Goal: Transaction & Acquisition: Purchase product/service

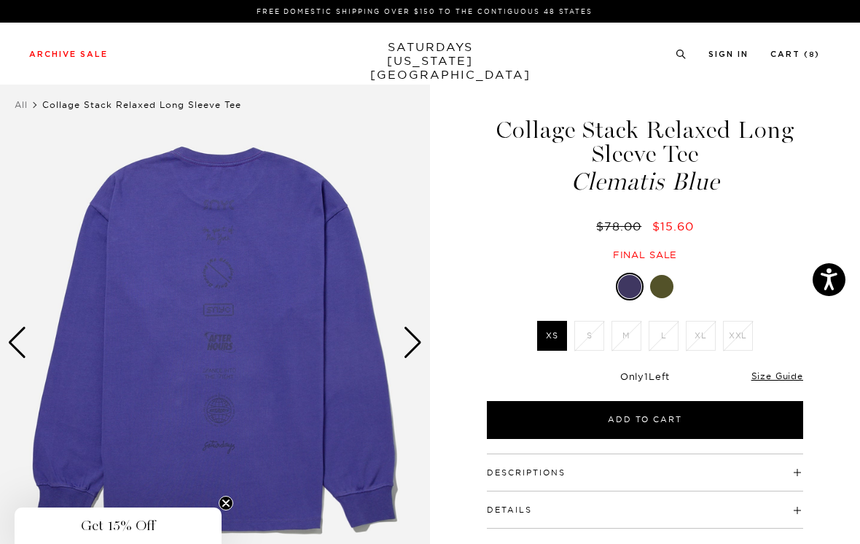
click at [419, 335] on div "Next slide" at bounding box center [413, 343] width 20 height 32
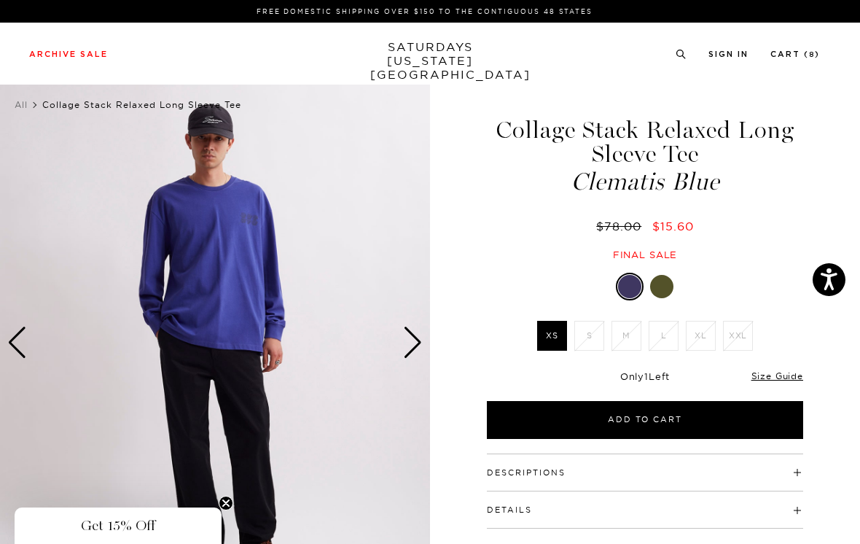
click at [667, 285] on div at bounding box center [661, 286] width 23 height 23
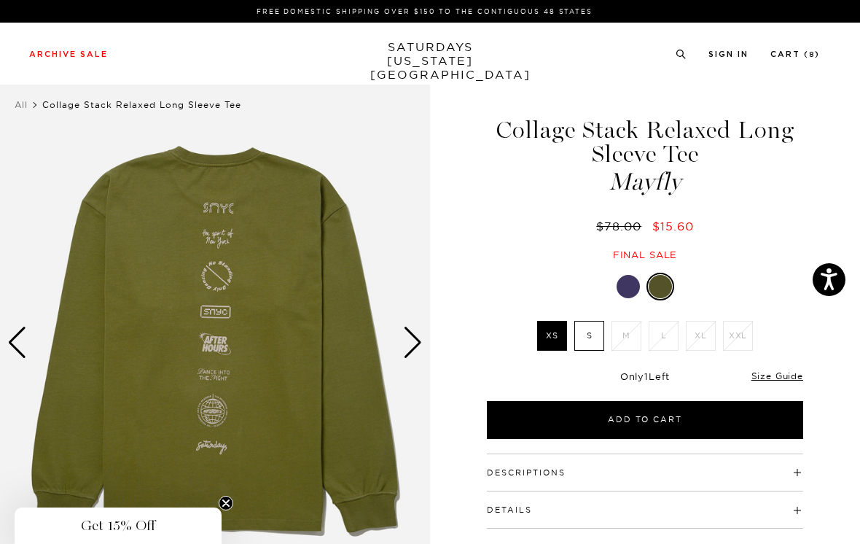
click at [416, 346] on div "Next slide" at bounding box center [413, 343] width 20 height 32
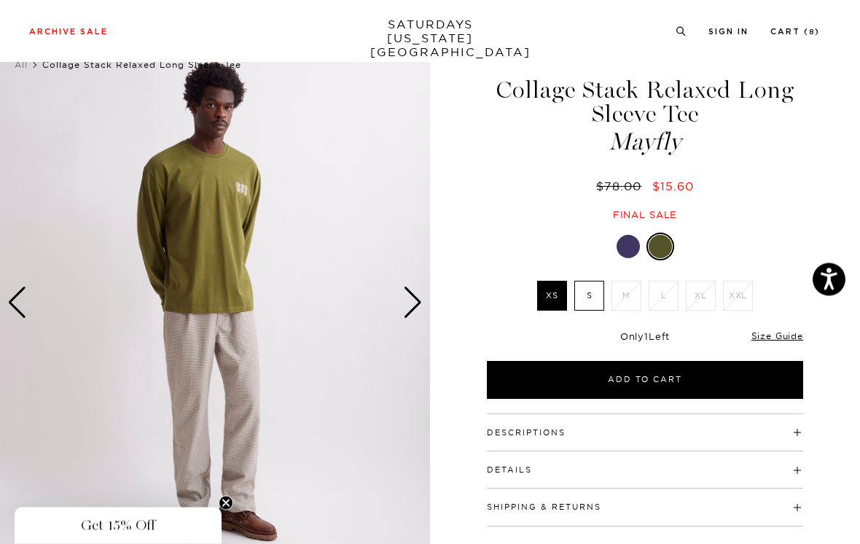
scroll to position [40, 0]
click at [418, 301] on div "Next slide" at bounding box center [413, 303] width 20 height 32
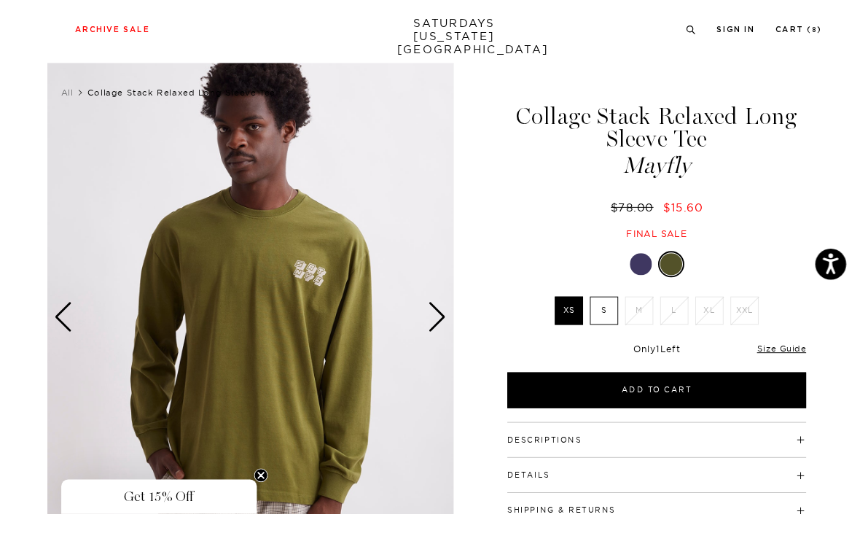
scroll to position [36, 0]
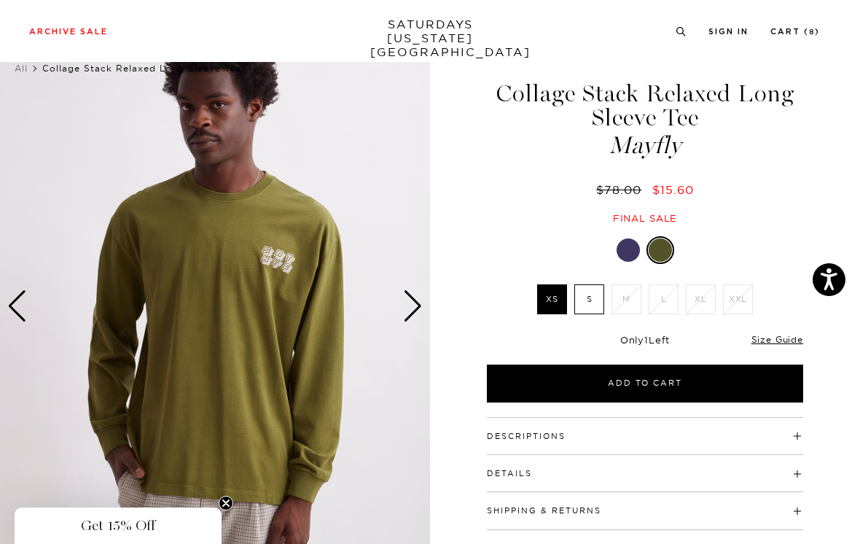
click at [417, 301] on div "Next slide" at bounding box center [413, 306] width 20 height 32
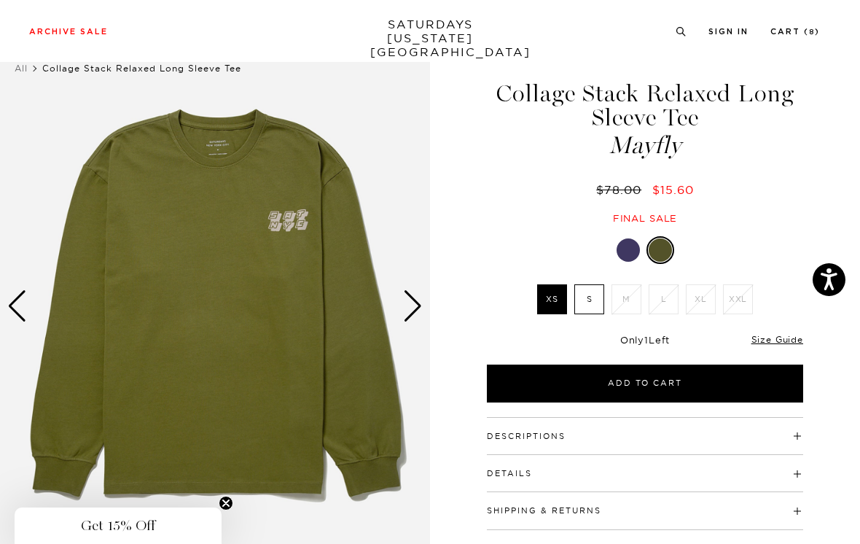
click at [414, 304] on div "Next slide" at bounding box center [413, 306] width 20 height 32
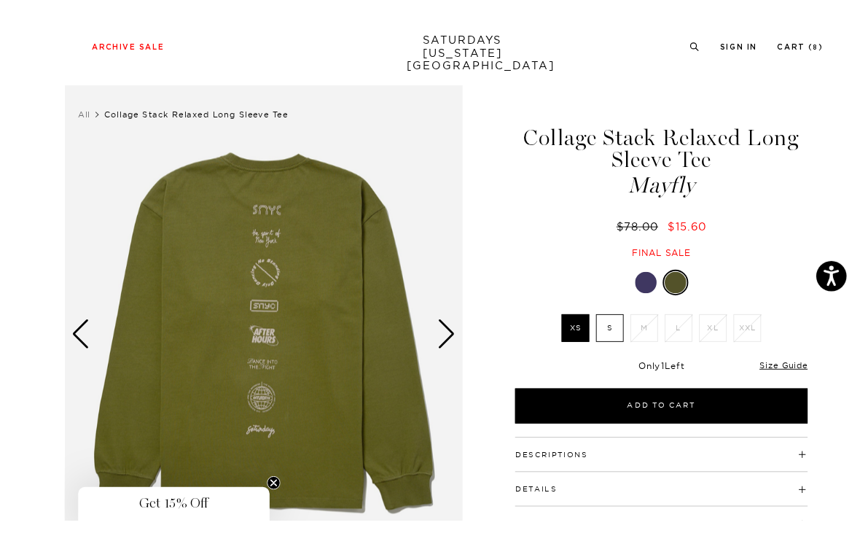
scroll to position [47, 0]
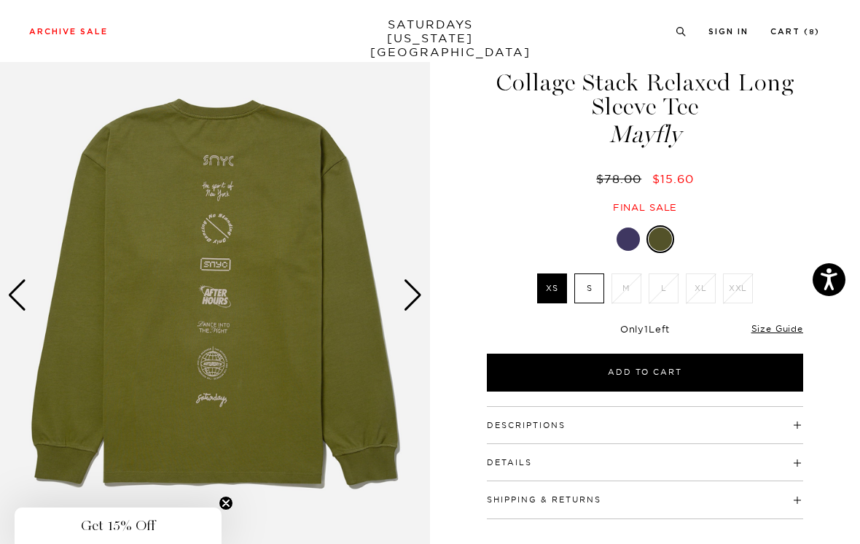
click at [414, 288] on div "Next slide" at bounding box center [413, 295] width 20 height 32
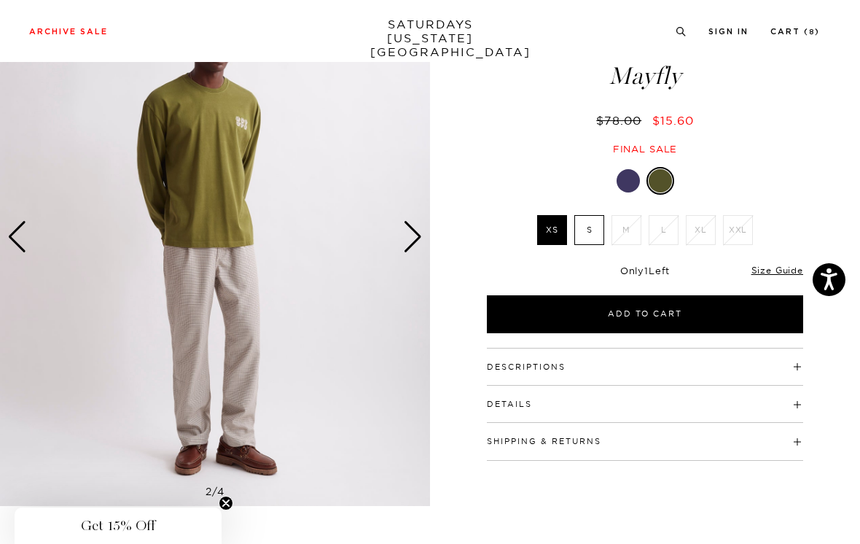
scroll to position [101, 0]
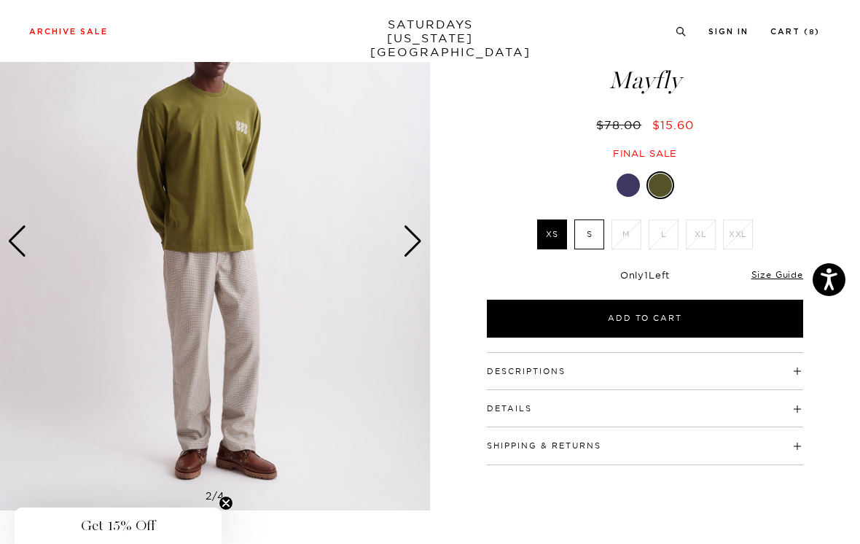
click at [410, 240] on div "Next slide" at bounding box center [413, 241] width 20 height 32
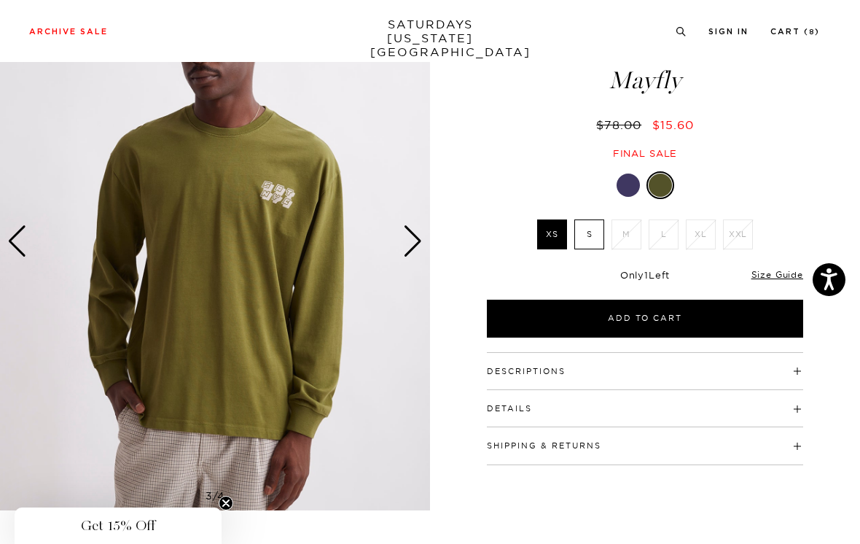
click at [421, 236] on div "Next slide" at bounding box center [413, 241] width 20 height 32
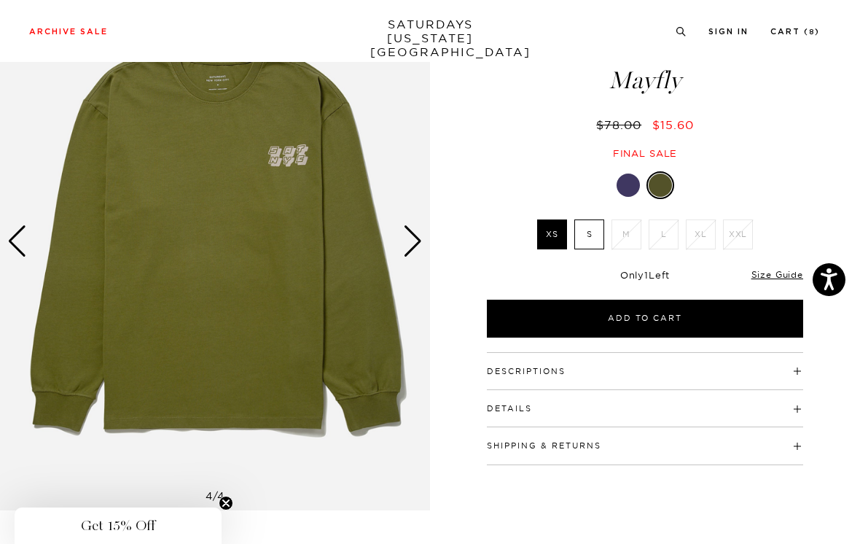
click at [420, 231] on div "Next slide" at bounding box center [413, 241] width 20 height 32
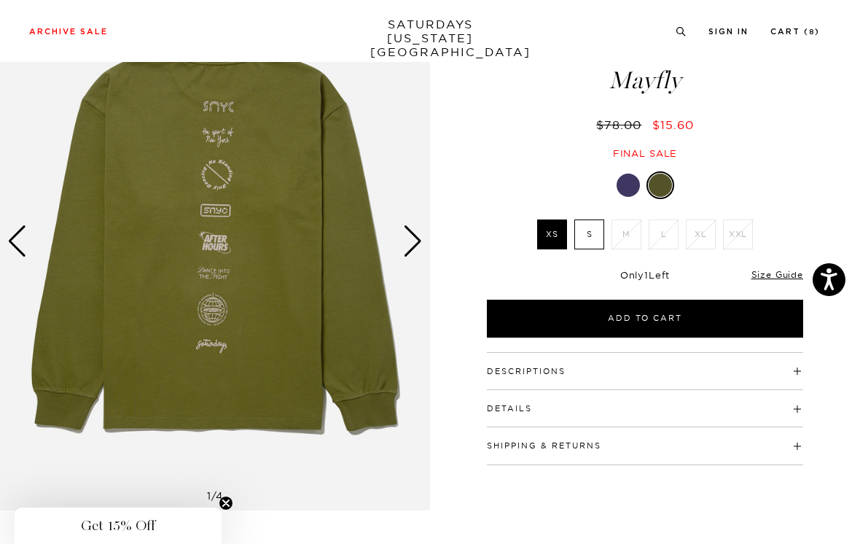
click at [417, 238] on div "Next slide" at bounding box center [413, 241] width 20 height 32
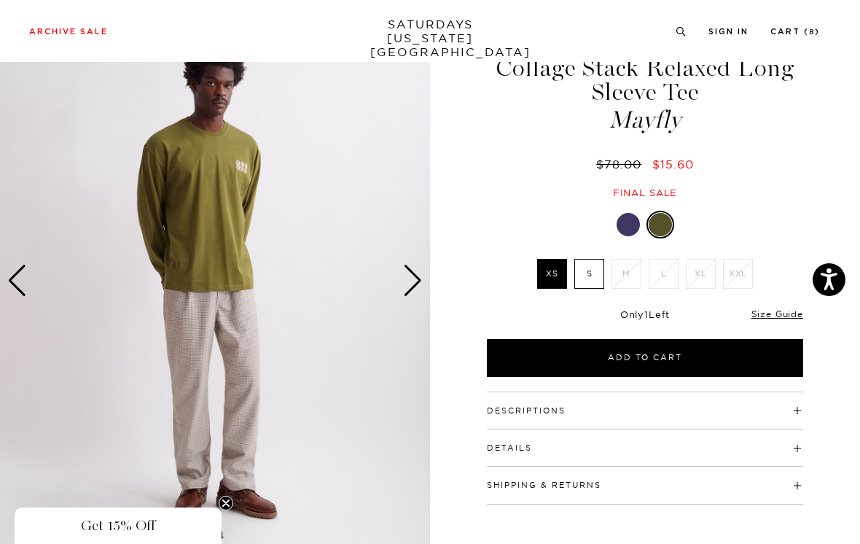
scroll to position [0, 0]
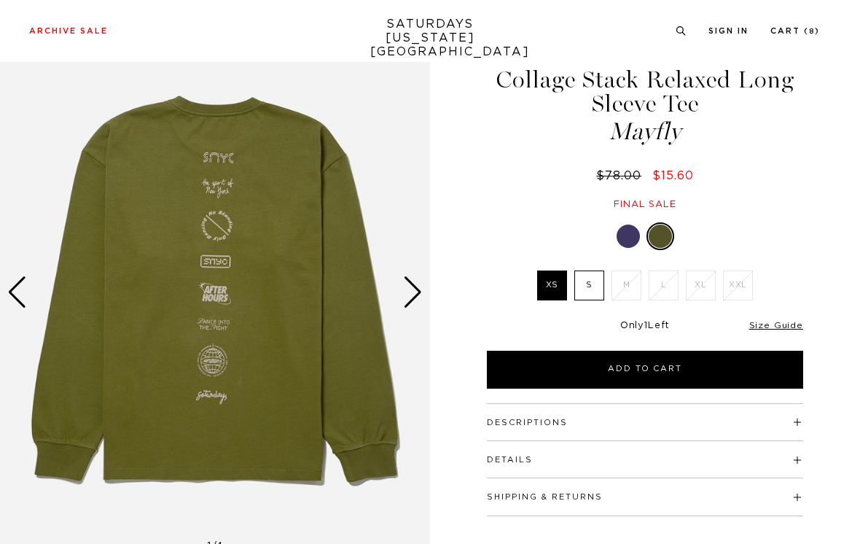
scroll to position [50, 0]
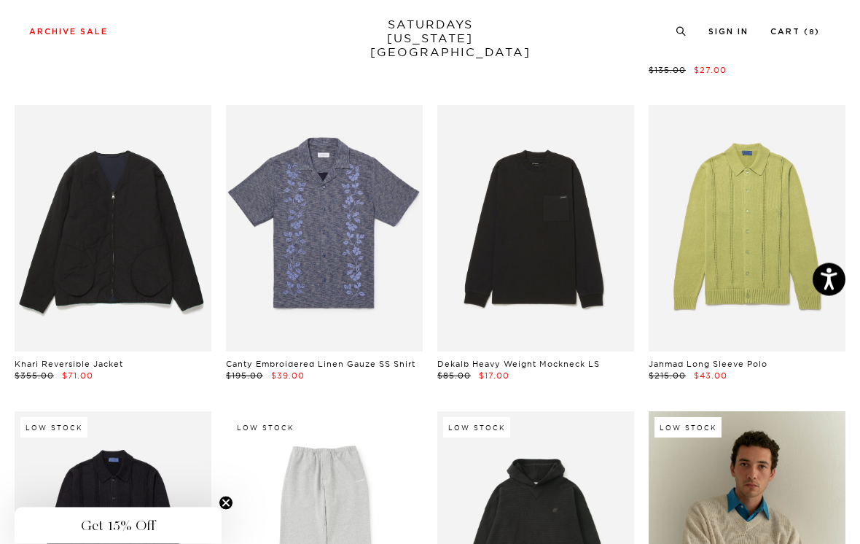
scroll to position [2516, 0]
click at [389, 263] on link at bounding box center [324, 228] width 197 height 246
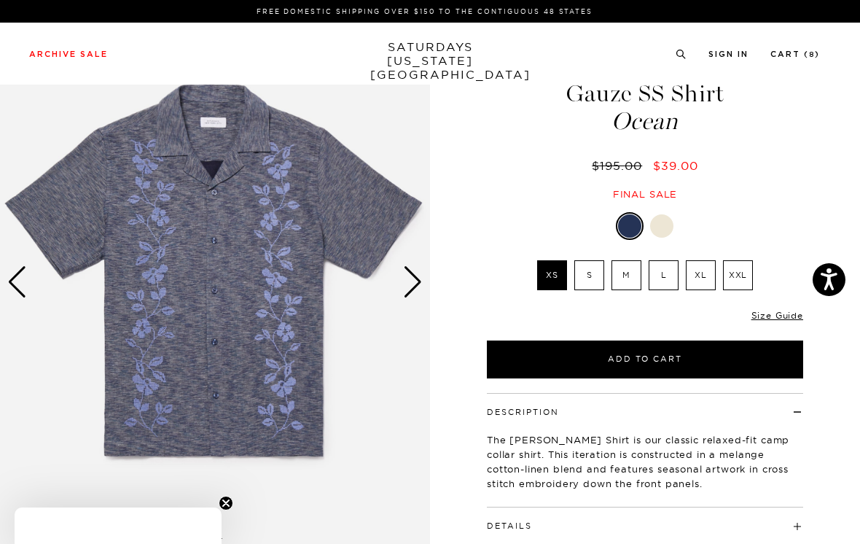
scroll to position [63, 0]
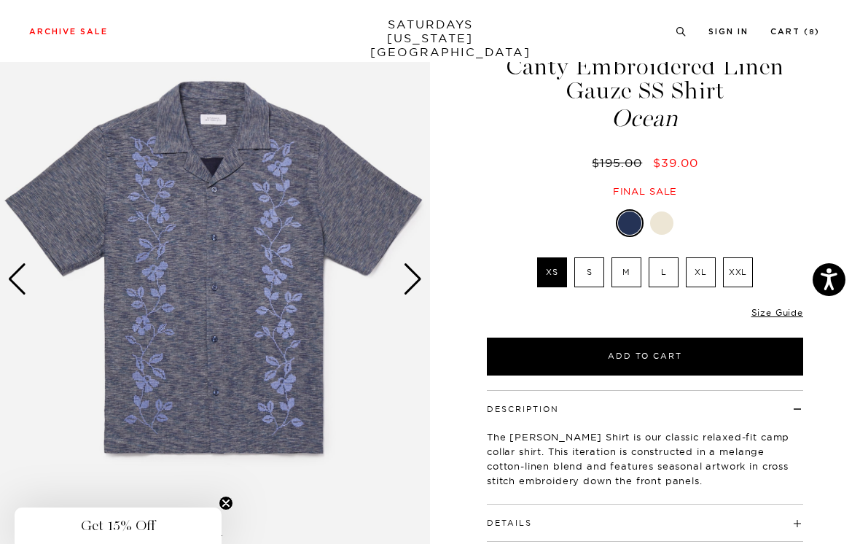
click at [664, 225] on div at bounding box center [661, 222] width 23 height 23
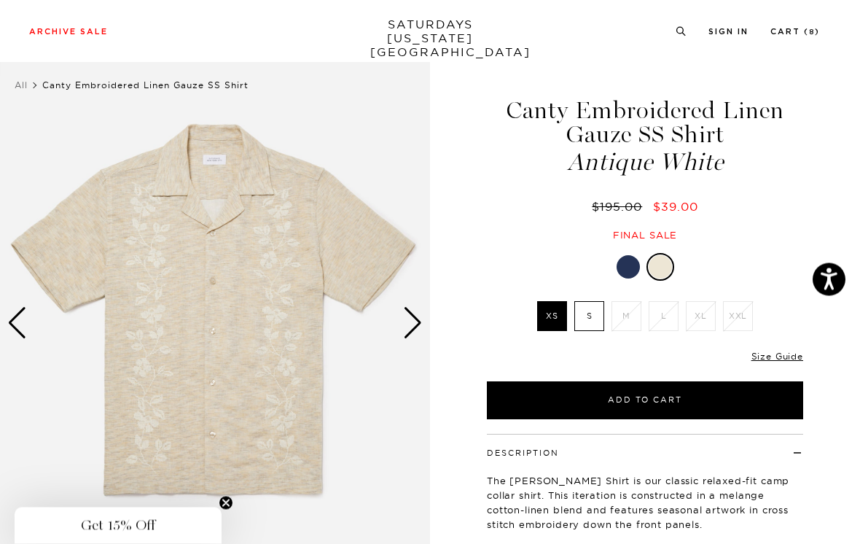
scroll to position [22, 0]
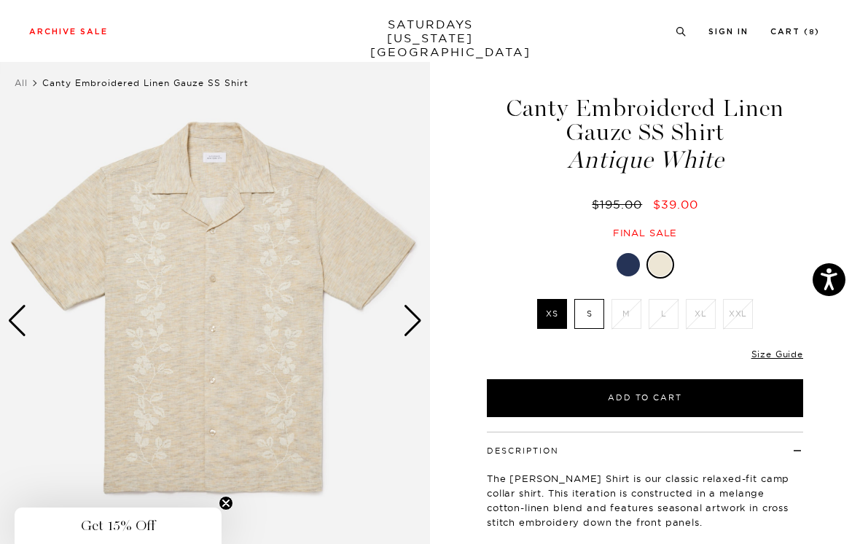
click at [597, 318] on label "S" at bounding box center [590, 314] width 30 height 30
click at [0, 0] on input "S" at bounding box center [0, 0] width 0 height 0
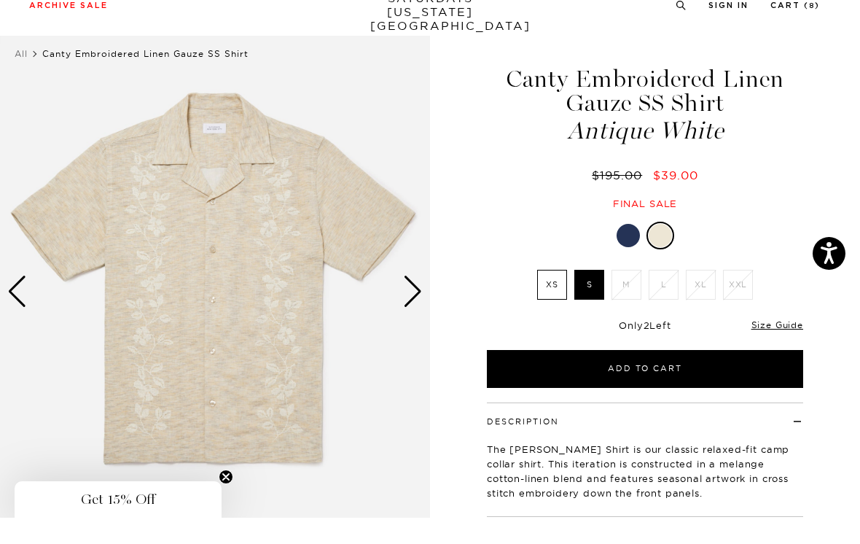
click at [420, 302] on div "Next slide" at bounding box center [413, 318] width 20 height 32
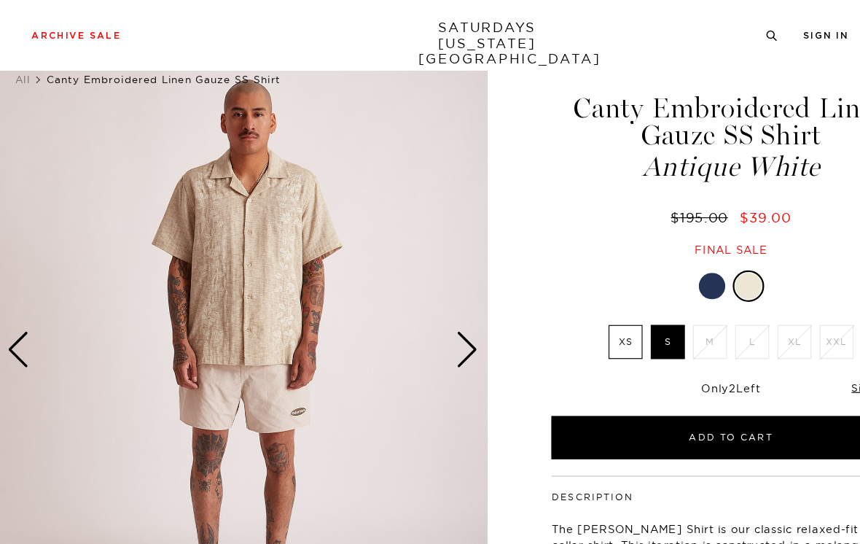
scroll to position [18, 0]
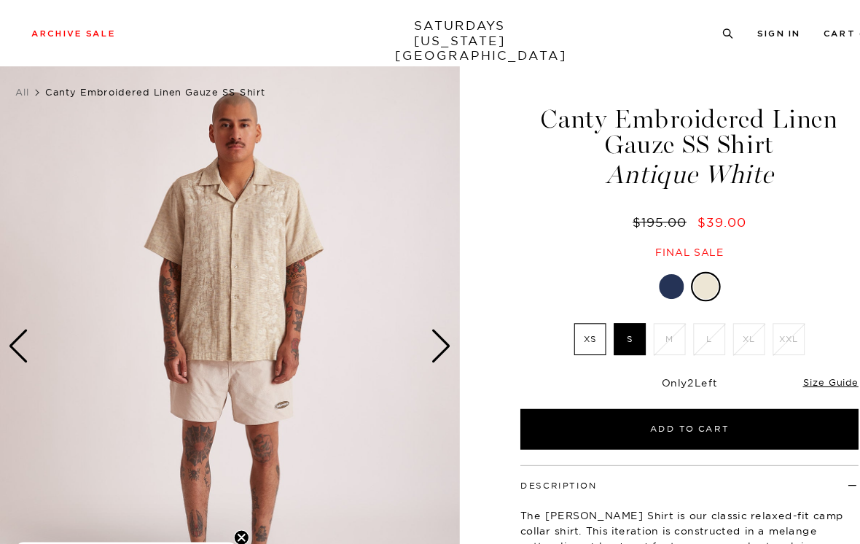
click at [411, 317] on div "Next slide" at bounding box center [413, 324] width 20 height 32
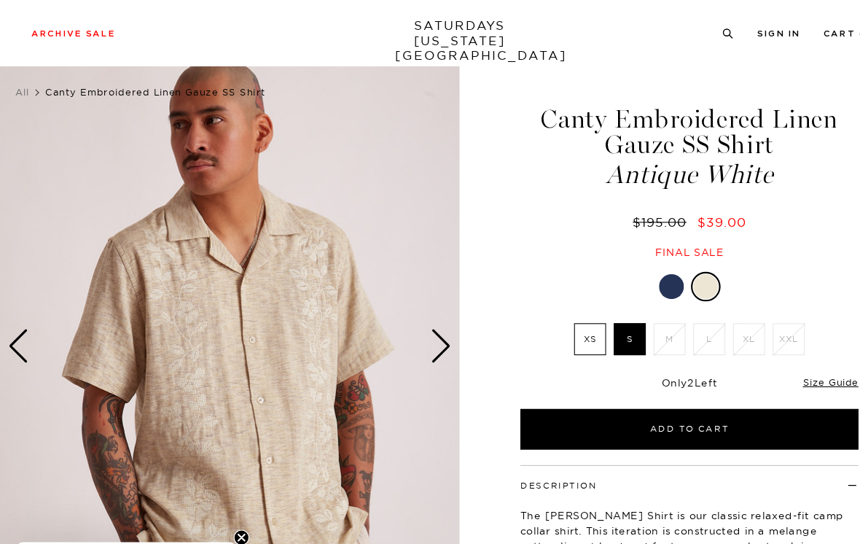
click at [418, 320] on div "Next slide" at bounding box center [413, 324] width 20 height 32
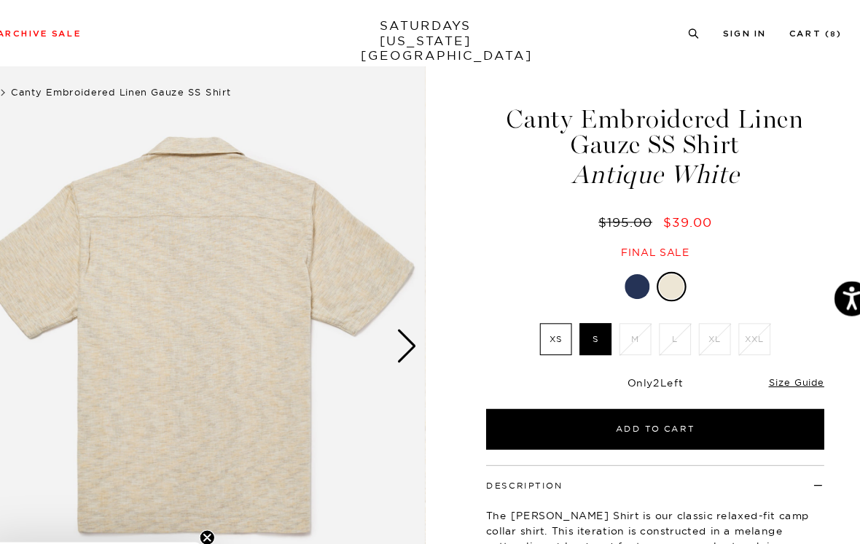
click at [403, 317] on div "Next slide" at bounding box center [413, 324] width 20 height 32
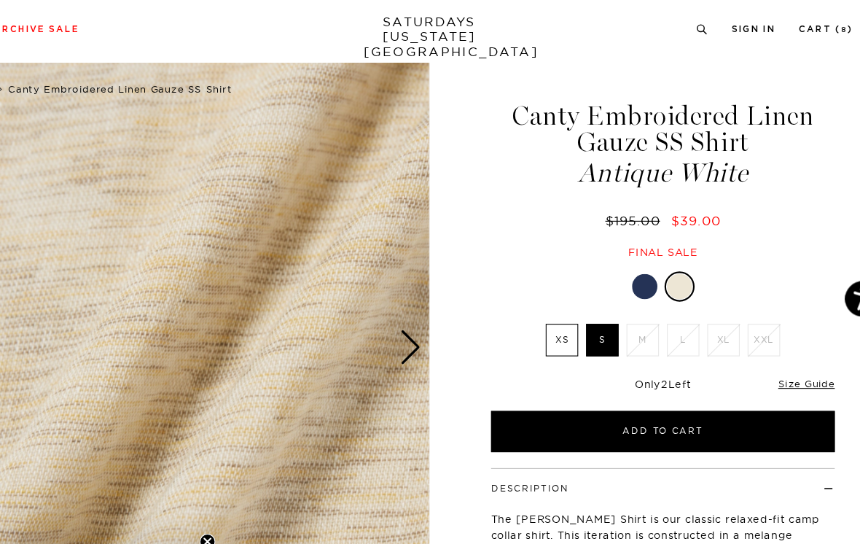
click at [403, 312] on div "Next slide" at bounding box center [413, 324] width 20 height 32
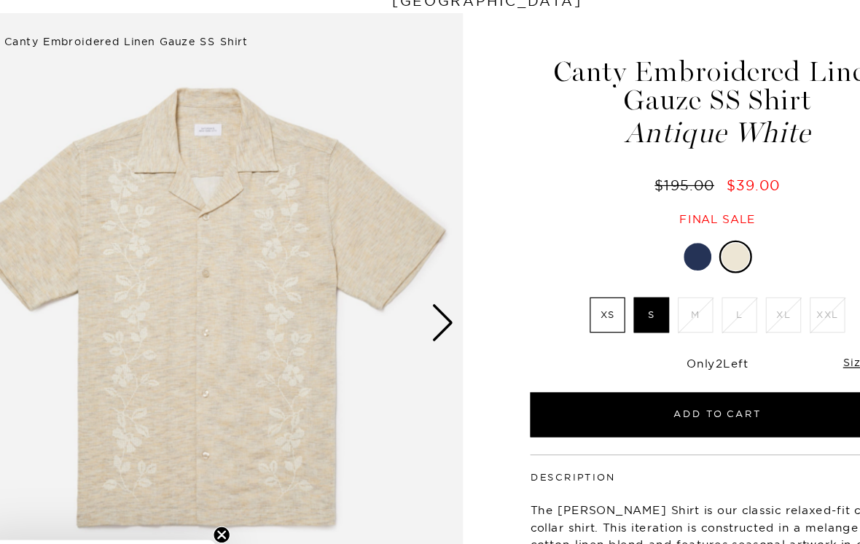
scroll to position [30, 0]
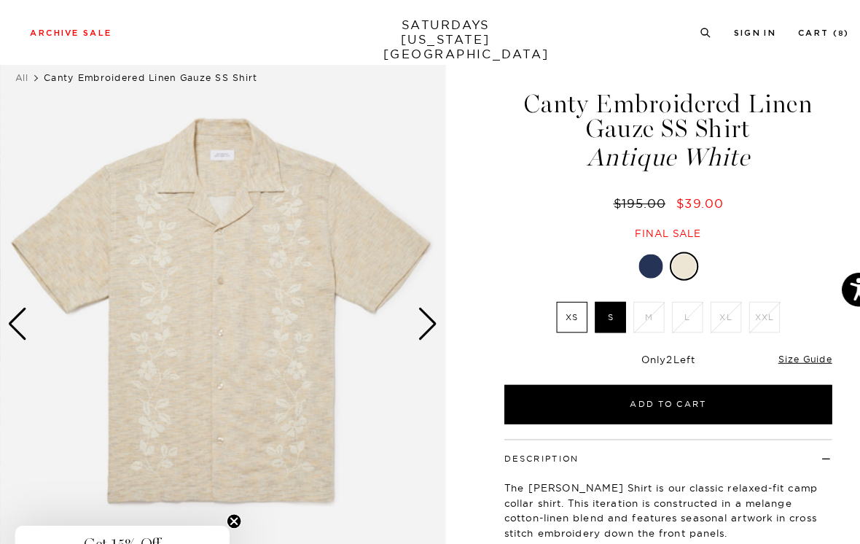
click at [416, 311] on div "Next slide" at bounding box center [413, 313] width 20 height 32
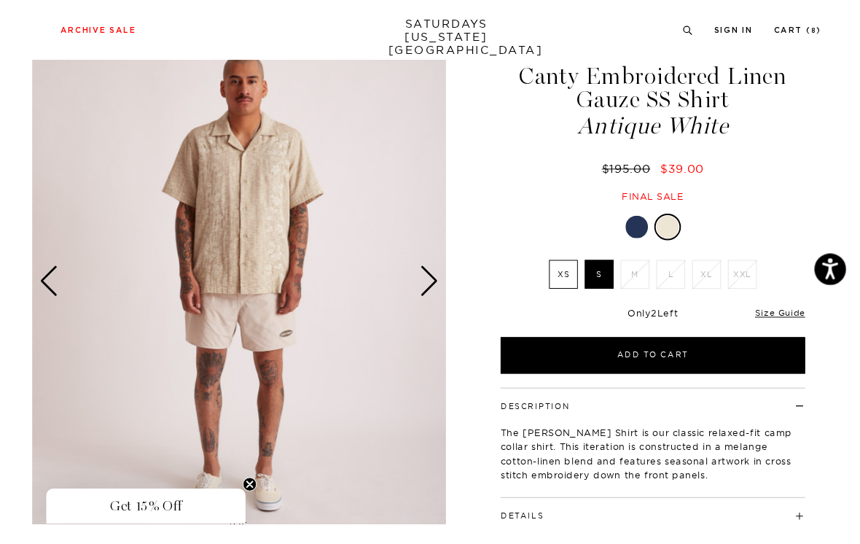
scroll to position [25, 0]
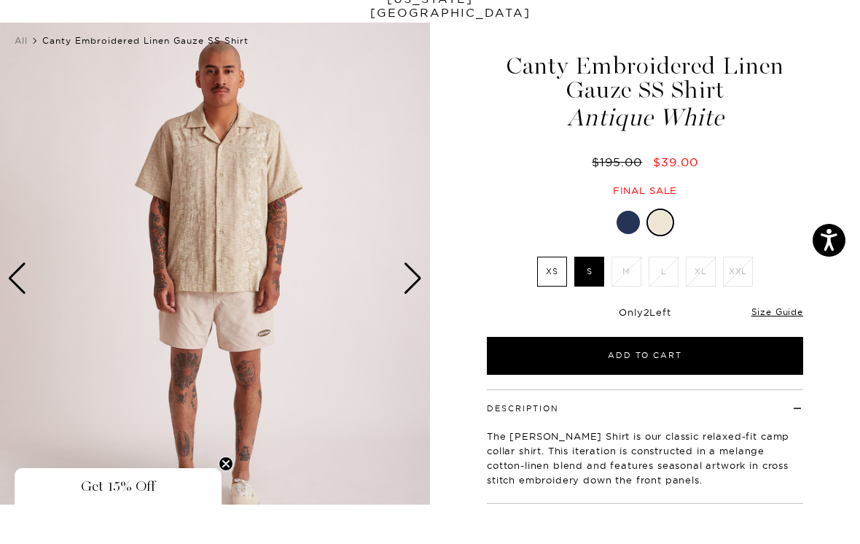
click at [427, 273] on img at bounding box center [215, 318] width 430 height 538
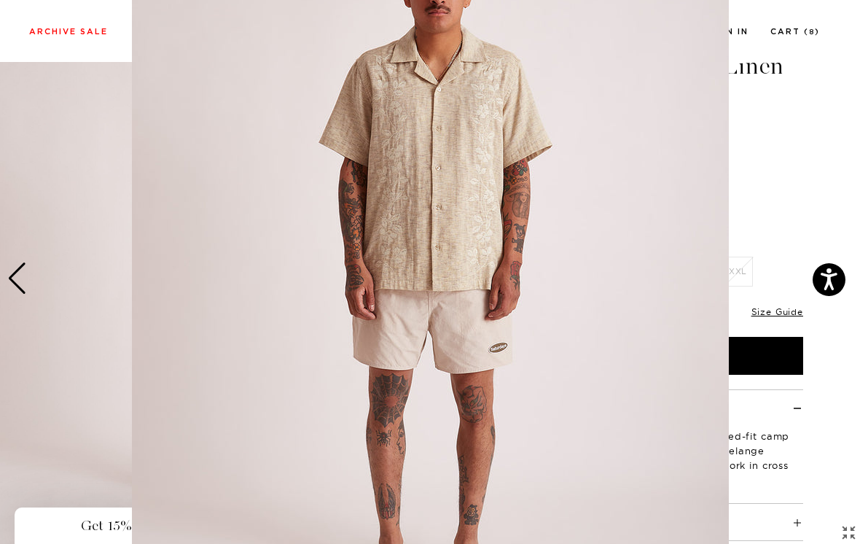
click at [762, 176] on figure at bounding box center [430, 272] width 860 height 544
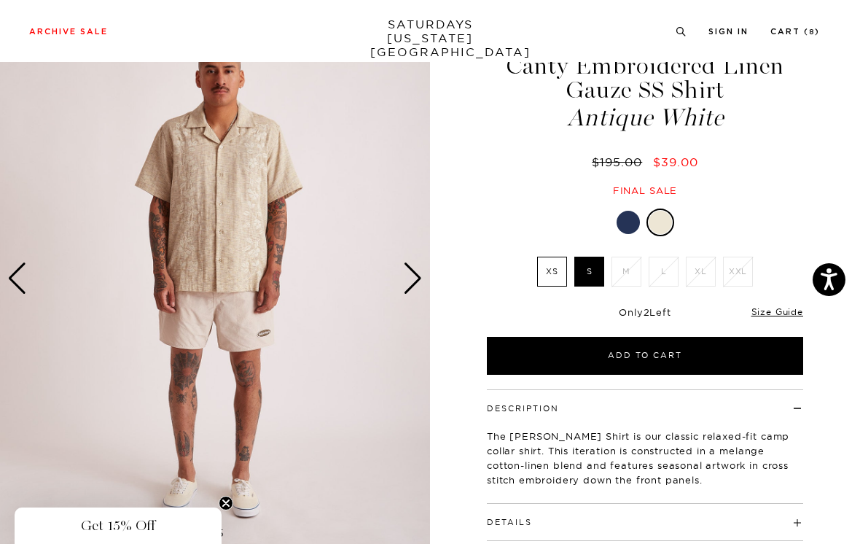
scroll to position [0, 0]
click at [408, 280] on div "Next slide" at bounding box center [413, 278] width 20 height 32
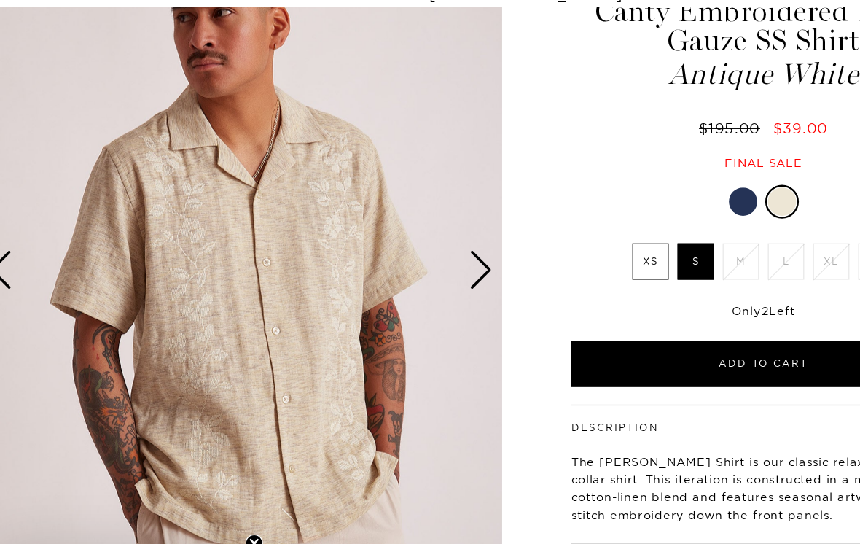
click at [403, 262] on div "Next slide" at bounding box center [413, 278] width 20 height 32
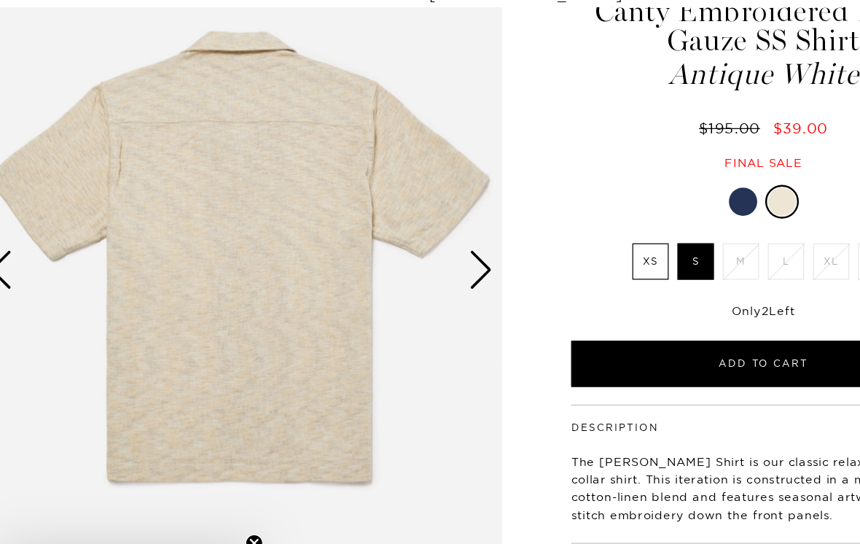
click at [617, 211] on div at bounding box center [628, 222] width 23 height 23
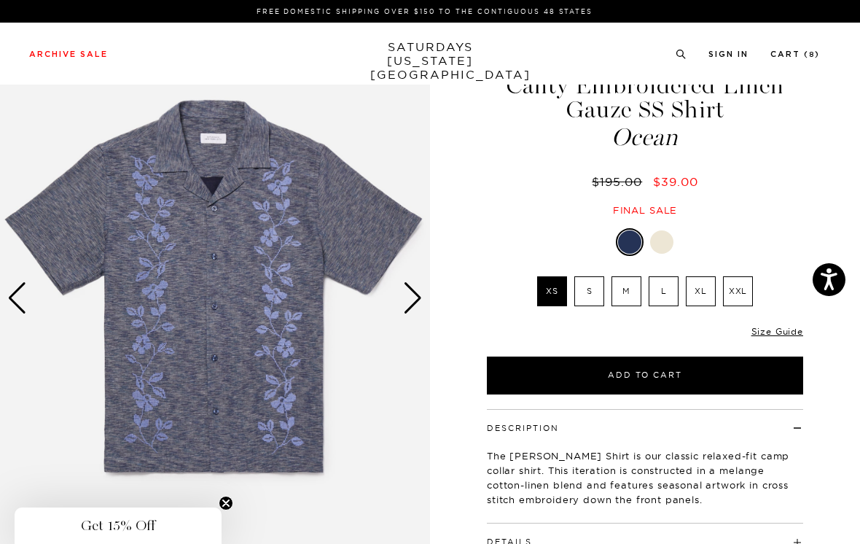
scroll to position [47, 0]
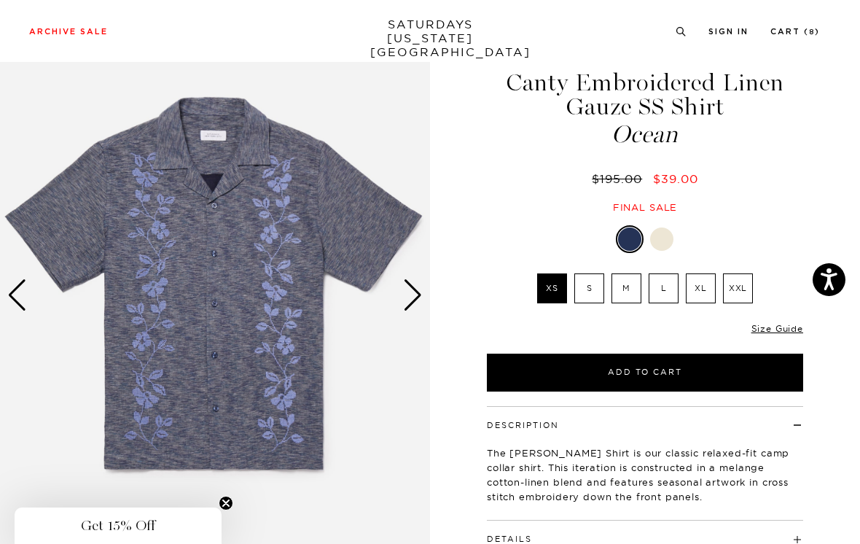
click at [413, 293] on div "Next slide" at bounding box center [413, 295] width 20 height 32
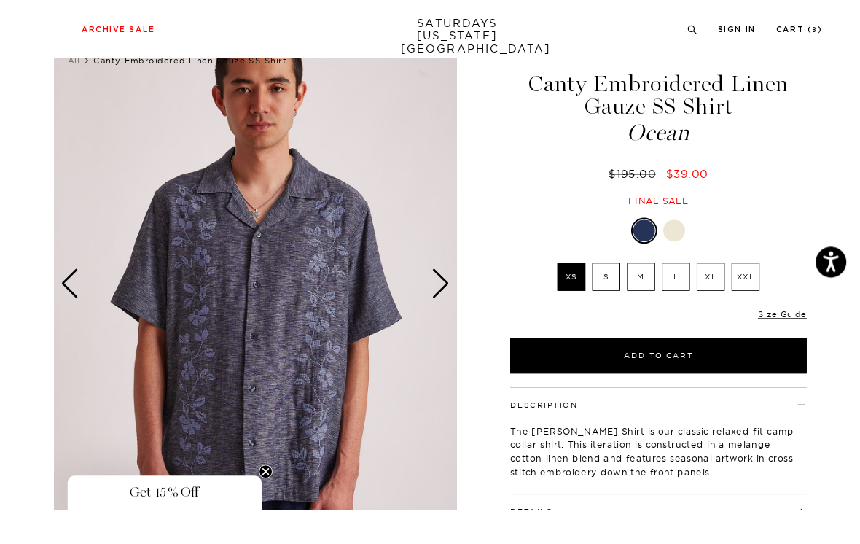
scroll to position [109, 0]
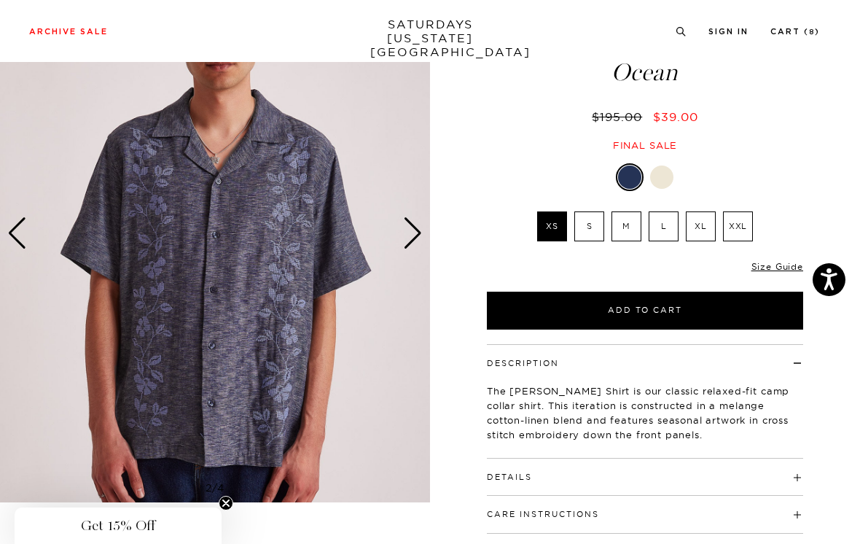
click at [418, 229] on div "Next slide" at bounding box center [413, 233] width 20 height 32
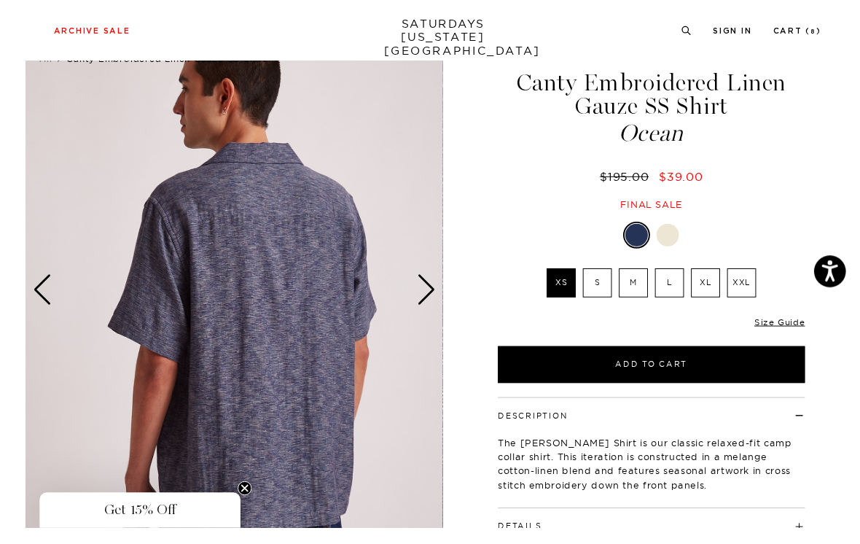
scroll to position [98, 0]
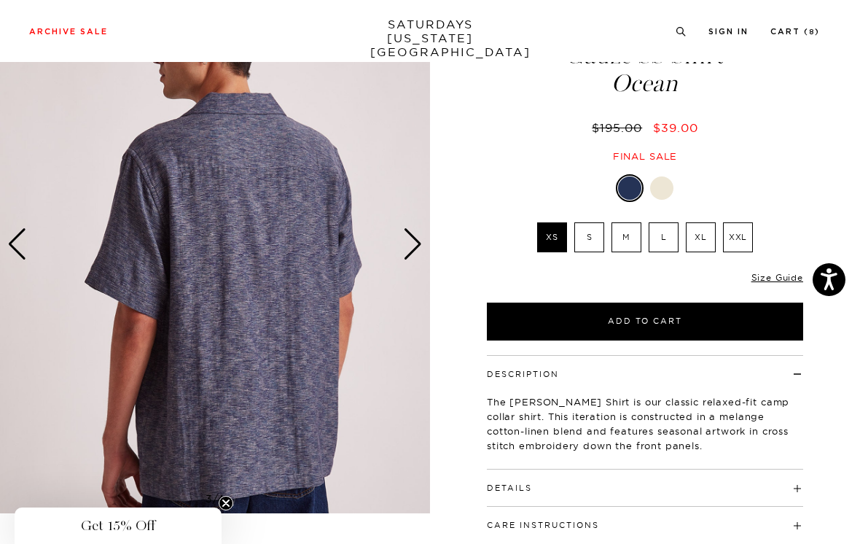
click at [417, 239] on div "Next slide" at bounding box center [413, 244] width 20 height 32
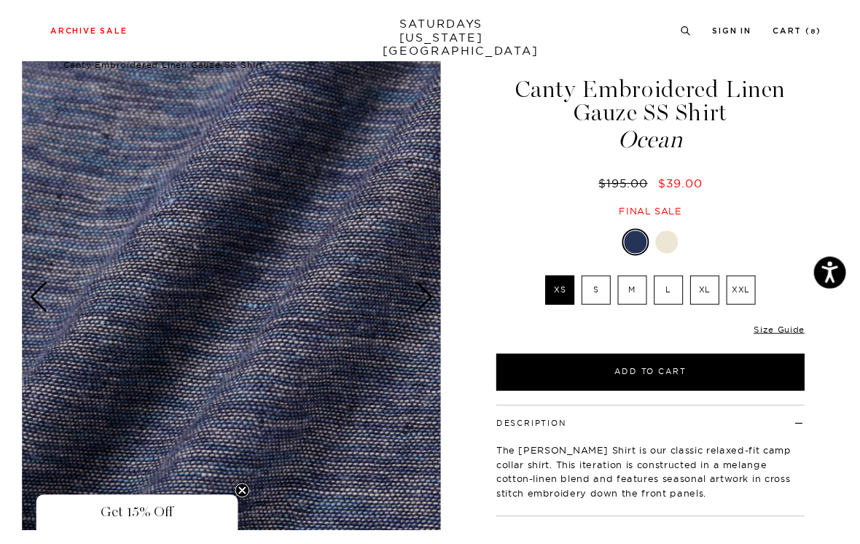
scroll to position [100, 0]
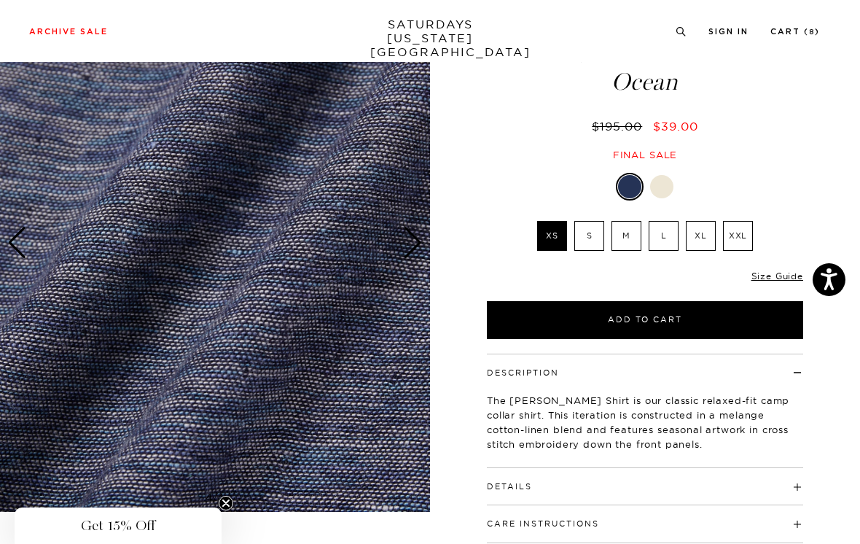
click at [418, 240] on div "Next slide" at bounding box center [413, 243] width 20 height 32
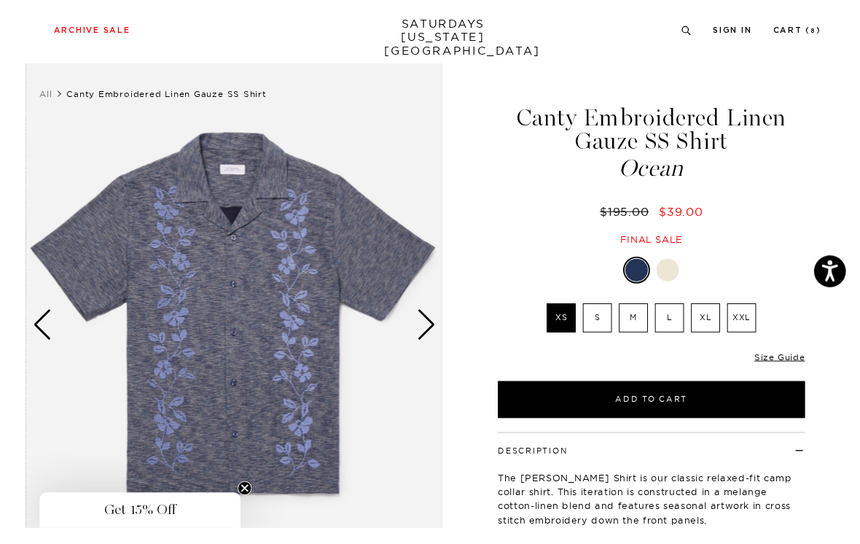
scroll to position [55, 0]
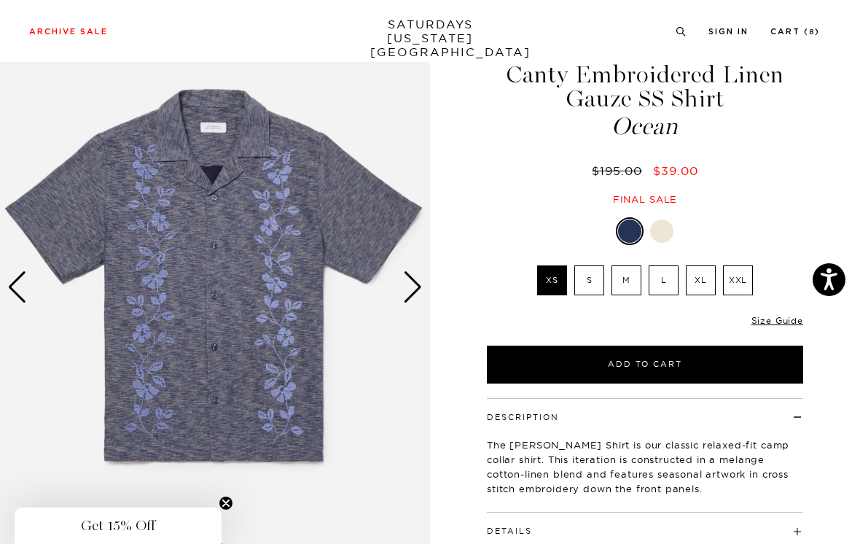
click at [413, 279] on div "Next slide" at bounding box center [413, 287] width 20 height 32
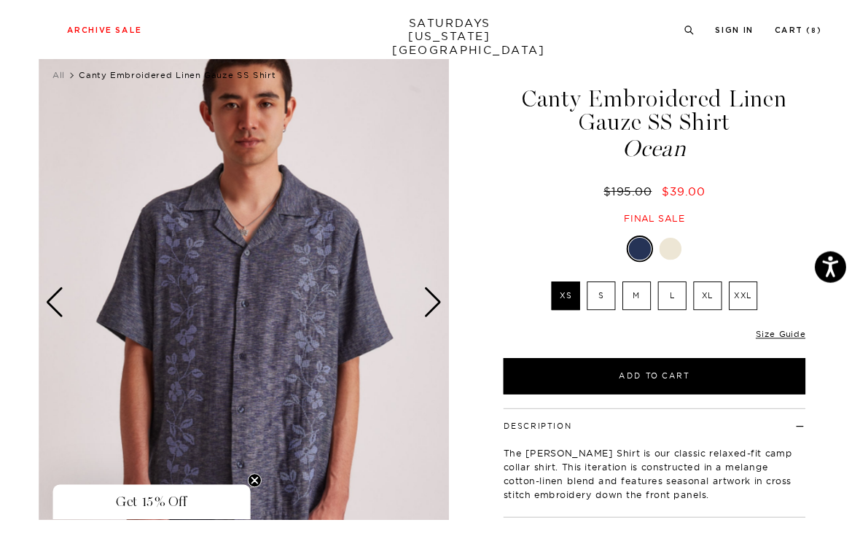
scroll to position [96, 0]
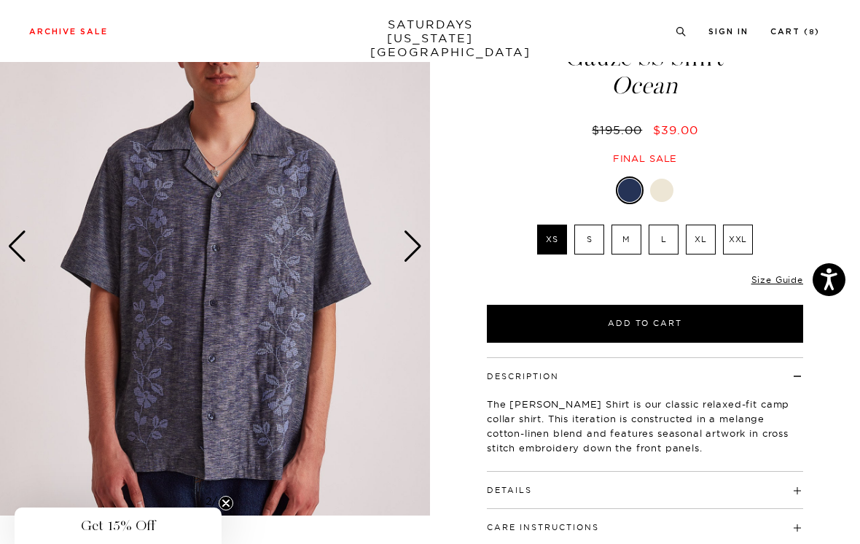
click at [421, 242] on div "Next slide" at bounding box center [413, 246] width 20 height 32
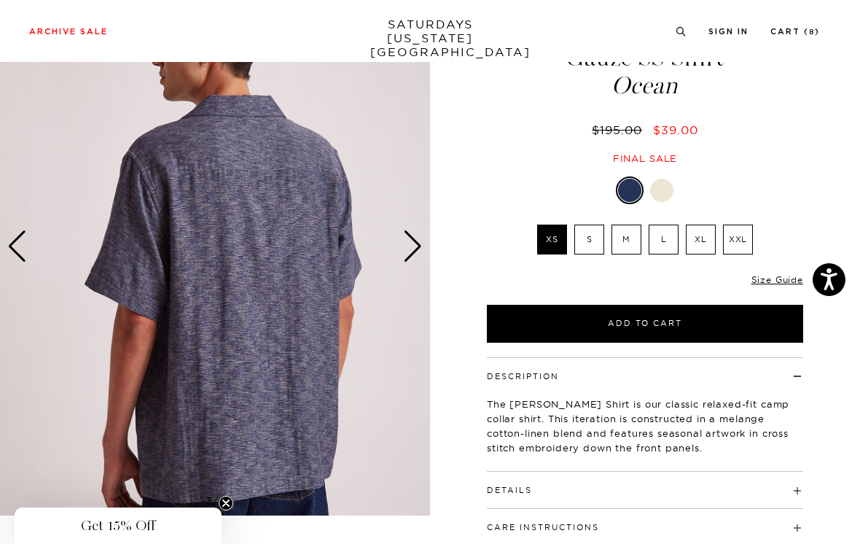
click at [669, 192] on div at bounding box center [661, 190] width 23 height 23
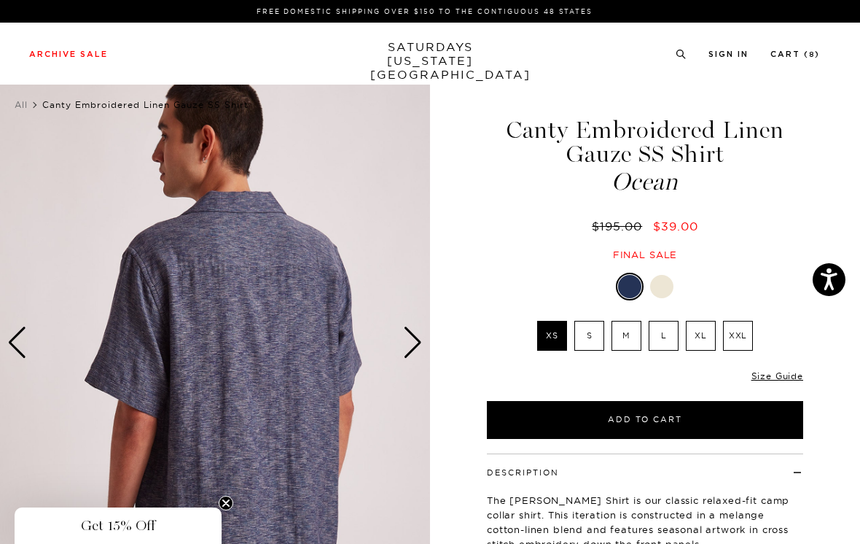
scroll to position [119, 0]
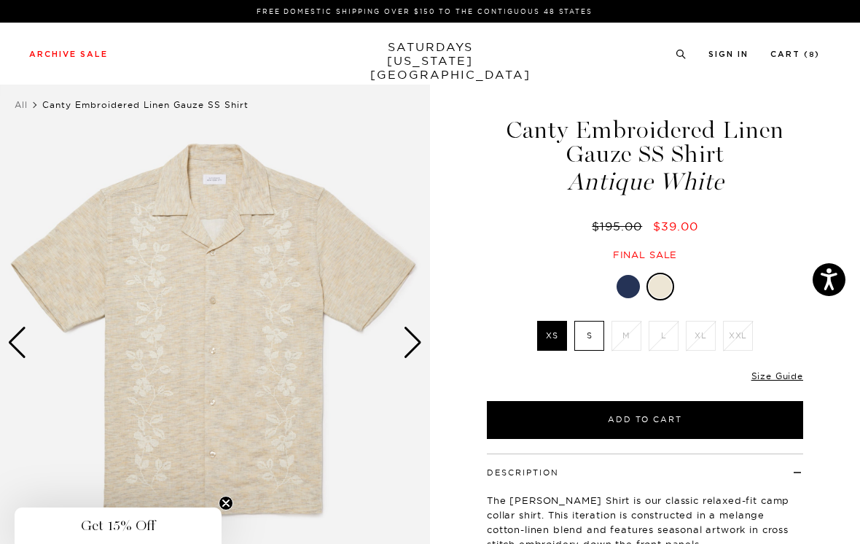
click at [408, 331] on div "Next slide" at bounding box center [413, 343] width 20 height 32
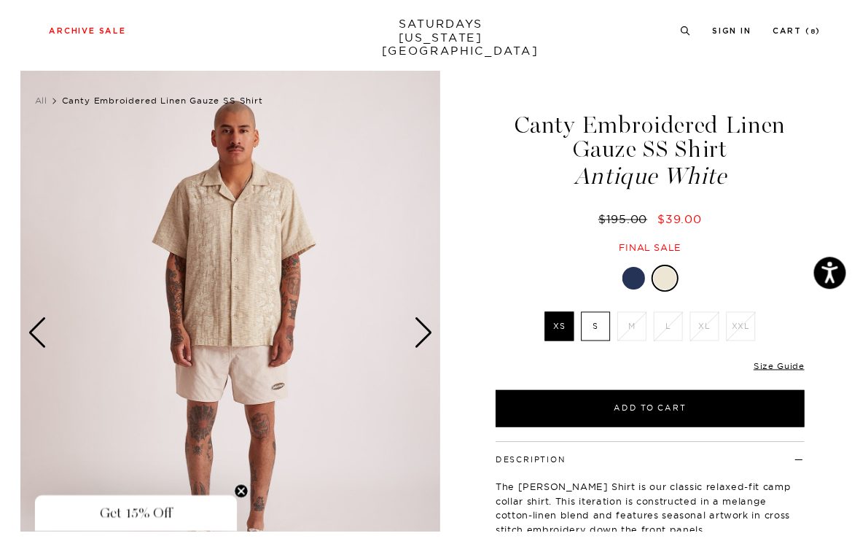
scroll to position [12, 0]
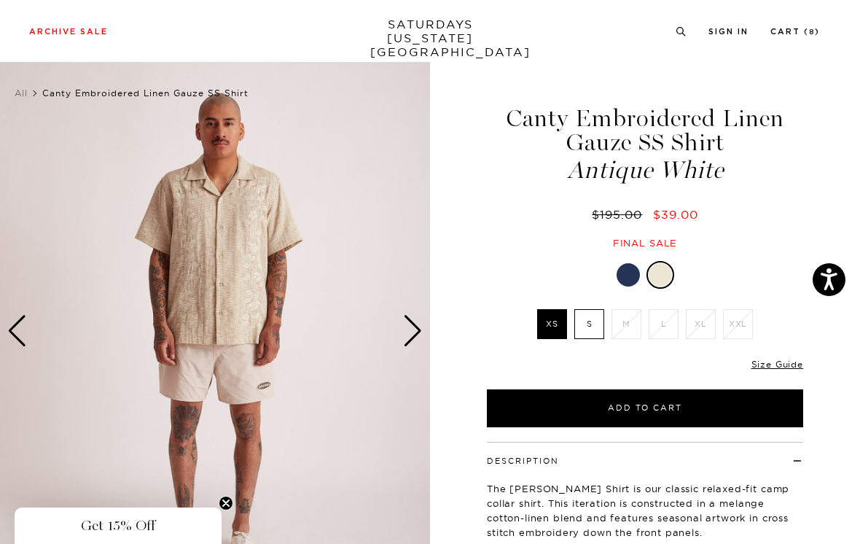
click at [418, 328] on div "Next slide" at bounding box center [413, 331] width 20 height 32
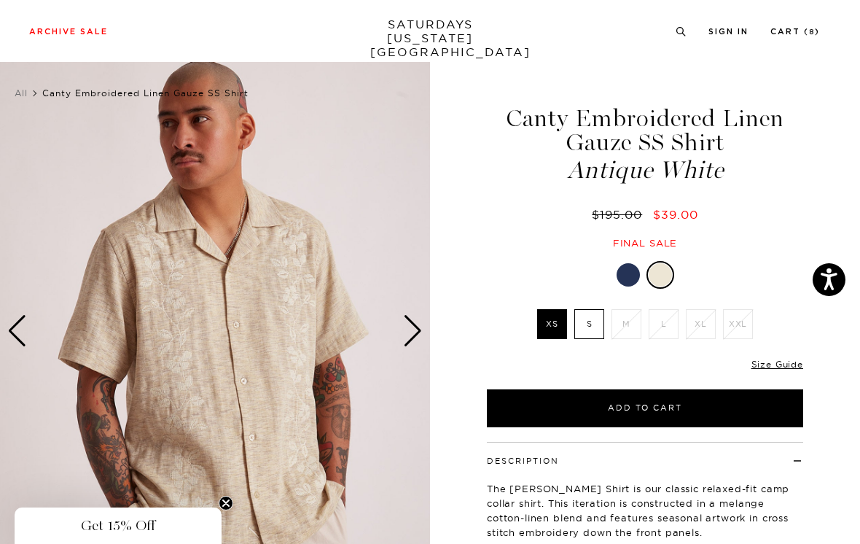
click at [415, 341] on div "Next slide" at bounding box center [413, 331] width 20 height 32
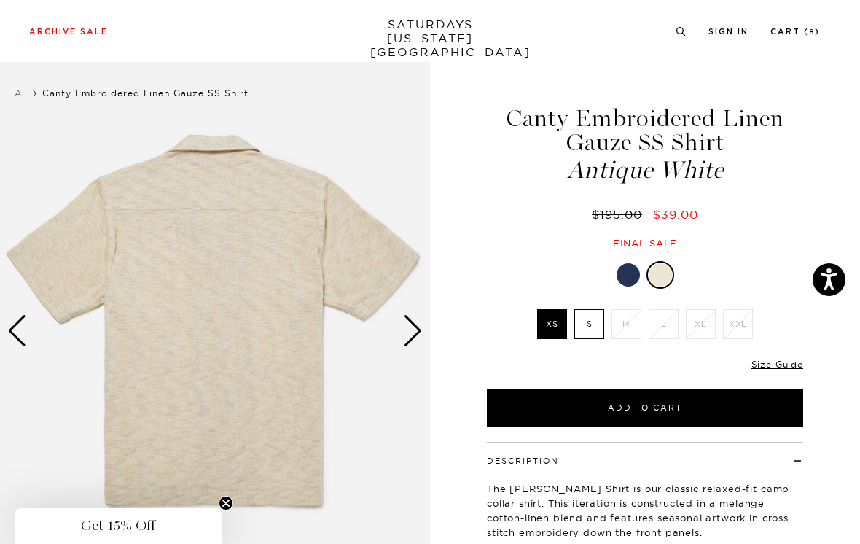
click at [413, 320] on div "Next slide" at bounding box center [413, 331] width 20 height 32
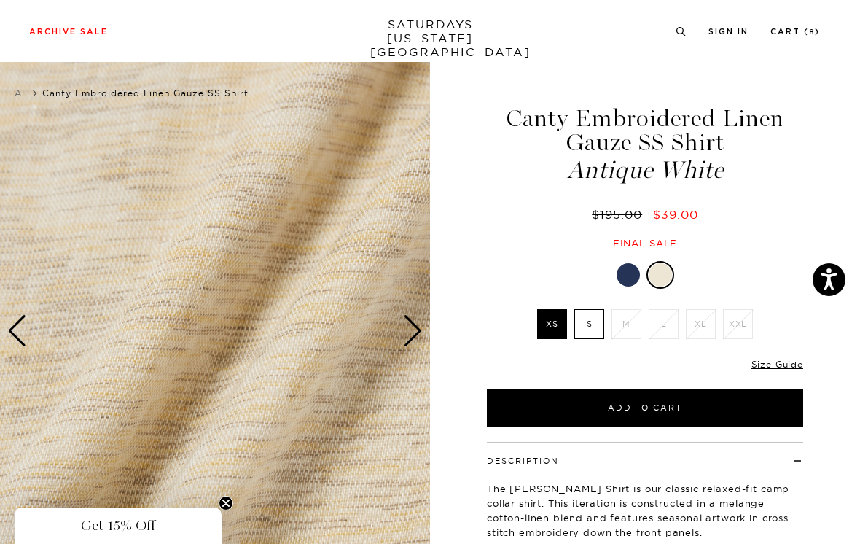
click at [636, 265] on div at bounding box center [628, 274] width 23 height 23
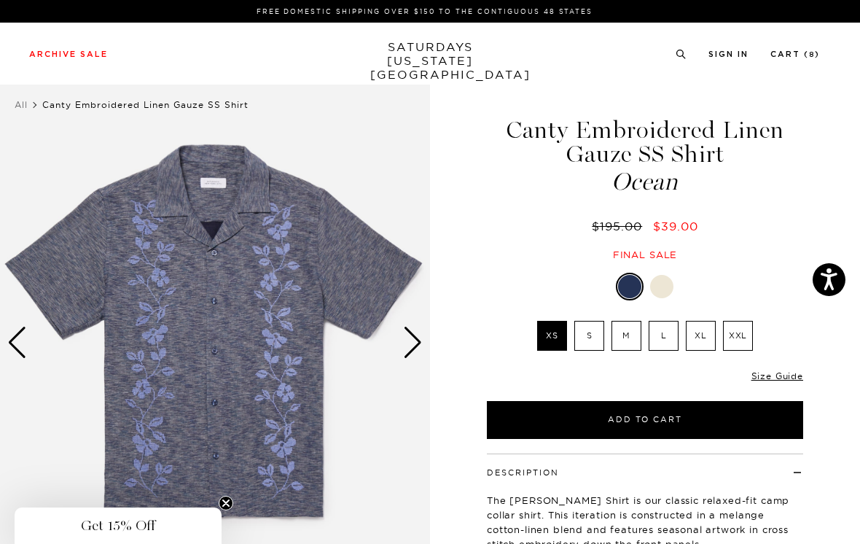
click at [420, 335] on div "Next slide" at bounding box center [413, 343] width 20 height 32
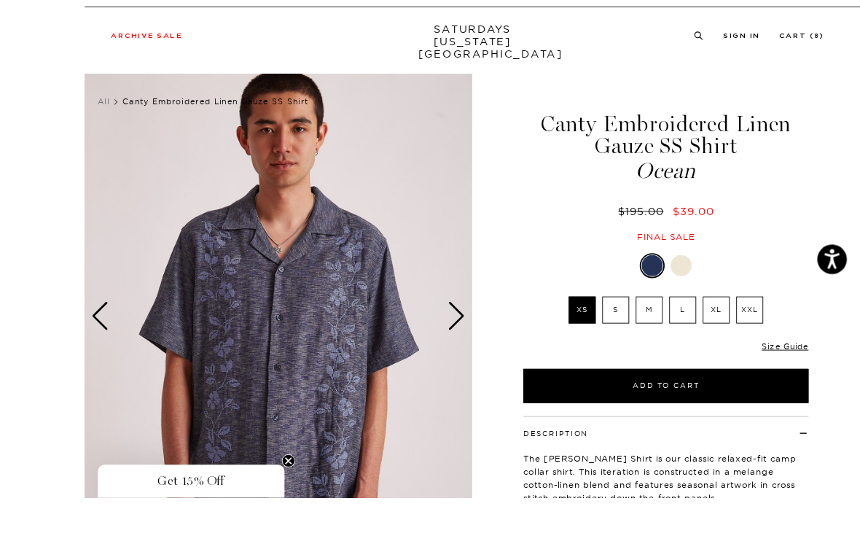
scroll to position [106, 0]
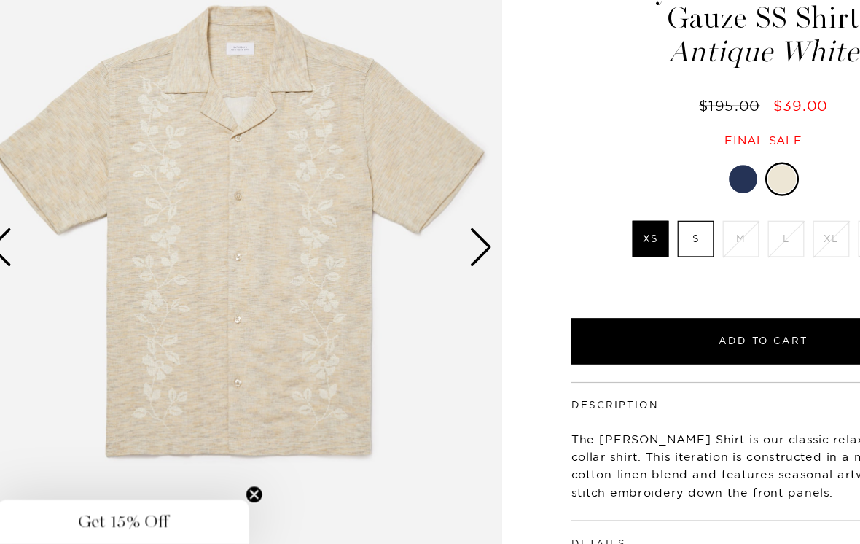
scroll to position [139, 17]
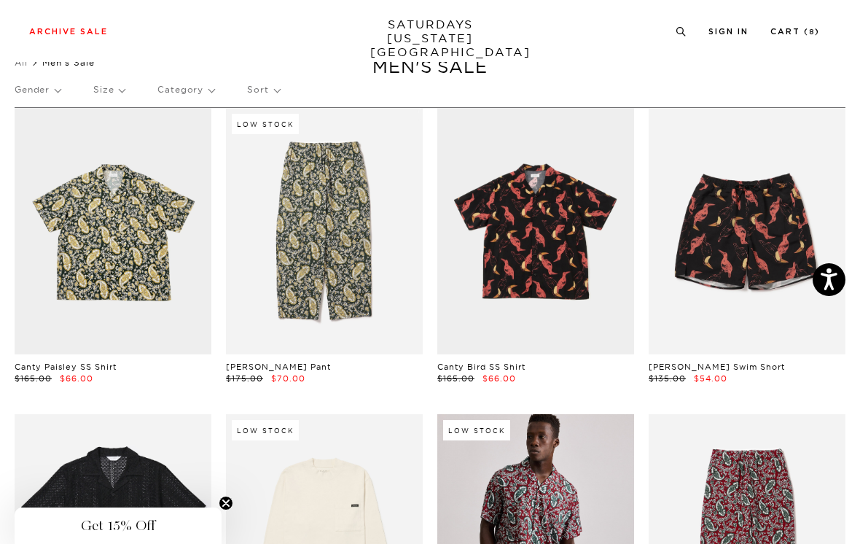
scroll to position [41, 0]
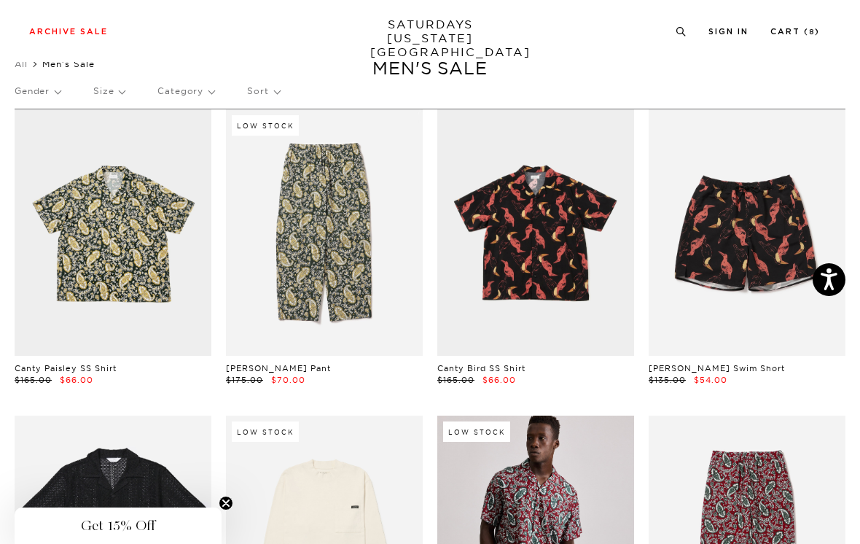
click at [171, 265] on link at bounding box center [113, 232] width 197 height 246
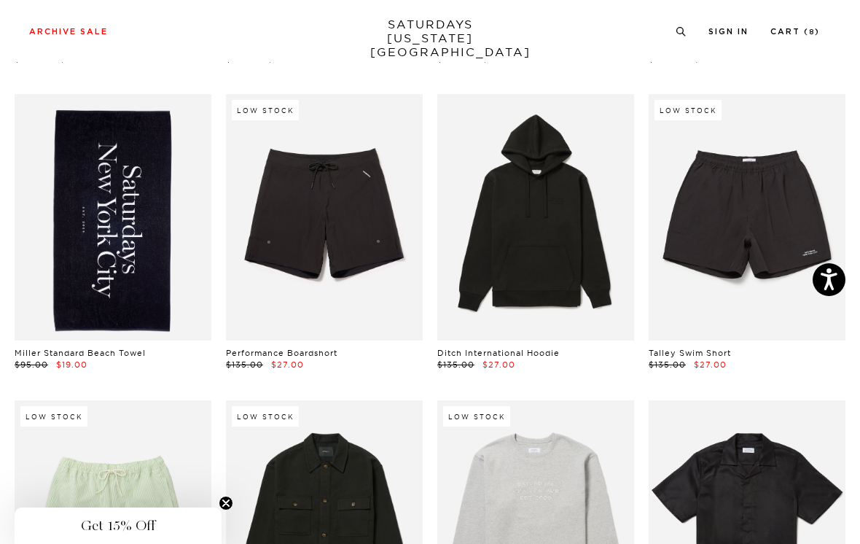
scroll to position [667, 0]
click at [387, 272] on link at bounding box center [324, 218] width 197 height 246
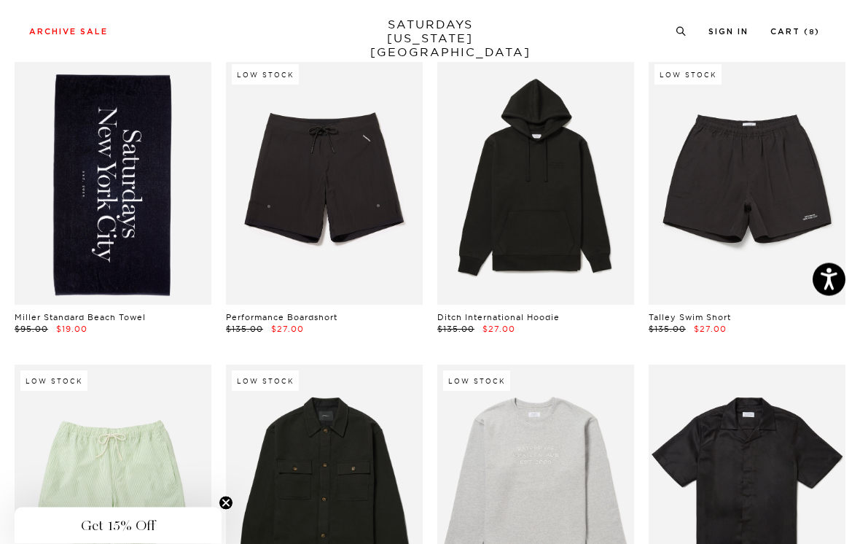
scroll to position [704, 0]
click at [804, 233] on link at bounding box center [747, 181] width 197 height 246
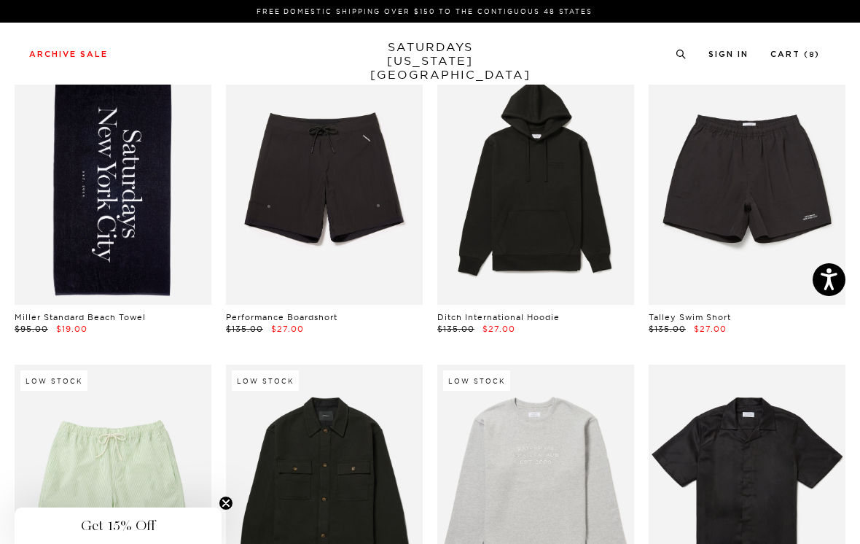
scroll to position [726, 0]
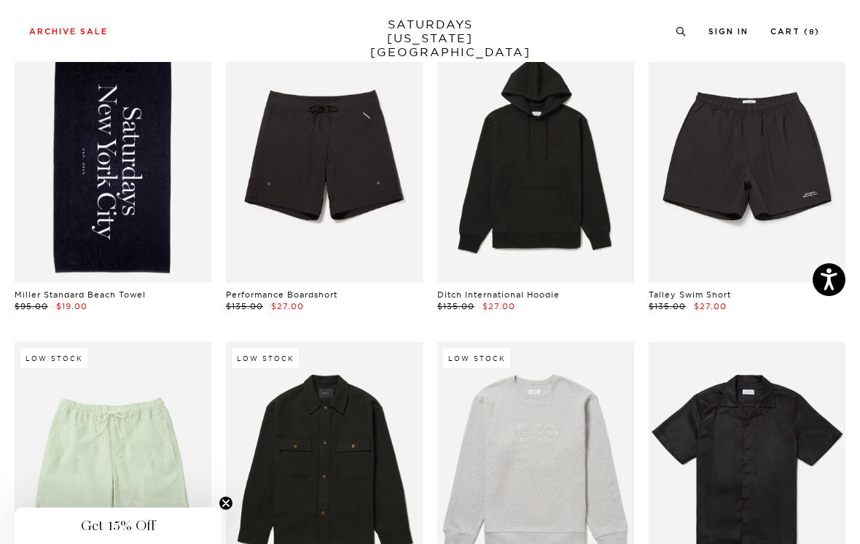
click at [790, 190] on link at bounding box center [747, 159] width 197 height 246
click at [788, 216] on link at bounding box center [747, 159] width 197 height 246
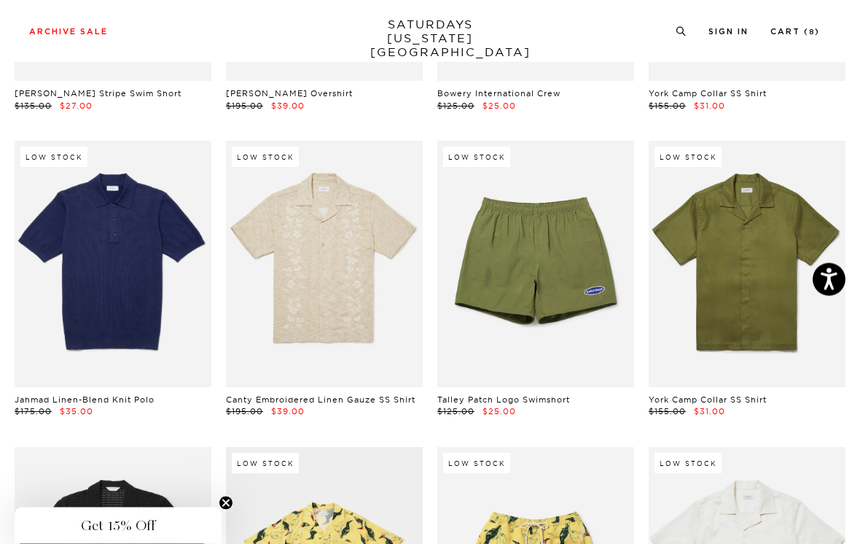
scroll to position [1233, 0]
click at [603, 341] on link at bounding box center [535, 264] width 197 height 246
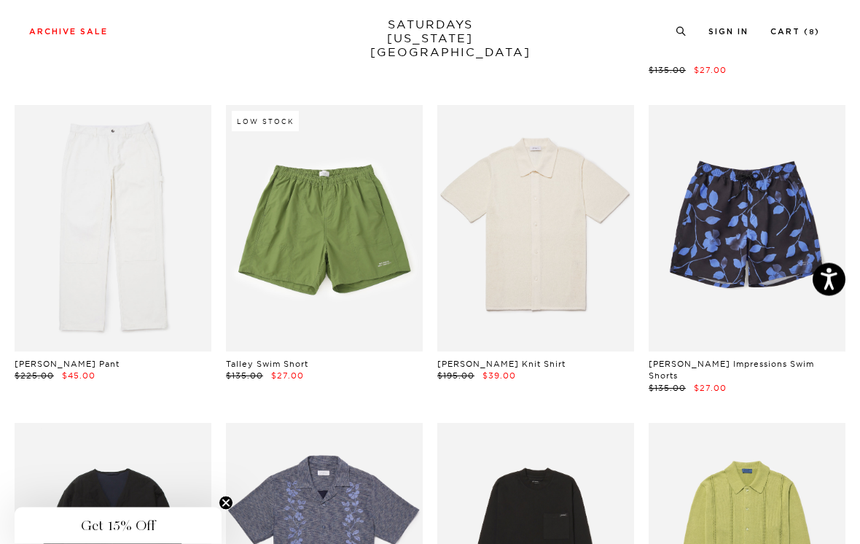
scroll to position [2198, 0]
click at [589, 264] on link at bounding box center [535, 228] width 197 height 246
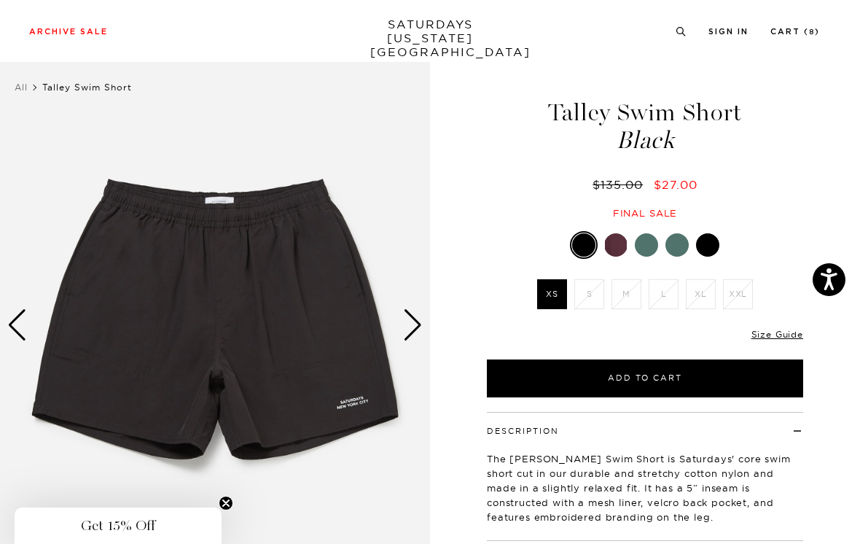
scroll to position [19, 0]
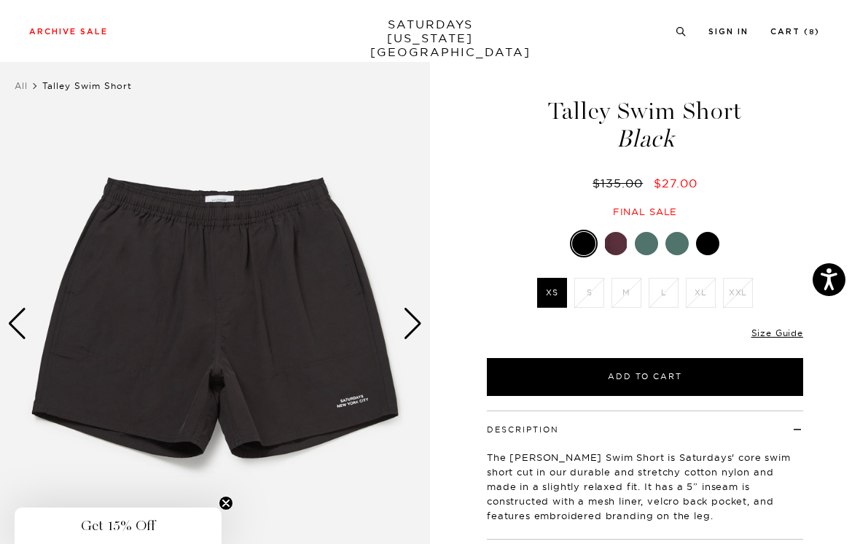
click at [777, 320] on div "Only 0 Left Size Guide" at bounding box center [645, 338] width 316 height 39
click at [781, 336] on link "Size Guide" at bounding box center [778, 332] width 52 height 11
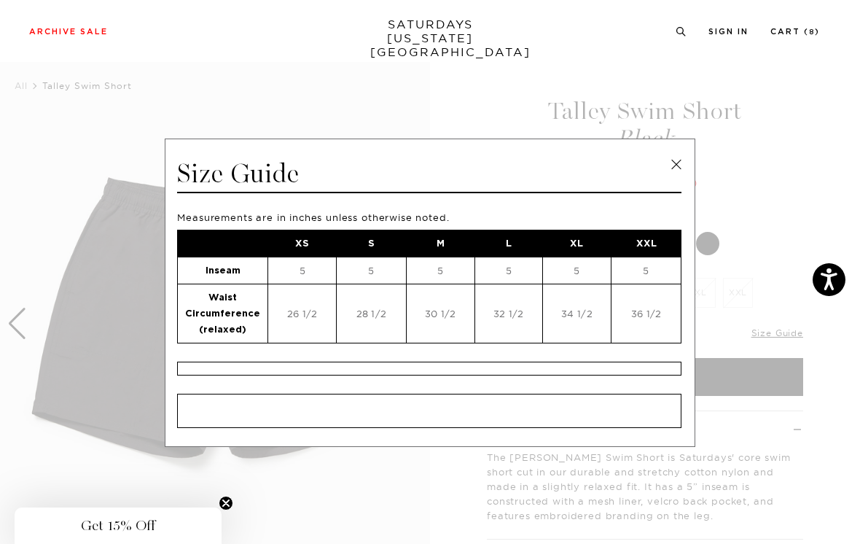
click at [671, 175] on link at bounding box center [677, 165] width 22 height 22
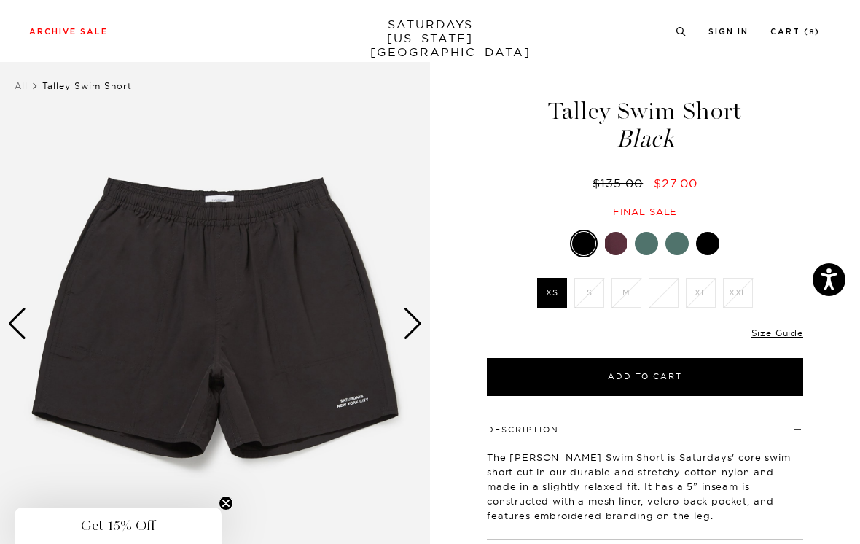
click at [774, 335] on link "Size Guide" at bounding box center [778, 332] width 52 height 11
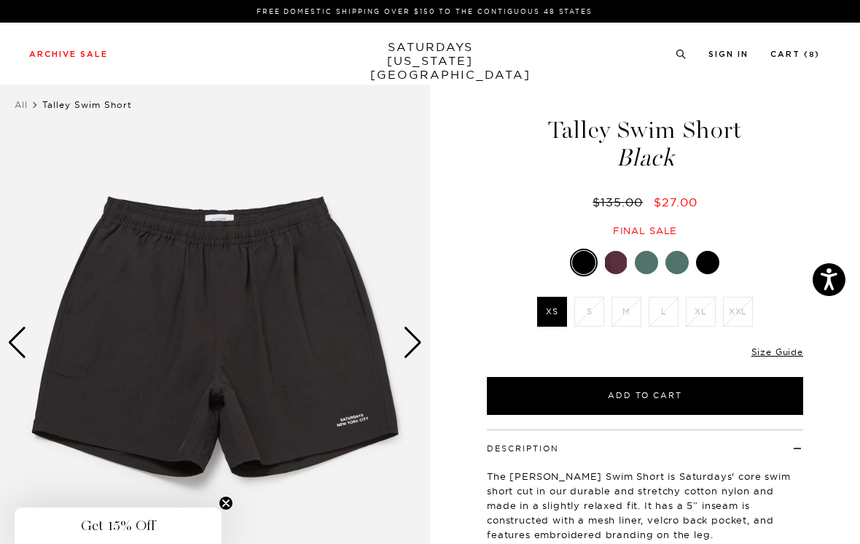
click at [785, 353] on link "Size Guide" at bounding box center [778, 351] width 52 height 11
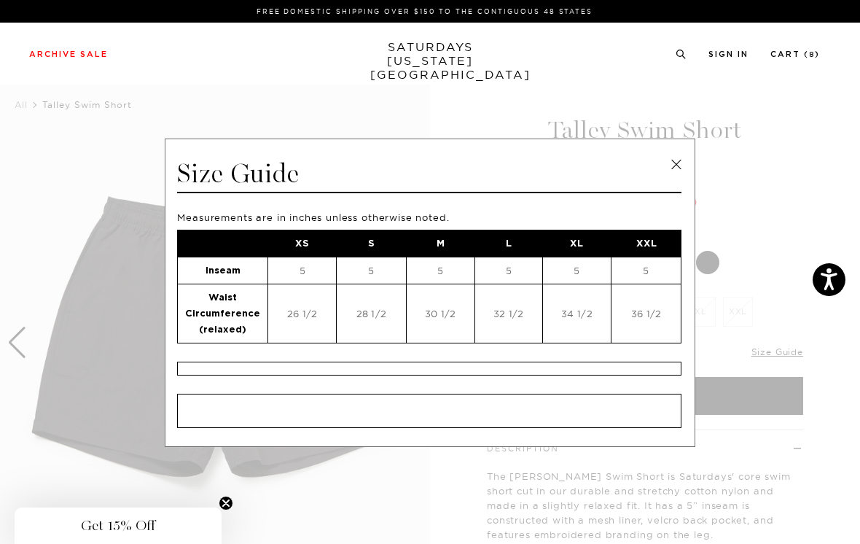
click at [680, 160] on link at bounding box center [677, 165] width 22 height 22
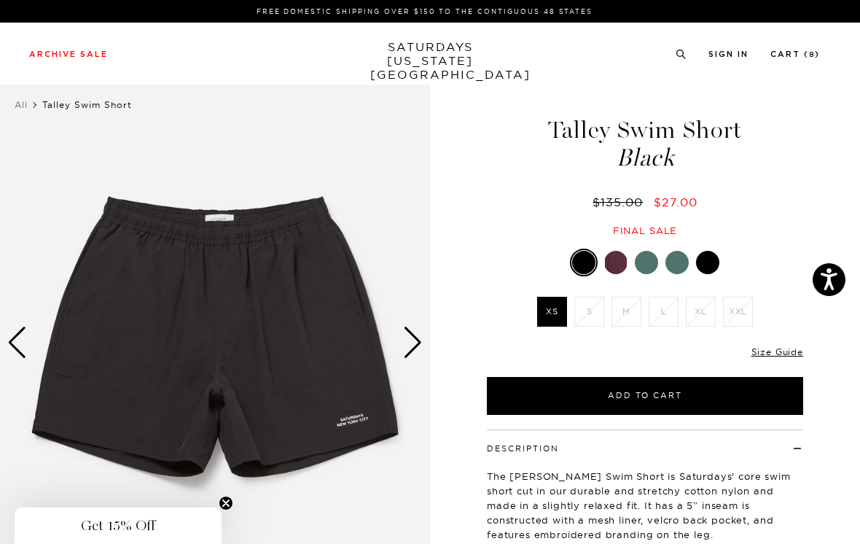
click at [771, 356] on link "Size Guide" at bounding box center [778, 351] width 52 height 11
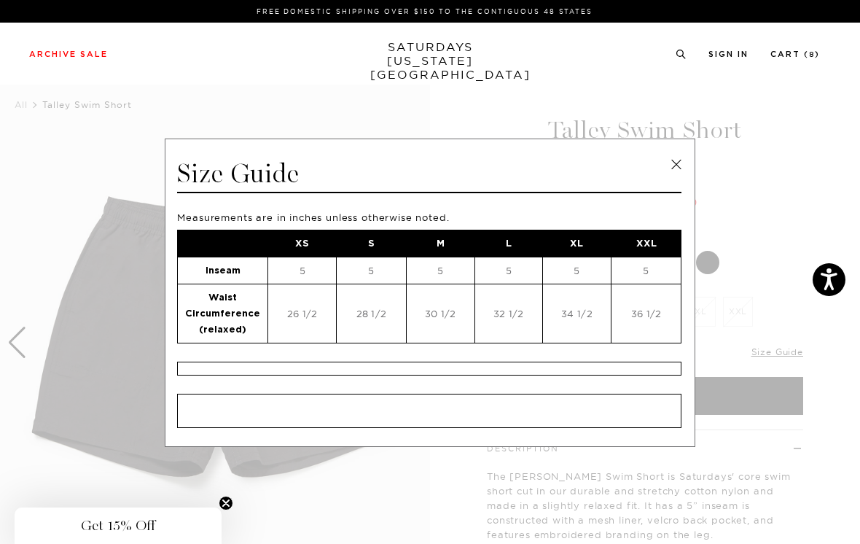
click at [674, 166] on link at bounding box center [677, 165] width 22 height 22
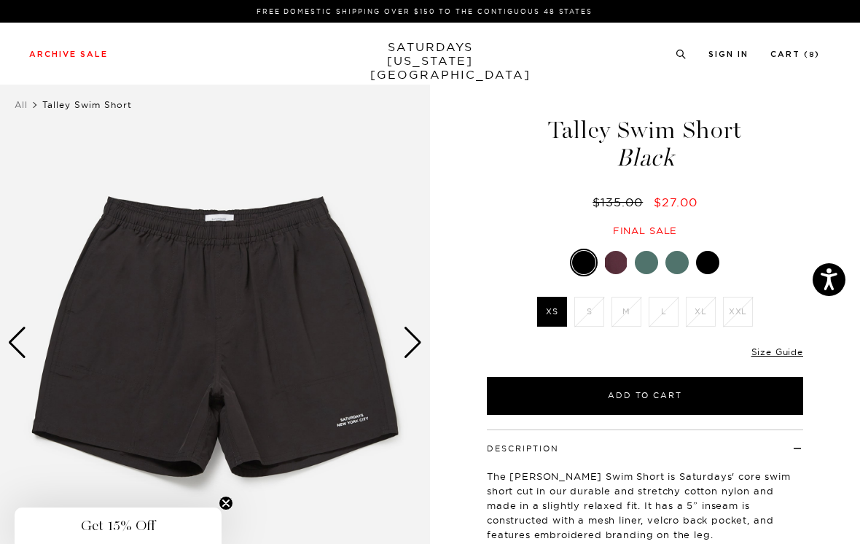
click at [780, 346] on link "Size Guide" at bounding box center [778, 351] width 52 height 11
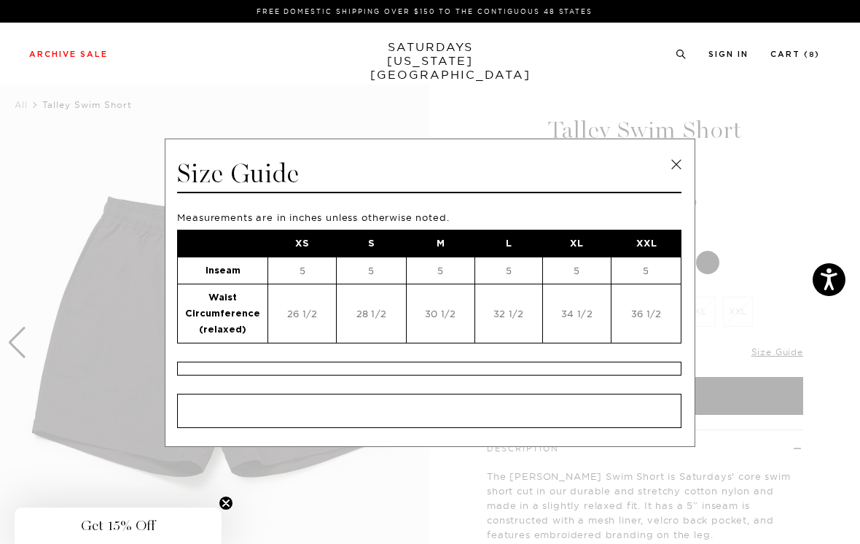
click at [671, 169] on link at bounding box center [677, 165] width 22 height 22
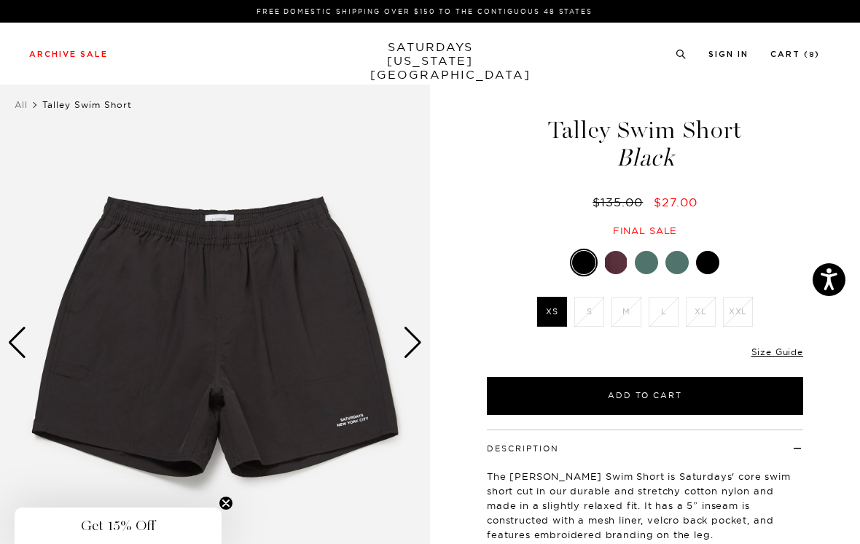
click at [788, 356] on link "Size Guide" at bounding box center [778, 351] width 52 height 11
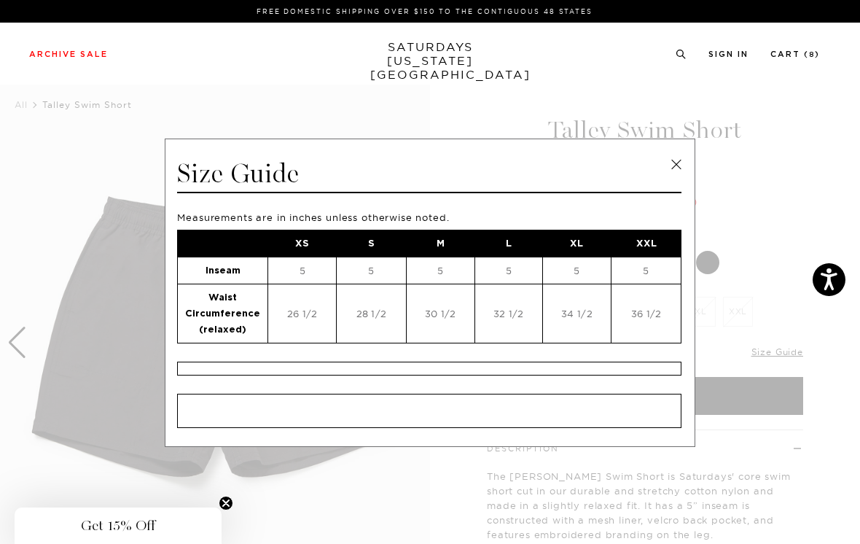
click at [676, 164] on link at bounding box center [677, 165] width 22 height 22
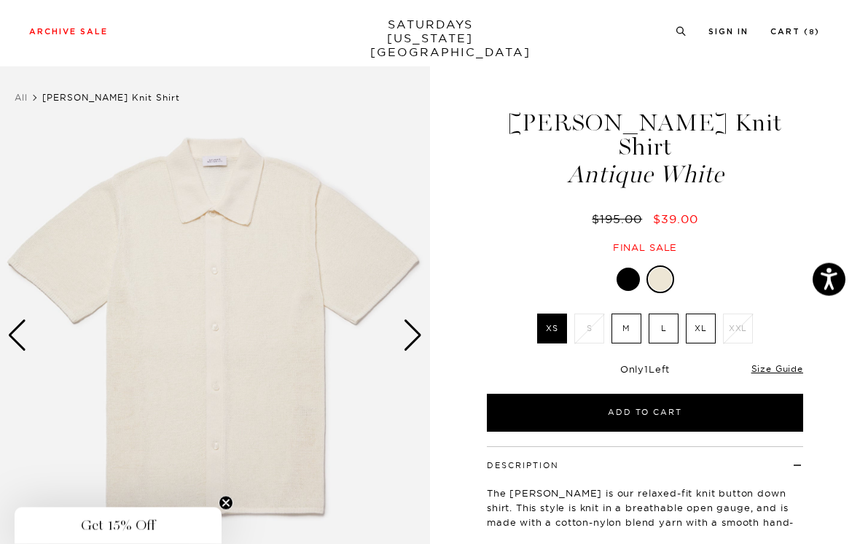
scroll to position [10, 0]
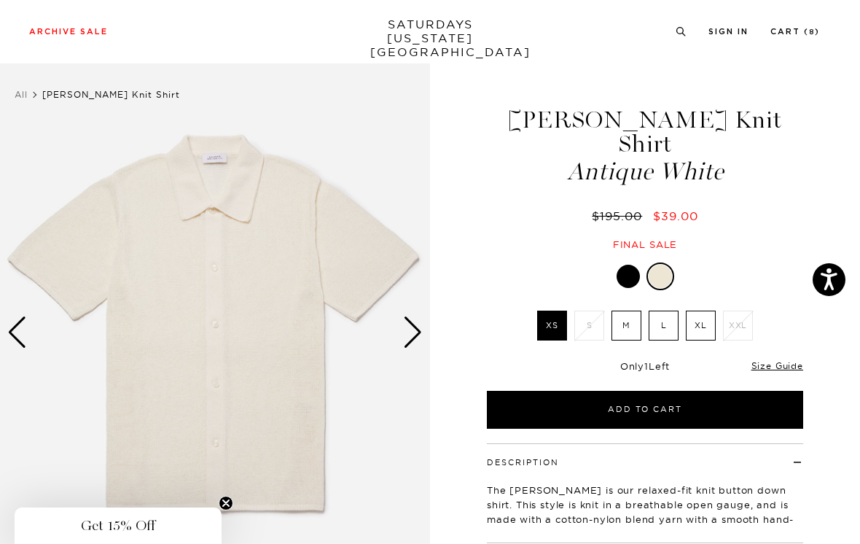
click at [787, 360] on link "Size Guide" at bounding box center [778, 365] width 52 height 11
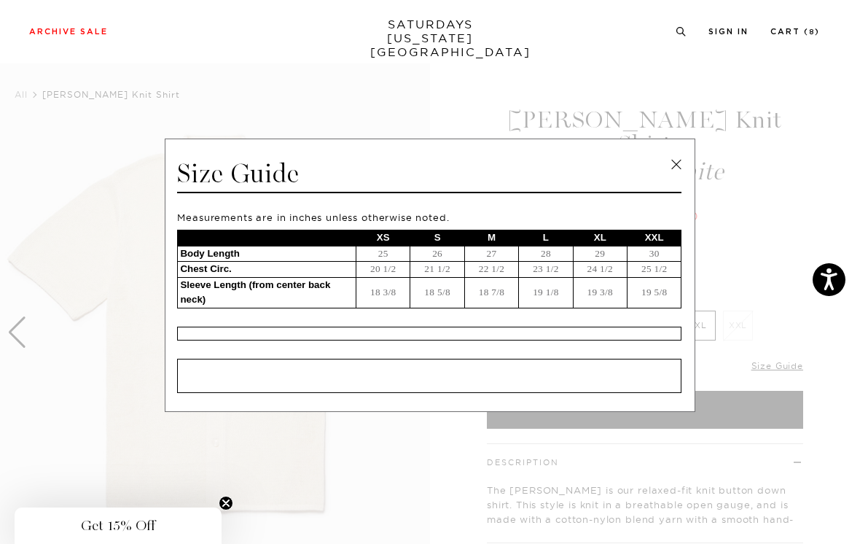
click at [674, 175] on link at bounding box center [677, 165] width 22 height 22
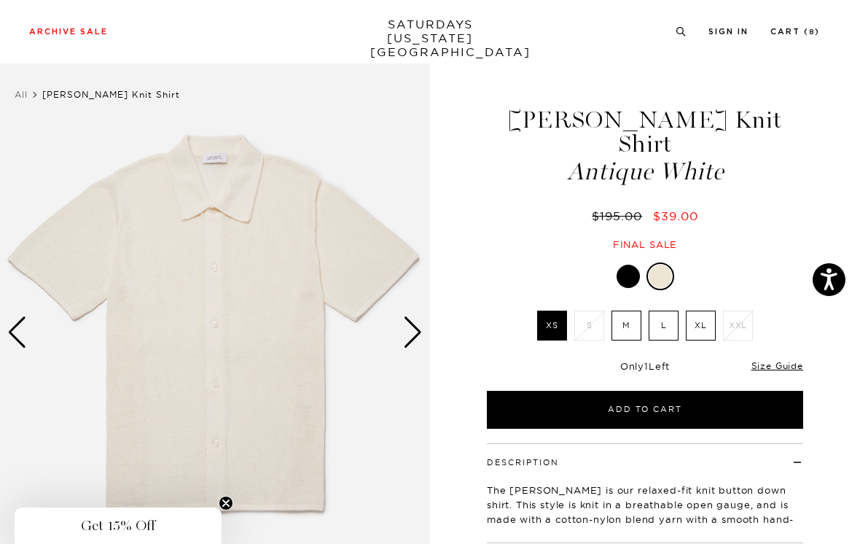
click at [633, 265] on div at bounding box center [628, 276] width 23 height 23
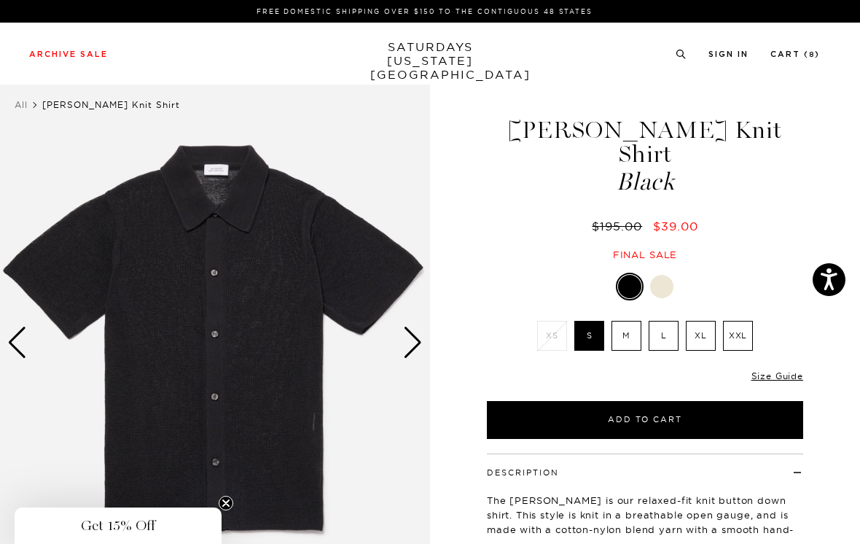
click at [630, 321] on label "M" at bounding box center [627, 336] width 30 height 30
click at [0, 0] on input "M" at bounding box center [0, 0] width 0 height 0
click at [596, 321] on label "S" at bounding box center [590, 336] width 30 height 30
click at [0, 0] on input "S" at bounding box center [0, 0] width 0 height 0
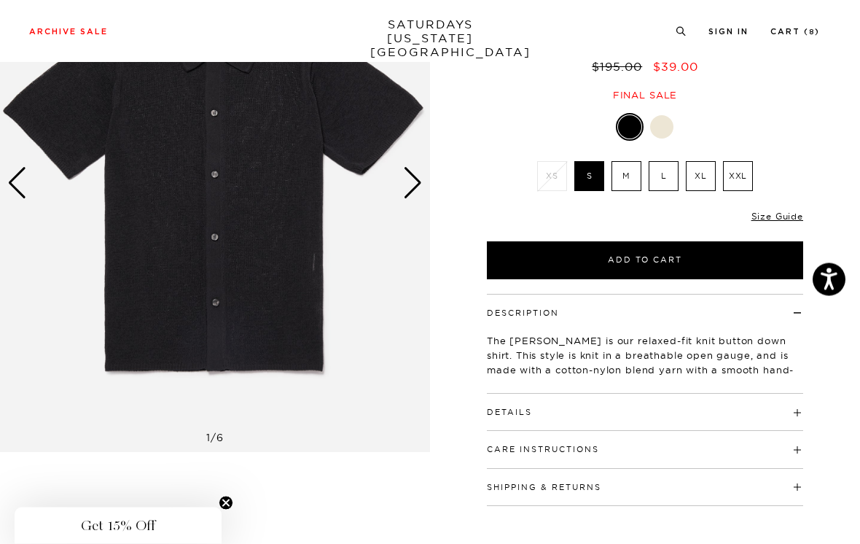
scroll to position [160, 0]
click at [798, 394] on h4 "Details" at bounding box center [645, 406] width 316 height 24
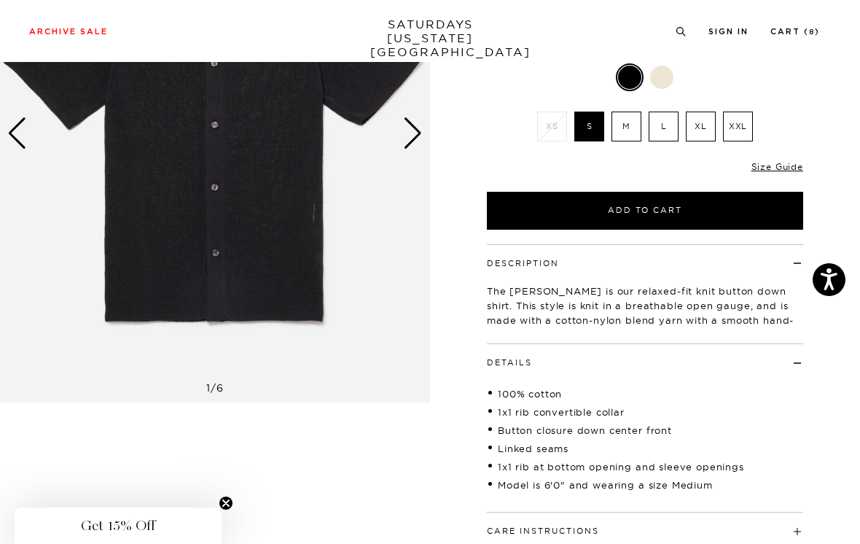
scroll to position [67, 0]
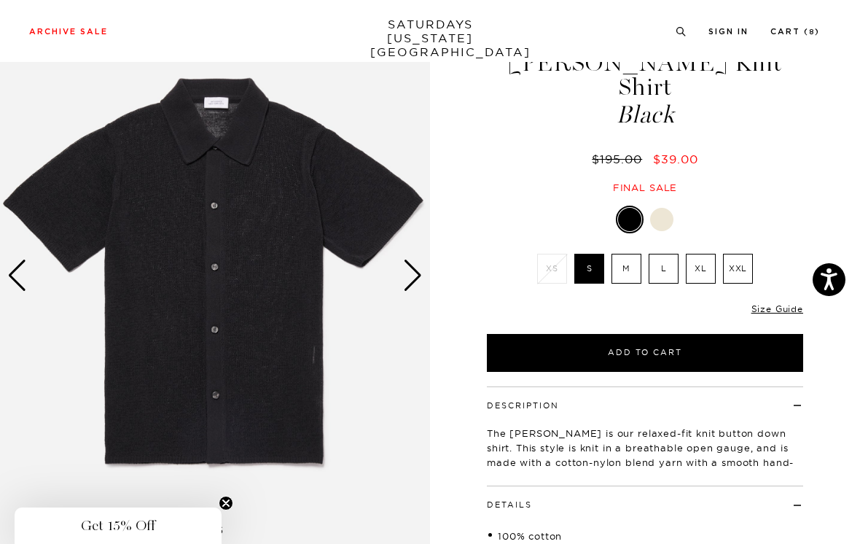
click at [665, 208] on div at bounding box center [661, 219] width 23 height 23
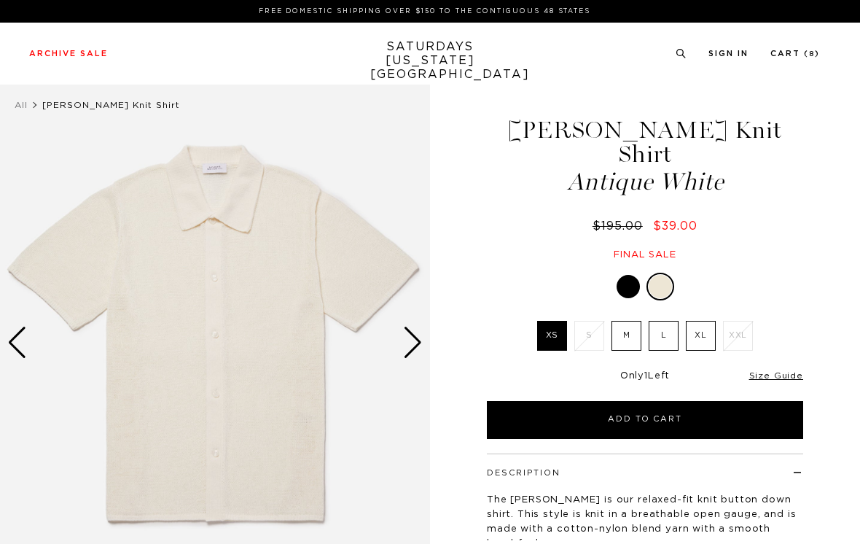
click at [415, 343] on div "Next slide" at bounding box center [413, 343] width 20 height 32
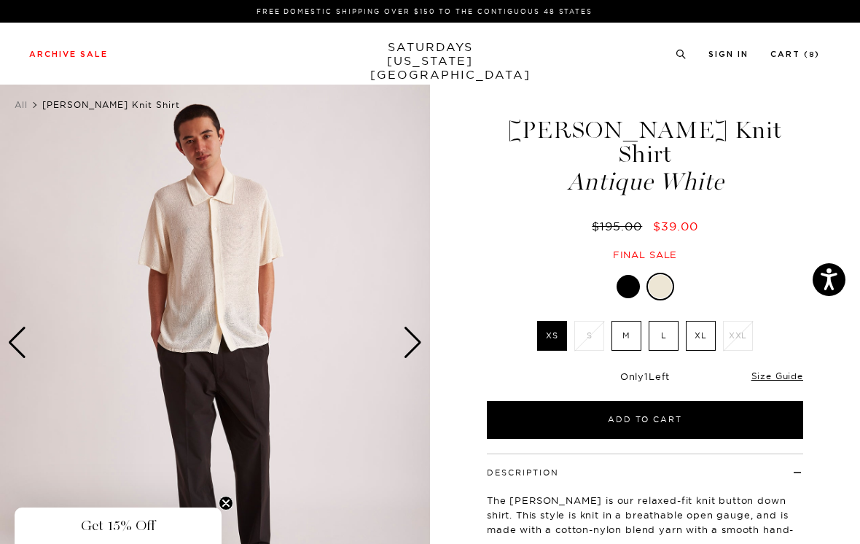
click at [626, 275] on div at bounding box center [628, 286] width 23 height 23
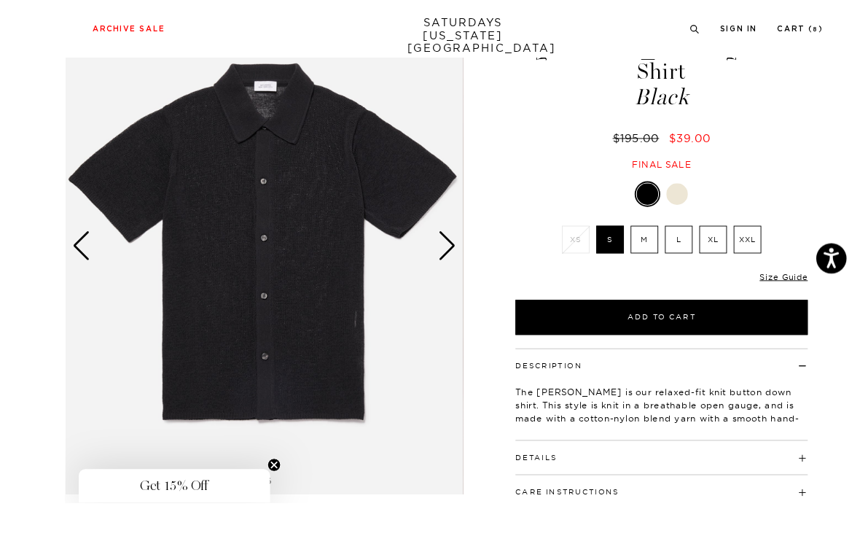
scroll to position [117, 0]
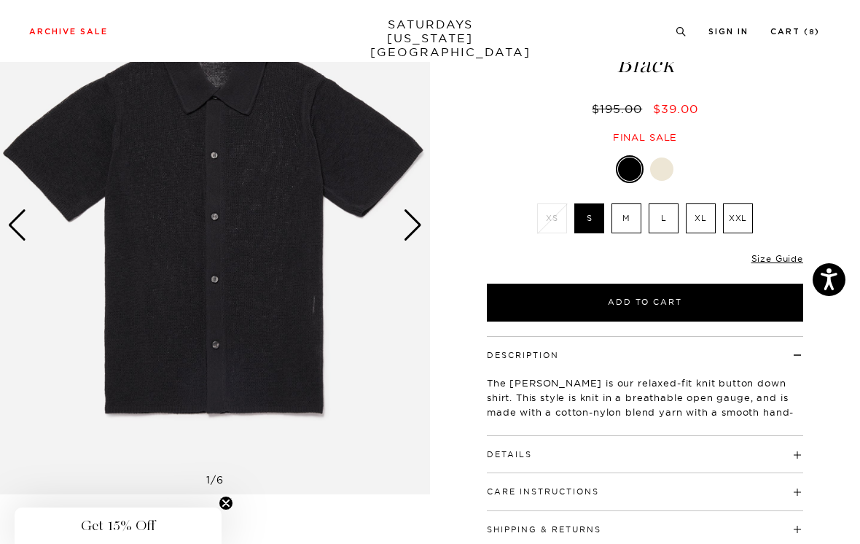
click at [665, 157] on div at bounding box center [661, 168] width 23 height 23
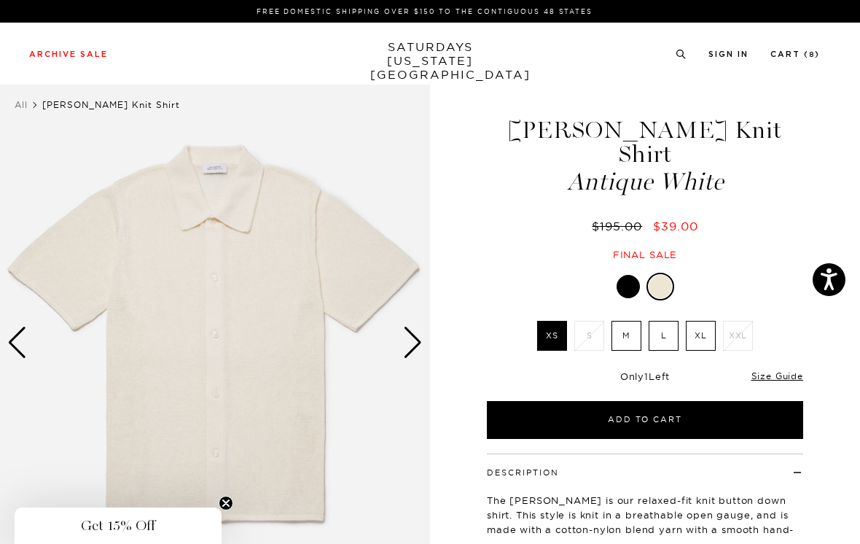
click at [628, 275] on div at bounding box center [628, 286] width 23 height 23
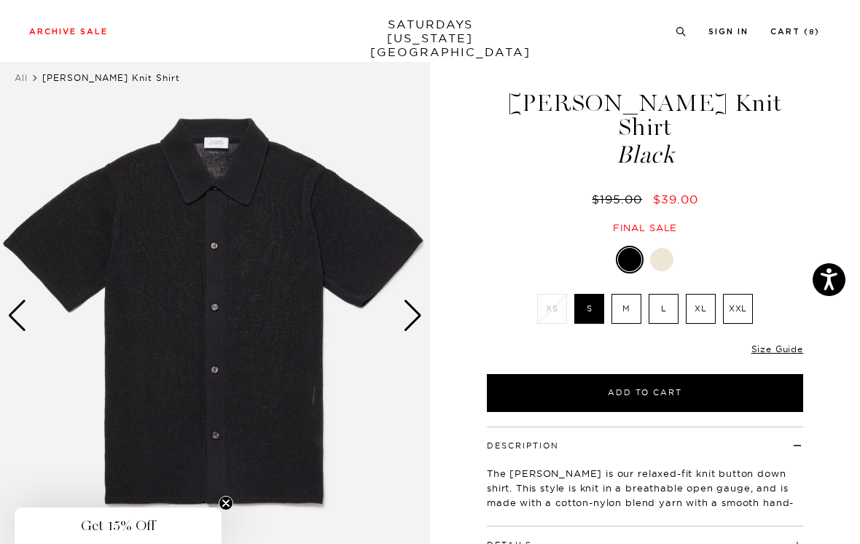
scroll to position [120, 0]
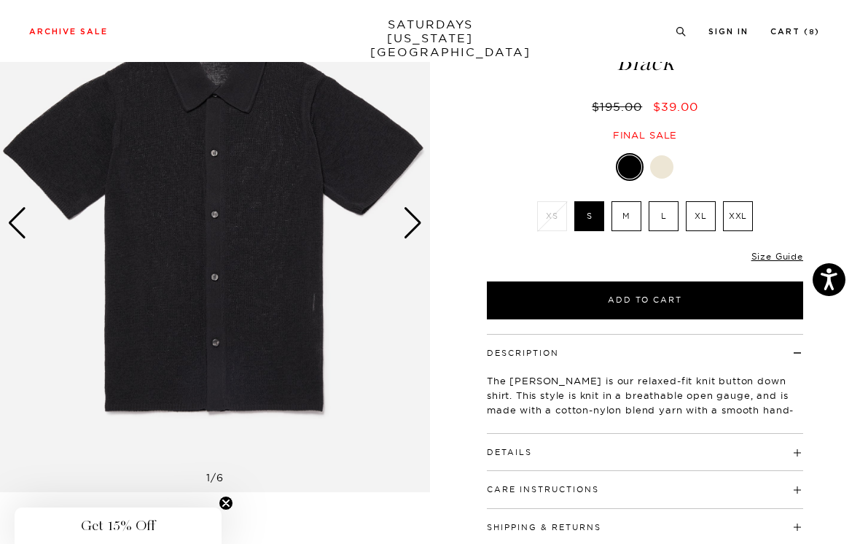
click at [696, 281] on button "Add to Cart" at bounding box center [645, 300] width 316 height 38
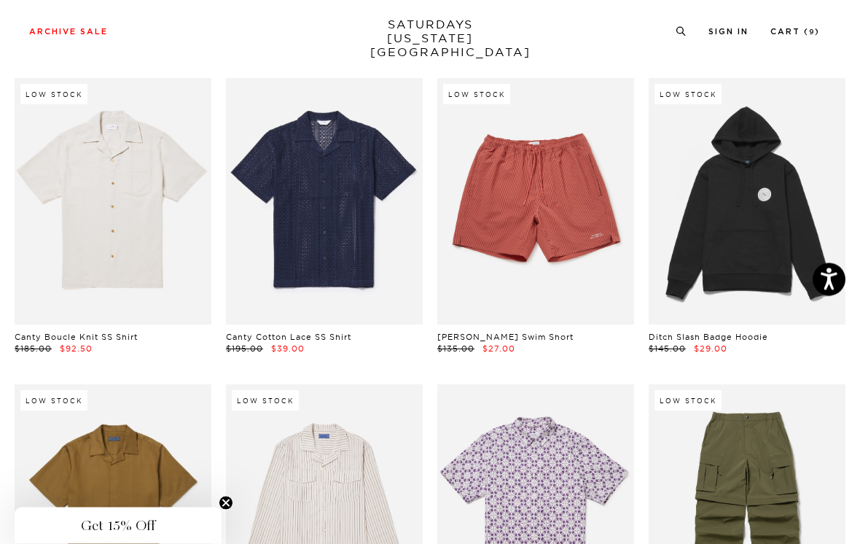
scroll to position [4993, 0]
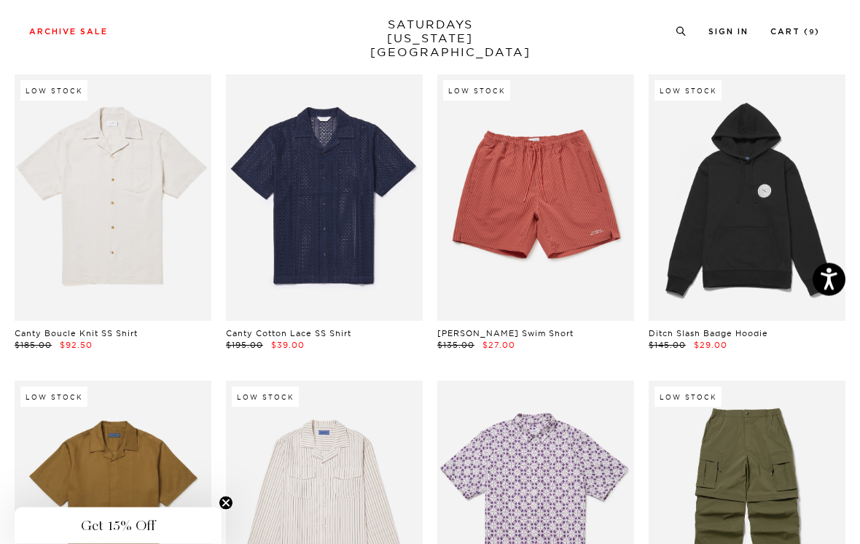
click at [173, 217] on link at bounding box center [113, 198] width 197 height 246
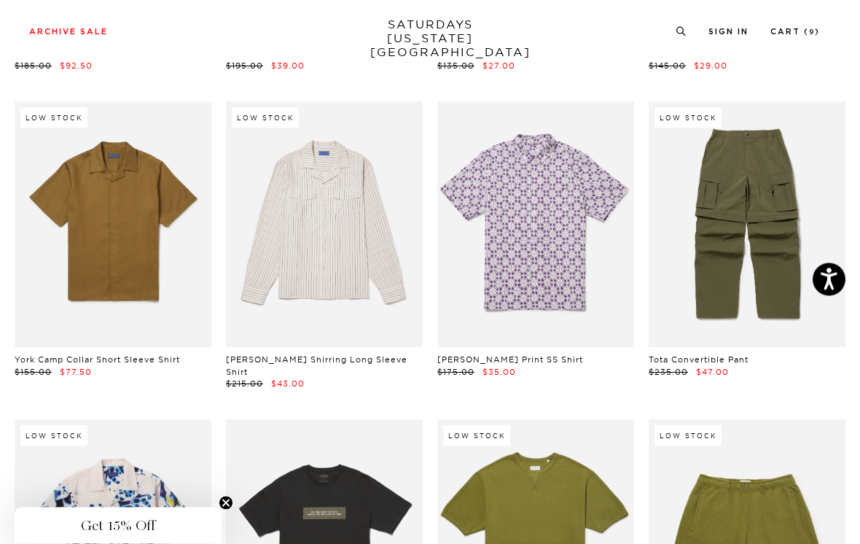
scroll to position [5273, 0]
click at [371, 254] on link at bounding box center [324, 224] width 197 height 246
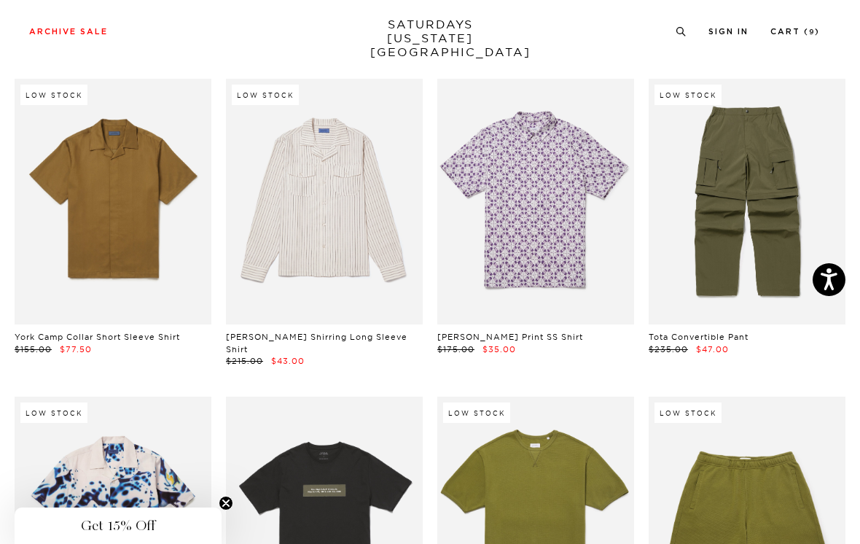
scroll to position [5294, 0]
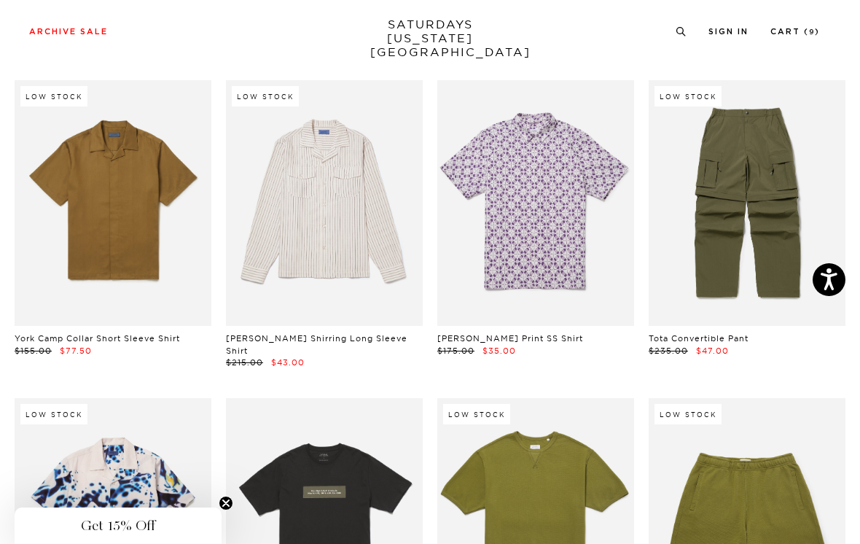
click at [594, 210] on link at bounding box center [535, 203] width 197 height 246
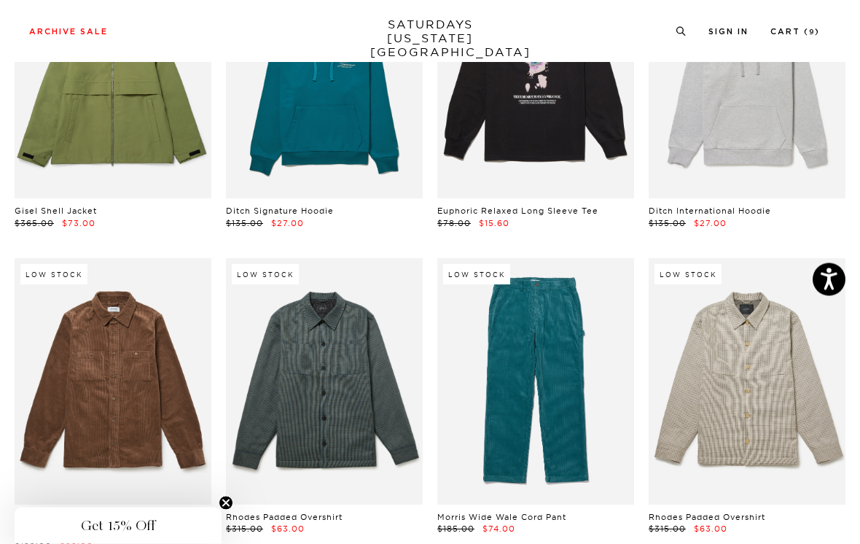
scroll to position [10047, 0]
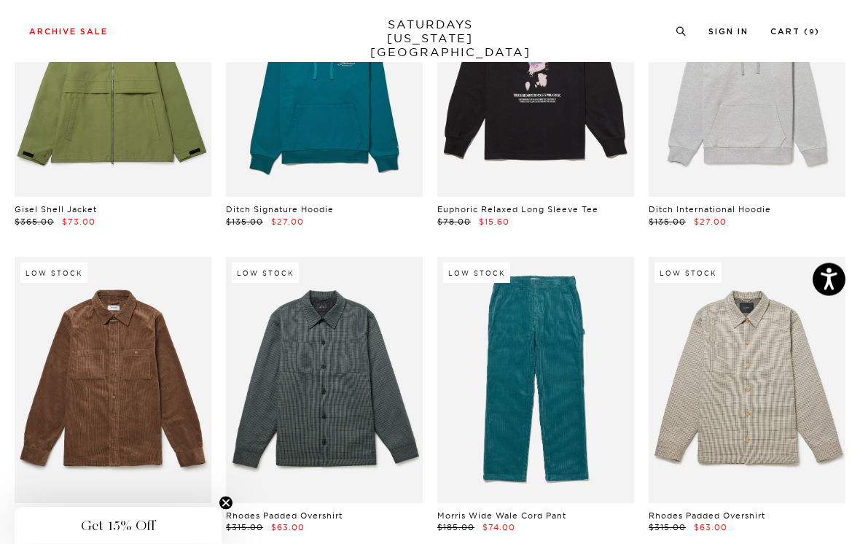
click at [595, 298] on link at bounding box center [535, 380] width 197 height 246
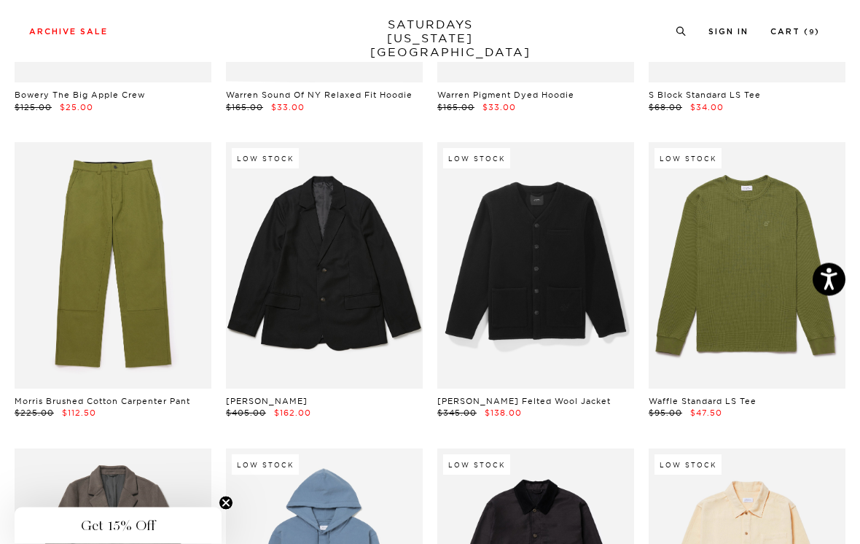
scroll to position [11093, 0]
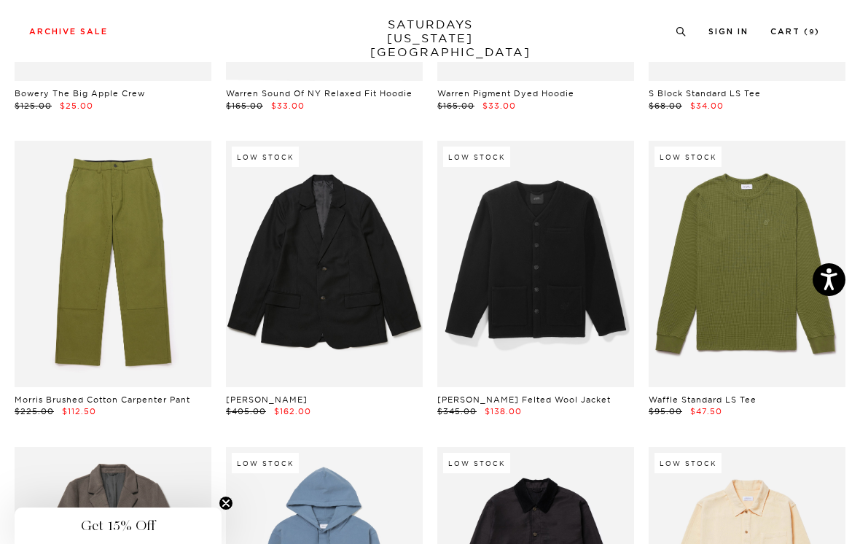
click at [172, 214] on link at bounding box center [113, 264] width 197 height 246
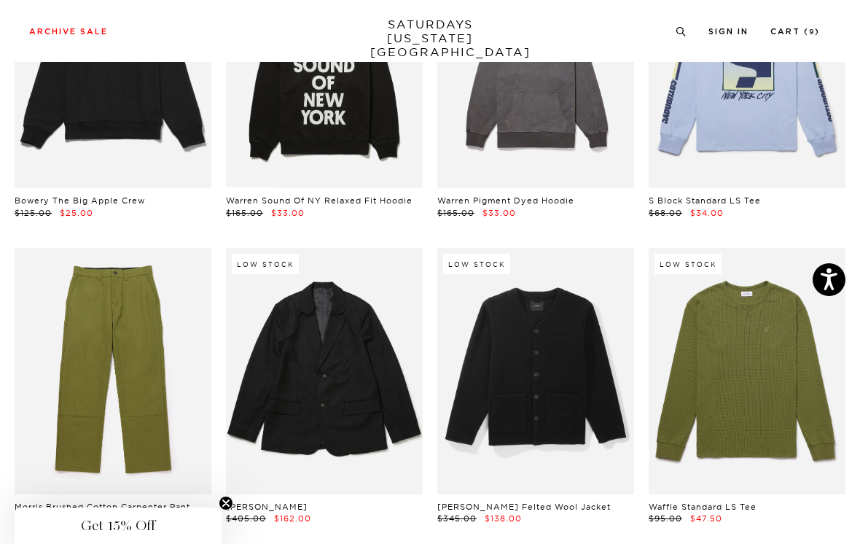
scroll to position [10987, 0]
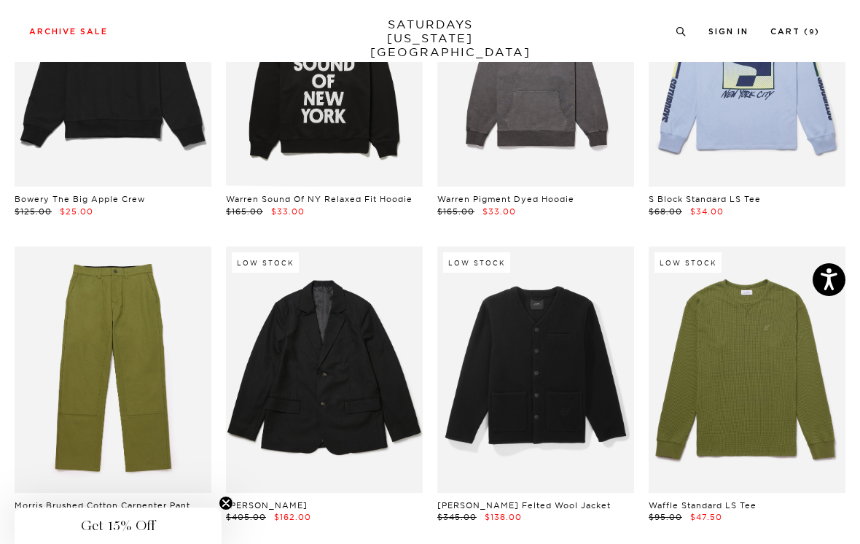
click at [171, 268] on link at bounding box center [113, 369] width 197 height 246
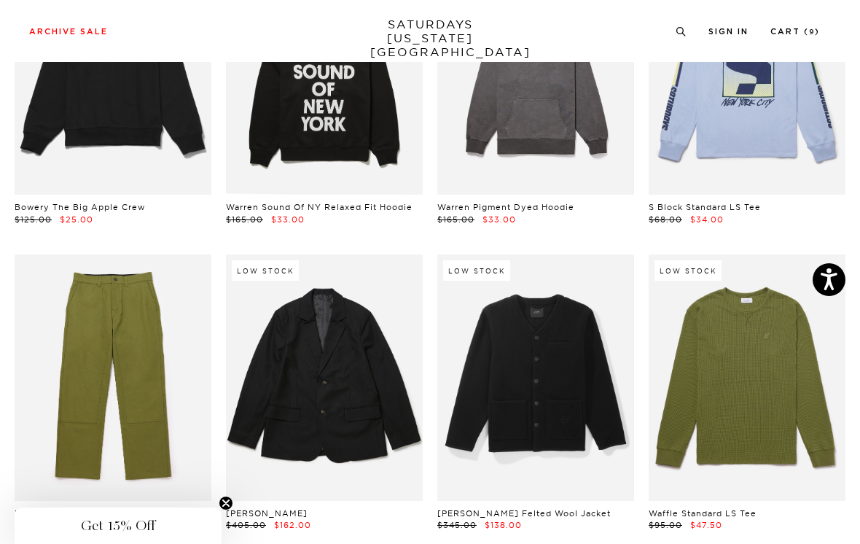
click at [171, 294] on link at bounding box center [113, 377] width 197 height 246
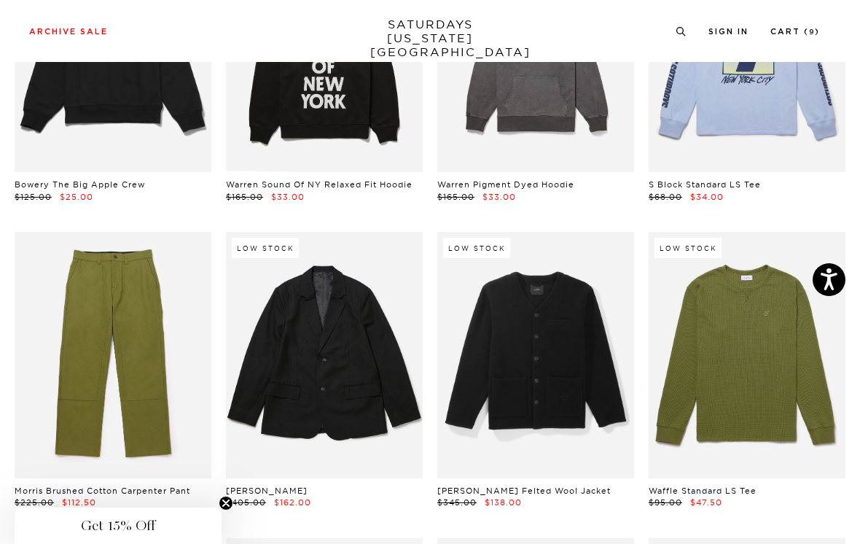
click at [176, 234] on link at bounding box center [113, 355] width 197 height 246
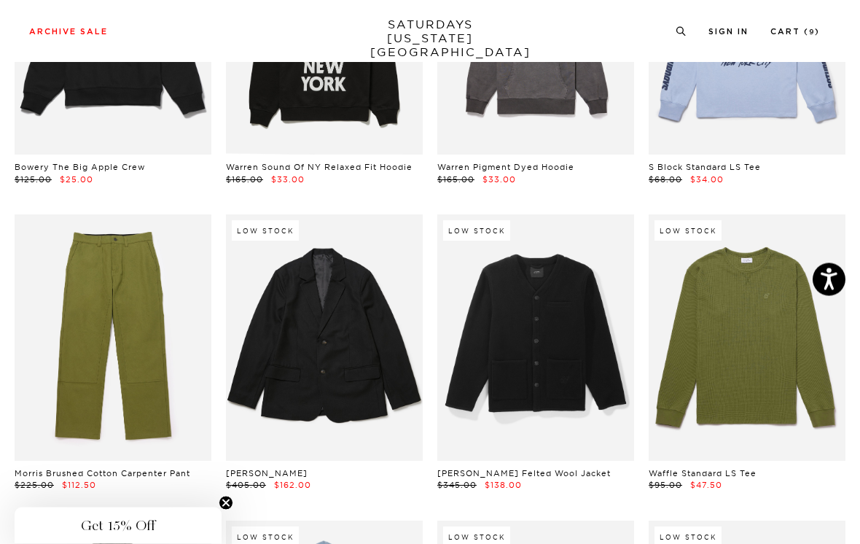
scroll to position [11020, 0]
click at [162, 262] on link at bounding box center [113, 337] width 197 height 246
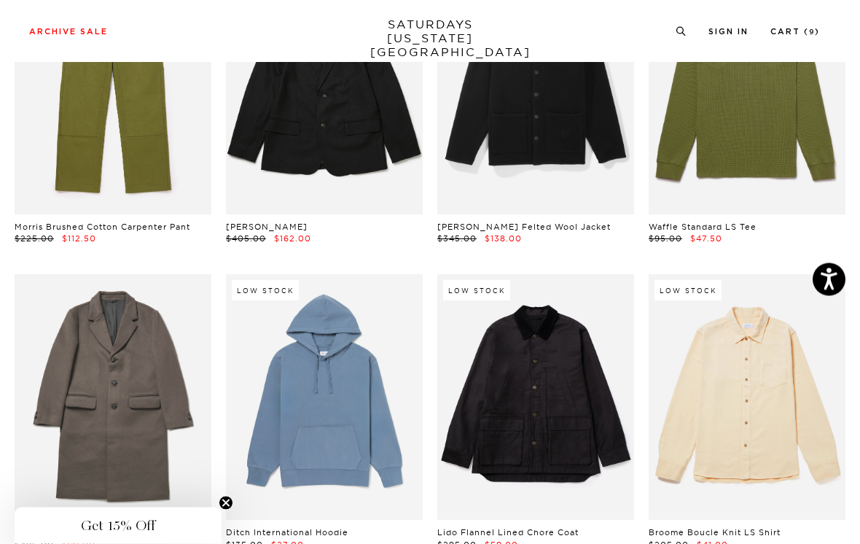
scroll to position [11138, 0]
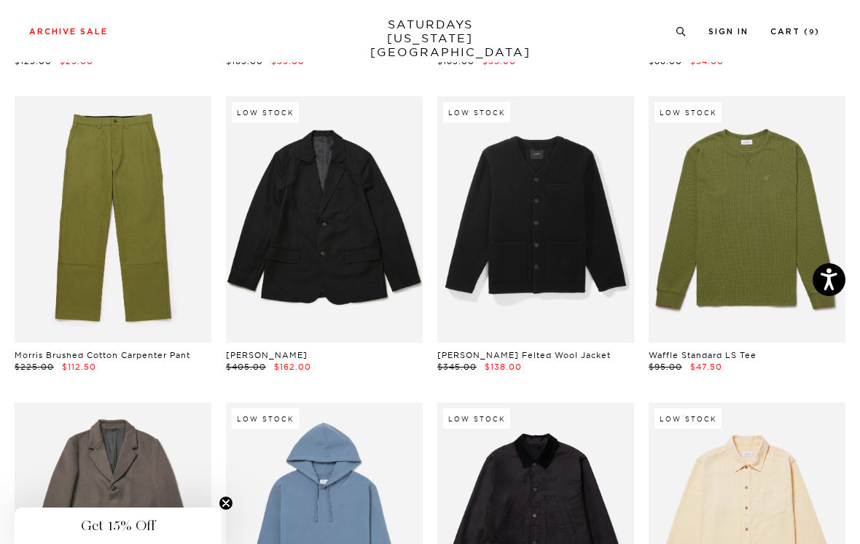
click at [152, 188] on link at bounding box center [113, 219] width 197 height 246
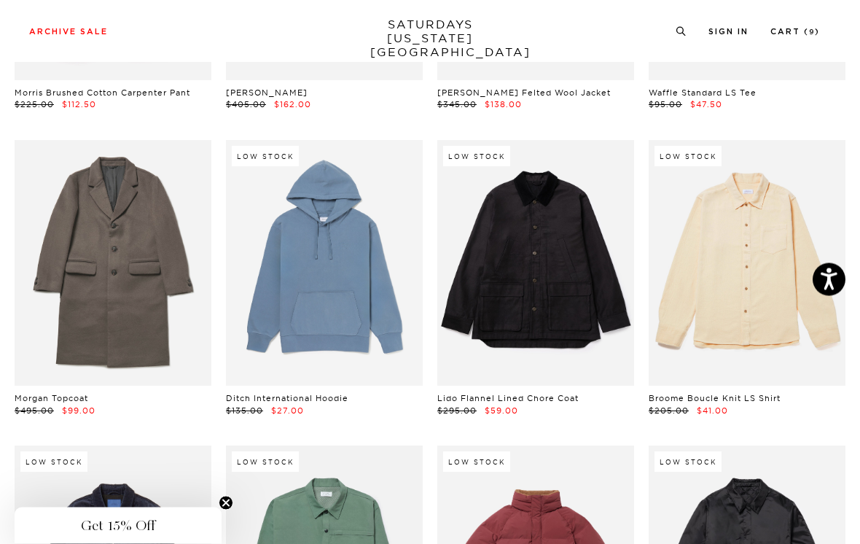
scroll to position [11400, 0]
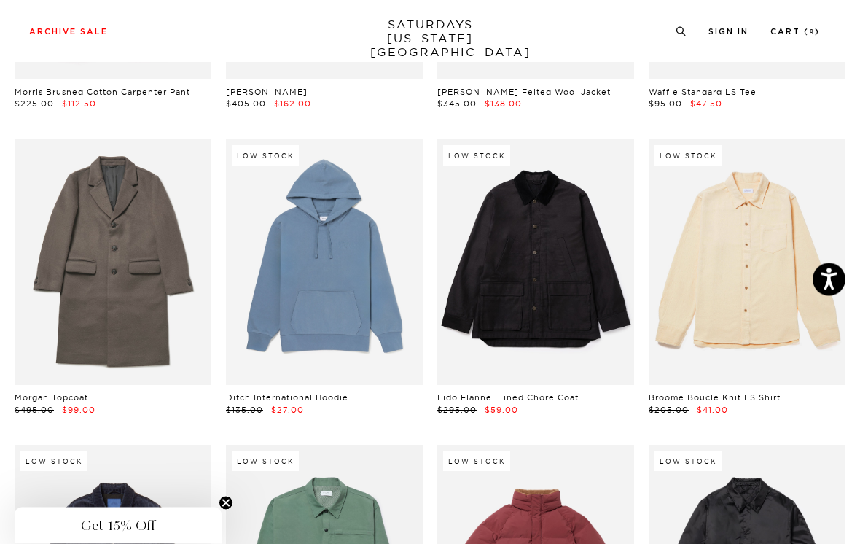
click at [807, 184] on link at bounding box center [747, 263] width 197 height 246
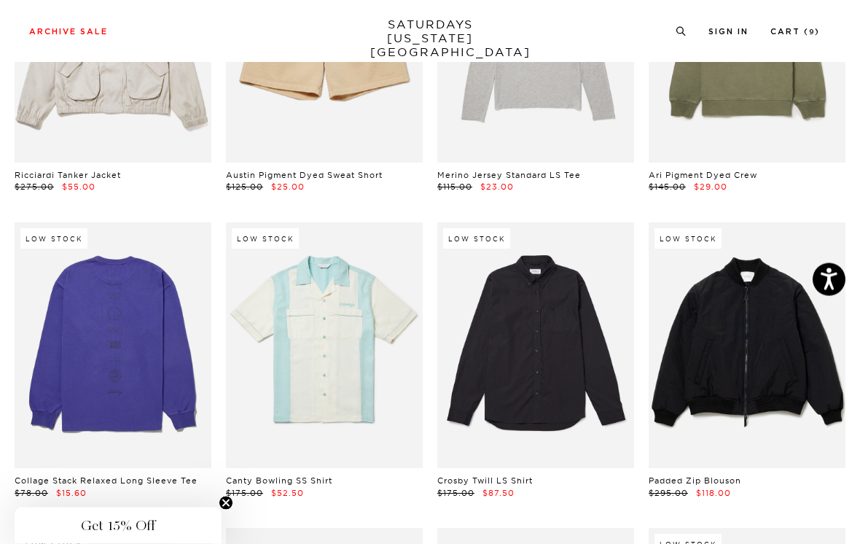
scroll to position [12247, 0]
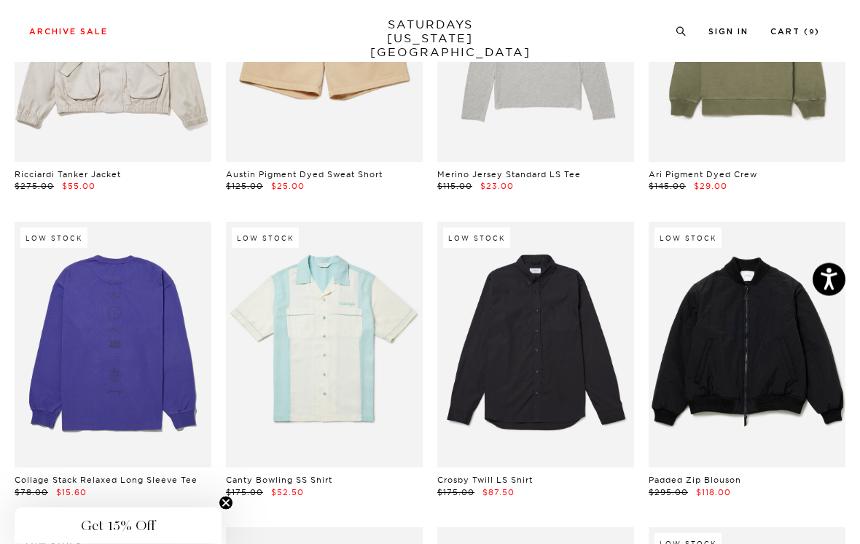
click at [588, 291] on link at bounding box center [535, 345] width 197 height 246
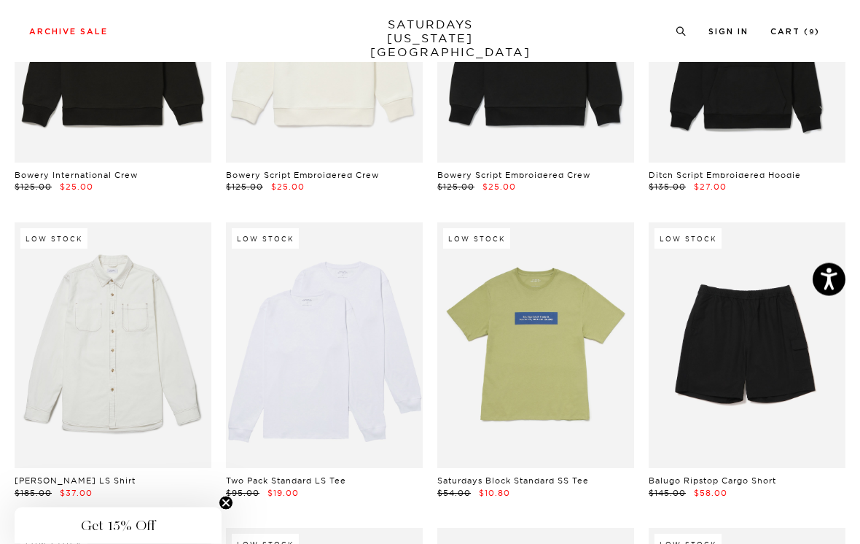
scroll to position [15330, 0]
click at [815, 222] on link at bounding box center [747, 345] width 197 height 246
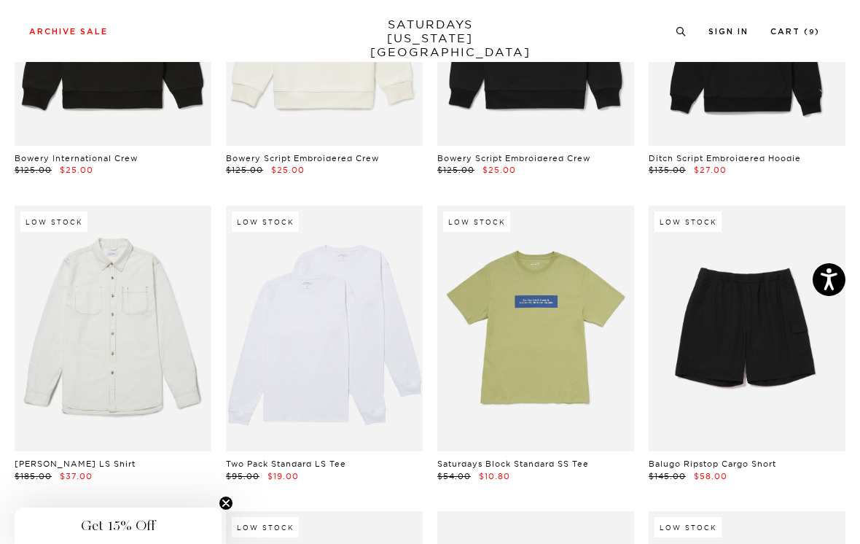
scroll to position [15346, 0]
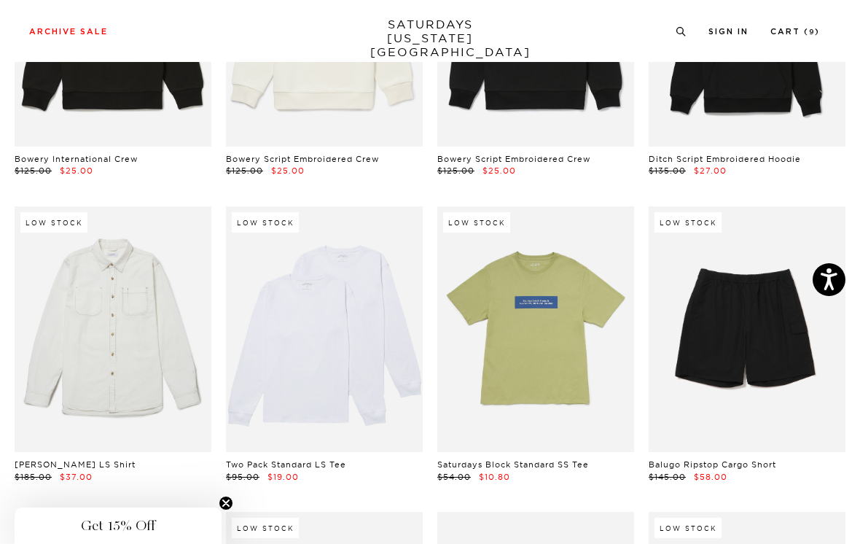
click at [586, 244] on link at bounding box center [535, 329] width 197 height 246
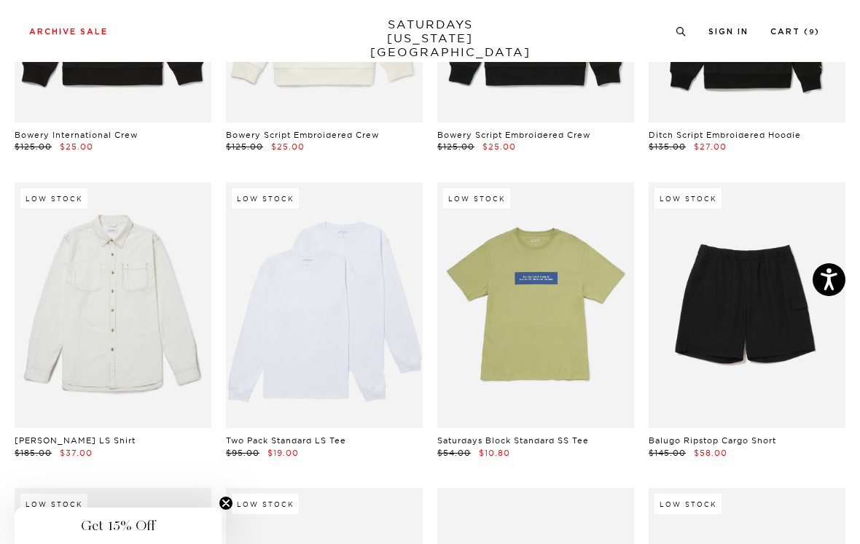
scroll to position [15371, 0]
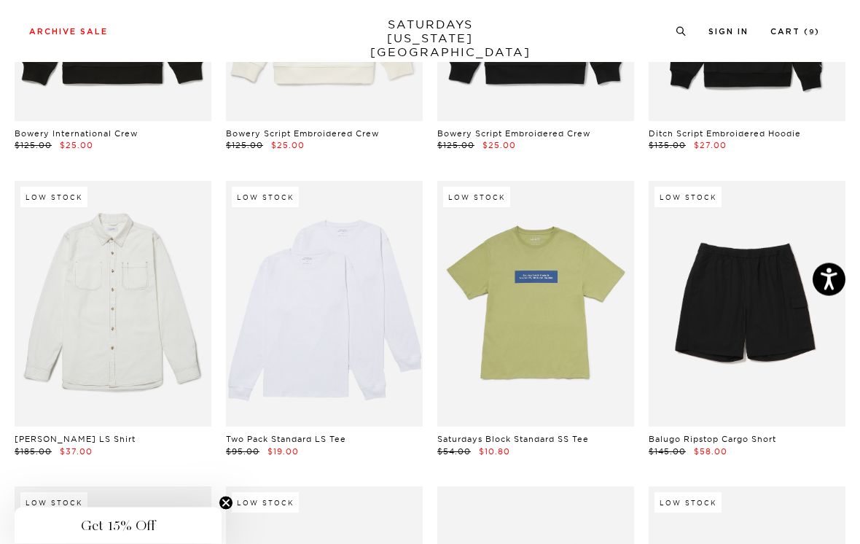
click at [384, 245] on link at bounding box center [324, 305] width 197 height 246
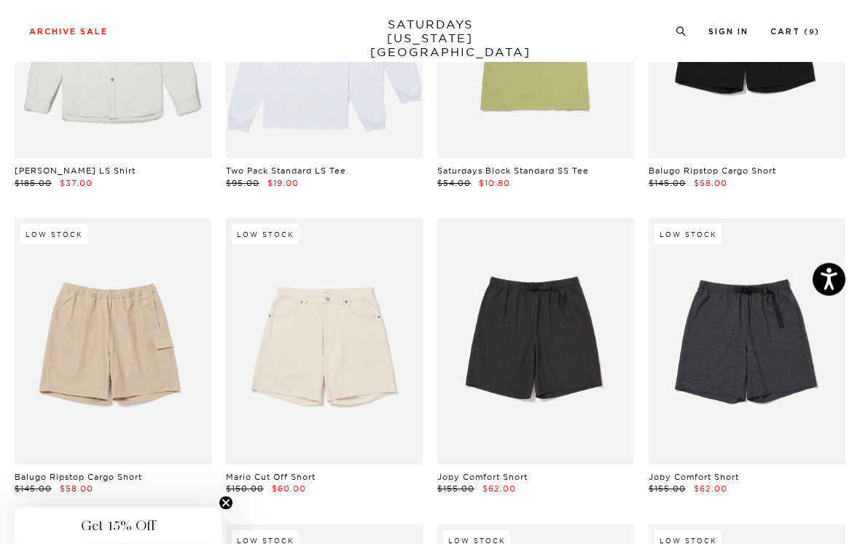
scroll to position [15640, 0]
click at [737, 290] on link at bounding box center [747, 341] width 197 height 246
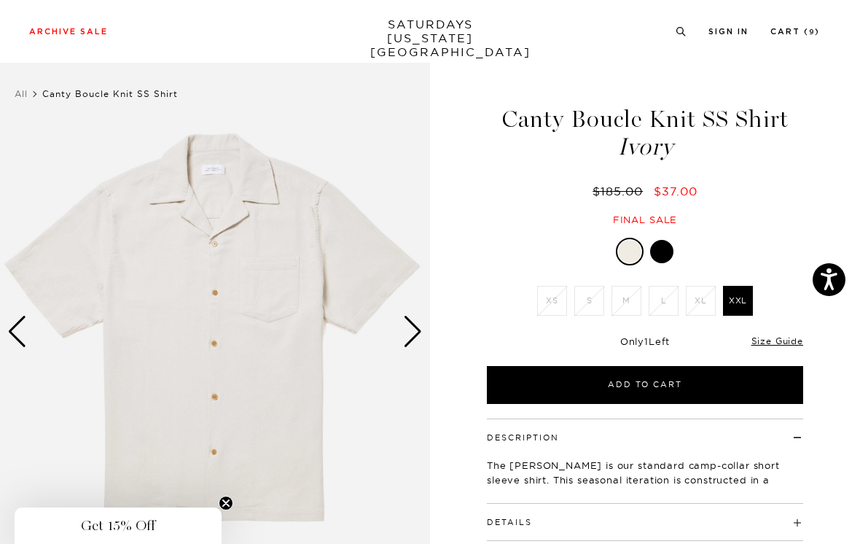
scroll to position [12, 0]
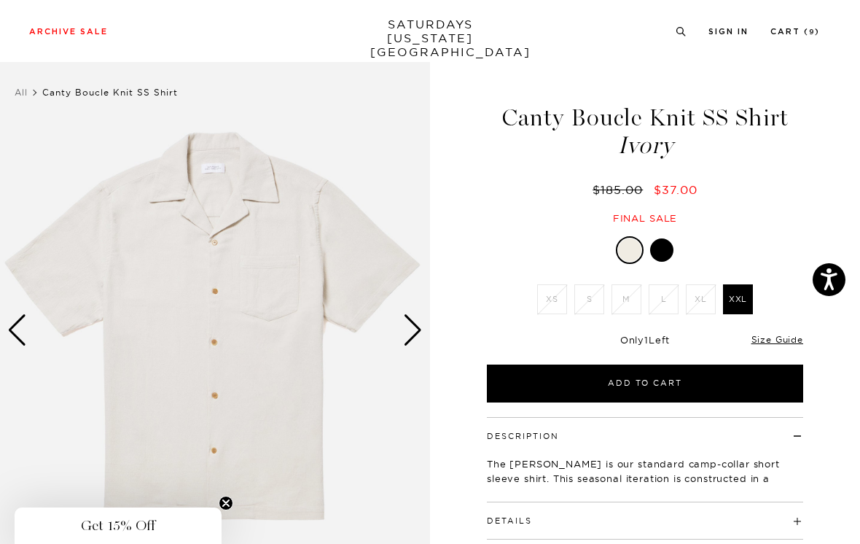
click at [671, 245] on div at bounding box center [661, 249] width 23 height 23
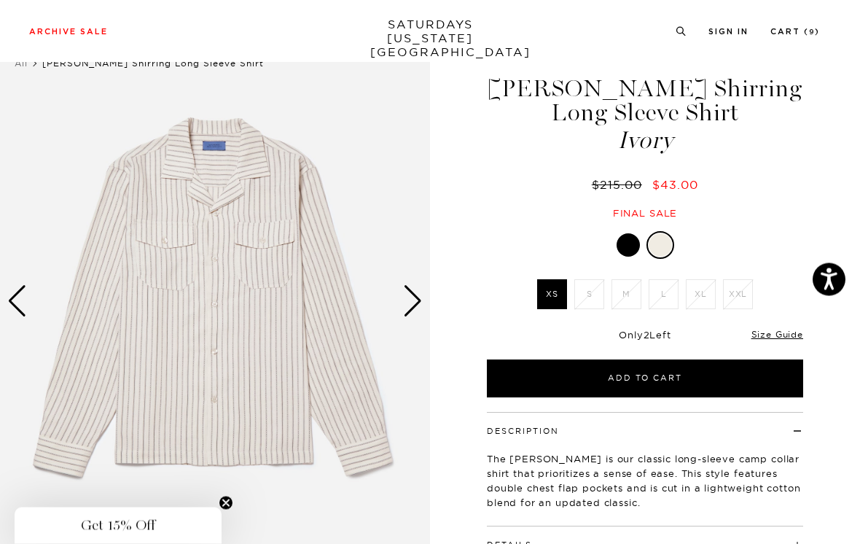
scroll to position [43, 0]
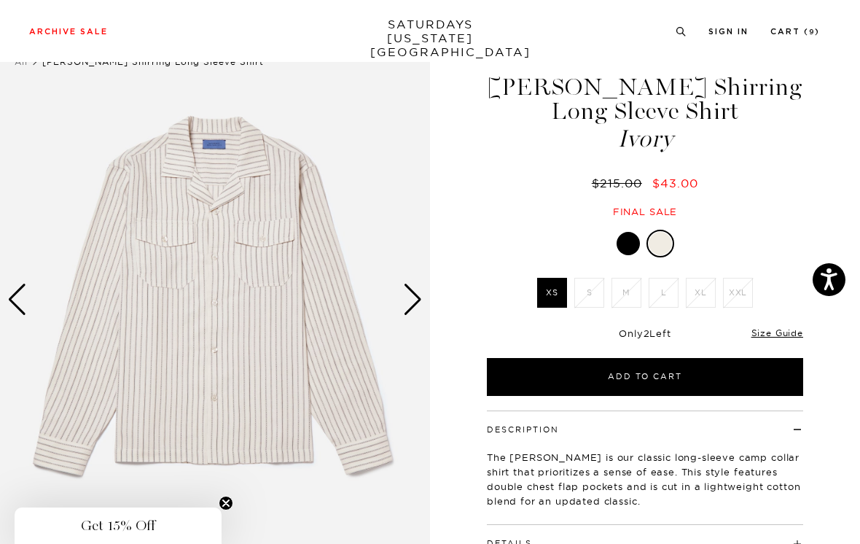
click at [633, 242] on div at bounding box center [628, 243] width 23 height 23
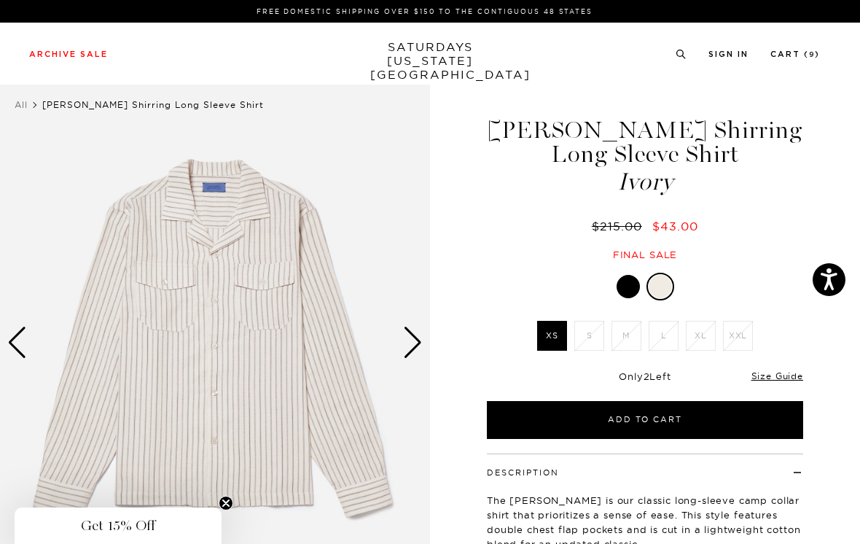
scroll to position [66, 0]
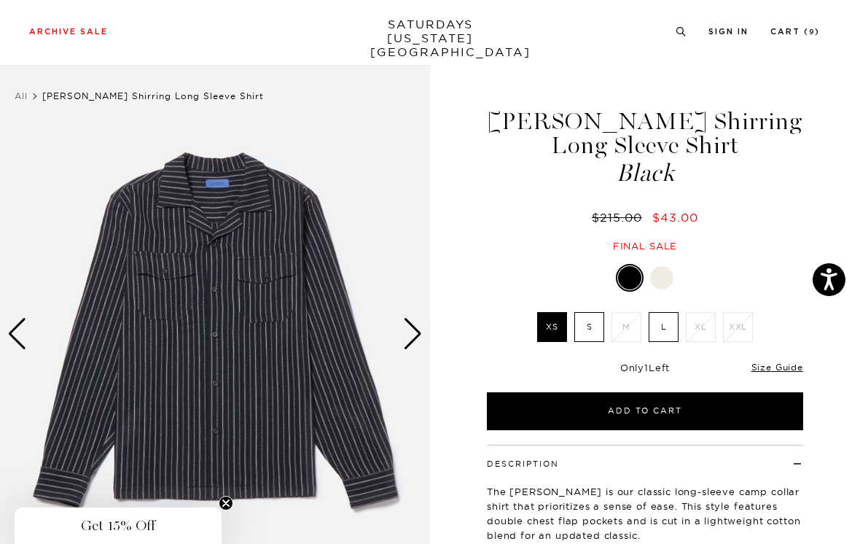
scroll to position [9, 0]
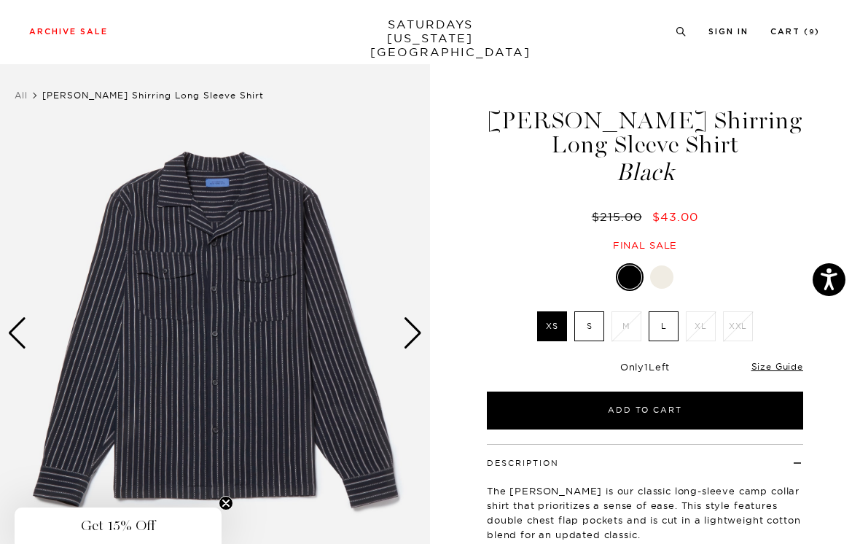
click at [415, 333] on div "Next slide" at bounding box center [413, 333] width 20 height 32
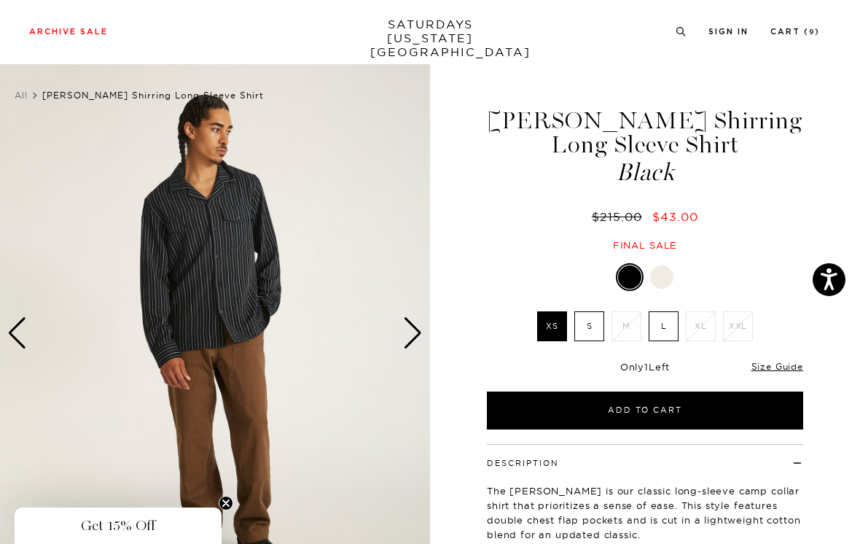
scroll to position [9, 0]
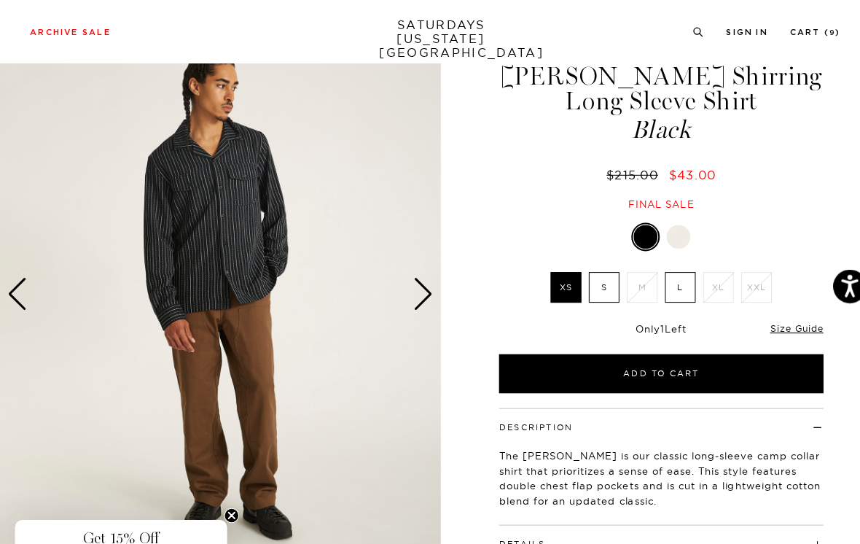
click at [416, 279] on div "Next slide" at bounding box center [413, 287] width 20 height 32
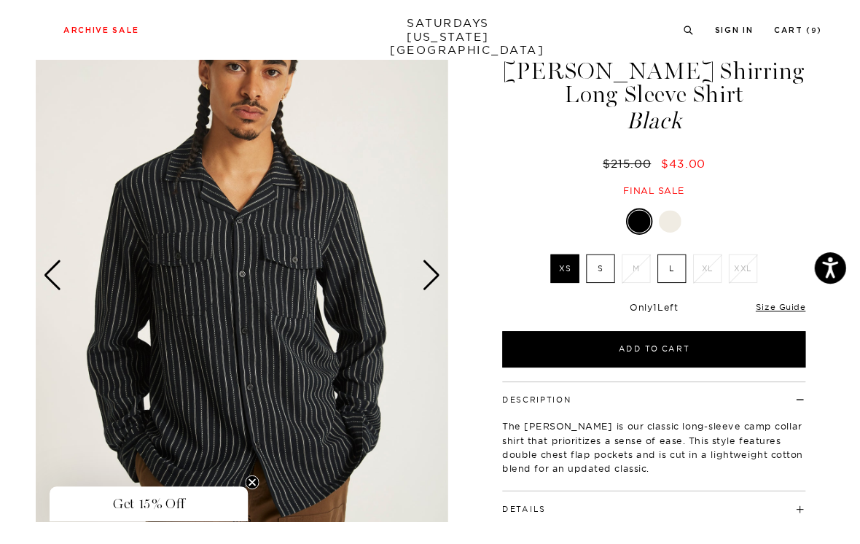
scroll to position [104, 0]
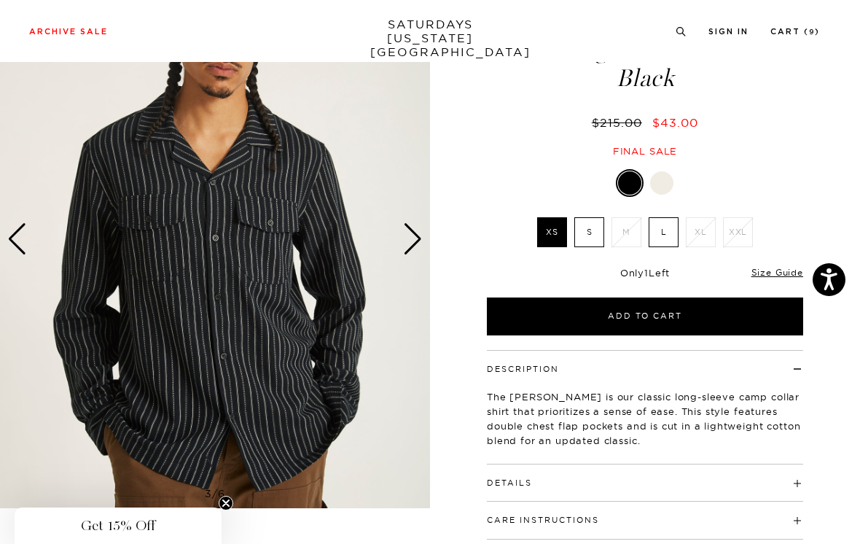
click at [594, 236] on label "S" at bounding box center [590, 232] width 30 height 30
click at [0, 0] on input "S" at bounding box center [0, 0] width 0 height 0
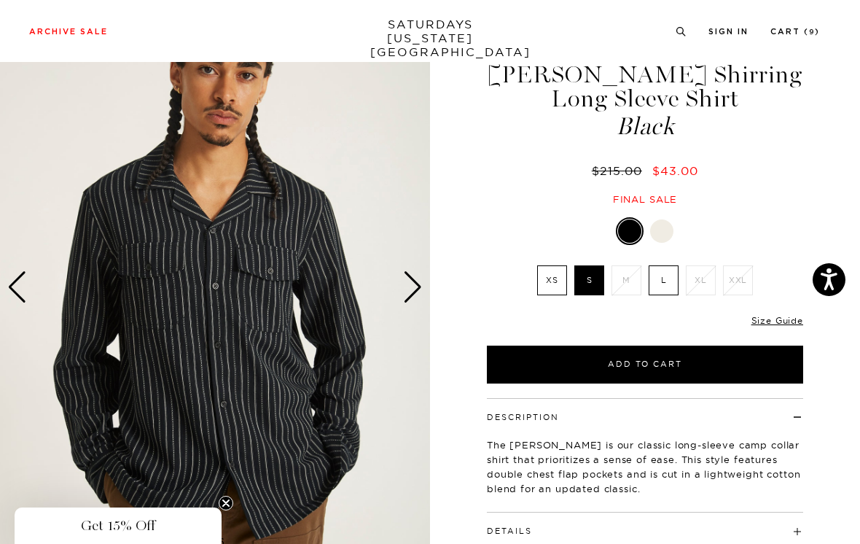
scroll to position [0, 0]
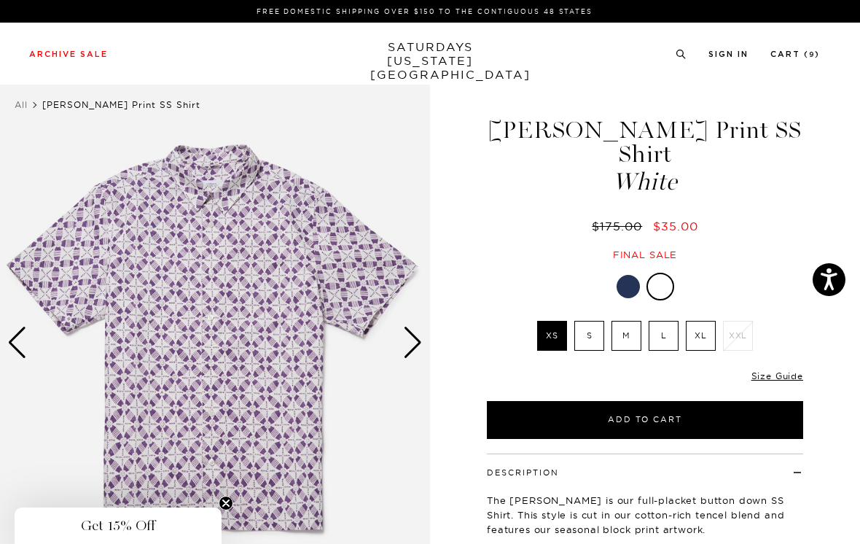
click at [419, 341] on div "Next slide" at bounding box center [413, 343] width 20 height 32
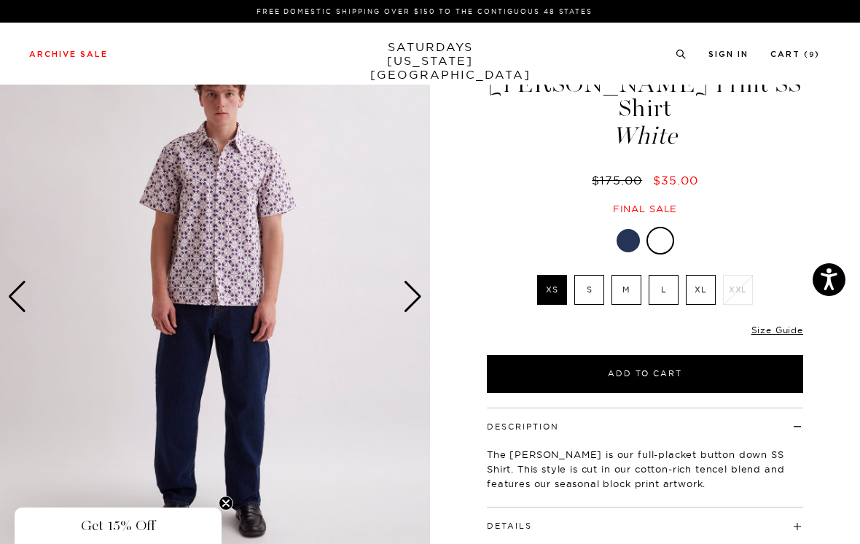
scroll to position [54, 0]
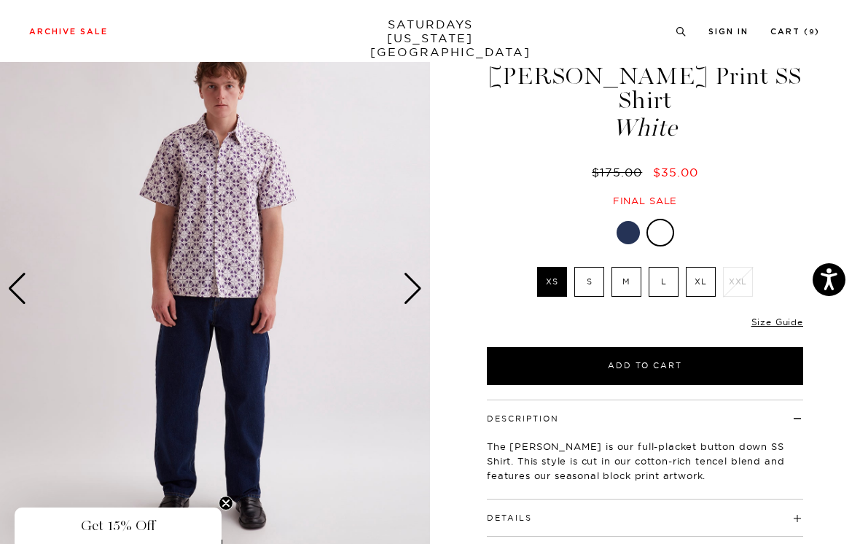
click at [421, 287] on div "Next slide" at bounding box center [413, 289] width 20 height 32
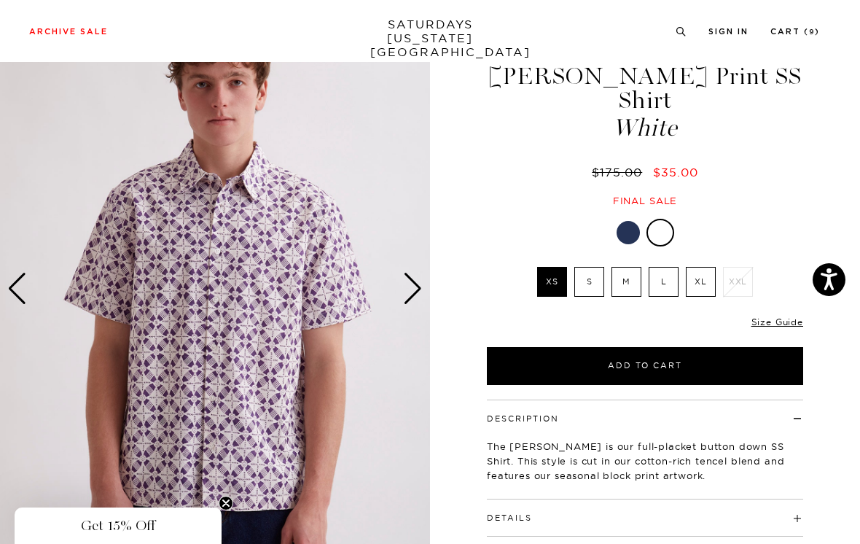
click at [629, 221] on div at bounding box center [628, 232] width 23 height 23
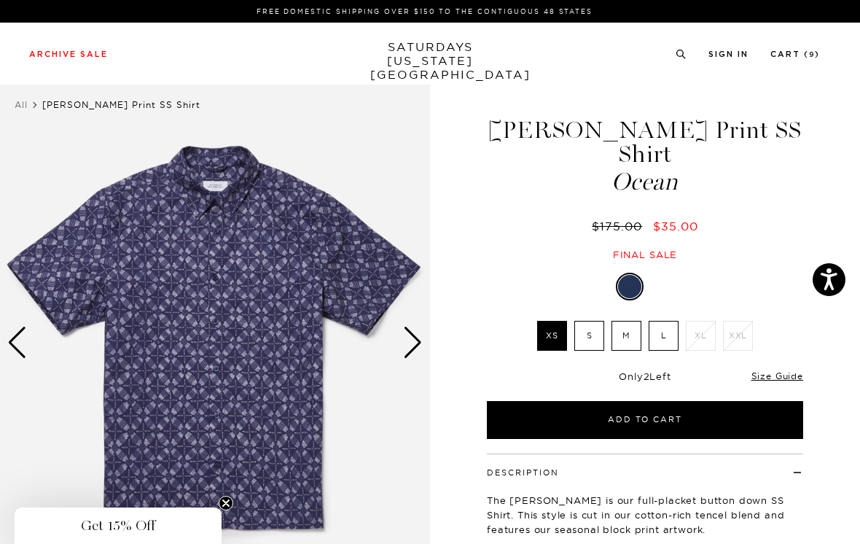
click at [413, 343] on div "Next slide" at bounding box center [413, 343] width 20 height 32
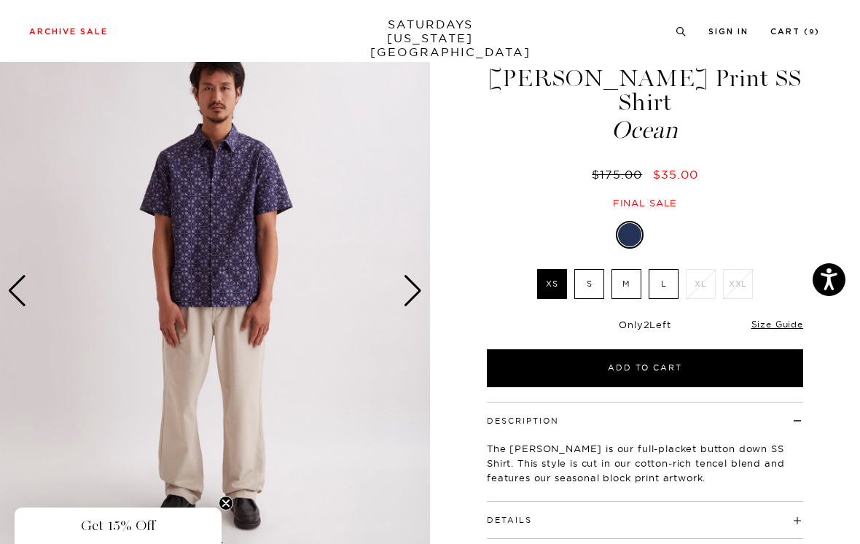
scroll to position [53, 0]
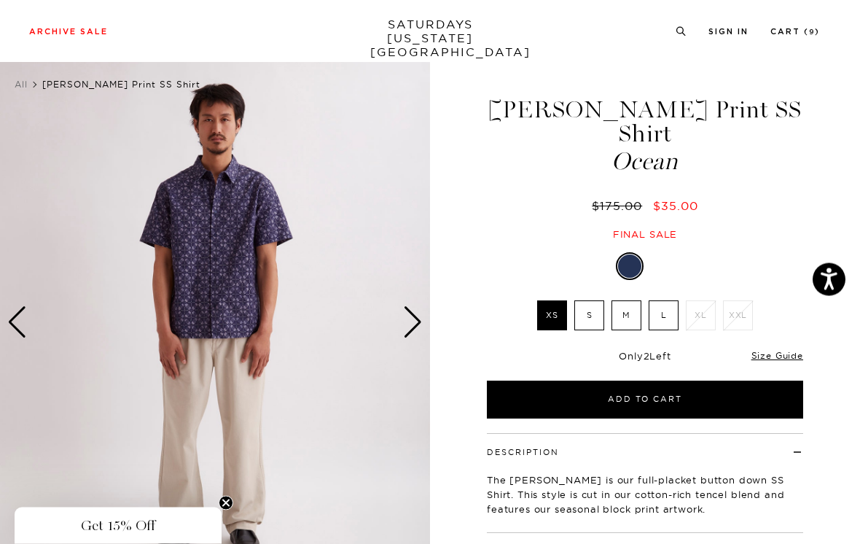
click at [420, 320] on div "Next slide" at bounding box center [413, 323] width 20 height 32
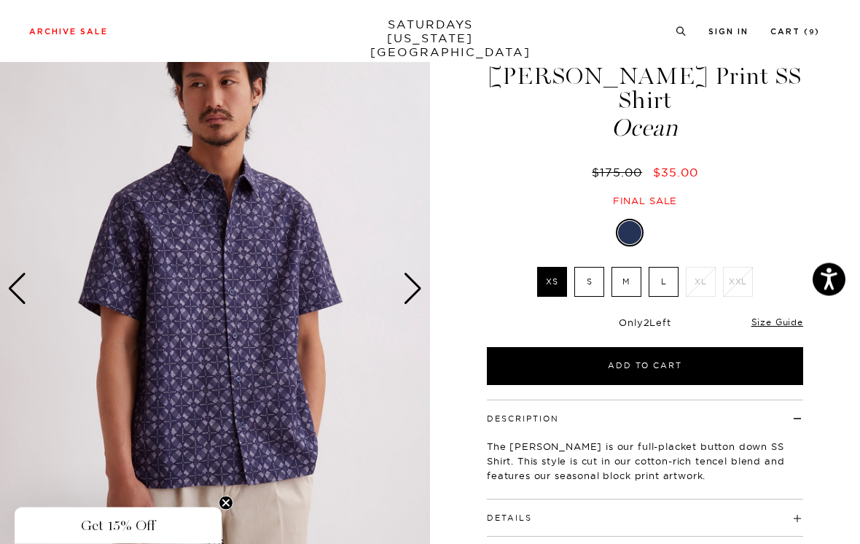
scroll to position [50, 0]
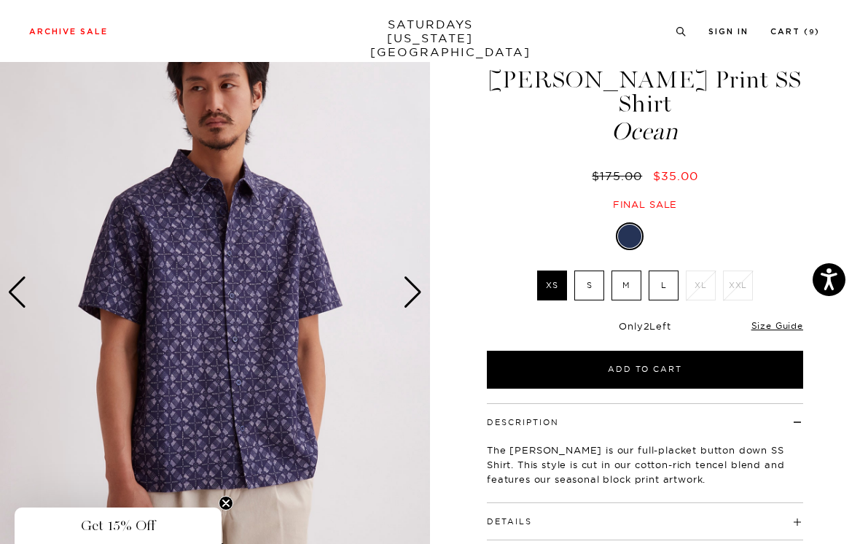
click at [421, 287] on div "Next slide" at bounding box center [413, 292] width 20 height 32
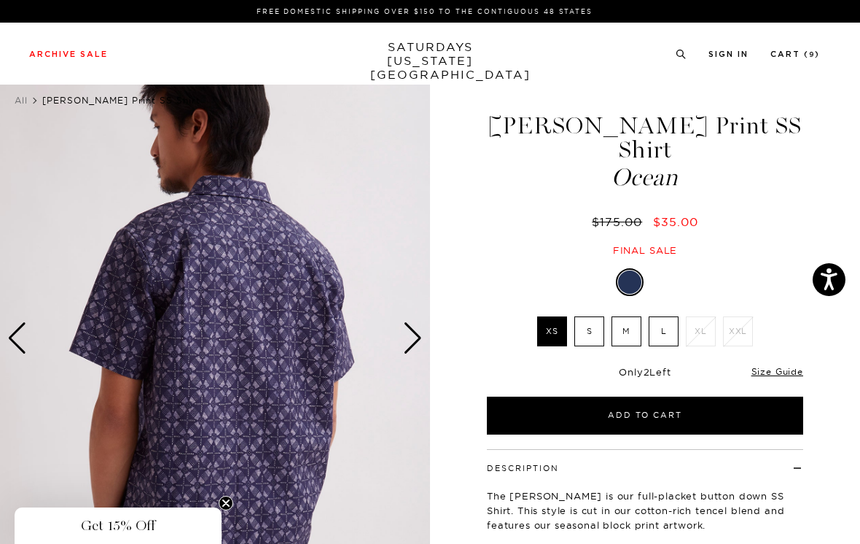
scroll to position [0, 0]
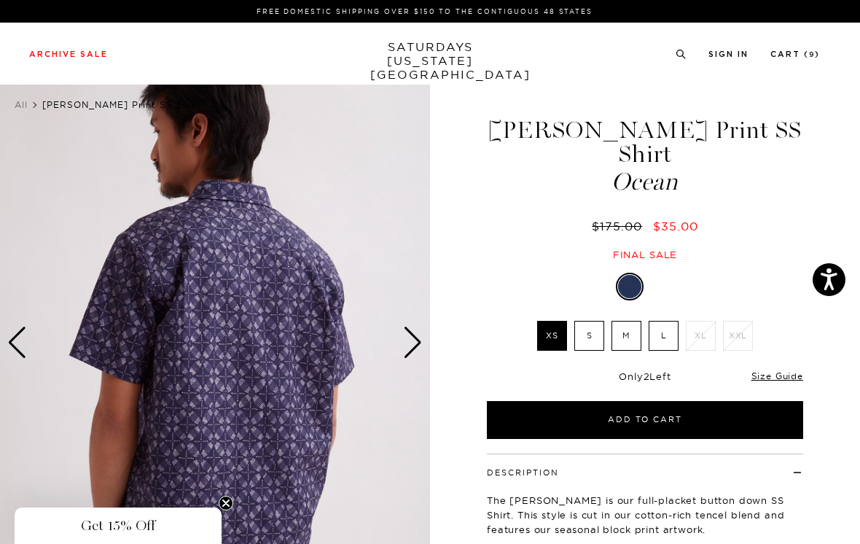
click at [419, 339] on div "Next slide" at bounding box center [413, 343] width 20 height 32
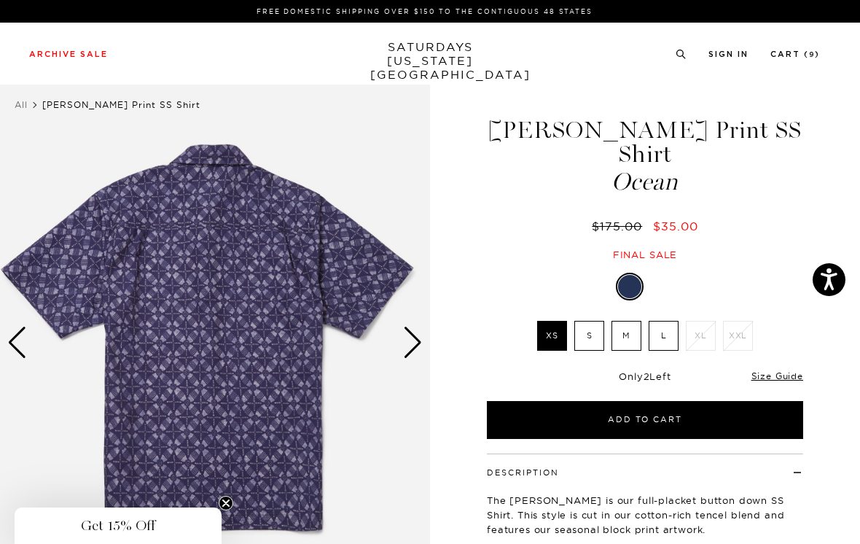
click at [419, 343] on div "Next slide" at bounding box center [413, 343] width 20 height 32
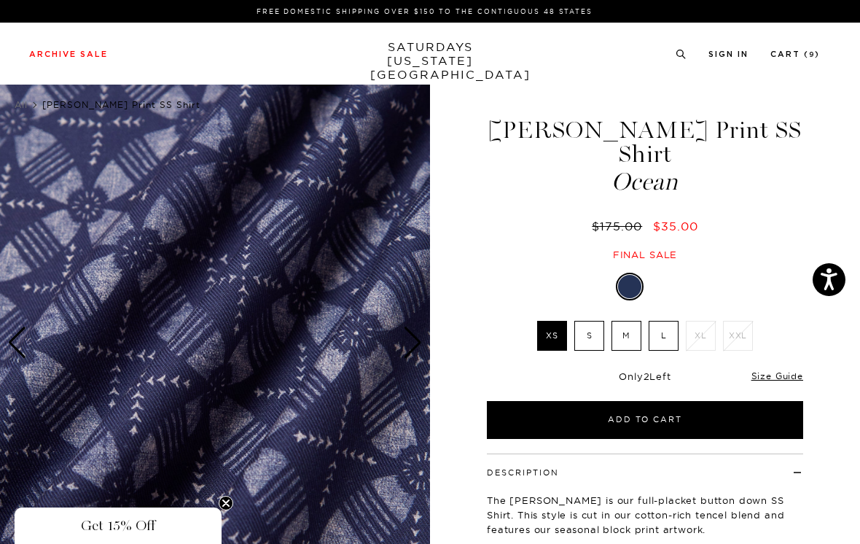
click at [419, 344] on div "Next slide" at bounding box center [413, 343] width 20 height 32
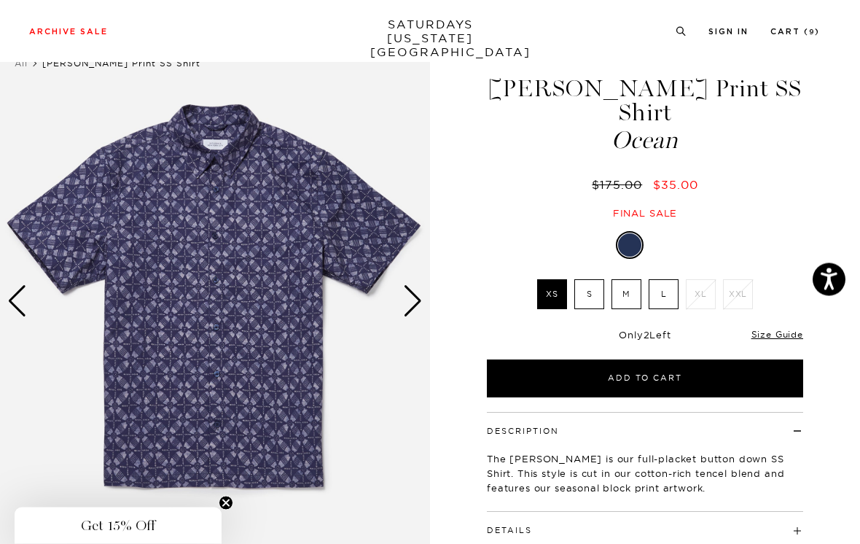
scroll to position [42, 0]
click at [423, 295] on img at bounding box center [215, 301] width 430 height 538
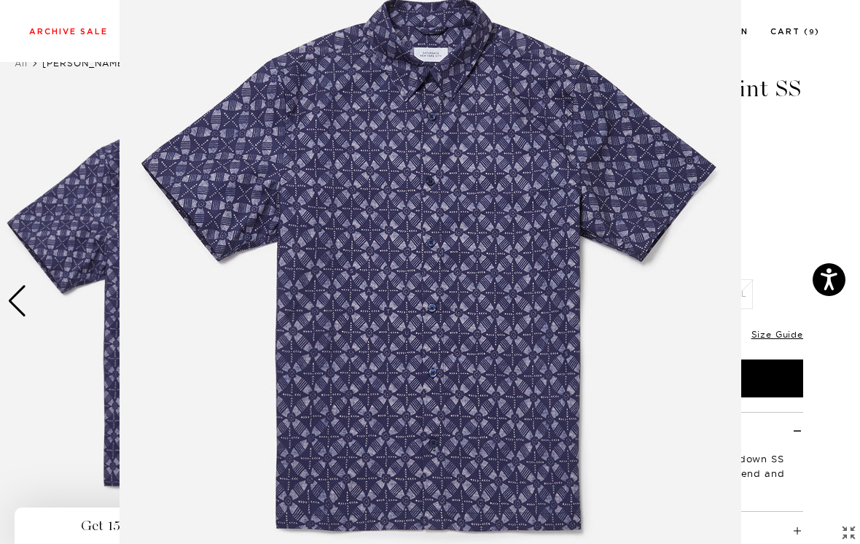
click at [773, 149] on figure at bounding box center [430, 272] width 860 height 544
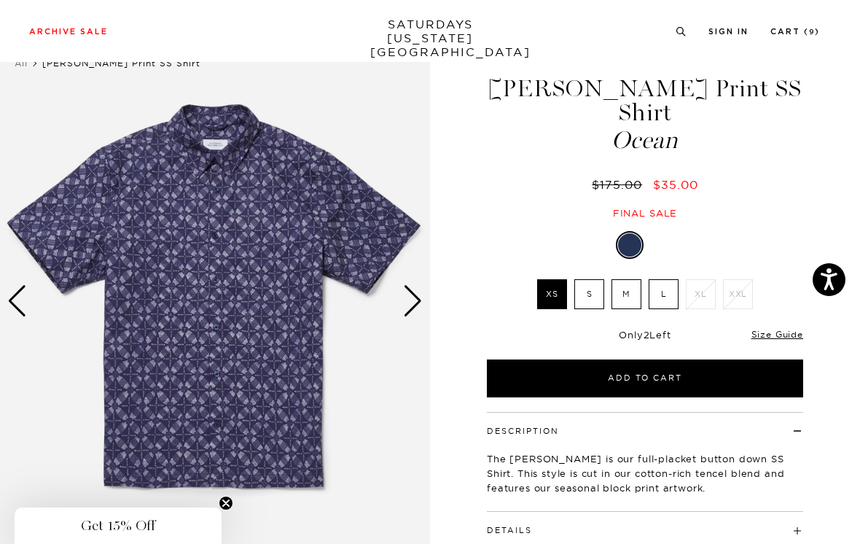
scroll to position [0, 0]
click at [413, 303] on div "Next slide" at bounding box center [413, 301] width 20 height 32
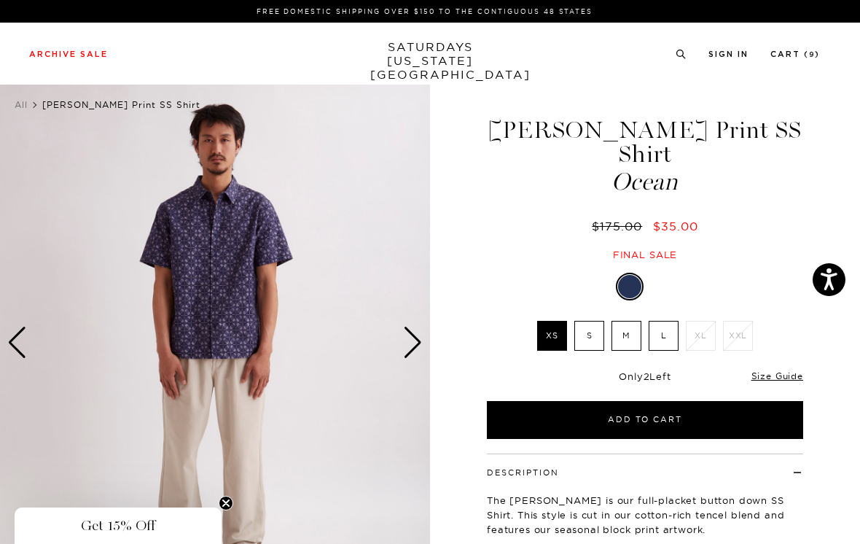
click at [417, 342] on div "Next slide" at bounding box center [413, 343] width 20 height 32
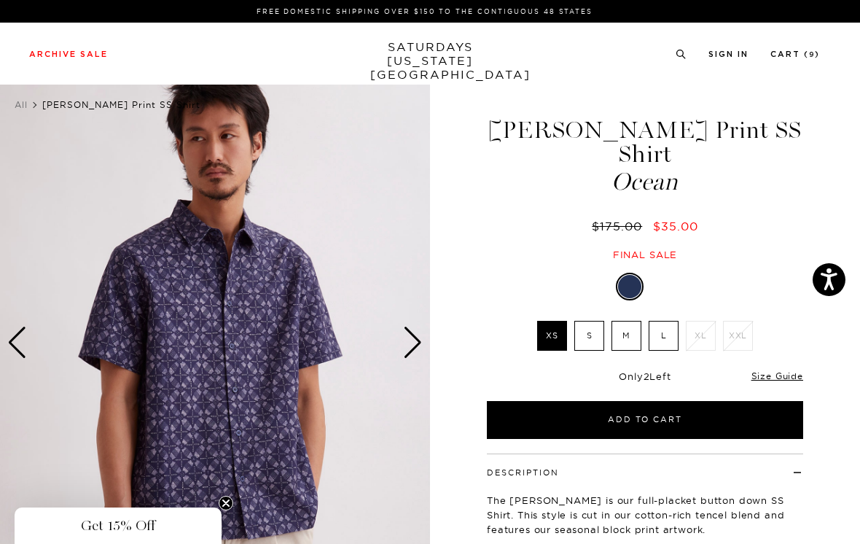
click at [416, 343] on div "Next slide" at bounding box center [413, 343] width 20 height 32
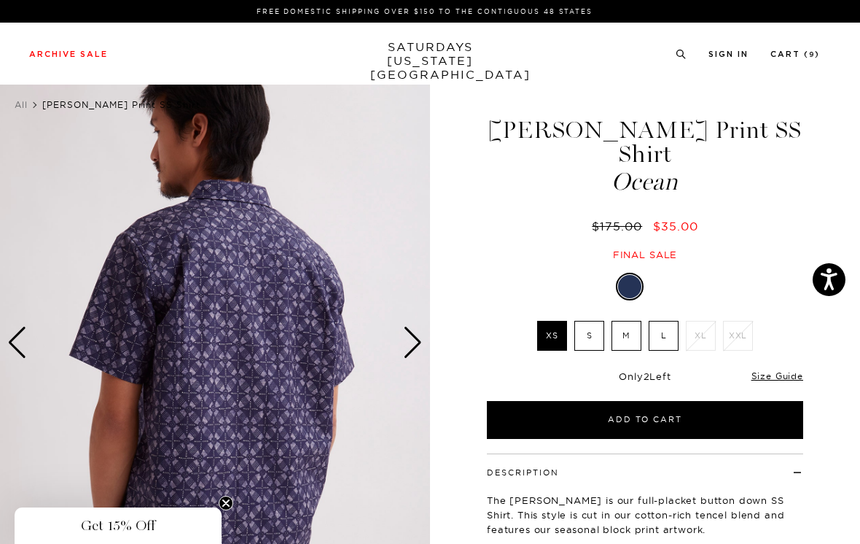
click at [416, 346] on div "Next slide" at bounding box center [413, 343] width 20 height 32
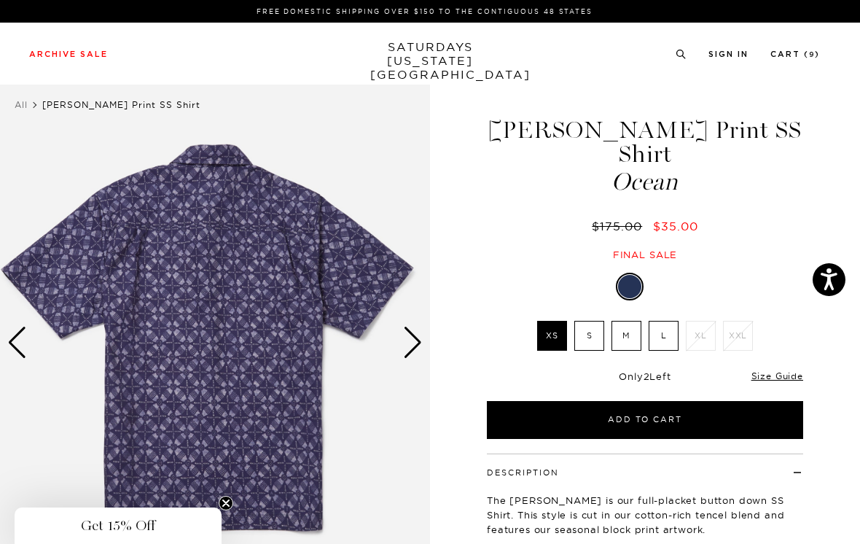
click at [415, 342] on div "Next slide" at bounding box center [413, 343] width 20 height 32
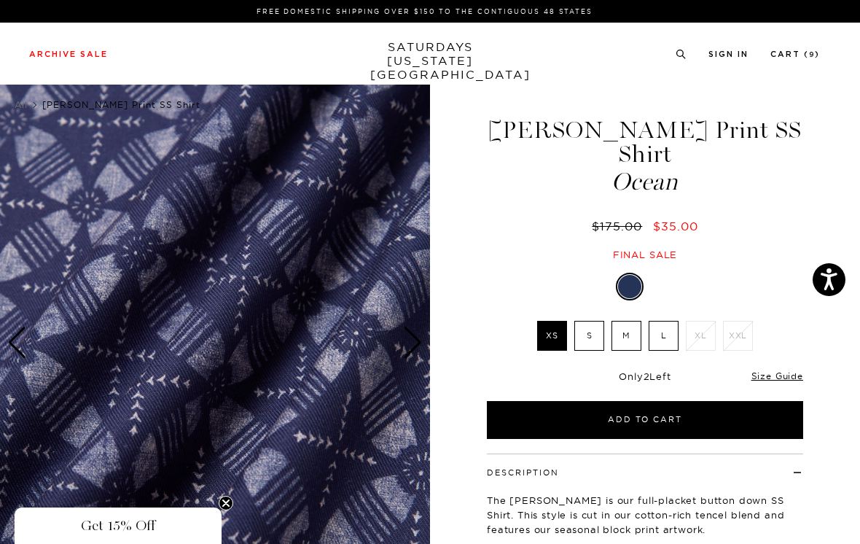
click at [419, 339] on div "Next slide" at bounding box center [413, 343] width 20 height 32
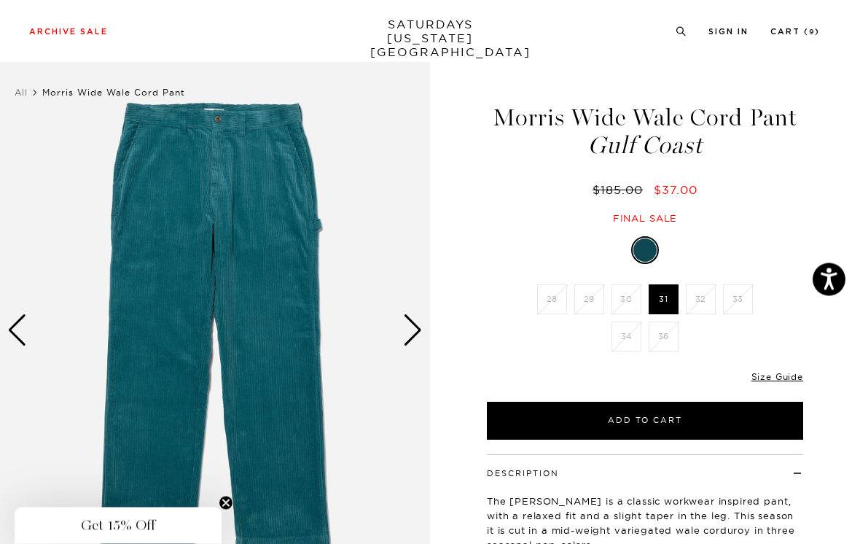
scroll to position [13, 0]
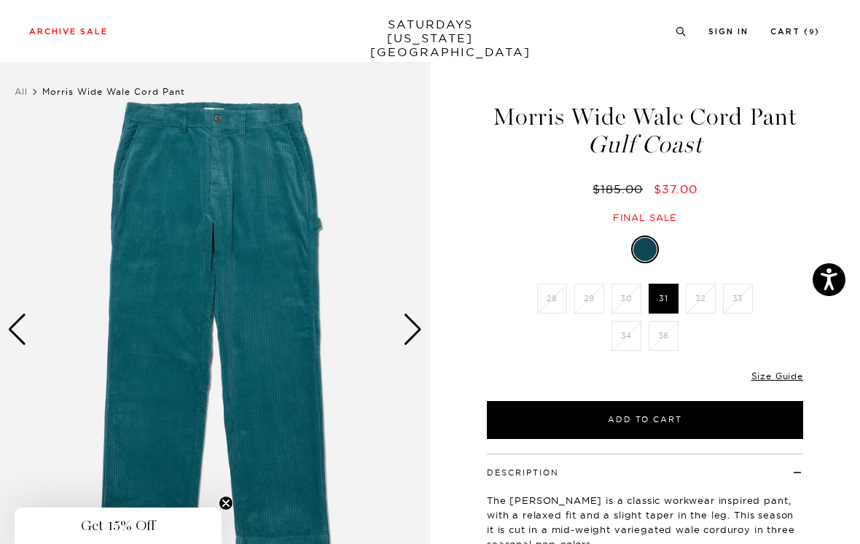
click at [419, 327] on div "Next slide" at bounding box center [413, 330] width 20 height 32
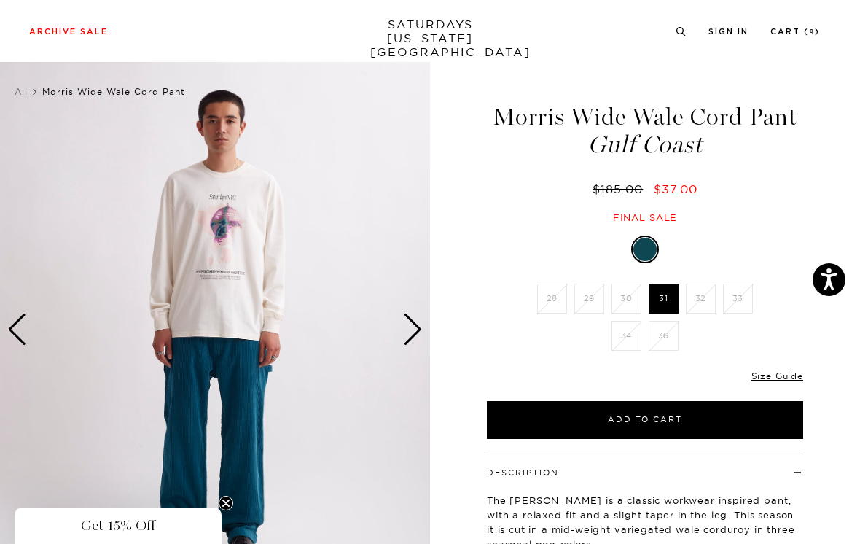
click at [419, 323] on div "Next slide" at bounding box center [413, 330] width 20 height 32
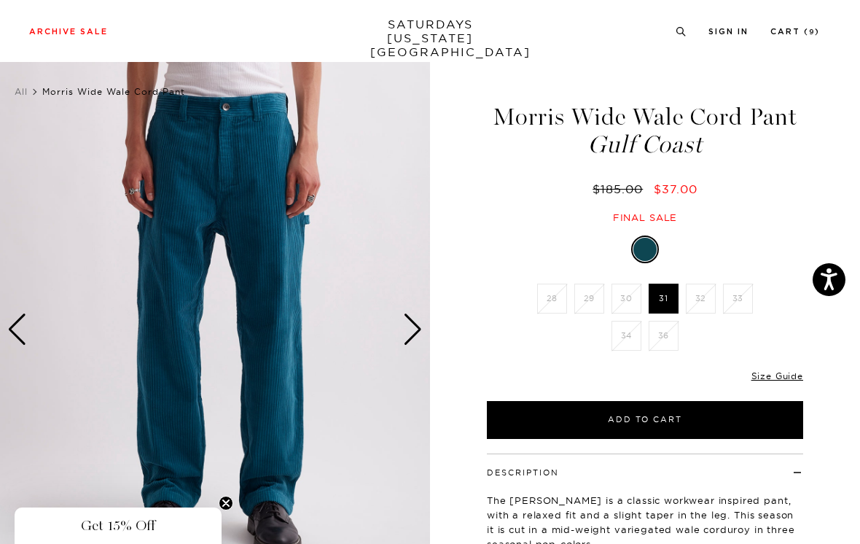
click at [422, 327] on div "Next slide" at bounding box center [413, 330] width 20 height 32
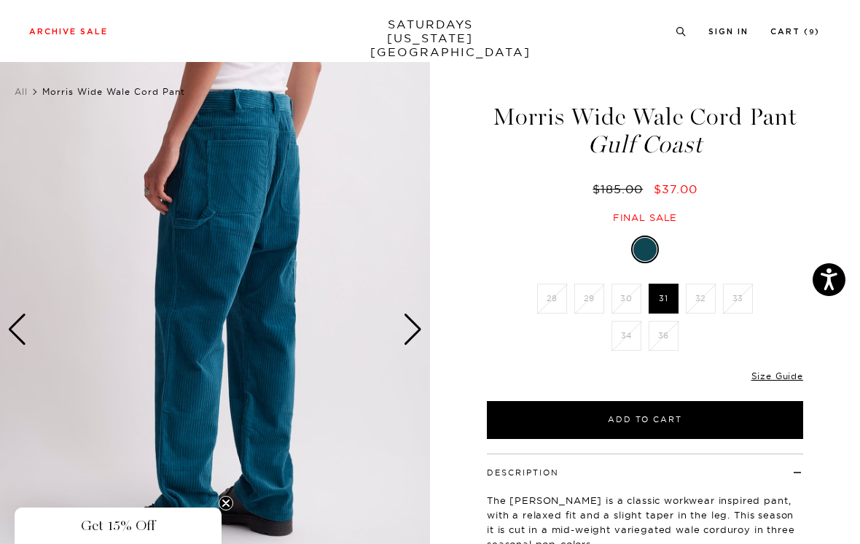
click at [425, 324] on img at bounding box center [215, 330] width 430 height 538
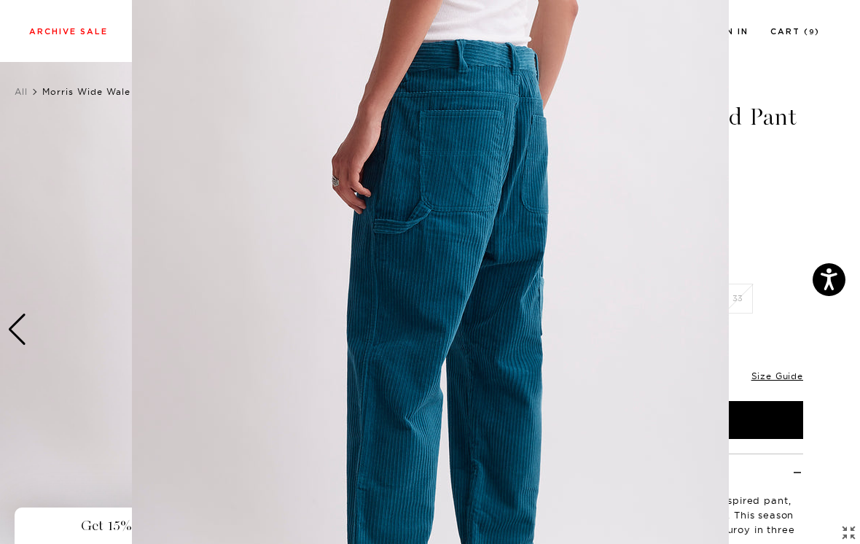
scroll to position [101, 0]
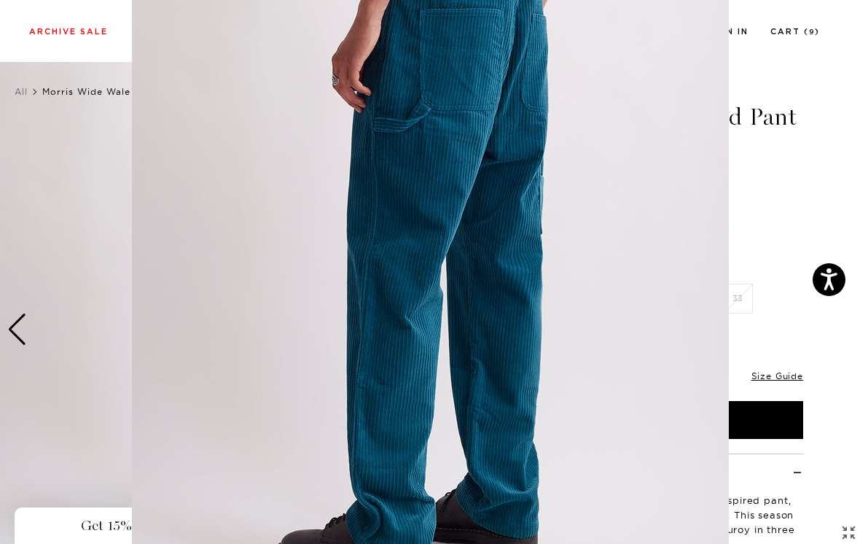
click at [787, 195] on figure at bounding box center [430, 272] width 860 height 544
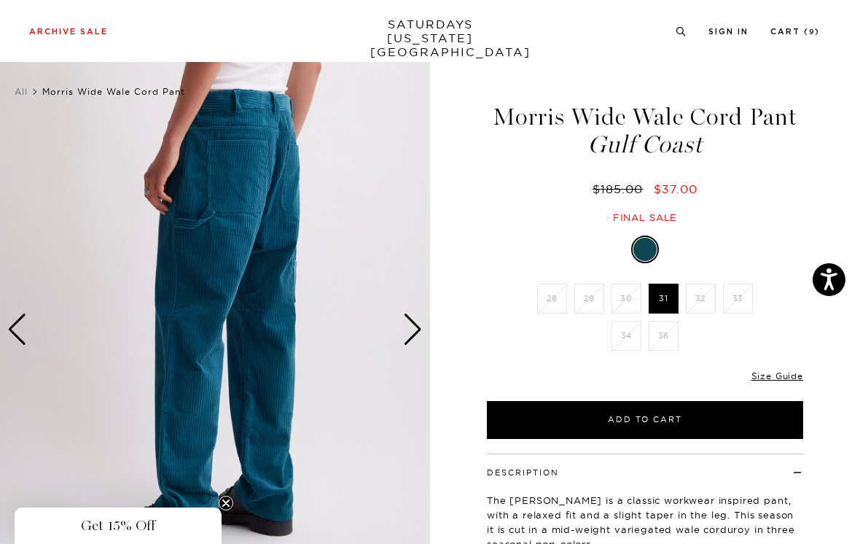
scroll to position [0, 0]
click at [418, 329] on div "Next slide" at bounding box center [413, 330] width 20 height 32
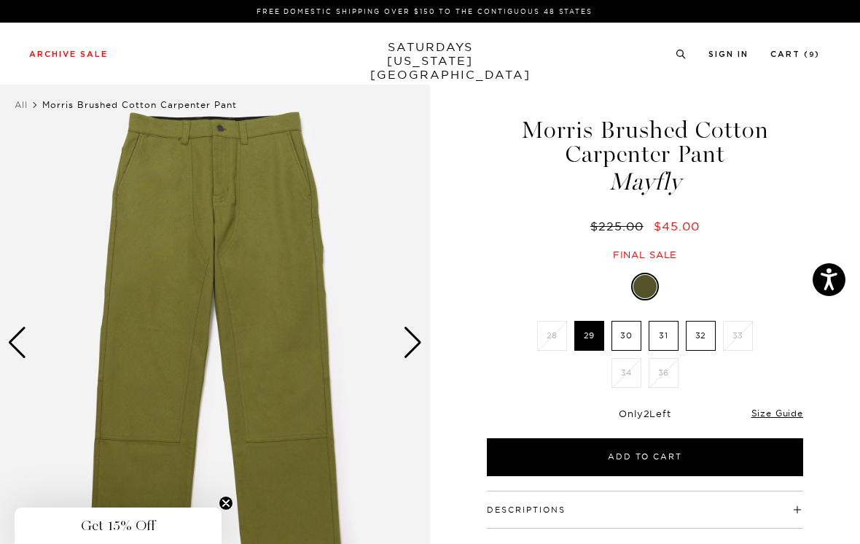
click at [421, 334] on div "Next slide" at bounding box center [413, 343] width 20 height 32
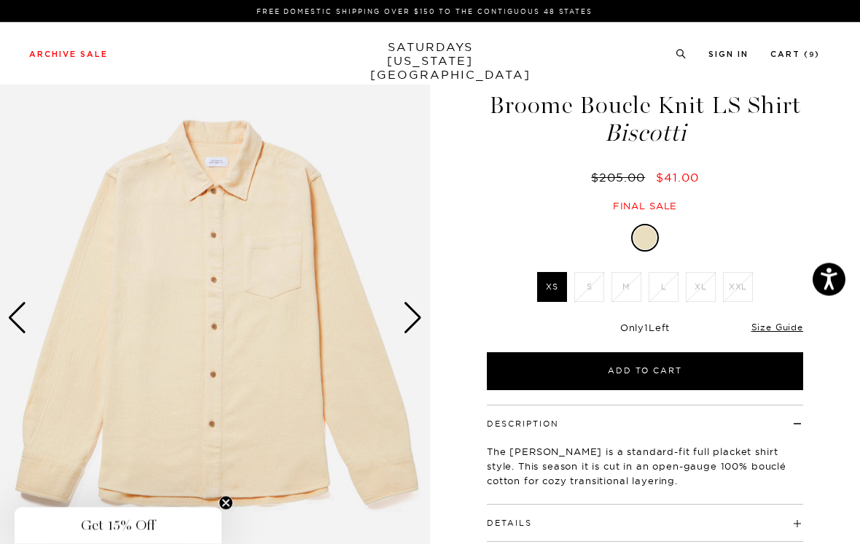
scroll to position [26, 0]
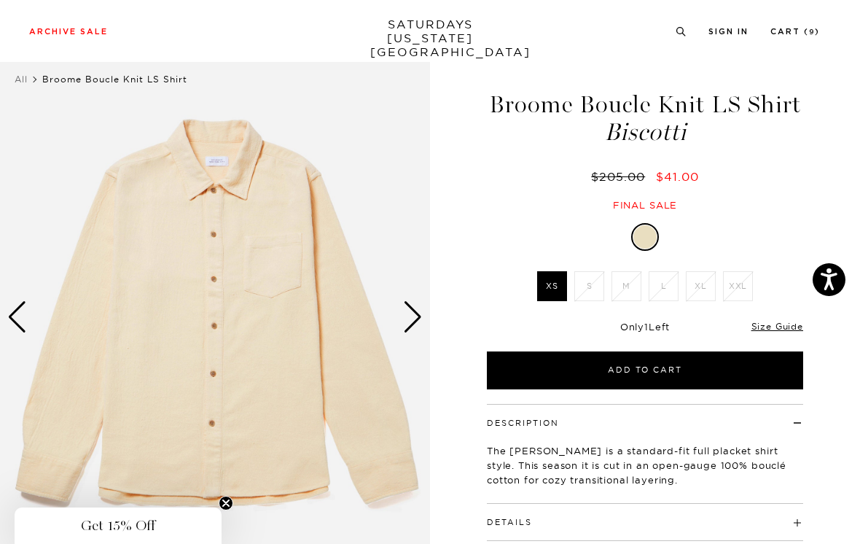
click at [412, 319] on div "Next slide" at bounding box center [413, 317] width 20 height 32
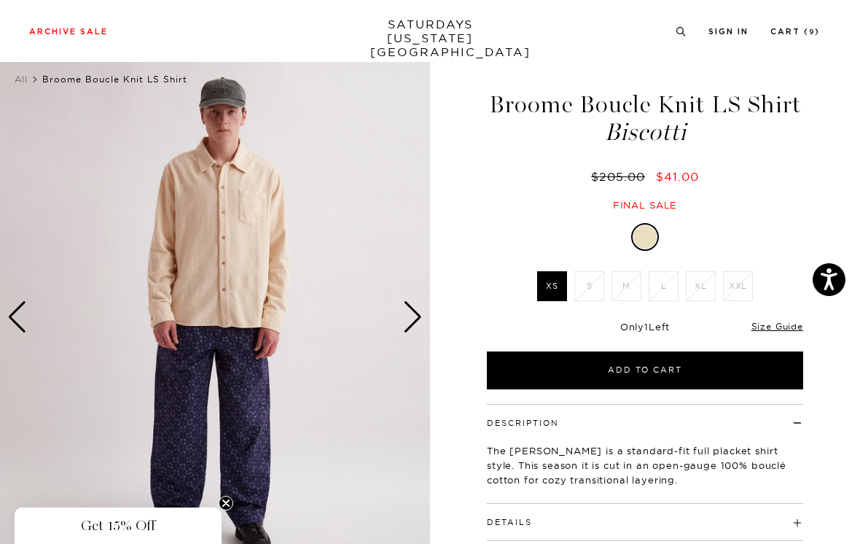
click at [412, 301] on div "Next slide" at bounding box center [413, 317] width 20 height 32
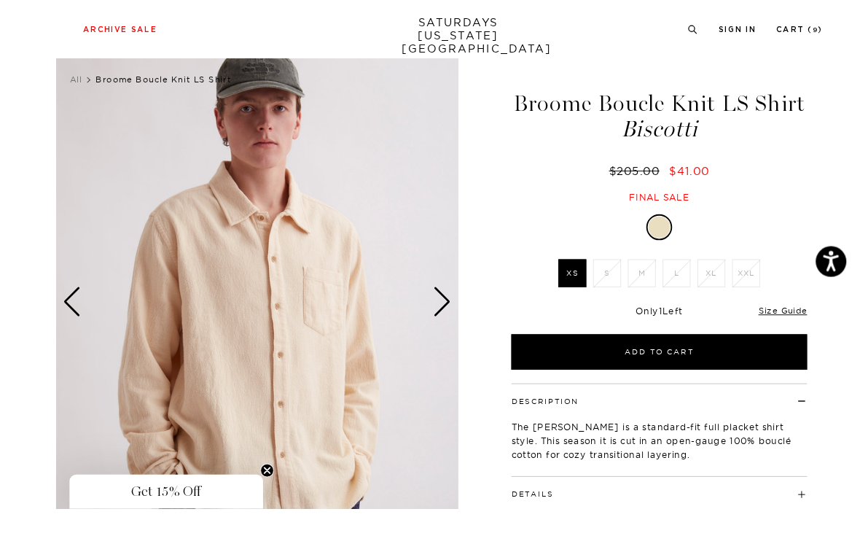
scroll to position [53, 0]
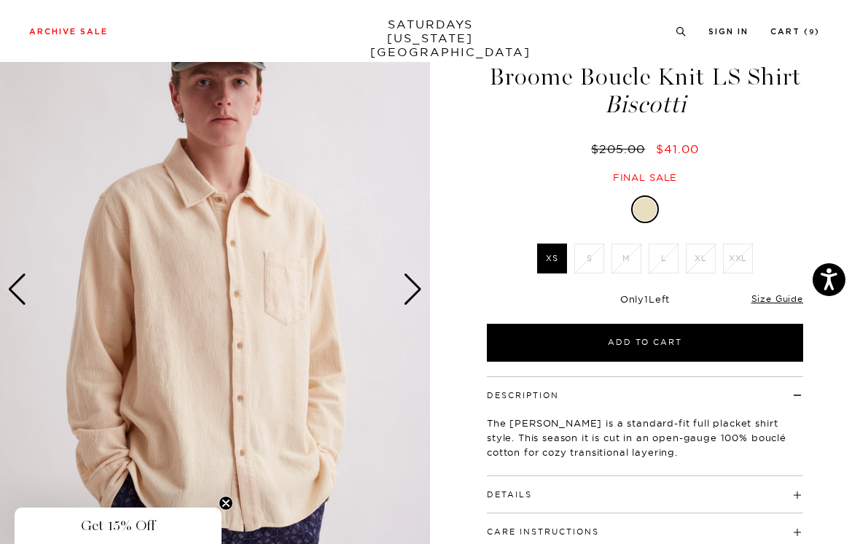
click at [418, 280] on div "Next slide" at bounding box center [413, 289] width 20 height 32
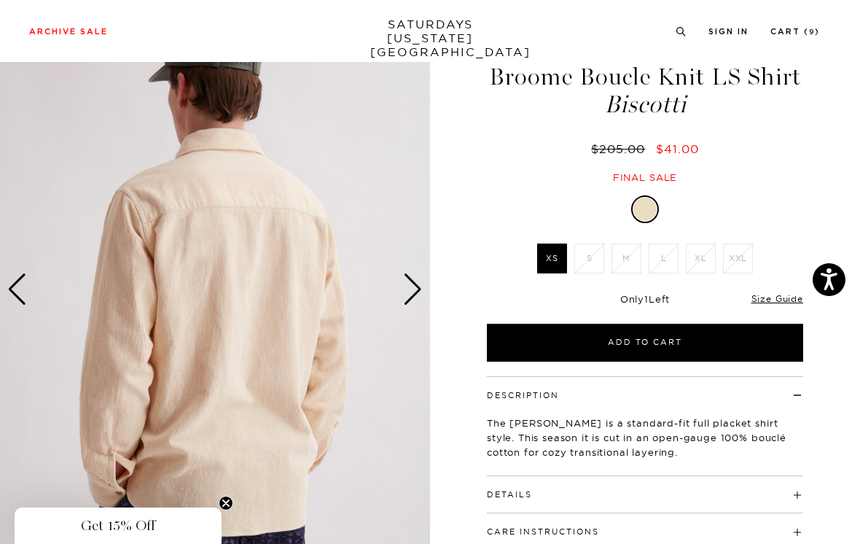
click at [418, 281] on div "Next slide" at bounding box center [413, 289] width 20 height 32
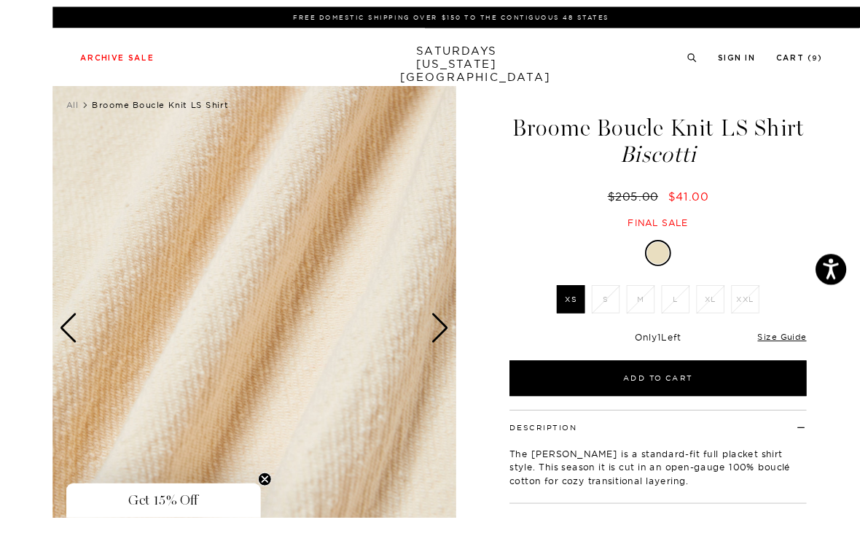
scroll to position [79, 0]
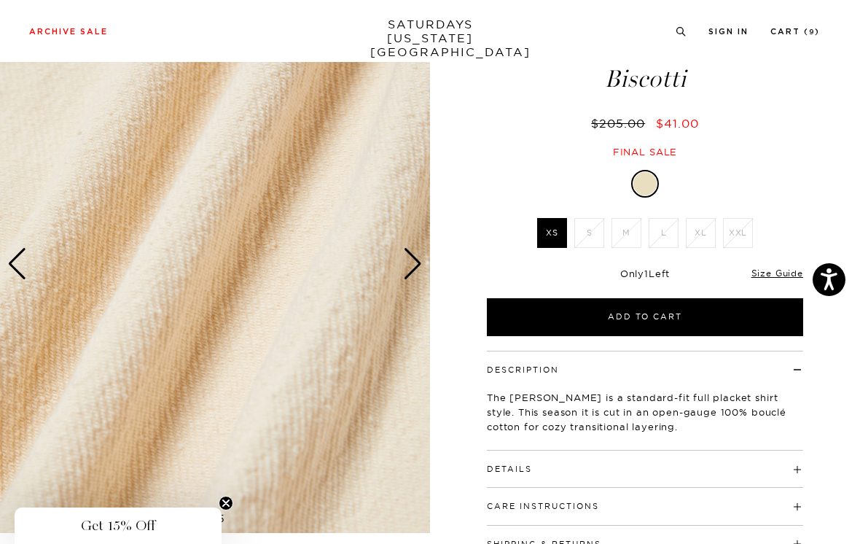
click at [416, 259] on div "Next slide" at bounding box center [413, 264] width 20 height 32
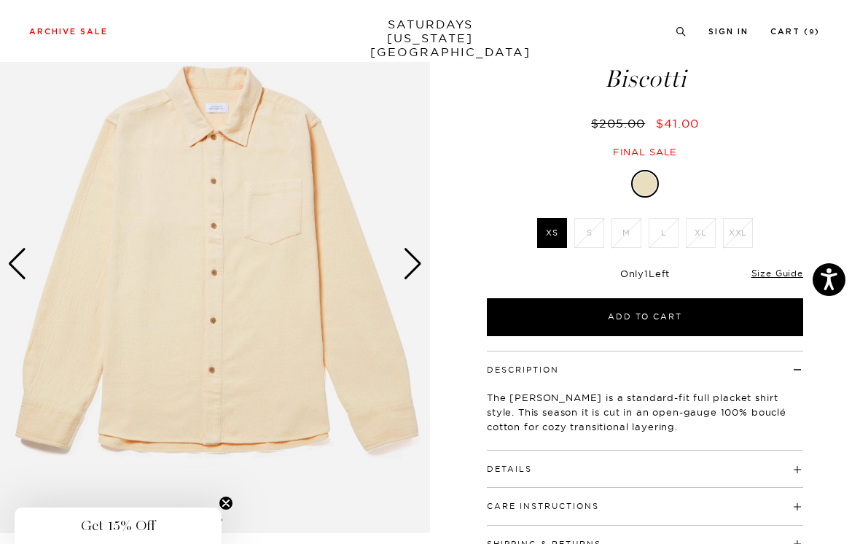
scroll to position [198, 0]
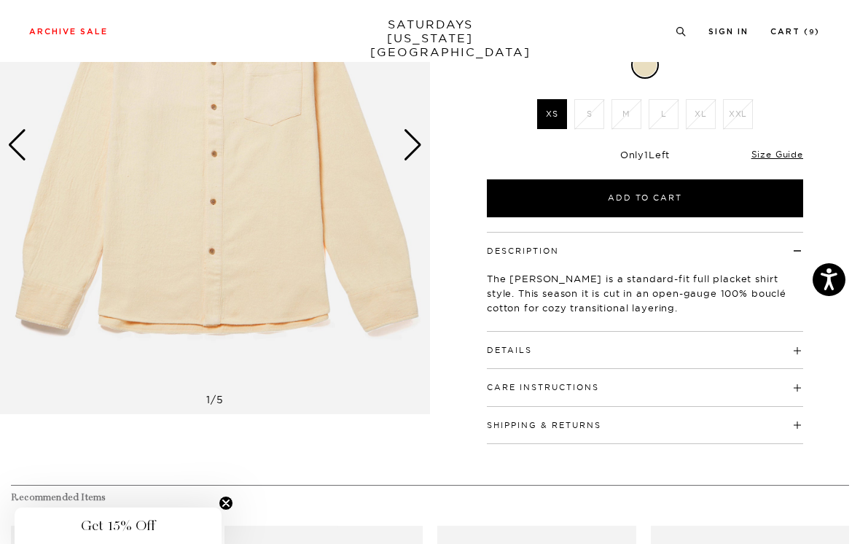
click at [532, 348] on span at bounding box center [532, 350] width 0 height 10
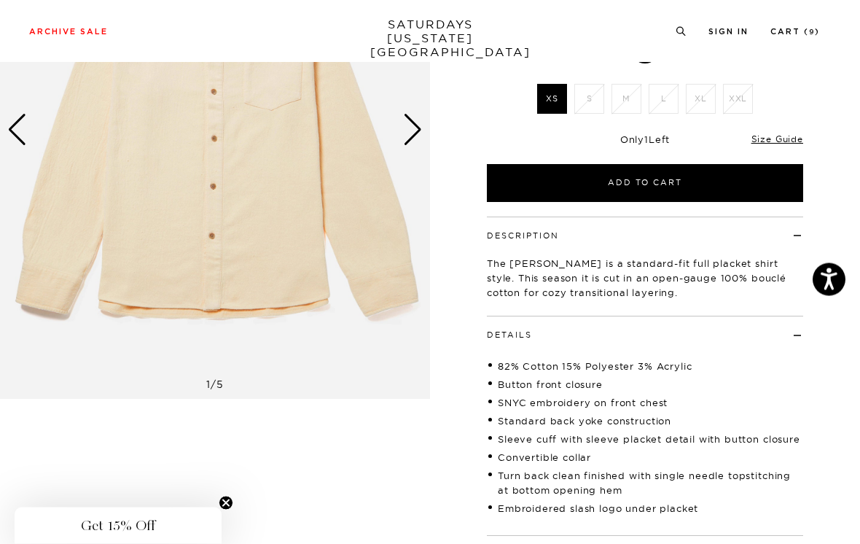
scroll to position [217, 0]
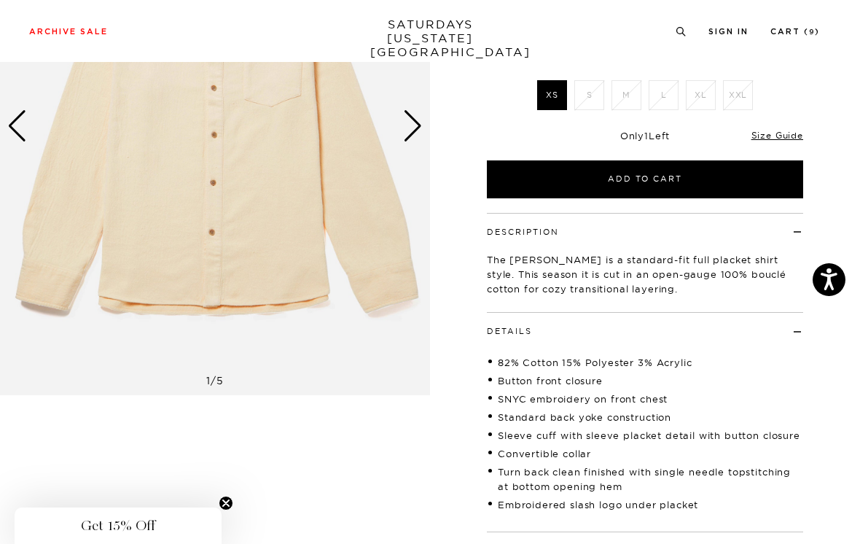
click at [790, 133] on link "Size Guide" at bounding box center [778, 135] width 52 height 11
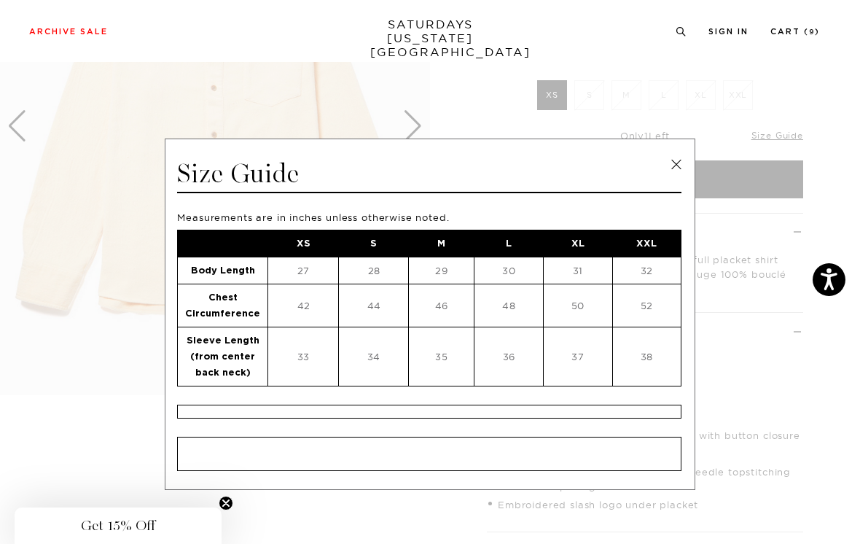
click at [675, 162] on link at bounding box center [677, 165] width 22 height 22
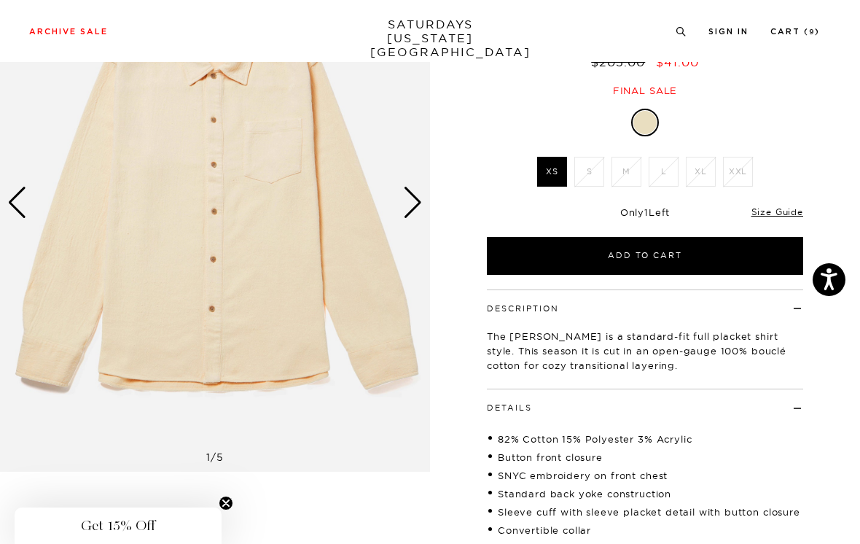
scroll to position [0, 0]
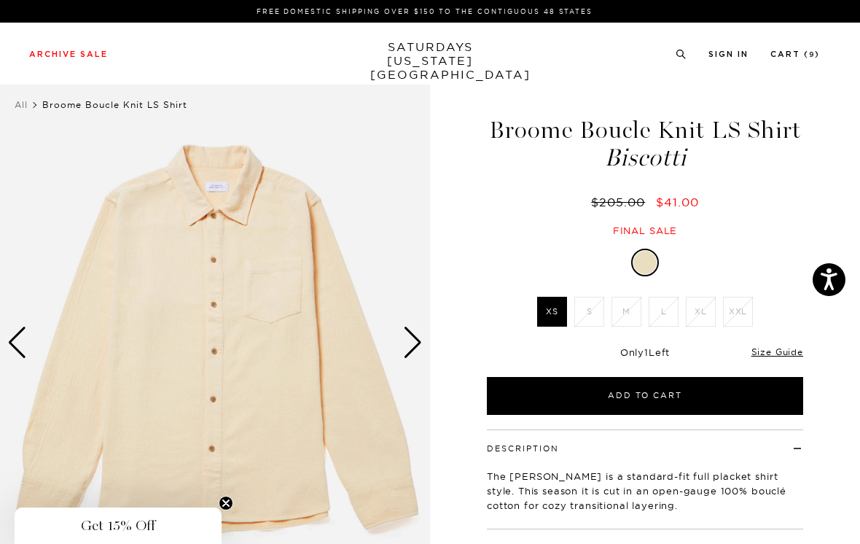
click at [419, 339] on div "Next slide" at bounding box center [413, 343] width 20 height 32
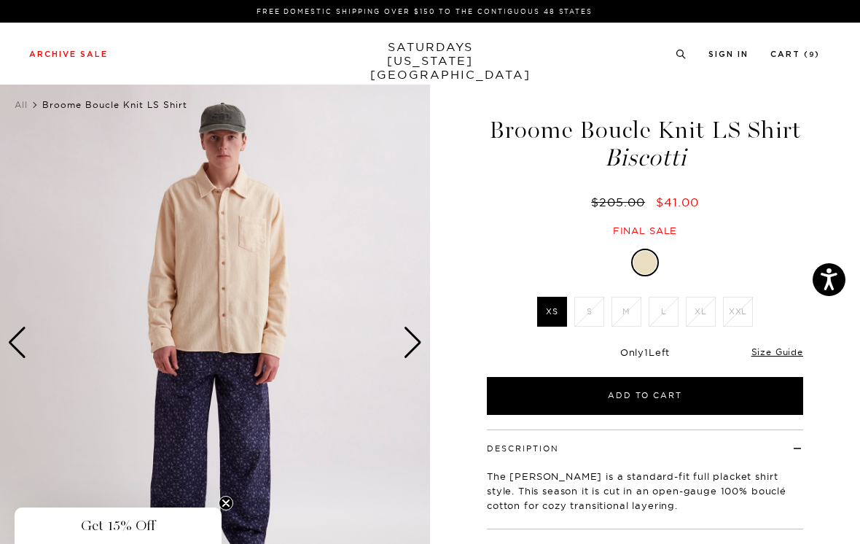
click at [415, 341] on div "Next slide" at bounding box center [413, 343] width 20 height 32
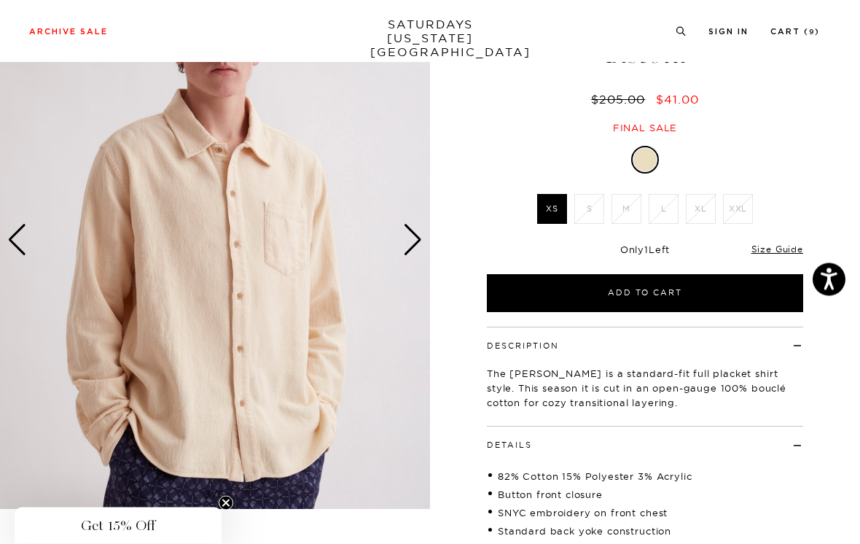
scroll to position [103, 0]
click at [411, 243] on div "Next slide" at bounding box center [413, 240] width 20 height 32
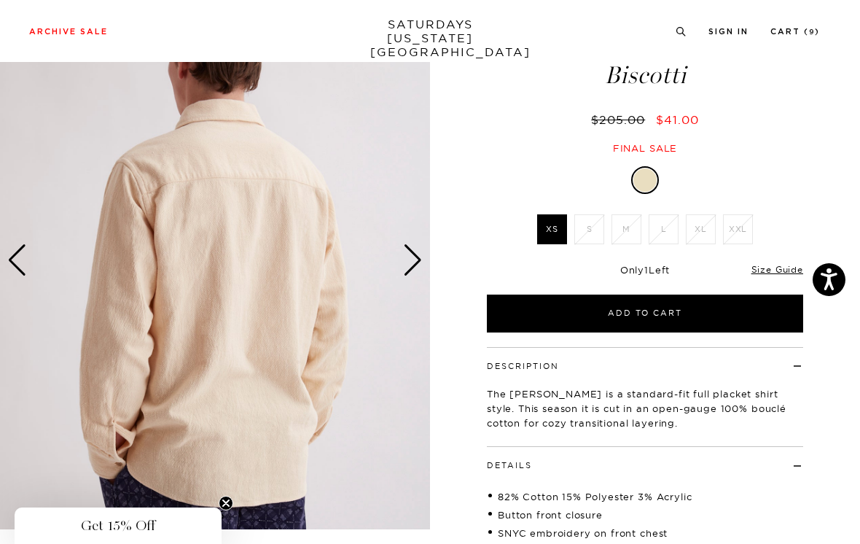
scroll to position [0, 0]
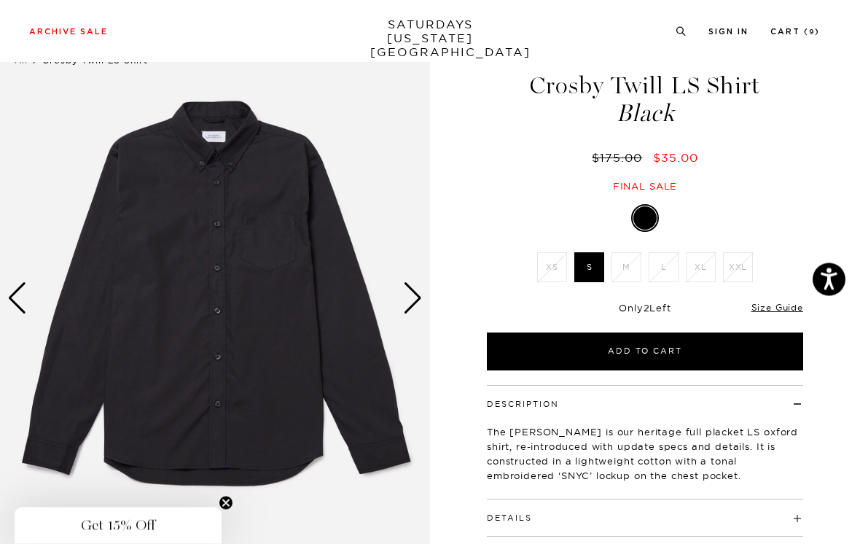
scroll to position [44, 0]
click at [419, 297] on div "Next slide" at bounding box center [413, 298] width 20 height 32
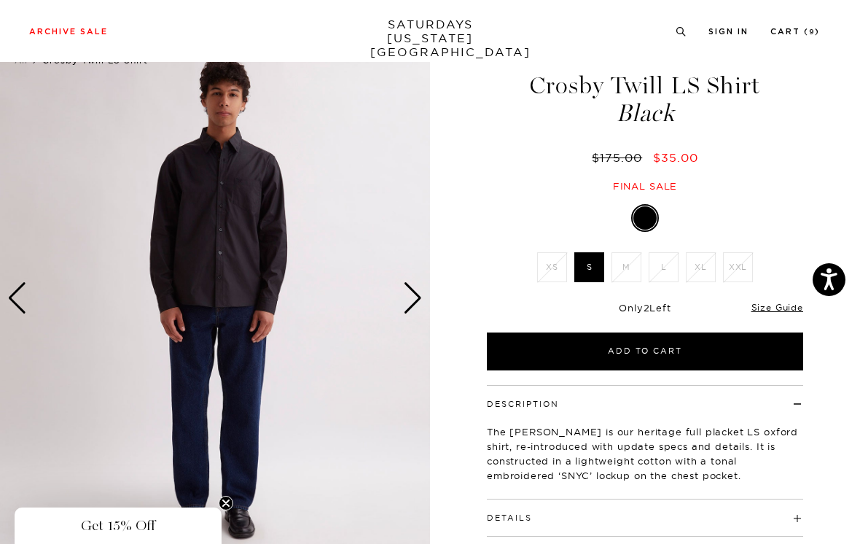
click at [777, 311] on link "Size Guide" at bounding box center [778, 307] width 52 height 11
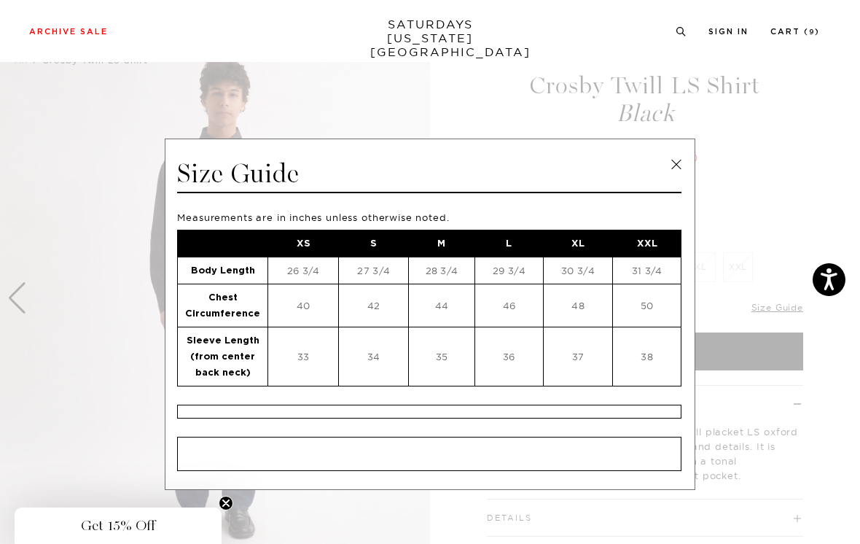
click at [680, 161] on link at bounding box center [677, 165] width 22 height 22
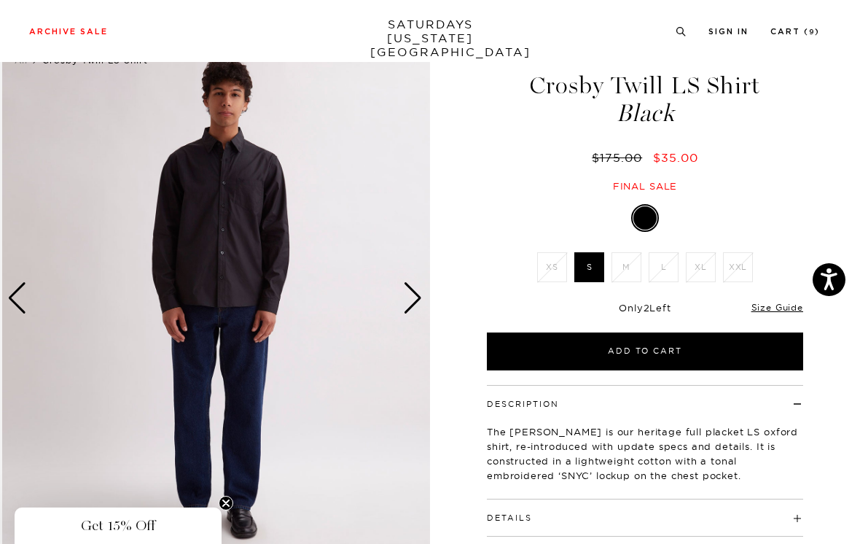
click at [416, 297] on div "Next slide" at bounding box center [413, 298] width 20 height 32
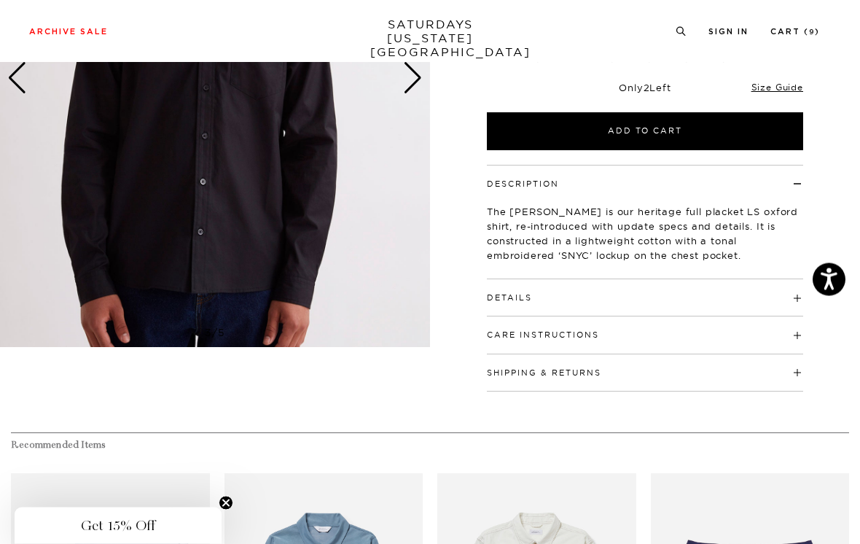
scroll to position [270, 0]
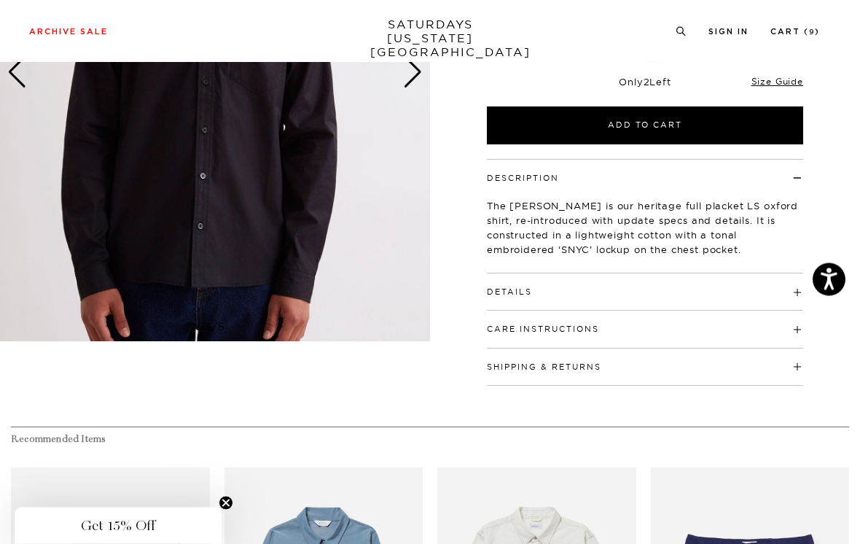
click at [782, 291] on h4 "Details" at bounding box center [645, 286] width 316 height 24
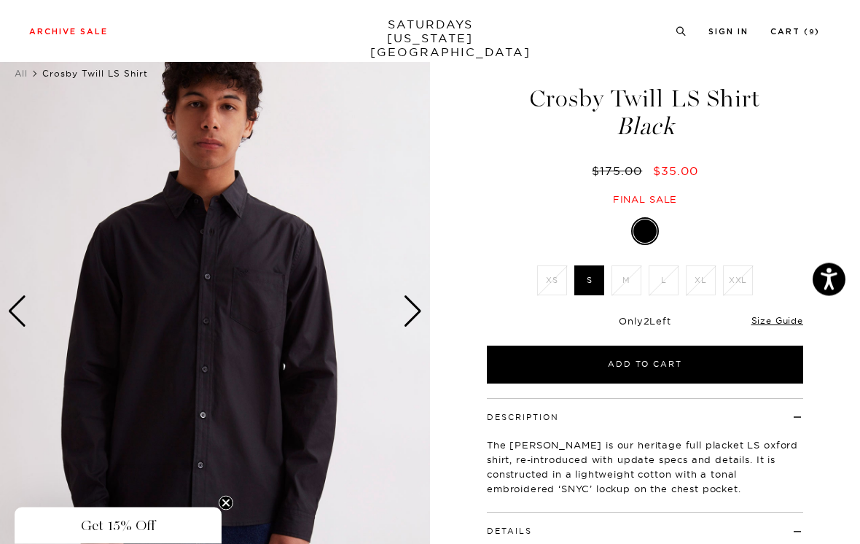
scroll to position [38, 0]
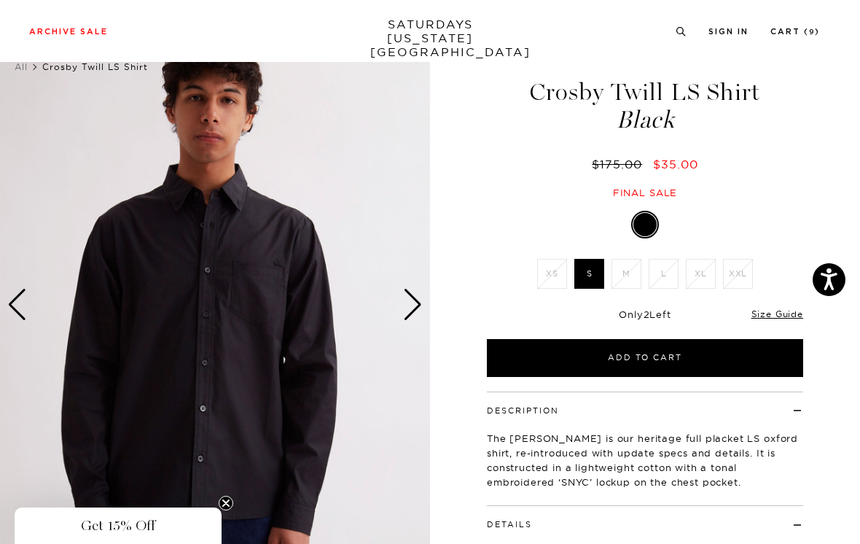
click at [779, 316] on link "Size Guide" at bounding box center [778, 313] width 52 height 11
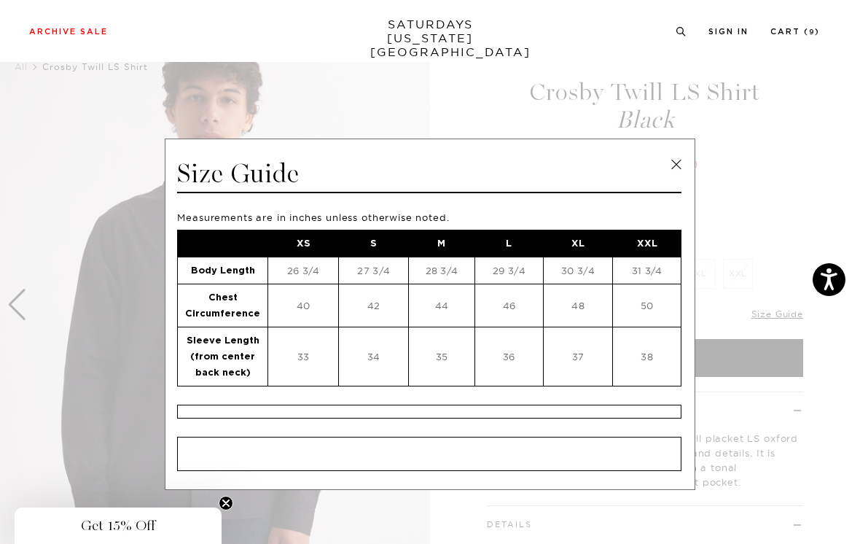
click at [680, 171] on link at bounding box center [677, 165] width 22 height 22
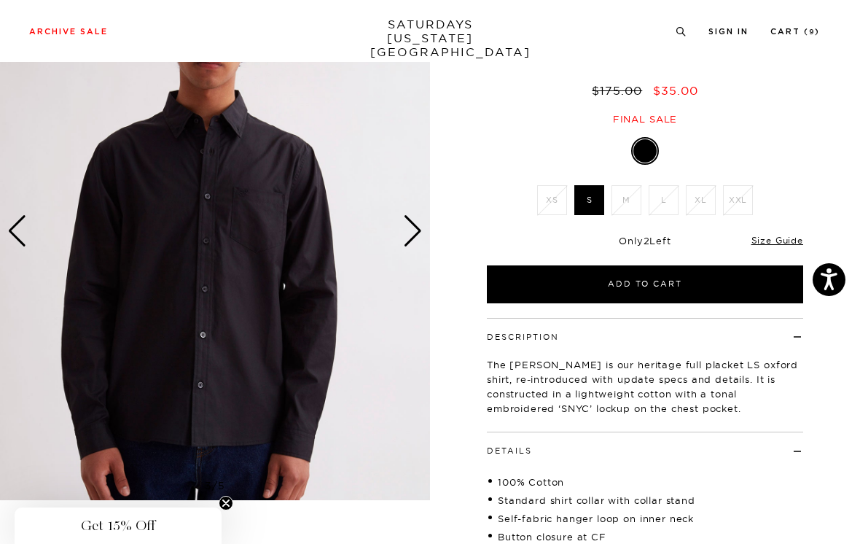
scroll to position [111, 0]
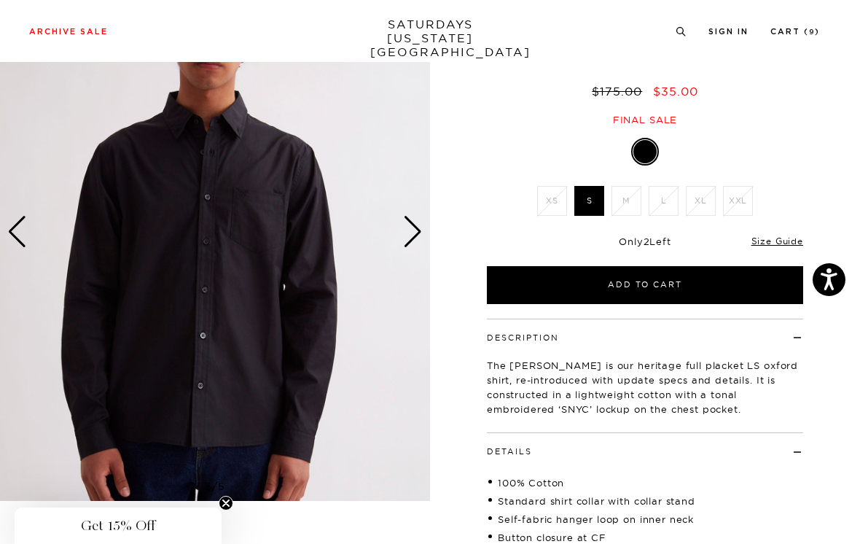
click at [417, 230] on div "Next slide" at bounding box center [413, 232] width 20 height 32
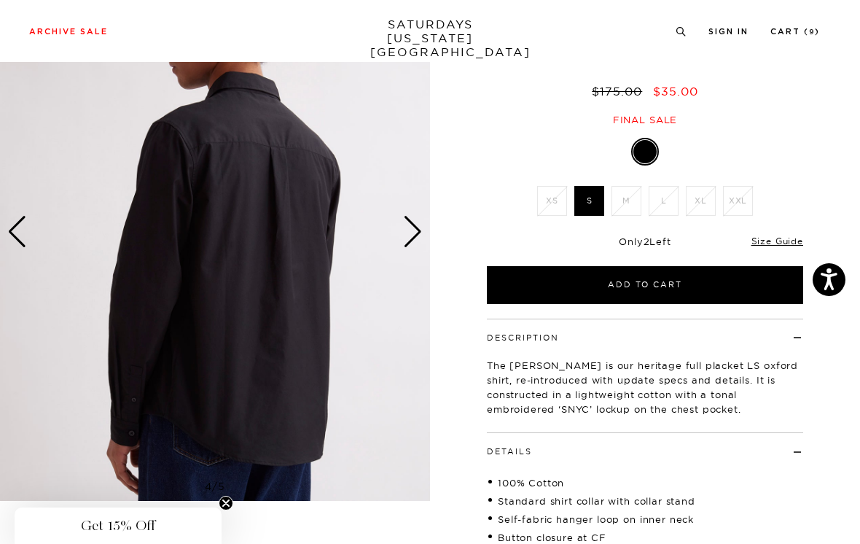
click at [416, 227] on div "Next slide" at bounding box center [413, 232] width 20 height 32
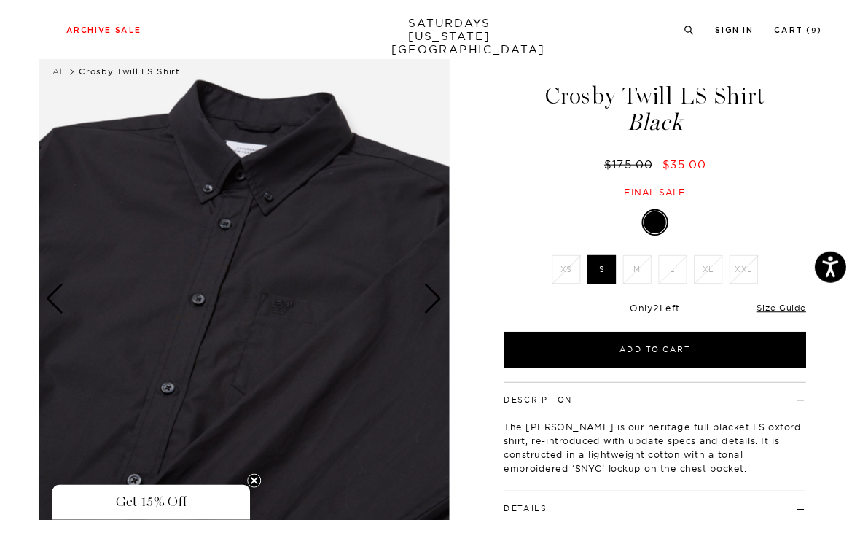
scroll to position [54, 0]
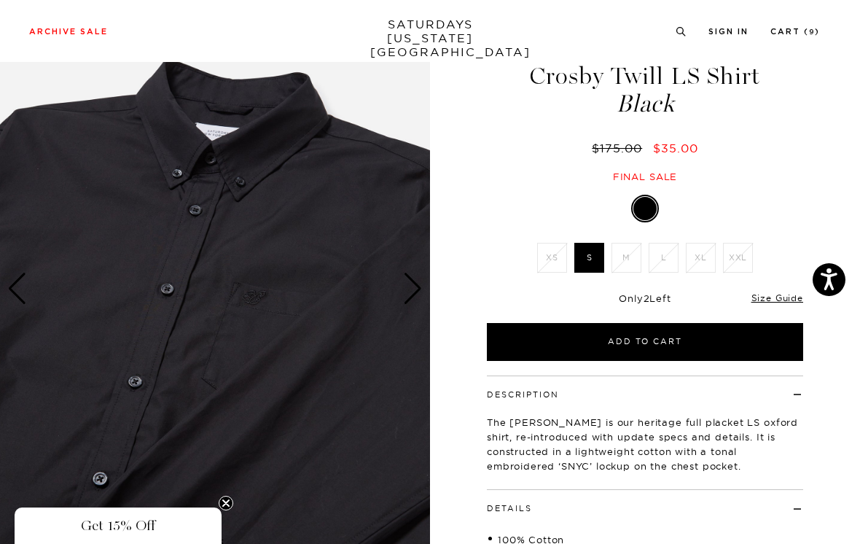
click at [414, 285] on div "Next slide" at bounding box center [413, 289] width 20 height 32
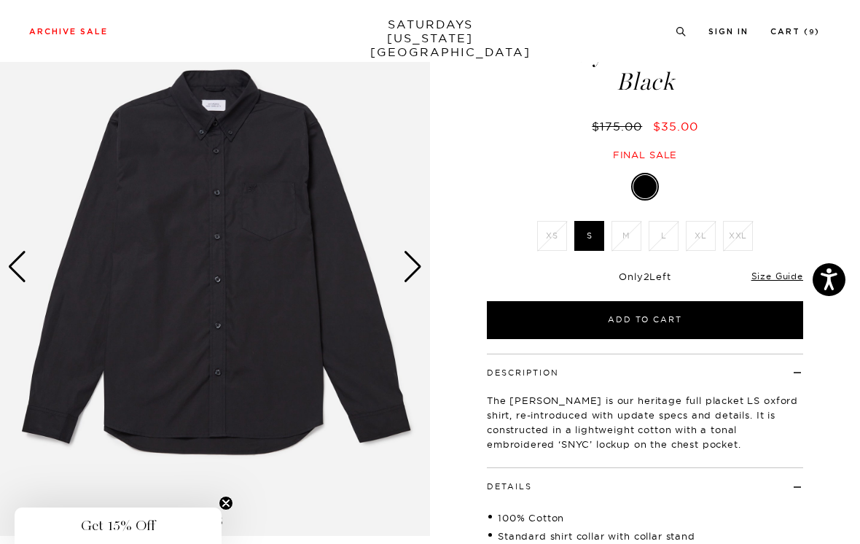
scroll to position [17, 0]
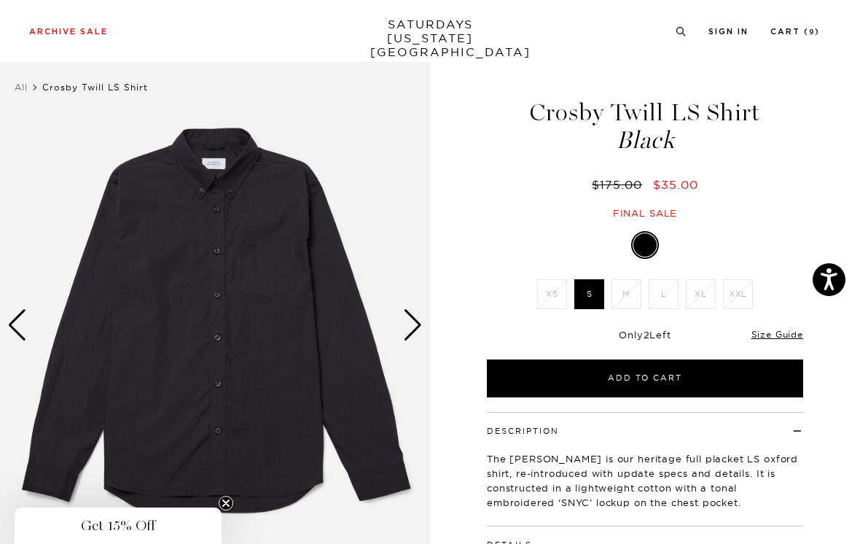
click at [411, 323] on div "Next slide" at bounding box center [413, 325] width 20 height 32
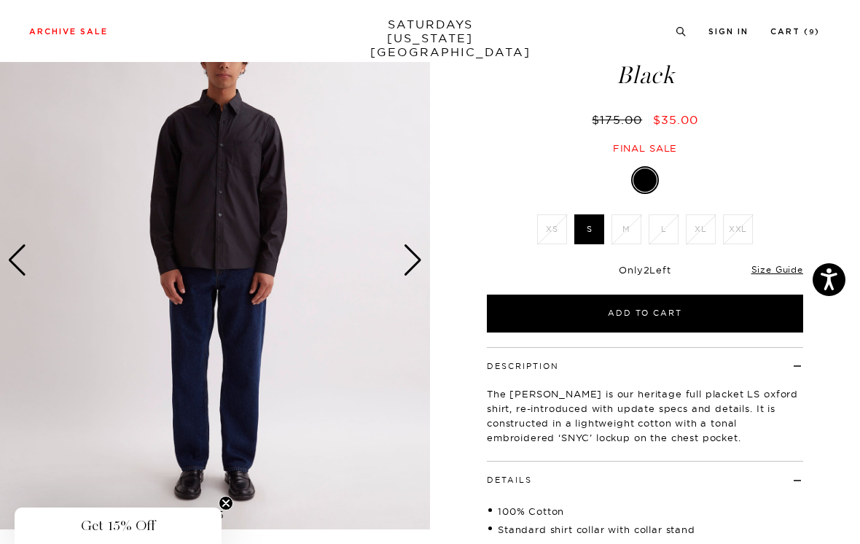
scroll to position [84, 0]
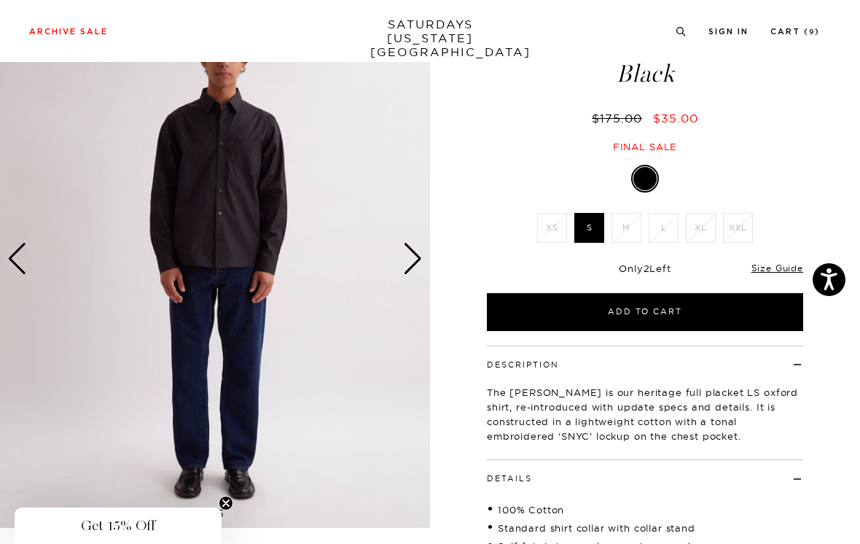
click at [423, 252] on img at bounding box center [215, 259] width 430 height 538
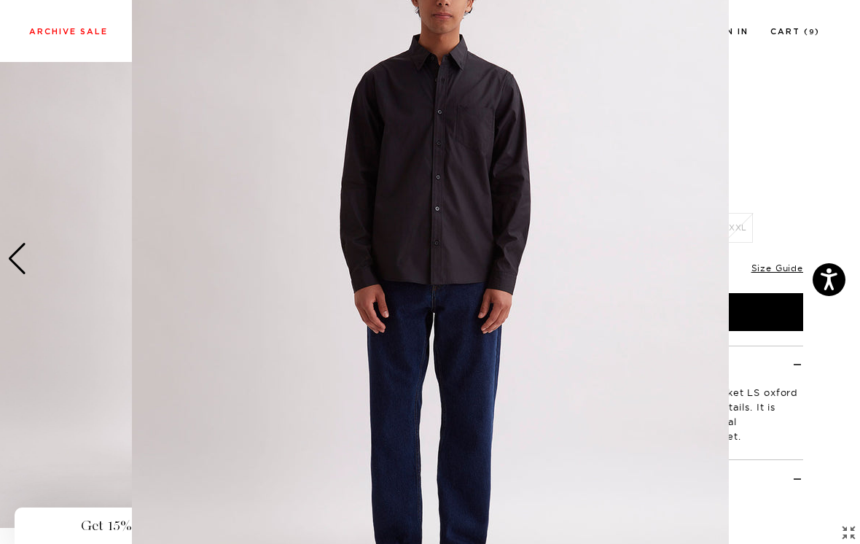
click at [799, 144] on figure at bounding box center [430, 272] width 860 height 544
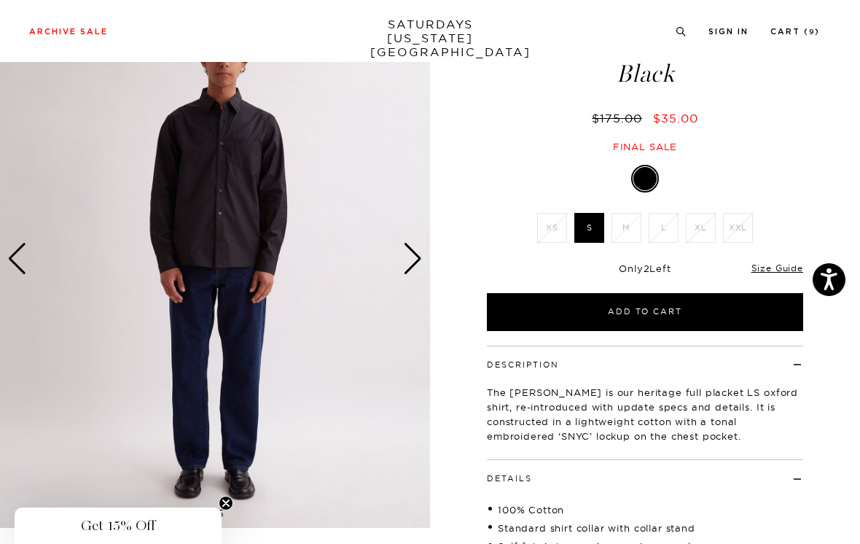
scroll to position [0, 0]
click at [416, 256] on div "Next slide" at bounding box center [413, 259] width 20 height 32
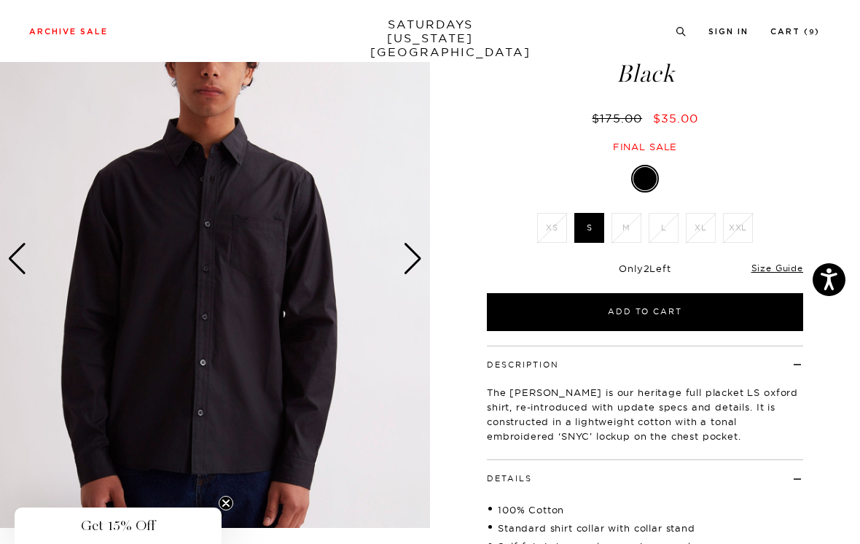
click at [413, 264] on div "Next slide" at bounding box center [413, 259] width 20 height 32
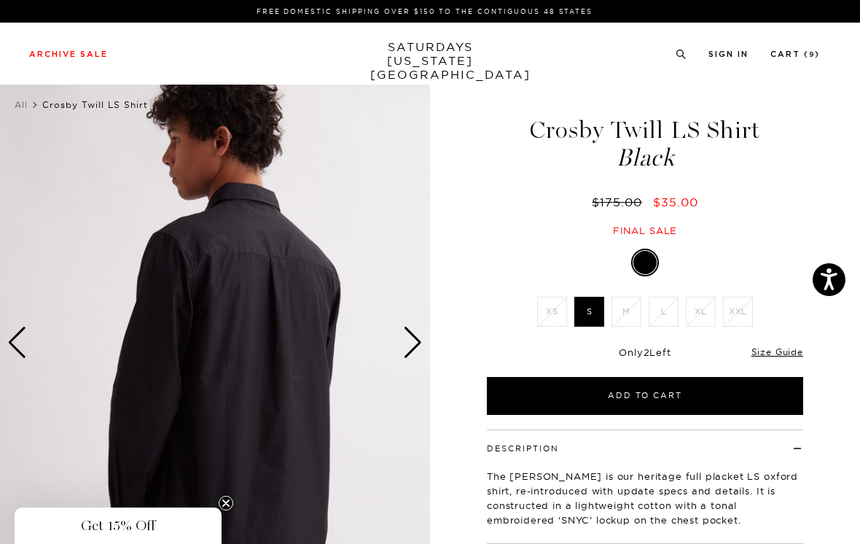
click at [419, 337] on div "Next slide" at bounding box center [413, 343] width 20 height 32
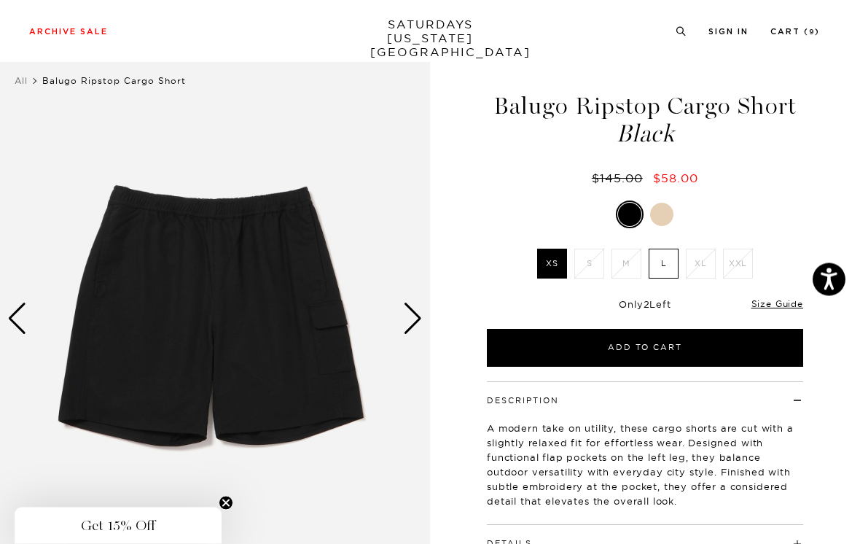
scroll to position [24, 0]
click at [413, 319] on div "Next slide" at bounding box center [413, 319] width 20 height 32
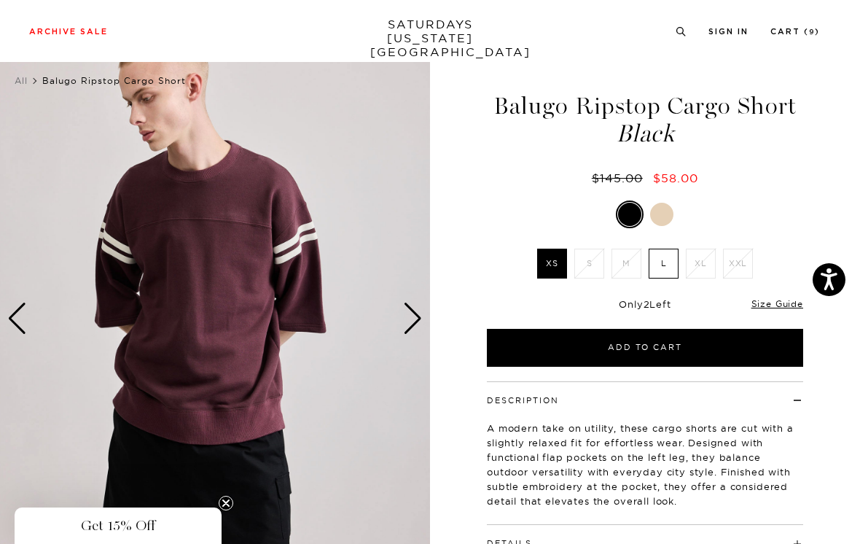
click at [668, 222] on div at bounding box center [661, 214] width 23 height 23
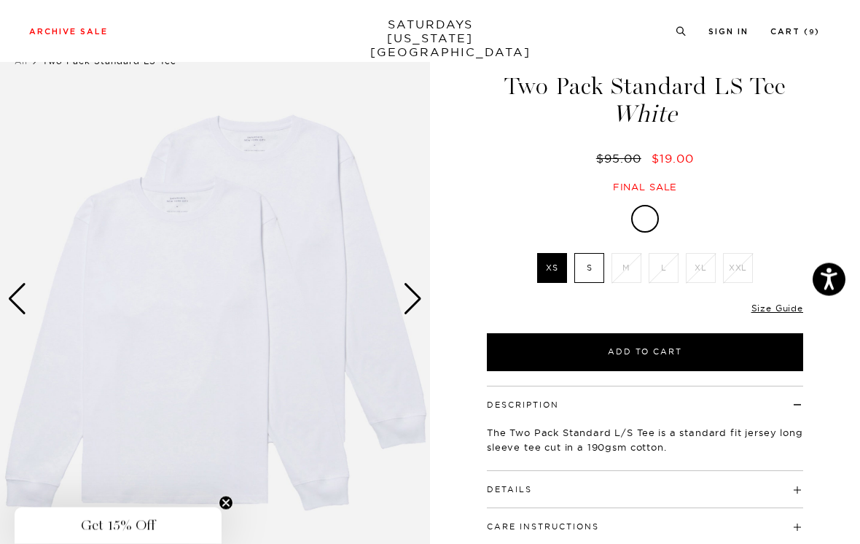
scroll to position [44, 0]
click at [597, 271] on label "S" at bounding box center [590, 268] width 30 height 30
click at [0, 0] on input "S" at bounding box center [0, 0] width 0 height 0
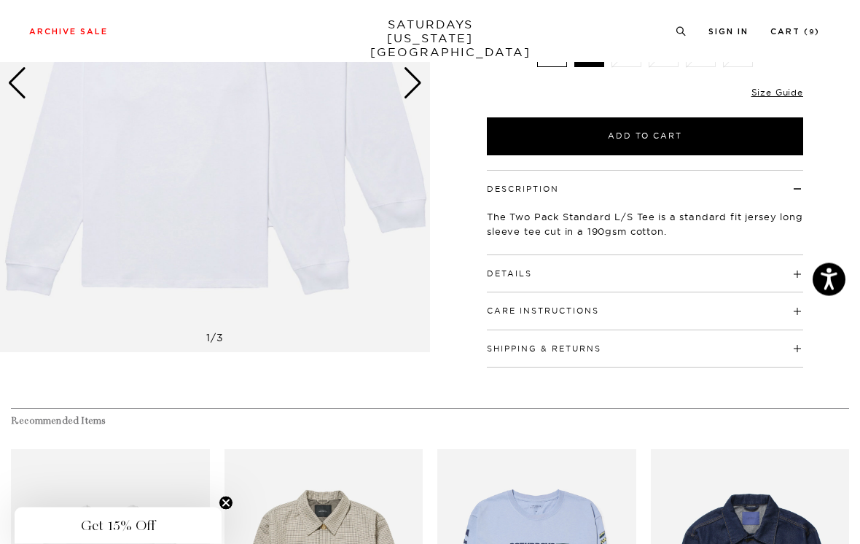
scroll to position [260, 0]
click at [793, 93] on link "Size Guide" at bounding box center [778, 92] width 52 height 11
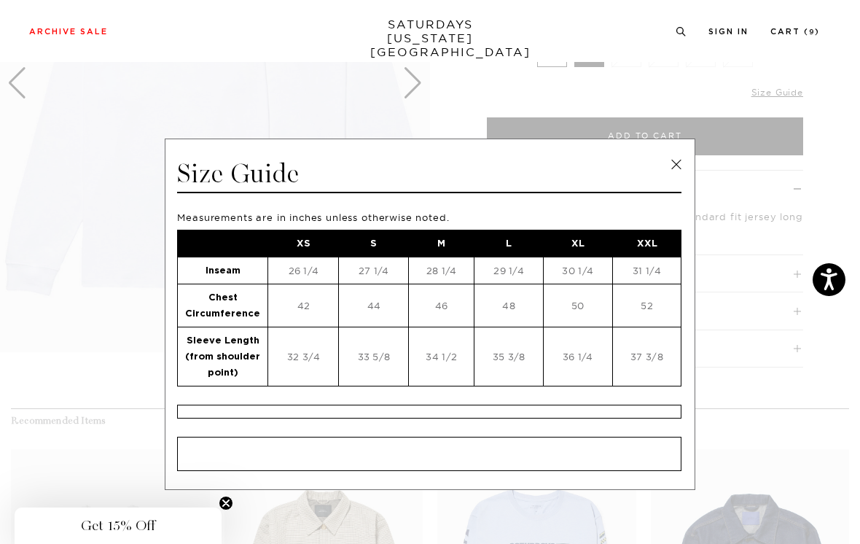
click at [676, 164] on link at bounding box center [677, 165] width 22 height 22
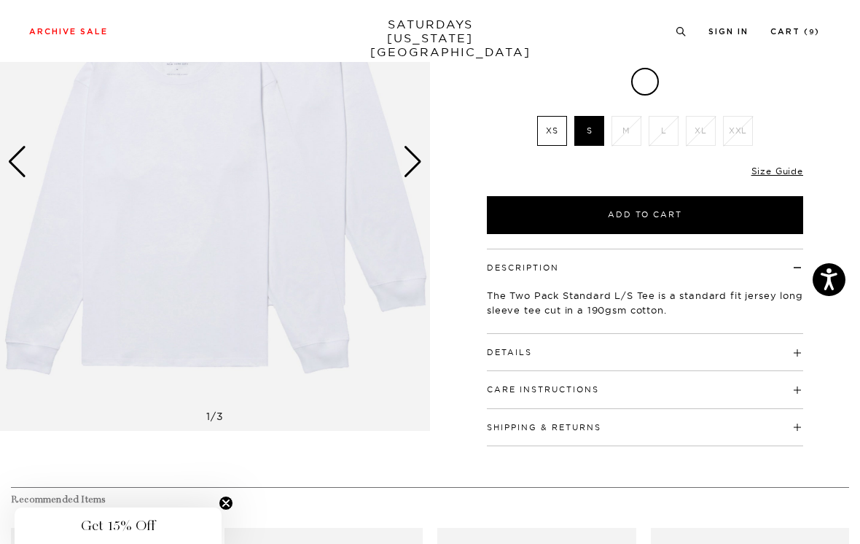
scroll to position [10, 0]
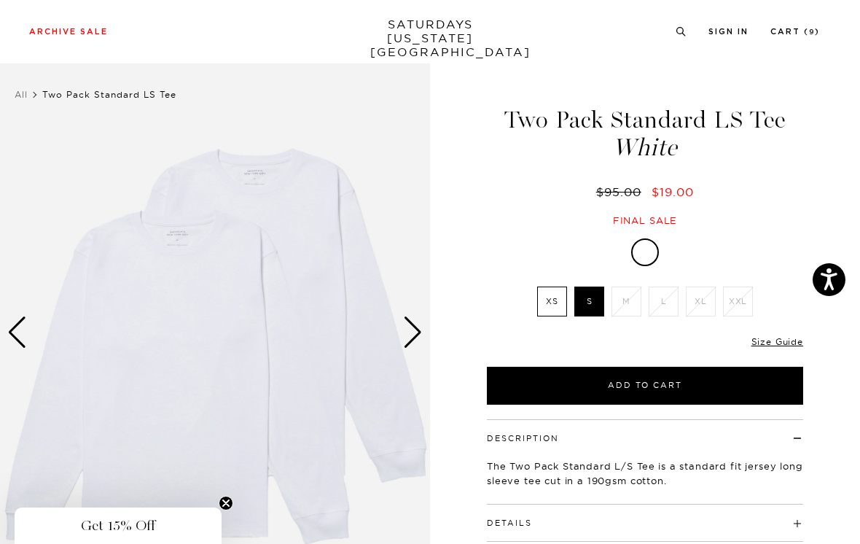
click at [411, 335] on div "Next slide" at bounding box center [413, 332] width 20 height 32
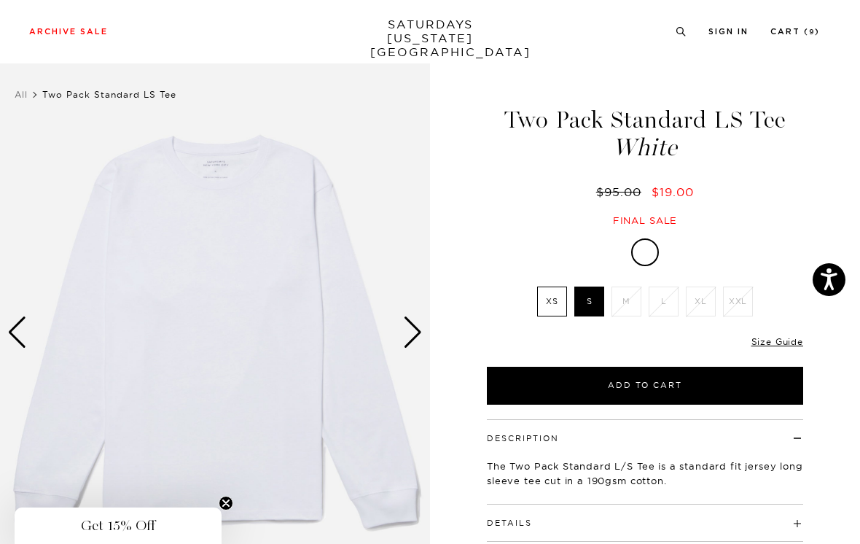
click at [419, 330] on div "Next slide" at bounding box center [413, 332] width 20 height 32
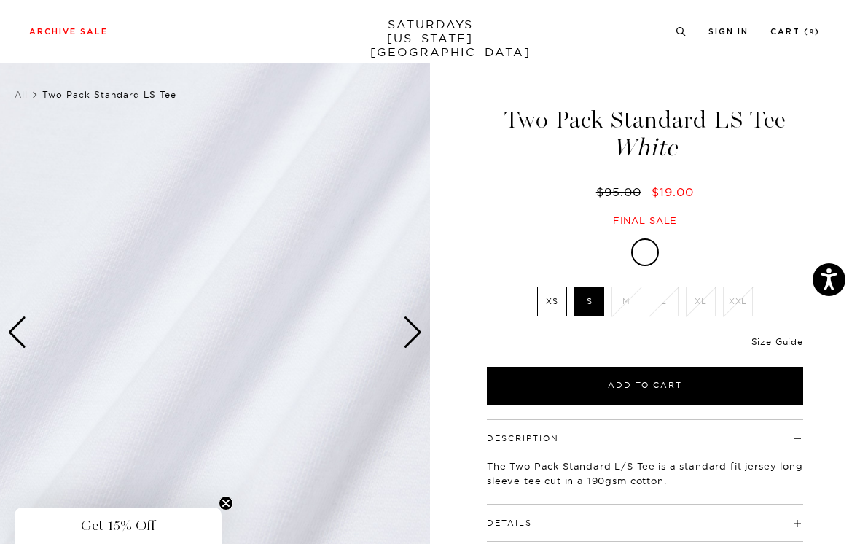
click at [416, 332] on div "Next slide" at bounding box center [413, 332] width 20 height 32
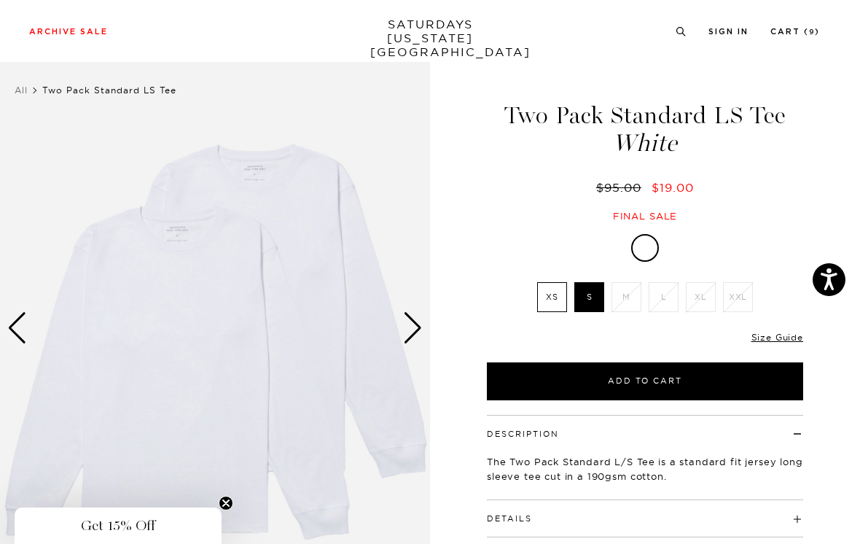
scroll to position [0, 0]
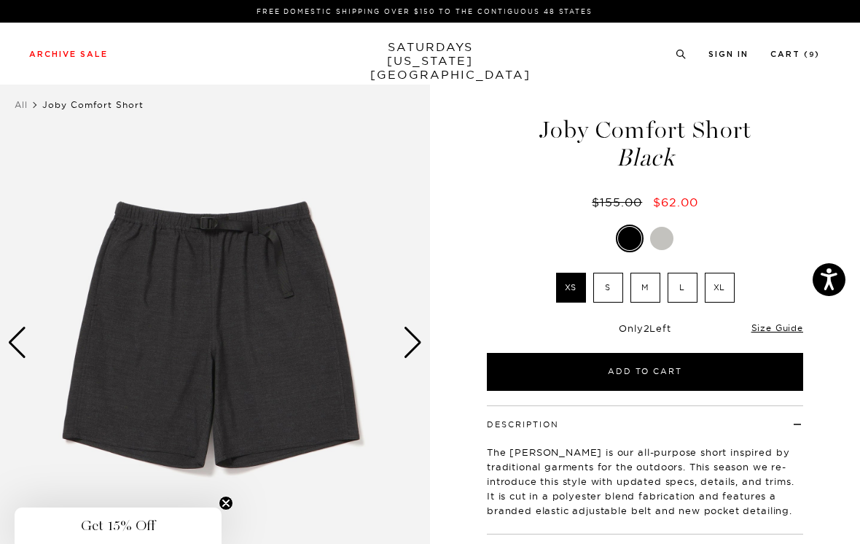
click at [666, 235] on div at bounding box center [661, 238] width 23 height 23
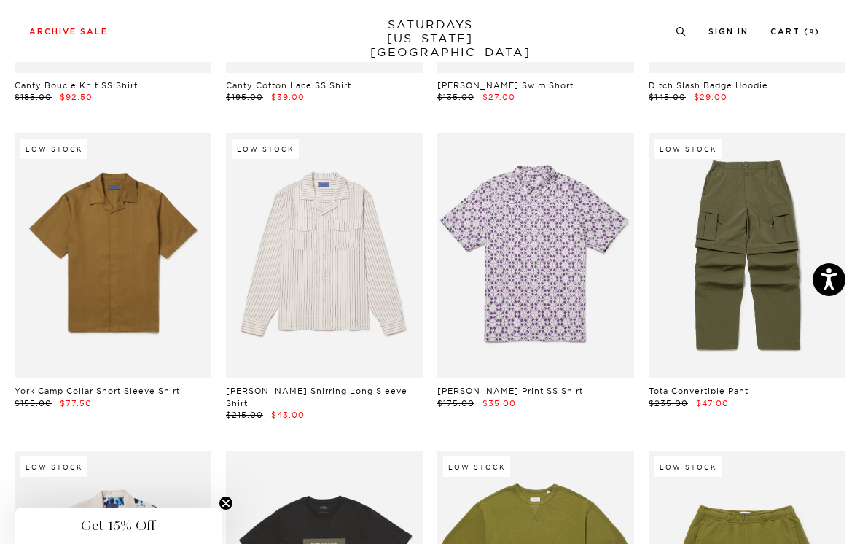
scroll to position [5243, 0]
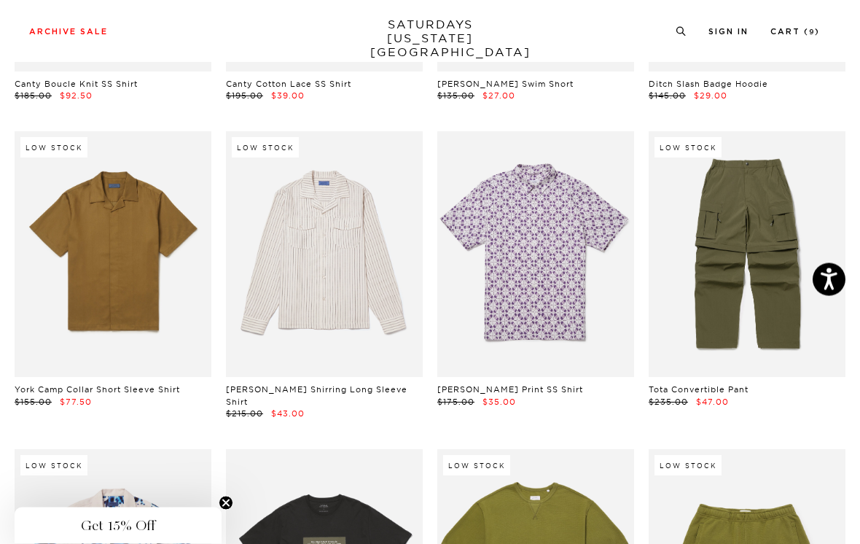
click at [383, 273] on link at bounding box center [324, 255] width 197 height 246
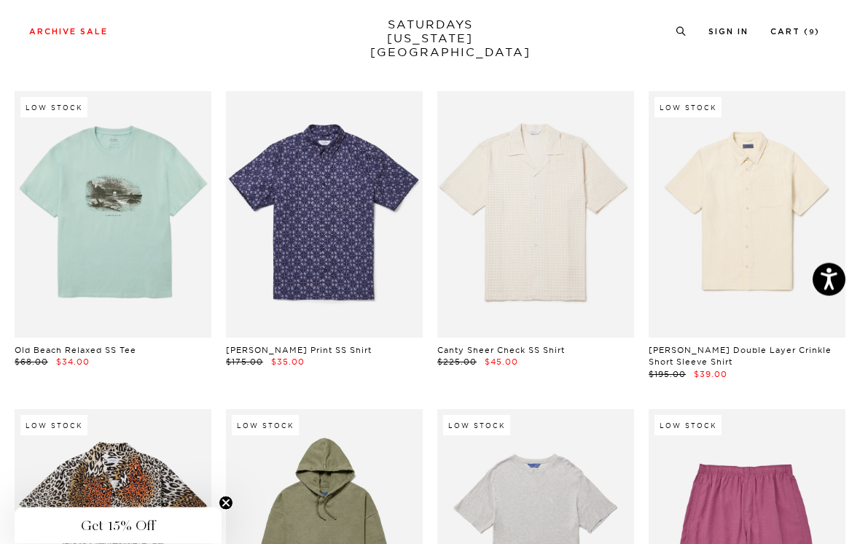
scroll to position [5907, 0]
click at [808, 186] on link at bounding box center [747, 214] width 197 height 246
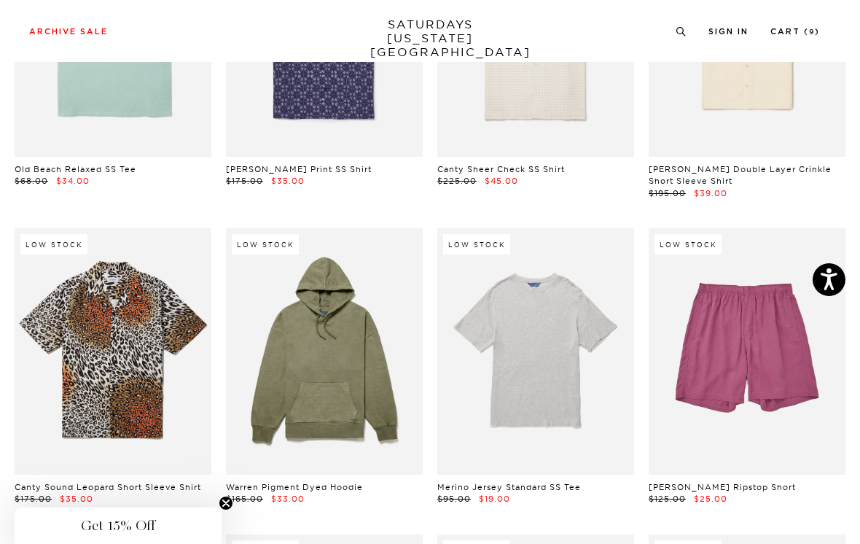
scroll to position [5983, 0]
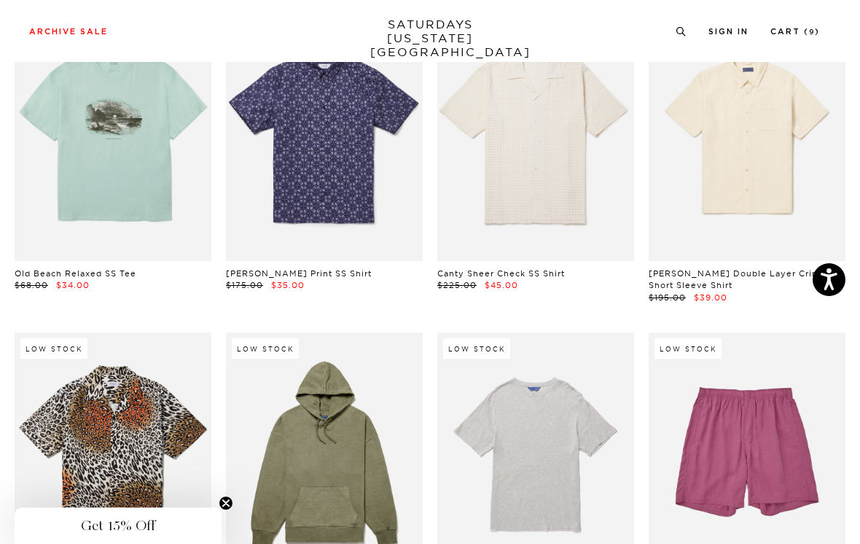
click at [814, 155] on link at bounding box center [747, 138] width 197 height 246
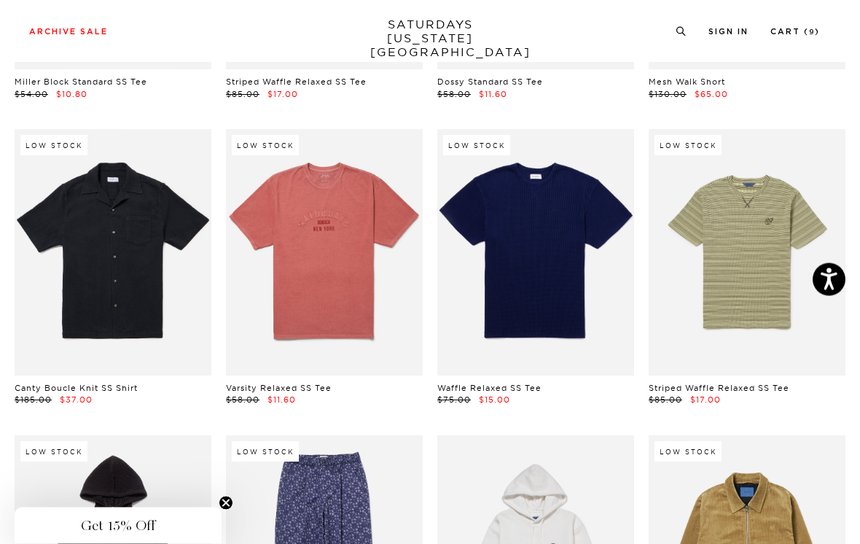
scroll to position [6799, 0]
click at [173, 238] on link at bounding box center [113, 252] width 197 height 246
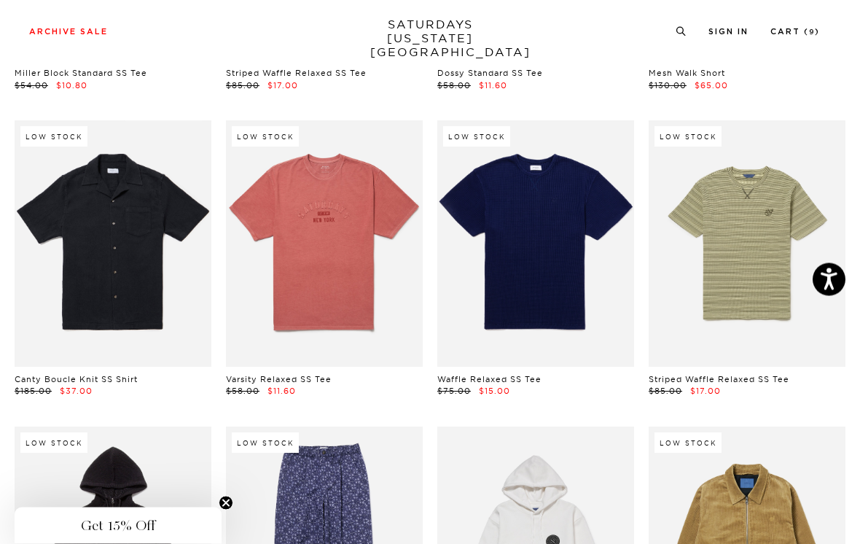
scroll to position [6807, 0]
click at [167, 246] on link at bounding box center [113, 243] width 197 height 246
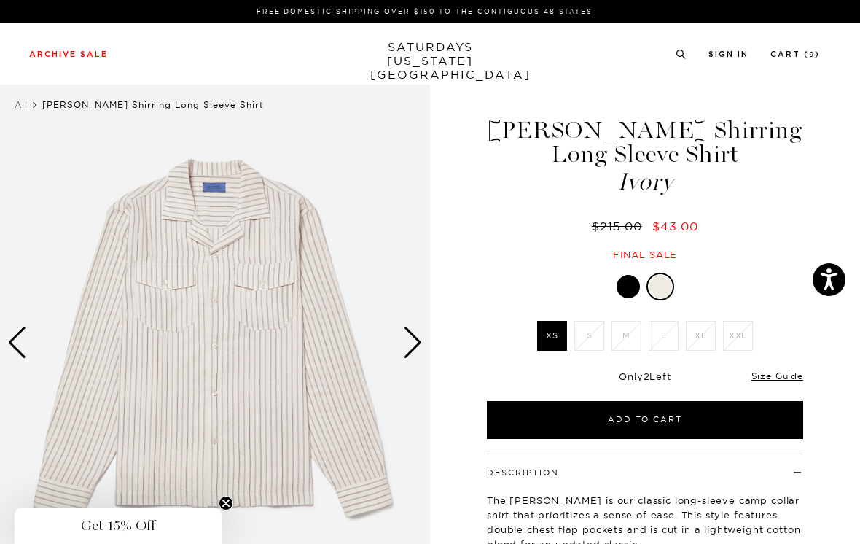
click at [806, 57] on link "Cart ( 9 )" at bounding box center [796, 54] width 50 height 8
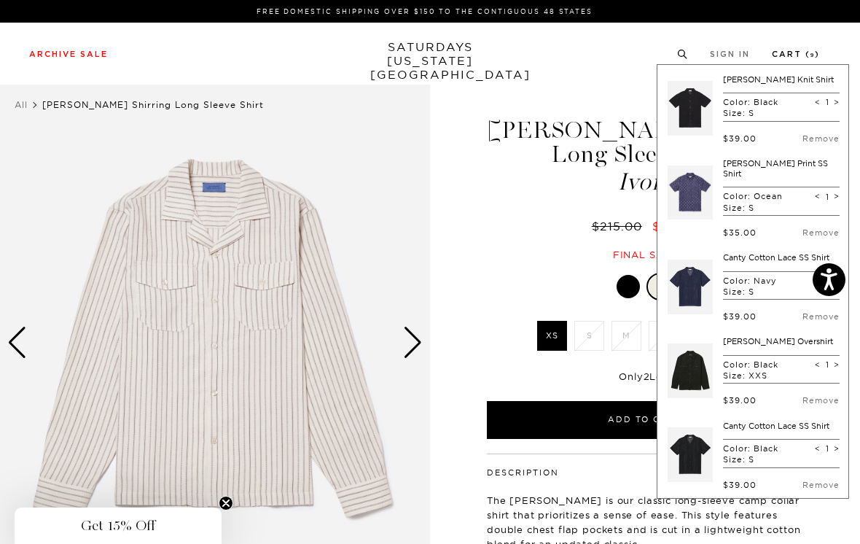
click at [545, 230] on div "$215.00 $43.00" at bounding box center [645, 226] width 321 height 15
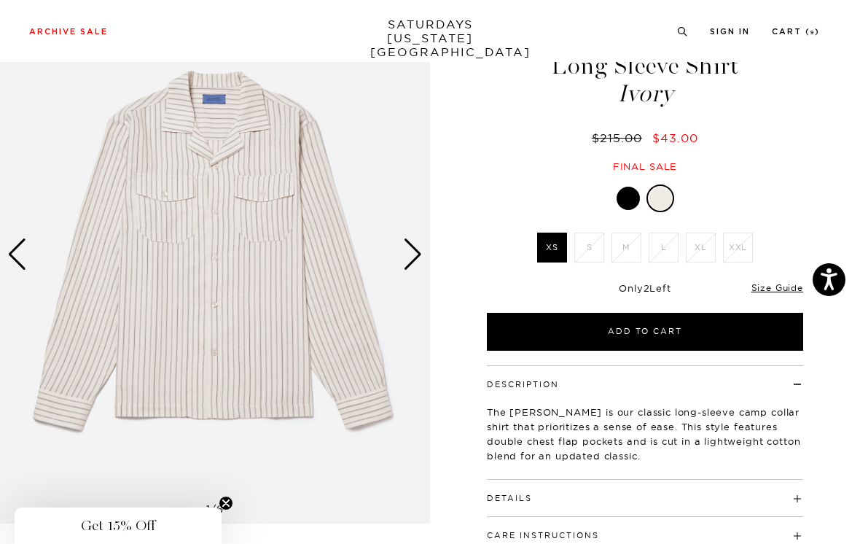
scroll to position [92, 0]
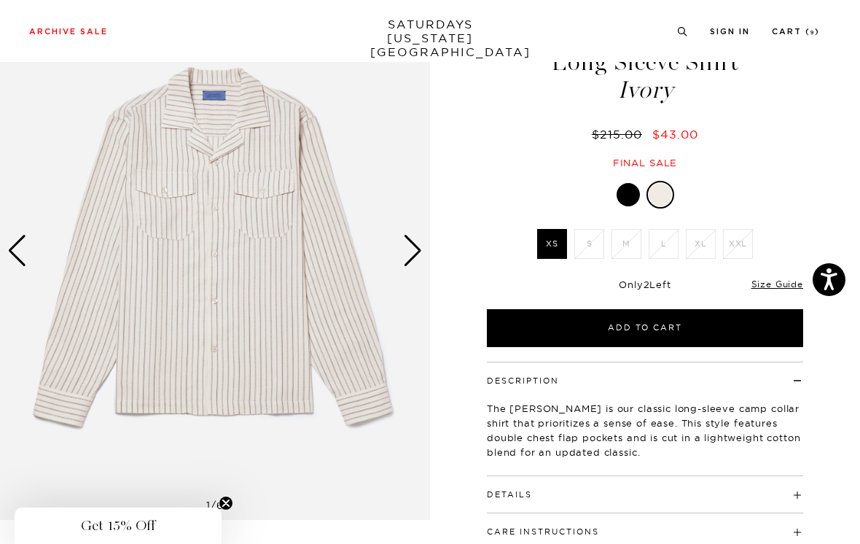
click at [778, 287] on link "Size Guide" at bounding box center [778, 284] width 52 height 11
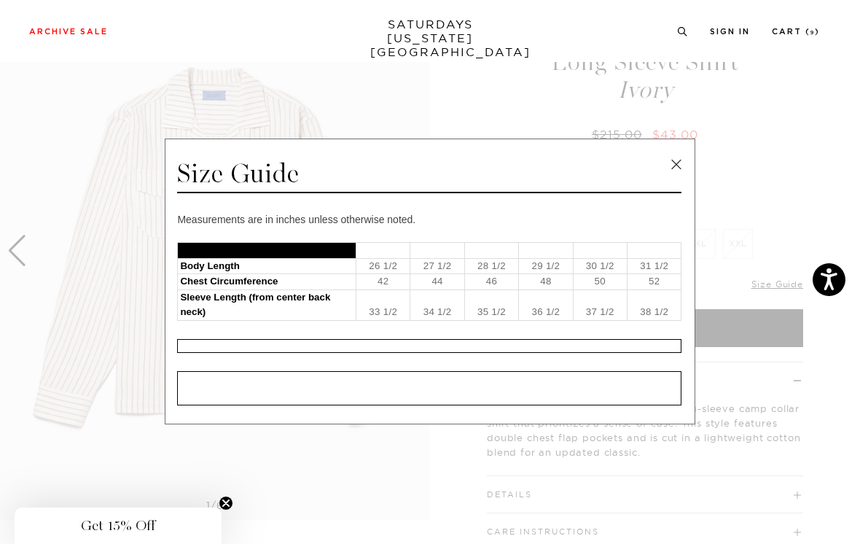
click at [685, 172] on link at bounding box center [677, 165] width 22 height 22
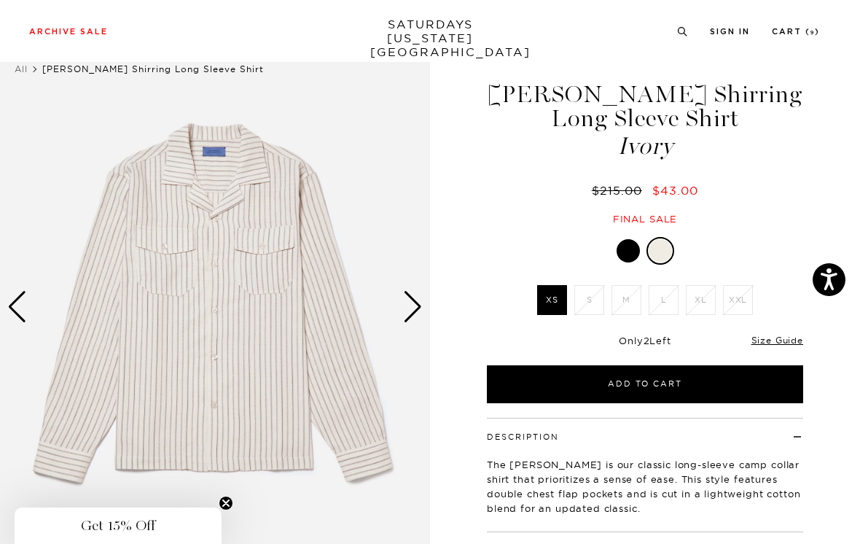
scroll to position [36, 0]
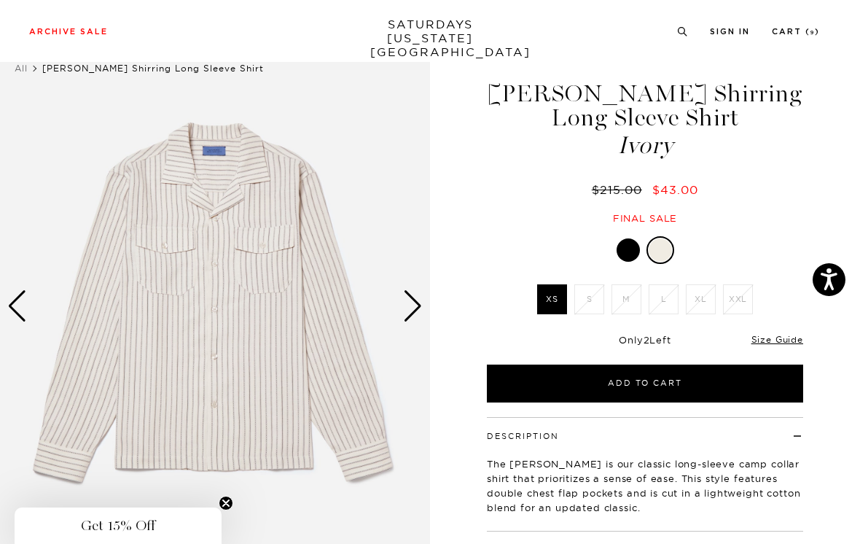
click at [633, 249] on div at bounding box center [628, 249] width 23 height 23
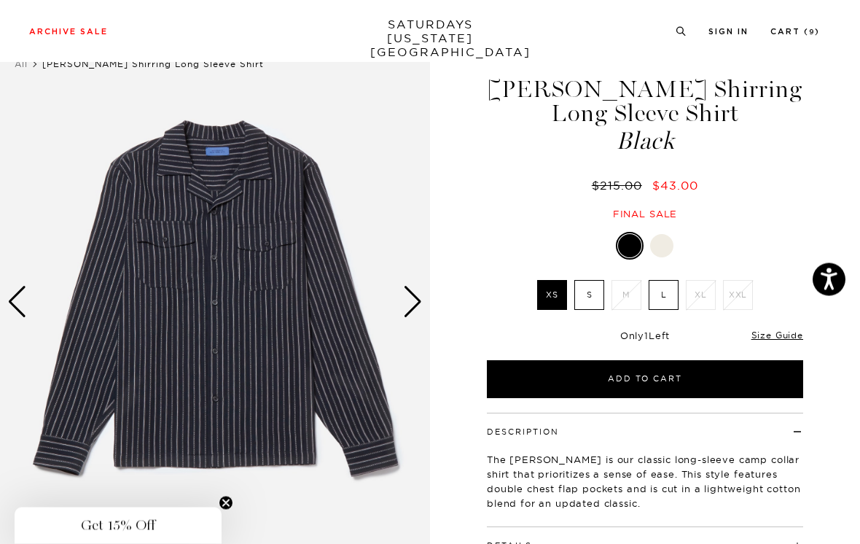
scroll to position [41, 0]
click at [585, 297] on label "S" at bounding box center [590, 295] width 30 height 30
click at [0, 0] on input "S" at bounding box center [0, 0] width 0 height 0
click at [587, 376] on button "Add to Cart" at bounding box center [645, 379] width 316 height 38
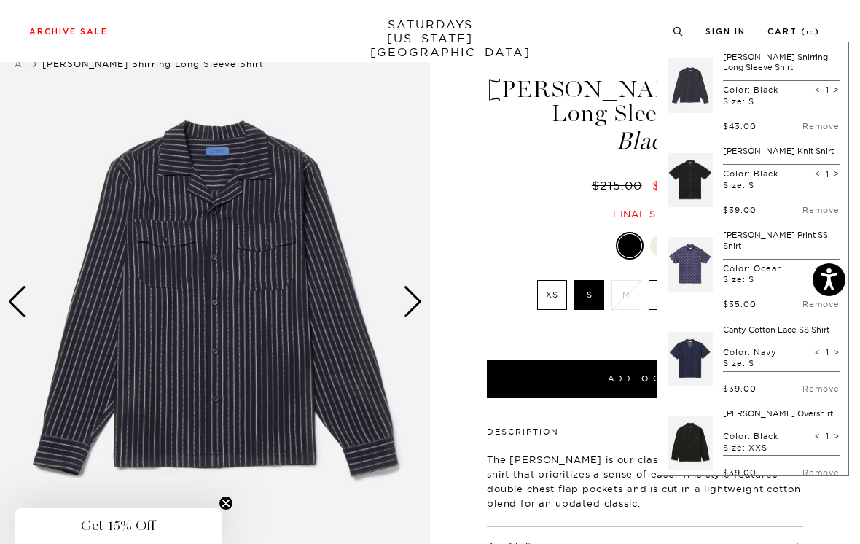
scroll to position [0, 0]
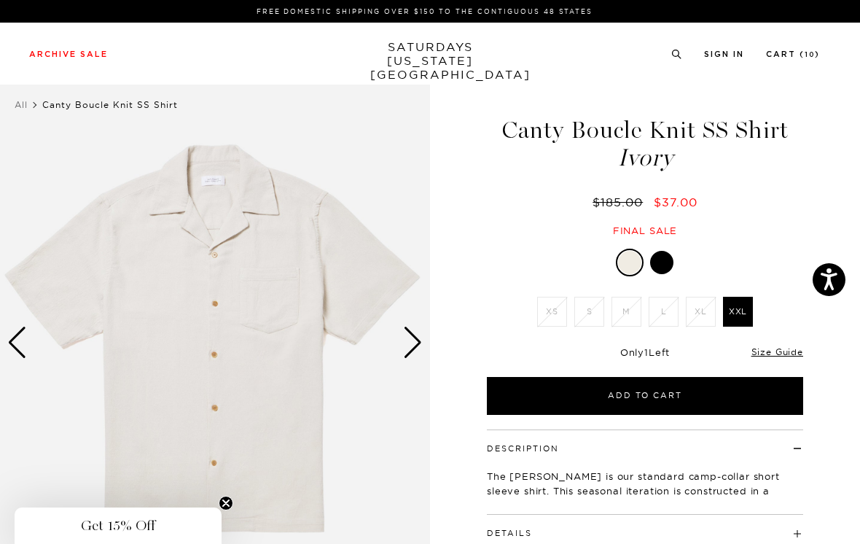
click at [664, 259] on div at bounding box center [661, 262] width 23 height 23
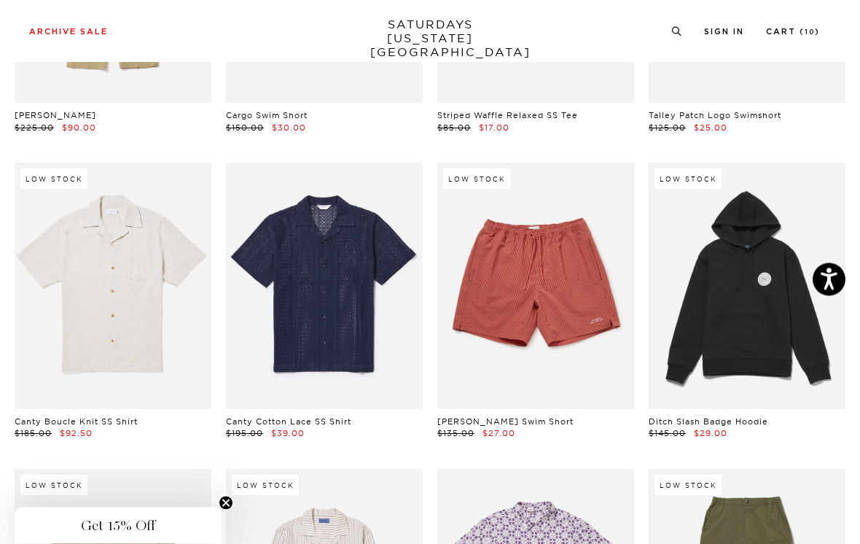
scroll to position [4906, 0]
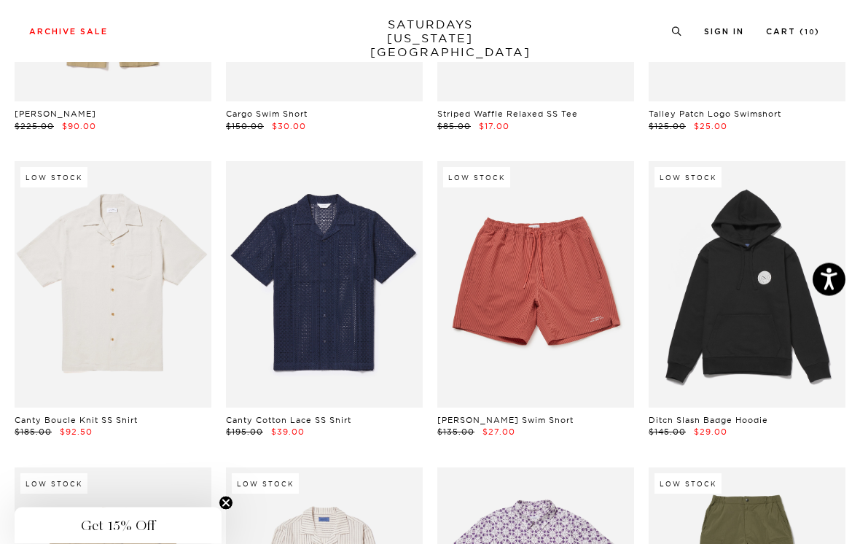
click at [168, 312] on link at bounding box center [113, 285] width 197 height 246
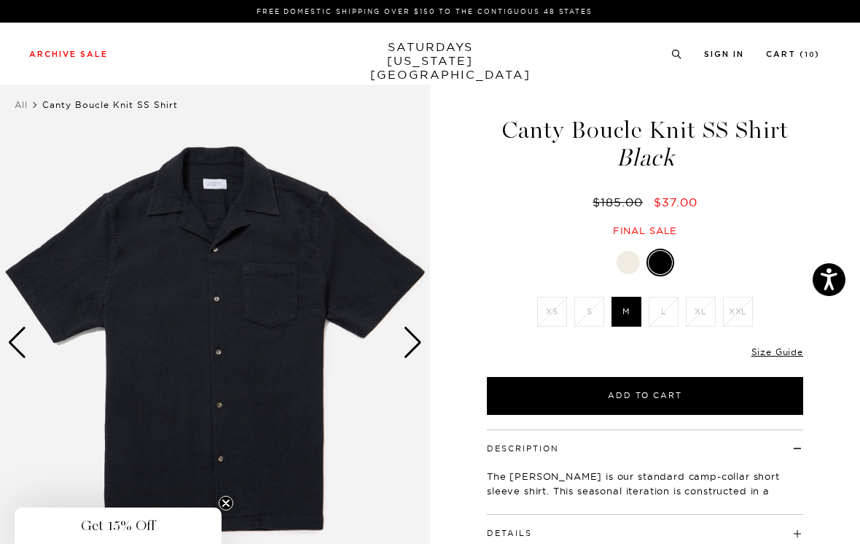
click at [627, 260] on div at bounding box center [628, 262] width 23 height 23
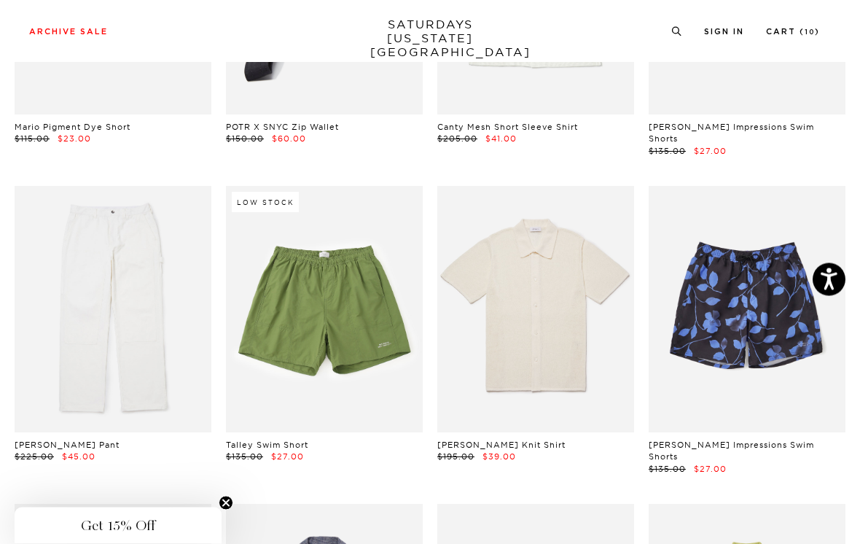
scroll to position [2117, 0]
click at [160, 296] on link at bounding box center [113, 309] width 197 height 246
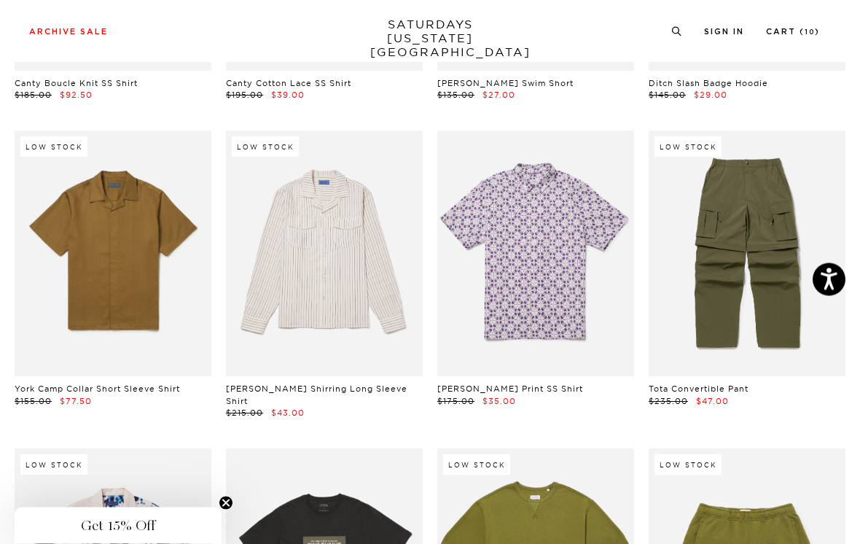
scroll to position [5244, 0]
click at [816, 28] on link "Cart ( 10 )" at bounding box center [793, 32] width 54 height 8
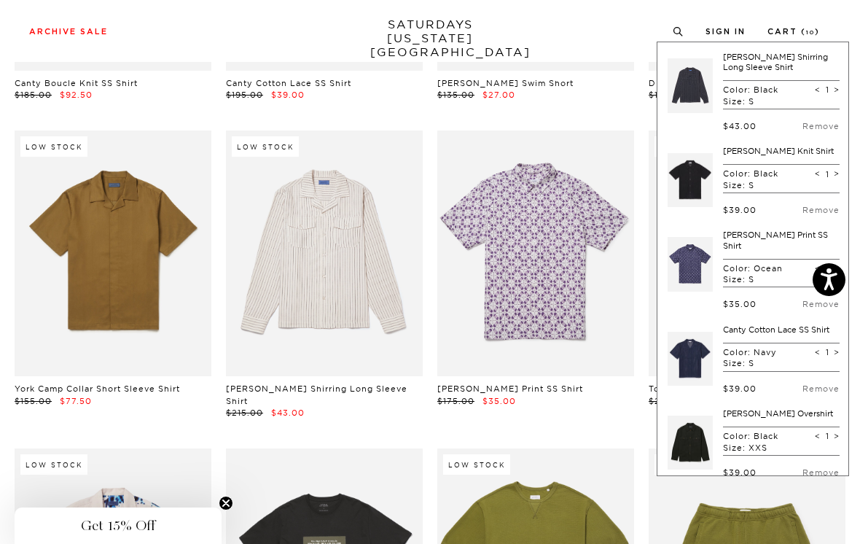
click at [842, 20] on div "Archive Sale Men's Tees Shirts Shorts Swim Knitwear Pants Sweats Women's" at bounding box center [430, 31] width 860 height 62
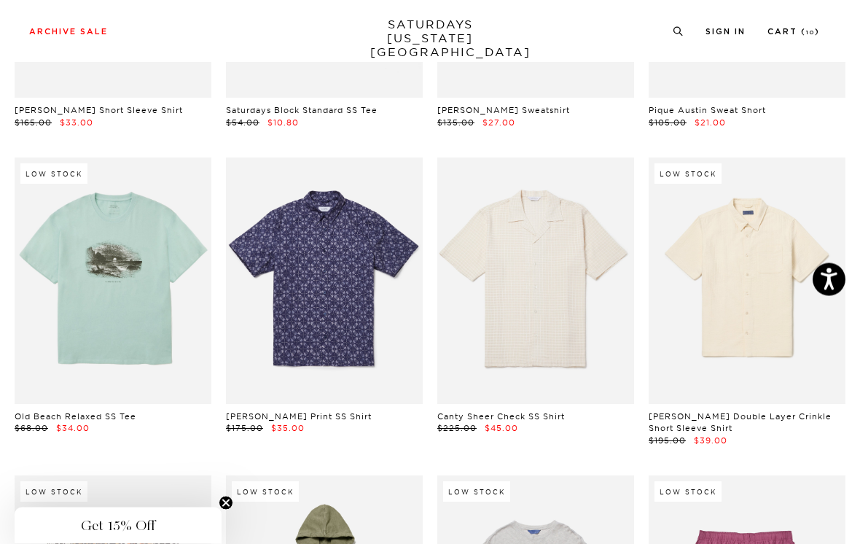
scroll to position [5840, 0]
click at [806, 199] on link at bounding box center [747, 280] width 197 height 246
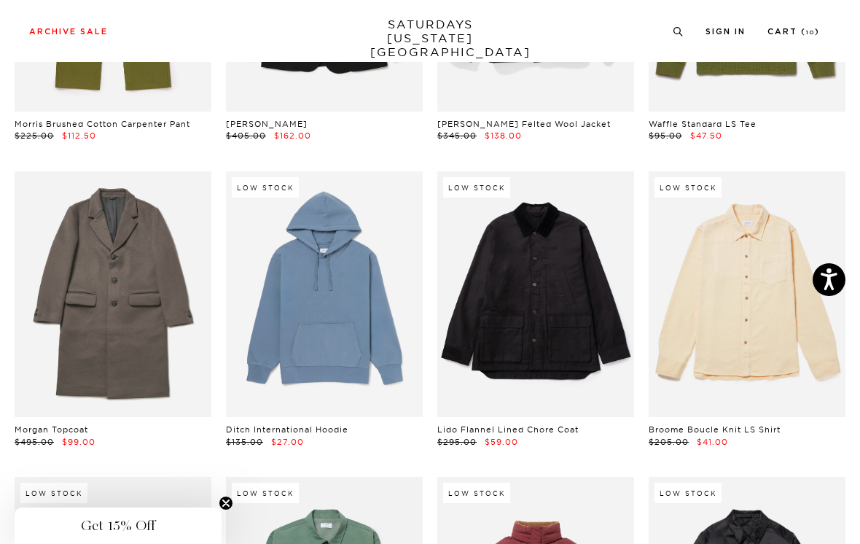
scroll to position [11368, 0]
click at [809, 185] on link at bounding box center [747, 295] width 197 height 246
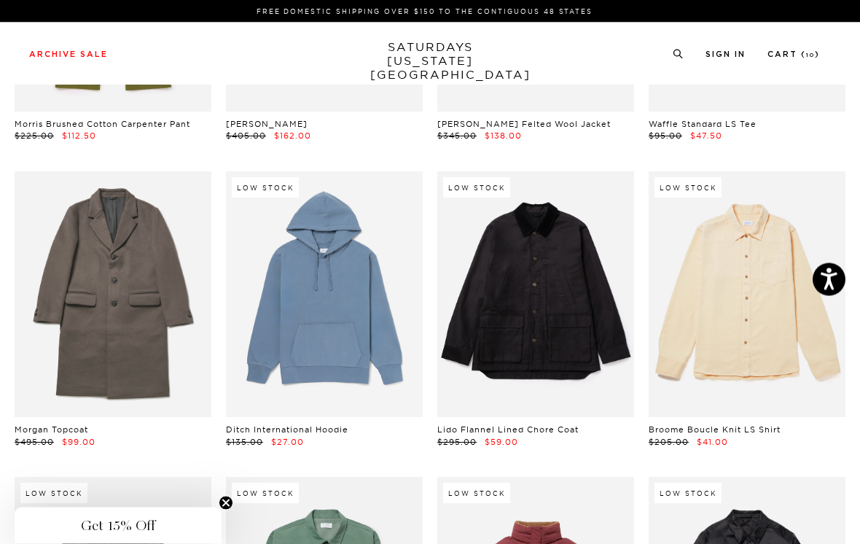
scroll to position [11415, 0]
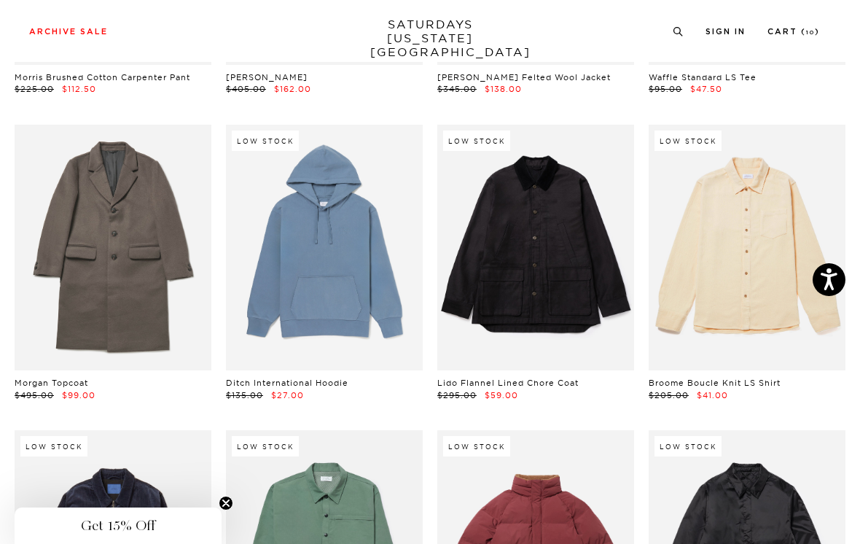
click at [757, 161] on link at bounding box center [747, 248] width 197 height 246
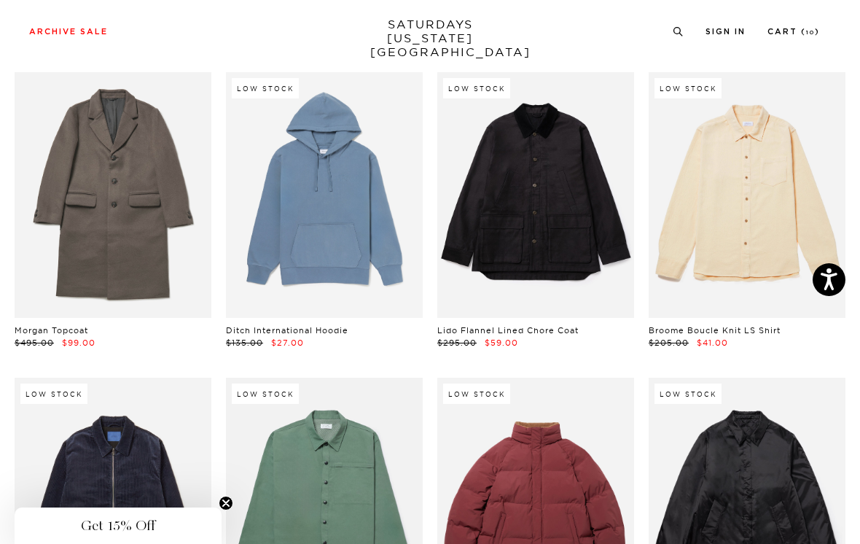
scroll to position [11340, 0]
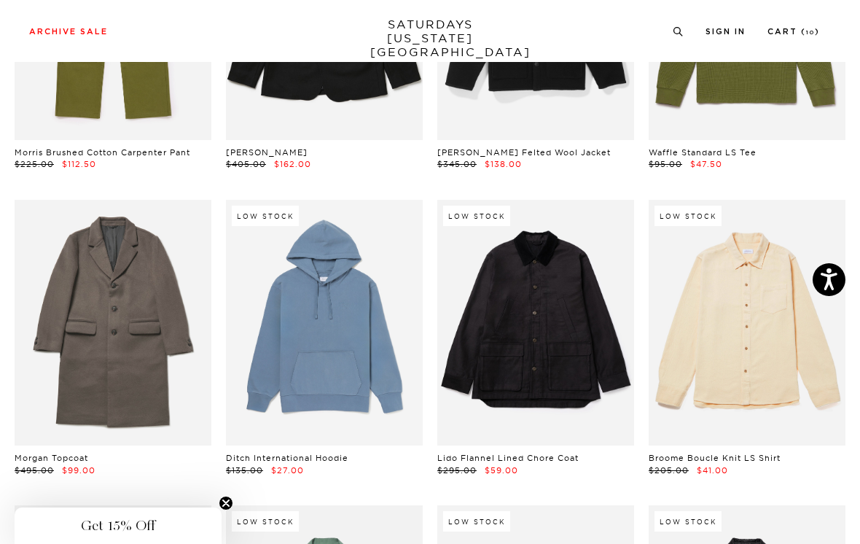
click at [782, 217] on link at bounding box center [747, 323] width 197 height 246
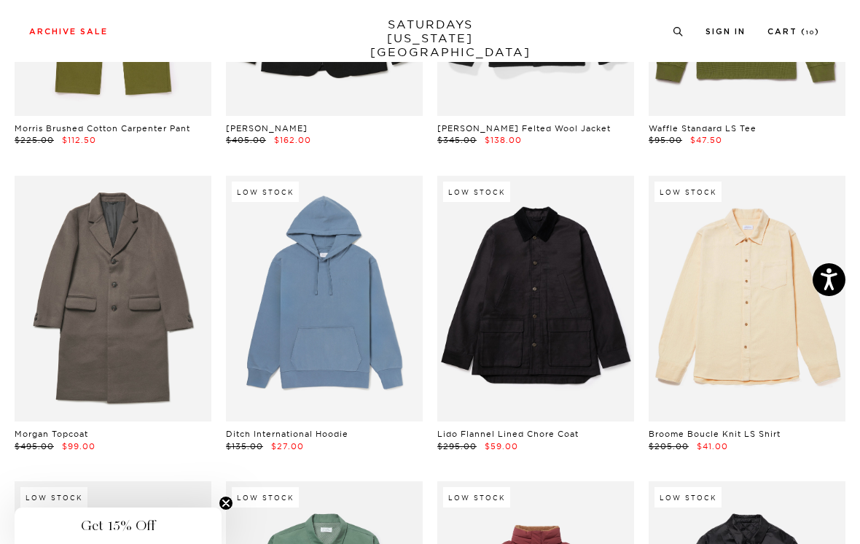
click at [771, 214] on link at bounding box center [747, 299] width 197 height 246
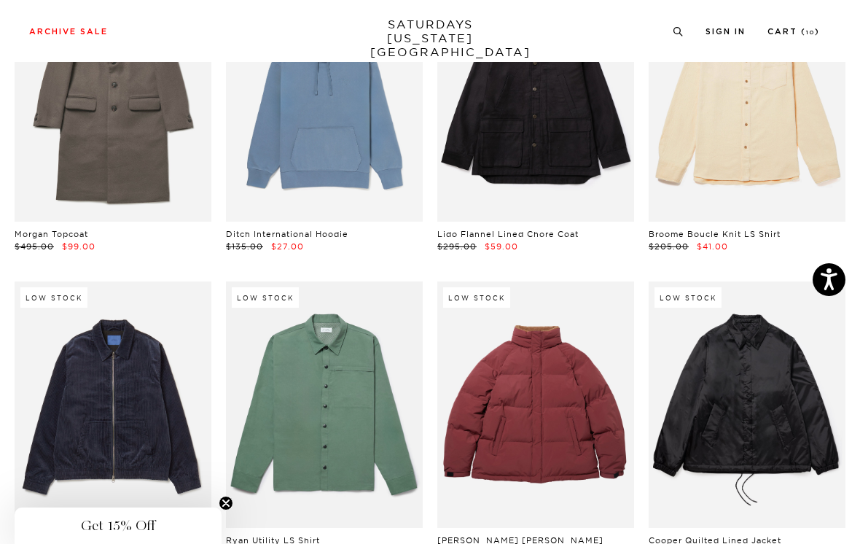
scroll to position [11565, 0]
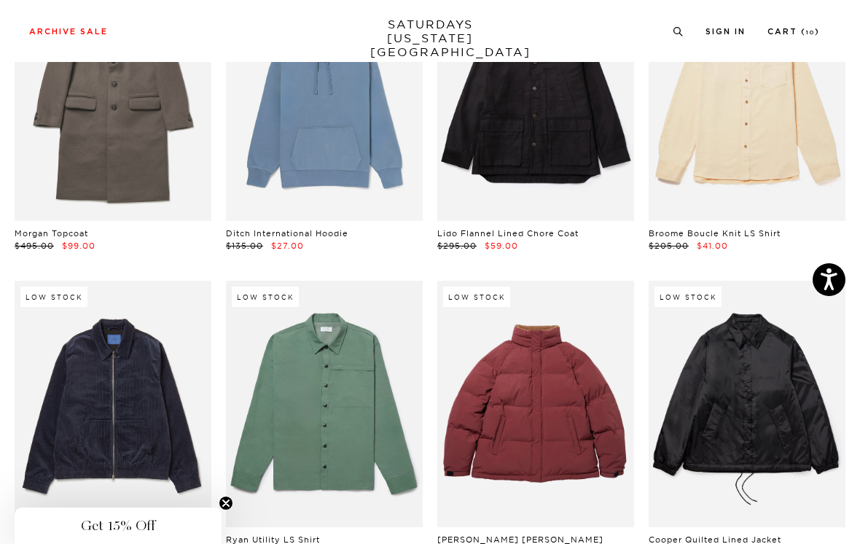
click at [818, 89] on link at bounding box center [747, 98] width 197 height 246
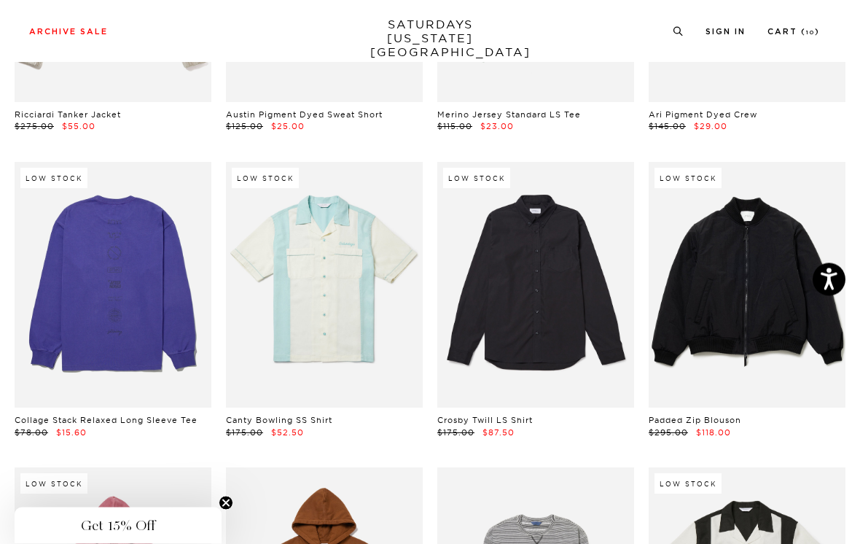
scroll to position [12308, 0]
click at [590, 256] on link at bounding box center [535, 285] width 197 height 246
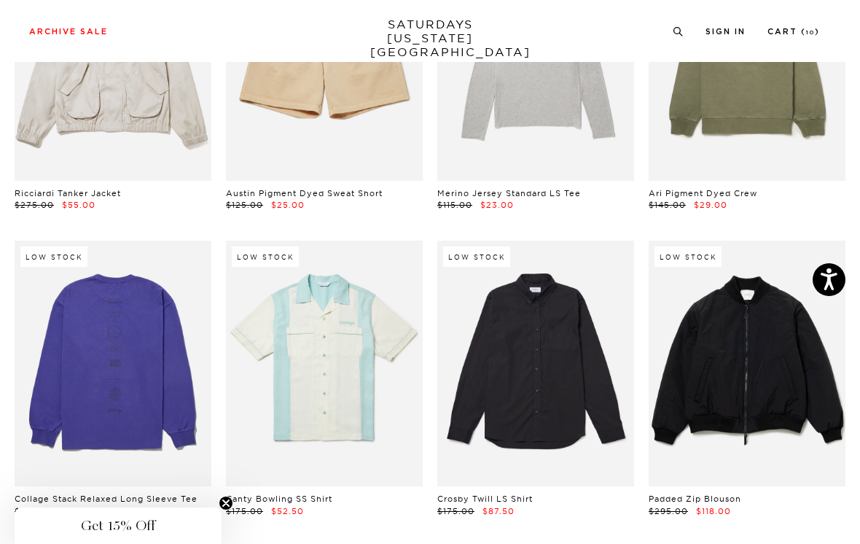
scroll to position [12223, 0]
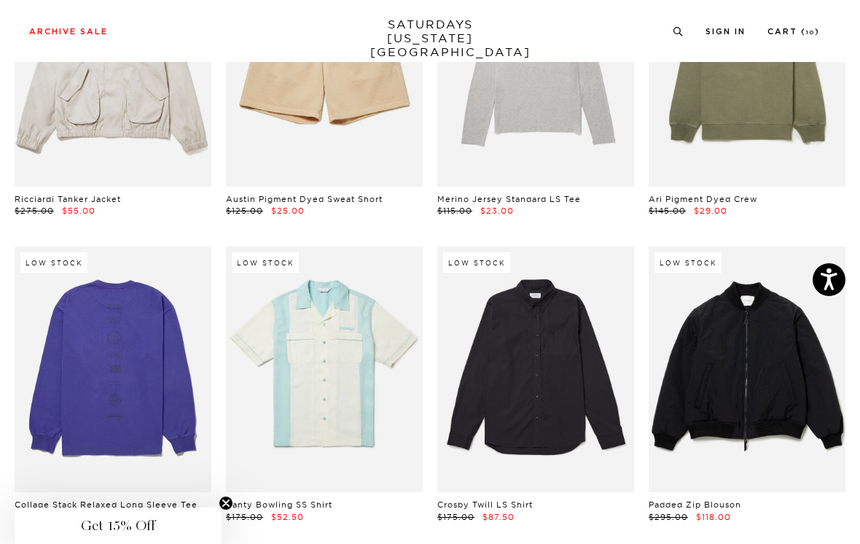
click at [564, 290] on link at bounding box center [535, 369] width 197 height 246
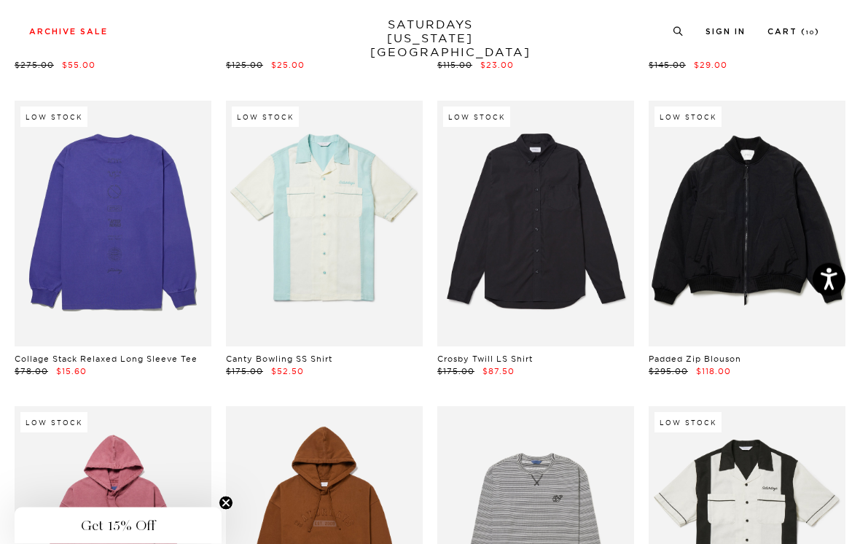
scroll to position [12271, 0]
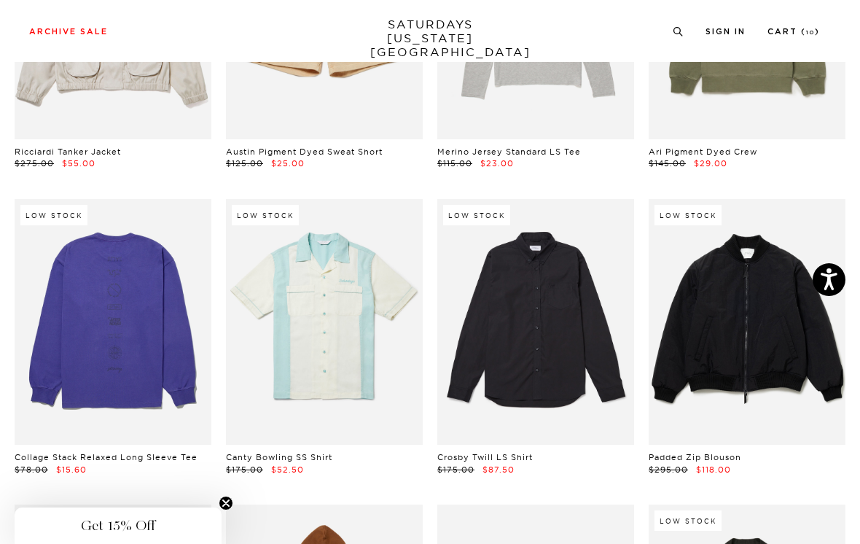
click at [604, 199] on link at bounding box center [535, 322] width 197 height 246
click at [599, 199] on link at bounding box center [535, 322] width 197 height 246
click at [580, 230] on link at bounding box center [535, 322] width 197 height 246
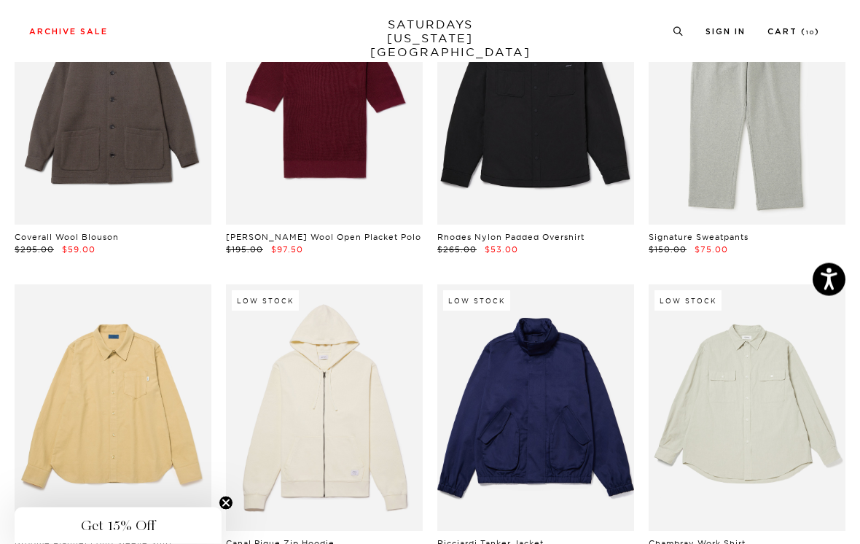
scroll to position [13103, 0]
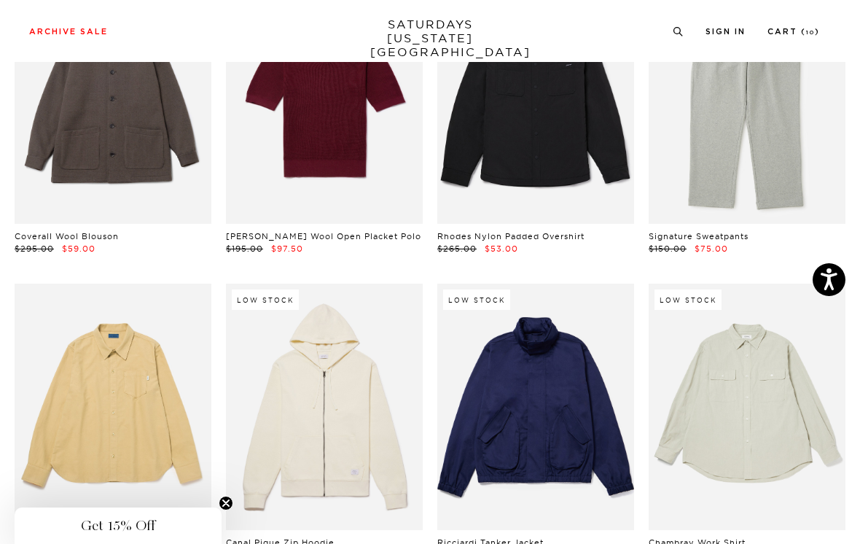
click at [171, 308] on link at bounding box center [113, 407] width 197 height 246
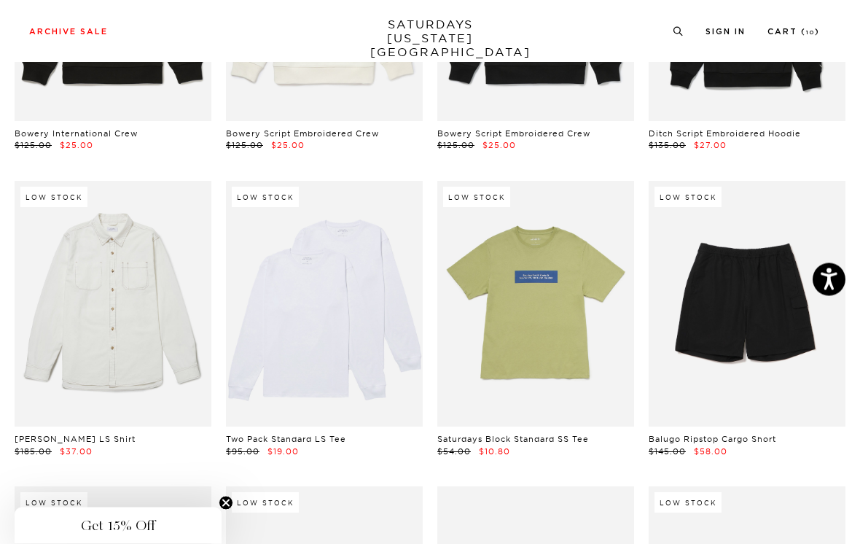
scroll to position [15372, 0]
click at [161, 275] on link at bounding box center [113, 304] width 197 height 246
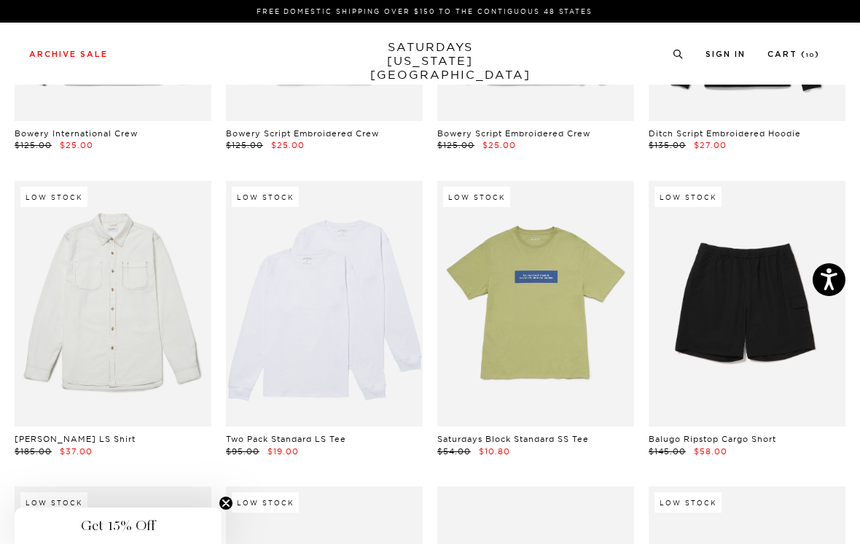
scroll to position [15394, 0]
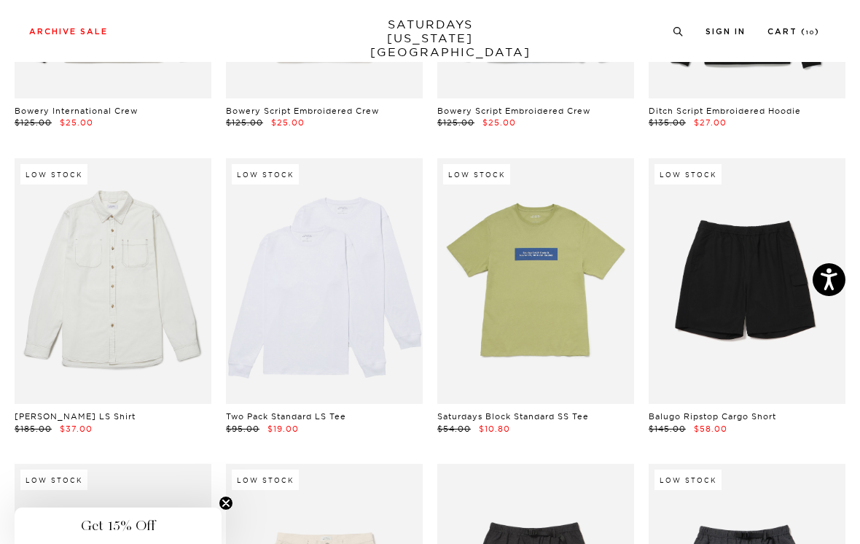
click at [153, 211] on link at bounding box center [113, 281] width 197 height 246
click at [160, 196] on link at bounding box center [113, 281] width 197 height 246
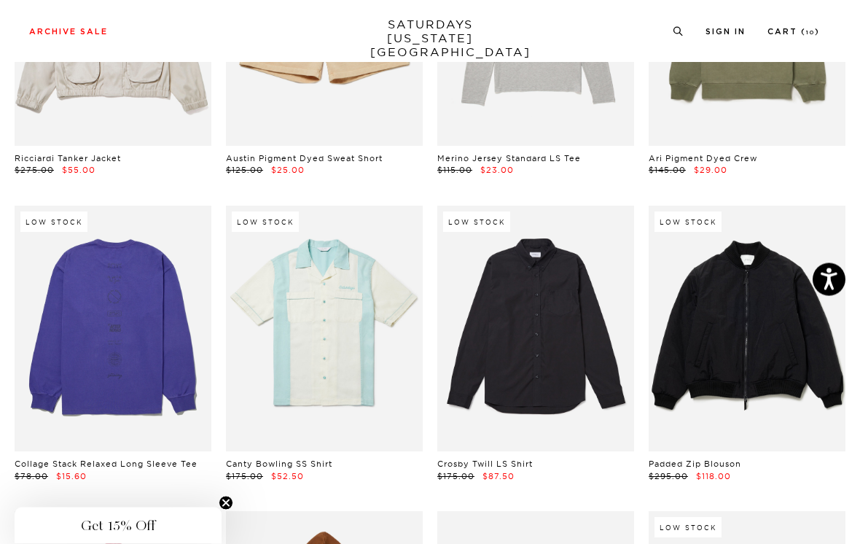
scroll to position [12266, 0]
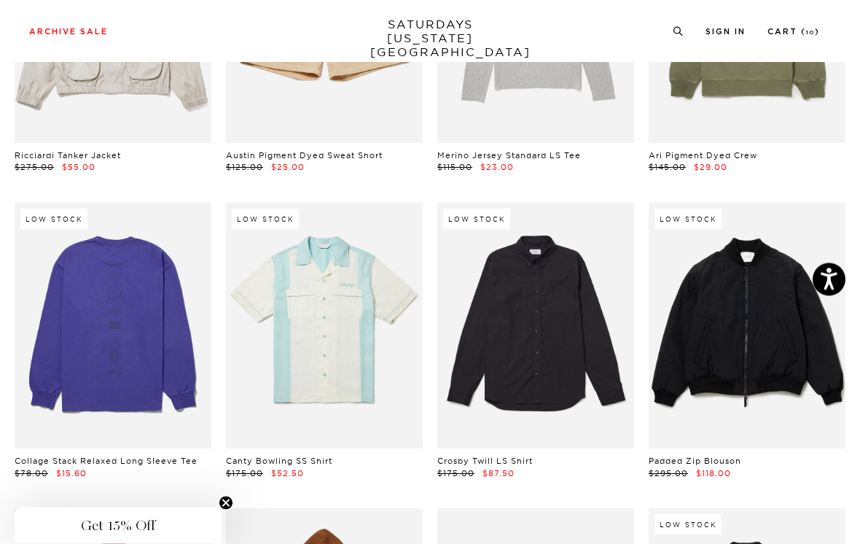
click at [603, 203] on link at bounding box center [535, 326] width 197 height 246
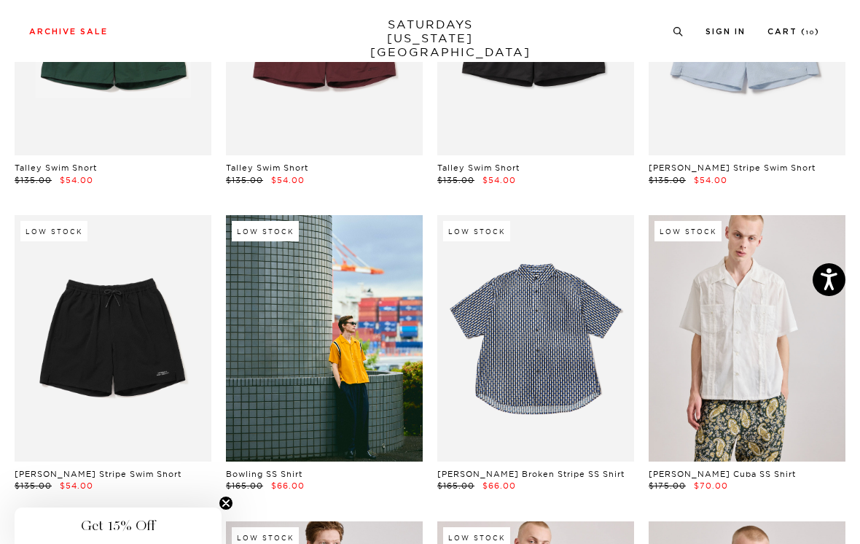
scroll to position [16254, 0]
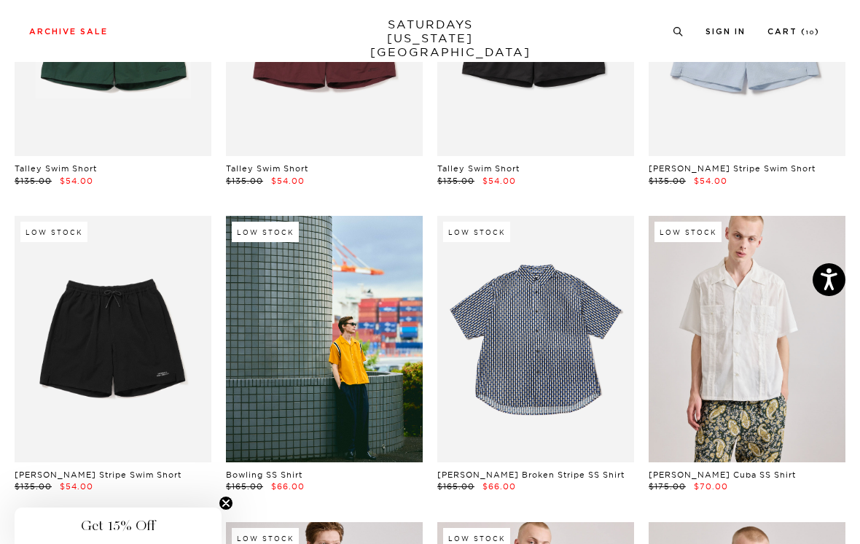
click at [767, 310] on link at bounding box center [747, 339] width 197 height 246
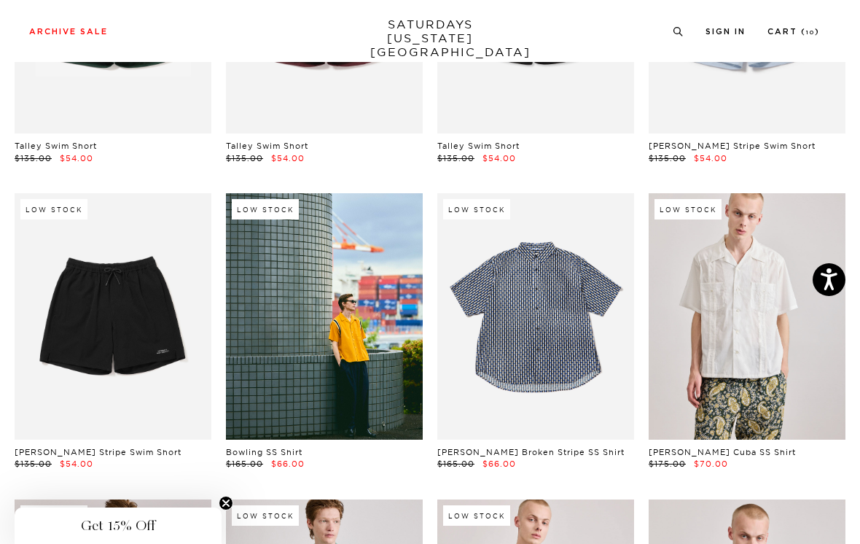
click at [559, 246] on link at bounding box center [535, 316] width 197 height 246
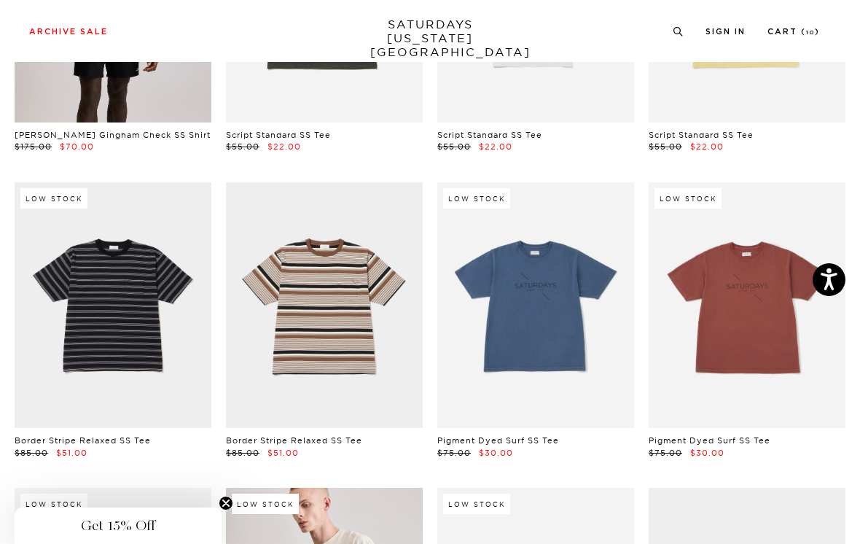
scroll to position [17200, 0]
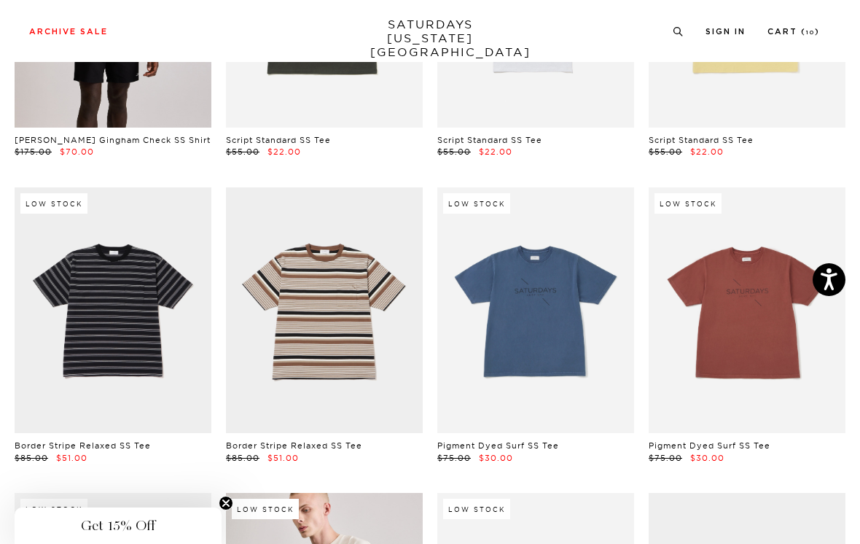
click at [370, 246] on link at bounding box center [324, 310] width 197 height 246
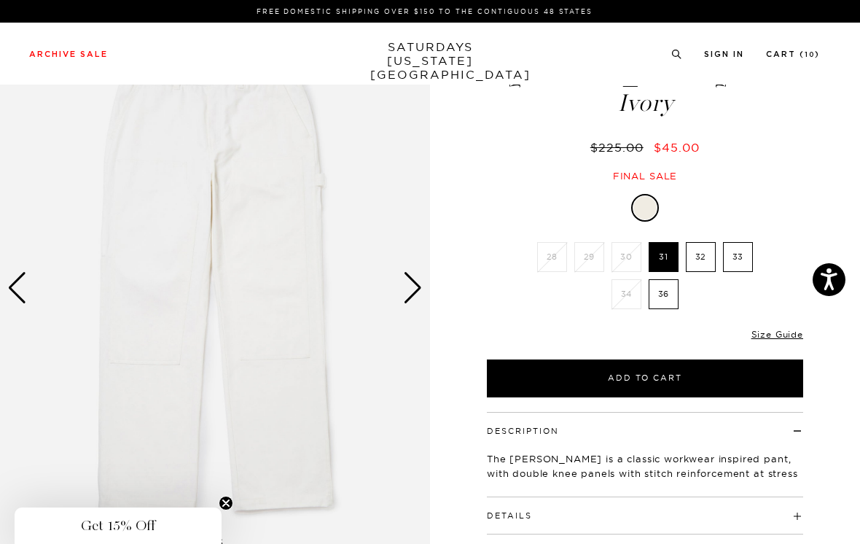
scroll to position [56, 0]
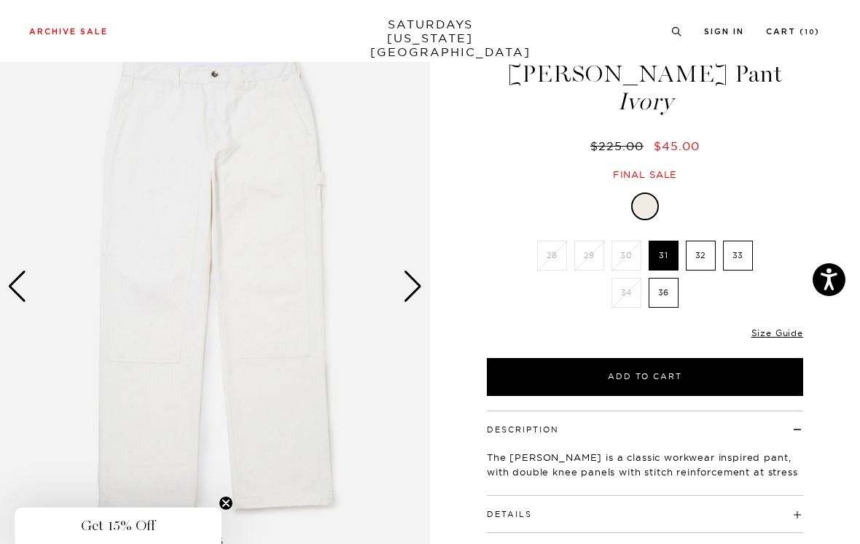
click at [409, 287] on div "Next slide" at bounding box center [413, 287] width 20 height 32
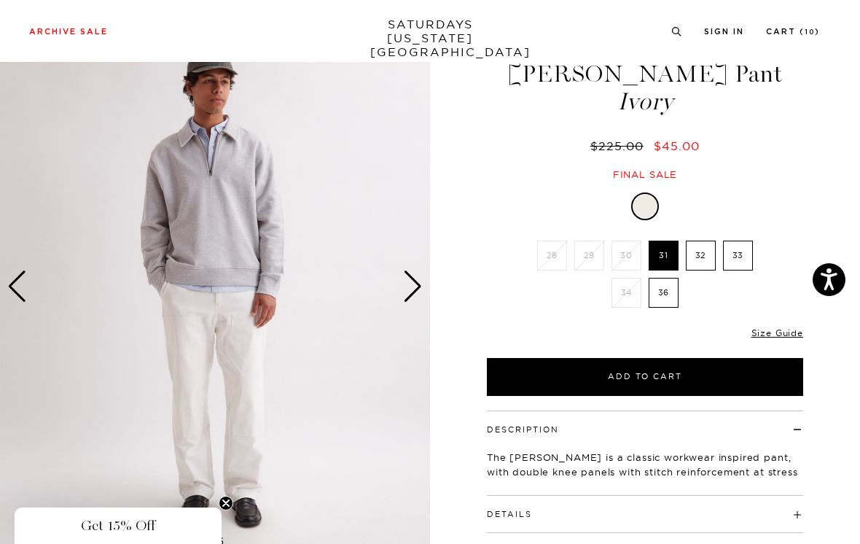
click at [419, 292] on div "Next slide" at bounding box center [413, 287] width 20 height 32
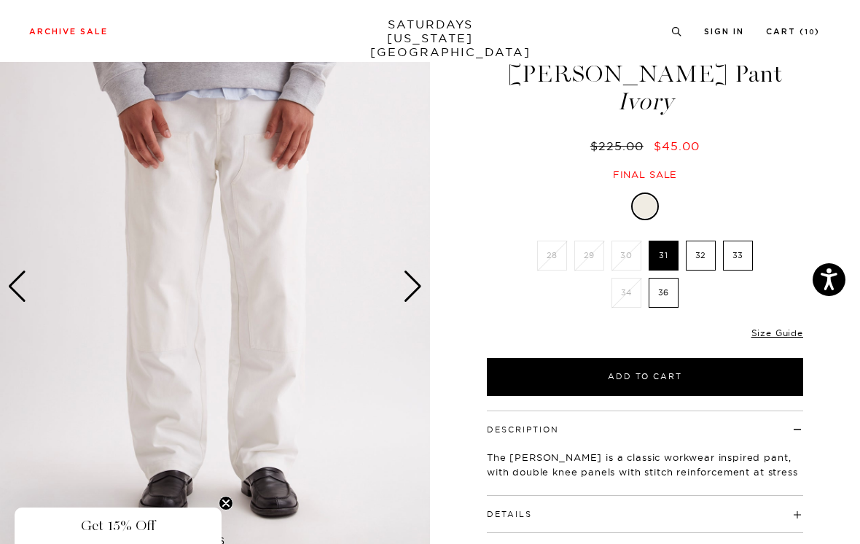
click at [416, 284] on div "Next slide" at bounding box center [413, 287] width 20 height 32
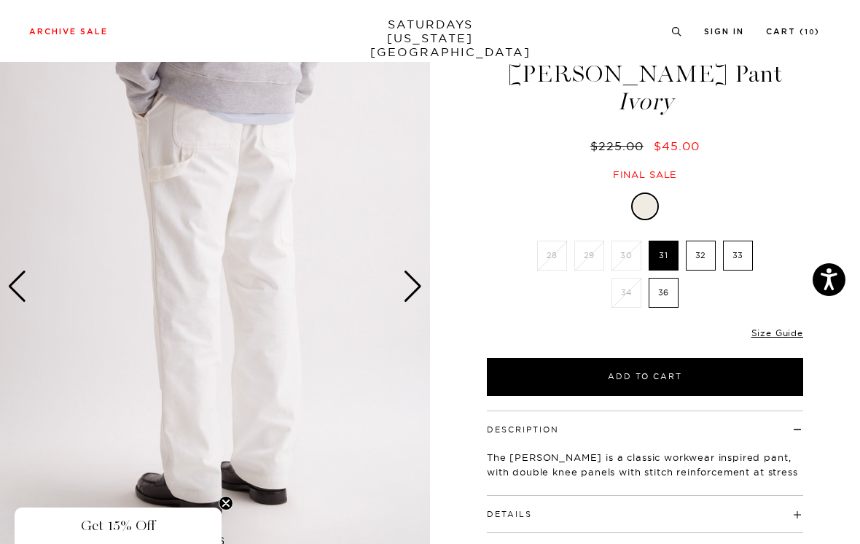
click at [419, 285] on div "Next slide" at bounding box center [413, 287] width 20 height 32
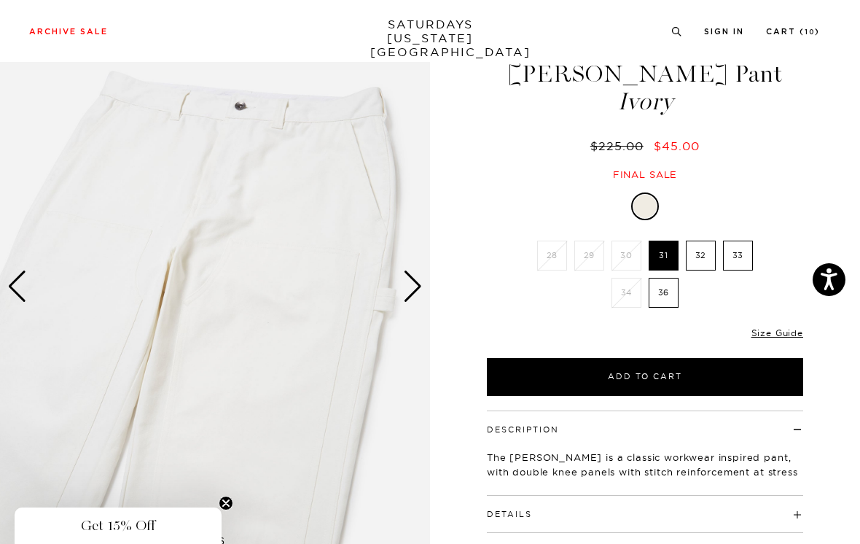
click at [424, 287] on img at bounding box center [215, 286] width 430 height 538
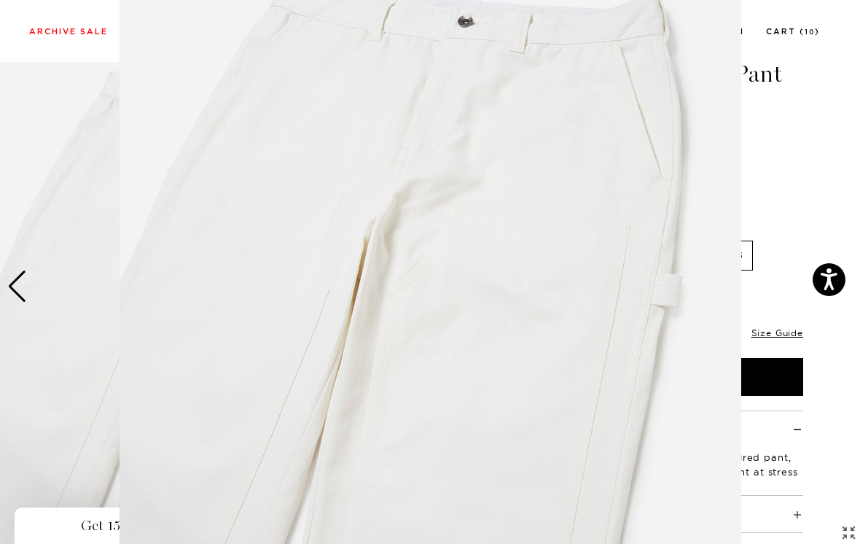
click at [796, 188] on figure at bounding box center [430, 272] width 860 height 544
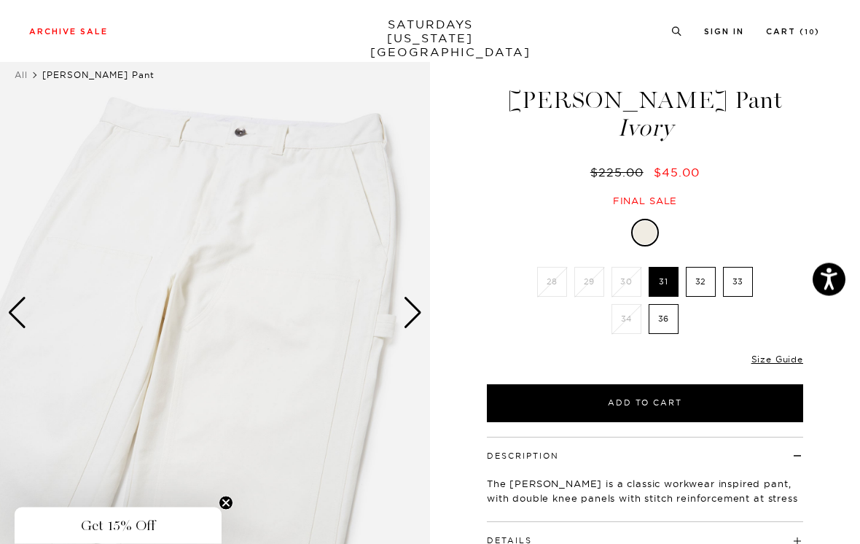
click at [419, 316] on div "Next slide" at bounding box center [413, 313] width 20 height 32
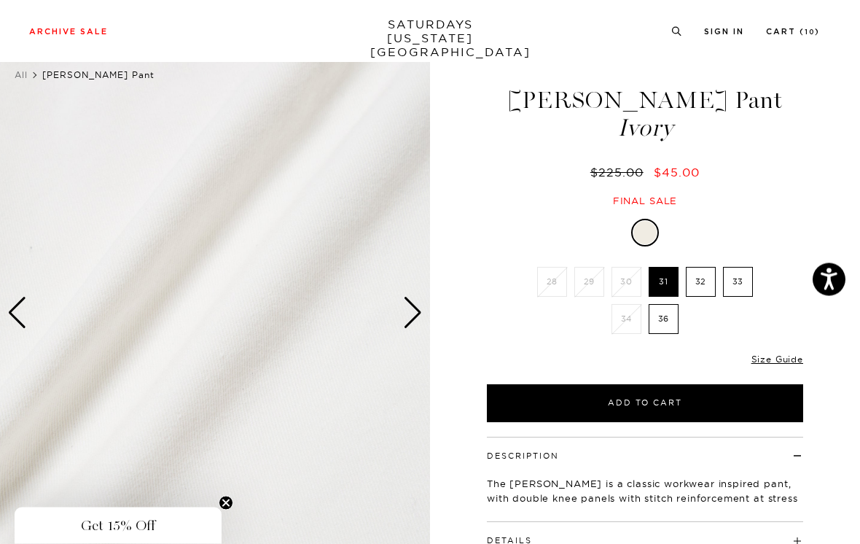
scroll to position [30, 0]
click at [413, 310] on div "Next slide" at bounding box center [413, 313] width 20 height 32
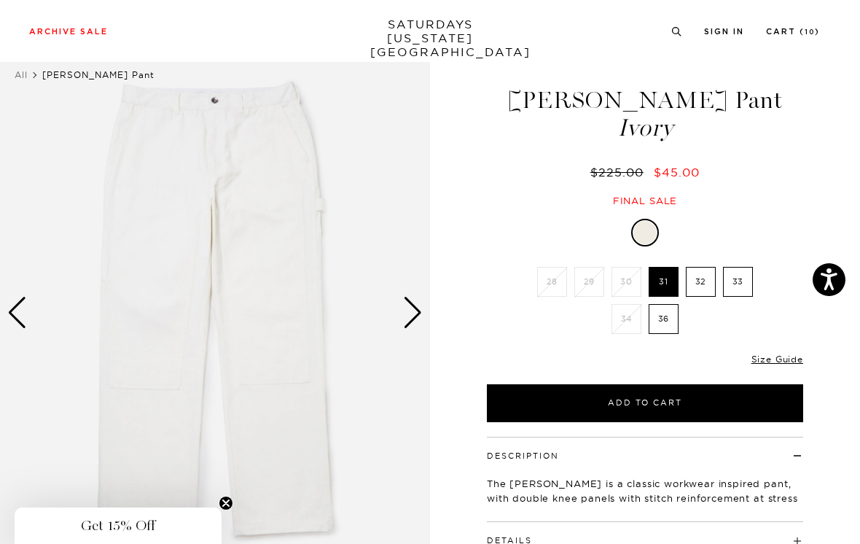
click at [416, 313] on div "Next slide" at bounding box center [413, 313] width 20 height 32
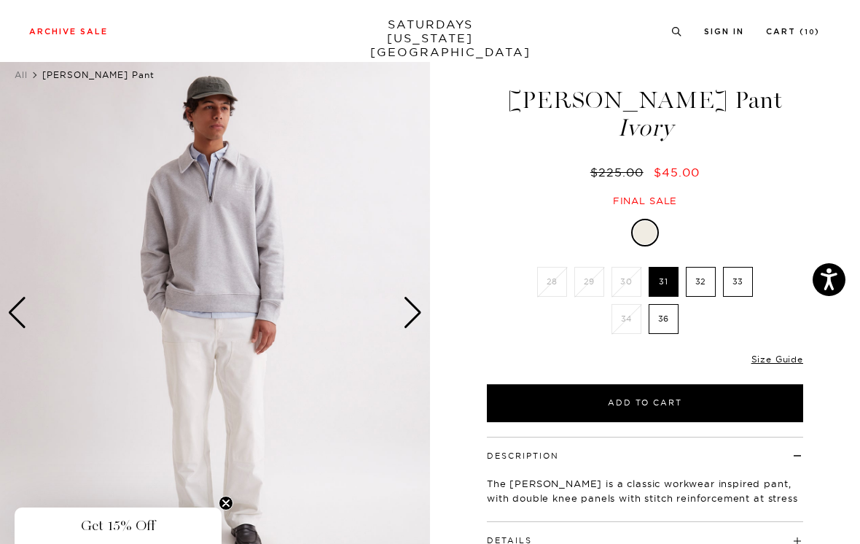
click at [412, 320] on div "Next slide" at bounding box center [413, 313] width 20 height 32
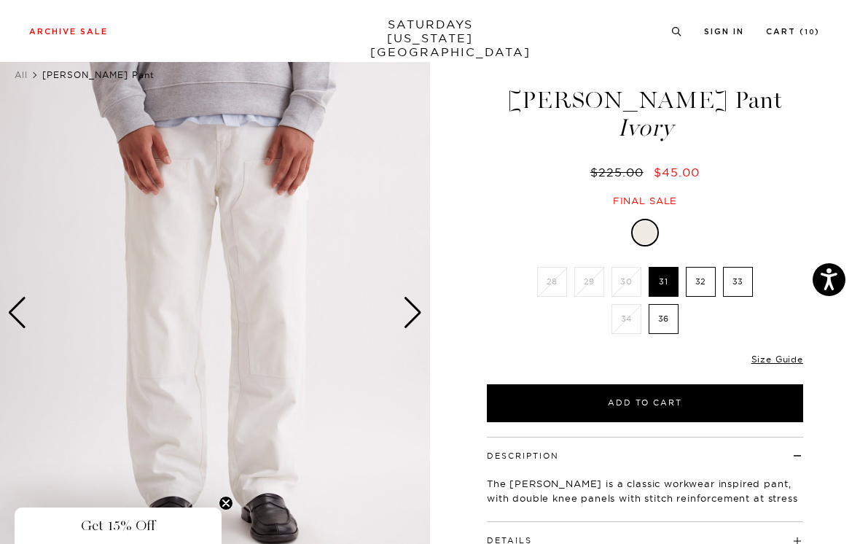
click at [409, 309] on div "Next slide" at bounding box center [413, 313] width 20 height 32
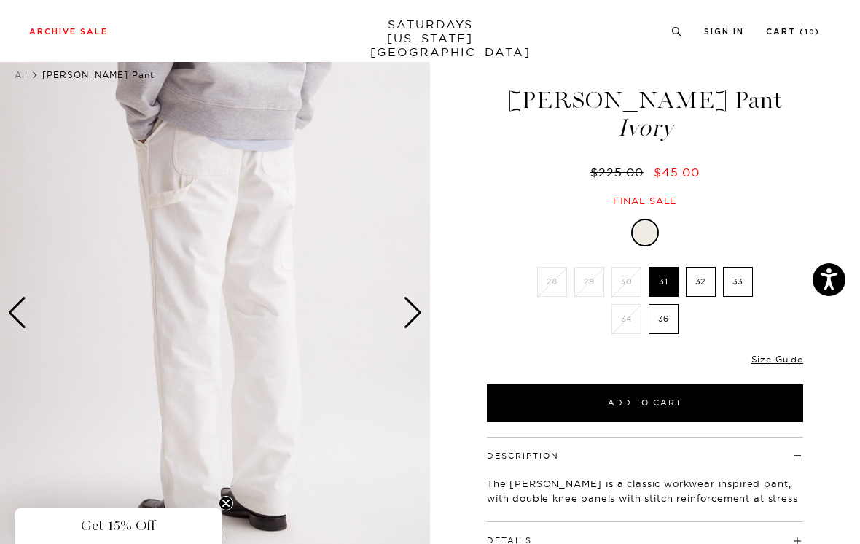
click at [421, 308] on div "Next slide" at bounding box center [413, 313] width 20 height 32
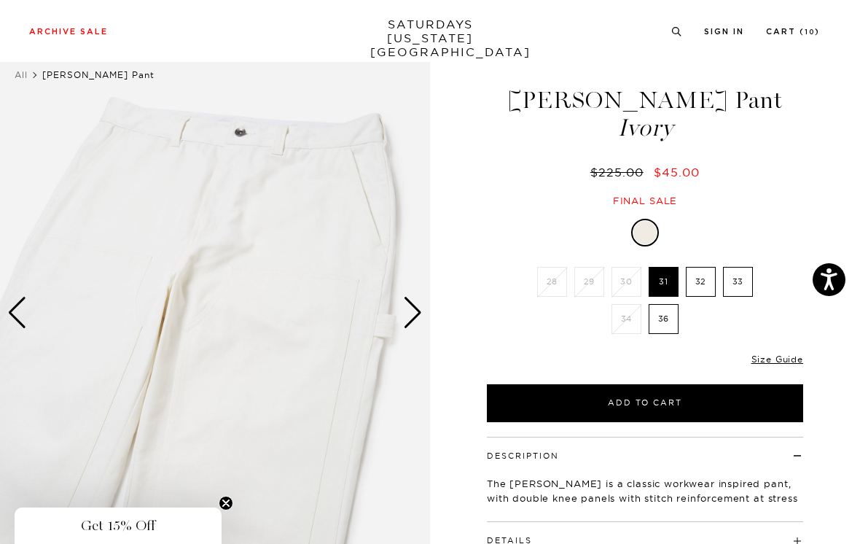
click at [418, 311] on div "Next slide" at bounding box center [413, 313] width 20 height 32
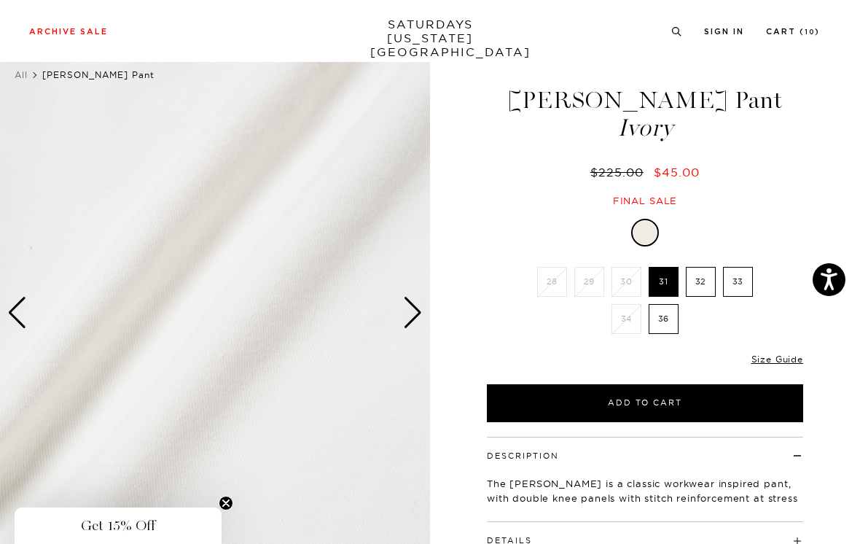
click at [419, 309] on div "Next slide" at bounding box center [413, 313] width 20 height 32
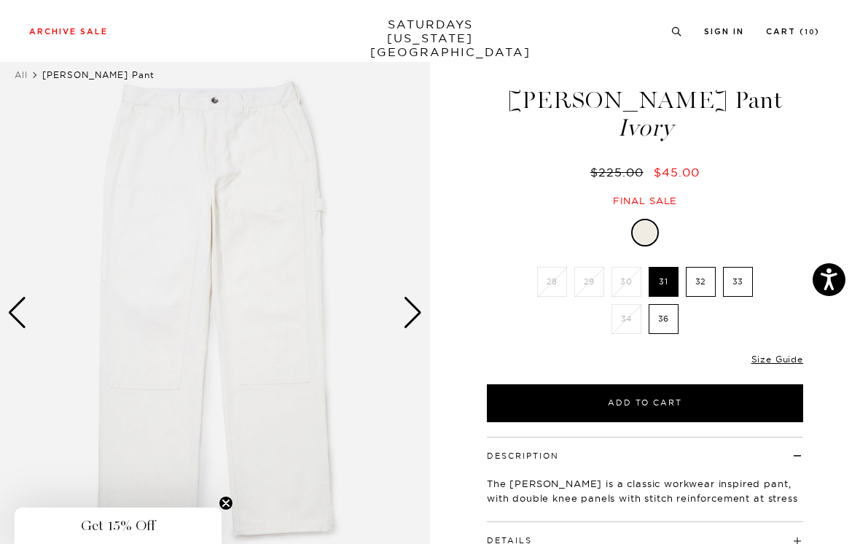
click at [417, 312] on div "Next slide" at bounding box center [413, 313] width 20 height 32
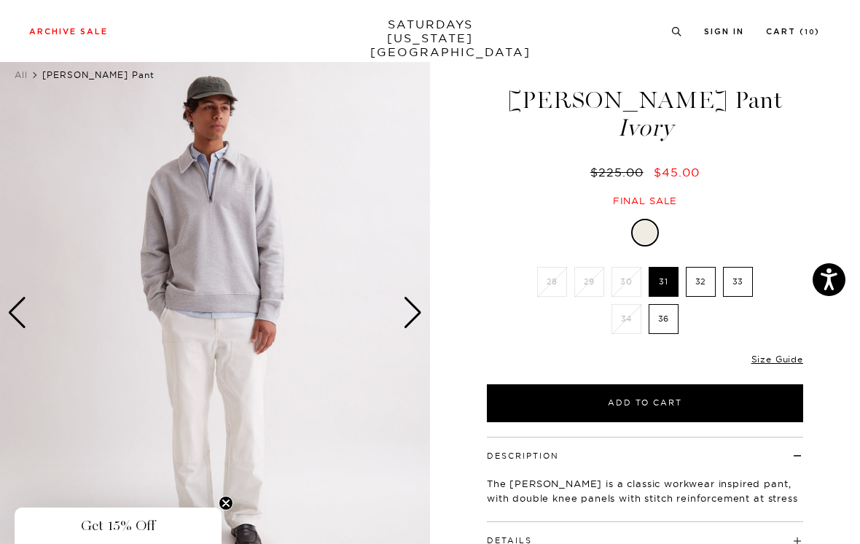
click at [427, 308] on img at bounding box center [215, 313] width 430 height 538
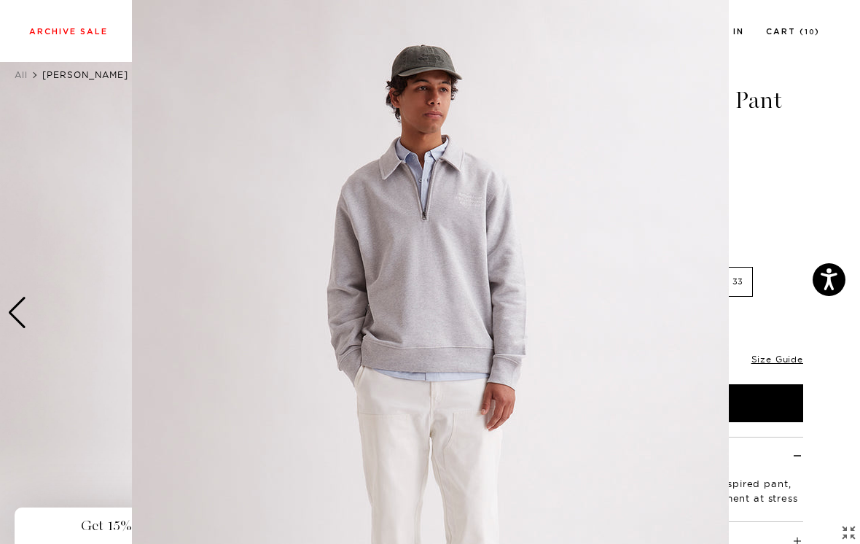
scroll to position [101, 0]
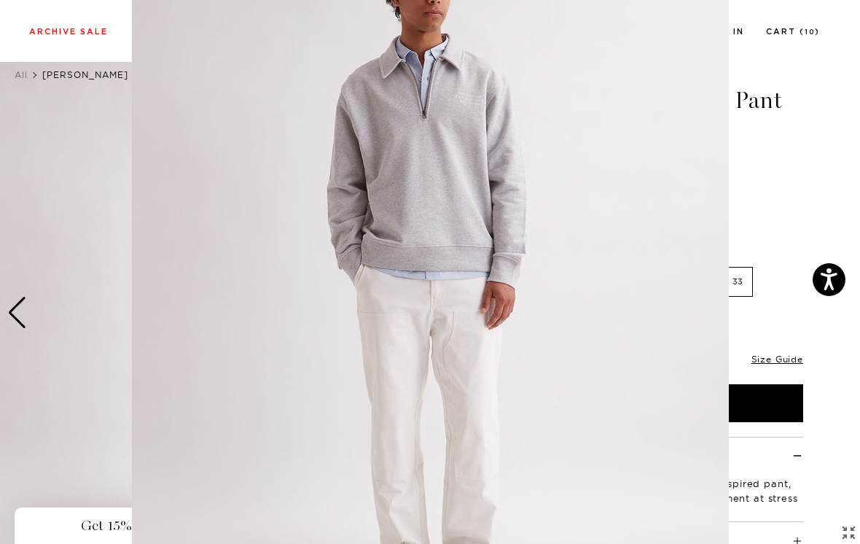
click at [761, 197] on figure at bounding box center [430, 272] width 860 height 544
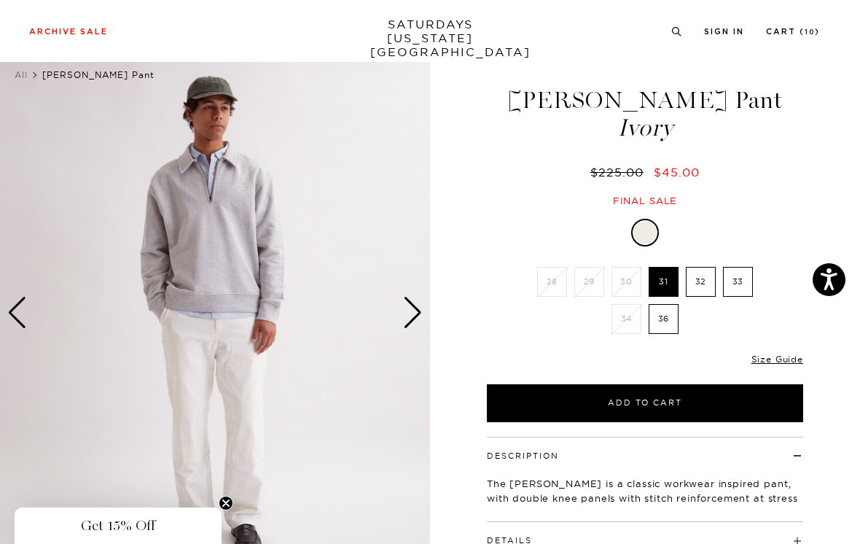
scroll to position [0, 0]
click at [420, 312] on div "Next slide" at bounding box center [413, 313] width 20 height 32
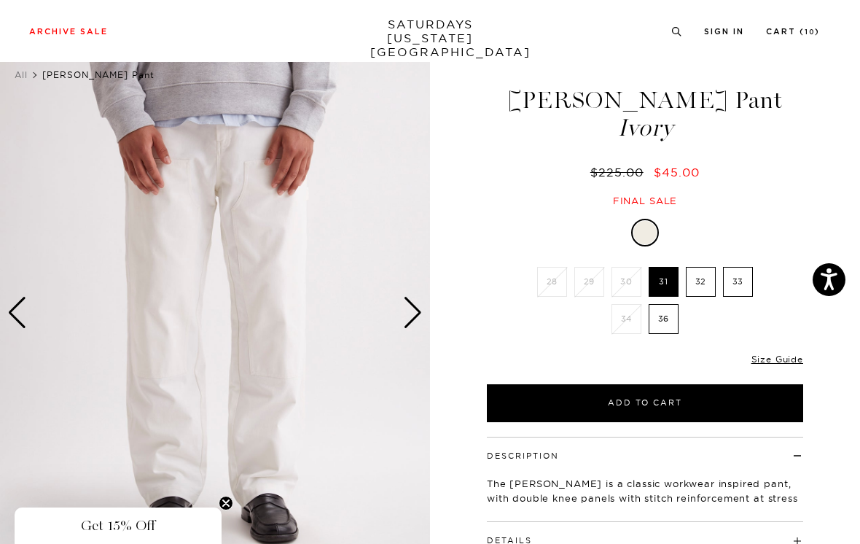
click at [422, 307] on div "Next slide" at bounding box center [413, 313] width 20 height 32
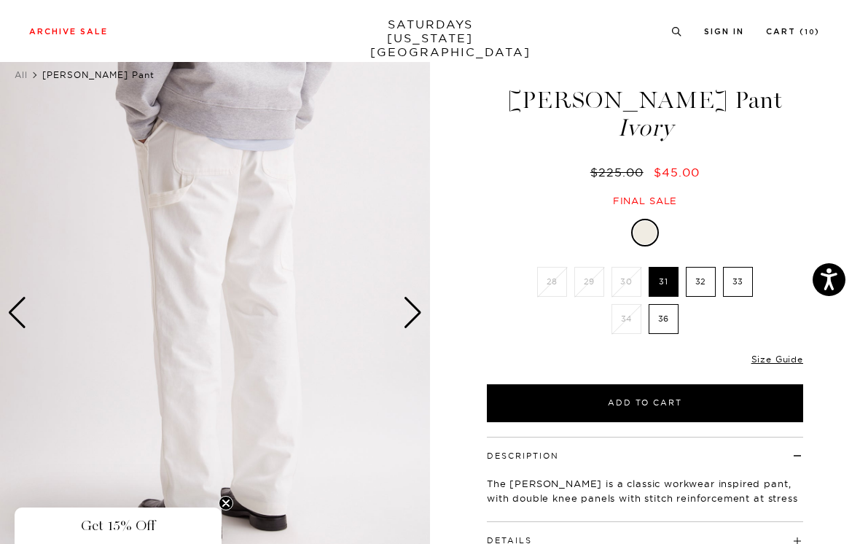
click at [418, 311] on div "Next slide" at bounding box center [413, 313] width 20 height 32
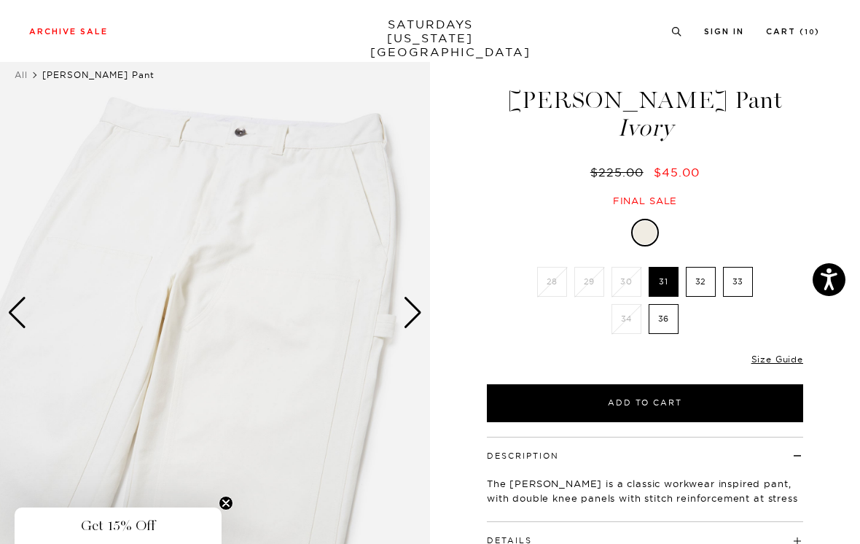
click at [416, 311] on div "Next slide" at bounding box center [413, 313] width 20 height 32
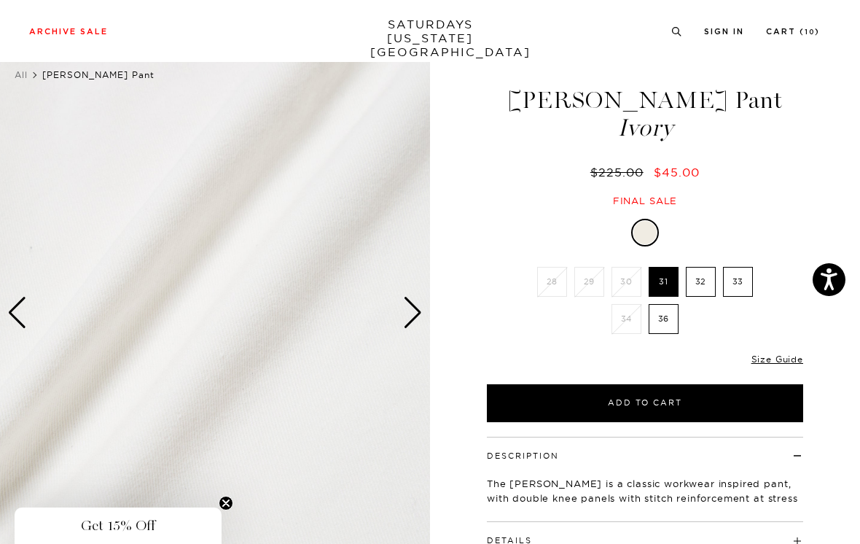
click at [414, 313] on div "Next slide" at bounding box center [413, 313] width 20 height 32
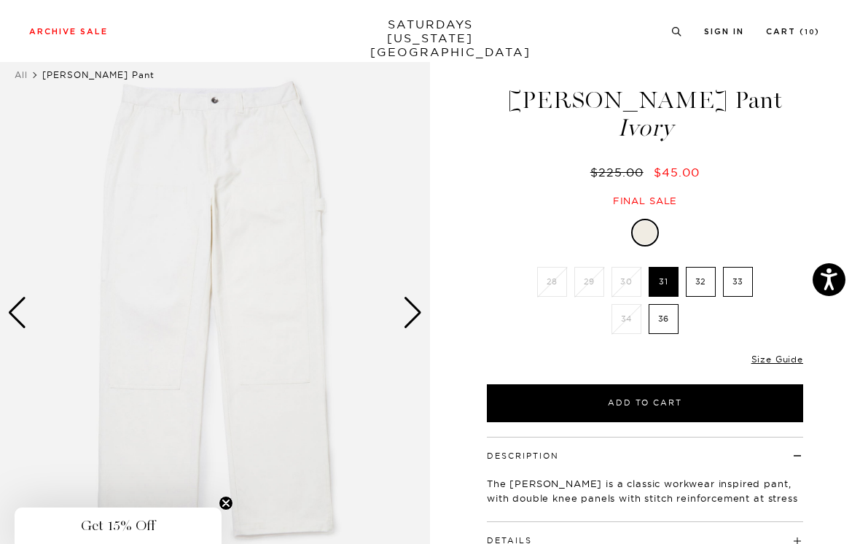
click at [420, 311] on div "Next slide" at bounding box center [413, 313] width 20 height 32
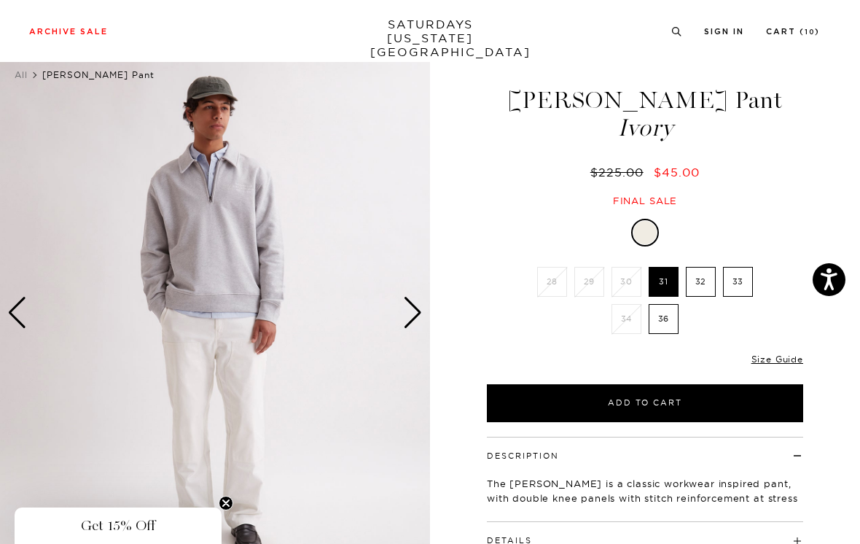
click at [425, 311] on img at bounding box center [215, 313] width 430 height 538
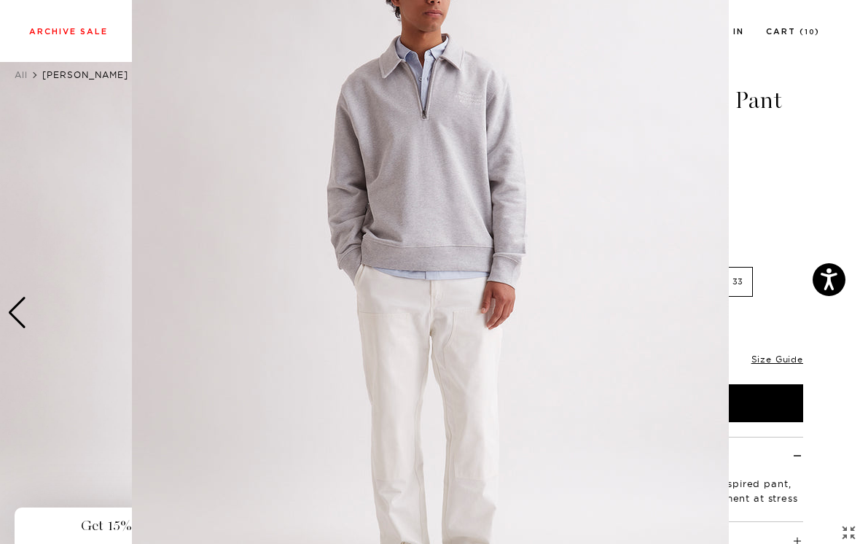
click at [800, 157] on figure at bounding box center [430, 272] width 860 height 544
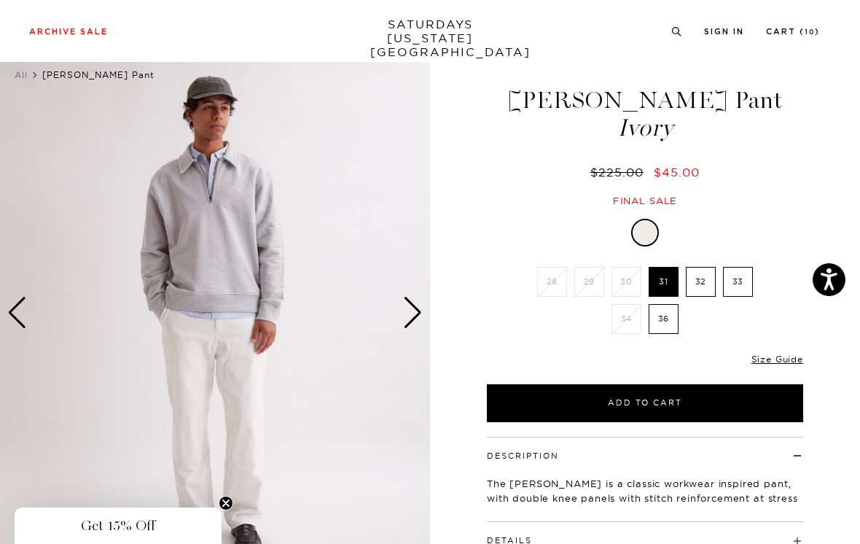
scroll to position [0, 0]
click at [413, 318] on div "Next slide" at bounding box center [413, 313] width 20 height 32
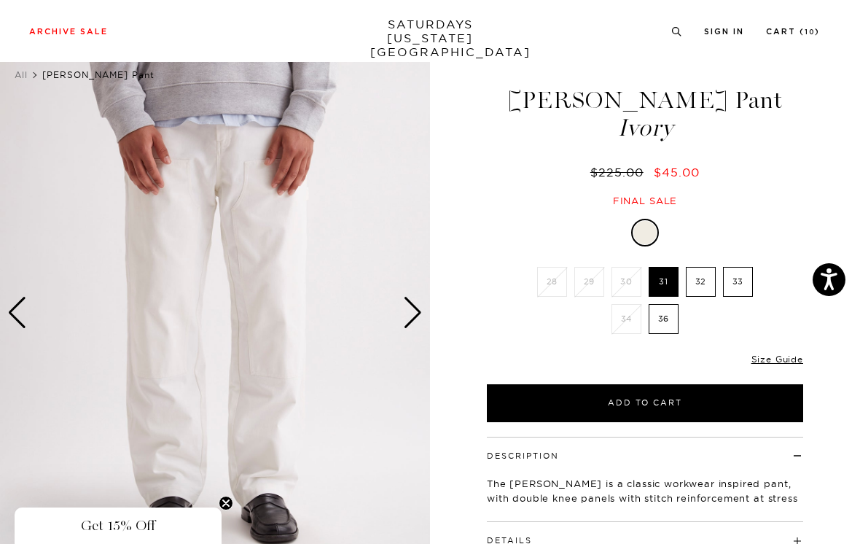
click at [412, 308] on div "Next slide" at bounding box center [413, 313] width 20 height 32
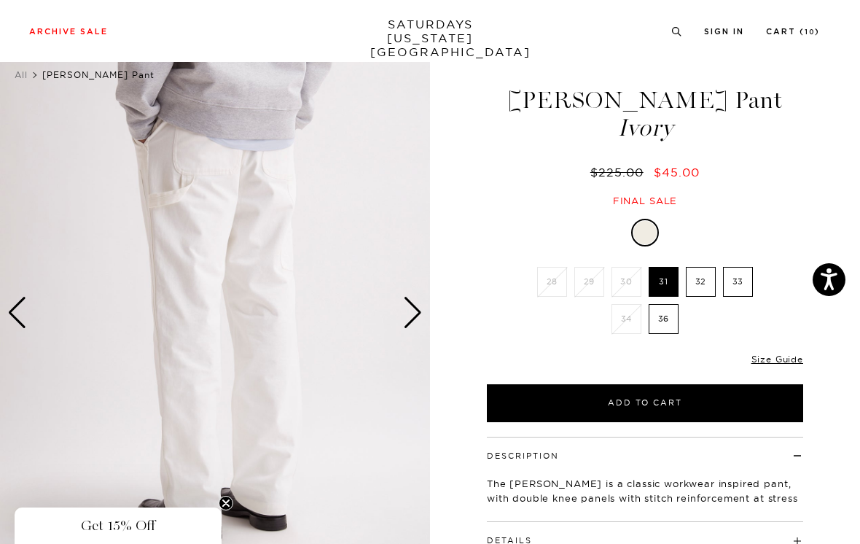
click at [421, 313] on div "Next slide" at bounding box center [413, 313] width 20 height 32
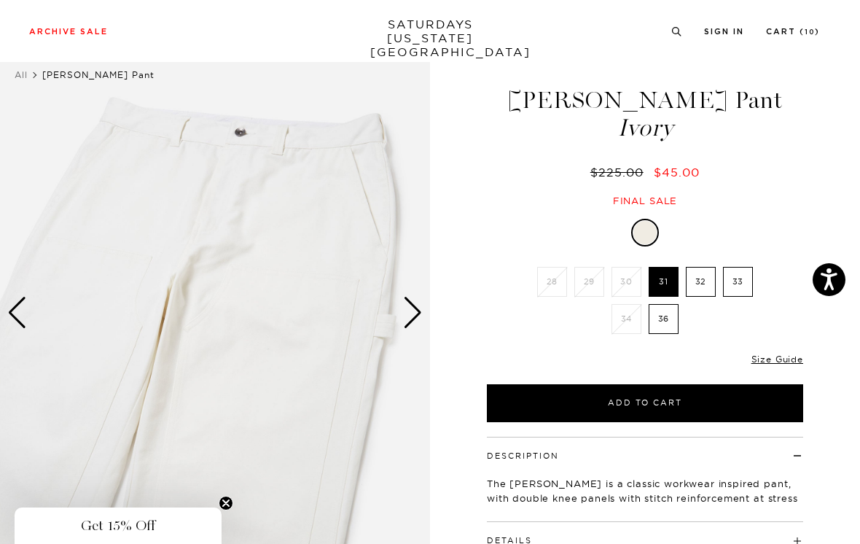
click at [412, 312] on div "Next slide" at bounding box center [413, 313] width 20 height 32
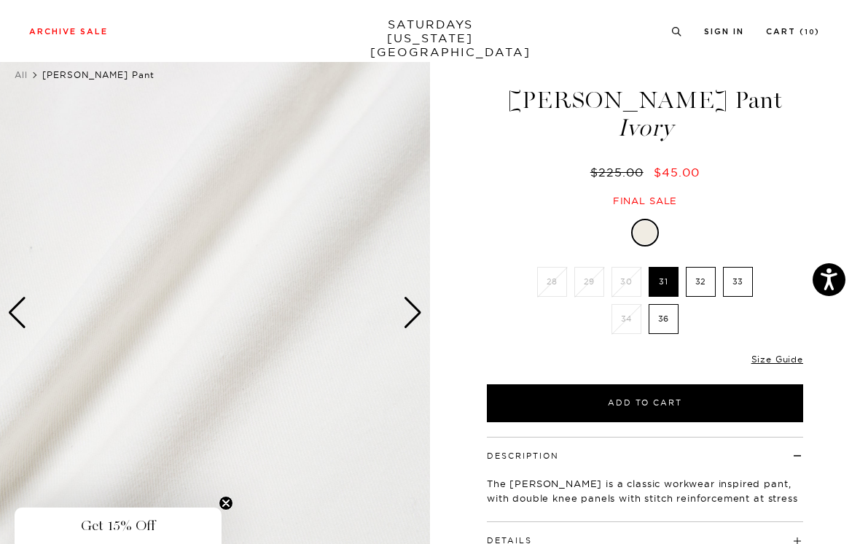
click at [408, 315] on div "Next slide" at bounding box center [413, 313] width 20 height 32
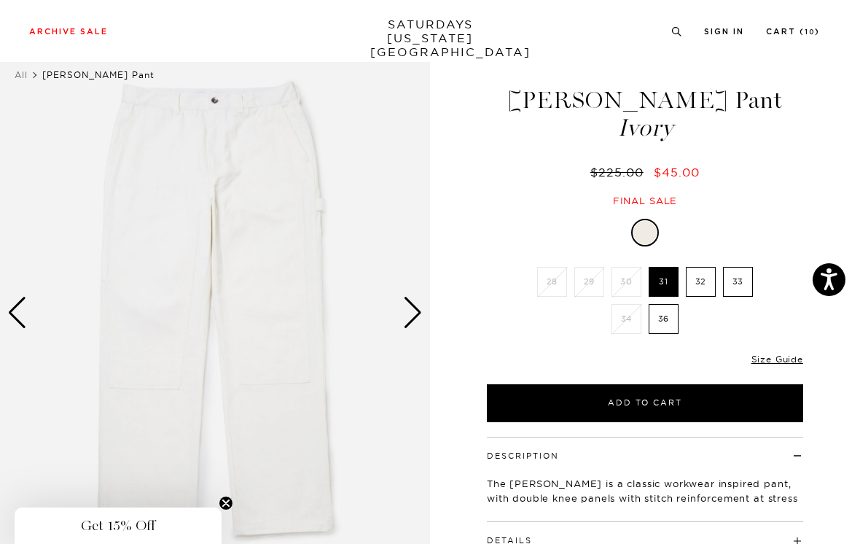
click at [412, 311] on div "Next slide" at bounding box center [413, 313] width 20 height 32
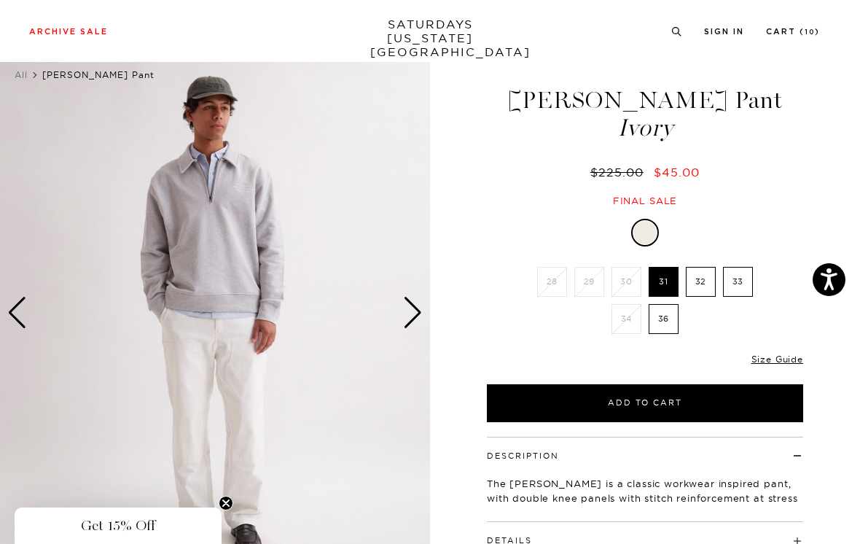
click at [416, 314] on div "Next slide" at bounding box center [413, 313] width 20 height 32
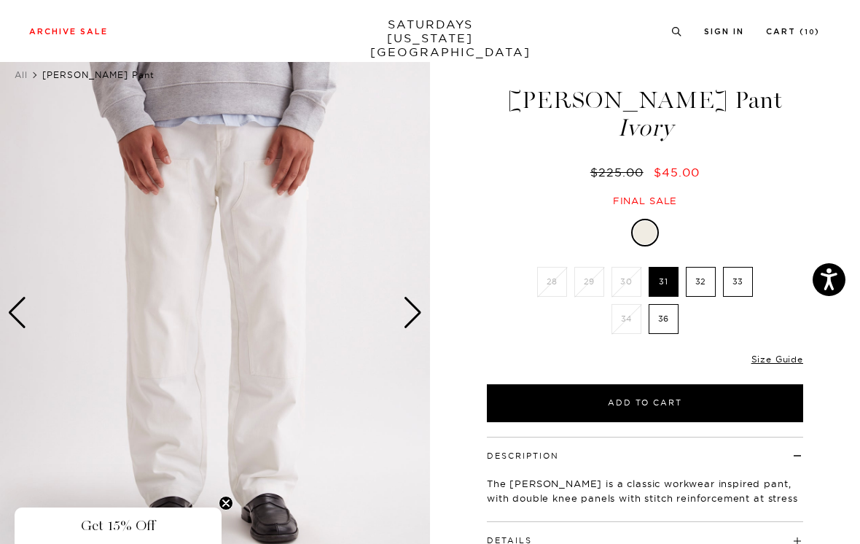
click at [424, 316] on img at bounding box center [215, 313] width 430 height 538
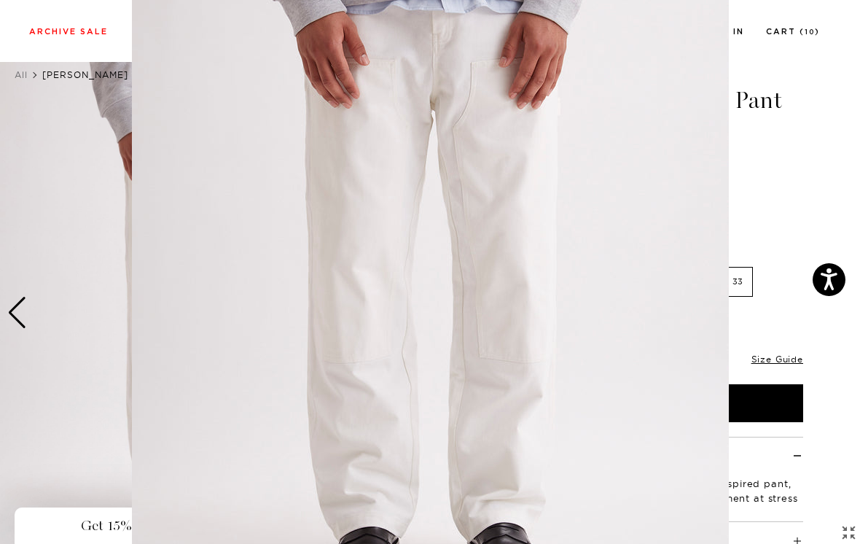
click at [779, 179] on figure at bounding box center [430, 272] width 860 height 544
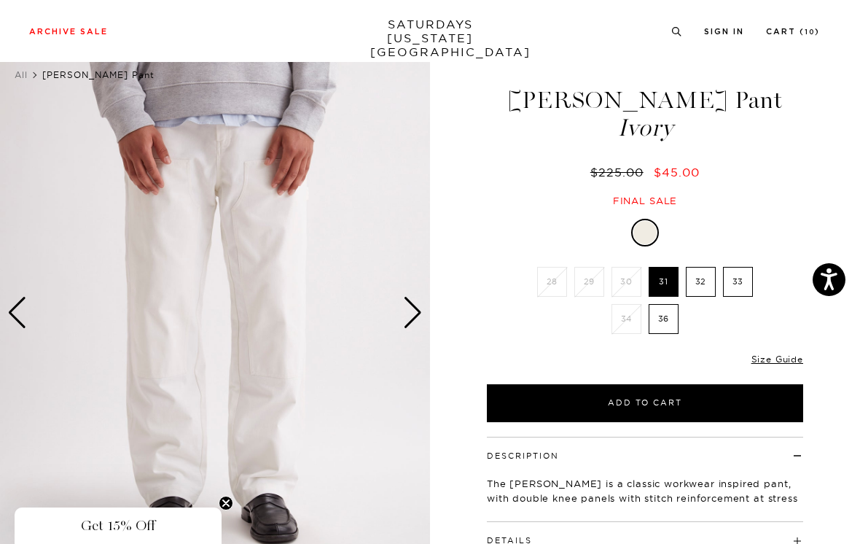
click at [413, 318] on div "Next slide" at bounding box center [413, 313] width 20 height 32
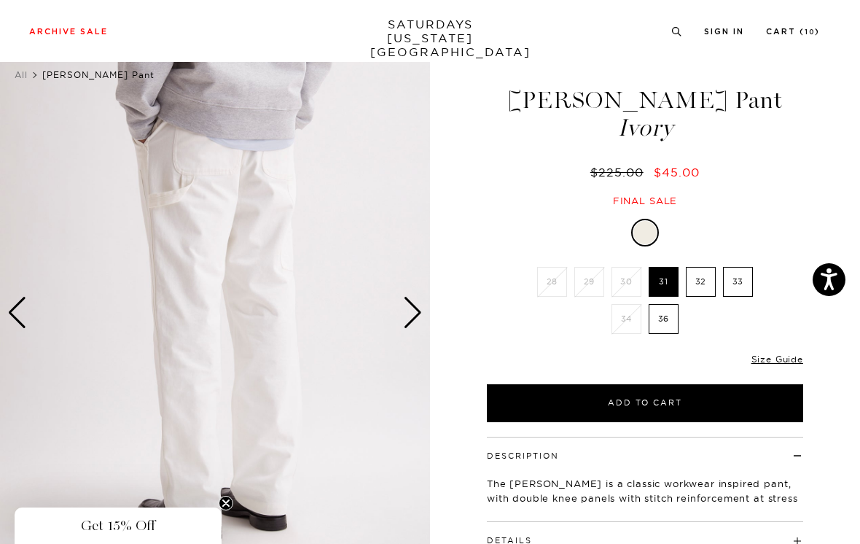
click at [416, 314] on div "Next slide" at bounding box center [413, 313] width 20 height 32
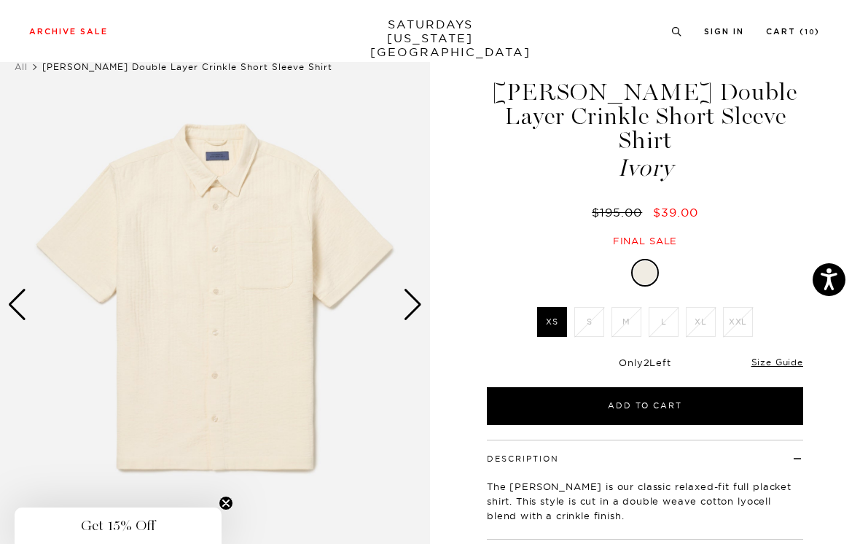
scroll to position [39, 0]
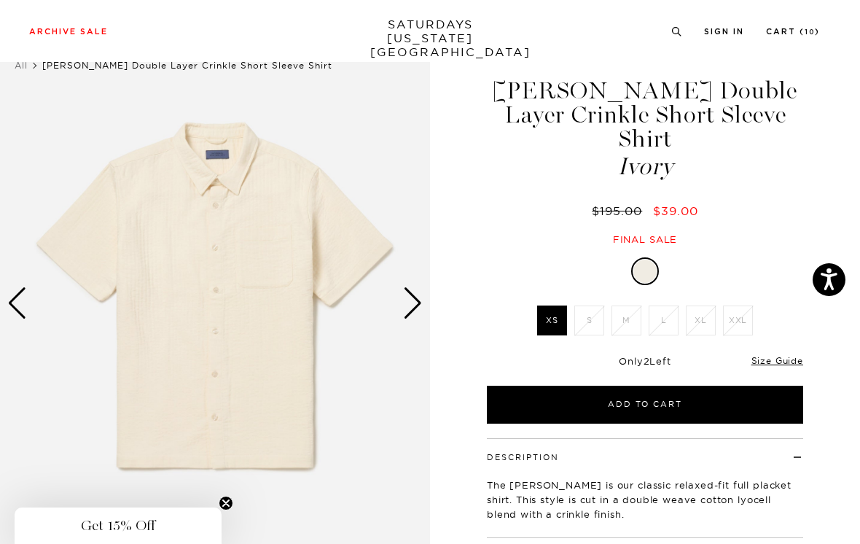
click at [782, 355] on link "Size Guide" at bounding box center [778, 360] width 52 height 11
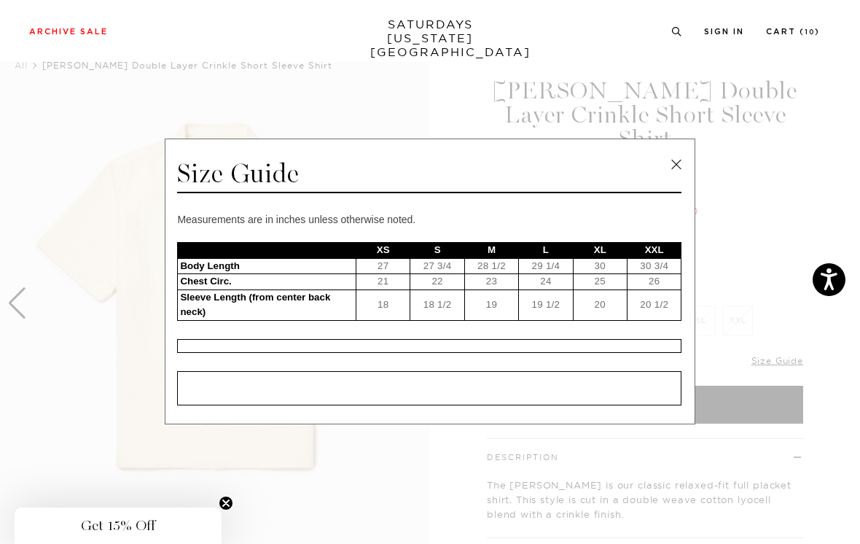
click at [680, 171] on link at bounding box center [677, 165] width 22 height 22
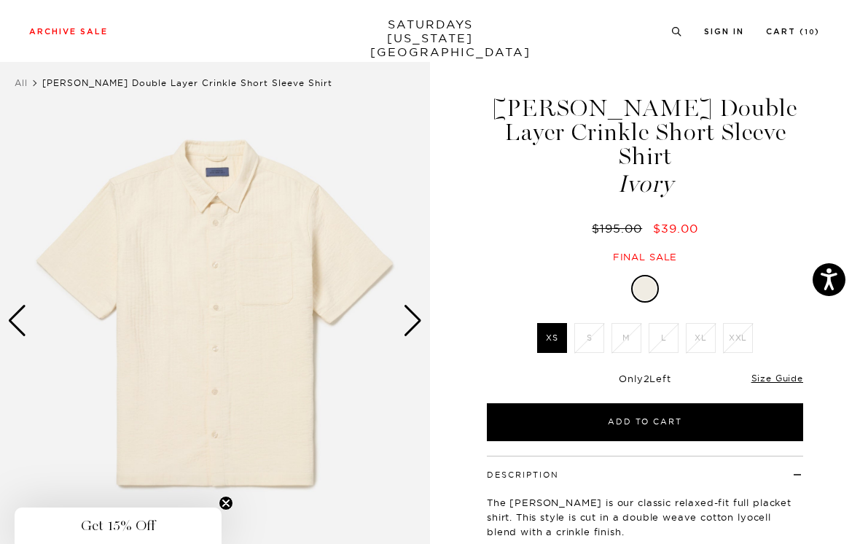
scroll to position [0, 0]
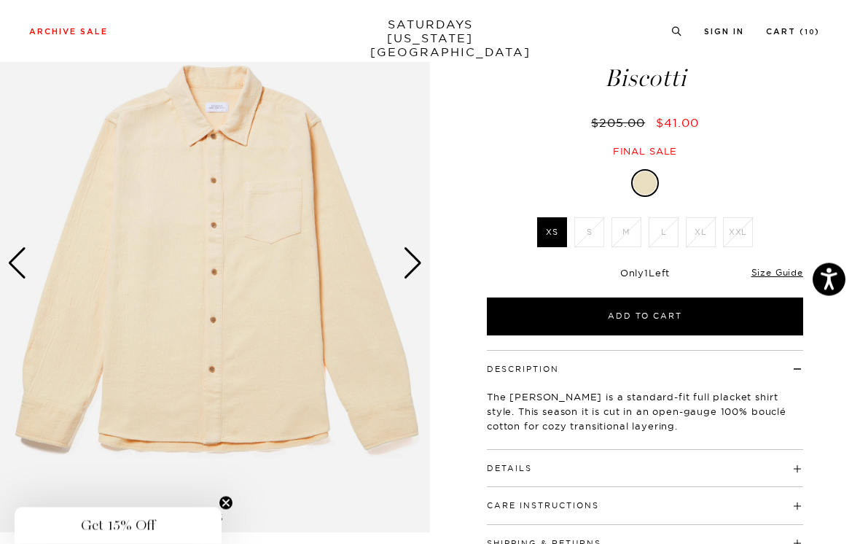
scroll to position [79, 0]
click at [787, 273] on link "Size Guide" at bounding box center [778, 272] width 52 height 11
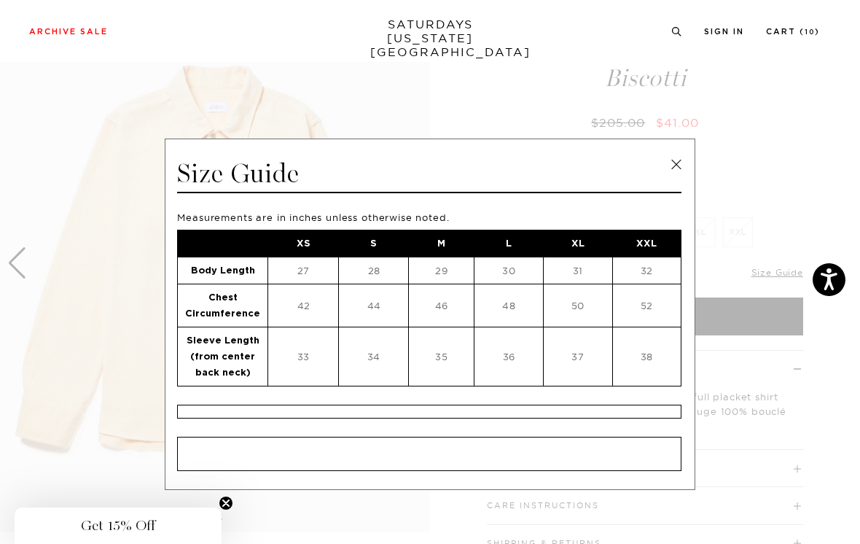
click at [679, 168] on link at bounding box center [677, 165] width 22 height 22
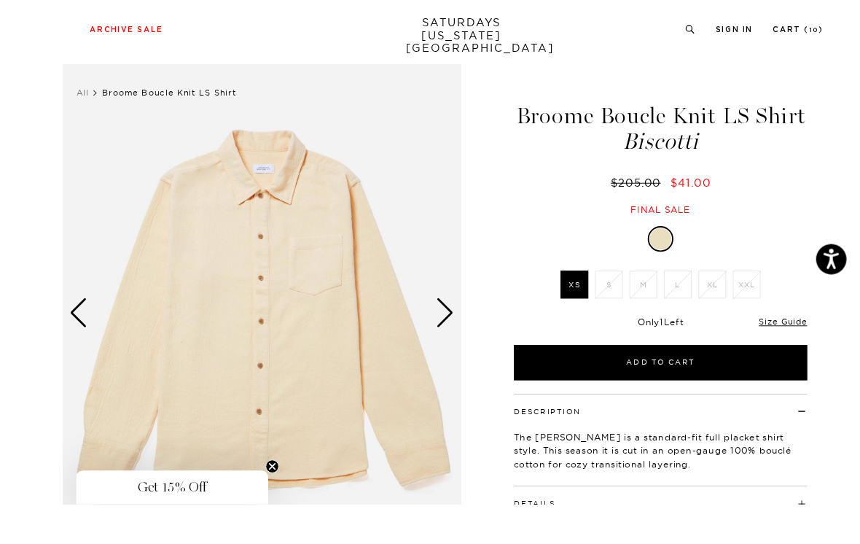
scroll to position [50, 0]
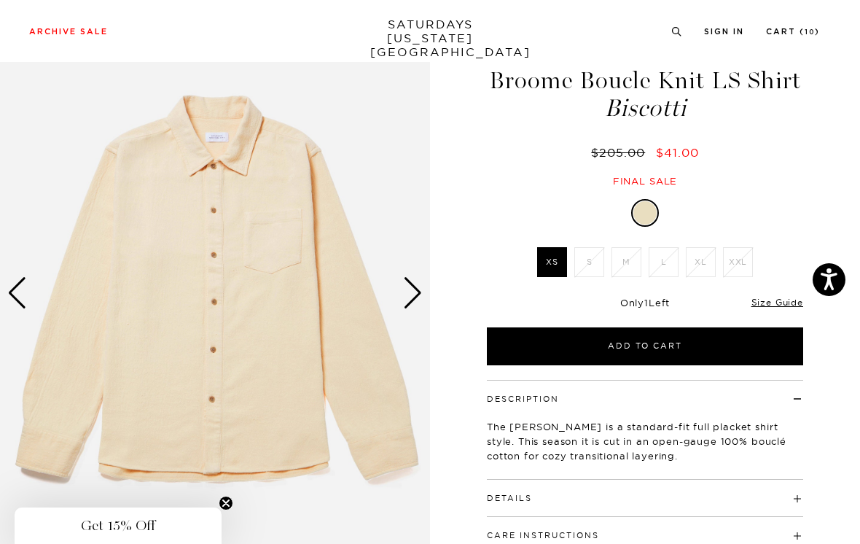
click at [416, 286] on div "Next slide" at bounding box center [413, 293] width 20 height 32
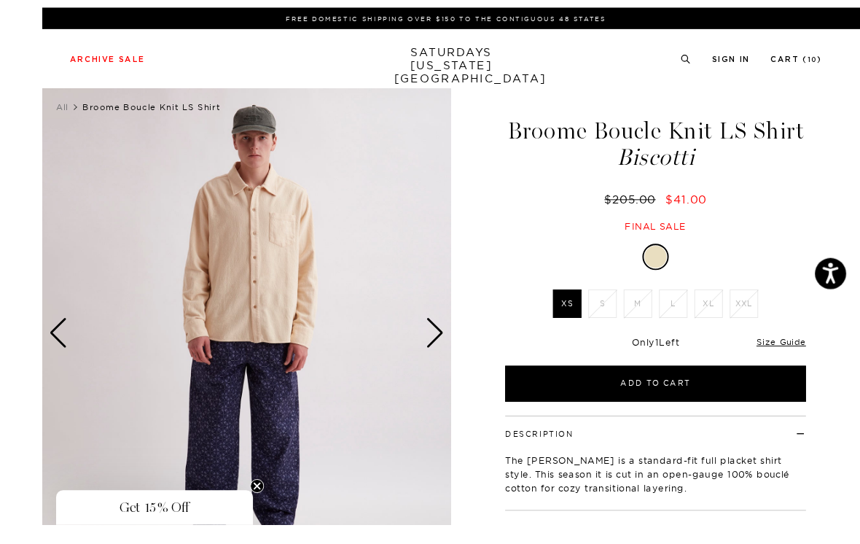
scroll to position [36, 0]
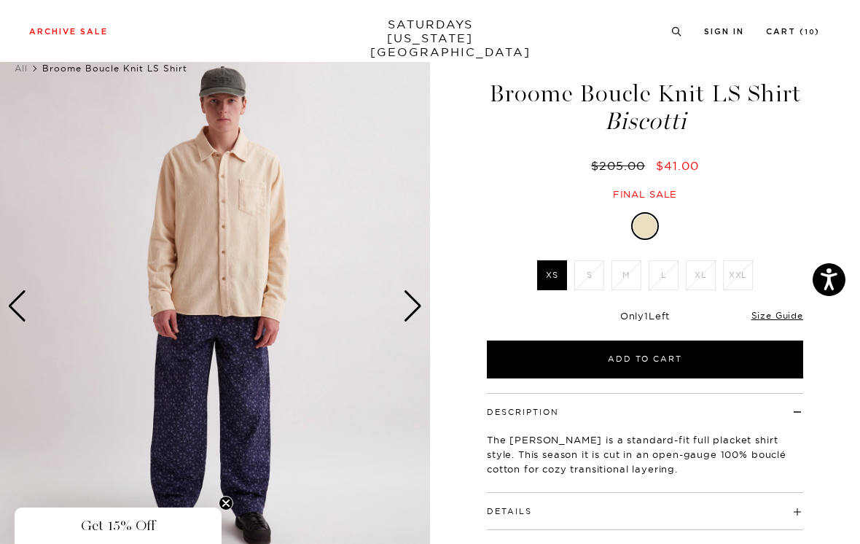
click at [419, 302] on div "Next slide" at bounding box center [413, 306] width 20 height 32
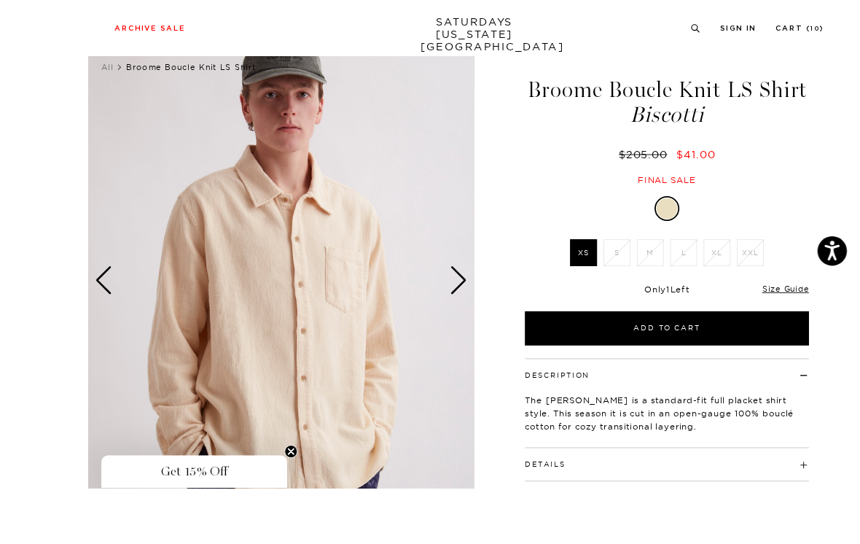
scroll to position [160, 0]
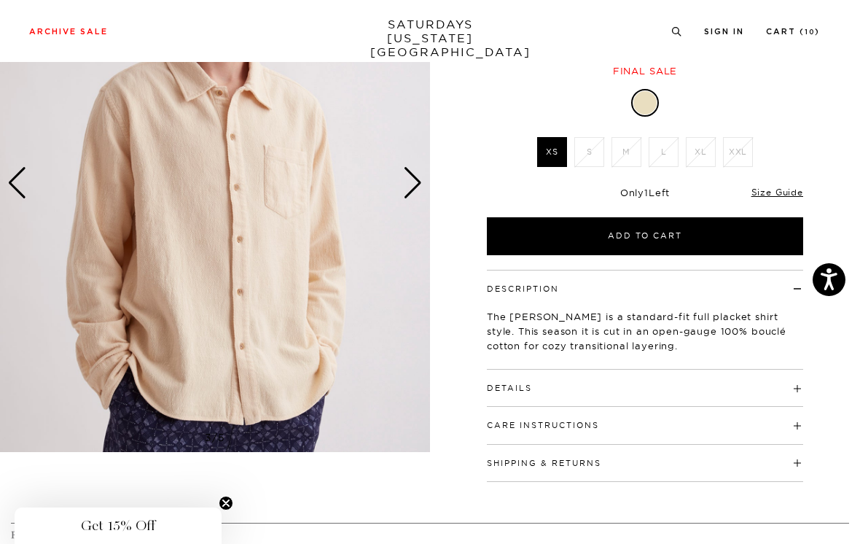
click at [415, 177] on div "Next slide" at bounding box center [413, 183] width 20 height 32
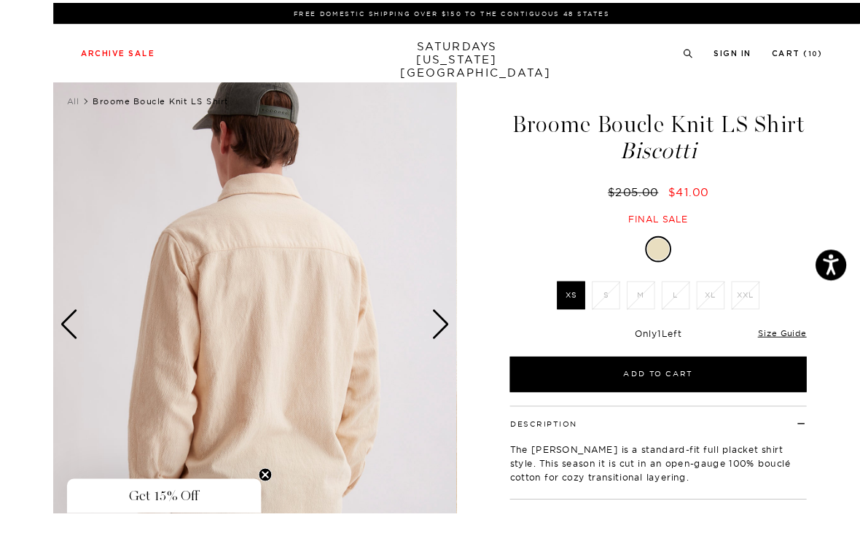
scroll to position [74, 0]
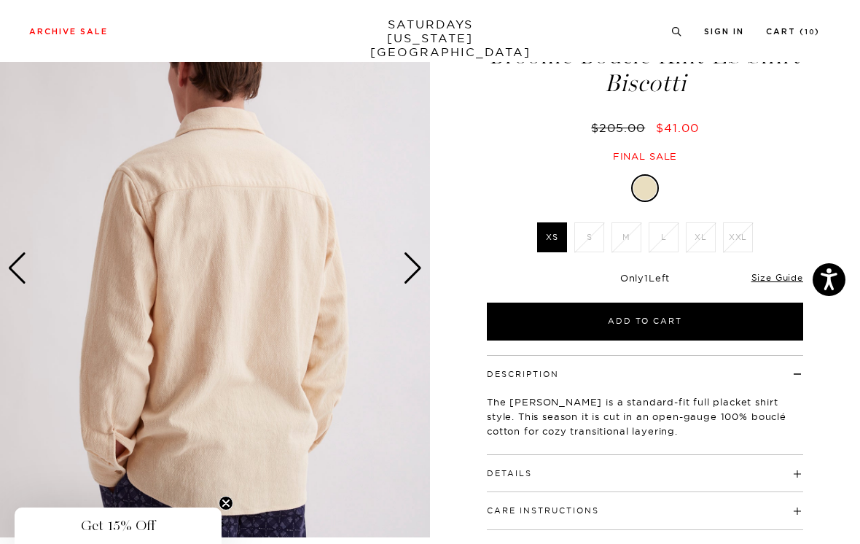
click at [417, 262] on div "Next slide" at bounding box center [413, 268] width 20 height 32
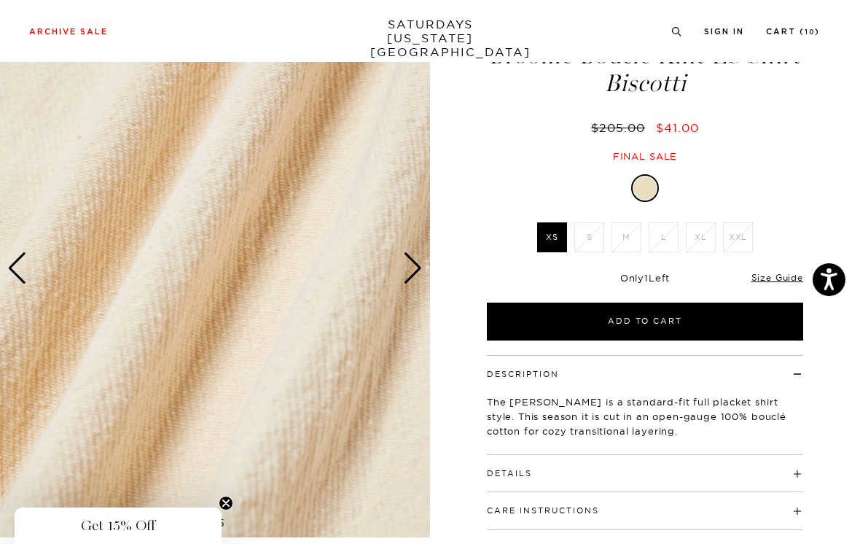
click at [414, 272] on div "Next slide" at bounding box center [413, 268] width 20 height 32
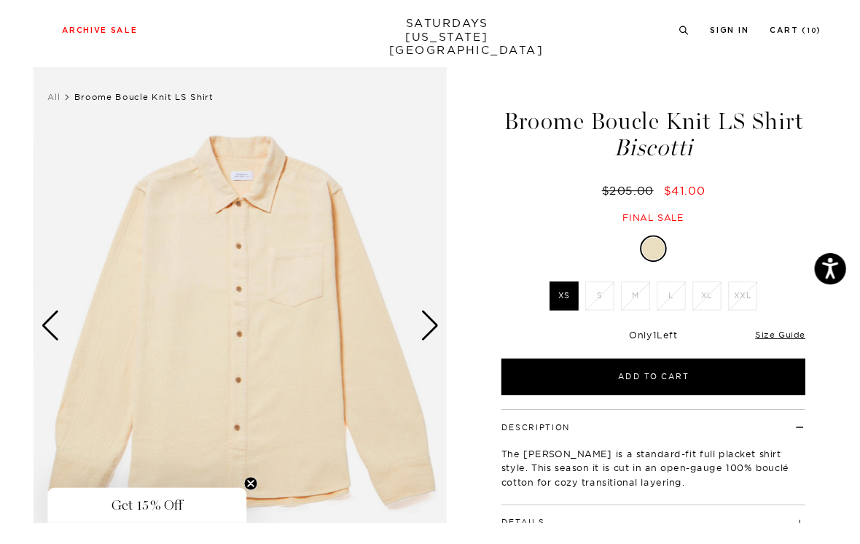
scroll to position [44, 0]
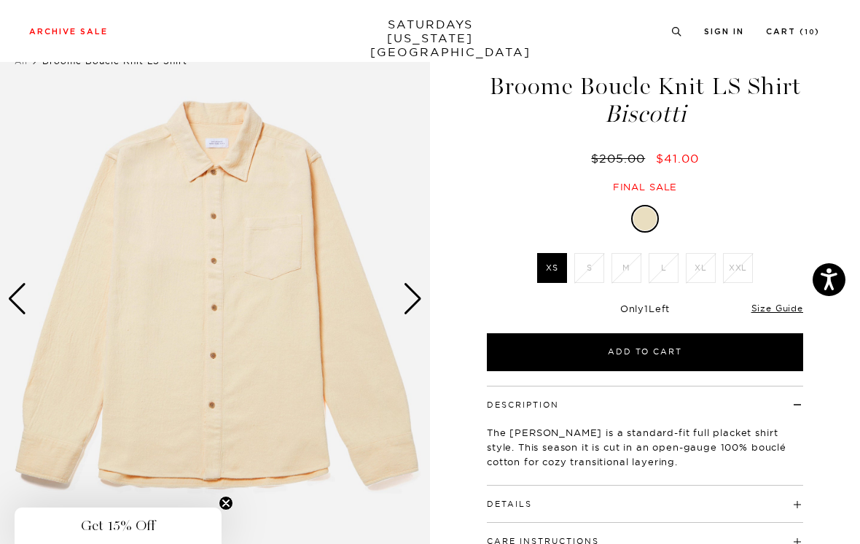
click at [414, 293] on div "Next slide" at bounding box center [413, 299] width 20 height 32
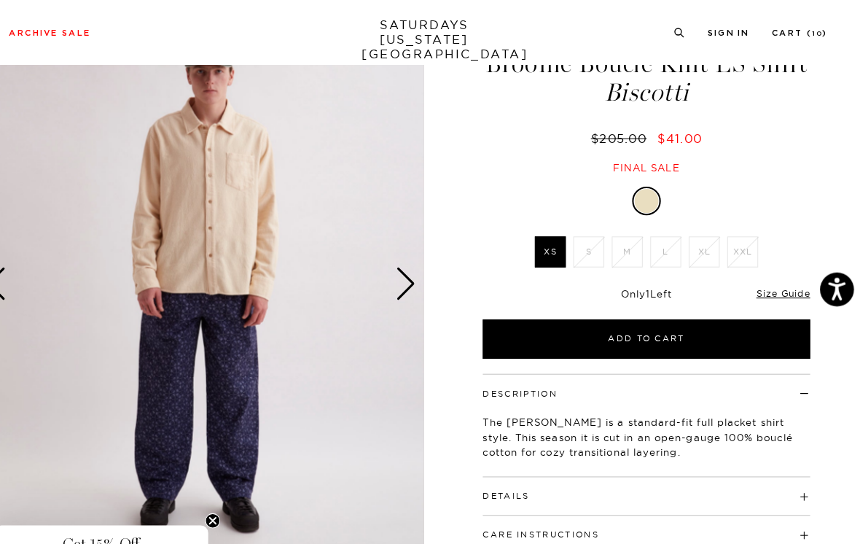
scroll to position [0, 0]
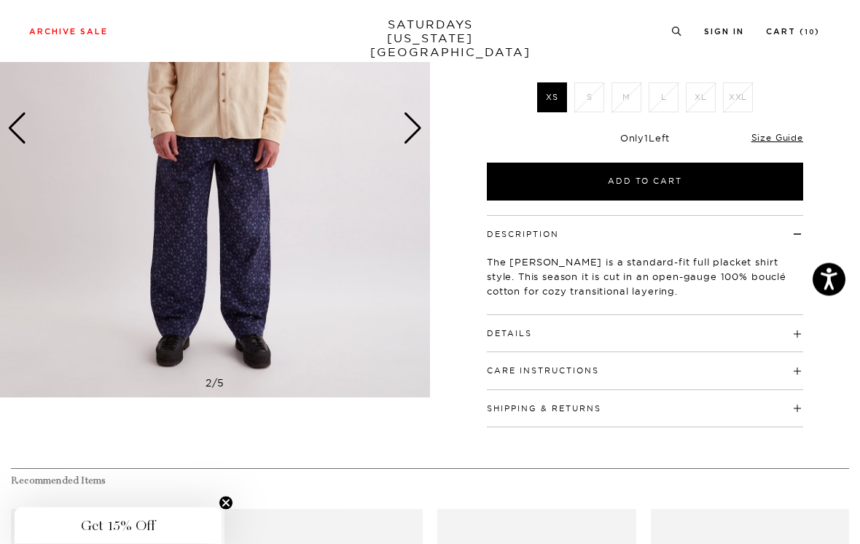
click at [591, 332] on h4 "Details" at bounding box center [645, 328] width 316 height 24
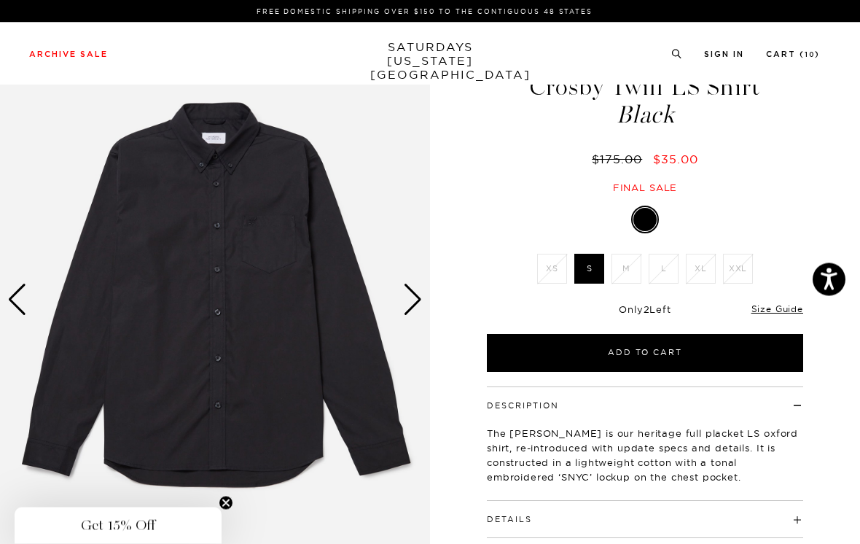
scroll to position [44, 0]
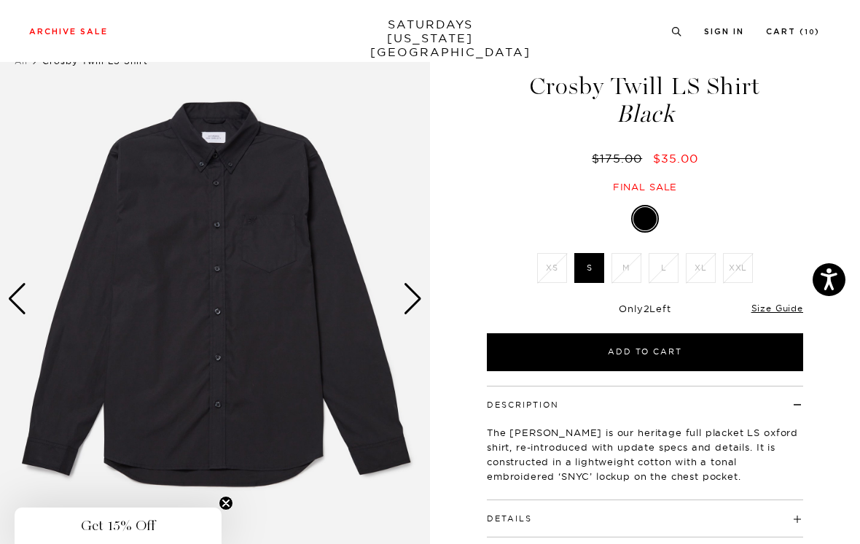
click at [416, 291] on div "Next slide" at bounding box center [413, 299] width 20 height 32
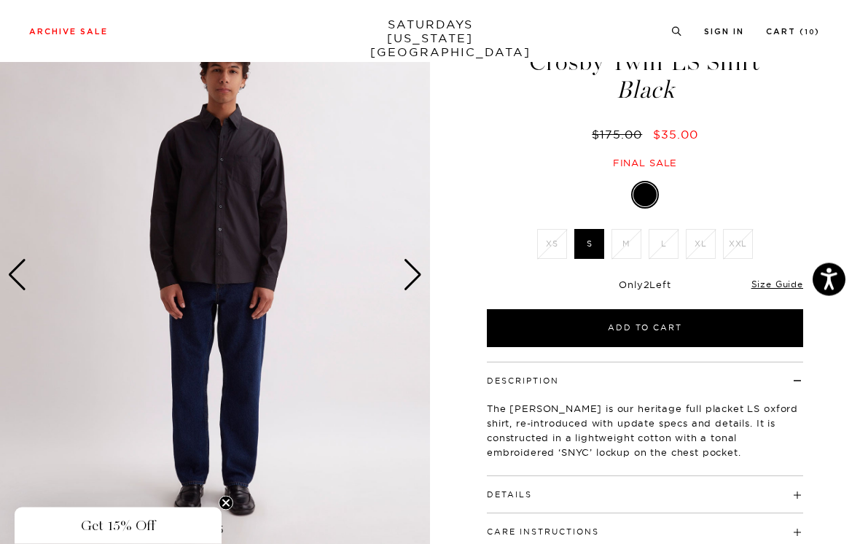
click at [417, 268] on div "Next slide" at bounding box center [413, 276] width 20 height 32
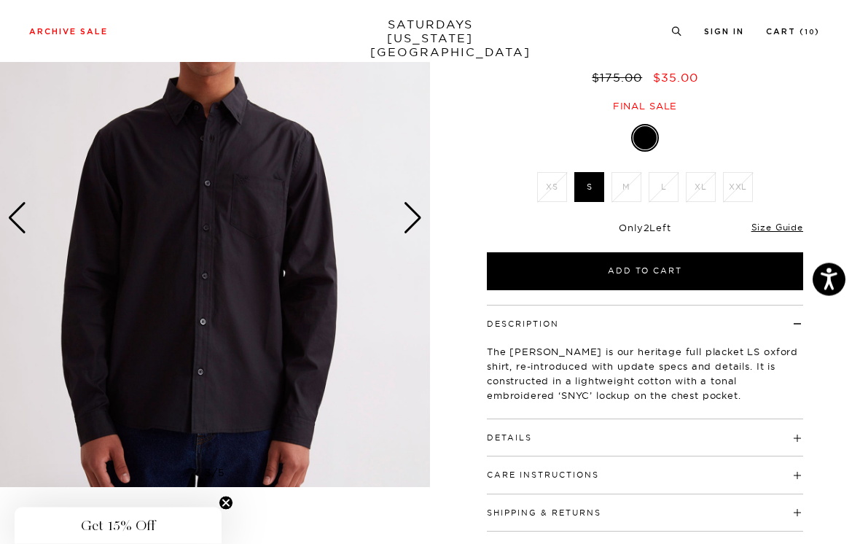
scroll to position [126, 0]
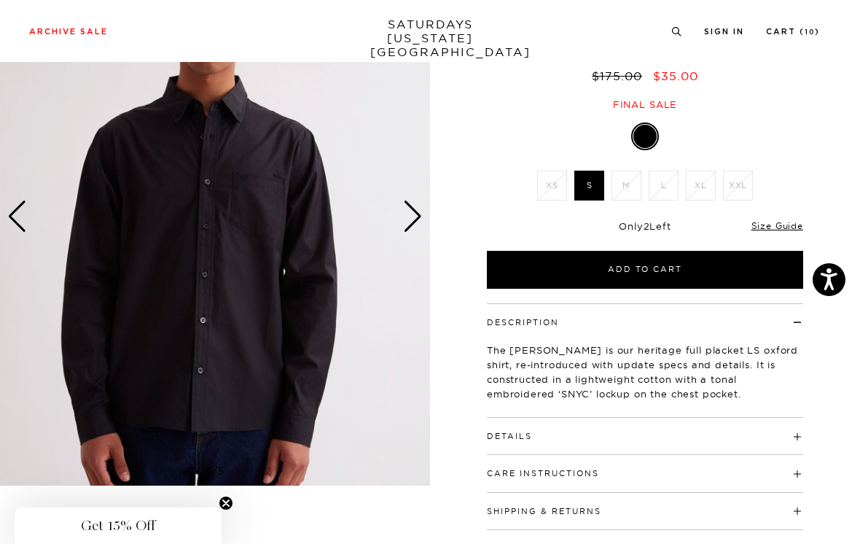
click at [782, 222] on link "Size Guide" at bounding box center [778, 225] width 52 height 11
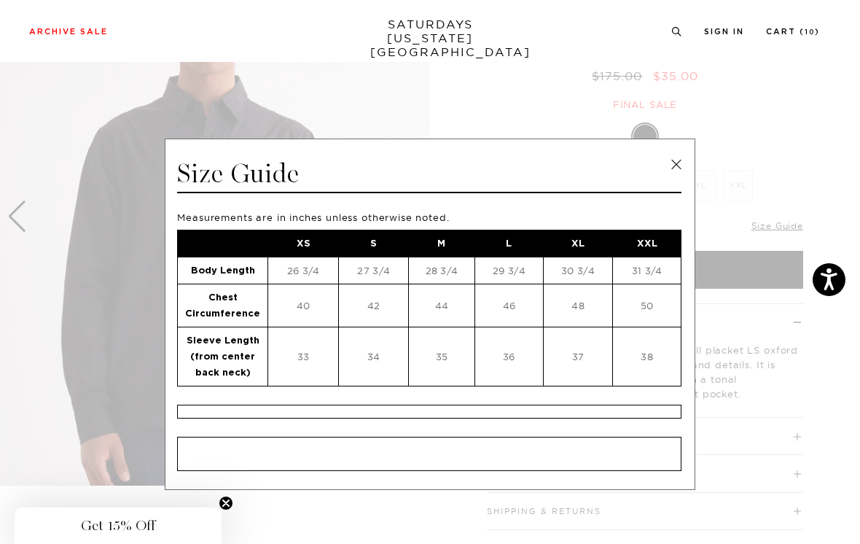
click at [671, 166] on link at bounding box center [677, 165] width 22 height 22
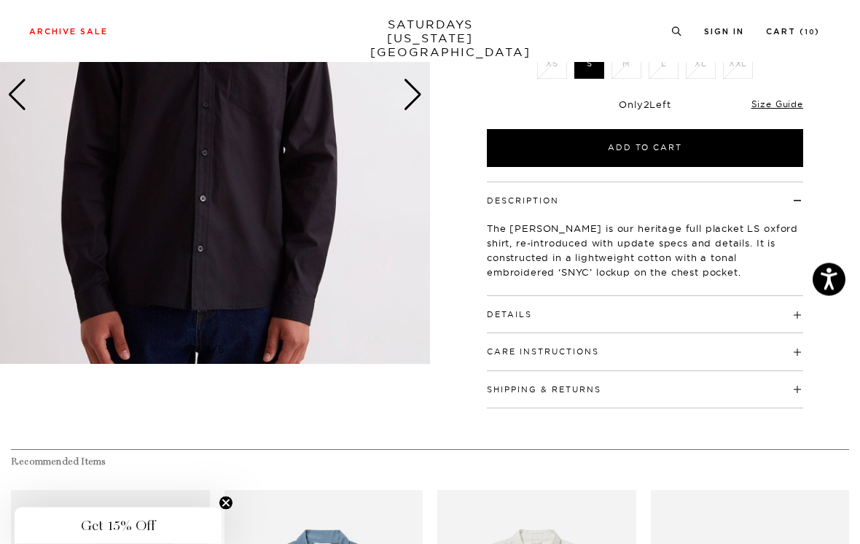
scroll to position [248, 0]
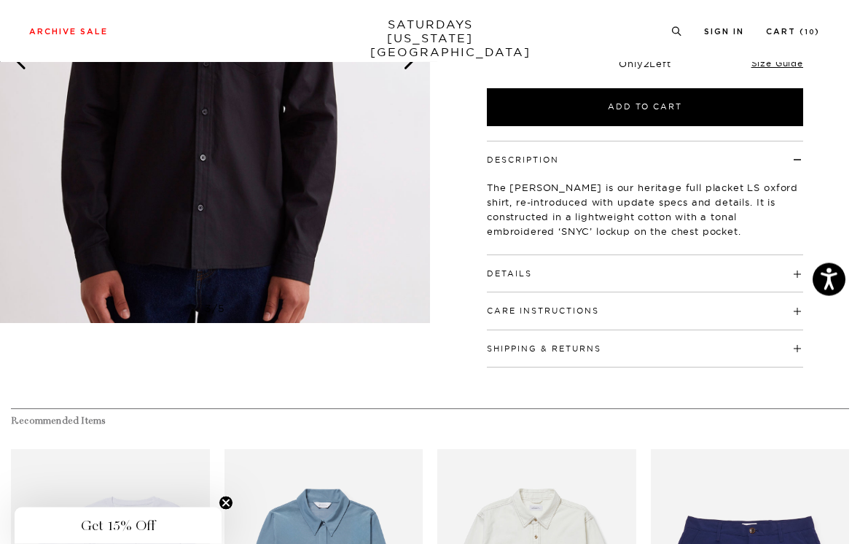
click at [725, 275] on h4 "Details" at bounding box center [645, 268] width 316 height 24
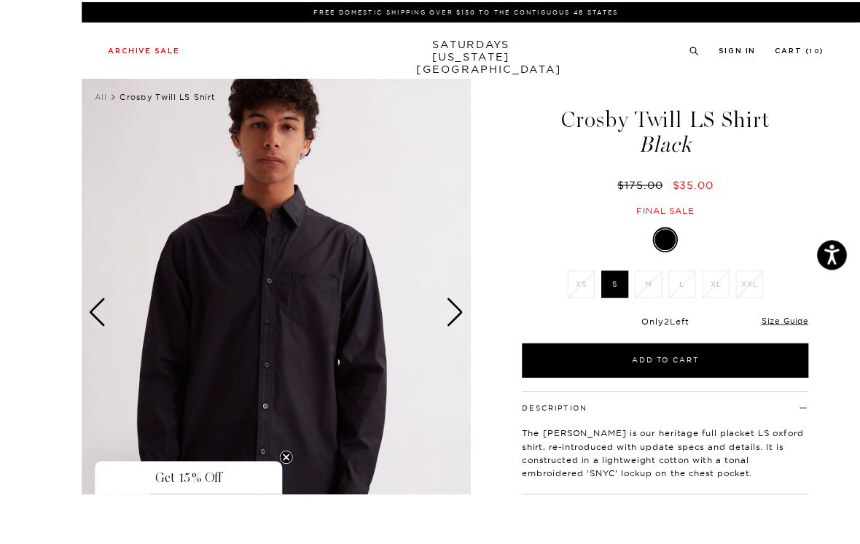
scroll to position [69, 0]
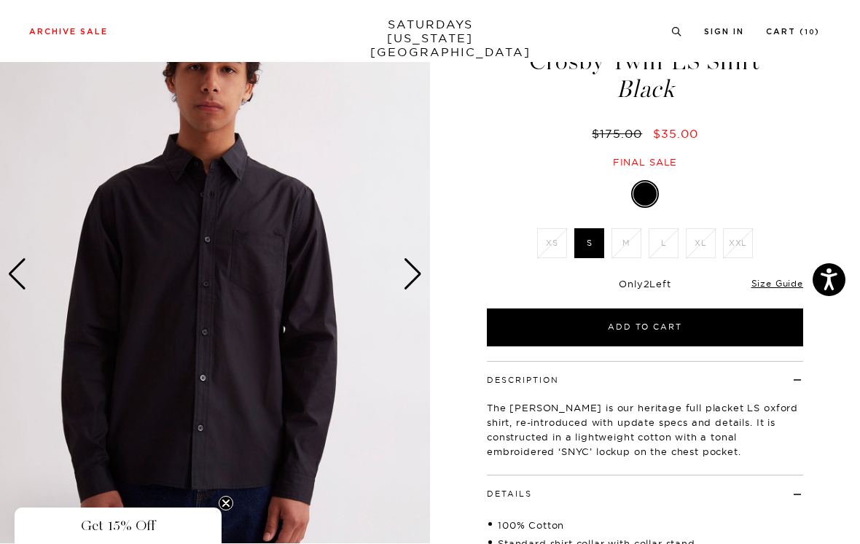
click at [414, 271] on div "Next slide" at bounding box center [413, 274] width 20 height 32
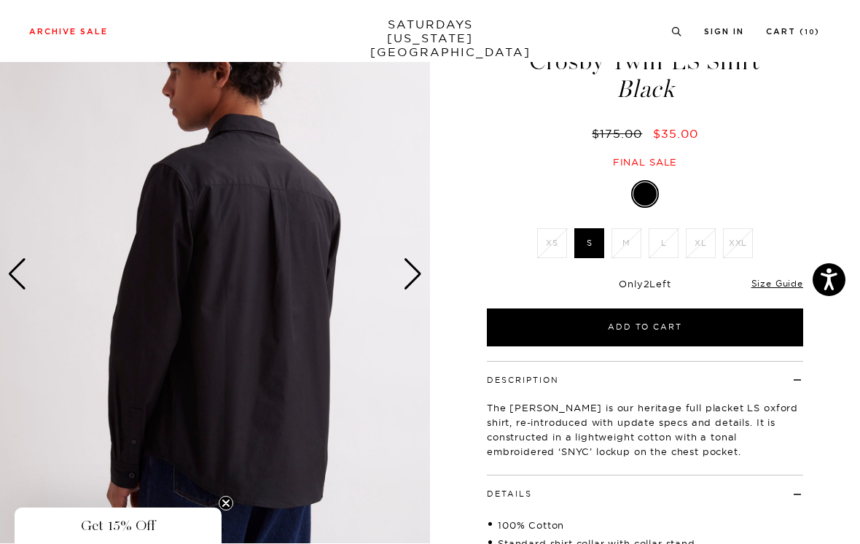
click at [417, 268] on div "Next slide" at bounding box center [413, 274] width 20 height 32
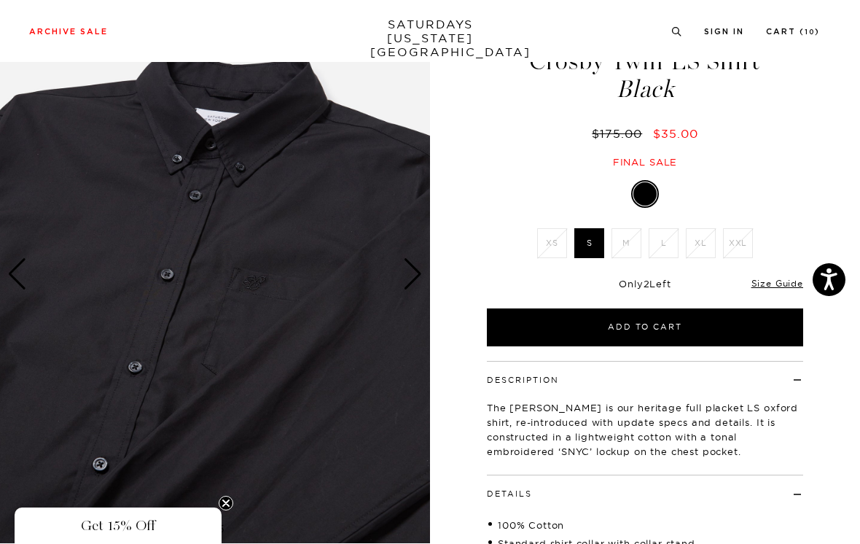
click at [413, 268] on div "Next slide" at bounding box center [413, 274] width 20 height 32
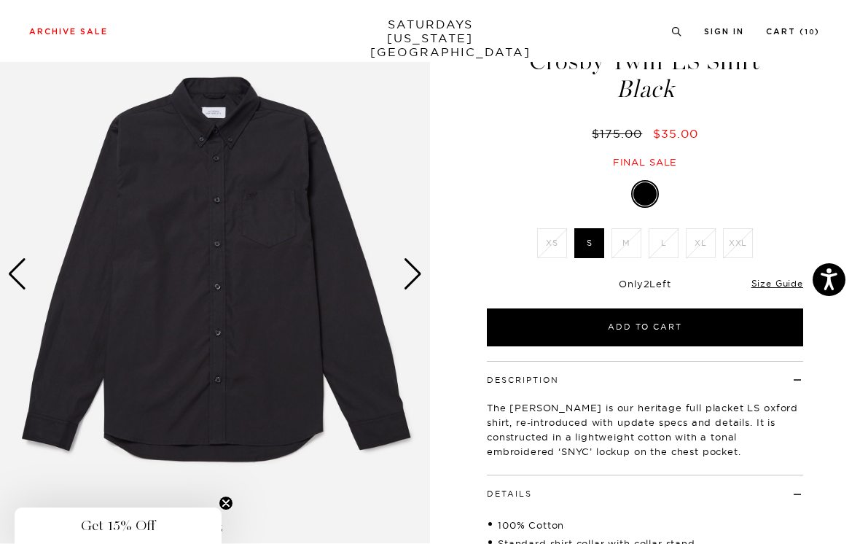
click at [413, 273] on div "Next slide" at bounding box center [413, 274] width 20 height 32
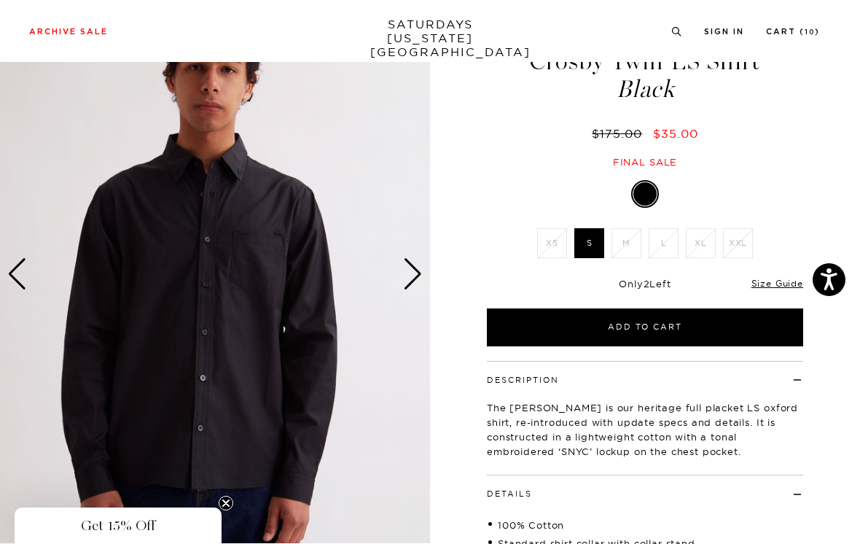
click at [373, 308] on img at bounding box center [215, 274] width 430 height 538
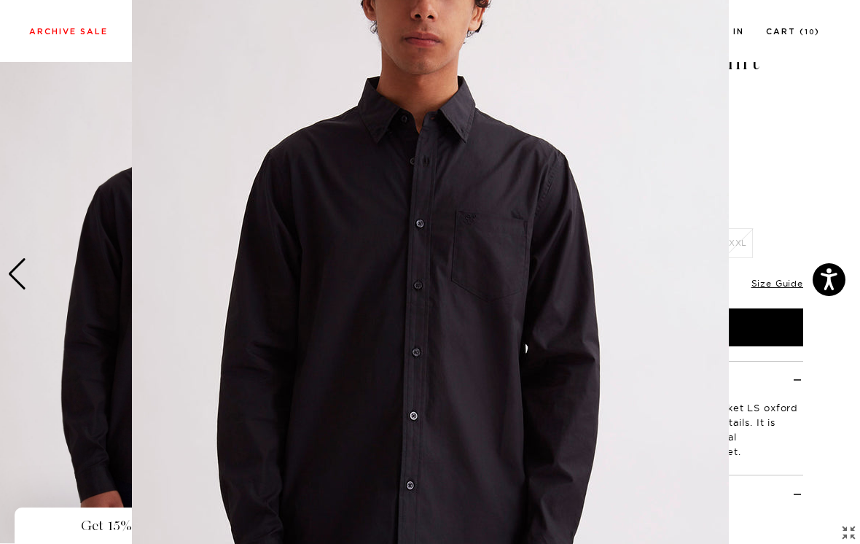
click at [800, 136] on figure at bounding box center [430, 272] width 860 height 544
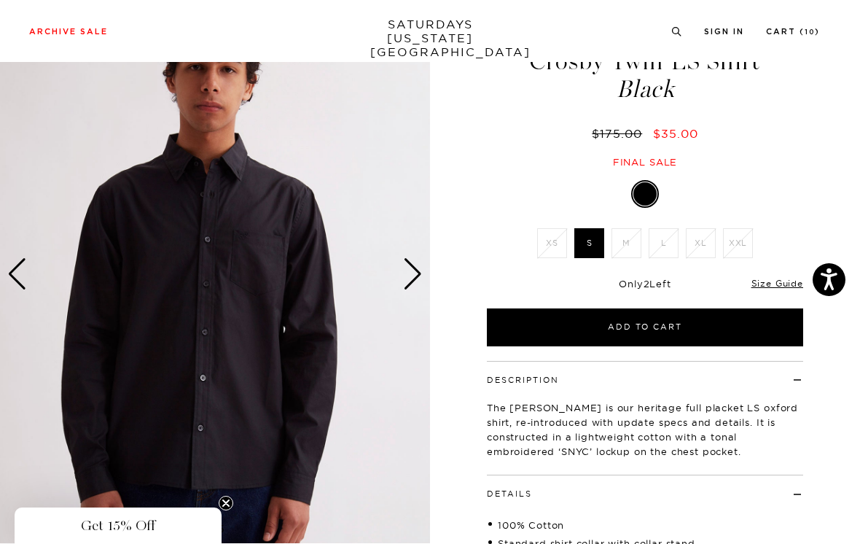
scroll to position [0, 0]
click at [404, 269] on div "Next slide" at bounding box center [413, 274] width 20 height 32
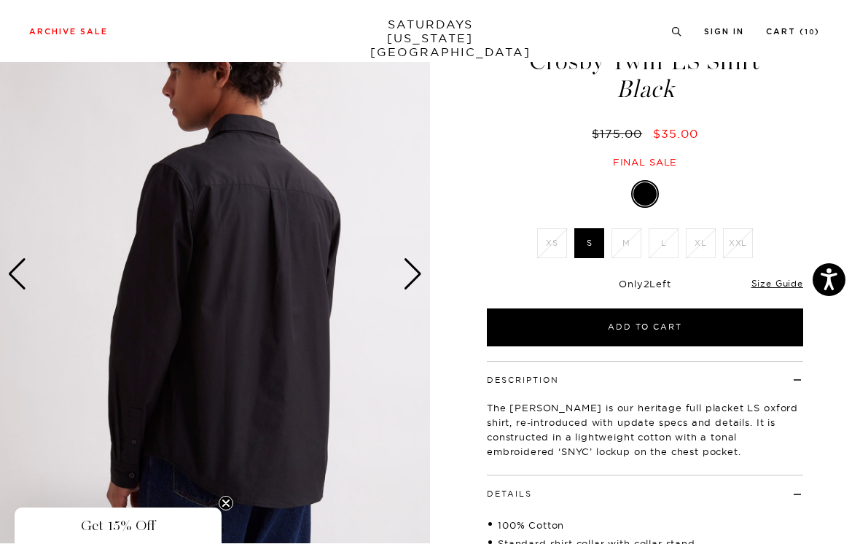
click at [419, 269] on div "Next slide" at bounding box center [413, 274] width 20 height 32
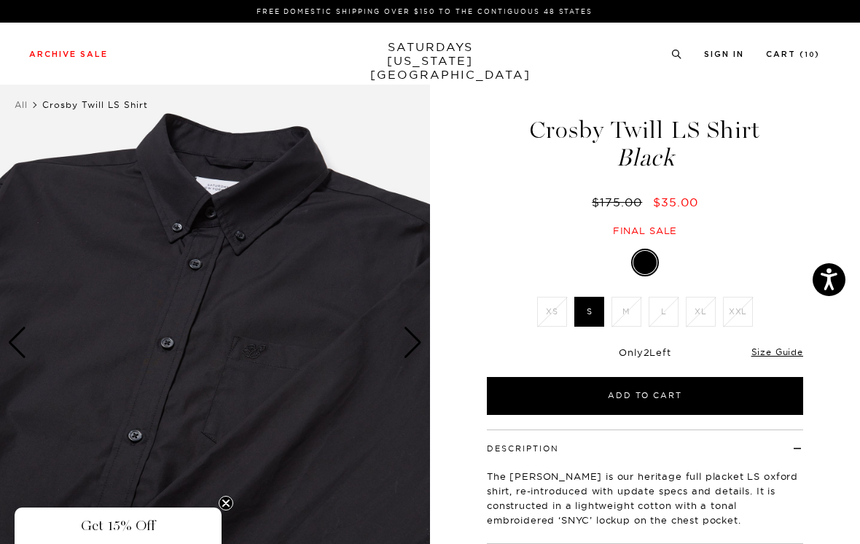
click at [402, 344] on img at bounding box center [215, 343] width 430 height 538
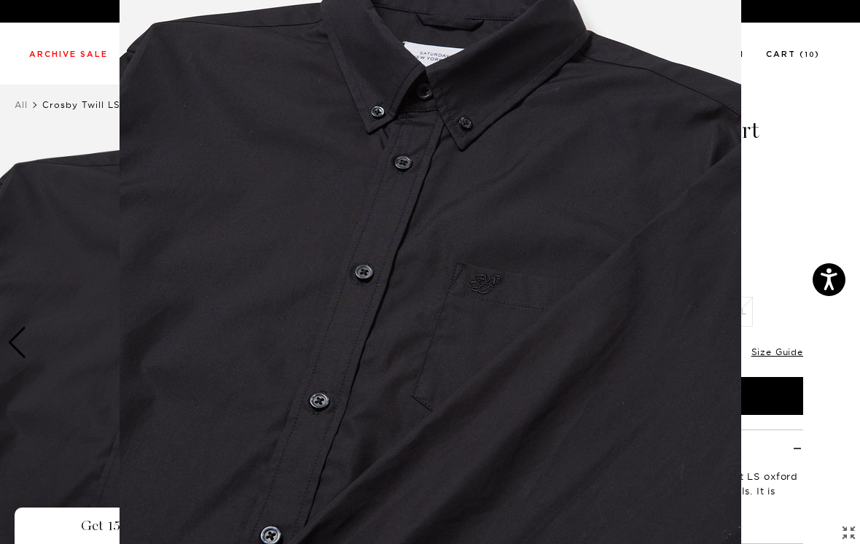
click at [780, 172] on figure at bounding box center [430, 272] width 860 height 544
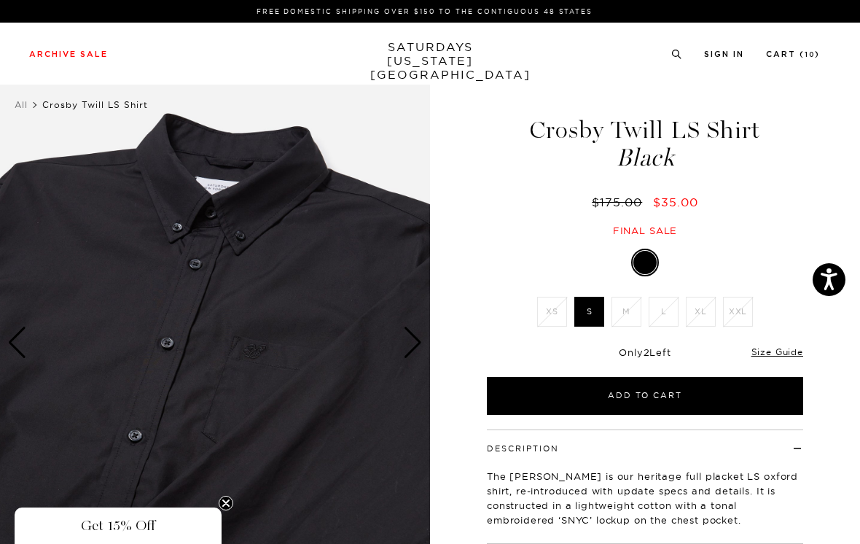
scroll to position [0, 0]
click at [411, 342] on div "Next slide" at bounding box center [413, 343] width 20 height 32
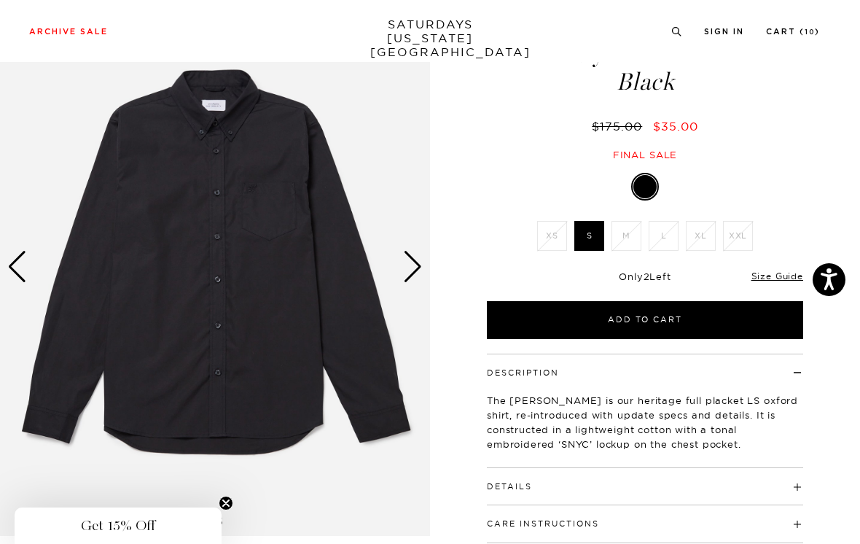
scroll to position [129, 0]
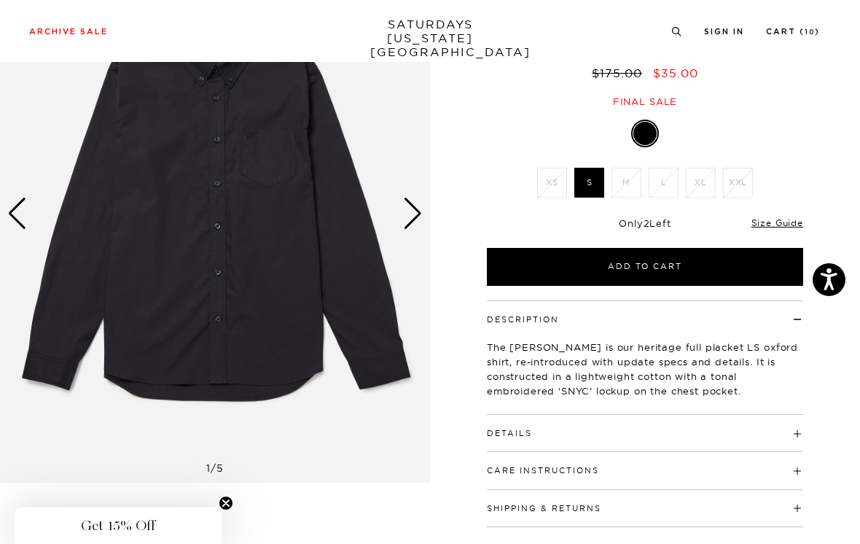
click at [783, 224] on link "Size Guide" at bounding box center [778, 222] width 52 height 11
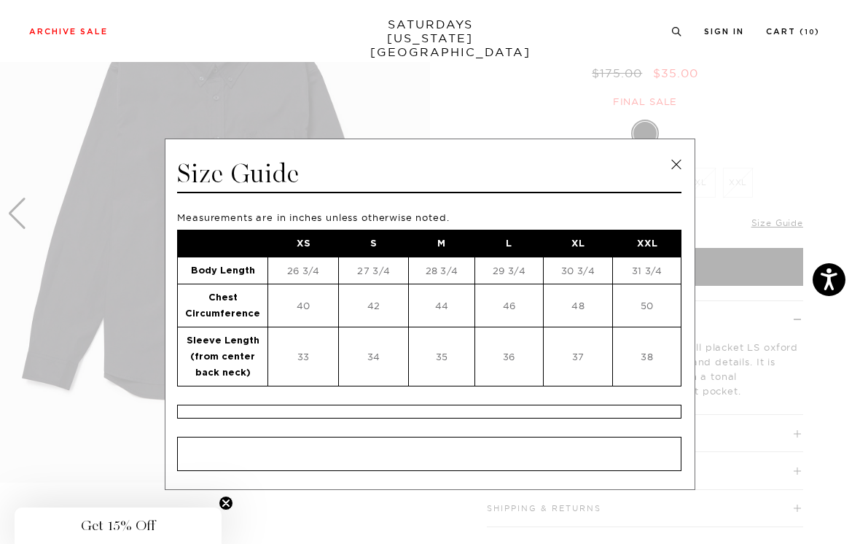
click at [676, 165] on link at bounding box center [677, 165] width 22 height 22
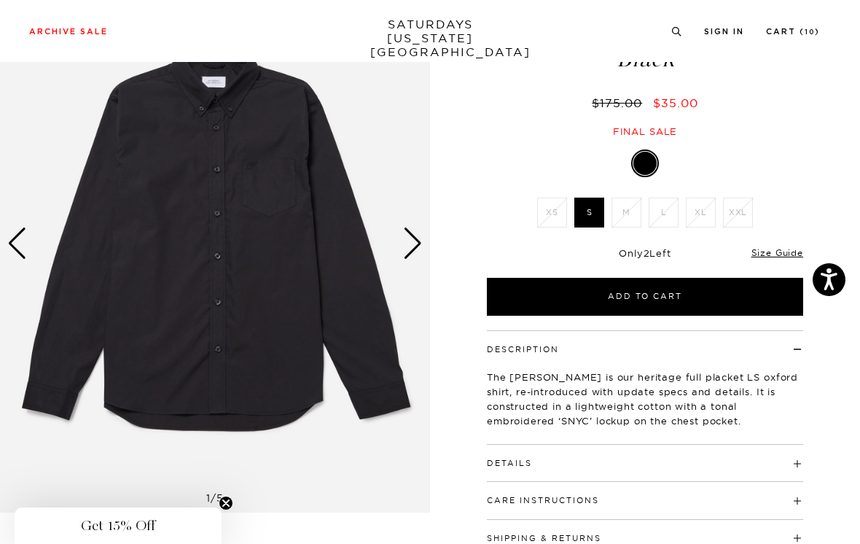
scroll to position [0, 0]
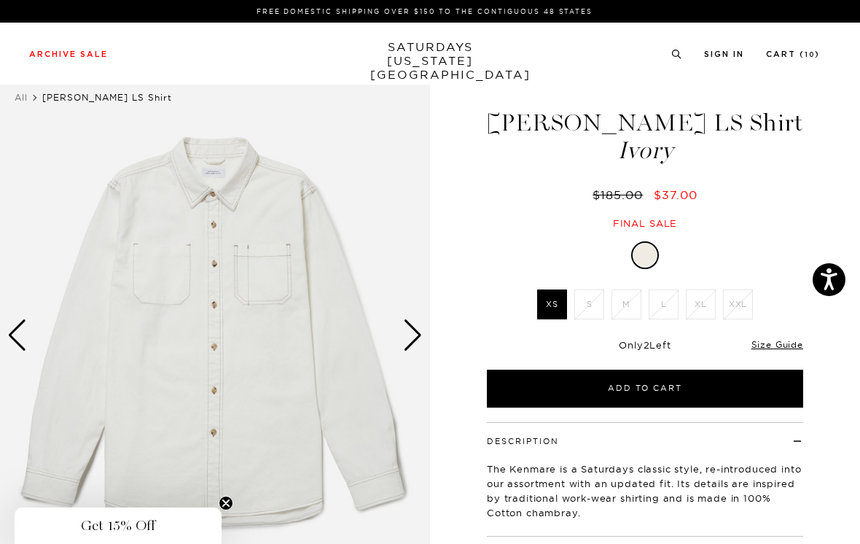
scroll to position [23, 0]
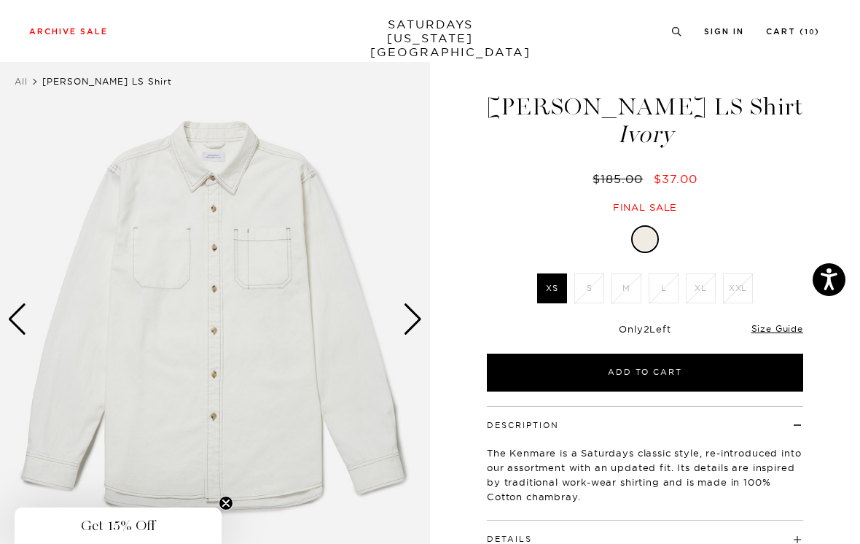
click at [782, 328] on link "Size Guide" at bounding box center [778, 328] width 52 height 11
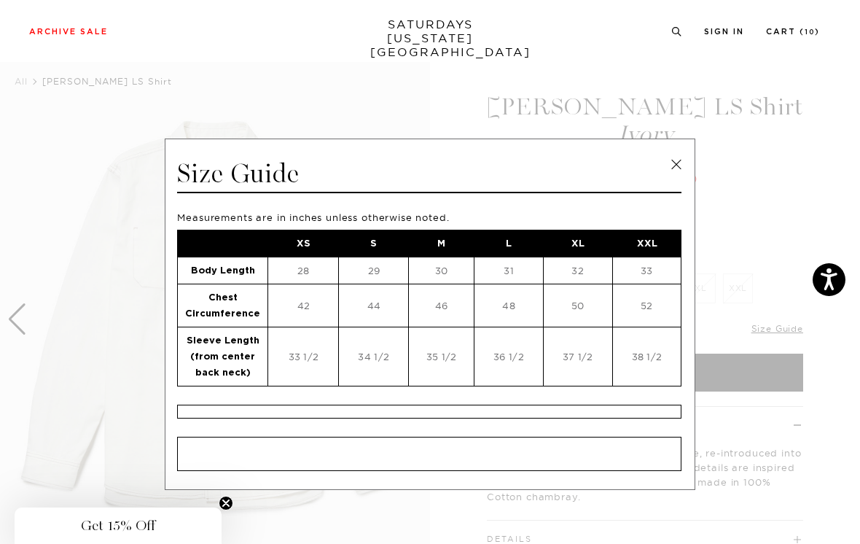
click at [682, 168] on link at bounding box center [677, 165] width 22 height 22
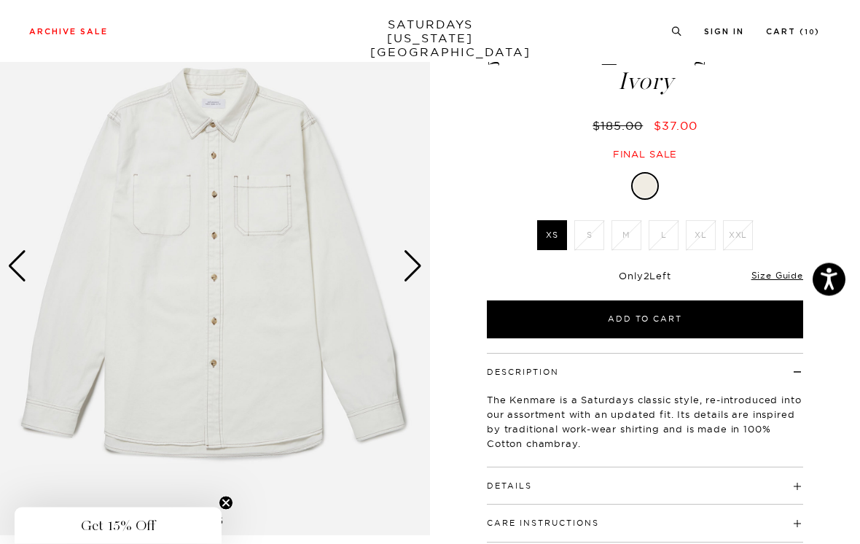
scroll to position [77, 0]
click at [411, 262] on div "Next slide" at bounding box center [413, 266] width 20 height 32
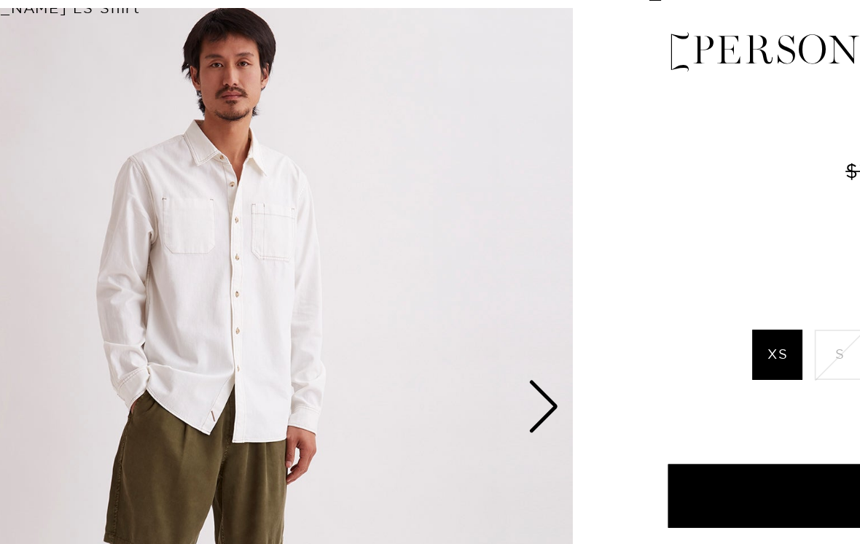
scroll to position [0, 0]
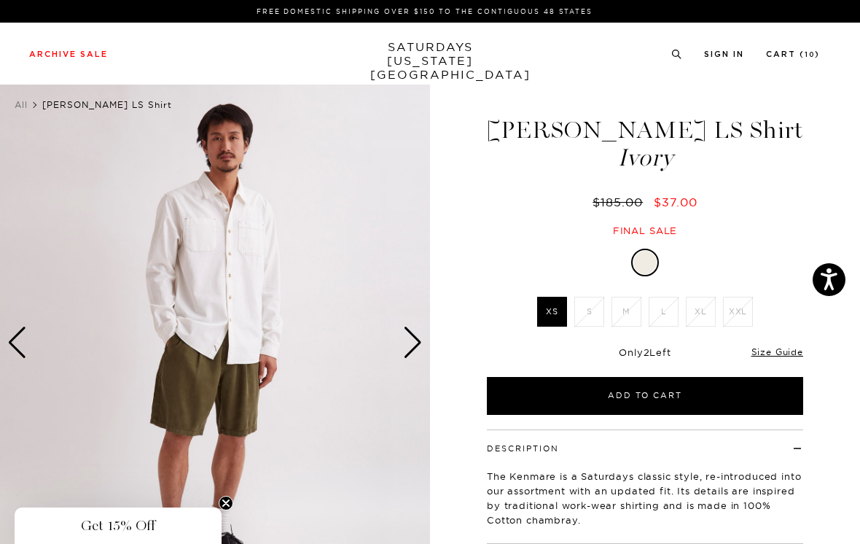
click at [418, 341] on div "Next slide" at bounding box center [413, 343] width 20 height 32
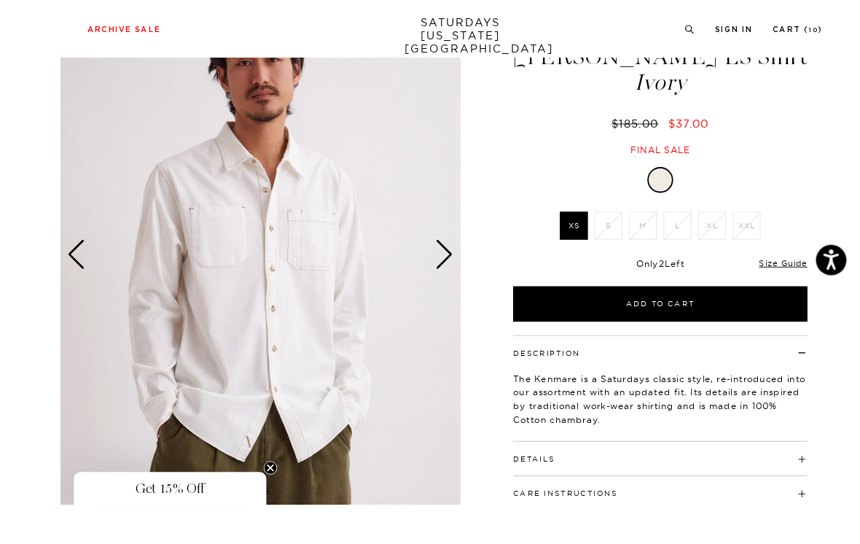
scroll to position [93, 0]
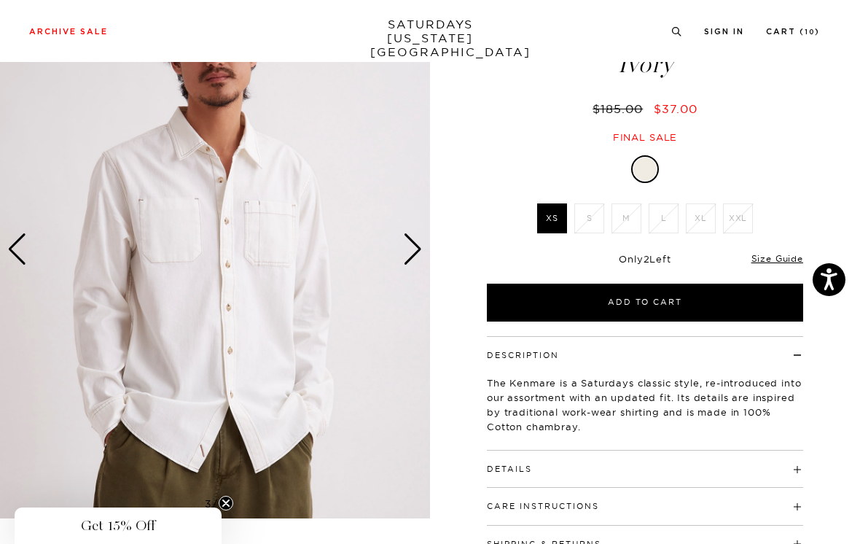
click at [419, 246] on div "Next slide" at bounding box center [413, 249] width 20 height 32
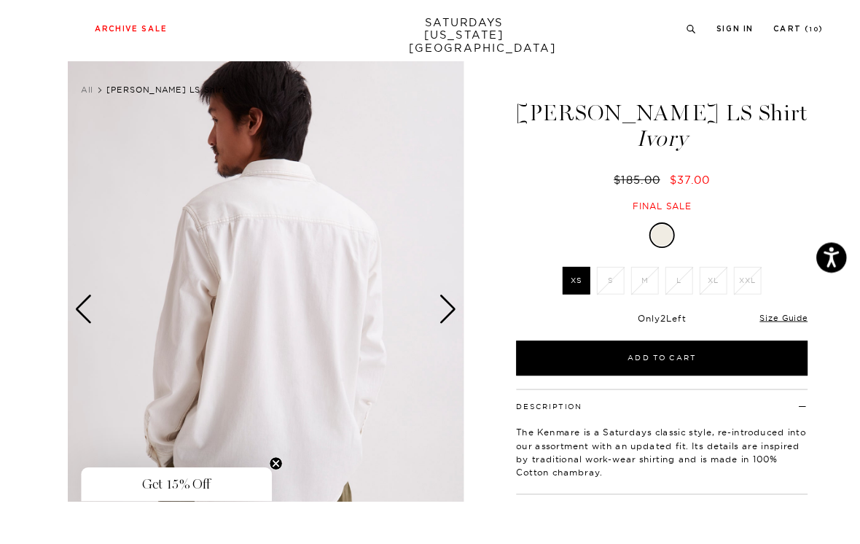
scroll to position [96, 0]
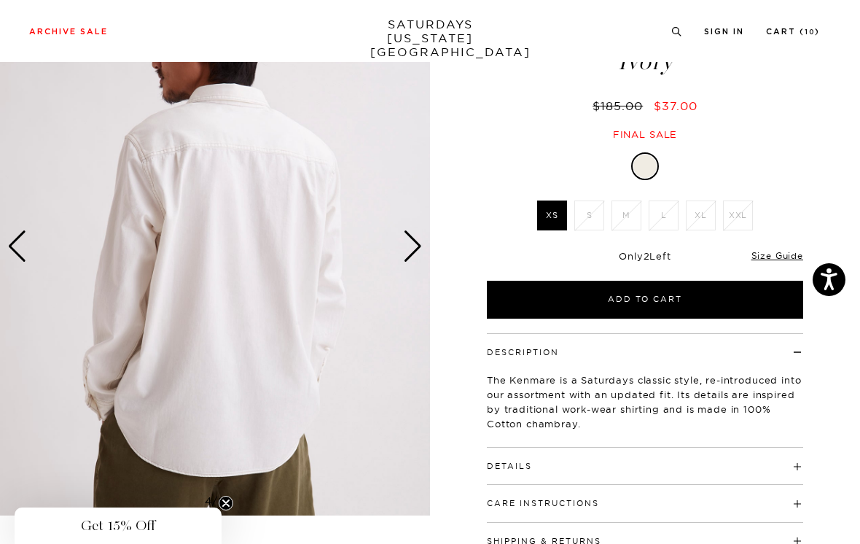
click at [415, 242] on div "Next slide" at bounding box center [413, 246] width 20 height 32
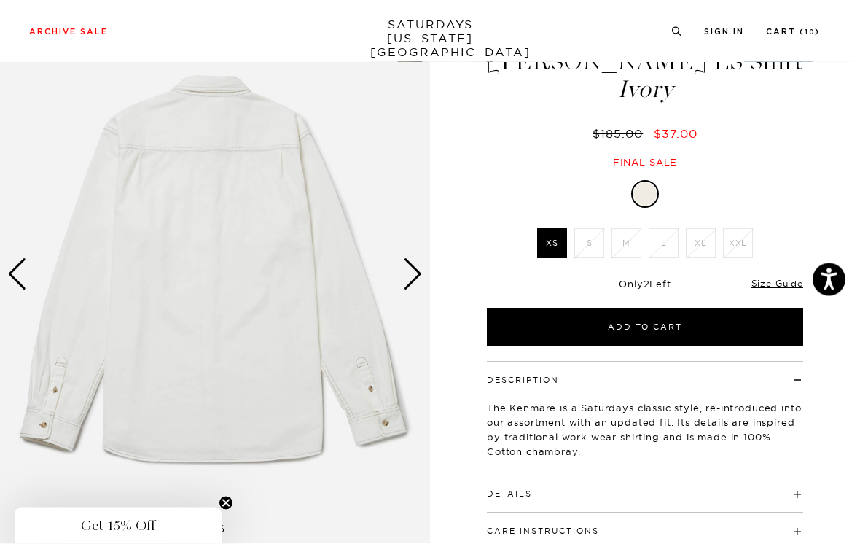
click at [418, 264] on div "Next slide" at bounding box center [413, 275] width 20 height 32
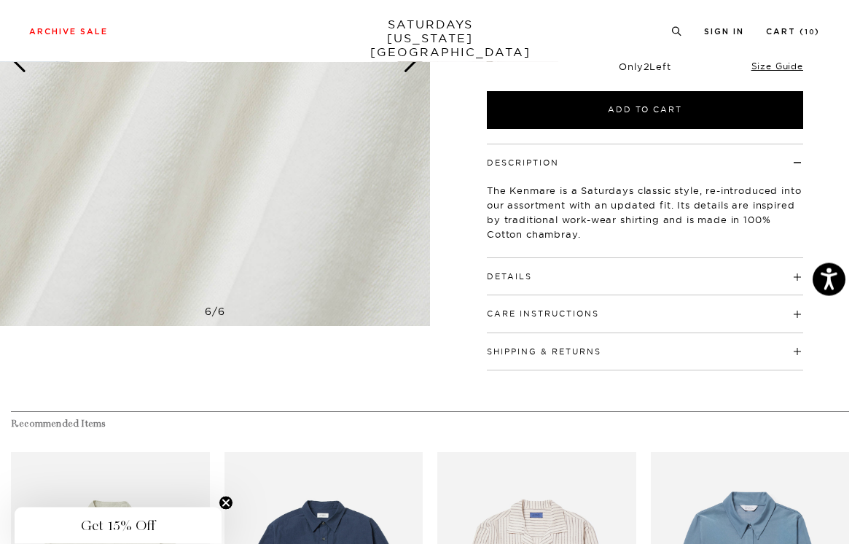
scroll to position [287, 0]
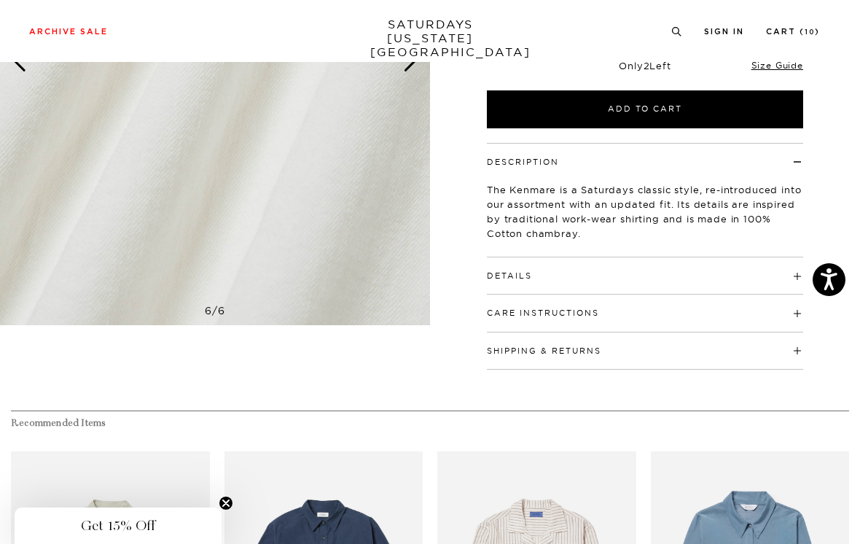
click at [788, 277] on h4 "Details" at bounding box center [645, 269] width 316 height 24
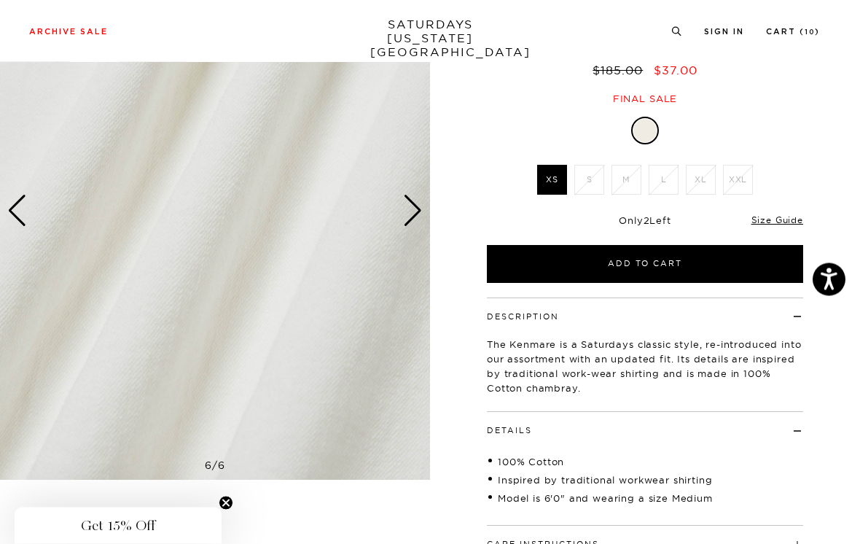
scroll to position [0, 0]
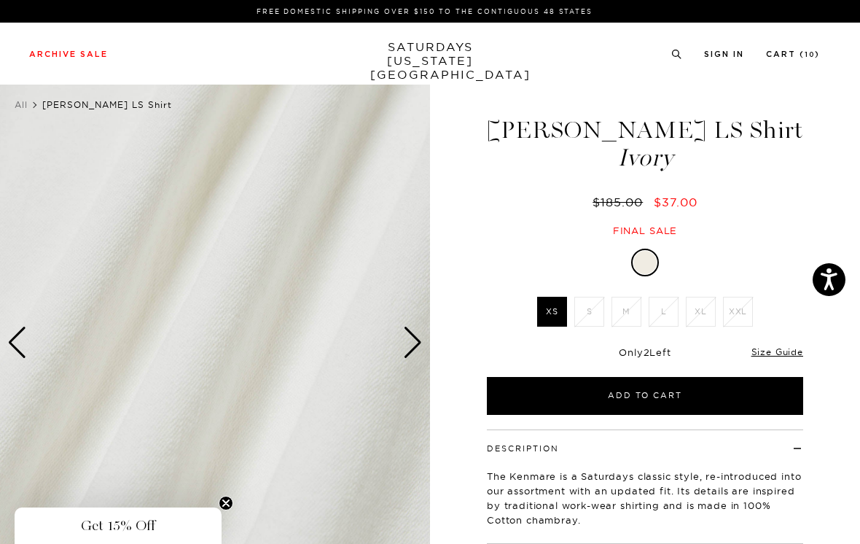
click at [421, 342] on div "Next slide" at bounding box center [413, 343] width 20 height 32
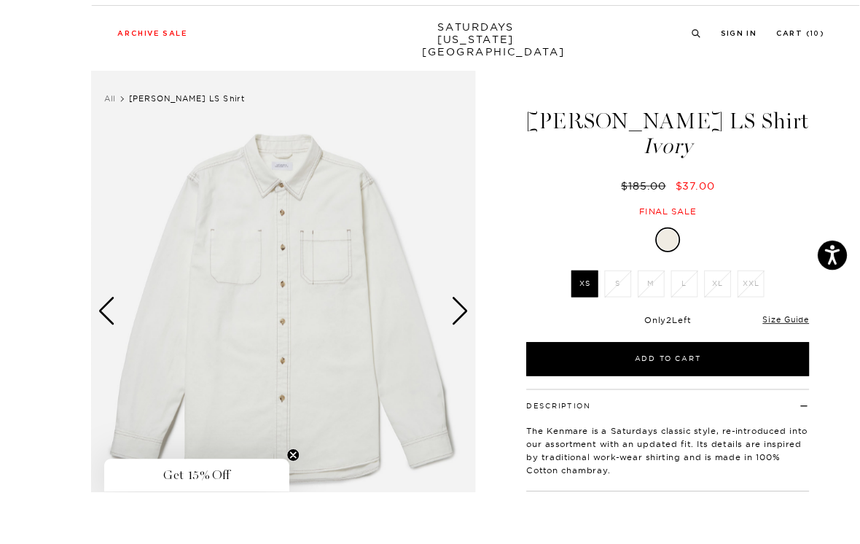
scroll to position [20, 0]
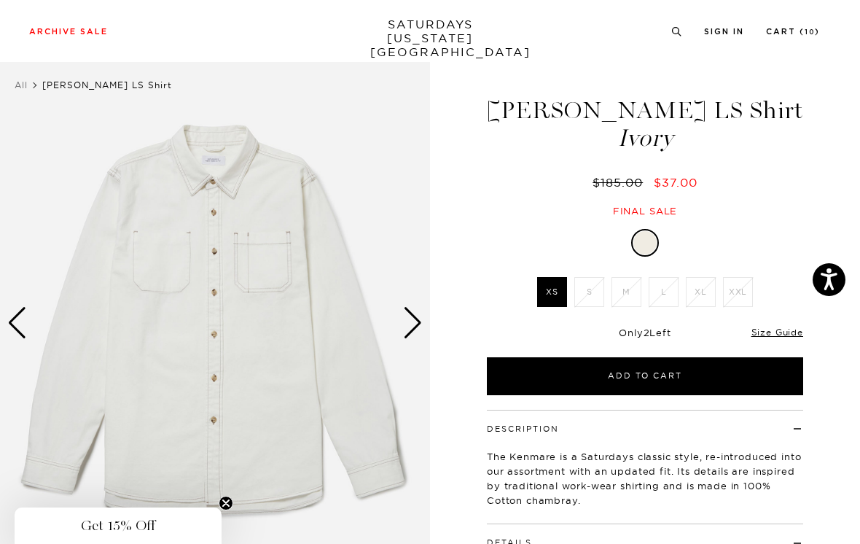
click at [418, 321] on div "Next slide" at bounding box center [413, 323] width 20 height 32
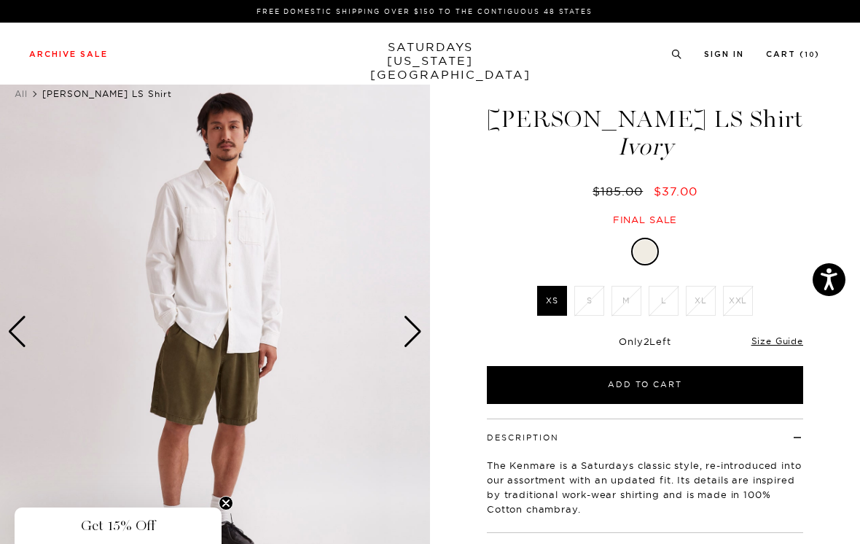
scroll to position [0, 0]
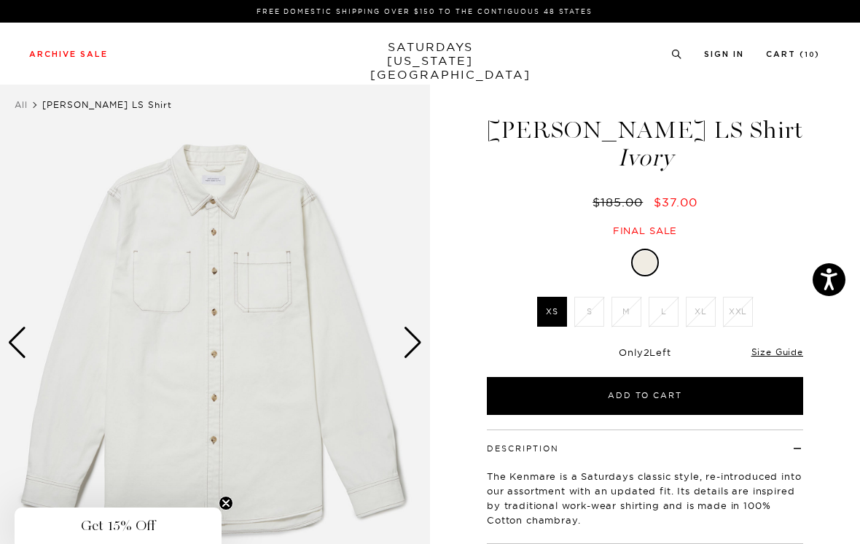
click at [777, 355] on link "Size Guide" at bounding box center [778, 351] width 52 height 11
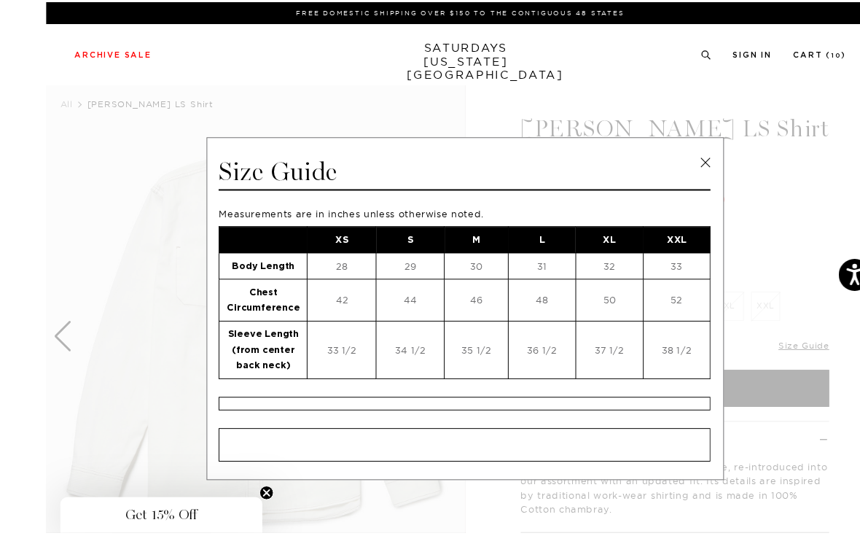
scroll to position [3, 0]
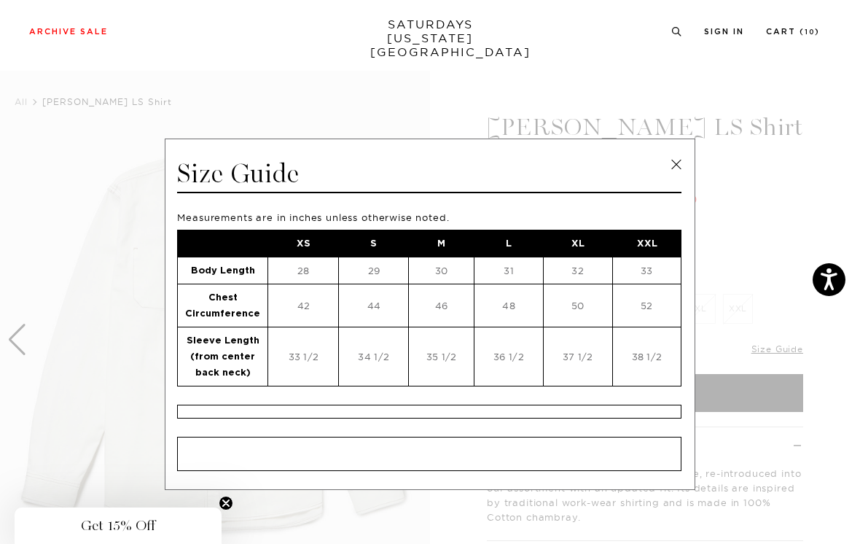
click at [676, 168] on link at bounding box center [677, 165] width 22 height 22
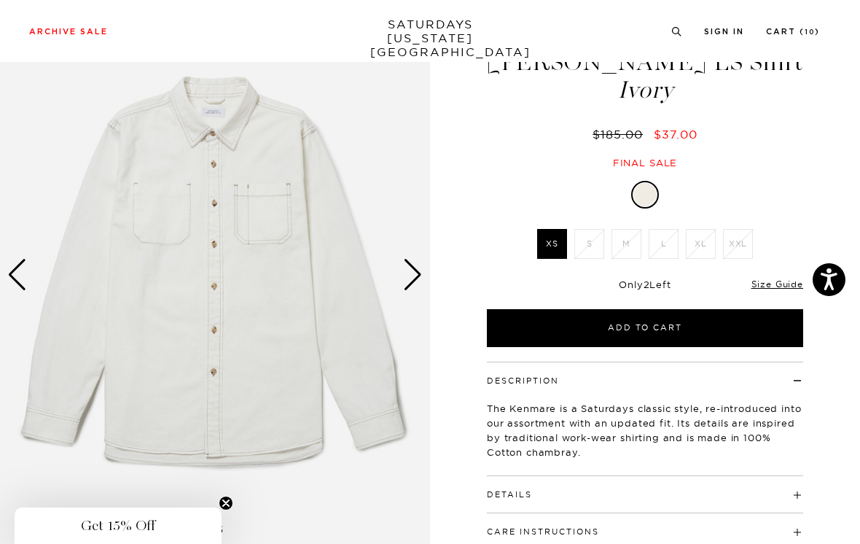
scroll to position [67, 0]
click at [423, 265] on img at bounding box center [215, 276] width 430 height 538
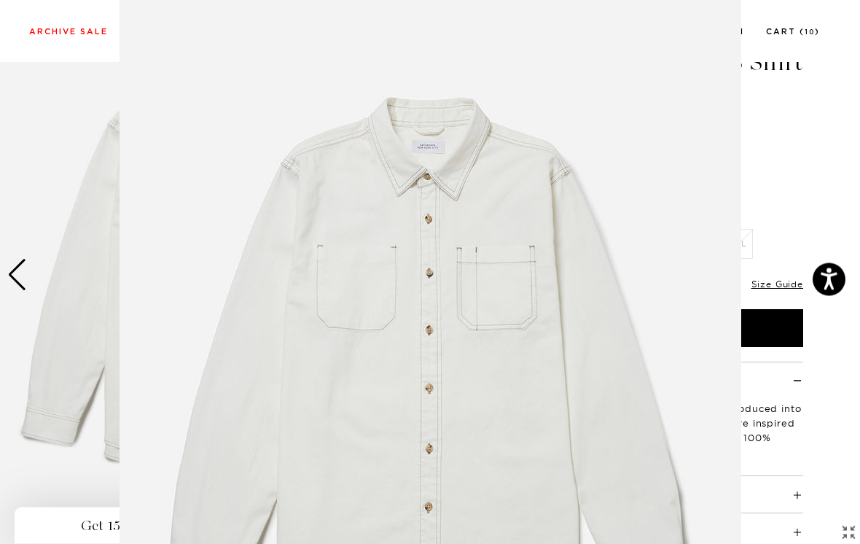
scroll to position [68, 0]
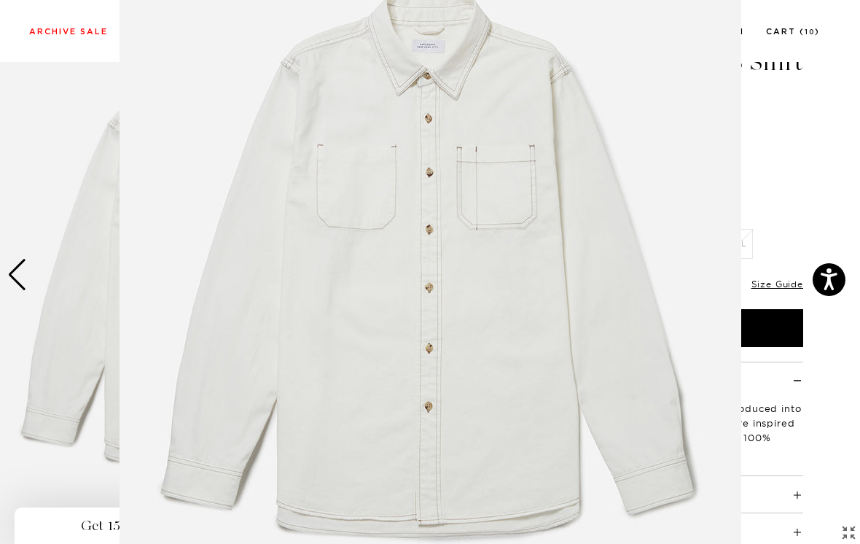
click at [779, 192] on figure at bounding box center [430, 272] width 860 height 544
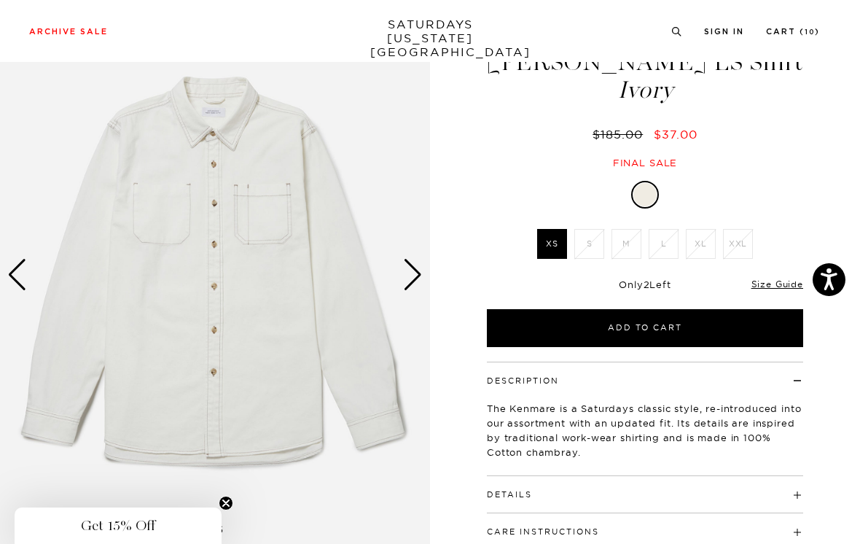
click at [416, 273] on div "Next slide" at bounding box center [413, 275] width 20 height 32
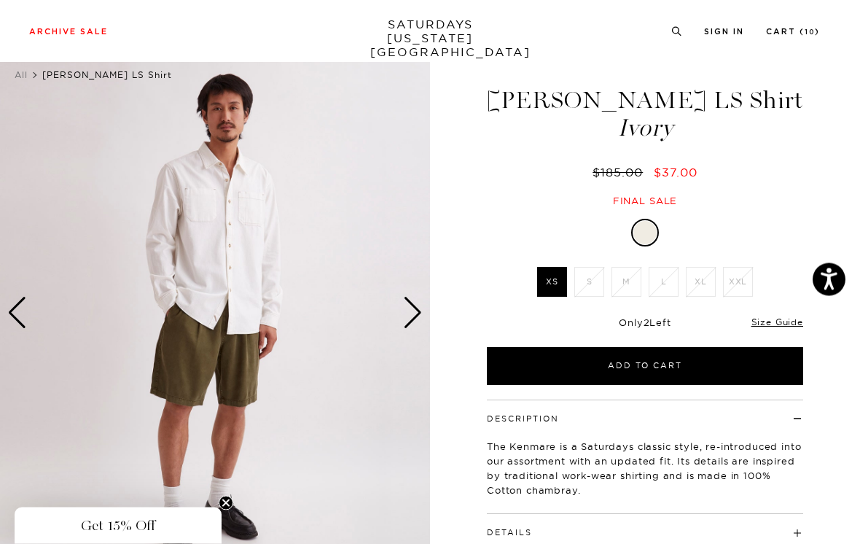
scroll to position [28, 0]
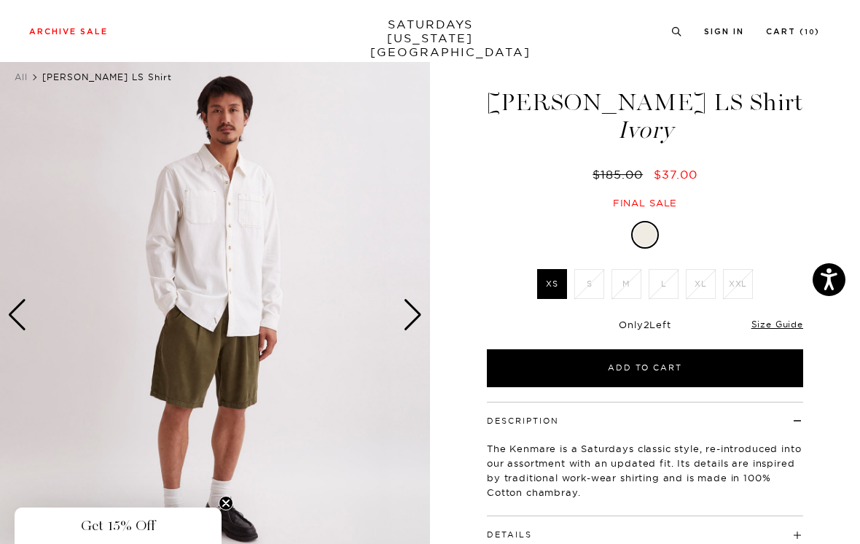
click at [418, 311] on div "Next slide" at bounding box center [413, 315] width 20 height 32
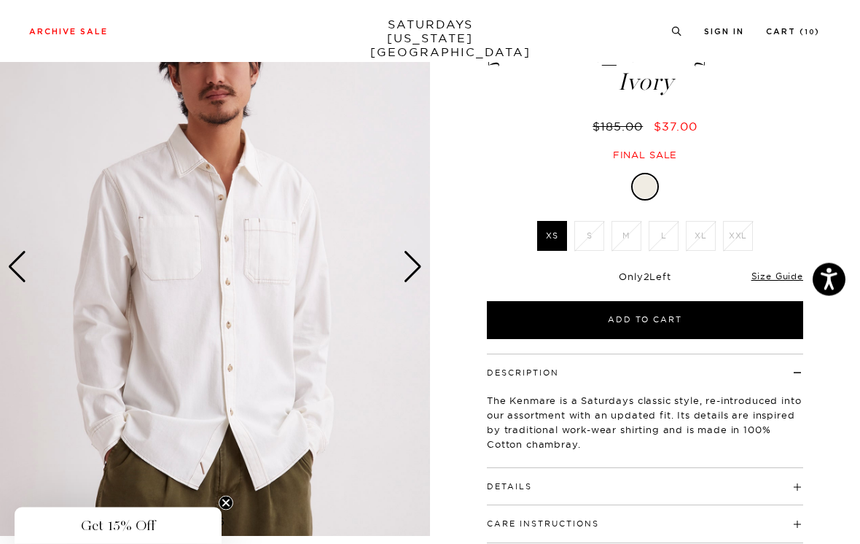
scroll to position [76, 0]
click at [426, 257] on img at bounding box center [215, 267] width 430 height 538
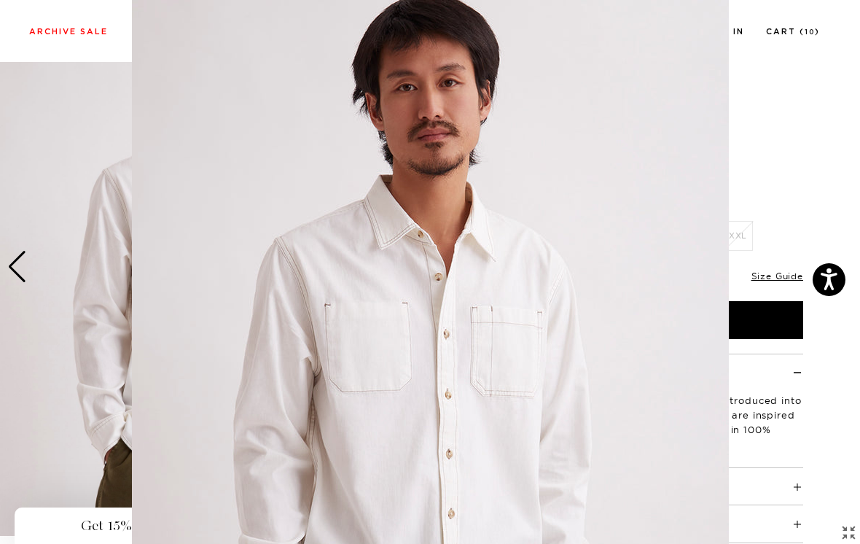
scroll to position [101, 0]
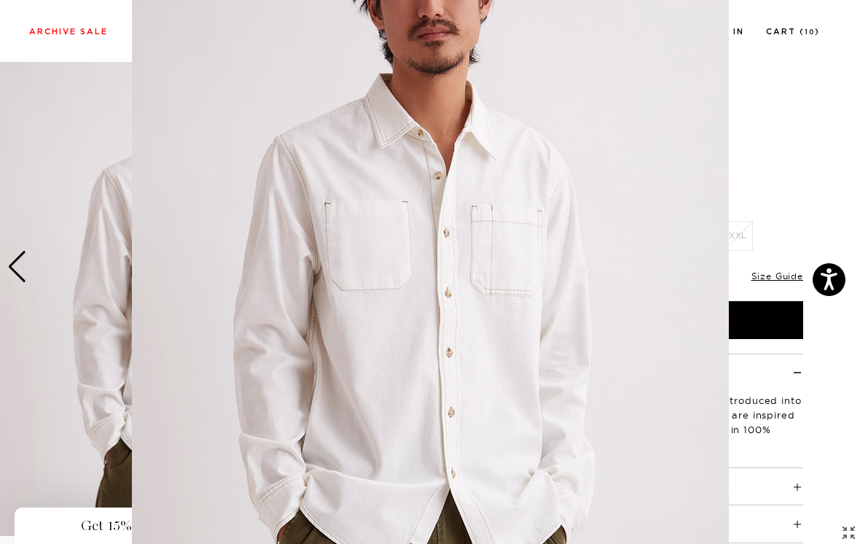
click at [786, 166] on figure at bounding box center [430, 272] width 860 height 544
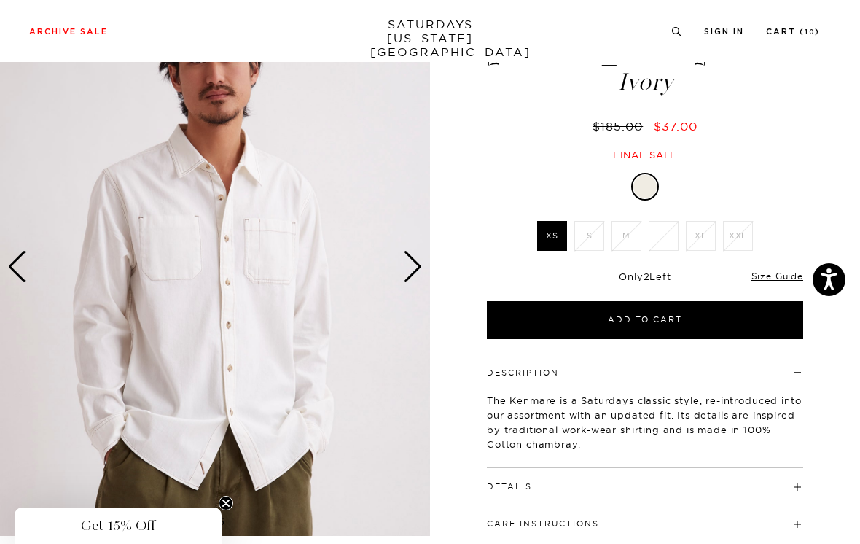
click at [411, 261] on div "Next slide" at bounding box center [413, 267] width 20 height 32
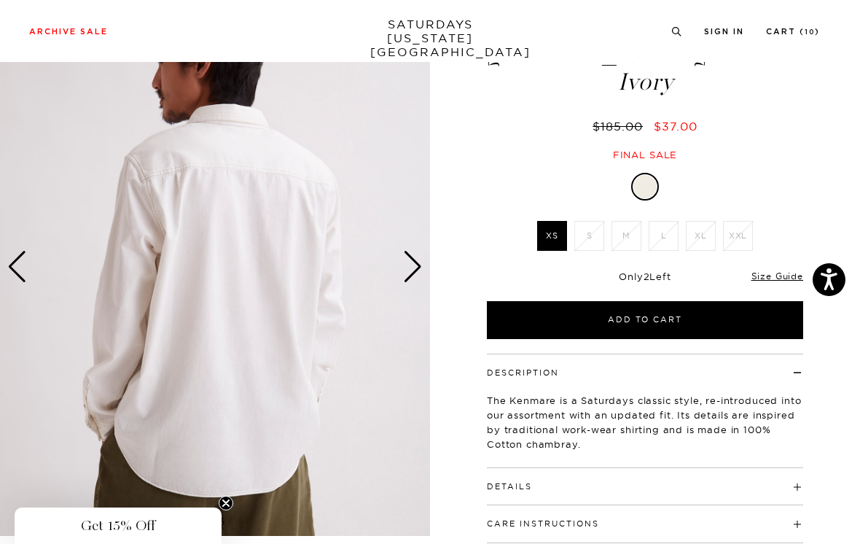
click at [417, 262] on div "Next slide" at bounding box center [413, 267] width 20 height 32
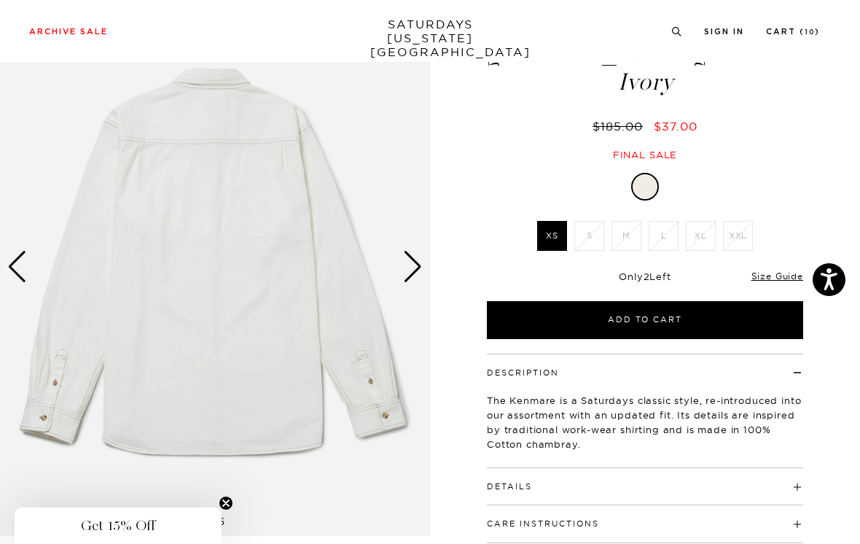
click at [416, 260] on div "Next slide" at bounding box center [413, 267] width 20 height 32
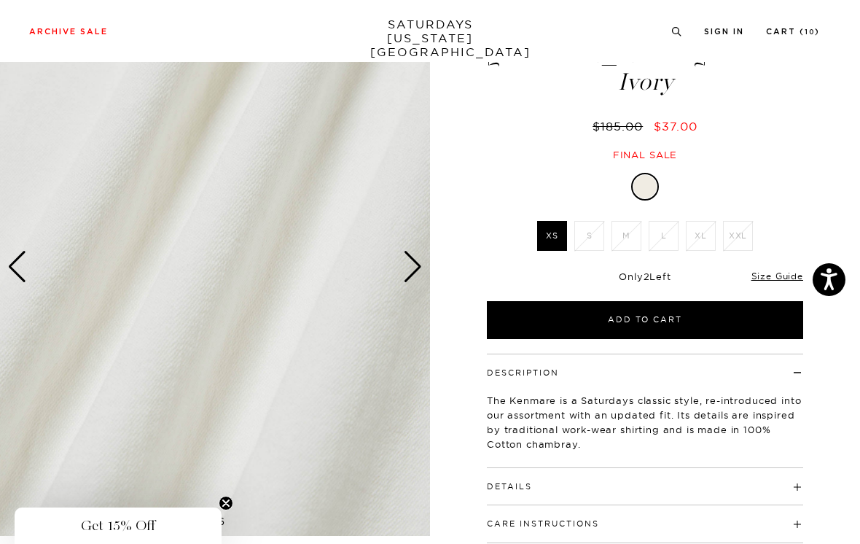
click at [419, 272] on div "Next slide" at bounding box center [413, 267] width 20 height 32
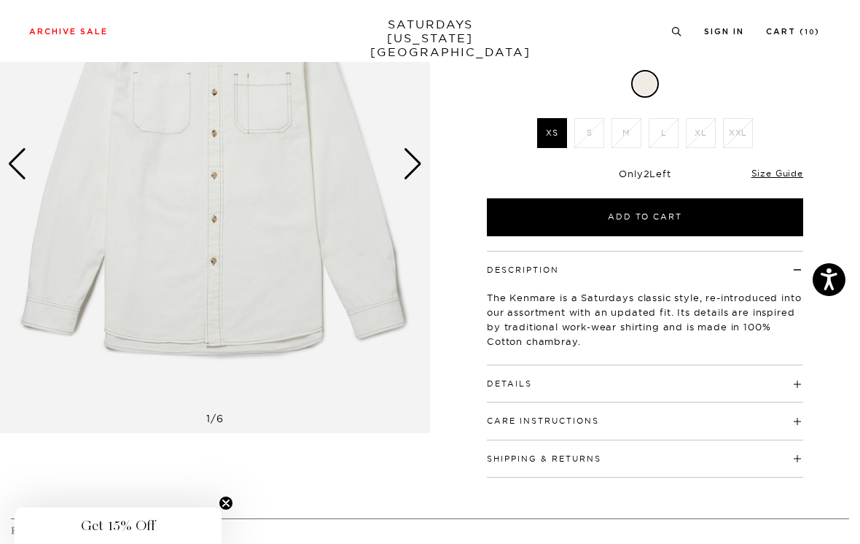
scroll to position [179, 0]
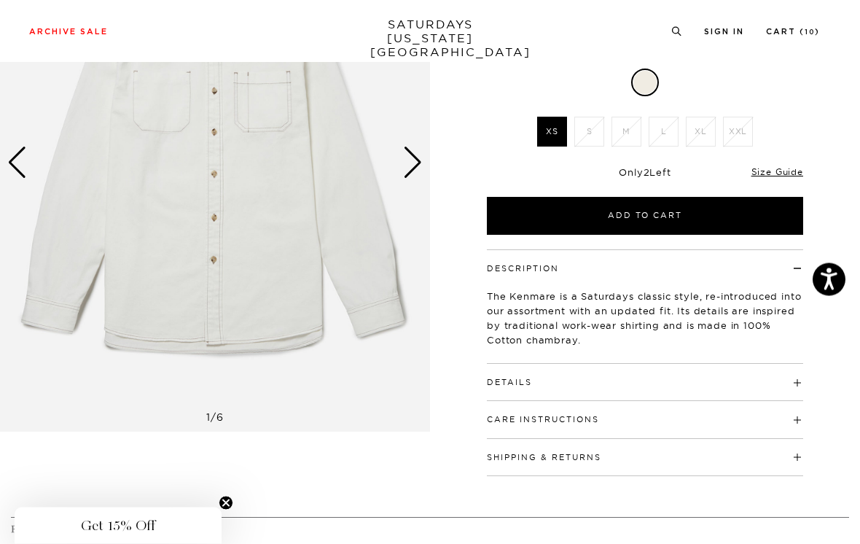
click at [783, 174] on link "Size Guide" at bounding box center [778, 172] width 52 height 11
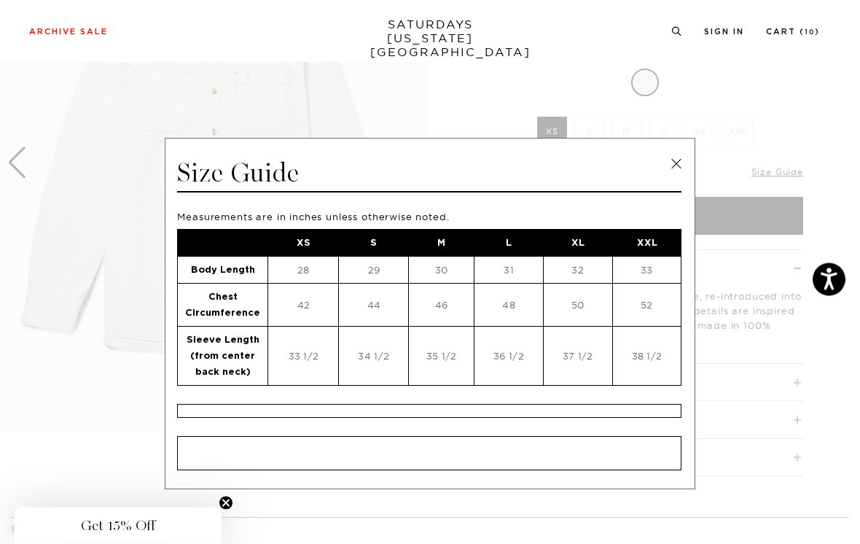
scroll to position [180, 0]
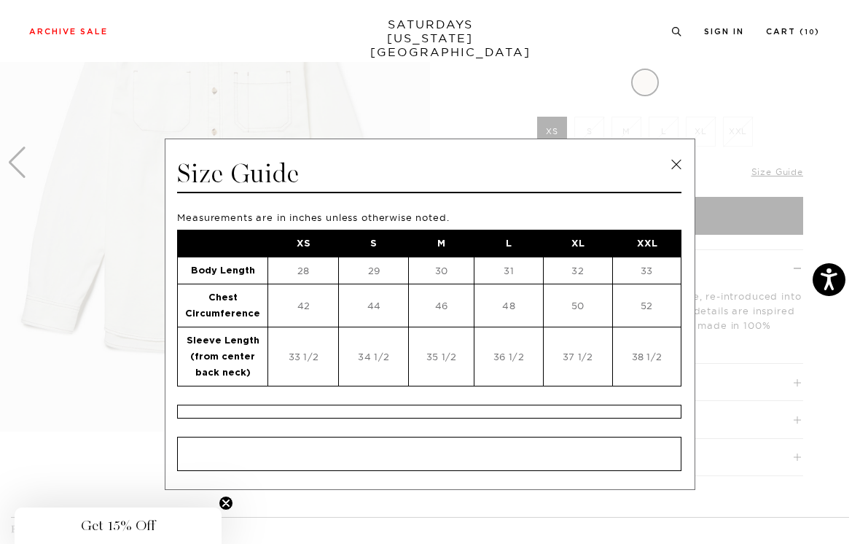
click at [681, 163] on link at bounding box center [677, 165] width 22 height 22
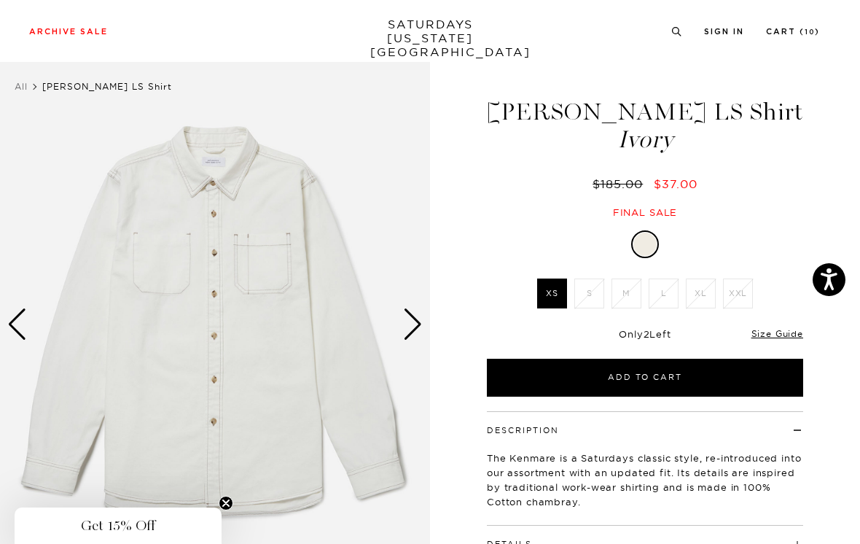
scroll to position [17, 0]
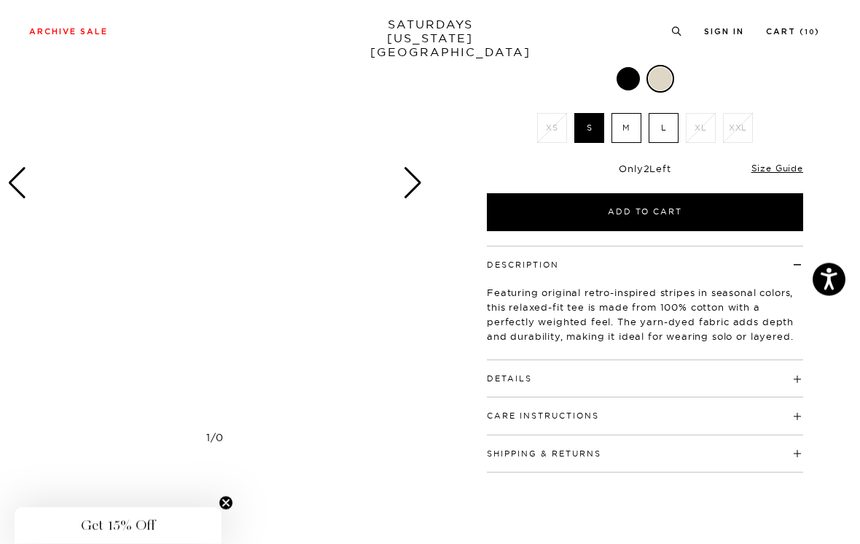
scroll to position [160, 0]
click at [785, 168] on link "Size Guide" at bounding box center [778, 168] width 52 height 11
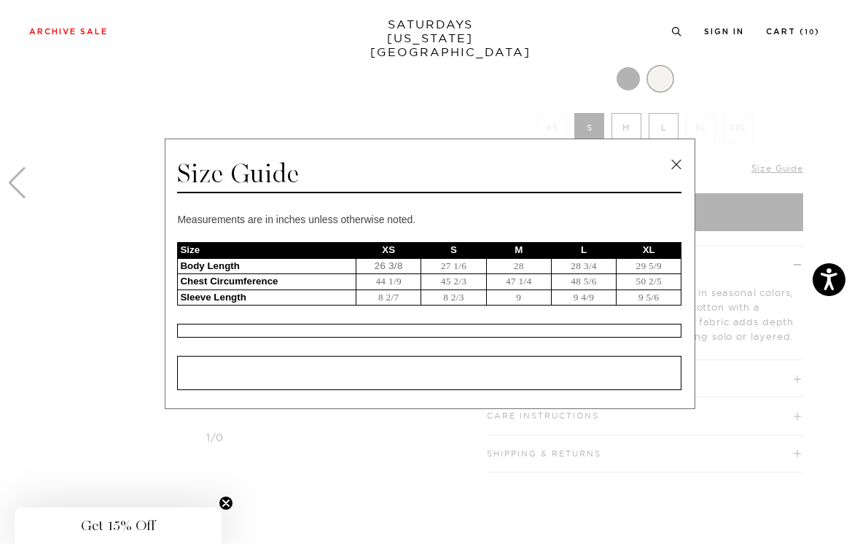
scroll to position [166, 0]
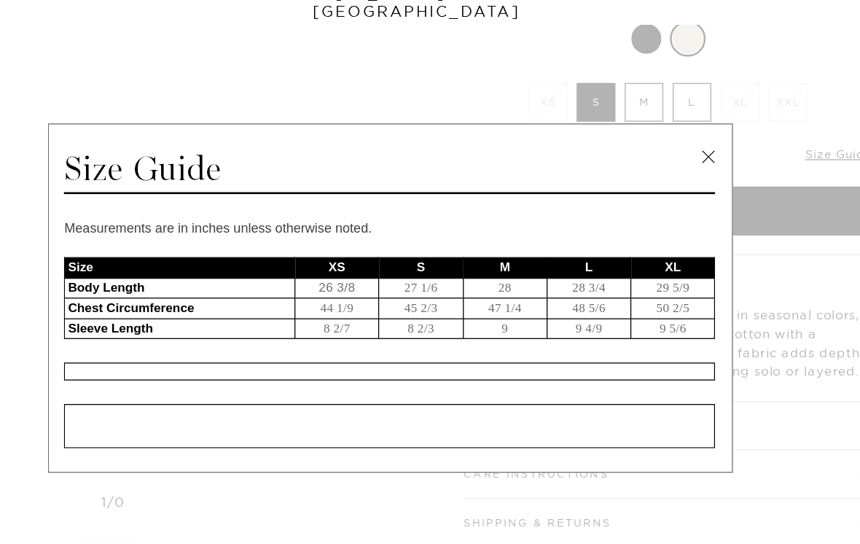
click at [666, 154] on link at bounding box center [677, 165] width 22 height 22
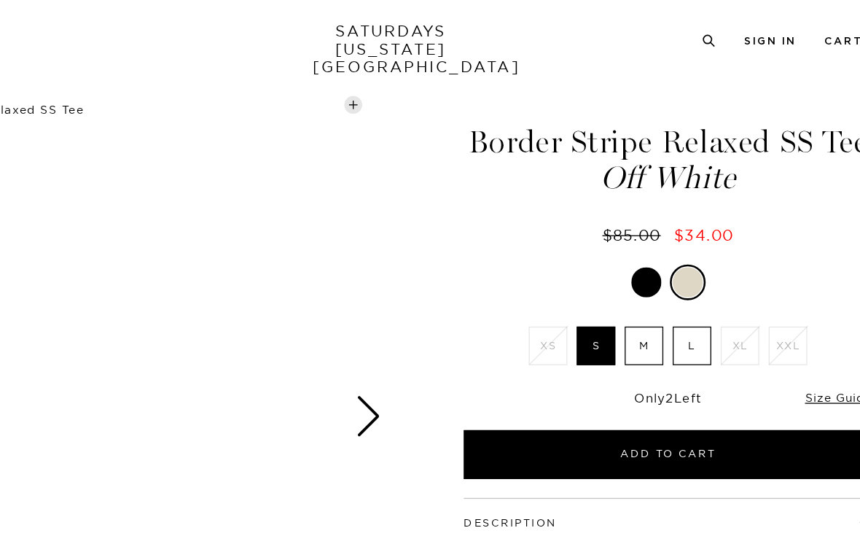
scroll to position [0, 0]
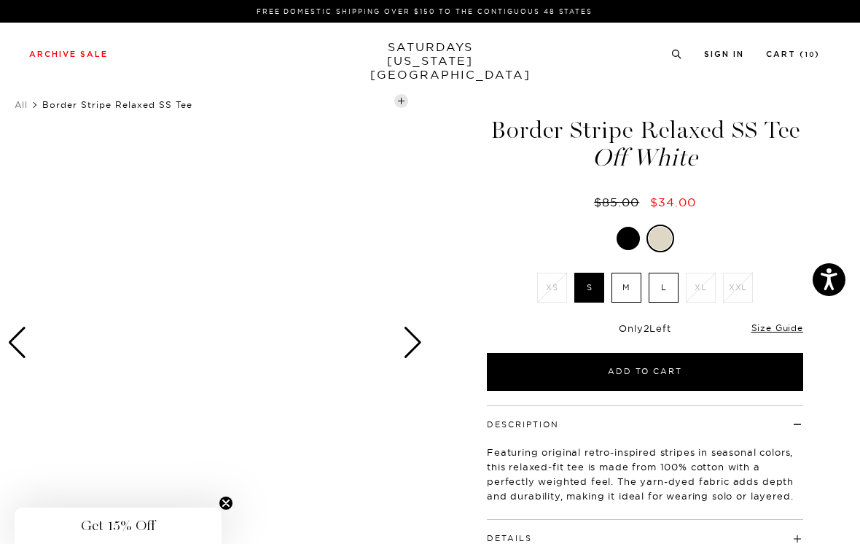
click at [628, 236] on div at bounding box center [628, 238] width 23 height 23
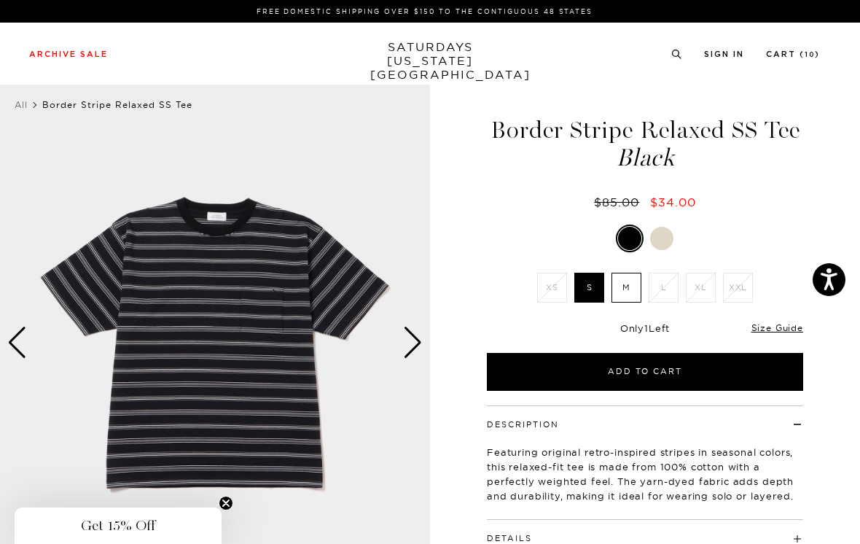
click at [667, 233] on div at bounding box center [661, 238] width 23 height 23
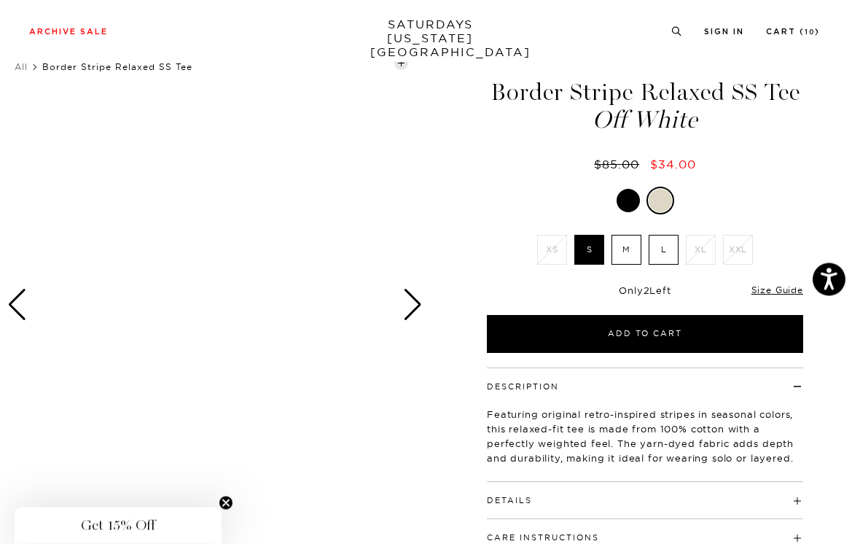
scroll to position [38, 0]
click at [709, 328] on button "Add to Cart" at bounding box center [645, 334] width 316 height 38
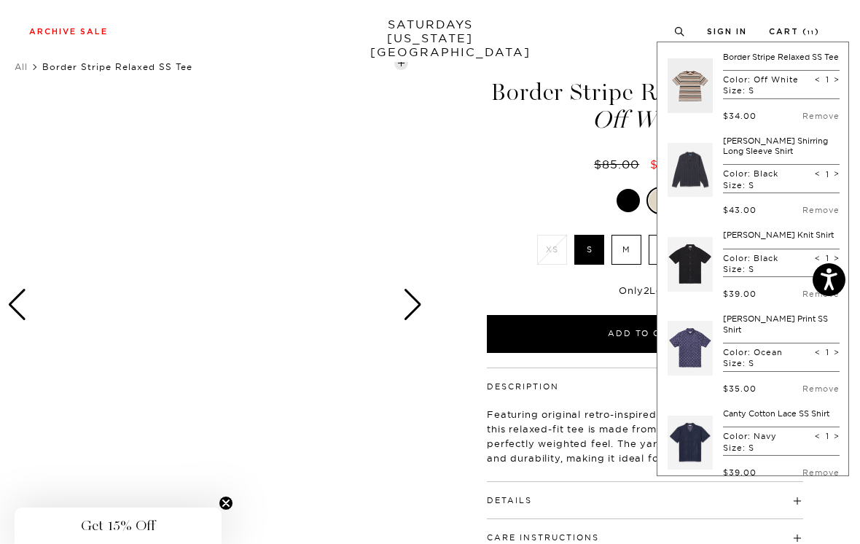
scroll to position [0, 0]
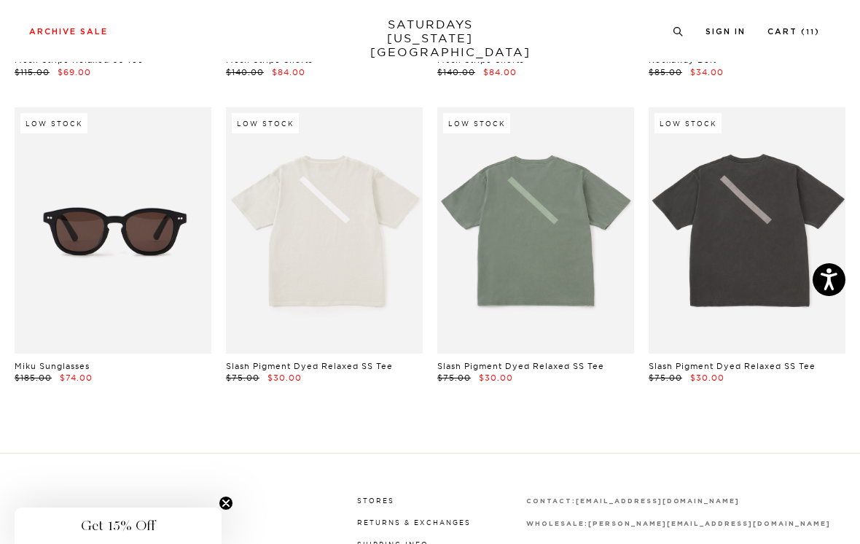
scroll to position [18207, 0]
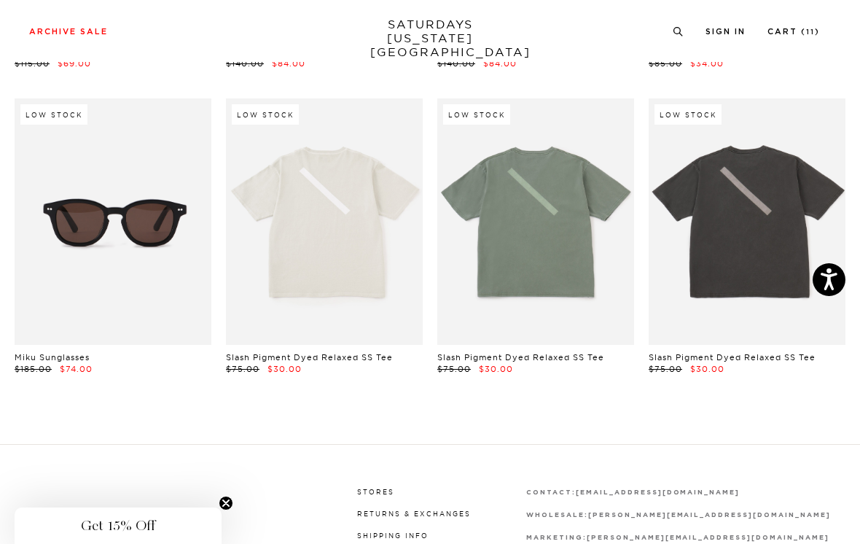
click at [760, 182] on link at bounding box center [747, 221] width 197 height 246
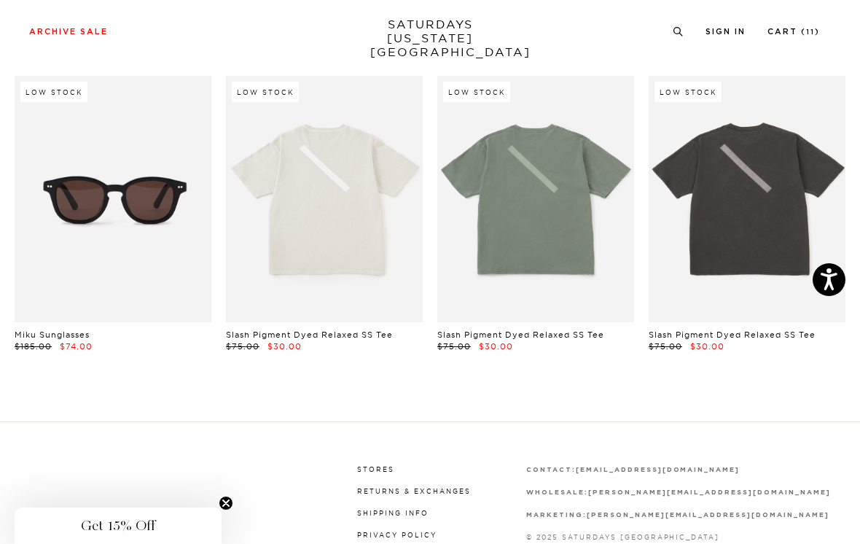
click at [810, 31] on small "11" at bounding box center [810, 32] width 9 height 7
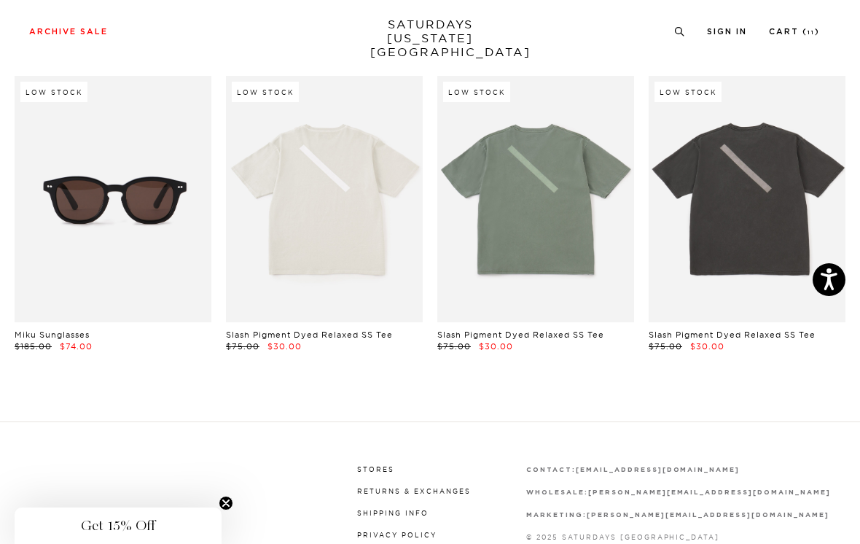
click at [761, 152] on link at bounding box center [747, 199] width 197 height 246
click at [744, 167] on link at bounding box center [747, 199] width 197 height 246
click at [801, 34] on link "Cart ( 11 )" at bounding box center [794, 32] width 51 height 8
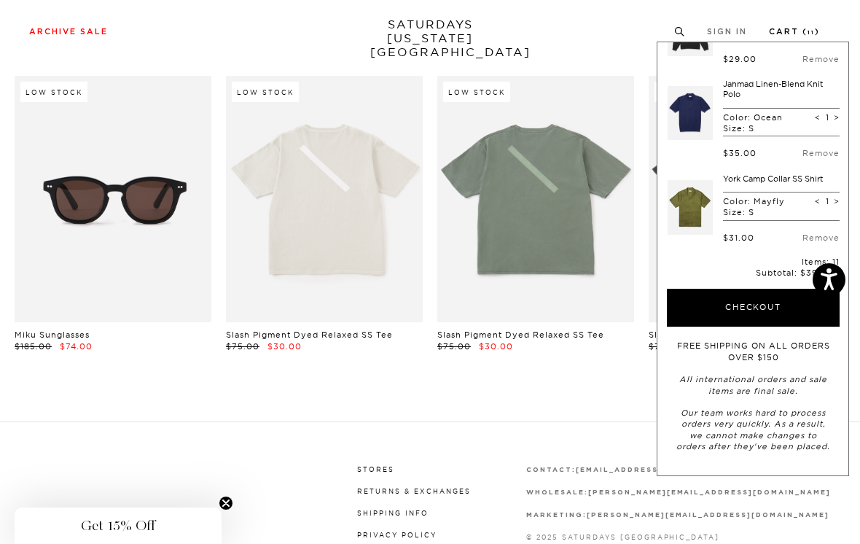
scroll to position [759, 0]
click at [791, 316] on button "Checkout" at bounding box center [753, 308] width 173 height 38
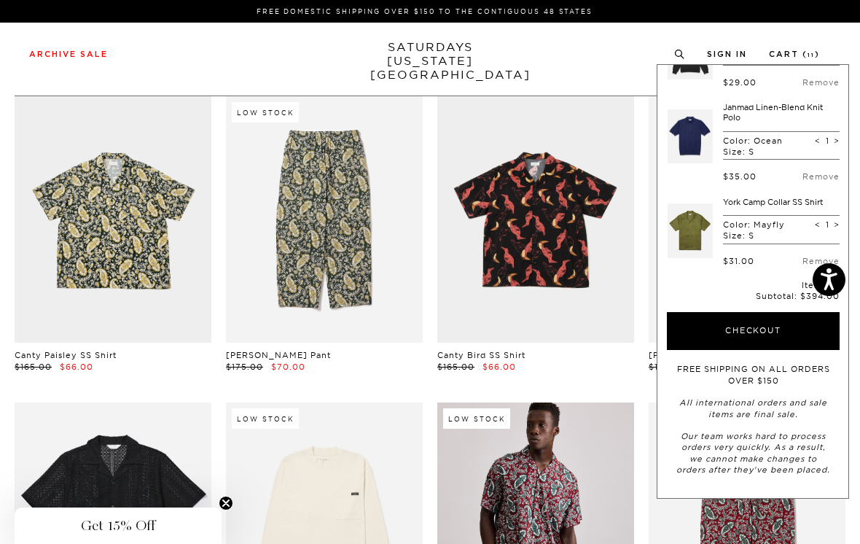
scroll to position [717, 0]
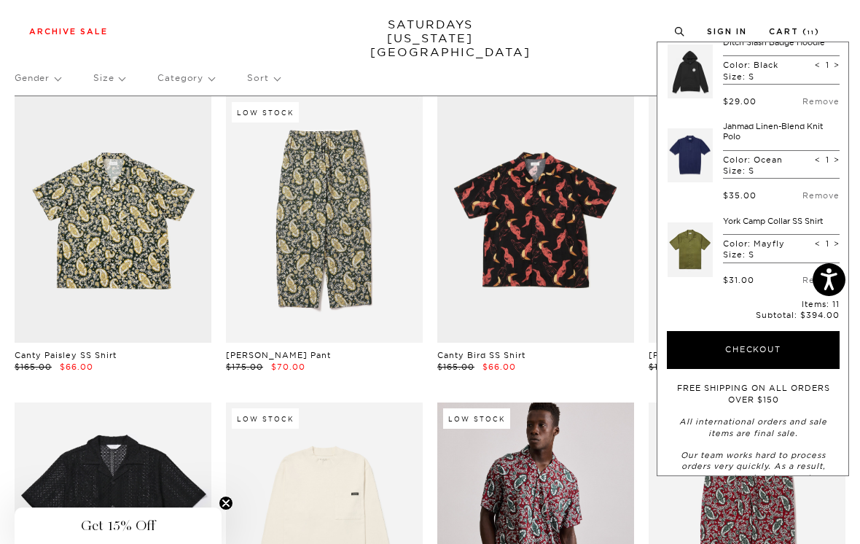
click at [798, 331] on button "Checkout" at bounding box center [753, 350] width 173 height 38
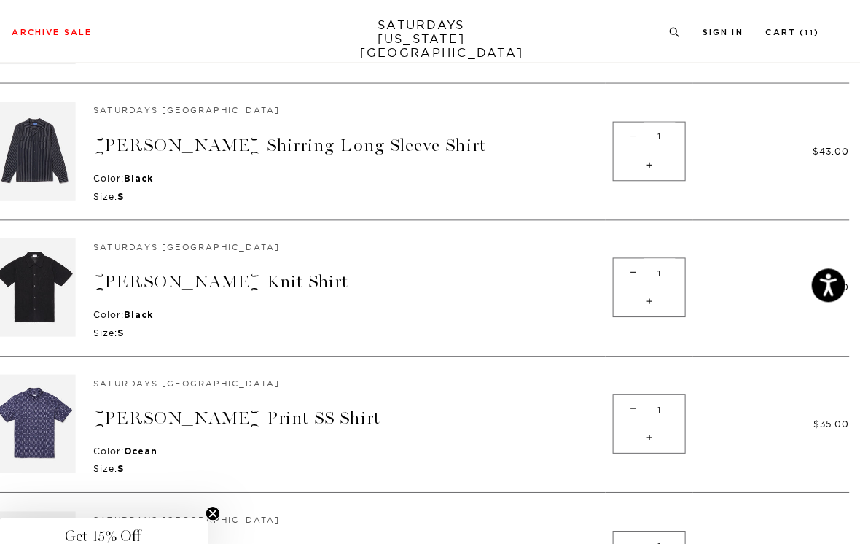
scroll to position [254, 0]
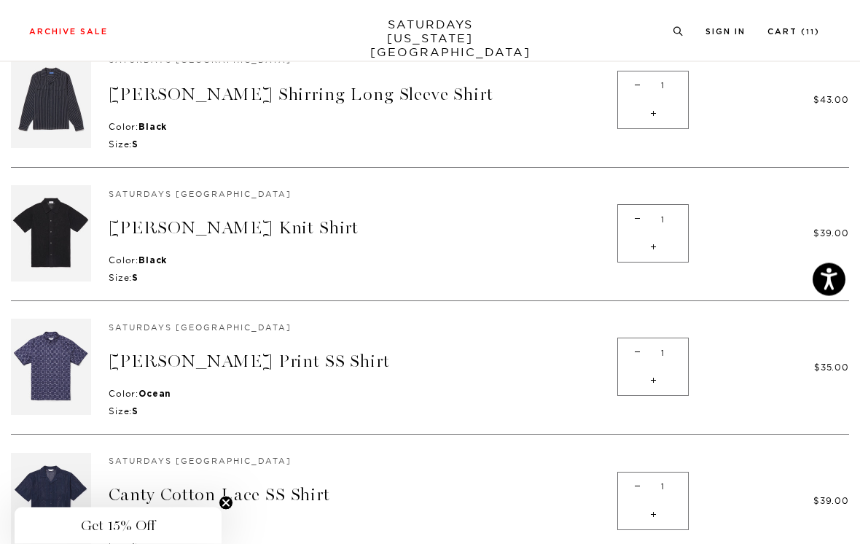
click at [628, 227] on span "-" at bounding box center [638, 220] width 20 height 28
type input "0"
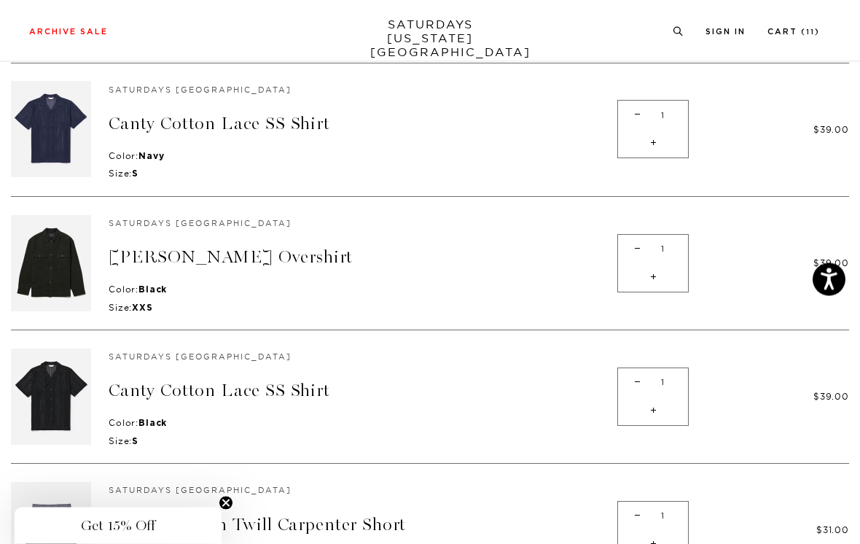
scroll to position [542, 0]
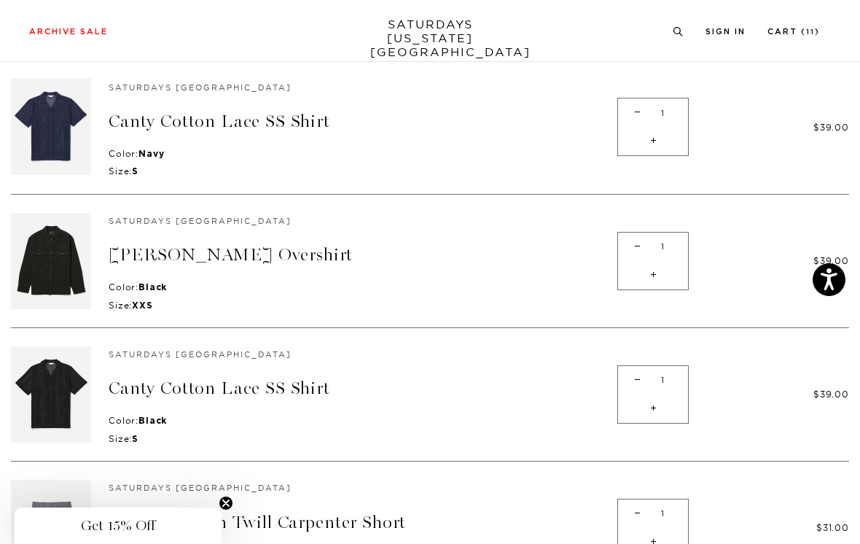
click at [628, 378] on span "-" at bounding box center [638, 380] width 20 height 28
type input "0"
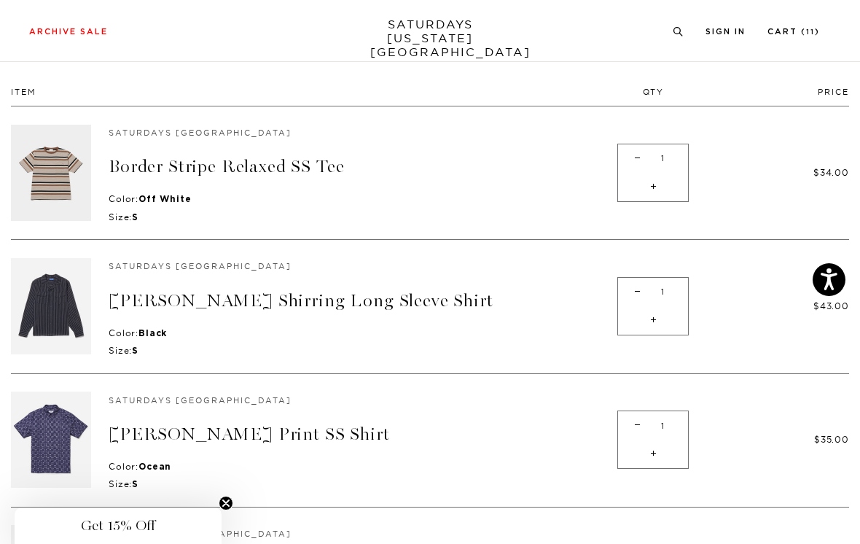
scroll to position [95, 0]
click at [629, 168] on span "-" at bounding box center [638, 159] width 20 height 28
type input "0"
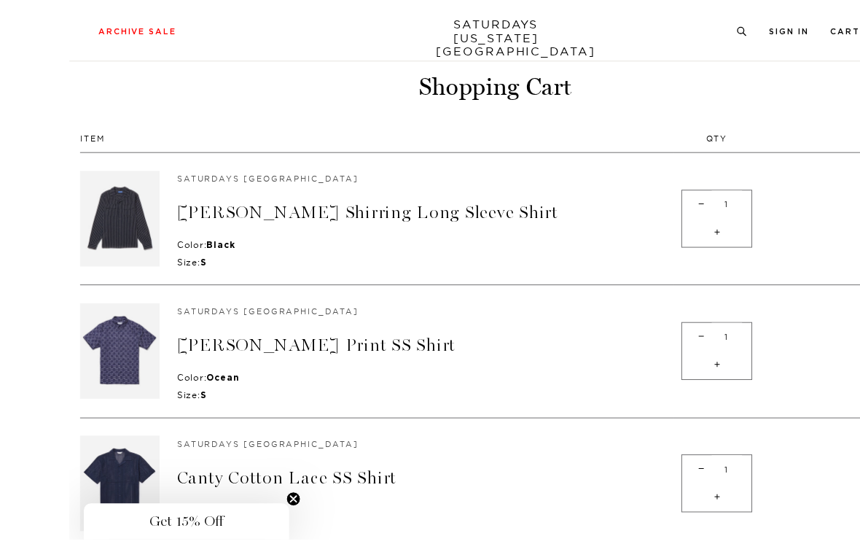
scroll to position [44, 0]
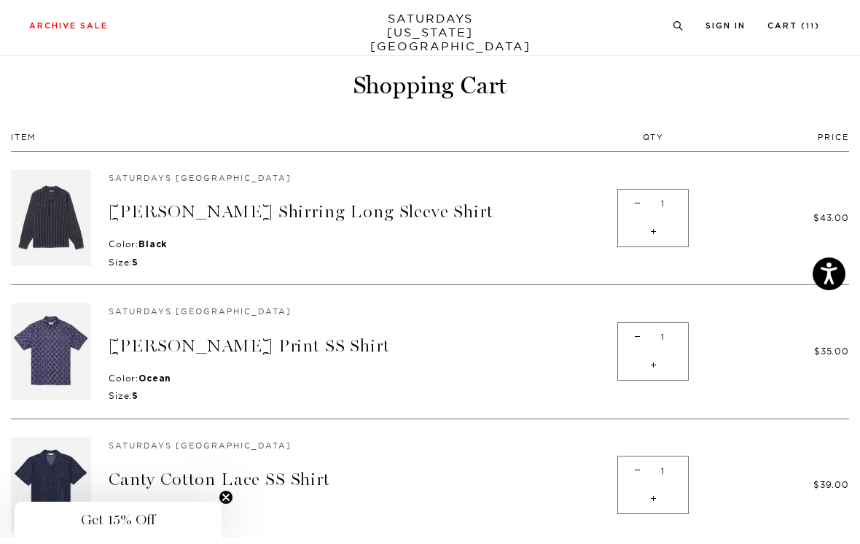
click at [266, 246] on p "Color: Black" at bounding box center [360, 250] width 502 height 12
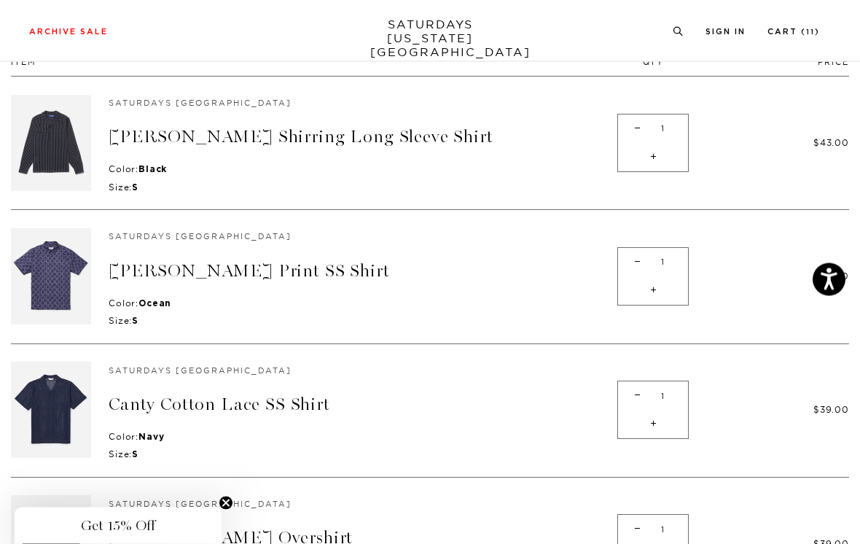
scroll to position [125, 0]
click at [628, 140] on span "-" at bounding box center [638, 128] width 20 height 28
type input "0"
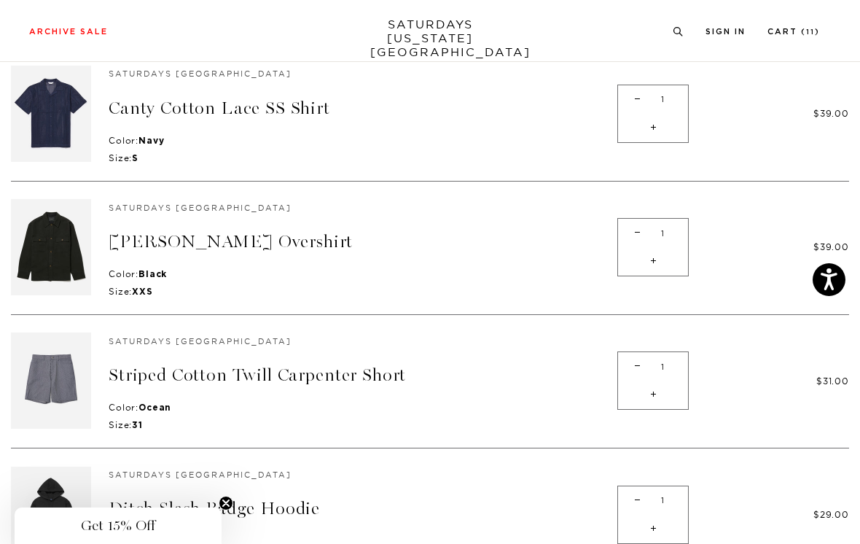
scroll to position [304, 0]
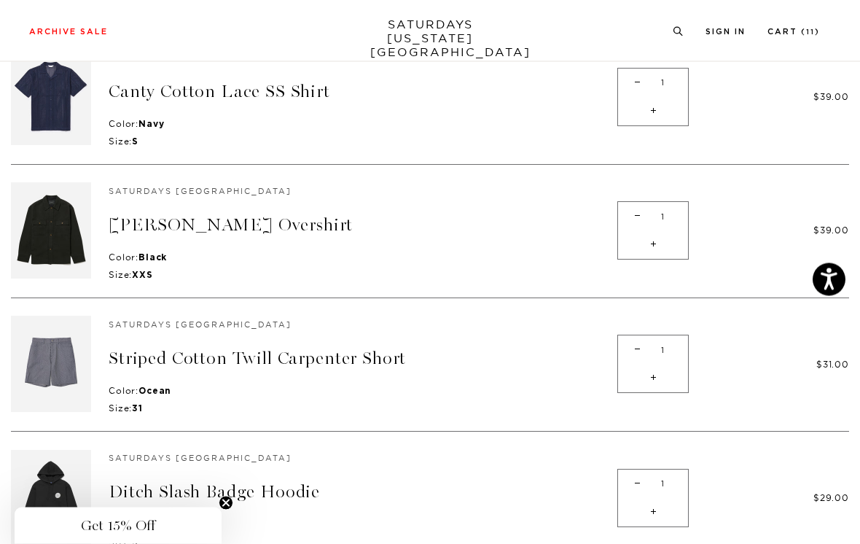
click at [855, 402] on div "Shopping Cart Item Qty Price Saturdays NYC Bruce Block Print SS Shirt Color: Oc…" at bounding box center [430, 373] width 860 height 1170
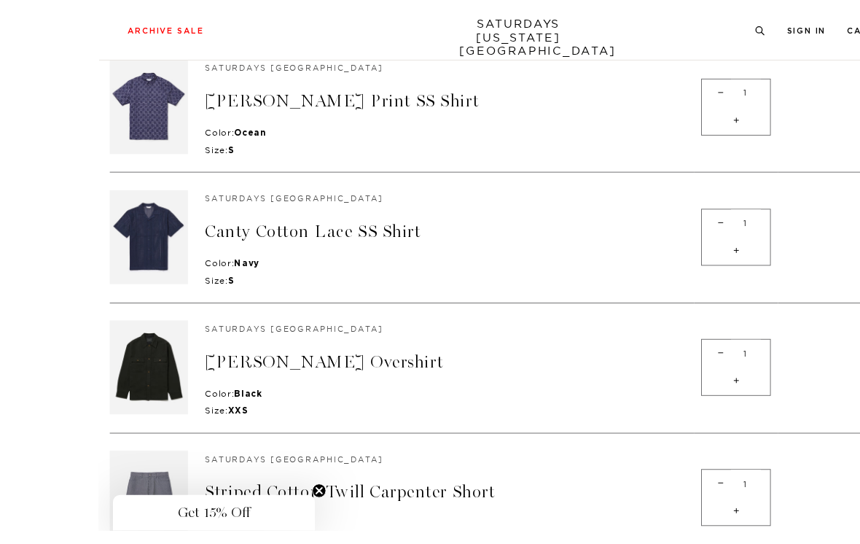
scroll to position [136, 0]
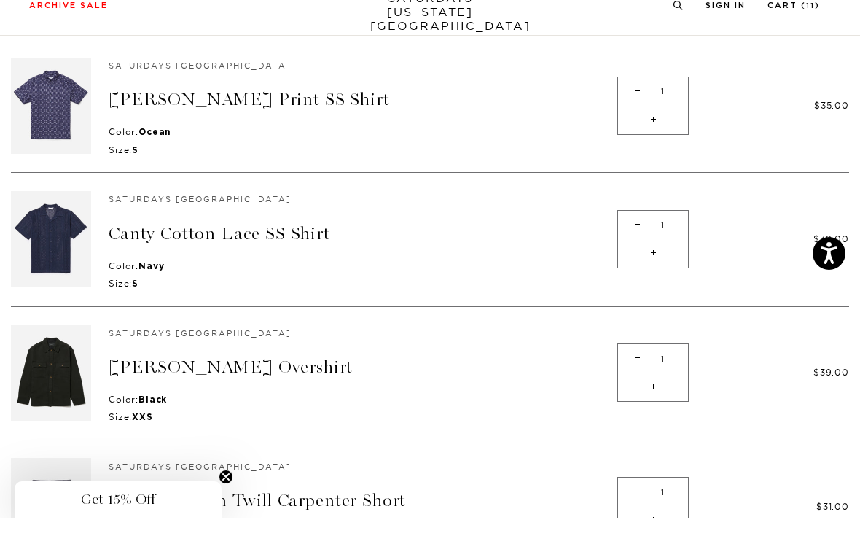
click at [631, 237] on span "-" at bounding box center [638, 251] width 20 height 28
type input "0"
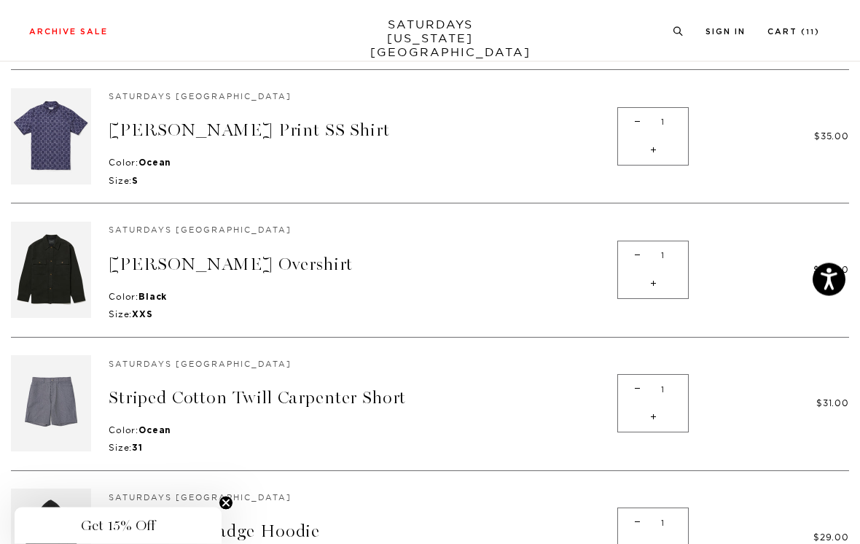
scroll to position [132, 0]
click at [159, 258] on link "[PERSON_NAME] Overshirt" at bounding box center [231, 264] width 244 height 21
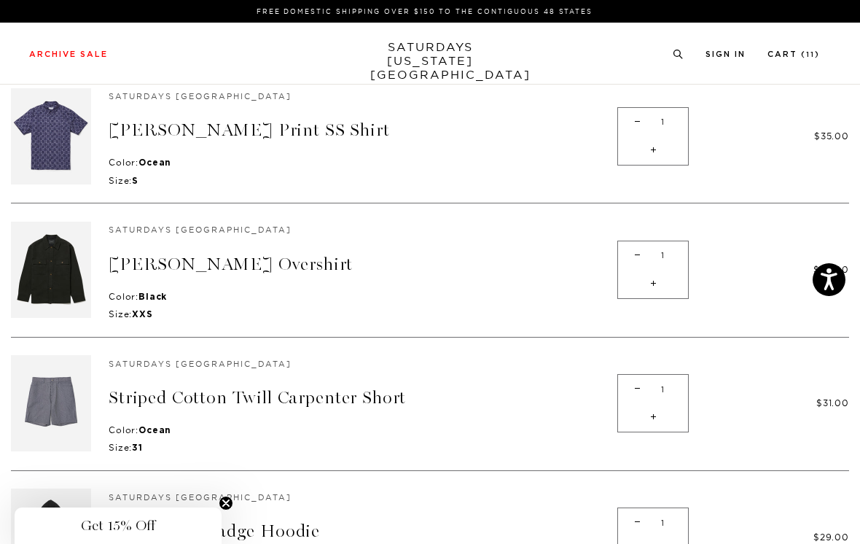
scroll to position [155, 0]
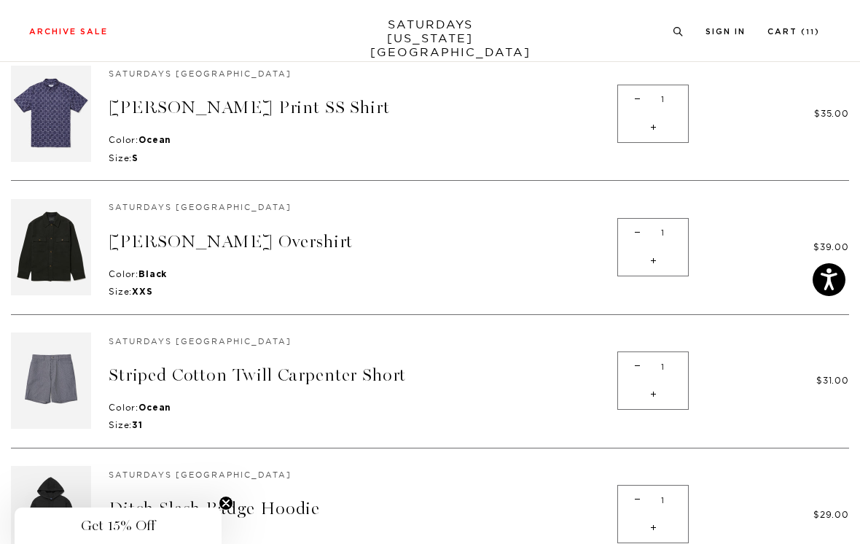
click at [159, 240] on link "[PERSON_NAME] Overshirt" at bounding box center [231, 241] width 244 height 21
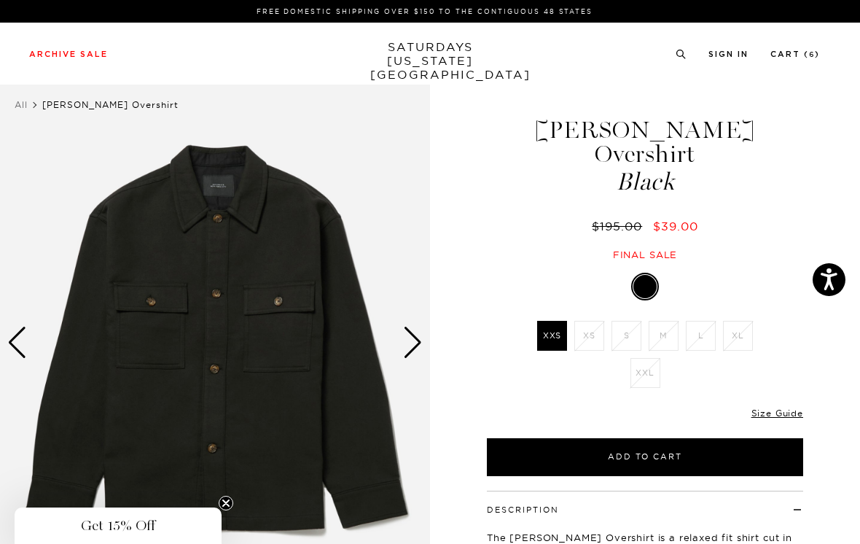
click at [408, 339] on div "Next slide" at bounding box center [413, 343] width 20 height 32
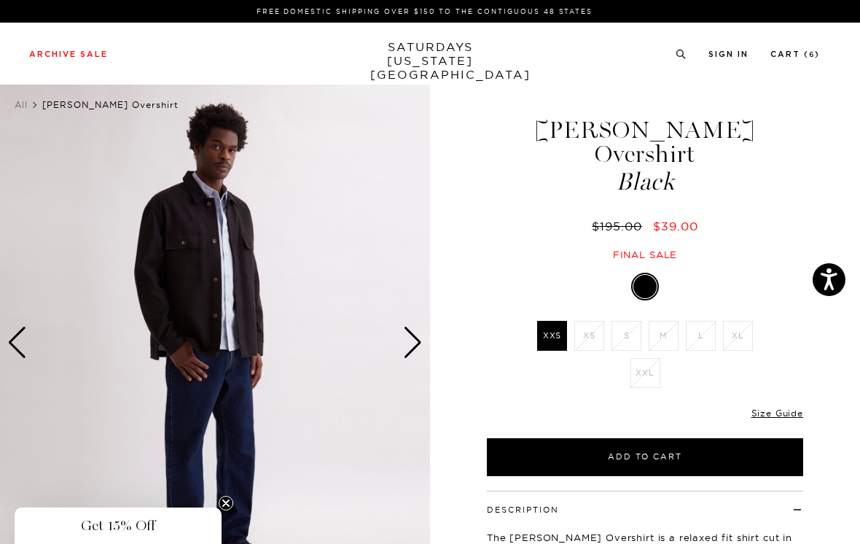
click at [416, 334] on div "Next slide" at bounding box center [413, 343] width 20 height 32
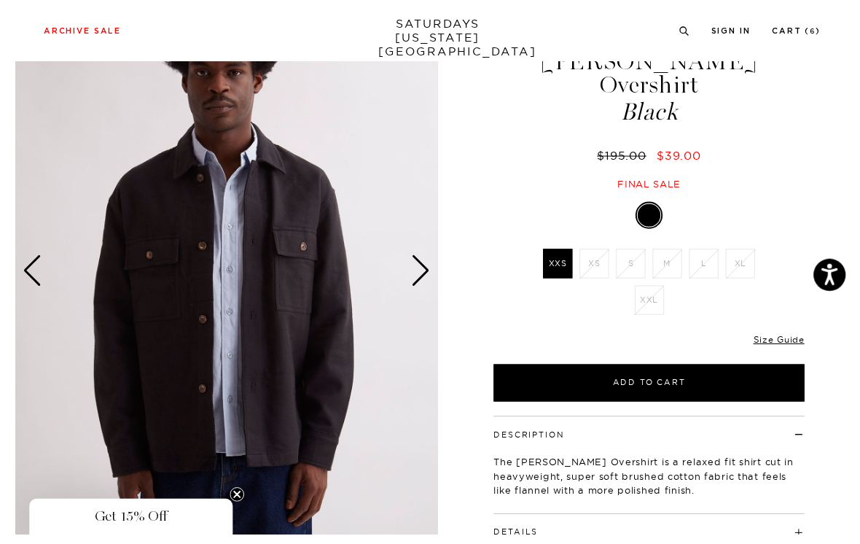
scroll to position [74, 0]
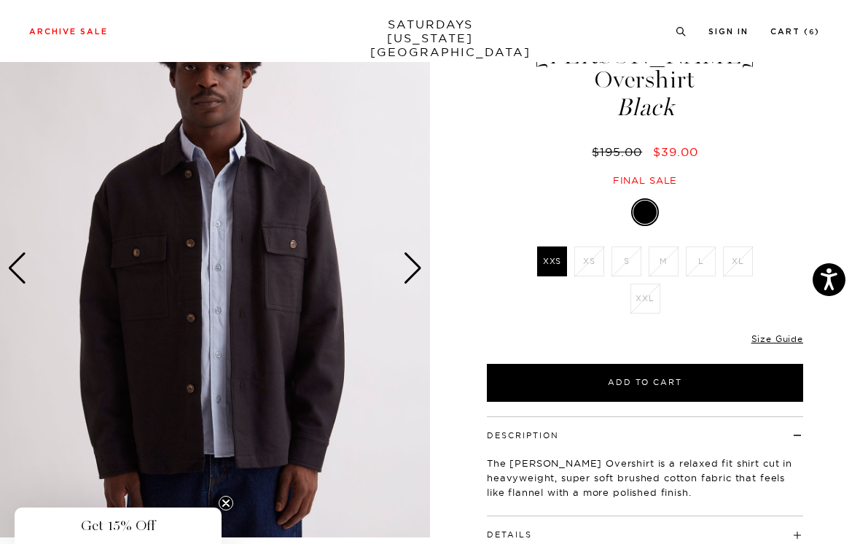
click at [758, 171] on div "[PERSON_NAME] Overshirt Black $195.00 $39.00 Final sale [PERSON_NAME] Overshirt…" at bounding box center [645, 313] width 365 height 629
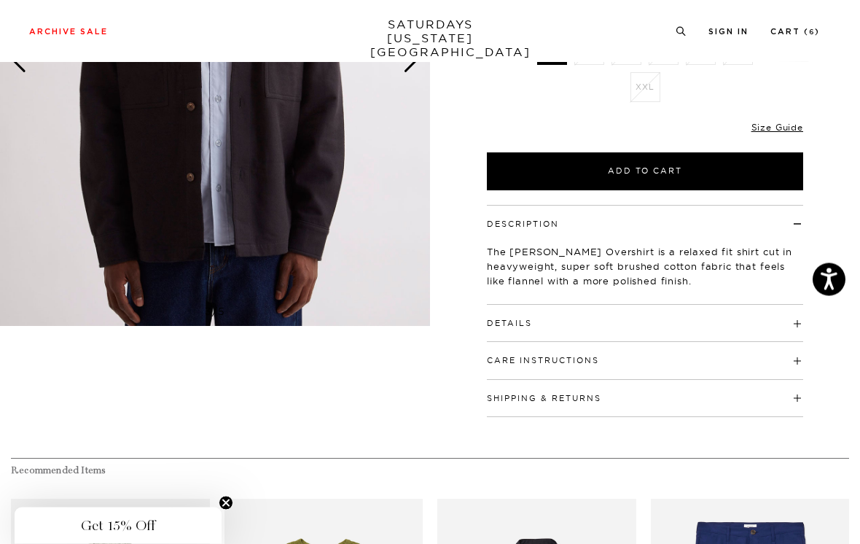
scroll to position [292, 0]
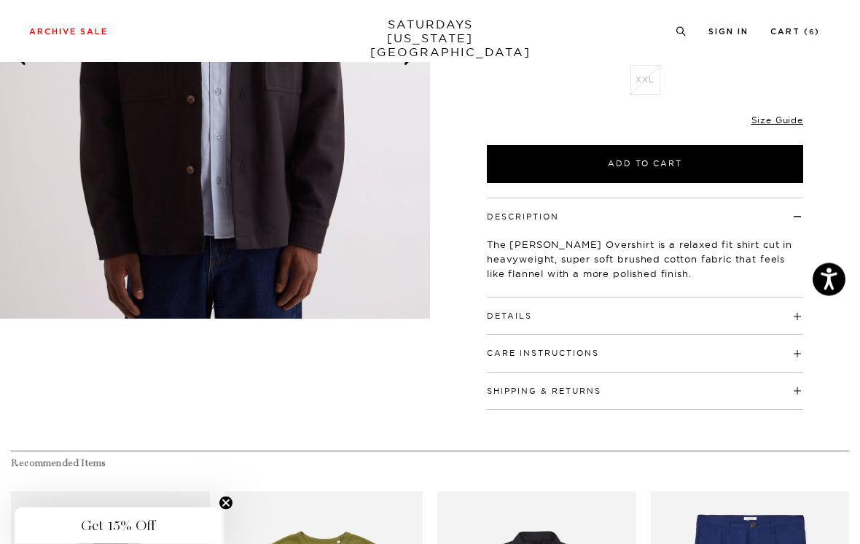
click at [721, 298] on h4 "Details" at bounding box center [645, 310] width 316 height 24
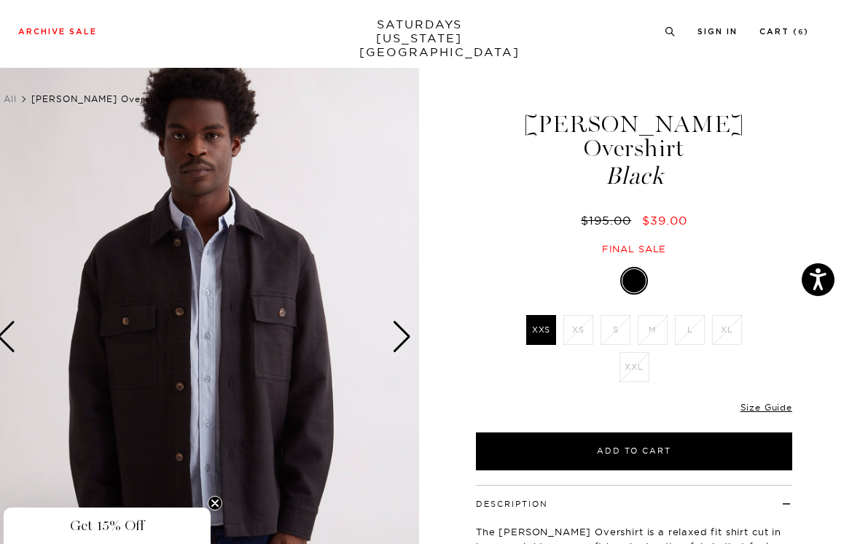
scroll to position [12, 0]
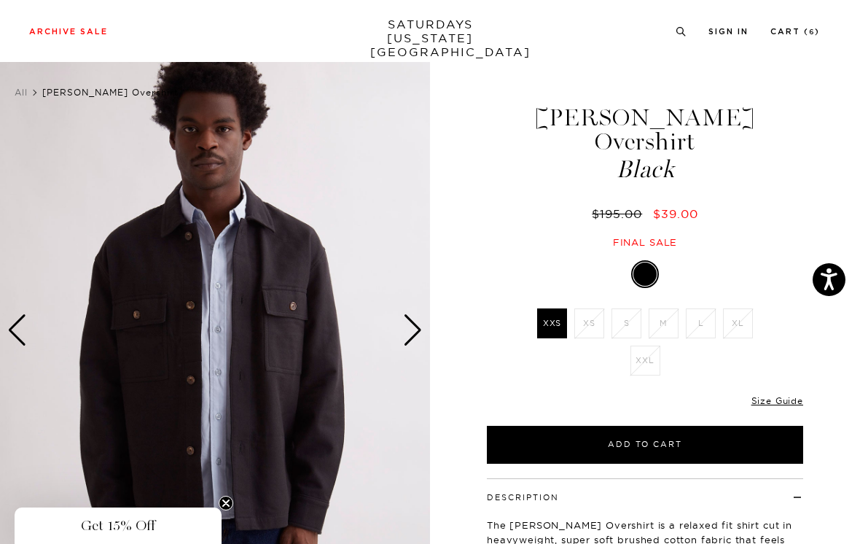
click at [414, 331] on div "Next slide" at bounding box center [413, 330] width 20 height 32
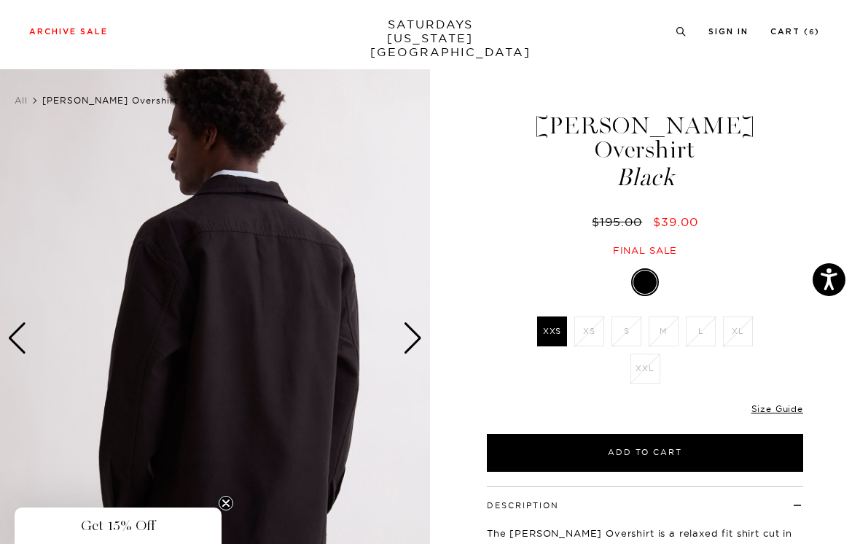
scroll to position [4, 0]
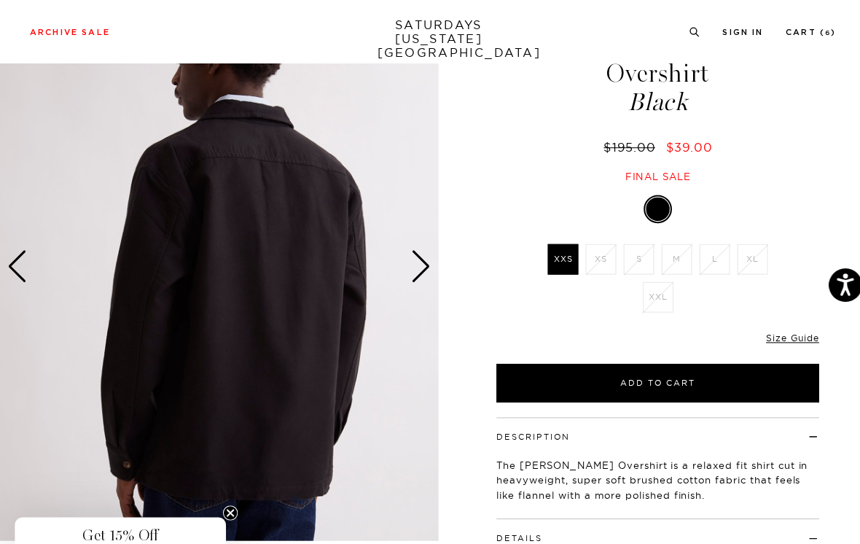
click at [413, 255] on div "Next slide" at bounding box center [413, 261] width 20 height 32
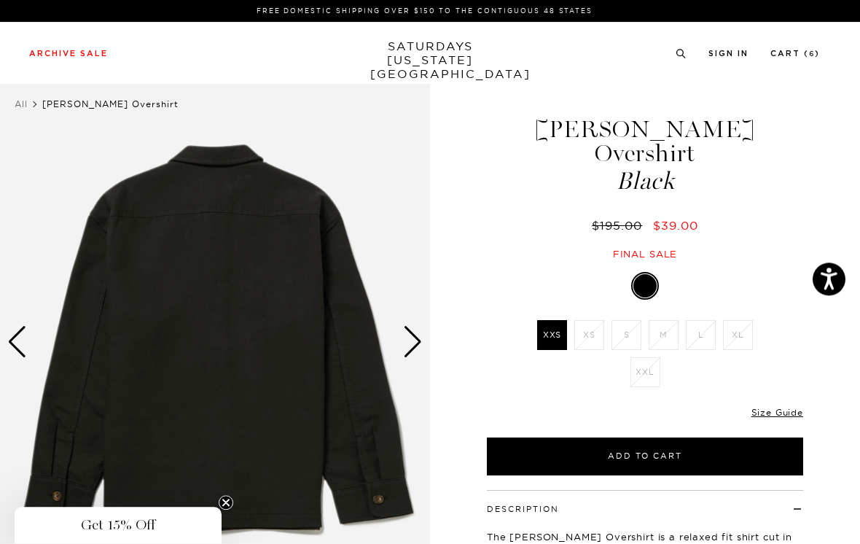
scroll to position [55, 0]
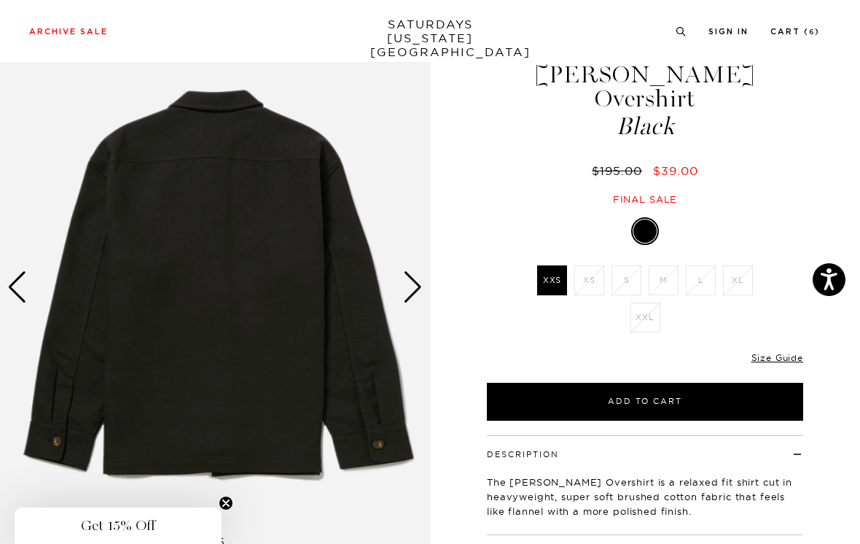
click at [418, 284] on div "Next slide" at bounding box center [413, 287] width 20 height 32
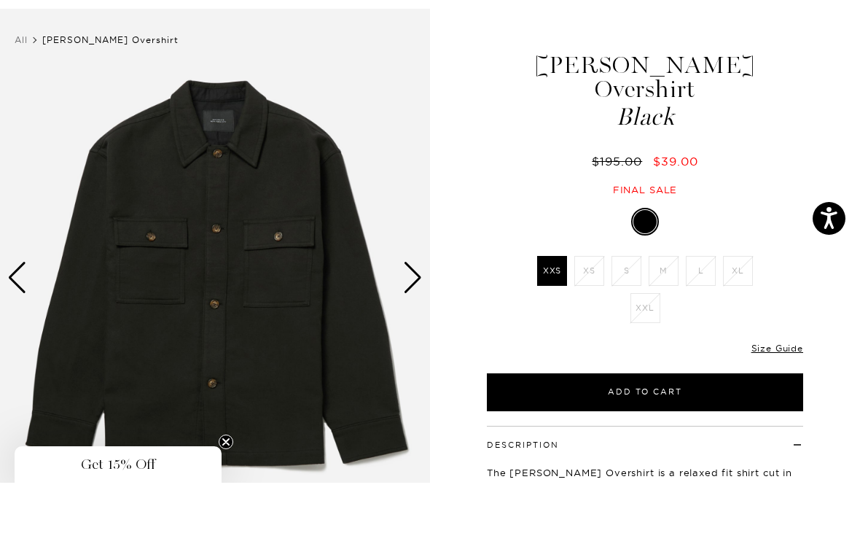
click at [413, 323] on div "Next slide" at bounding box center [413, 339] width 20 height 32
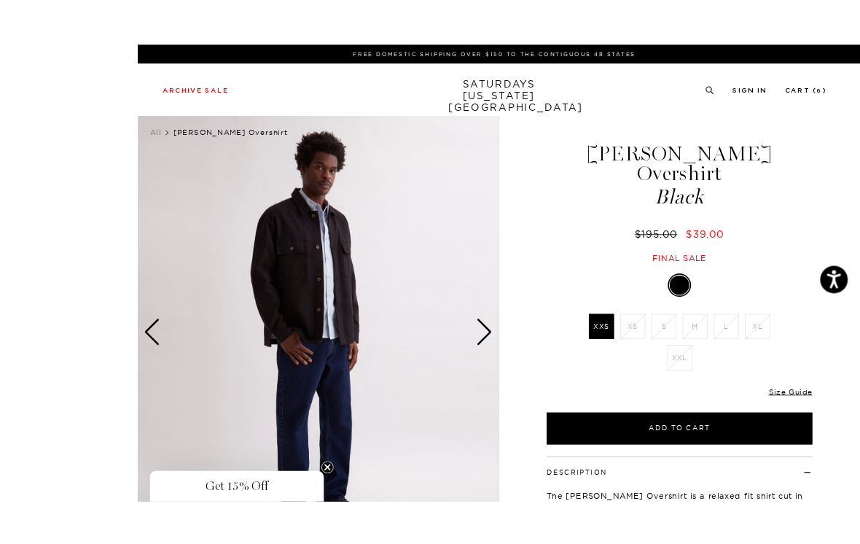
scroll to position [44, 0]
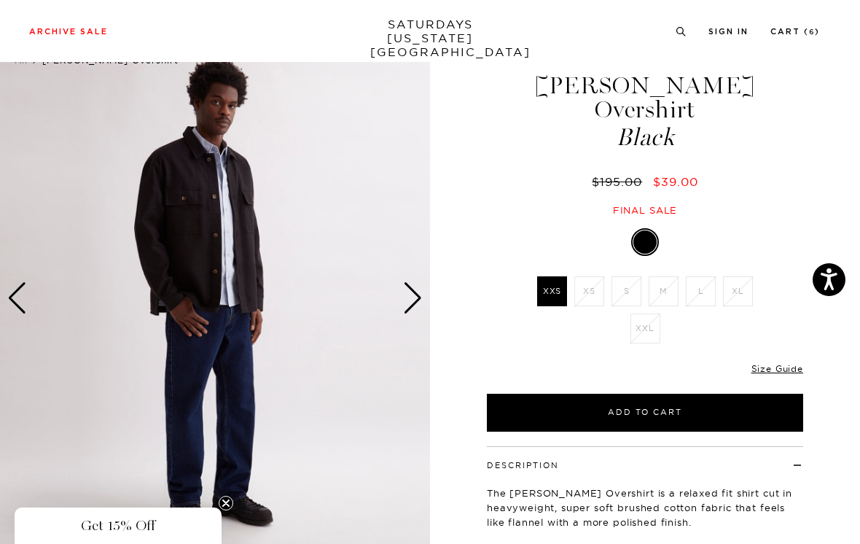
click at [417, 294] on div "Next slide" at bounding box center [413, 298] width 20 height 32
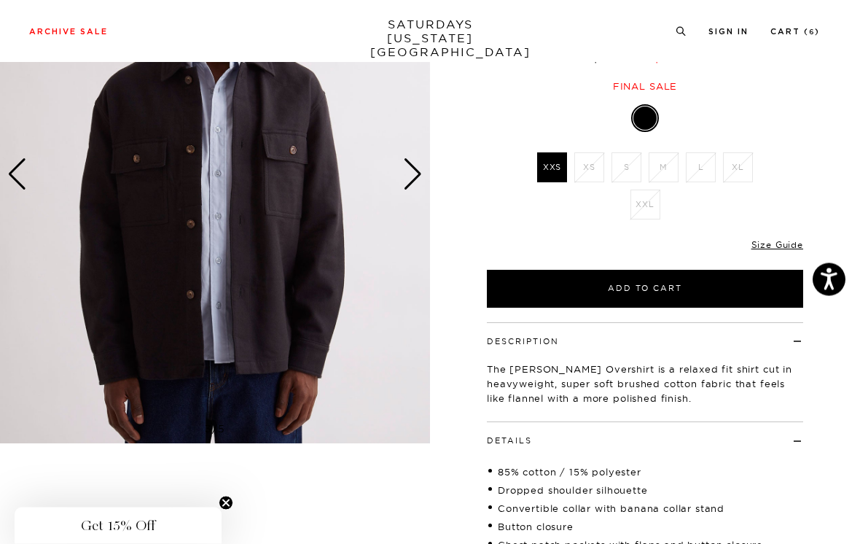
scroll to position [171, 0]
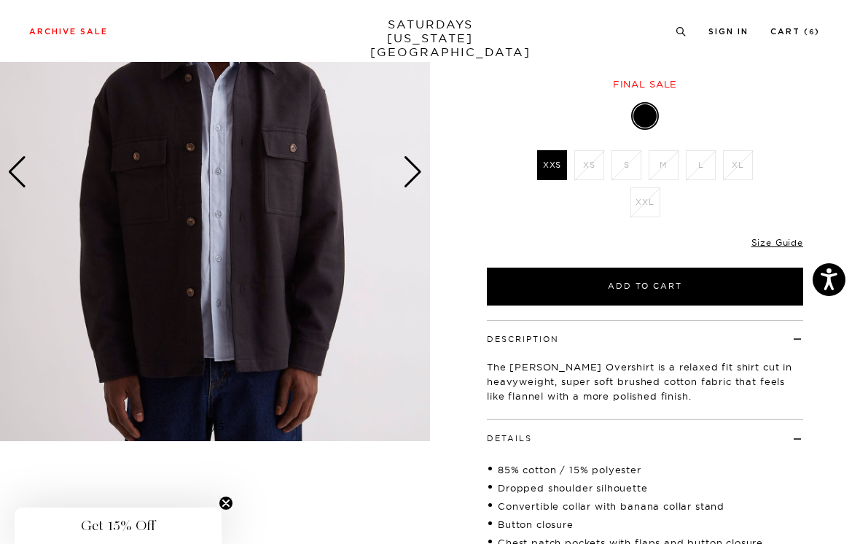
click at [791, 237] on link "Size Guide" at bounding box center [778, 242] width 52 height 11
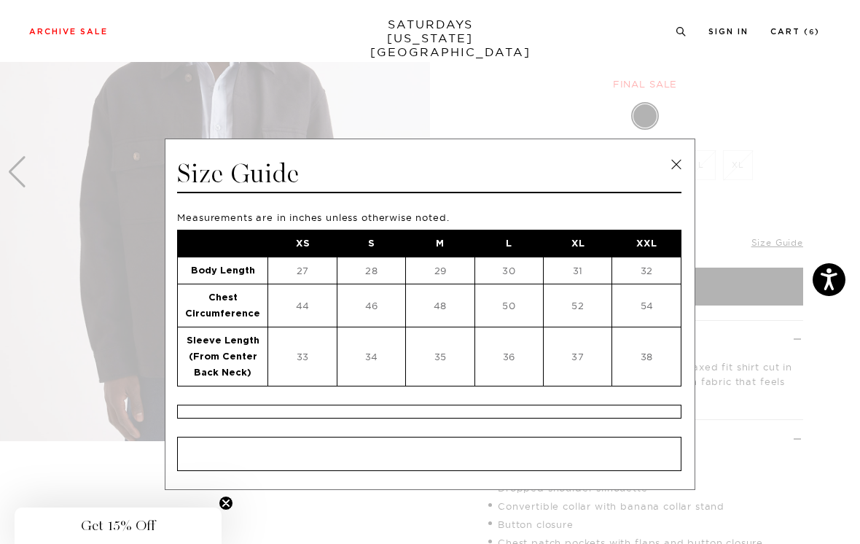
click at [687, 165] on link at bounding box center [677, 165] width 22 height 22
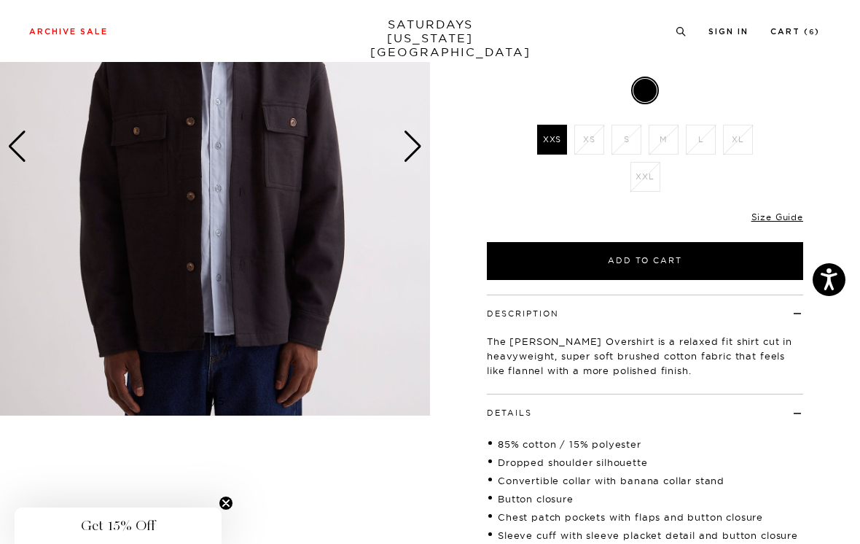
scroll to position [148, 0]
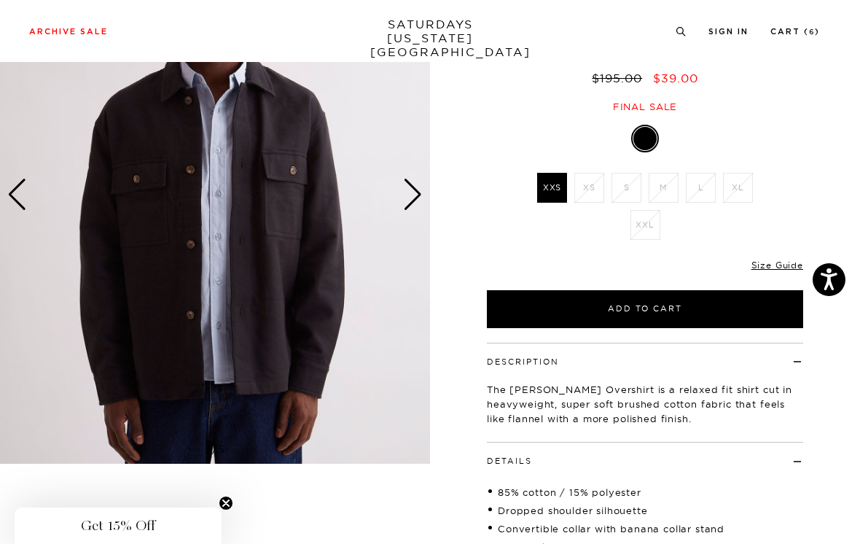
click at [413, 192] on div "Next slide" at bounding box center [413, 195] width 20 height 32
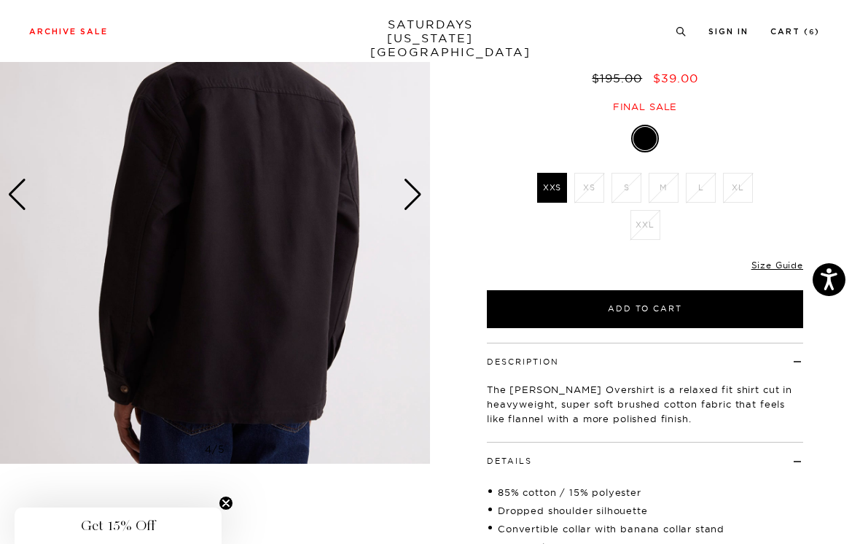
click at [424, 192] on img at bounding box center [215, 195] width 430 height 538
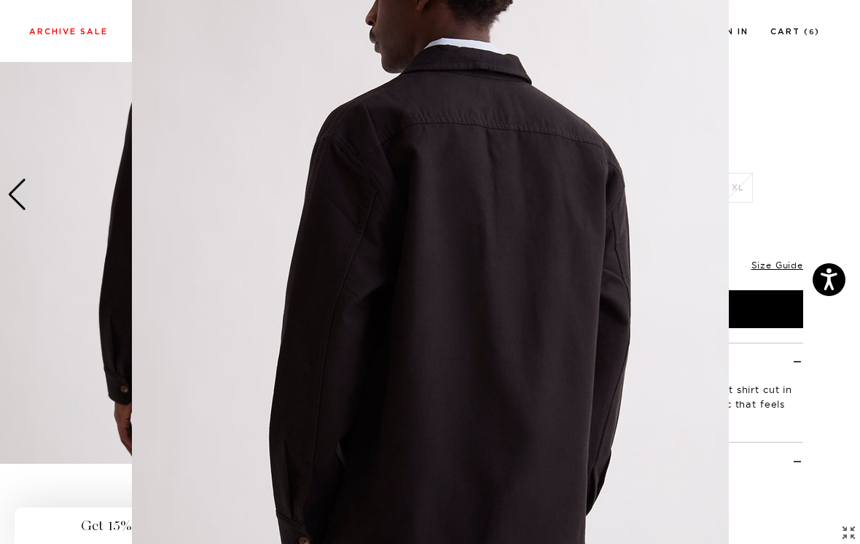
click at [752, 136] on figure at bounding box center [430, 272] width 860 height 544
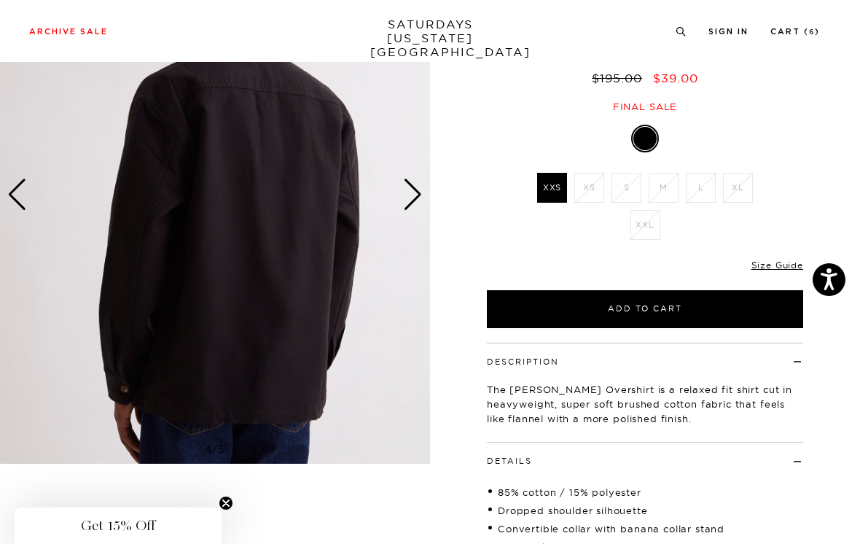
scroll to position [0, 0]
click at [409, 195] on div "Next slide" at bounding box center [413, 195] width 20 height 32
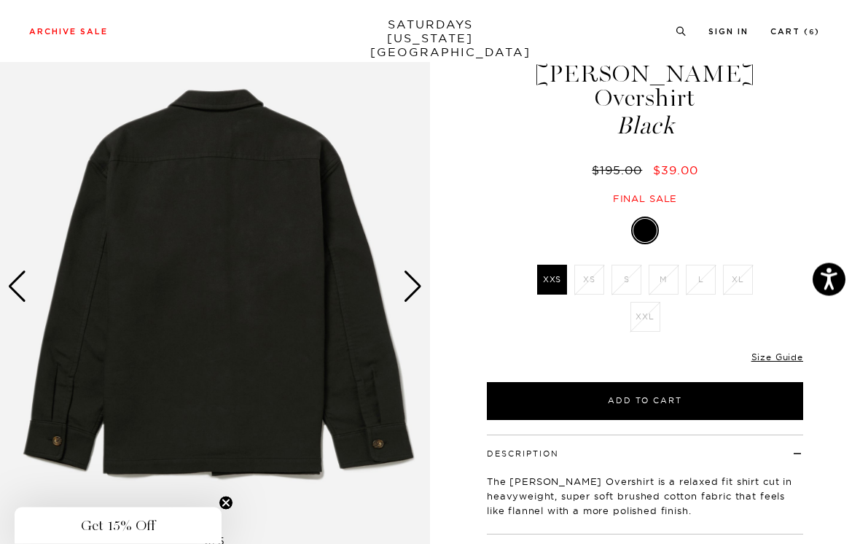
scroll to position [57, 0]
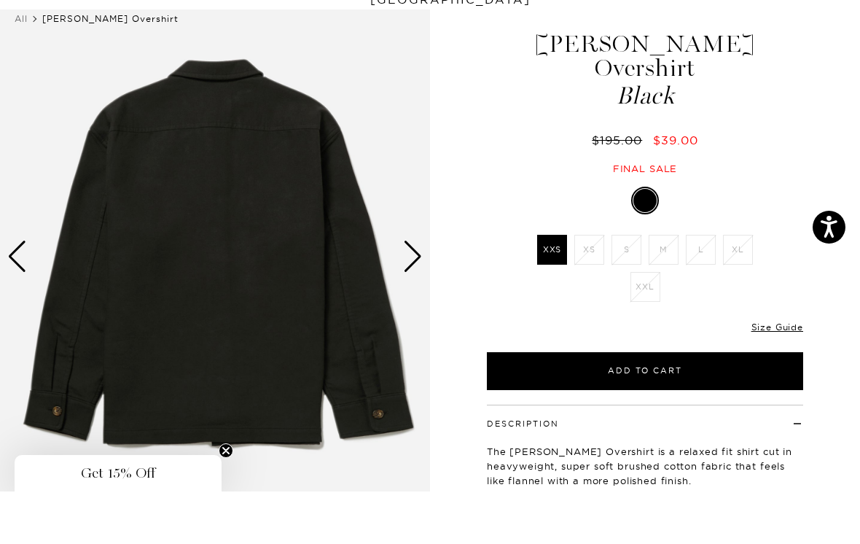
click at [416, 293] on div "Next slide" at bounding box center [413, 309] width 20 height 32
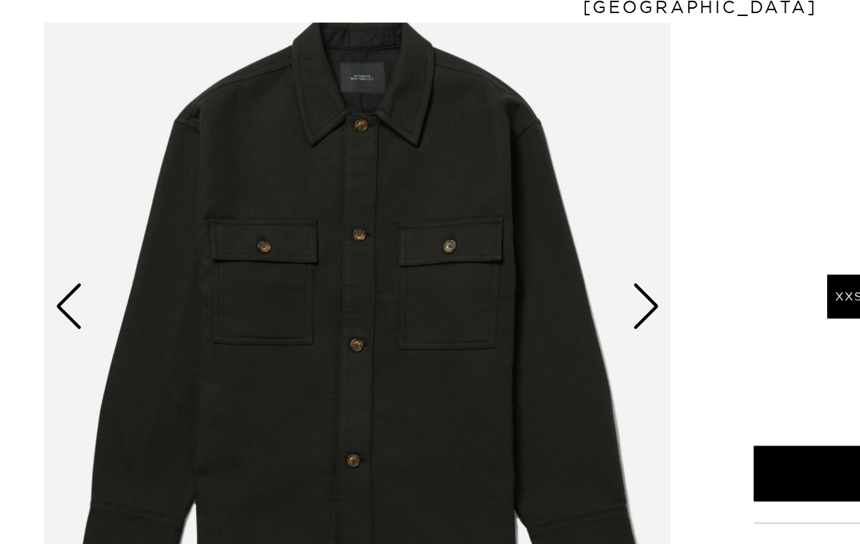
scroll to position [87, 0]
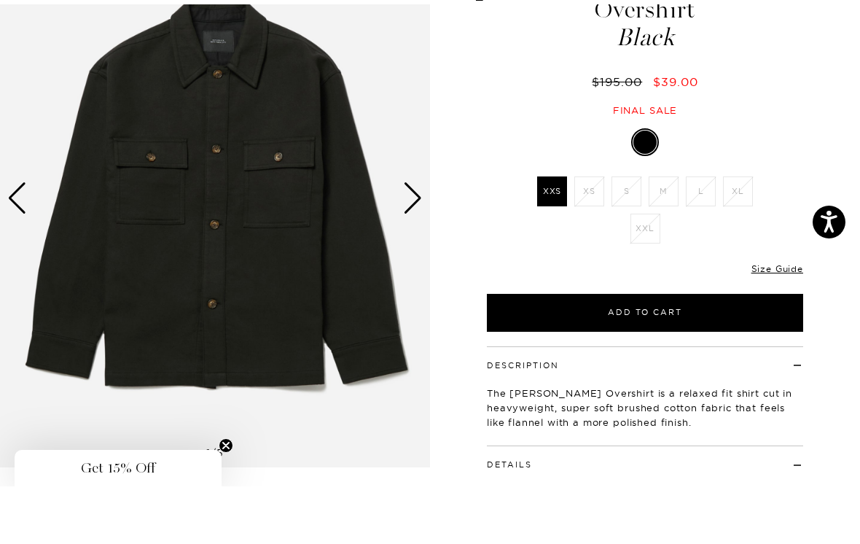
click at [415, 240] on div "Next slide" at bounding box center [413, 256] width 20 height 32
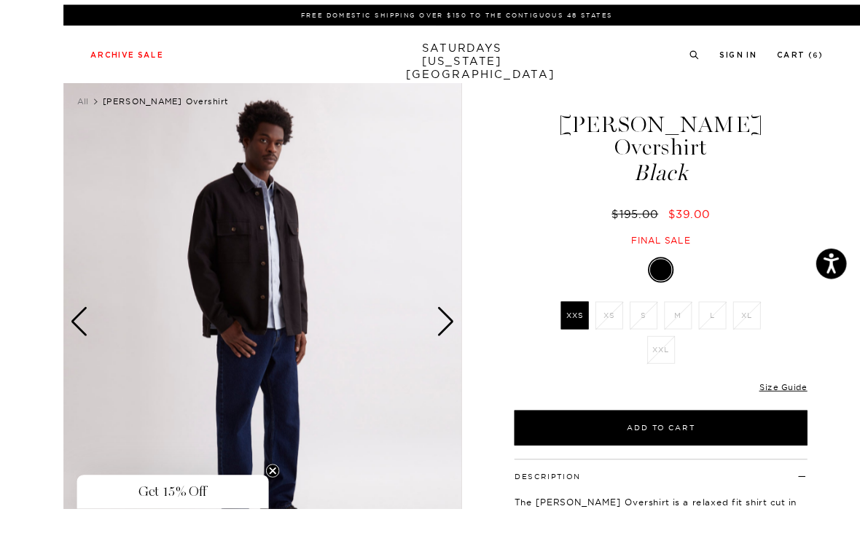
scroll to position [34, 0]
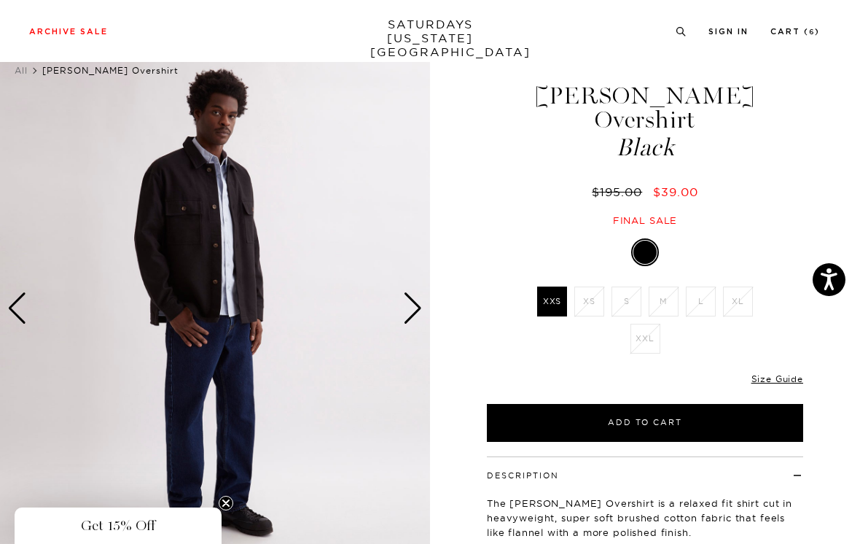
click at [419, 303] on div "Next slide" at bounding box center [413, 308] width 20 height 32
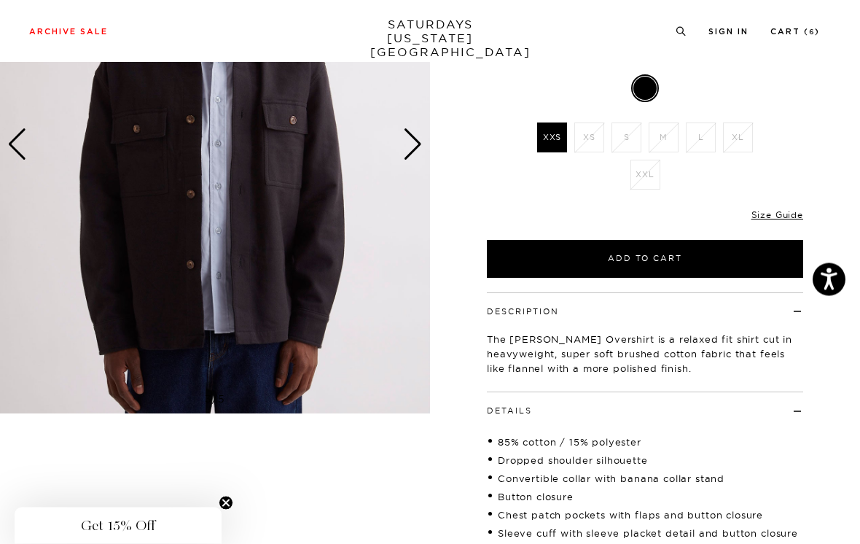
scroll to position [198, 0]
click at [416, 141] on div "Next slide" at bounding box center [413, 144] width 20 height 32
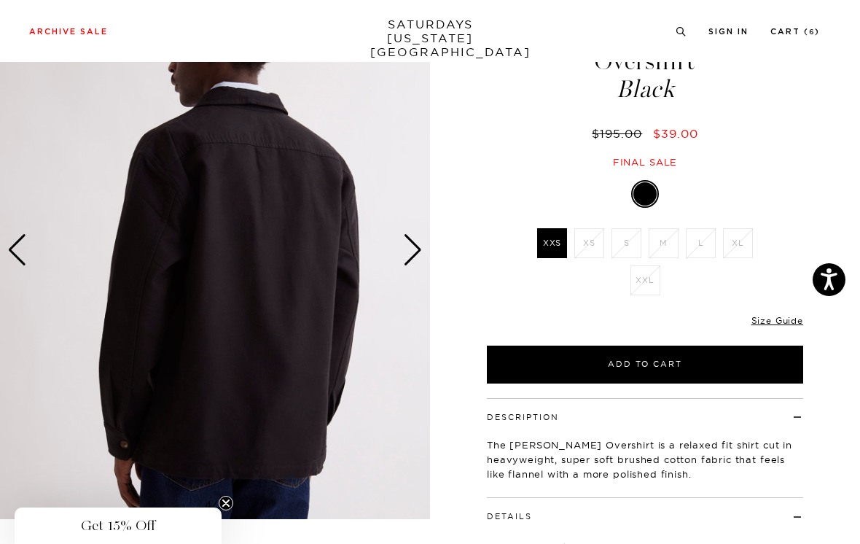
scroll to position [91, 0]
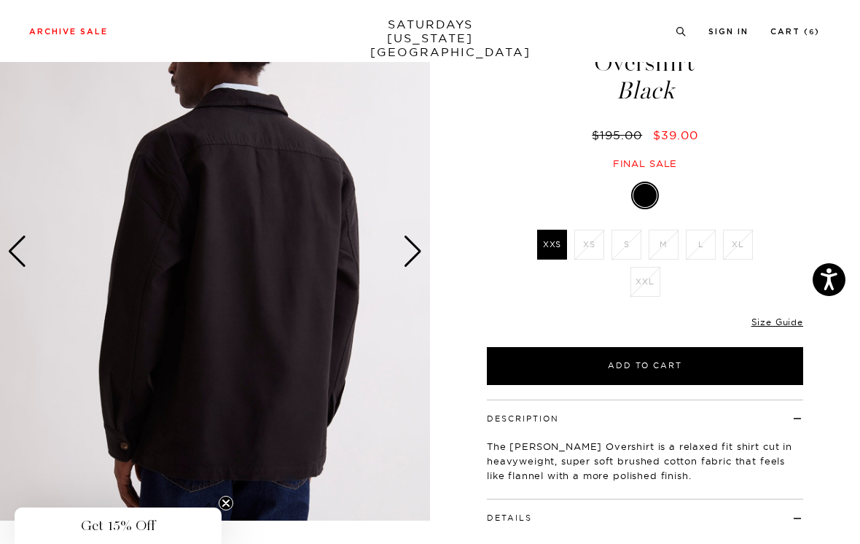
click at [423, 245] on img at bounding box center [215, 252] width 430 height 538
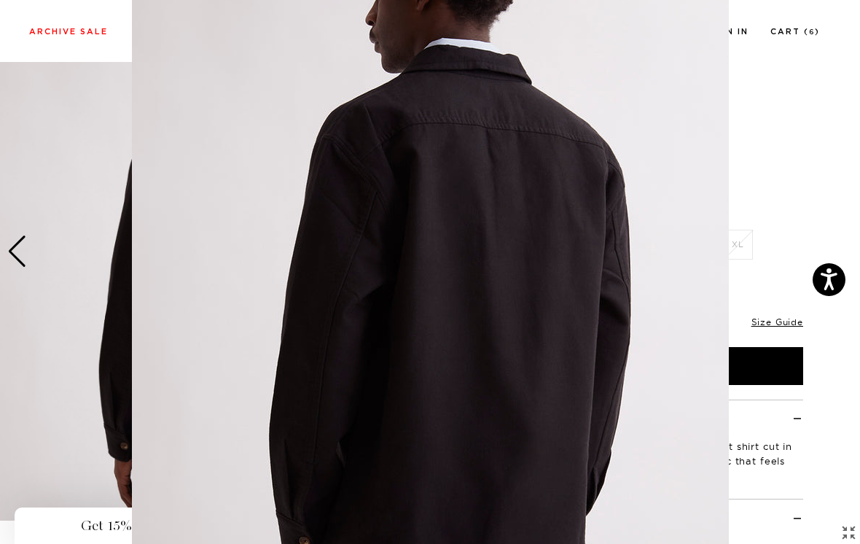
click at [766, 93] on figure at bounding box center [430, 272] width 860 height 544
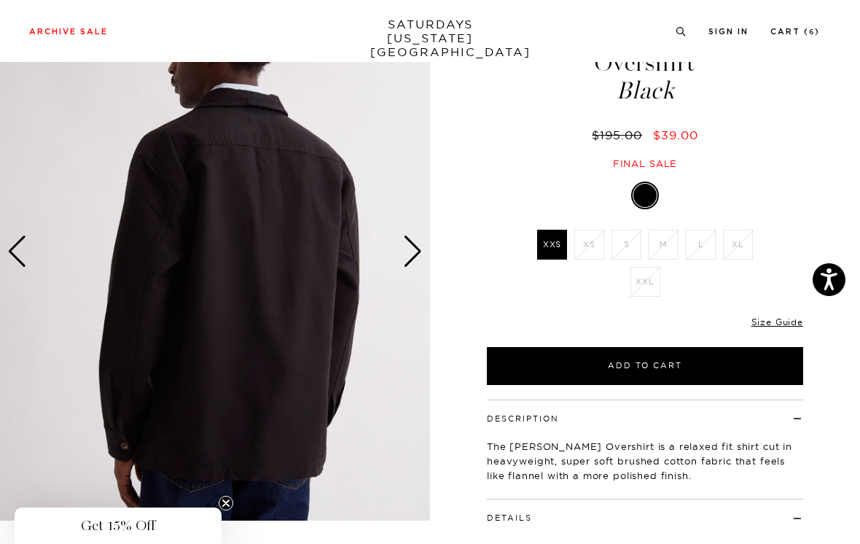
click at [413, 250] on div "Next slide" at bounding box center [413, 252] width 20 height 32
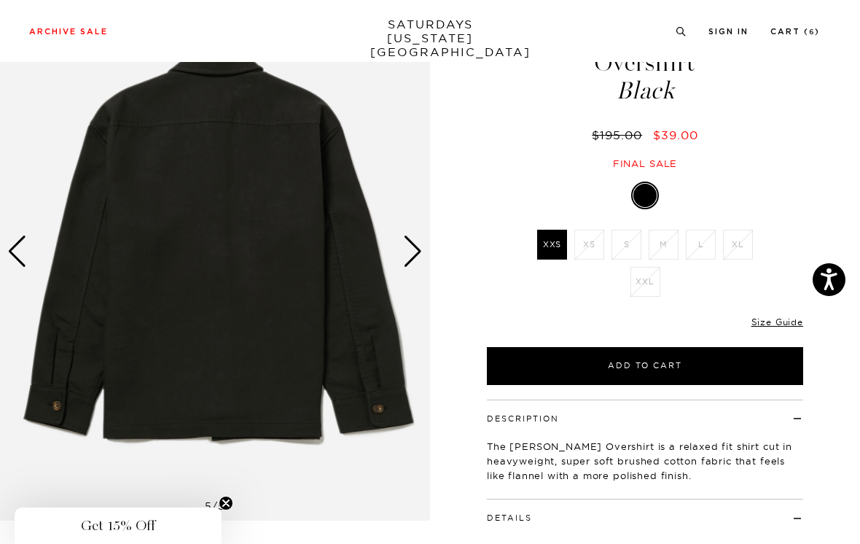
click at [421, 247] on div "Next slide" at bounding box center [413, 252] width 20 height 32
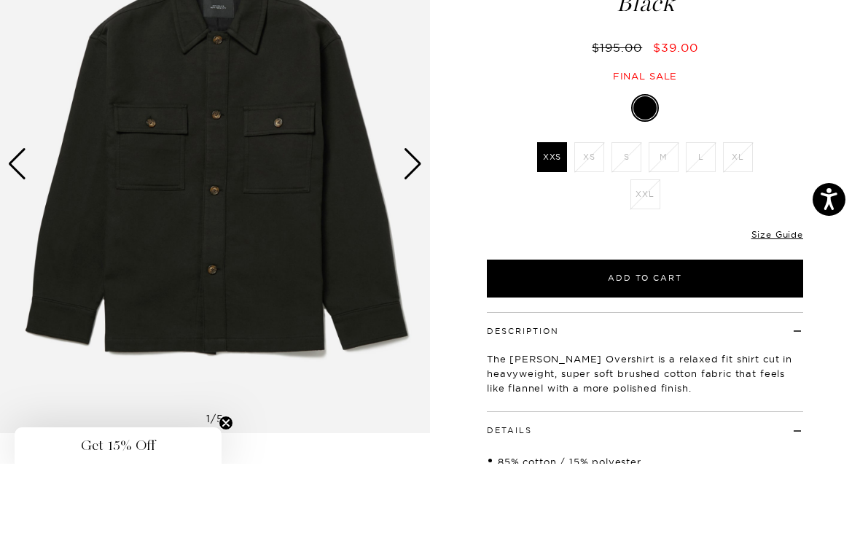
click at [414, 228] on div "Next slide" at bounding box center [413, 244] width 20 height 32
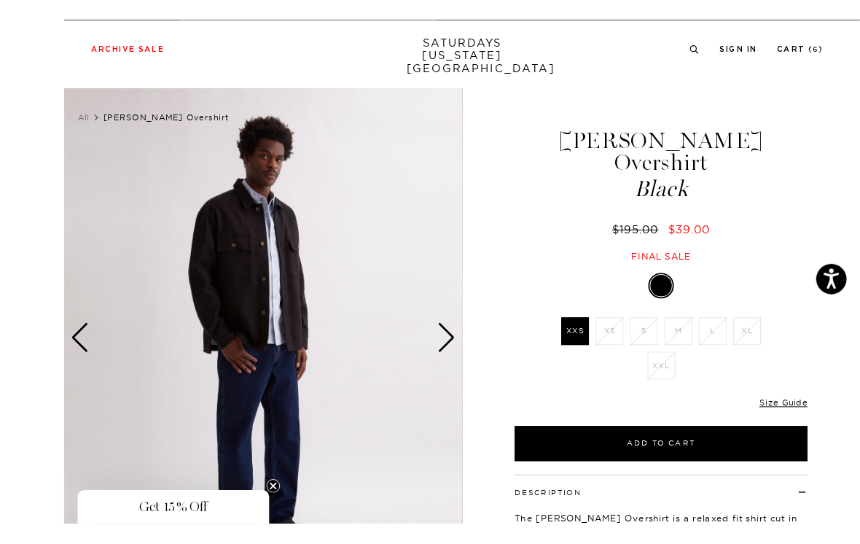
scroll to position [41, 0]
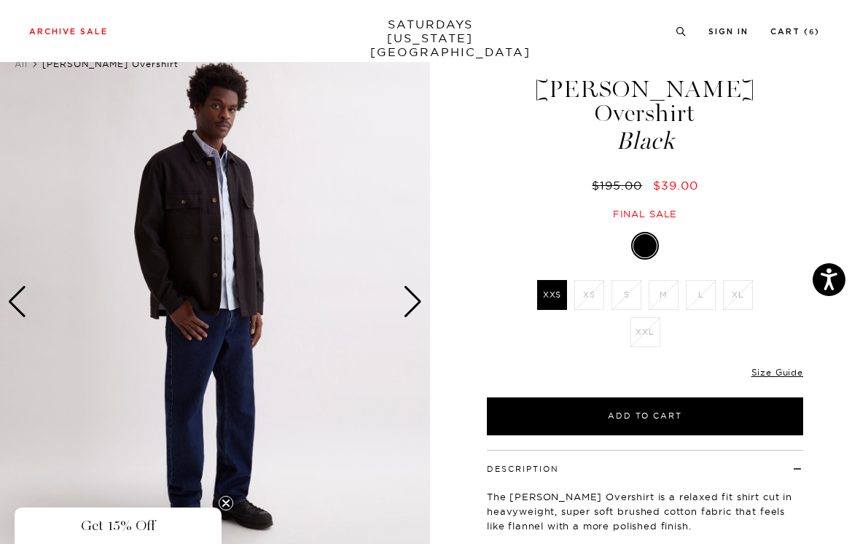
click at [414, 299] on div "Next slide" at bounding box center [413, 302] width 20 height 32
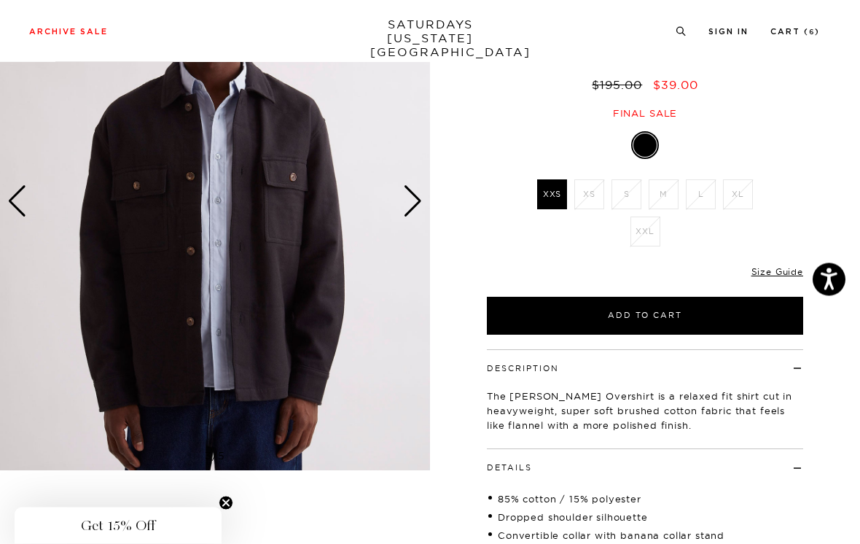
scroll to position [141, 0]
click at [779, 266] on link "Size Guide" at bounding box center [778, 271] width 52 height 11
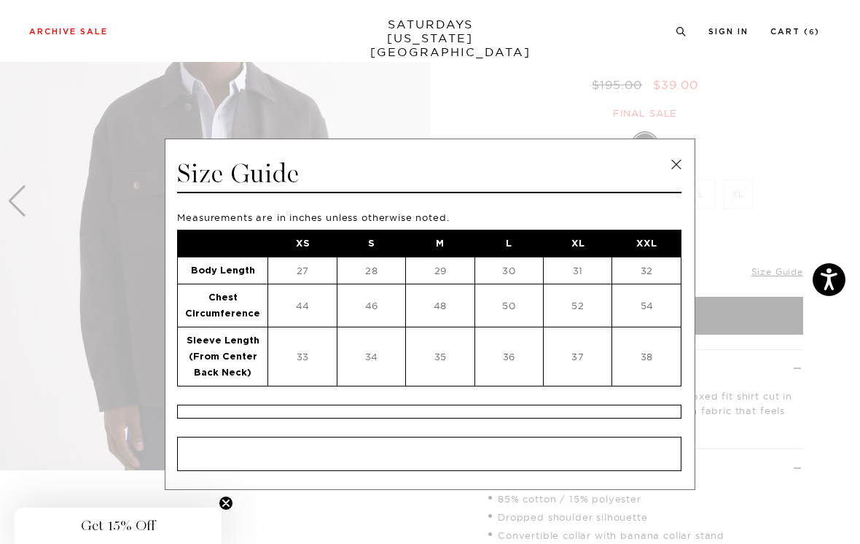
click at [675, 166] on link at bounding box center [677, 165] width 22 height 22
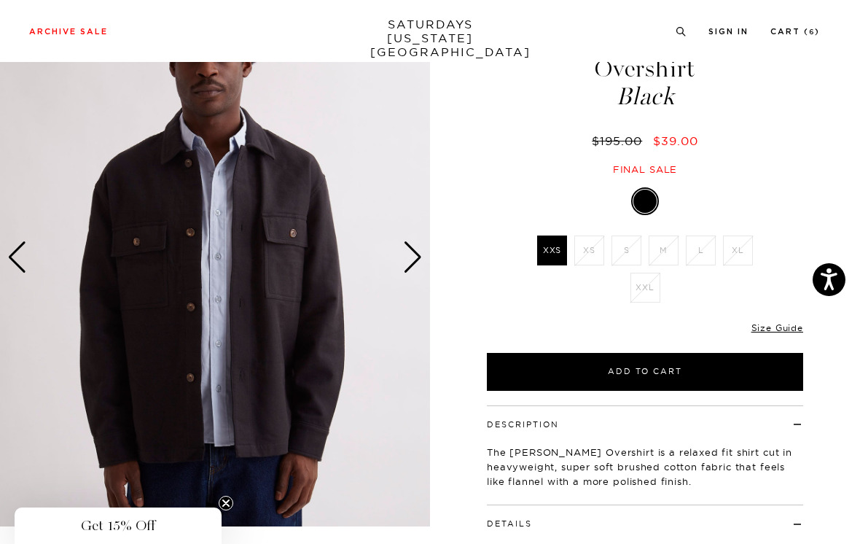
scroll to position [0, 0]
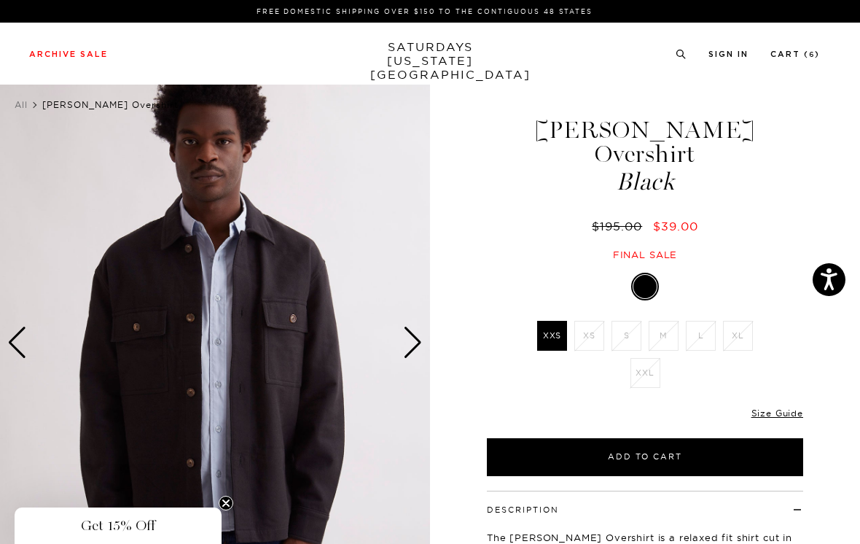
click at [806, 54] on link "Cart ( 6 )" at bounding box center [796, 54] width 50 height 8
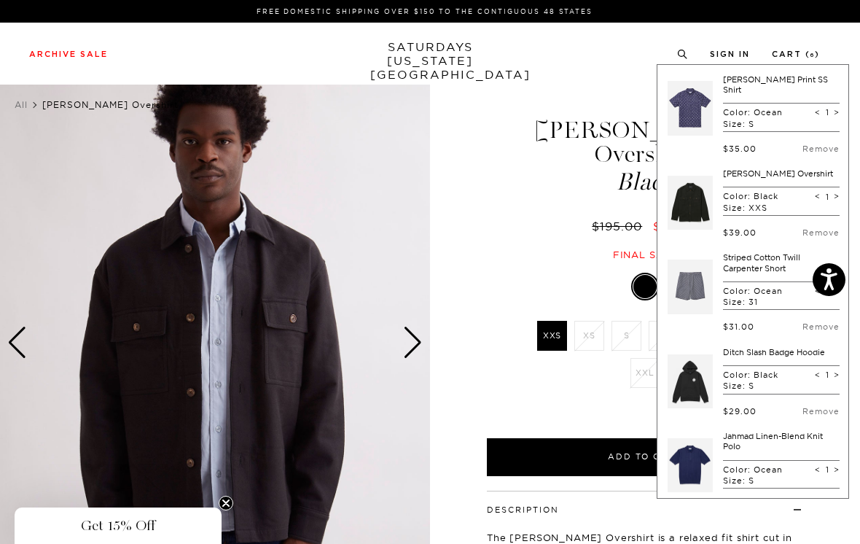
click at [502, 219] on div "$195.00 $39.00" at bounding box center [645, 226] width 321 height 15
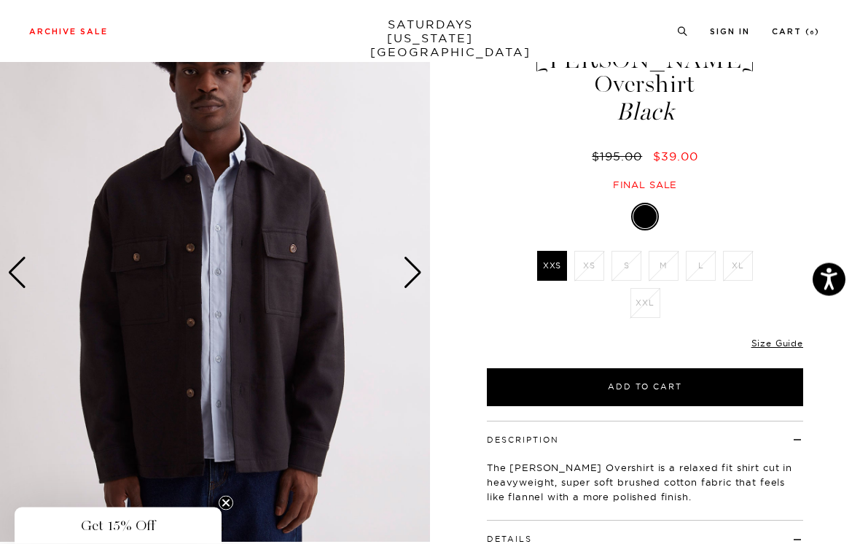
scroll to position [72, 0]
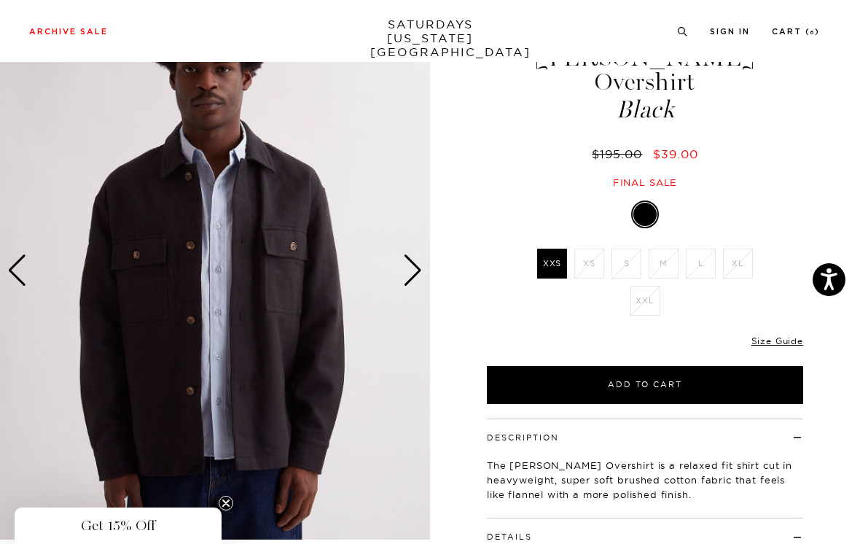
click at [780, 335] on link "Size Guide" at bounding box center [778, 340] width 52 height 11
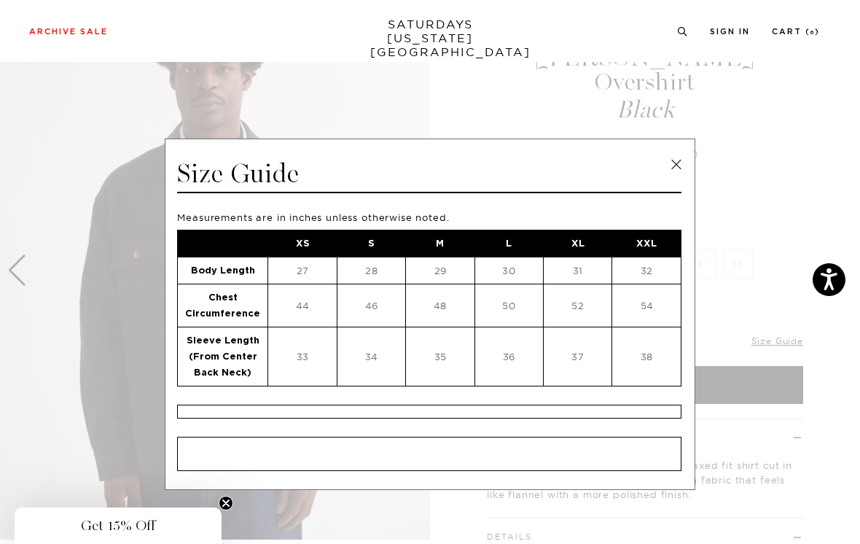
click at [674, 166] on link at bounding box center [677, 165] width 22 height 22
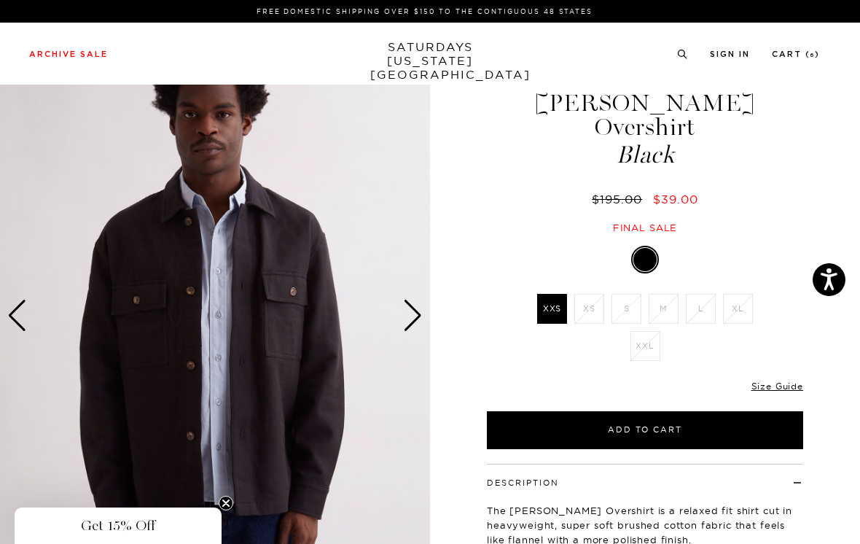
scroll to position [0, 0]
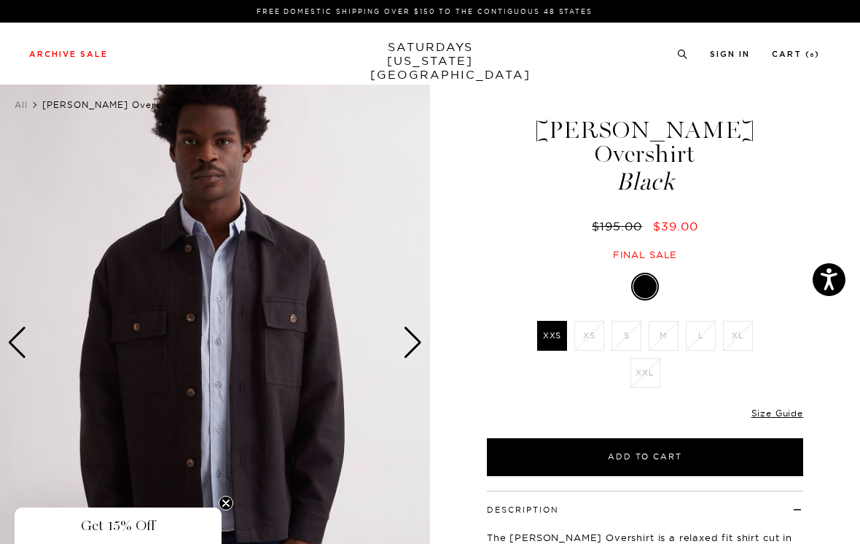
click at [809, 51] on link "Cart ( 6 )" at bounding box center [796, 54] width 48 height 8
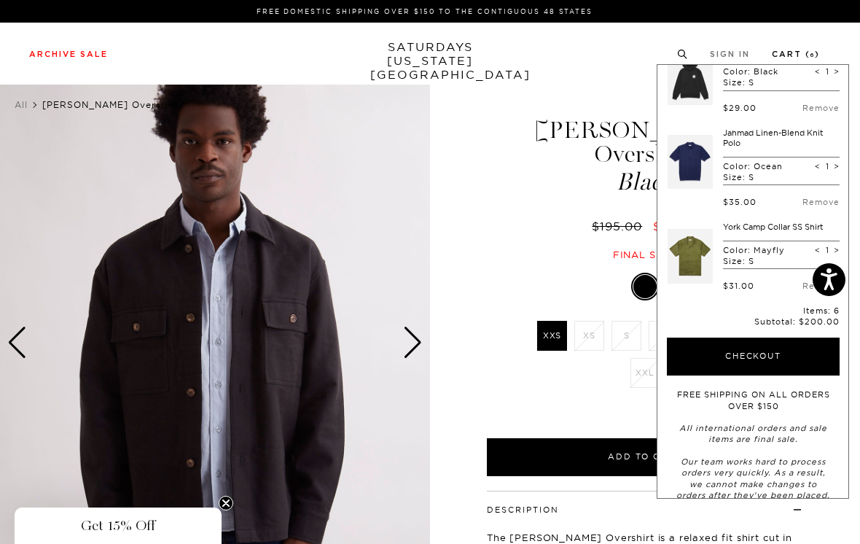
scroll to position [303, 0]
click at [774, 341] on button "Checkout" at bounding box center [753, 357] width 173 height 38
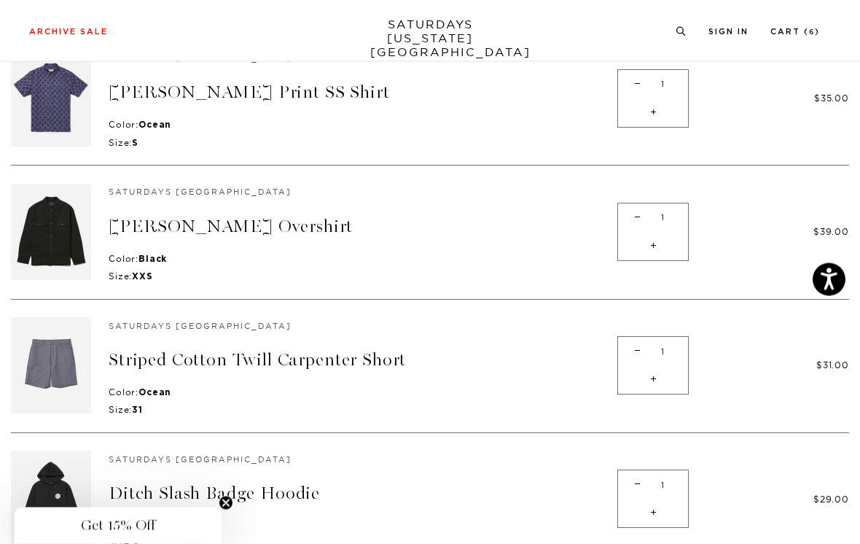
scroll to position [170, 0]
click at [628, 229] on span "-" at bounding box center [638, 217] width 20 height 28
type input "0"
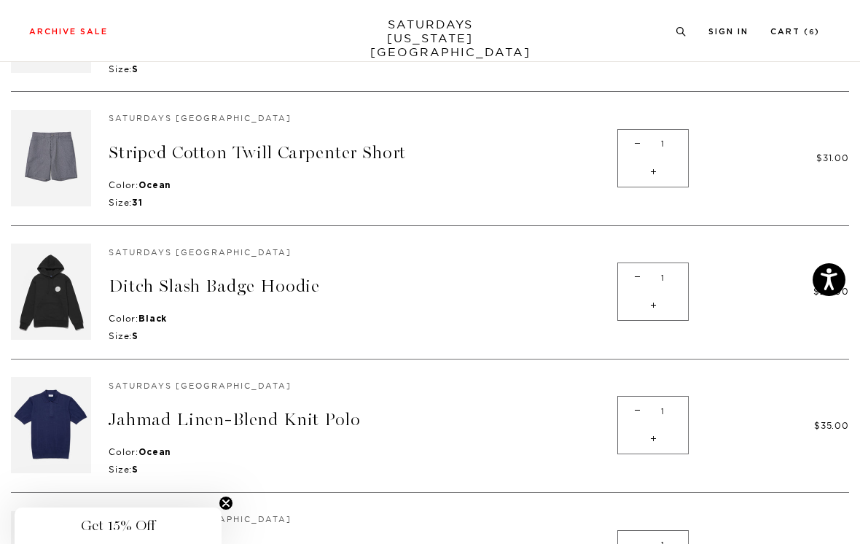
scroll to position [241, 0]
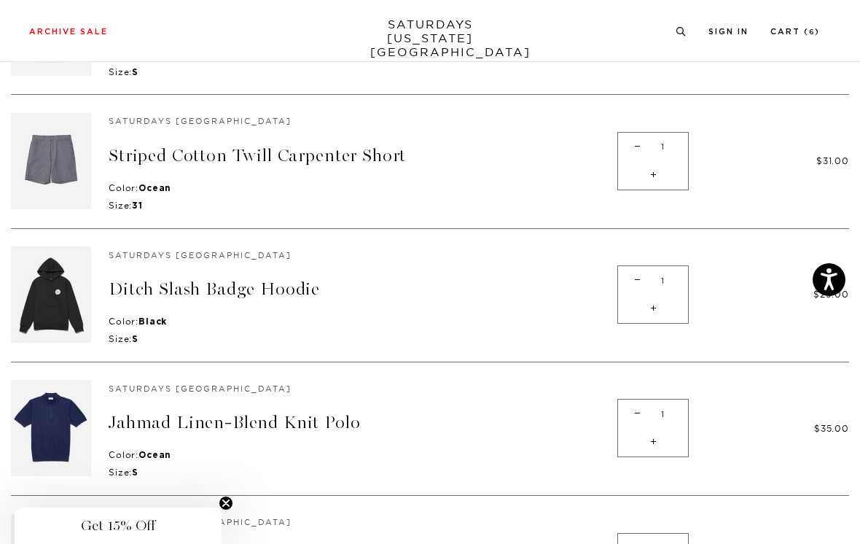
click at [221, 154] on link "Striped Cotton Twill Carpenter Short" at bounding box center [257, 155] width 297 height 21
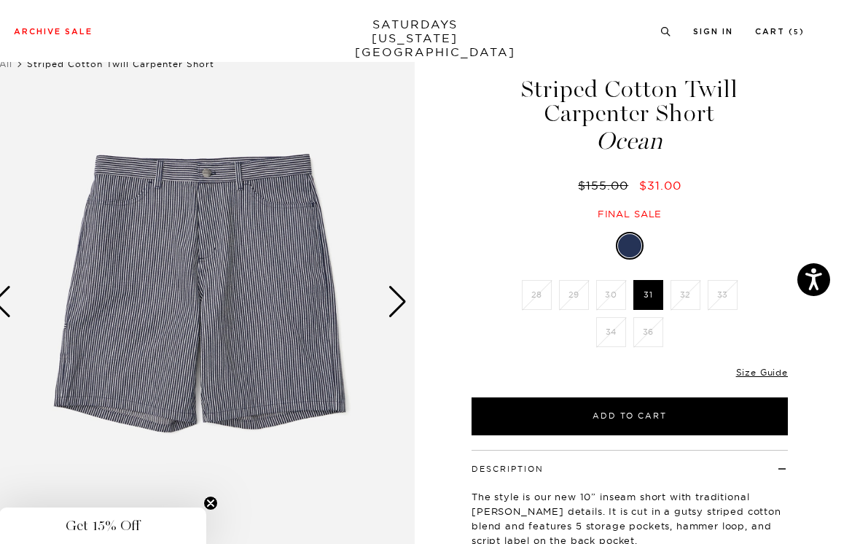
scroll to position [47, 0]
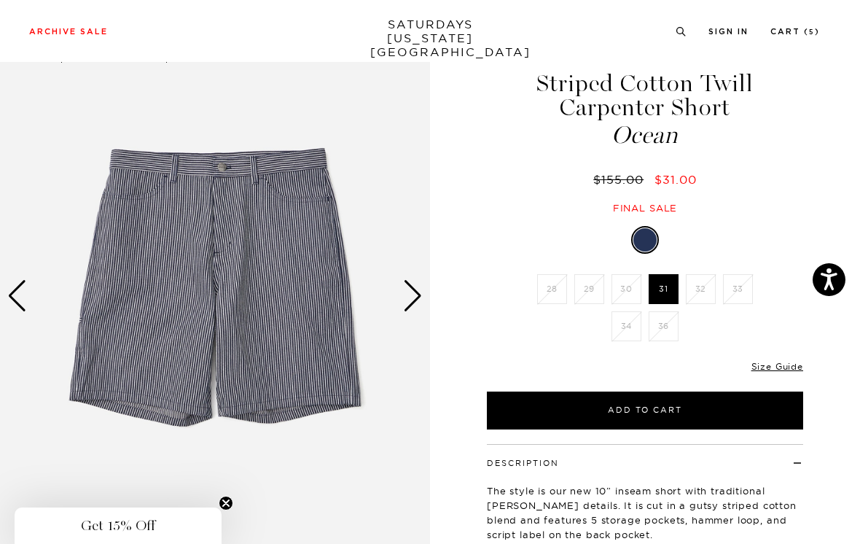
click at [417, 289] on div "Next slide" at bounding box center [413, 296] width 20 height 32
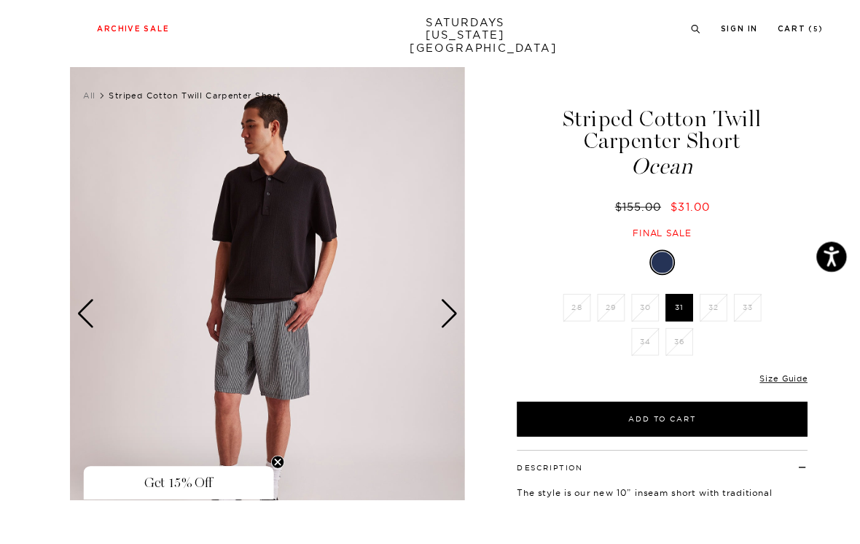
scroll to position [63, 0]
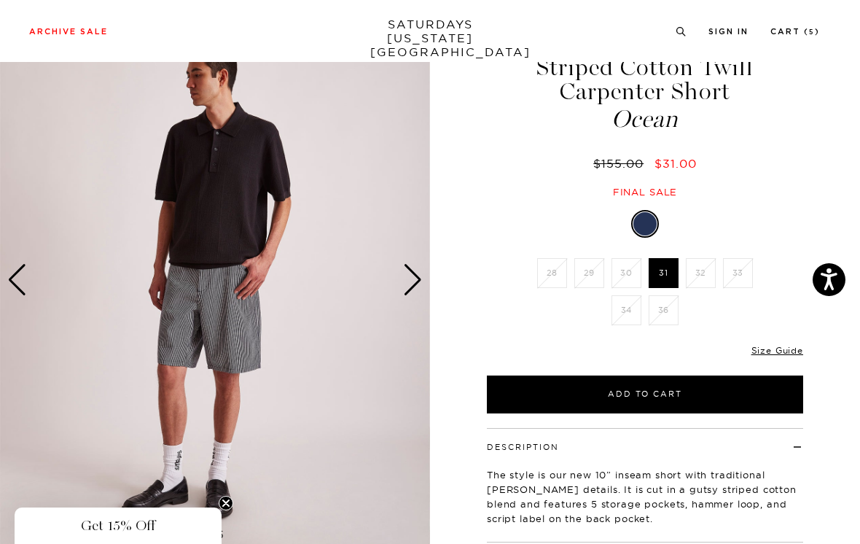
click at [413, 275] on div "Next slide" at bounding box center [413, 280] width 20 height 32
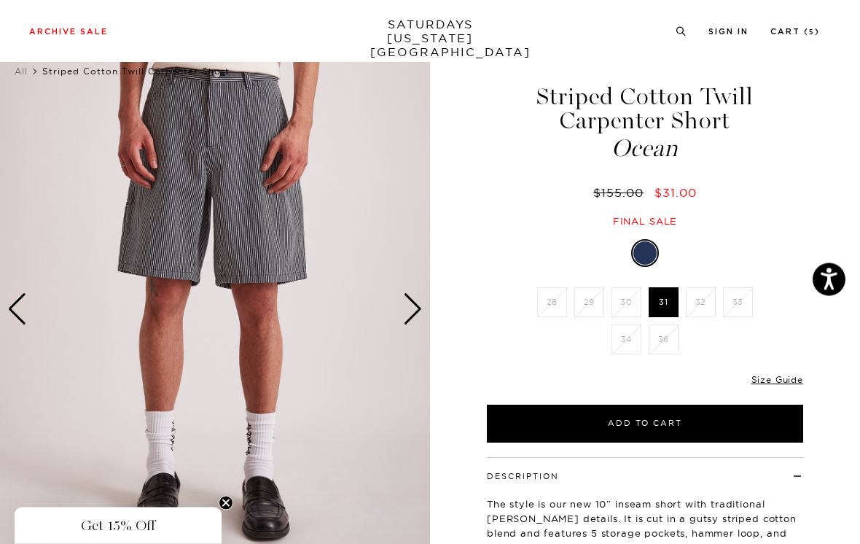
scroll to position [0, 0]
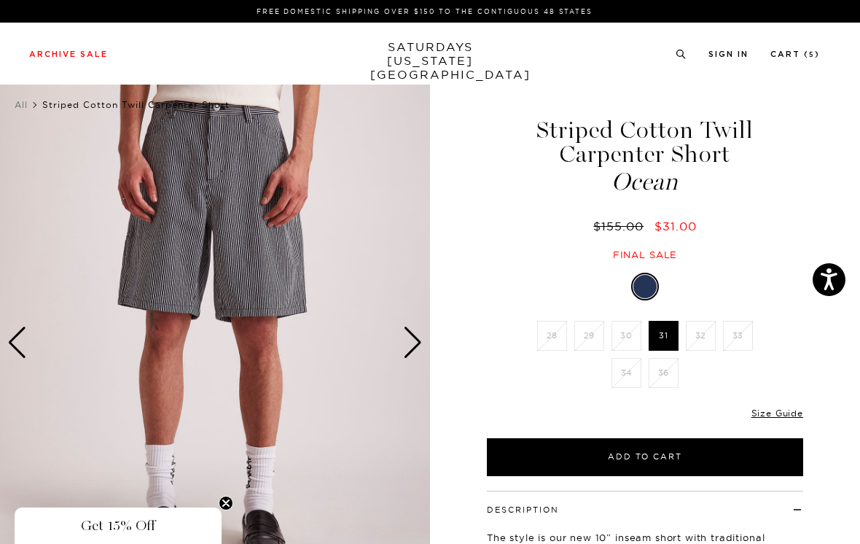
click at [409, 343] on div "Next slide" at bounding box center [413, 343] width 20 height 32
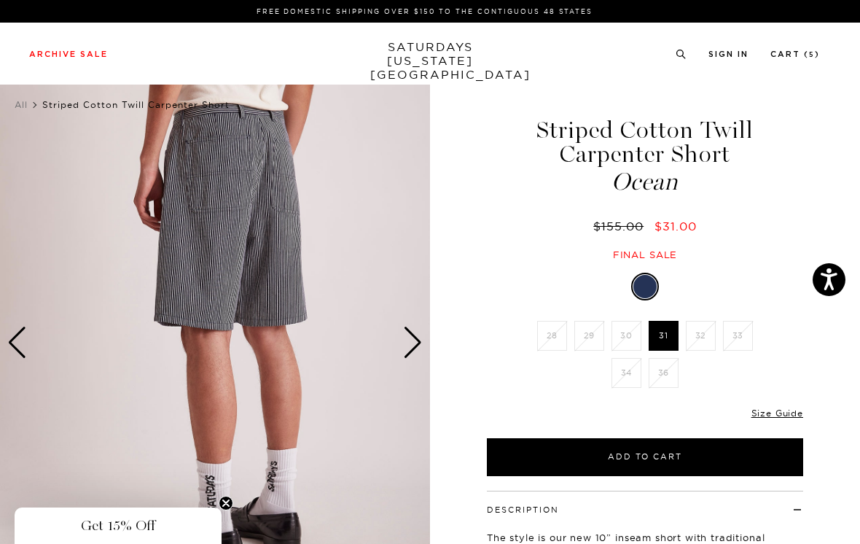
click at [414, 342] on div "Next slide" at bounding box center [413, 343] width 20 height 32
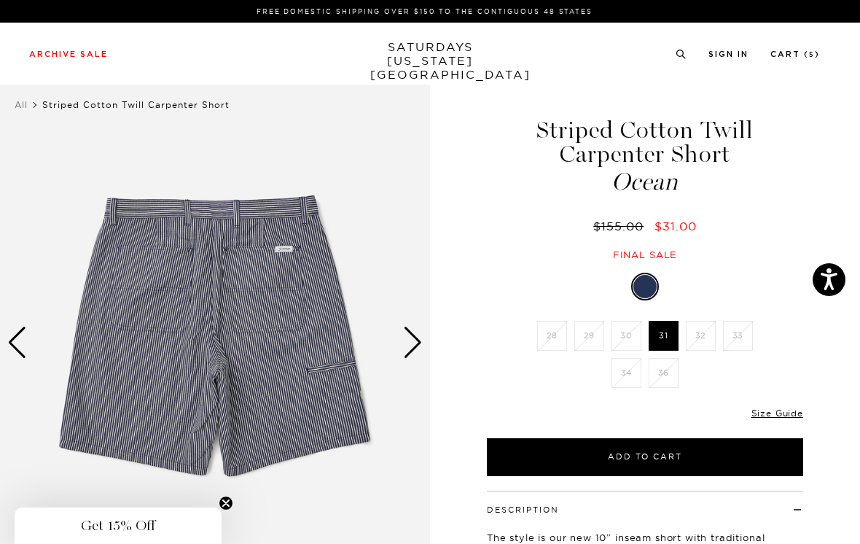
click at [801, 47] on li "Cart ( 5 )" at bounding box center [796, 53] width 50 height 13
click at [413, 343] on div "Next slide" at bounding box center [413, 343] width 20 height 32
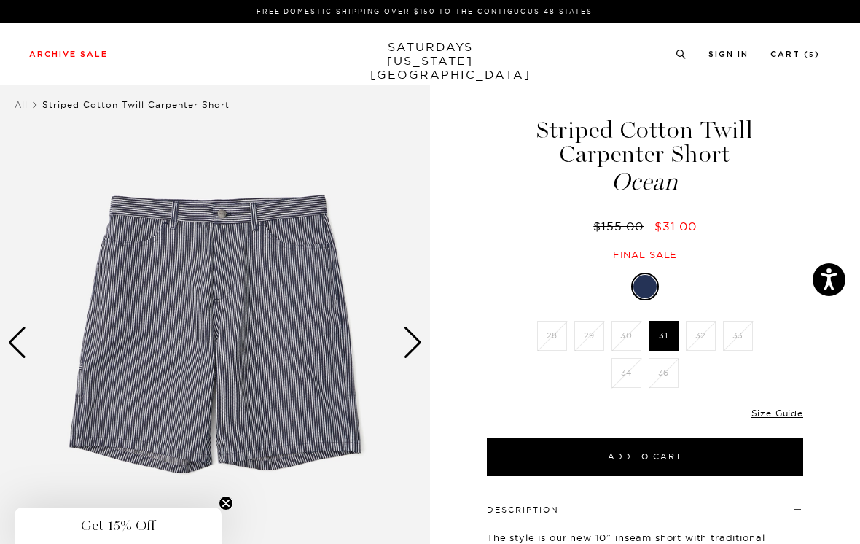
click at [416, 338] on div "Next slide" at bounding box center [413, 343] width 20 height 32
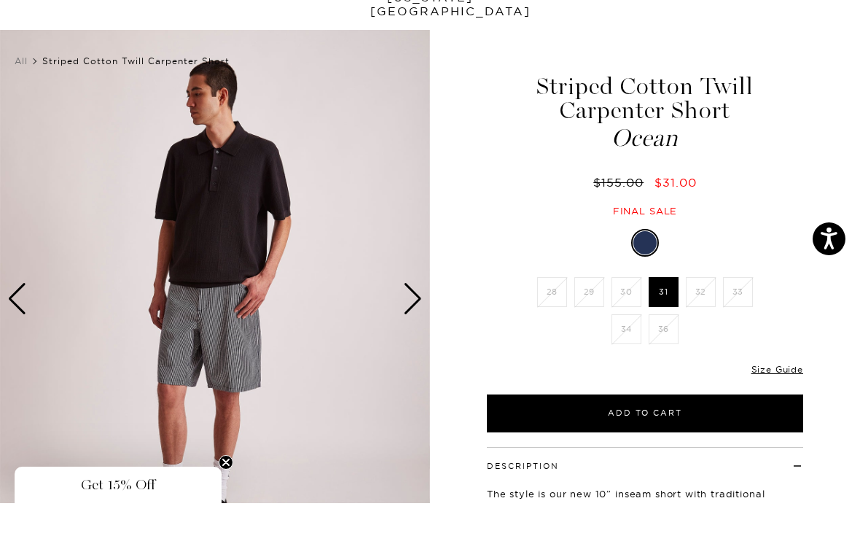
click at [411, 324] on div "Next slide" at bounding box center [413, 340] width 20 height 32
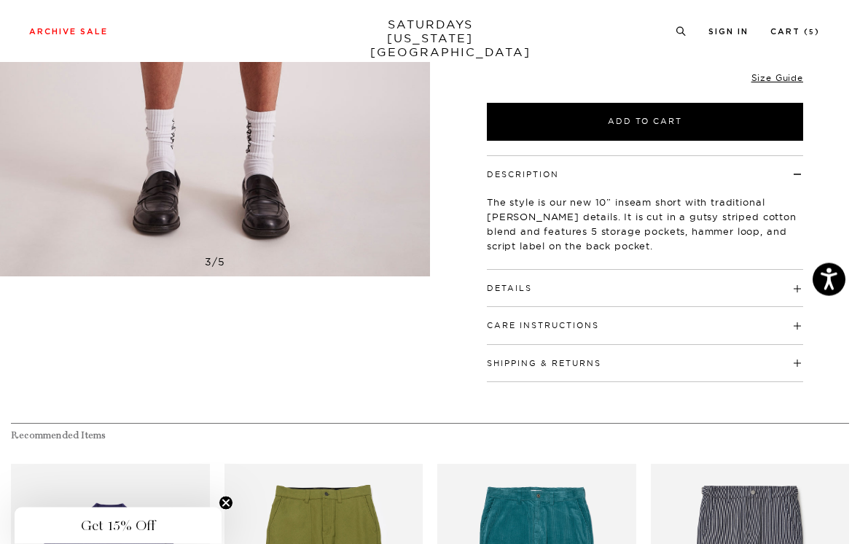
scroll to position [335, 0]
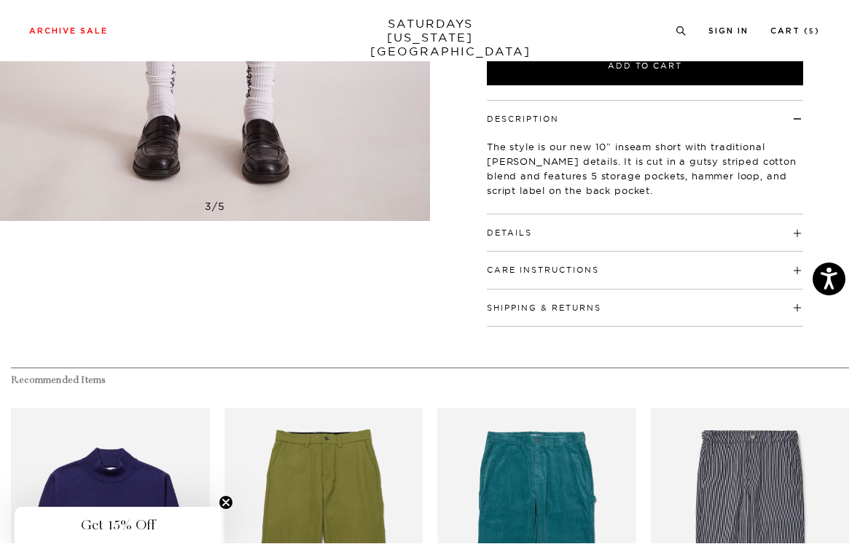
click at [532, 230] on span at bounding box center [532, 233] width 0 height 10
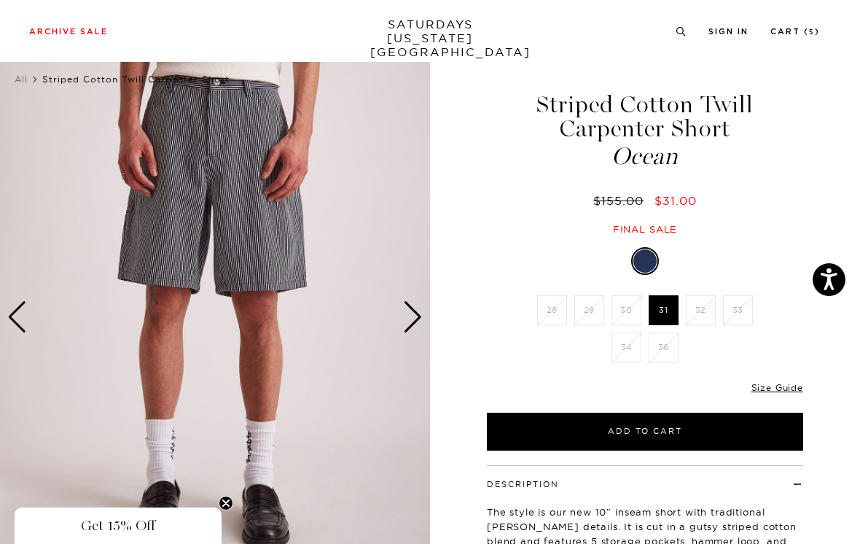
scroll to position [0, 0]
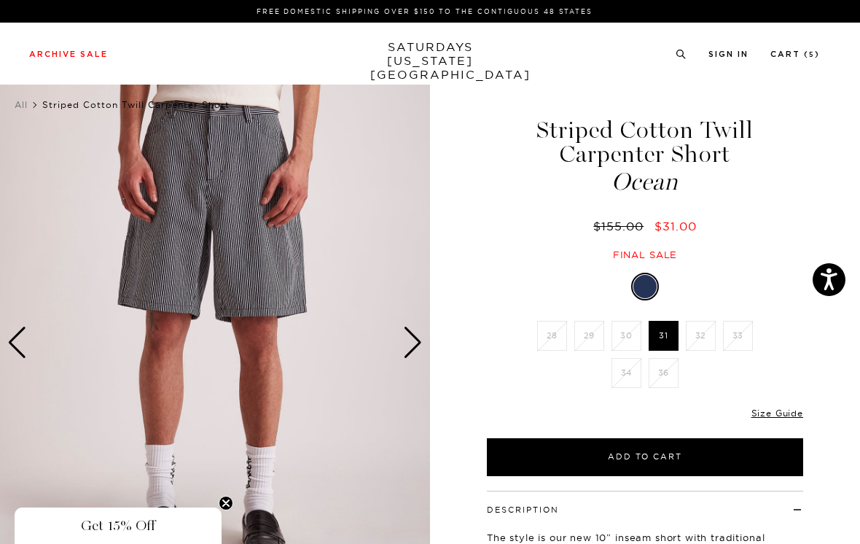
click at [418, 346] on div "Next slide" at bounding box center [413, 343] width 20 height 32
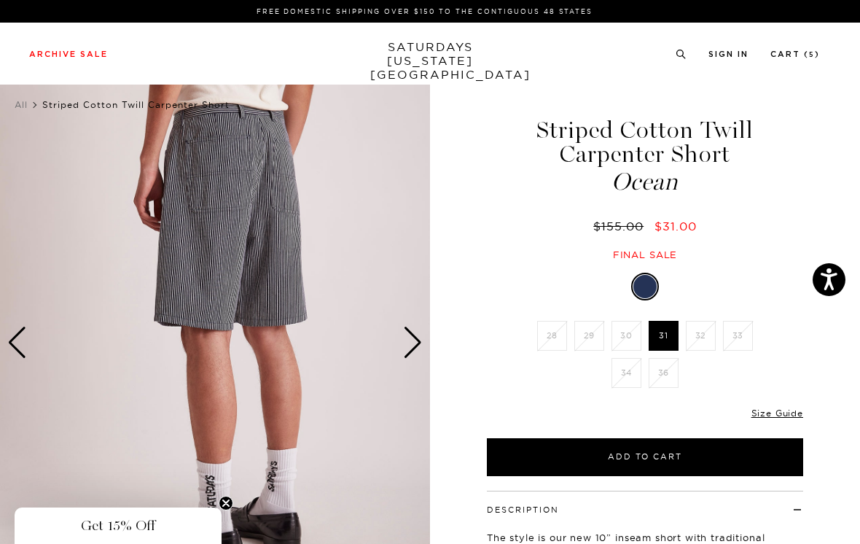
click at [423, 336] on img at bounding box center [215, 343] width 430 height 538
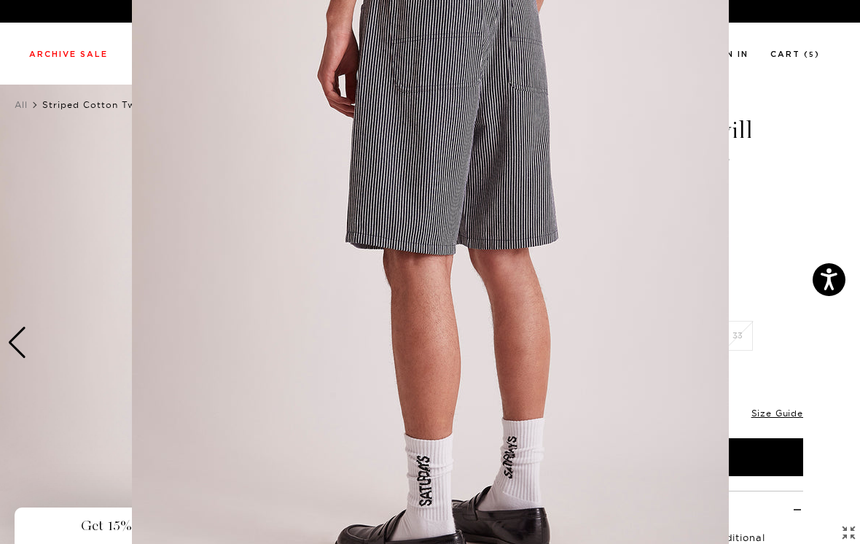
click at [411, 343] on img at bounding box center [430, 272] width 597 height 747
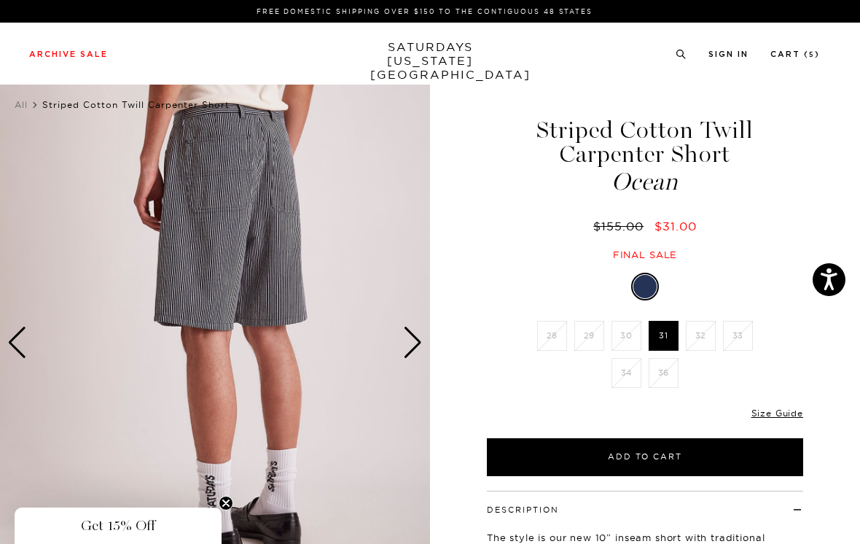
click at [408, 341] on div "Next slide" at bounding box center [413, 343] width 20 height 32
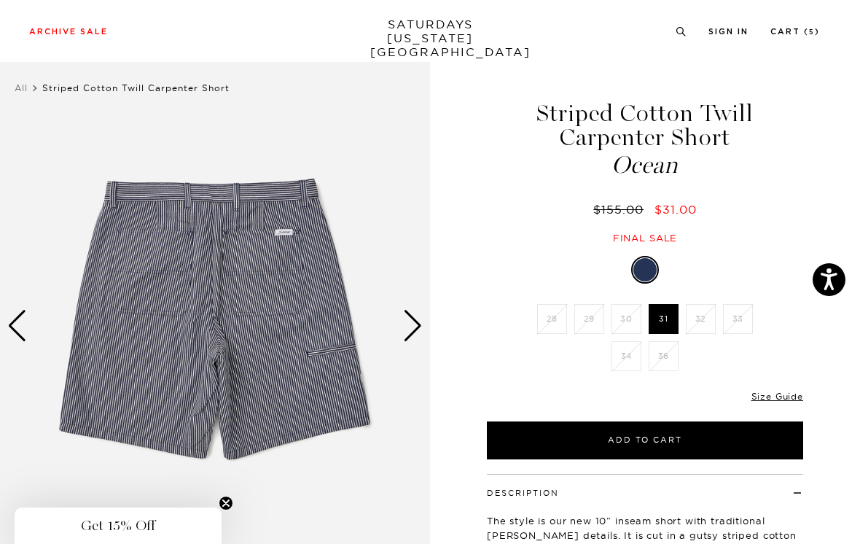
scroll to position [17, 0]
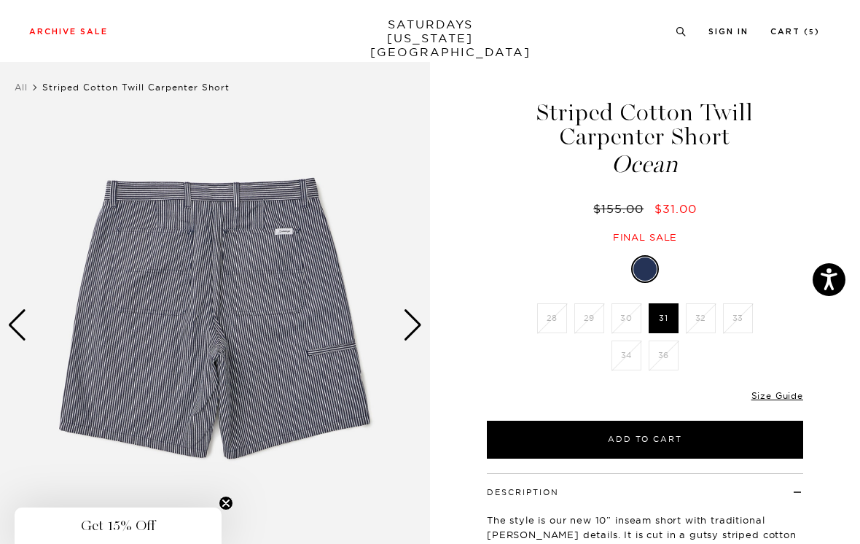
click at [410, 320] on div "Next slide" at bounding box center [413, 325] width 20 height 32
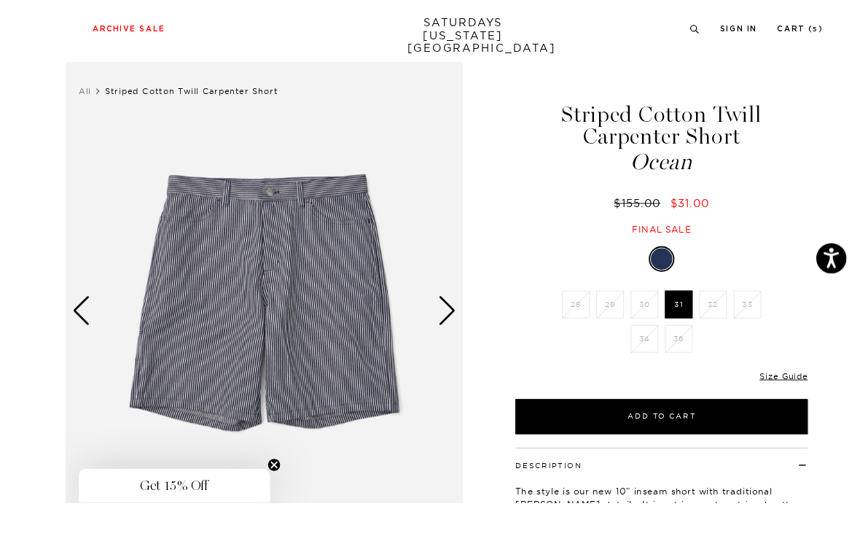
scroll to position [41, 0]
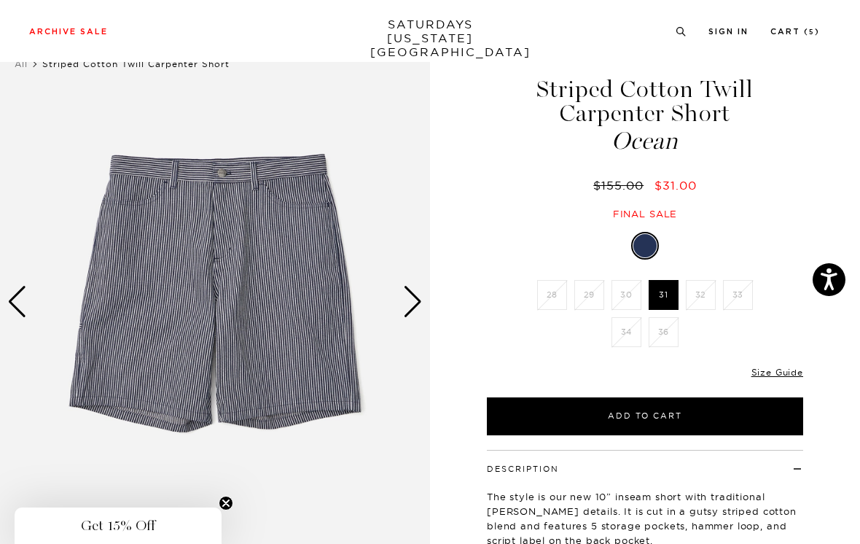
click at [410, 297] on div "Next slide" at bounding box center [413, 302] width 20 height 32
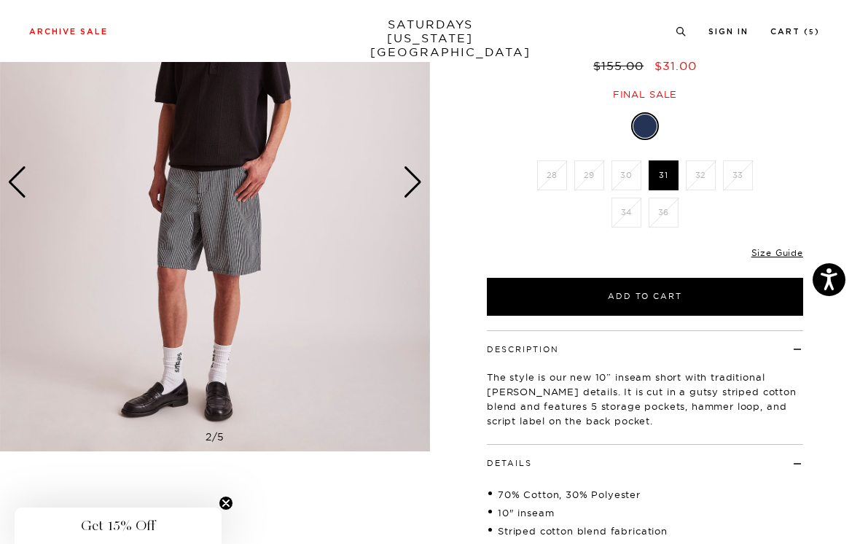
scroll to position [160, 0]
click at [416, 176] on div "Next slide" at bounding box center [413, 183] width 20 height 32
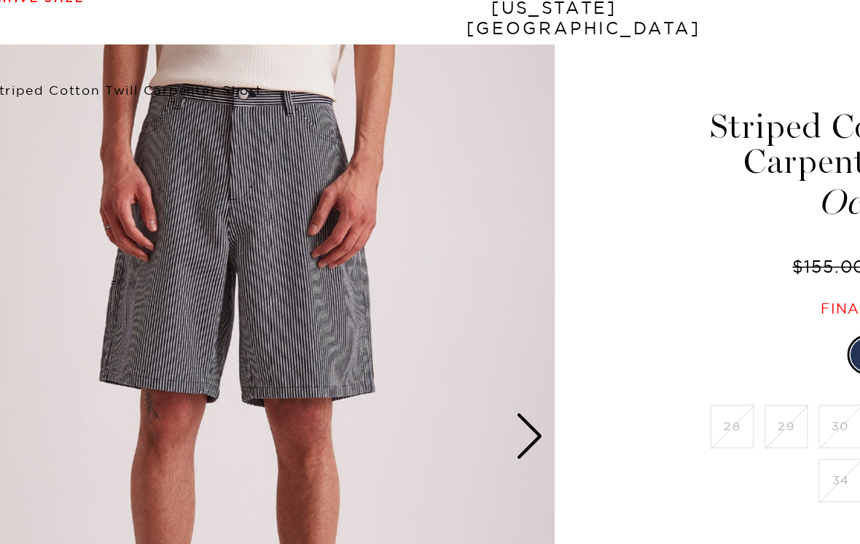
scroll to position [0, 0]
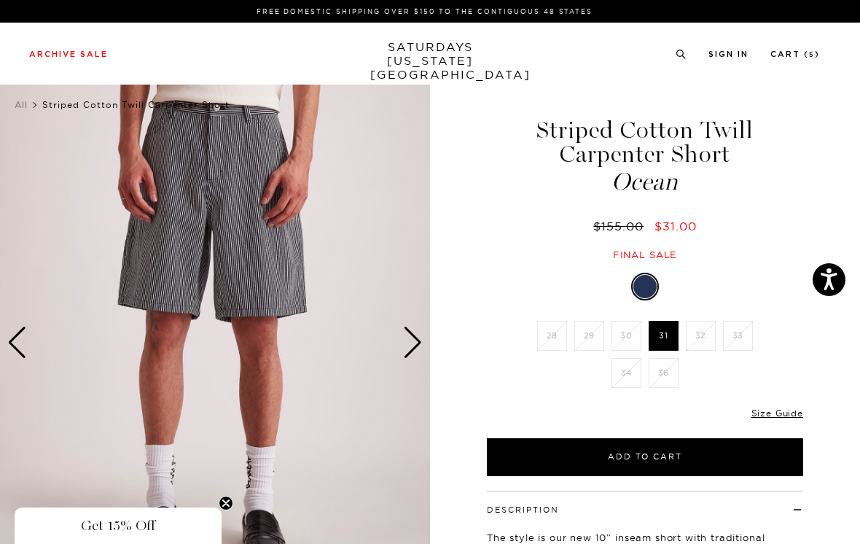
click at [417, 341] on div "Next slide" at bounding box center [413, 343] width 20 height 32
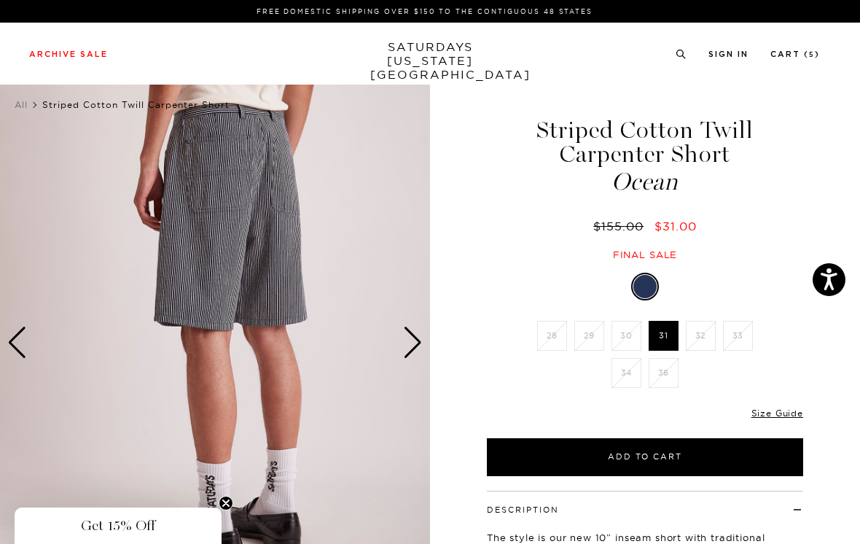
click at [414, 338] on div "Next slide" at bounding box center [413, 343] width 20 height 32
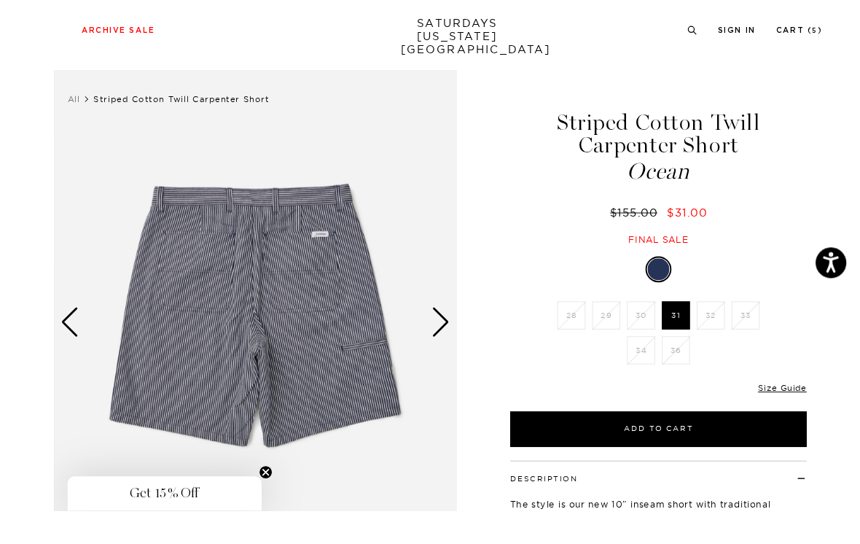
scroll to position [61, 0]
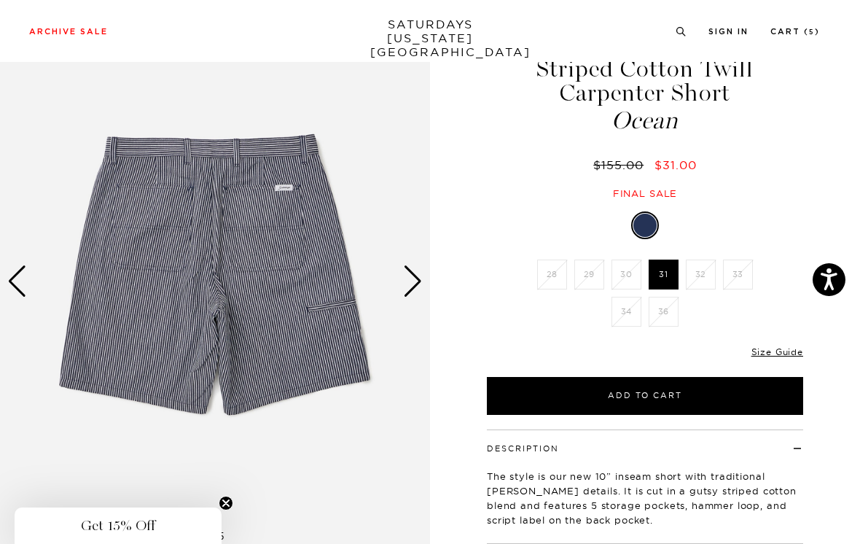
click at [412, 278] on div "Next slide" at bounding box center [413, 281] width 20 height 32
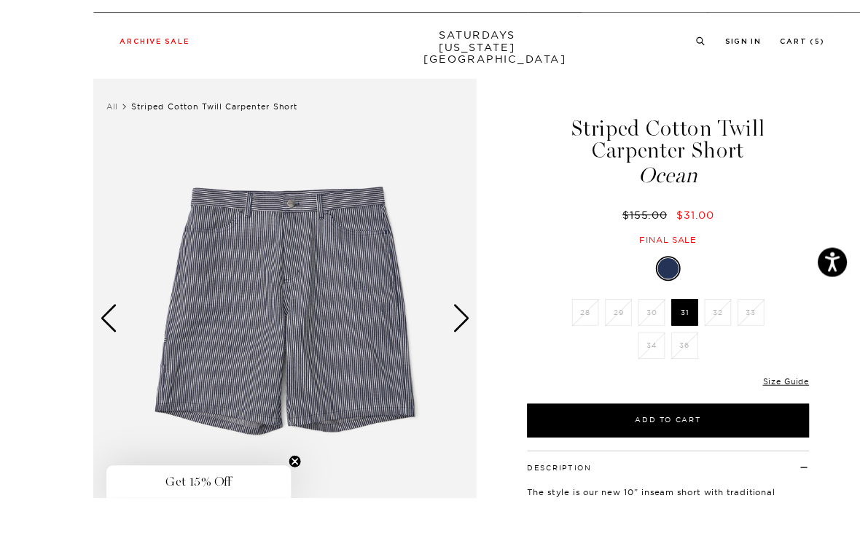
scroll to position [48, 0]
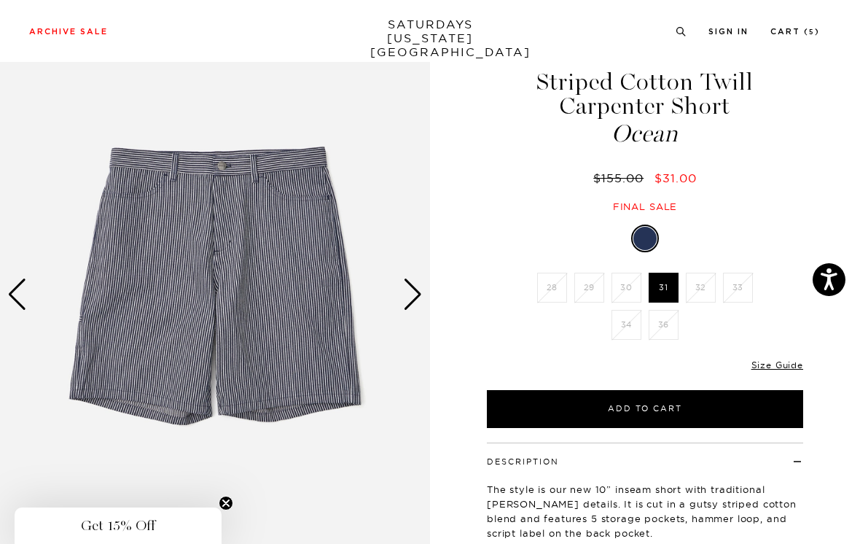
click at [416, 287] on div "Next slide" at bounding box center [413, 295] width 20 height 32
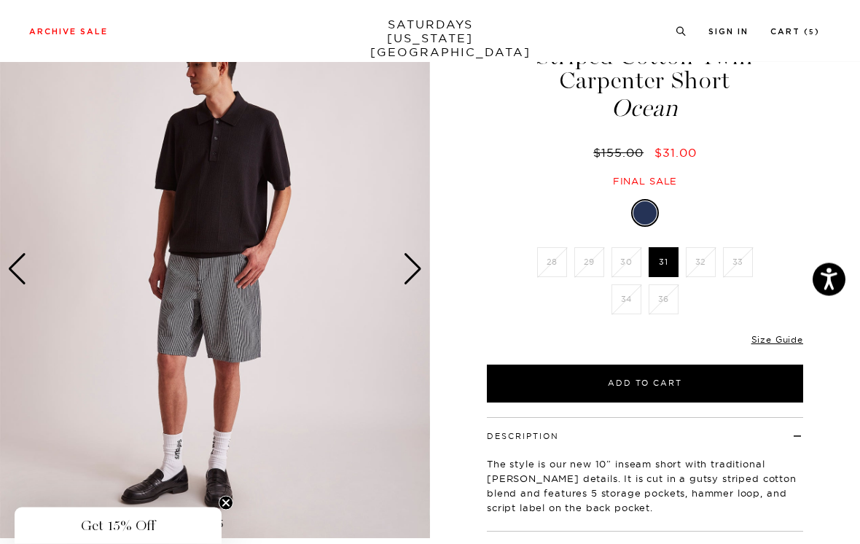
scroll to position [0, 0]
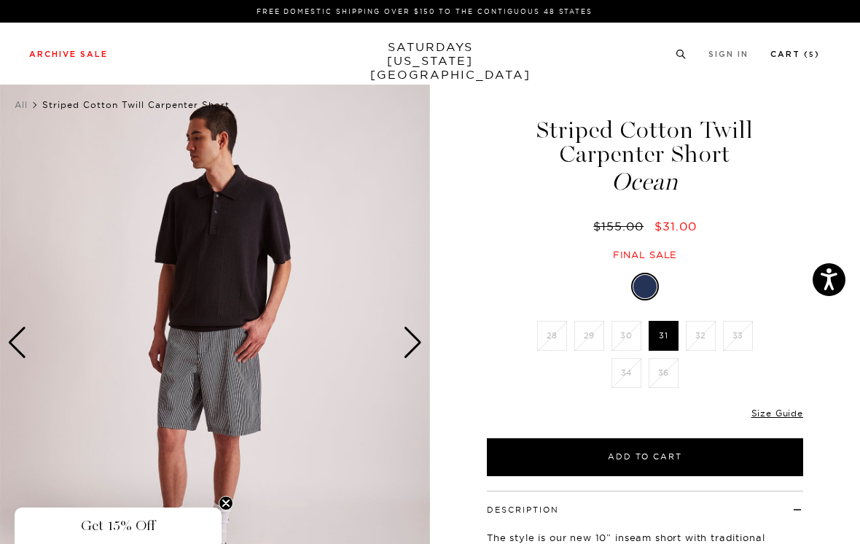
click at [789, 53] on link "Cart ( 5 )" at bounding box center [796, 54] width 50 height 8
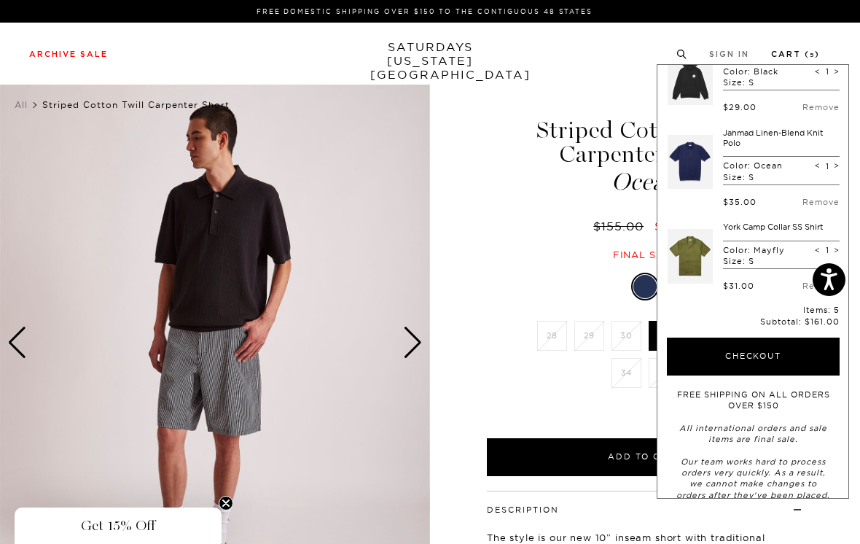
scroll to position [219, 0]
click at [778, 338] on button "Checkout" at bounding box center [753, 357] width 173 height 38
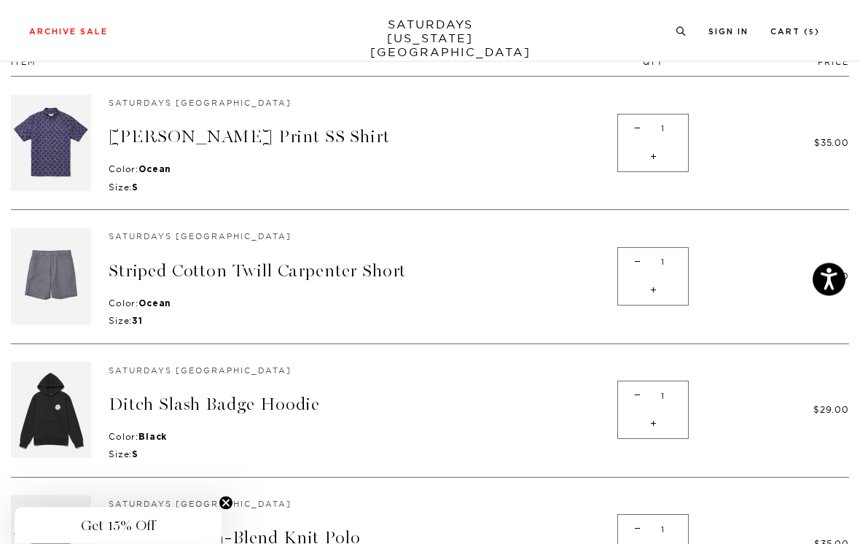
scroll to position [125, 0]
click at [628, 271] on span "-" at bounding box center [638, 262] width 20 height 28
type input "0"
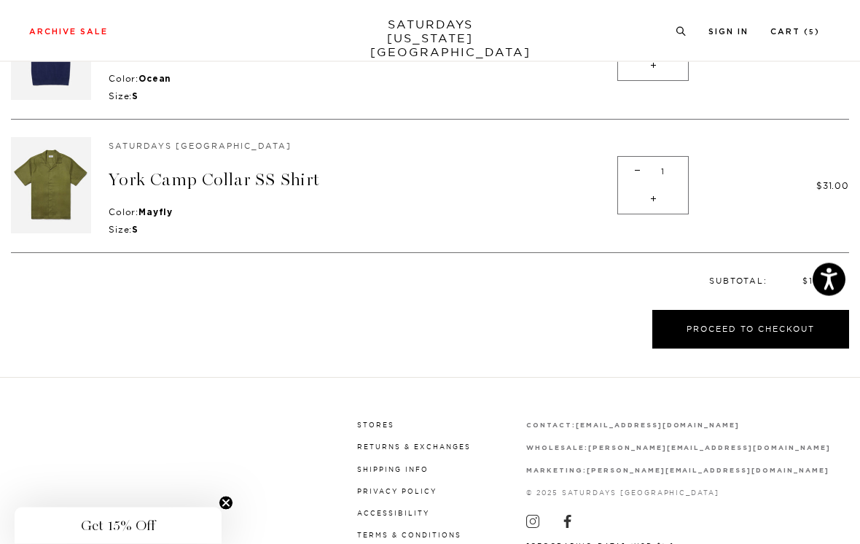
scroll to position [484, 0]
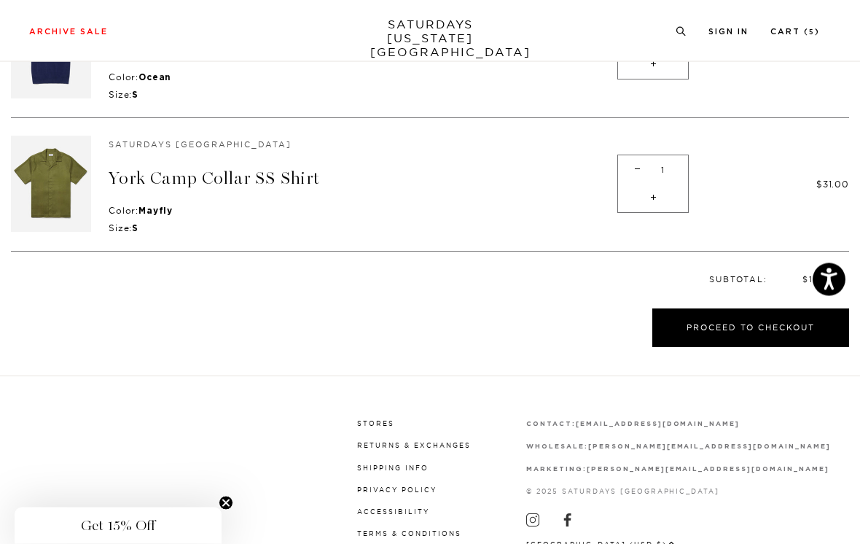
click at [693, 316] on button "Proceed to Checkout" at bounding box center [751, 328] width 197 height 39
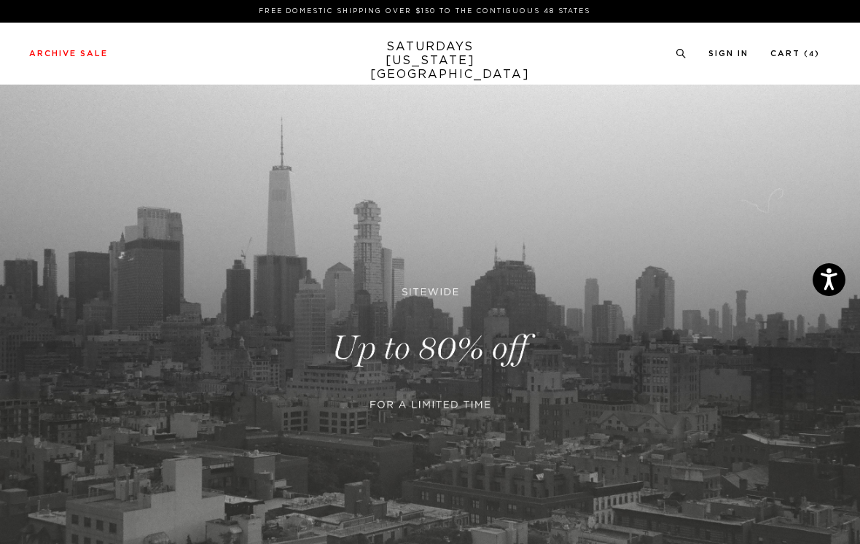
click at [95, 42] on div "Archive Sale Men's Tees Shirts Shorts Swim Knitwear Pants Sweats Women's" at bounding box center [430, 54] width 860 height 62
click at [97, 54] on link "Archive Sale" at bounding box center [68, 54] width 79 height 8
click at [39, 95] on link "Men's" at bounding box center [32, 94] width 34 height 8
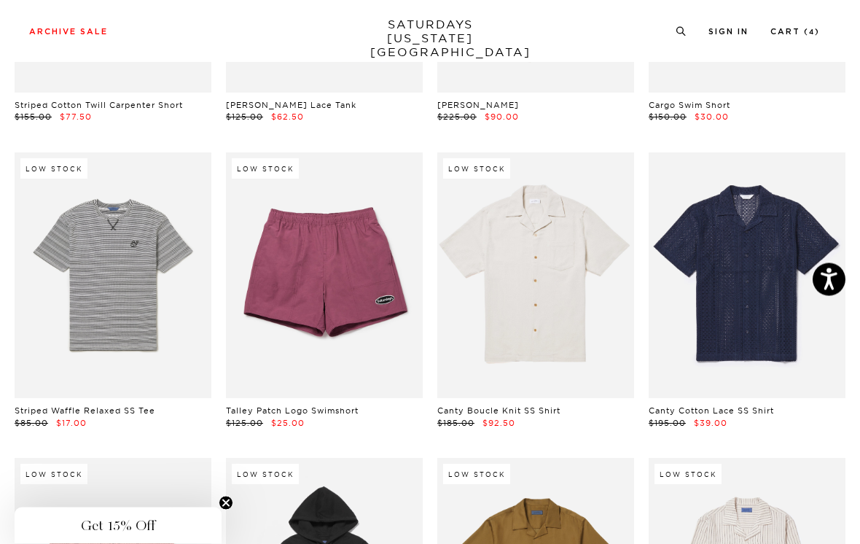
scroll to position [4611, 0]
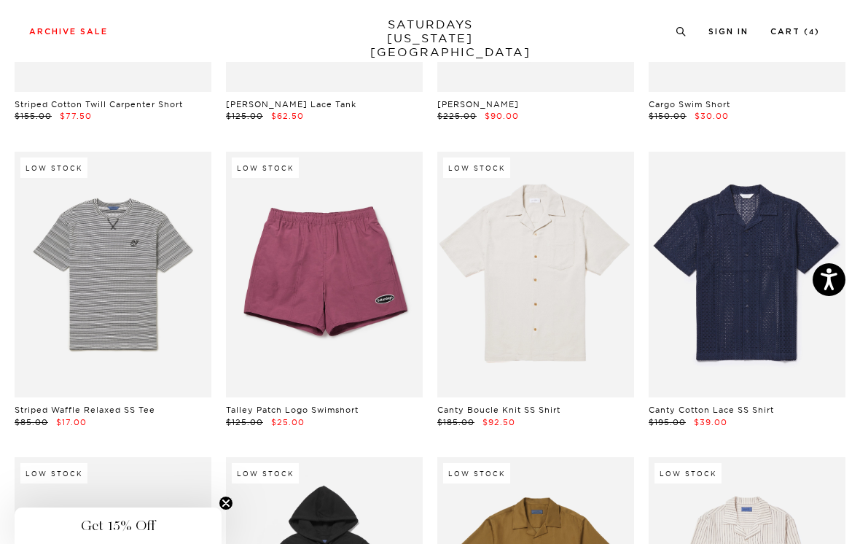
click at [381, 288] on link at bounding box center [324, 275] width 197 height 246
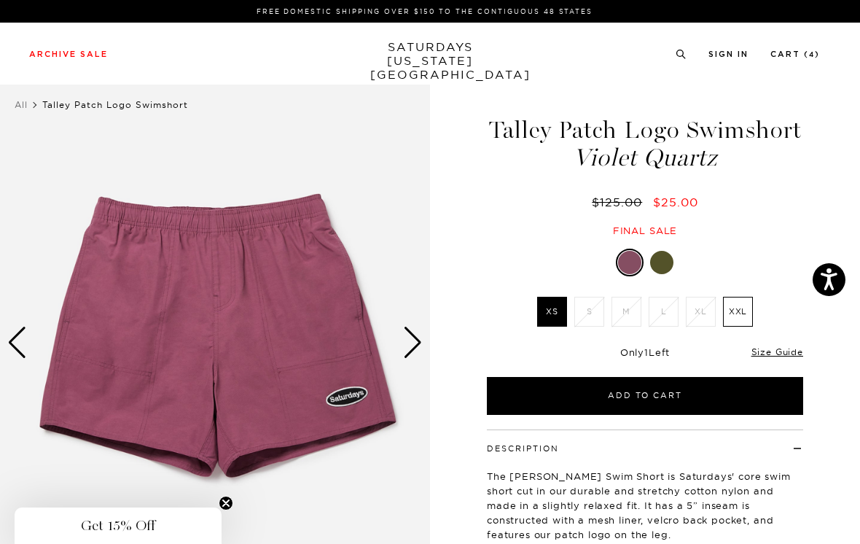
scroll to position [28, 0]
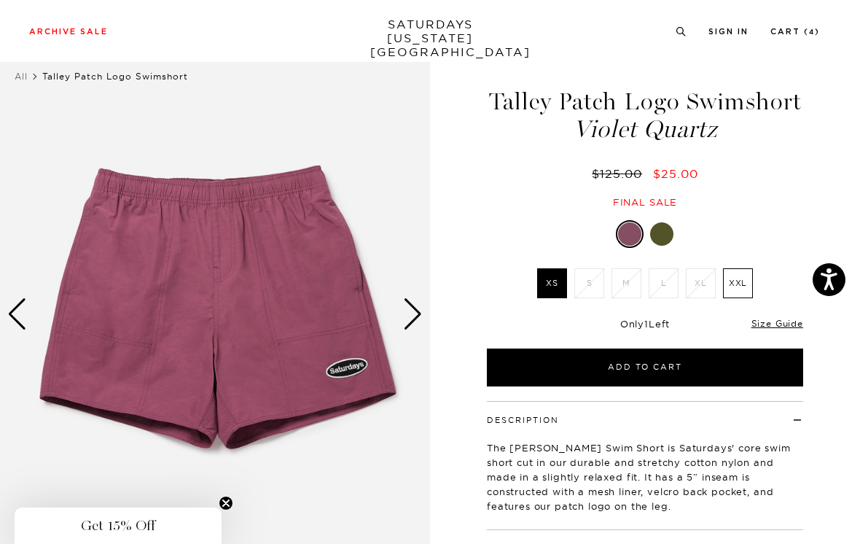
click at [633, 233] on div at bounding box center [629, 233] width 23 height 23
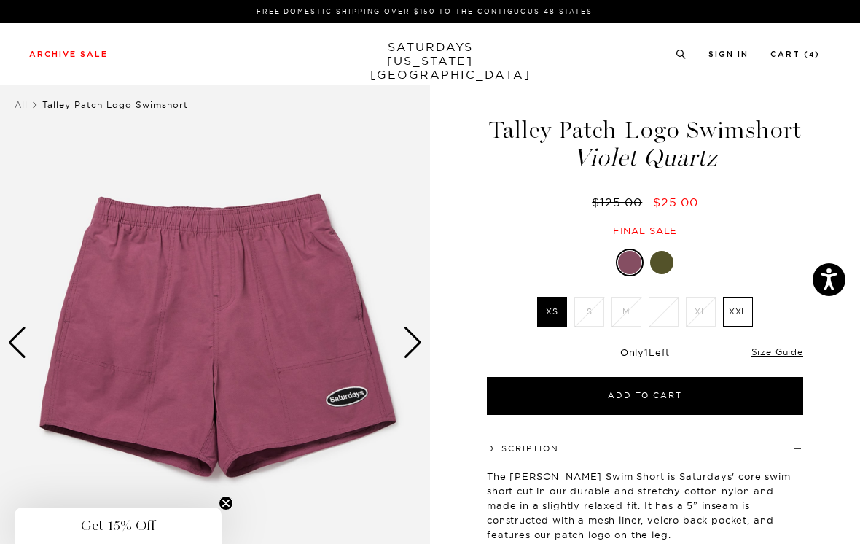
click at [666, 262] on div at bounding box center [661, 262] width 23 height 23
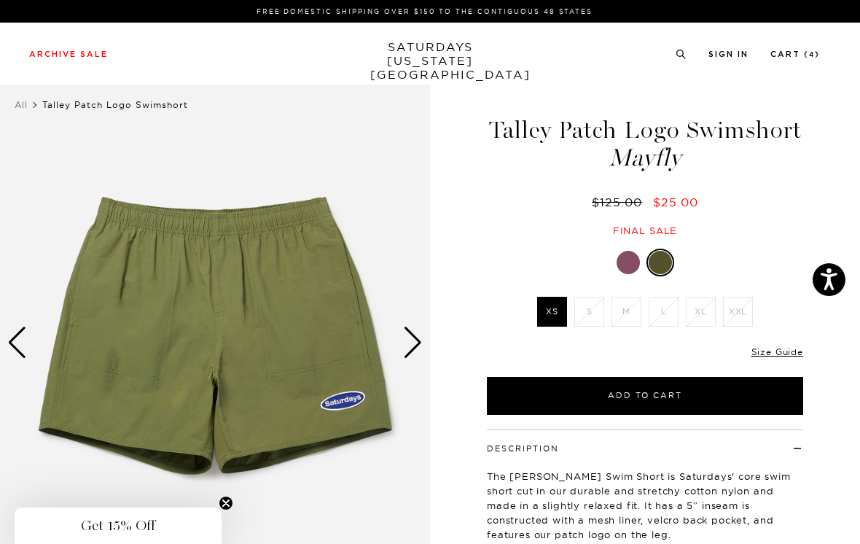
click at [634, 264] on div at bounding box center [628, 262] width 23 height 23
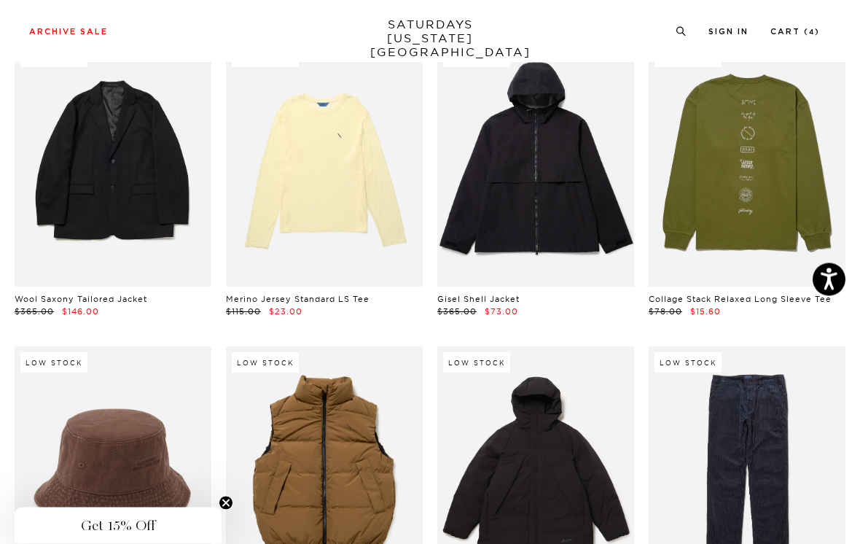
scroll to position [7805, 0]
click at [794, 157] on link at bounding box center [747, 164] width 197 height 246
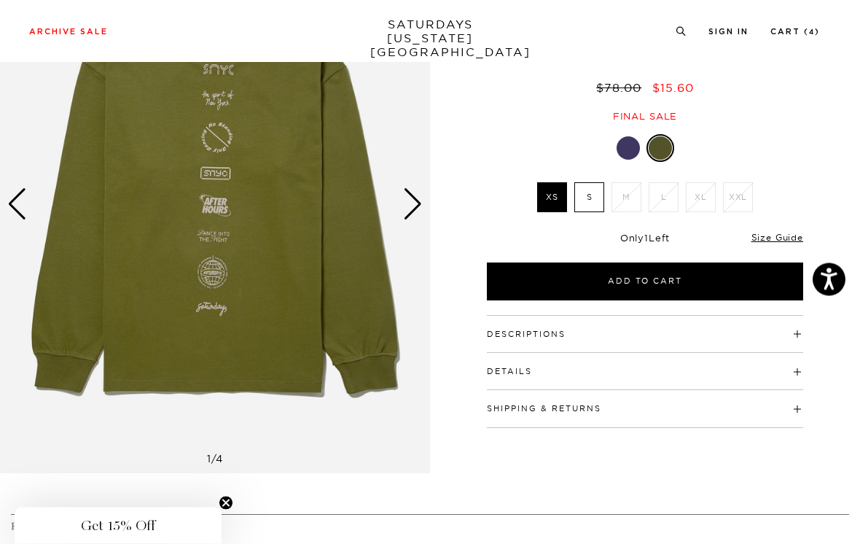
scroll to position [139, 0]
click at [787, 236] on link "Size Guide" at bounding box center [778, 237] width 52 height 11
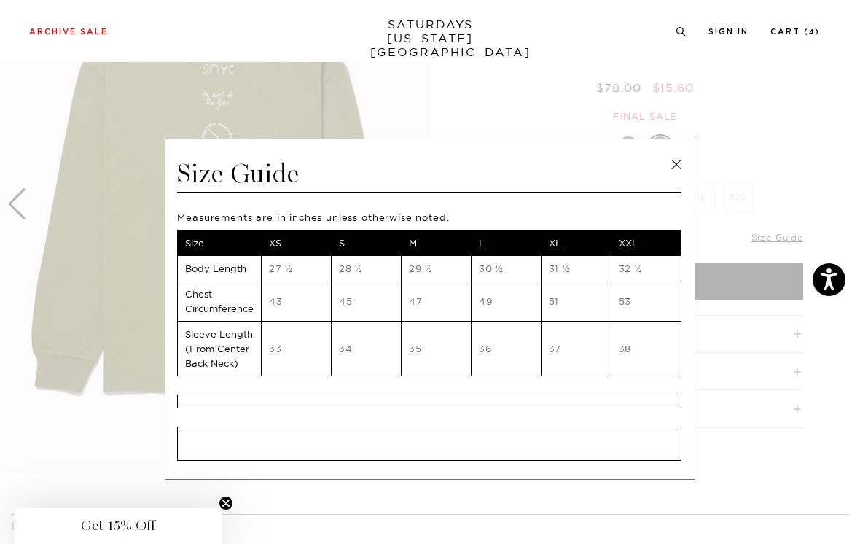
click at [687, 161] on link at bounding box center [677, 165] width 22 height 22
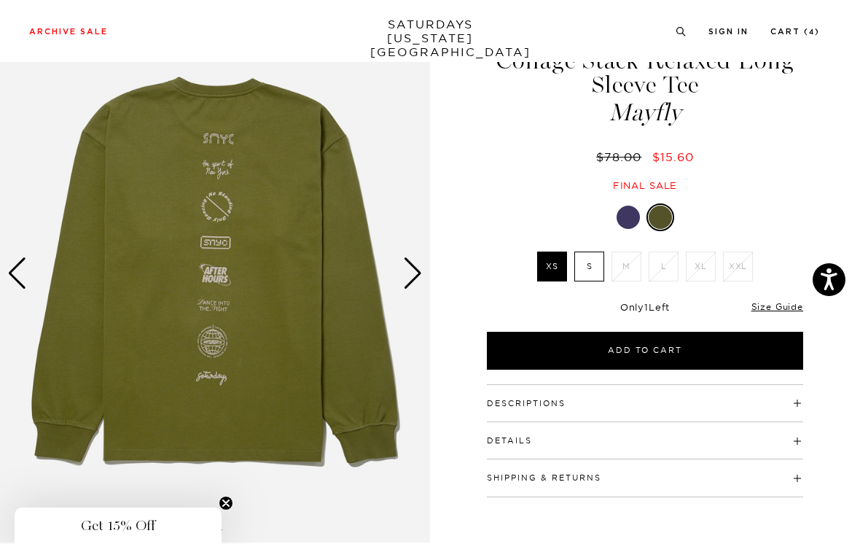
scroll to position [79, 0]
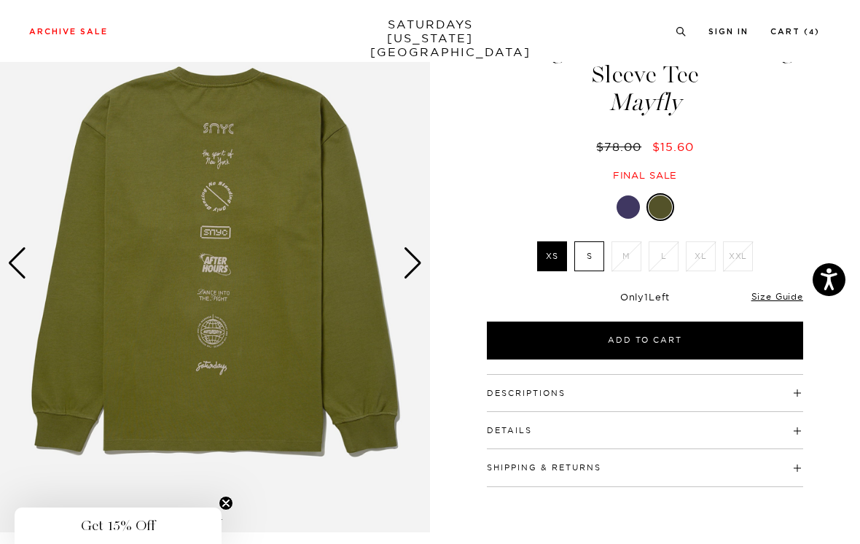
click at [593, 252] on label "S" at bounding box center [590, 256] width 30 height 30
click at [0, 0] on input "S" at bounding box center [0, 0] width 0 height 0
click at [624, 205] on div at bounding box center [628, 206] width 23 height 23
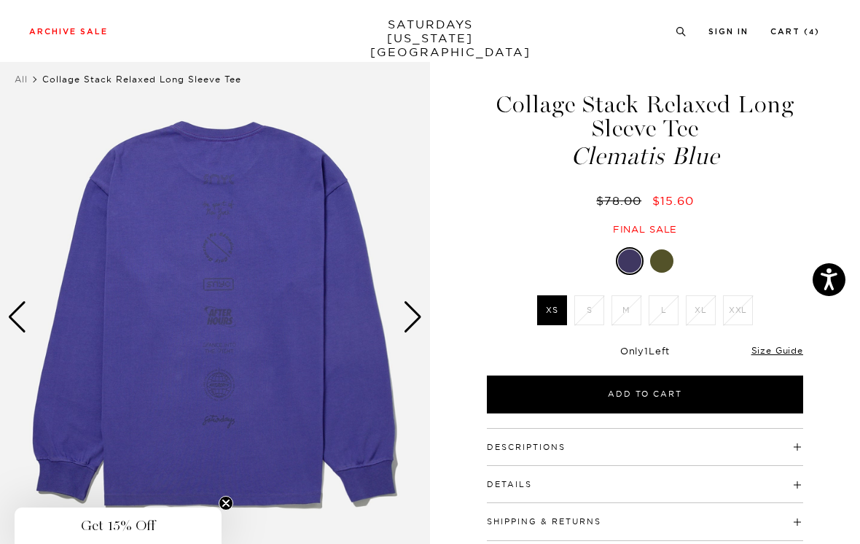
scroll to position [26, 0]
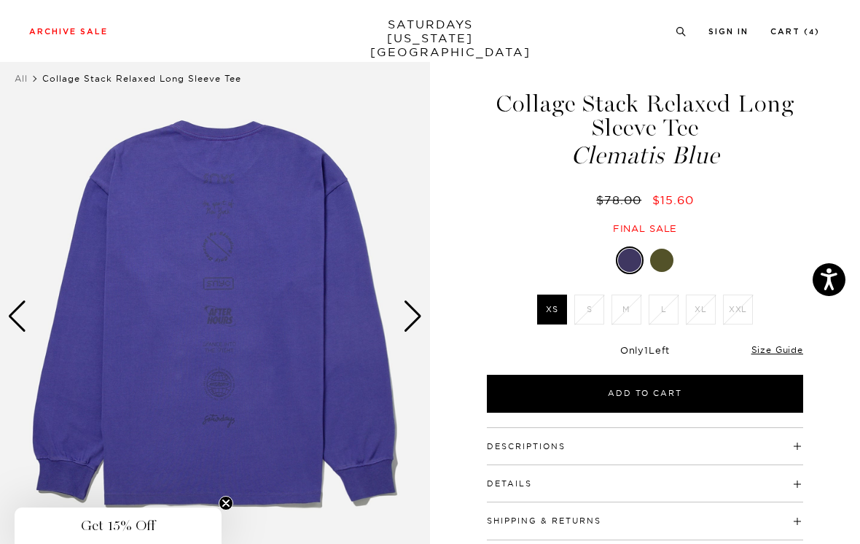
click at [666, 260] on div at bounding box center [661, 260] width 23 height 23
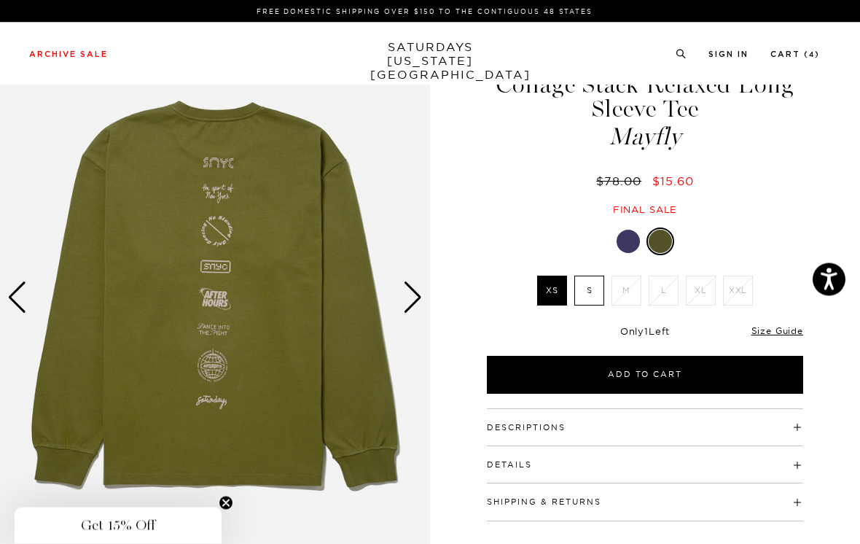
scroll to position [45, 0]
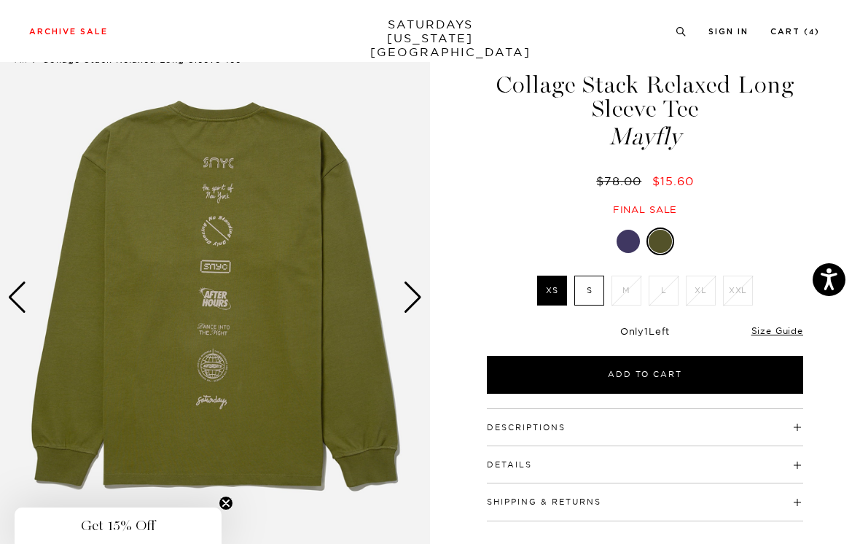
click at [591, 292] on label "S" at bounding box center [590, 291] width 30 height 30
click at [0, 0] on input "S" at bounding box center [0, 0] width 0 height 0
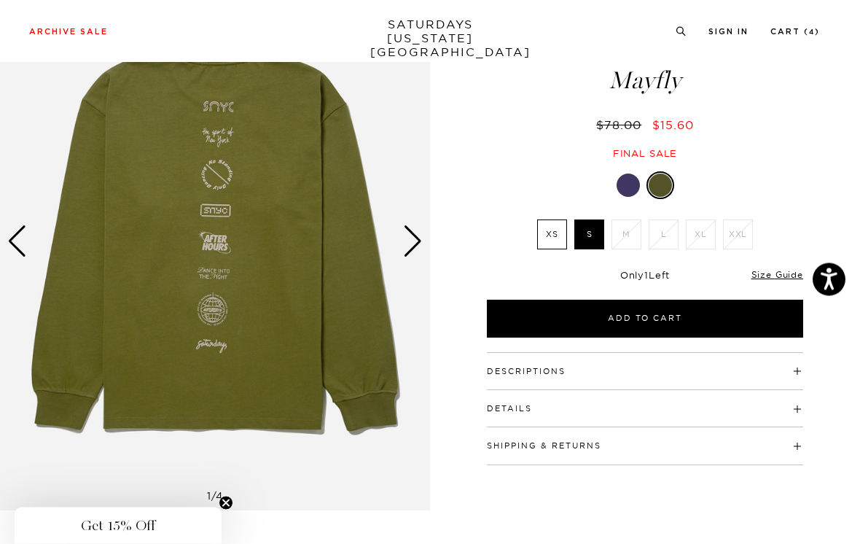
click at [411, 241] on div "Next slide" at bounding box center [413, 242] width 20 height 32
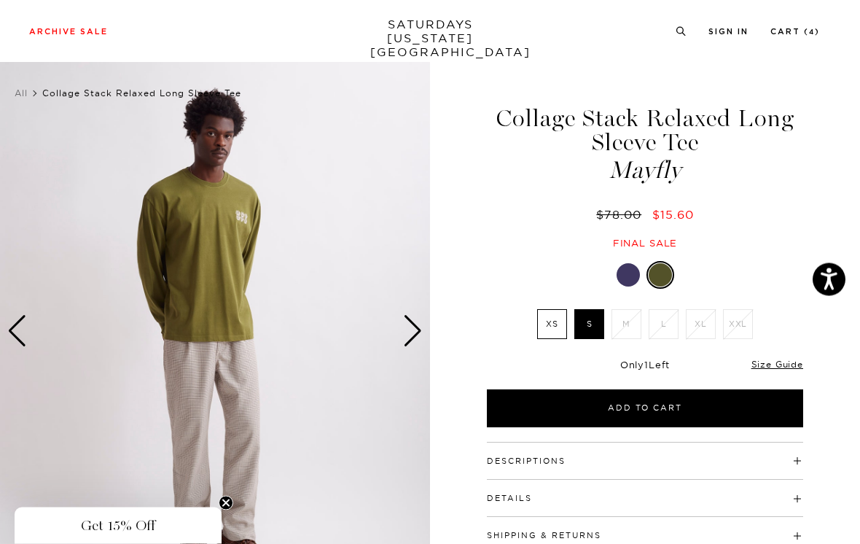
scroll to position [20, 0]
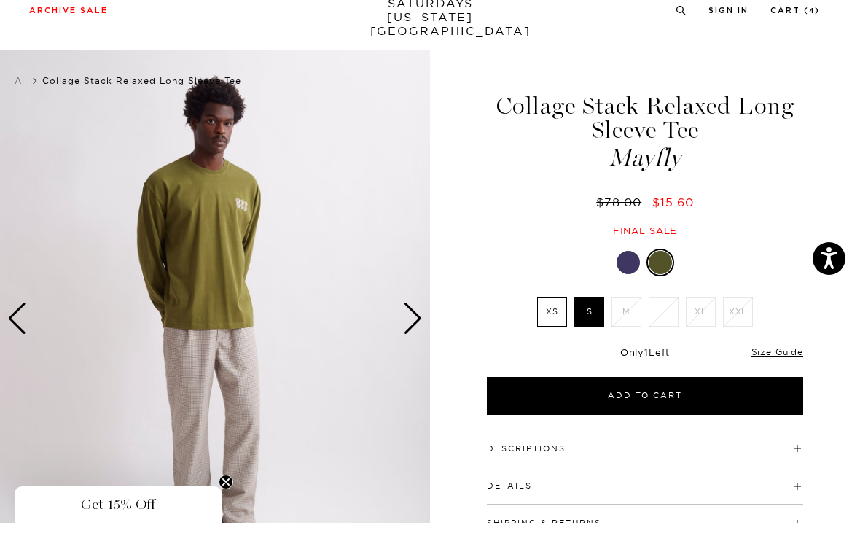
click at [416, 324] on div "Next slide" at bounding box center [413, 340] width 20 height 32
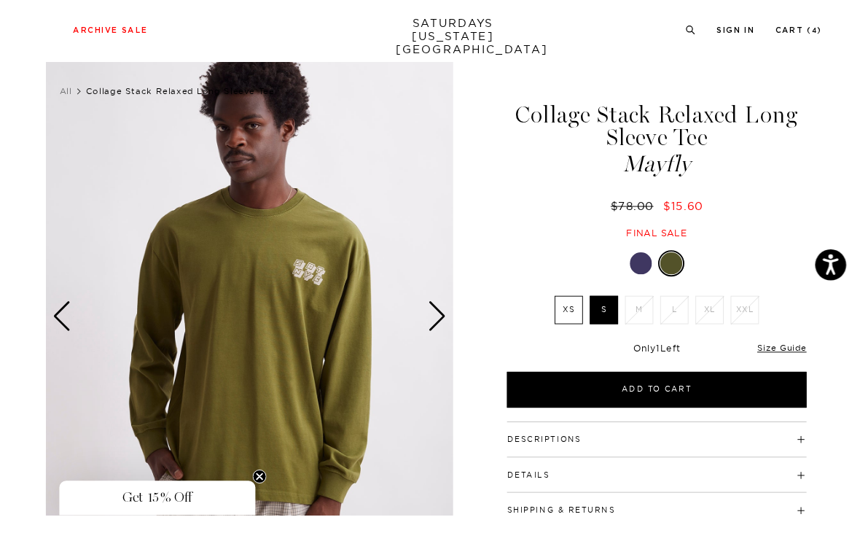
scroll to position [31, 0]
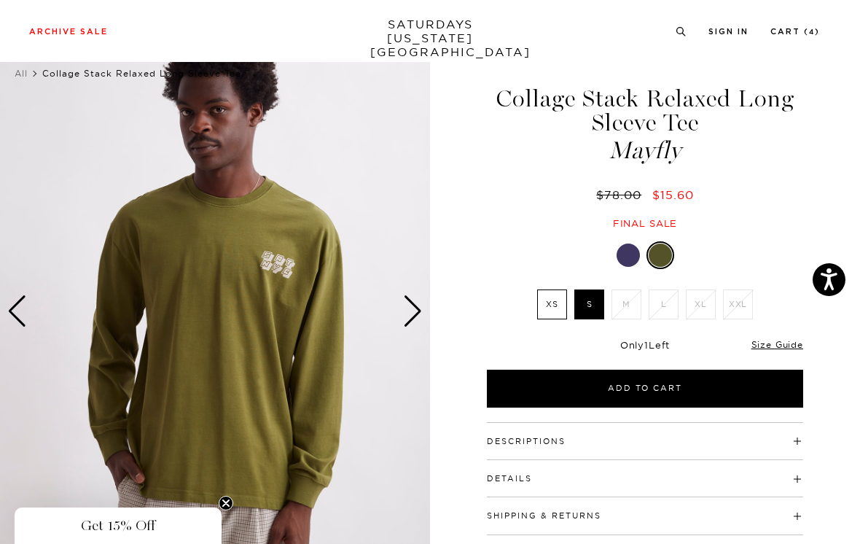
click at [415, 306] on div "Next slide" at bounding box center [413, 311] width 20 height 32
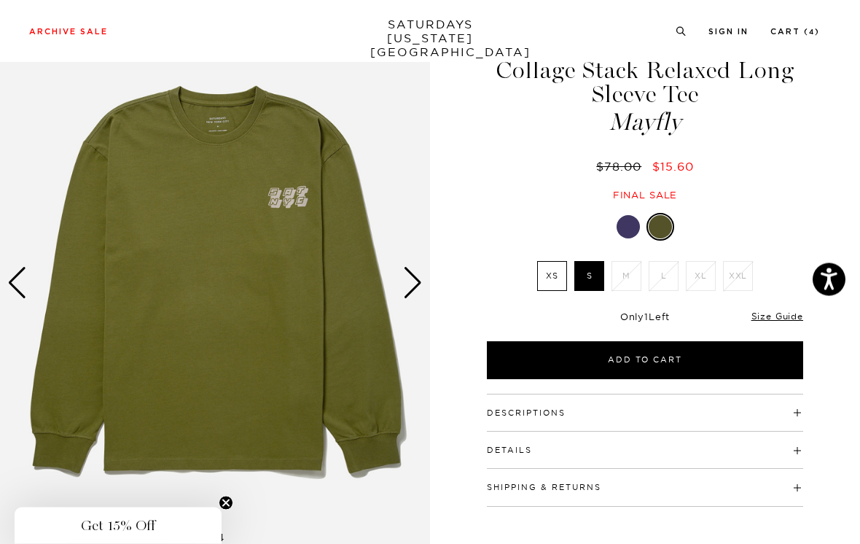
scroll to position [60, 0]
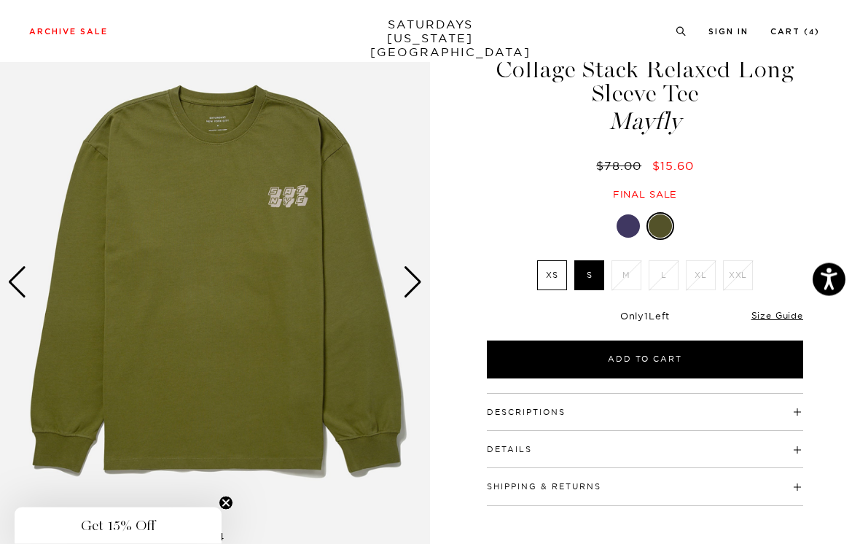
click at [594, 276] on label "S" at bounding box center [590, 276] width 30 height 30
click at [0, 0] on input "S" at bounding box center [0, 0] width 0 height 0
click at [806, 32] on link "Cart ( 4 )" at bounding box center [796, 32] width 50 height 8
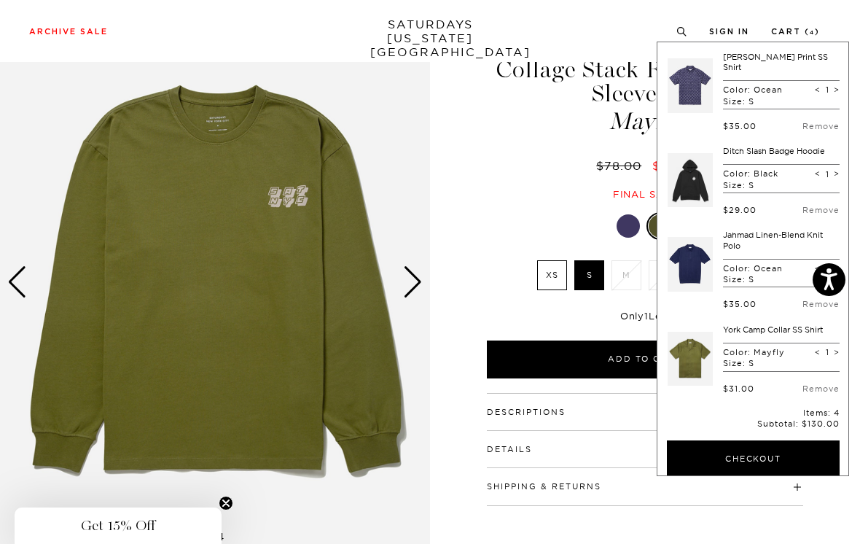
click at [554, 179] on div "Collage Stack Relaxed Long Sleeve Tee Mayfly $78.00 $15.60 Final sale" at bounding box center [645, 114] width 321 height 173
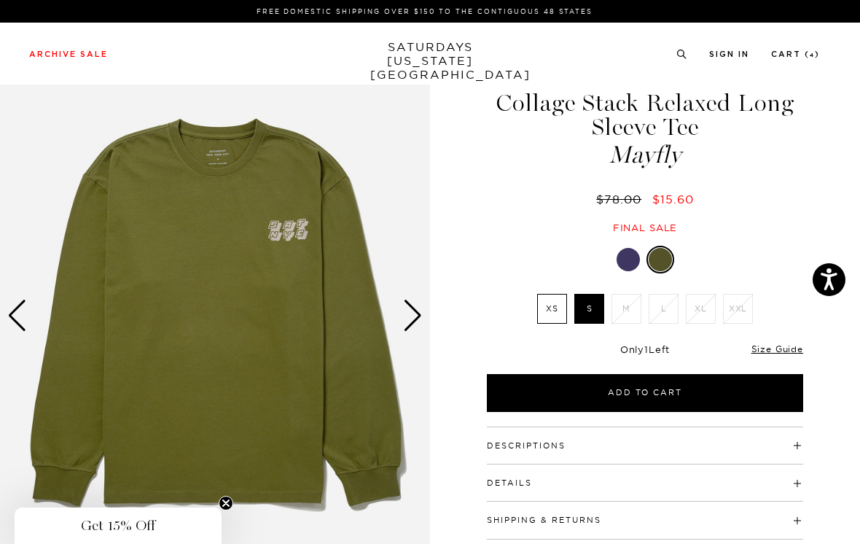
scroll to position [0, 0]
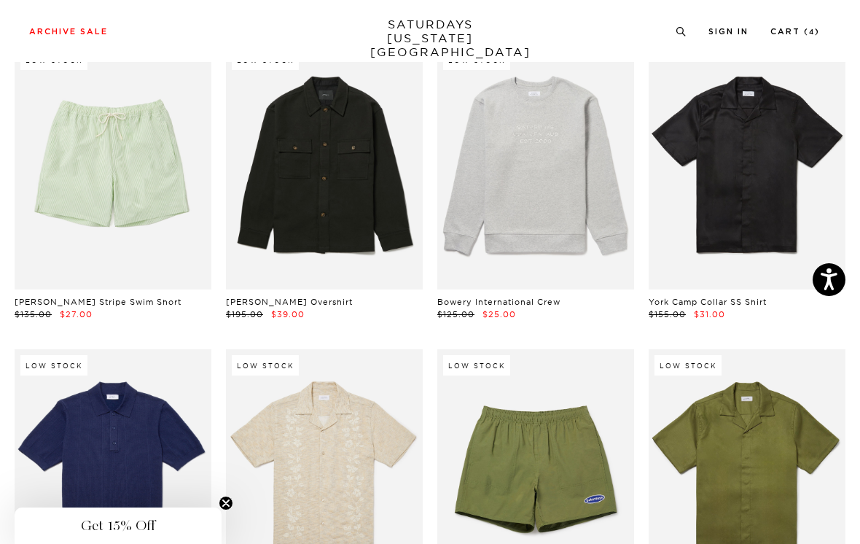
scroll to position [998, 0]
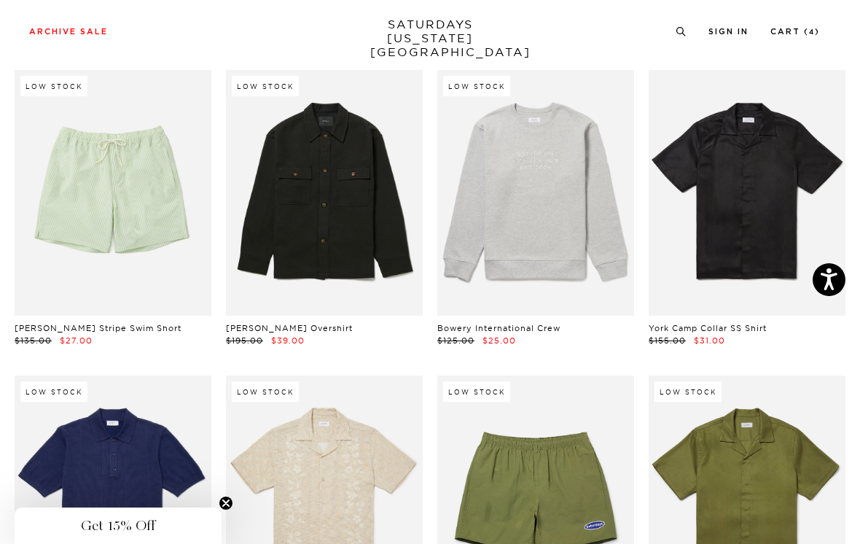
click at [149, 255] on link at bounding box center [113, 193] width 197 height 246
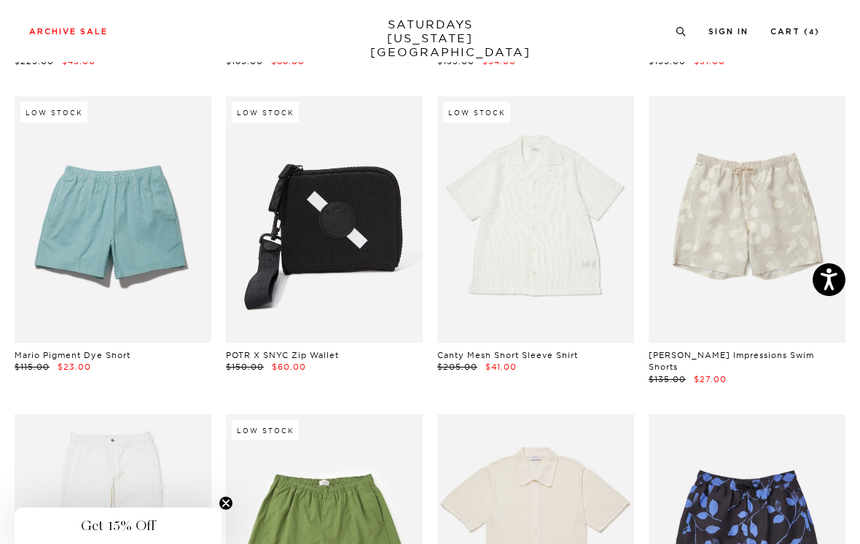
scroll to position [1892, 0]
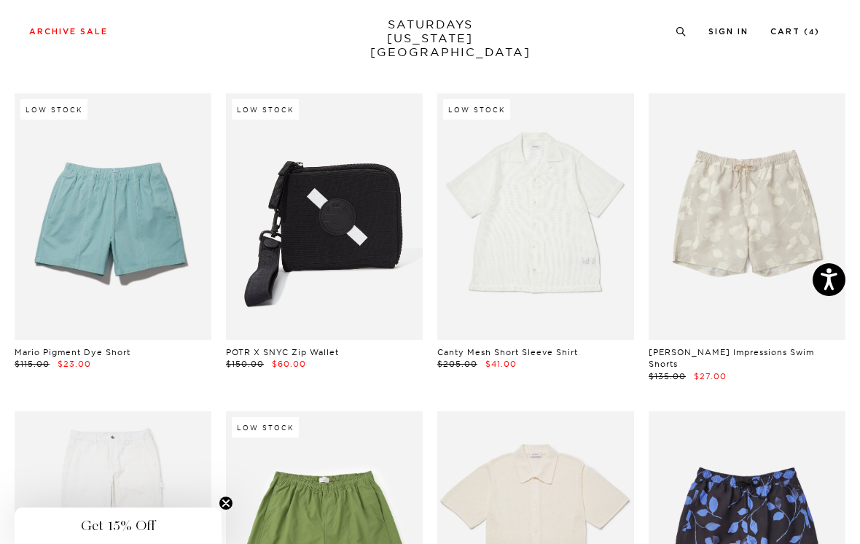
click at [803, 211] on link at bounding box center [747, 216] width 197 height 246
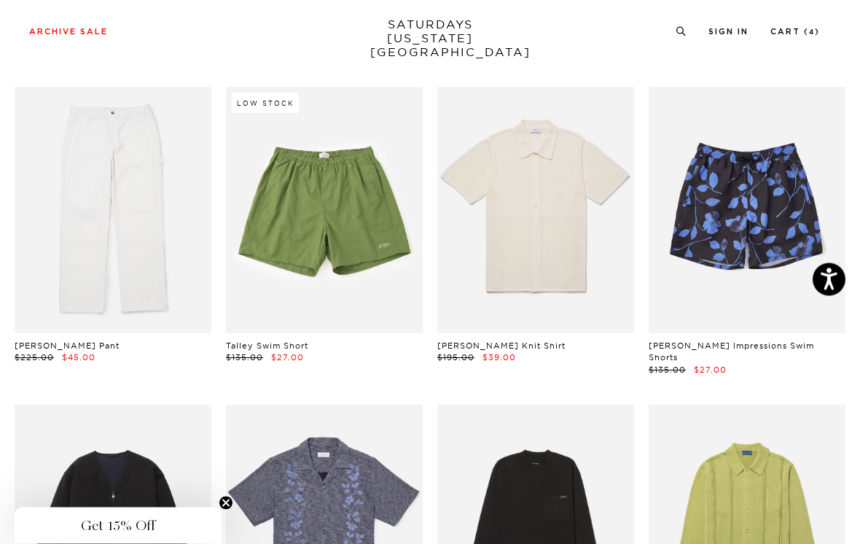
scroll to position [2217, 0]
click at [381, 273] on link at bounding box center [324, 210] width 197 height 246
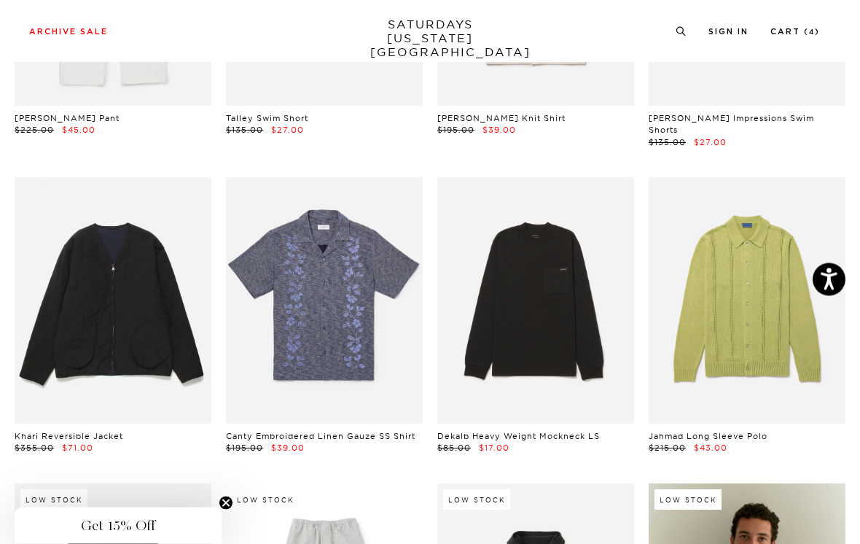
scroll to position [2444, 0]
click at [385, 314] on link at bounding box center [324, 300] width 197 height 246
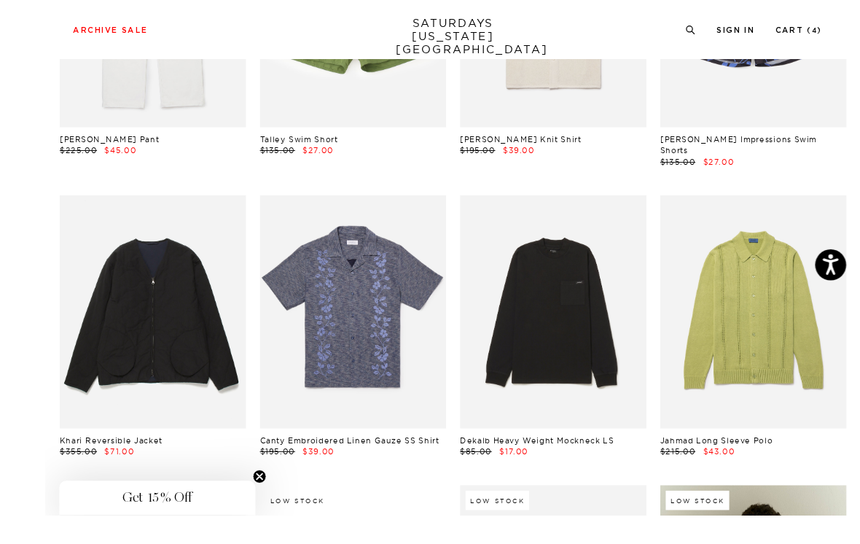
scroll to position [2459, 0]
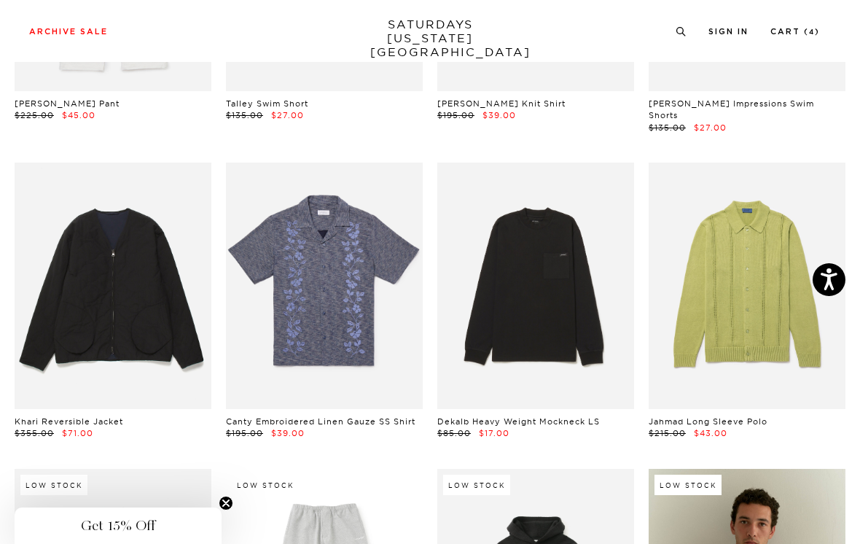
click at [607, 230] on link at bounding box center [535, 286] width 197 height 246
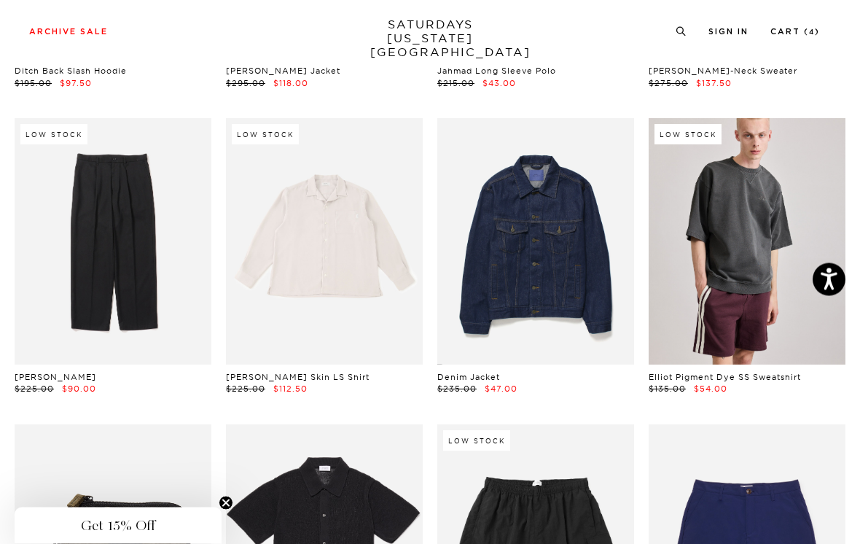
scroll to position [3727, 0]
click at [815, 142] on link at bounding box center [747, 241] width 197 height 246
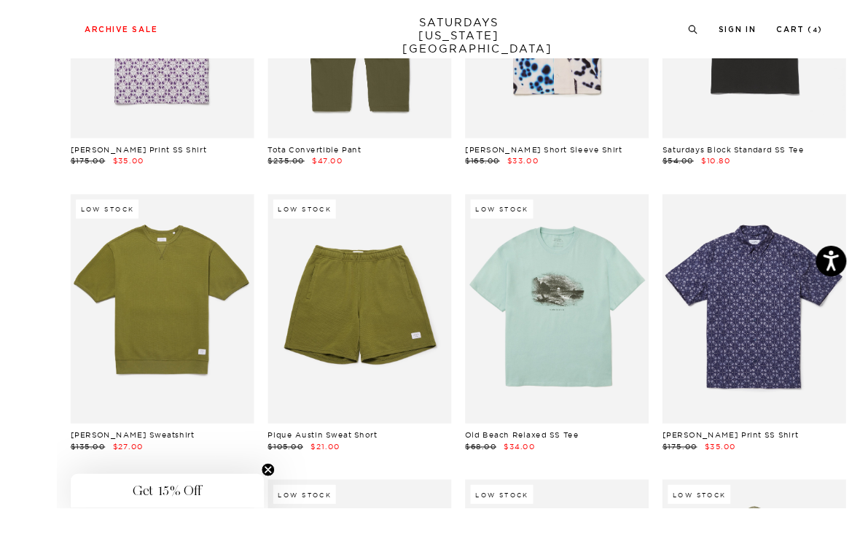
scroll to position [5516, 0]
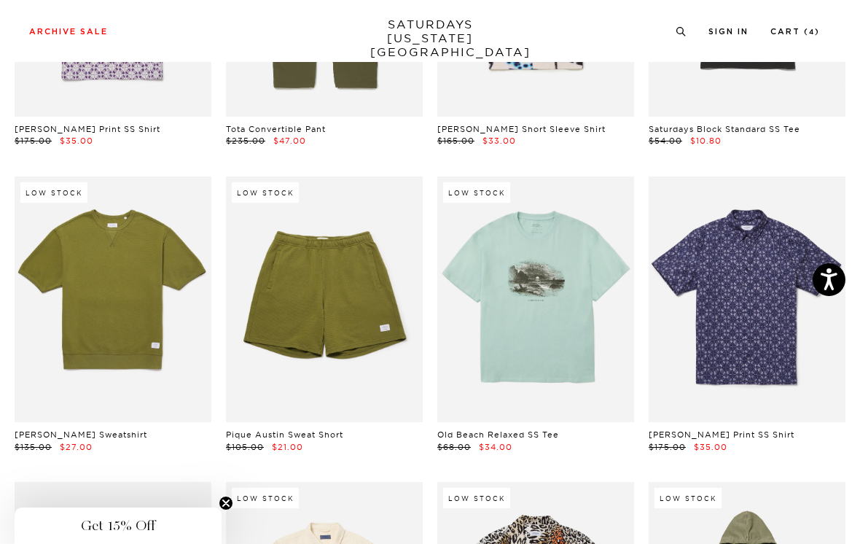
click at [179, 287] on link at bounding box center [113, 299] width 197 height 246
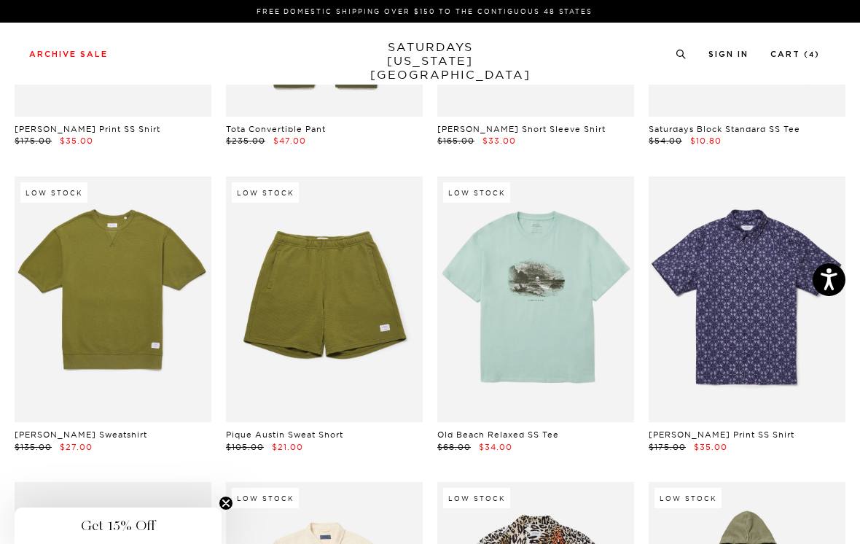
scroll to position [5539, 0]
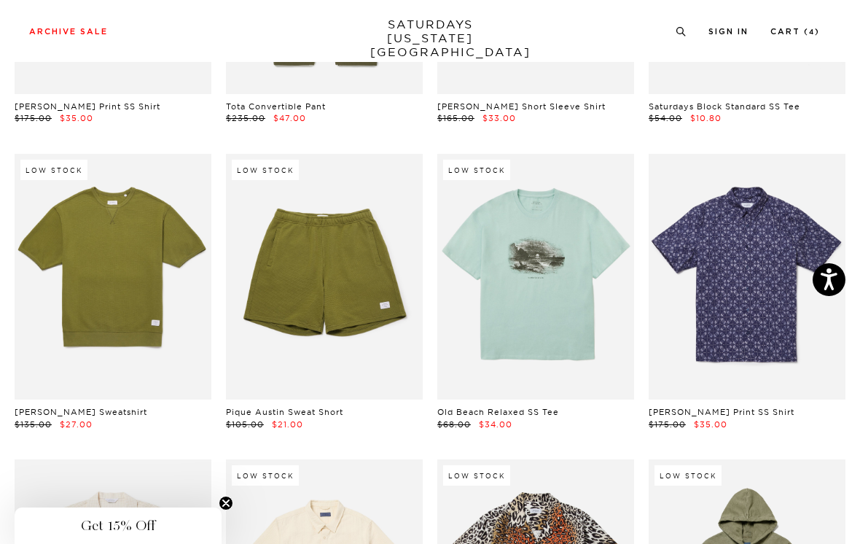
click at [378, 298] on link at bounding box center [324, 277] width 197 height 246
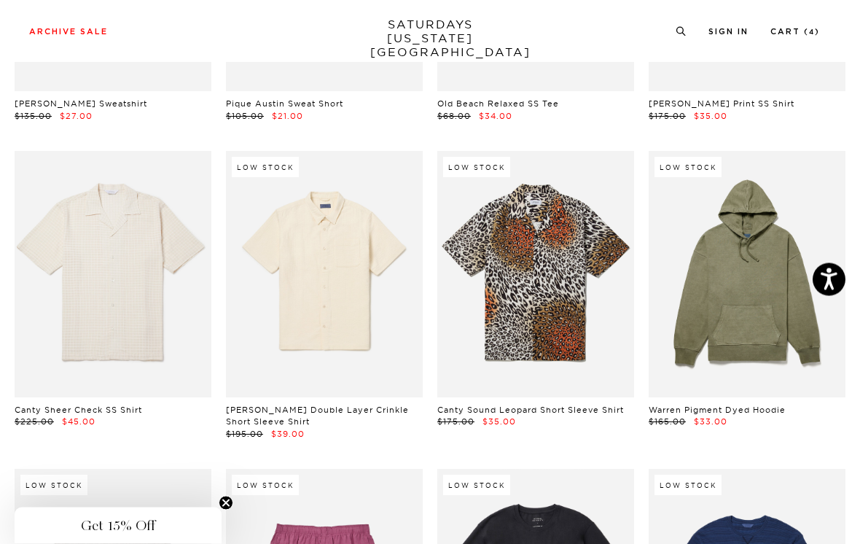
scroll to position [5847, 0]
click at [386, 285] on link at bounding box center [324, 274] width 197 height 246
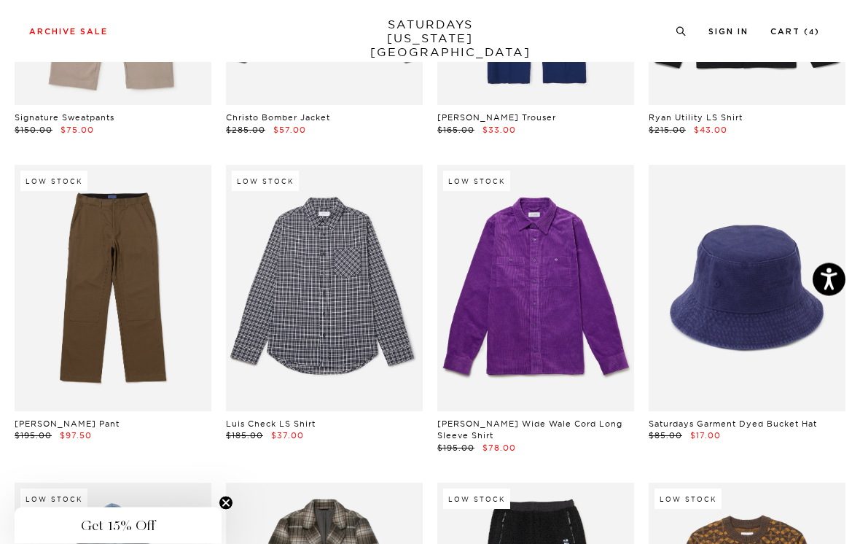
scroll to position [8598, 0]
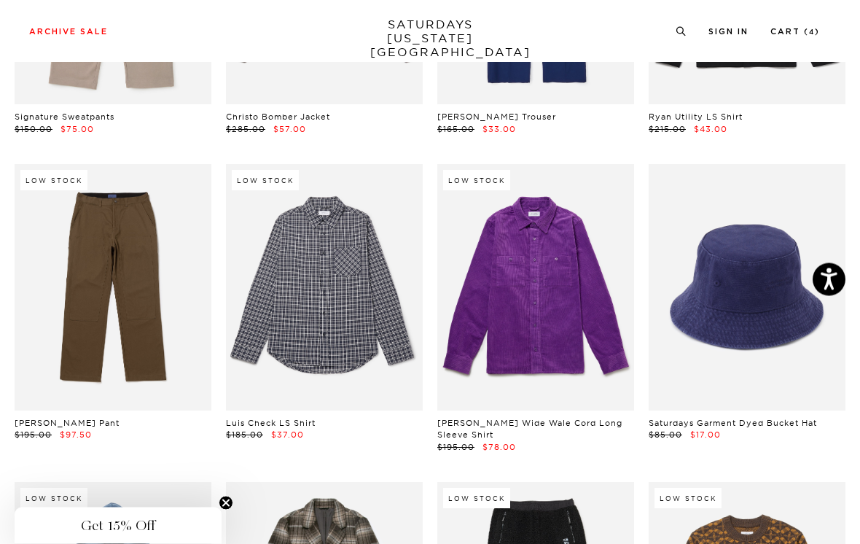
click at [149, 284] on link at bounding box center [113, 288] width 197 height 246
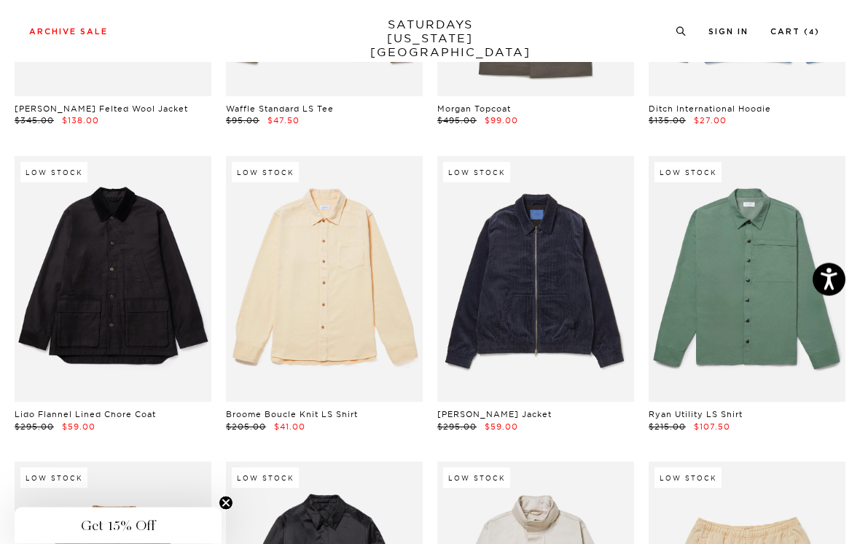
scroll to position [11384, 0]
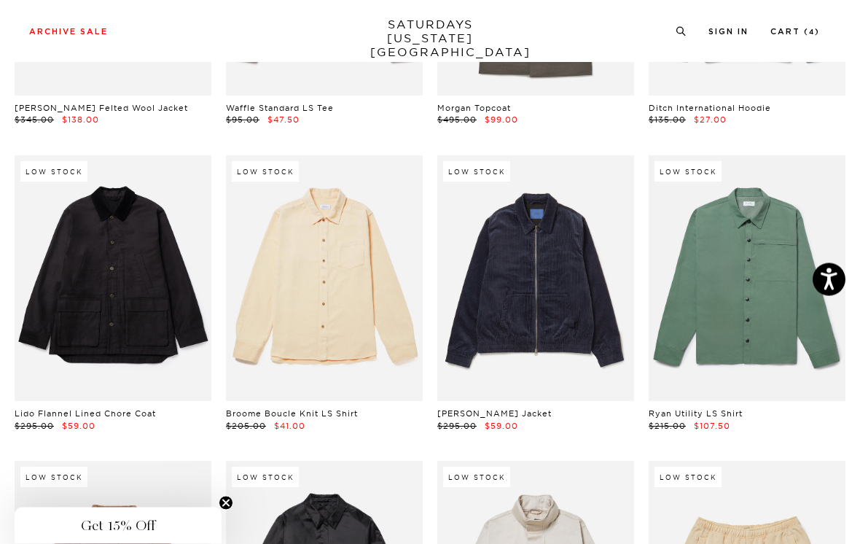
click at [380, 220] on link at bounding box center [324, 279] width 197 height 246
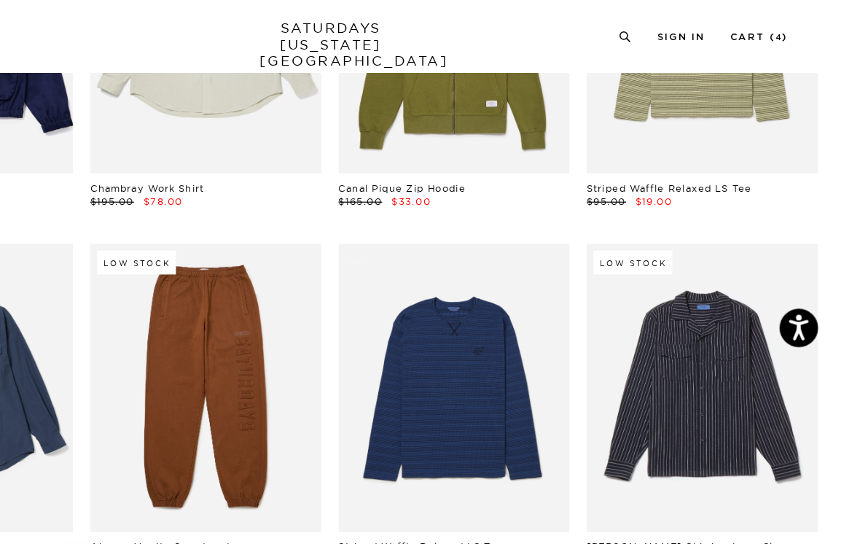
scroll to position [13483, 0]
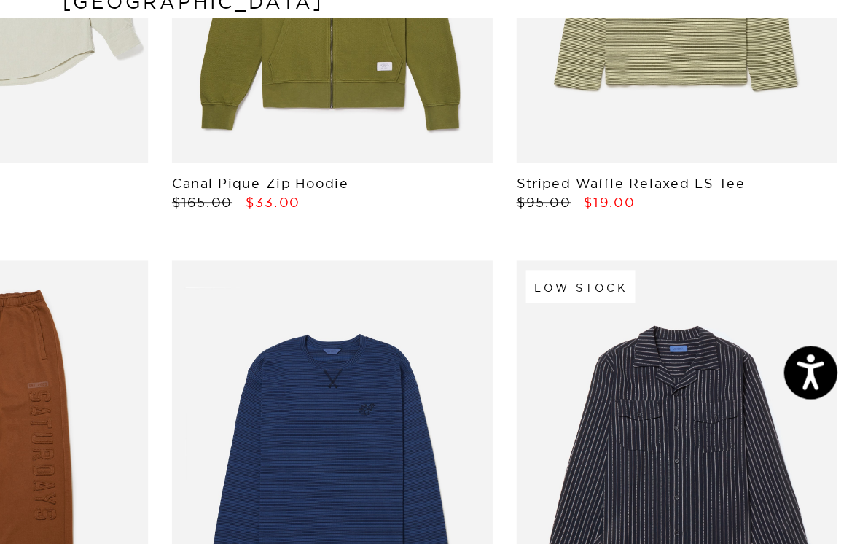
click at [649, 211] on link at bounding box center [747, 334] width 197 height 246
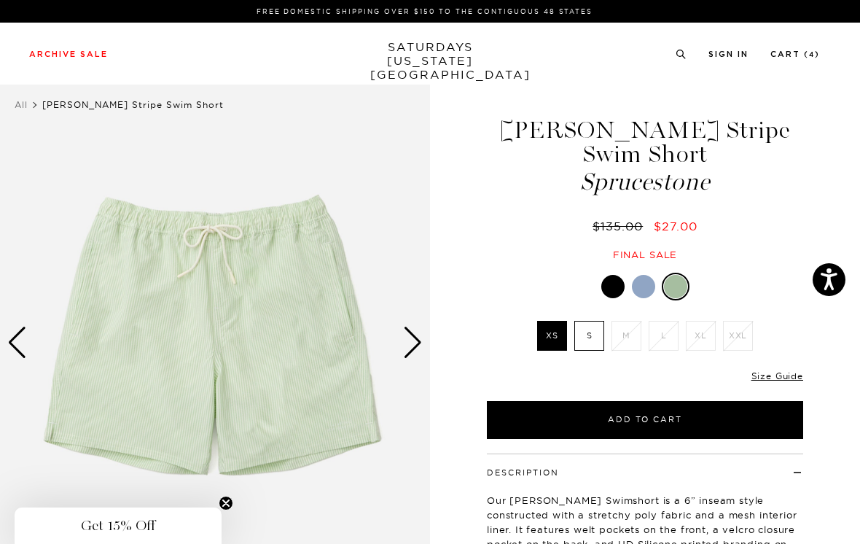
click at [597, 331] on label "S" at bounding box center [590, 336] width 30 height 30
click at [0, 0] on input "S" at bounding box center [0, 0] width 0 height 0
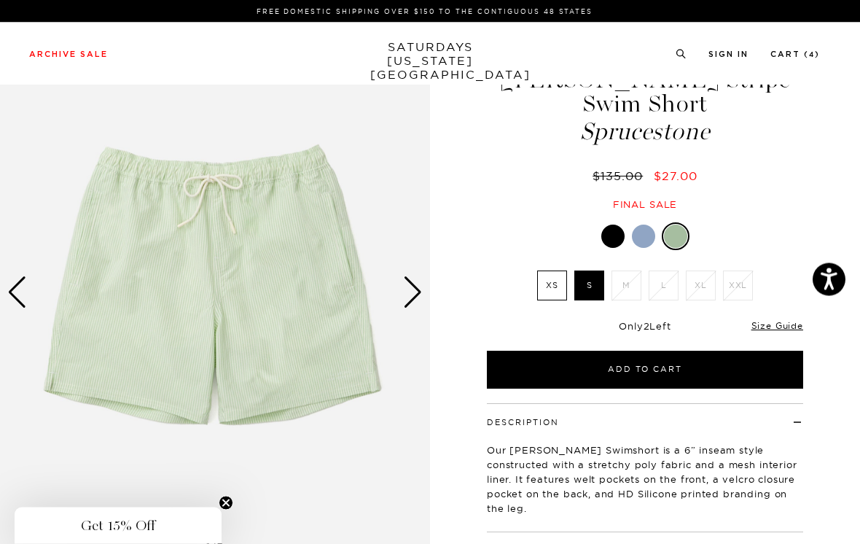
scroll to position [50, 0]
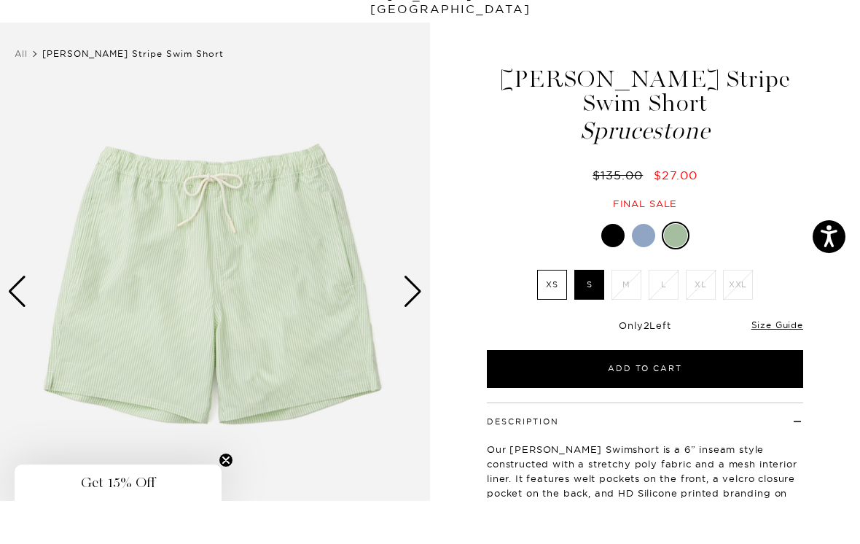
click at [413, 319] on div "Next slide" at bounding box center [413, 335] width 20 height 32
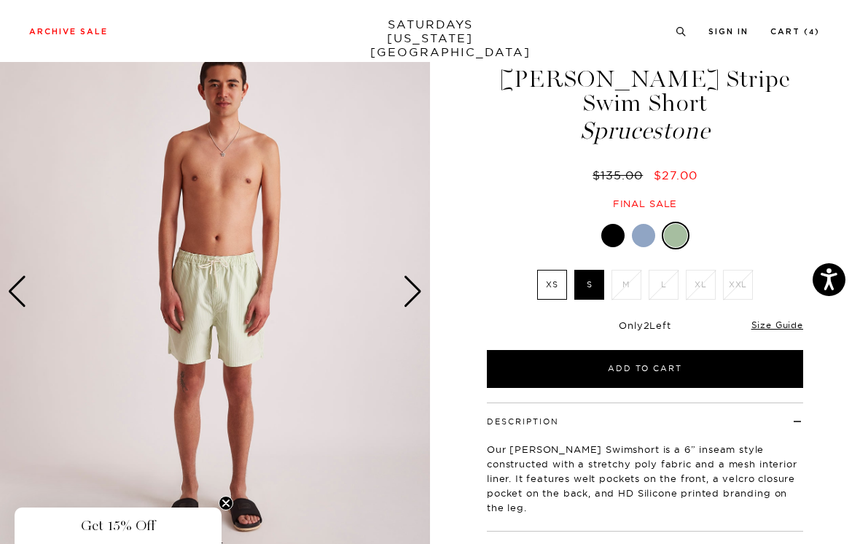
click at [415, 285] on div "Next slide" at bounding box center [413, 292] width 20 height 32
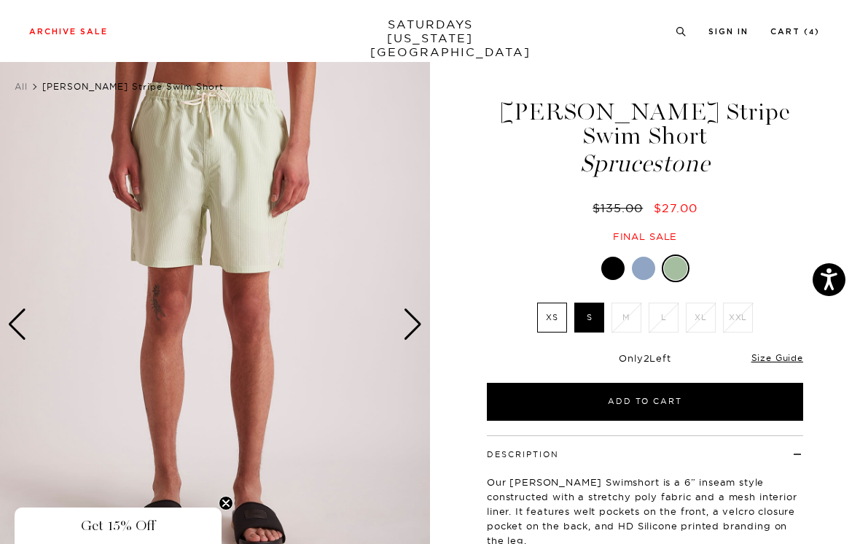
scroll to position [69, 0]
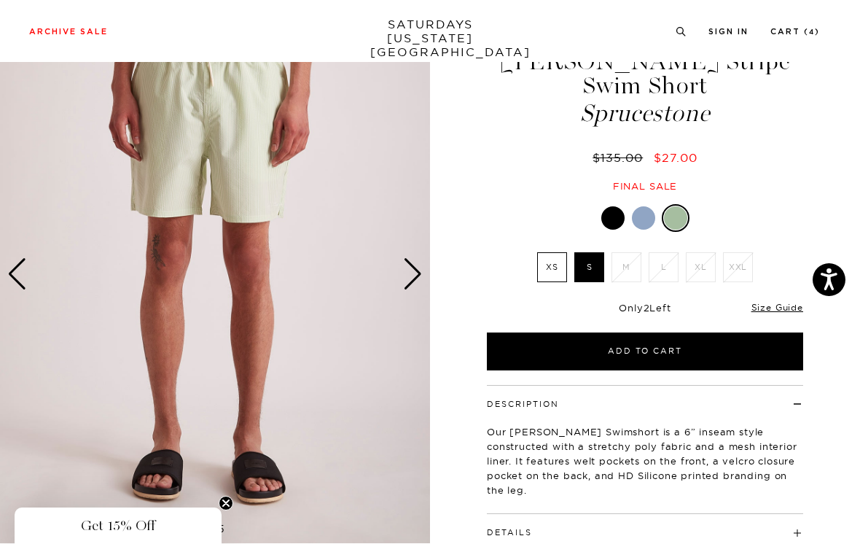
click at [779, 311] on link "Size Guide" at bounding box center [778, 307] width 52 height 11
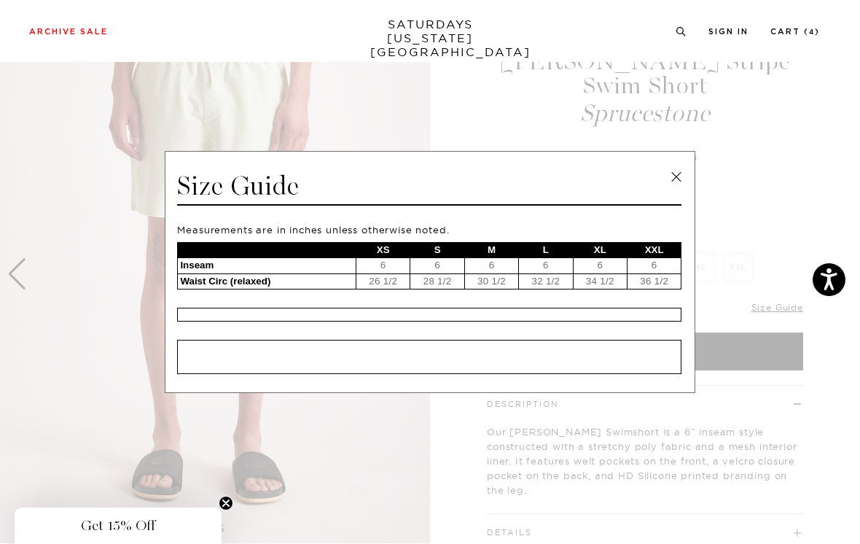
click at [672, 188] on link at bounding box center [677, 177] width 22 height 22
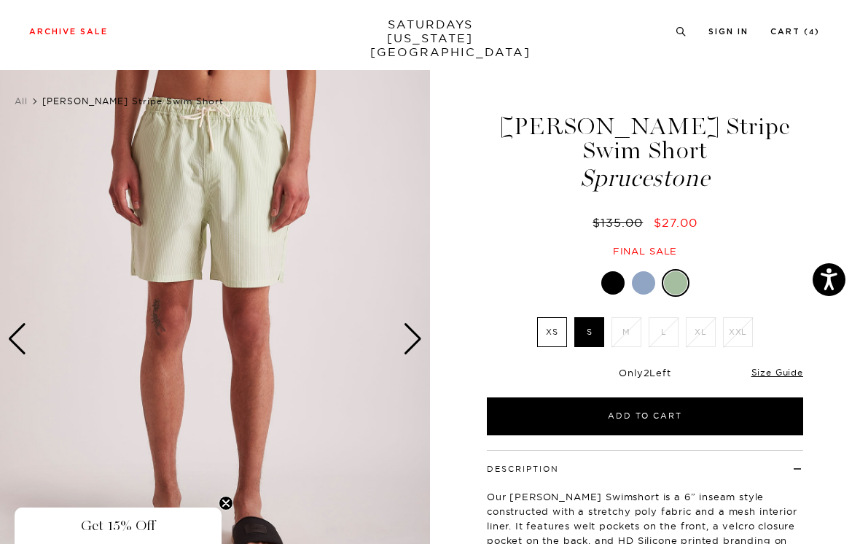
scroll to position [0, 0]
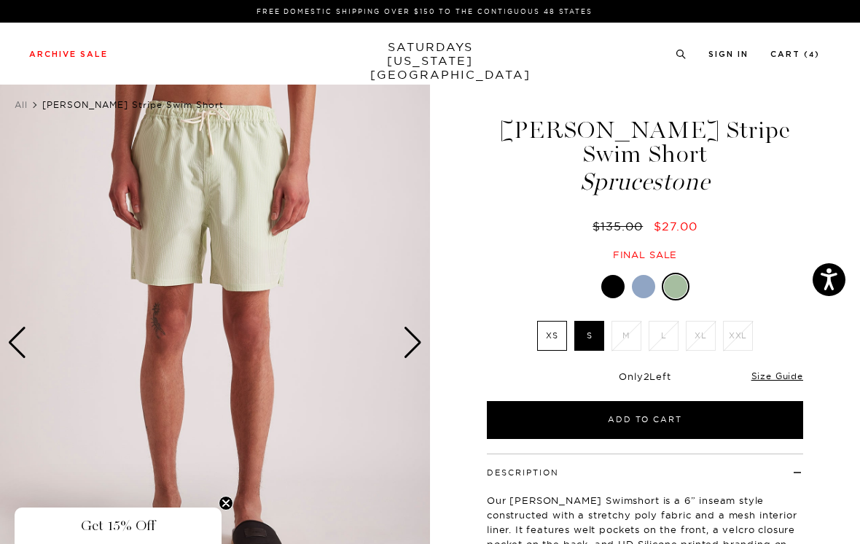
click at [416, 341] on div "Next slide" at bounding box center [413, 343] width 20 height 32
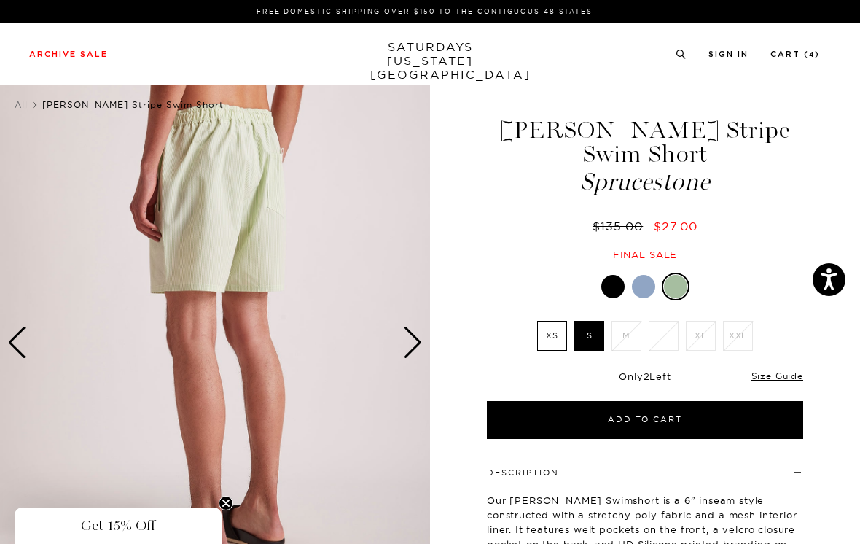
click at [415, 343] on div "Next slide" at bounding box center [413, 343] width 20 height 32
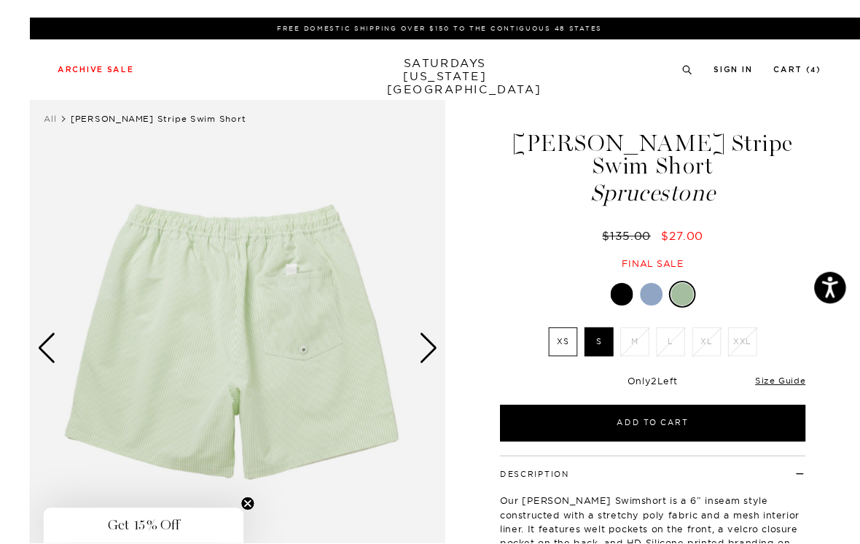
scroll to position [16, 0]
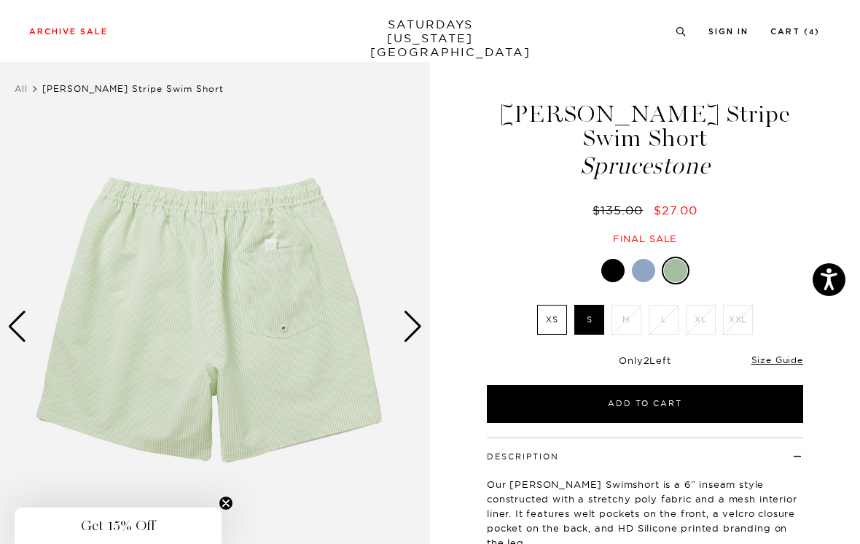
click at [413, 327] on div "Next slide" at bounding box center [413, 327] width 20 height 32
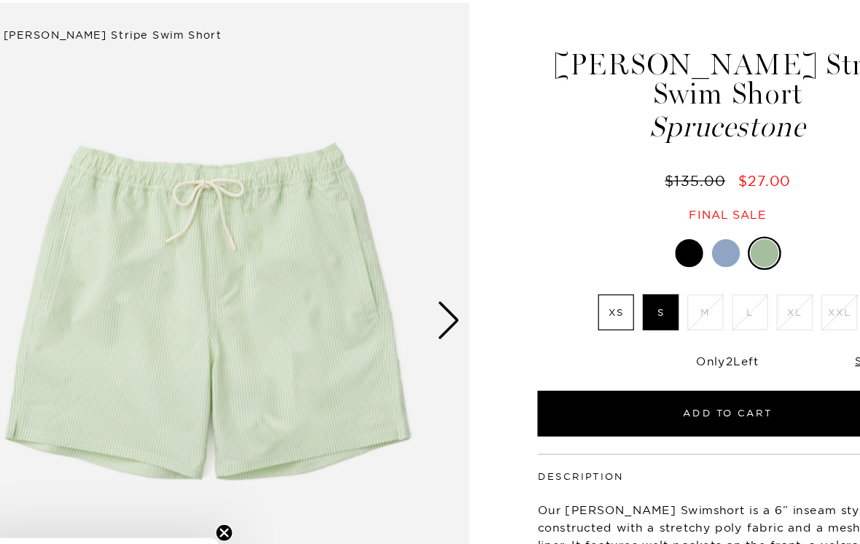
click at [403, 311] on div "Next slide" at bounding box center [413, 327] width 20 height 32
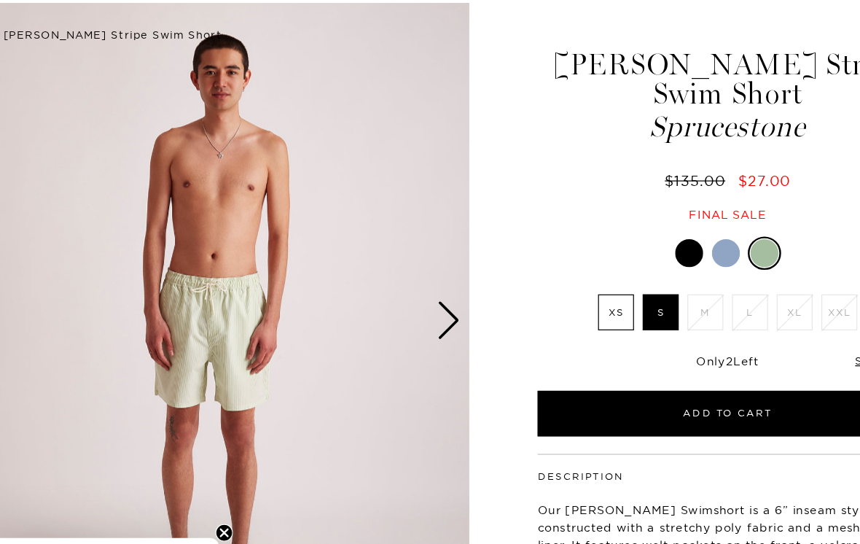
click at [403, 311] on div "Next slide" at bounding box center [413, 327] width 20 height 32
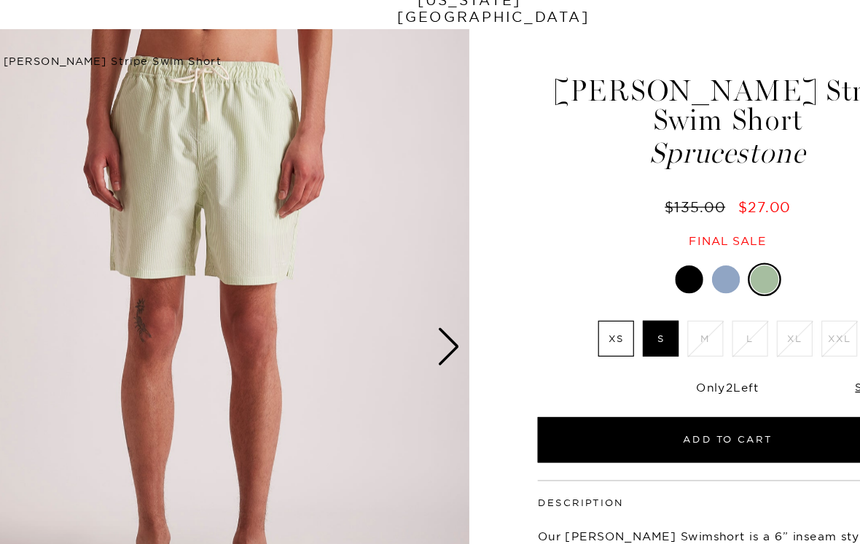
scroll to position [0, 0]
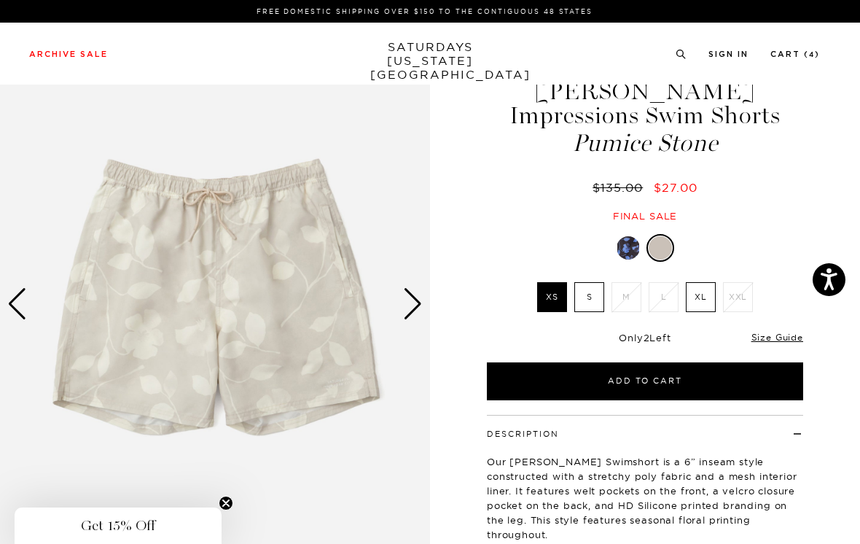
scroll to position [42, 0]
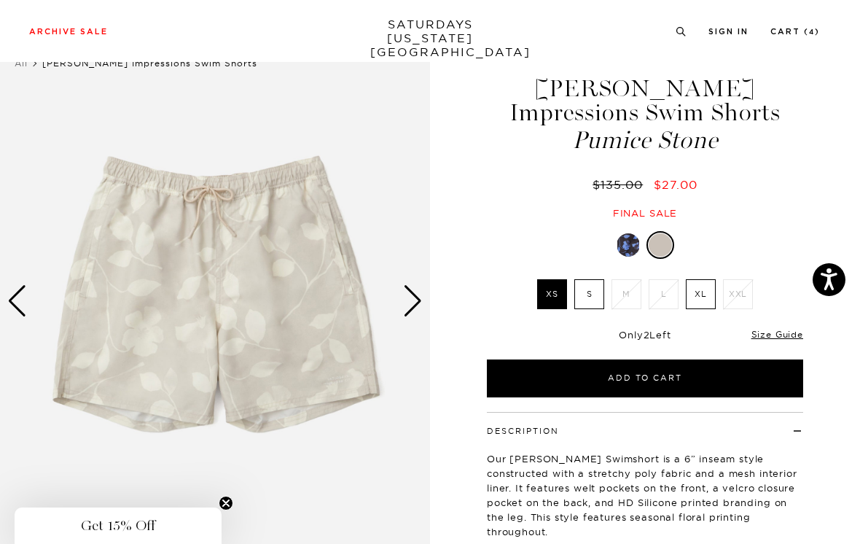
click at [592, 300] on label "S" at bounding box center [590, 294] width 30 height 30
click at [0, 0] on input "S" at bounding box center [0, 0] width 0 height 0
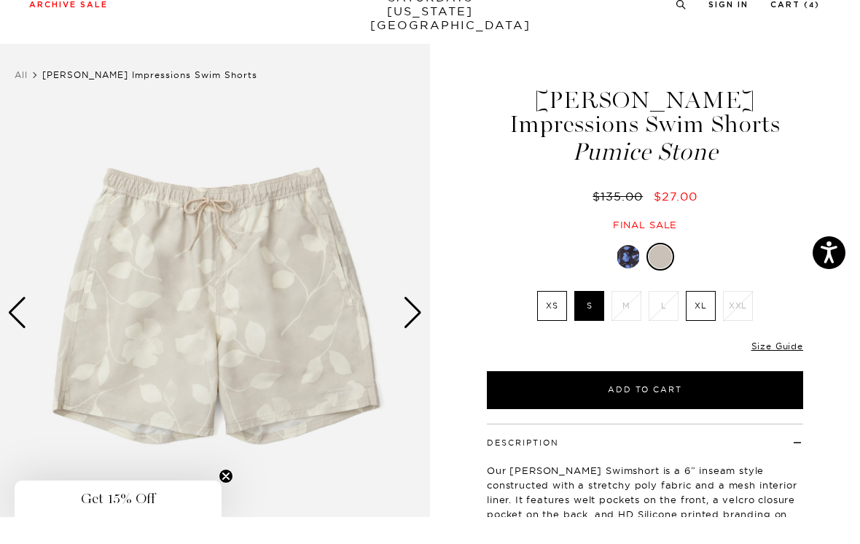
click at [409, 324] on div "Next slide" at bounding box center [413, 340] width 20 height 32
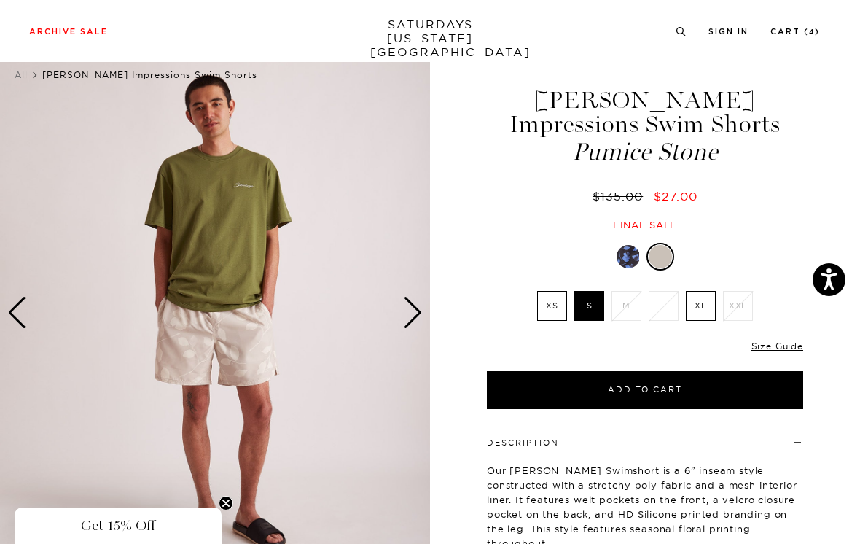
click at [773, 350] on link "Size Guide" at bounding box center [778, 346] width 52 height 11
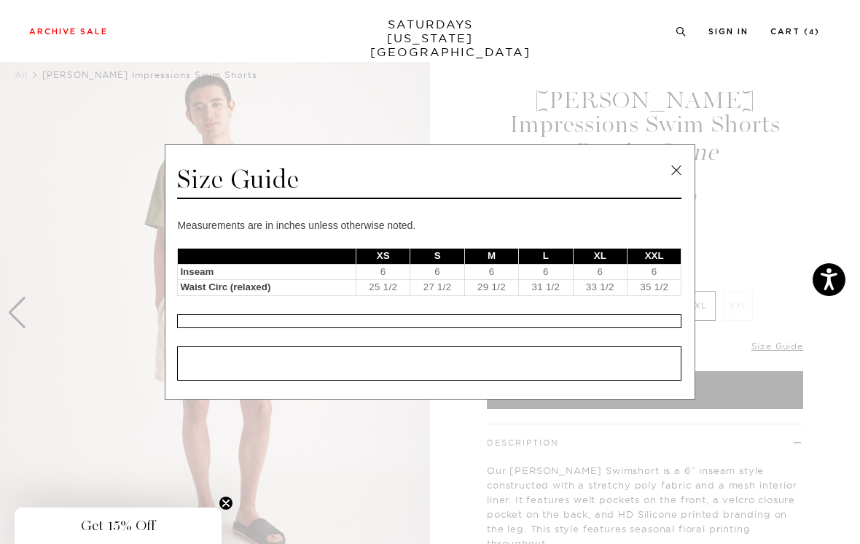
click at [680, 175] on link at bounding box center [677, 171] width 22 height 22
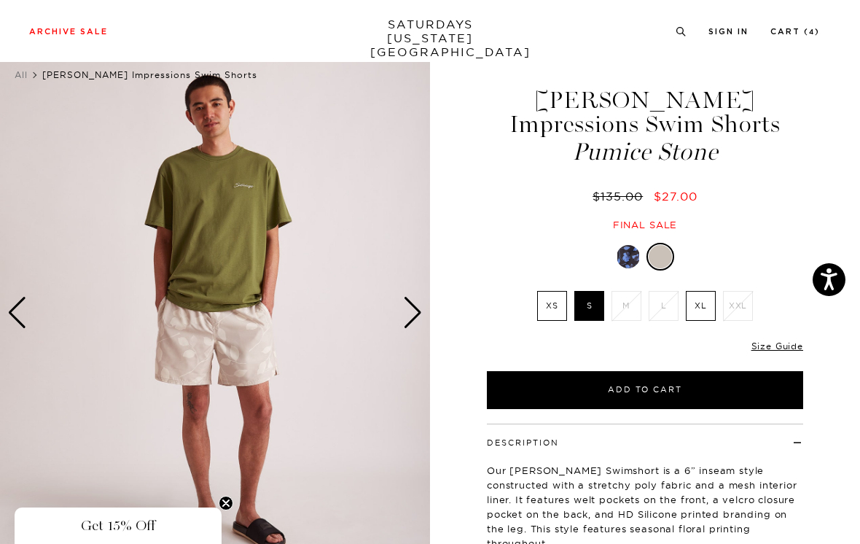
click at [425, 299] on img at bounding box center [215, 313] width 430 height 538
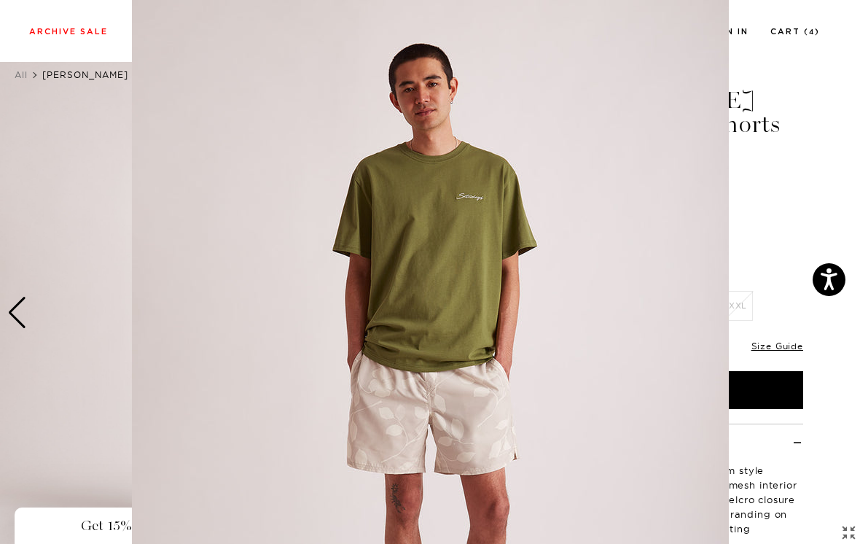
scroll to position [101, 0]
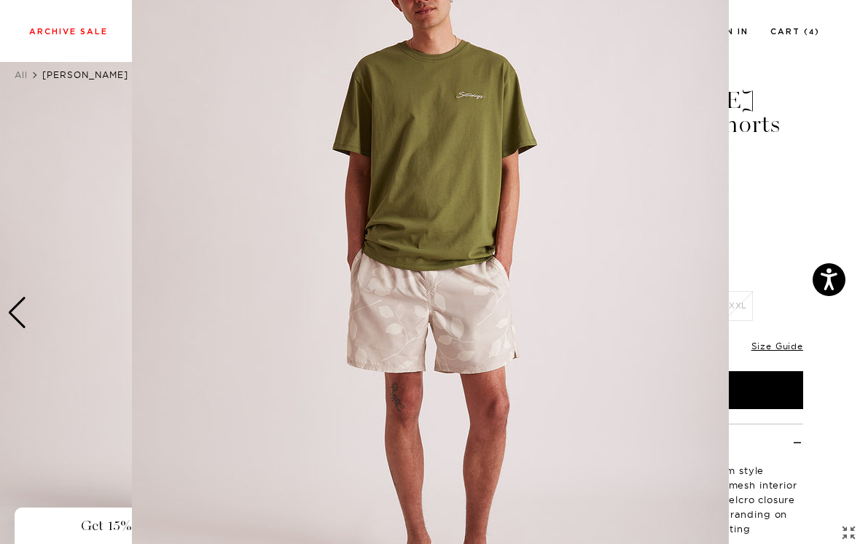
click at [411, 315] on img at bounding box center [430, 272] width 597 height 747
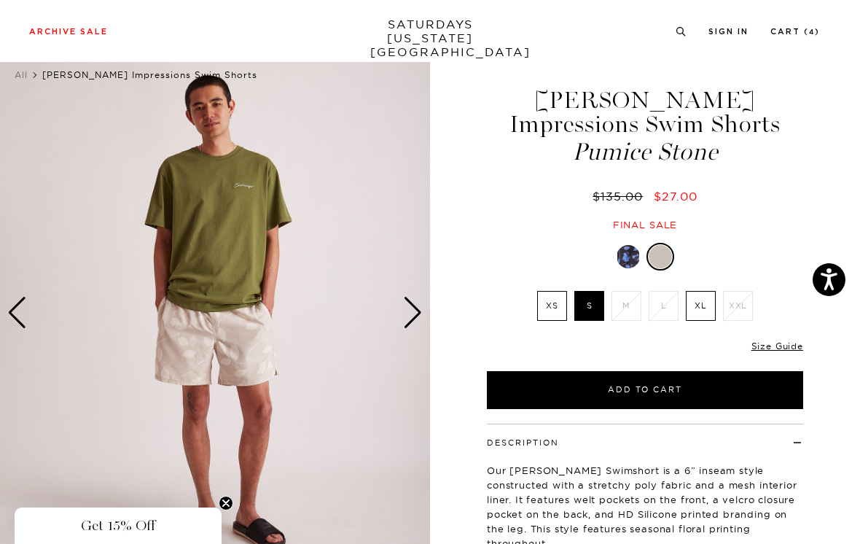
scroll to position [0, 0]
click at [417, 314] on div "Next slide" at bounding box center [413, 313] width 20 height 32
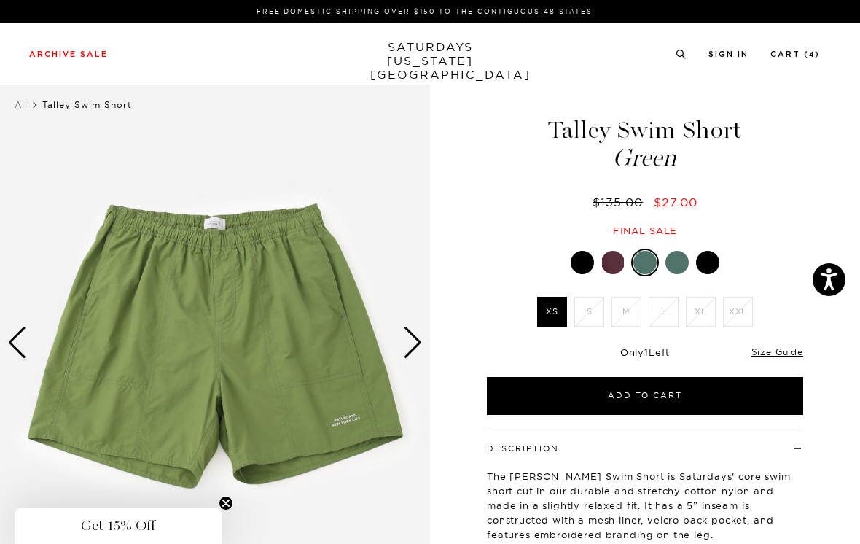
click at [775, 351] on link "Size Guide" at bounding box center [778, 351] width 52 height 11
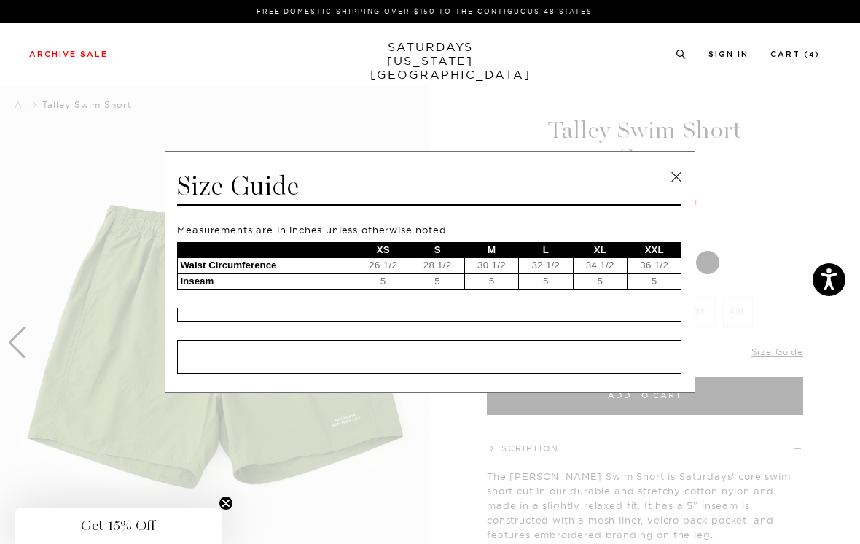
click at [672, 176] on link at bounding box center [677, 177] width 22 height 22
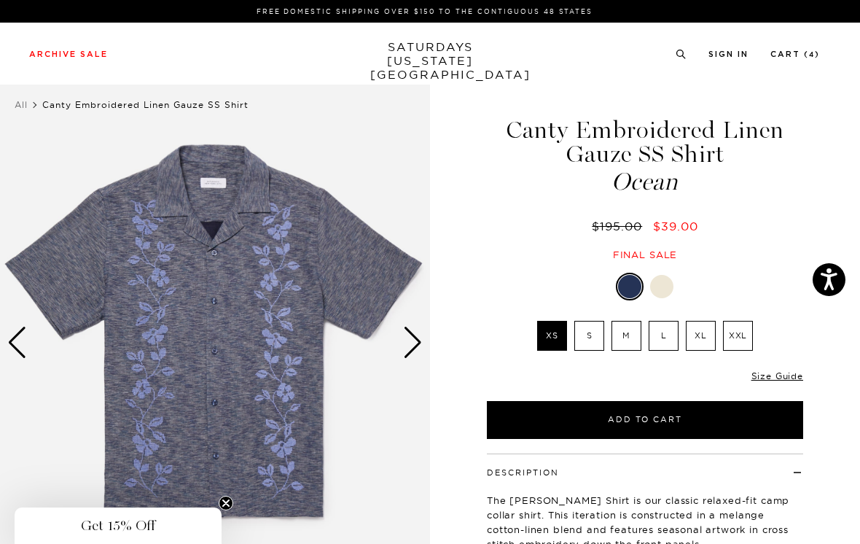
click at [593, 338] on label "S" at bounding box center [590, 336] width 30 height 30
click at [0, 0] on input "S" at bounding box center [0, 0] width 0 height 0
click at [661, 290] on div at bounding box center [661, 286] width 23 height 23
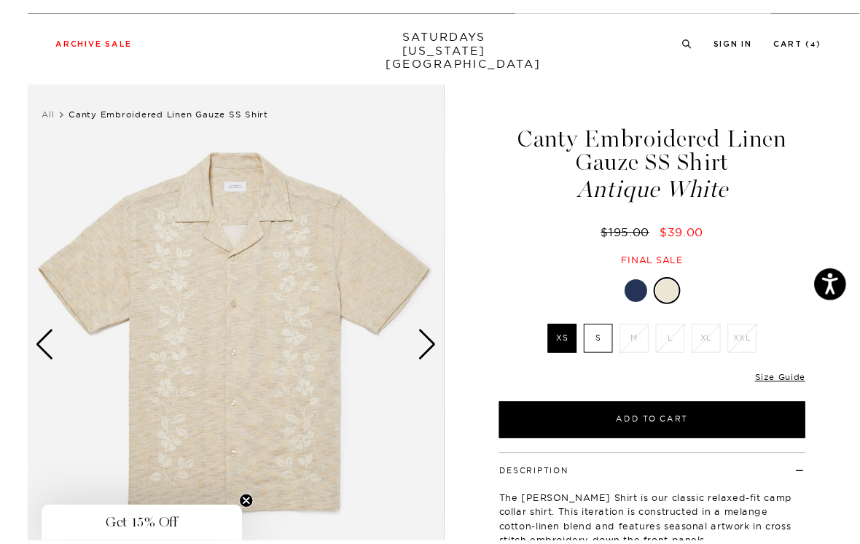
scroll to position [8, 0]
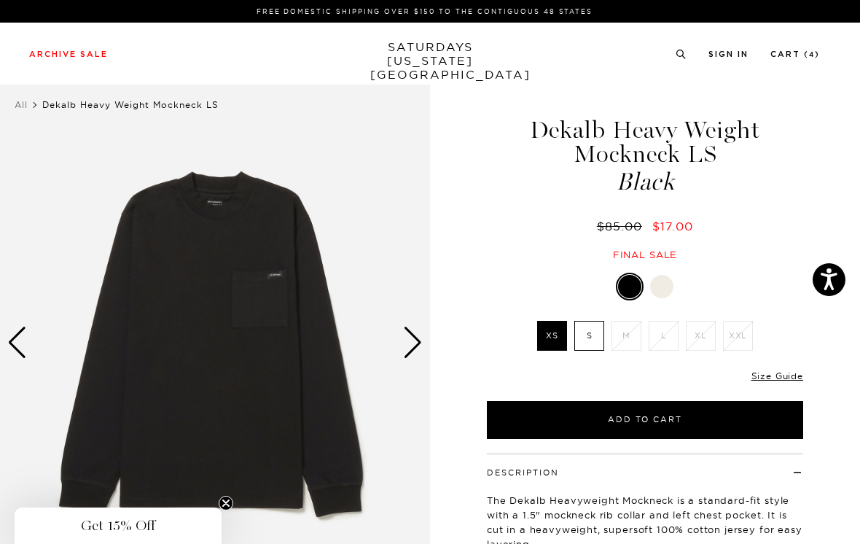
click at [599, 331] on label "S" at bounding box center [590, 336] width 30 height 30
click at [0, 0] on input "S" at bounding box center [0, 0] width 0 height 0
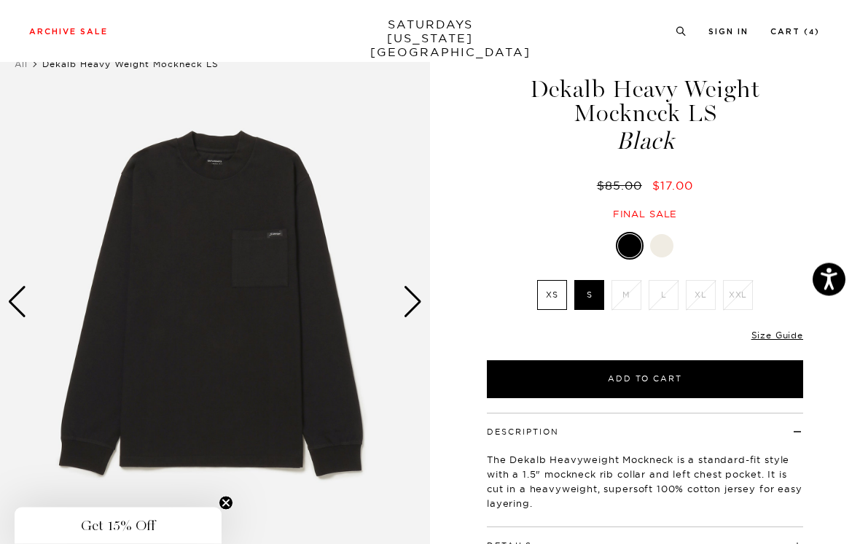
scroll to position [41, 0]
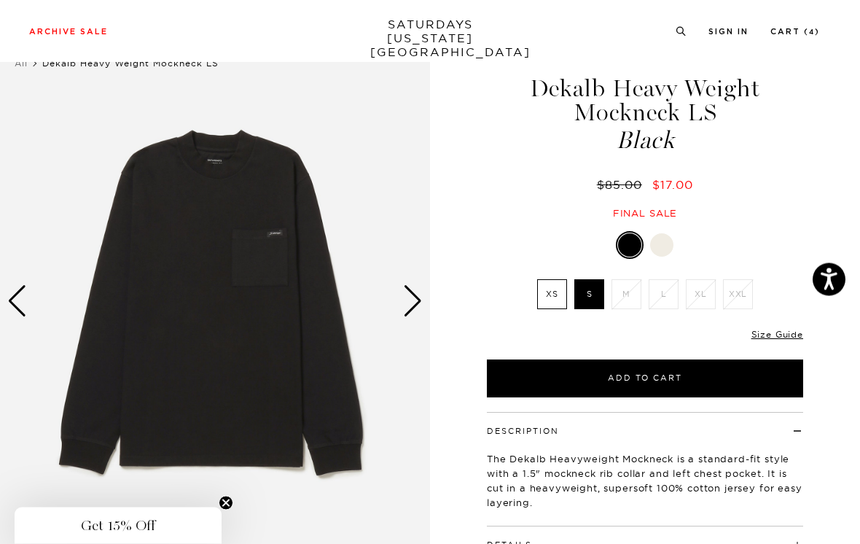
click at [782, 335] on link "Size Guide" at bounding box center [778, 335] width 52 height 11
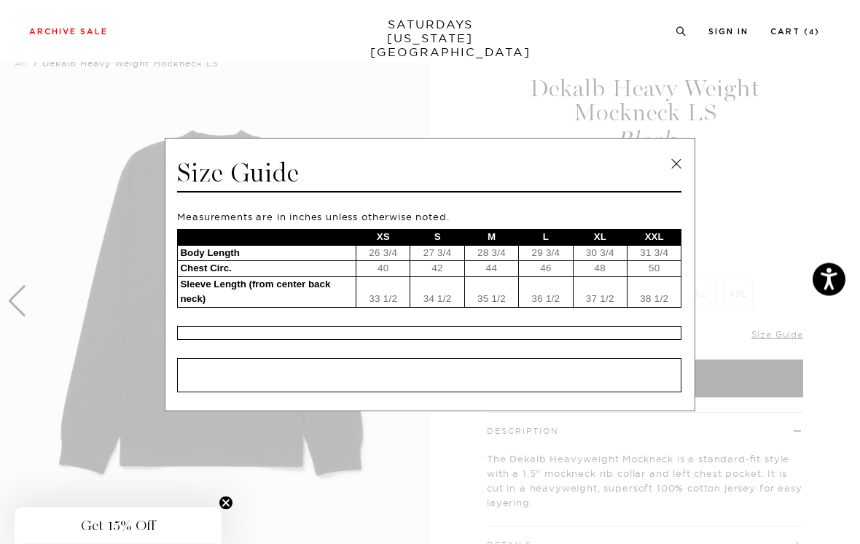
scroll to position [42, 0]
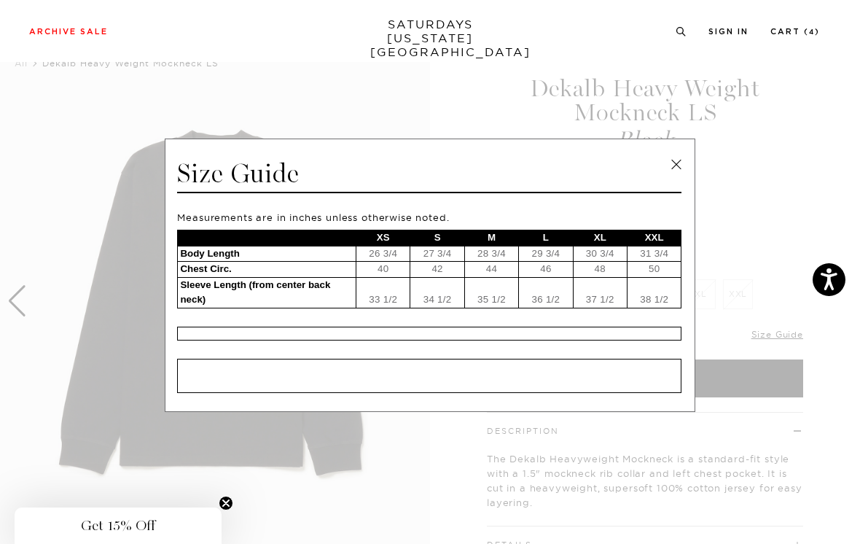
click at [676, 172] on link at bounding box center [677, 165] width 22 height 22
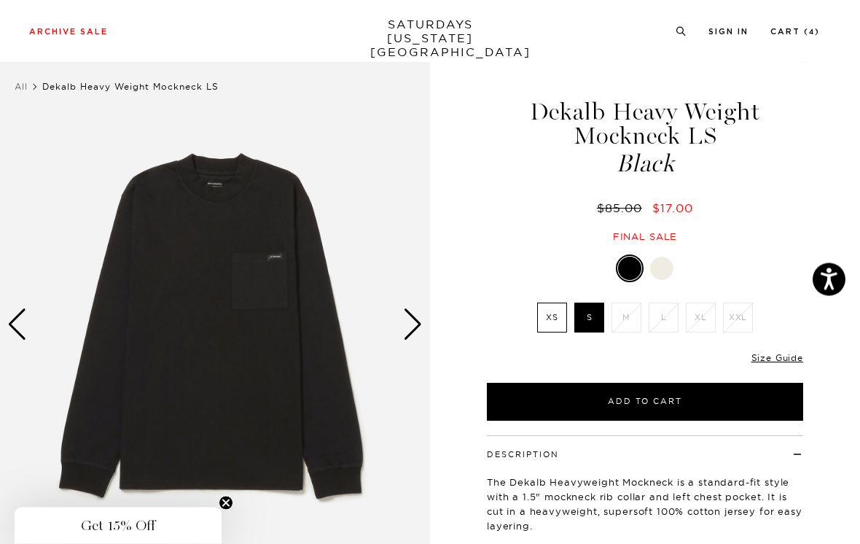
scroll to position [0, 0]
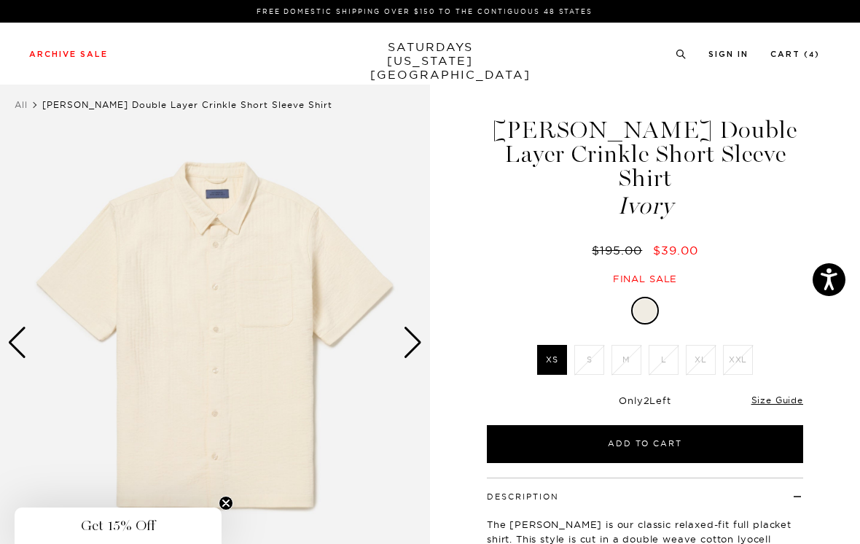
click at [790, 394] on link "Size Guide" at bounding box center [778, 399] width 52 height 11
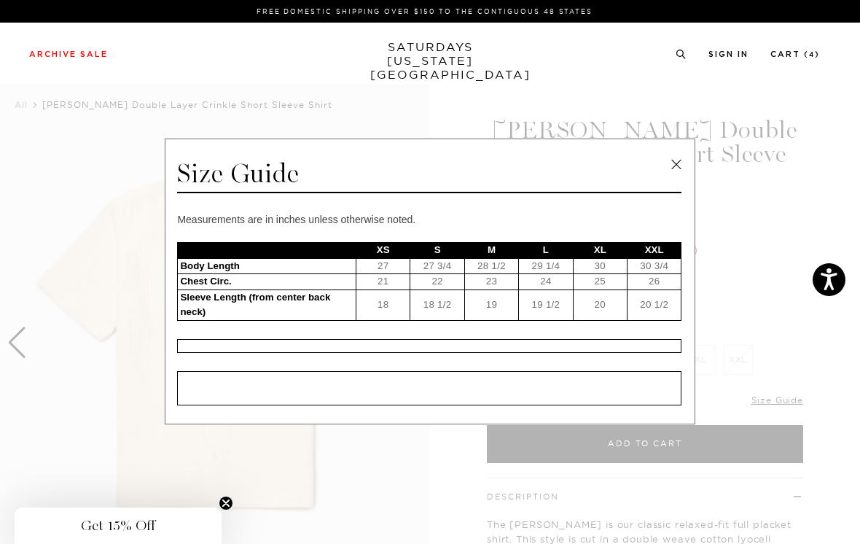
click at [677, 165] on link at bounding box center [677, 165] width 22 height 22
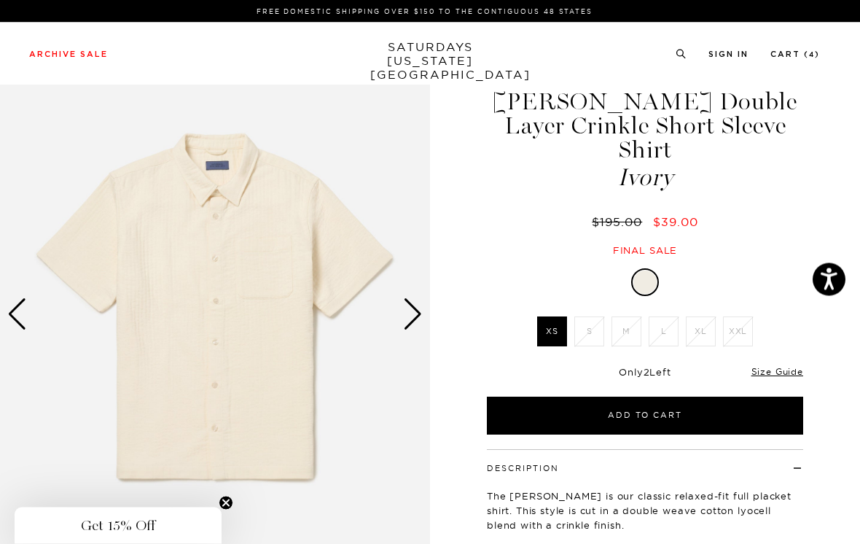
scroll to position [28, 0]
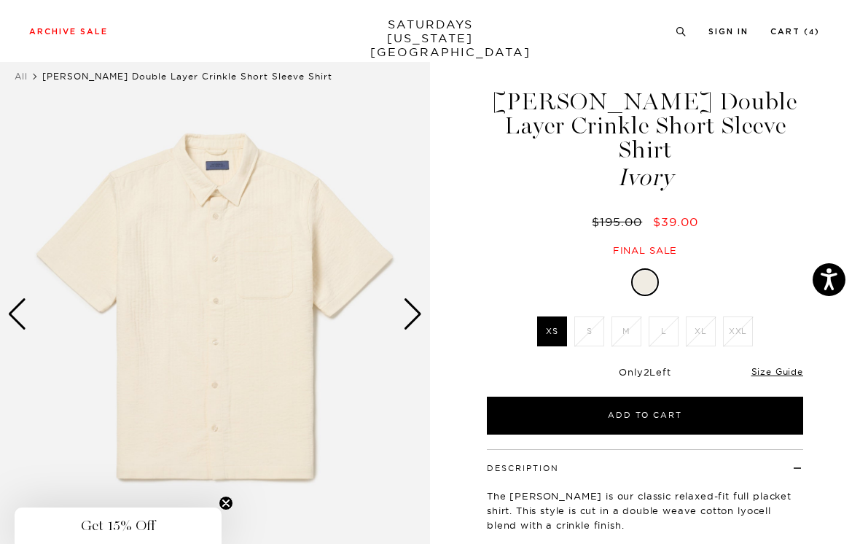
click at [412, 313] on div "Next slide" at bounding box center [413, 314] width 20 height 32
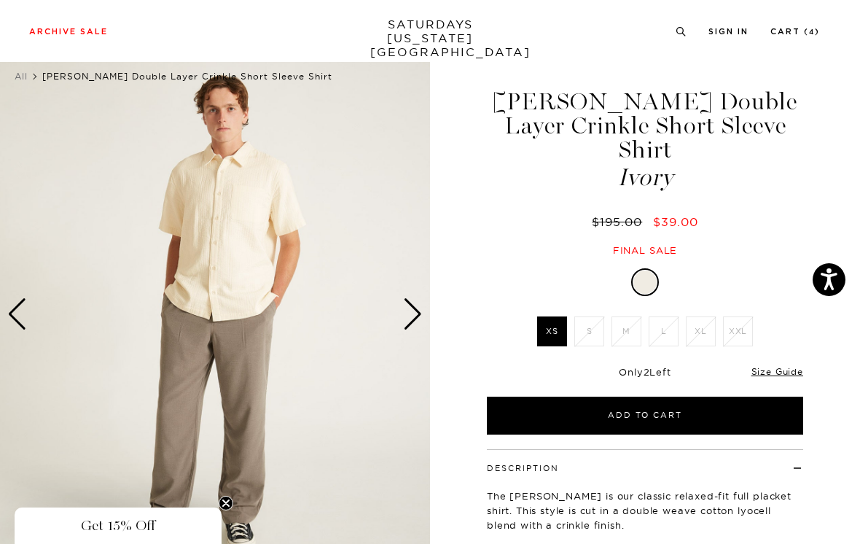
click at [418, 310] on div "Next slide" at bounding box center [413, 314] width 20 height 32
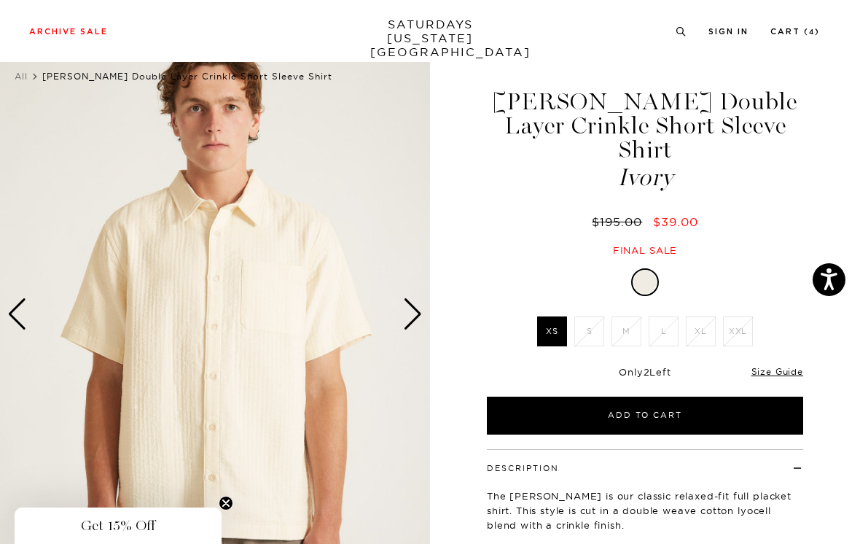
click at [416, 316] on div "Next slide" at bounding box center [413, 314] width 20 height 32
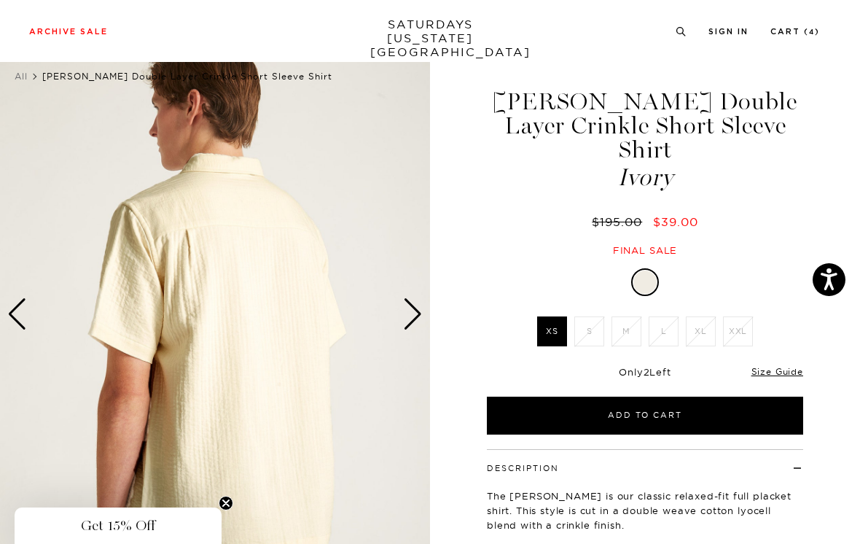
click at [416, 315] on div "Next slide" at bounding box center [413, 314] width 20 height 32
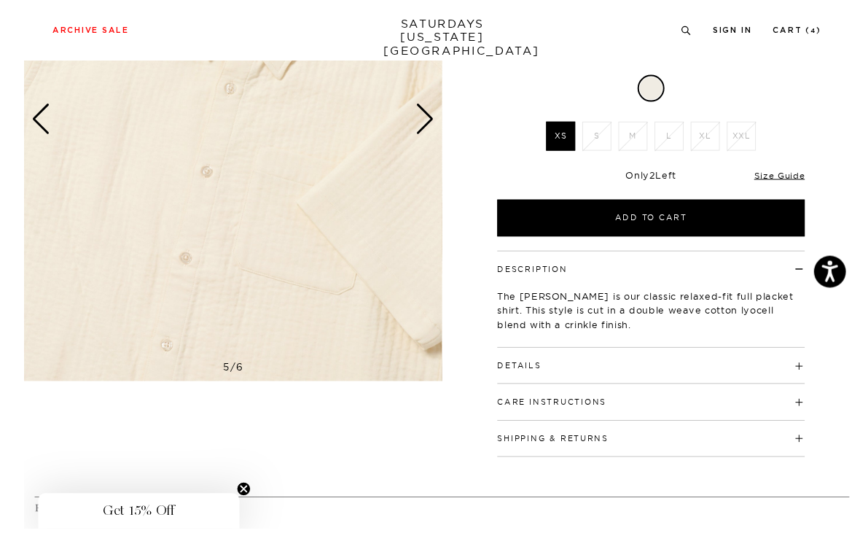
scroll to position [238, 0]
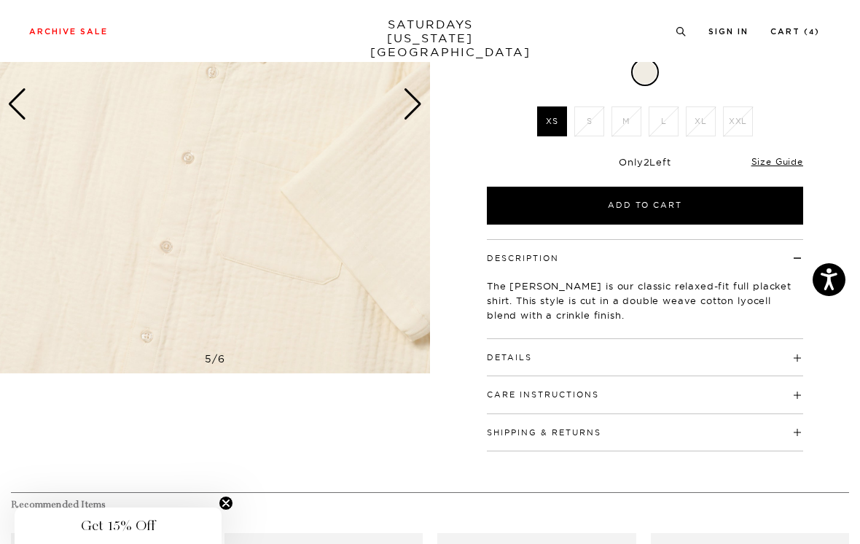
click at [699, 339] on h4 "Details" at bounding box center [645, 351] width 316 height 24
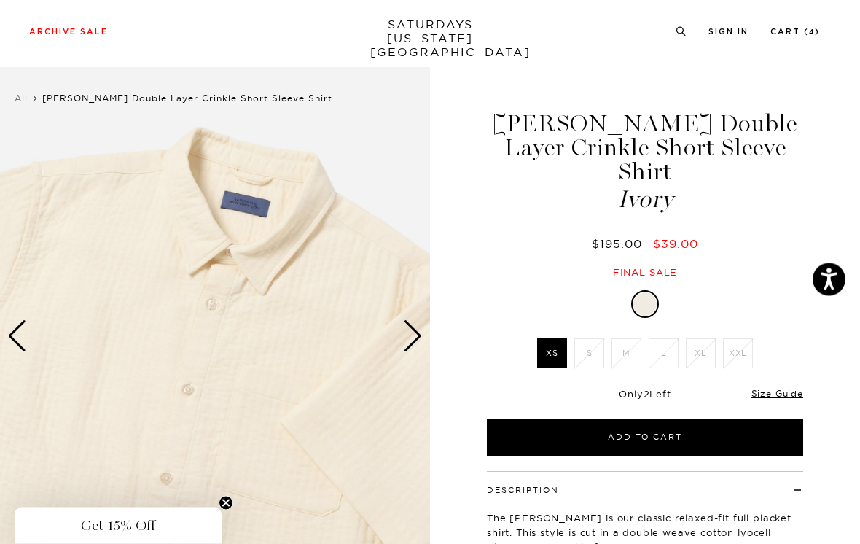
scroll to position [0, 0]
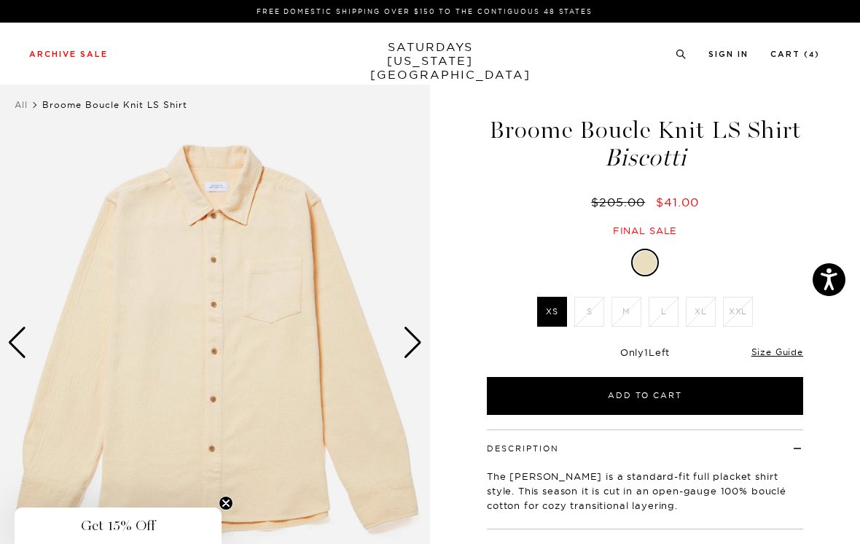
scroll to position [113, 0]
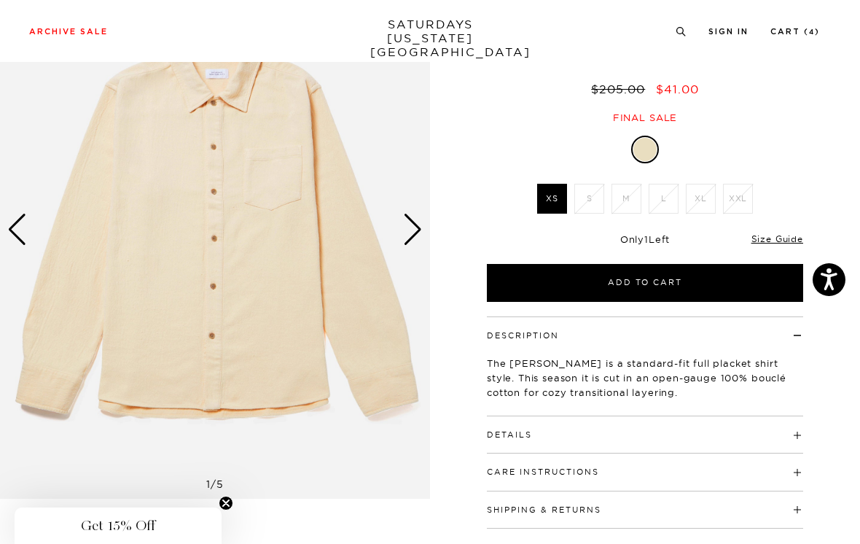
click at [785, 237] on link "Size Guide" at bounding box center [778, 238] width 52 height 11
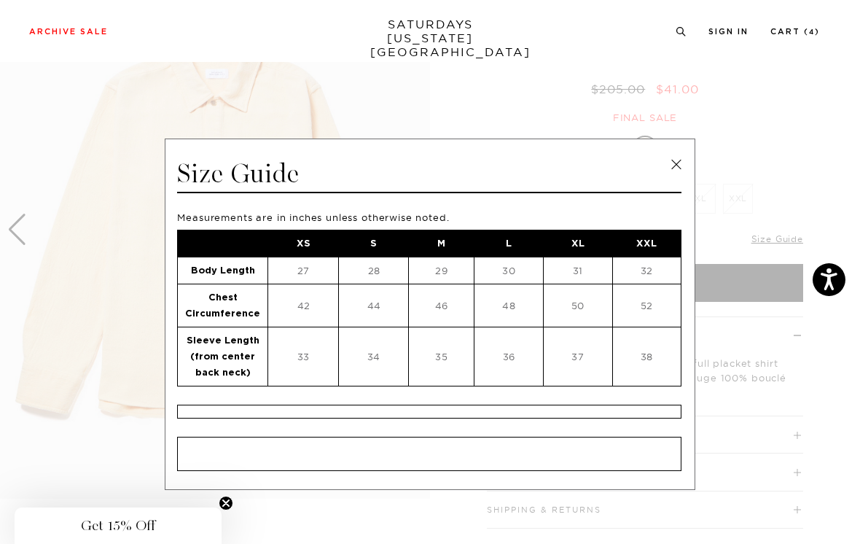
click at [674, 160] on link at bounding box center [677, 165] width 22 height 22
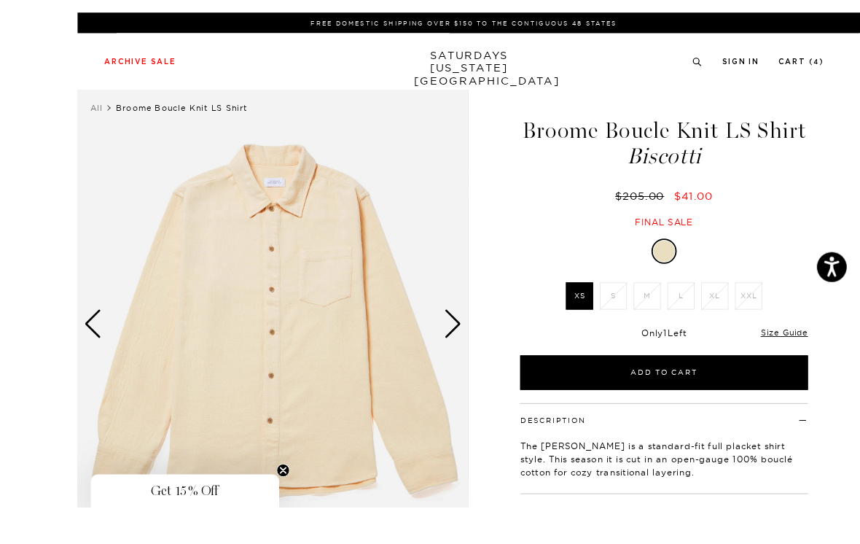
scroll to position [38, 0]
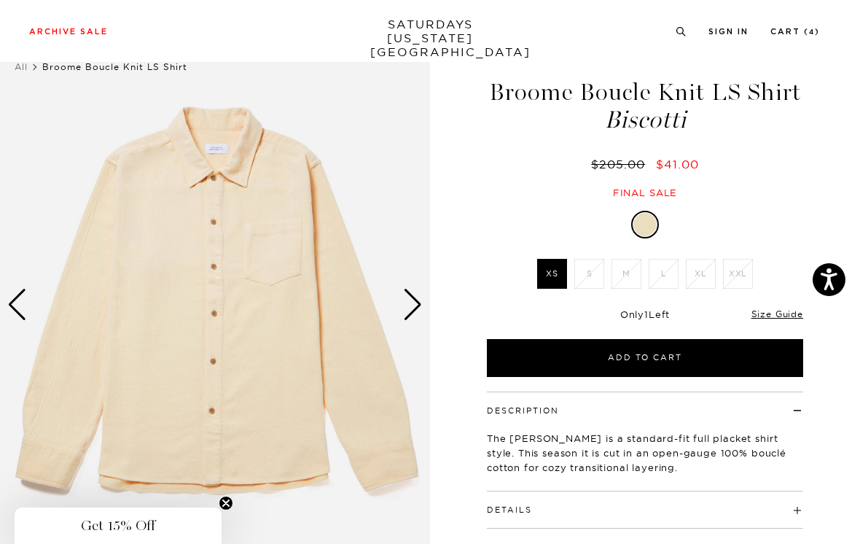
click at [416, 299] on div "Next slide" at bounding box center [413, 305] width 20 height 32
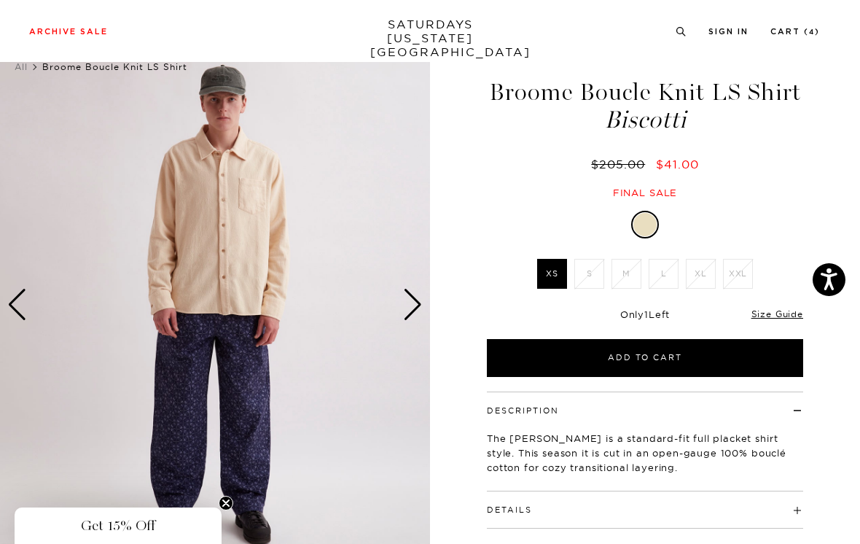
click at [421, 299] on div "Next slide" at bounding box center [413, 305] width 20 height 32
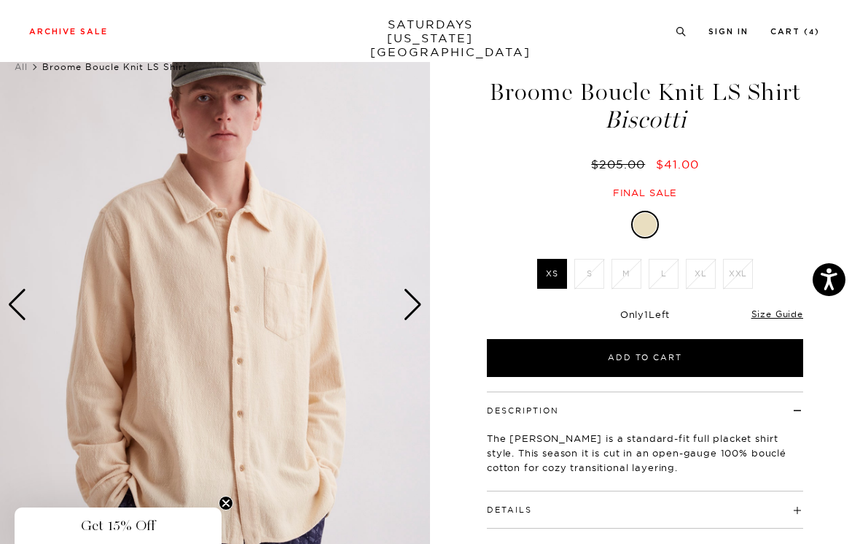
click at [418, 300] on div "Next slide" at bounding box center [413, 305] width 20 height 32
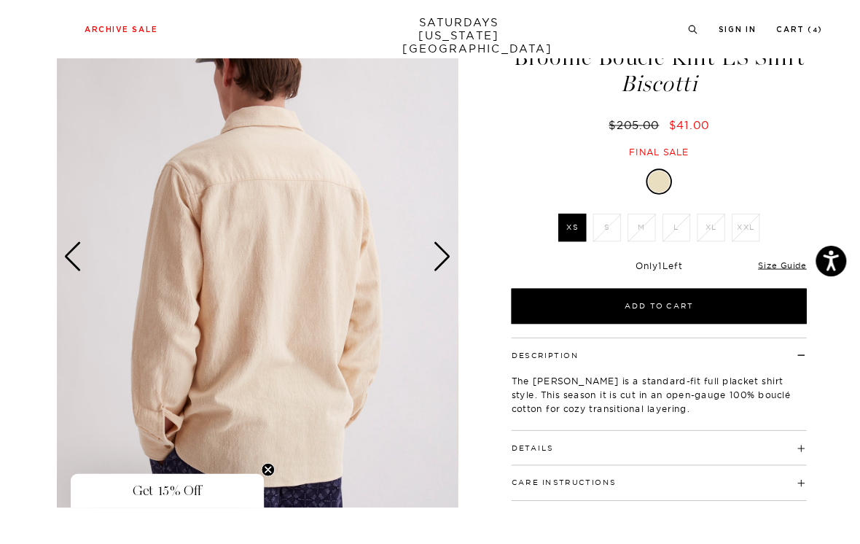
scroll to position [153, 0]
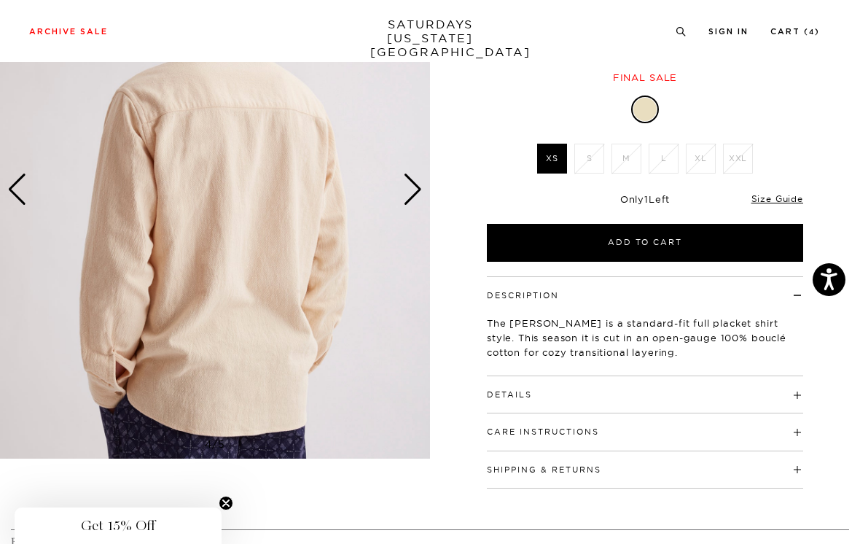
click at [785, 198] on link "Size Guide" at bounding box center [778, 198] width 52 height 11
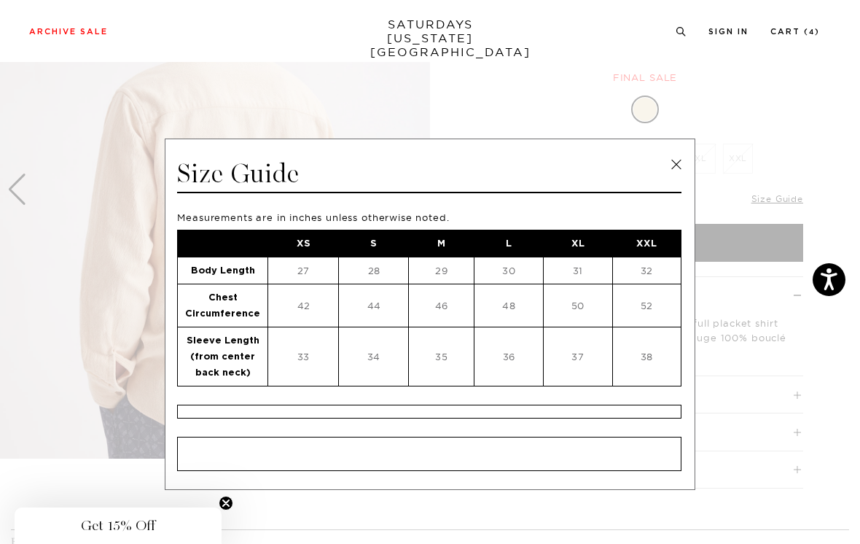
click at [680, 163] on link at bounding box center [677, 165] width 22 height 22
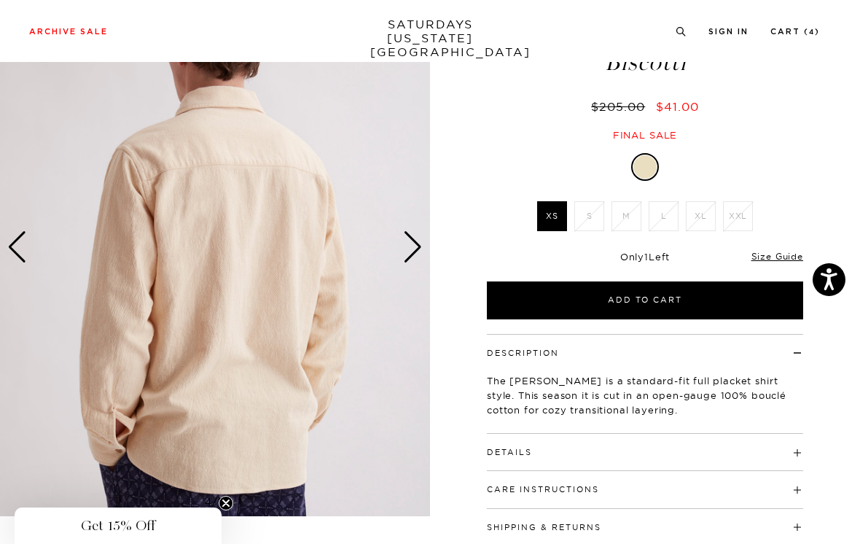
scroll to position [11, 0]
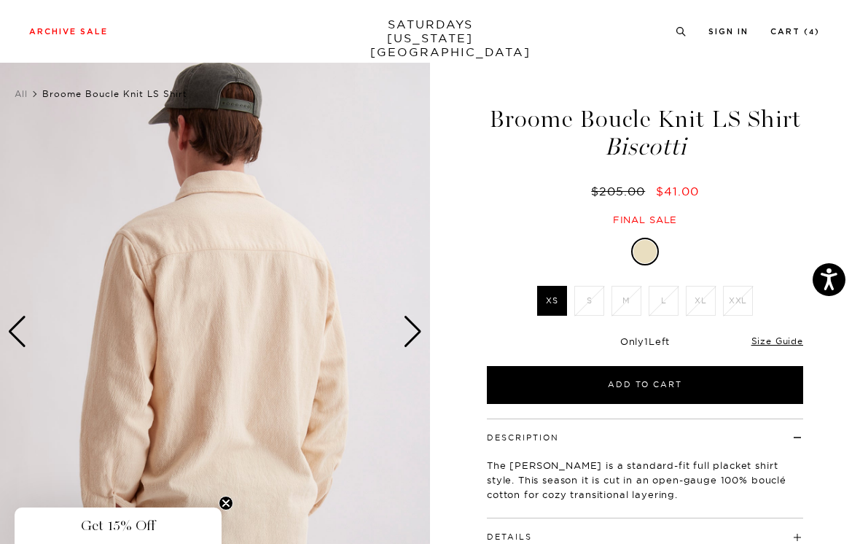
click at [417, 327] on div "Next slide" at bounding box center [413, 332] width 20 height 32
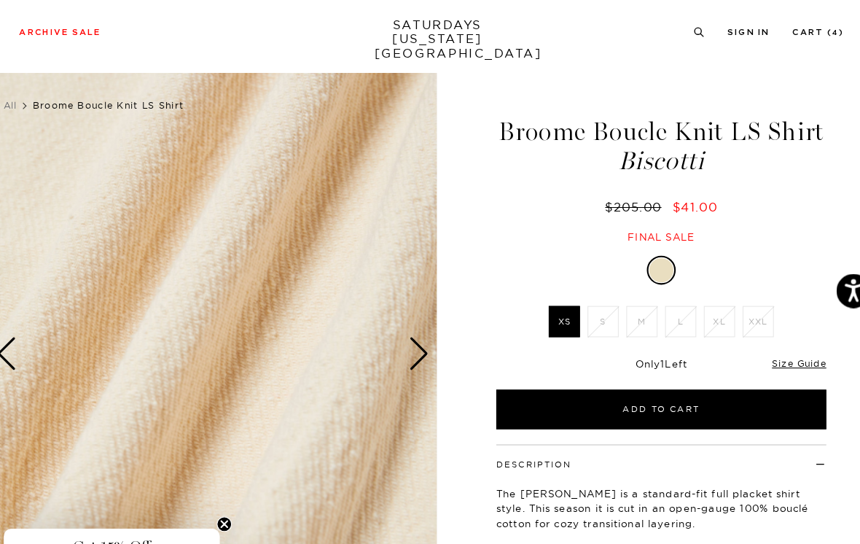
scroll to position [0, 0]
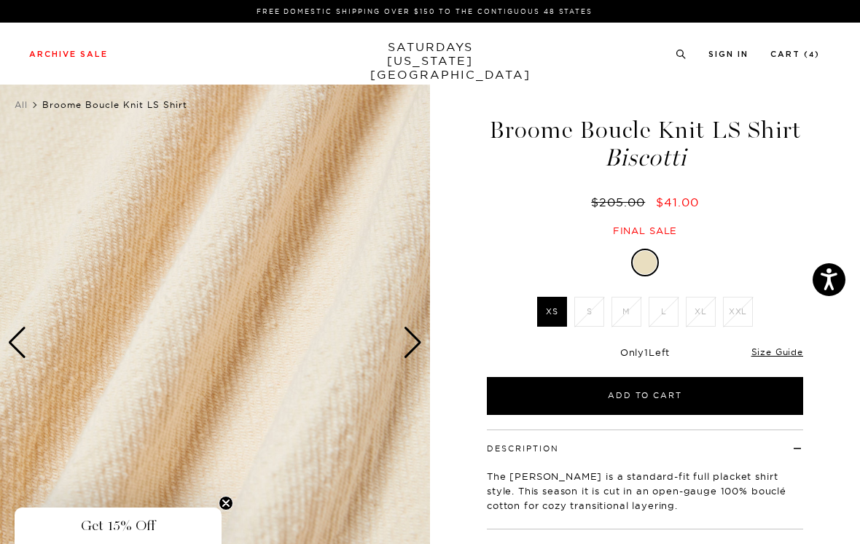
click at [411, 340] on div "Next slide" at bounding box center [413, 343] width 20 height 32
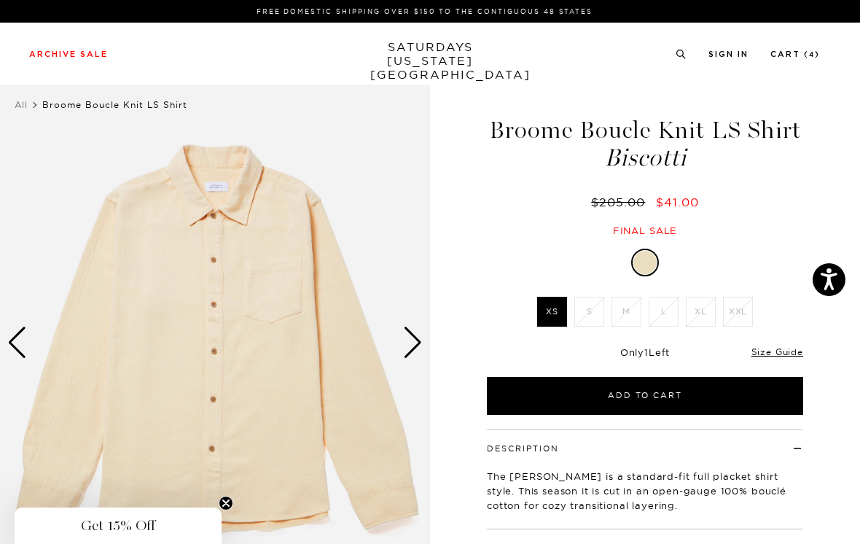
click at [420, 338] on div "Next slide" at bounding box center [413, 343] width 20 height 32
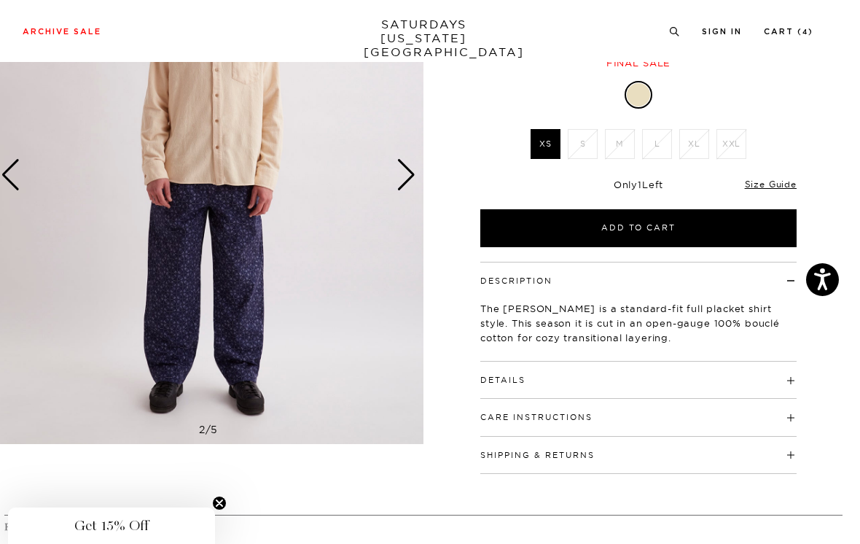
scroll to position [169, 0]
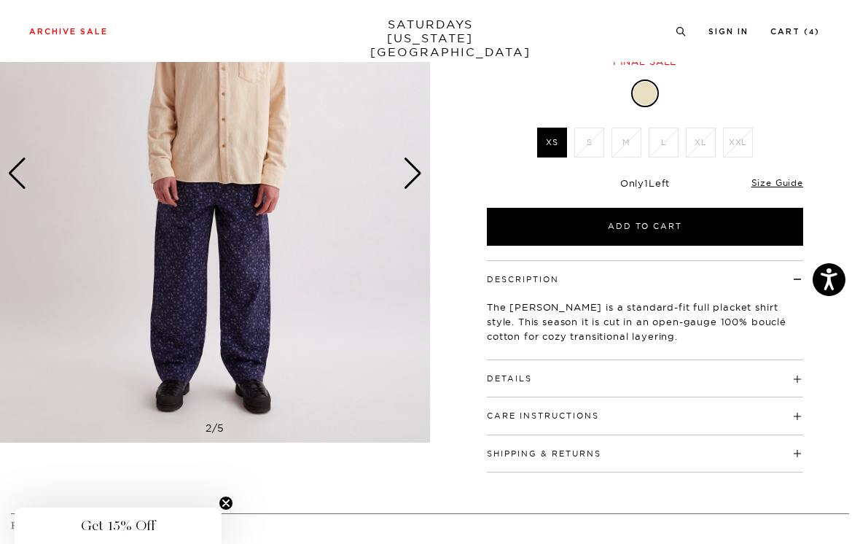
click at [795, 379] on h4 "Details" at bounding box center [645, 372] width 316 height 24
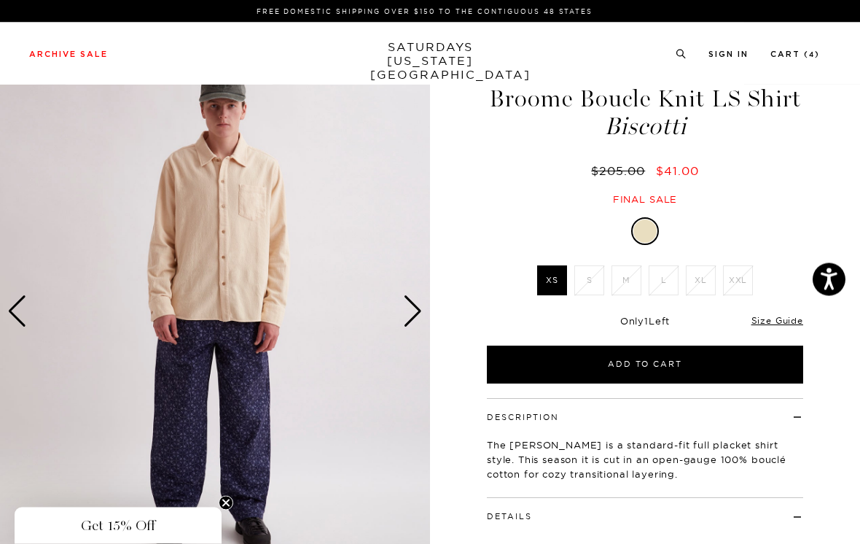
scroll to position [0, 0]
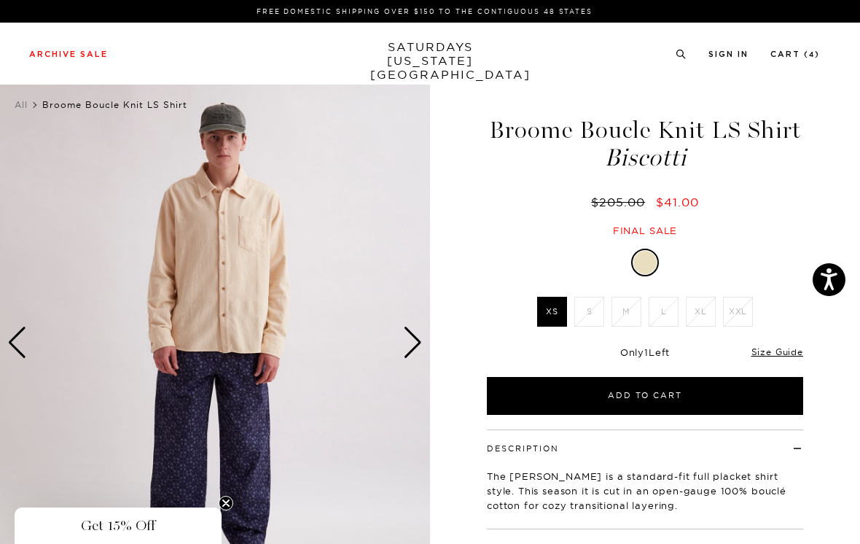
click at [423, 335] on img at bounding box center [215, 343] width 430 height 538
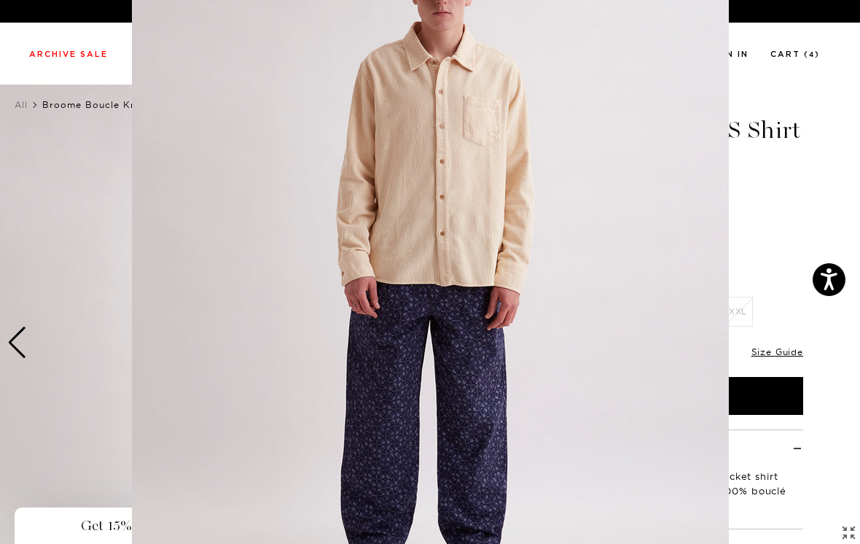
click at [774, 190] on figure at bounding box center [430, 272] width 860 height 544
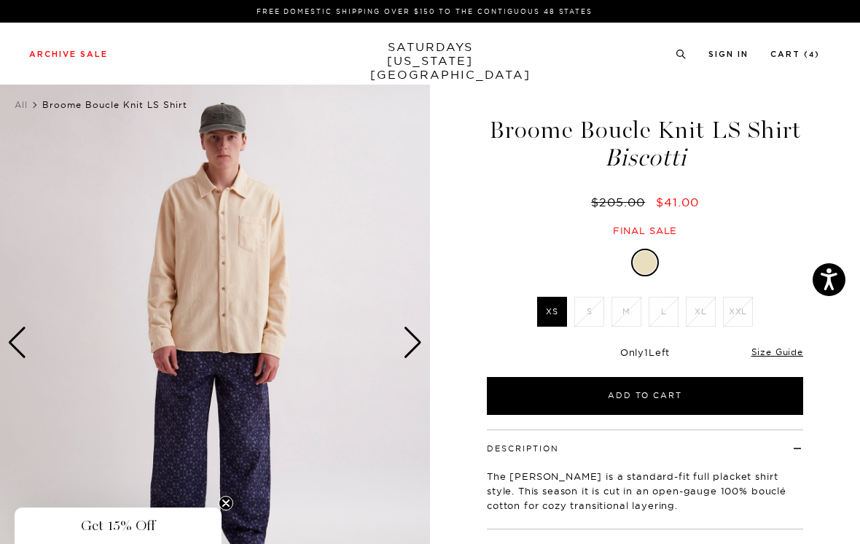
scroll to position [0, 0]
click at [417, 338] on div "Next slide" at bounding box center [413, 343] width 20 height 32
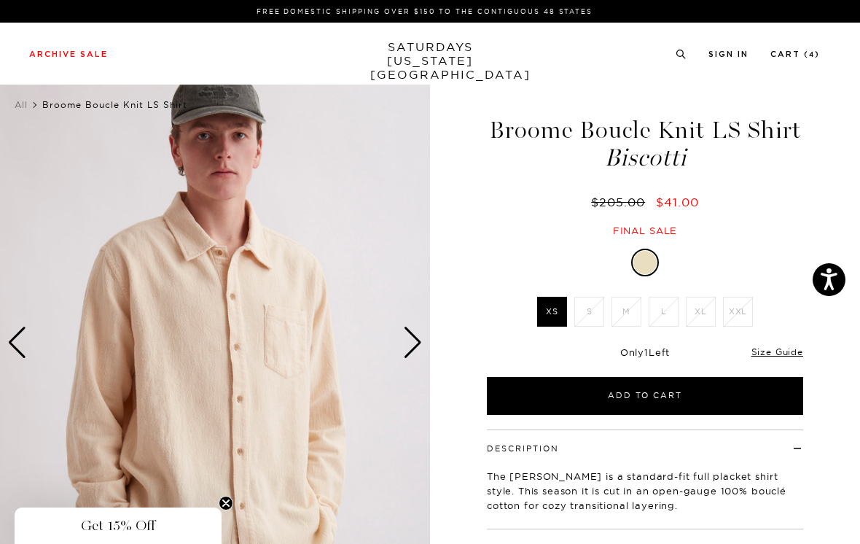
click at [416, 344] on div "Next slide" at bounding box center [413, 343] width 20 height 32
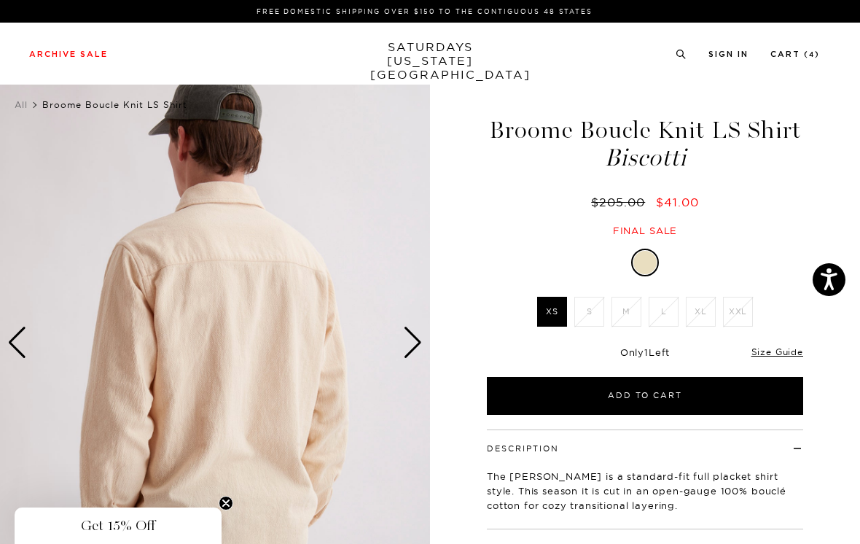
click at [411, 343] on div "Next slide" at bounding box center [413, 343] width 20 height 32
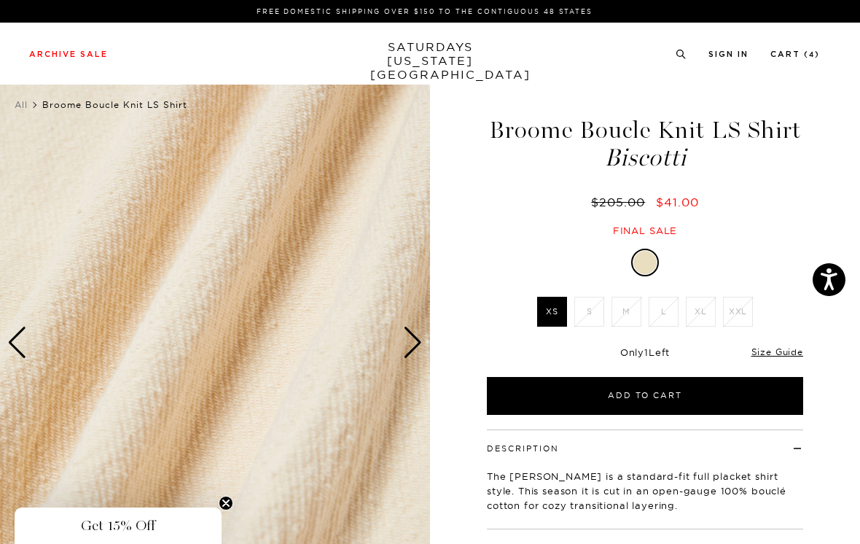
click at [413, 340] on div "Next slide" at bounding box center [413, 343] width 20 height 32
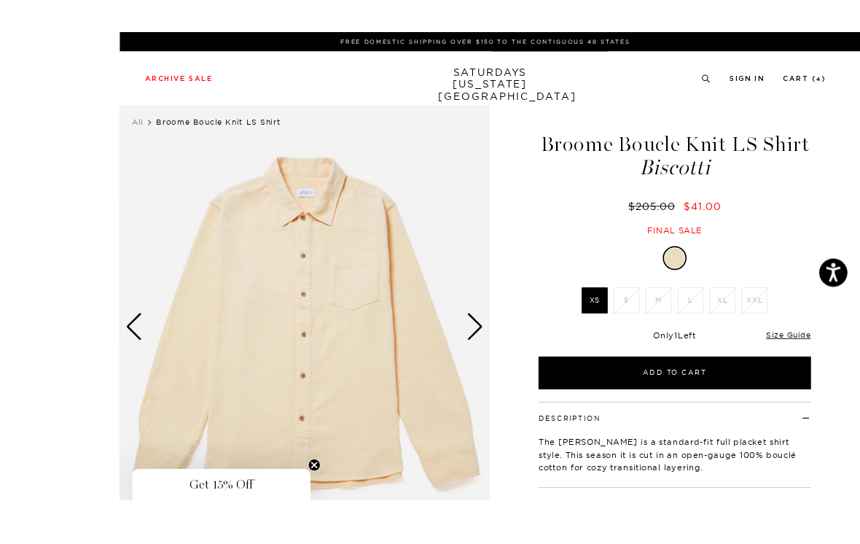
scroll to position [14, 0]
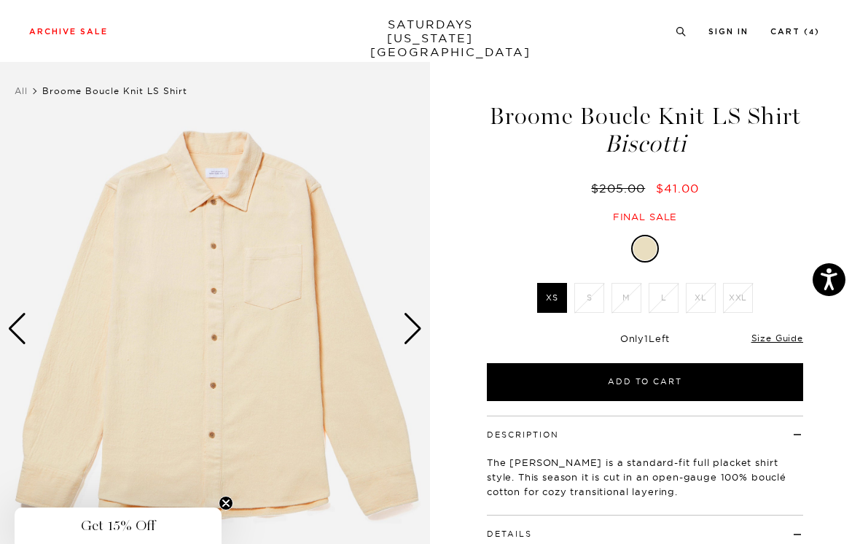
click at [416, 328] on div "Next slide" at bounding box center [413, 329] width 20 height 32
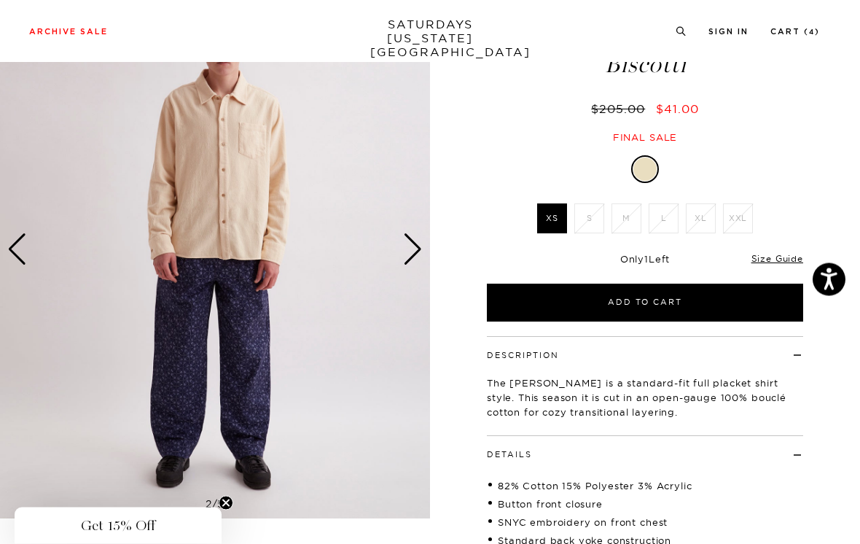
scroll to position [93, 0]
click at [782, 259] on link "Size Guide" at bounding box center [778, 258] width 52 height 11
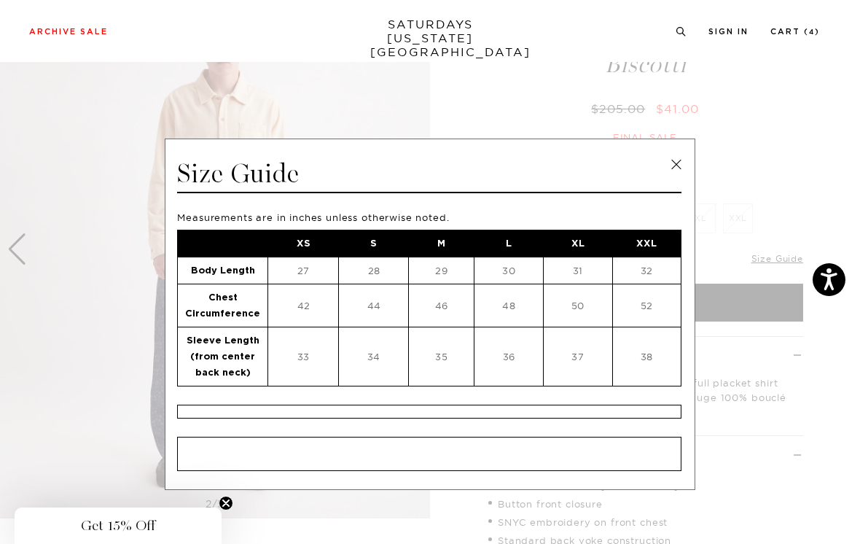
click at [679, 160] on link at bounding box center [677, 165] width 22 height 22
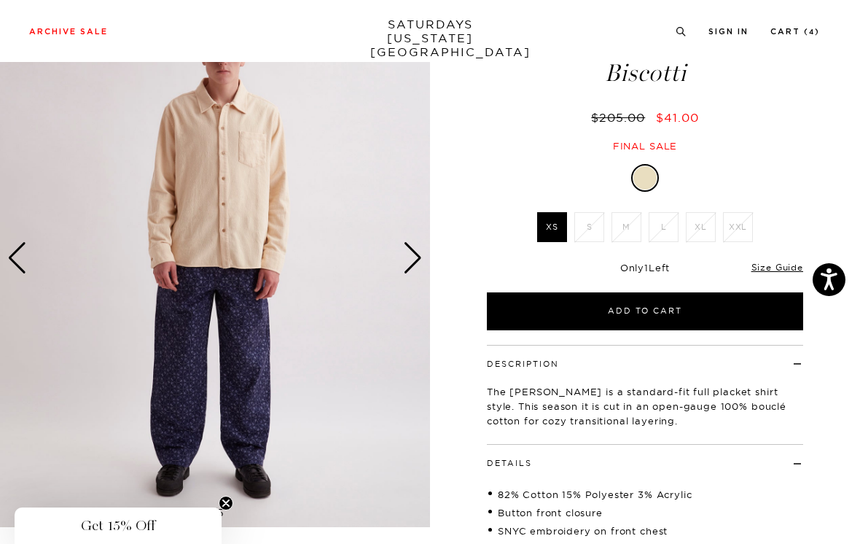
scroll to position [0, 0]
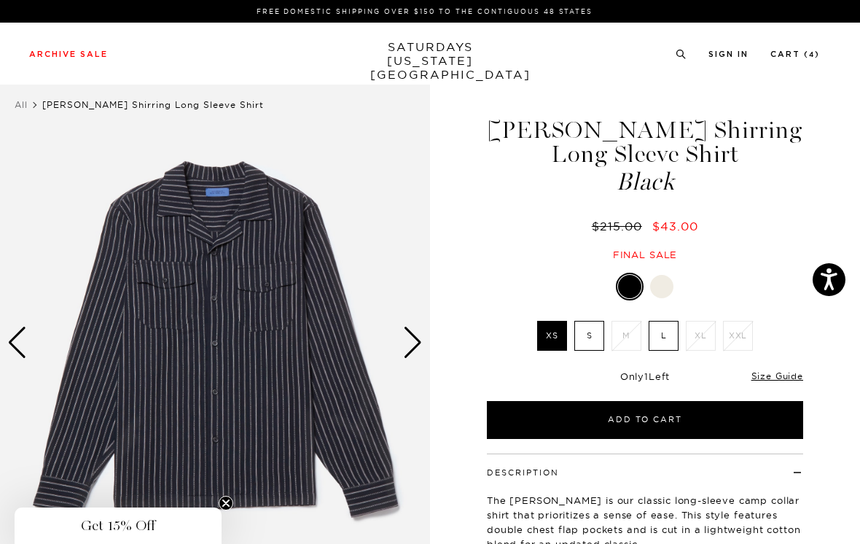
click at [593, 331] on label "S" at bounding box center [590, 336] width 30 height 30
click at [0, 0] on input "S" at bounding box center [0, 0] width 0 height 0
click at [664, 284] on div at bounding box center [661, 286] width 23 height 23
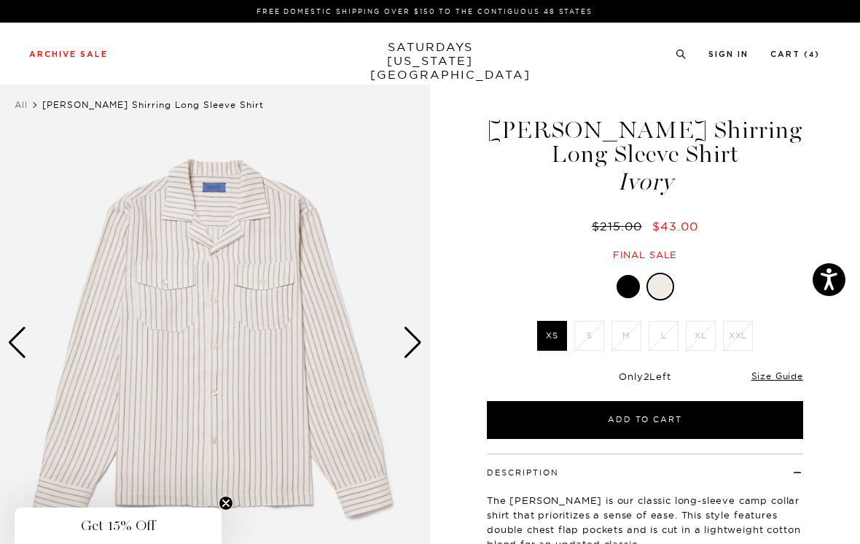
click at [767, 381] on link "Size Guide" at bounding box center [778, 375] width 52 height 11
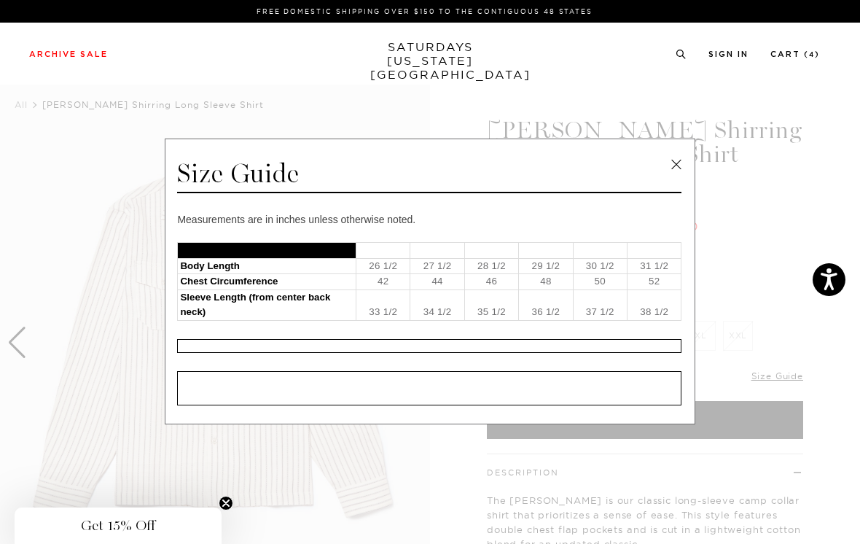
click at [677, 165] on link at bounding box center [677, 165] width 22 height 22
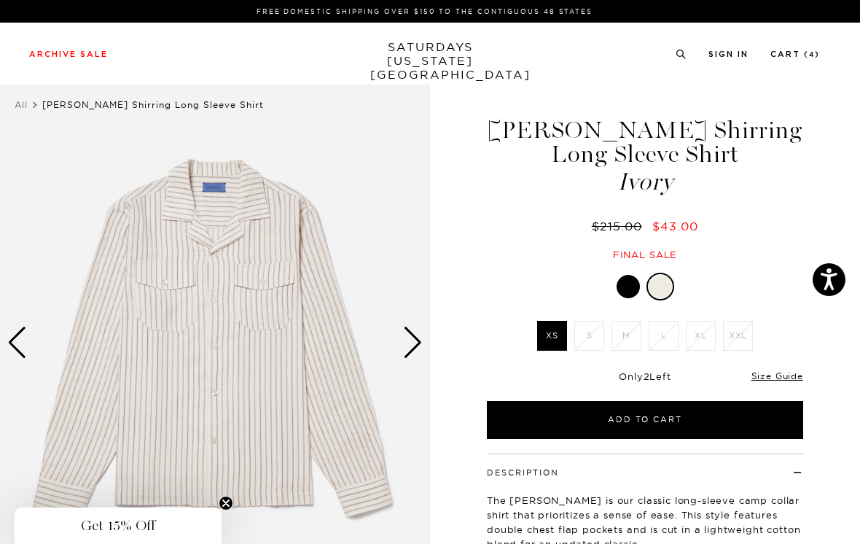
click at [635, 281] on div at bounding box center [628, 286] width 23 height 23
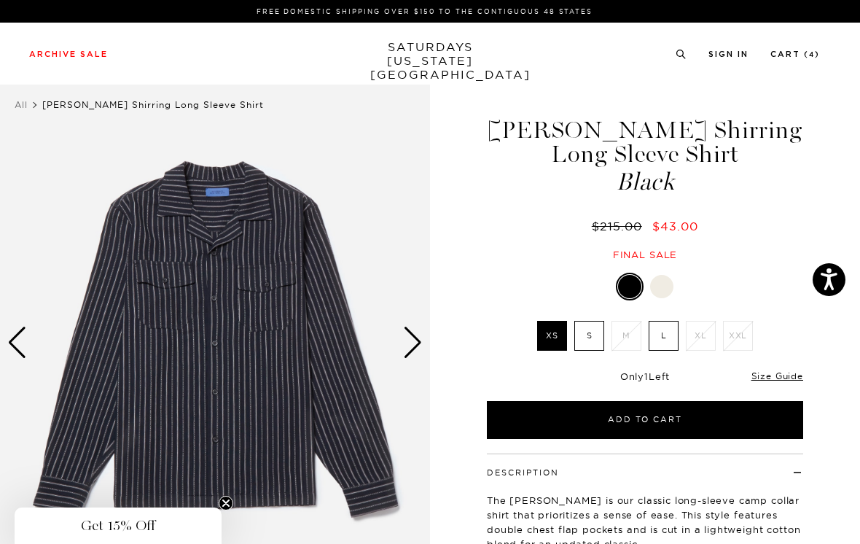
click at [777, 378] on link "Size Guide" at bounding box center [778, 375] width 52 height 11
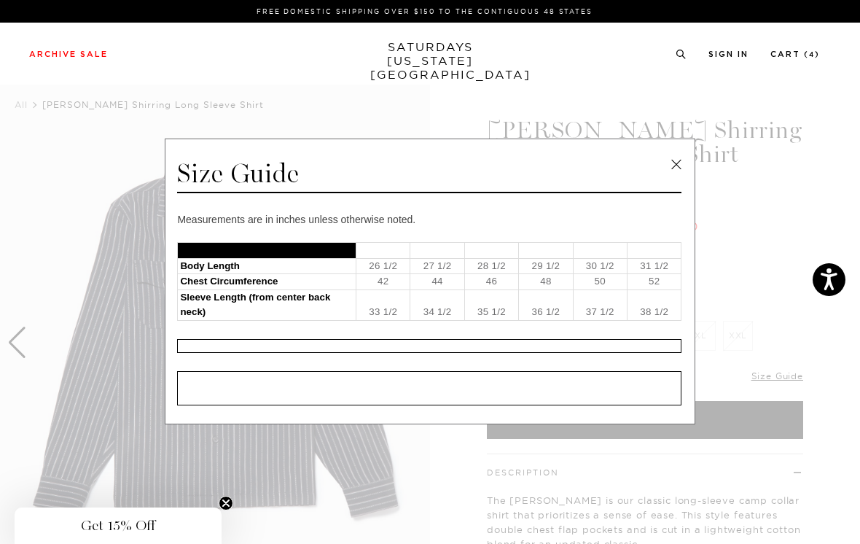
click at [677, 166] on link at bounding box center [677, 165] width 22 height 22
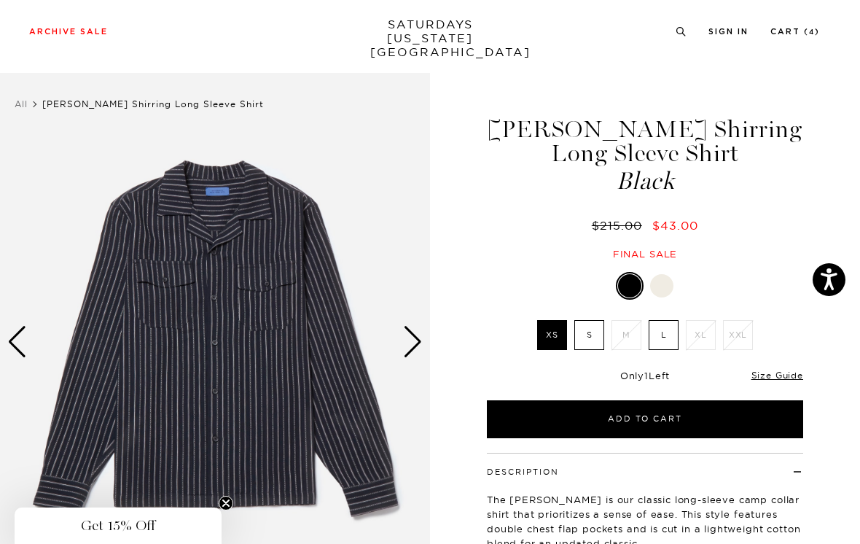
scroll to position [2, 0]
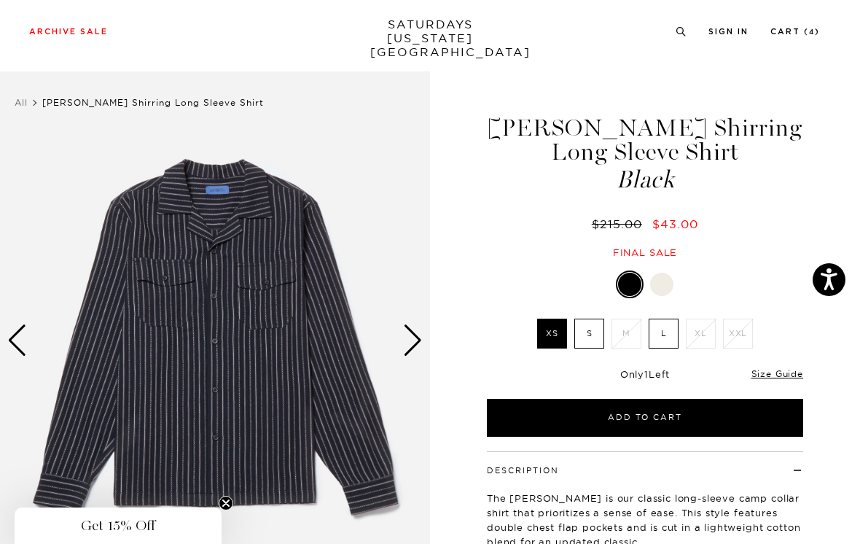
click at [590, 332] on label "S" at bounding box center [590, 334] width 30 height 30
click at [0, 0] on input "S" at bounding box center [0, 0] width 0 height 0
click at [666, 284] on div at bounding box center [661, 284] width 23 height 23
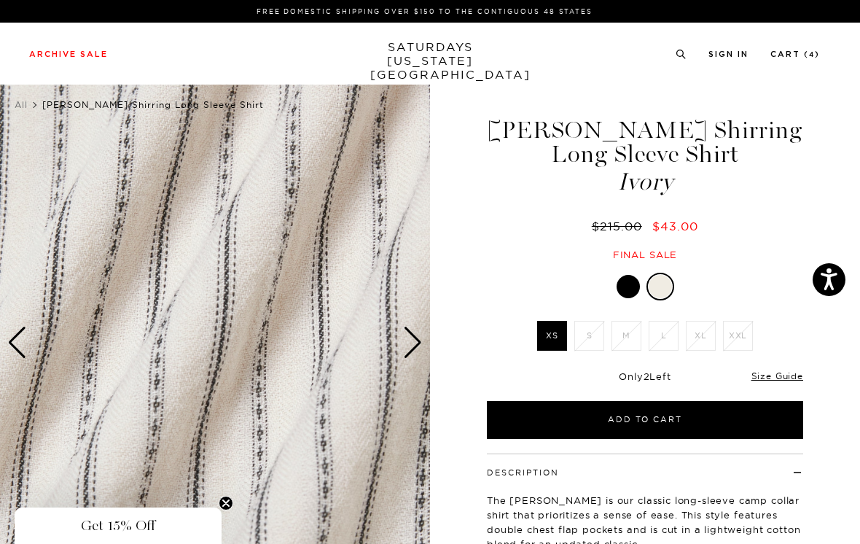
click at [412, 339] on div "Next slide" at bounding box center [413, 343] width 20 height 32
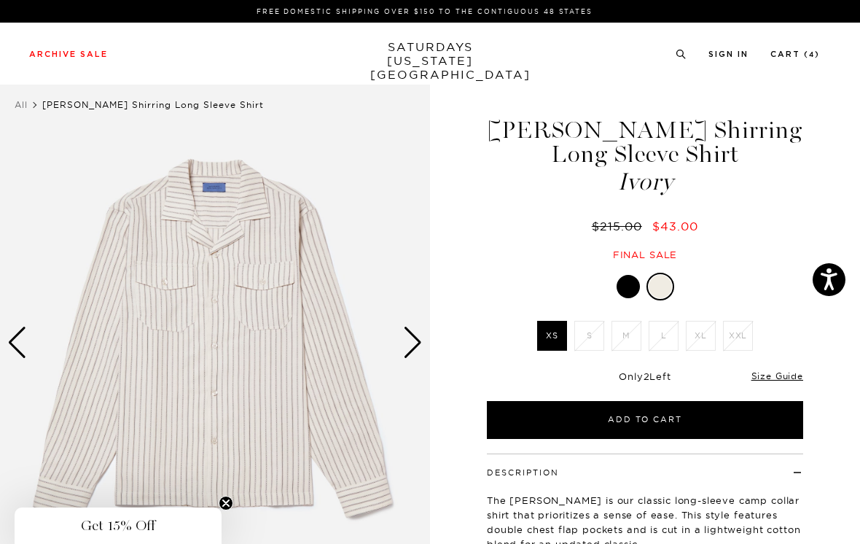
click at [416, 335] on div "Next slide" at bounding box center [413, 343] width 20 height 32
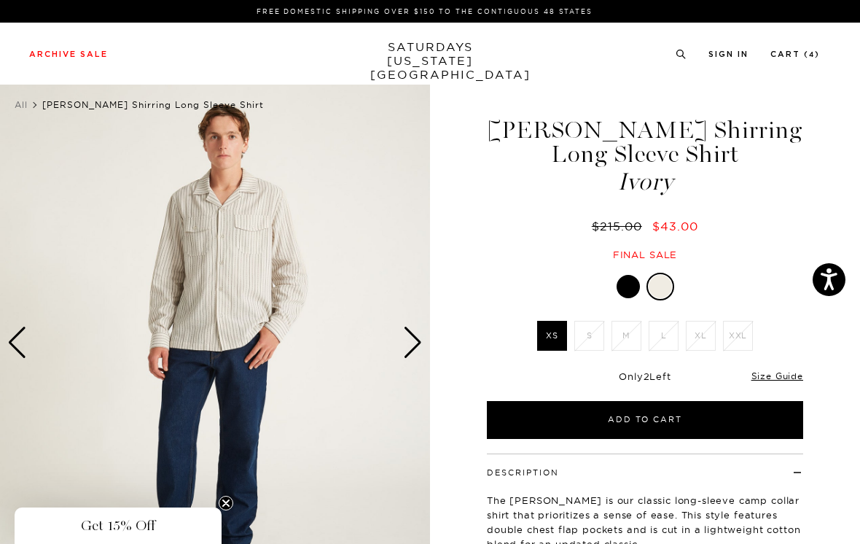
click at [416, 341] on div "Next slide" at bounding box center [413, 343] width 20 height 32
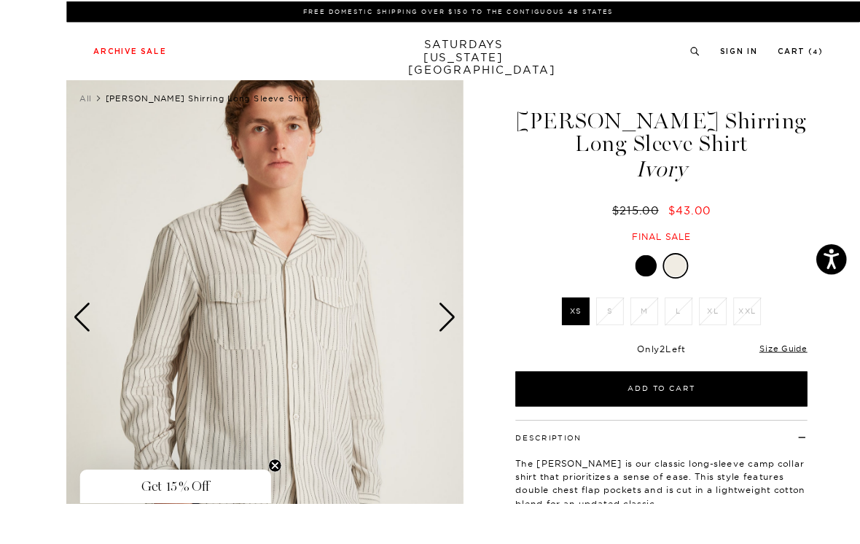
scroll to position [100, 0]
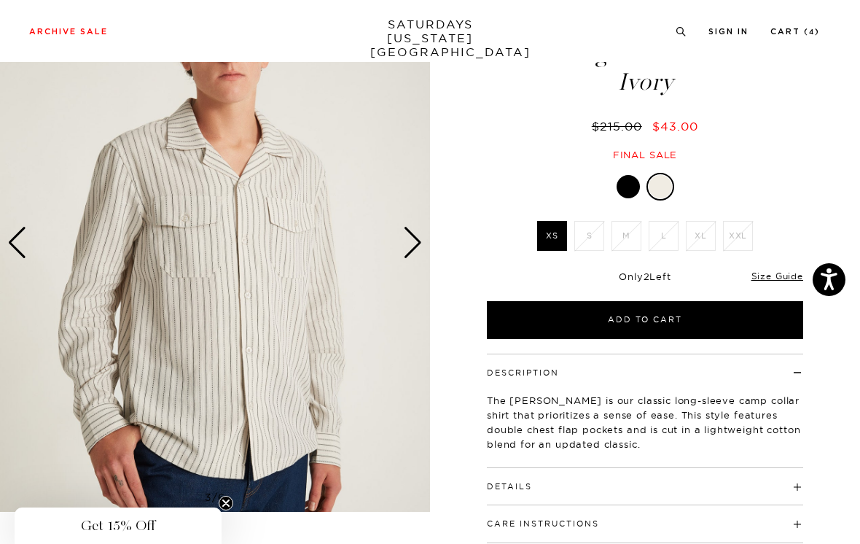
click at [624, 189] on div at bounding box center [628, 186] width 23 height 23
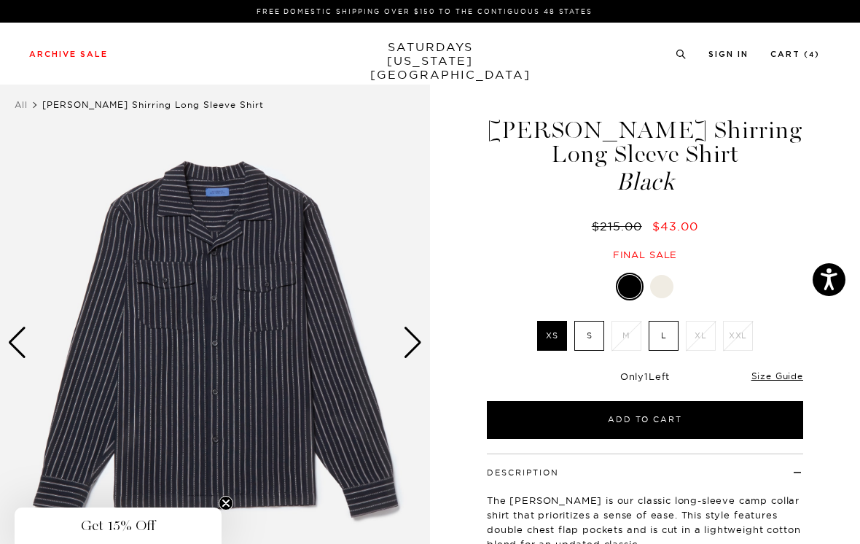
click at [411, 342] on div "Next slide" at bounding box center [413, 343] width 20 height 32
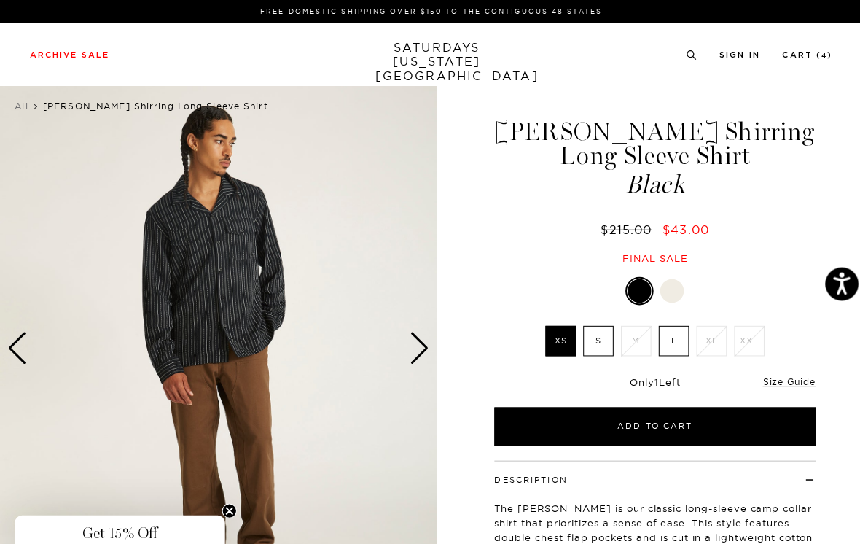
click at [413, 341] on div "Next slide" at bounding box center [413, 343] width 20 height 32
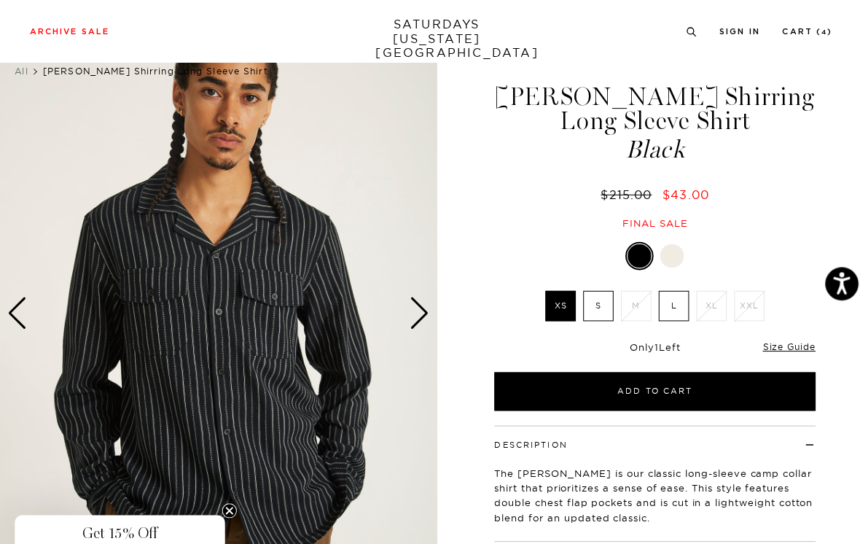
scroll to position [47, 0]
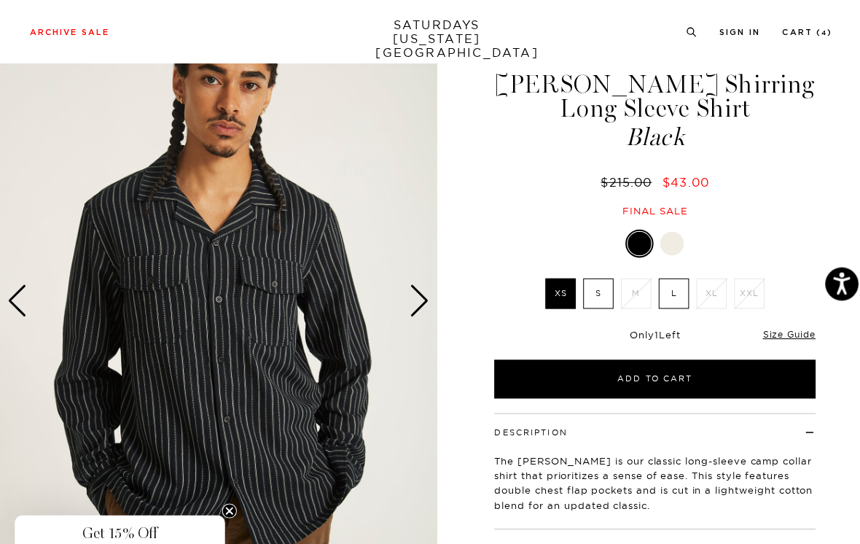
click at [412, 302] on div "Next slide" at bounding box center [413, 296] width 20 height 32
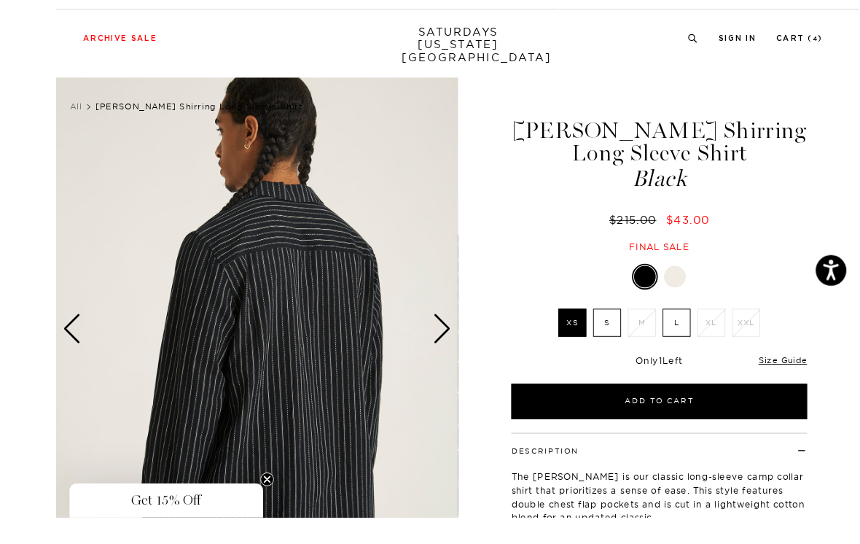
scroll to position [36, 0]
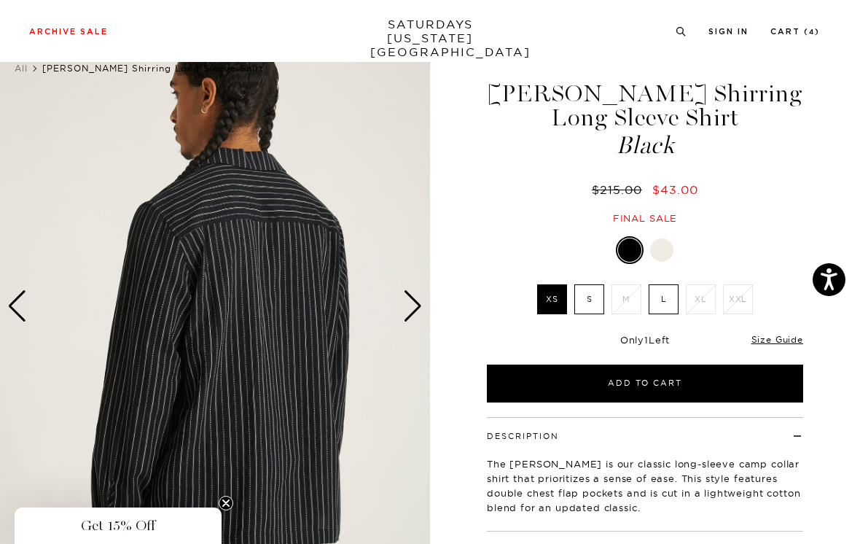
click at [411, 301] on div "Next slide" at bounding box center [413, 306] width 20 height 32
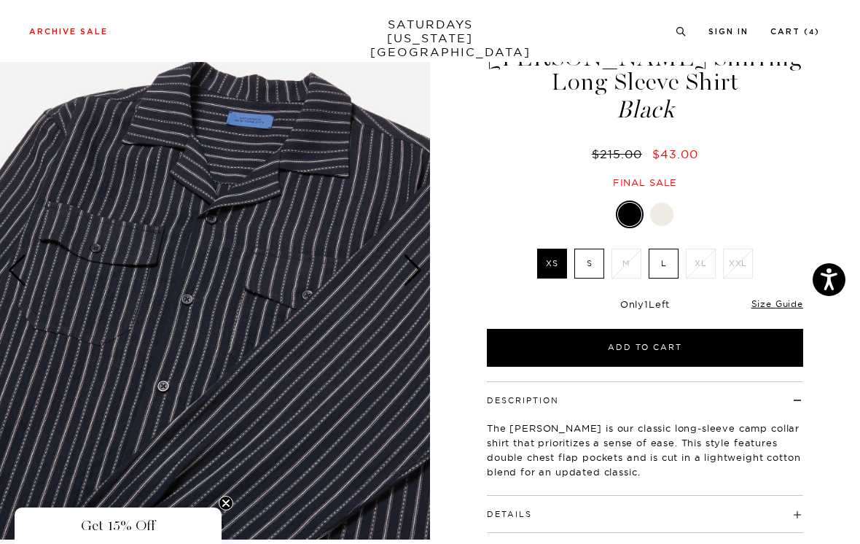
scroll to position [69, 0]
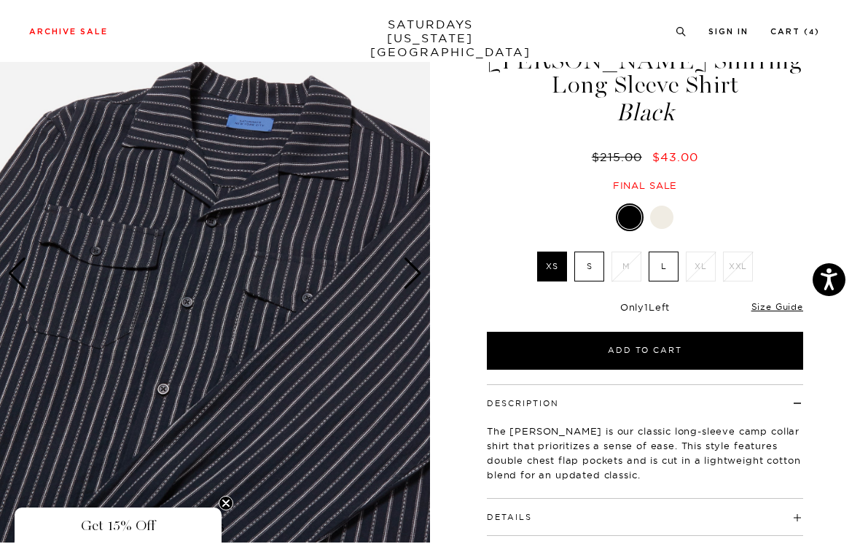
click at [583, 268] on label "S" at bounding box center [590, 267] width 30 height 30
click at [0, 0] on input "S" at bounding box center [0, 0] width 0 height 0
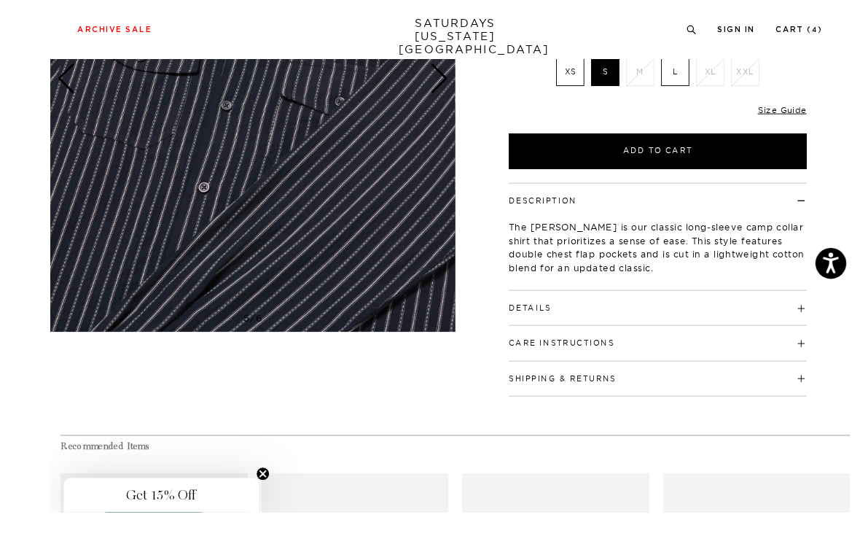
scroll to position [251, 0]
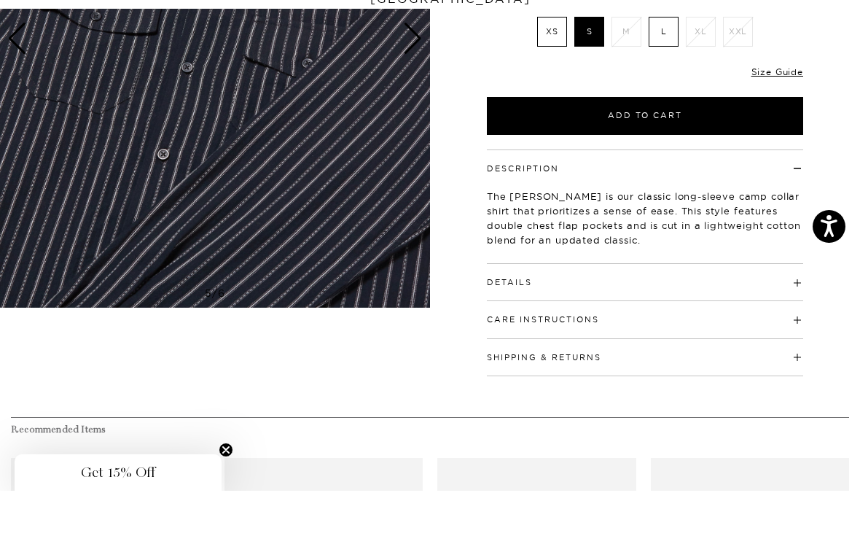
click at [740, 317] on h4 "Details" at bounding box center [645, 329] width 316 height 24
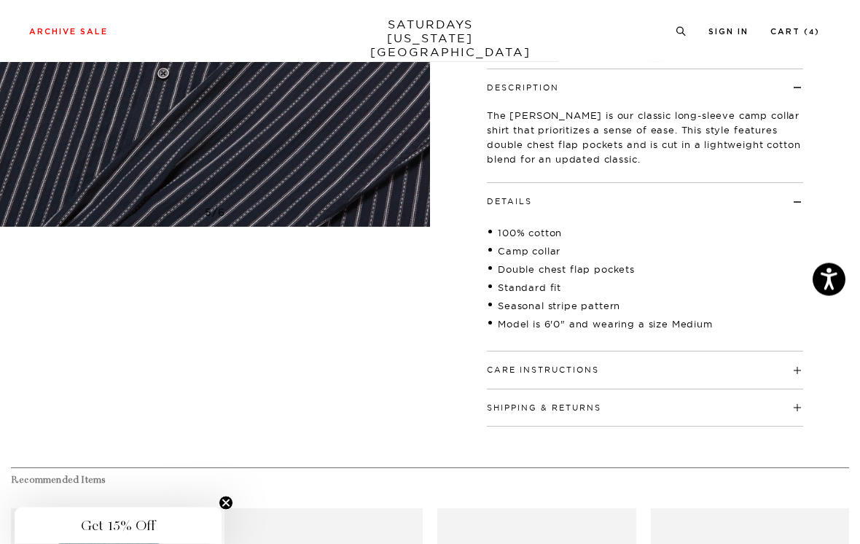
scroll to position [389, 0]
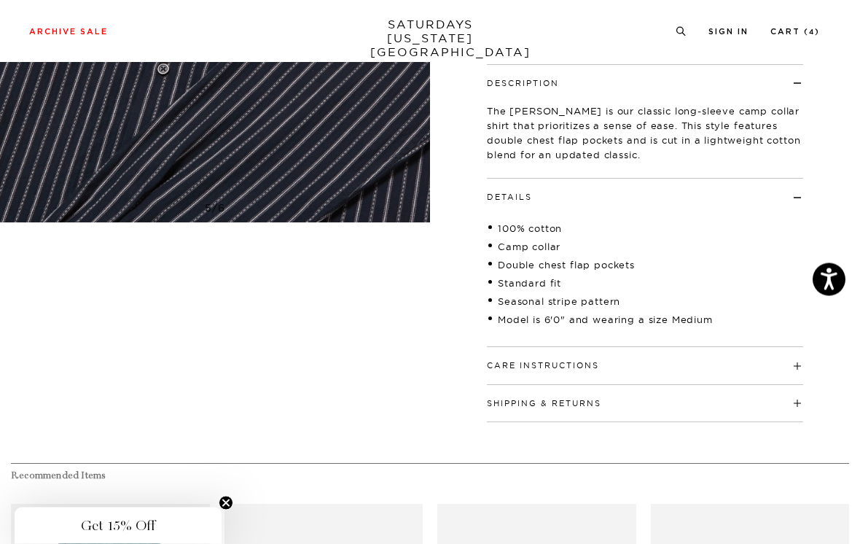
click at [623, 212] on div "100% cotton Camp collar Double chest flap pockets Standard fit Seasonal stripe …" at bounding box center [645, 268] width 316 height 131
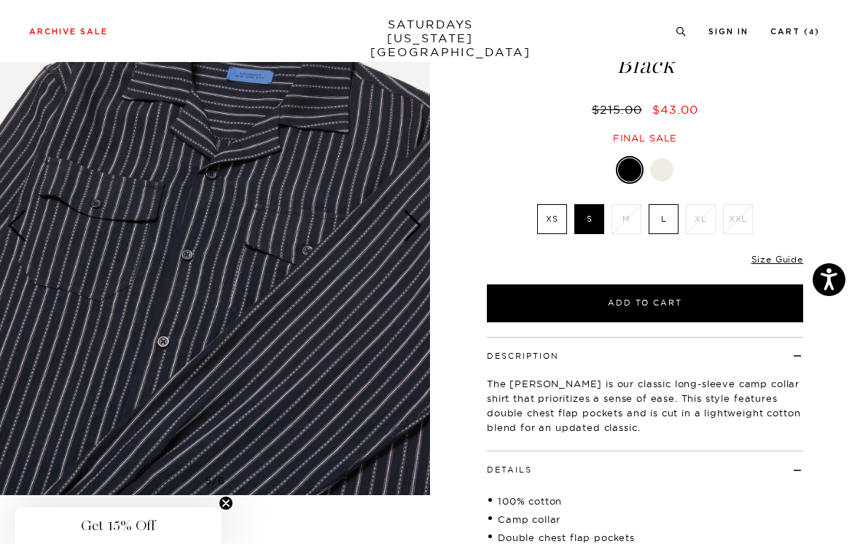
scroll to position [0, 0]
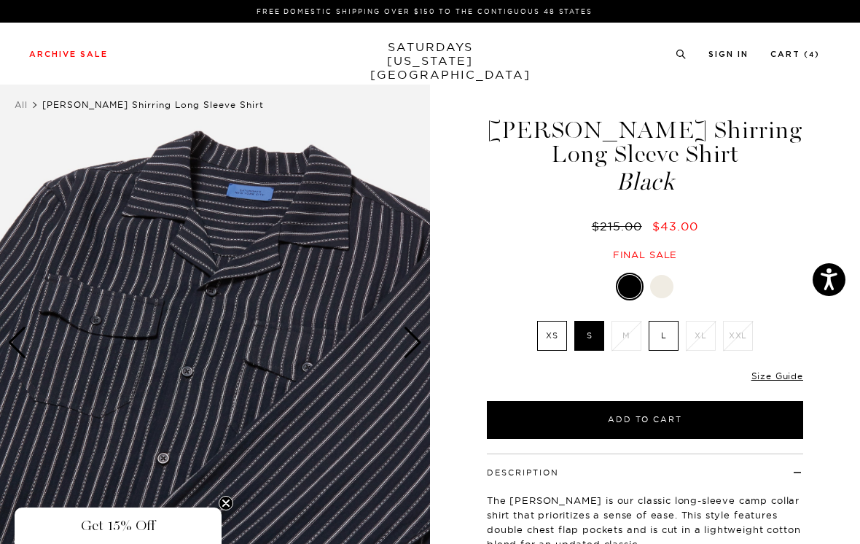
click at [473, 237] on div "Marco Brushed Shirring Long Sleeve Shirt Black $215.00 $43.00 Final sale" at bounding box center [645, 174] width 365 height 173
click at [779, 165] on h1 "Marco Brushed Shirring Long Sleeve Shirt Black" at bounding box center [645, 156] width 321 height 76
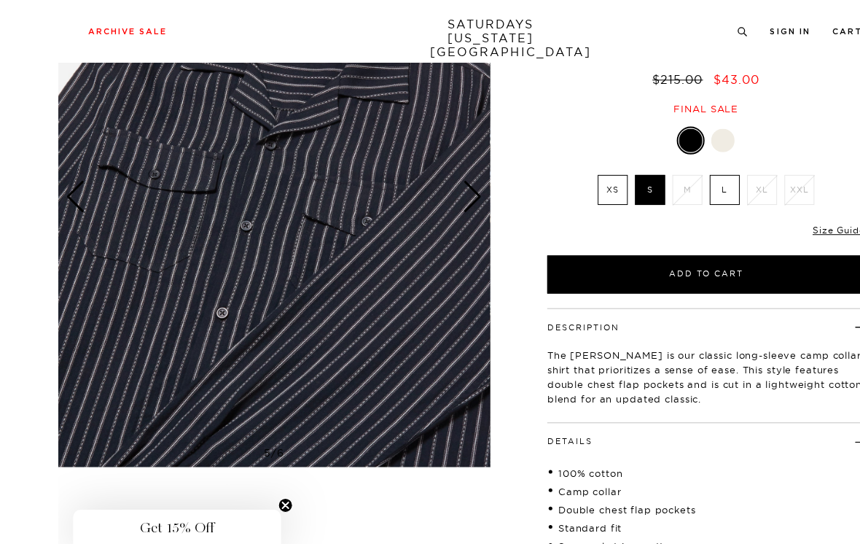
scroll to position [137, 0]
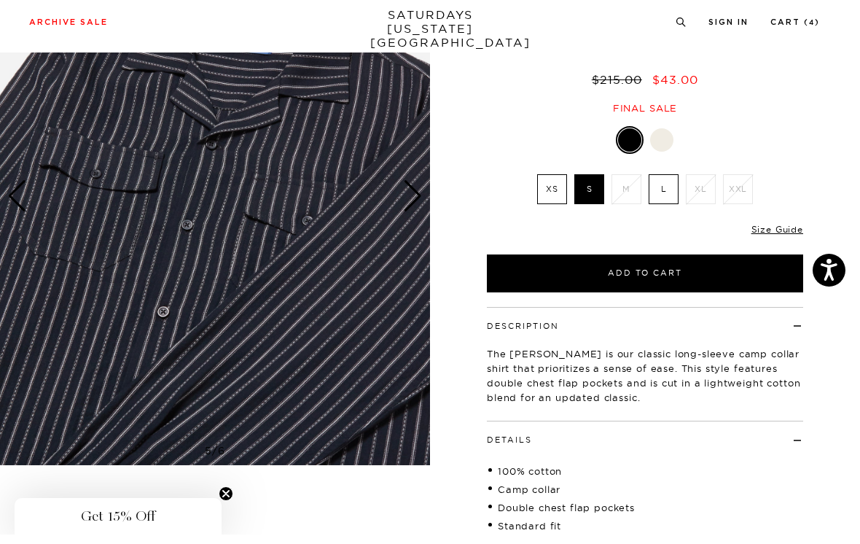
click at [484, 172] on div "Black XS S M L XL XXL XS S M L XL" at bounding box center [645, 219] width 365 height 166
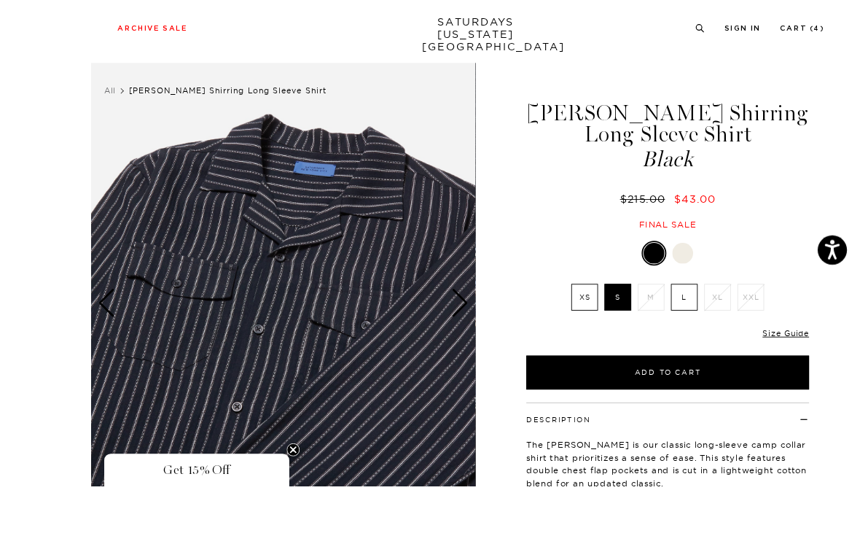
scroll to position [6, 0]
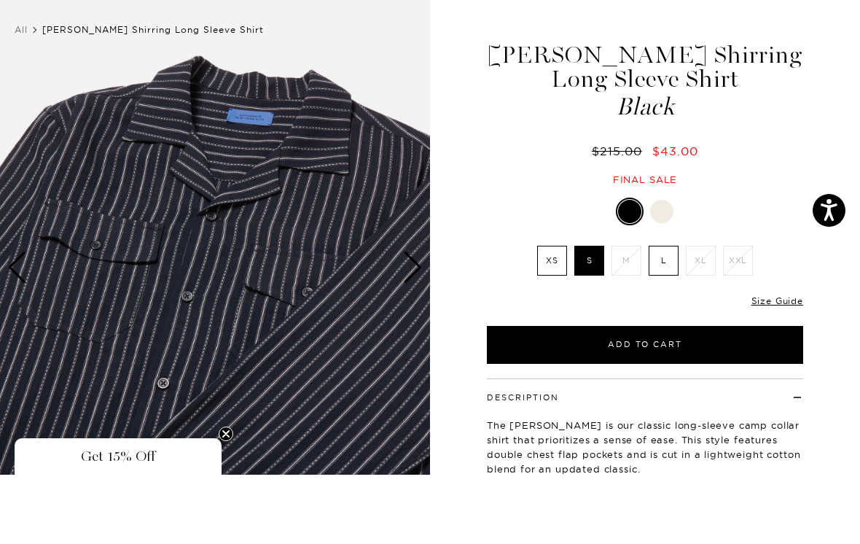
click at [553, 315] on label "XS" at bounding box center [552, 330] width 30 height 30
click at [0, 0] on input "XS" at bounding box center [0, 0] width 0 height 0
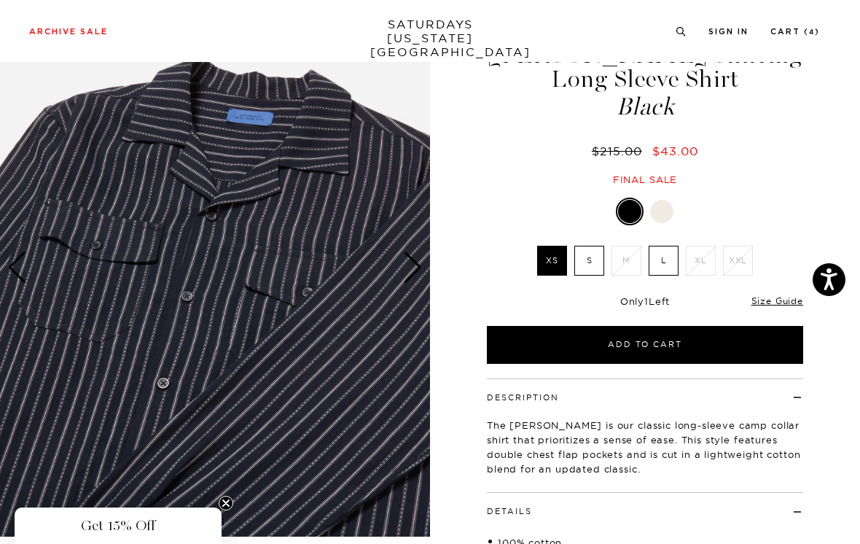
click at [777, 305] on link "Size Guide" at bounding box center [778, 300] width 52 height 11
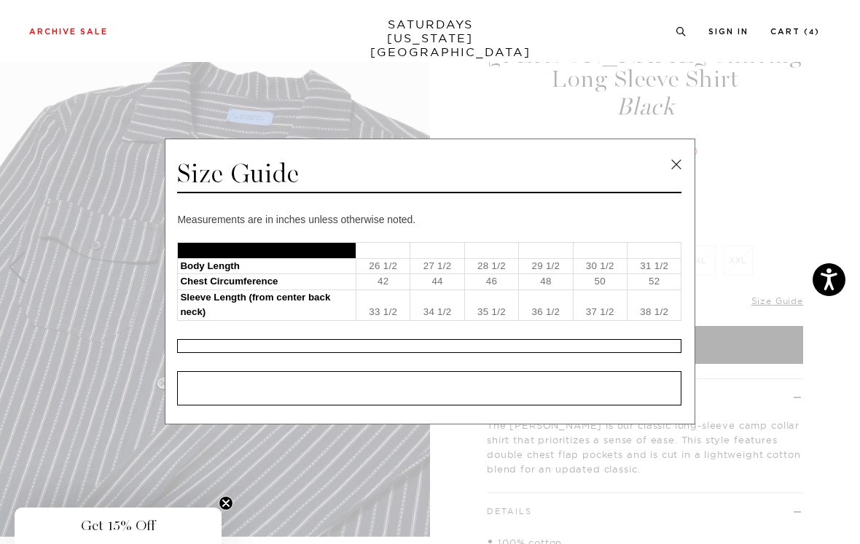
scroll to position [0, 37]
click at [684, 162] on link at bounding box center [677, 165] width 22 height 22
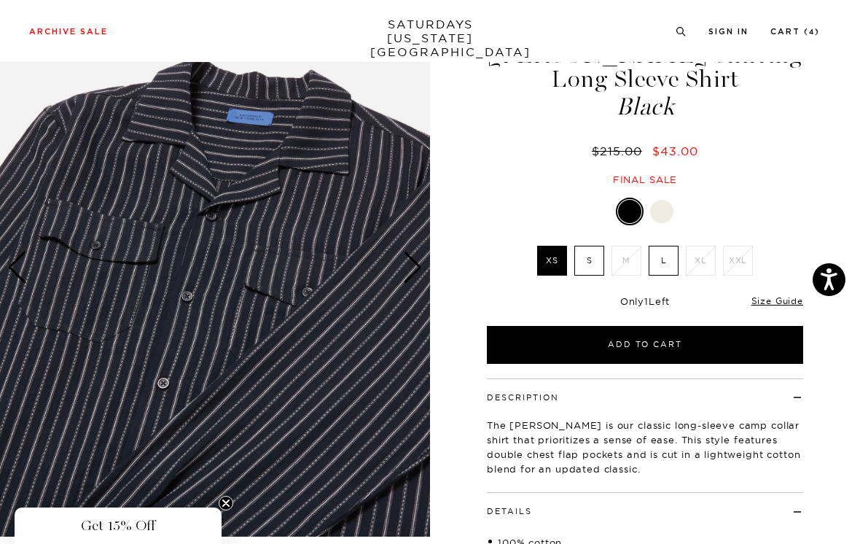
scroll to position [0, 0]
click at [766, 305] on link "Size Guide" at bounding box center [778, 300] width 52 height 11
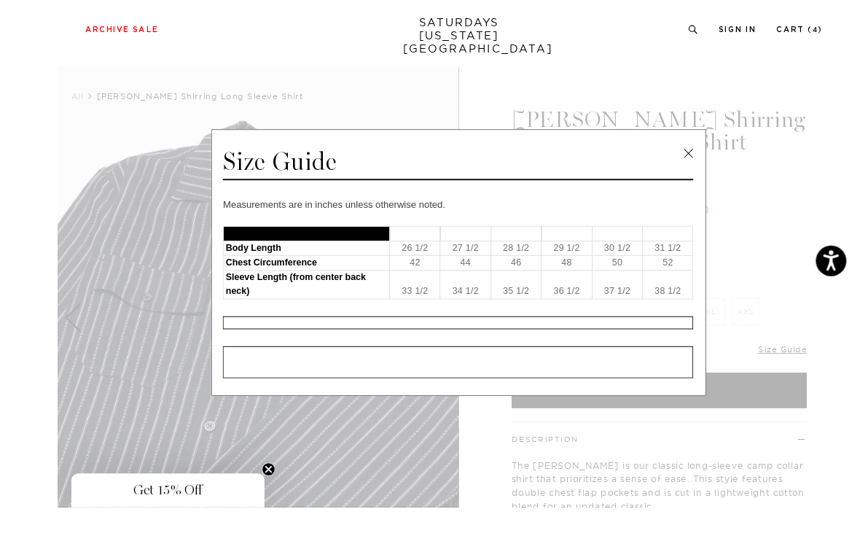
scroll to position [61, 0]
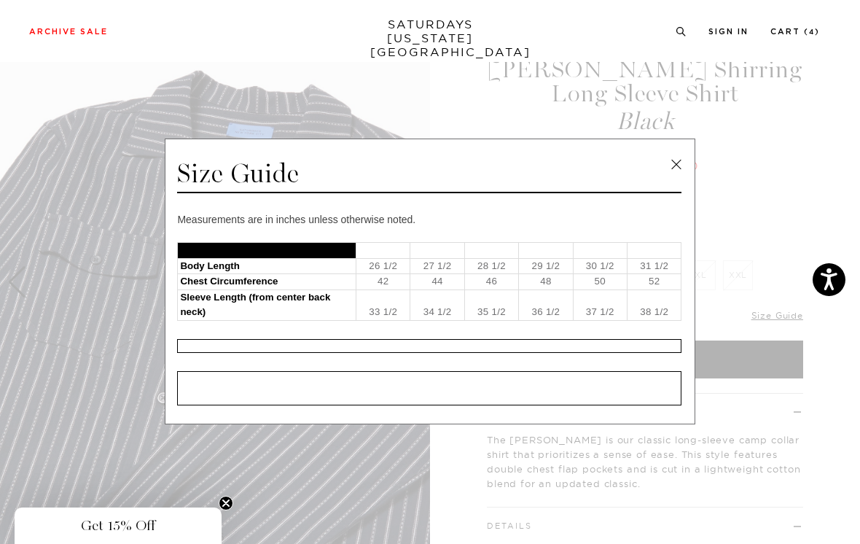
click at [681, 161] on link at bounding box center [677, 165] width 22 height 22
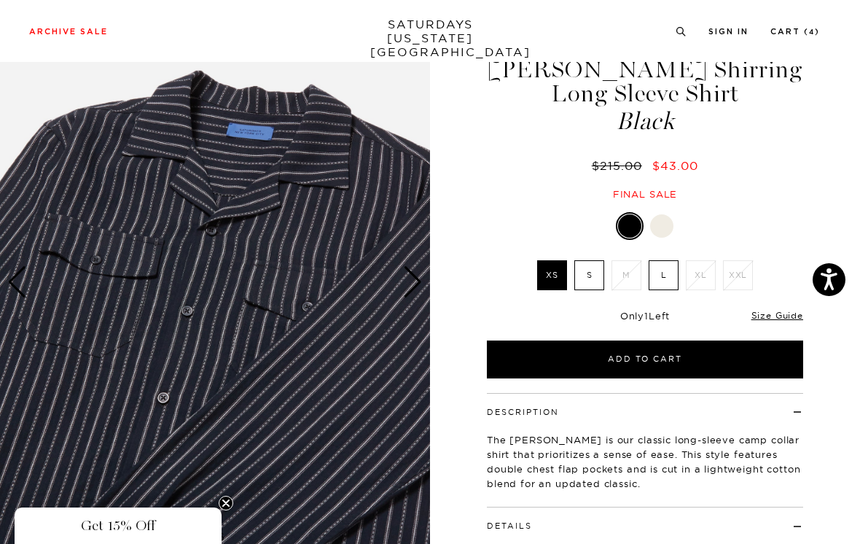
click at [419, 281] on div "Next slide" at bounding box center [413, 282] width 20 height 32
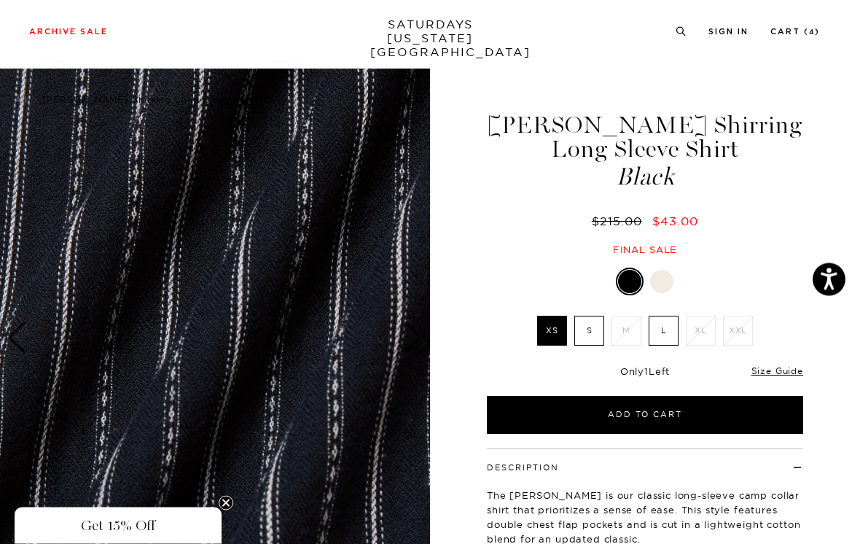
scroll to position [0, 0]
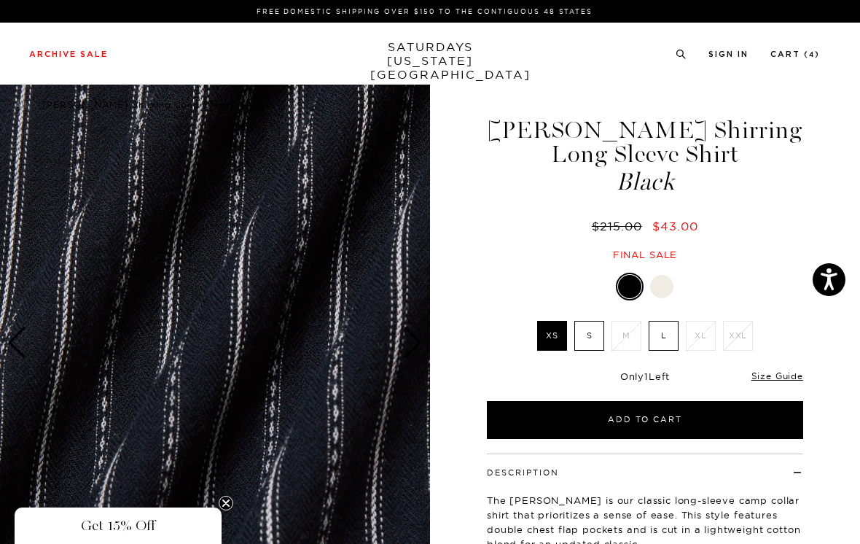
click at [412, 317] on img at bounding box center [215, 343] width 430 height 538
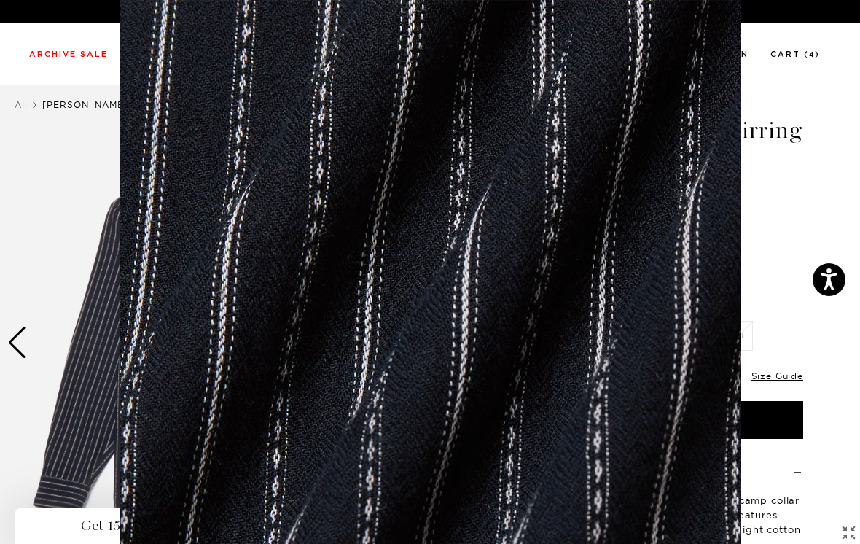
scroll to position [101, 0]
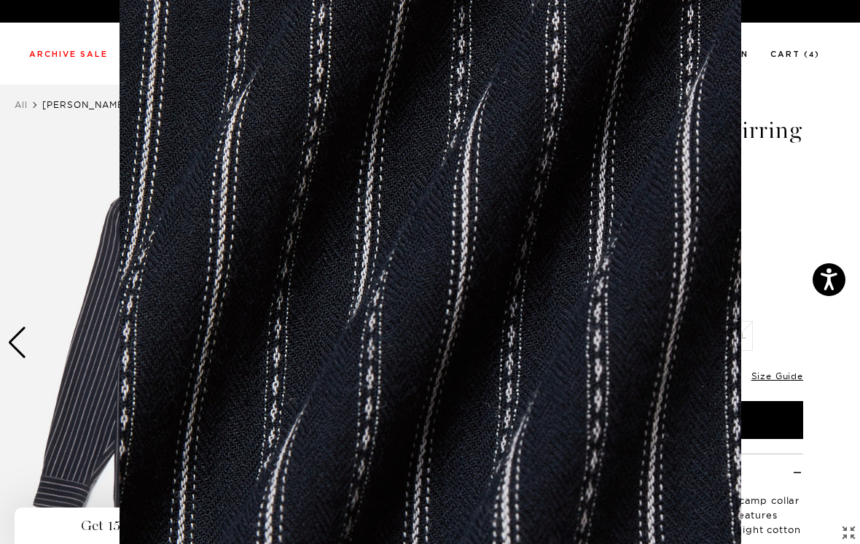
click at [801, 176] on figure at bounding box center [430, 272] width 860 height 544
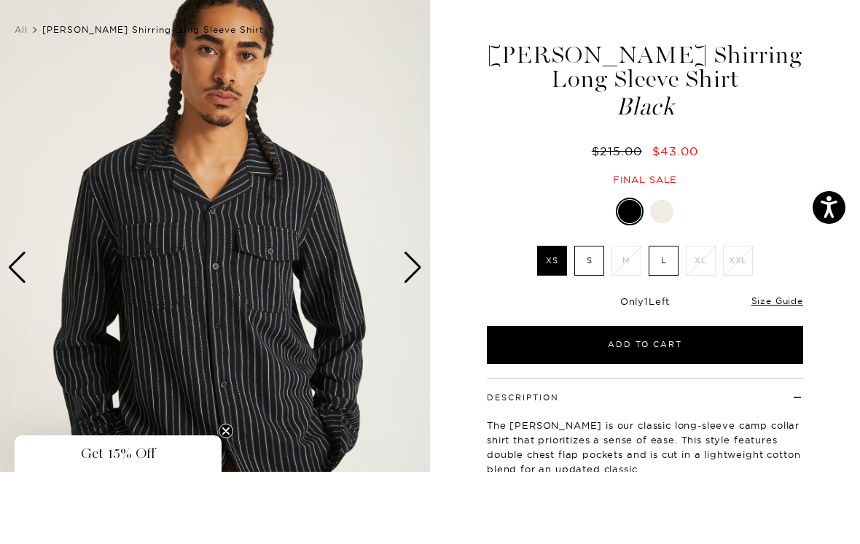
scroll to position [75, 0]
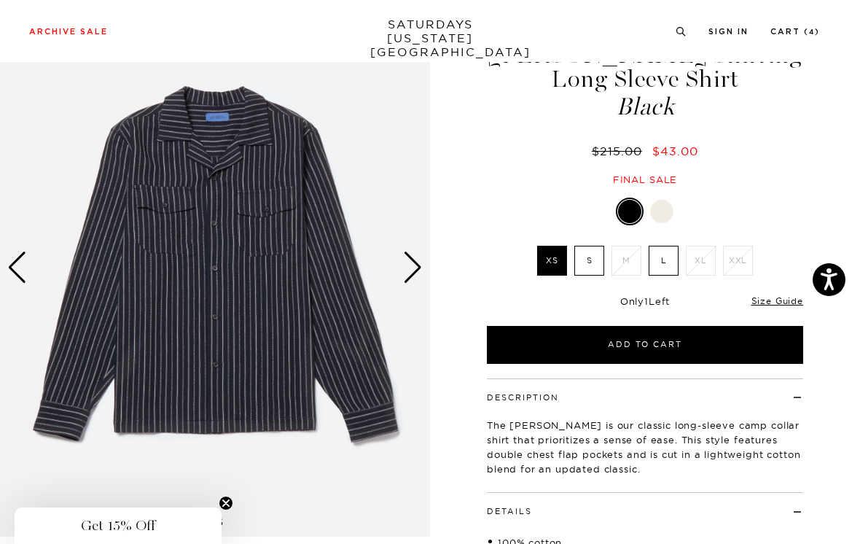
click at [664, 212] on div at bounding box center [661, 211] width 23 height 23
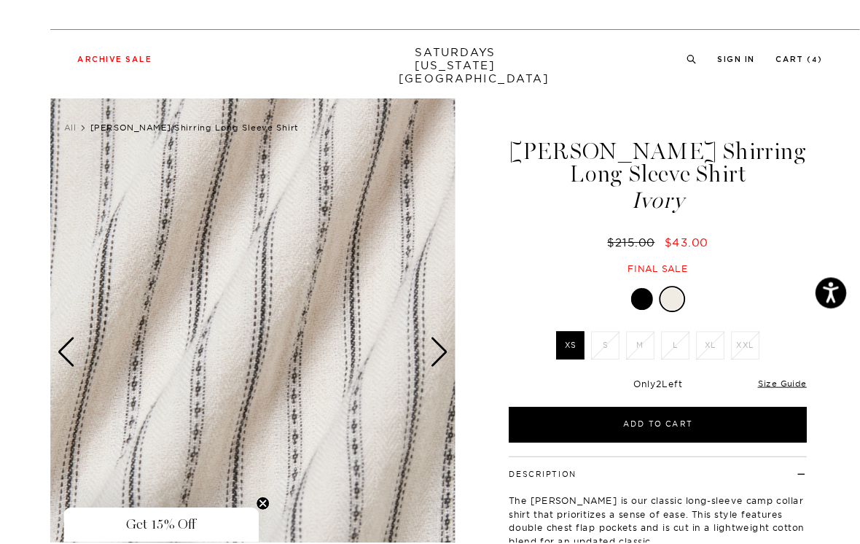
scroll to position [13, 0]
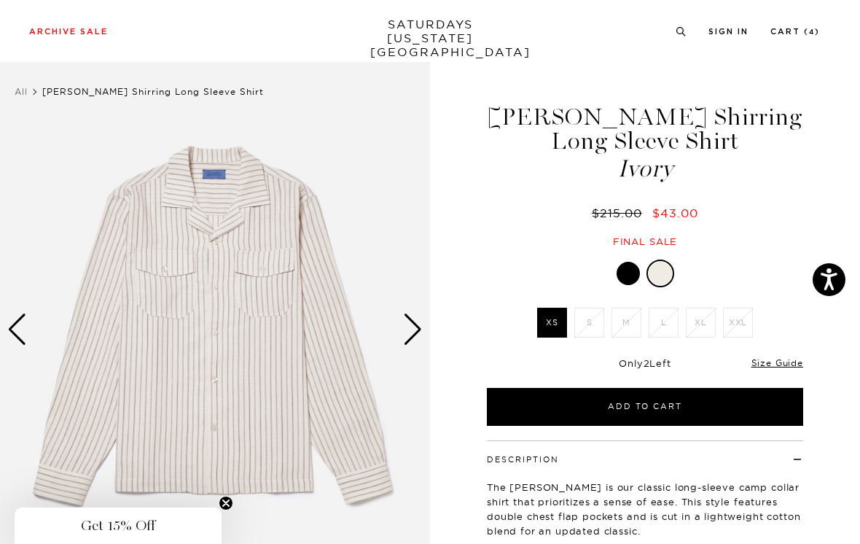
click at [627, 268] on div at bounding box center [628, 273] width 23 height 23
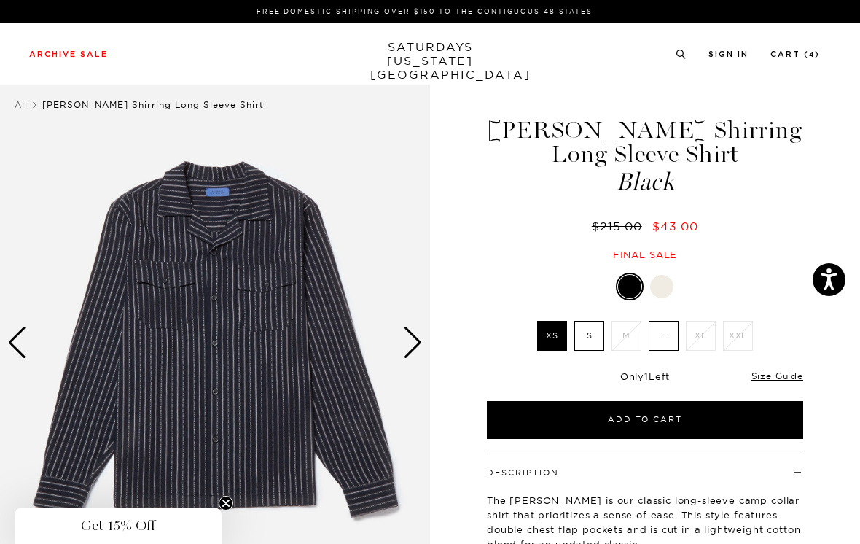
click at [787, 380] on link "Size Guide" at bounding box center [778, 375] width 52 height 11
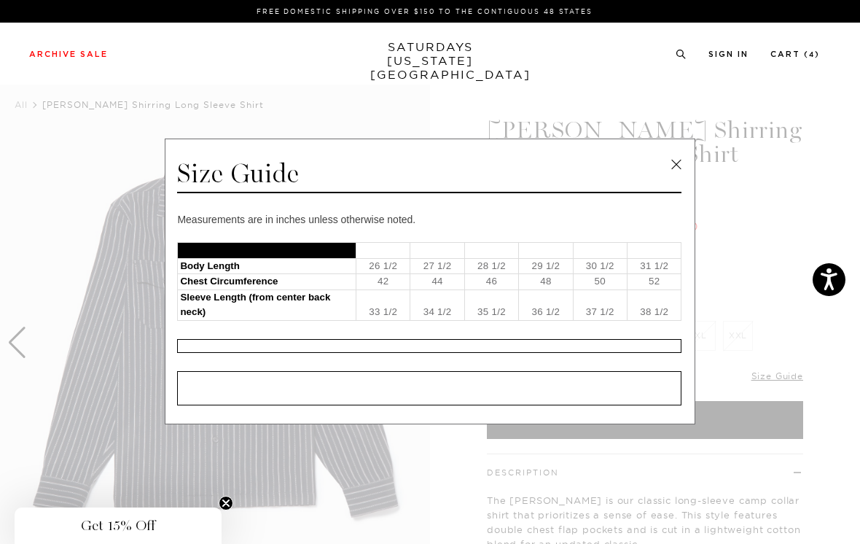
click at [680, 162] on link at bounding box center [677, 165] width 22 height 22
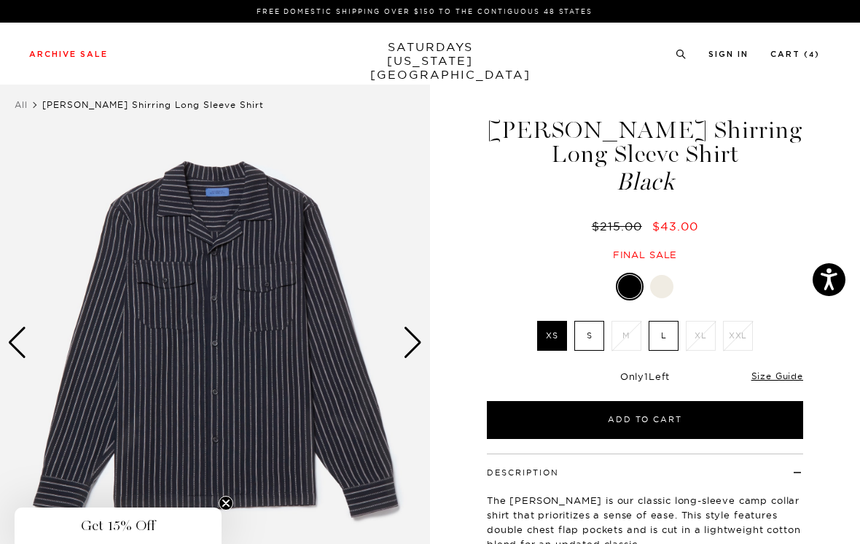
click at [794, 376] on link "Size Guide" at bounding box center [778, 375] width 52 height 11
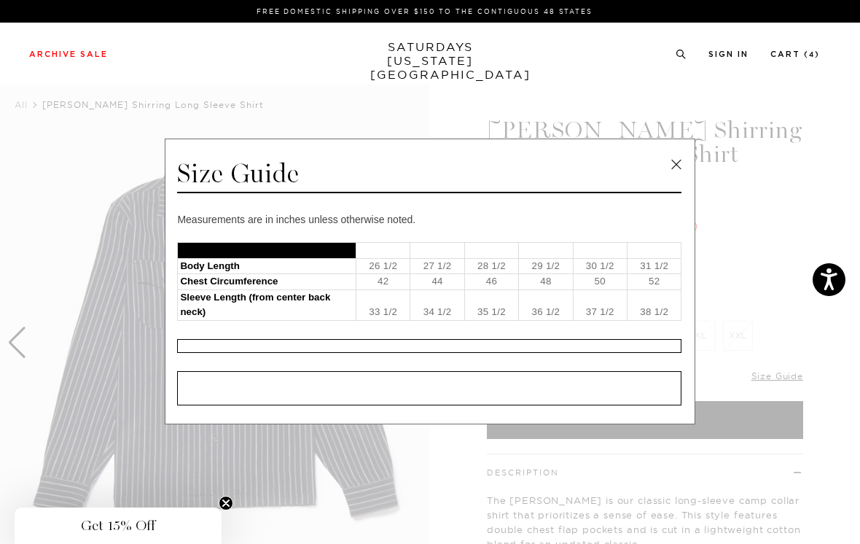
click at [680, 163] on link at bounding box center [677, 165] width 22 height 22
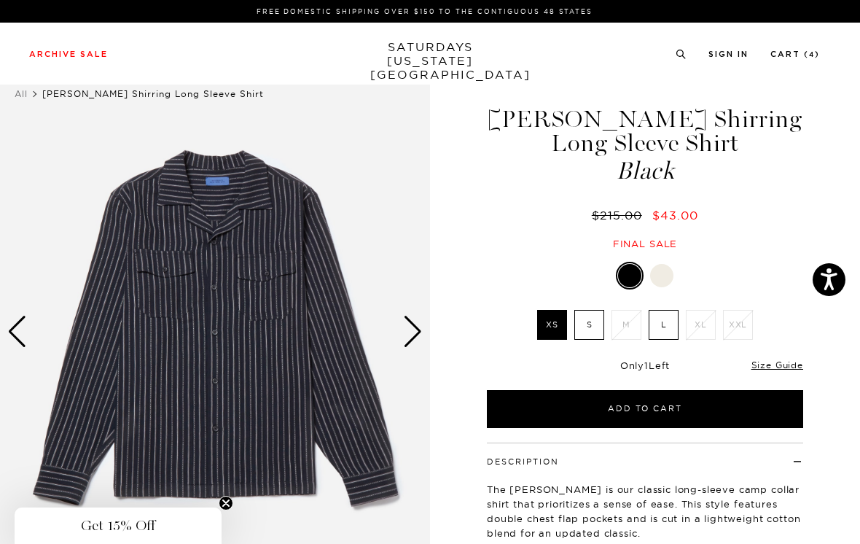
scroll to position [8, 0]
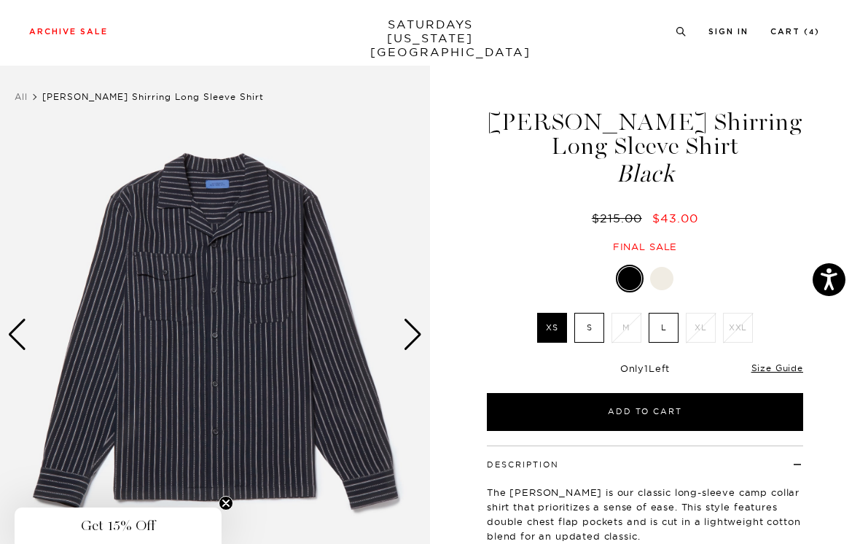
click at [587, 321] on label "S" at bounding box center [590, 328] width 30 height 30
click at [0, 0] on input "S" at bounding box center [0, 0] width 0 height 0
click at [665, 325] on label "L" at bounding box center [664, 328] width 30 height 30
click at [0, 0] on input "L" at bounding box center [0, 0] width 0 height 0
click at [598, 330] on label "S" at bounding box center [590, 328] width 30 height 30
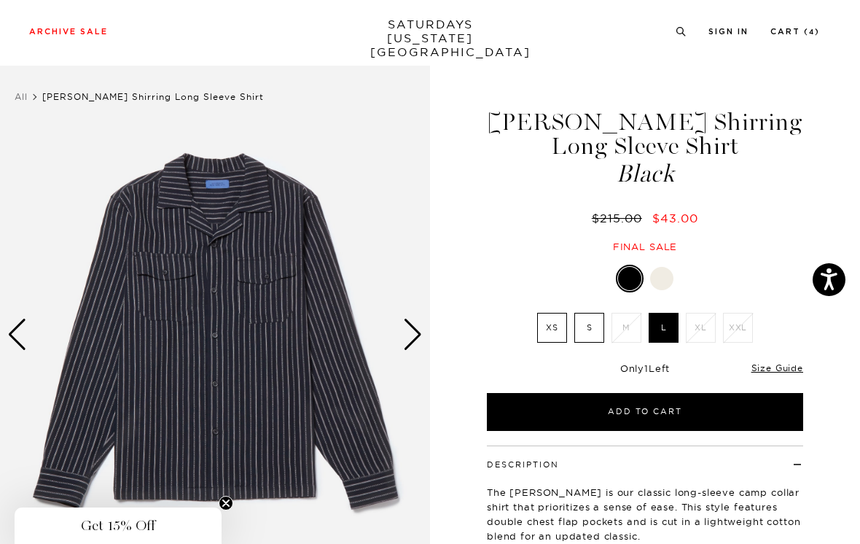
click at [0, 0] on input "S" at bounding box center [0, 0] width 0 height 0
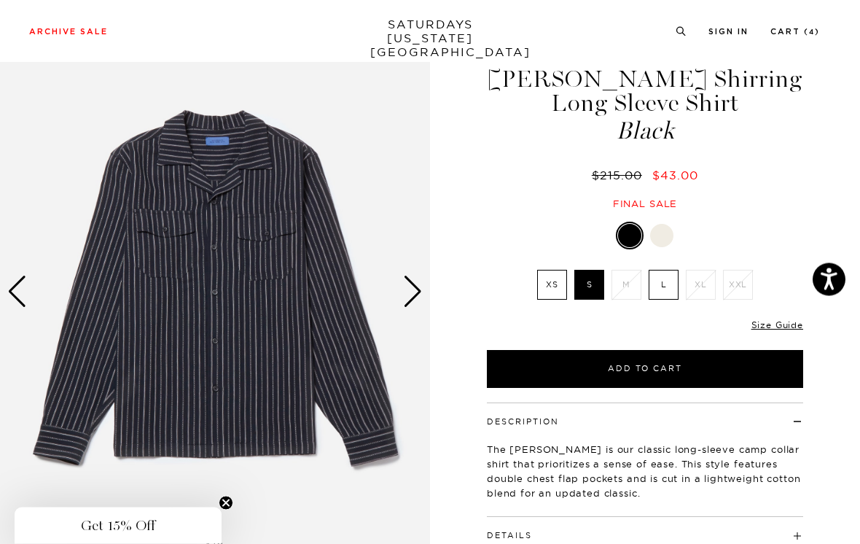
scroll to position [51, 0]
click at [669, 233] on div at bounding box center [661, 235] width 23 height 23
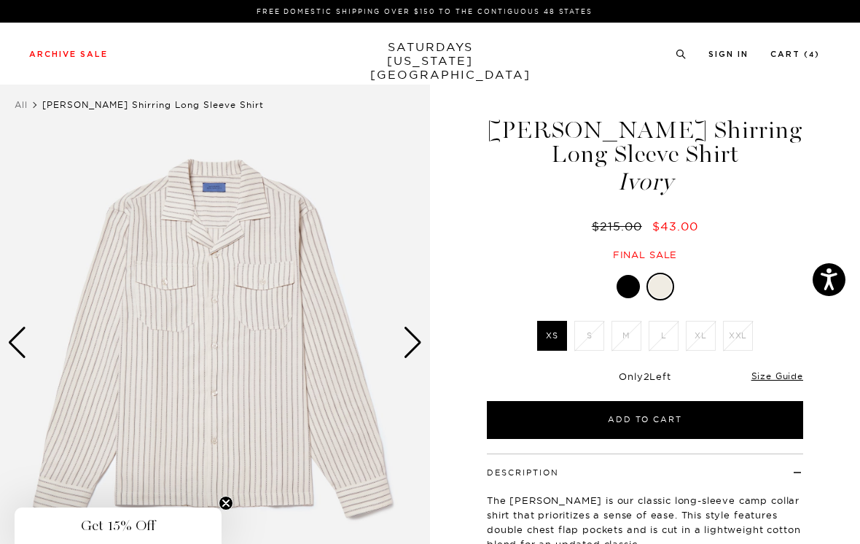
click at [559, 328] on label "XS" at bounding box center [552, 336] width 30 height 30
click at [0, 0] on input "XS" at bounding box center [0, 0] width 0 height 0
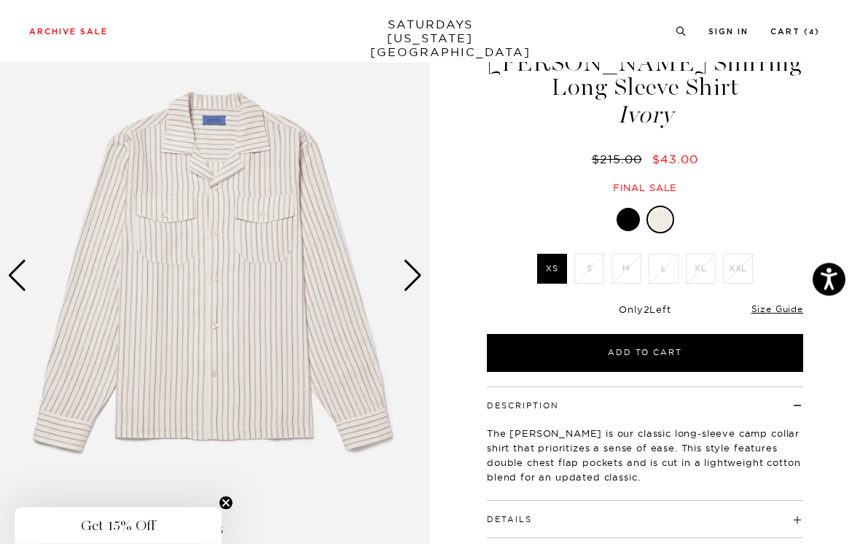
scroll to position [67, 0]
click at [771, 314] on link "Size Guide" at bounding box center [778, 308] width 52 height 11
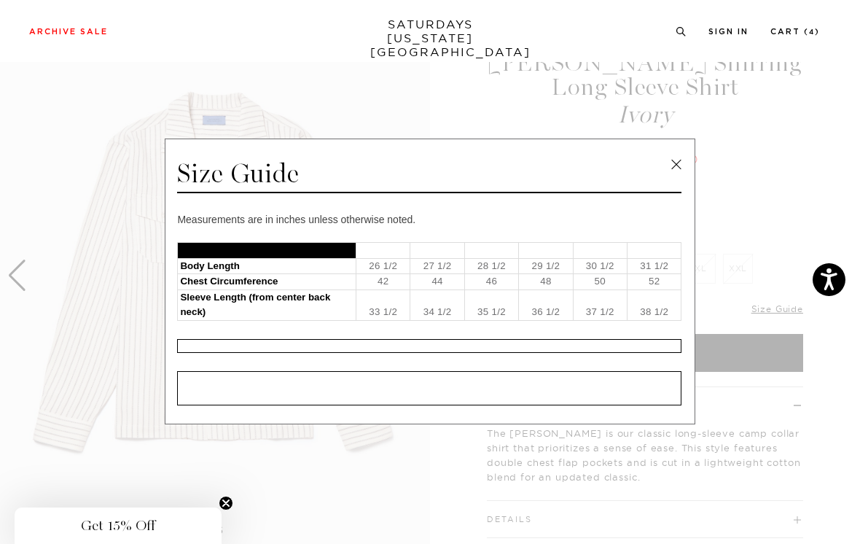
scroll to position [74, 0]
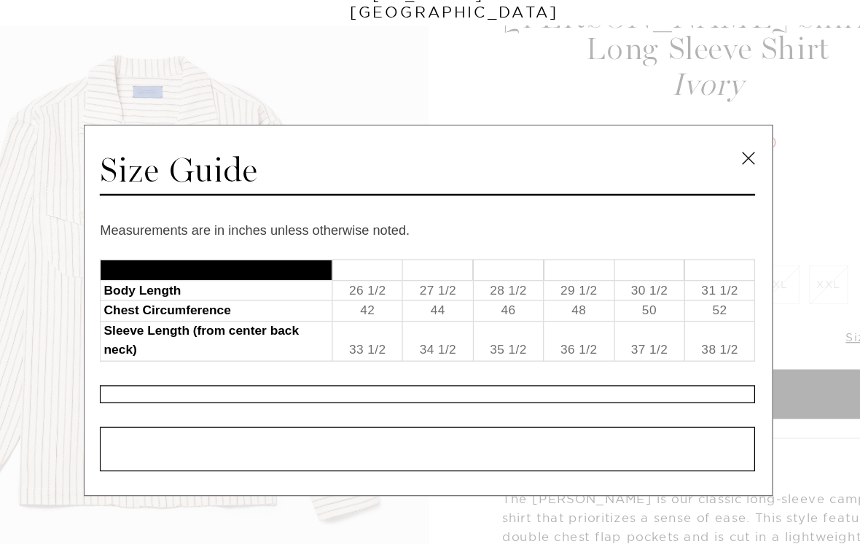
click at [666, 154] on link at bounding box center [677, 165] width 22 height 22
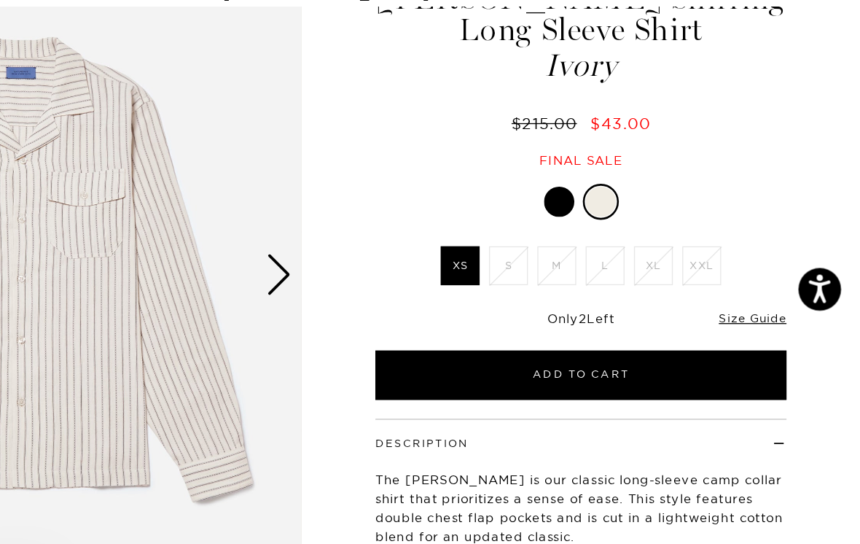
click at [752, 296] on link "Size Guide" at bounding box center [778, 301] width 52 height 11
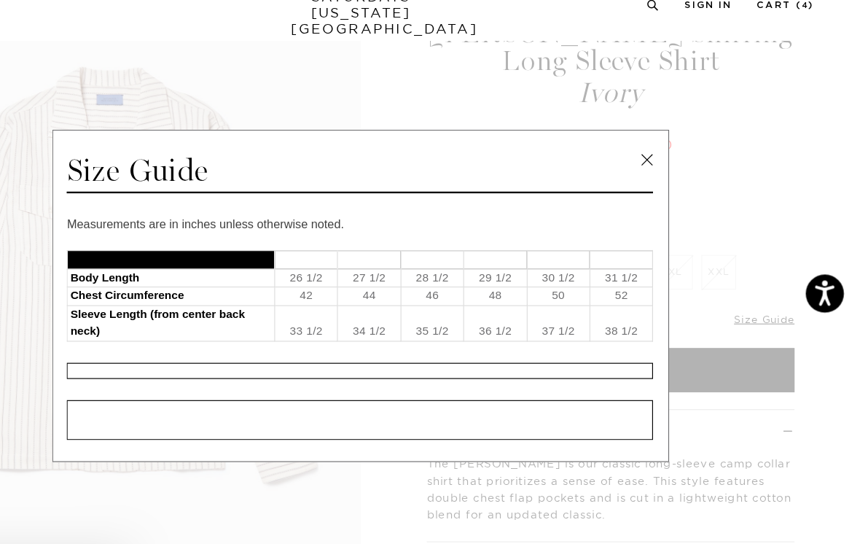
click at [666, 154] on link at bounding box center [677, 165] width 22 height 22
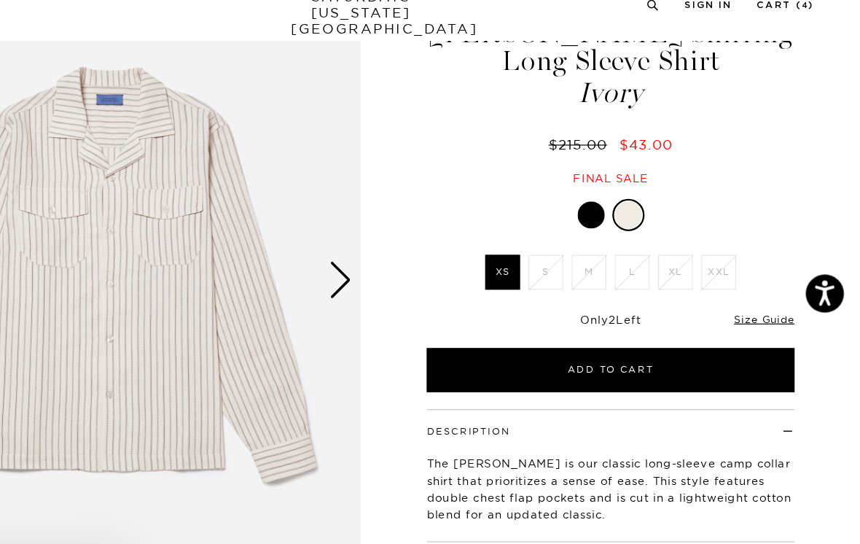
click at [752, 296] on link "Size Guide" at bounding box center [778, 301] width 52 height 11
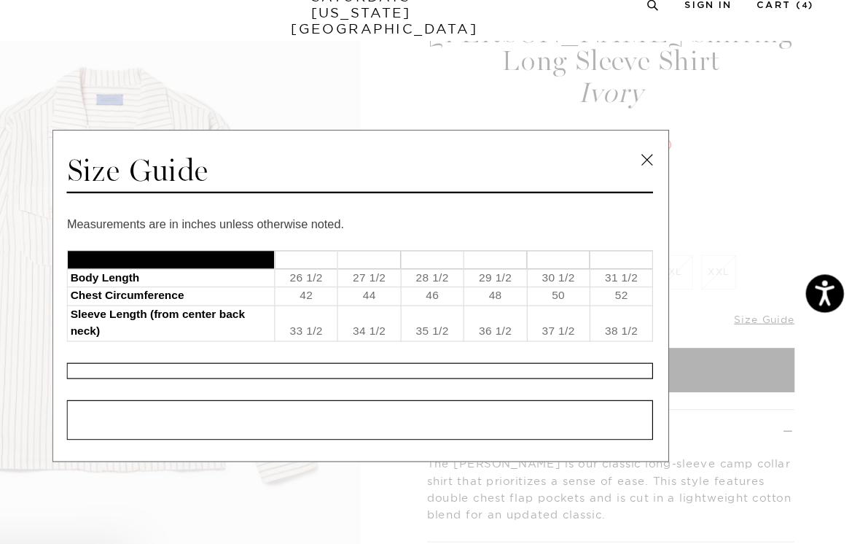
click at [666, 154] on link at bounding box center [677, 165] width 22 height 22
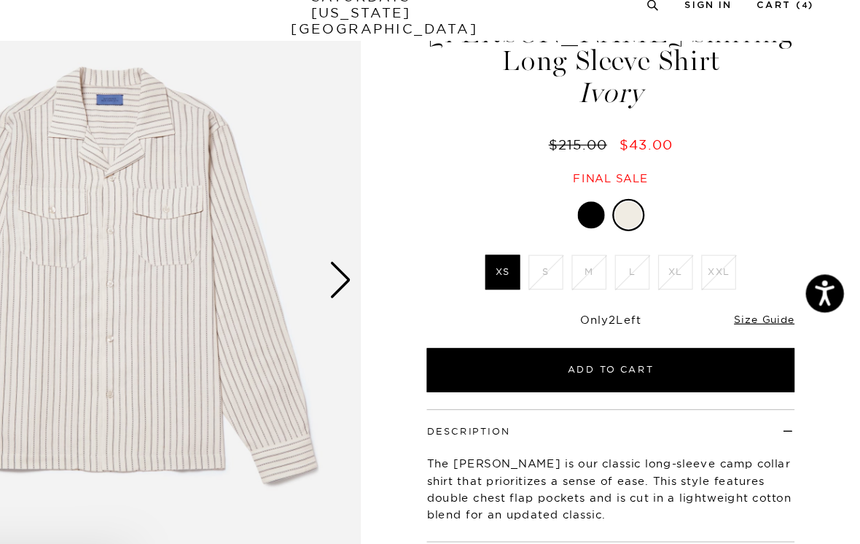
click at [617, 201] on div at bounding box center [628, 212] width 23 height 23
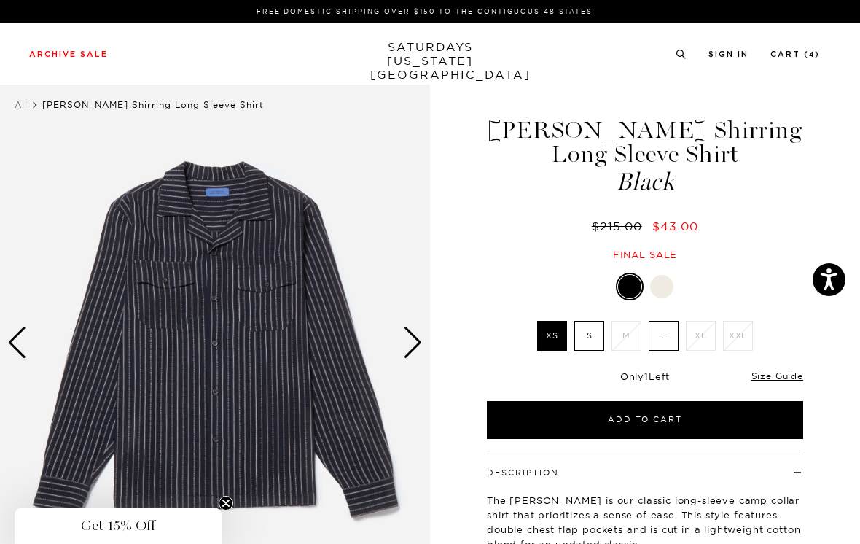
click at [594, 332] on label "S" at bounding box center [590, 336] width 30 height 30
click at [0, 0] on input "S" at bounding box center [0, 0] width 0 height 0
click at [688, 418] on button "Add to Cart" at bounding box center [645, 420] width 316 height 38
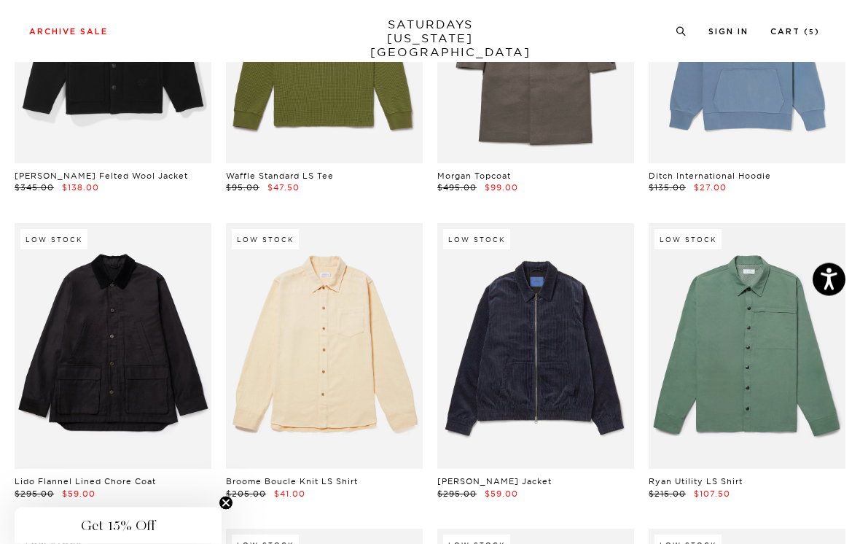
scroll to position [11317, 0]
click at [361, 323] on link at bounding box center [324, 346] width 197 height 246
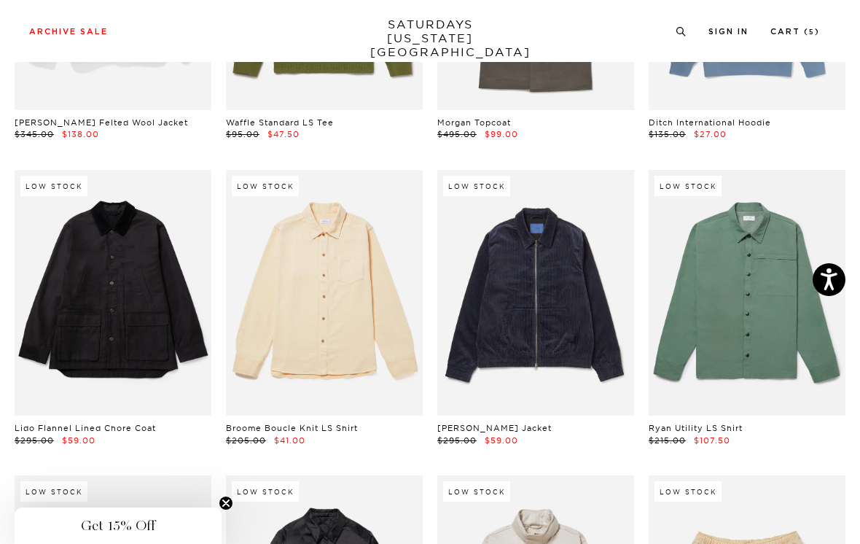
scroll to position [11363, 0]
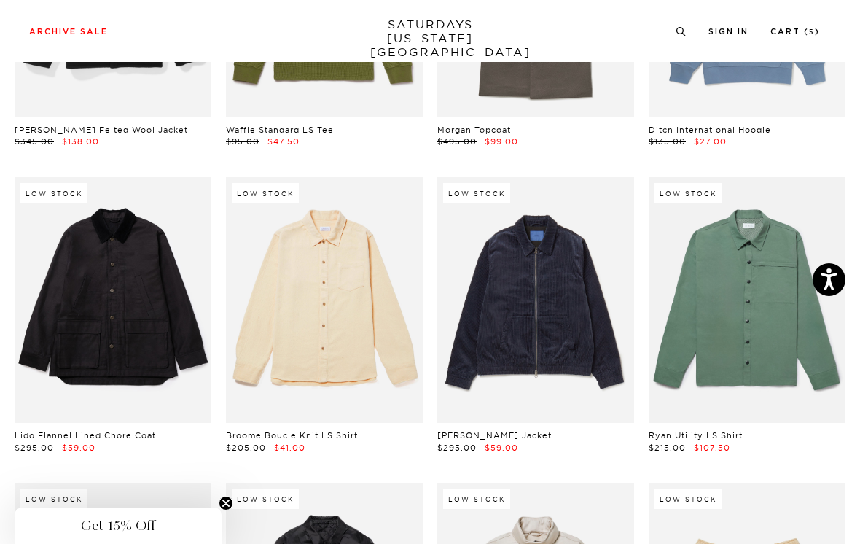
click at [373, 257] on link at bounding box center [324, 300] width 197 height 246
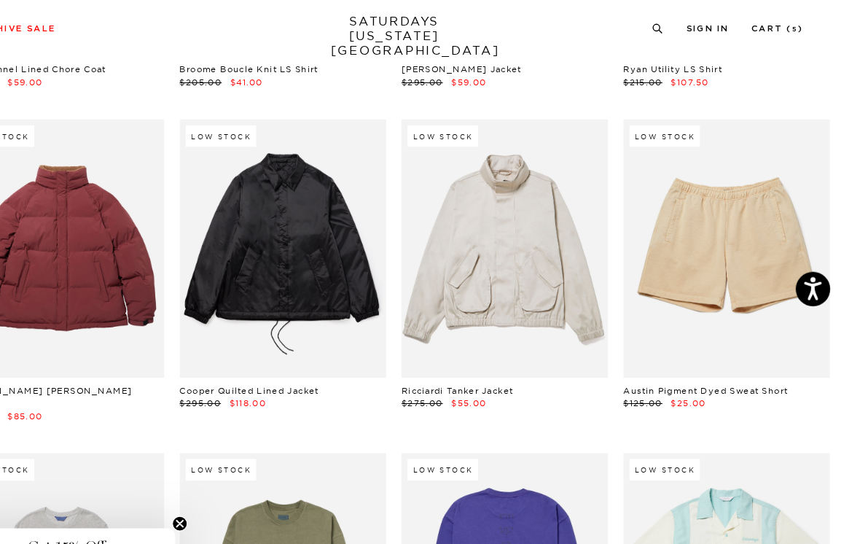
scroll to position [11729, 0]
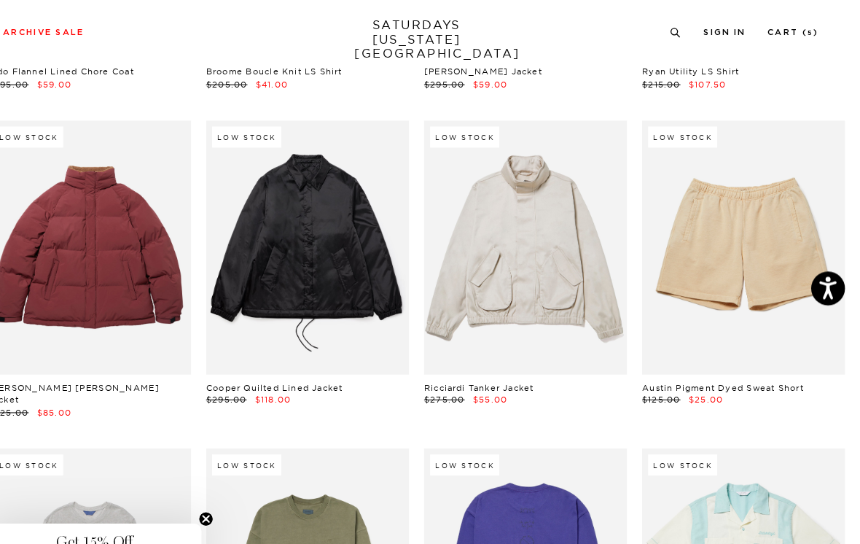
click at [784, 197] on link at bounding box center [747, 240] width 197 height 246
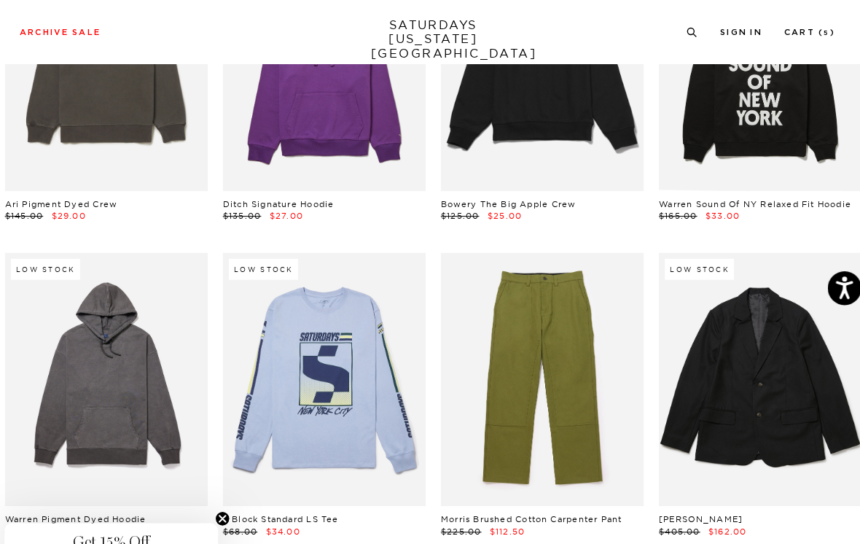
scroll to position [10676, 0]
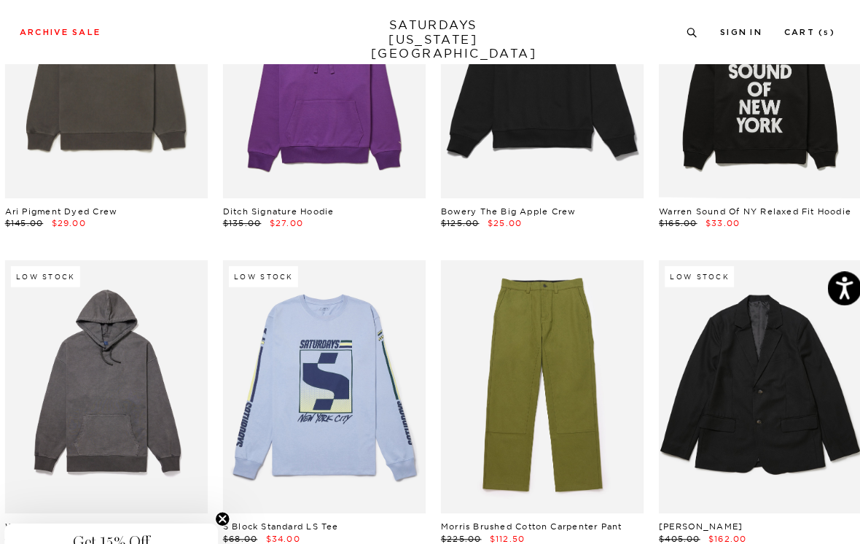
click at [163, 330] on link at bounding box center [113, 375] width 197 height 246
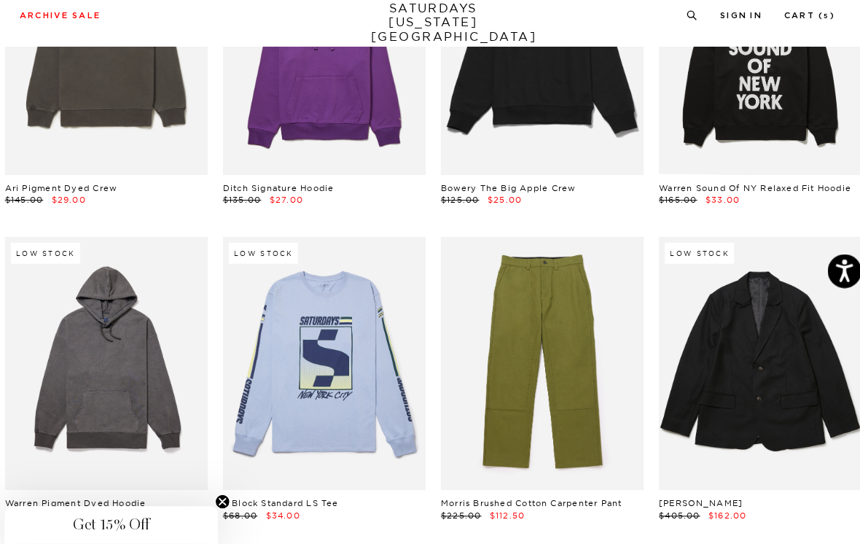
click at [358, 314] on link at bounding box center [324, 369] width 197 height 246
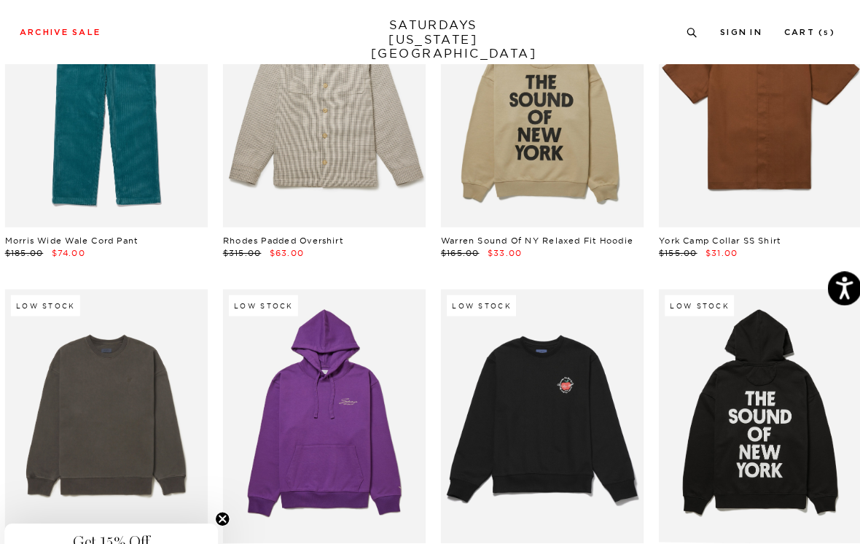
scroll to position [10340, 0]
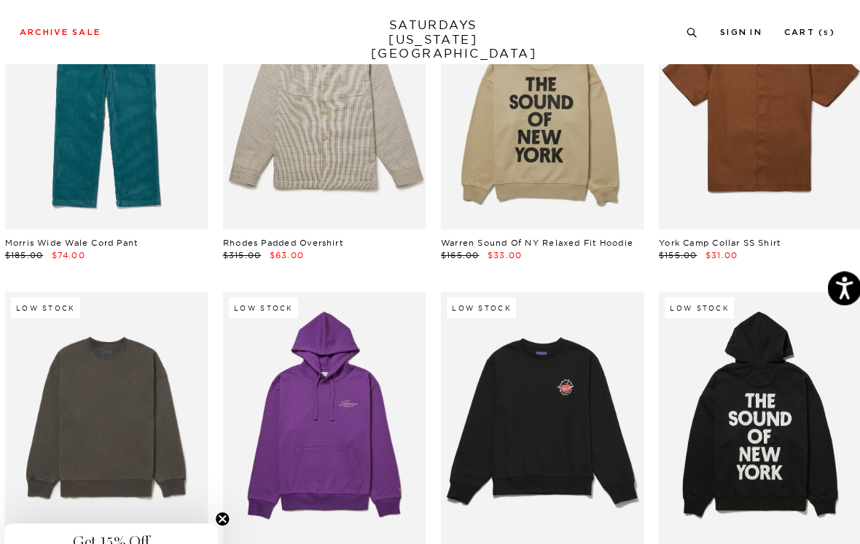
click at [151, 296] on link at bounding box center [113, 405] width 197 height 246
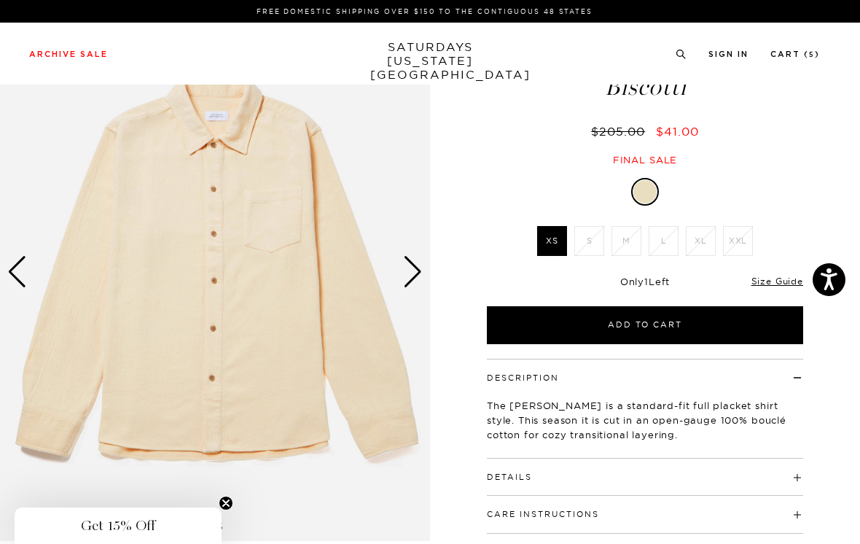
scroll to position [98, 0]
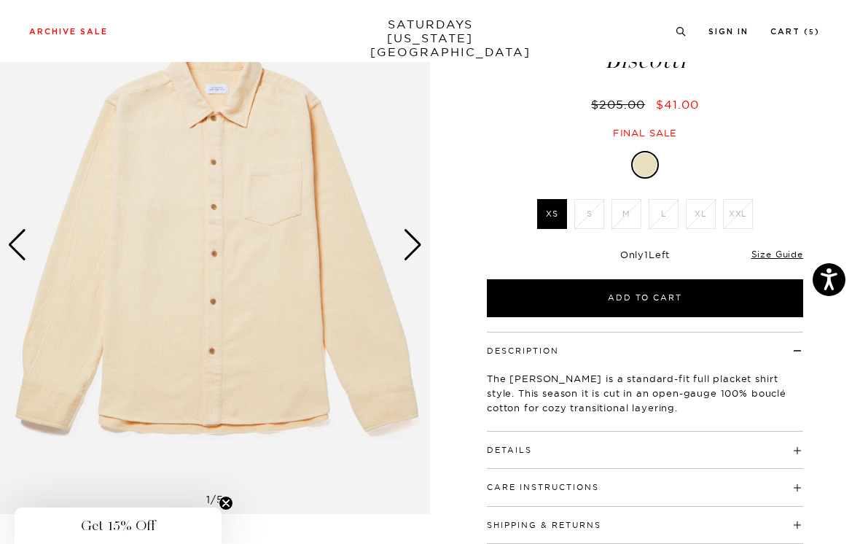
click at [784, 259] on link "Size Guide" at bounding box center [778, 254] width 52 height 11
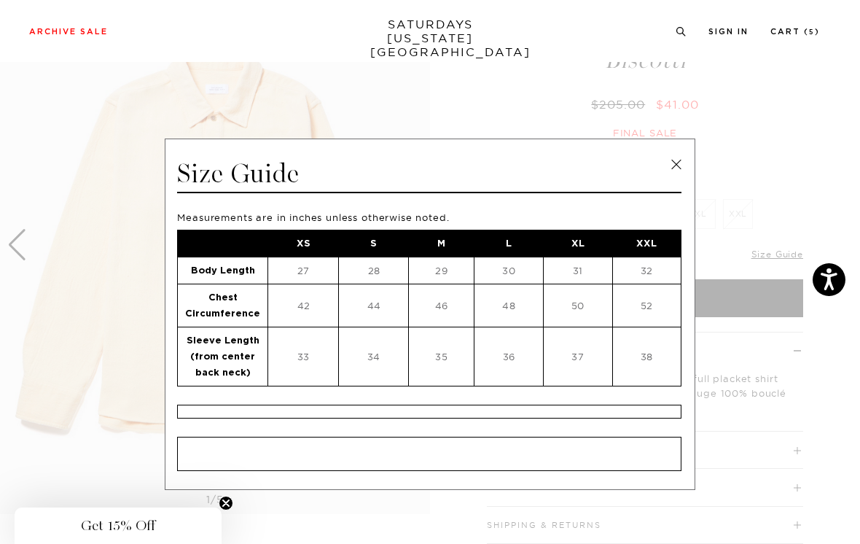
click at [678, 167] on link at bounding box center [677, 165] width 22 height 22
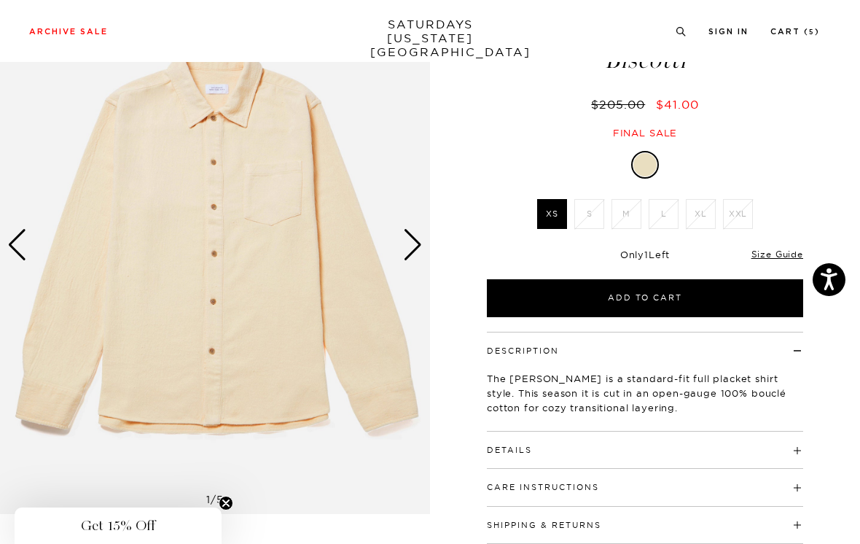
click at [779, 259] on link "Size Guide" at bounding box center [778, 254] width 52 height 11
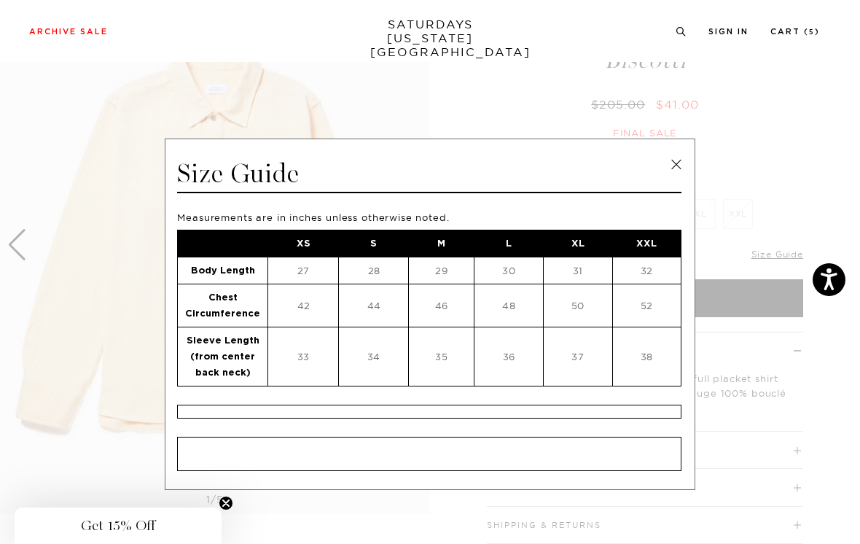
click at [683, 162] on link at bounding box center [677, 165] width 22 height 22
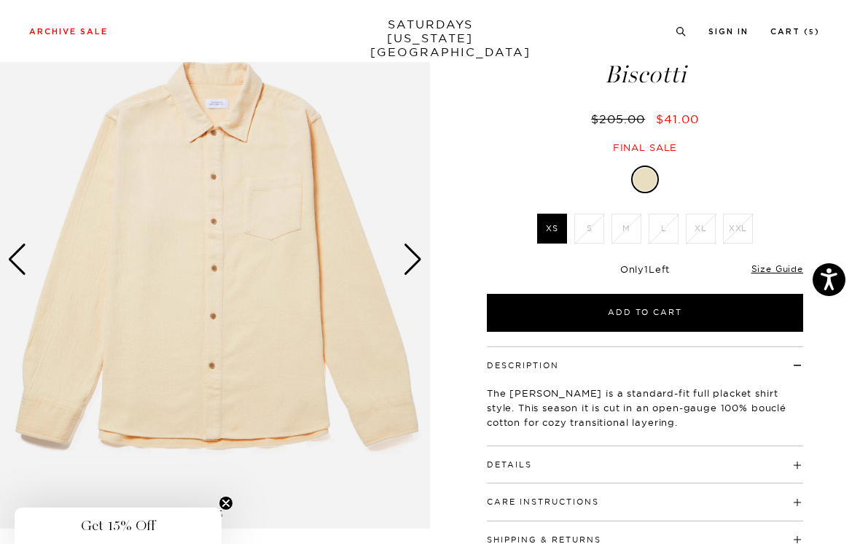
scroll to position [70, 0]
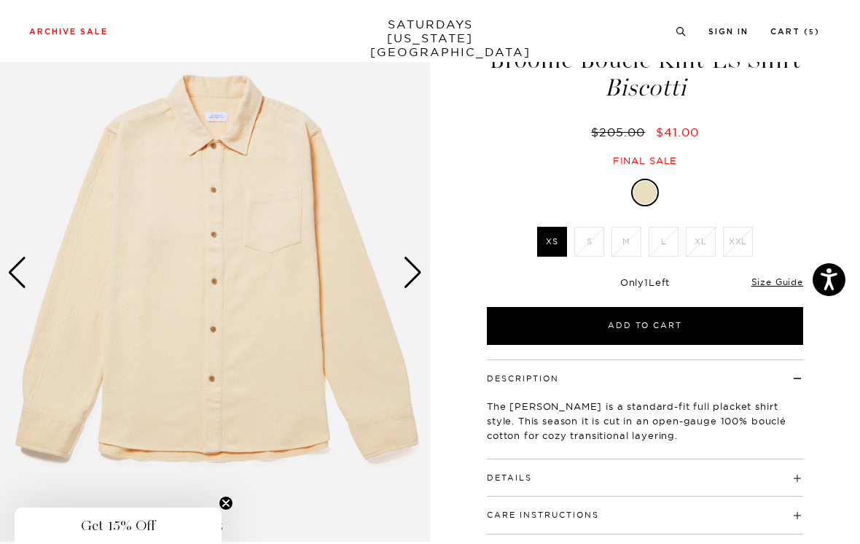
click at [410, 268] on div "Next slide" at bounding box center [413, 273] width 20 height 32
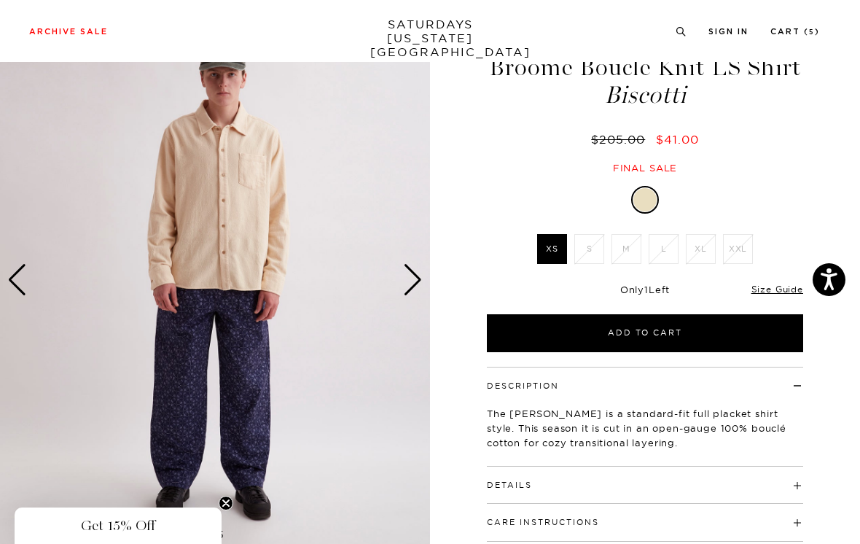
scroll to position [69, 0]
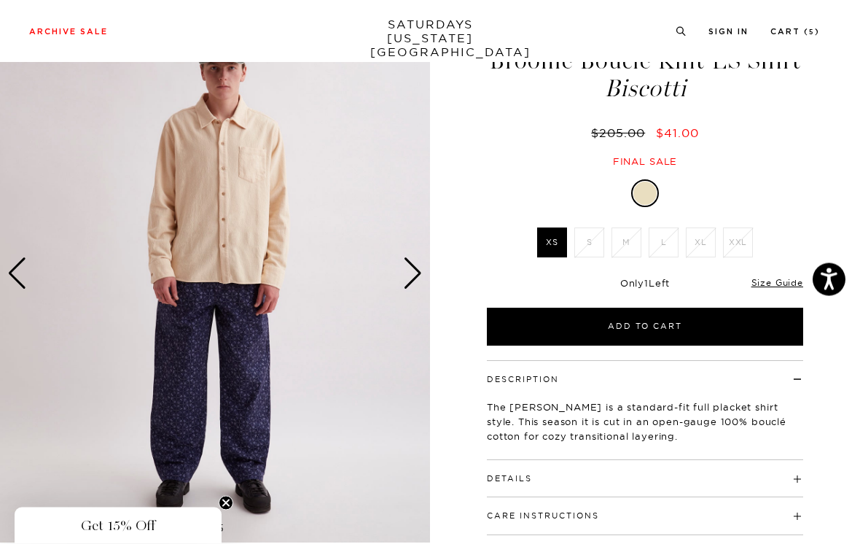
click at [781, 286] on link "Size Guide" at bounding box center [778, 283] width 52 height 11
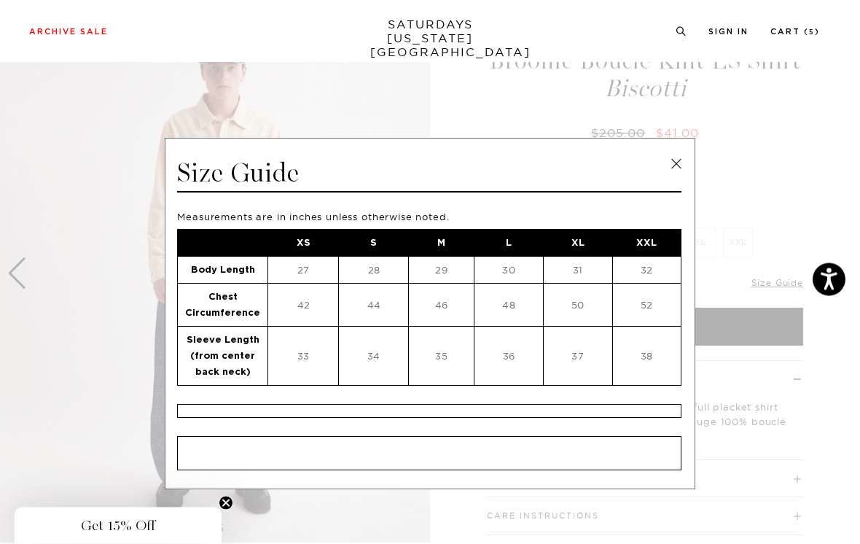
scroll to position [69, 0]
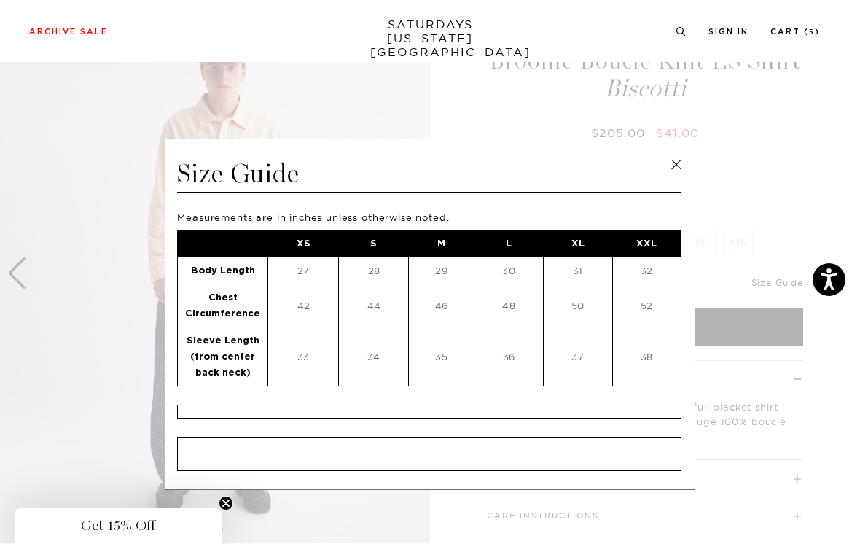
click at [675, 165] on link at bounding box center [677, 165] width 22 height 22
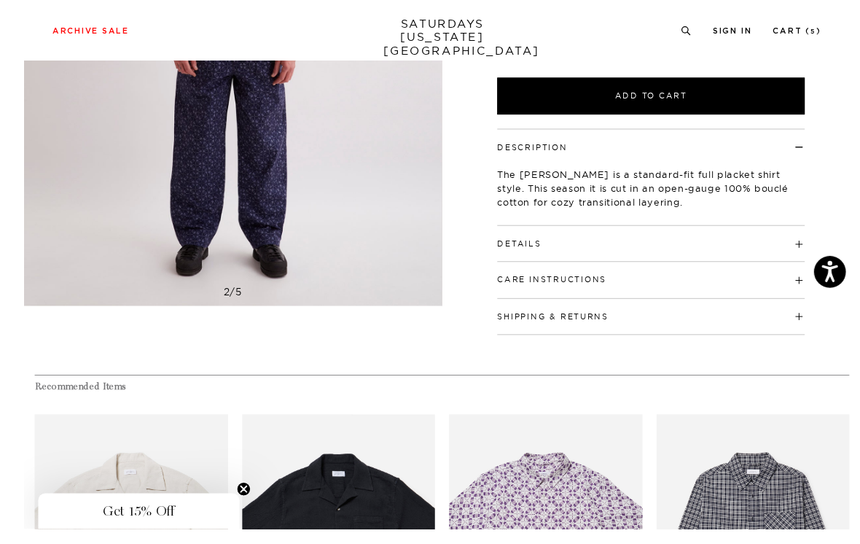
scroll to position [310, 0]
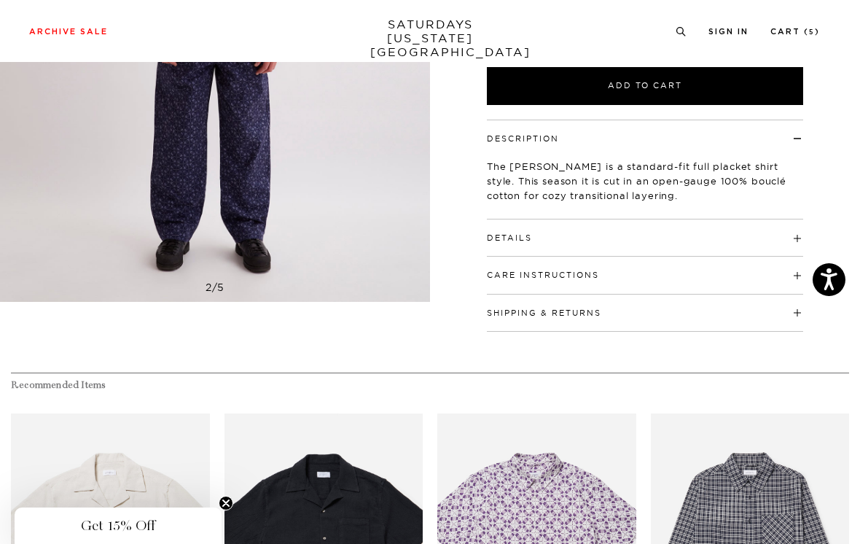
click at [532, 235] on span at bounding box center [532, 238] width 0 height 10
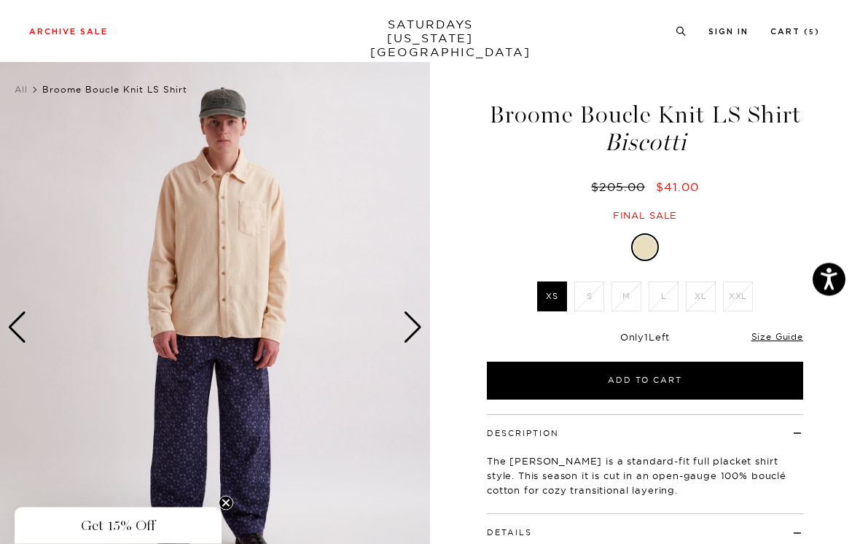
scroll to position [0, 0]
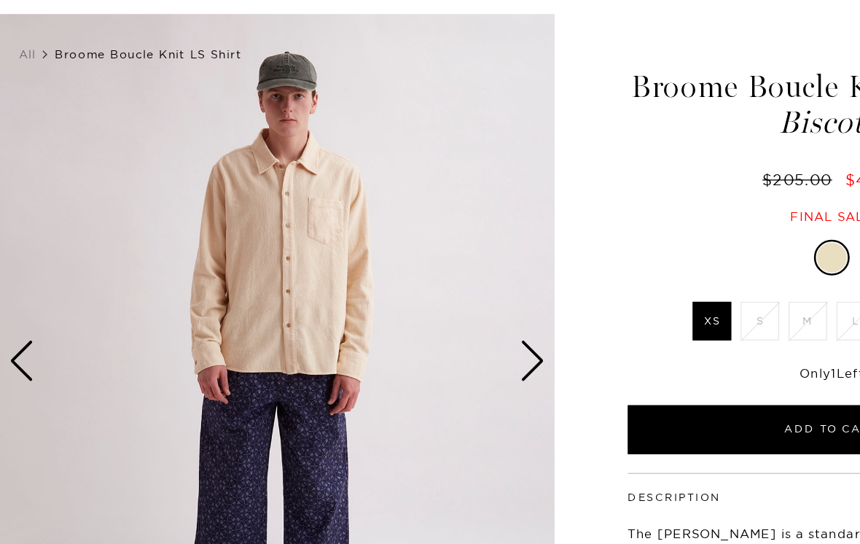
click at [419, 327] on div "Next slide" at bounding box center [413, 343] width 20 height 32
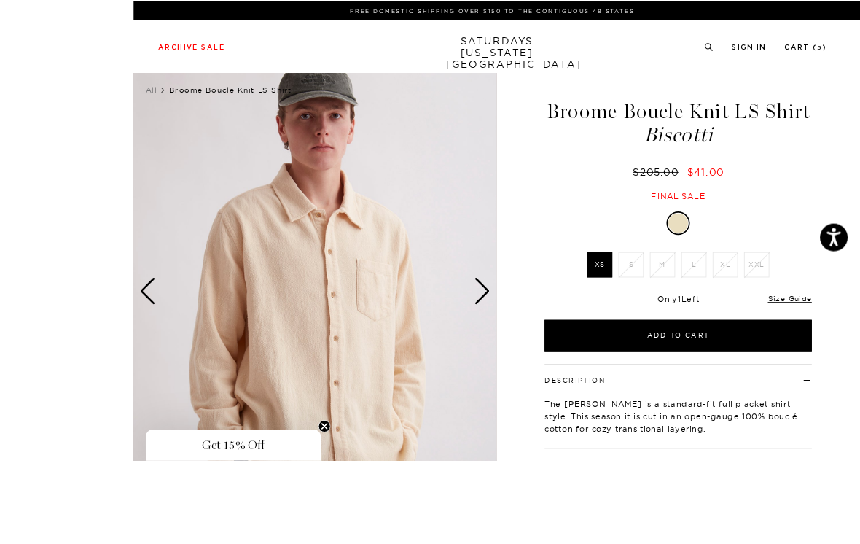
scroll to position [88, 0]
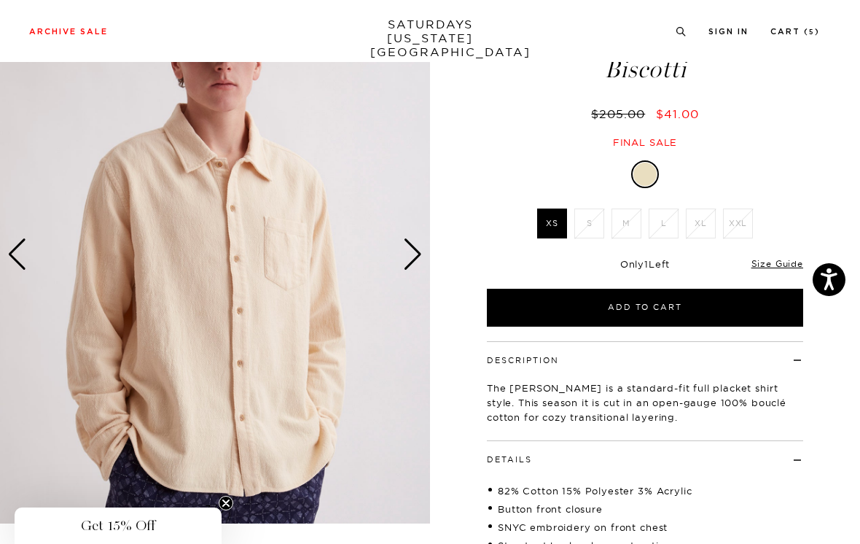
click at [418, 251] on div "Next slide" at bounding box center [413, 254] width 20 height 32
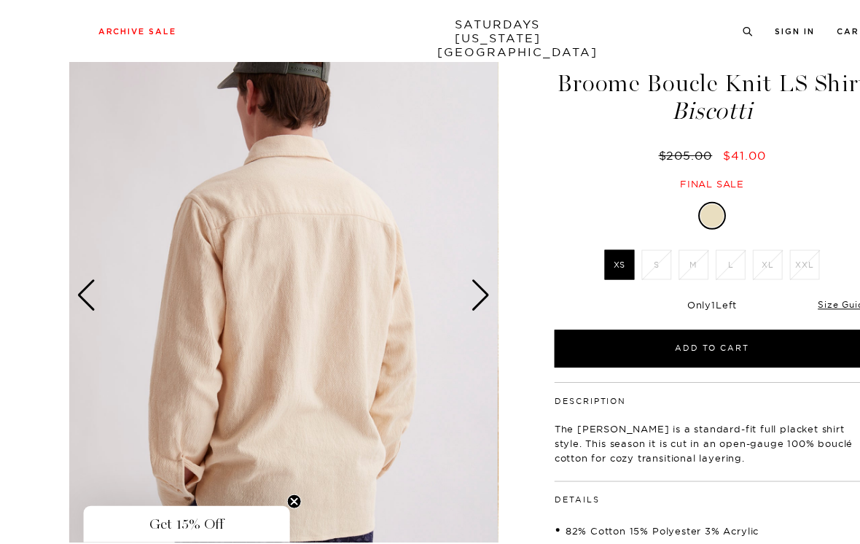
scroll to position [47, 0]
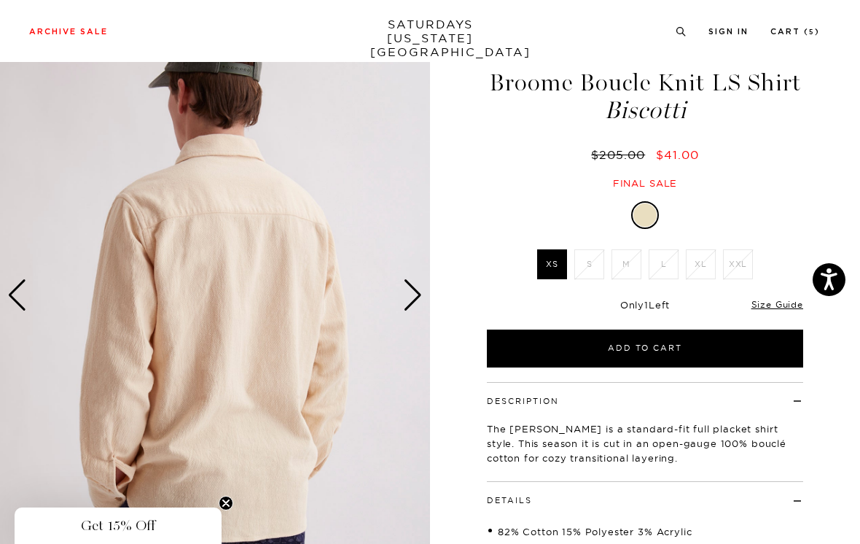
click at [411, 295] on div "Next slide" at bounding box center [413, 295] width 20 height 32
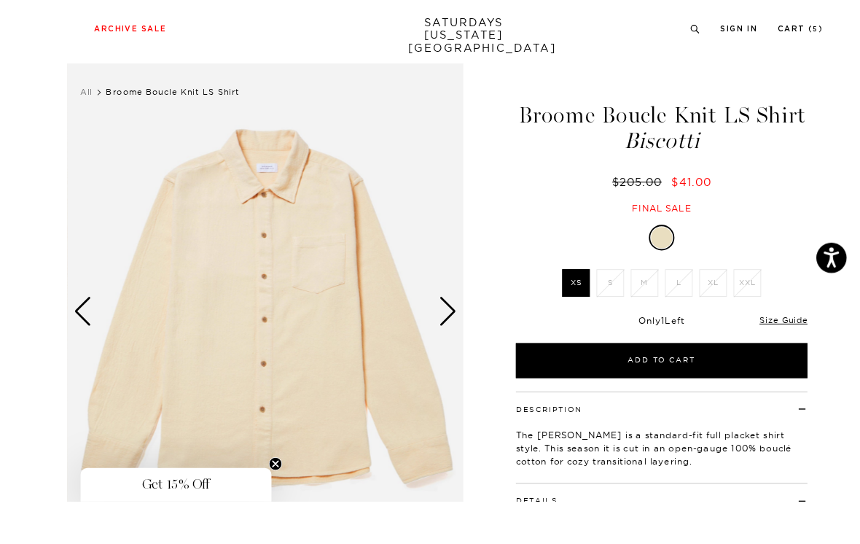
scroll to position [34, 0]
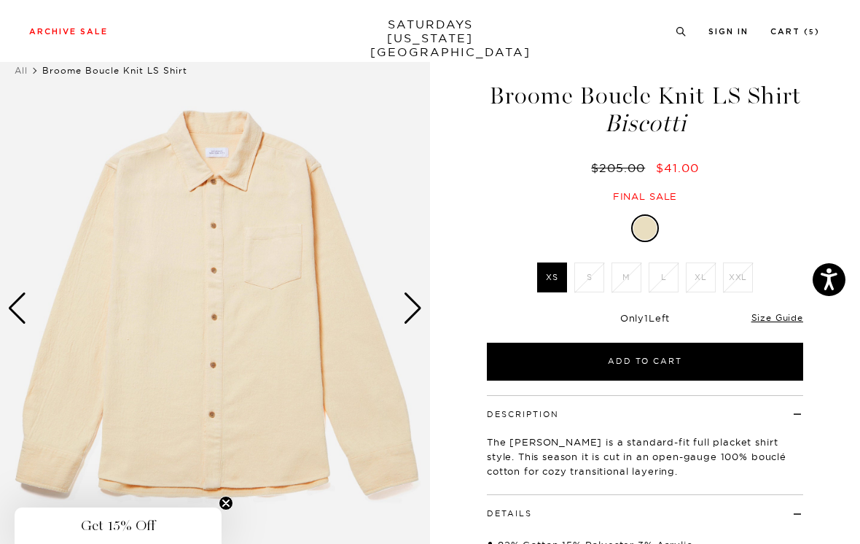
click at [418, 300] on div "Next slide" at bounding box center [413, 308] width 20 height 32
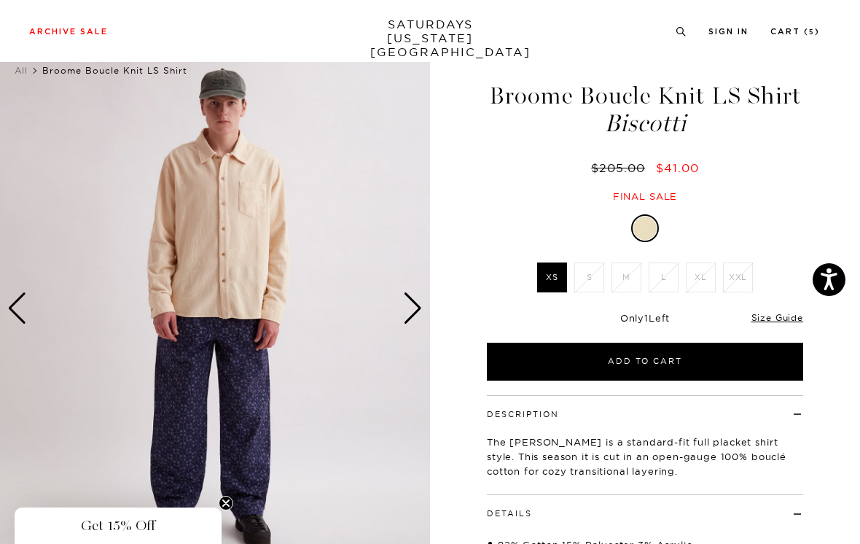
click at [414, 306] on div "Next slide" at bounding box center [413, 308] width 20 height 32
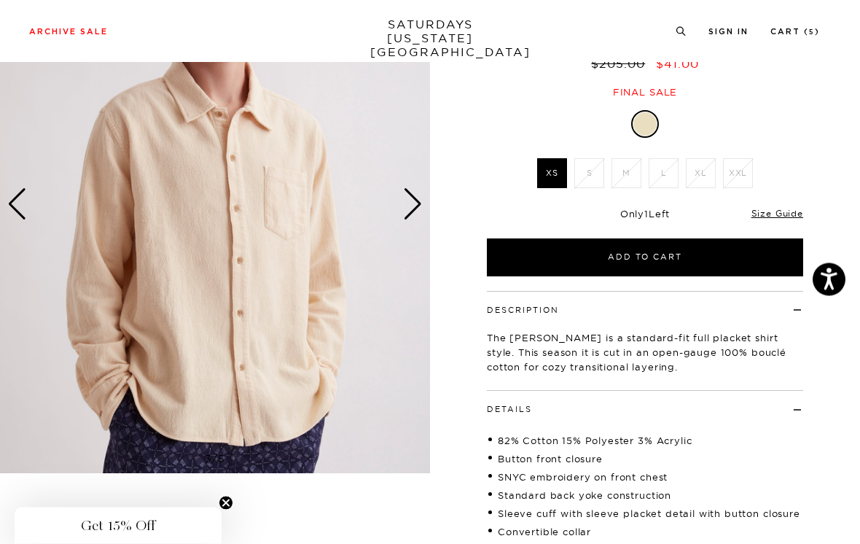
click at [416, 197] on div "Next slide" at bounding box center [413, 205] width 20 height 32
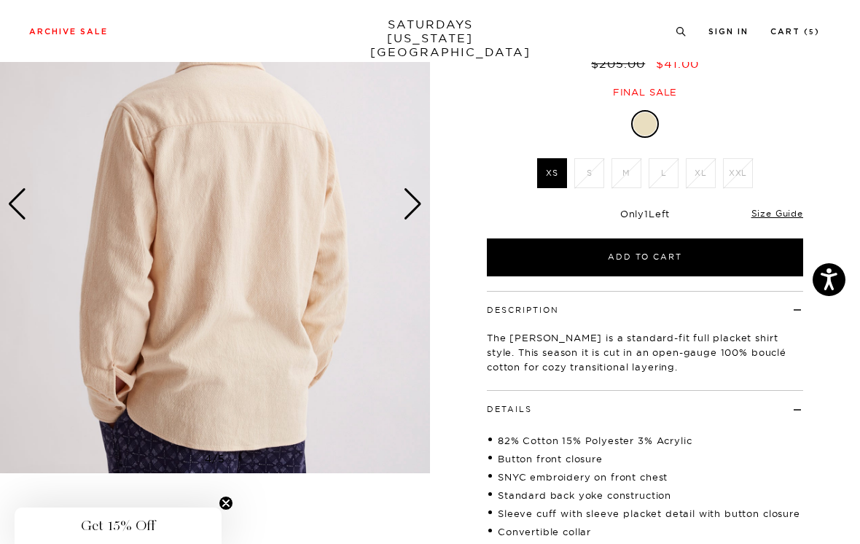
click at [416, 199] on div "Next slide" at bounding box center [413, 204] width 20 height 32
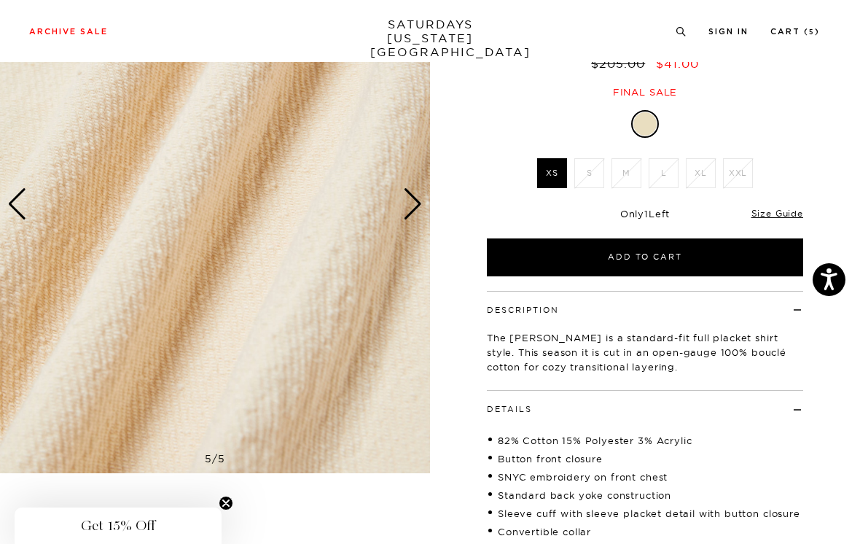
click at [419, 199] on div "Next slide" at bounding box center [413, 204] width 20 height 32
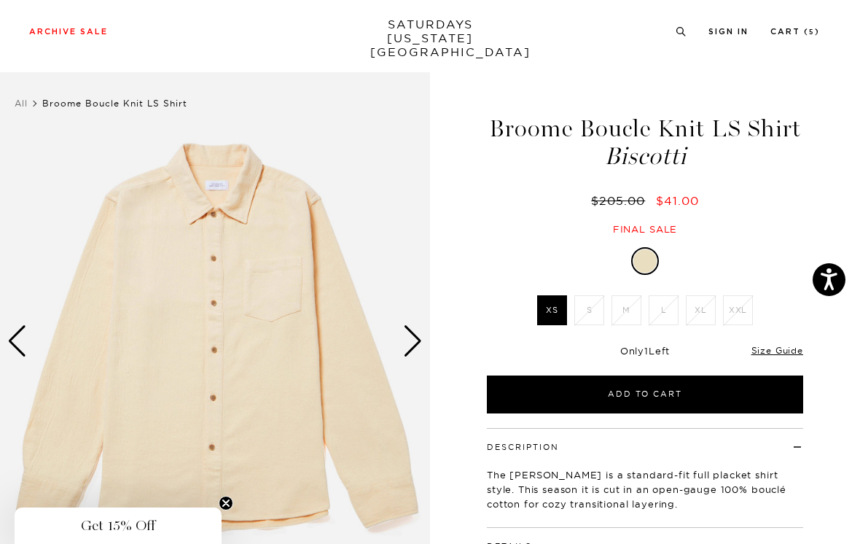
scroll to position [0, 0]
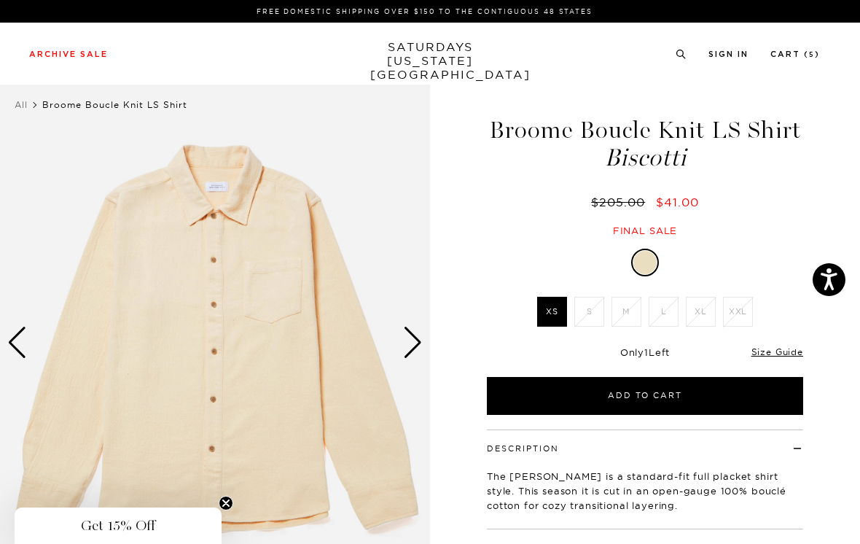
click at [594, 312] on li "S" at bounding box center [589, 312] width 37 height 30
click at [690, 394] on button "Add to Cart" at bounding box center [645, 396] width 316 height 38
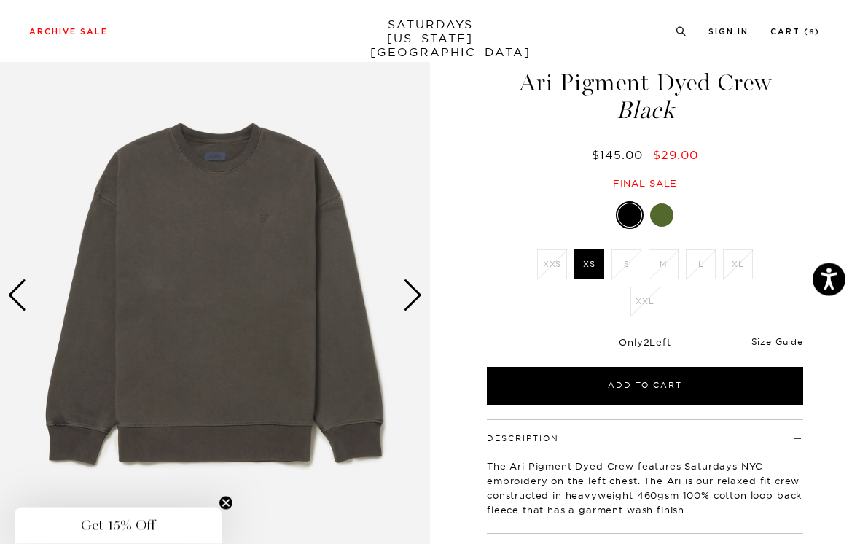
scroll to position [47, 0]
click at [777, 336] on link "Size Guide" at bounding box center [778, 341] width 52 height 11
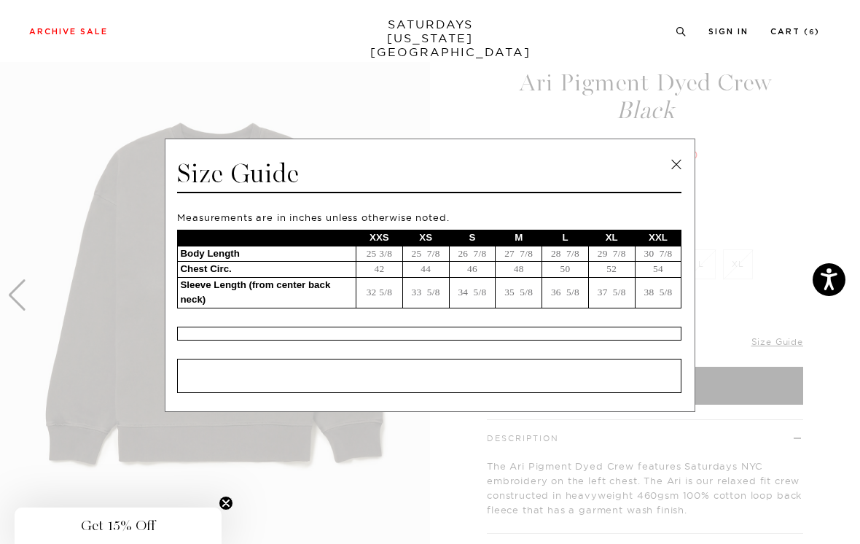
click at [679, 176] on link at bounding box center [677, 165] width 22 height 22
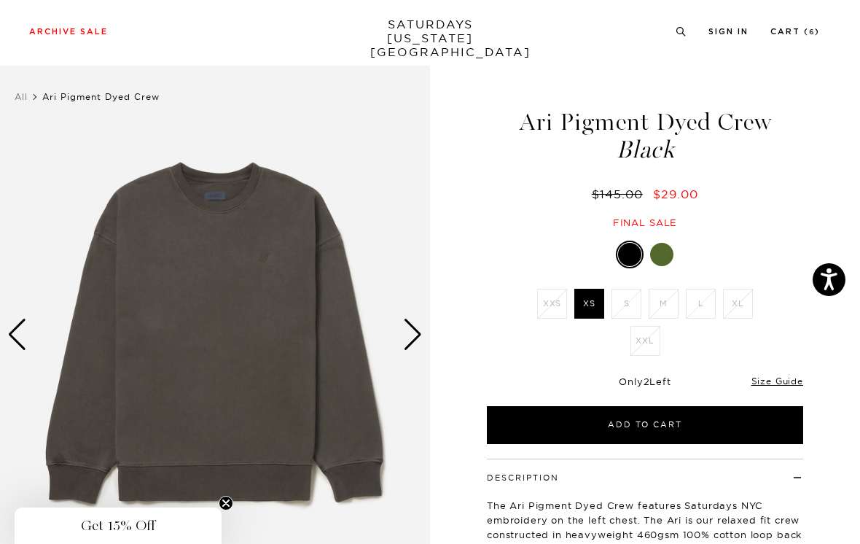
scroll to position [7, 0]
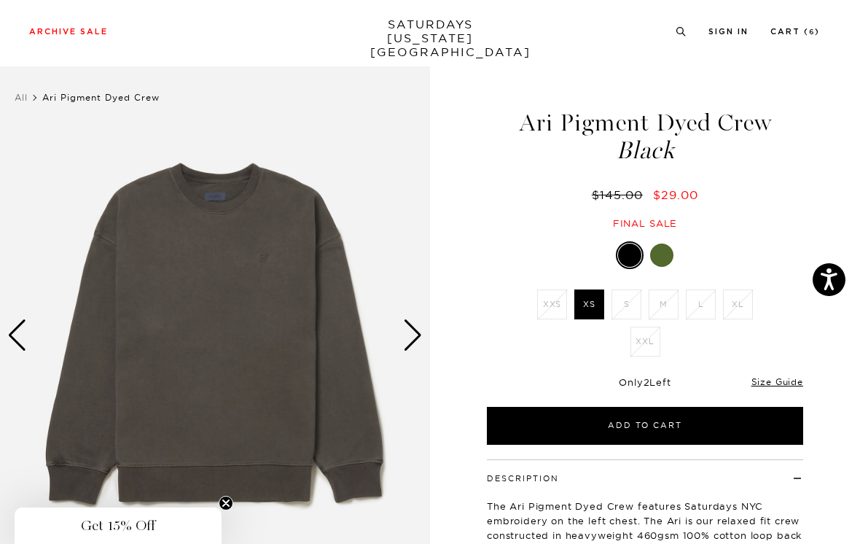
click at [411, 330] on div "Next slide" at bounding box center [413, 335] width 20 height 32
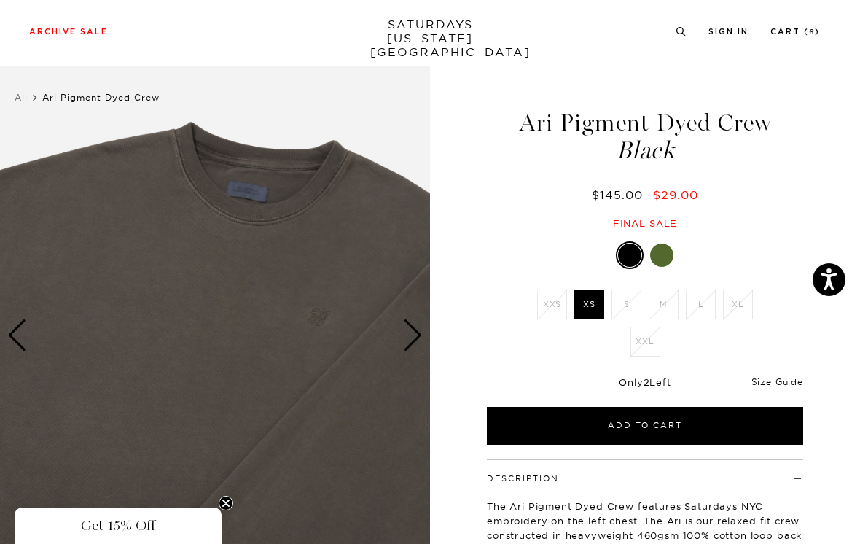
click at [405, 339] on div "Next slide" at bounding box center [413, 335] width 20 height 32
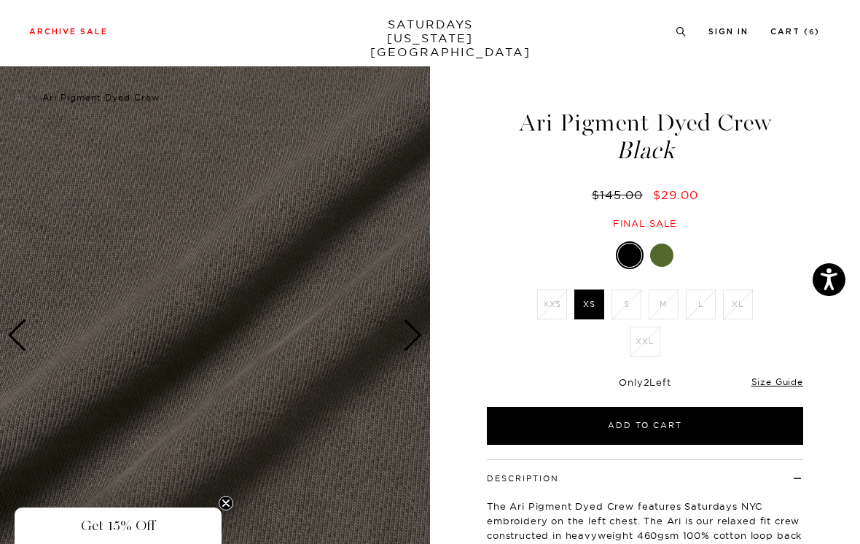
click at [400, 334] on img at bounding box center [215, 335] width 430 height 538
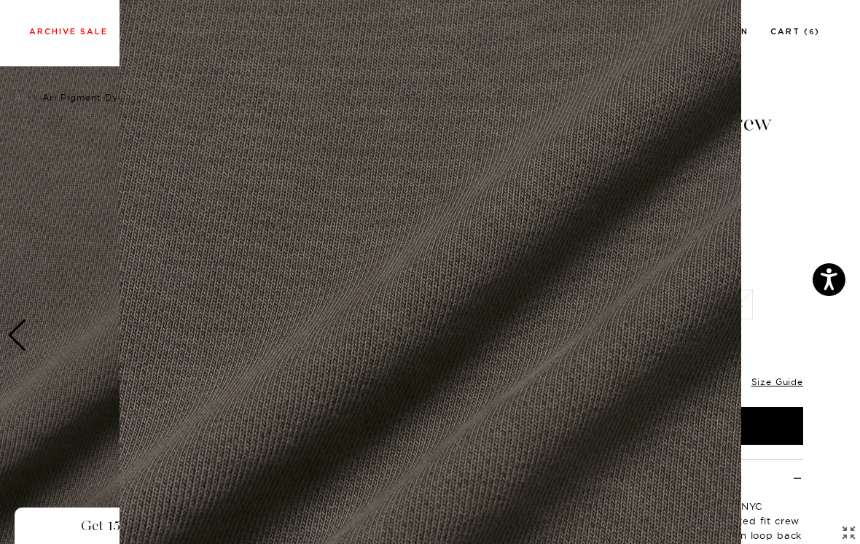
scroll to position [101, 0]
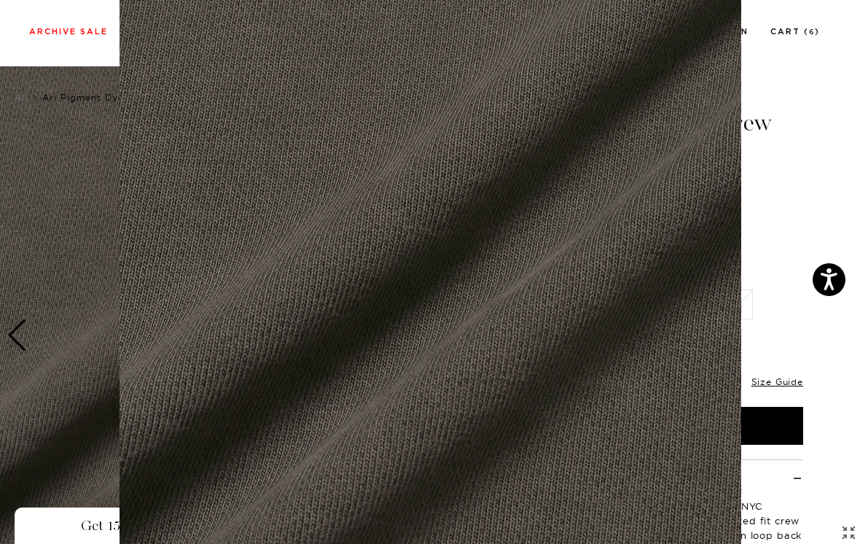
click at [479, 330] on img at bounding box center [431, 272] width 622 height 747
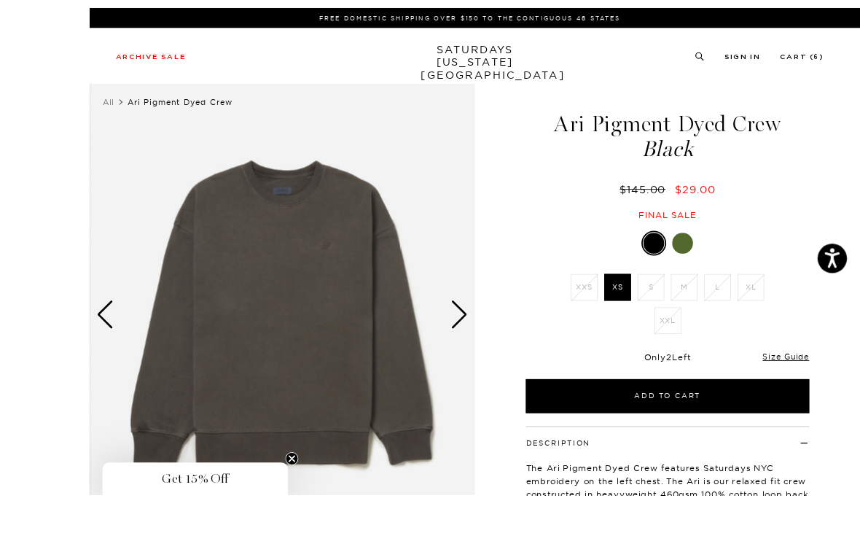
scroll to position [16, 0]
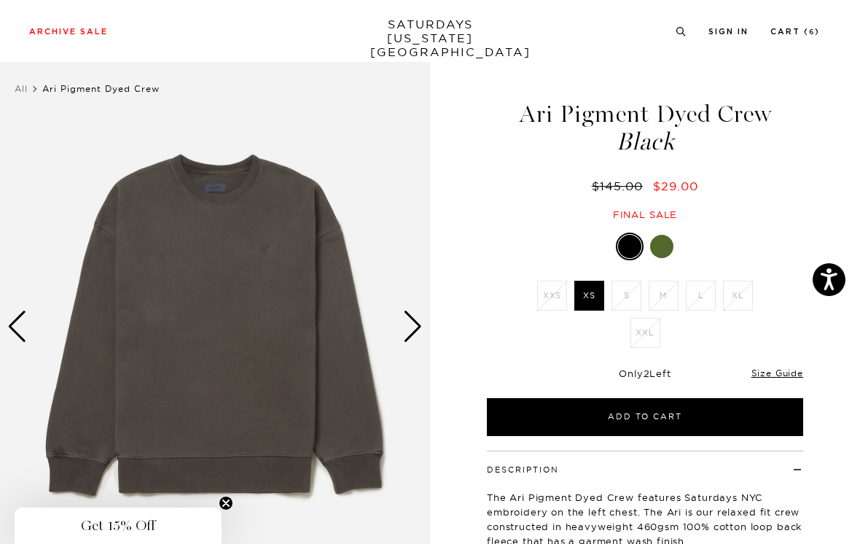
click at [413, 323] on div "Next slide" at bounding box center [413, 327] width 20 height 32
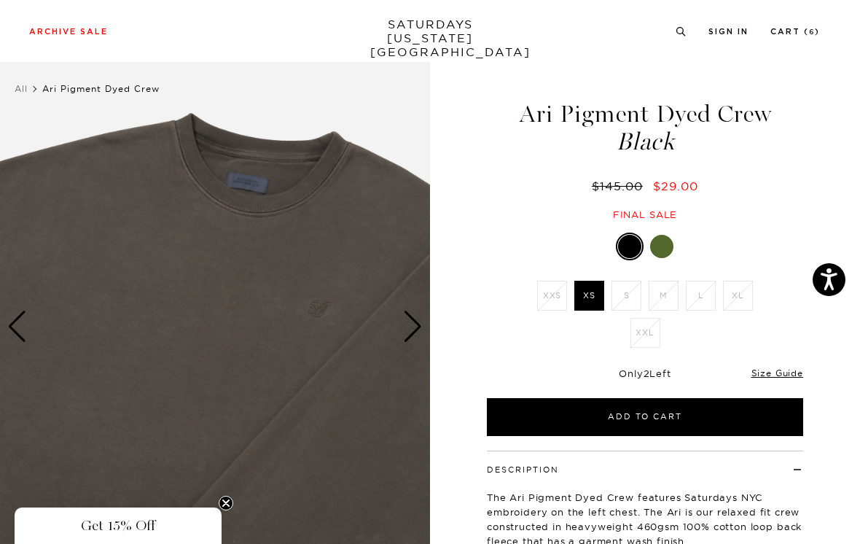
click at [413, 324] on div "Next slide" at bounding box center [413, 327] width 20 height 32
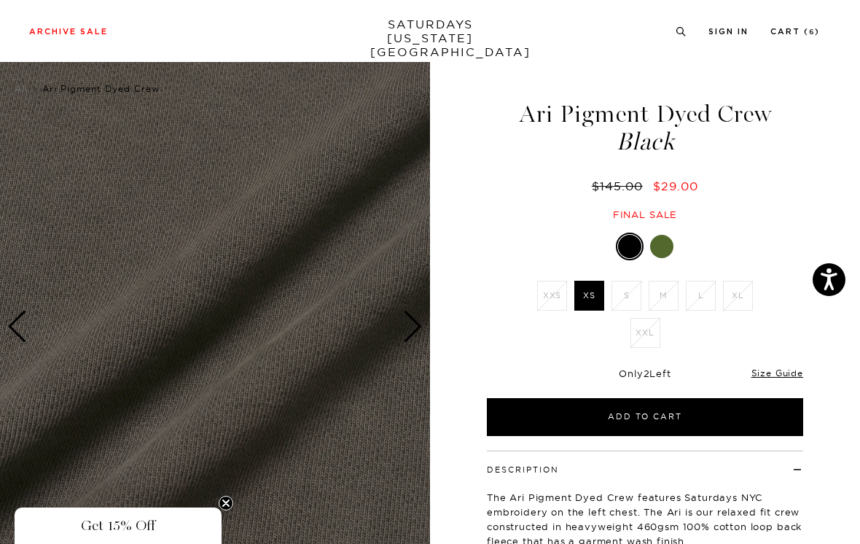
click at [664, 248] on div at bounding box center [661, 246] width 23 height 23
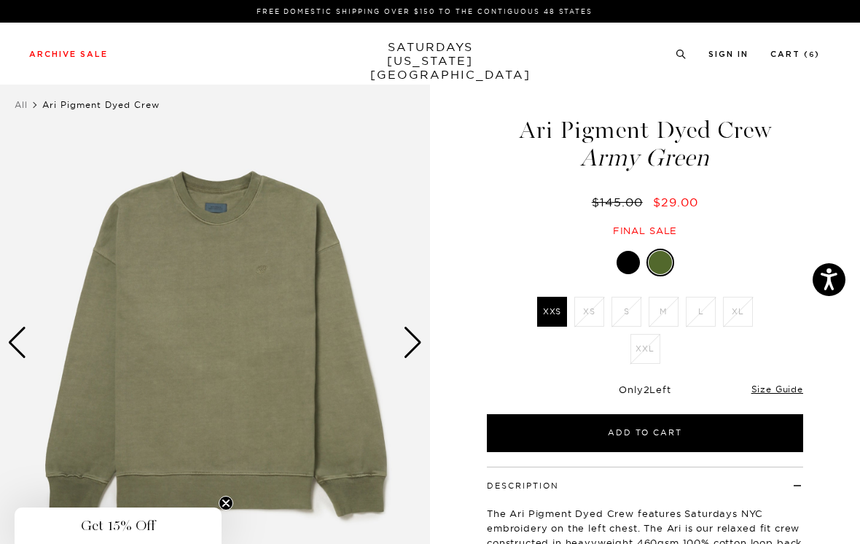
click at [637, 254] on div at bounding box center [628, 262] width 23 height 23
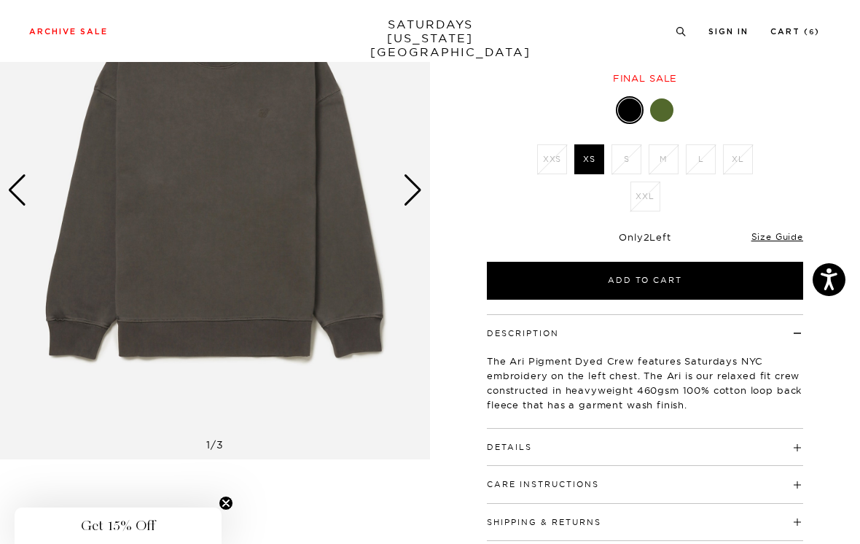
scroll to position [153, 0]
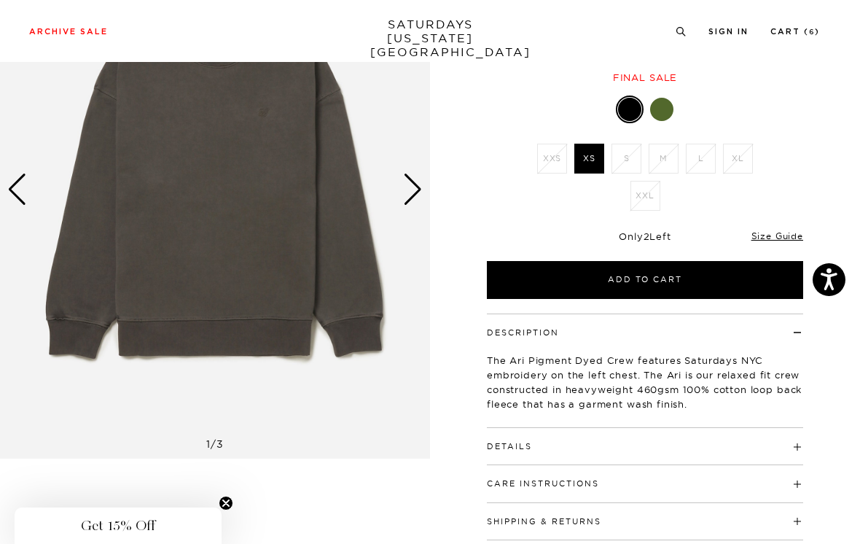
click at [784, 239] on link "Size Guide" at bounding box center [778, 235] width 52 height 11
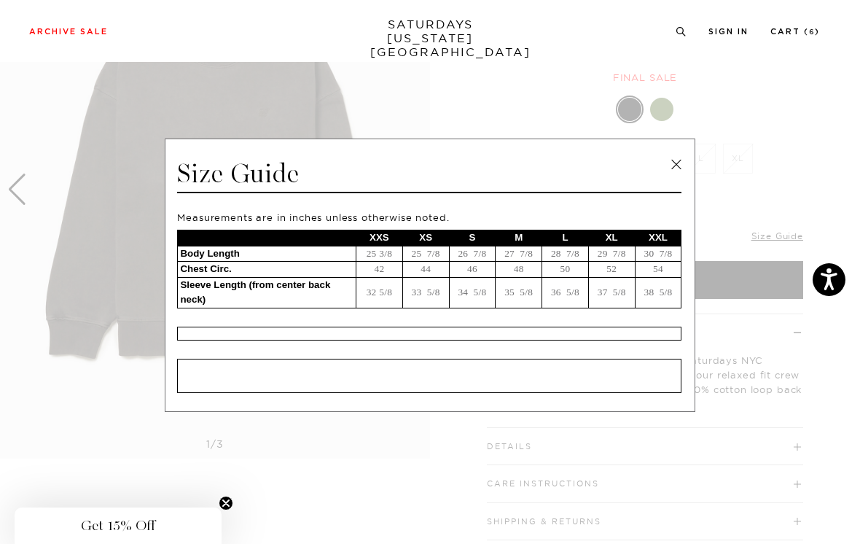
click at [680, 176] on link at bounding box center [677, 165] width 22 height 22
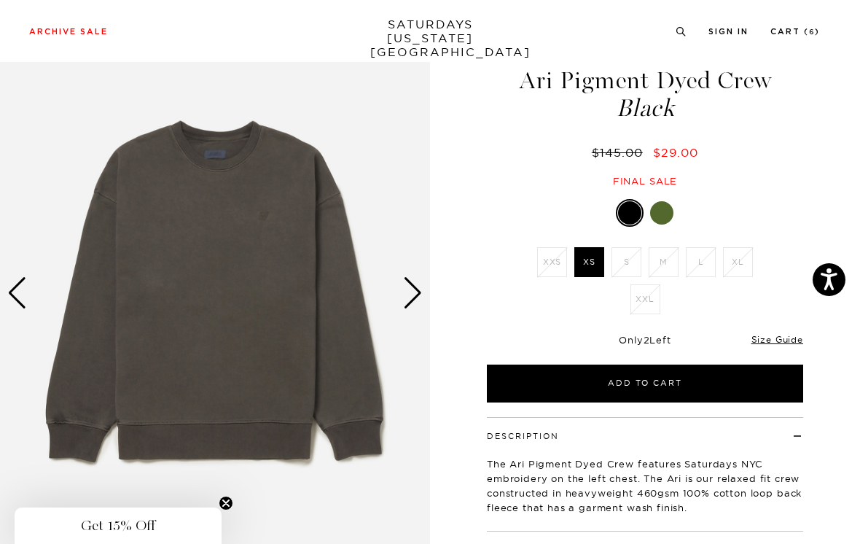
scroll to position [0, 0]
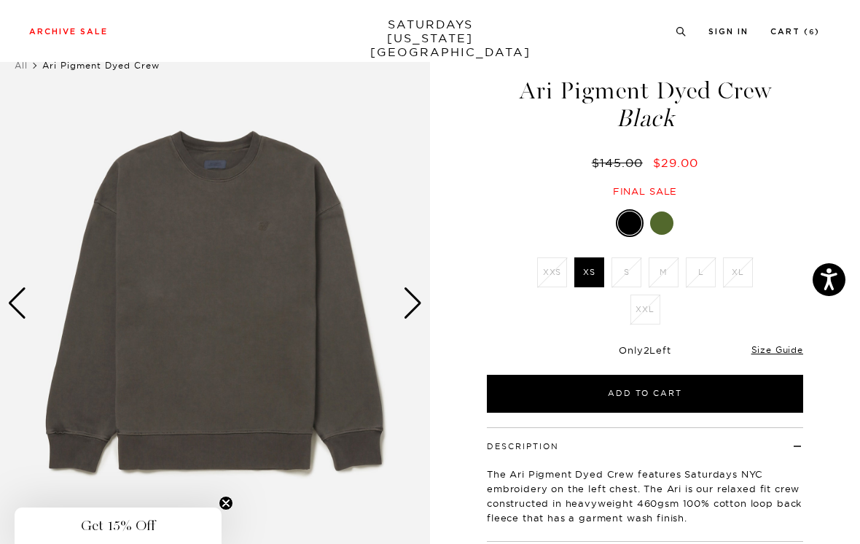
scroll to position [40, 0]
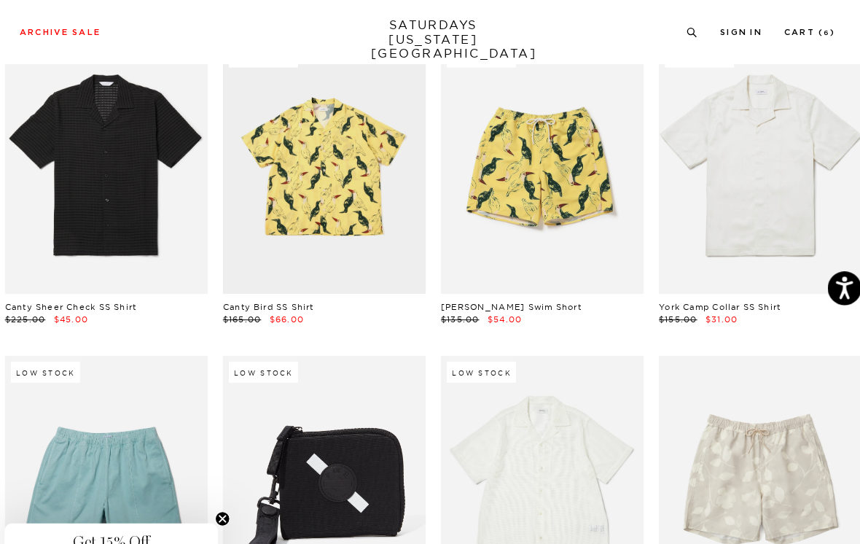
scroll to position [1641, 0]
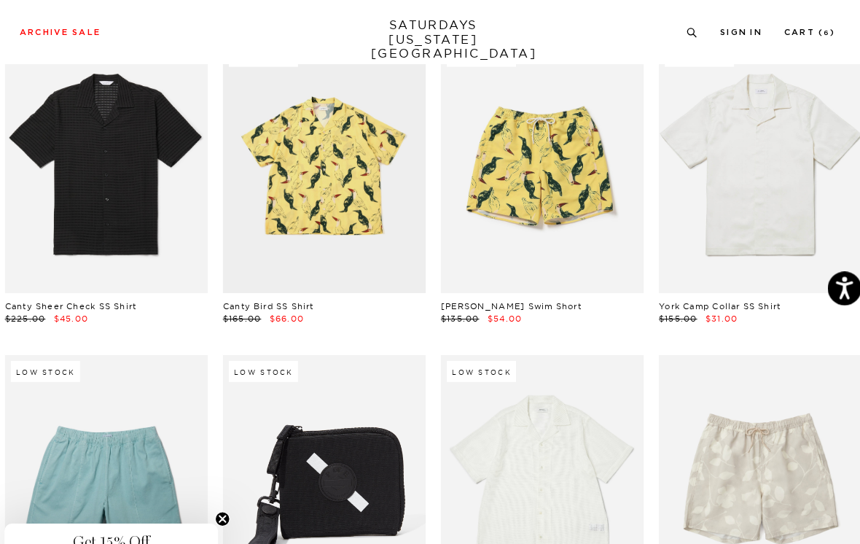
click at [151, 192] on link at bounding box center [113, 162] width 197 height 246
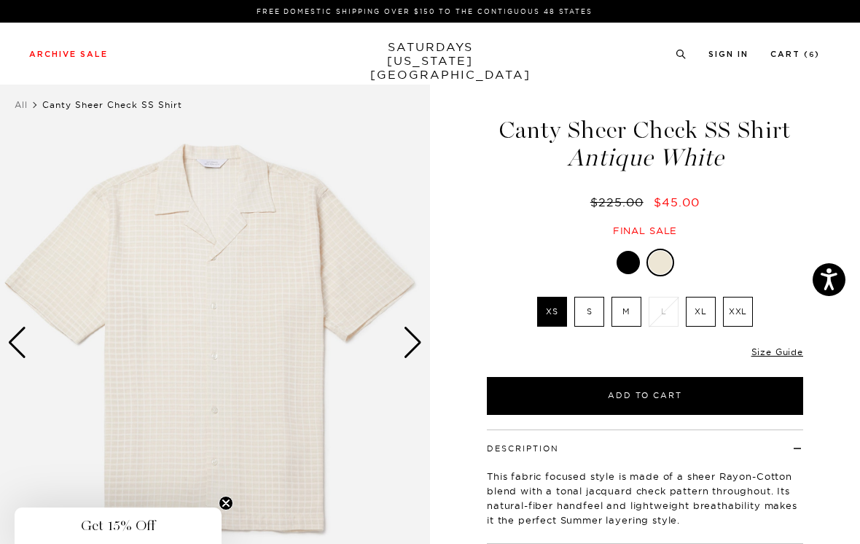
click at [622, 265] on div at bounding box center [628, 262] width 23 height 23
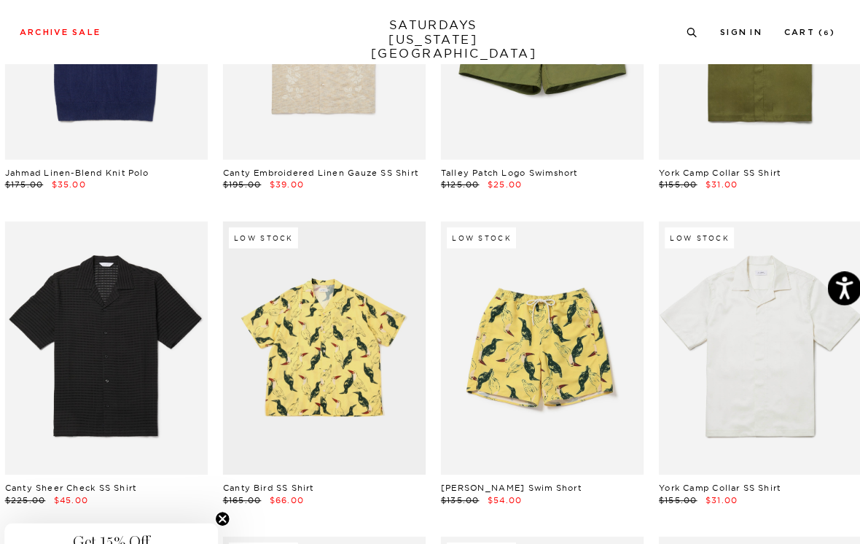
scroll to position [1466, 0]
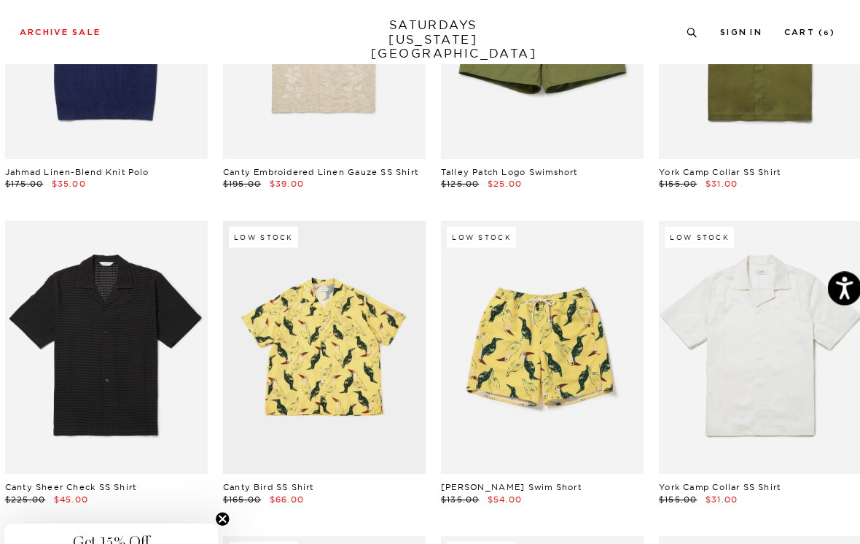
click at [140, 351] on link at bounding box center [113, 337] width 197 height 246
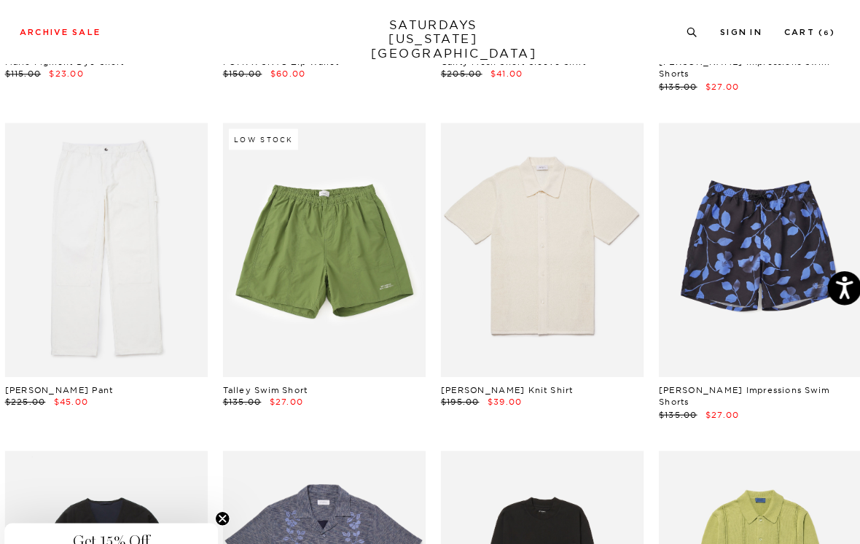
scroll to position [2185, 0]
click at [163, 257] on link at bounding box center [113, 242] width 197 height 246
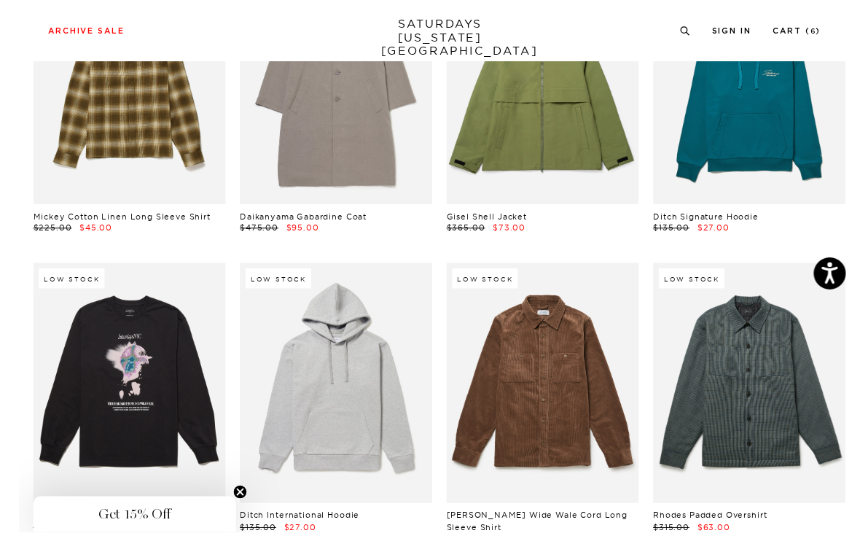
scroll to position [9741, 0]
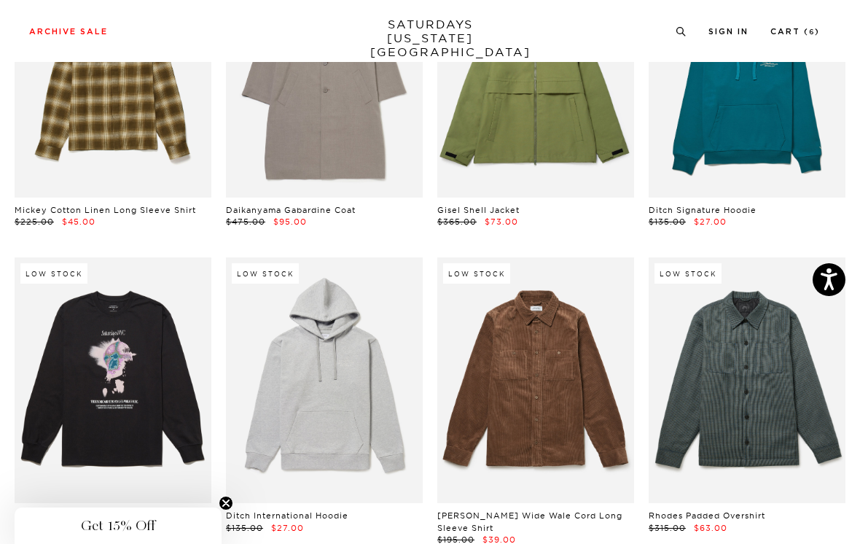
click at [378, 346] on link at bounding box center [324, 380] width 197 height 246
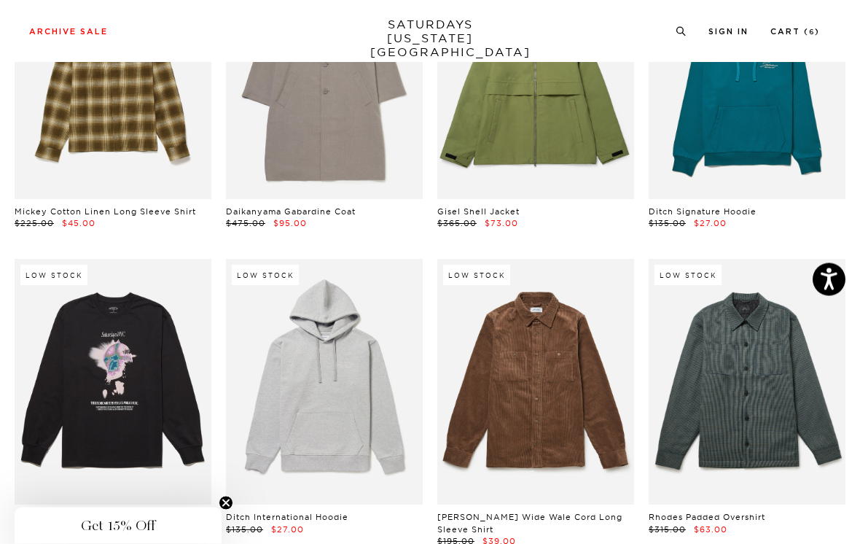
scroll to position [9740, 0]
click at [359, 315] on link at bounding box center [324, 382] width 197 height 246
click at [365, 324] on link at bounding box center [324, 382] width 197 height 246
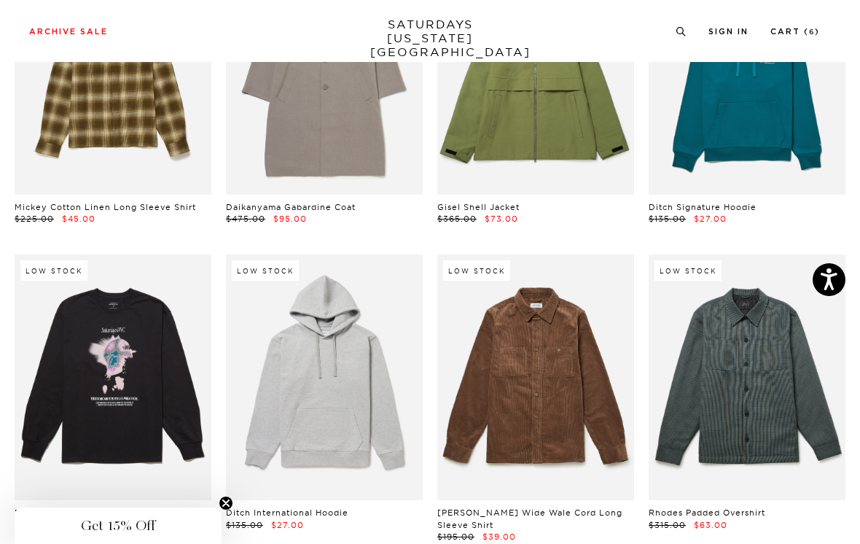
click at [370, 318] on link at bounding box center [324, 377] width 197 height 246
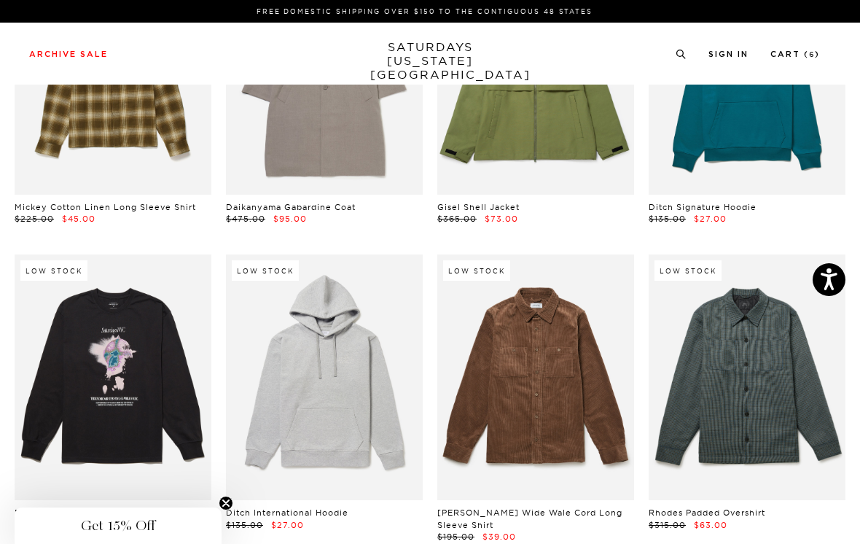
scroll to position [9767, 0]
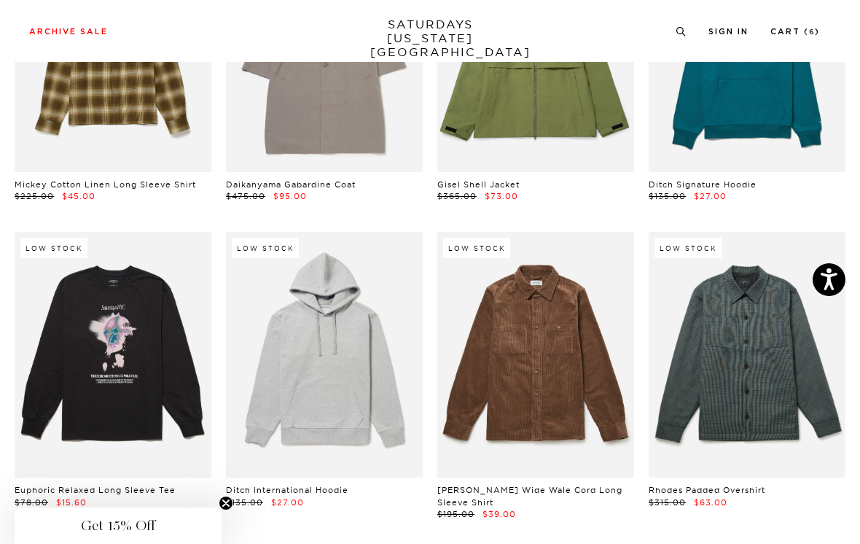
click at [376, 295] on link at bounding box center [324, 355] width 197 height 246
click at [369, 276] on link at bounding box center [324, 355] width 197 height 246
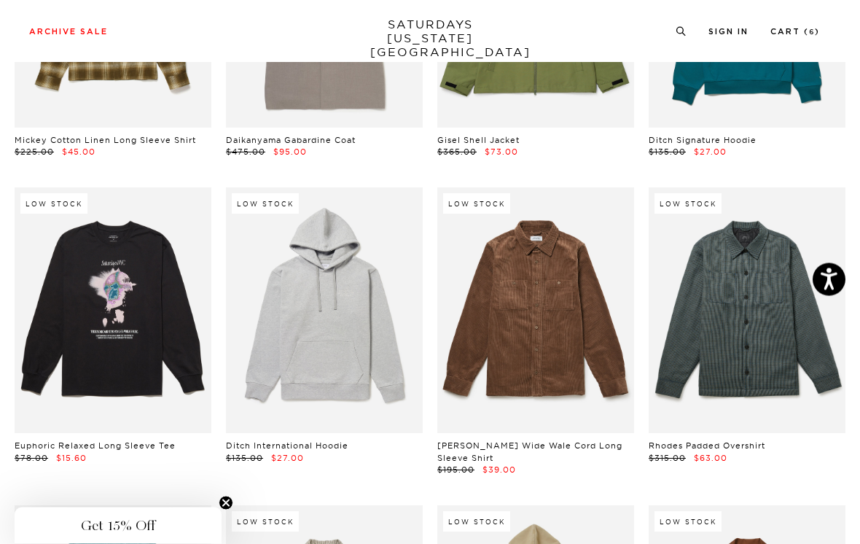
scroll to position [9811, 0]
click at [354, 277] on link at bounding box center [324, 310] width 197 height 246
click at [338, 241] on link at bounding box center [324, 310] width 197 height 246
click at [295, 272] on link at bounding box center [324, 310] width 197 height 246
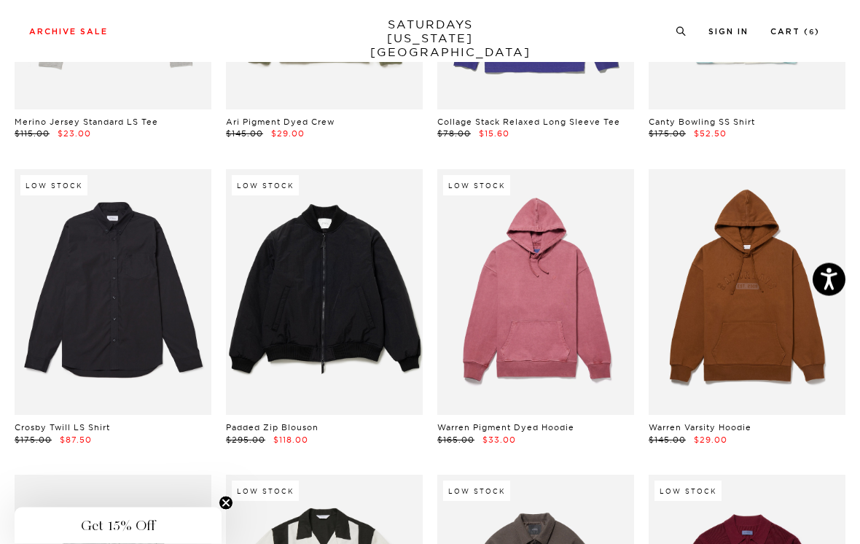
scroll to position [12305, 0]
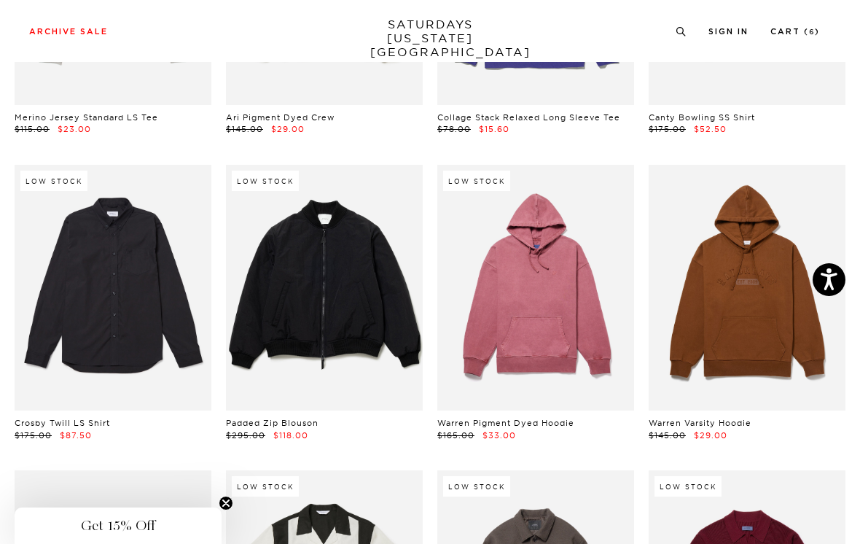
click at [125, 238] on link at bounding box center [113, 288] width 197 height 246
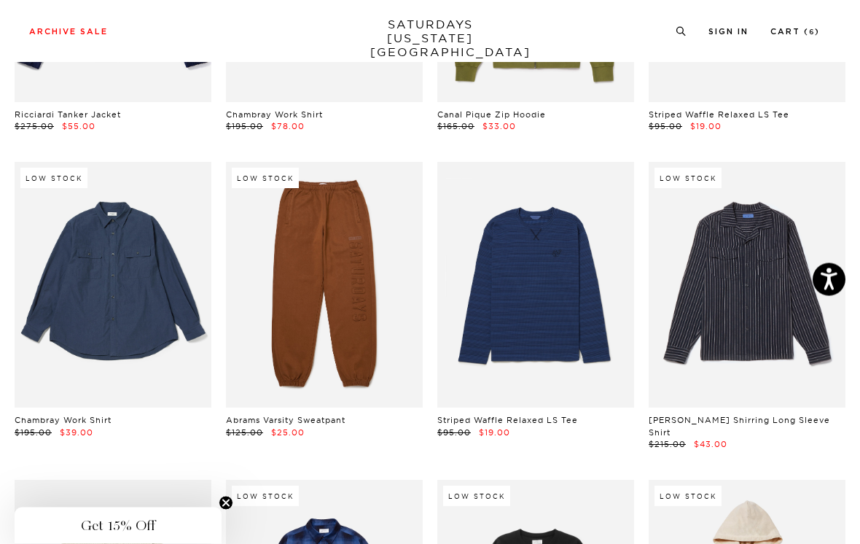
scroll to position [13531, 0]
click at [812, 31] on small "6" at bounding box center [812, 32] width 6 height 7
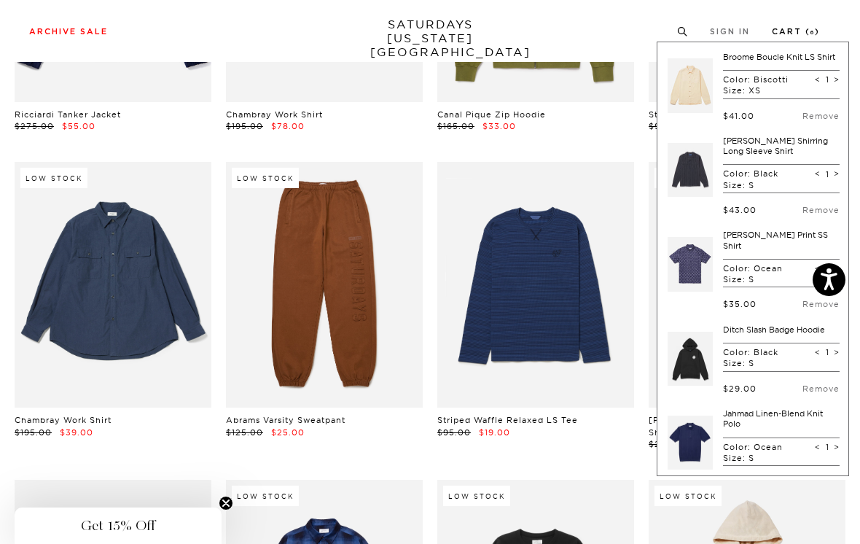
click at [628, 34] on div "Archive Sale Men's Tees Shirts Shorts Swim Knitwear Pants Sweats" at bounding box center [424, 30] width 791 height 13
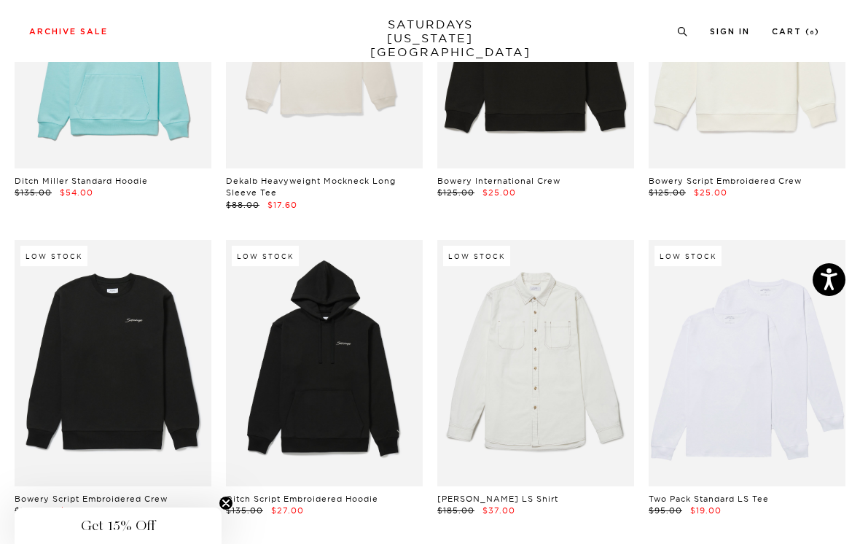
scroll to position [15007, 0]
click at [604, 239] on link at bounding box center [535, 362] width 197 height 246
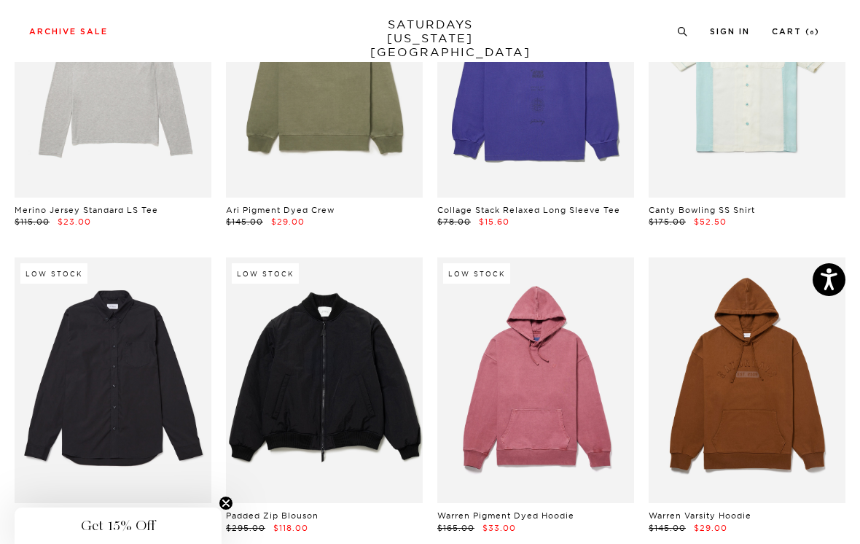
scroll to position [12215, 0]
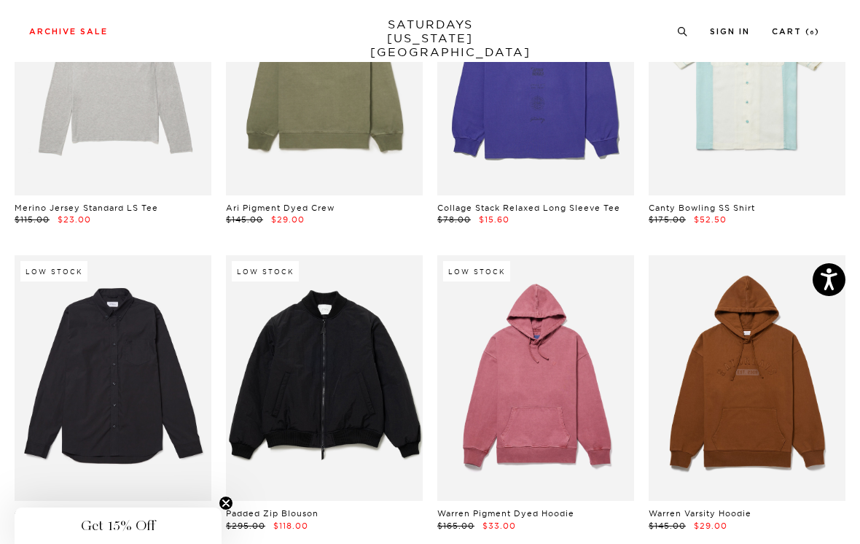
click at [174, 255] on link at bounding box center [113, 378] width 197 height 246
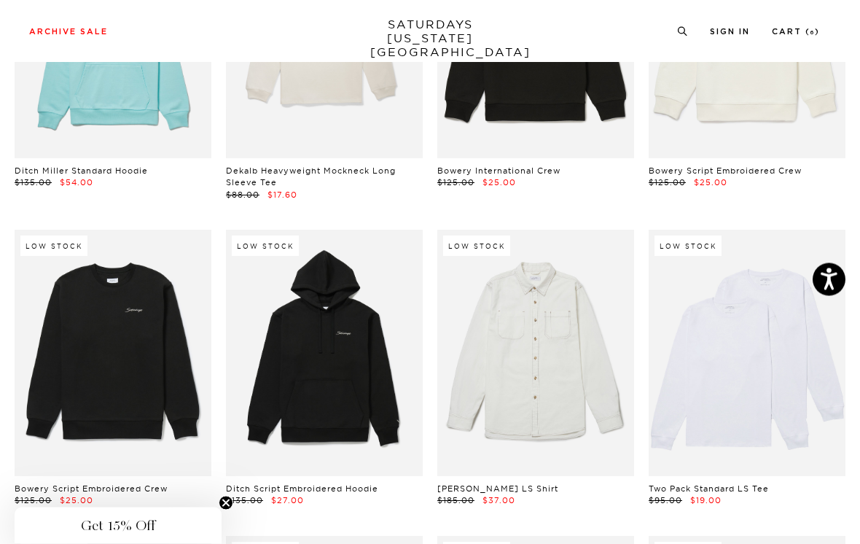
scroll to position [15015, 0]
click at [583, 231] on link at bounding box center [535, 354] width 197 height 246
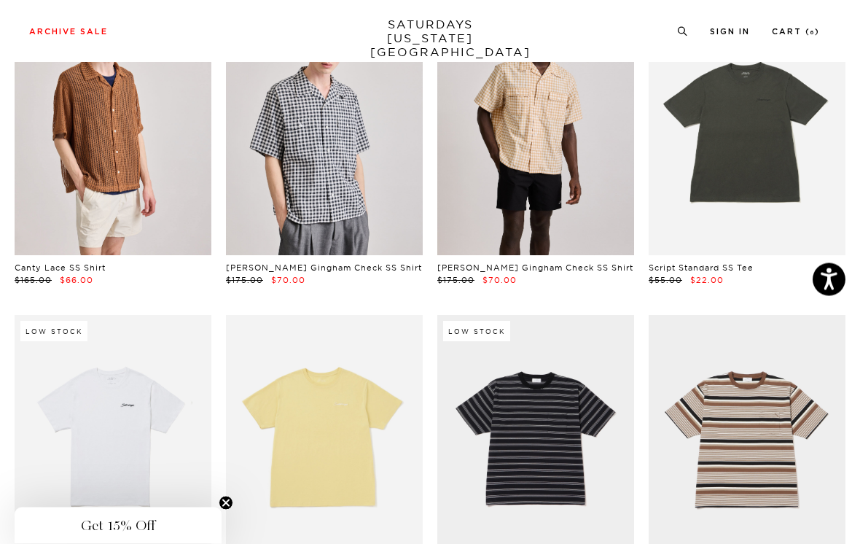
scroll to position [16925, 0]
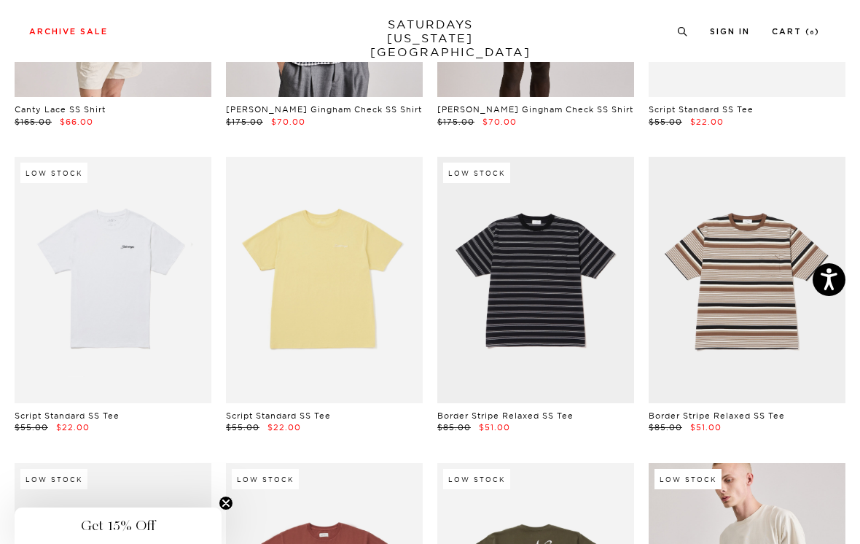
click at [757, 220] on link at bounding box center [747, 280] width 197 height 246
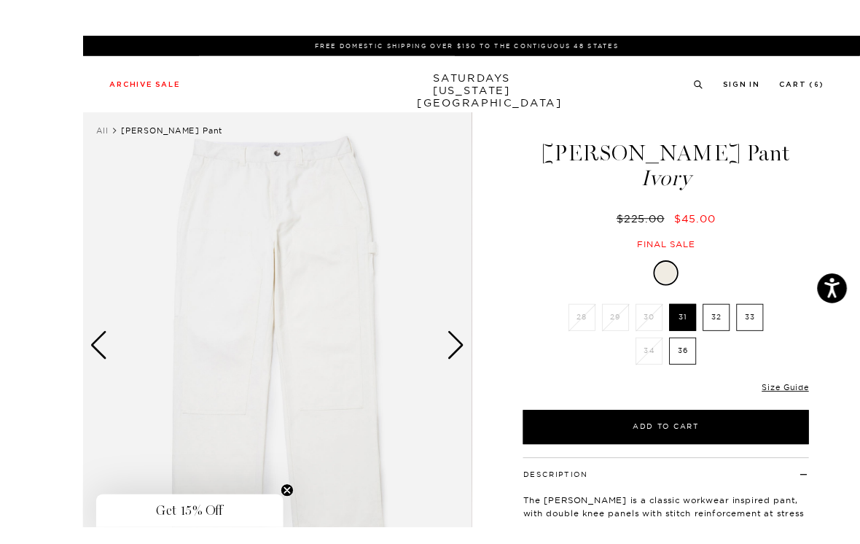
scroll to position [1, 0]
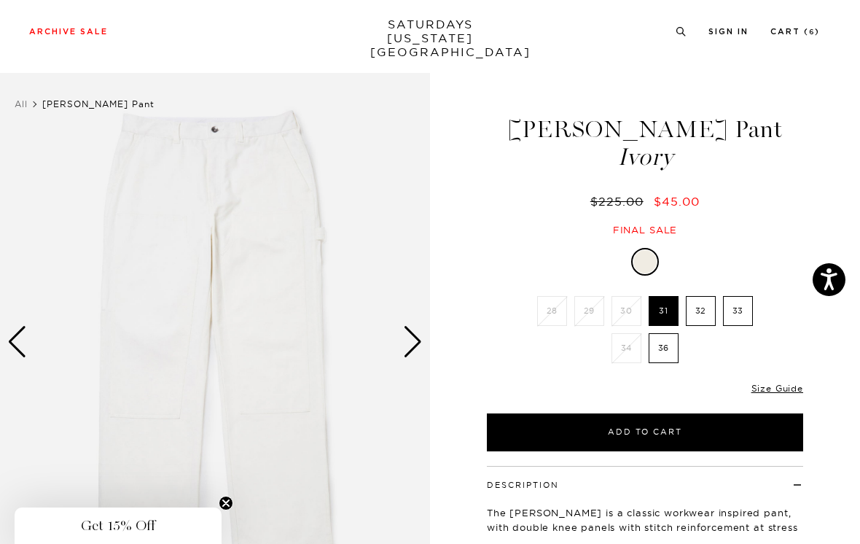
click at [416, 341] on div "Next slide" at bounding box center [413, 342] width 20 height 32
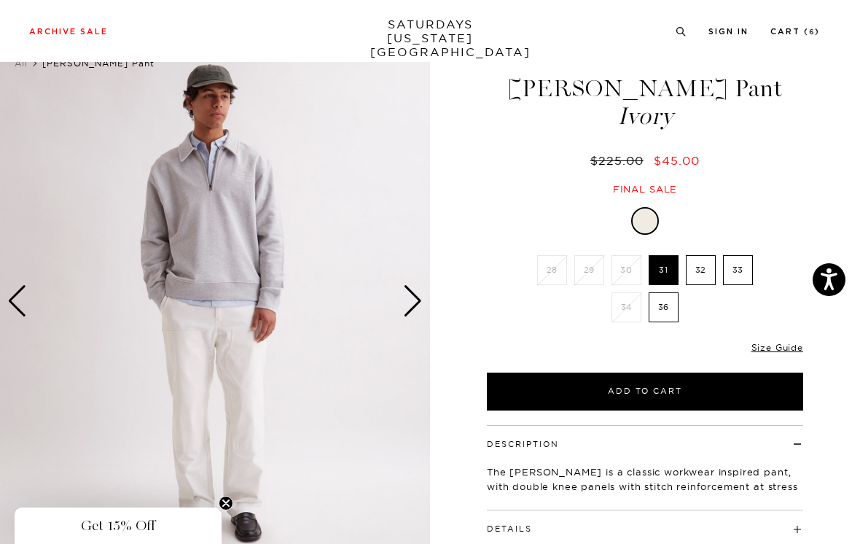
scroll to position [40, 0]
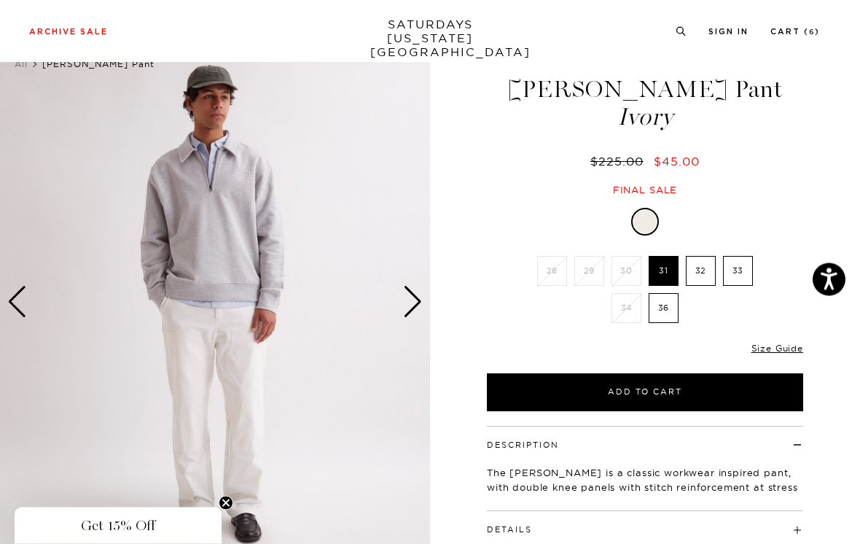
click at [420, 295] on div "Next slide" at bounding box center [413, 303] width 20 height 32
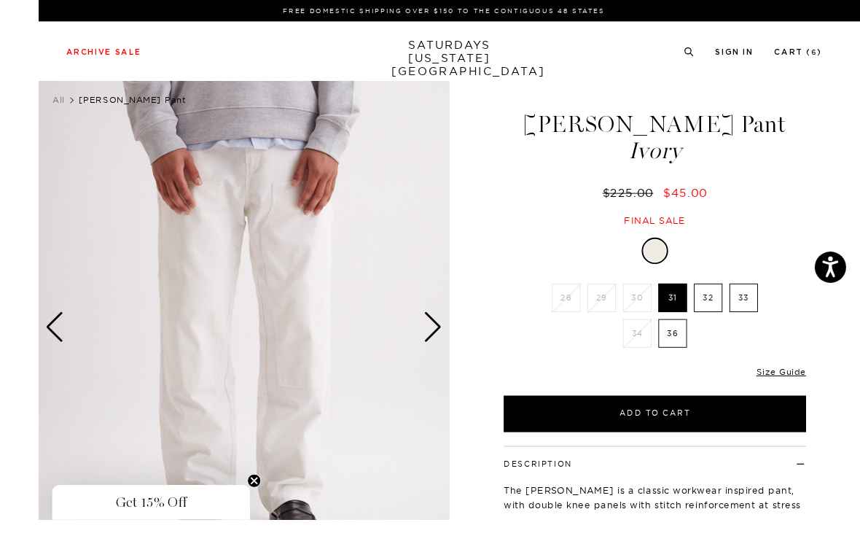
scroll to position [47, 0]
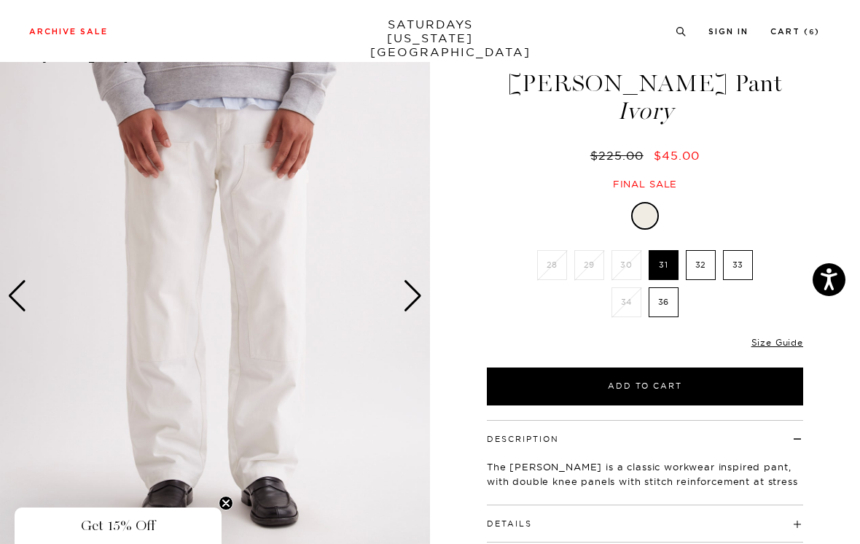
click at [412, 293] on div "Next slide" at bounding box center [413, 296] width 20 height 32
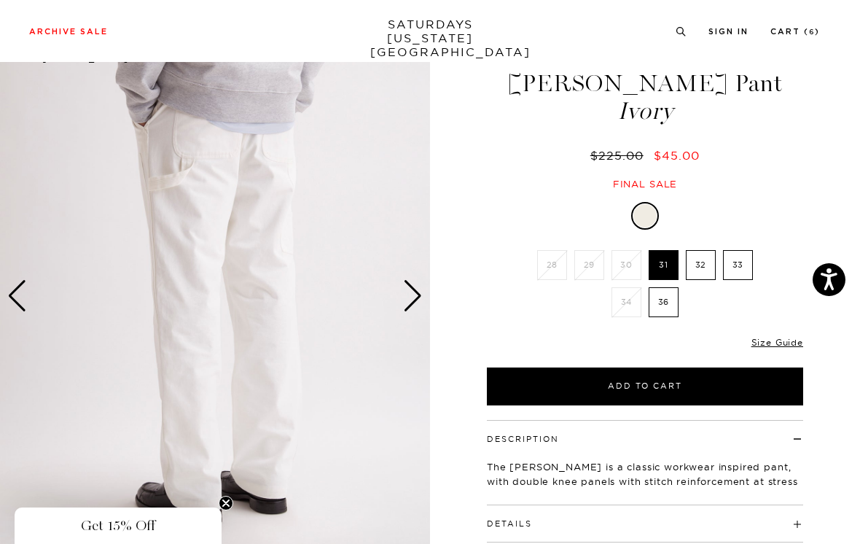
click at [418, 297] on div "Next slide" at bounding box center [413, 296] width 20 height 32
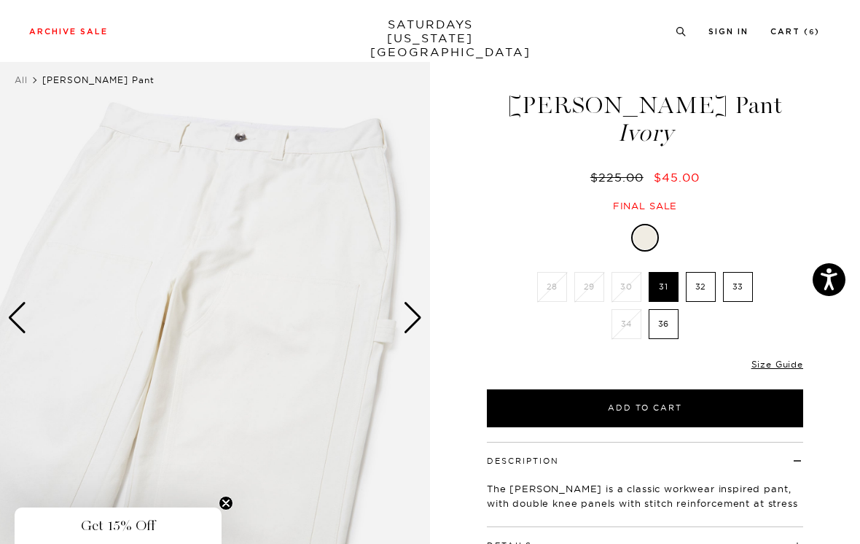
scroll to position [0, 0]
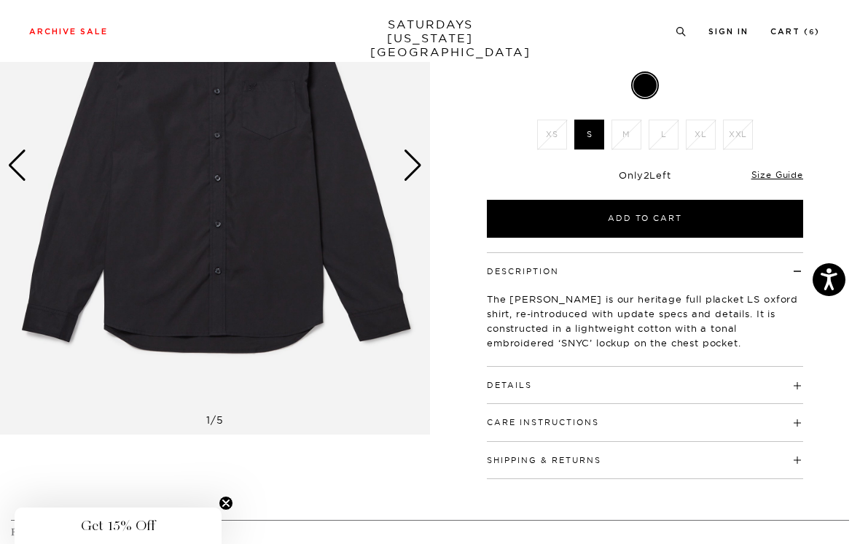
scroll to position [271, 0]
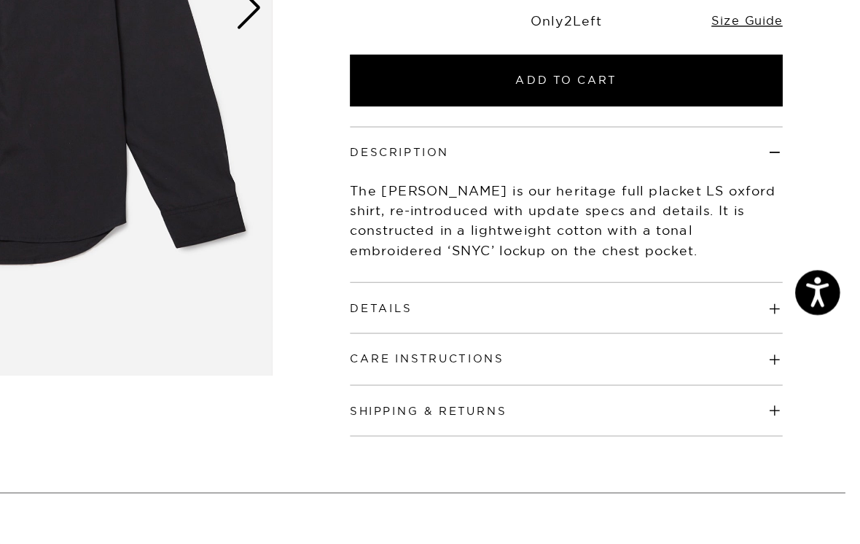
click at [487, 273] on h4 "Details" at bounding box center [645, 285] width 316 height 24
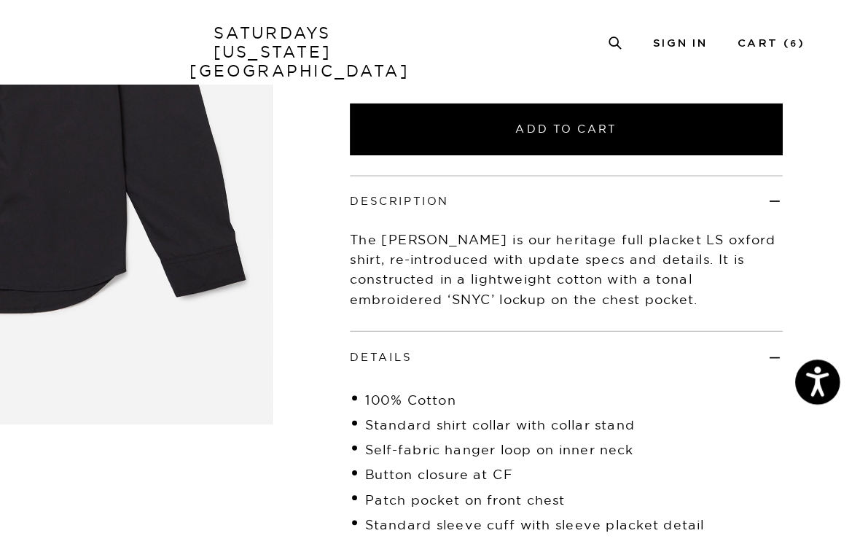
scroll to position [160, 0]
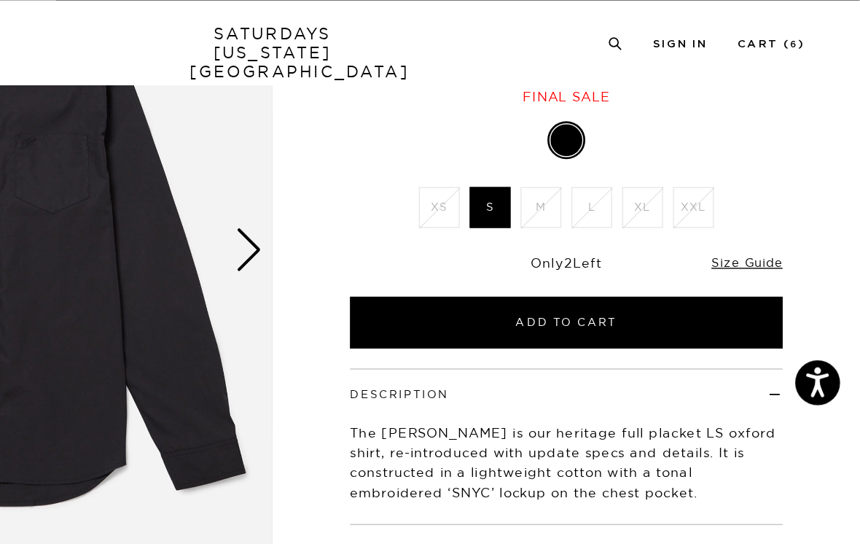
click at [752, 191] on link "Size Guide" at bounding box center [778, 191] width 52 height 11
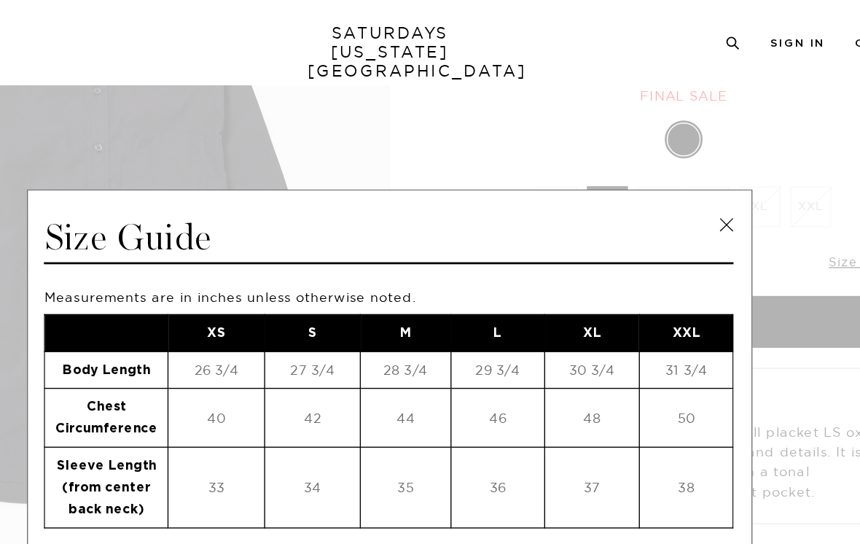
click at [666, 163] on link at bounding box center [677, 165] width 22 height 22
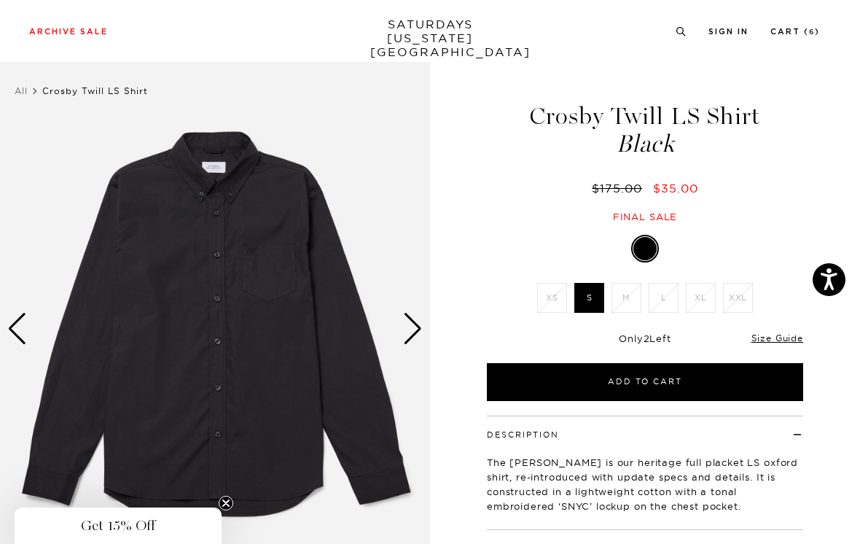
scroll to position [0, 0]
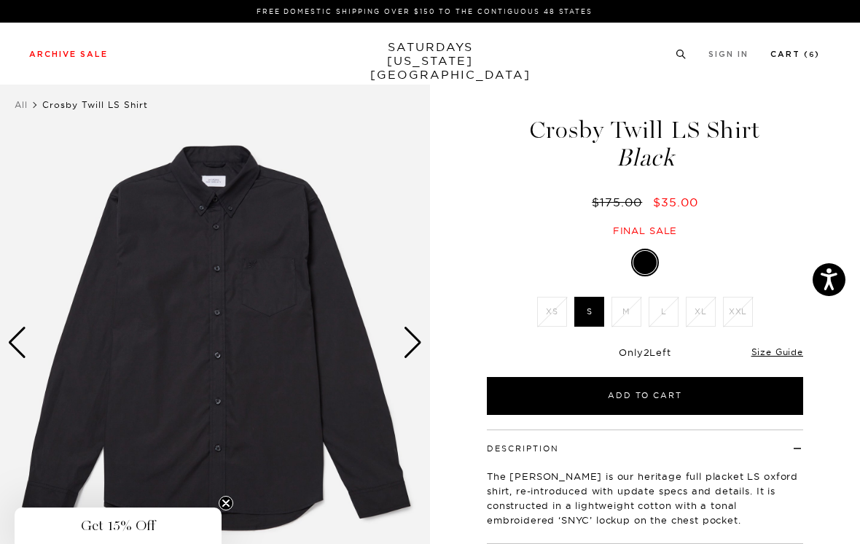
click at [797, 50] on link "Cart ( 6 )" at bounding box center [796, 54] width 50 height 8
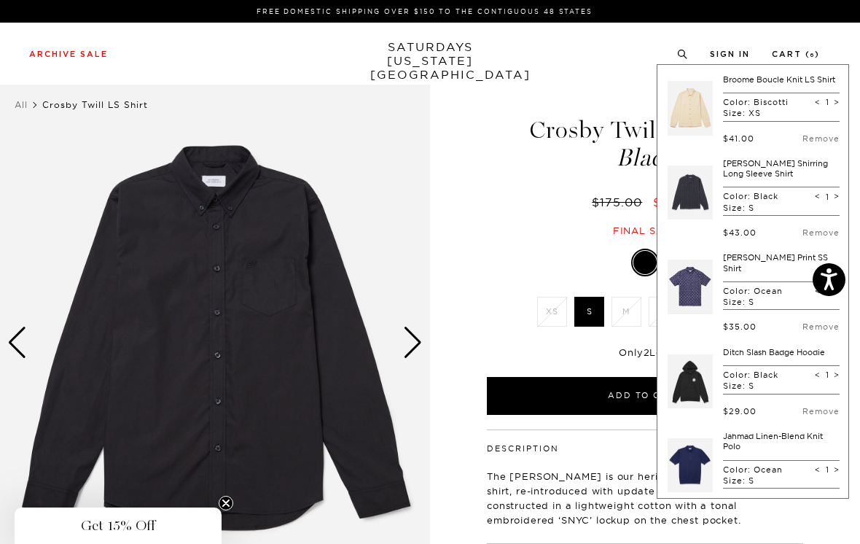
click at [608, 63] on div "Archive Sale Men's Tees Shirts Shorts Swim Knitwear Pants Sweats Women's" at bounding box center [430, 54] width 860 height 62
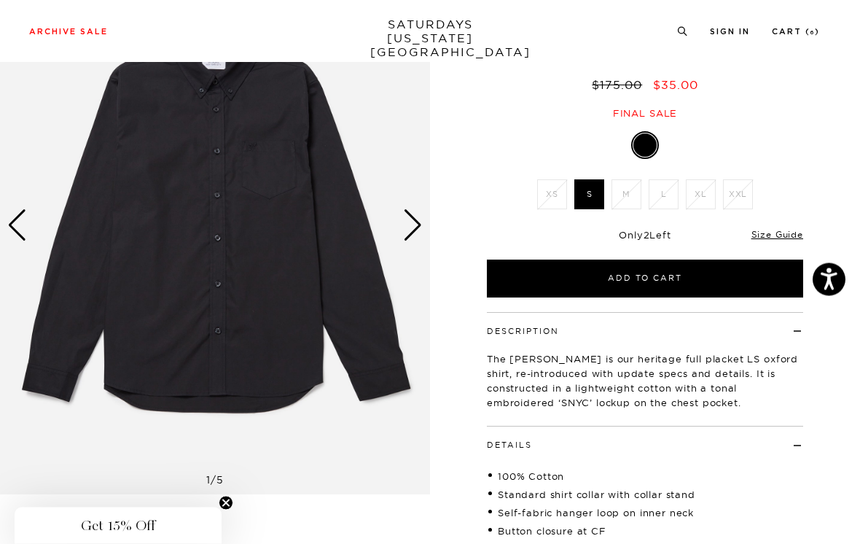
scroll to position [117, 0]
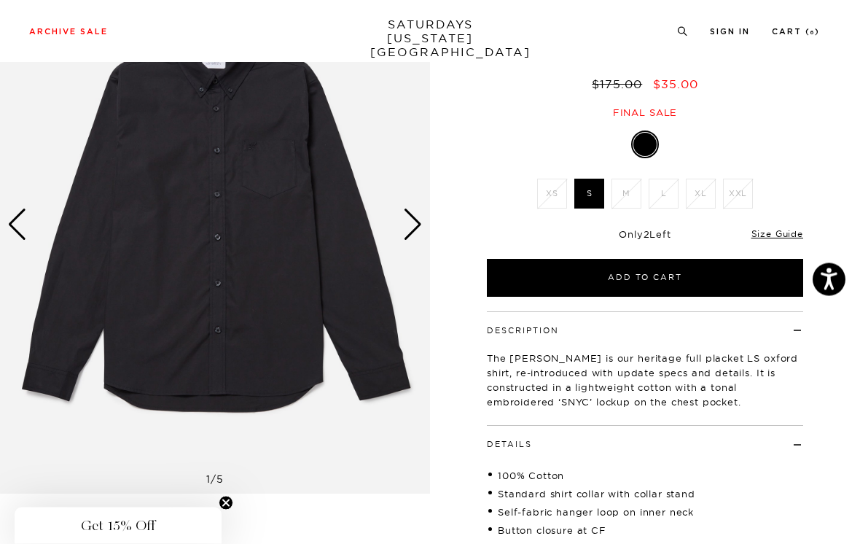
click at [789, 237] on link "Size Guide" at bounding box center [778, 234] width 52 height 11
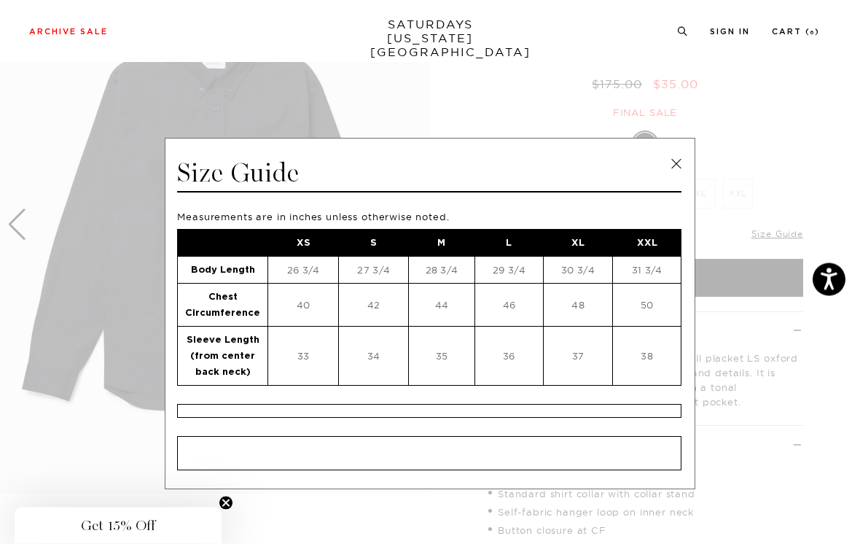
scroll to position [118, 0]
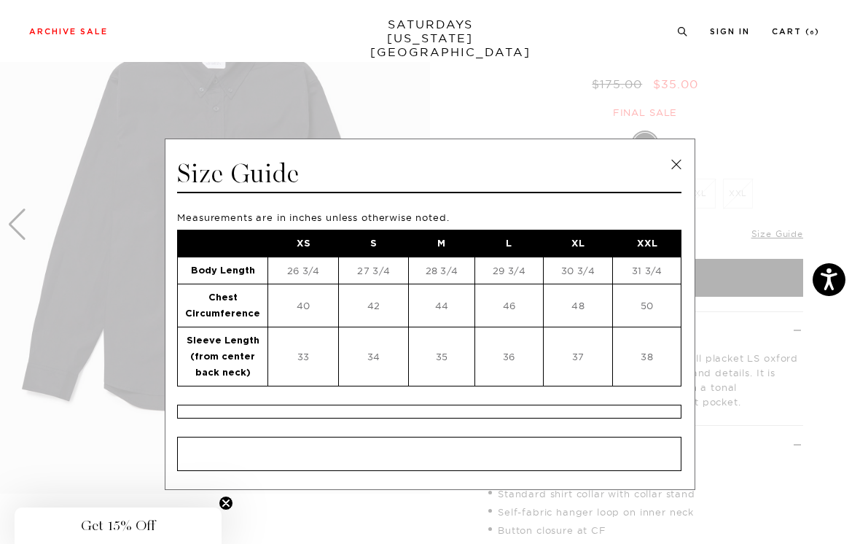
click at [675, 165] on link at bounding box center [677, 165] width 22 height 22
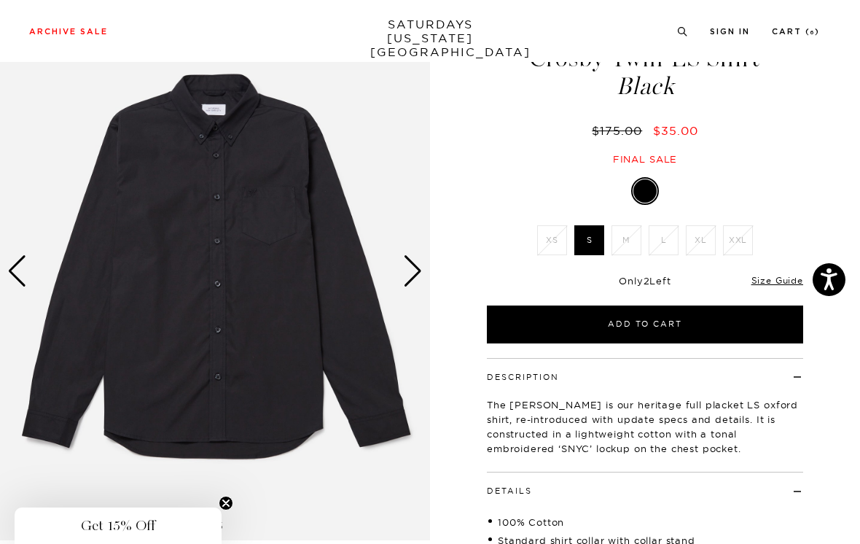
scroll to position [0, 0]
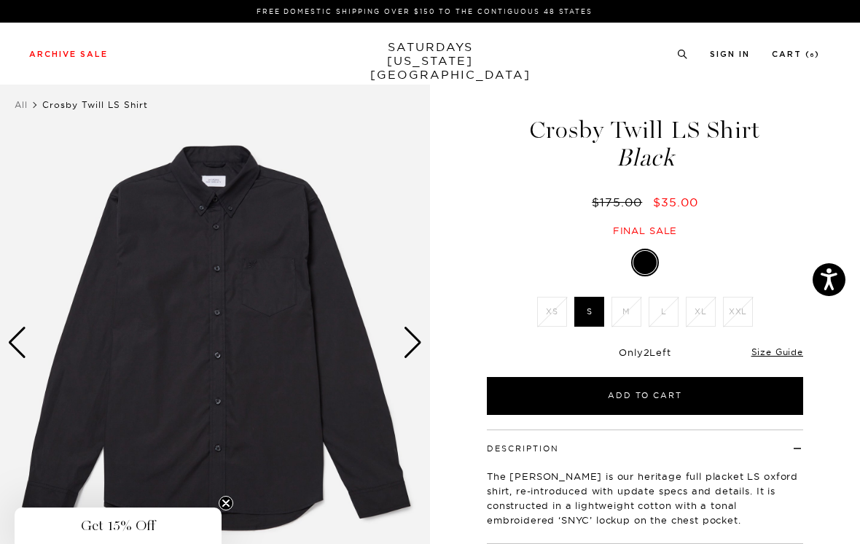
click at [416, 341] on div "Next slide" at bounding box center [413, 343] width 20 height 32
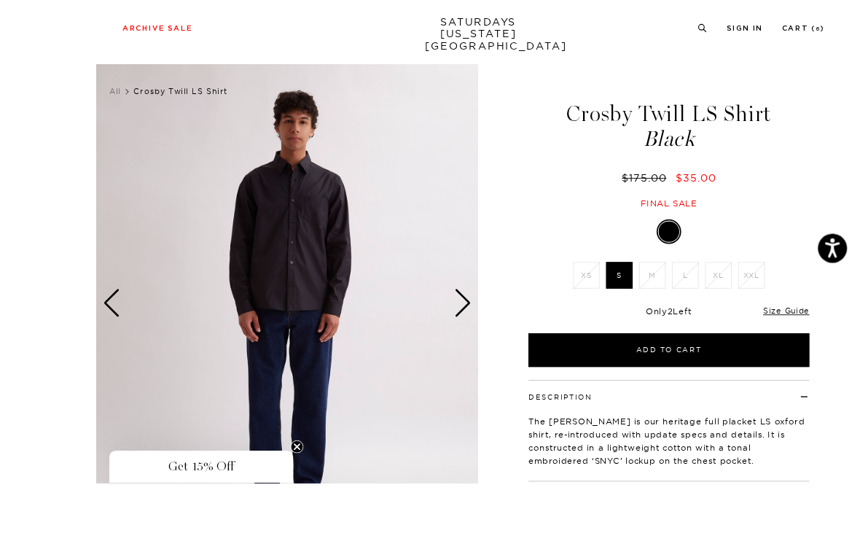
scroll to position [48, 0]
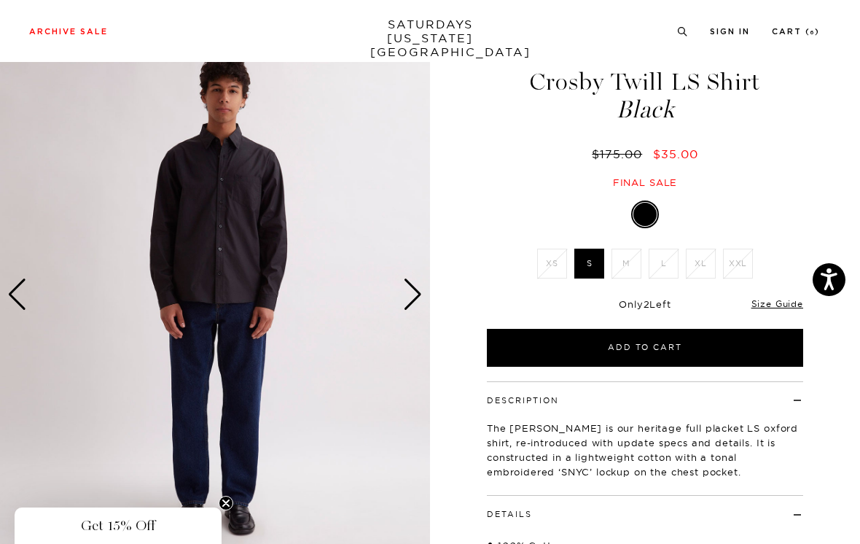
click at [419, 294] on div "Next slide" at bounding box center [413, 295] width 20 height 32
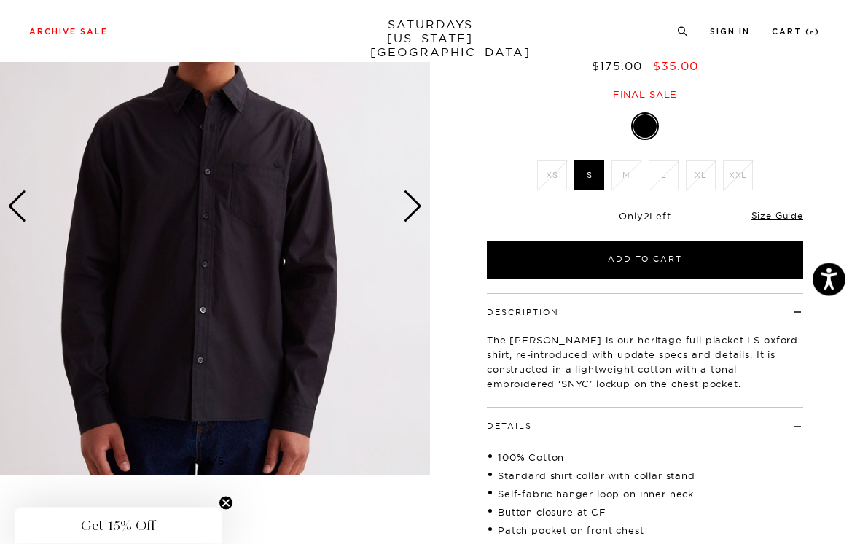
scroll to position [136, 0]
click at [418, 204] on div "Next slide" at bounding box center [413, 206] width 20 height 32
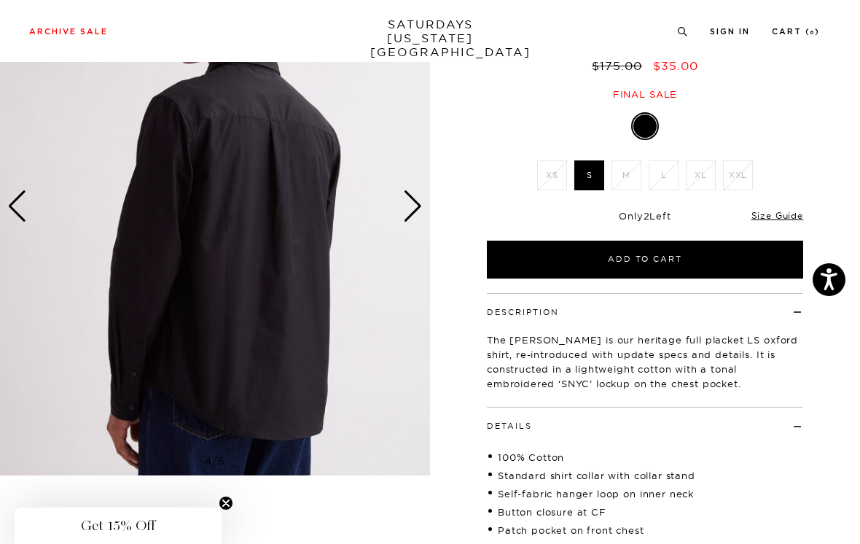
click at [413, 206] on div "Next slide" at bounding box center [413, 206] width 20 height 32
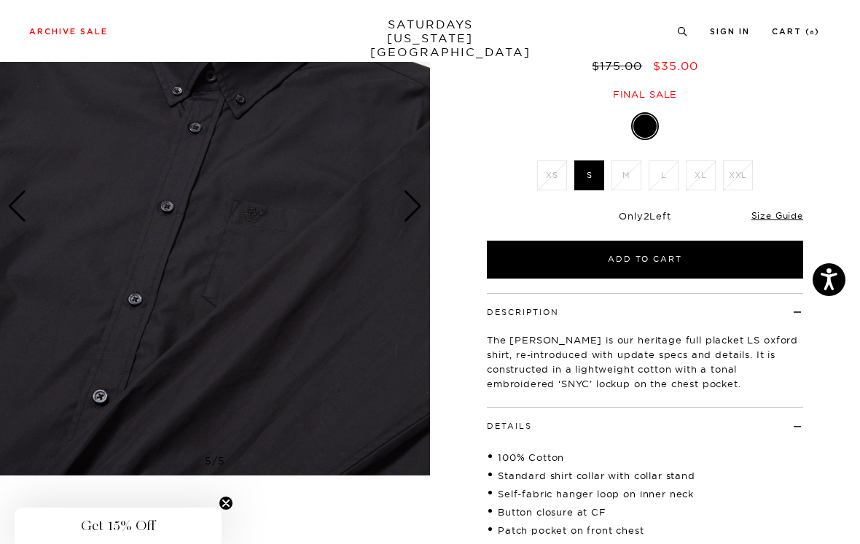
click at [418, 202] on div "Next slide" at bounding box center [413, 206] width 20 height 32
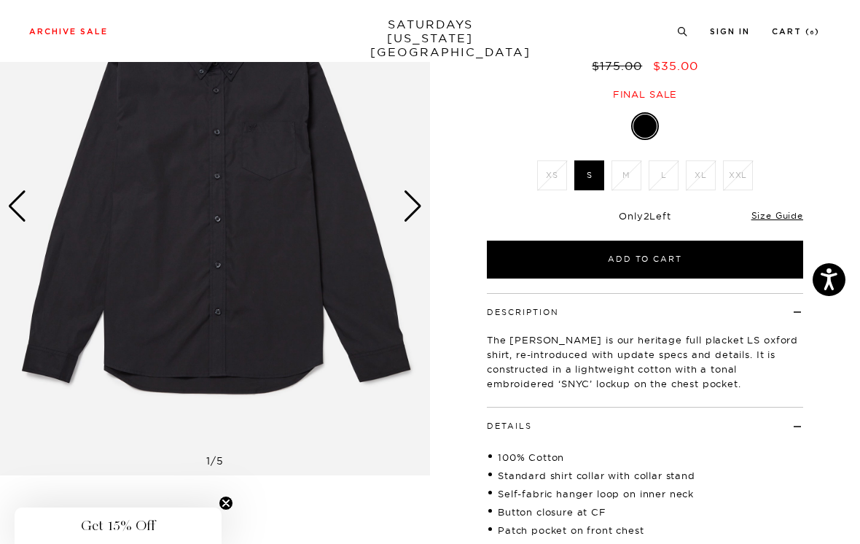
click at [421, 200] on div "Next slide" at bounding box center [413, 206] width 20 height 32
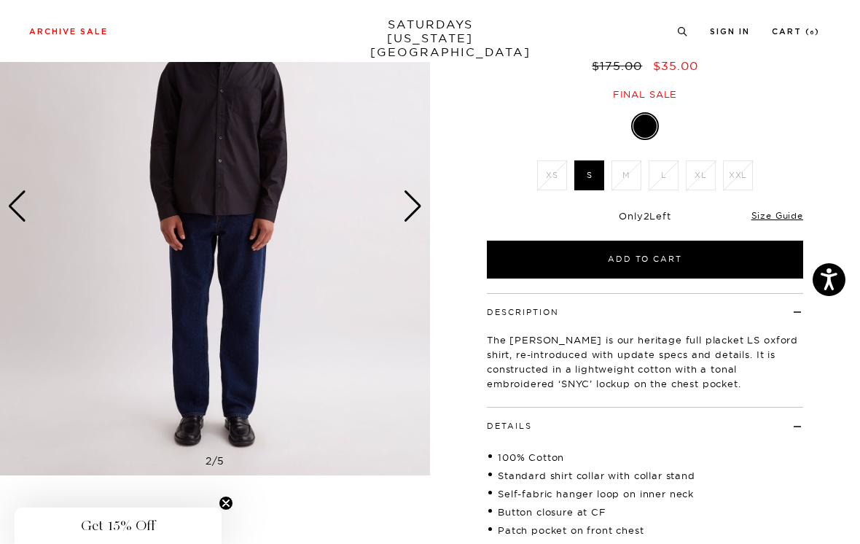
click at [414, 207] on div "Next slide" at bounding box center [413, 206] width 20 height 32
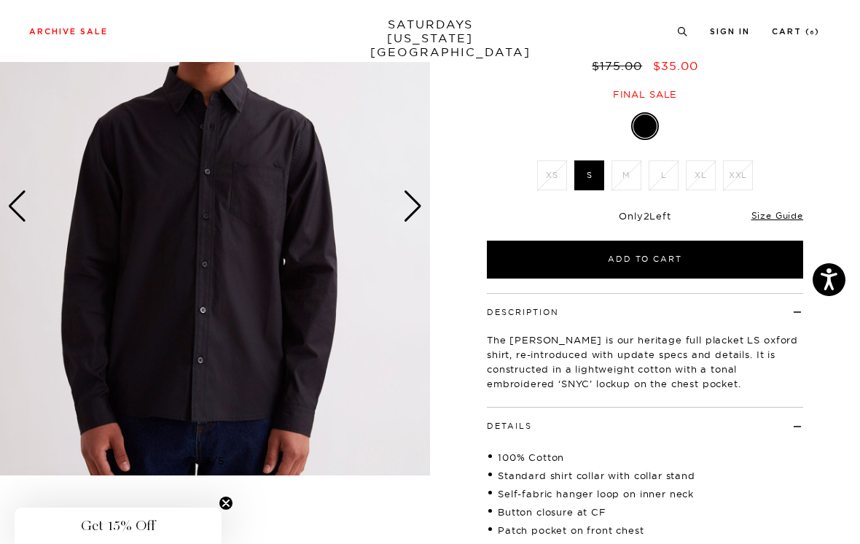
click at [419, 208] on div "Next slide" at bounding box center [413, 206] width 20 height 32
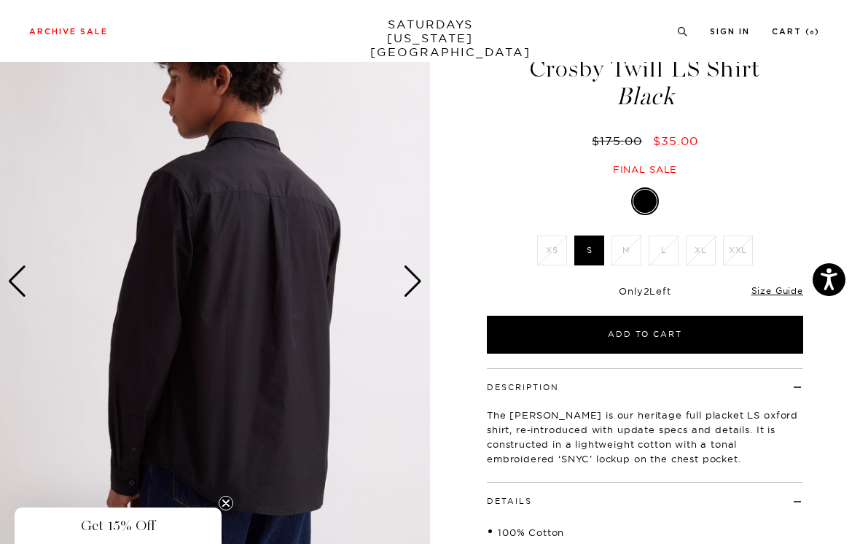
scroll to position [61, 0]
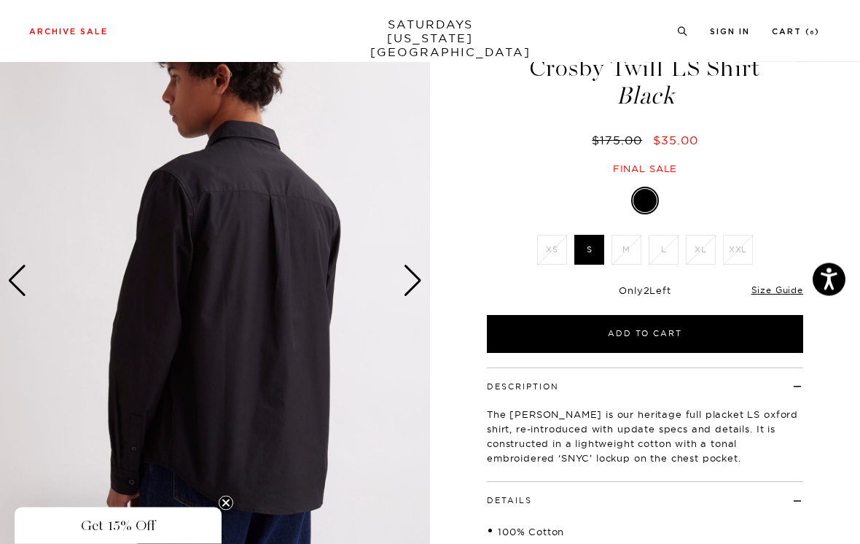
click at [418, 279] on div "Next slide" at bounding box center [413, 281] width 20 height 32
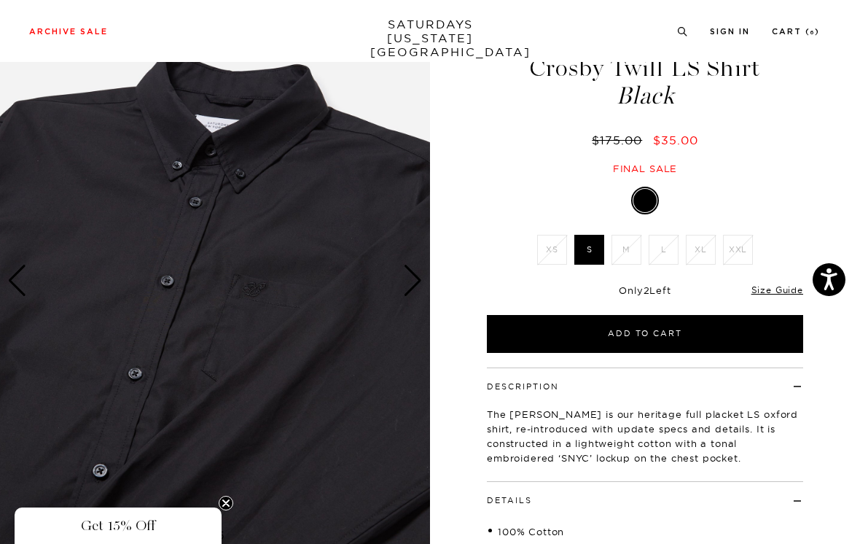
click at [412, 270] on div "Next slide" at bounding box center [413, 281] width 20 height 32
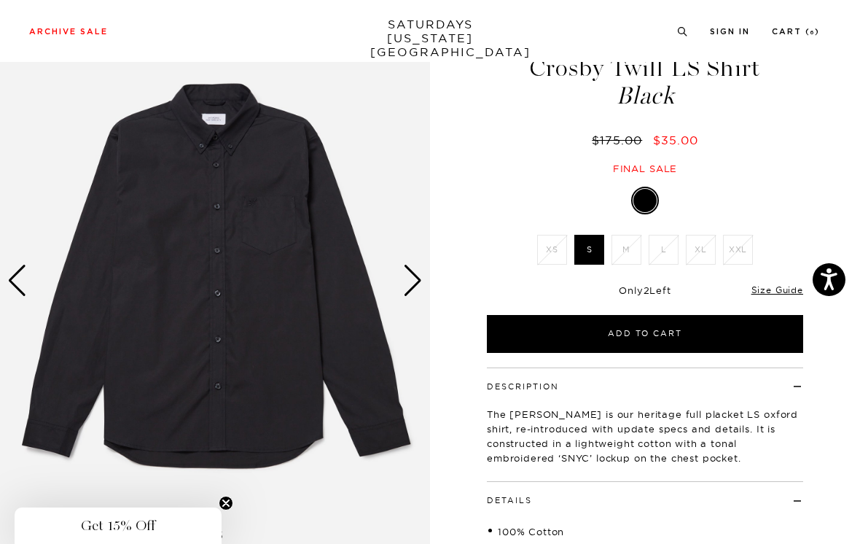
click at [411, 276] on div "Next slide" at bounding box center [413, 281] width 20 height 32
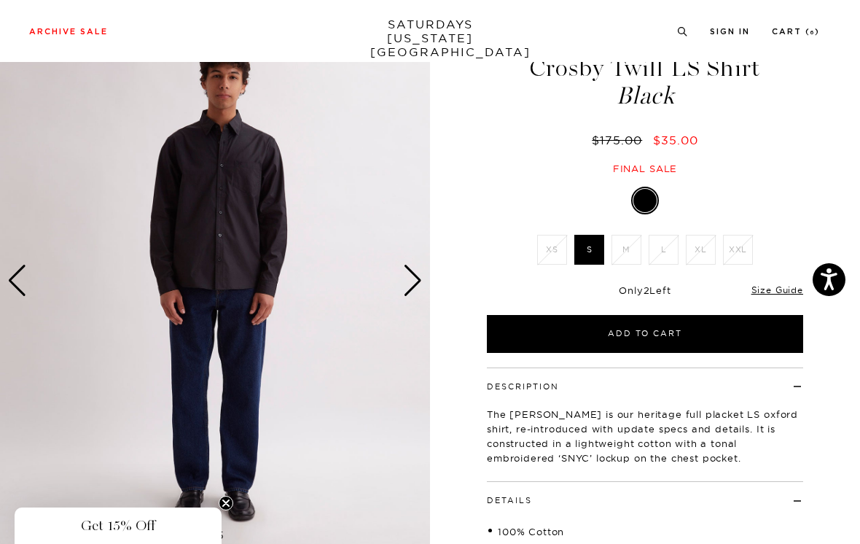
click at [413, 273] on div "Next slide" at bounding box center [413, 281] width 20 height 32
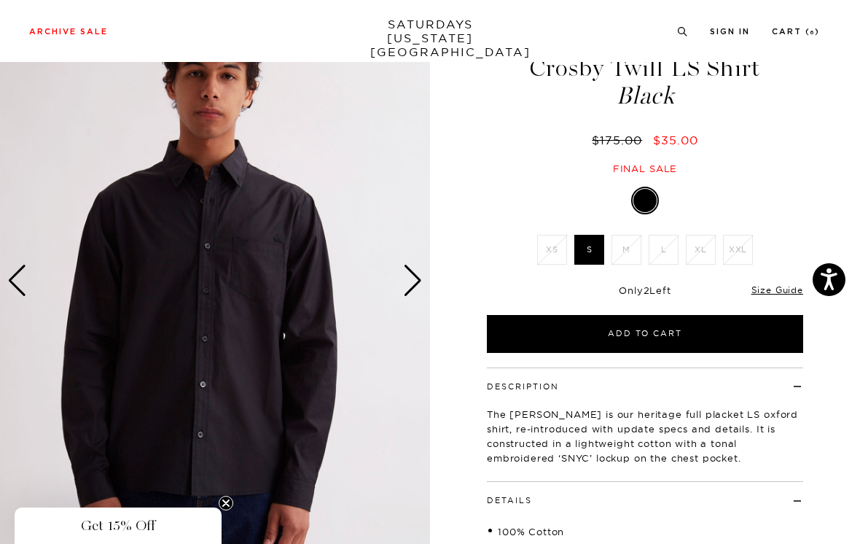
click at [417, 287] on div "Next slide" at bounding box center [413, 281] width 20 height 32
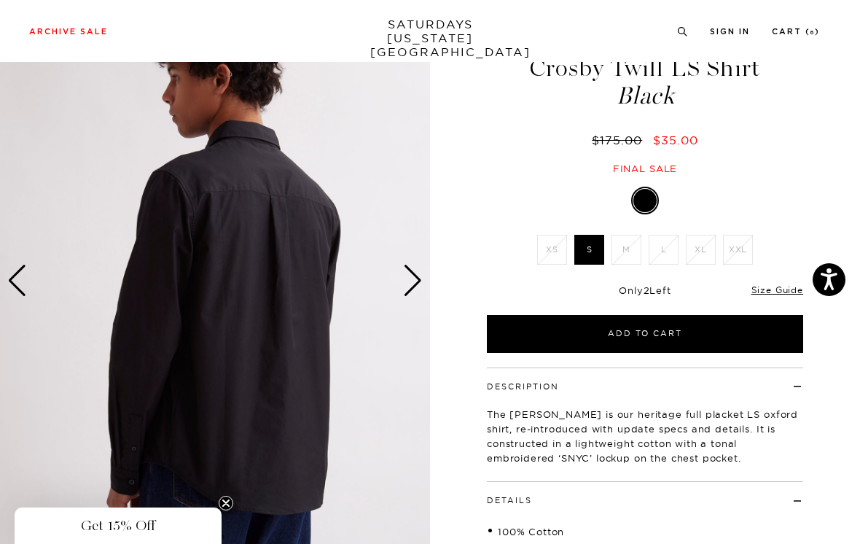
click at [418, 268] on div "Next slide" at bounding box center [413, 281] width 20 height 32
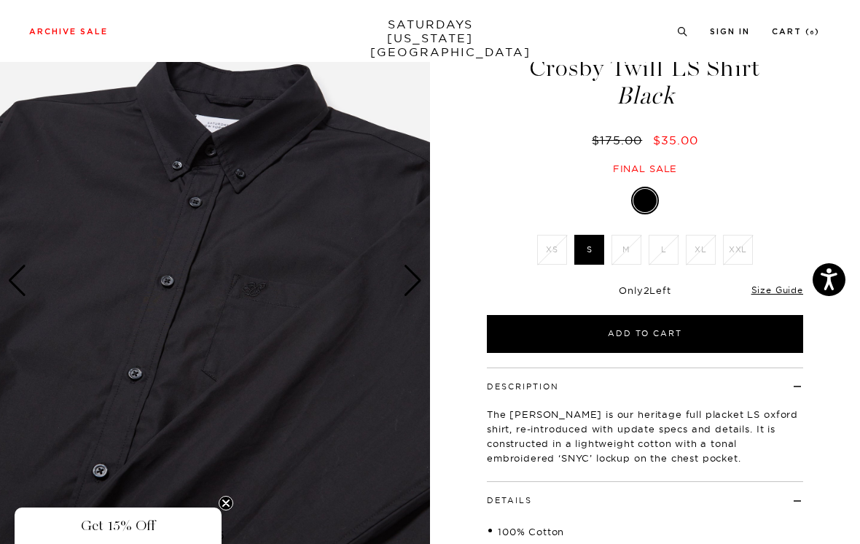
click at [418, 272] on div "Next slide" at bounding box center [413, 281] width 20 height 32
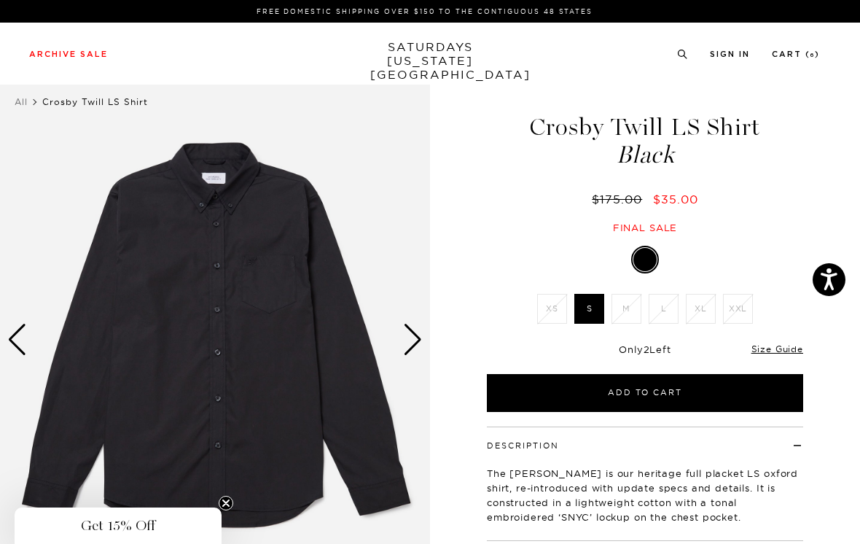
scroll to position [0, 0]
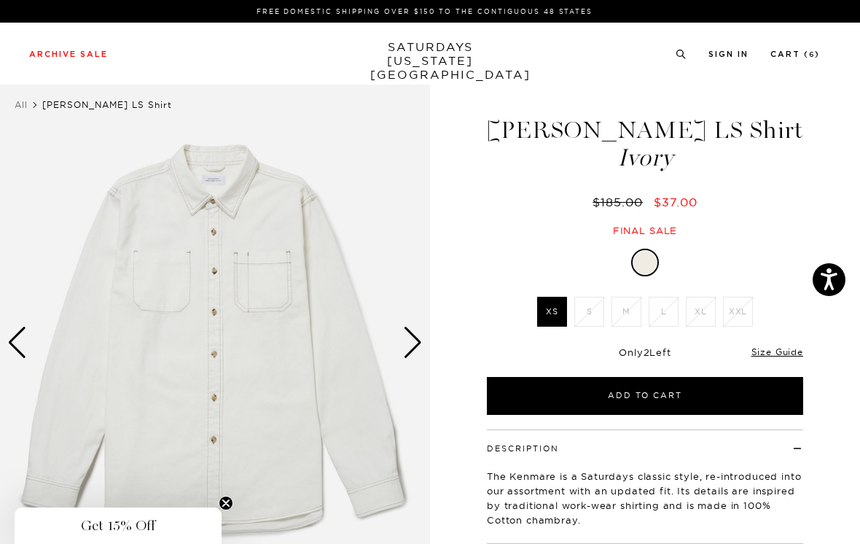
click at [782, 355] on link "Size Guide" at bounding box center [778, 351] width 52 height 11
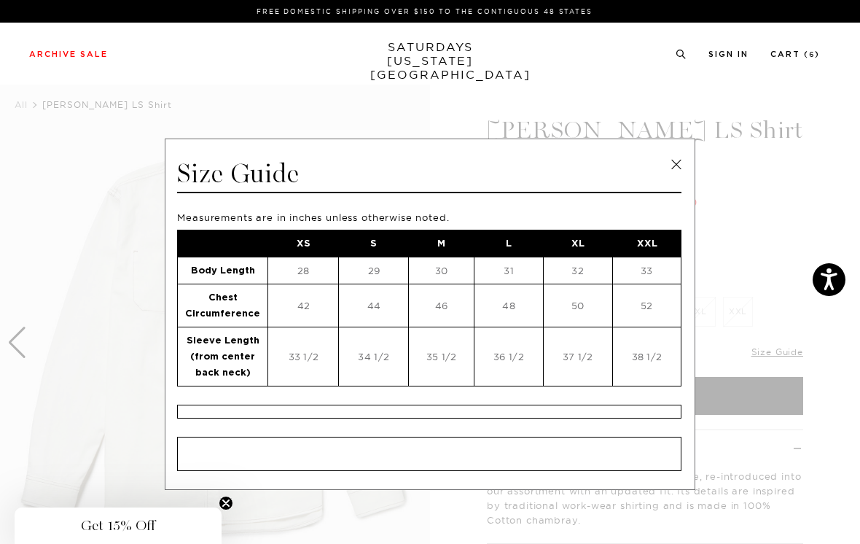
click at [678, 166] on link at bounding box center [677, 165] width 22 height 22
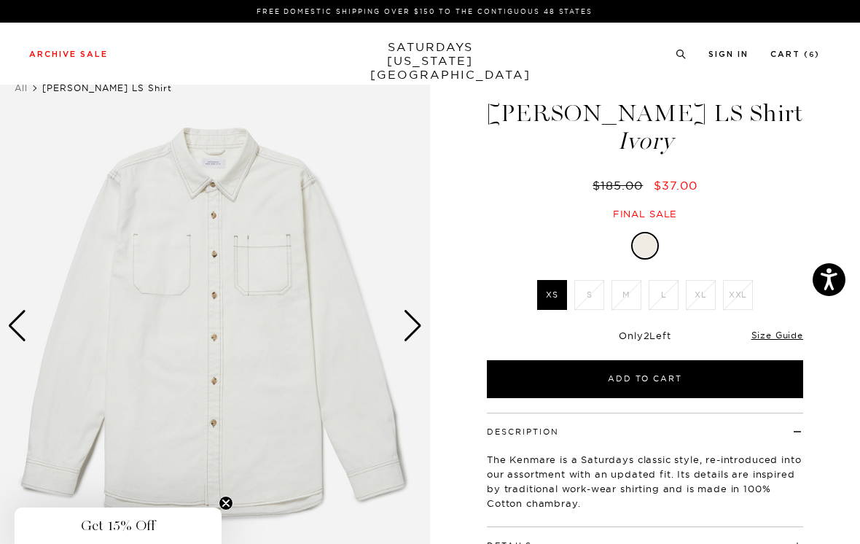
scroll to position [35, 0]
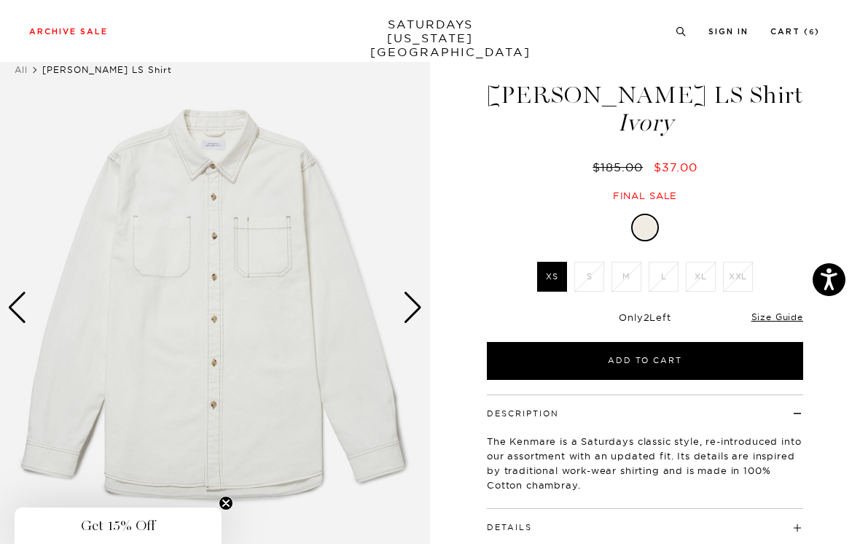
click at [412, 310] on div "Next slide" at bounding box center [413, 308] width 20 height 32
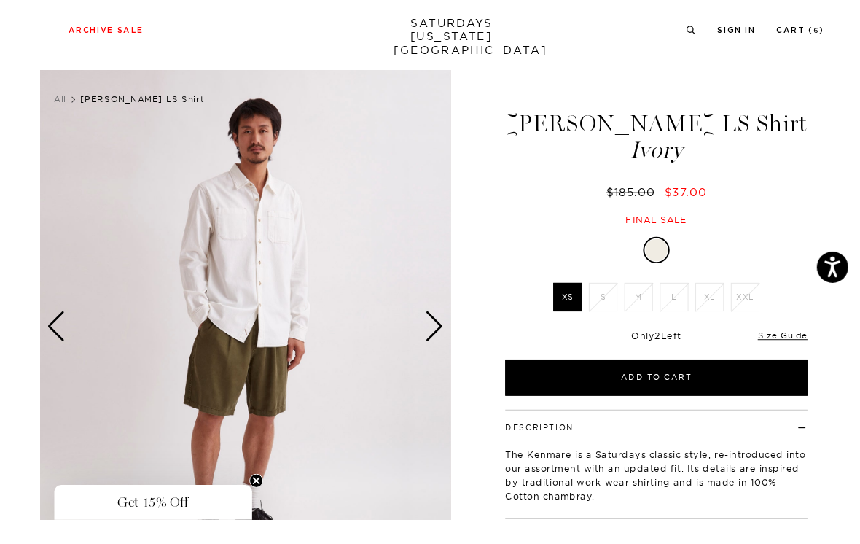
scroll to position [11, 0]
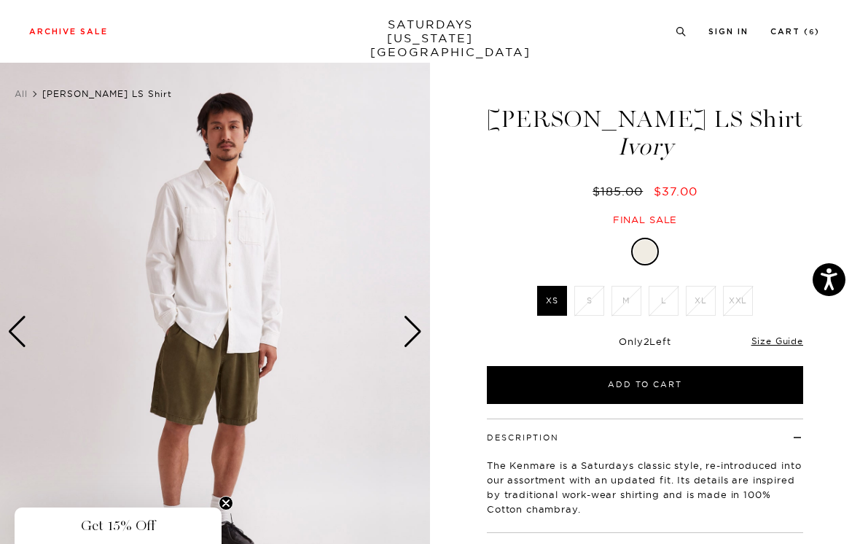
click at [414, 325] on div "Next slide" at bounding box center [413, 332] width 20 height 32
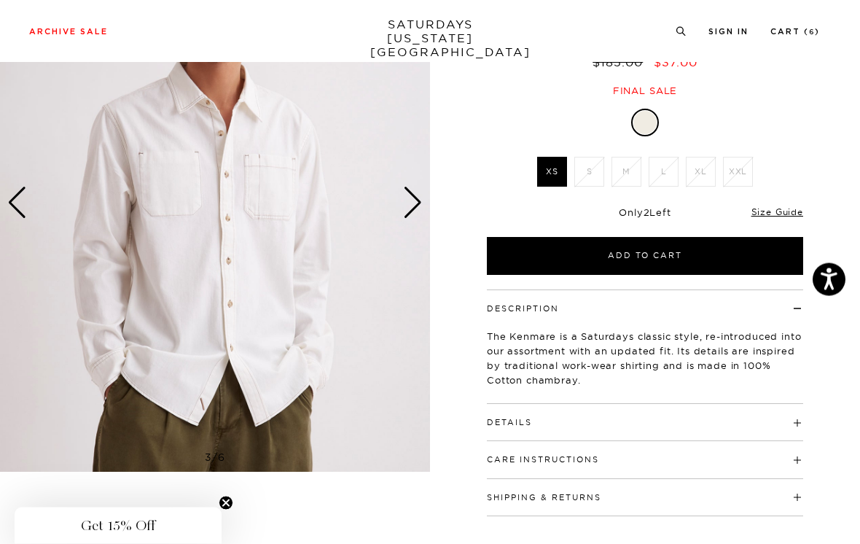
scroll to position [140, 0]
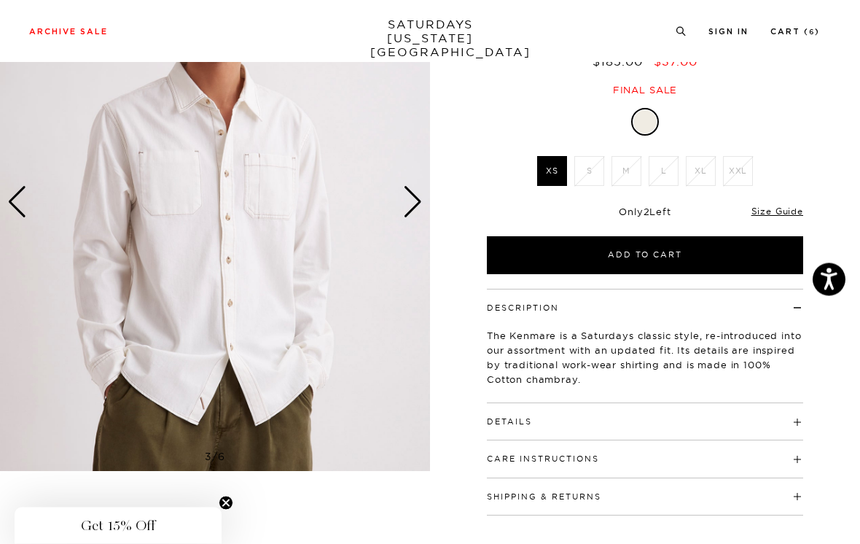
click at [419, 193] on div "Next slide" at bounding box center [413, 203] width 20 height 32
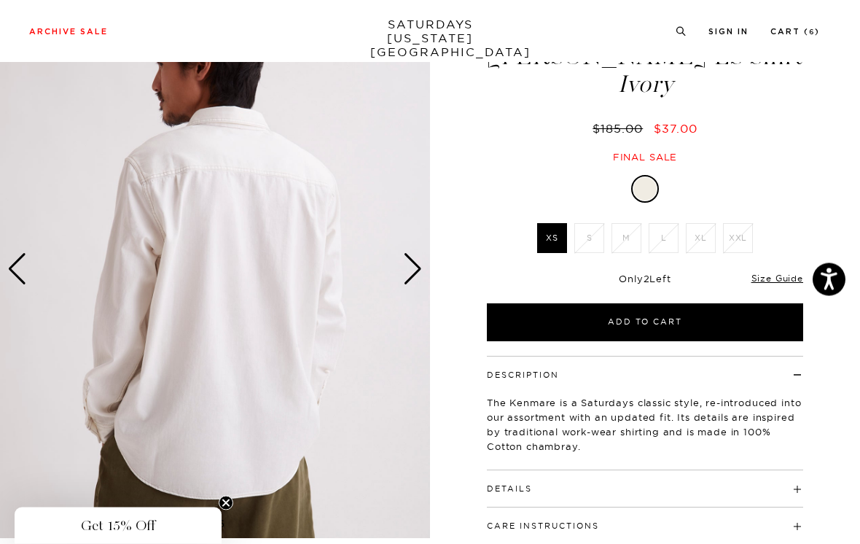
scroll to position [71, 0]
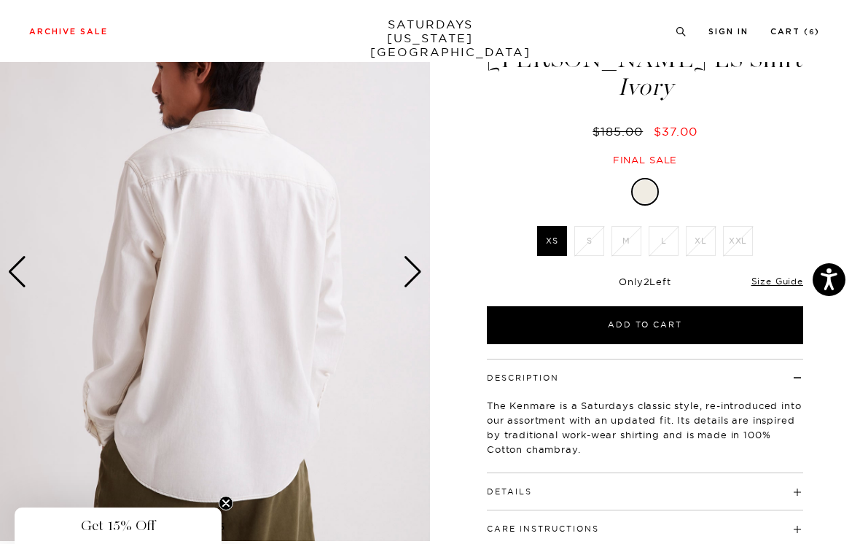
click at [417, 266] on div "Next slide" at bounding box center [413, 272] width 20 height 32
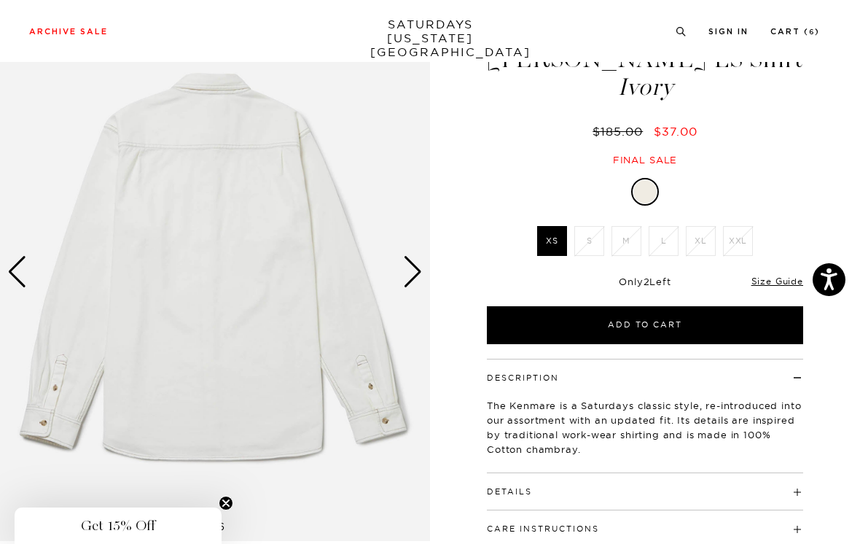
click at [780, 283] on link "Size Guide" at bounding box center [778, 281] width 52 height 11
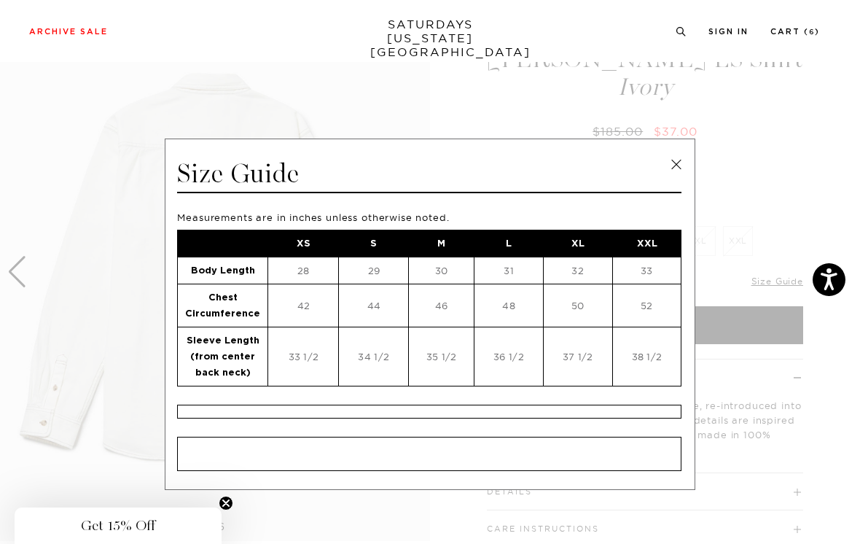
click at [677, 163] on link at bounding box center [677, 165] width 22 height 22
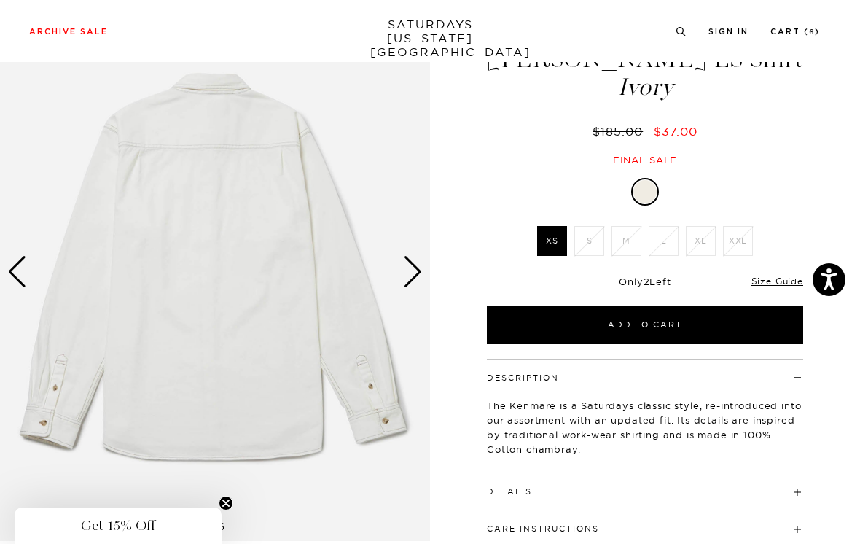
click at [782, 280] on link "Size Guide" at bounding box center [778, 281] width 52 height 11
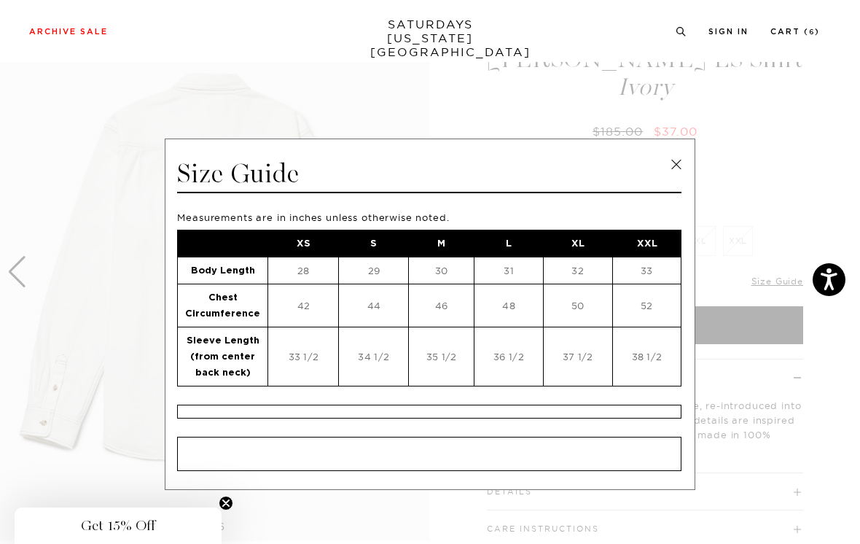
click at [682, 163] on link at bounding box center [677, 165] width 22 height 22
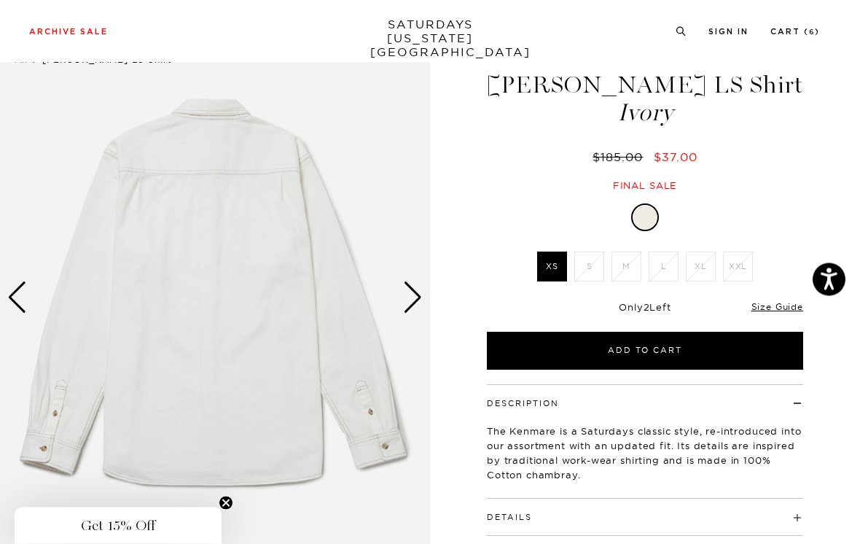
scroll to position [25, 0]
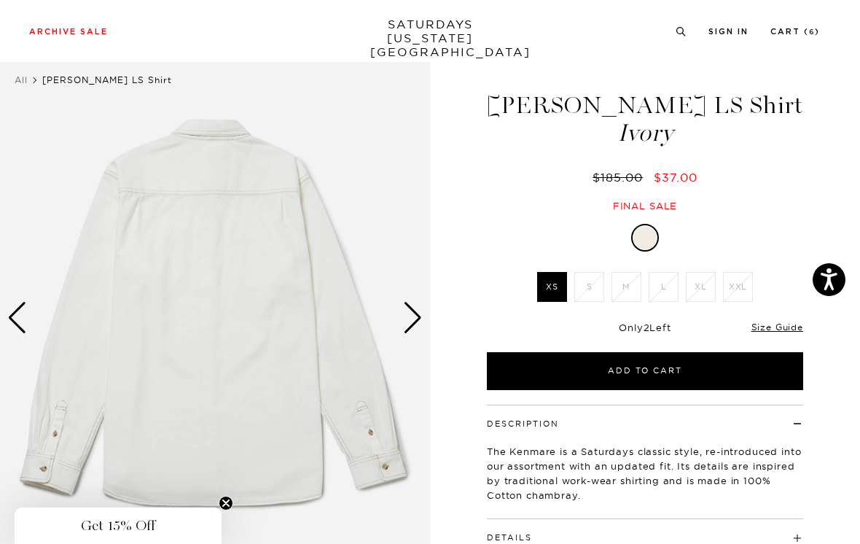
click at [772, 327] on link "Size Guide" at bounding box center [778, 327] width 52 height 11
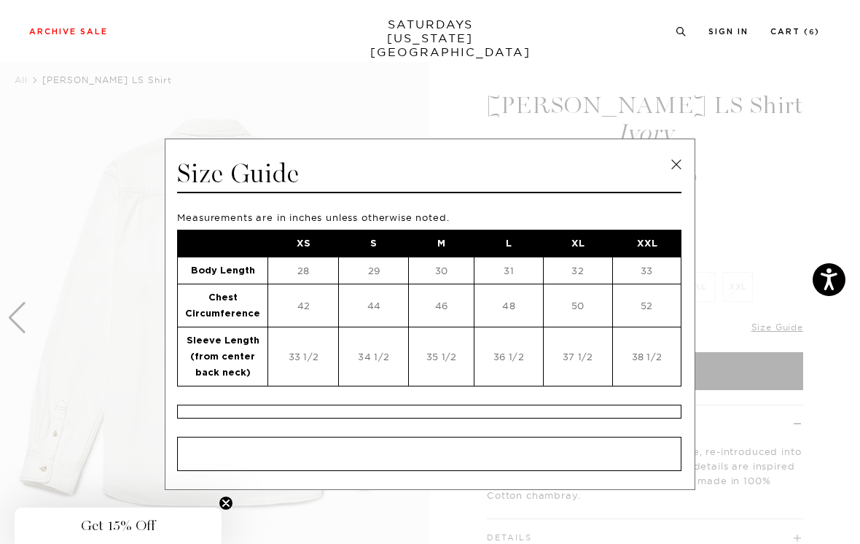
click at [675, 172] on link at bounding box center [677, 165] width 22 height 22
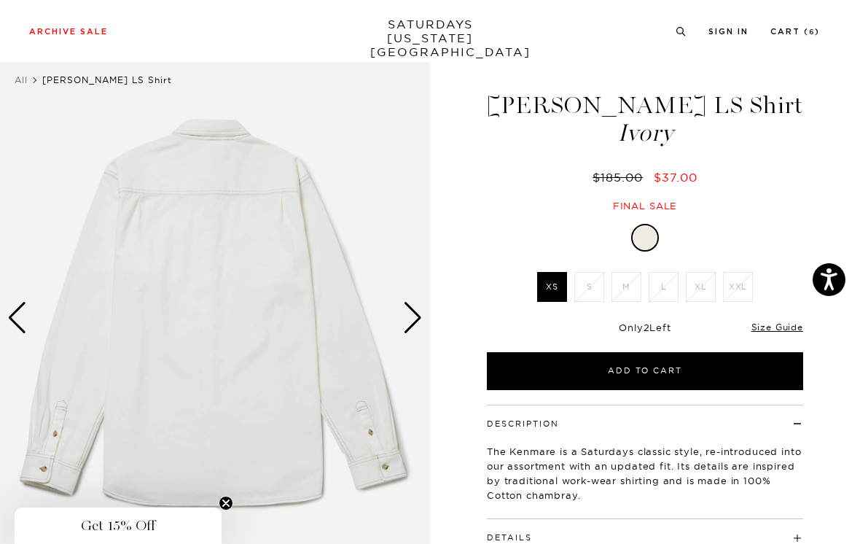
click at [774, 330] on link "Size Guide" at bounding box center [778, 327] width 52 height 11
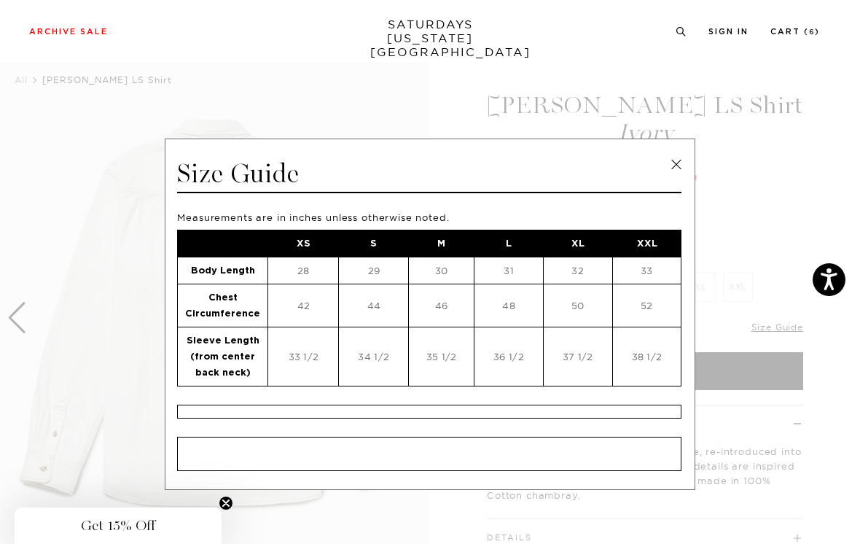
click at [677, 165] on link at bounding box center [677, 165] width 22 height 22
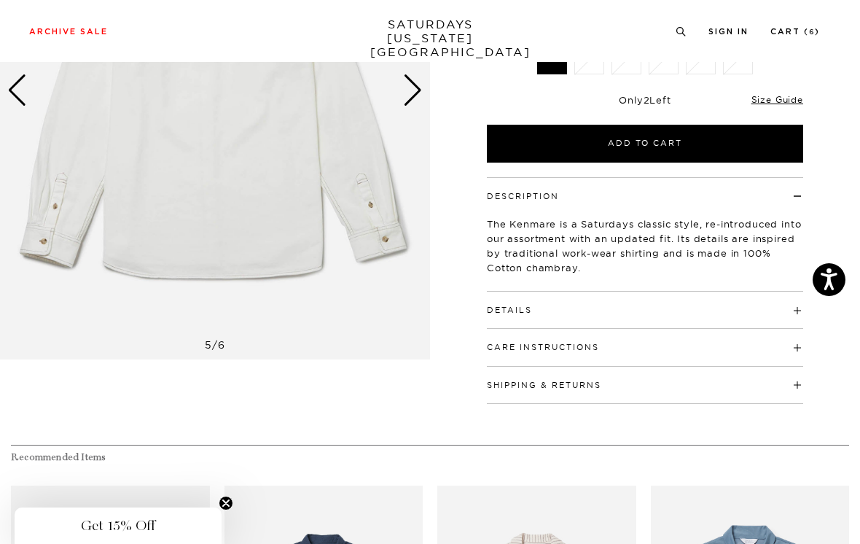
scroll to position [254, 0]
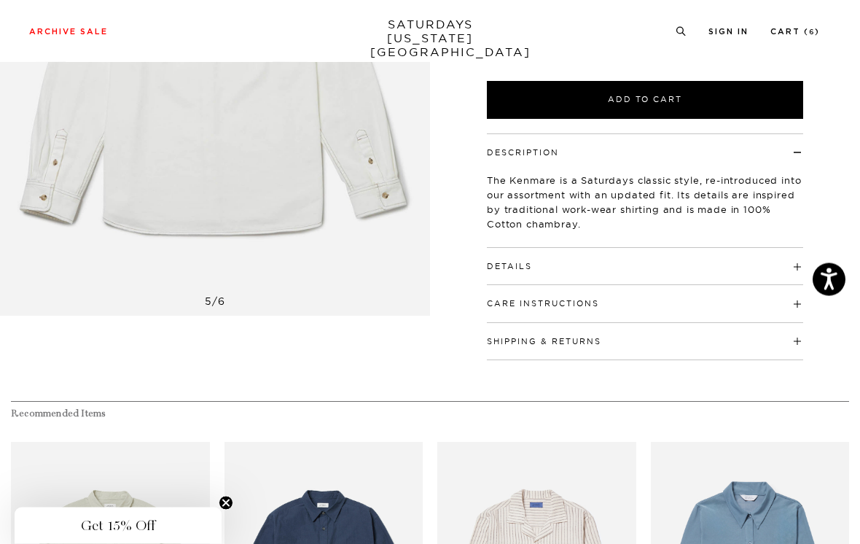
click at [731, 268] on h4 "Details" at bounding box center [645, 261] width 316 height 24
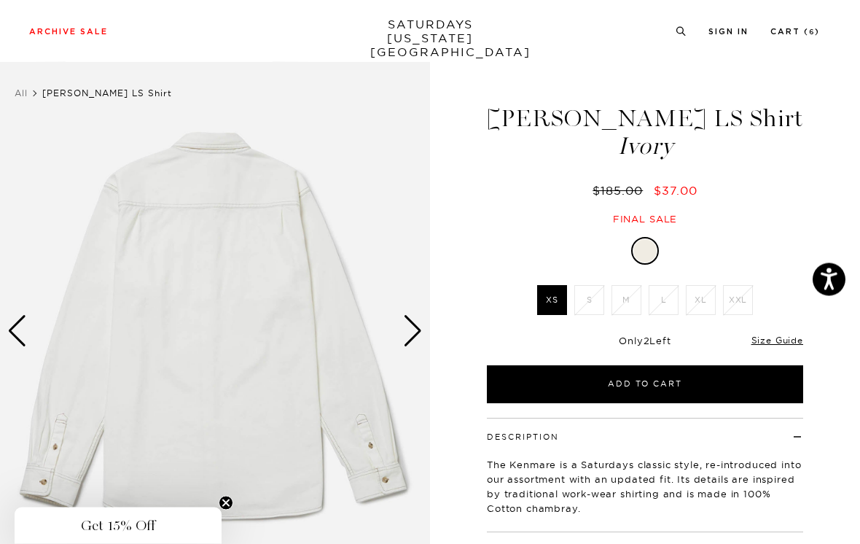
scroll to position [0, 0]
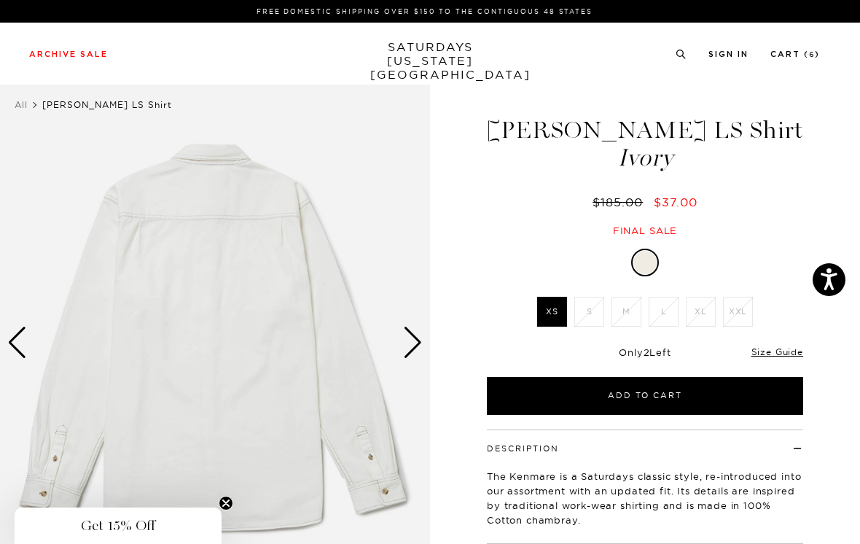
click at [783, 355] on link "Size Guide" at bounding box center [778, 351] width 52 height 11
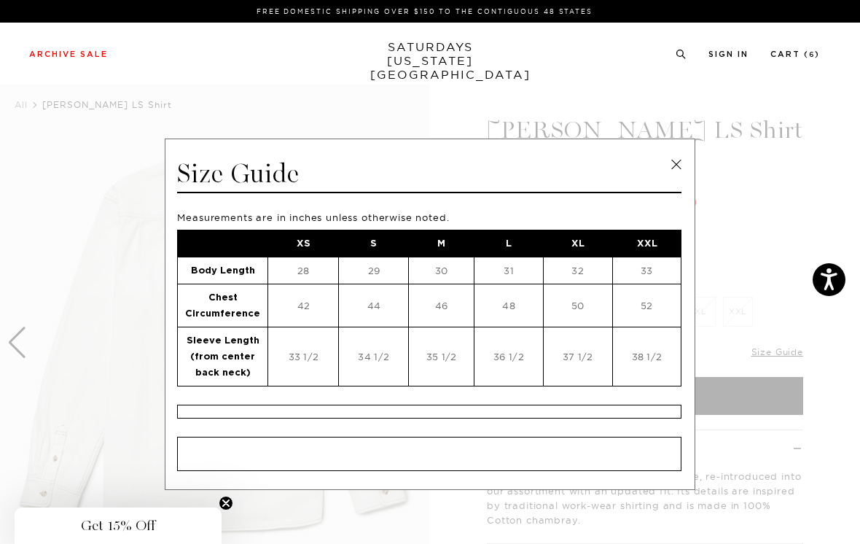
click at [672, 174] on link at bounding box center [677, 165] width 22 height 22
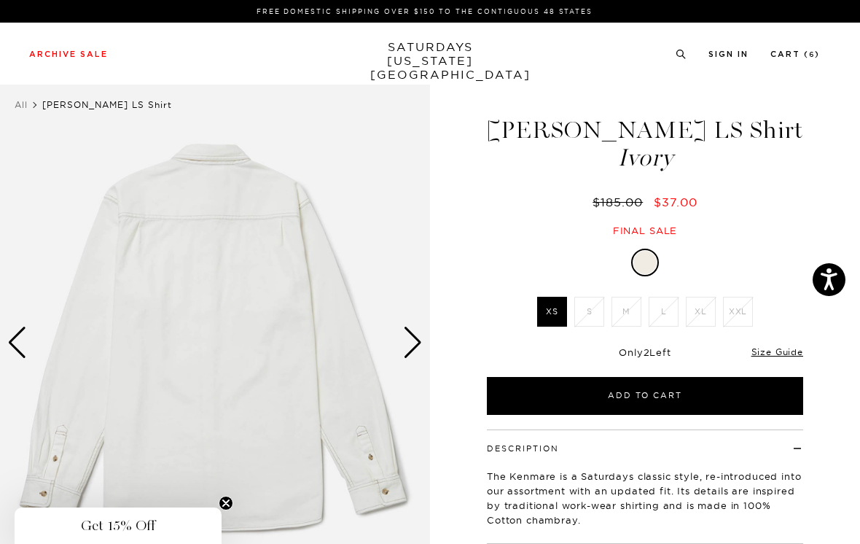
click at [777, 353] on link "Size Guide" at bounding box center [778, 351] width 52 height 11
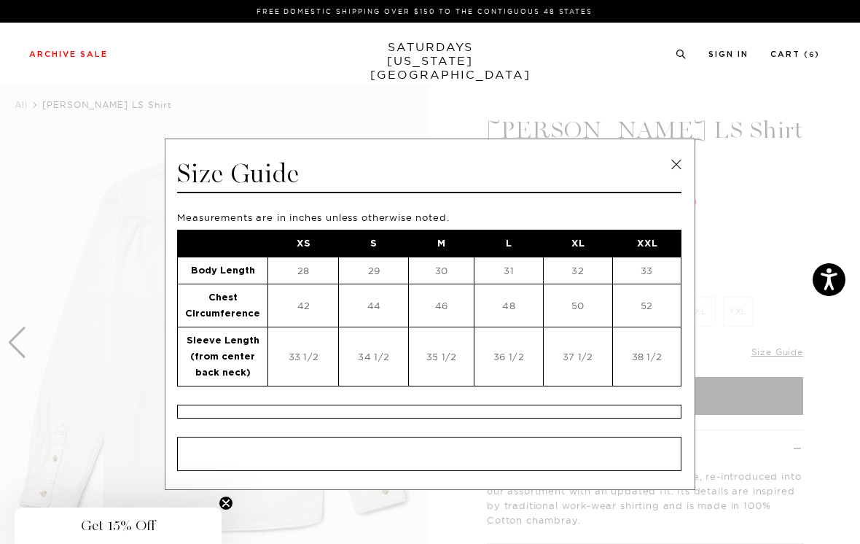
click at [675, 166] on link at bounding box center [677, 165] width 22 height 22
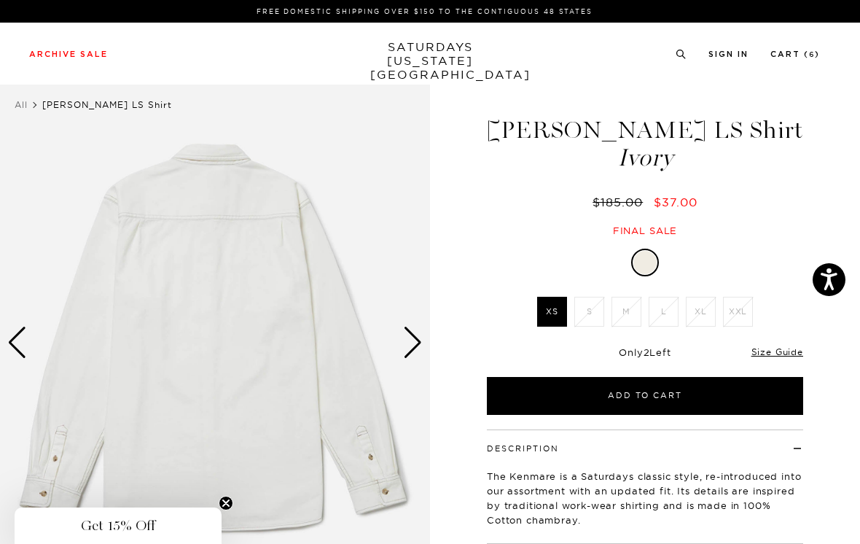
click at [409, 329] on div "Next slide" at bounding box center [413, 343] width 20 height 32
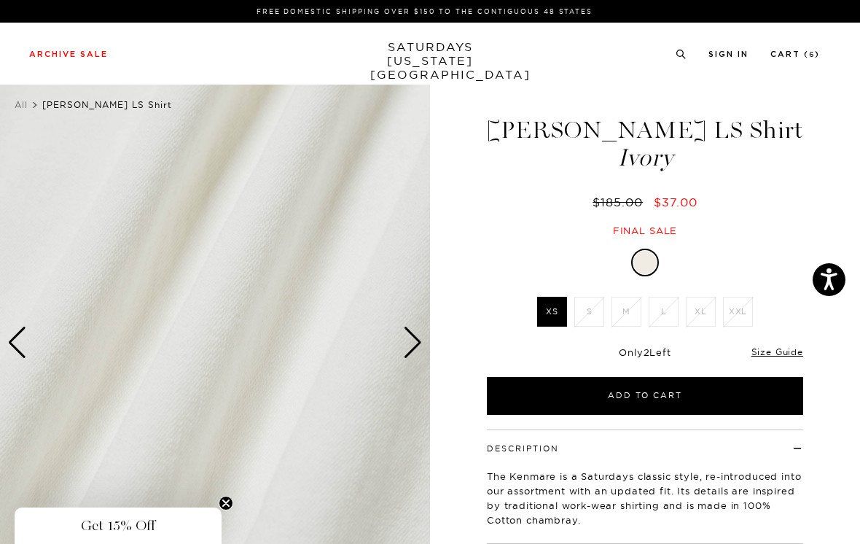
click at [408, 343] on div "Next slide" at bounding box center [413, 343] width 20 height 32
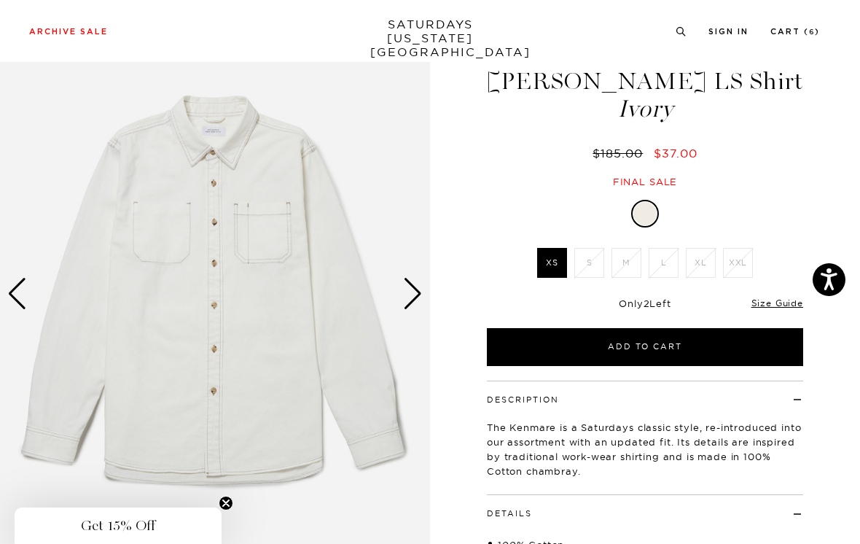
scroll to position [35, 0]
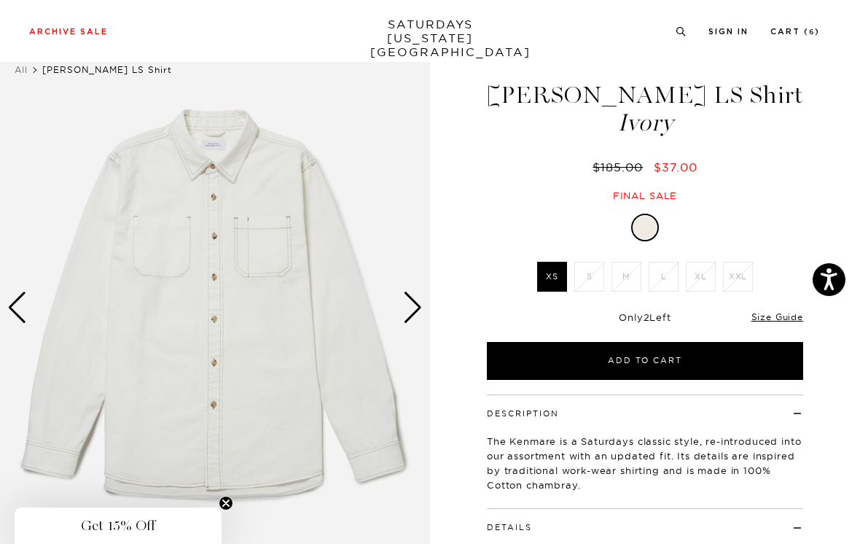
click at [416, 302] on div "Next slide" at bounding box center [413, 308] width 20 height 32
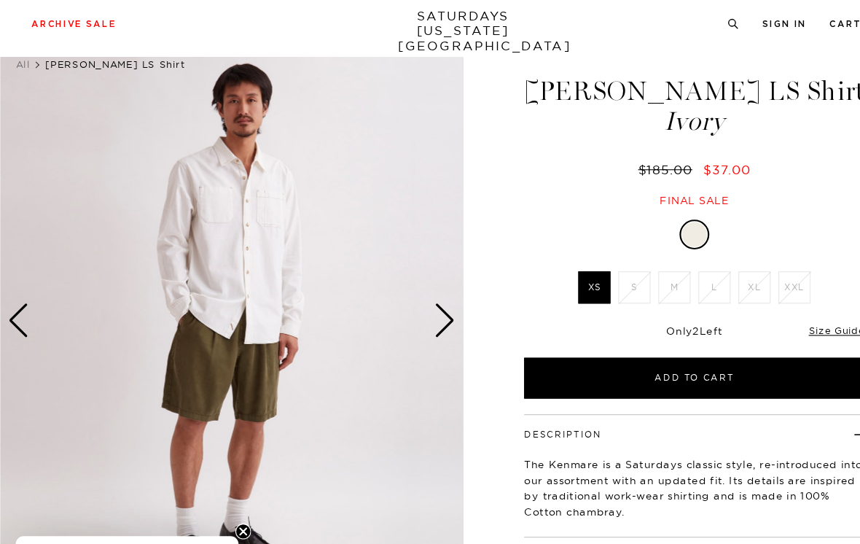
click at [414, 292] on div "Next slide" at bounding box center [413, 308] width 20 height 32
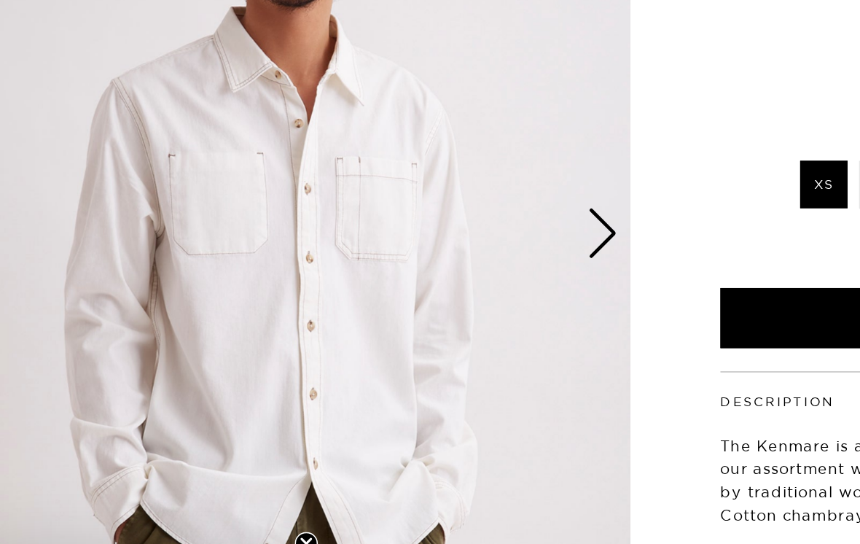
click at [403, 292] on div "Next slide" at bounding box center [413, 308] width 20 height 32
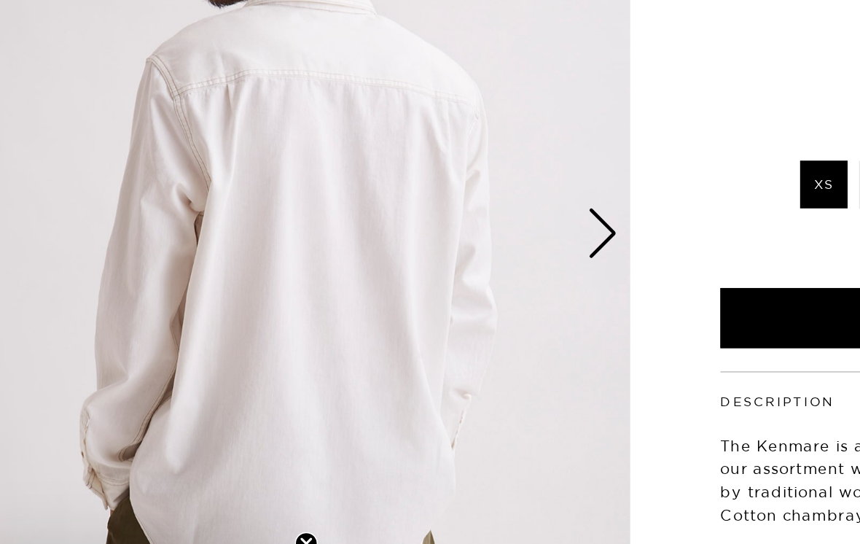
click at [403, 292] on div "Next slide" at bounding box center [413, 308] width 20 height 32
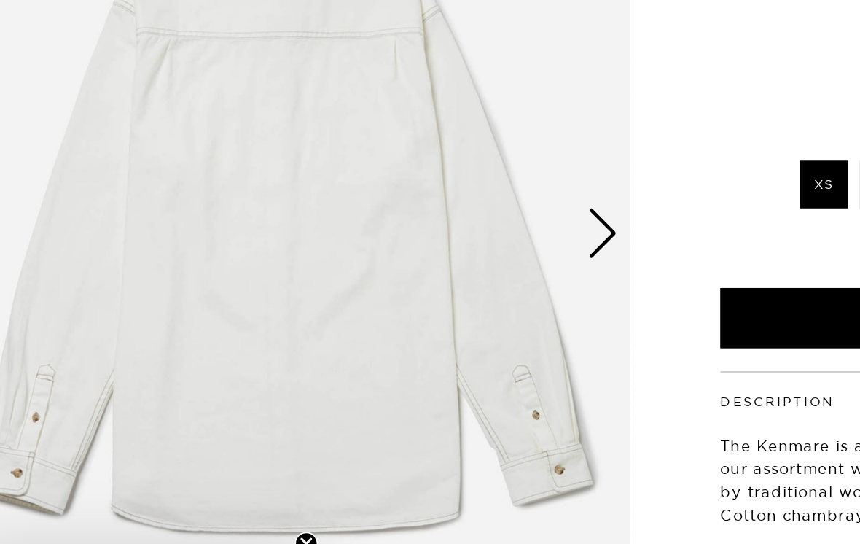
click at [403, 292] on div "Next slide" at bounding box center [413, 308] width 20 height 32
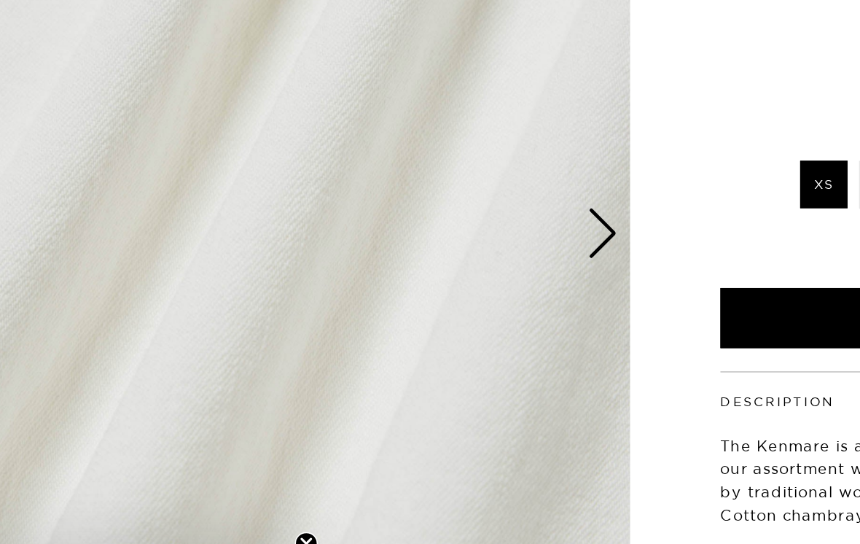
click at [403, 292] on div "Next slide" at bounding box center [413, 308] width 20 height 32
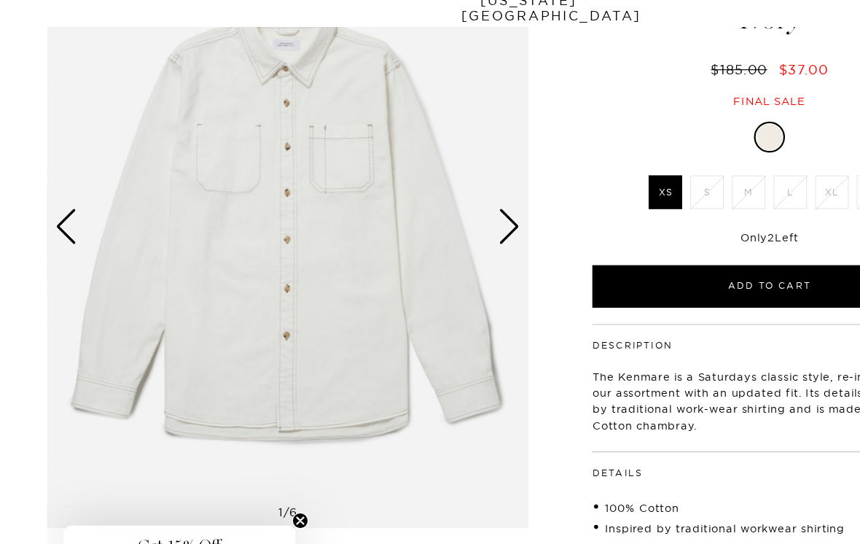
scroll to position [106, 0]
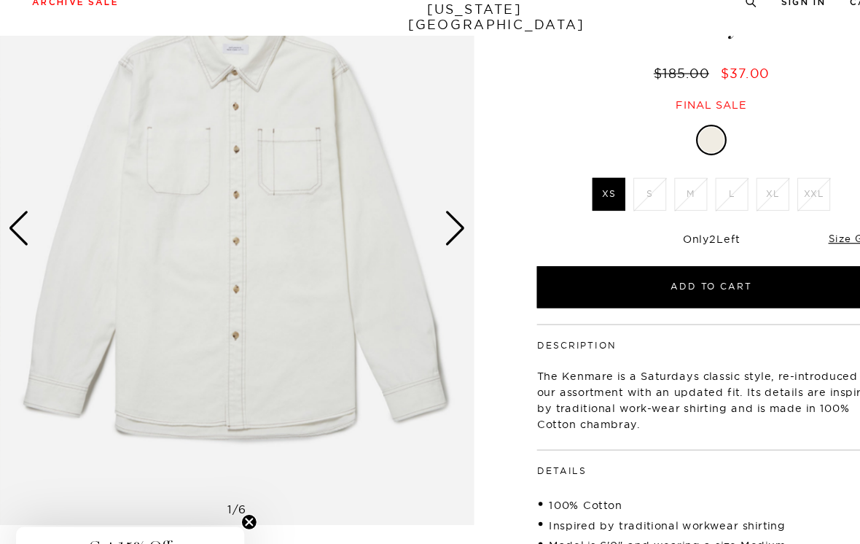
click at [416, 221] on div "Next slide" at bounding box center [413, 237] width 20 height 32
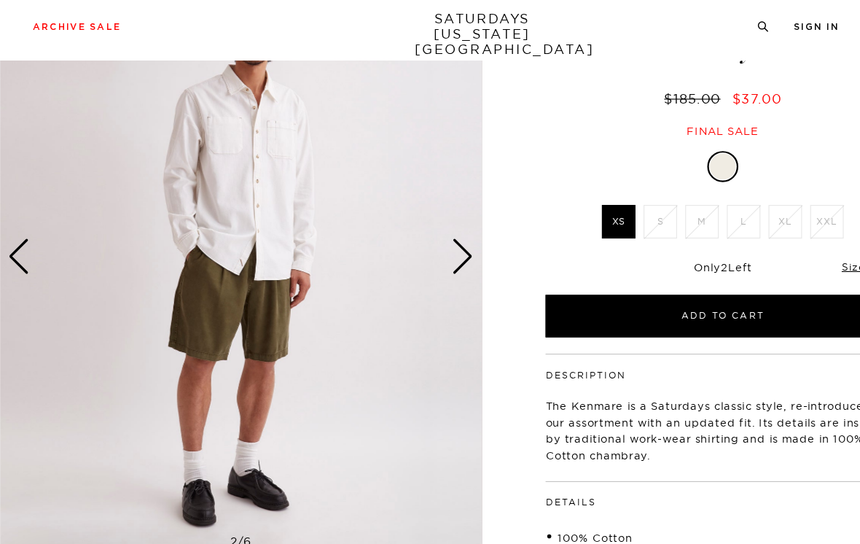
click at [414, 222] on div "Next slide" at bounding box center [413, 237] width 20 height 32
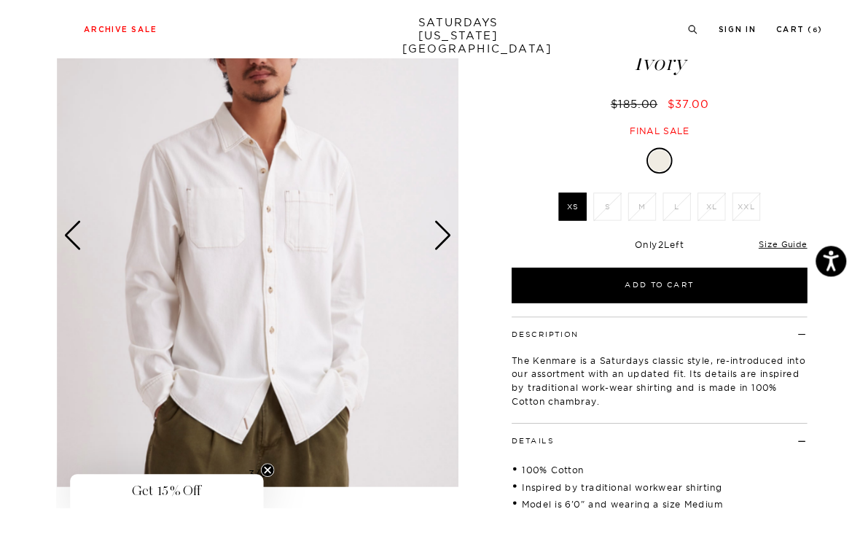
scroll to position [143, 0]
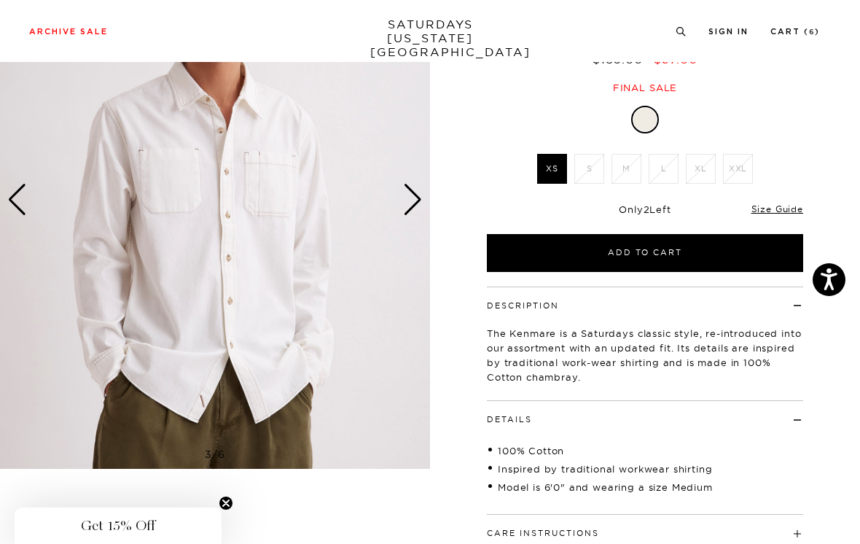
click at [413, 184] on div "Next slide" at bounding box center [413, 200] width 20 height 32
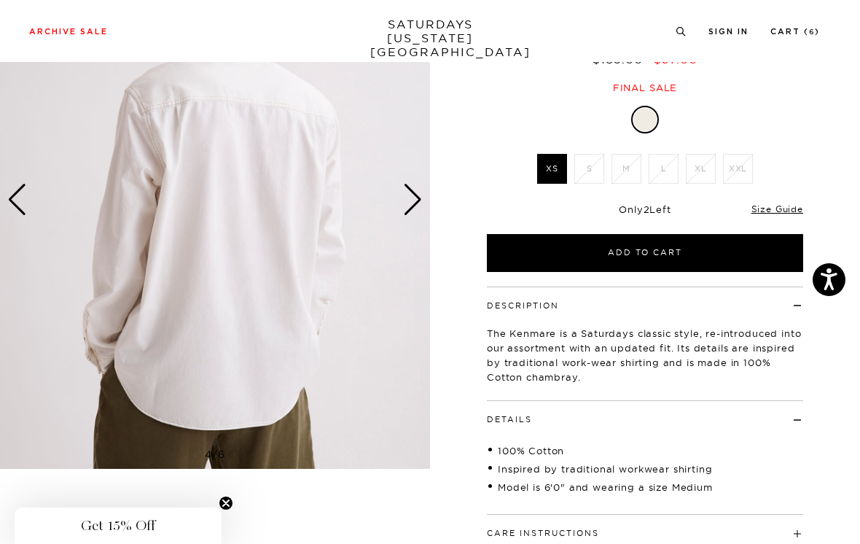
click at [419, 190] on div "Next slide" at bounding box center [413, 200] width 20 height 32
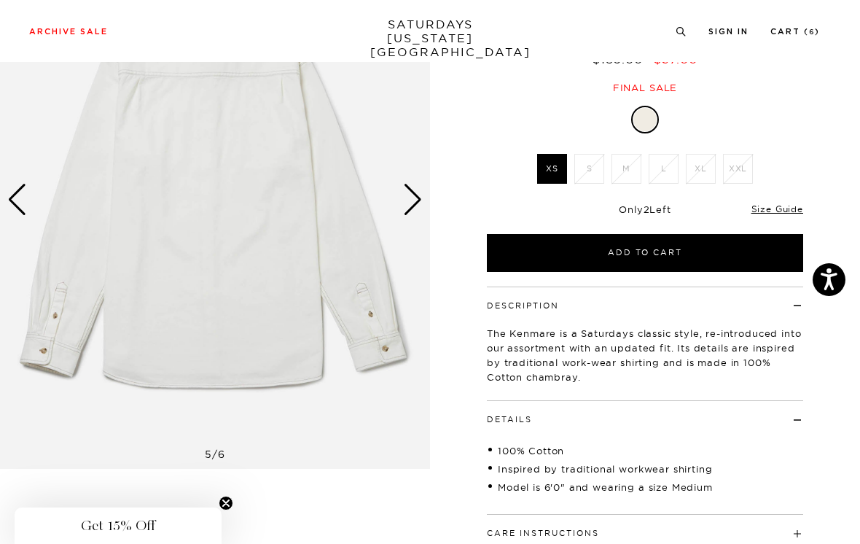
click at [419, 194] on div "Next slide" at bounding box center [413, 200] width 20 height 32
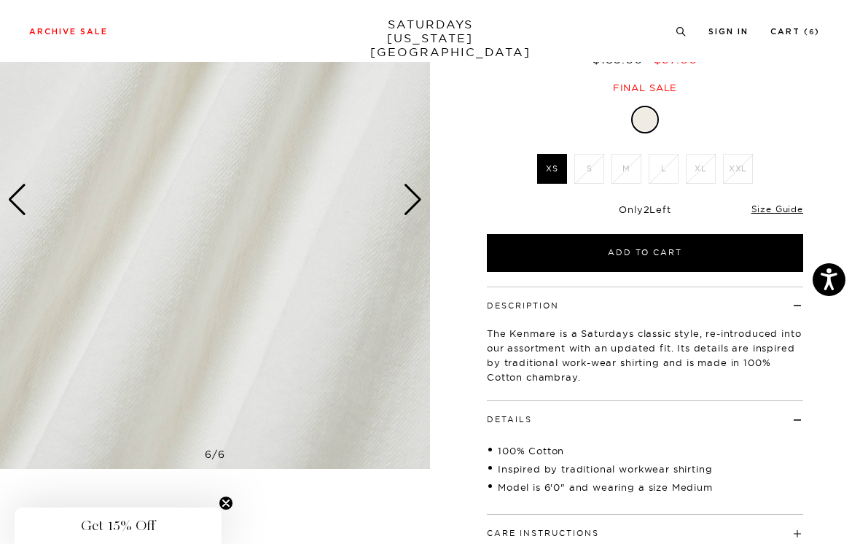
click at [414, 195] on div "Next slide" at bounding box center [413, 200] width 20 height 32
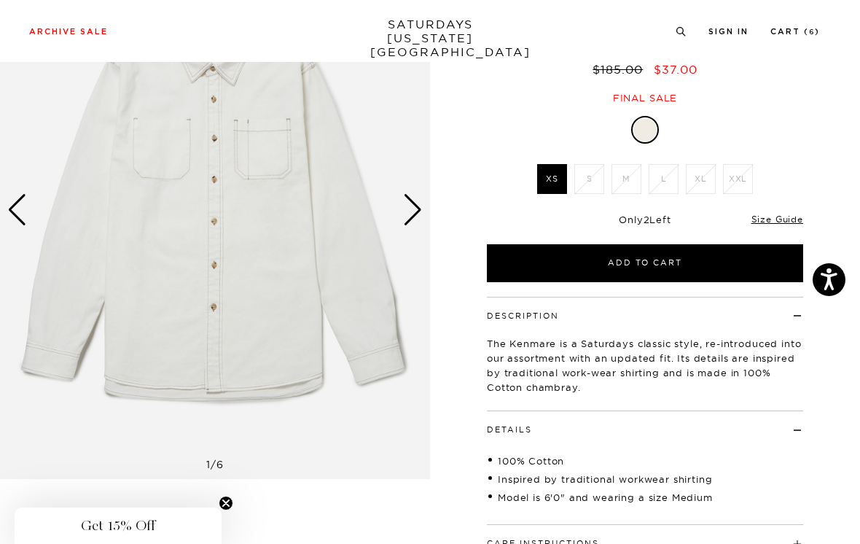
scroll to position [45, 0]
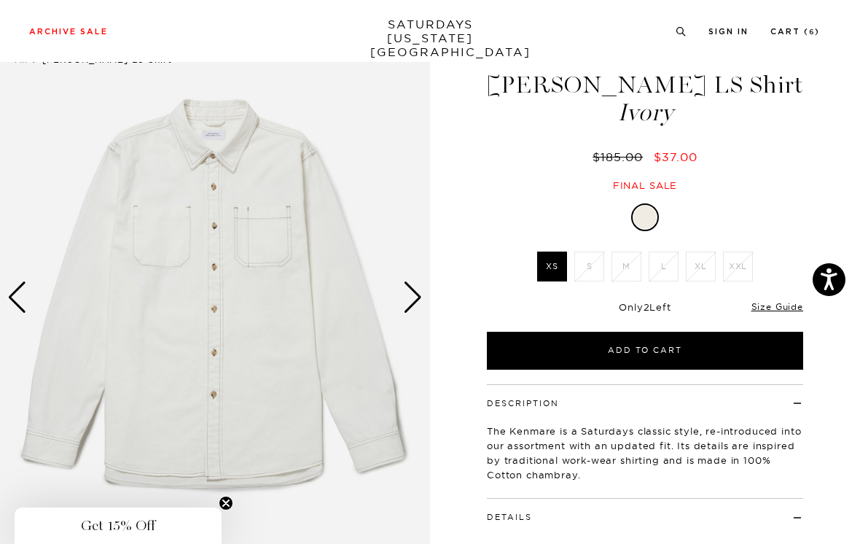
click at [421, 292] on div "Next slide" at bounding box center [413, 297] width 20 height 32
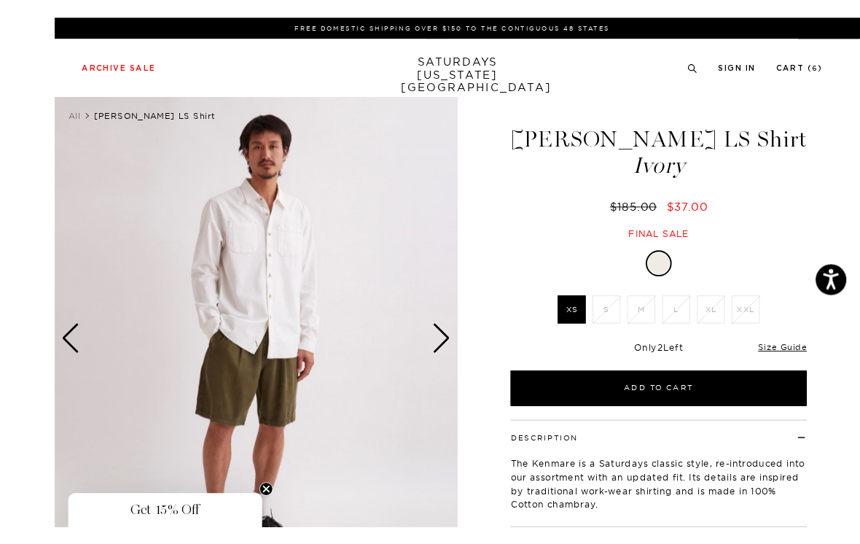
scroll to position [24, 0]
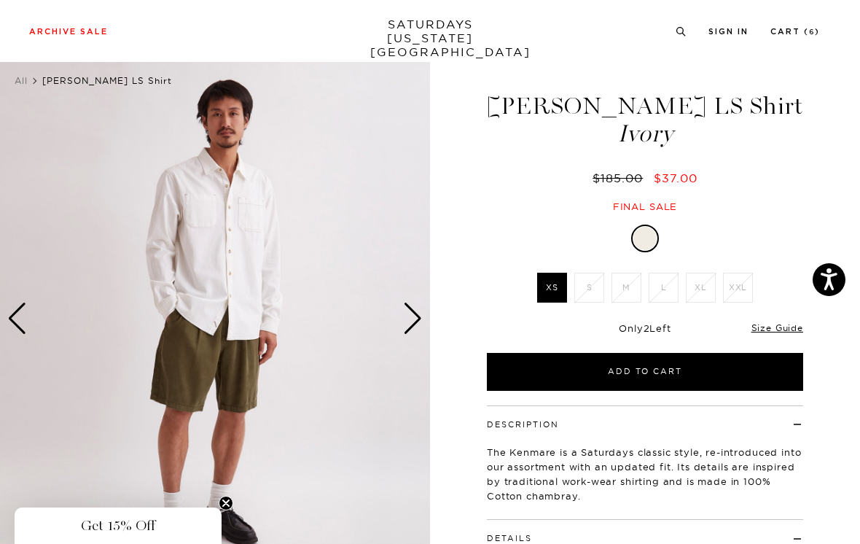
click at [417, 314] on div "Next slide" at bounding box center [413, 319] width 20 height 32
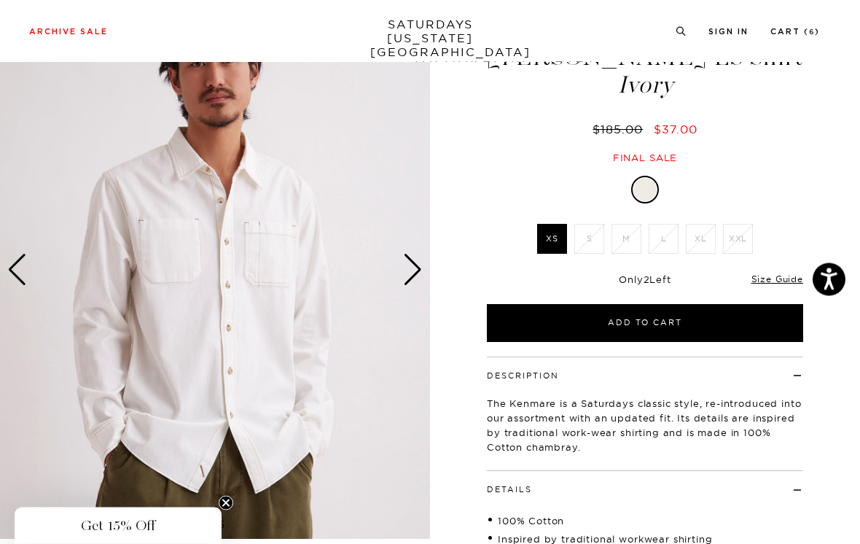
scroll to position [75, 0]
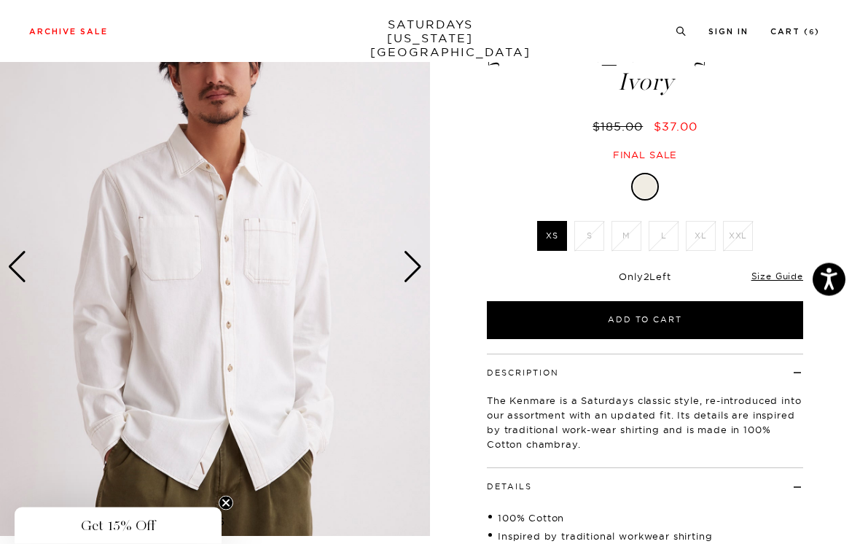
click at [421, 265] on div "Next slide" at bounding box center [413, 268] width 20 height 32
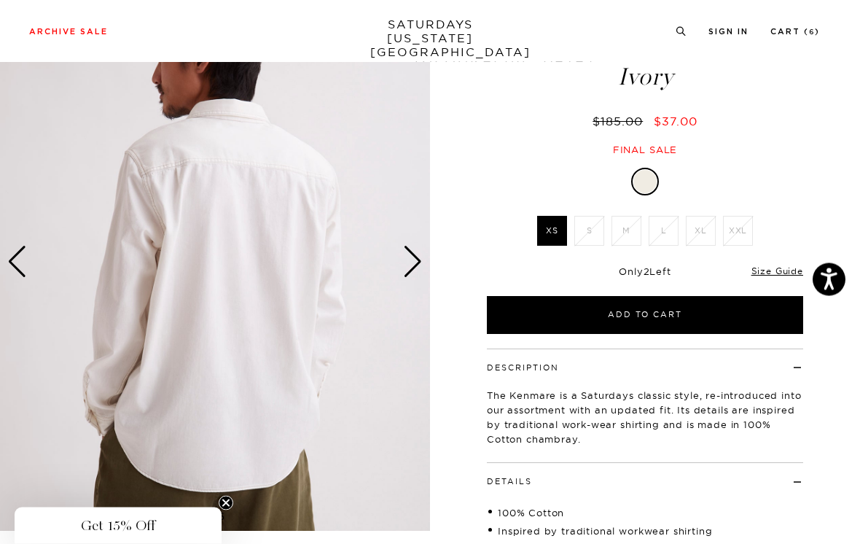
scroll to position [81, 0]
click at [420, 259] on div "Next slide" at bounding box center [413, 262] width 20 height 32
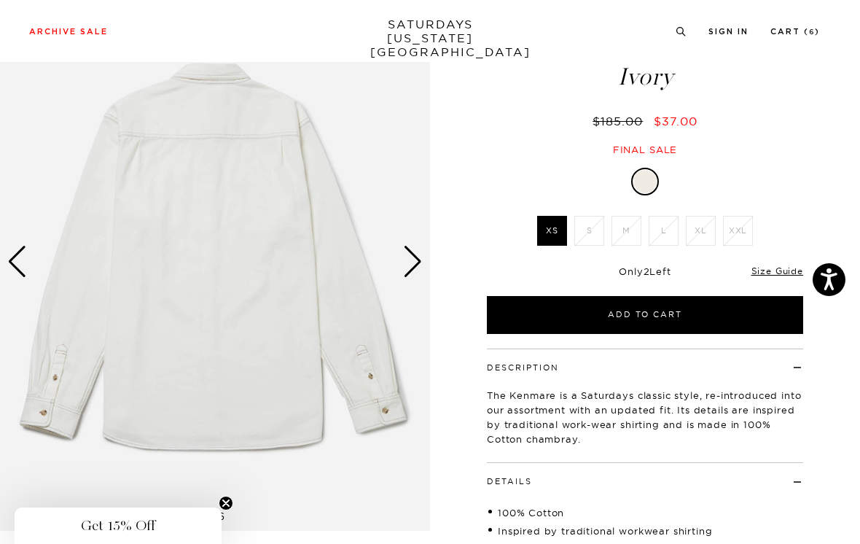
scroll to position [83, 0]
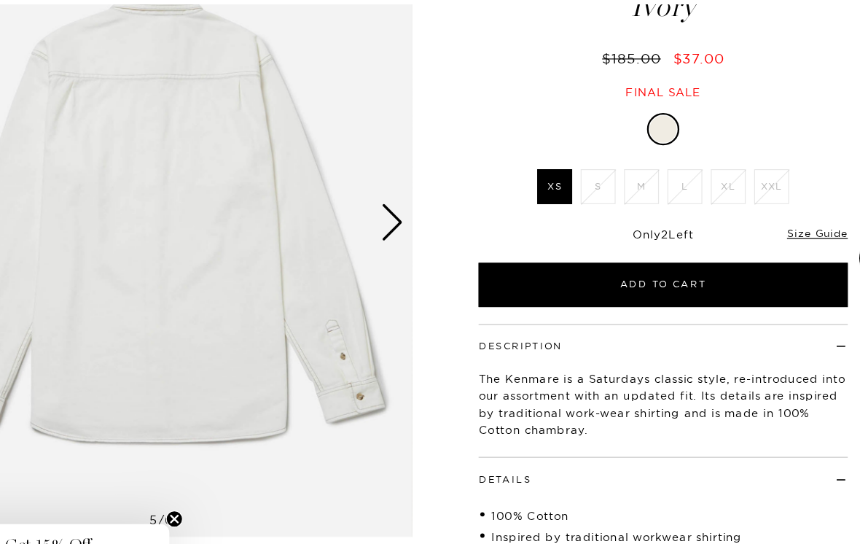
click at [403, 233] on div "Next slide" at bounding box center [413, 249] width 20 height 32
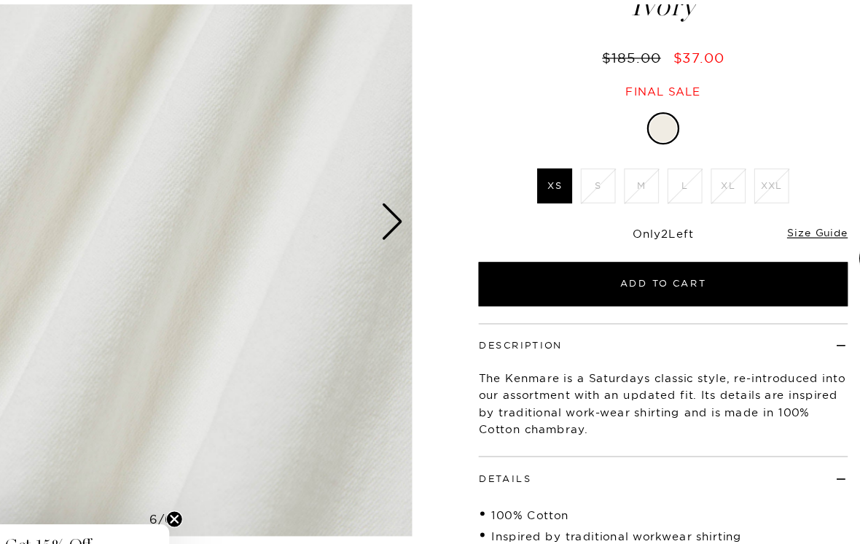
click at [403, 233] on div "Next slide" at bounding box center [413, 249] width 20 height 32
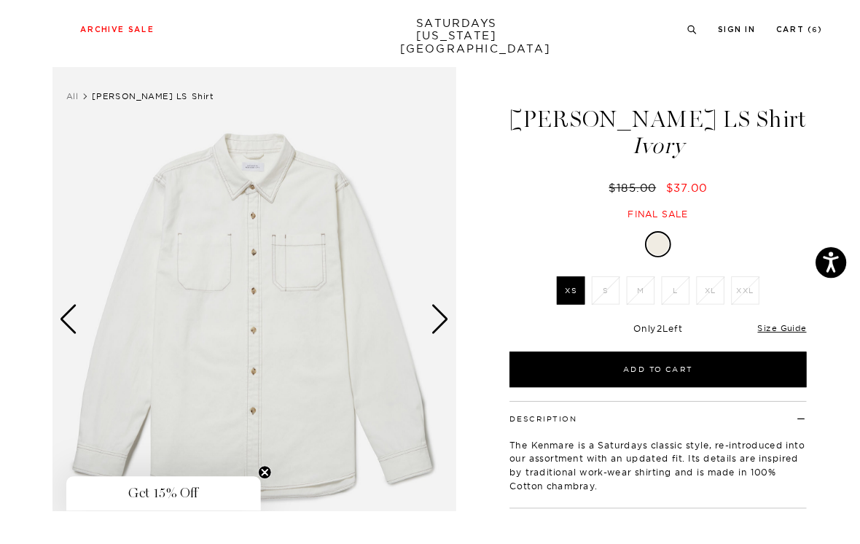
scroll to position [24, 0]
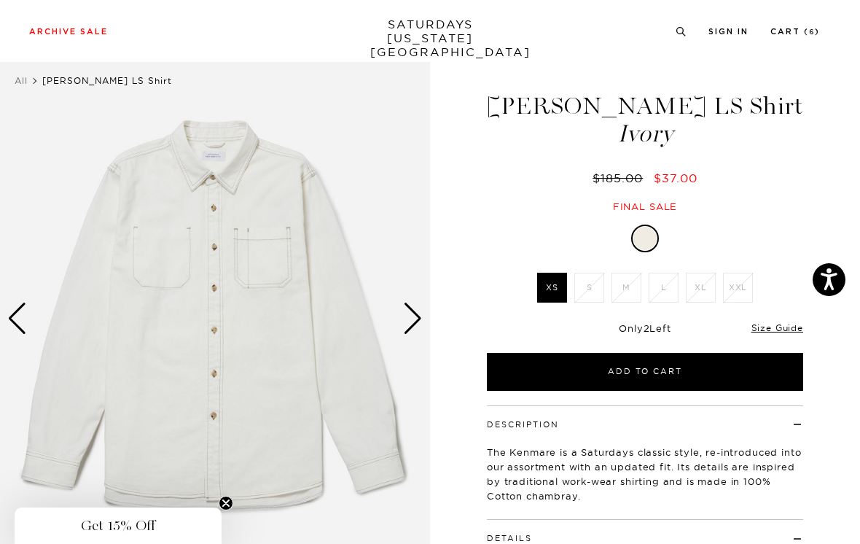
click at [416, 318] on div "Next slide" at bounding box center [413, 319] width 20 height 32
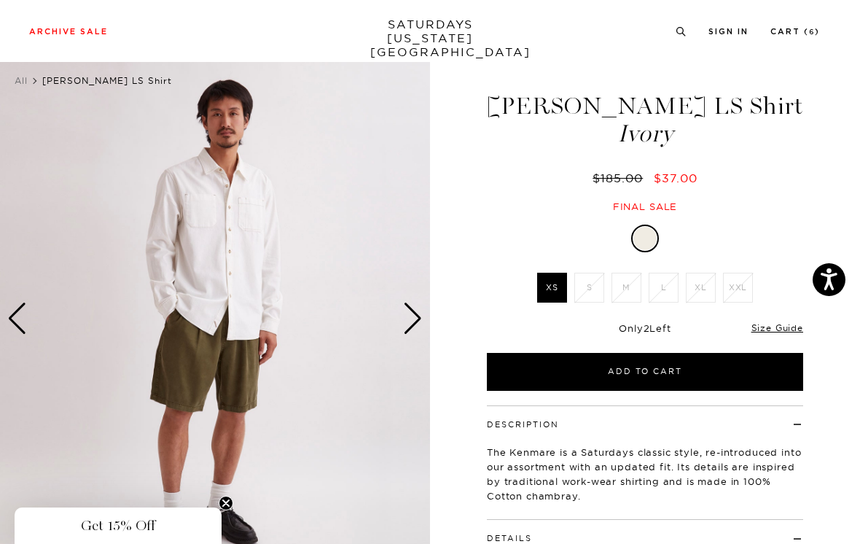
scroll to position [23, 0]
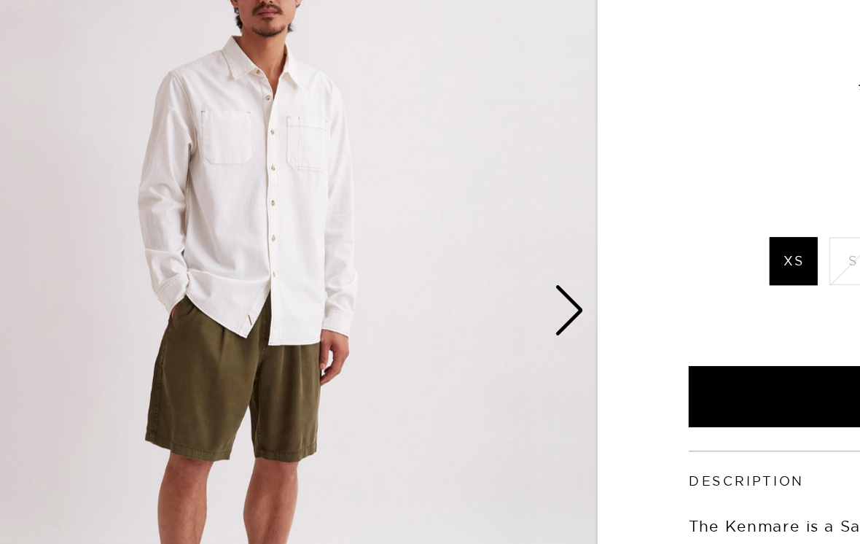
click at [403, 303] on div "Next slide" at bounding box center [413, 319] width 20 height 32
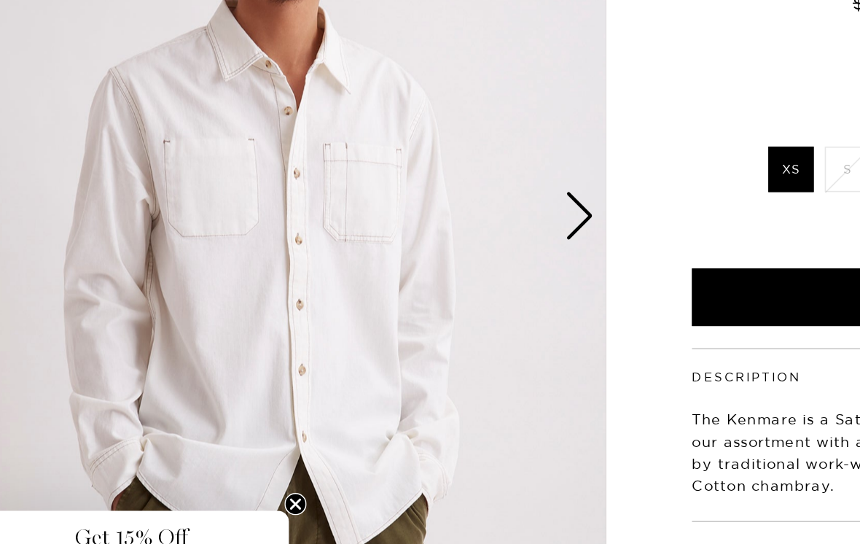
scroll to position [30, 0]
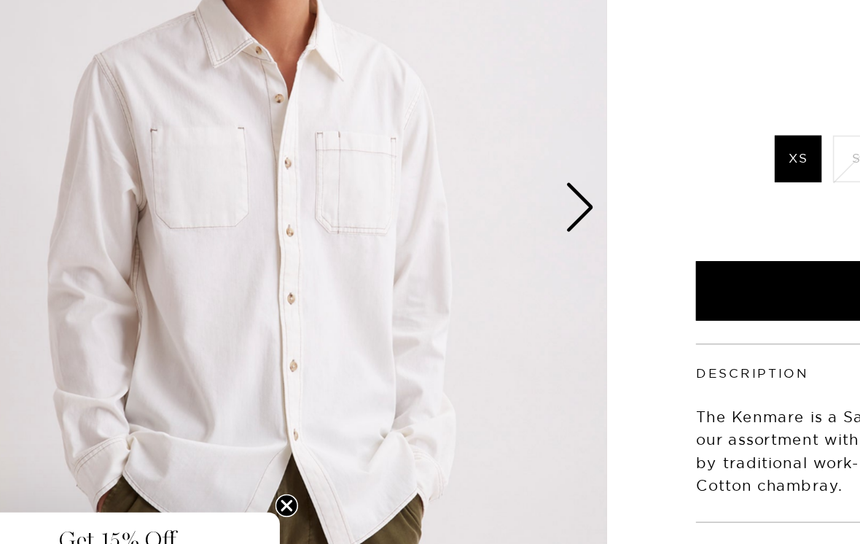
click at [403, 297] on div "Next slide" at bounding box center [413, 313] width 20 height 32
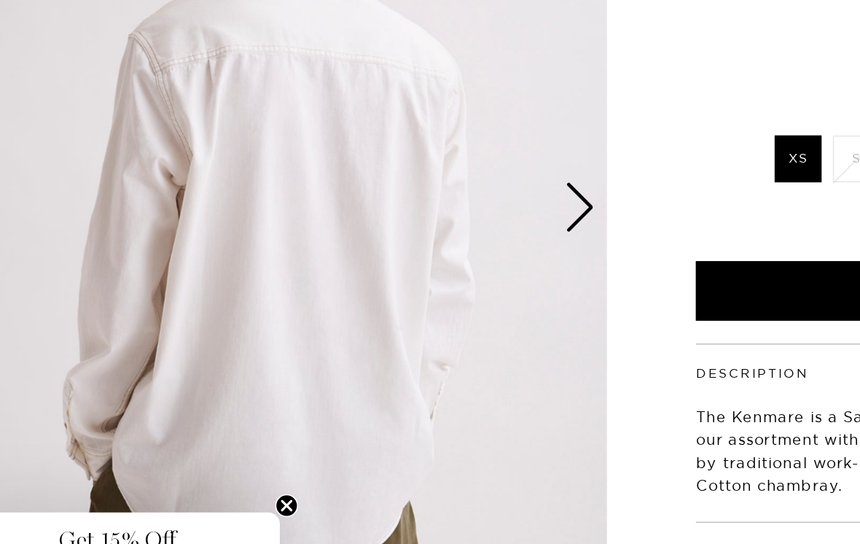
click at [403, 297] on div "Next slide" at bounding box center [413, 313] width 20 height 32
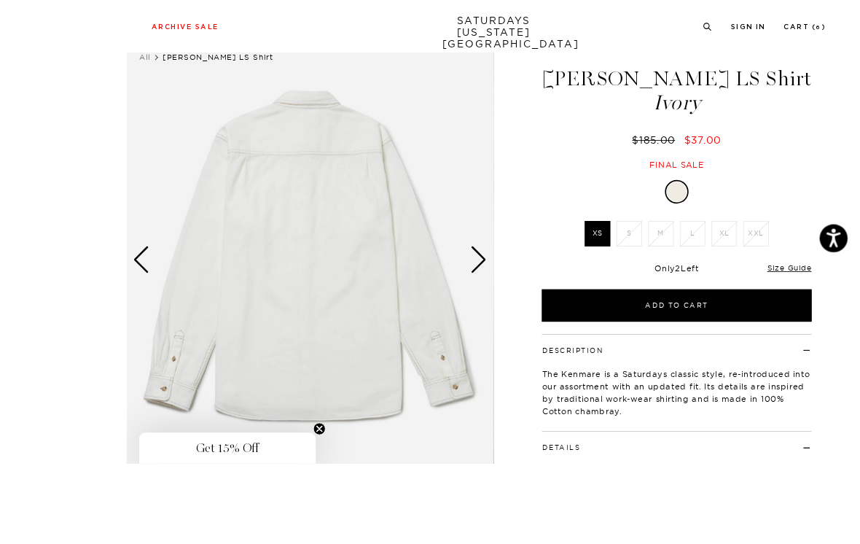
scroll to position [125, 0]
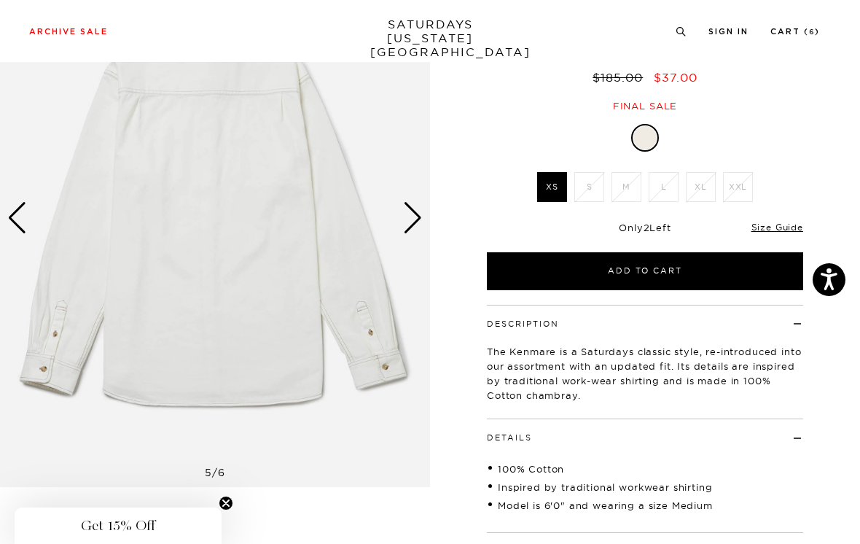
click at [418, 214] on div "Next slide" at bounding box center [413, 218] width 20 height 32
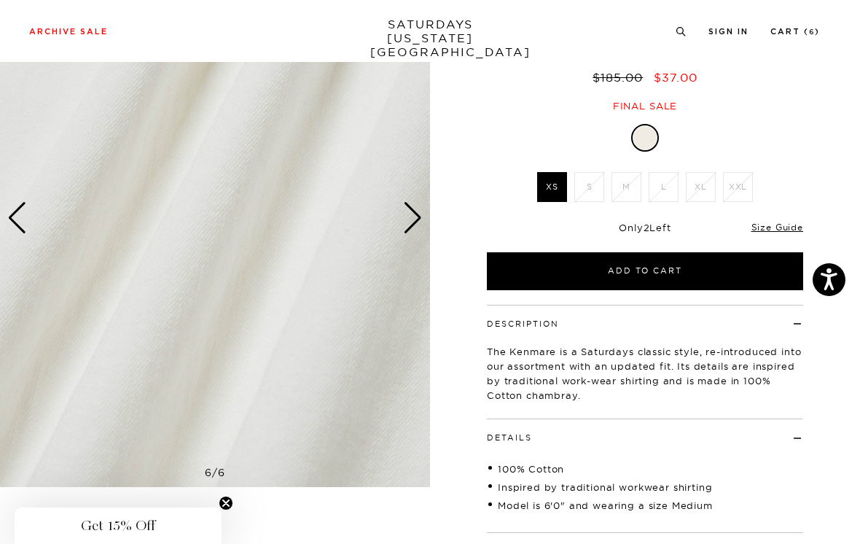
click at [413, 216] on div "Next slide" at bounding box center [413, 218] width 20 height 32
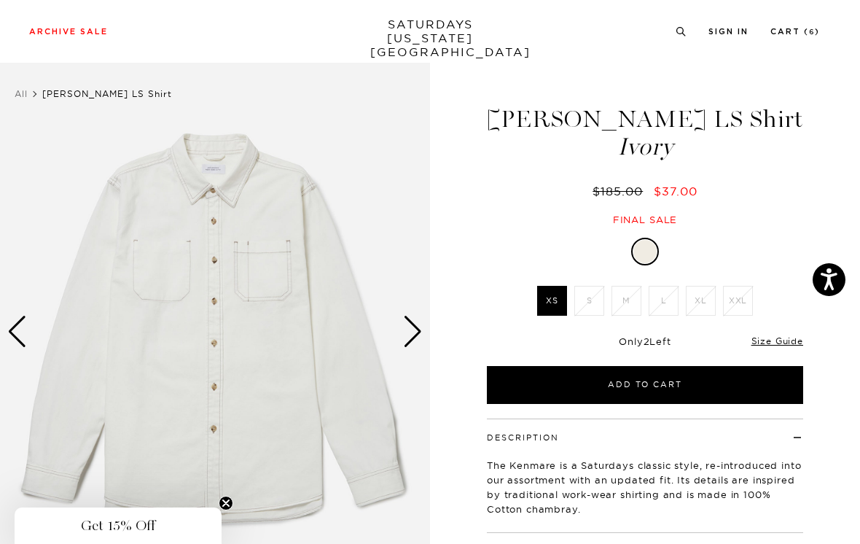
scroll to position [0, 0]
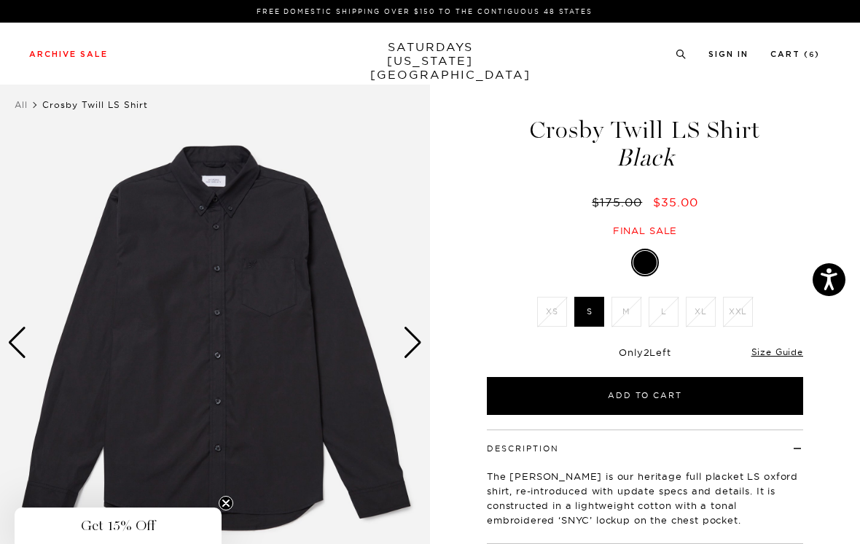
click at [790, 352] on link "Size Guide" at bounding box center [778, 351] width 52 height 11
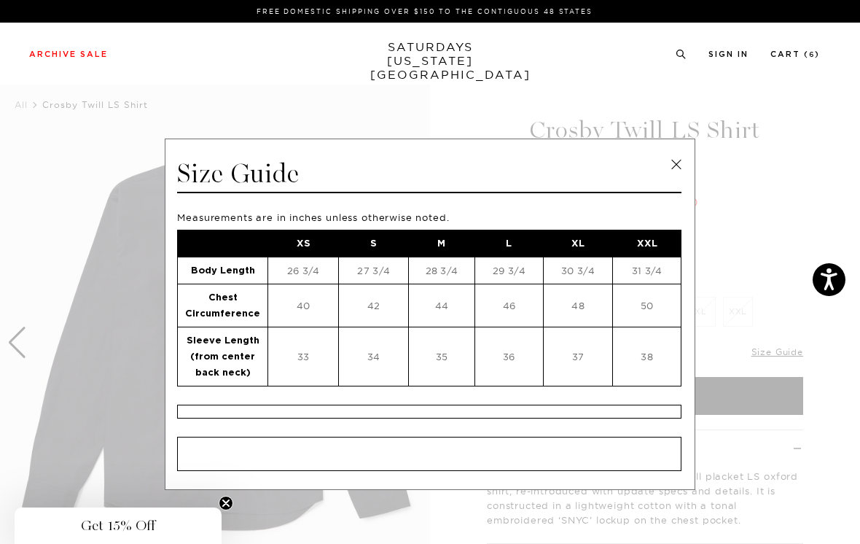
click at [683, 162] on link at bounding box center [677, 165] width 22 height 22
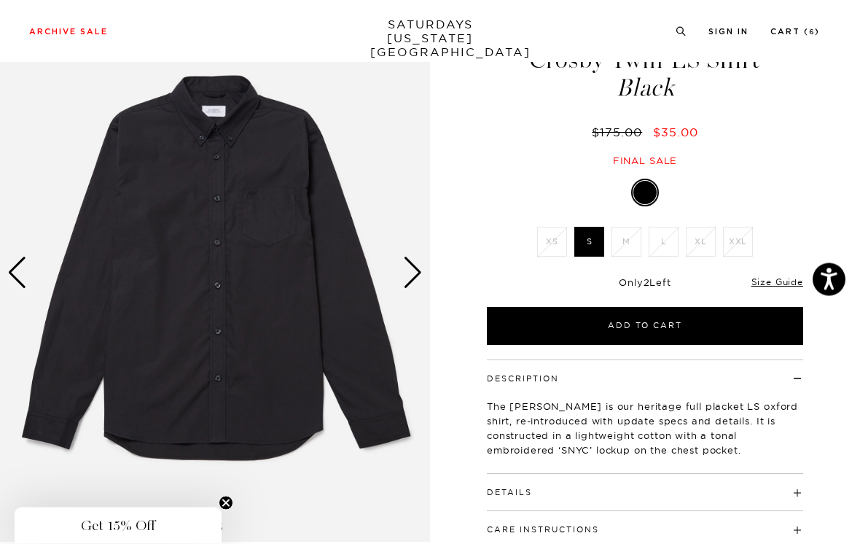
scroll to position [70, 0]
click at [789, 284] on link "Size Guide" at bounding box center [778, 281] width 52 height 11
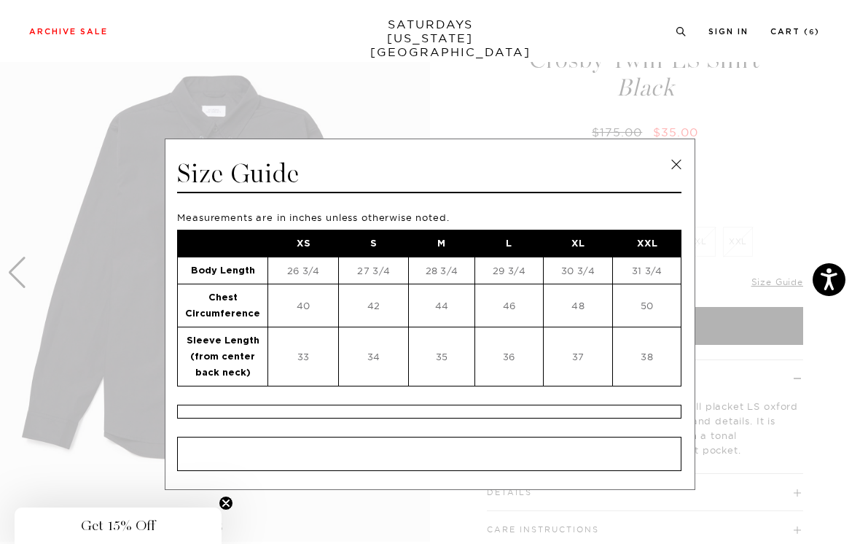
click at [675, 165] on link at bounding box center [677, 165] width 22 height 22
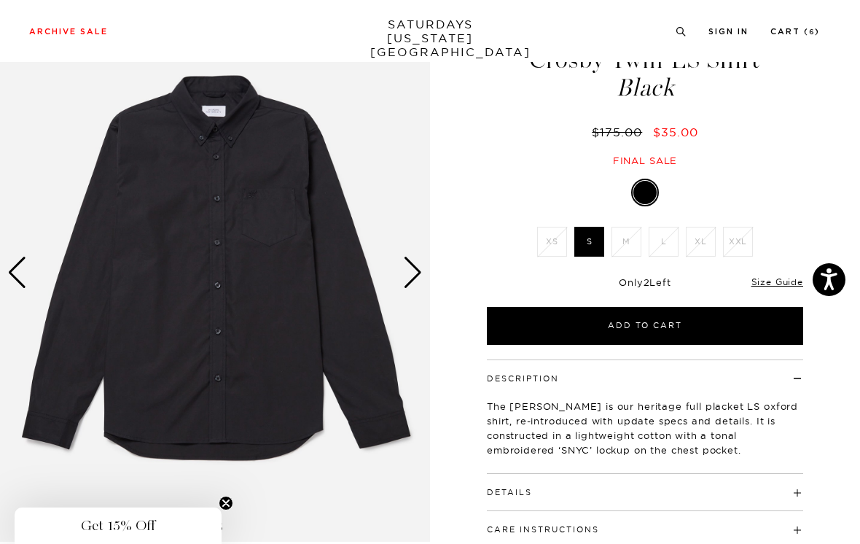
click at [693, 322] on button "Add to Cart" at bounding box center [645, 326] width 316 height 38
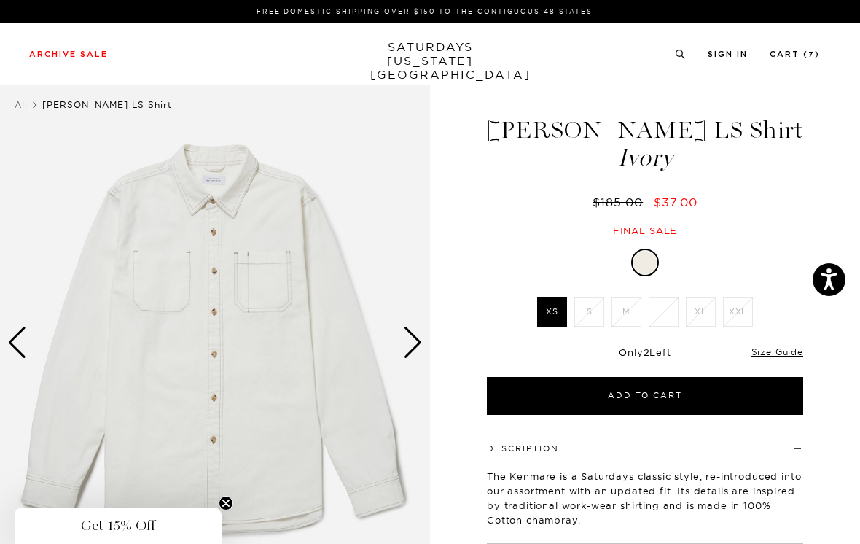
click at [783, 352] on link "Size Guide" at bounding box center [778, 351] width 52 height 11
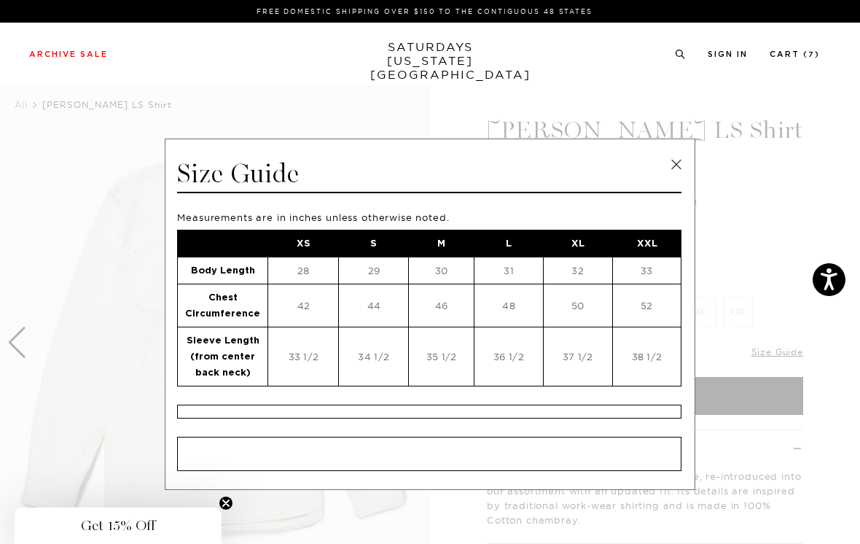
click at [672, 166] on link at bounding box center [677, 165] width 22 height 22
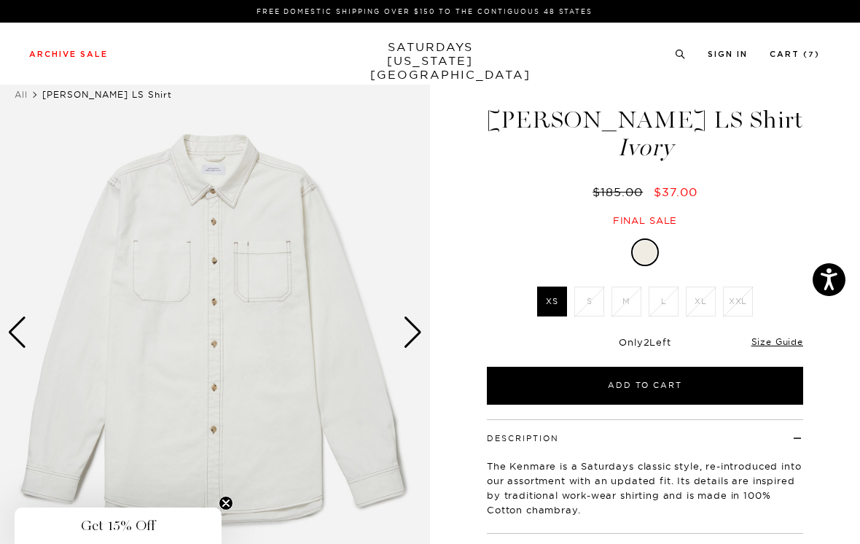
scroll to position [11, 0]
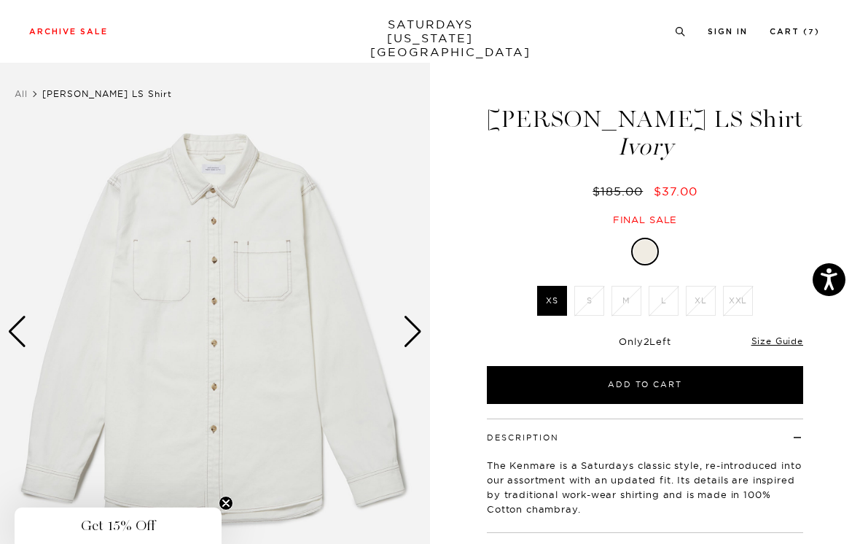
click at [778, 345] on link "Size Guide" at bounding box center [778, 340] width 52 height 11
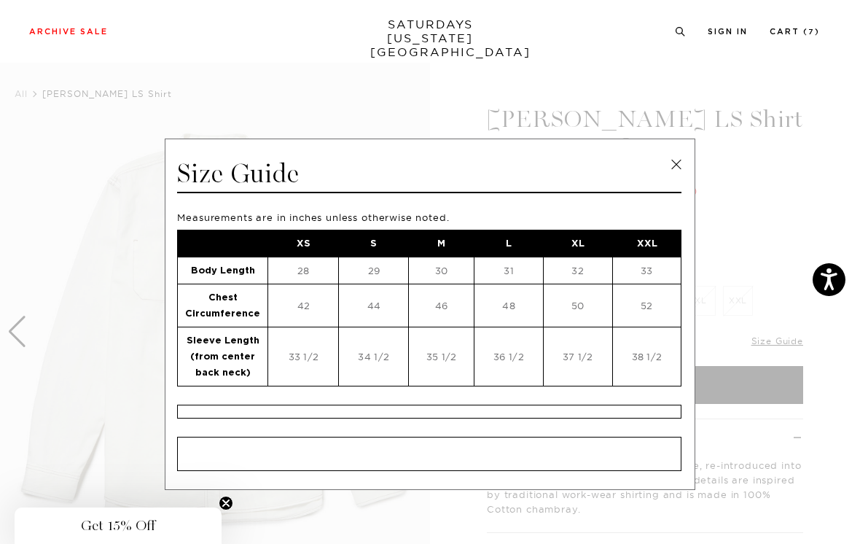
click at [682, 160] on link at bounding box center [677, 165] width 22 height 22
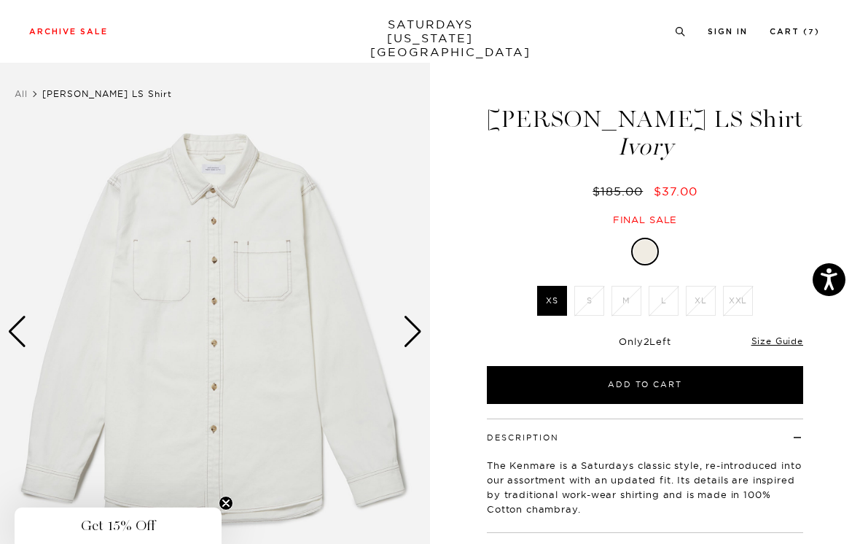
click at [787, 341] on link "Size Guide" at bounding box center [778, 340] width 52 height 11
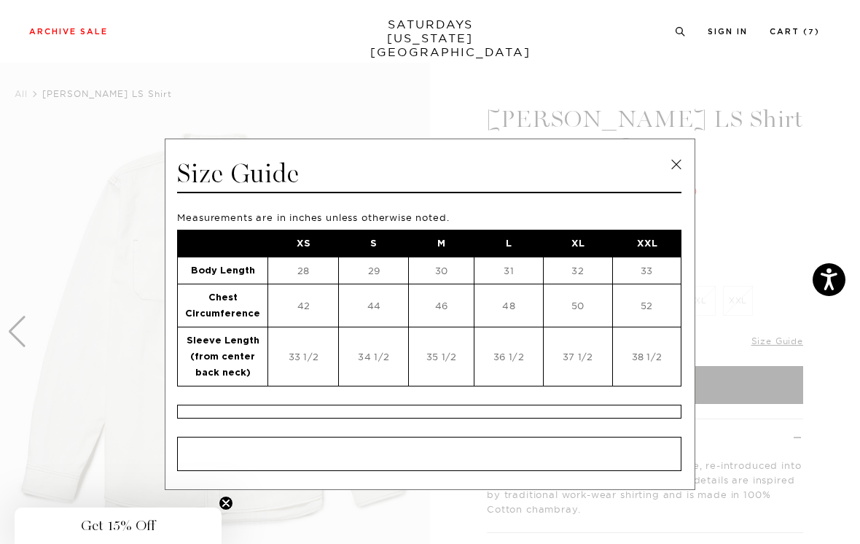
click at [679, 163] on link at bounding box center [677, 165] width 22 height 22
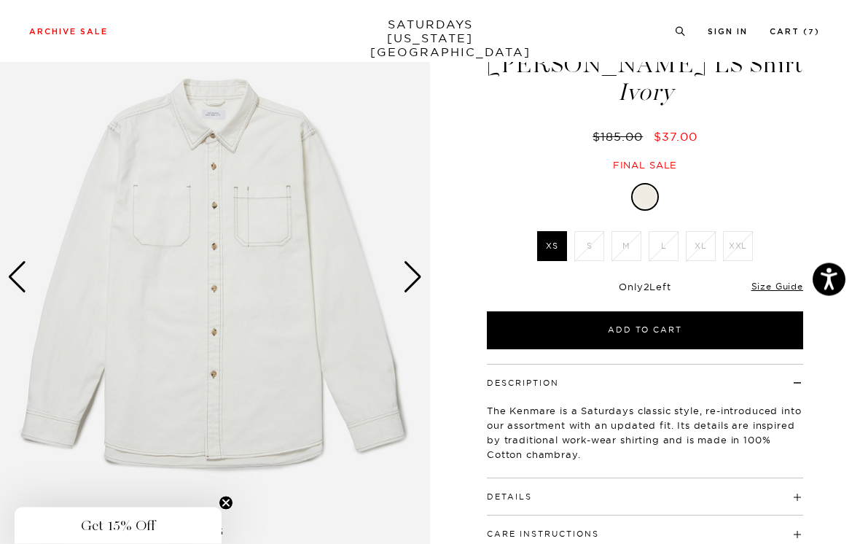
scroll to position [68, 0]
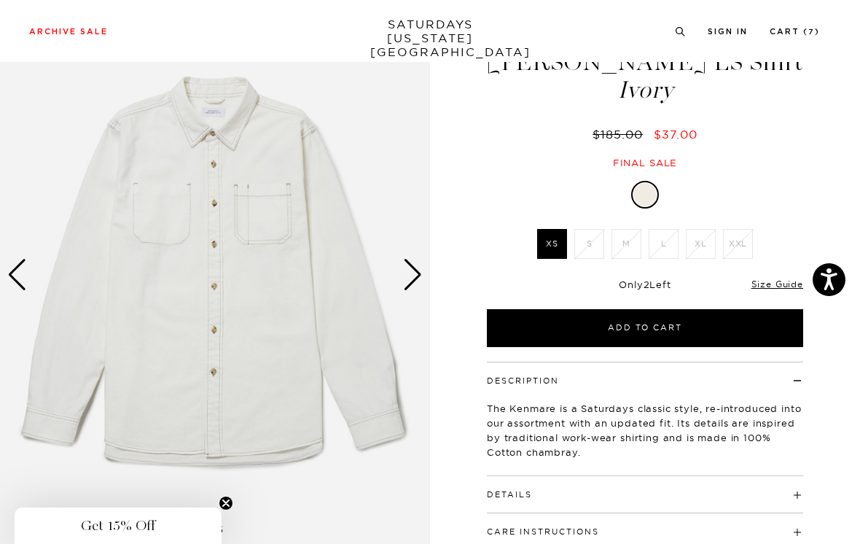
click at [699, 322] on button "Add to Cart" at bounding box center [645, 328] width 316 height 38
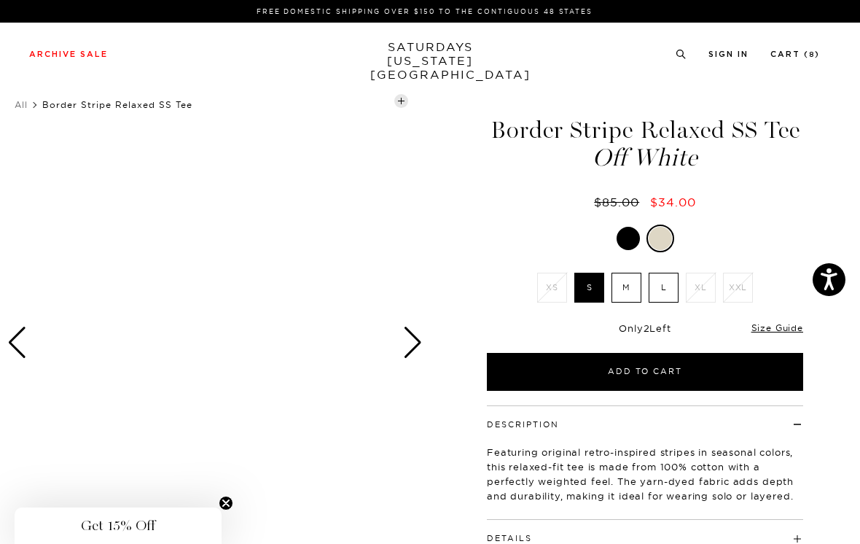
click at [782, 330] on link "Size Guide" at bounding box center [778, 327] width 52 height 11
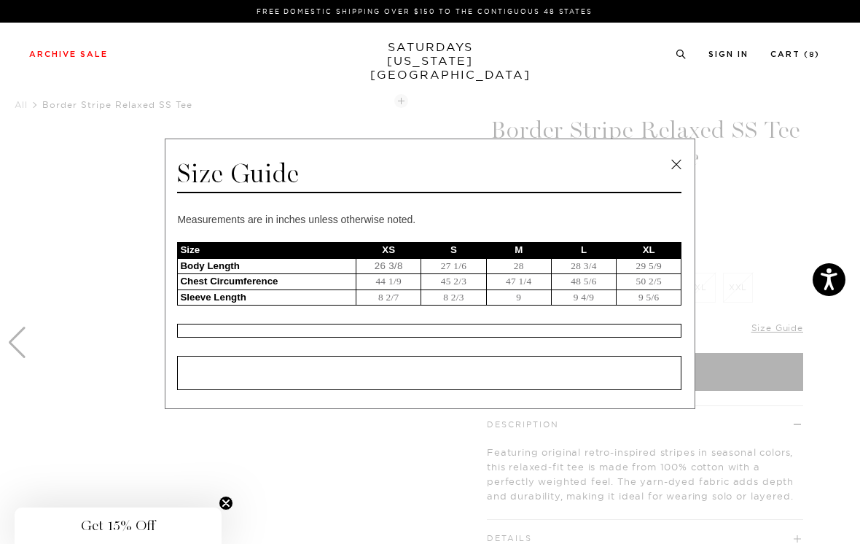
click at [677, 165] on link at bounding box center [677, 165] width 22 height 22
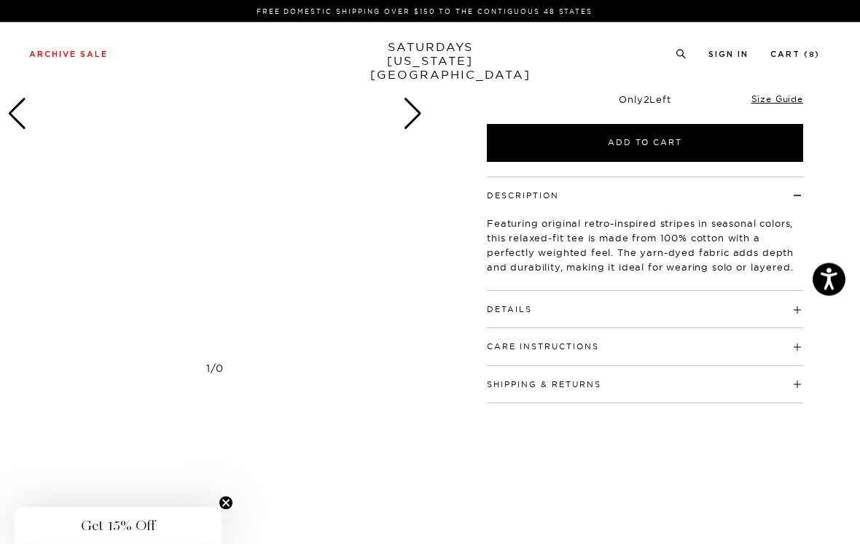
scroll to position [311, 0]
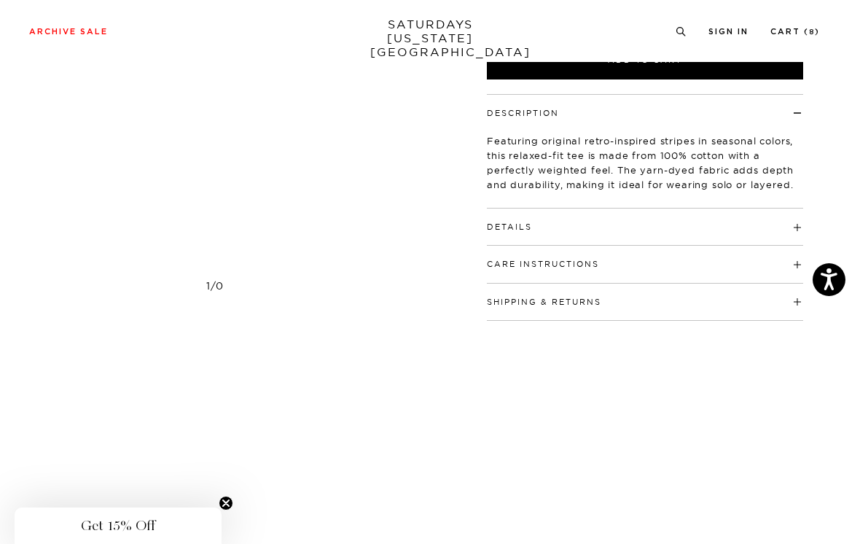
click at [786, 228] on h4 "Details" at bounding box center [645, 221] width 316 height 24
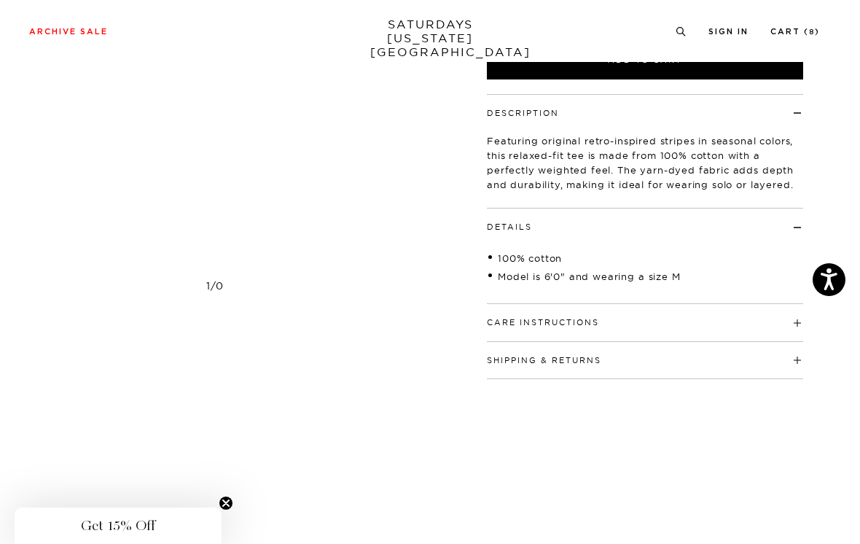
click at [796, 229] on h4 "Details" at bounding box center [645, 221] width 316 height 24
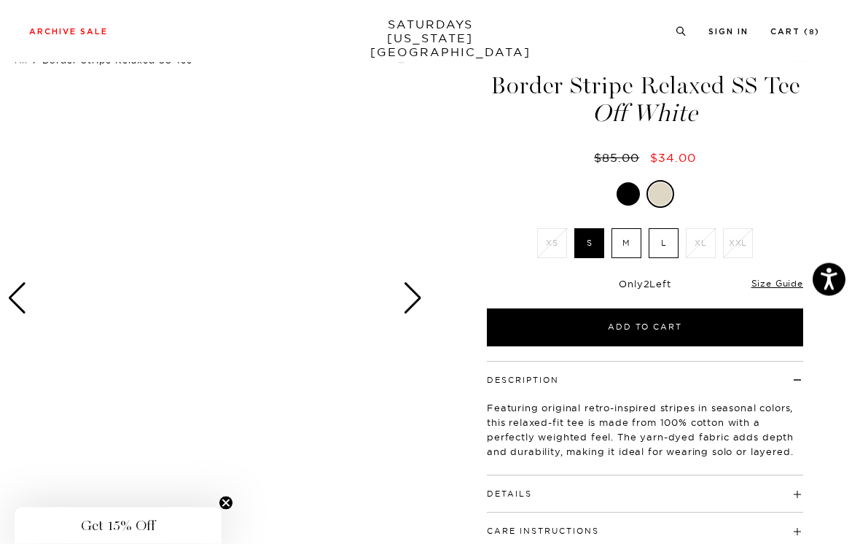
scroll to position [44, 0]
click at [419, 297] on div "Next slide" at bounding box center [413, 298] width 20 height 32
click at [418, 289] on div "Next slide" at bounding box center [413, 298] width 20 height 32
click at [422, 293] on div "Next slide" at bounding box center [413, 298] width 20 height 32
click at [630, 187] on div at bounding box center [628, 193] width 23 height 23
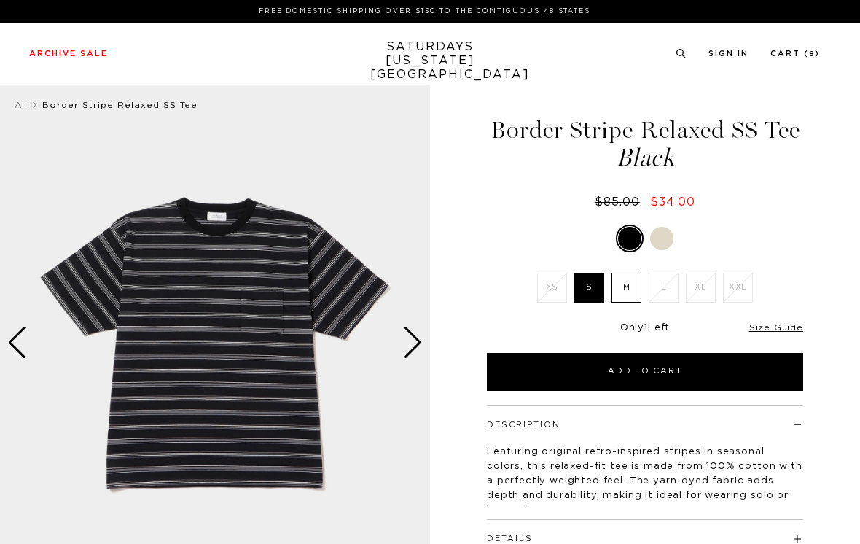
click at [416, 338] on div "Next slide" at bounding box center [413, 343] width 20 height 32
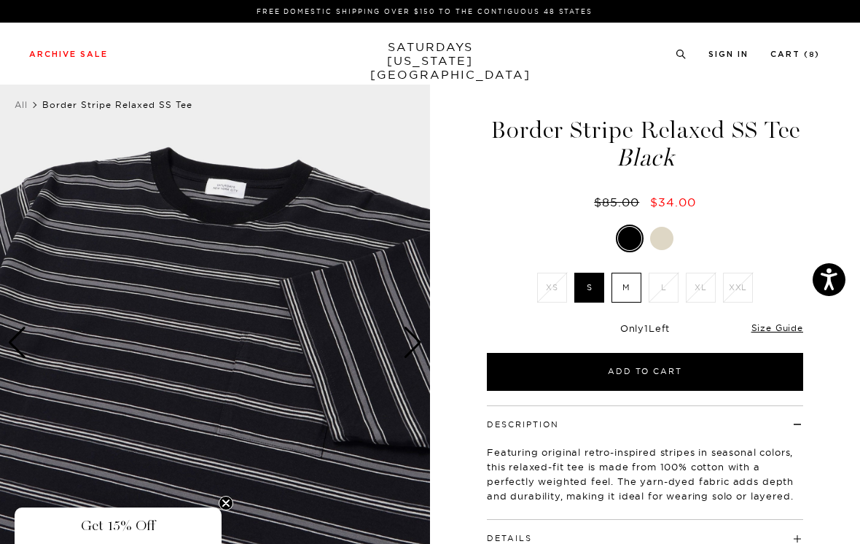
click at [428, 343] on img at bounding box center [215, 343] width 430 height 538
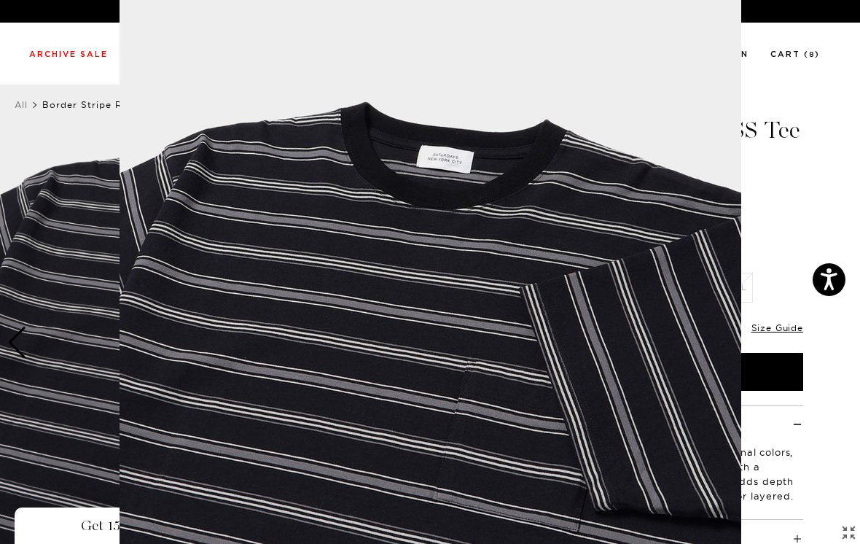
scroll to position [101, 0]
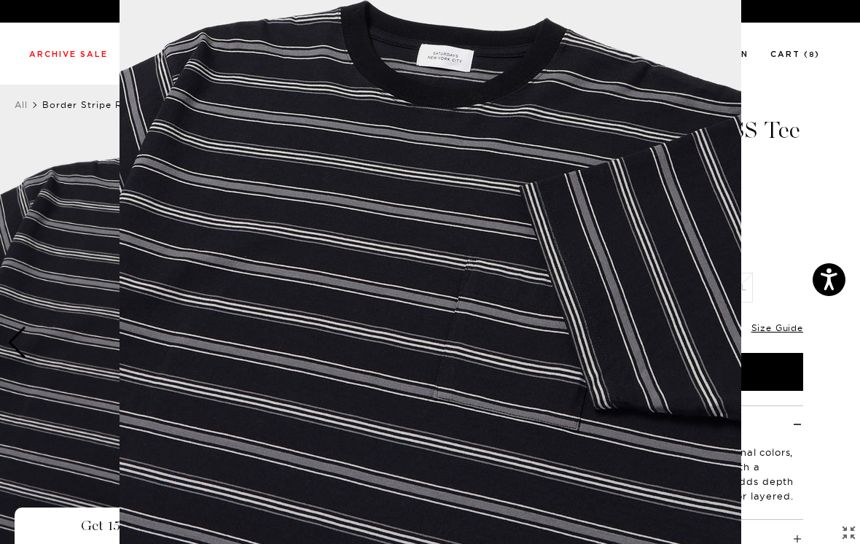
click at [783, 225] on figure at bounding box center [430, 272] width 860 height 544
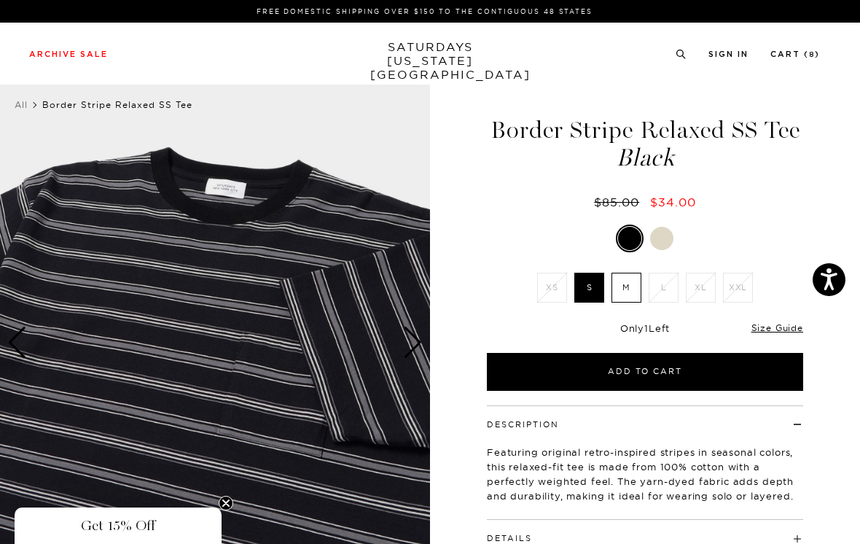
scroll to position [0, 0]
click at [418, 340] on div "Next slide" at bounding box center [413, 343] width 20 height 32
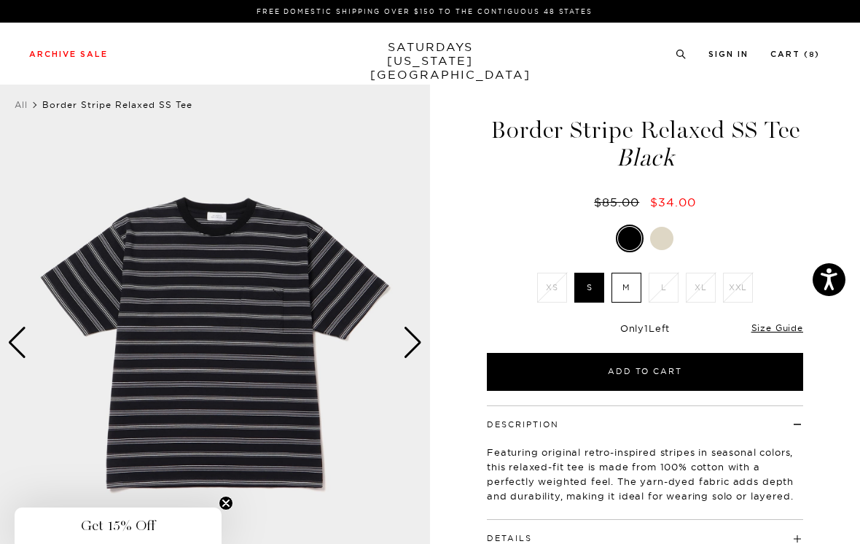
click at [417, 335] on div "Next slide" at bounding box center [413, 343] width 20 height 32
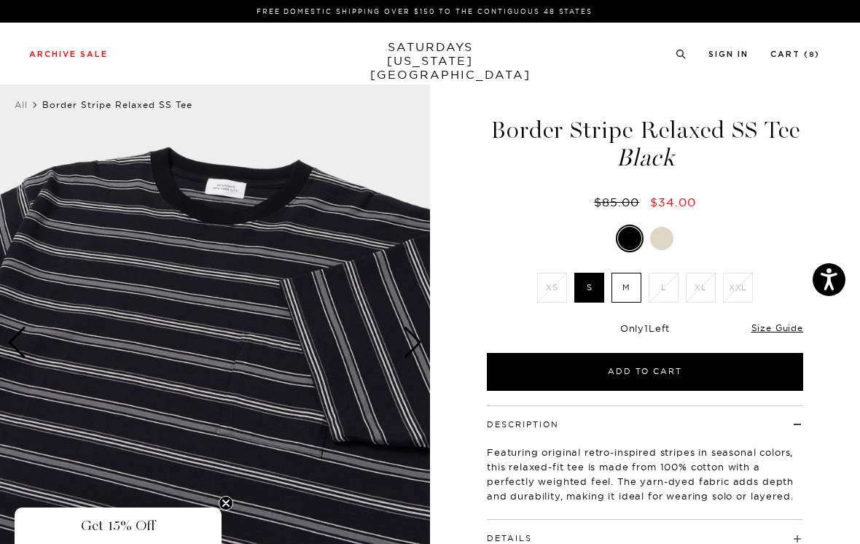
click at [418, 335] on div "Next slide" at bounding box center [413, 343] width 20 height 32
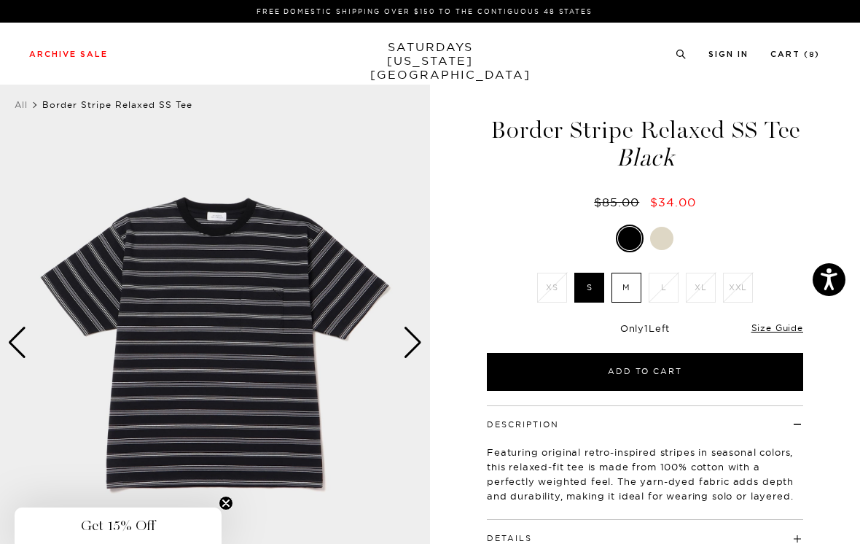
click at [415, 343] on div "Next slide" at bounding box center [413, 343] width 20 height 32
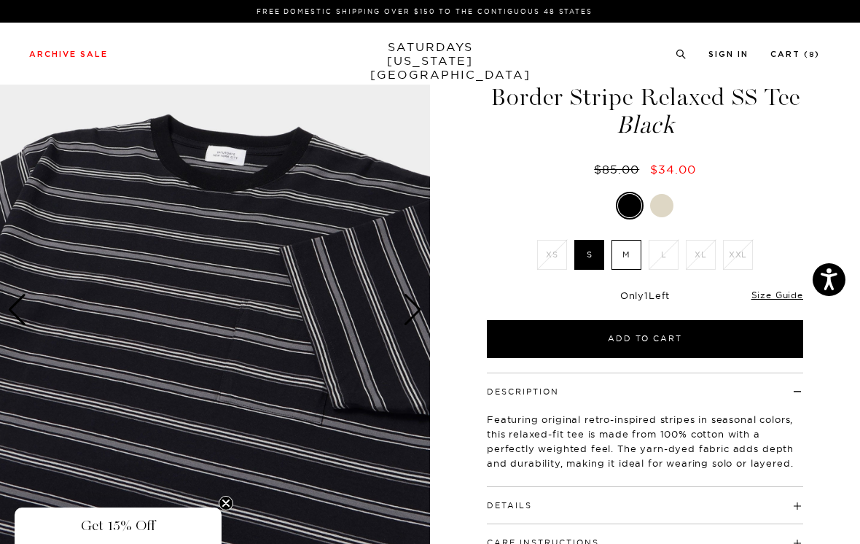
scroll to position [35, 0]
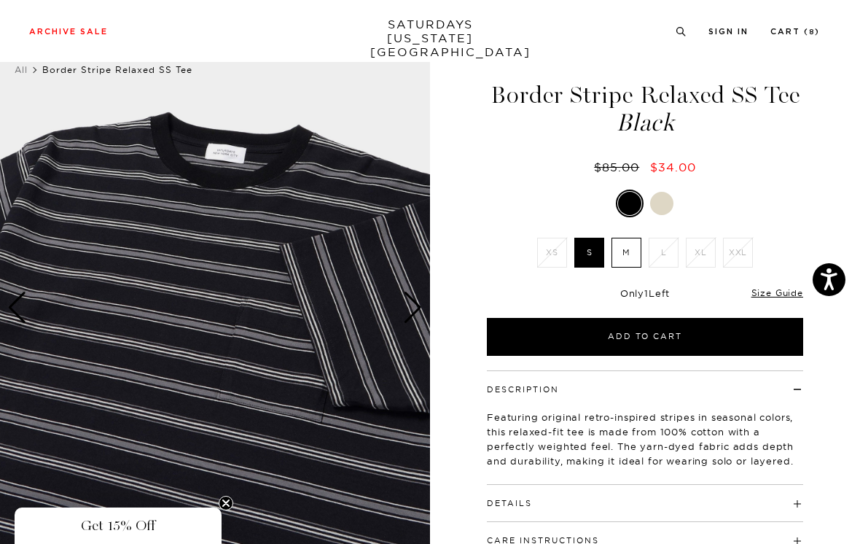
click at [662, 203] on div at bounding box center [661, 203] width 23 height 23
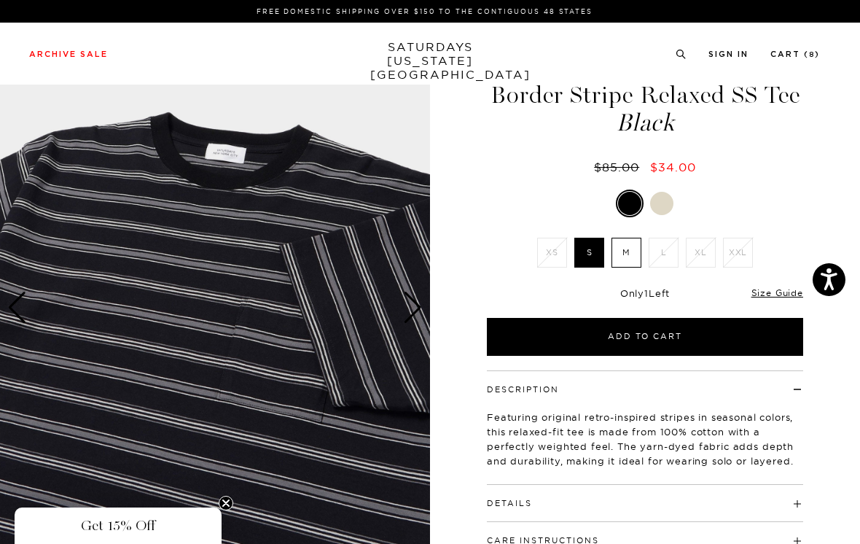
scroll to position [58, 0]
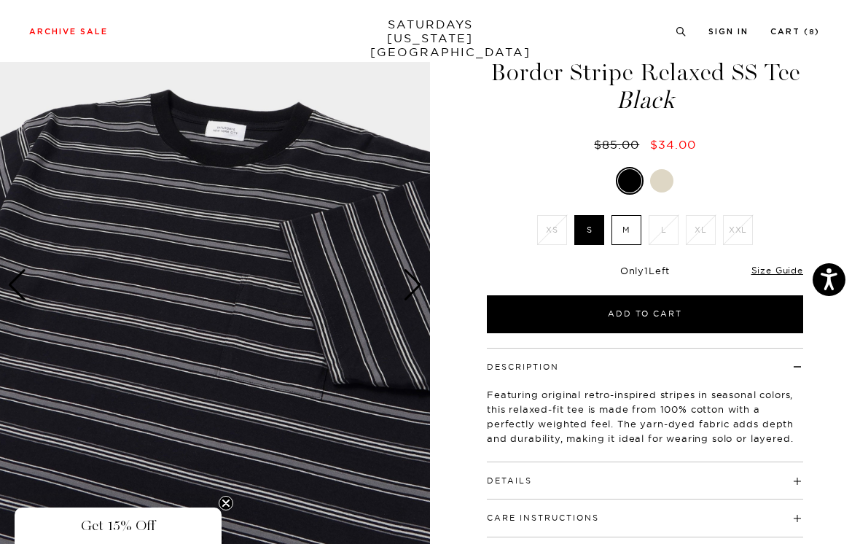
click at [633, 227] on label "M" at bounding box center [627, 230] width 30 height 30
click at [0, 0] on input "M" at bounding box center [0, 0] width 0 height 0
click at [592, 227] on label "S" at bounding box center [590, 230] width 30 height 30
click at [0, 0] on input "S" at bounding box center [0, 0] width 0 height 0
click at [633, 179] on div at bounding box center [629, 180] width 23 height 23
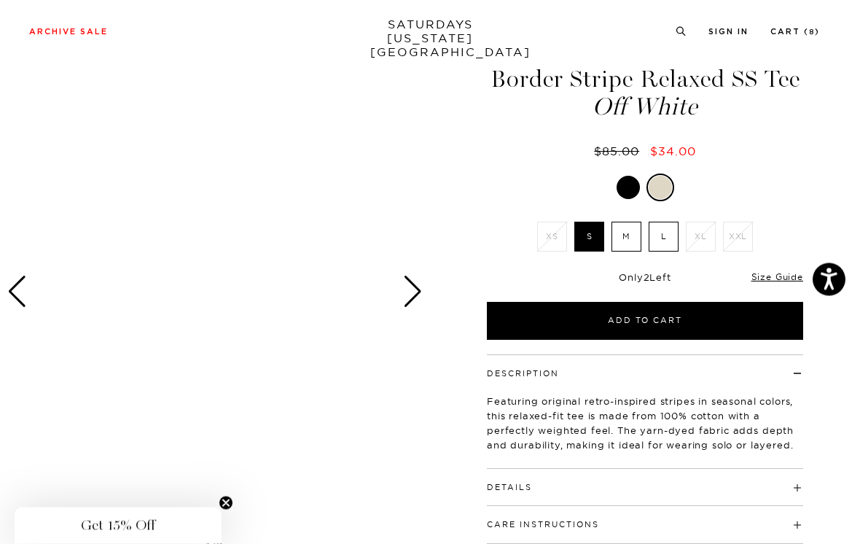
scroll to position [52, 0]
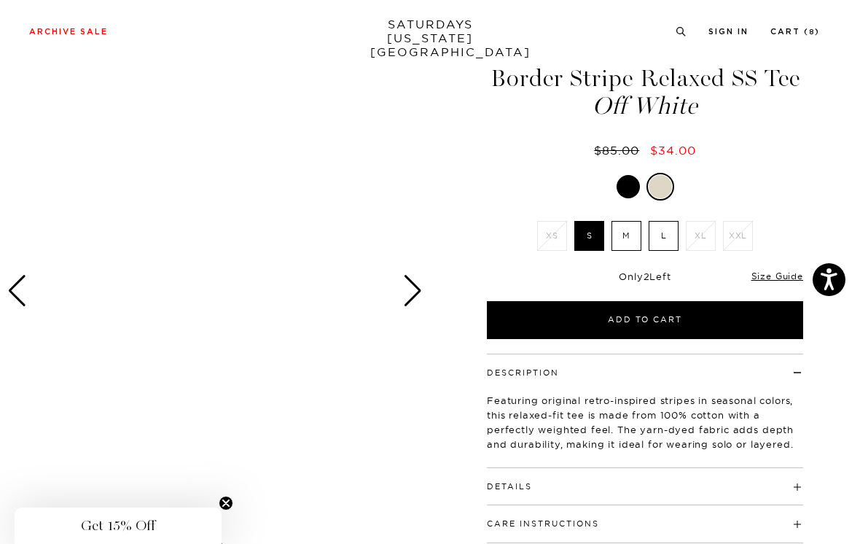
click at [790, 276] on link "Size Guide" at bounding box center [778, 276] width 52 height 11
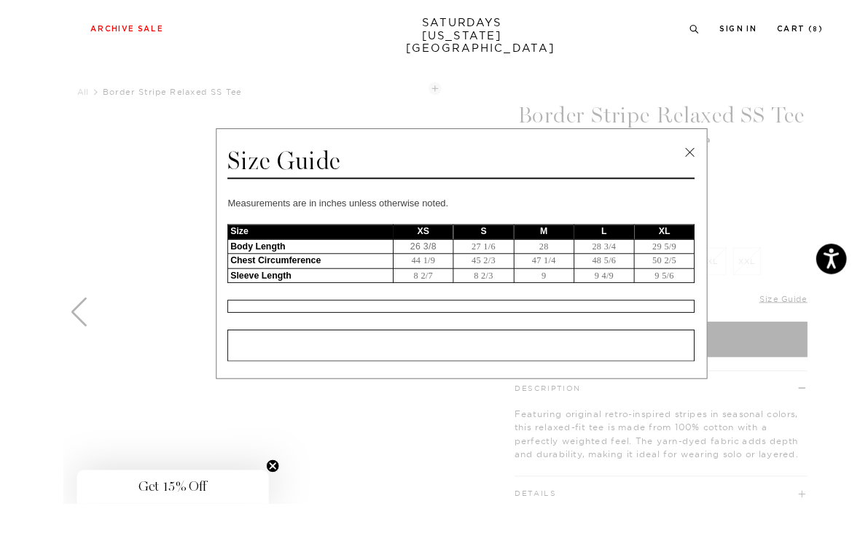
scroll to position [57, 0]
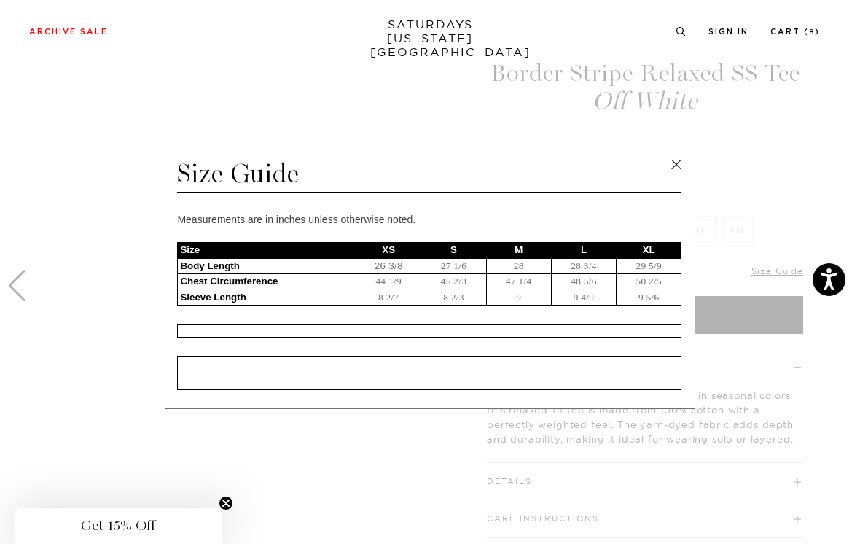
click at [679, 176] on link at bounding box center [677, 165] width 22 height 22
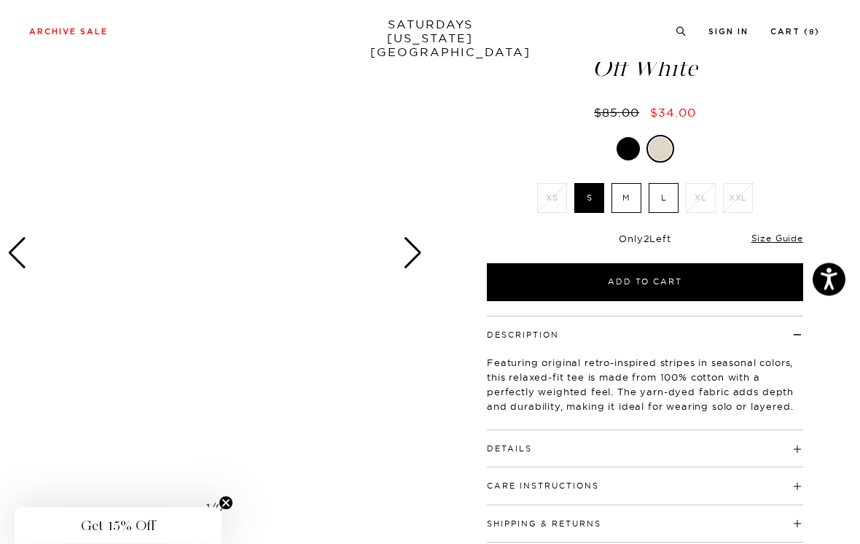
scroll to position [238, 0]
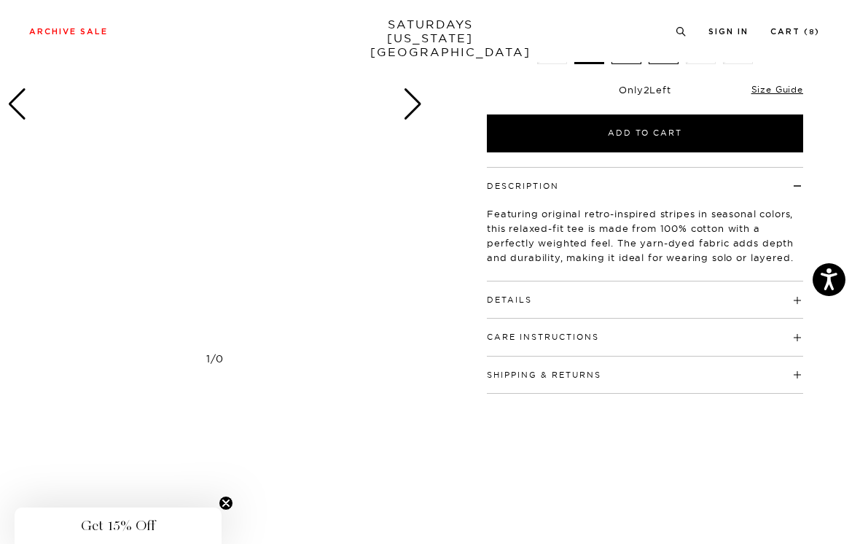
click at [664, 295] on h4 "Details" at bounding box center [645, 293] width 316 height 24
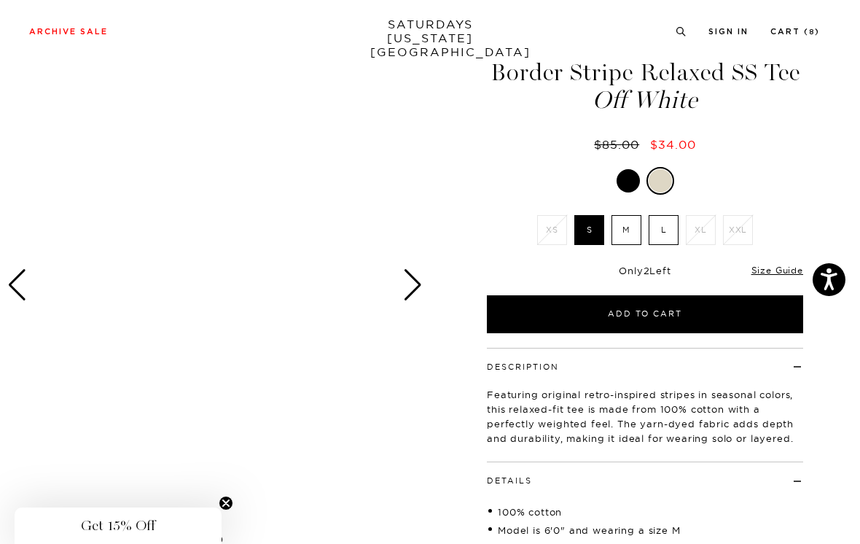
scroll to position [0, 0]
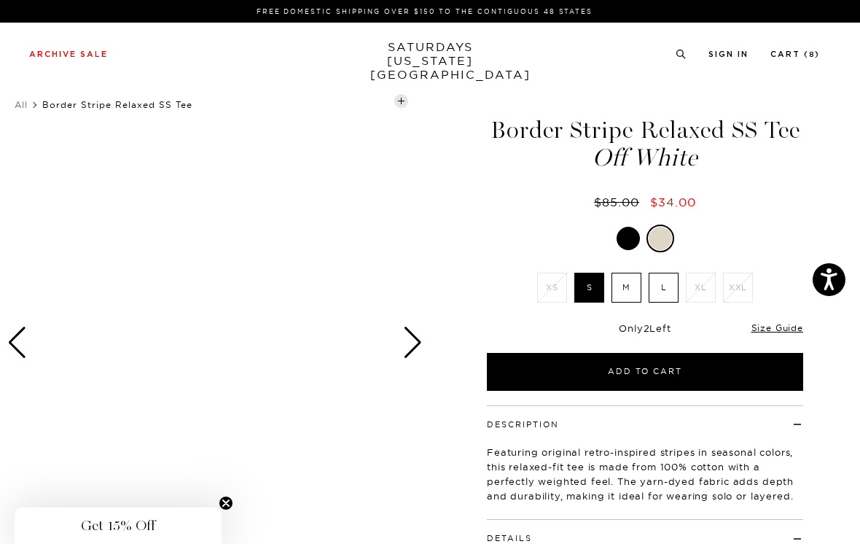
click at [702, 369] on button "Add to Cart" at bounding box center [645, 372] width 316 height 38
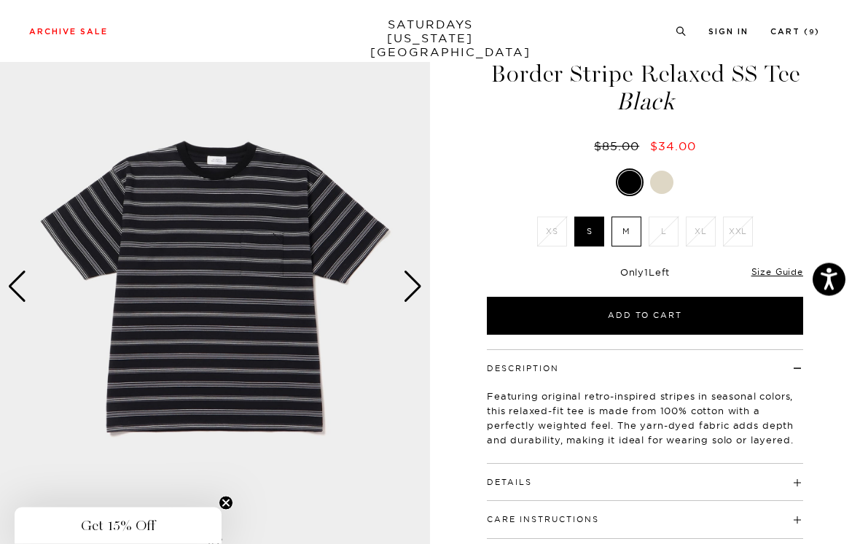
scroll to position [56, 0]
click at [417, 284] on div "Next slide" at bounding box center [413, 287] width 20 height 32
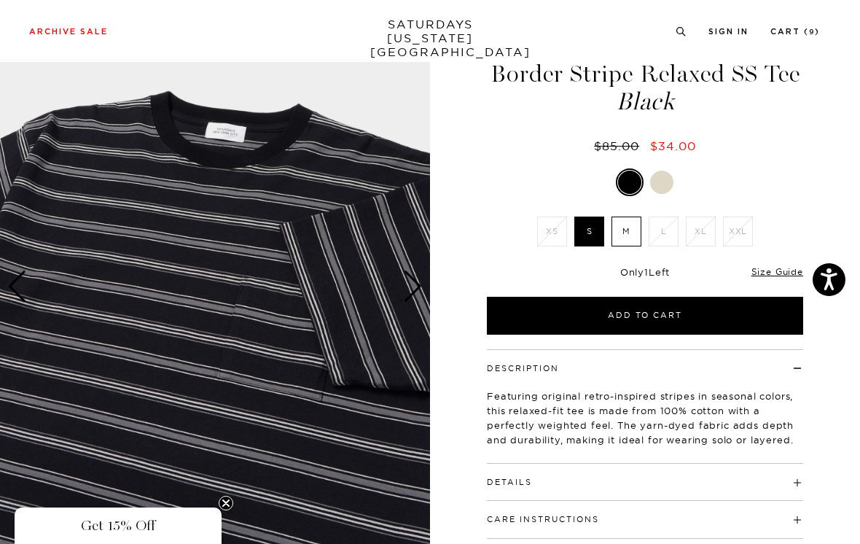
click at [417, 279] on div "Next slide" at bounding box center [413, 287] width 20 height 32
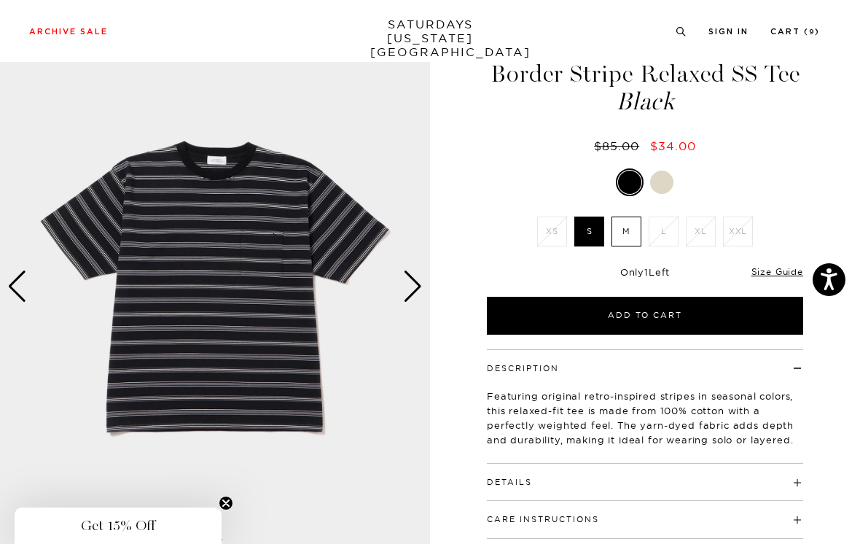
click at [411, 285] on div "Next slide" at bounding box center [413, 287] width 20 height 32
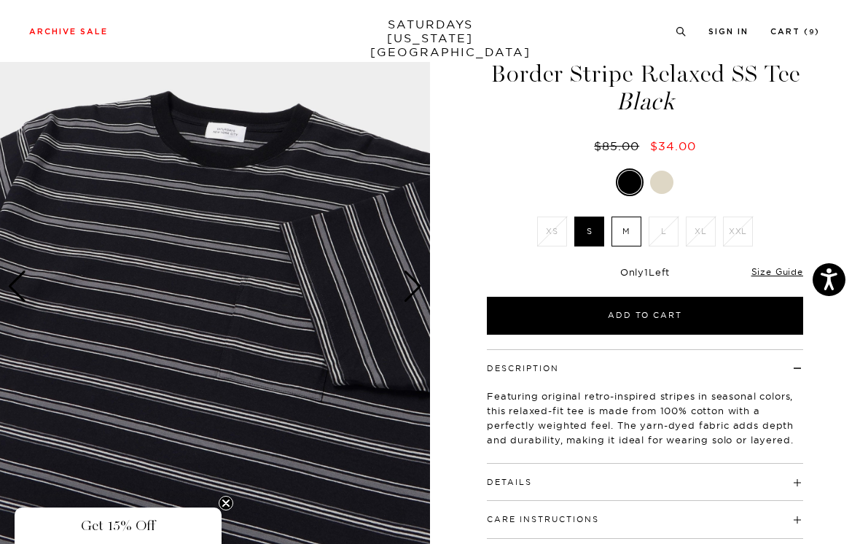
click at [415, 289] on div "Next slide" at bounding box center [413, 287] width 20 height 32
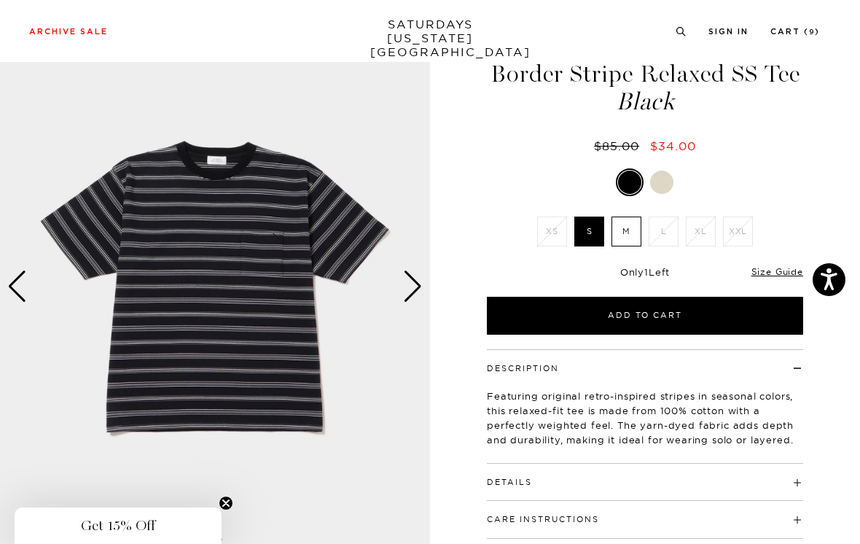
click at [413, 285] on div "Next slide" at bounding box center [413, 287] width 20 height 32
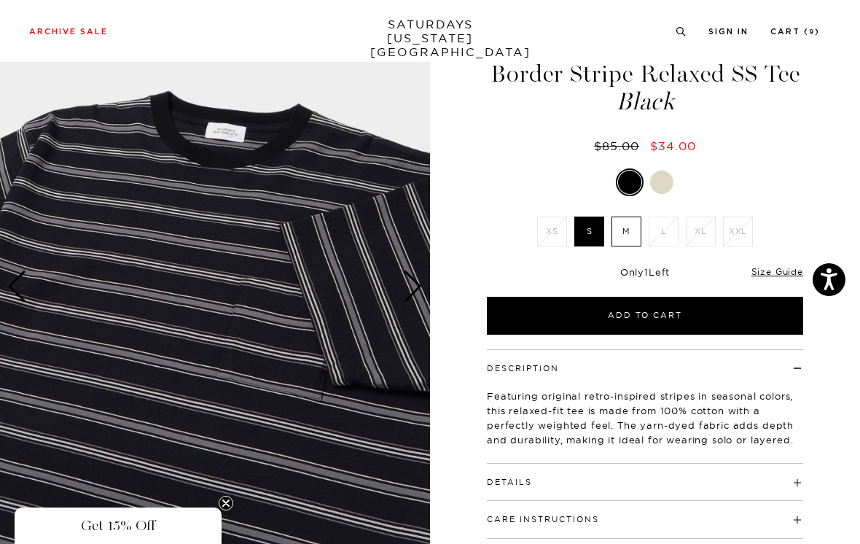
click at [695, 314] on button "Add to Cart" at bounding box center [645, 316] width 316 height 38
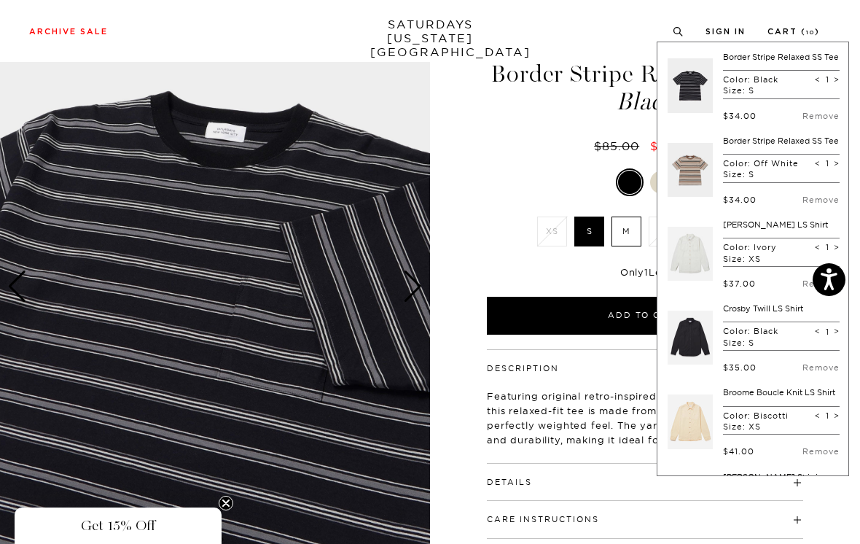
scroll to position [0, 0]
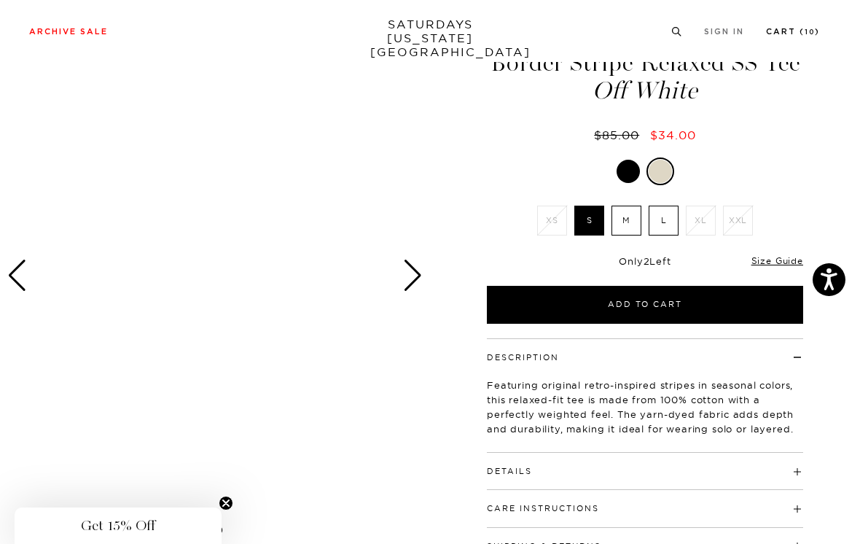
click at [804, 31] on link "Cart ( 10 )" at bounding box center [793, 32] width 54 height 8
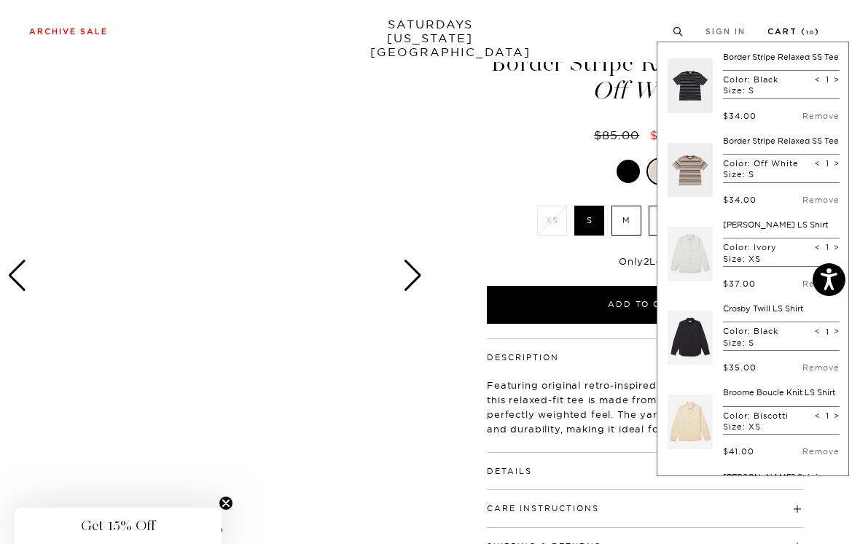
click at [818, 121] on link "Remove" at bounding box center [821, 116] width 37 height 10
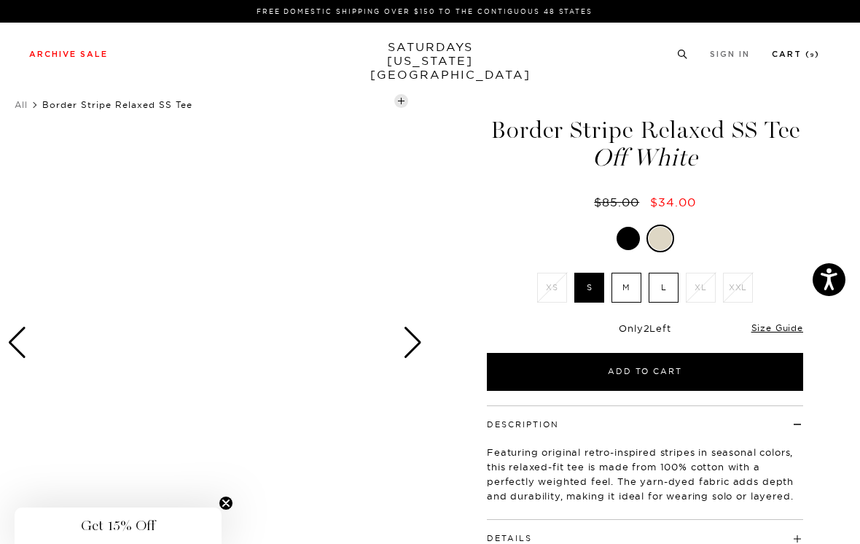
click at [801, 52] on link "Cart ( 9 )" at bounding box center [796, 54] width 48 height 8
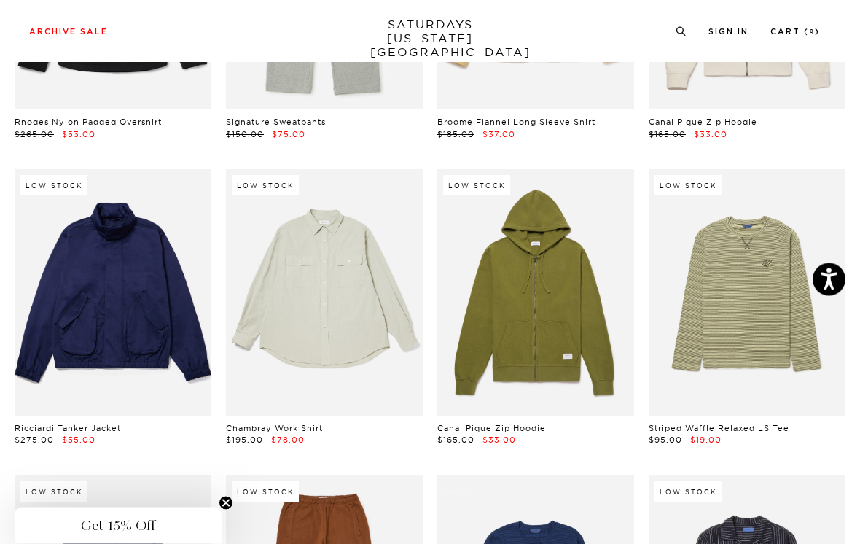
scroll to position [13271, 0]
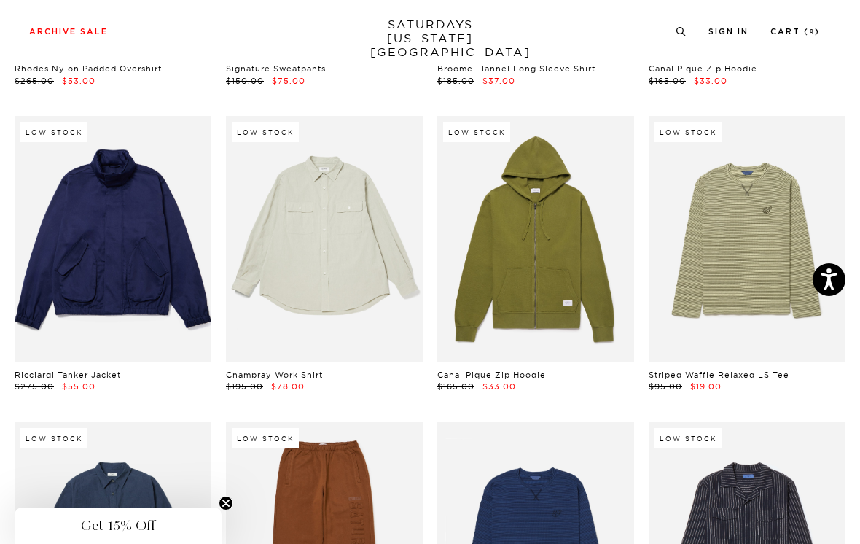
click at [779, 146] on link at bounding box center [747, 239] width 197 height 246
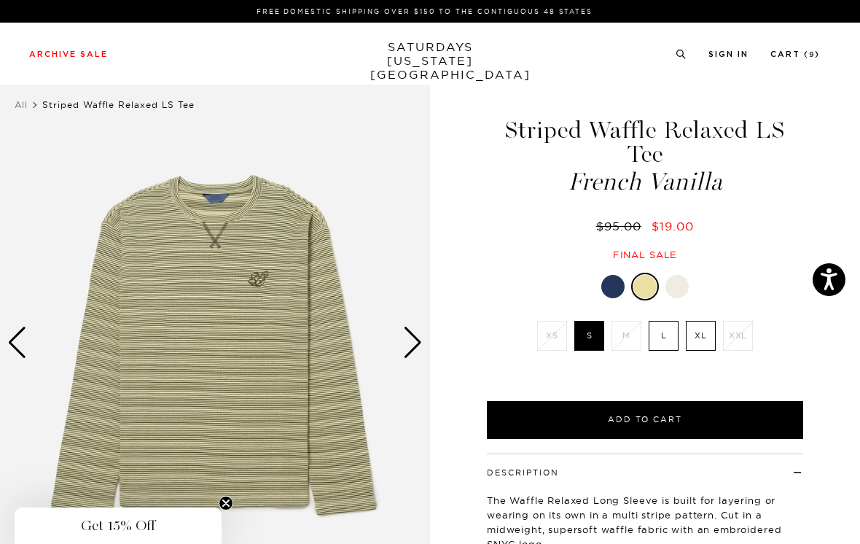
click at [610, 275] on div at bounding box center [613, 286] width 23 height 23
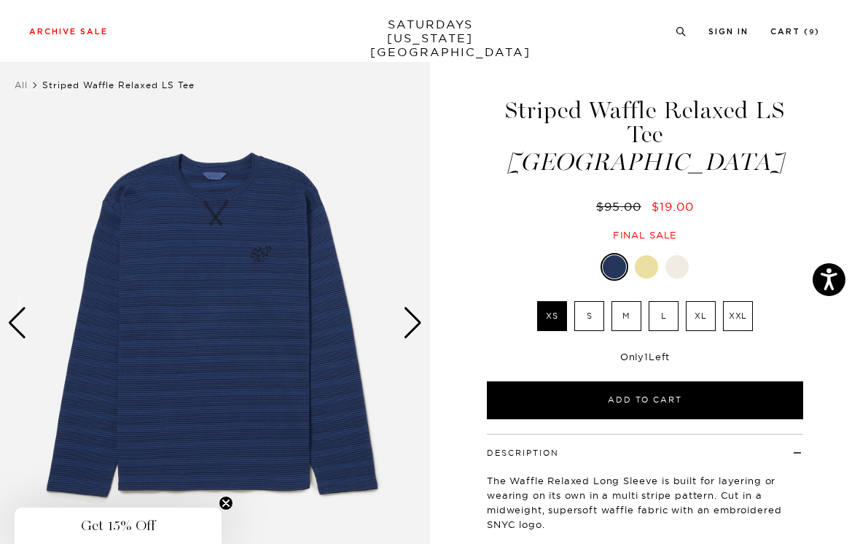
scroll to position [20, 0]
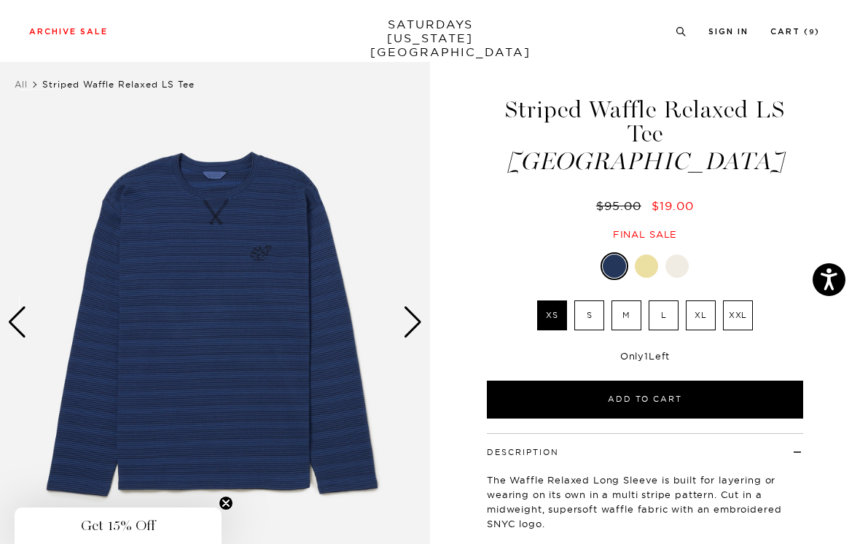
click at [595, 300] on label "S" at bounding box center [590, 315] width 30 height 30
click at [0, 0] on input "S" at bounding box center [0, 0] width 0 height 0
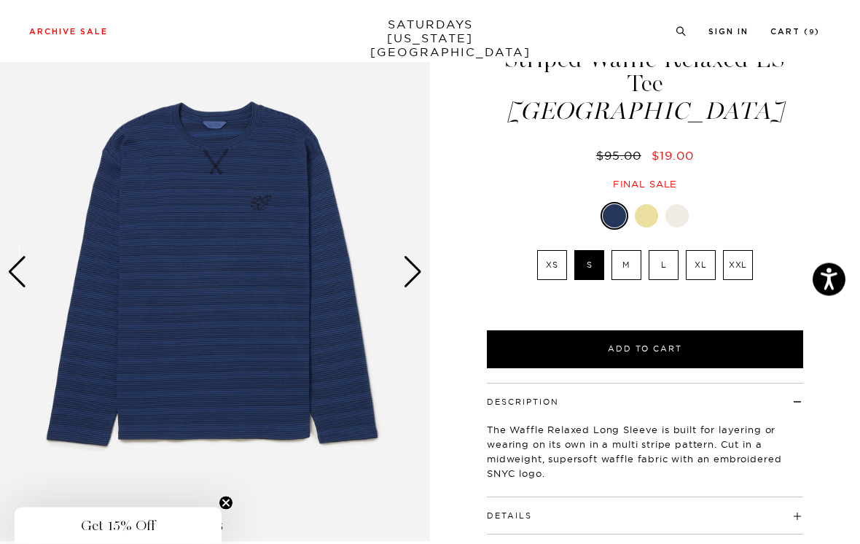
click at [419, 264] on div "Next slide" at bounding box center [413, 273] width 20 height 32
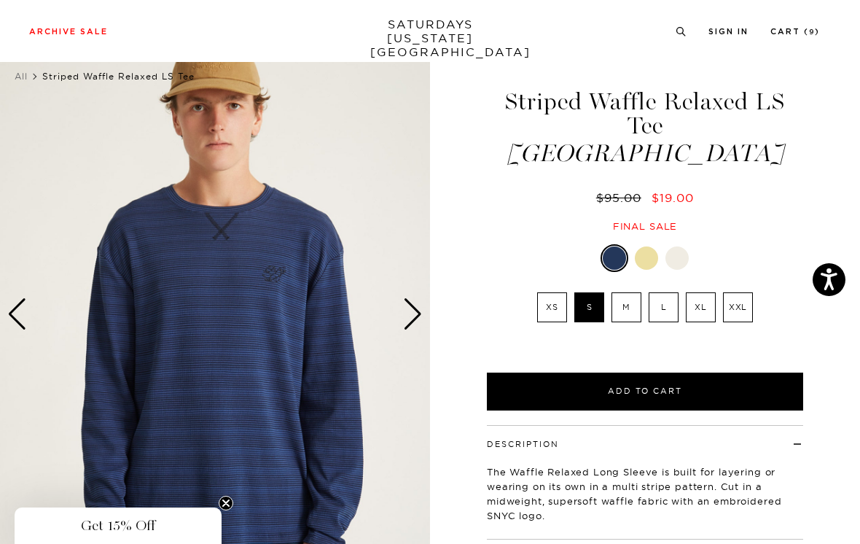
scroll to position [28, 0]
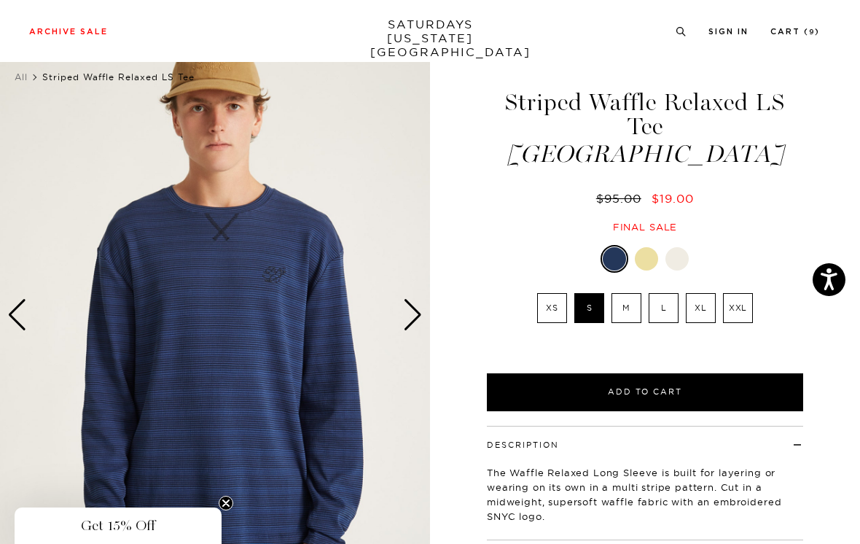
click at [634, 293] on label "M" at bounding box center [627, 308] width 30 height 30
click at [0, 0] on input "M" at bounding box center [0, 0] width 0 height 0
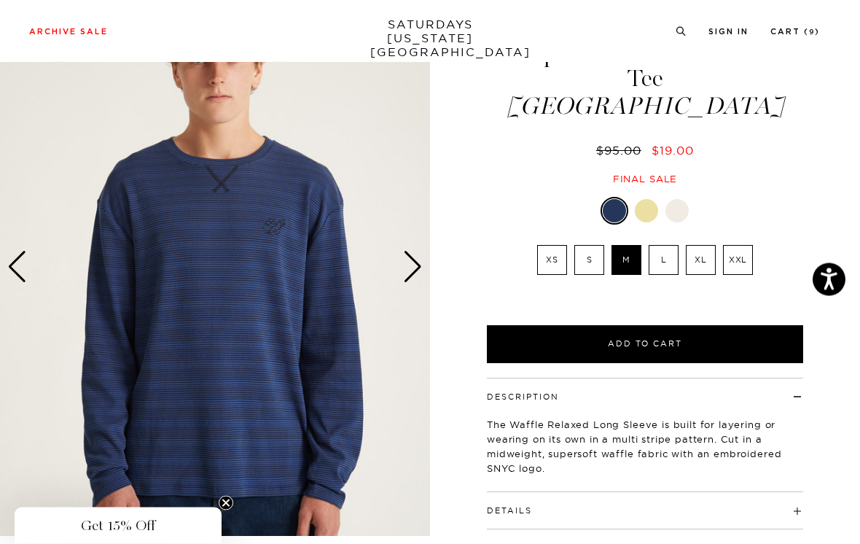
scroll to position [32, 0]
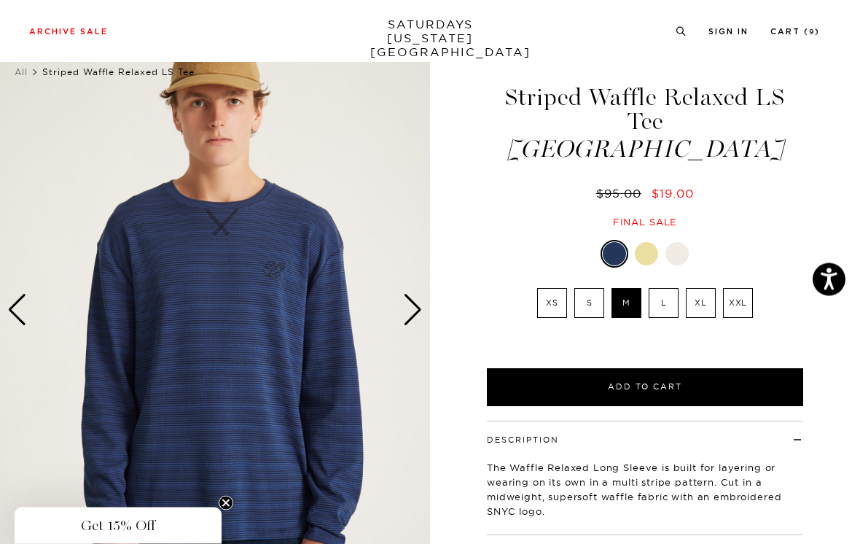
click at [674, 243] on div at bounding box center [677, 254] width 23 height 23
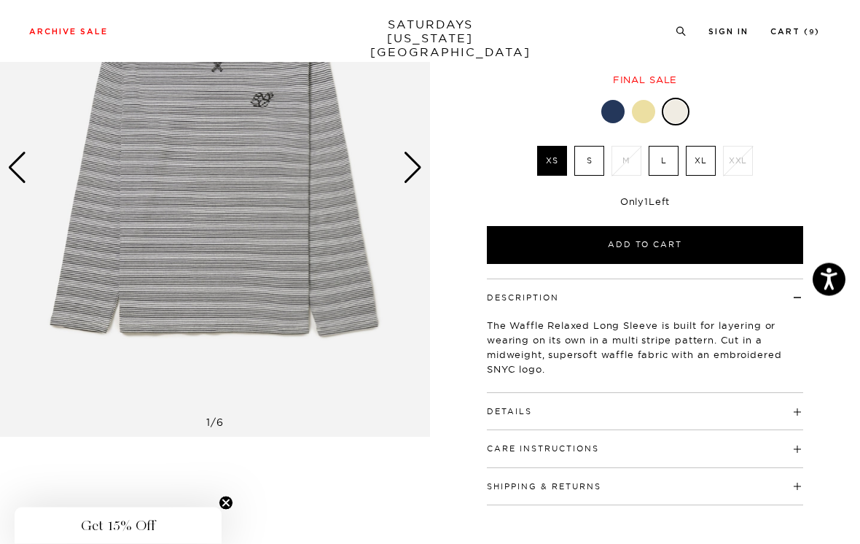
click at [717, 394] on h4 "Details" at bounding box center [645, 406] width 316 height 24
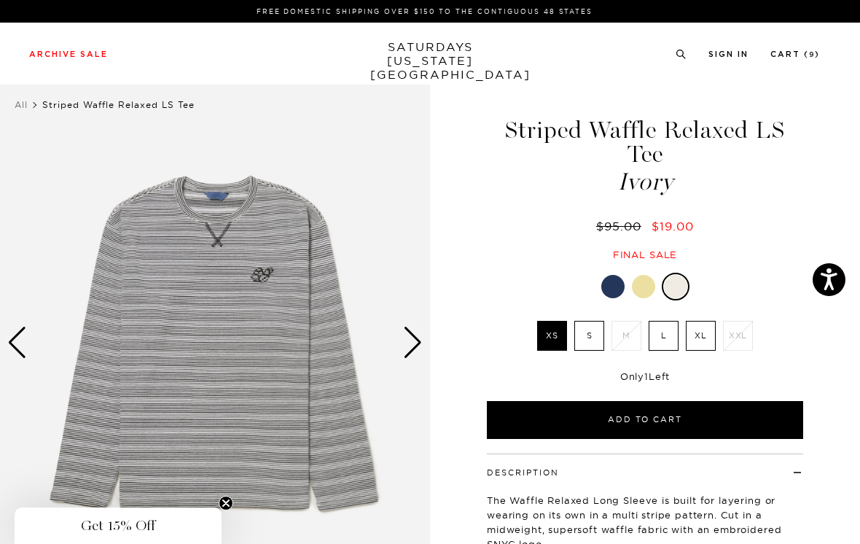
click at [614, 275] on div at bounding box center [613, 286] width 23 height 23
click at [811, 50] on link "Cart ( 9 )" at bounding box center [796, 54] width 50 height 8
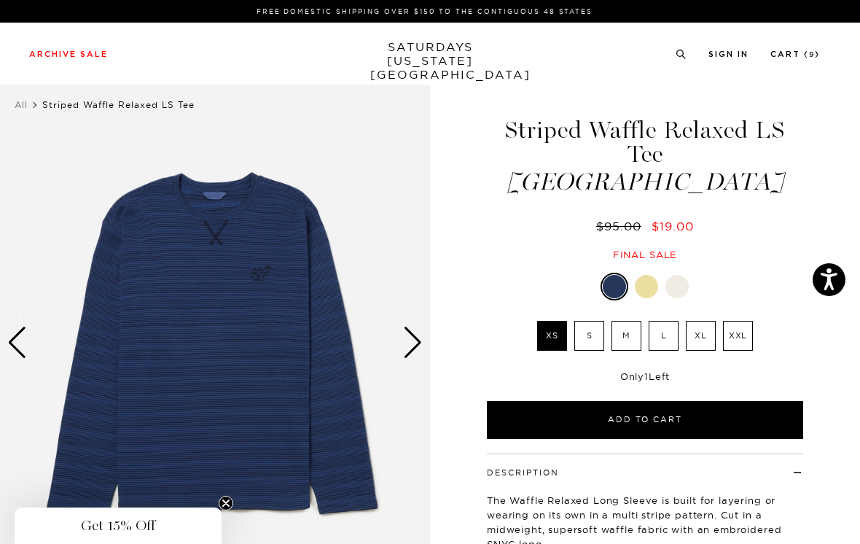
click at [416, 349] on div "Next slide" at bounding box center [413, 343] width 20 height 32
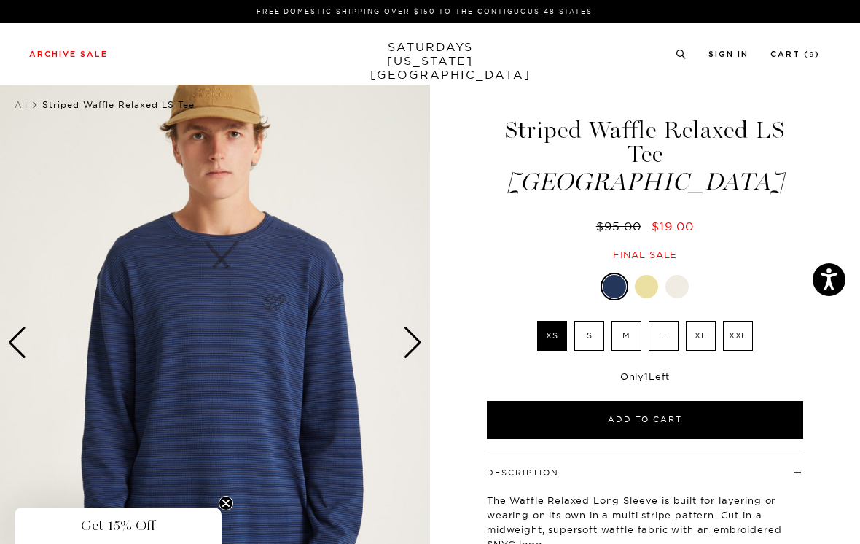
click at [420, 337] on div "Next slide" at bounding box center [413, 343] width 20 height 32
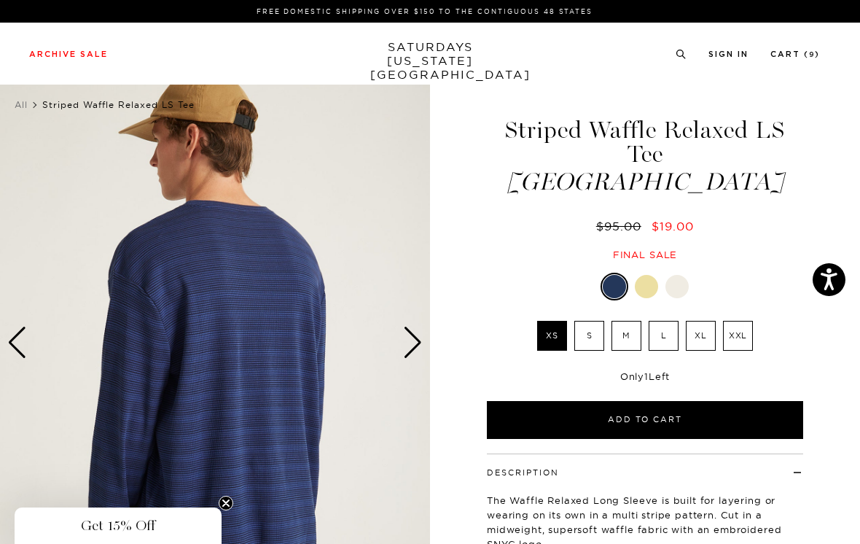
click at [628, 321] on label "M" at bounding box center [627, 336] width 30 height 30
click at [0, 0] on input "M" at bounding box center [0, 0] width 0 height 0
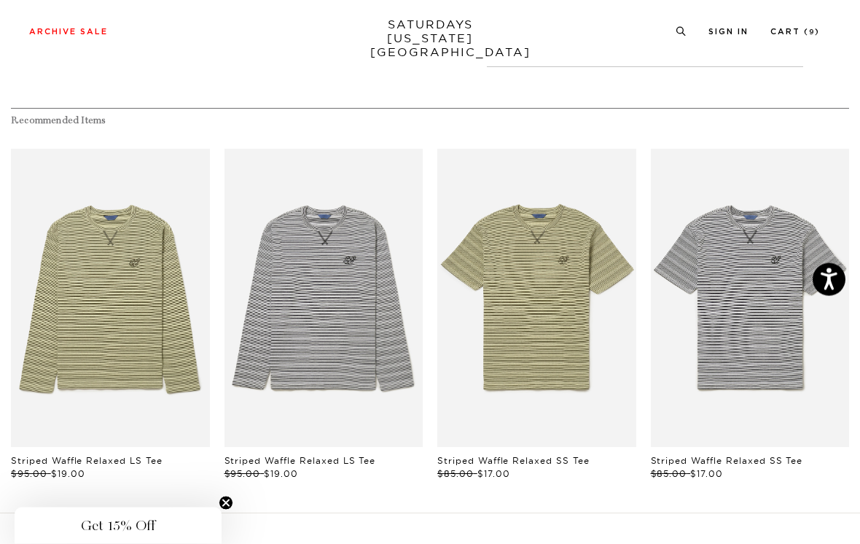
scroll to position [613, 0]
click at [589, 291] on link "files/MF2429ST01-FRENCH-VANILLA_03_1.jpg" at bounding box center [536, 298] width 199 height 298
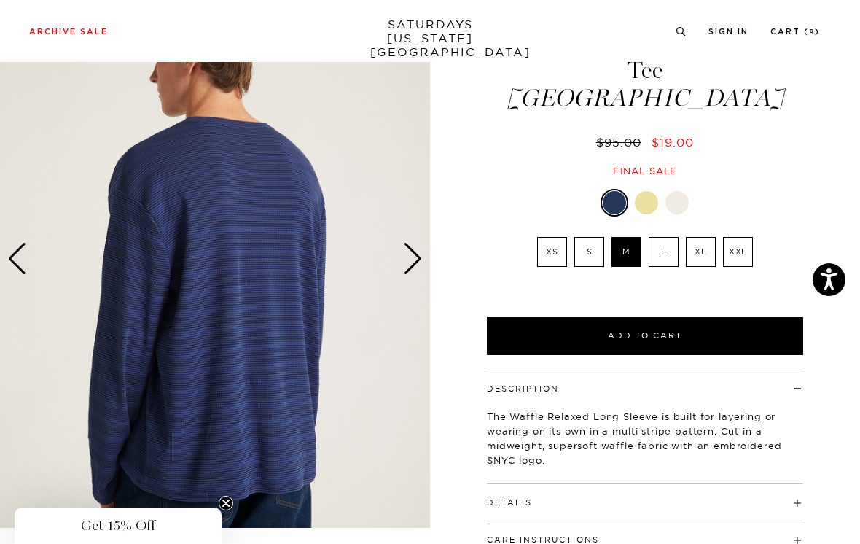
scroll to position [63, 0]
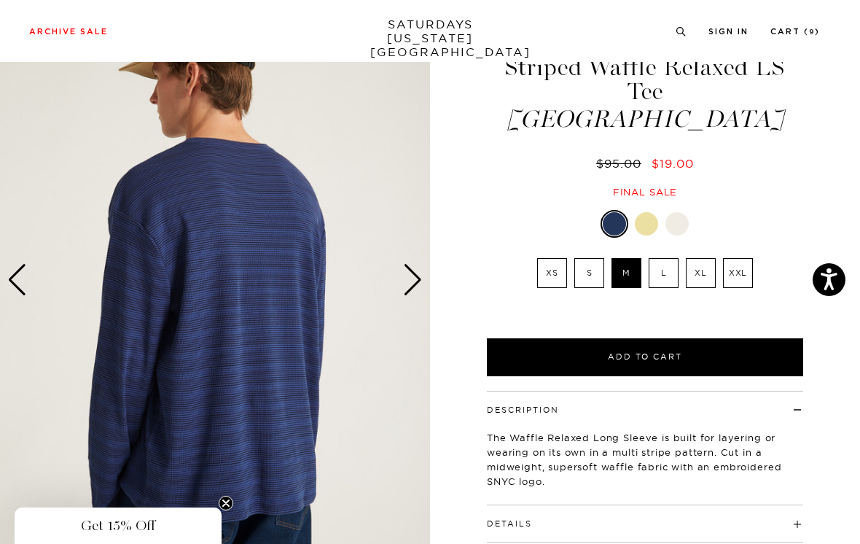
click at [588, 258] on label "S" at bounding box center [590, 273] width 30 height 30
click at [0, 0] on input "S" at bounding box center [0, 0] width 0 height 0
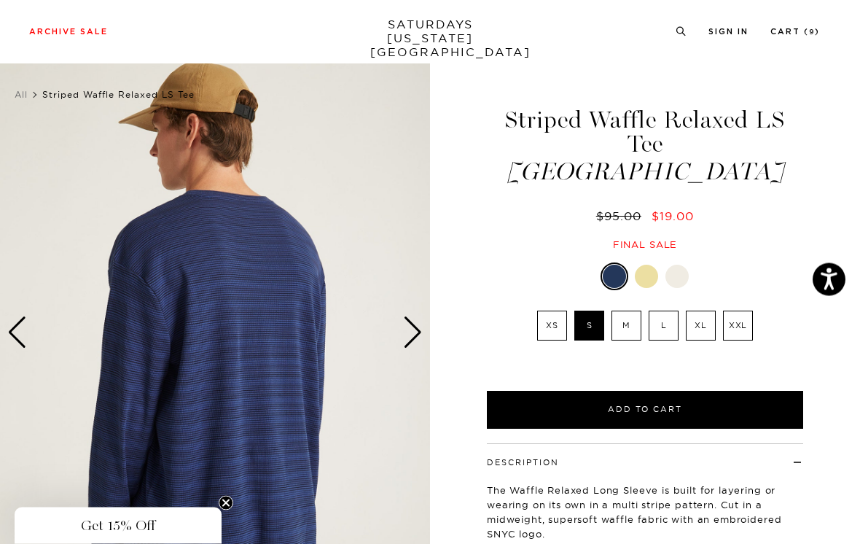
scroll to position [0, 0]
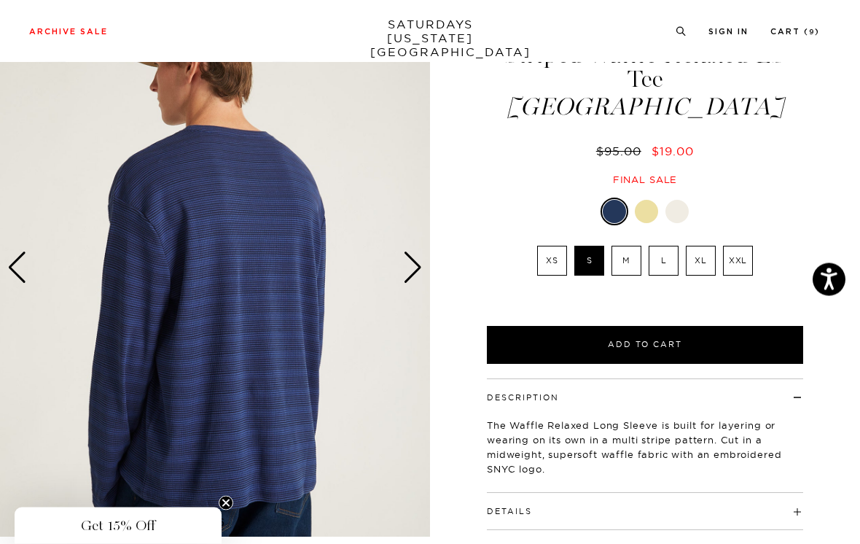
click at [422, 262] on div "Next slide" at bounding box center [413, 268] width 20 height 32
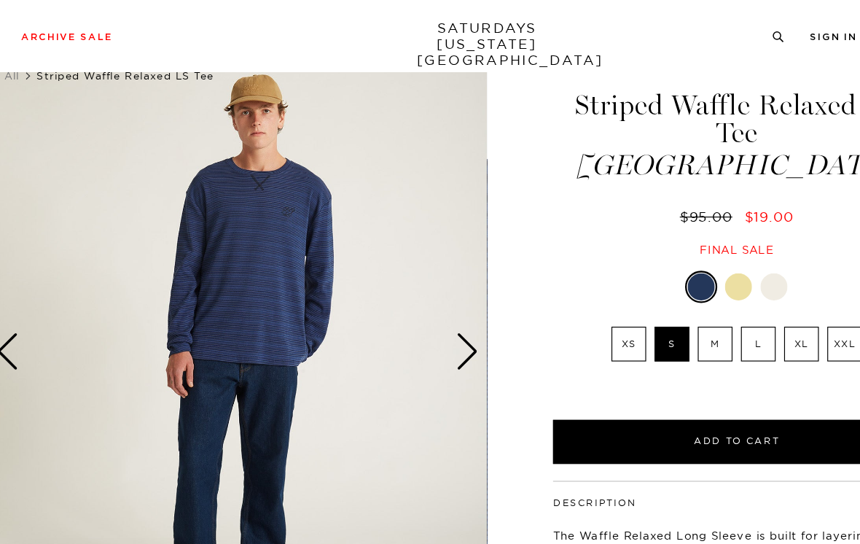
scroll to position [17, 0]
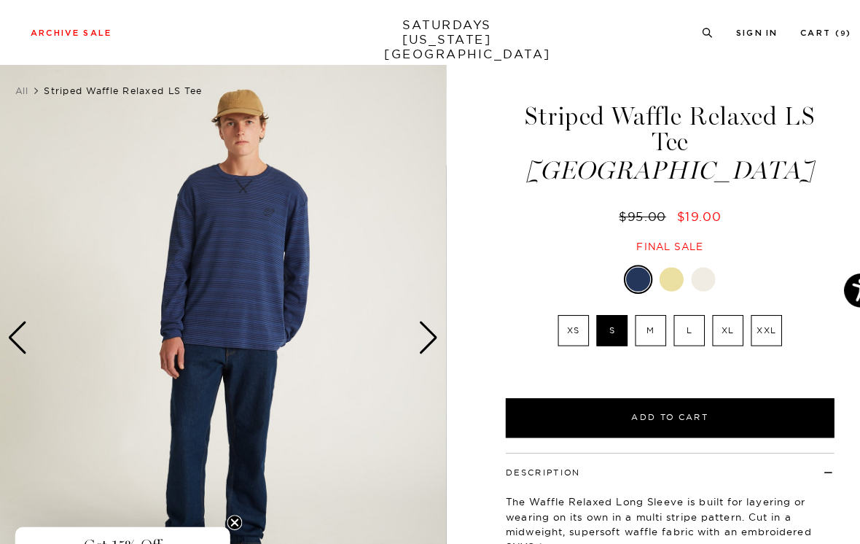
click at [418, 324] on div "Next slide" at bounding box center [413, 325] width 20 height 32
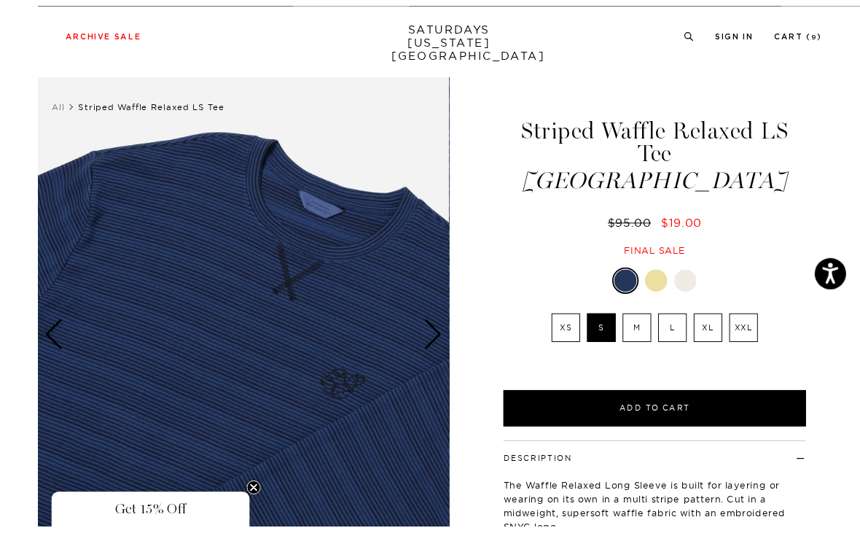
scroll to position [22, 0]
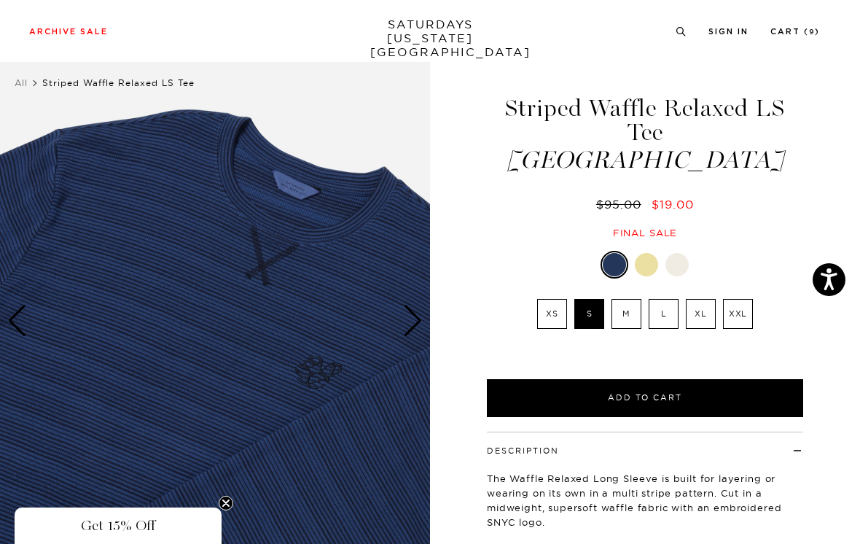
click at [417, 311] on div "Next slide" at bounding box center [413, 321] width 20 height 32
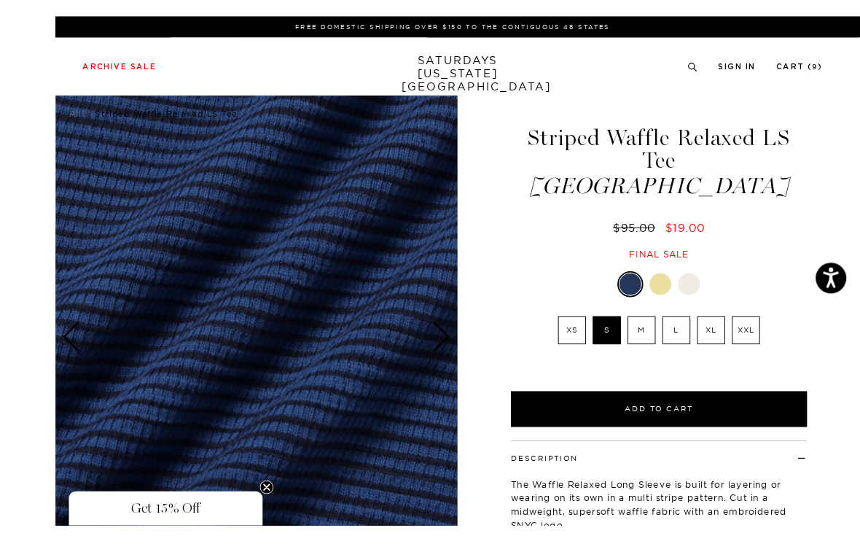
scroll to position [58, 0]
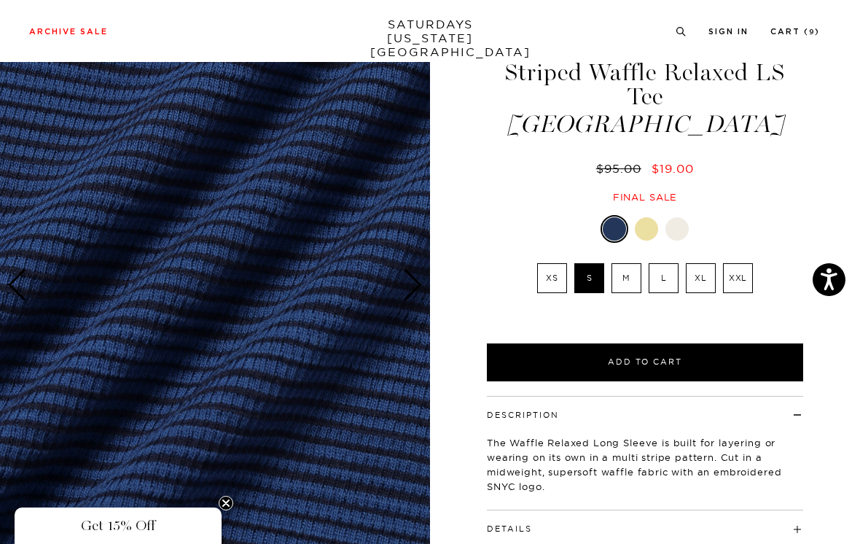
click at [414, 285] on div "Next slide" at bounding box center [413, 285] width 20 height 32
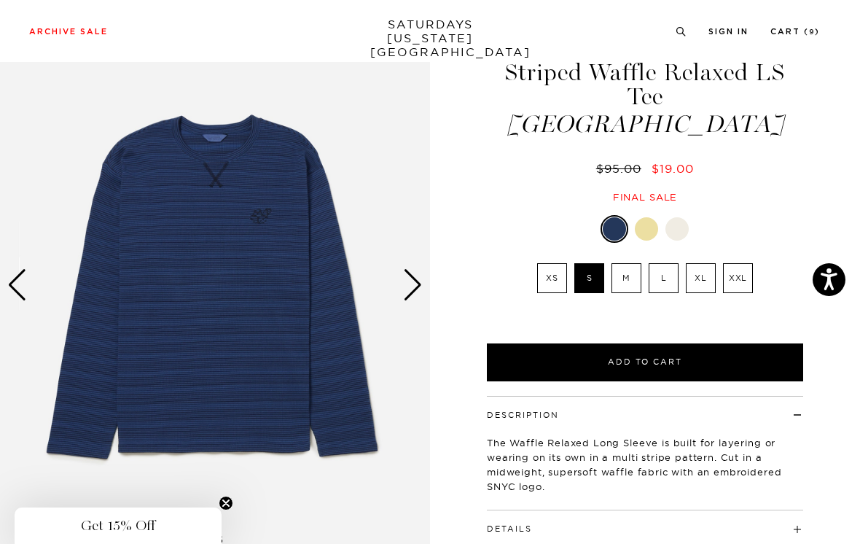
click at [417, 282] on div "Next slide" at bounding box center [413, 285] width 20 height 32
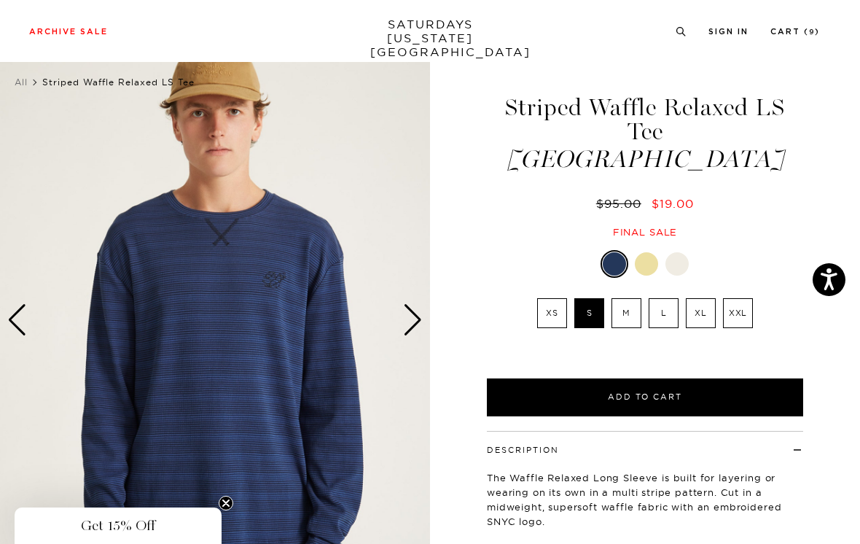
scroll to position [0, 0]
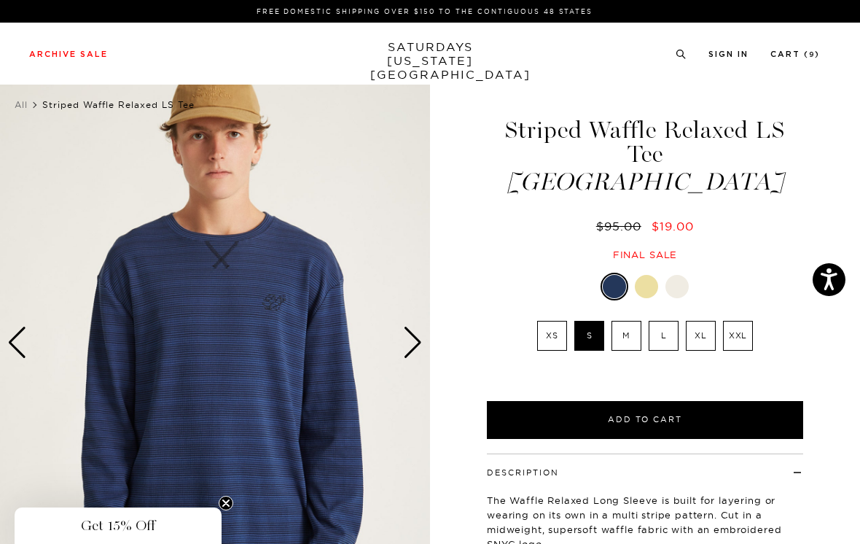
click at [684, 401] on button "Add to Cart" at bounding box center [645, 420] width 316 height 38
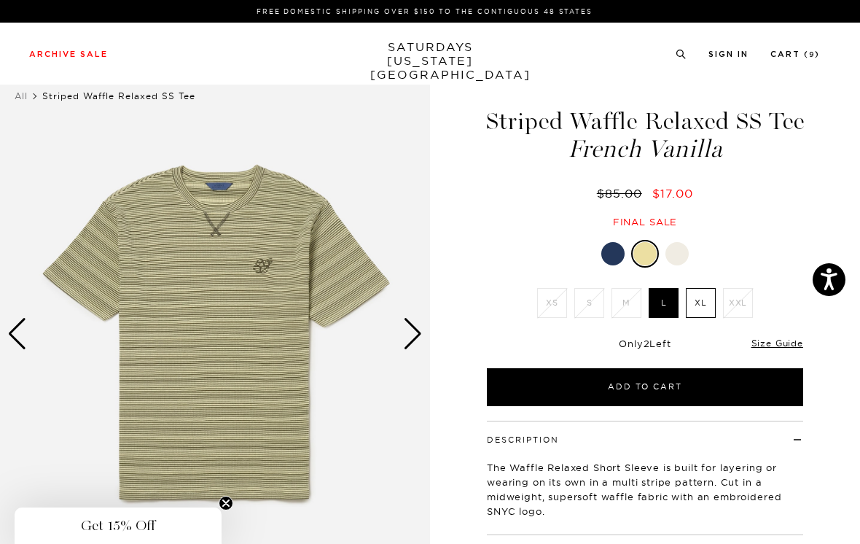
scroll to position [42, 0]
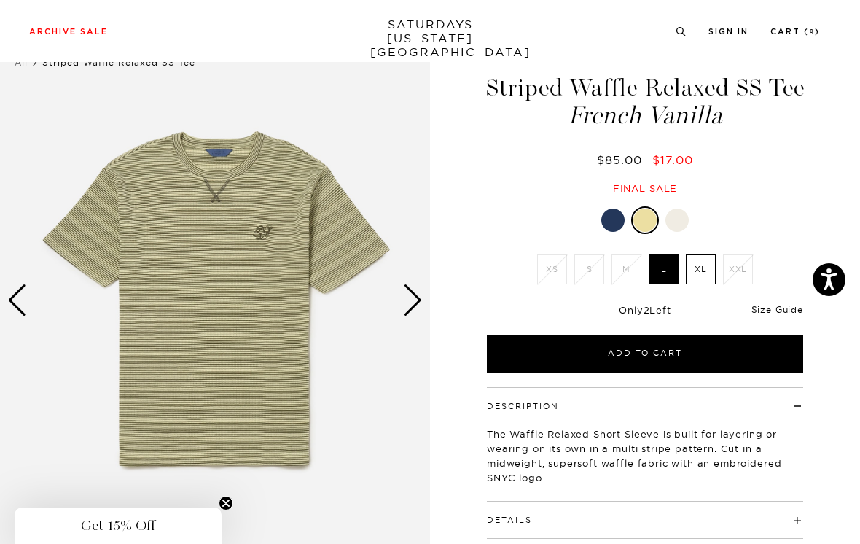
click at [785, 308] on link "Size Guide" at bounding box center [778, 309] width 52 height 11
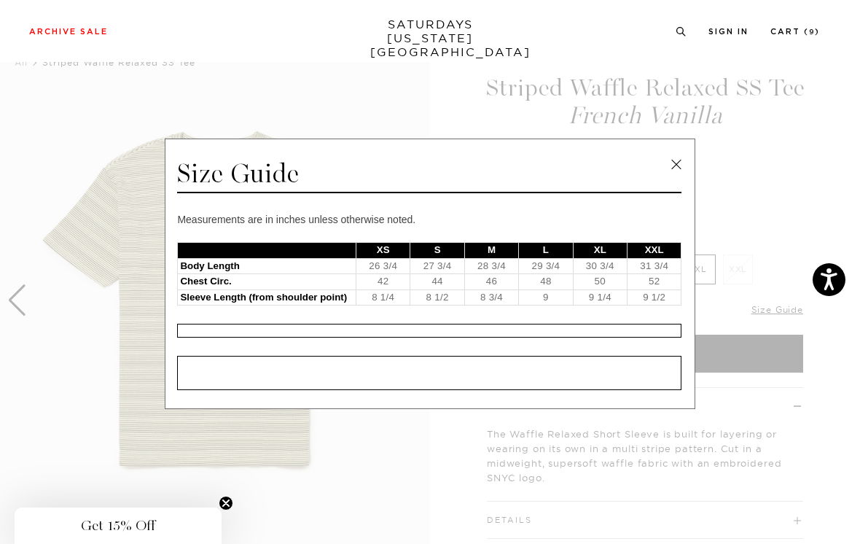
click at [677, 174] on link at bounding box center [677, 165] width 22 height 22
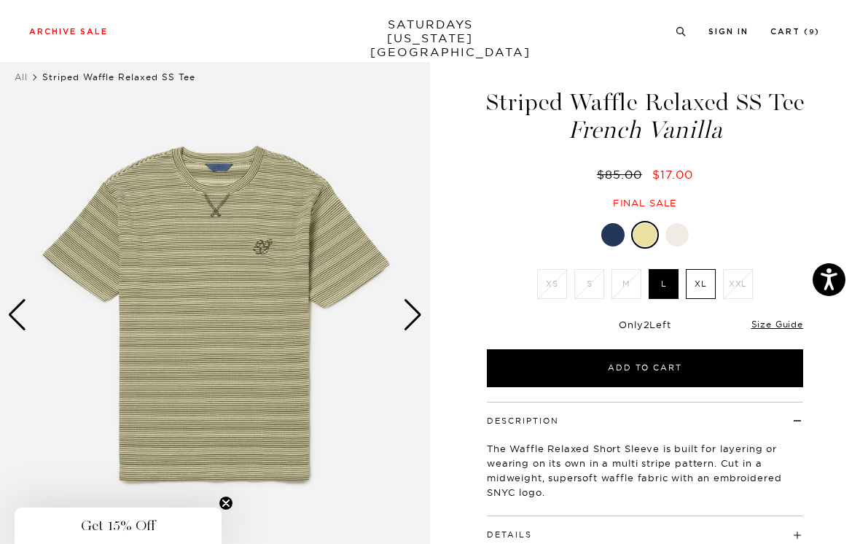
scroll to position [0, 0]
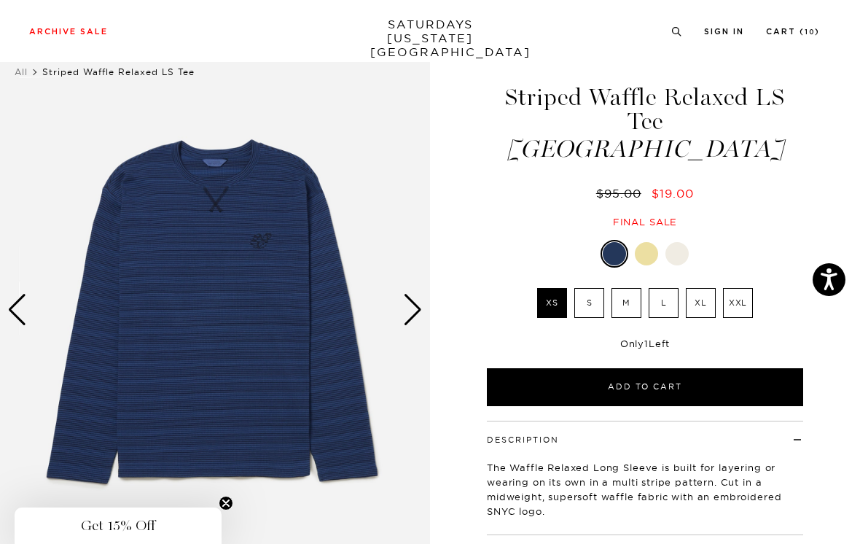
click at [801, 31] on link "Cart ( 10 )" at bounding box center [793, 32] width 54 height 8
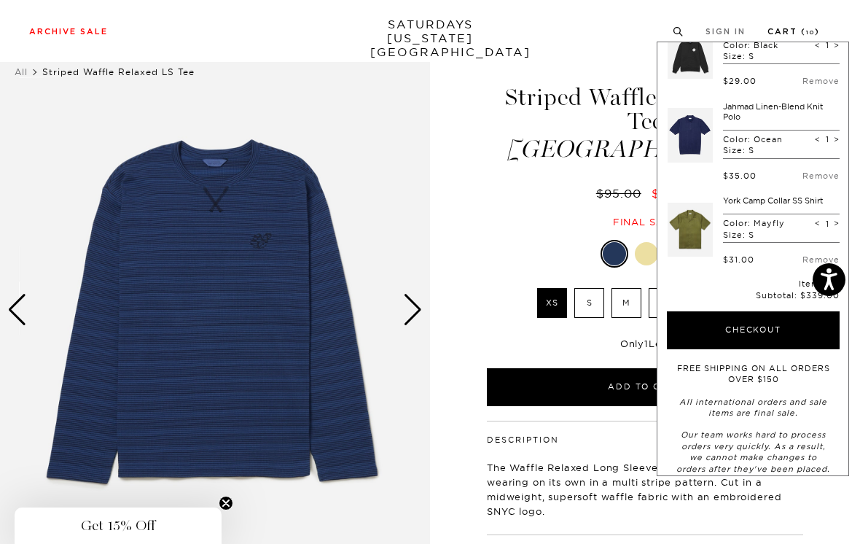
scroll to position [676, 0]
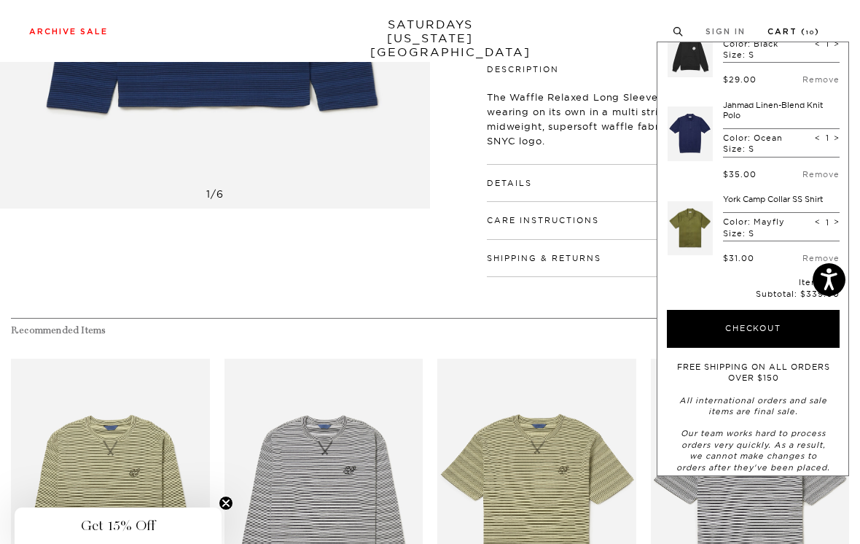
click at [778, 314] on button "Checkout" at bounding box center [753, 329] width 173 height 38
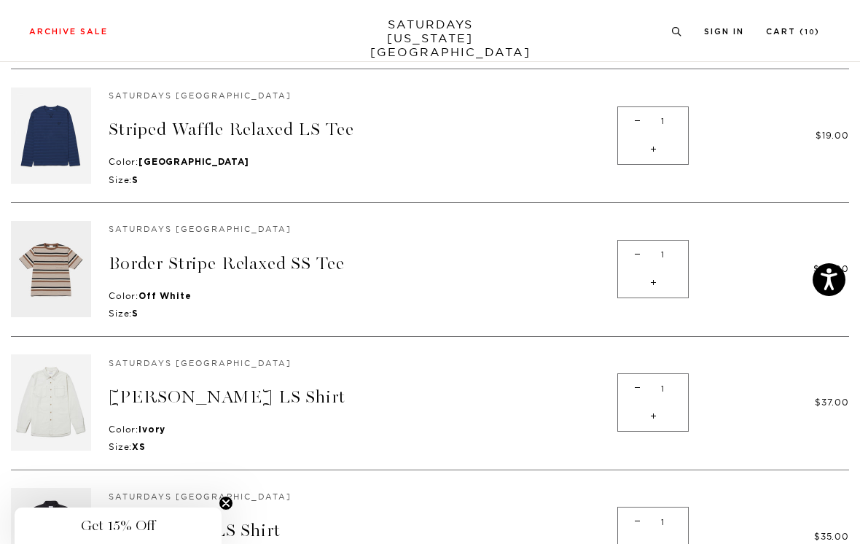
scroll to position [133, 0]
click at [628, 133] on span "-" at bounding box center [638, 121] width 20 height 28
type input "0"
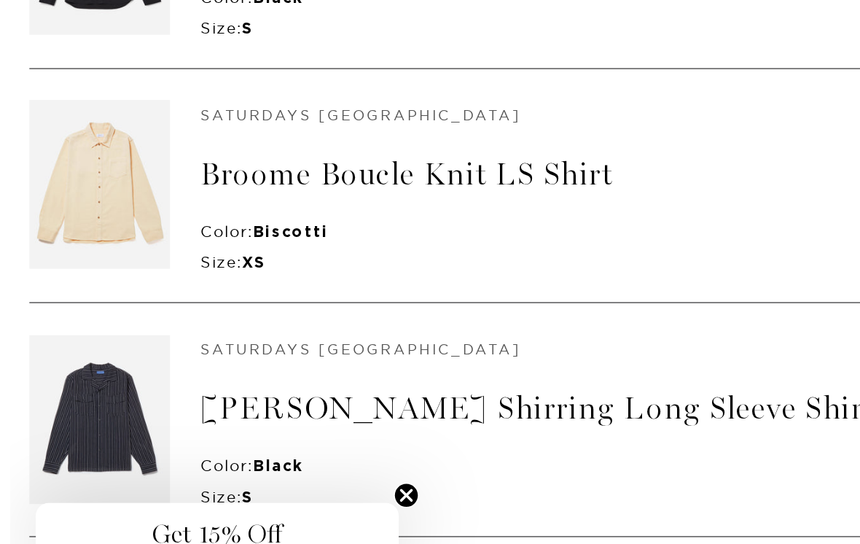
scroll to position [343, 0]
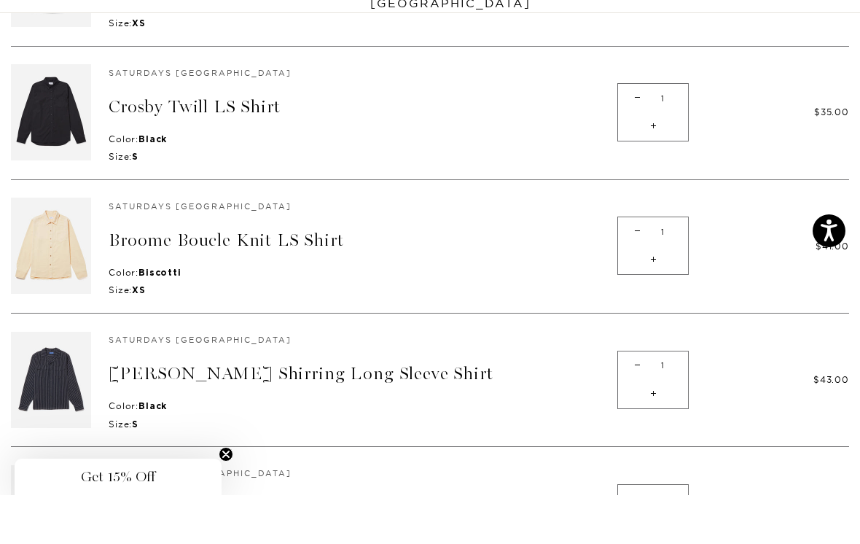
click at [628, 266] on span "-" at bounding box center [638, 280] width 20 height 28
type input "0"
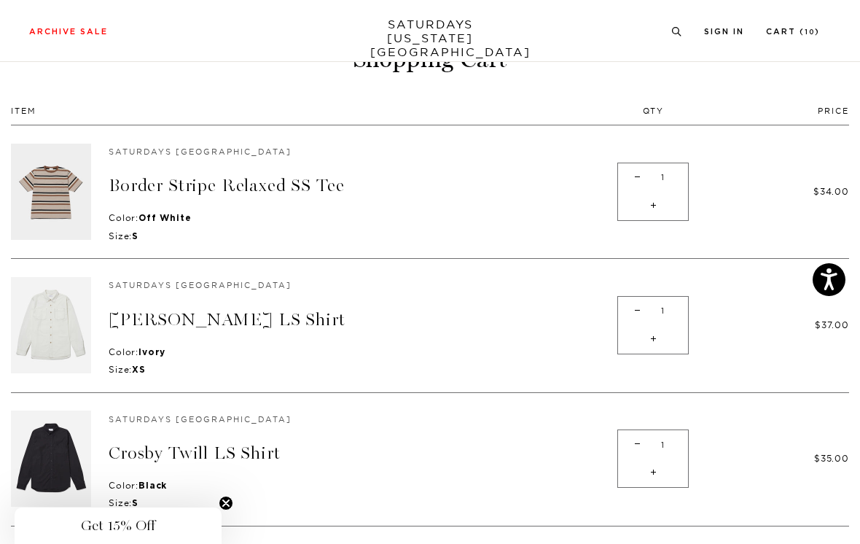
scroll to position [90, 0]
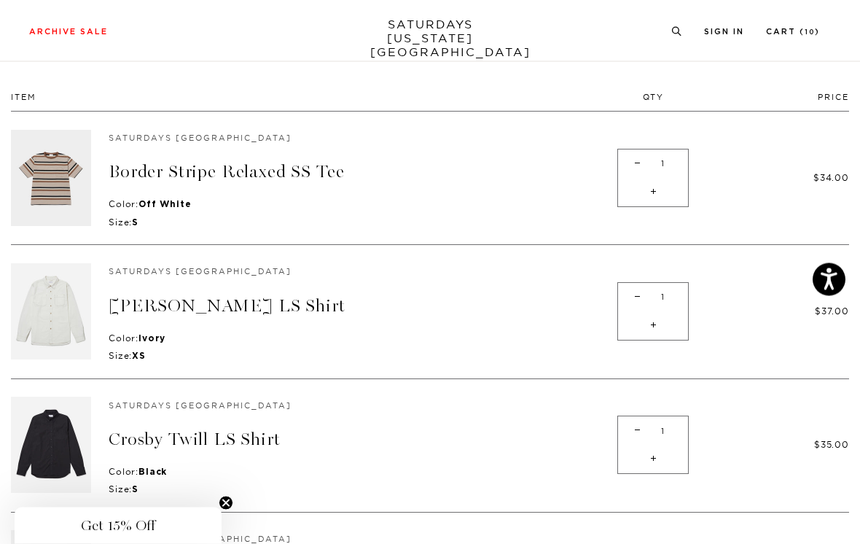
click at [628, 176] on span "-" at bounding box center [638, 164] width 20 height 28
type input "0"
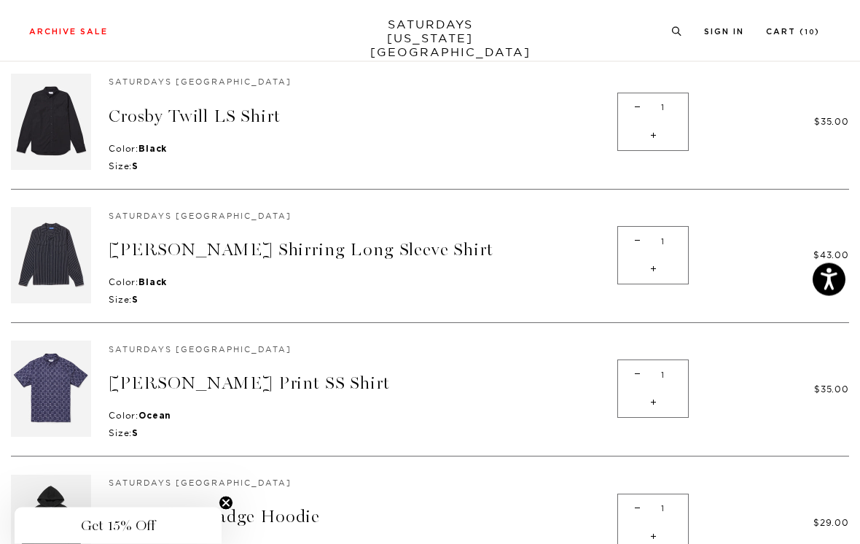
scroll to position [280, 0]
click at [206, 241] on link "[PERSON_NAME] Shirring Long Sleeve Shirt" at bounding box center [301, 249] width 385 height 21
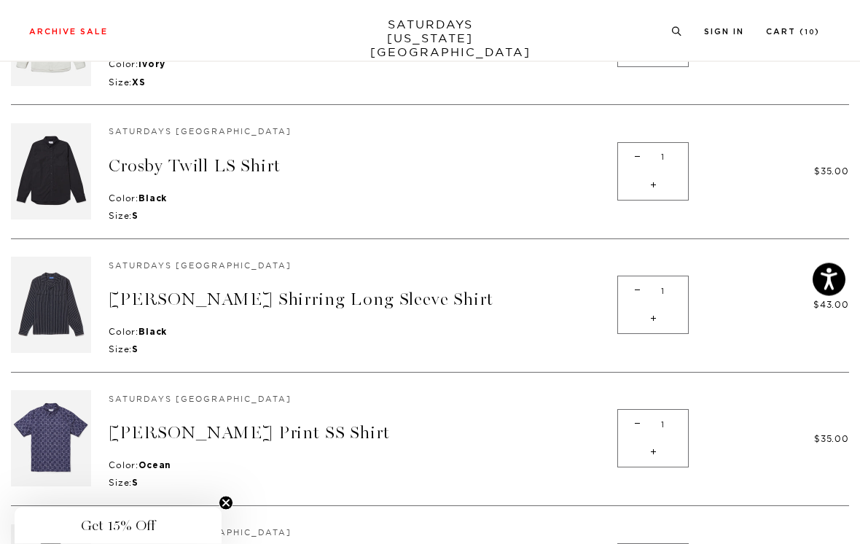
scroll to position [214, 0]
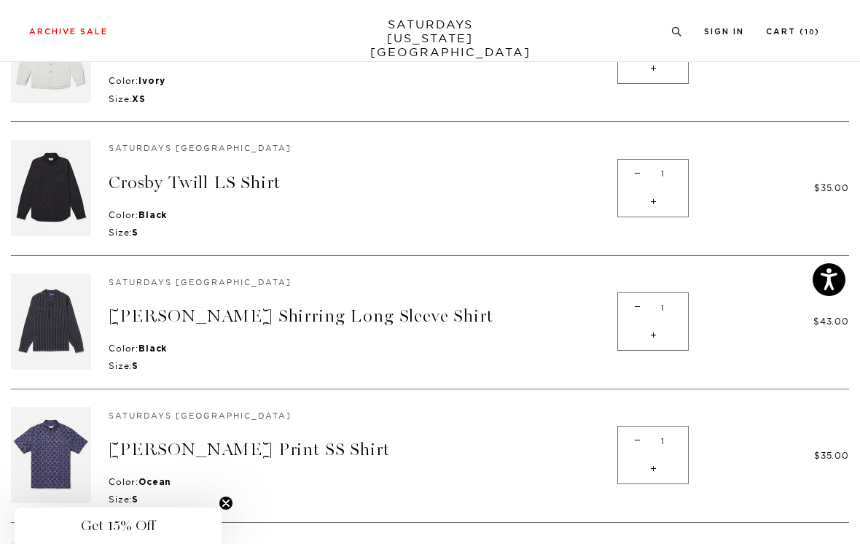
click at [170, 174] on link "Crosby Twill LS Shirt" at bounding box center [195, 182] width 172 height 21
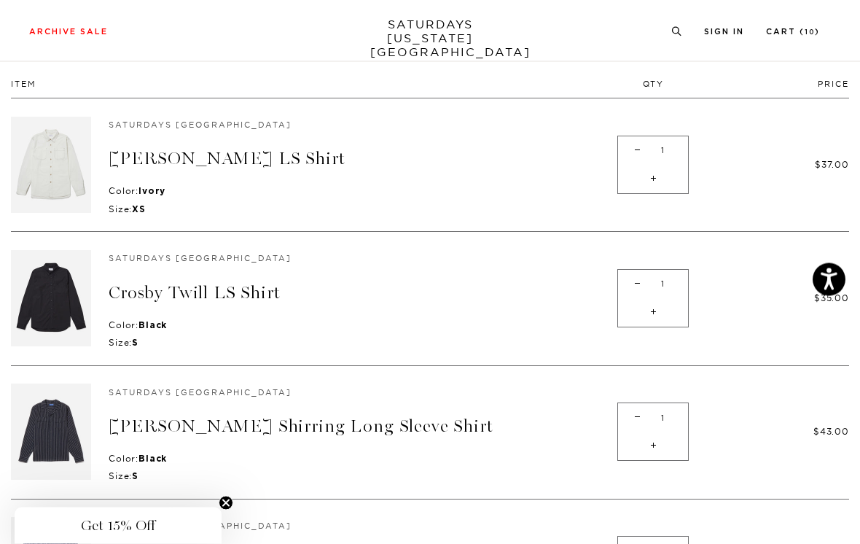
scroll to position [101, 0]
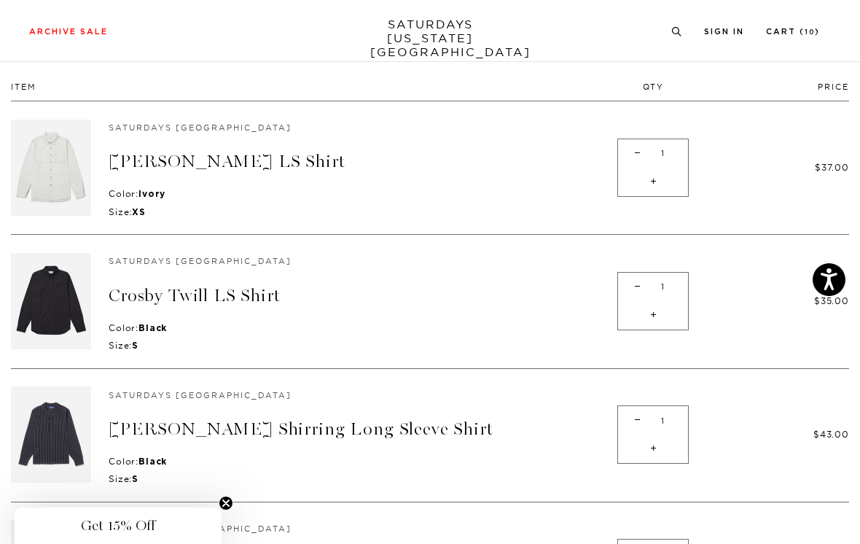
click at [232, 159] on link "[PERSON_NAME] LS Shirt" at bounding box center [227, 161] width 236 height 21
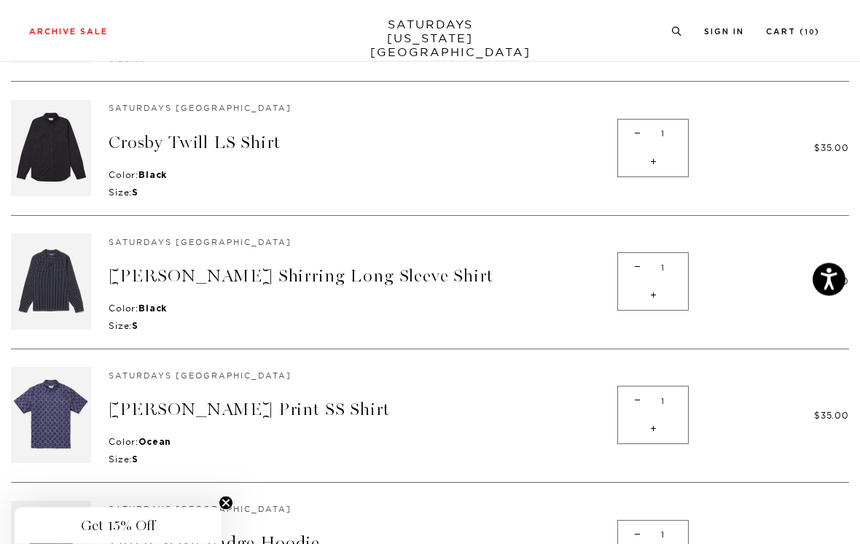
scroll to position [254, 0]
click at [241, 402] on link "[PERSON_NAME] Print SS Shirt" at bounding box center [249, 409] width 281 height 21
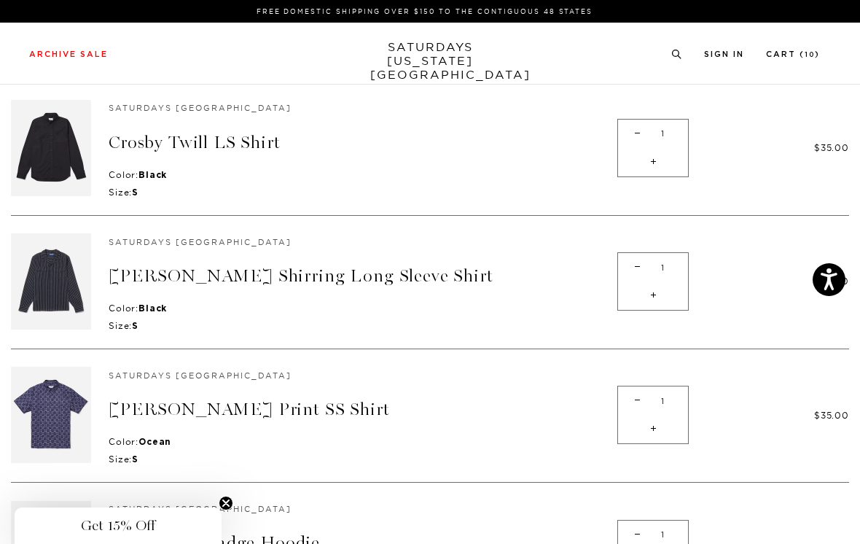
scroll to position [276, 0]
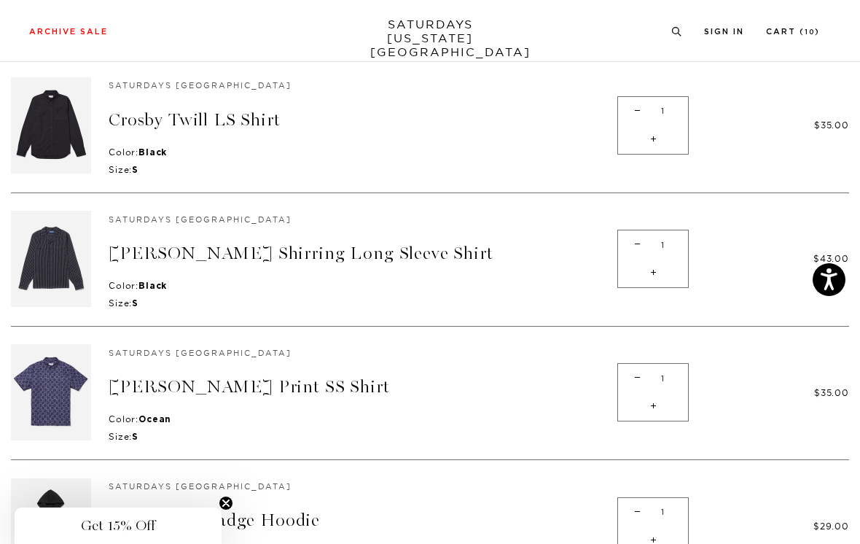
click at [241, 245] on link "[PERSON_NAME] Shirring Long Sleeve Shirt" at bounding box center [301, 253] width 385 height 21
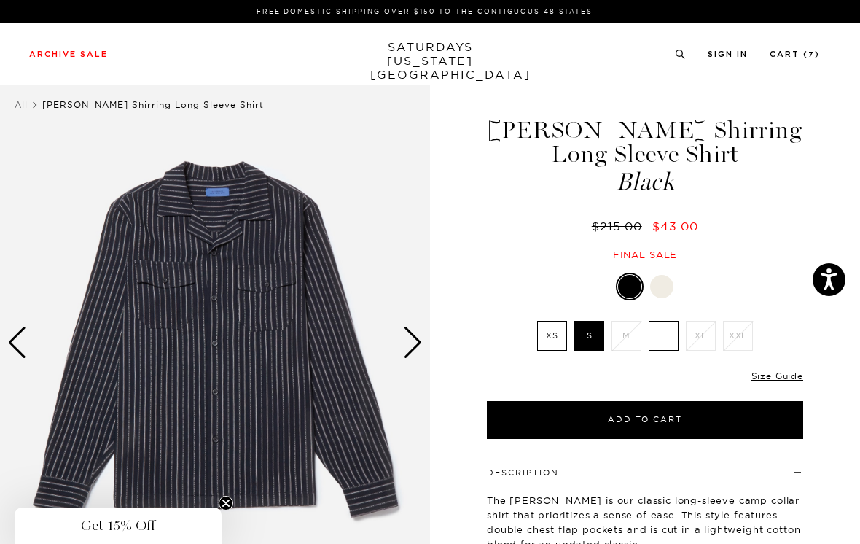
click at [417, 343] on div "Next slide" at bounding box center [413, 343] width 20 height 32
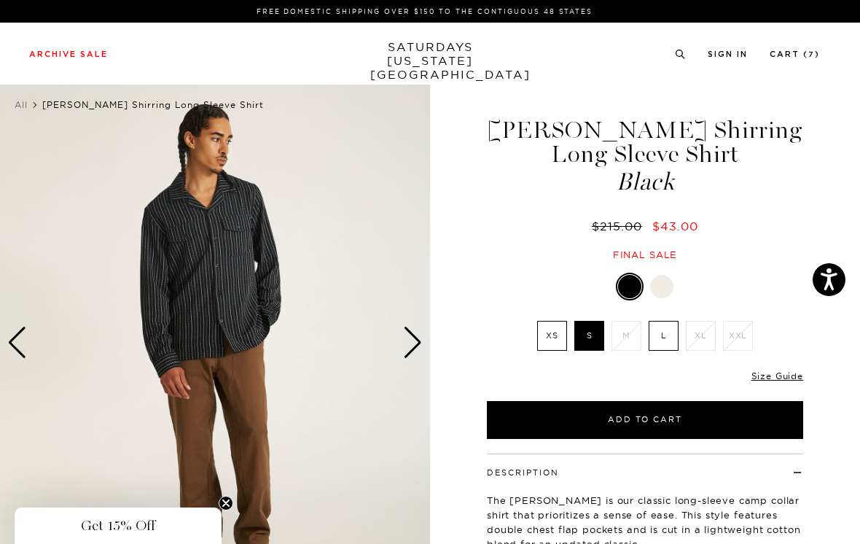
click at [419, 341] on div "Next slide" at bounding box center [413, 343] width 20 height 32
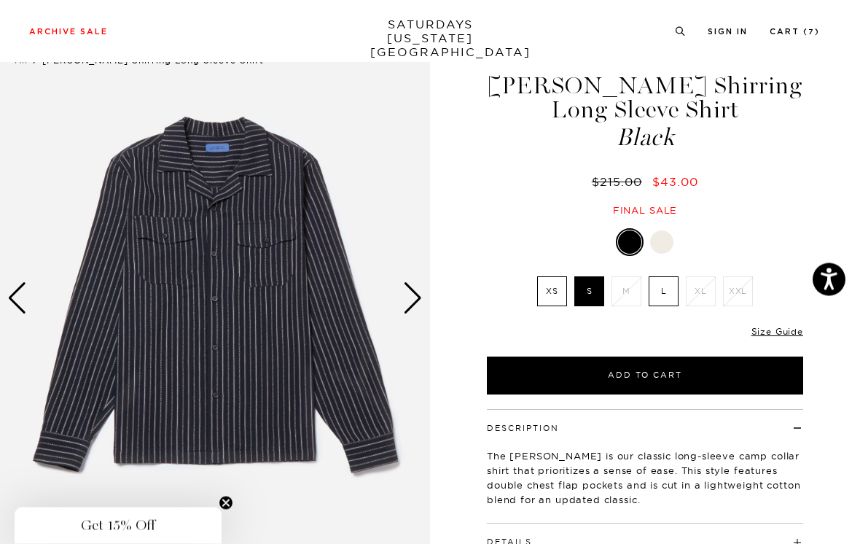
scroll to position [44, 0]
click at [424, 297] on img at bounding box center [215, 298] width 430 height 538
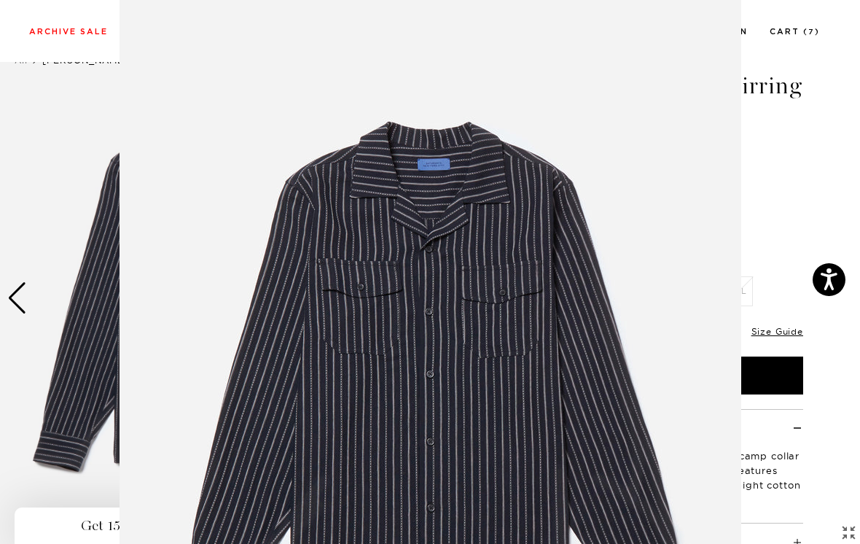
scroll to position [101, 0]
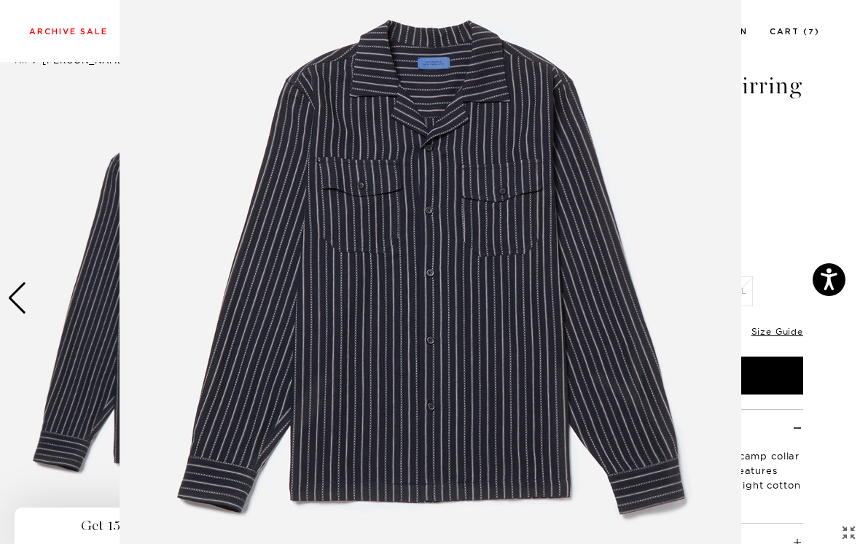
click at [750, 168] on figure at bounding box center [430, 272] width 860 height 544
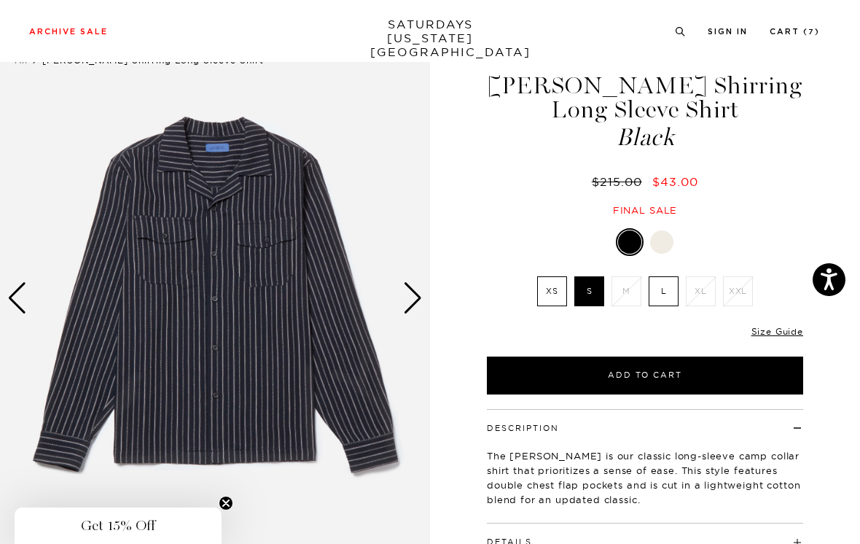
click at [416, 293] on div "Next slide" at bounding box center [413, 298] width 20 height 32
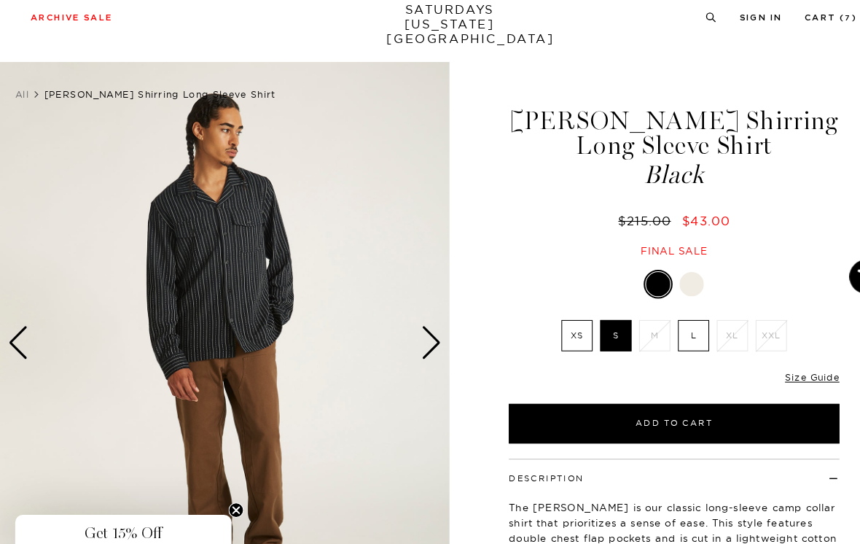
click at [412, 327] on div "Next slide" at bounding box center [413, 343] width 20 height 32
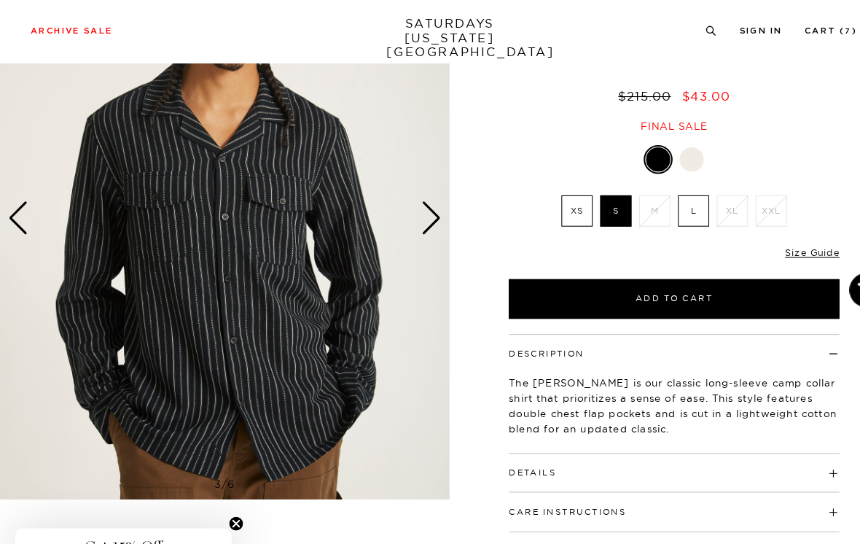
scroll to position [133, 0]
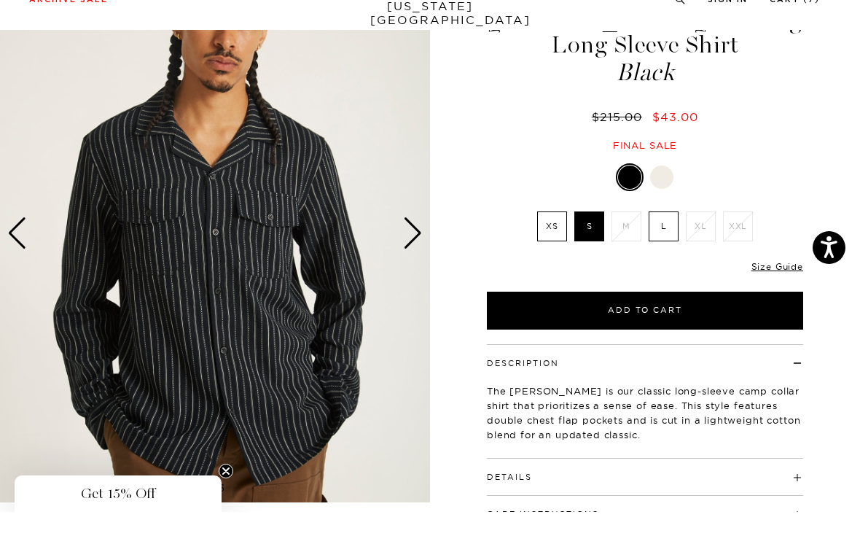
click at [413, 249] on div "Next slide" at bounding box center [413, 265] width 20 height 32
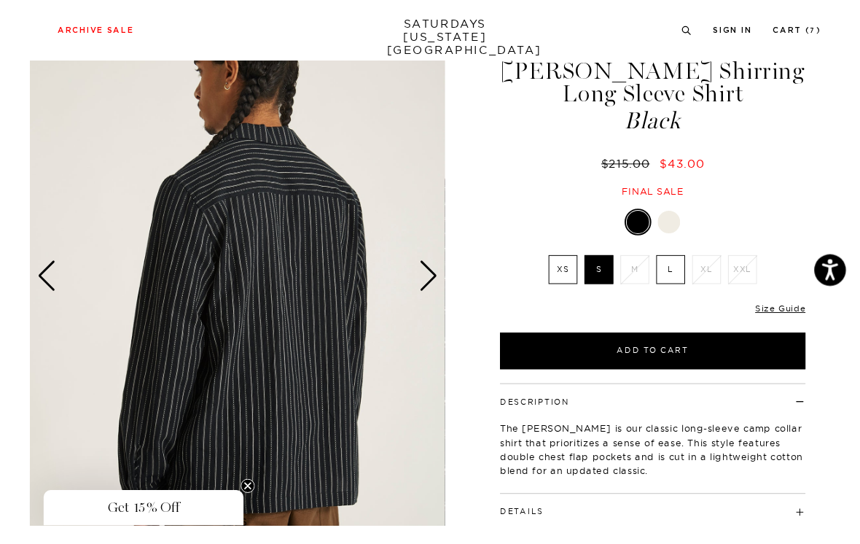
scroll to position [39, 0]
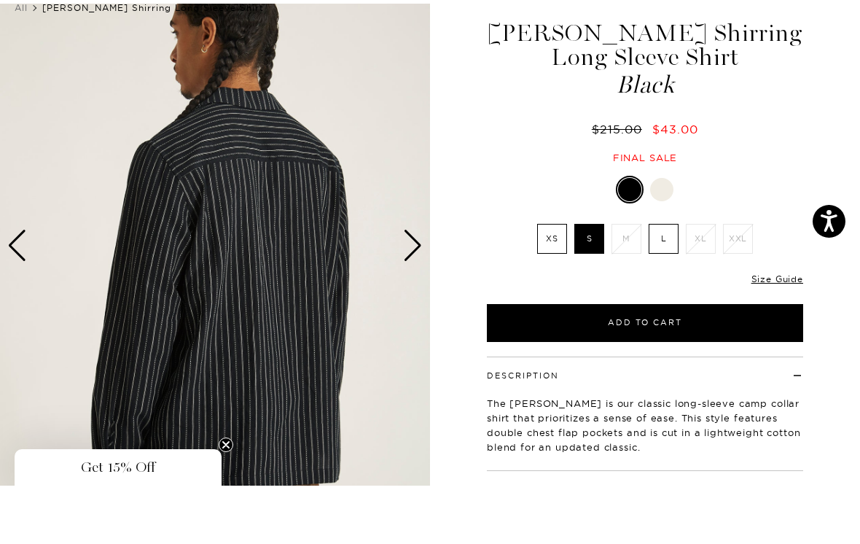
click at [419, 288] on div "Next slide" at bounding box center [413, 304] width 20 height 32
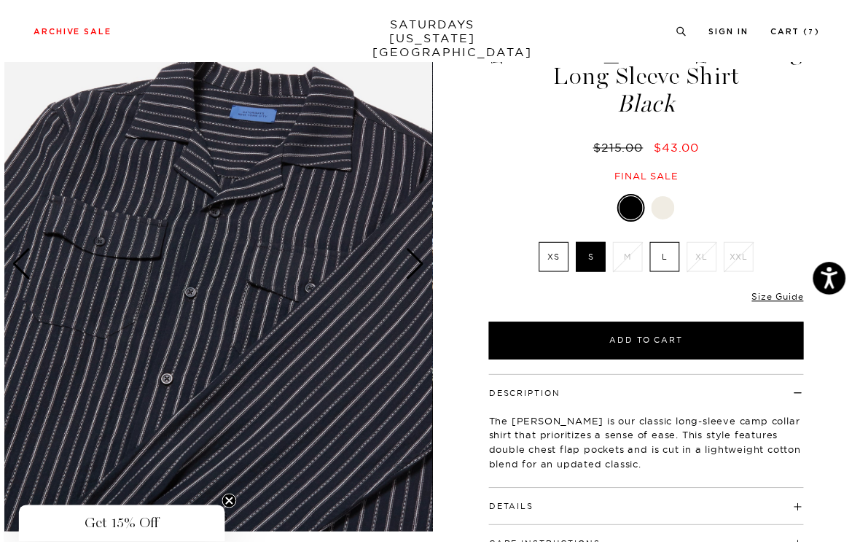
scroll to position [79, 0]
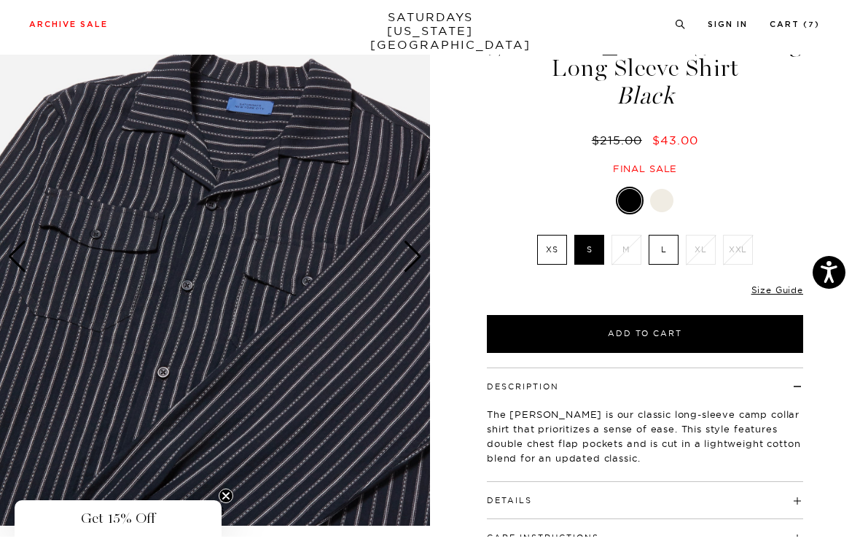
click at [414, 251] on div "Next slide" at bounding box center [413, 264] width 20 height 32
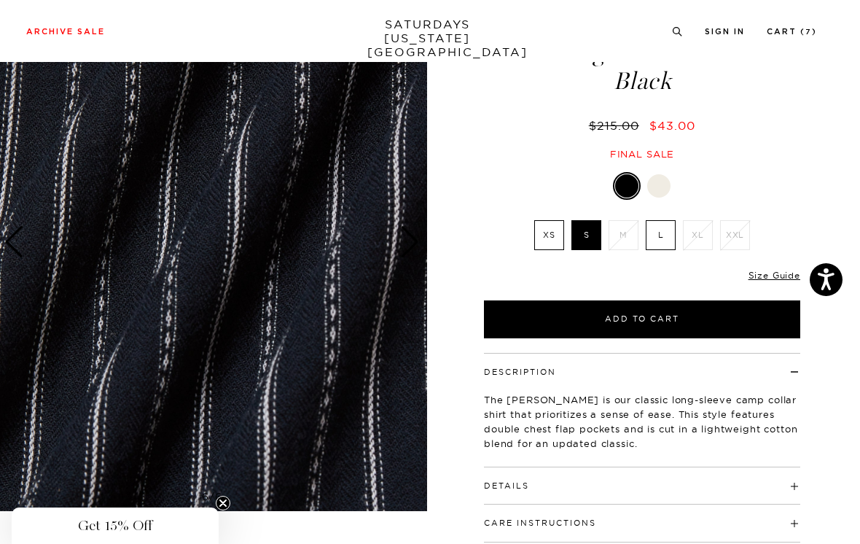
scroll to position [74, 0]
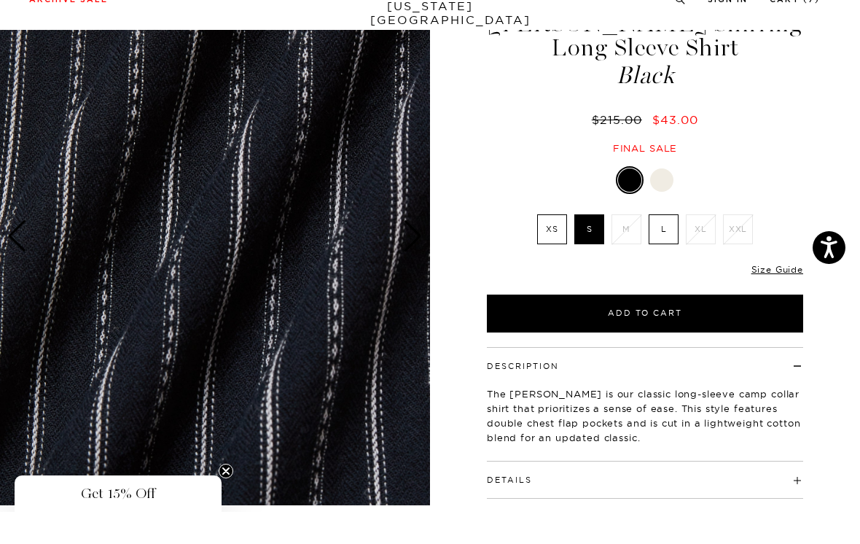
click at [419, 252] on div "Next slide" at bounding box center [413, 268] width 20 height 32
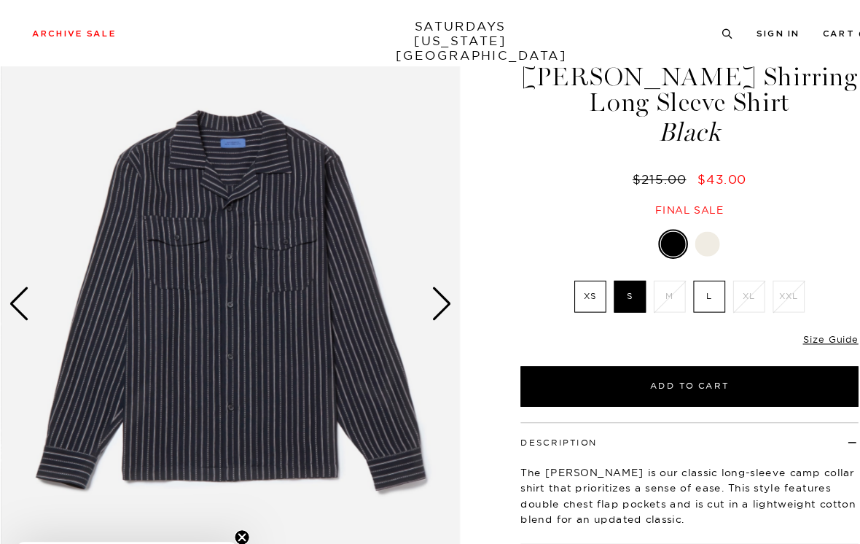
scroll to position [53, 0]
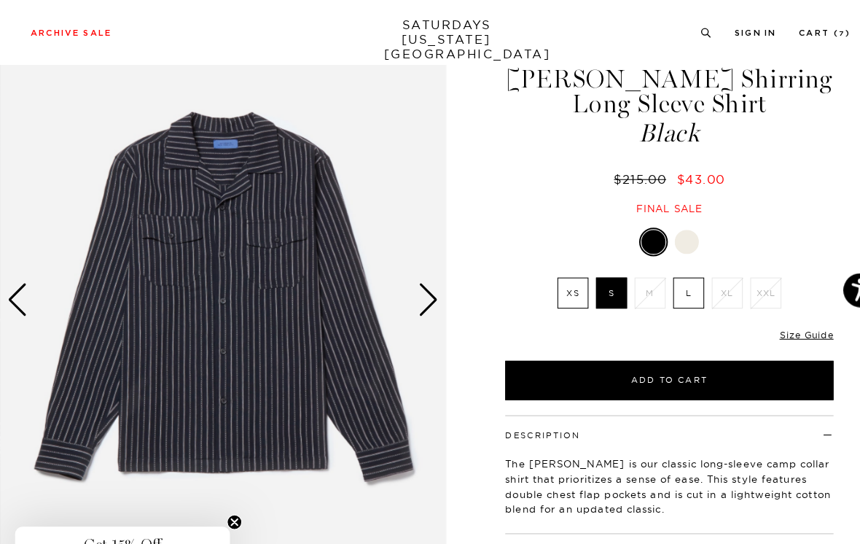
click at [419, 282] on div "Next slide" at bounding box center [413, 289] width 20 height 32
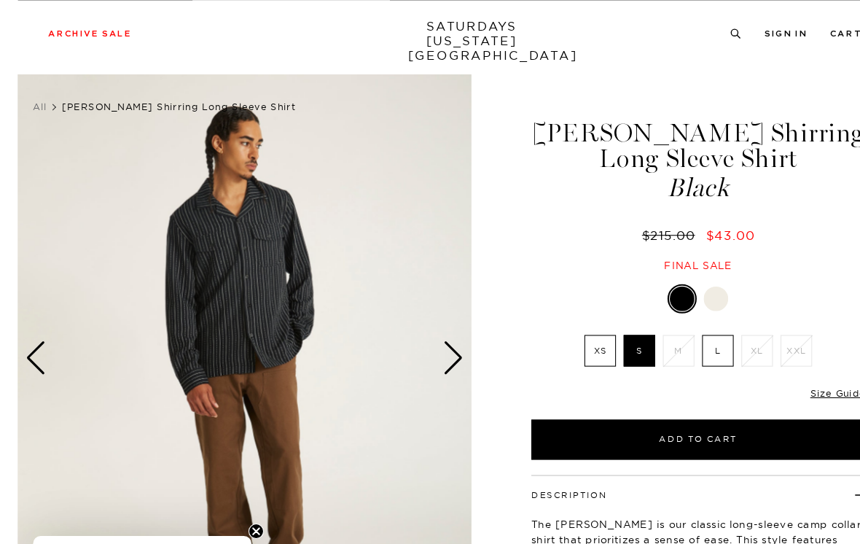
scroll to position [0, 0]
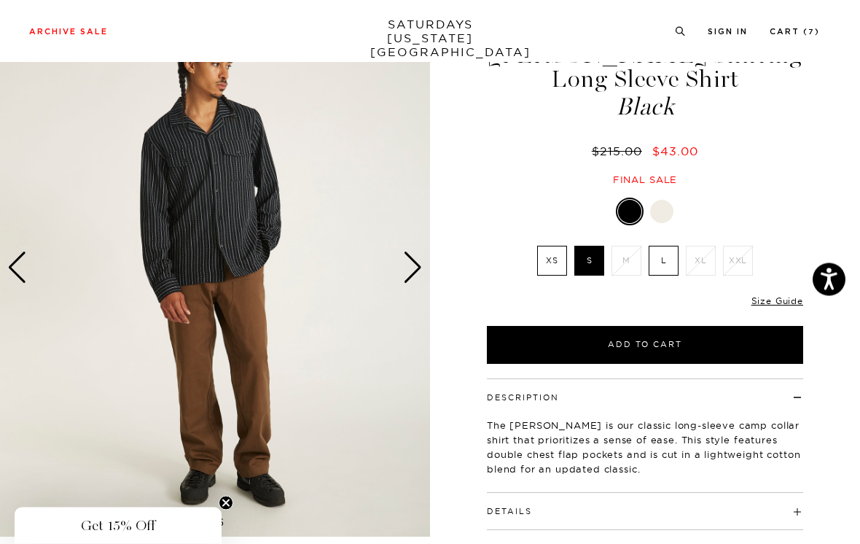
click at [411, 269] on div "Next slide" at bounding box center [413, 268] width 20 height 32
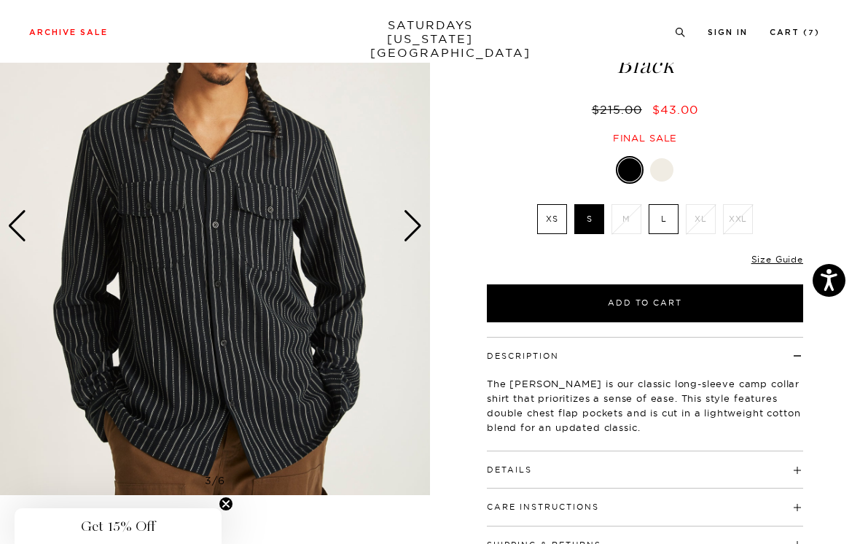
scroll to position [128, 0]
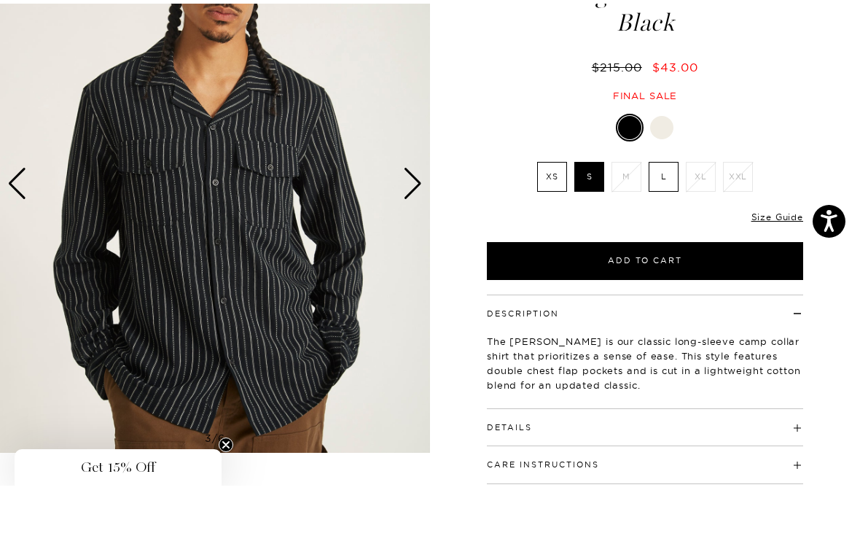
click at [416, 226] on div "Next slide" at bounding box center [413, 242] width 20 height 32
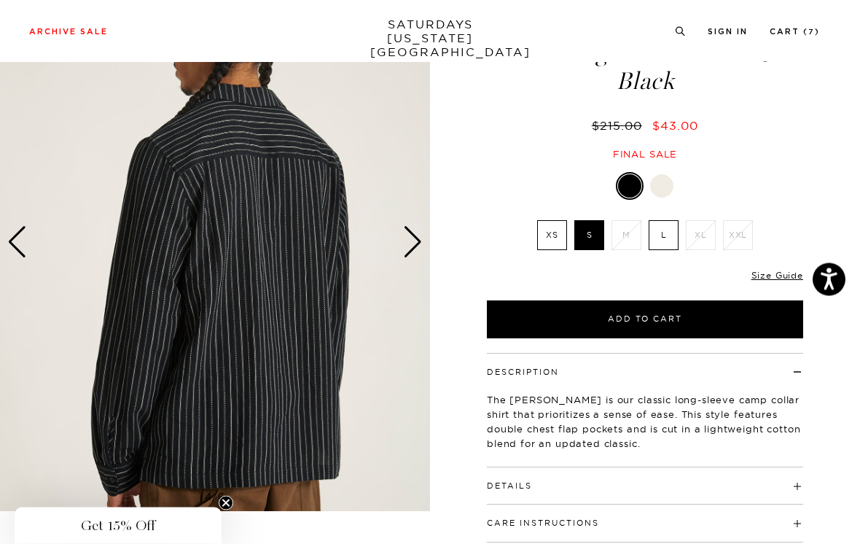
click at [416, 239] on div "Next slide" at bounding box center [413, 243] width 20 height 32
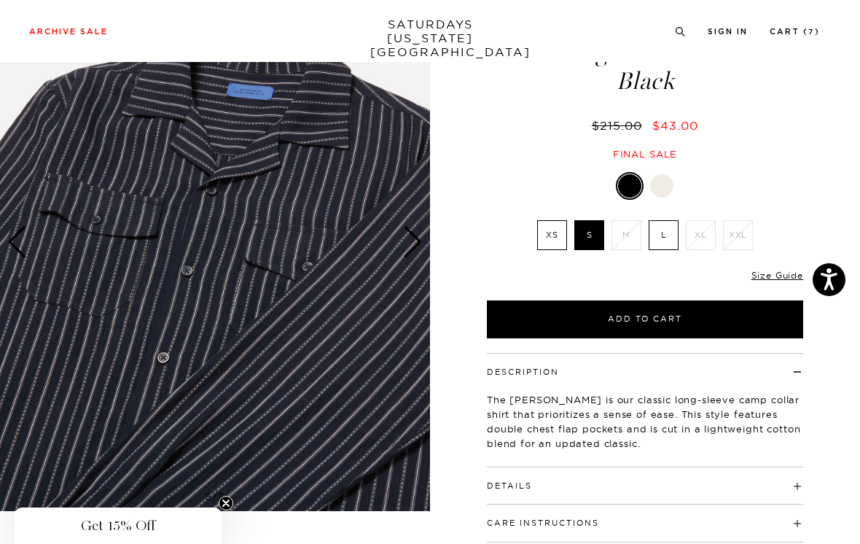
click at [804, 30] on link "Cart ( 7 )" at bounding box center [795, 32] width 50 height 8
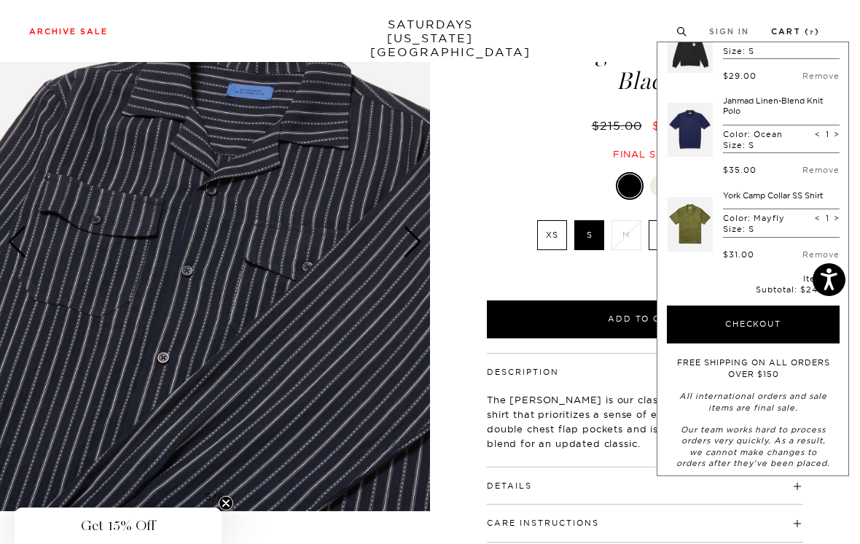
scroll to position [396, 0]
click at [787, 317] on button "Checkout" at bounding box center [753, 325] width 173 height 38
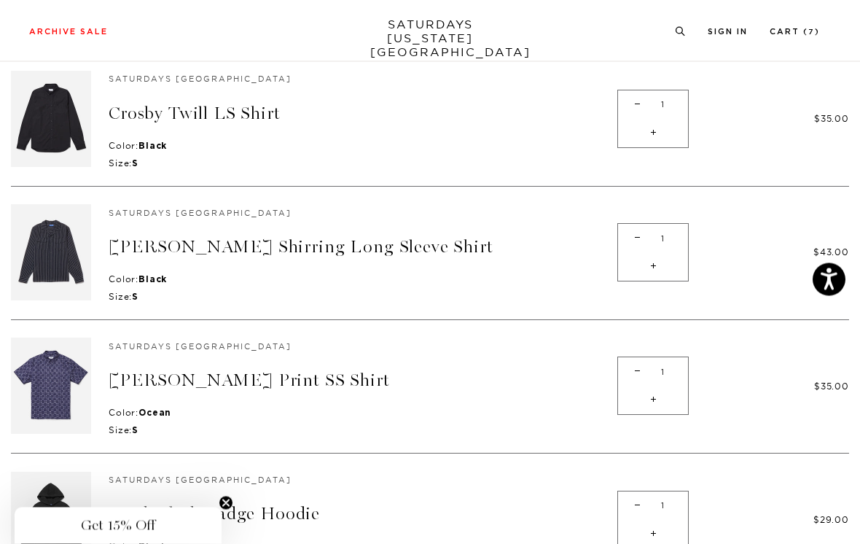
scroll to position [283, 0]
click at [204, 374] on link "[PERSON_NAME] Print SS Shirt" at bounding box center [249, 380] width 281 height 21
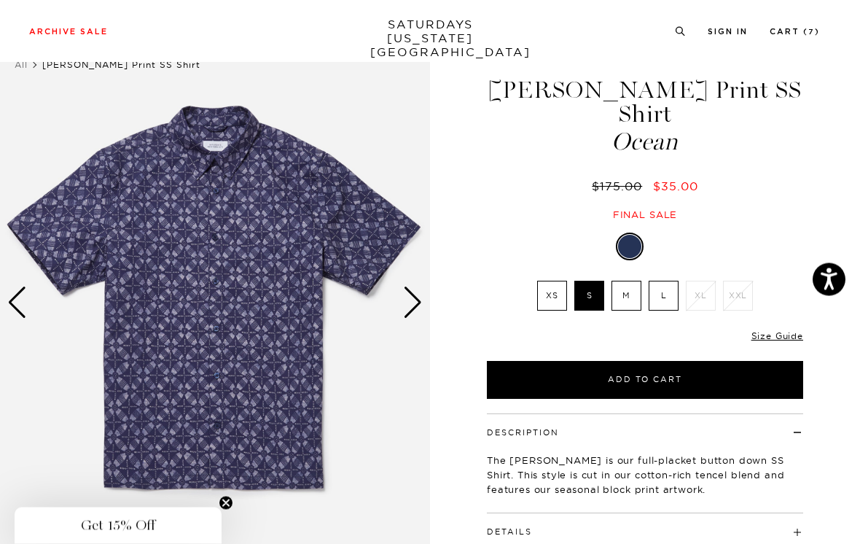
scroll to position [40, 0]
click at [416, 300] on div "Next slide" at bounding box center [413, 303] width 20 height 32
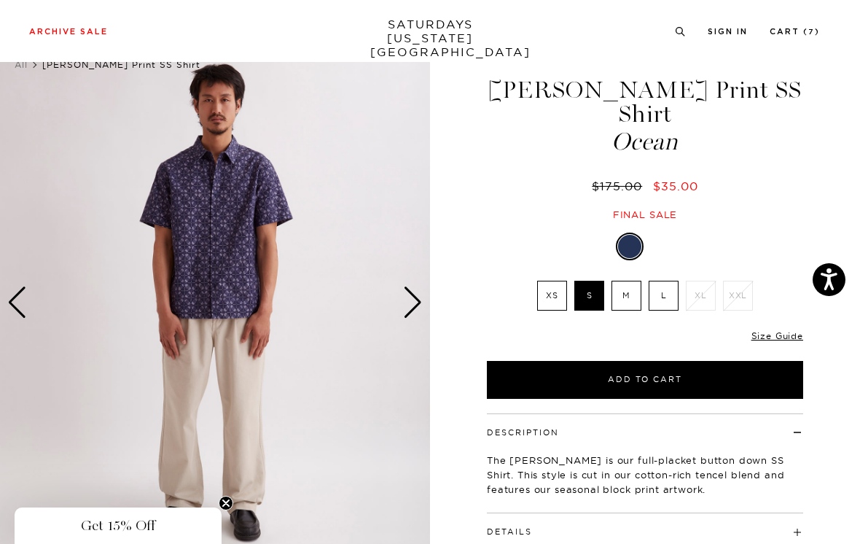
scroll to position [39, 0]
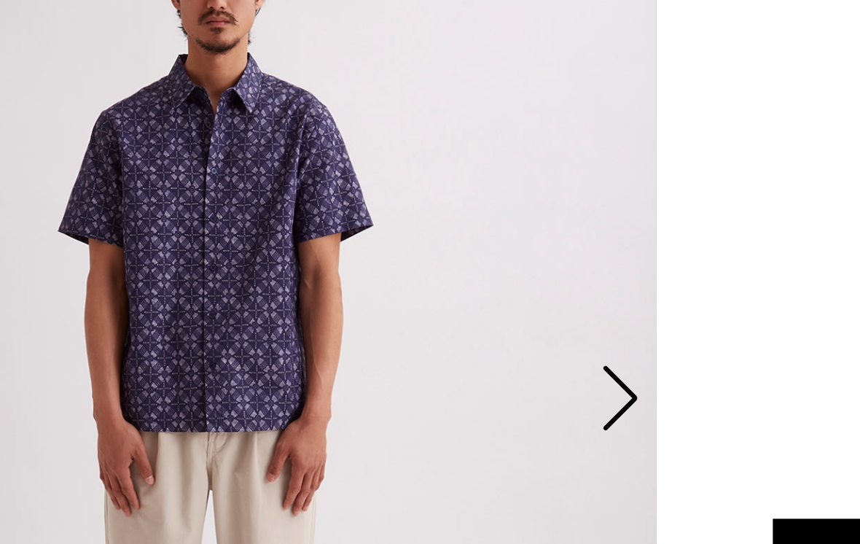
click at [403, 287] on div "Next slide" at bounding box center [413, 303] width 20 height 32
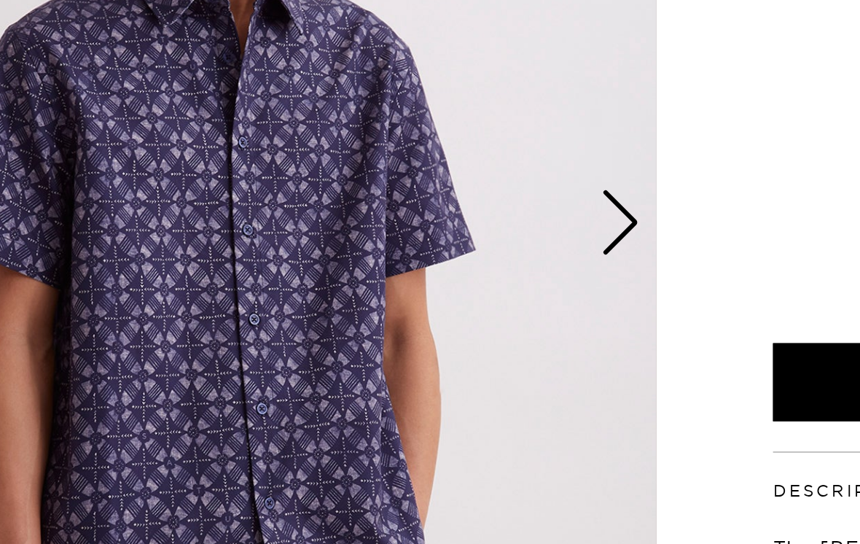
click at [403, 287] on div "Next slide" at bounding box center [413, 303] width 20 height 32
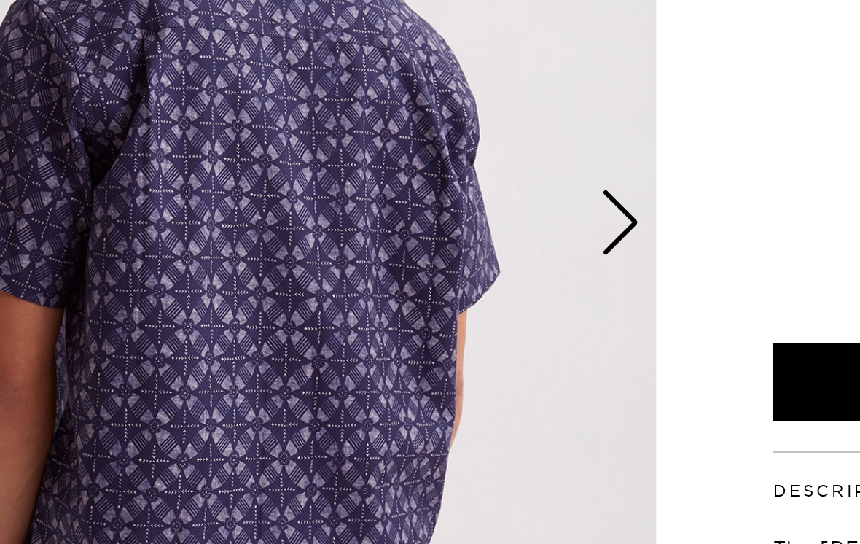
click at [403, 287] on div "Next slide" at bounding box center [413, 303] width 20 height 32
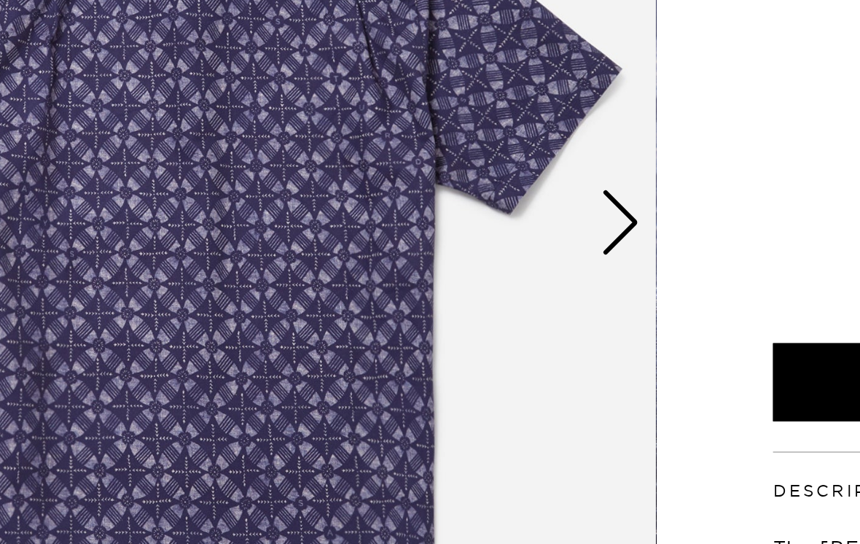
click at [403, 287] on div "Next slide" at bounding box center [413, 303] width 20 height 32
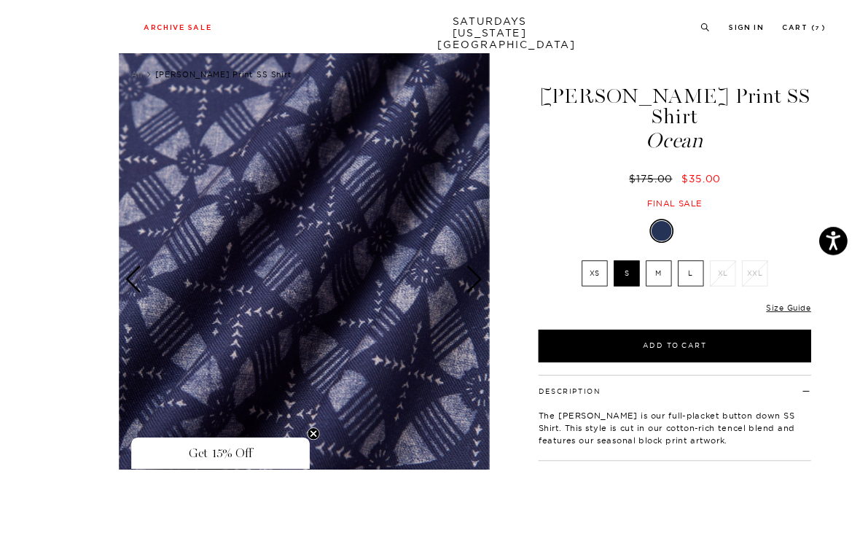
scroll to position [82, 0]
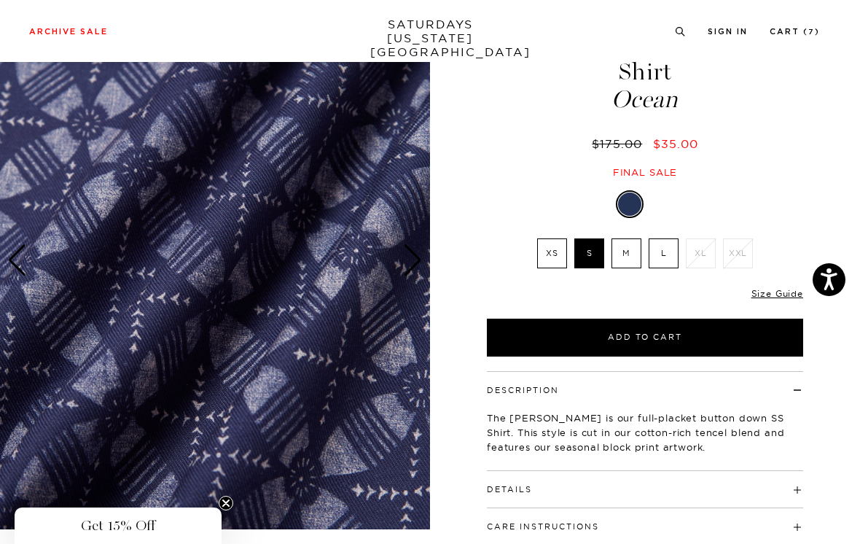
click at [427, 273] on img at bounding box center [215, 260] width 430 height 538
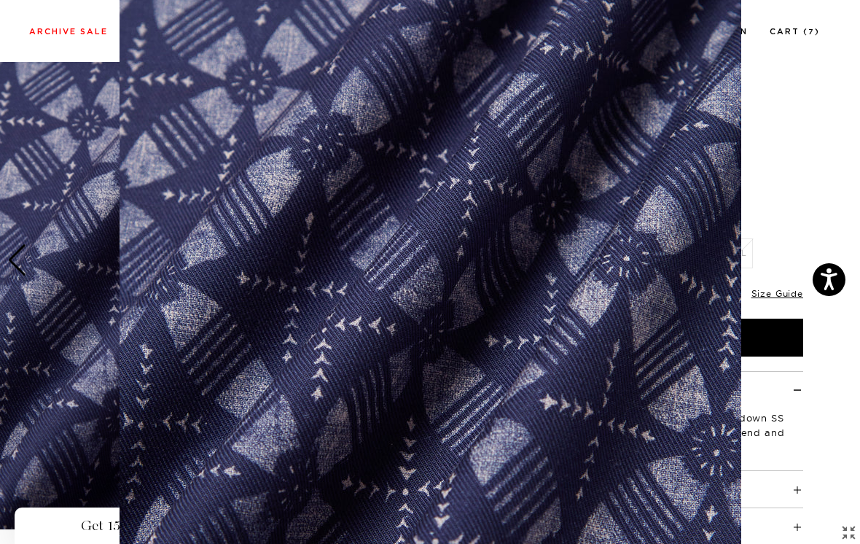
click at [770, 186] on figure at bounding box center [430, 272] width 860 height 544
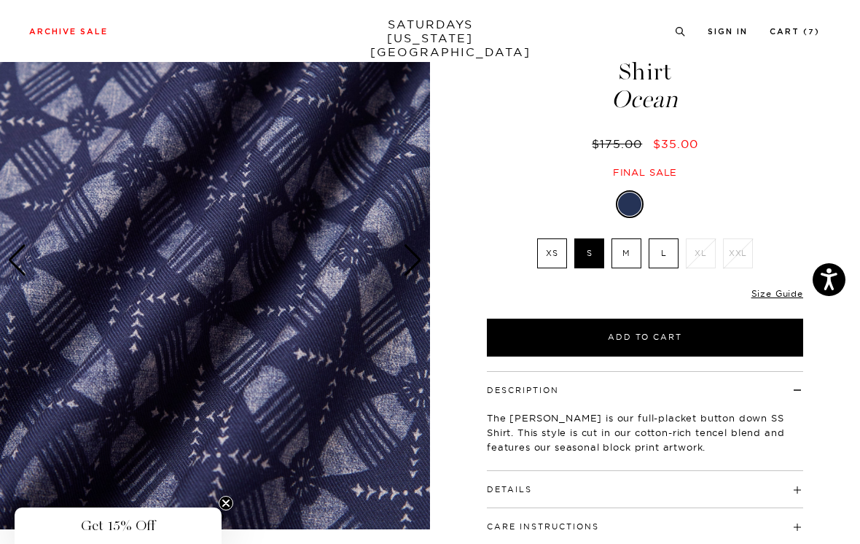
click at [411, 292] on img at bounding box center [215, 260] width 430 height 538
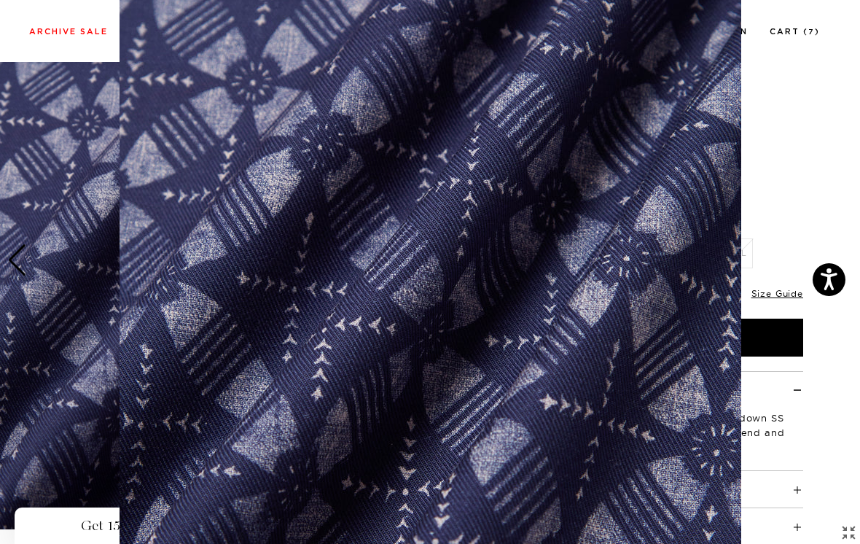
click at [796, 168] on figure at bounding box center [430, 272] width 860 height 544
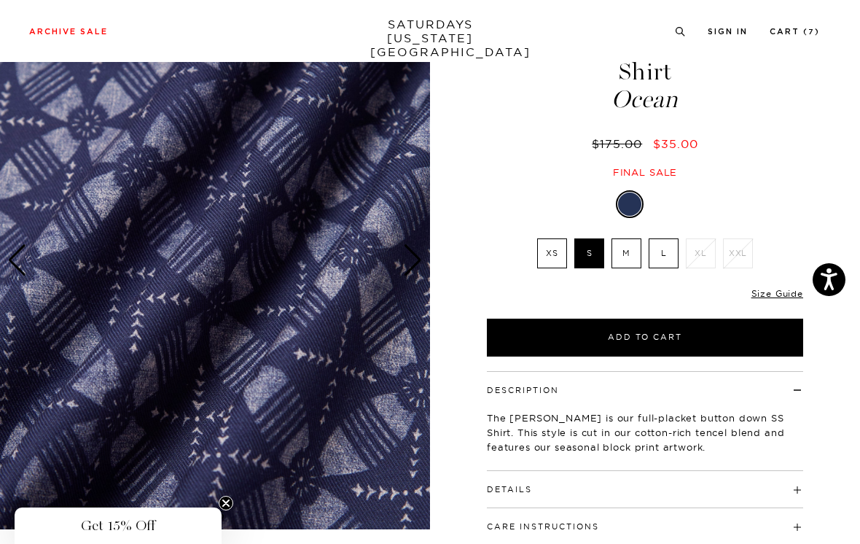
scroll to position [0, 0]
click at [413, 262] on div "Next slide" at bounding box center [413, 260] width 20 height 32
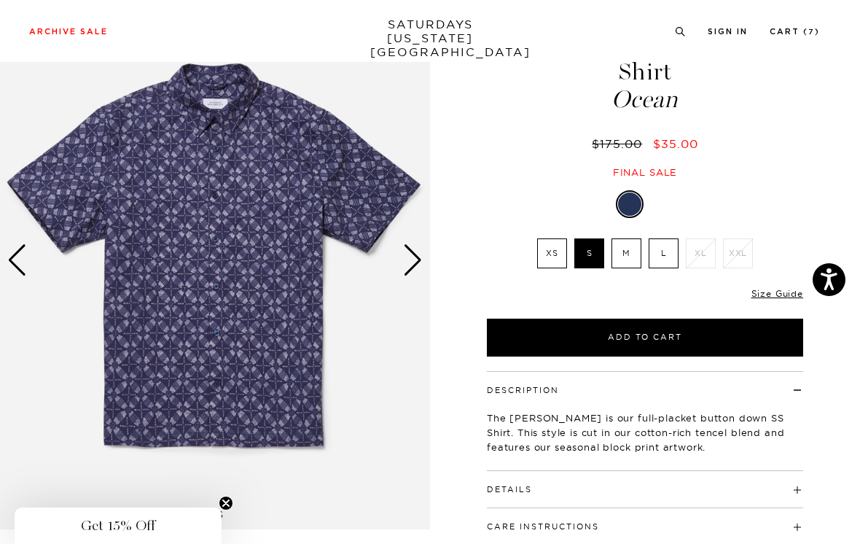
click at [418, 257] on div "Next slide" at bounding box center [413, 260] width 20 height 32
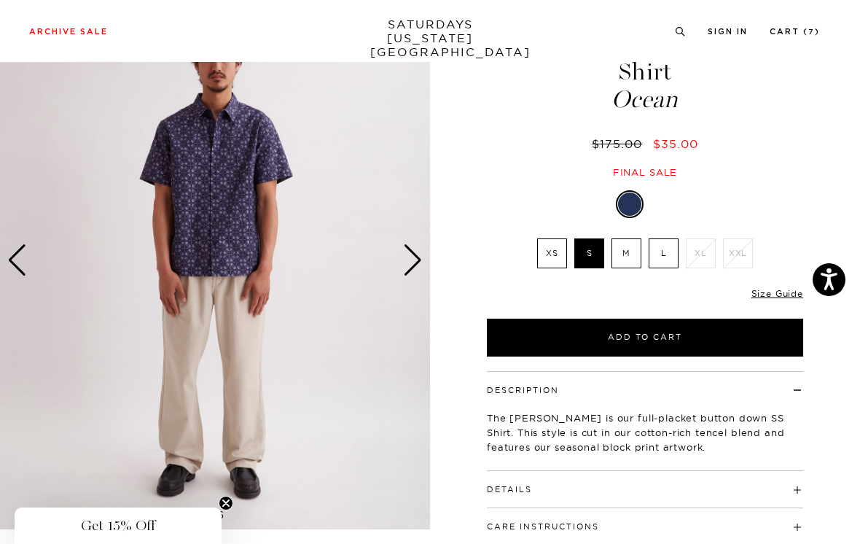
click at [421, 257] on div "Next slide" at bounding box center [413, 260] width 20 height 32
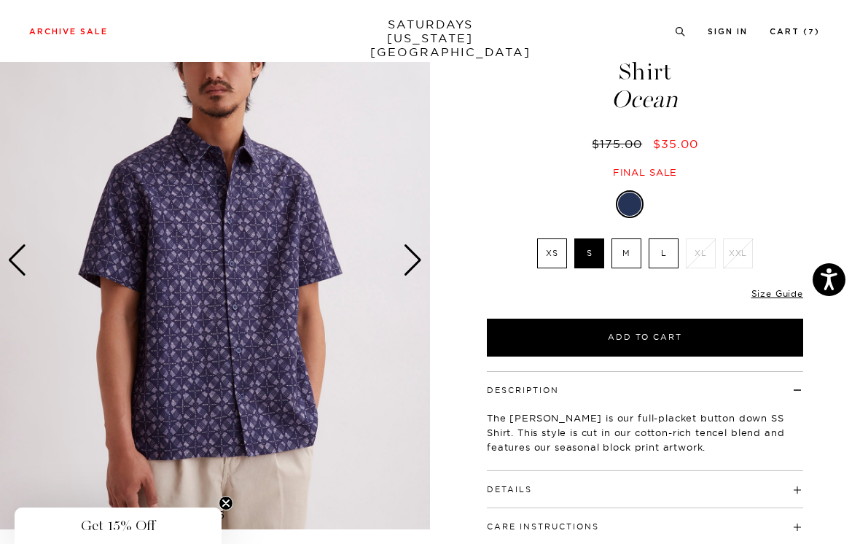
click at [422, 257] on div "Next slide" at bounding box center [413, 260] width 20 height 32
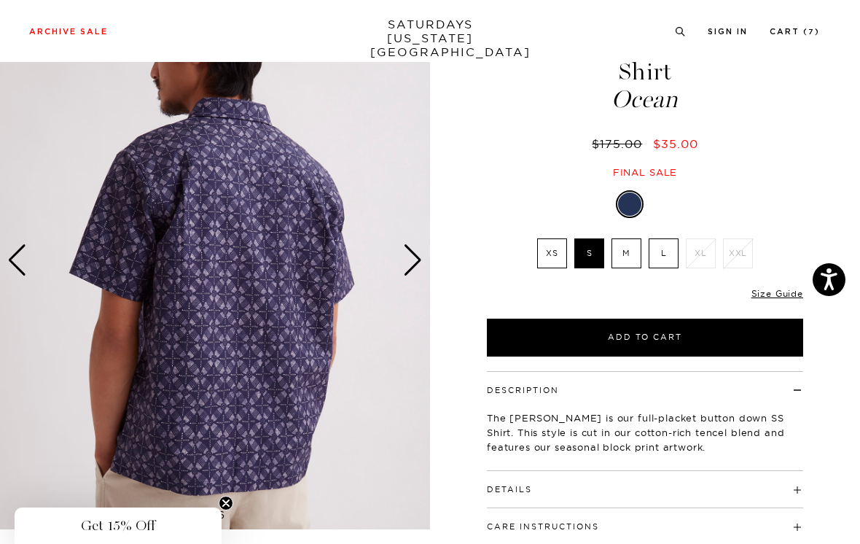
click at [425, 255] on img at bounding box center [215, 260] width 430 height 538
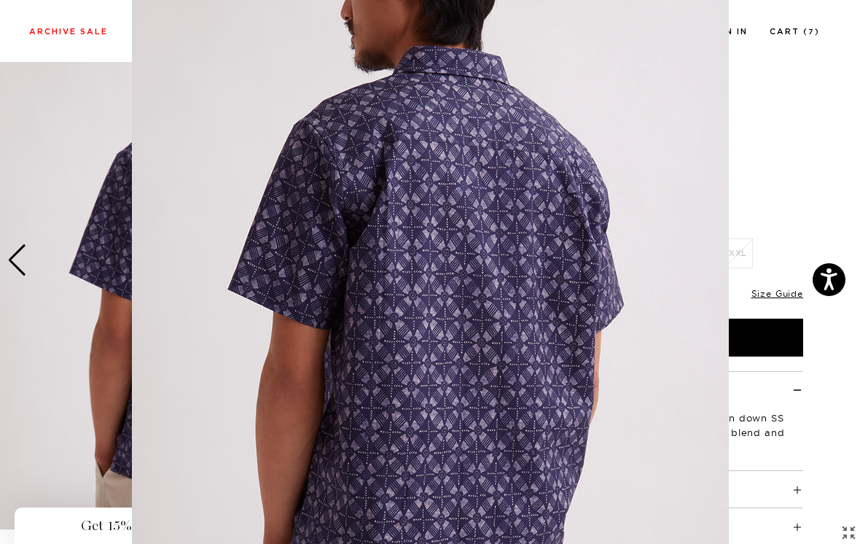
click at [775, 168] on figure at bounding box center [430, 272] width 860 height 544
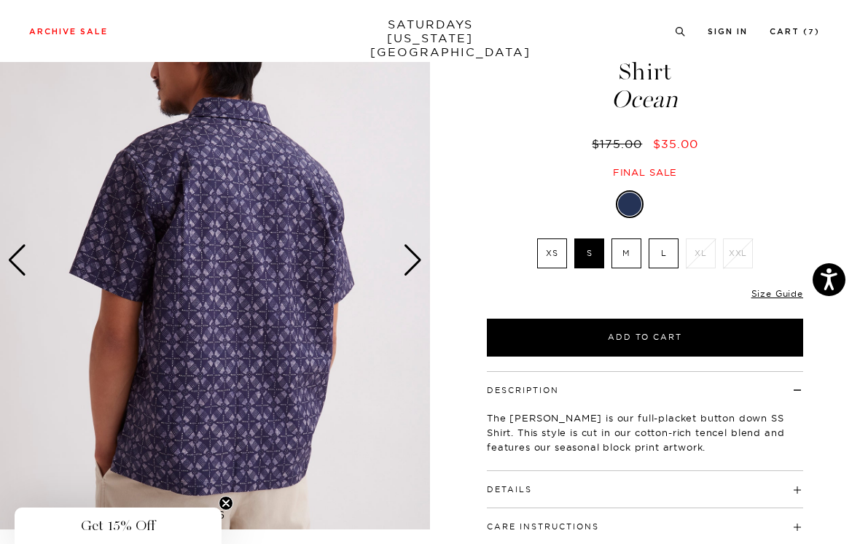
scroll to position [0, 0]
click at [416, 258] on div "Next slide" at bounding box center [413, 260] width 20 height 32
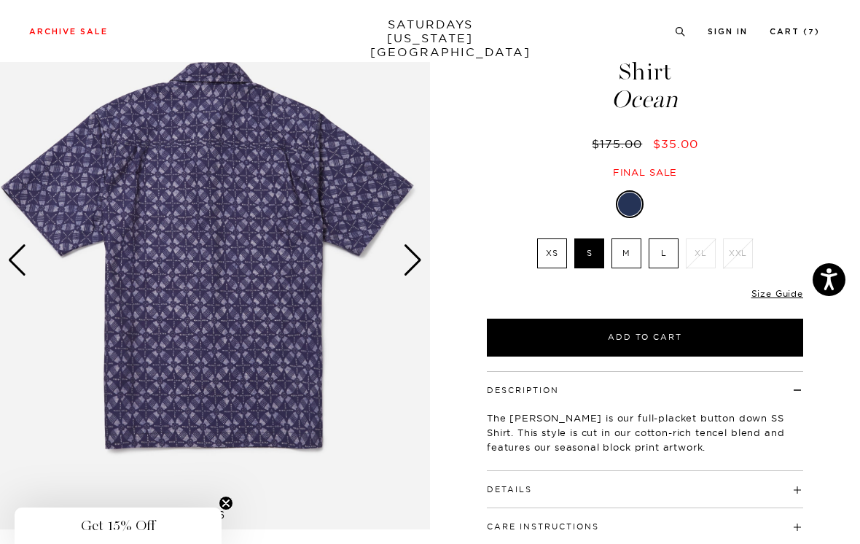
click at [418, 257] on div "Next slide" at bounding box center [413, 260] width 20 height 32
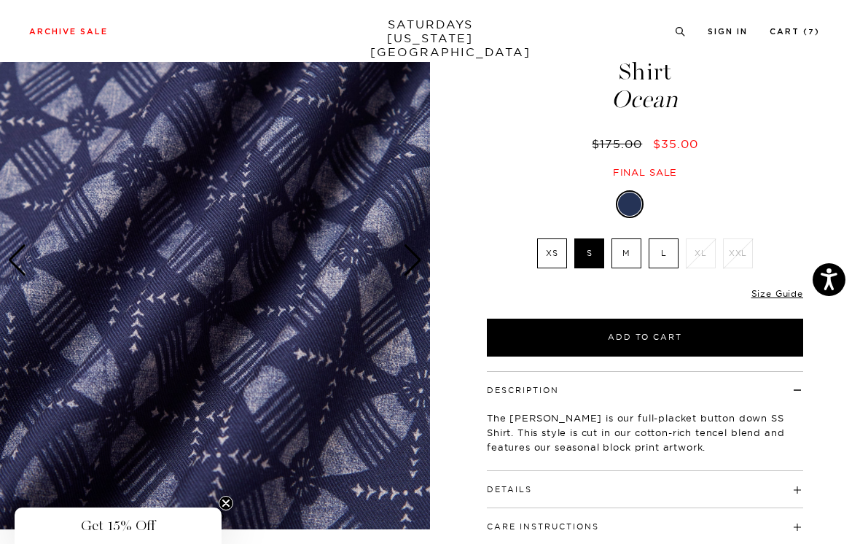
click at [416, 258] on div "Next slide" at bounding box center [413, 260] width 20 height 32
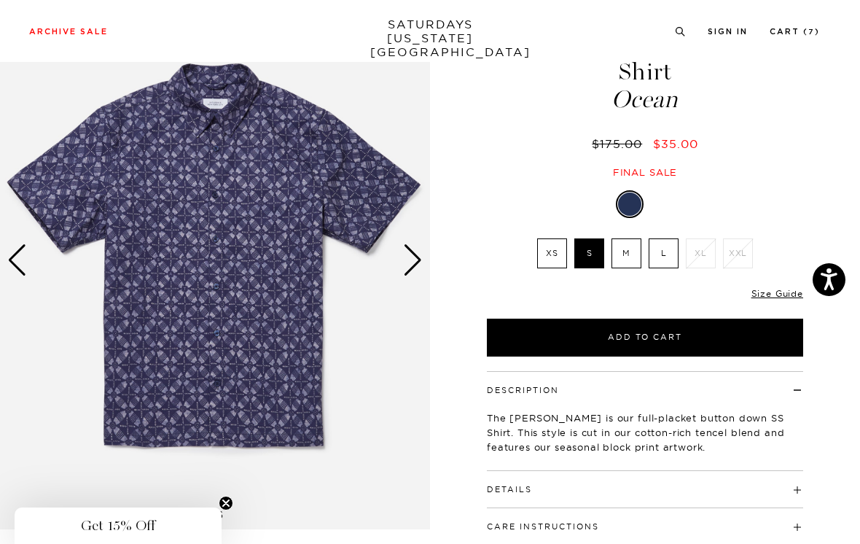
click at [416, 257] on div "Next slide" at bounding box center [413, 260] width 20 height 32
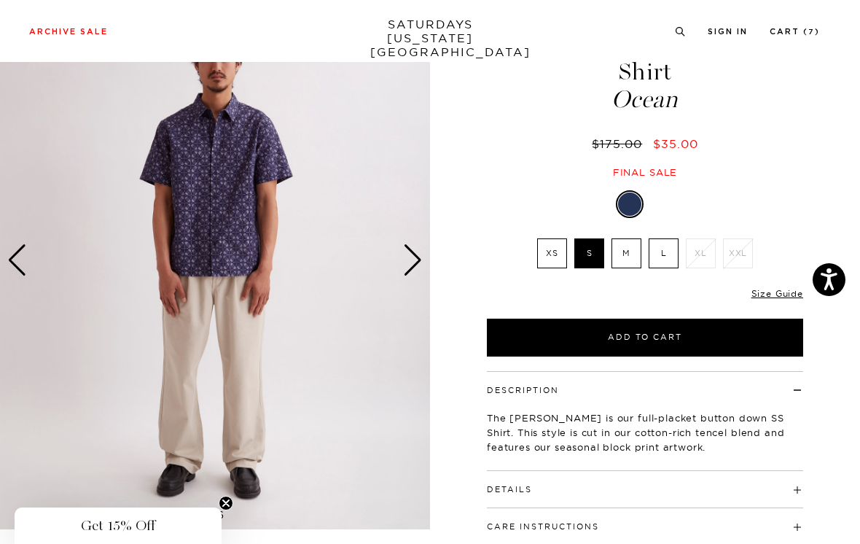
click at [418, 254] on div "Next slide" at bounding box center [413, 260] width 20 height 32
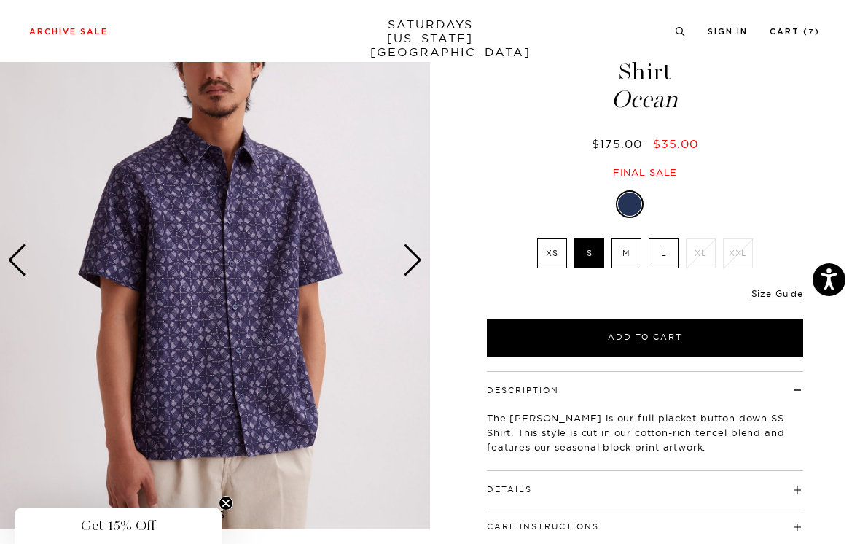
click at [418, 257] on div "Next slide" at bounding box center [413, 260] width 20 height 32
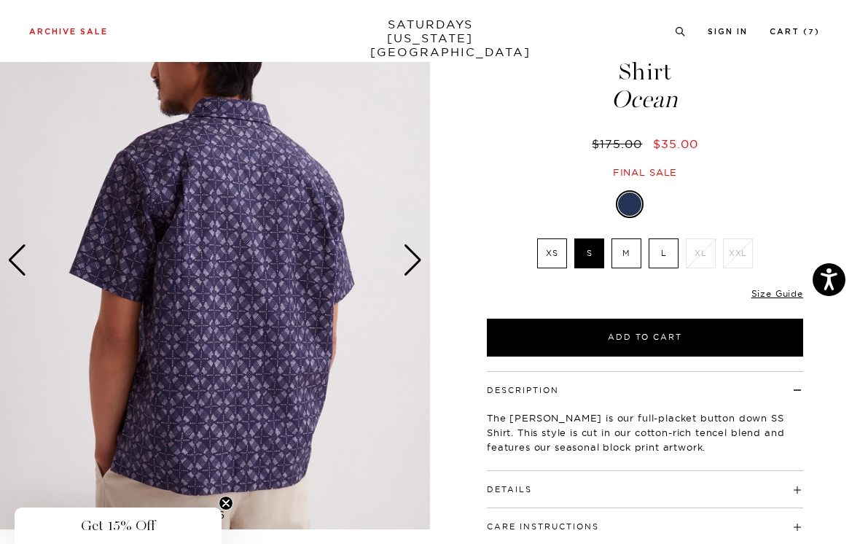
click at [418, 256] on div "Next slide" at bounding box center [413, 260] width 20 height 32
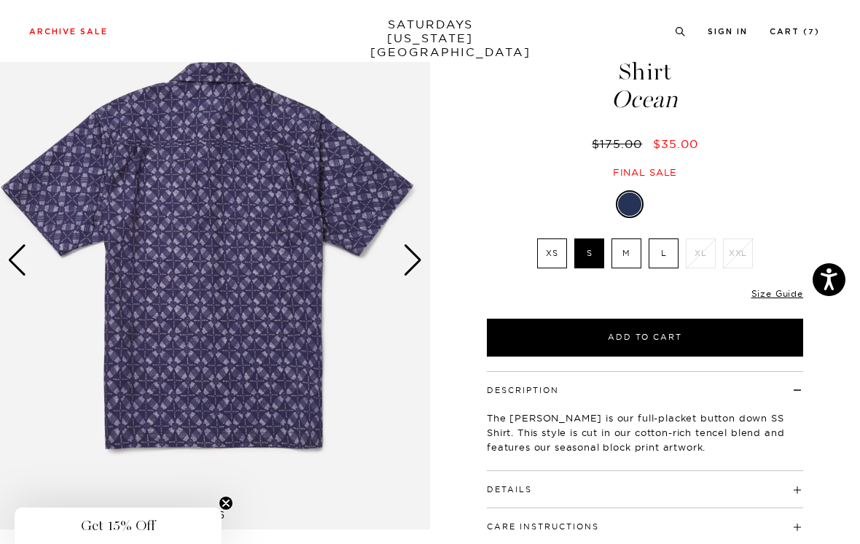
click at [416, 256] on div "Next slide" at bounding box center [413, 260] width 20 height 32
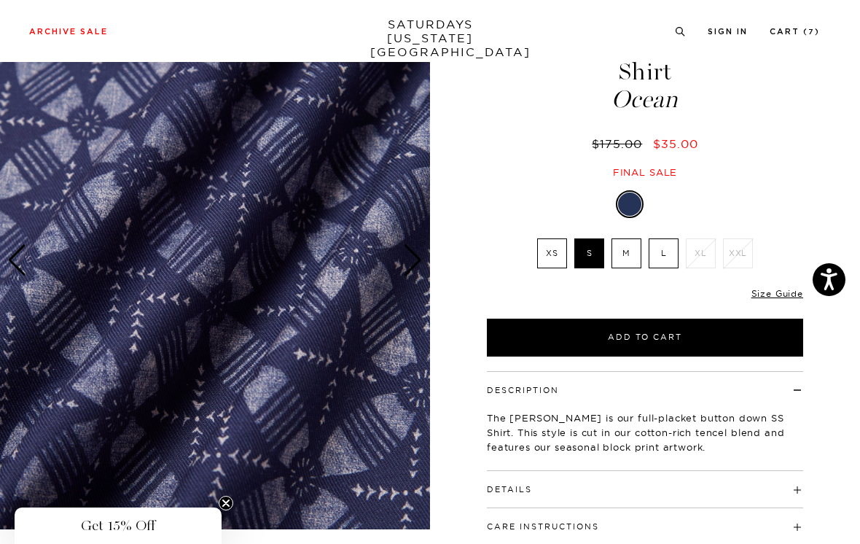
click at [422, 259] on div "Next slide" at bounding box center [413, 260] width 20 height 32
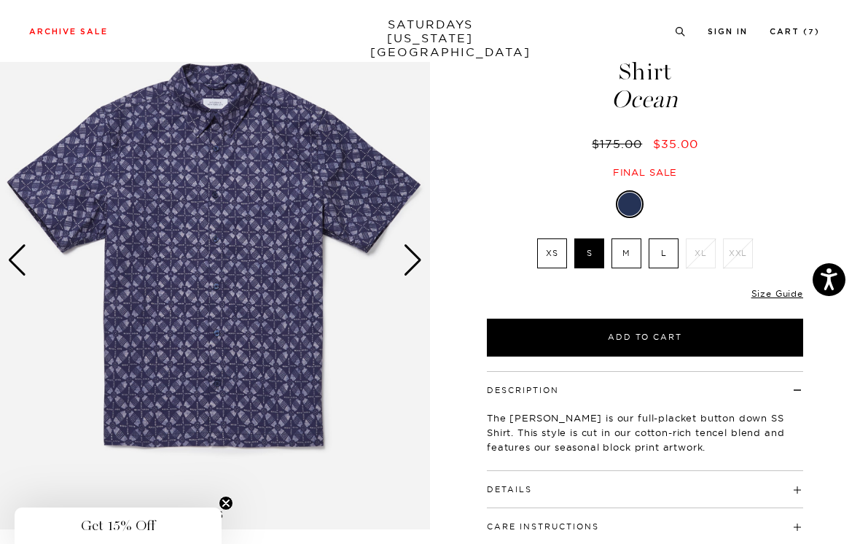
click at [417, 257] on div "Next slide" at bounding box center [413, 260] width 20 height 32
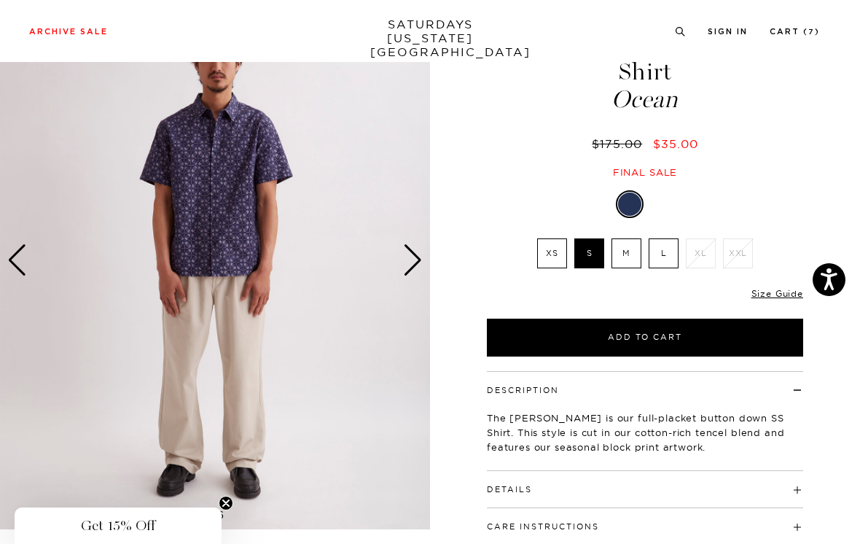
click at [419, 256] on div "Next slide" at bounding box center [413, 260] width 20 height 32
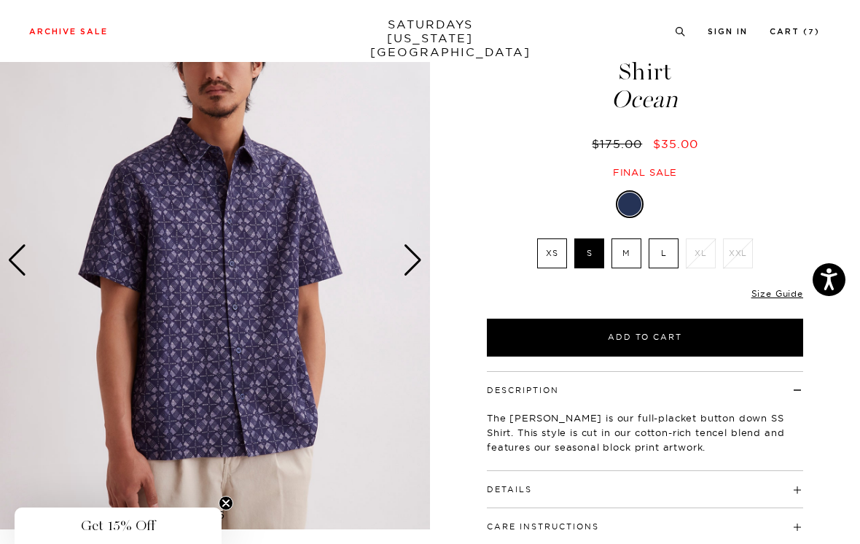
click at [419, 257] on div "Next slide" at bounding box center [413, 260] width 20 height 32
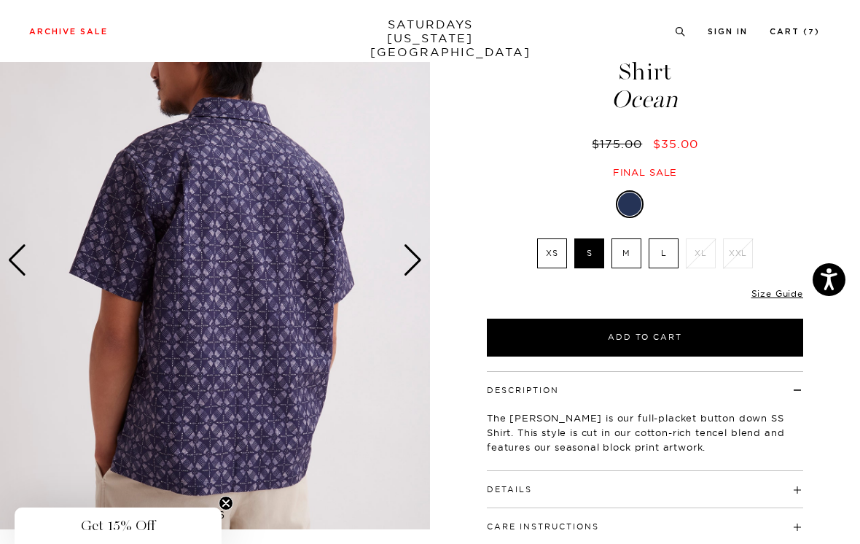
click at [418, 257] on div "Next slide" at bounding box center [413, 260] width 20 height 32
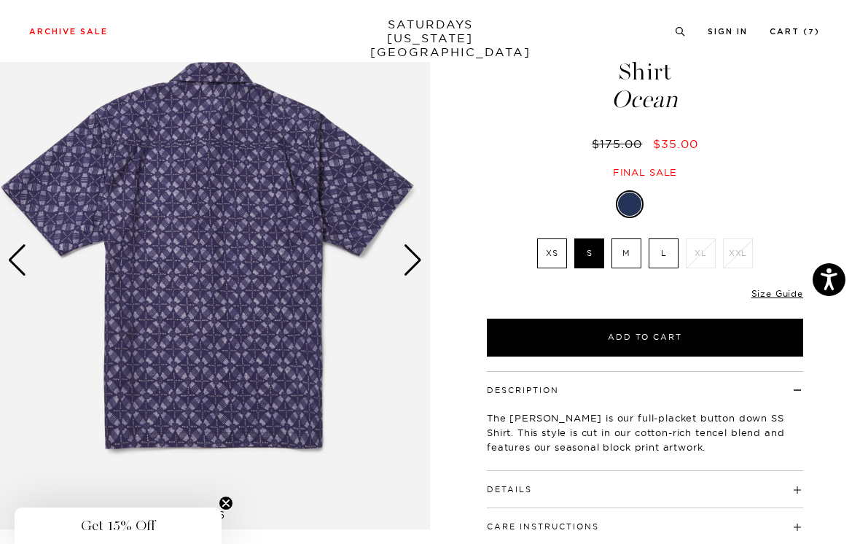
click at [419, 257] on div "Next slide" at bounding box center [413, 260] width 20 height 32
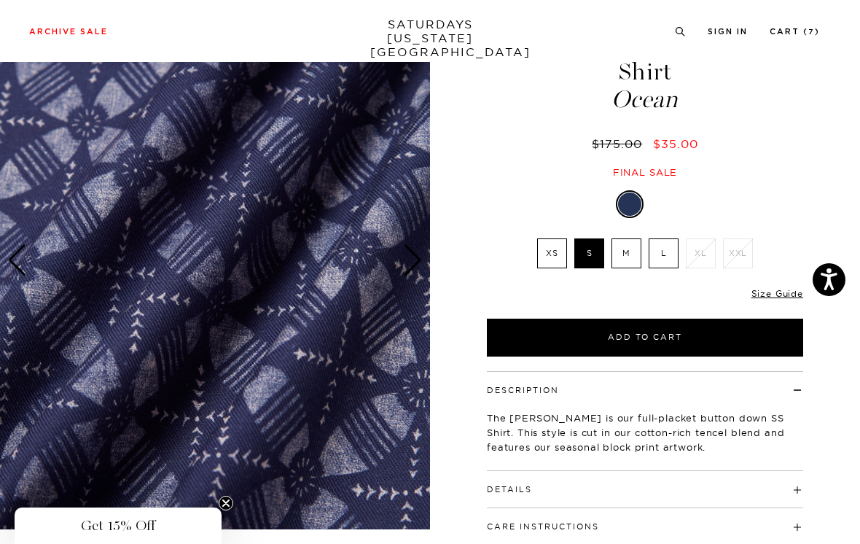
click at [418, 259] on div "Next slide" at bounding box center [413, 260] width 20 height 32
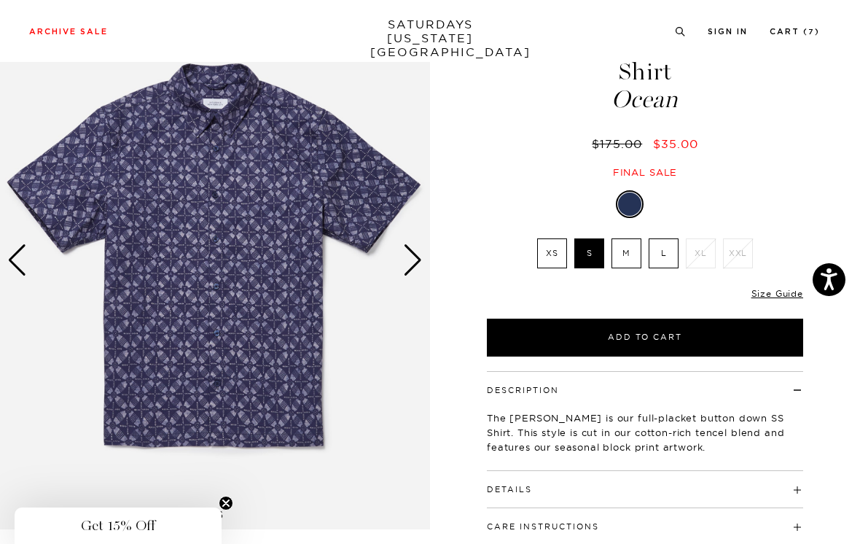
click at [419, 258] on div "Next slide" at bounding box center [413, 260] width 20 height 32
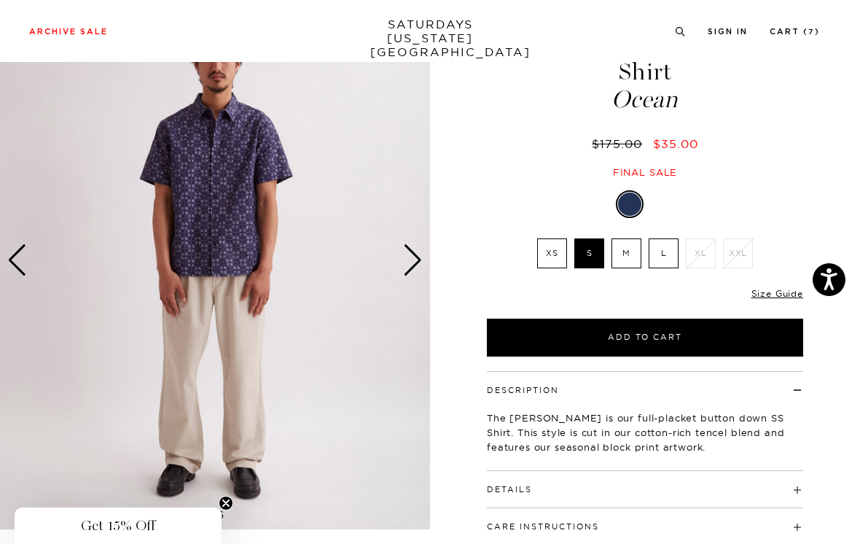
click at [419, 260] on div "Next slide" at bounding box center [413, 260] width 20 height 32
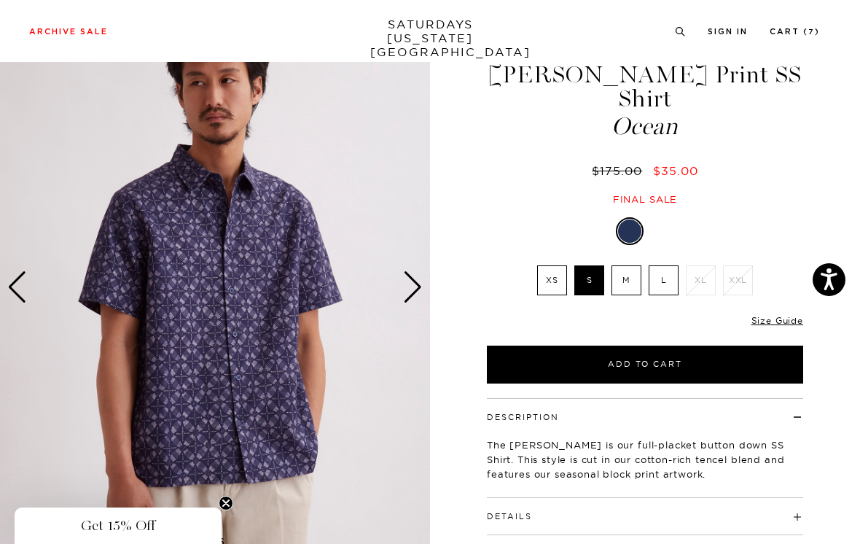
scroll to position [55, 0]
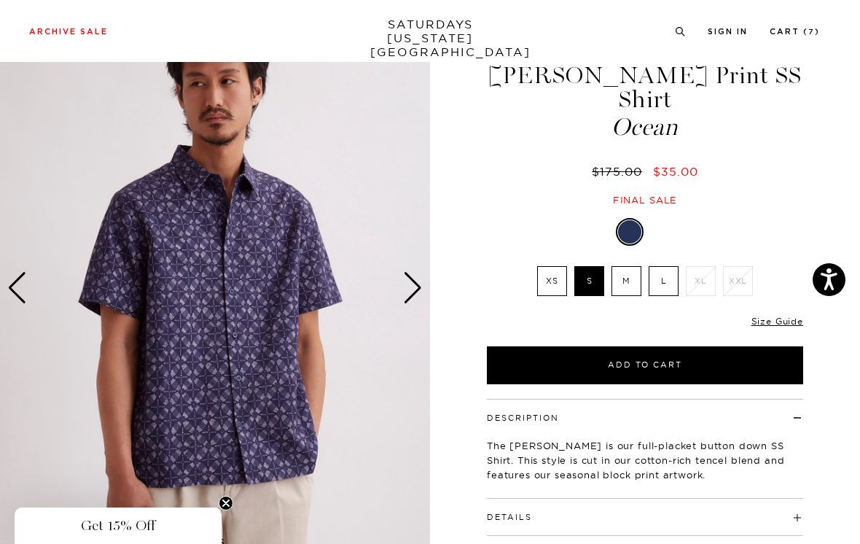
click at [416, 285] on div "Next slide" at bounding box center [413, 288] width 20 height 32
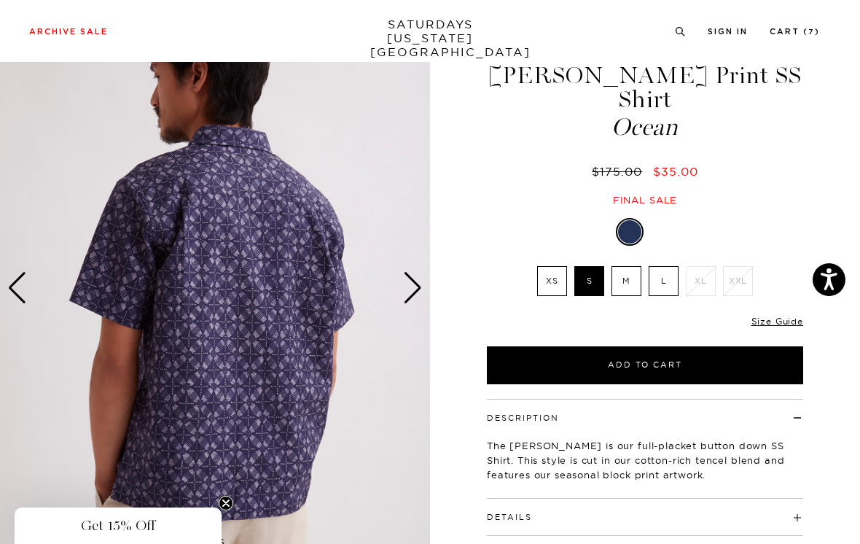
click at [419, 289] on div "Next slide" at bounding box center [413, 288] width 20 height 32
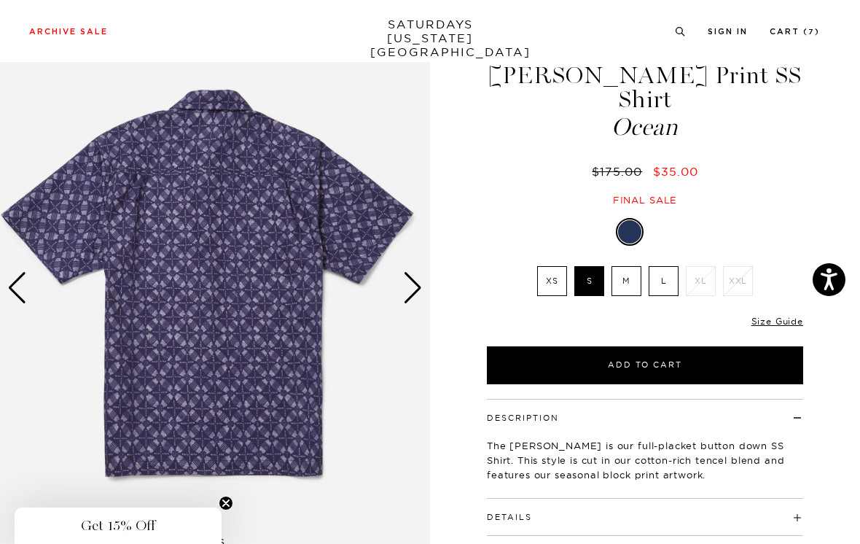
click at [416, 287] on div "Next slide" at bounding box center [413, 288] width 20 height 32
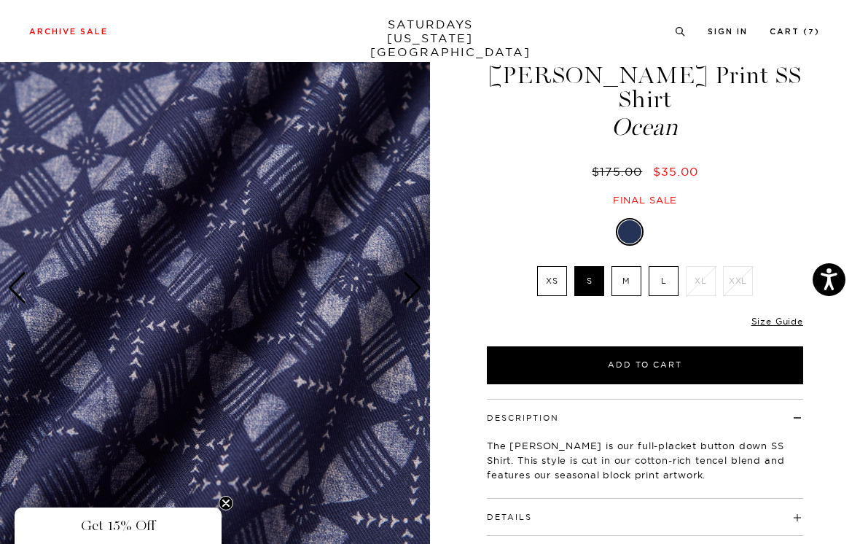
click at [416, 291] on div "Next slide" at bounding box center [413, 288] width 20 height 32
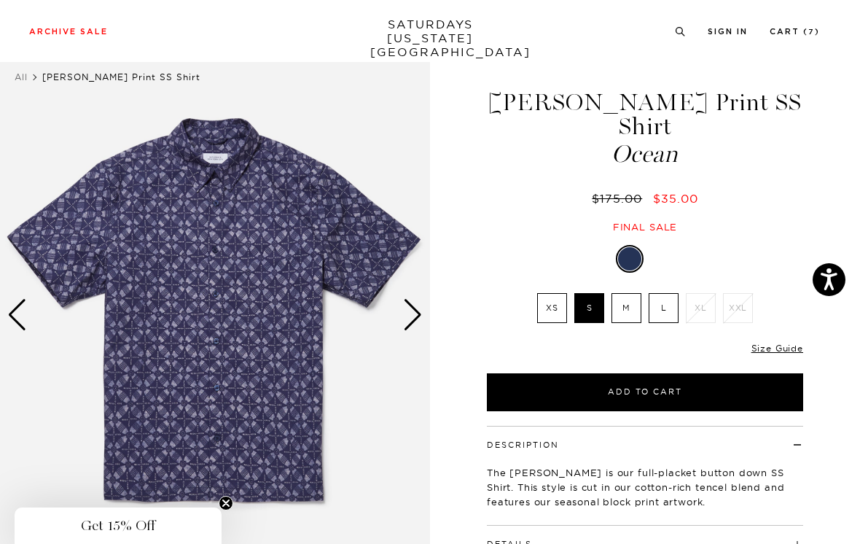
scroll to position [0, 0]
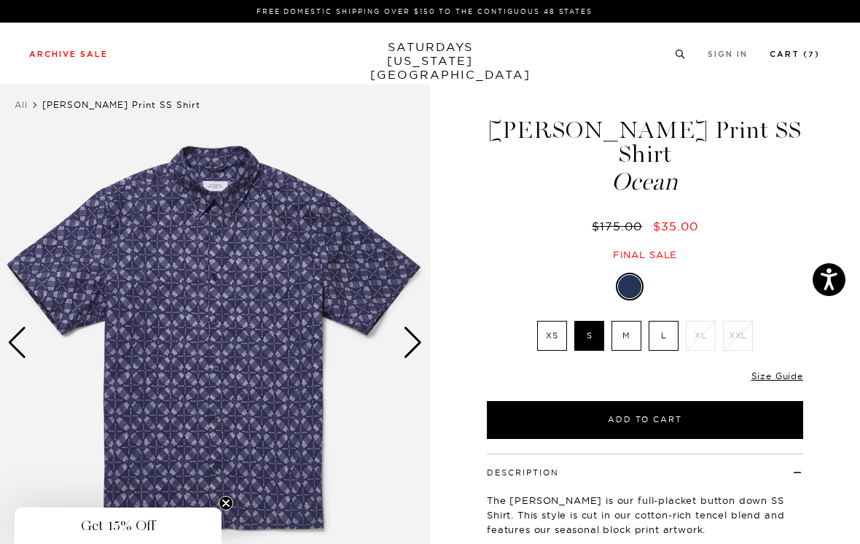
click at [798, 52] on link "Cart ( 7 )" at bounding box center [795, 54] width 50 height 8
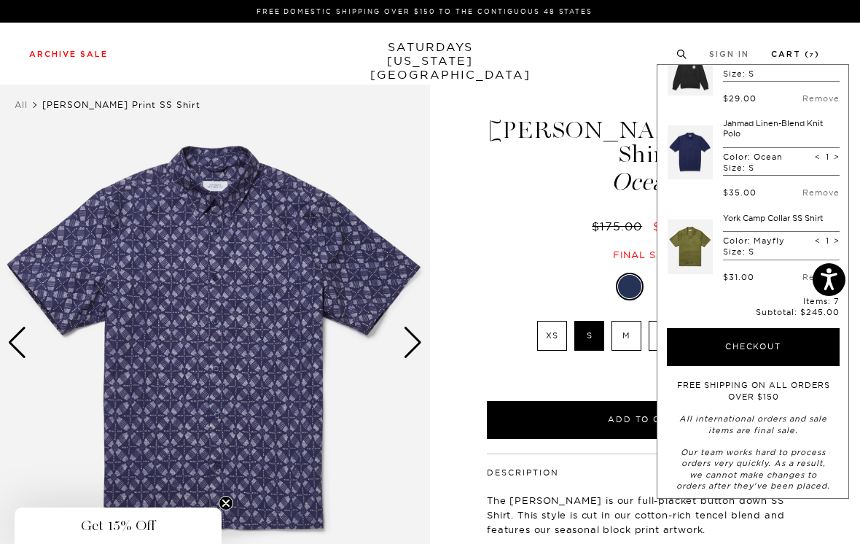
scroll to position [396, 0]
click at [711, 340] on button "Checkout" at bounding box center [753, 348] width 173 height 38
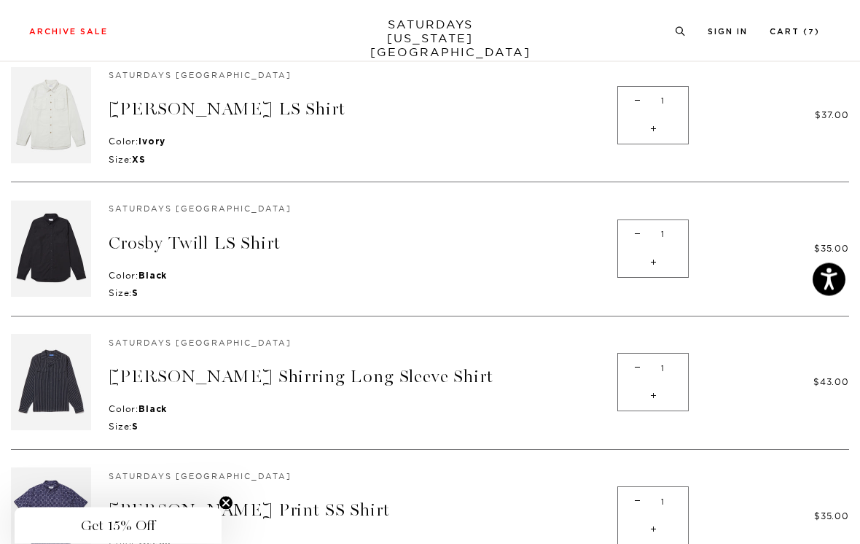
scroll to position [154, 0]
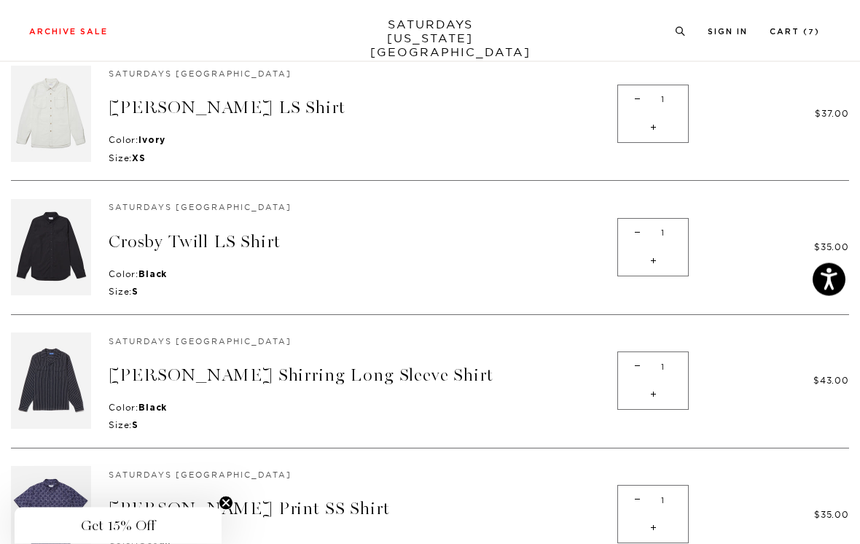
click at [631, 242] on span "-" at bounding box center [638, 233] width 20 height 28
type input "0"
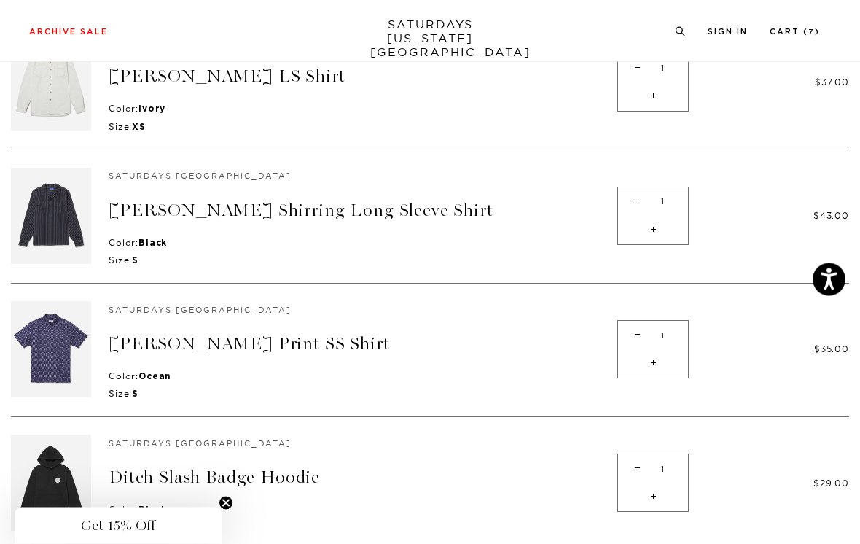
scroll to position [186, 0]
click at [212, 208] on link "[PERSON_NAME] Shirring Long Sleeve Shirt" at bounding box center [301, 210] width 385 height 21
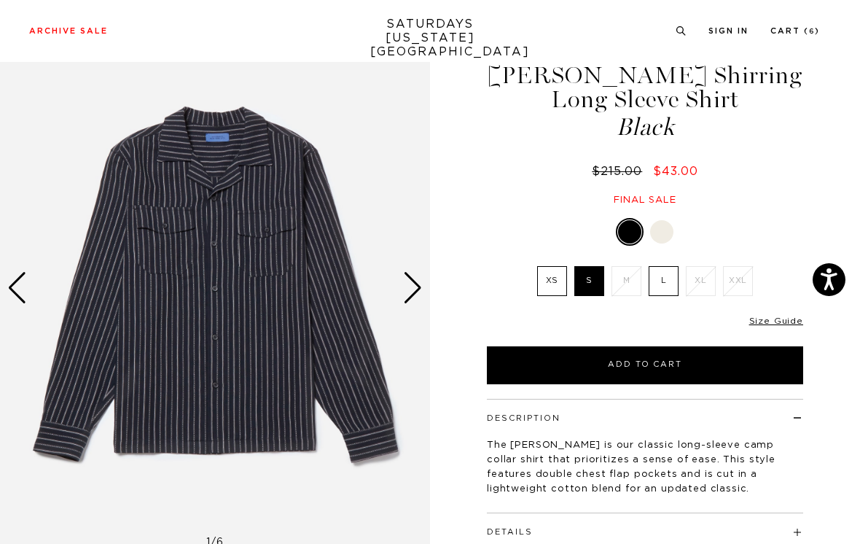
scroll to position [55, 0]
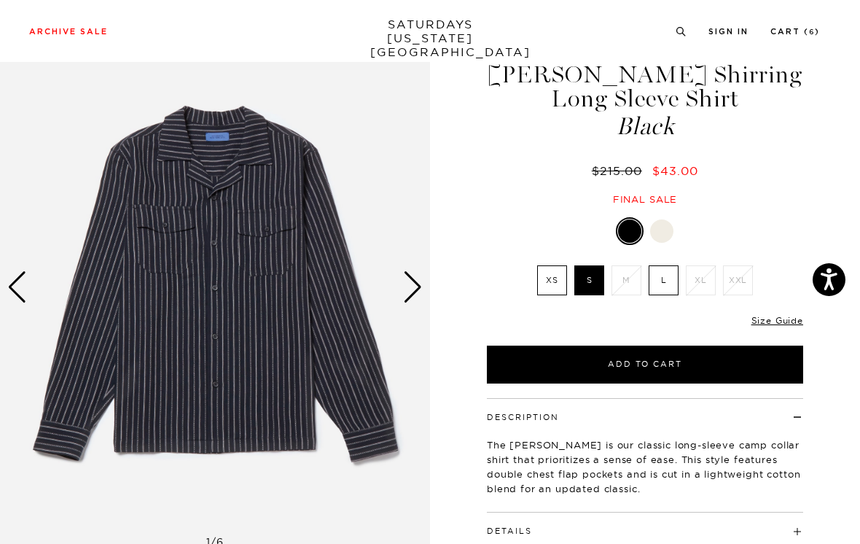
click at [417, 288] on div "Next slide" at bounding box center [413, 287] width 20 height 32
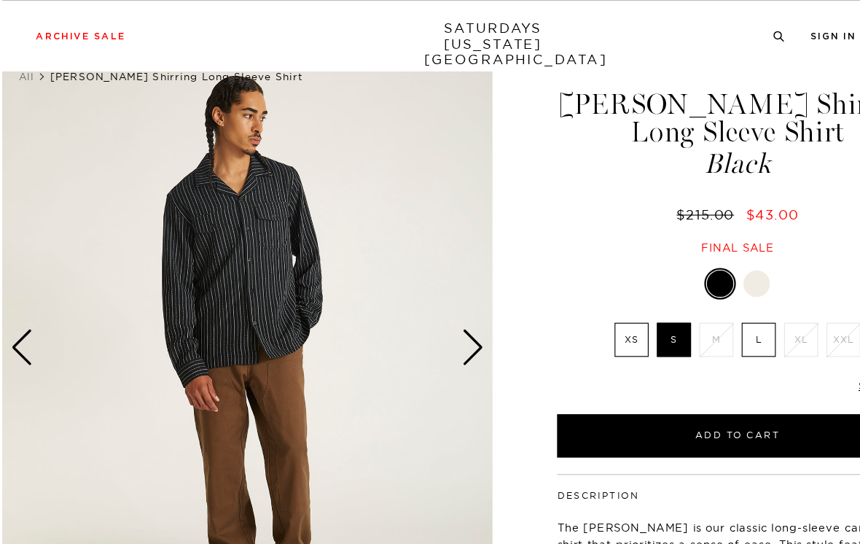
scroll to position [36, 0]
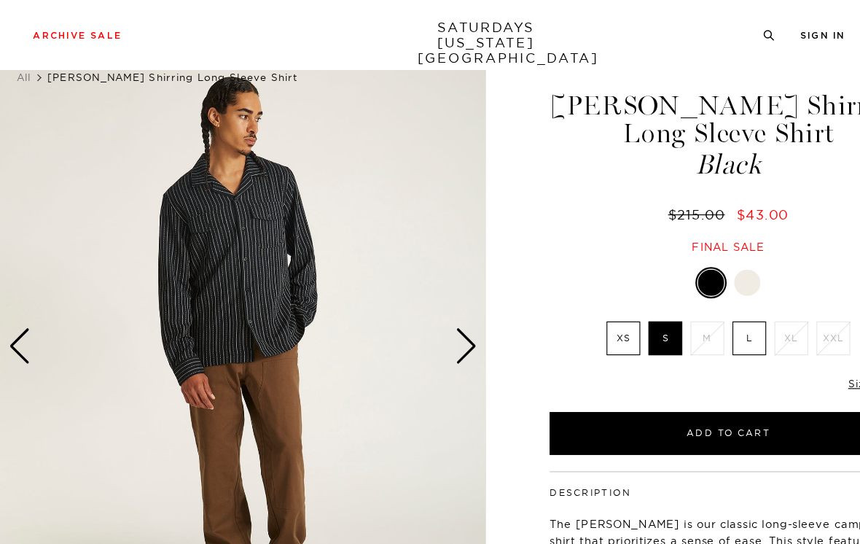
click at [420, 303] on div "Next slide" at bounding box center [413, 307] width 20 height 32
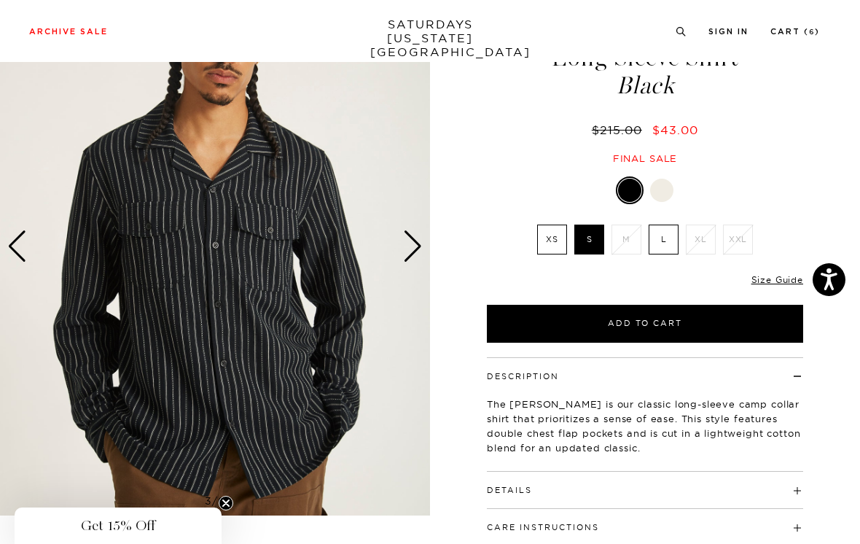
scroll to position [0, 0]
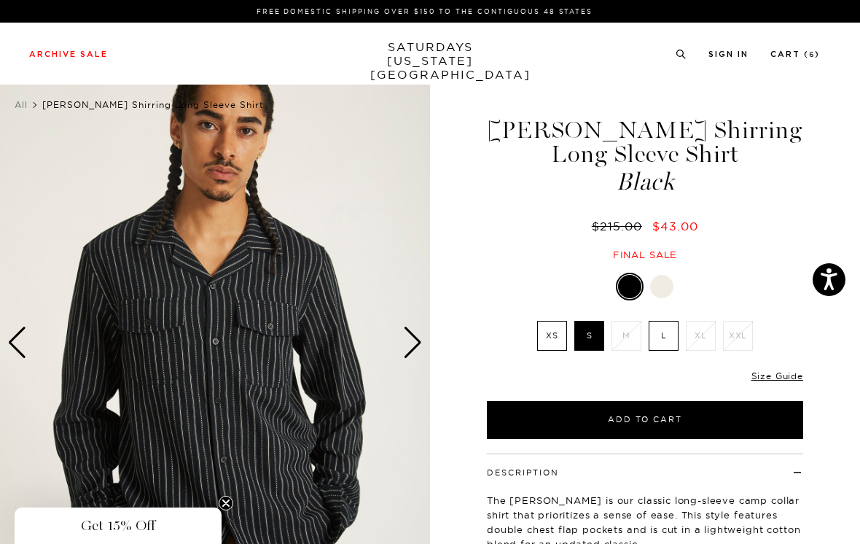
click at [801, 55] on link "Cart ( 6 )" at bounding box center [796, 54] width 50 height 8
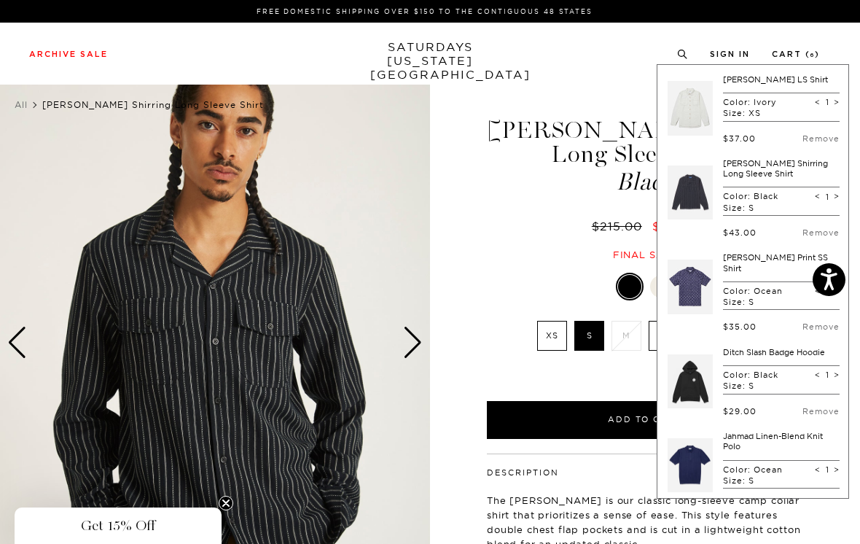
click at [591, 84] on div "Archive Sale Men's Tees Shirts Shorts Swim Knitwear Pants Sweats Women's" at bounding box center [430, 54] width 860 height 62
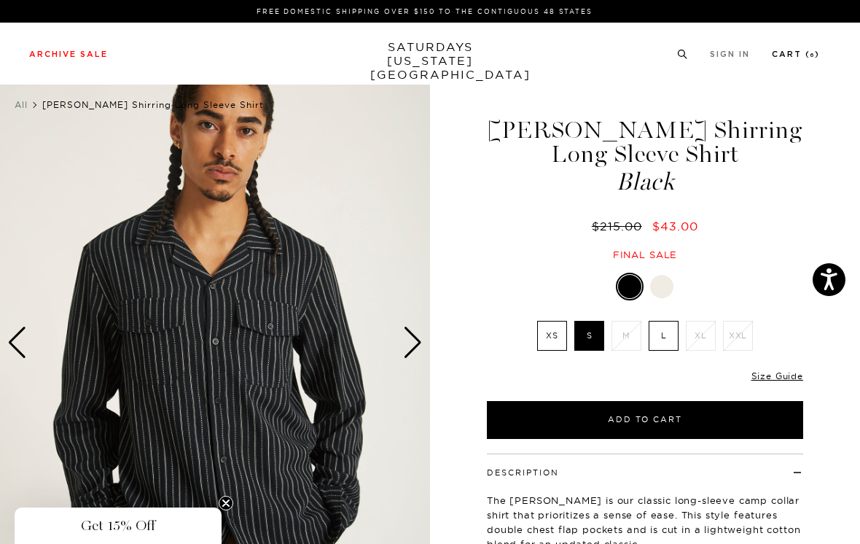
click at [801, 58] on link "Cart ( 6 )" at bounding box center [796, 54] width 48 height 8
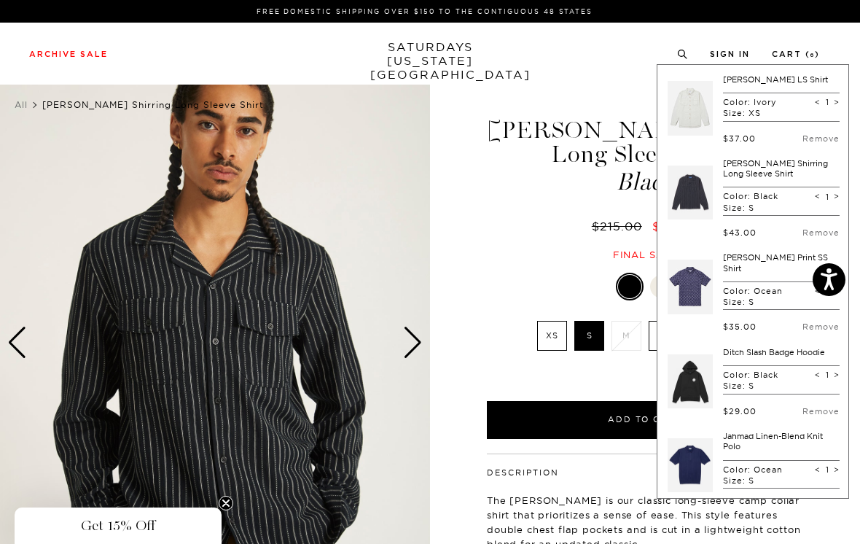
click at [611, 77] on div "Archive Sale Men's Tees Shirts Shorts Swim Knitwear Pants Sweats Women's" at bounding box center [430, 54] width 860 height 62
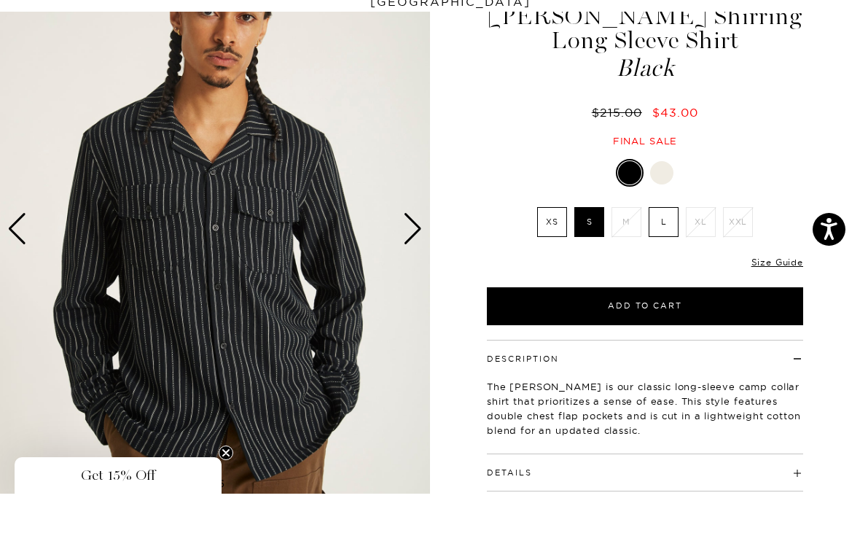
scroll to position [114, 0]
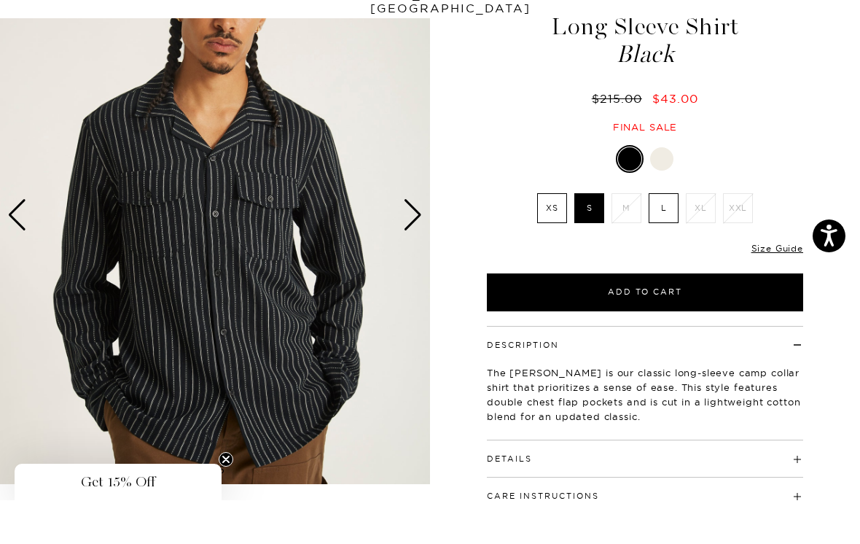
click at [417, 243] on div "Next slide" at bounding box center [413, 259] width 20 height 32
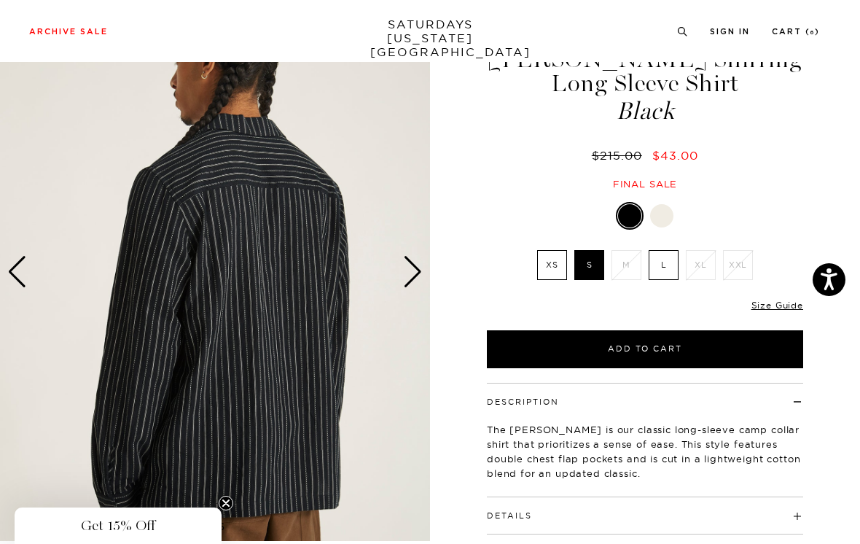
scroll to position [69, 0]
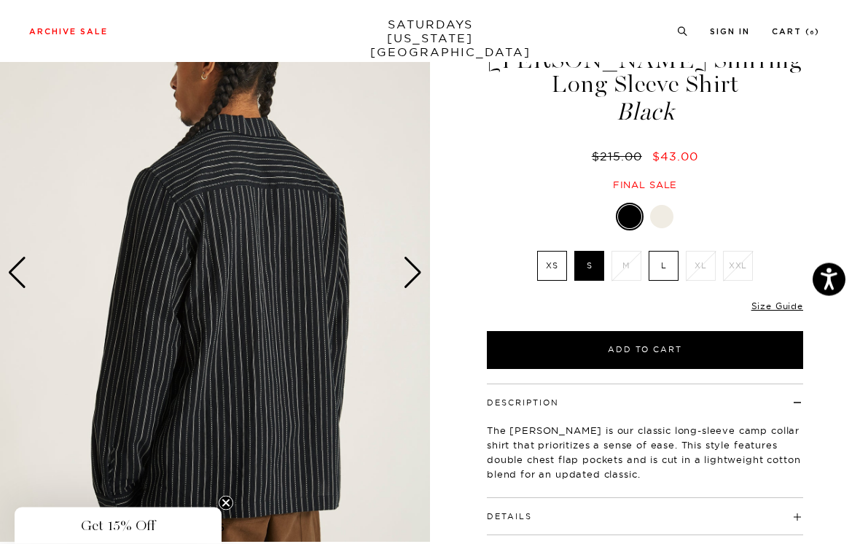
click at [420, 268] on div "Next slide" at bounding box center [413, 273] width 20 height 32
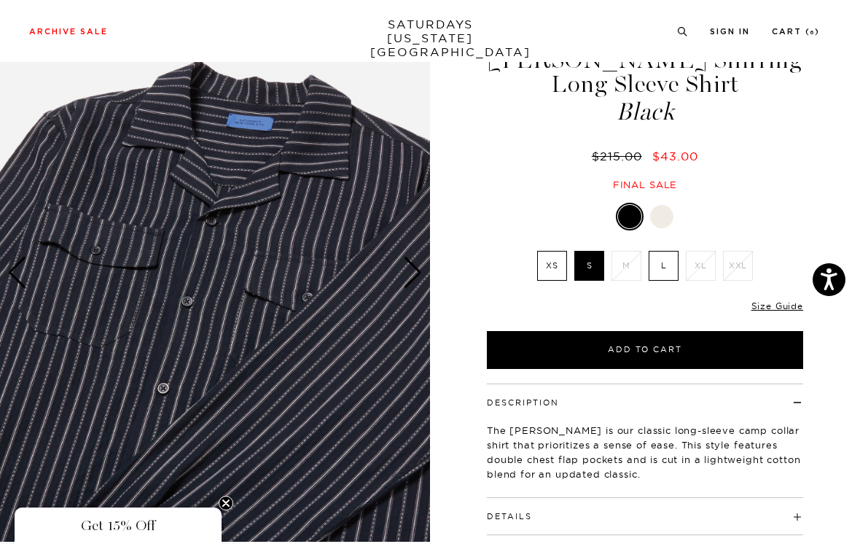
click at [419, 268] on div "Next slide" at bounding box center [413, 273] width 20 height 32
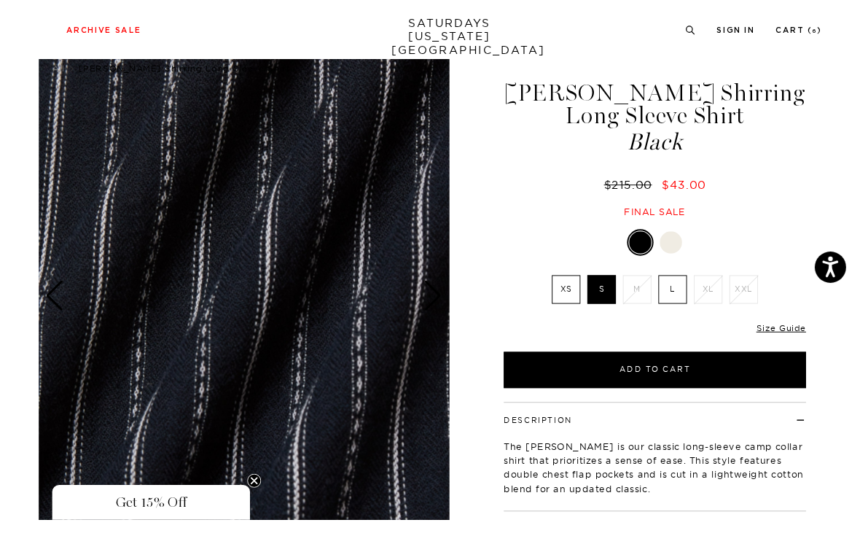
scroll to position [18, 0]
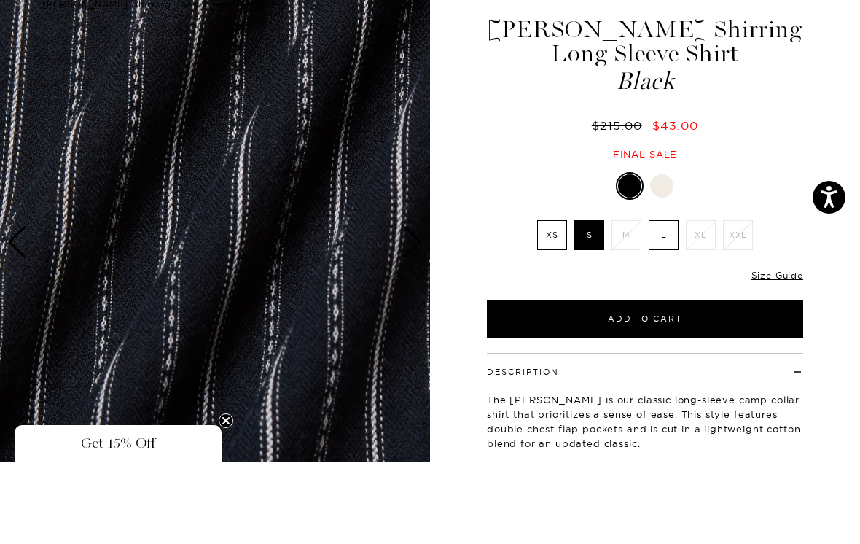
click at [419, 308] on div "Next slide" at bounding box center [413, 324] width 20 height 32
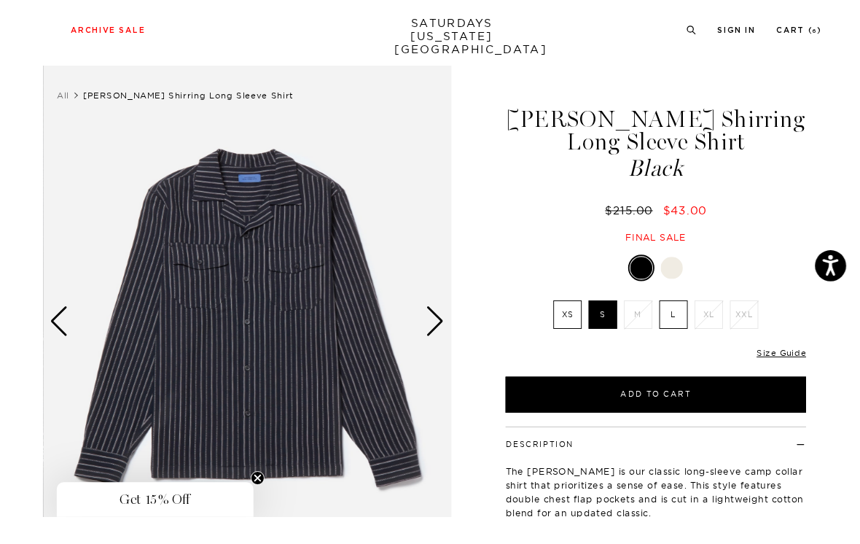
scroll to position [7, 0]
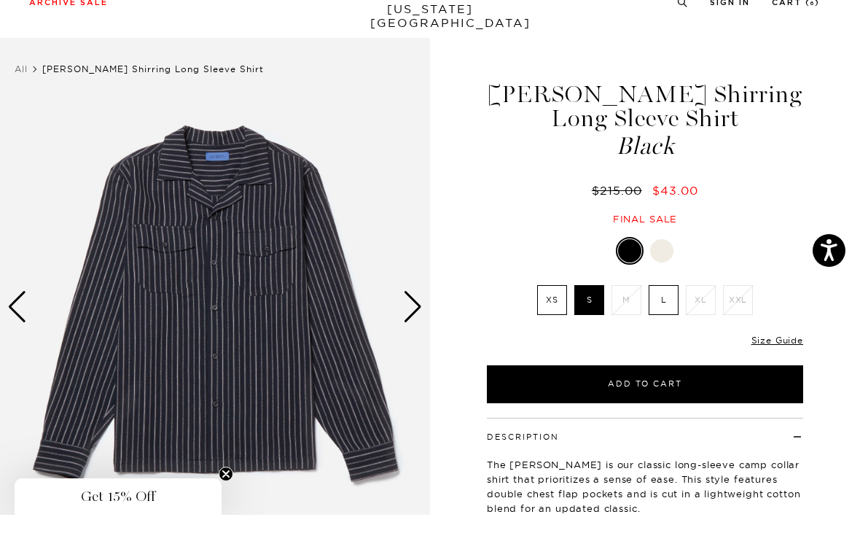
click at [419, 320] on div "Next slide" at bounding box center [413, 336] width 20 height 32
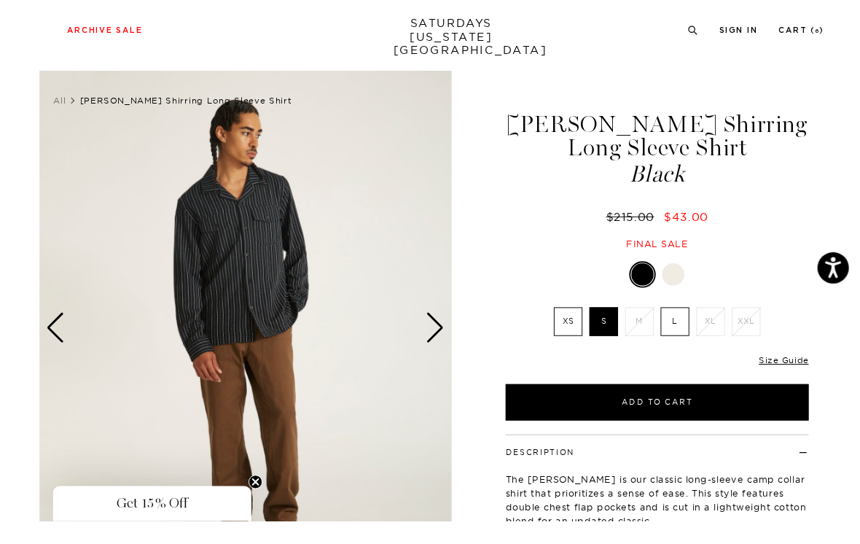
scroll to position [12, 0]
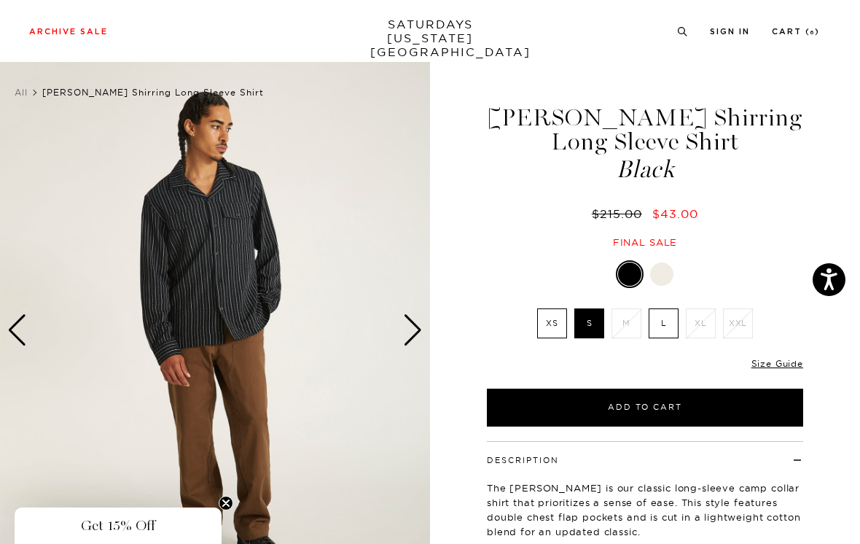
click at [419, 324] on div "Next slide" at bounding box center [413, 330] width 20 height 32
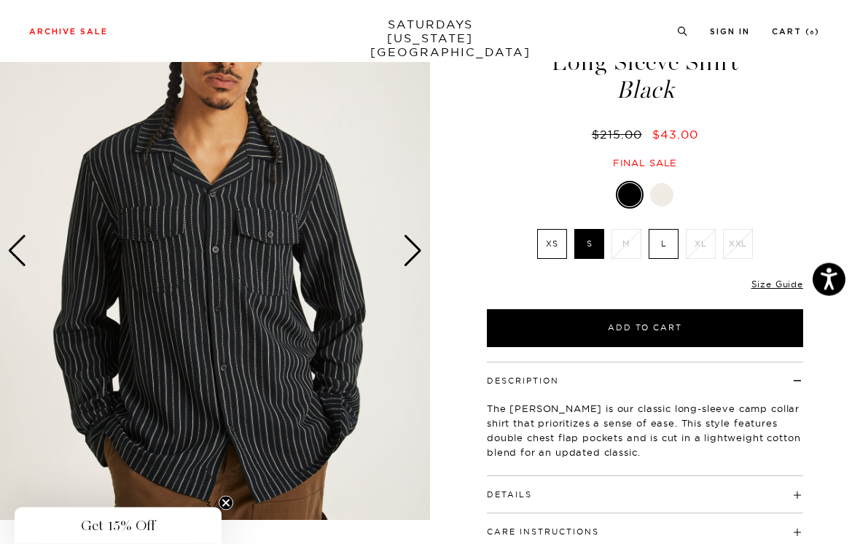
scroll to position [92, 0]
click at [419, 242] on div "Next slide" at bounding box center [413, 251] width 20 height 32
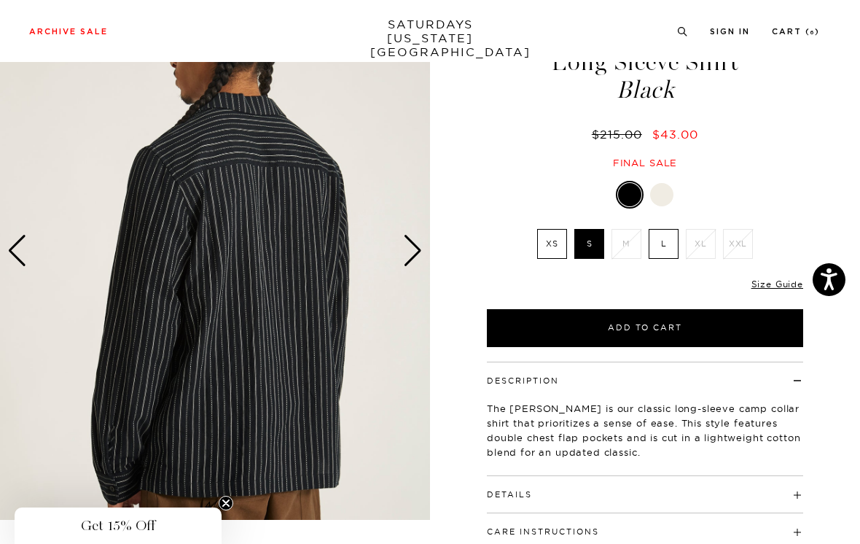
click at [417, 250] on div "Next slide" at bounding box center [413, 251] width 20 height 32
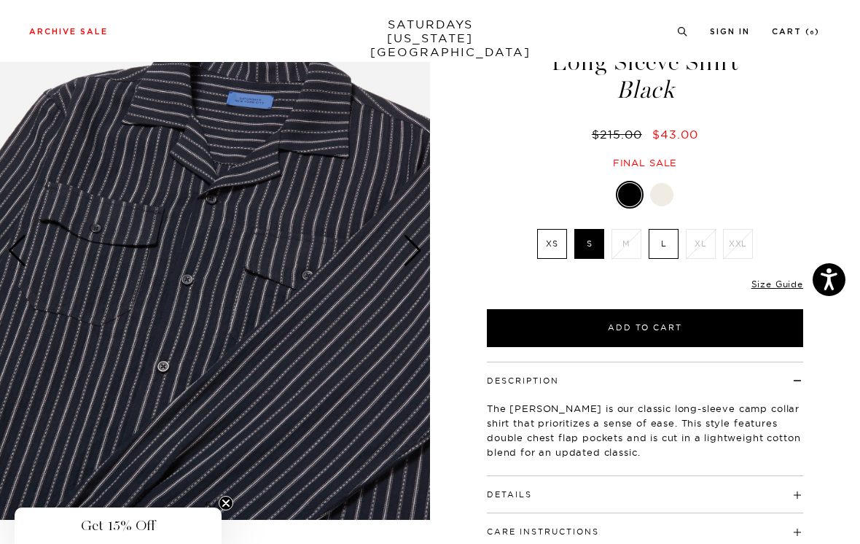
click at [413, 252] on div "Next slide" at bounding box center [413, 251] width 20 height 32
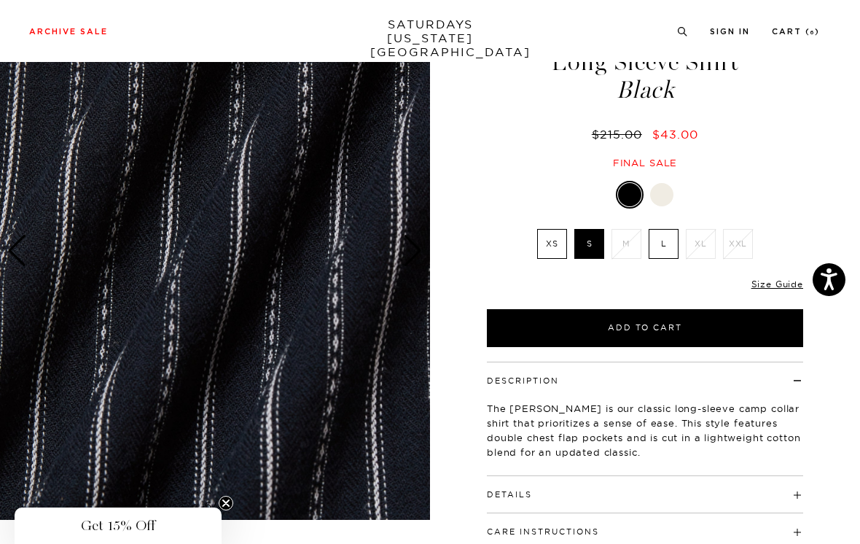
click at [415, 244] on div "Next slide" at bounding box center [413, 251] width 20 height 32
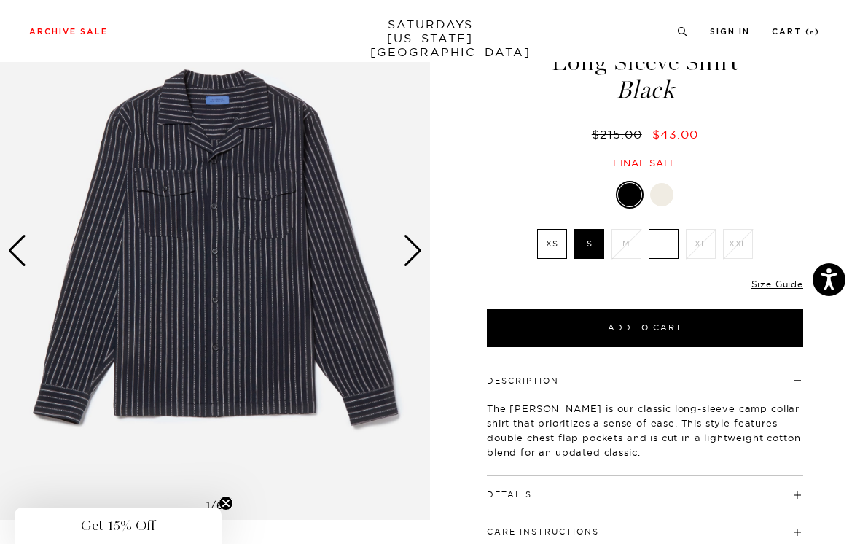
click at [419, 241] on div "Next slide" at bounding box center [413, 251] width 20 height 32
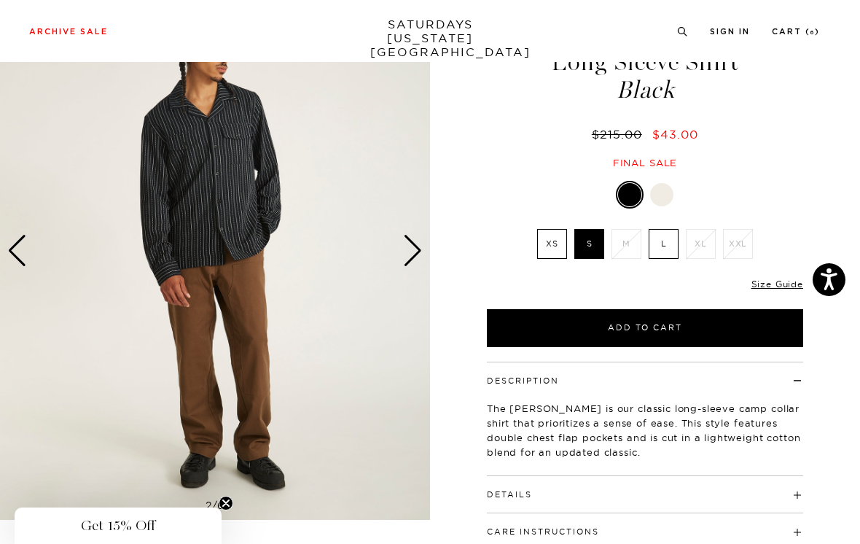
click at [419, 244] on div "Next slide" at bounding box center [413, 251] width 20 height 32
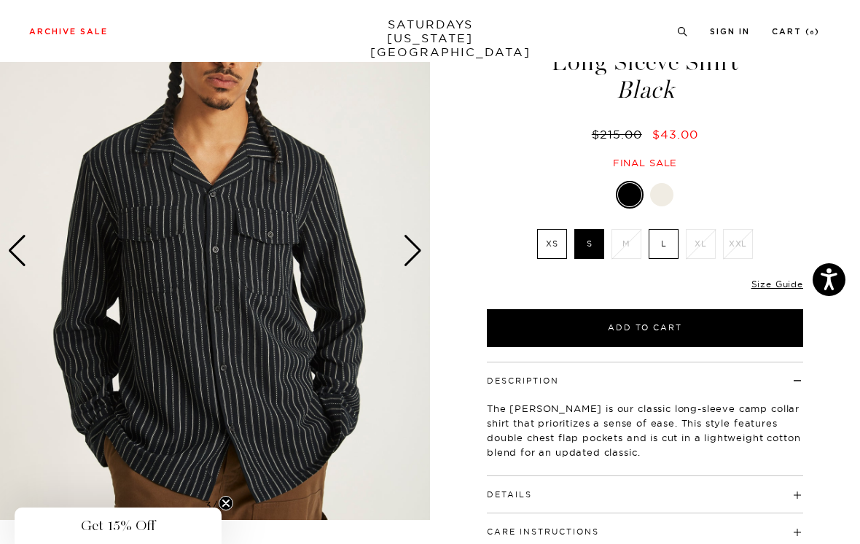
click at [416, 249] on div "Next slide" at bounding box center [413, 251] width 20 height 32
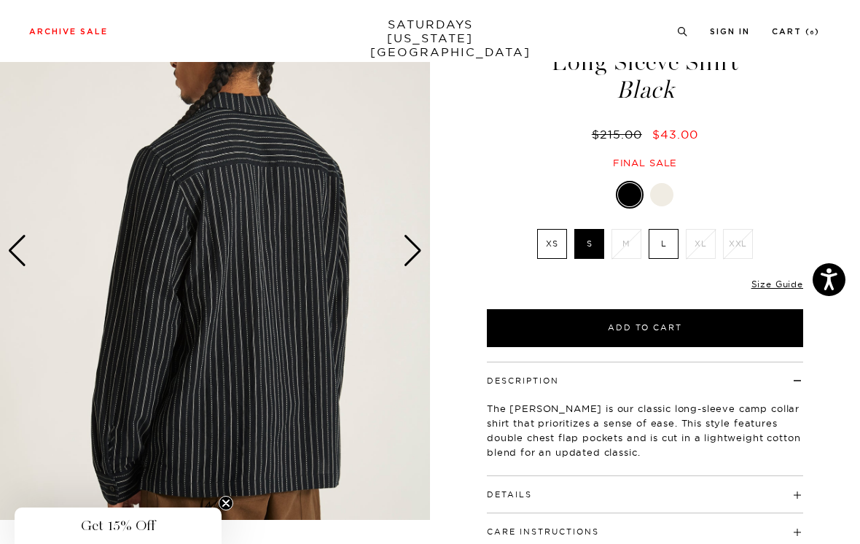
click at [417, 248] on div "Next slide" at bounding box center [413, 251] width 20 height 32
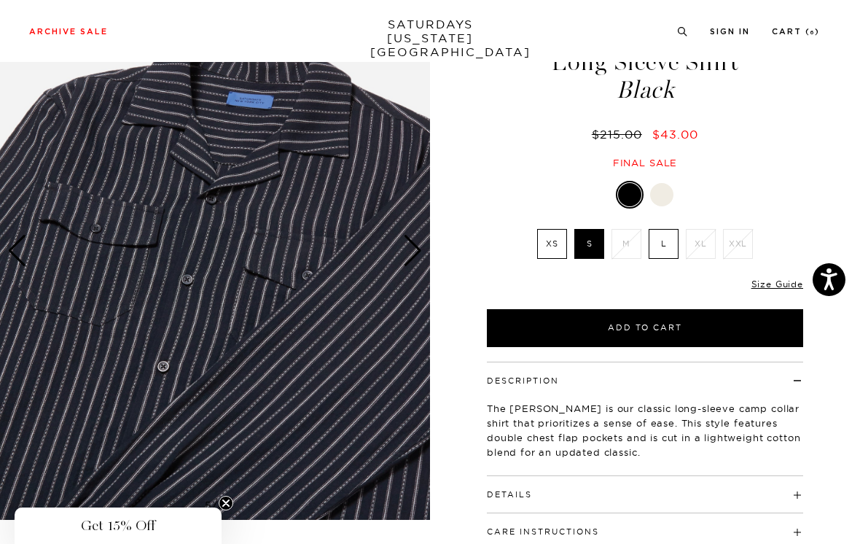
click at [418, 247] on div "Next slide" at bounding box center [413, 251] width 20 height 32
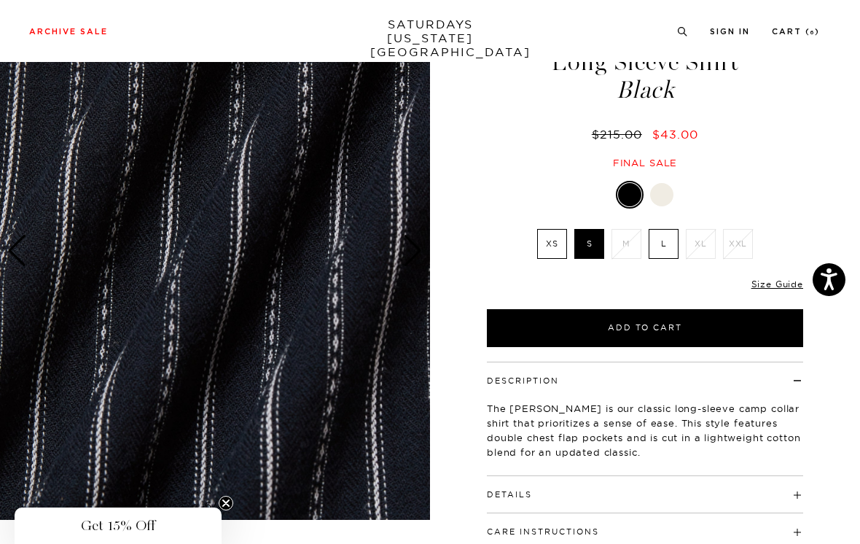
click at [418, 247] on div "Next slide" at bounding box center [413, 251] width 20 height 32
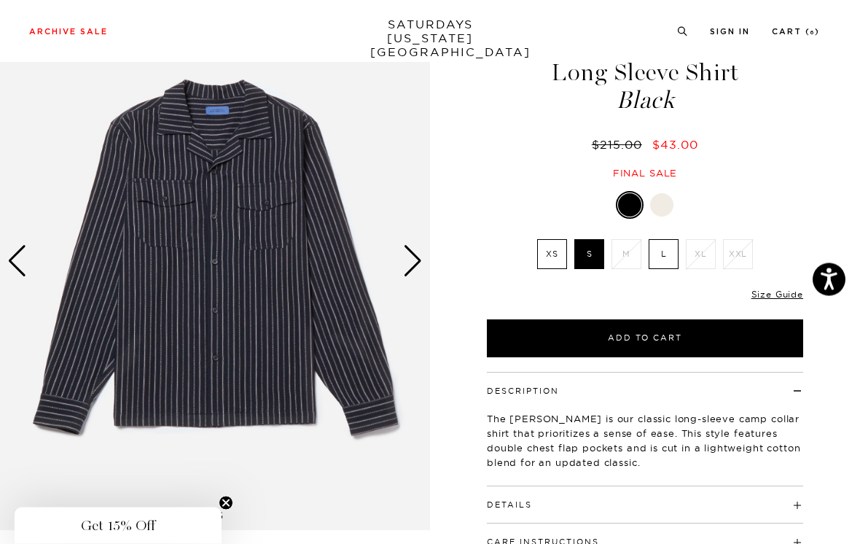
scroll to position [86, 0]
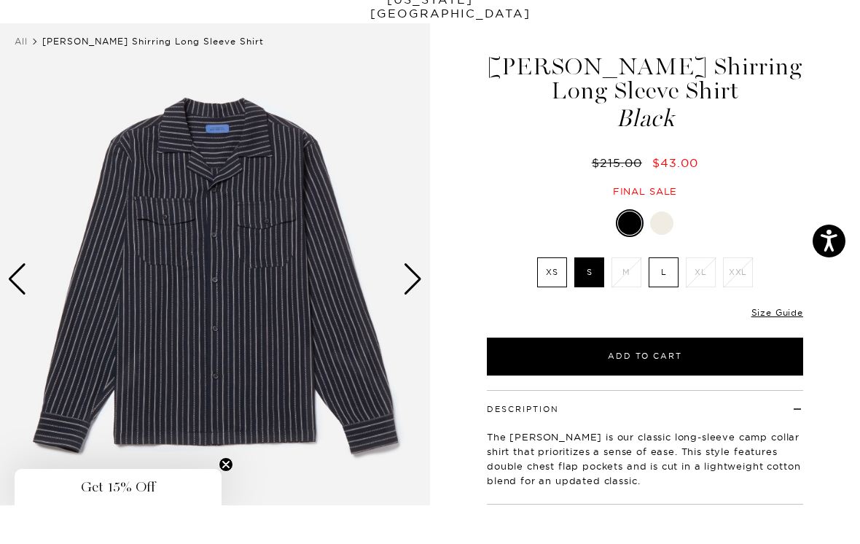
click at [416, 302] on div "Next slide" at bounding box center [413, 318] width 20 height 32
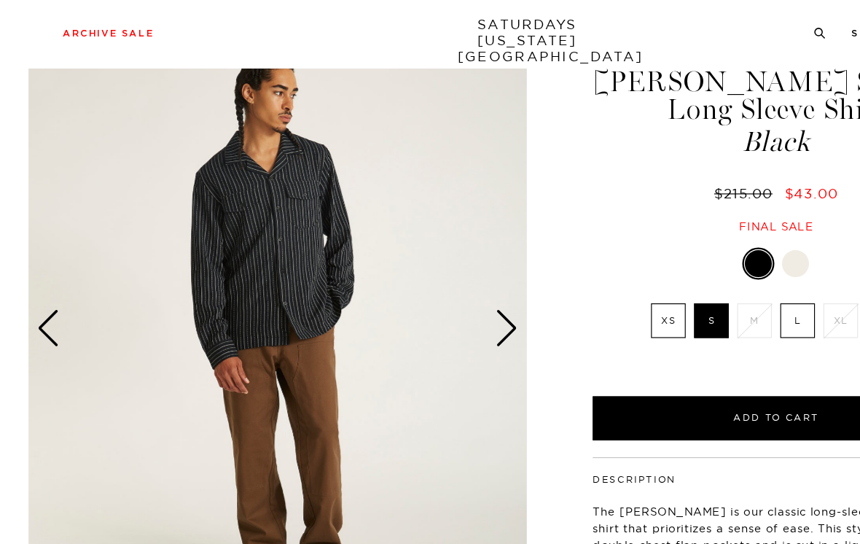
scroll to position [32, 0]
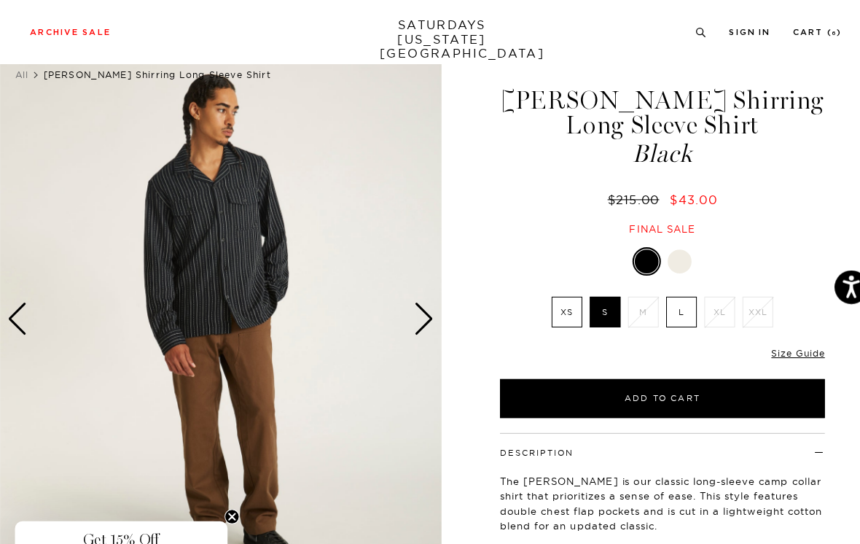
click at [417, 314] on div "Next slide" at bounding box center [413, 311] width 20 height 32
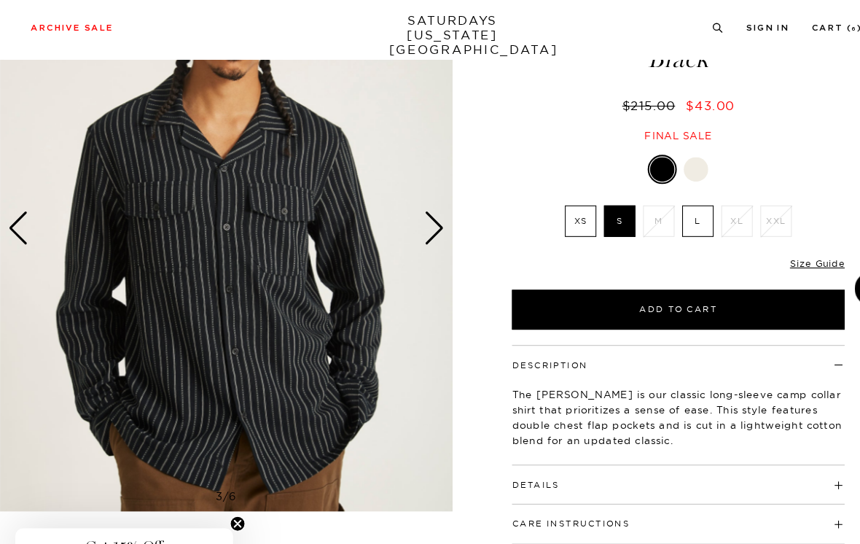
scroll to position [120, 0]
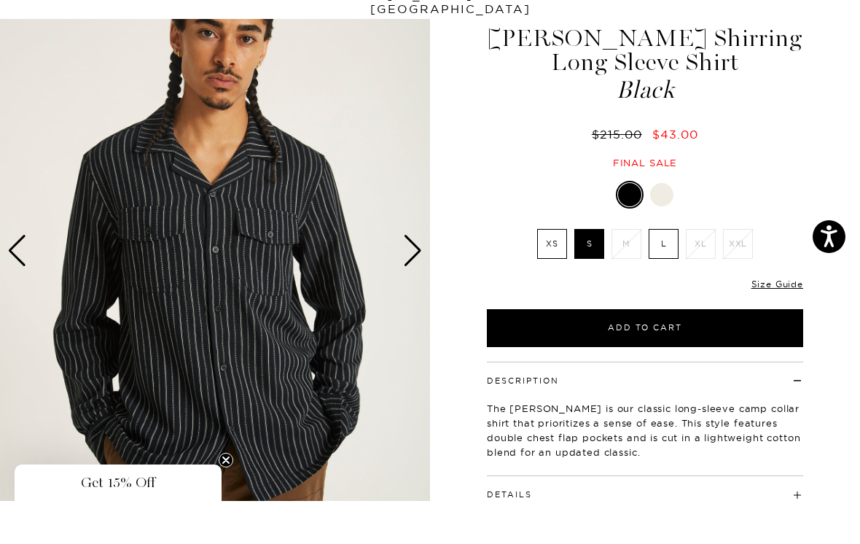
click at [416, 278] on div "Next slide" at bounding box center [413, 294] width 20 height 32
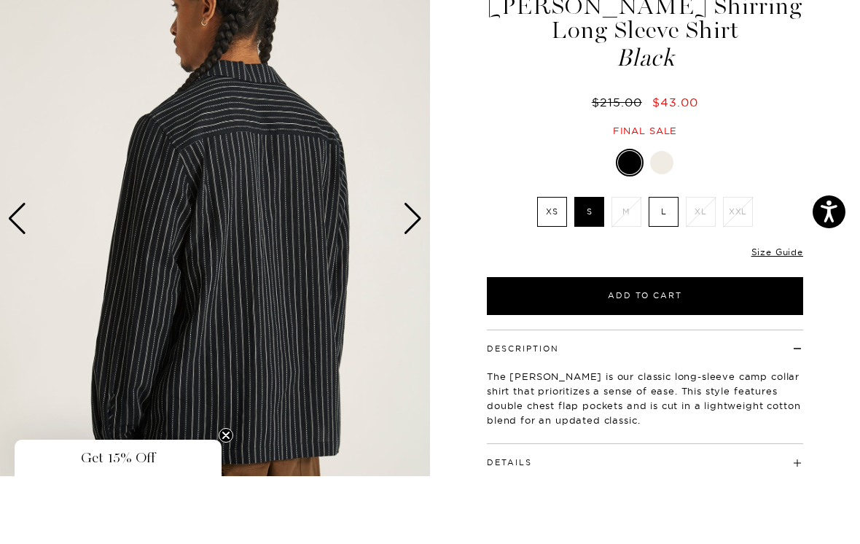
click at [414, 271] on div "Next slide" at bounding box center [413, 287] width 20 height 32
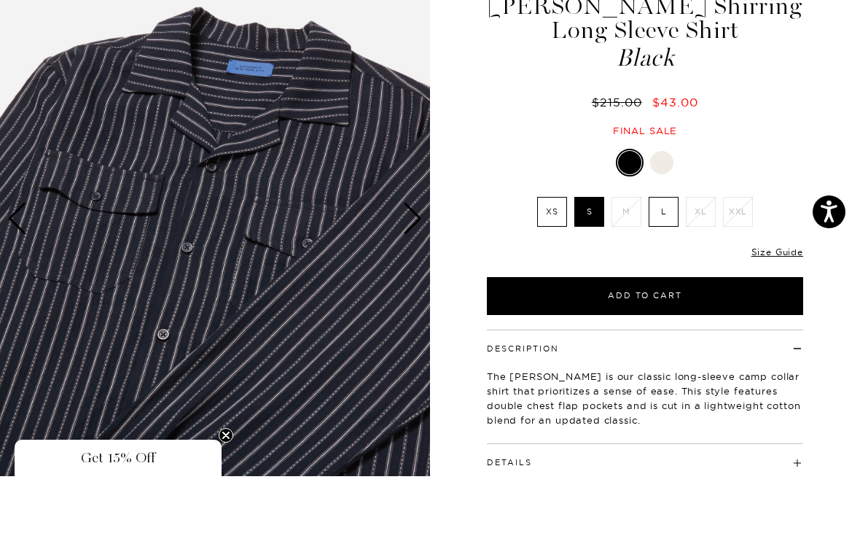
scroll to position [124, 0]
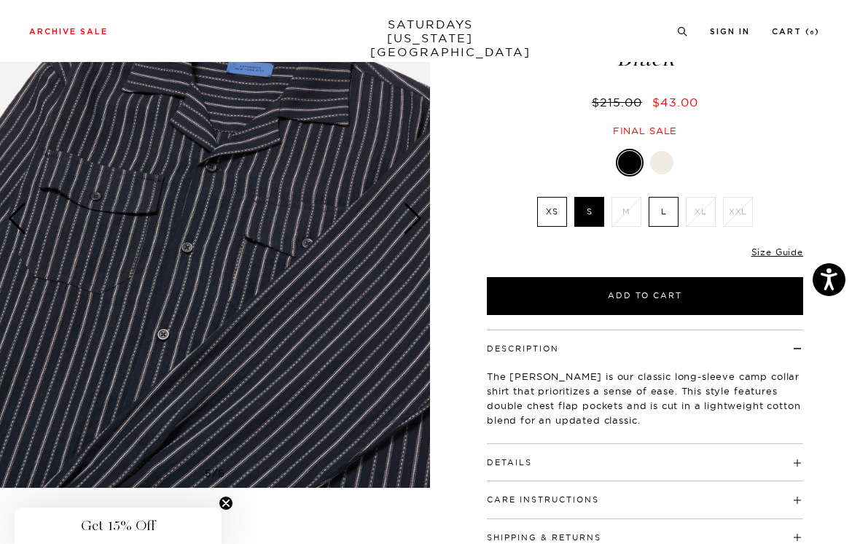
click at [419, 212] on div "Next slide" at bounding box center [413, 219] width 20 height 32
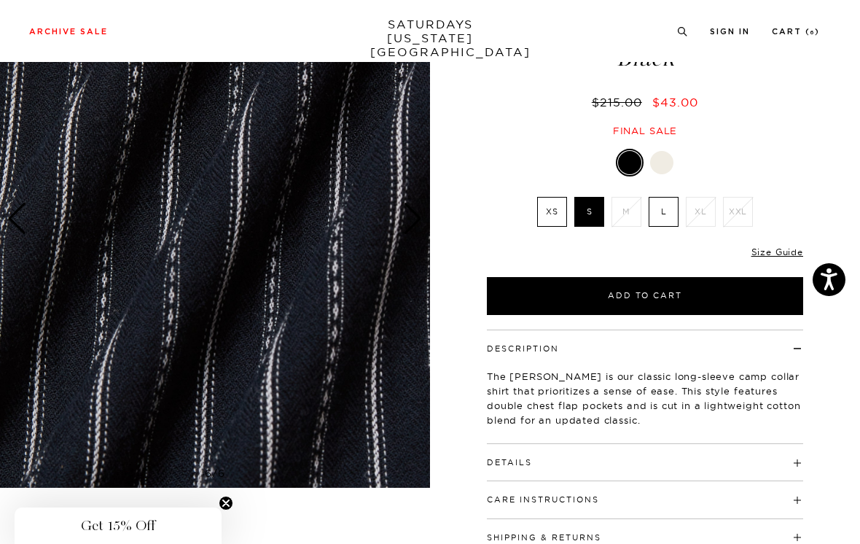
click at [419, 218] on div "Next slide" at bounding box center [413, 219] width 20 height 32
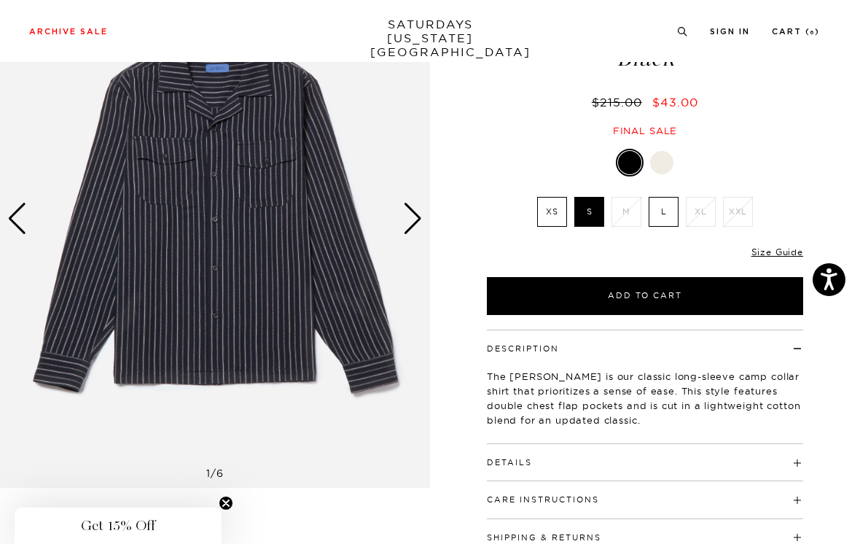
click at [418, 214] on div "Next slide" at bounding box center [413, 219] width 20 height 32
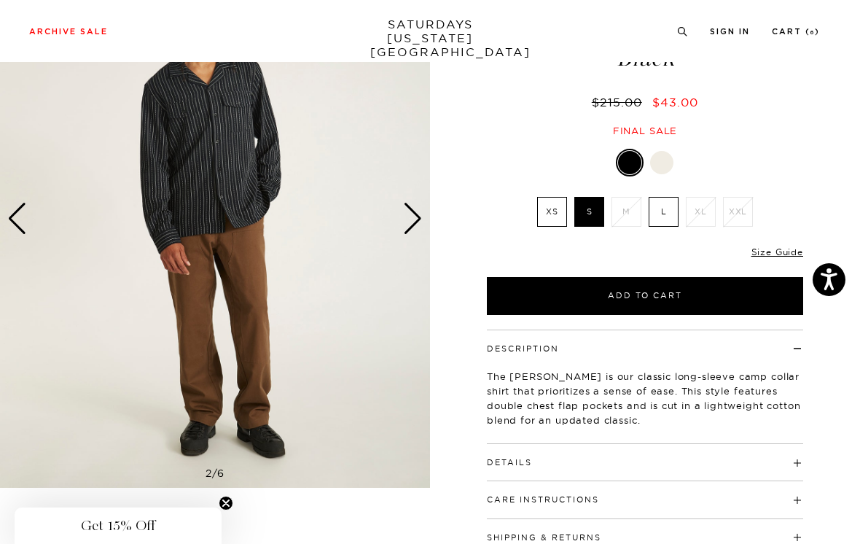
click at [413, 214] on div "Next slide" at bounding box center [413, 219] width 20 height 32
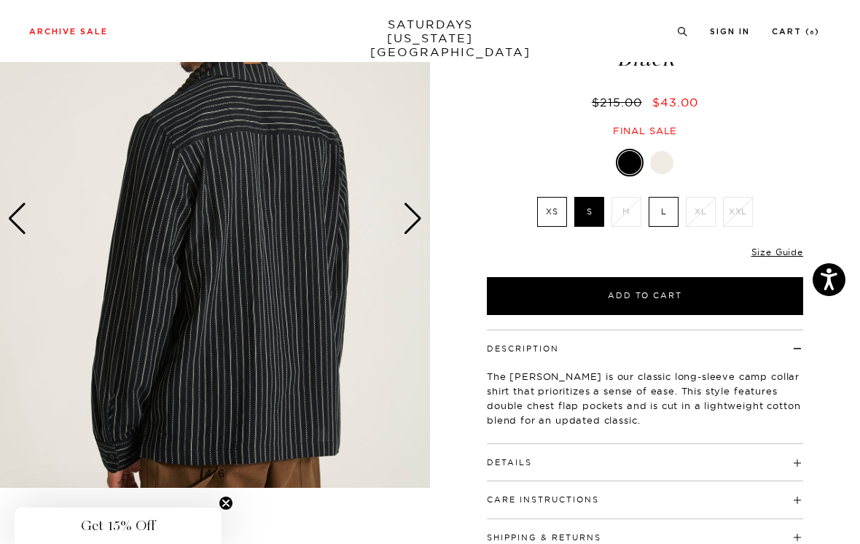
click at [413, 214] on div "Next slide" at bounding box center [413, 219] width 20 height 32
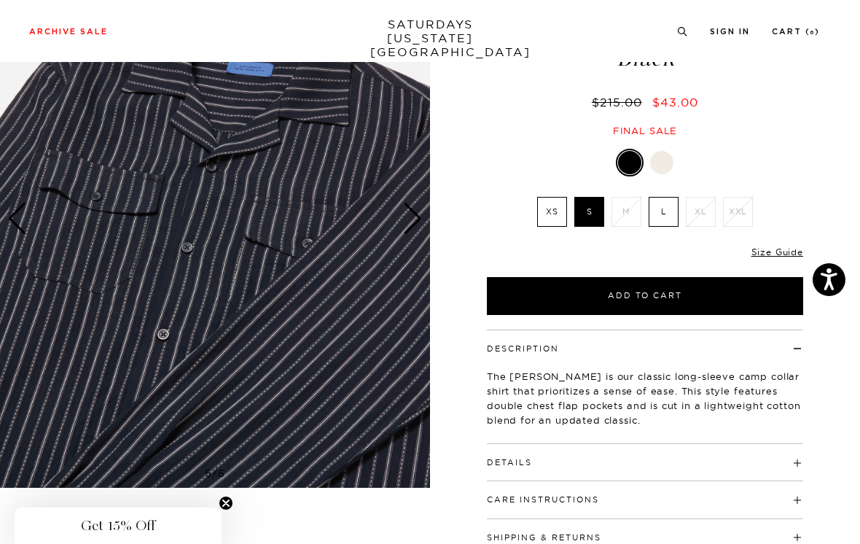
click at [416, 219] on div "Next slide" at bounding box center [413, 219] width 20 height 32
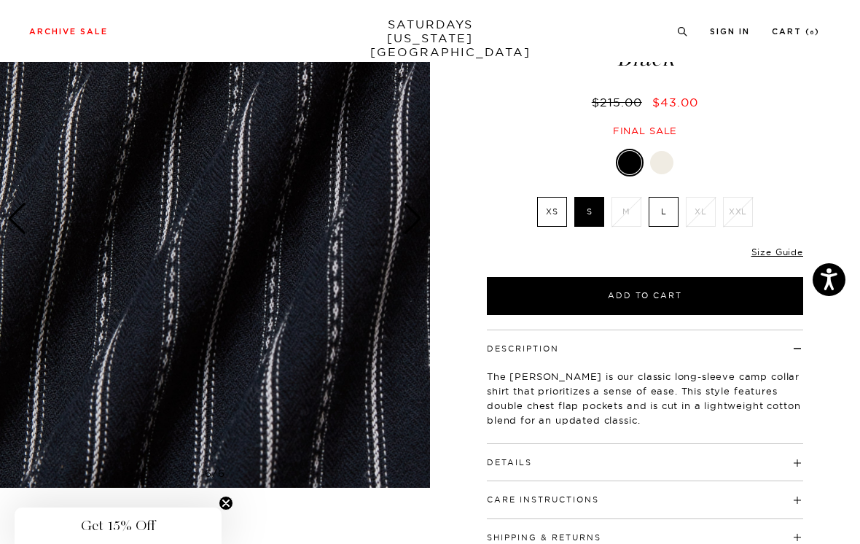
click at [419, 224] on div "Next slide" at bounding box center [413, 219] width 20 height 32
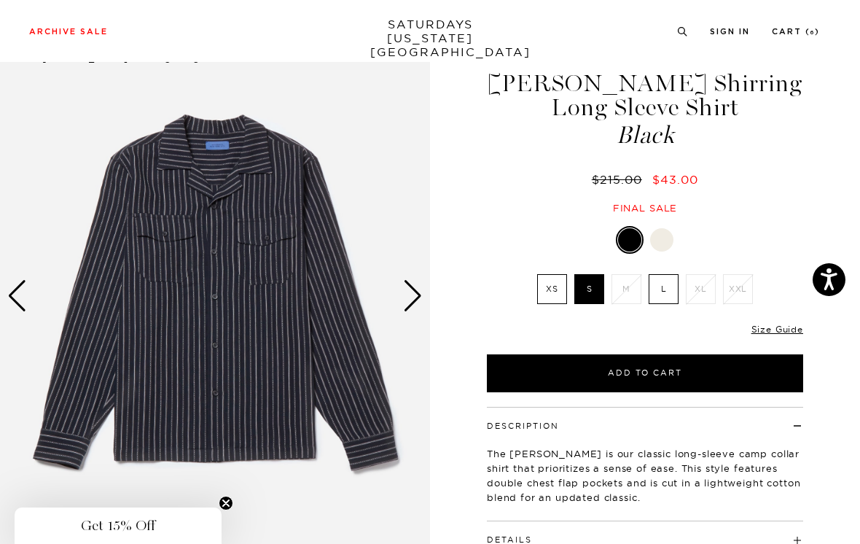
scroll to position [46, 0]
click at [418, 297] on div "Next slide" at bounding box center [413, 297] width 20 height 32
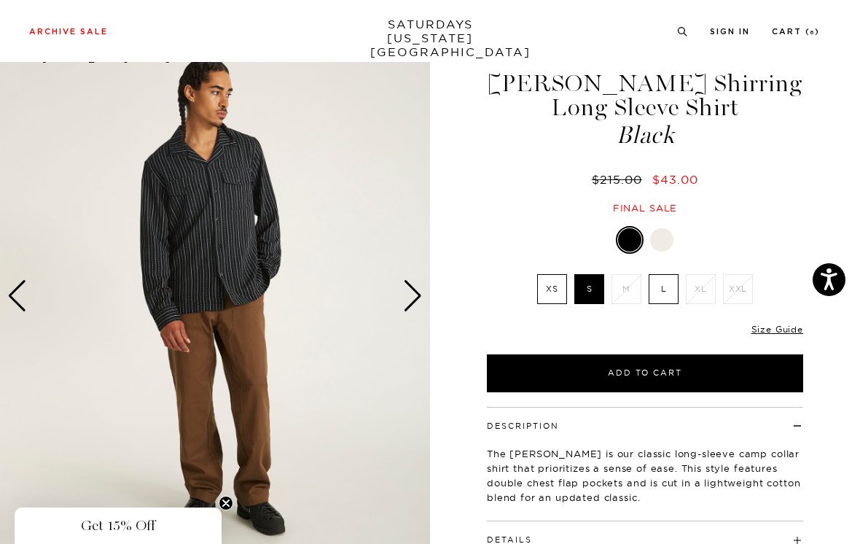
click at [416, 280] on div "Next slide" at bounding box center [413, 296] width 20 height 32
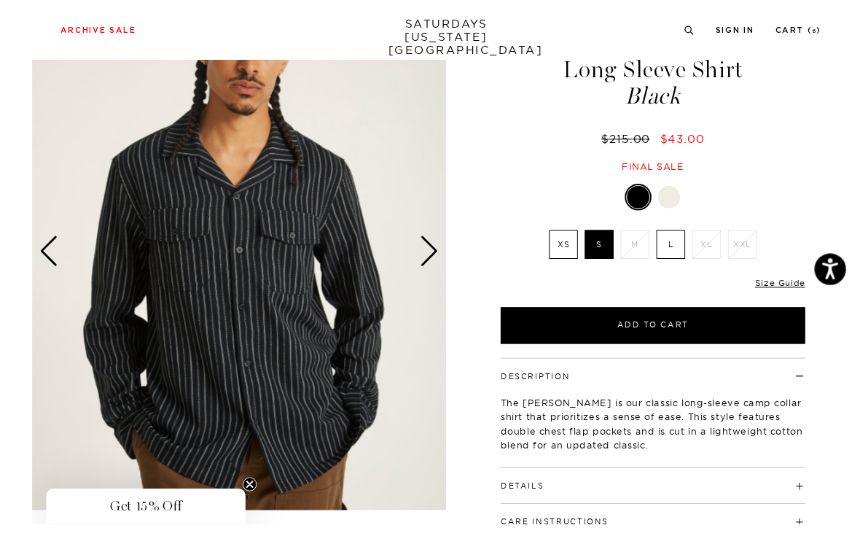
scroll to position [77, 0]
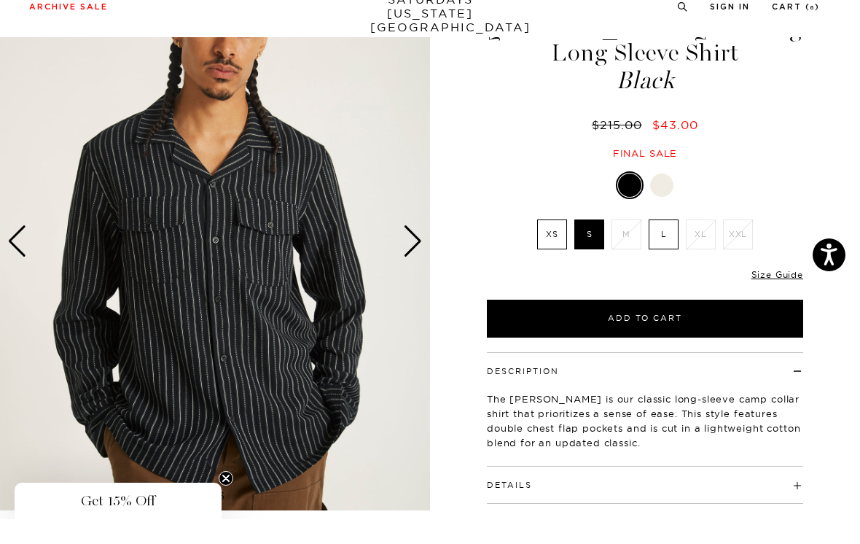
click at [415, 250] on div "Next slide" at bounding box center [413, 266] width 20 height 32
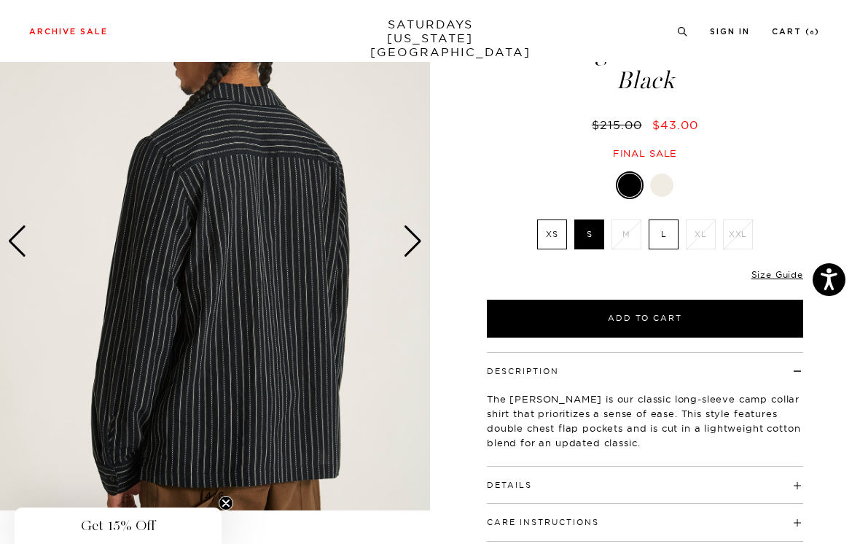
click at [416, 236] on div "Next slide" at bounding box center [413, 241] width 20 height 32
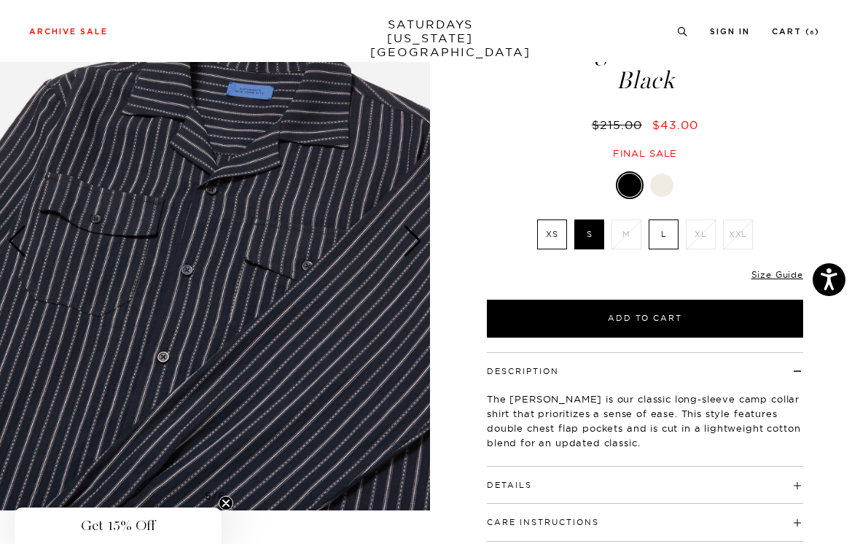
click at [419, 238] on div "Next slide" at bounding box center [413, 241] width 20 height 32
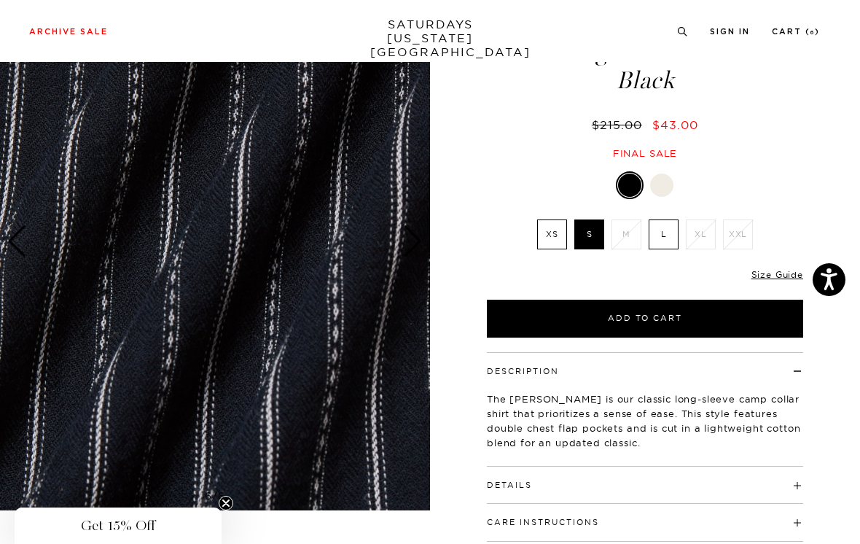
click at [416, 244] on div "Next slide" at bounding box center [413, 241] width 20 height 32
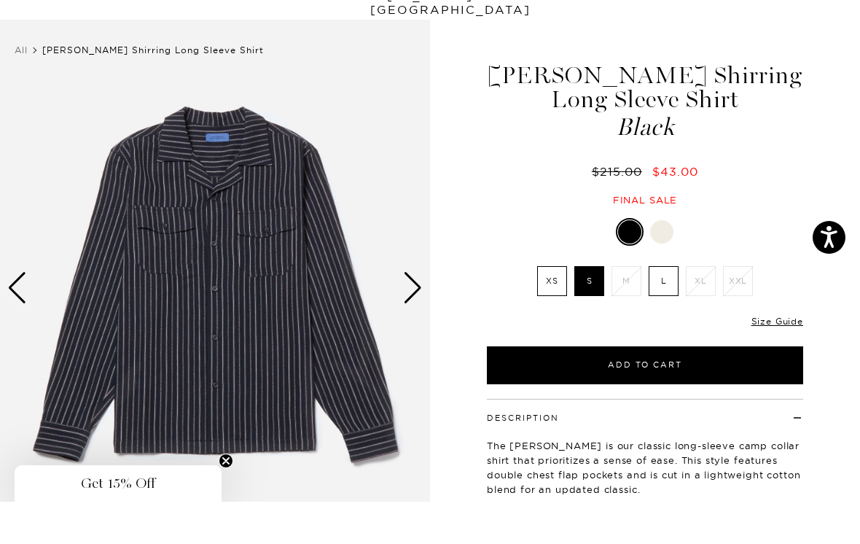
click at [417, 314] on div "Next slide" at bounding box center [413, 330] width 20 height 32
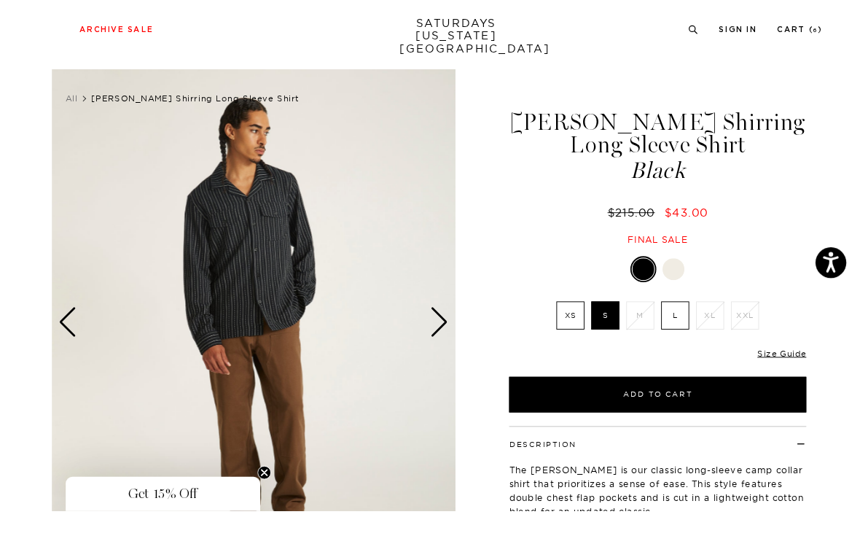
scroll to position [57, 0]
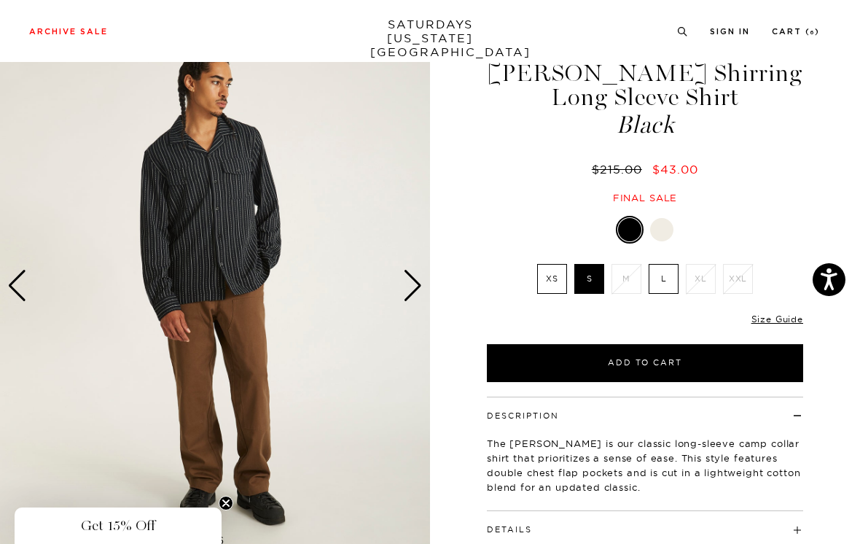
click at [416, 282] on div "Next slide" at bounding box center [413, 286] width 20 height 32
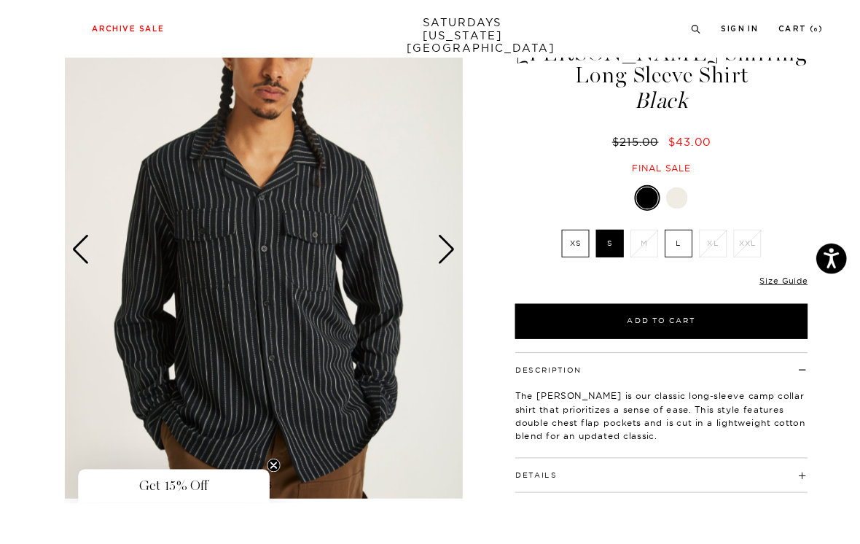
scroll to position [68, 0]
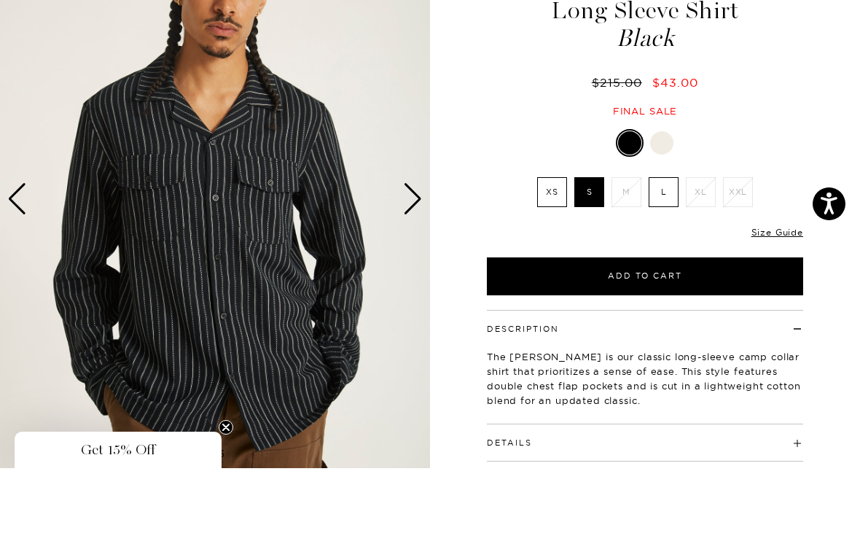
click at [415, 259] on div "Next slide" at bounding box center [413, 275] width 20 height 32
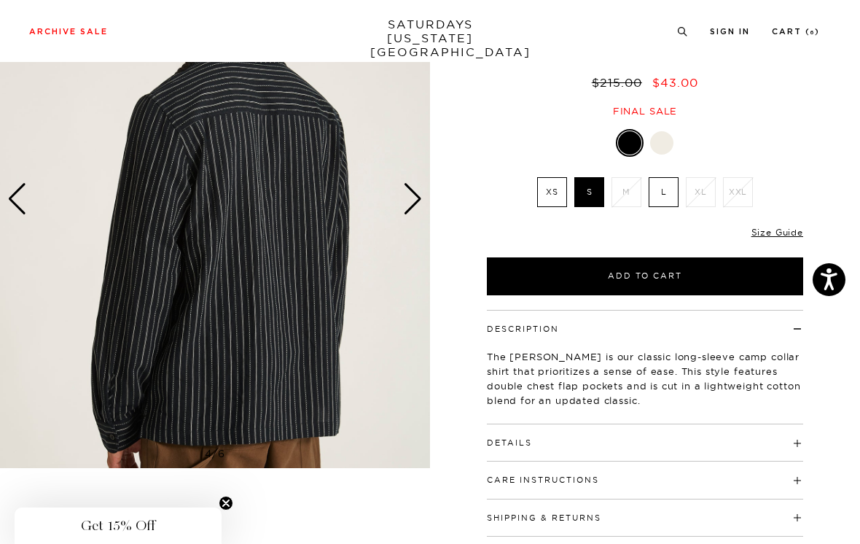
click at [416, 198] on div "Next slide" at bounding box center [413, 199] width 20 height 32
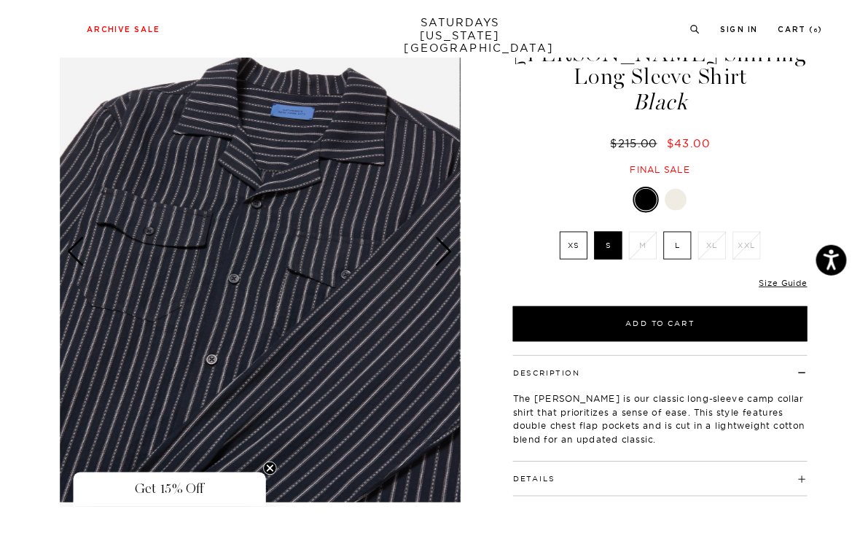
scroll to position [73, 0]
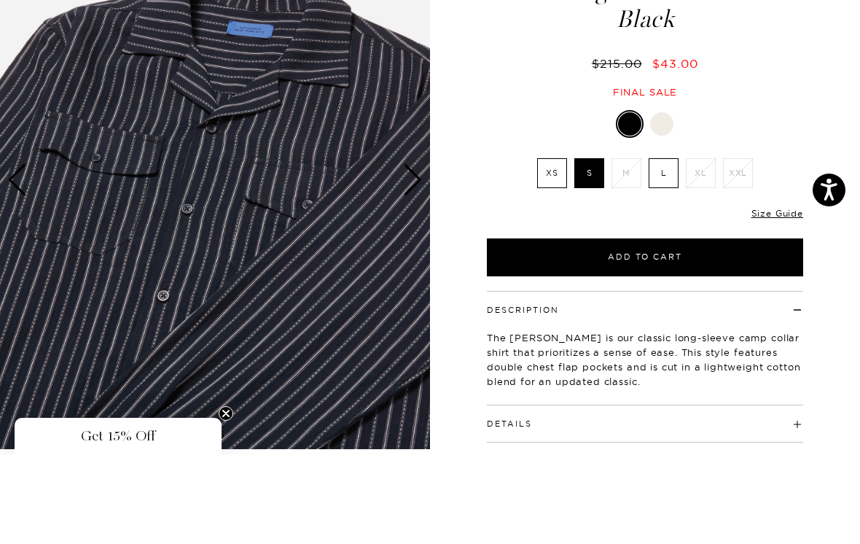
click at [425, 182] on img at bounding box center [215, 270] width 430 height 538
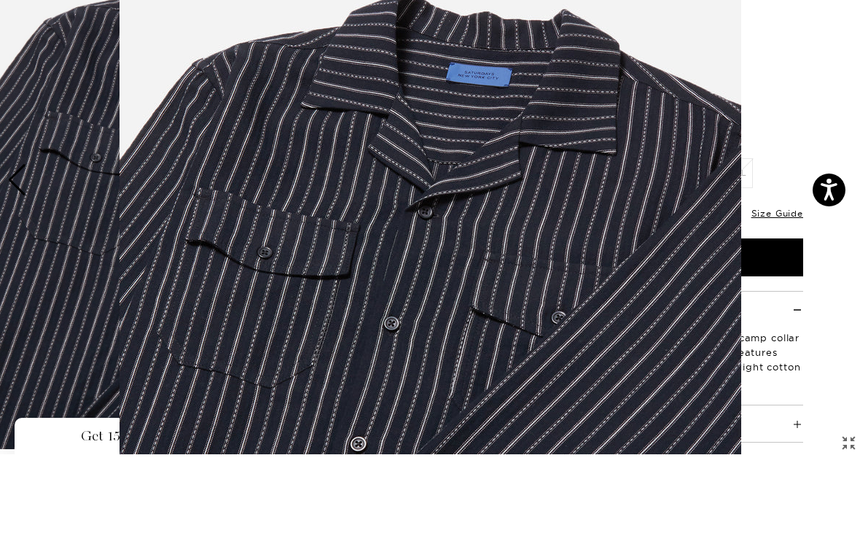
scroll to position [101, 0]
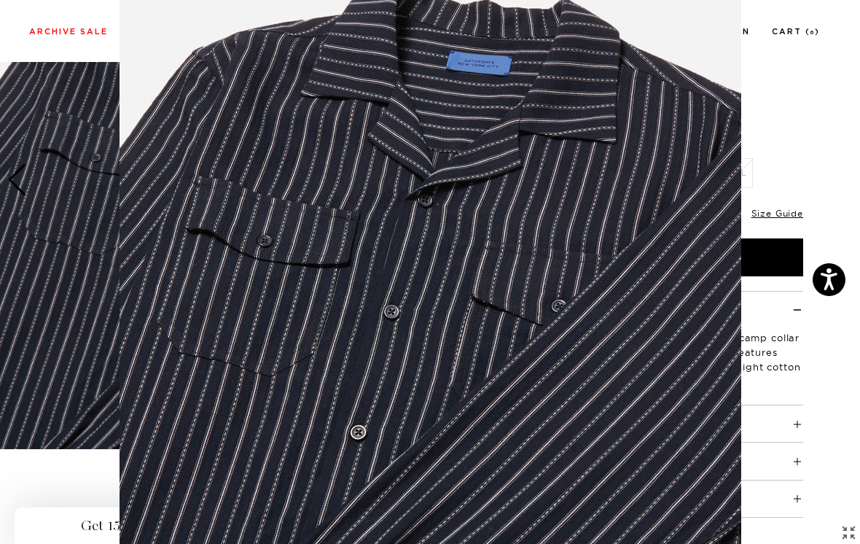
click at [712, 59] on img at bounding box center [431, 272] width 622 height 747
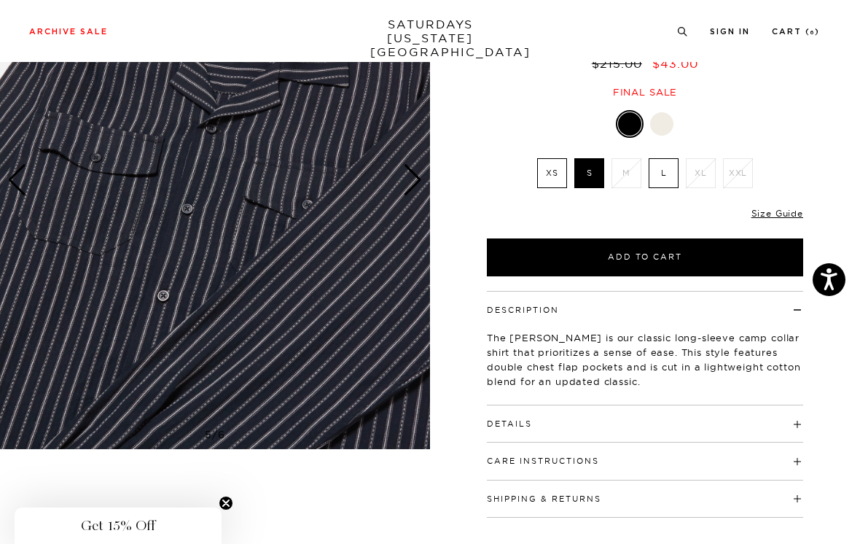
scroll to position [0, 0]
click at [415, 180] on div "Next slide" at bounding box center [413, 180] width 20 height 32
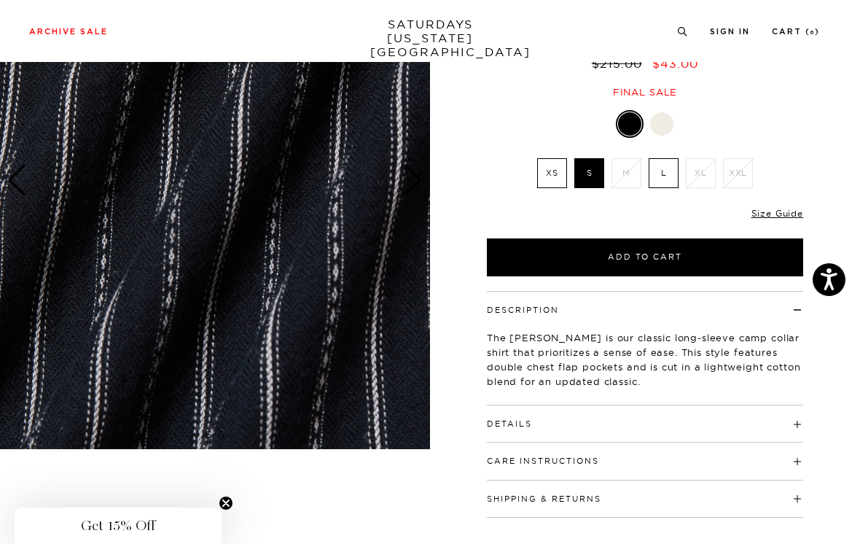
click at [408, 191] on div "Next slide" at bounding box center [413, 180] width 20 height 32
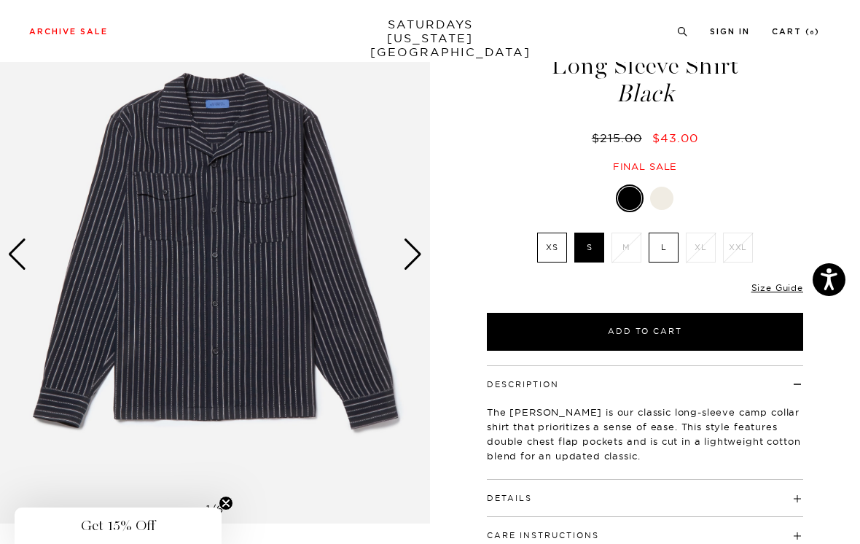
scroll to position [87, 0]
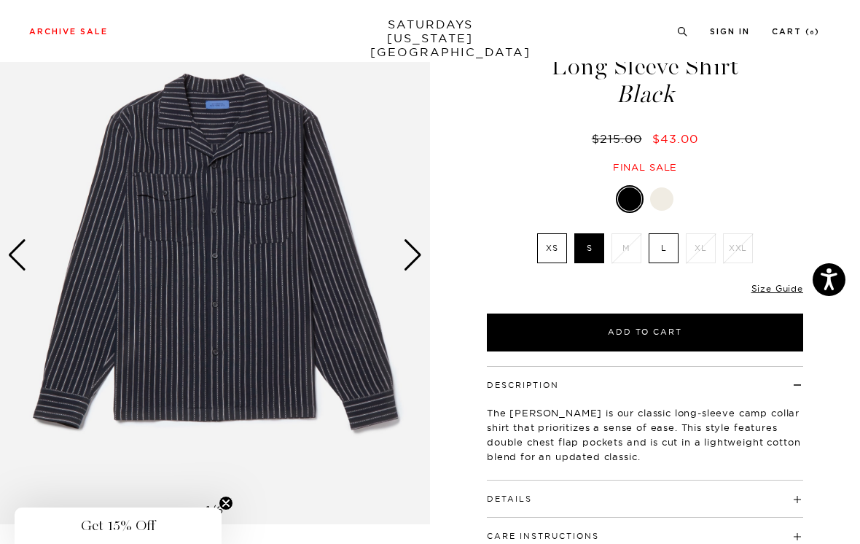
click at [416, 251] on div "Next slide" at bounding box center [413, 255] width 20 height 32
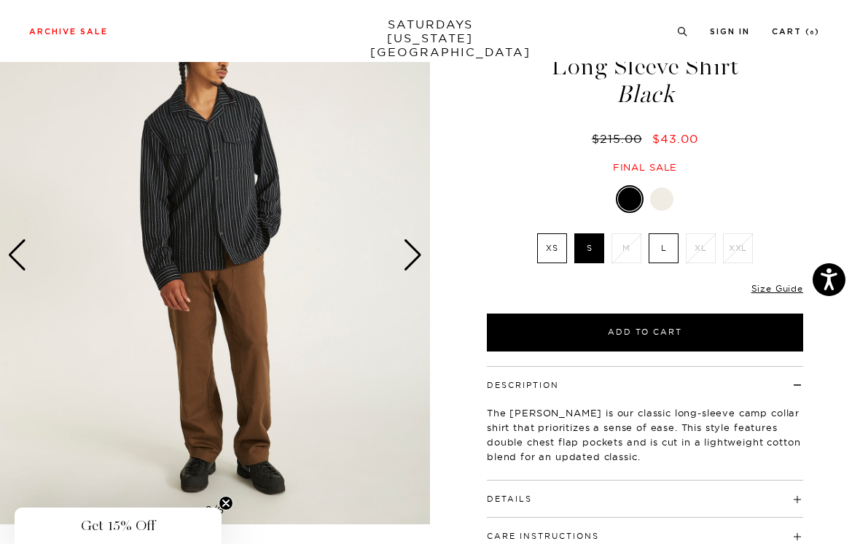
click at [419, 255] on div "Next slide" at bounding box center [413, 255] width 20 height 32
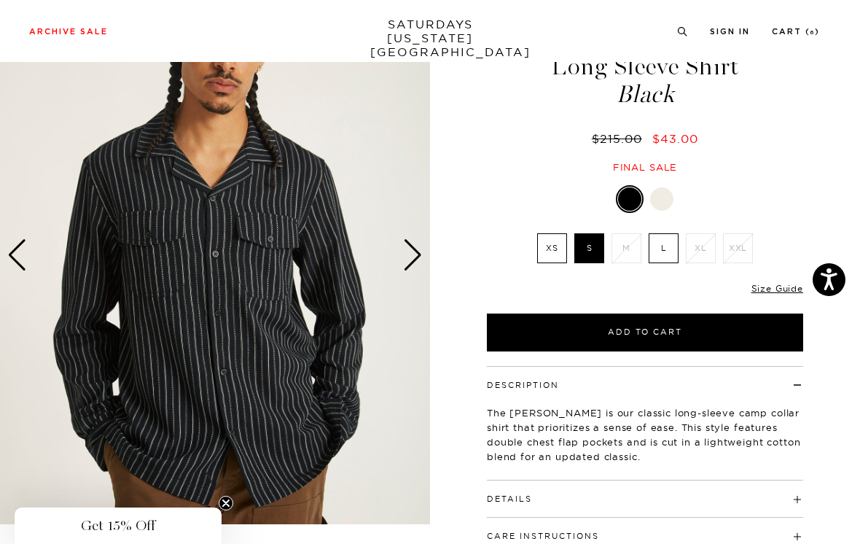
click at [419, 257] on div "Next slide" at bounding box center [413, 255] width 20 height 32
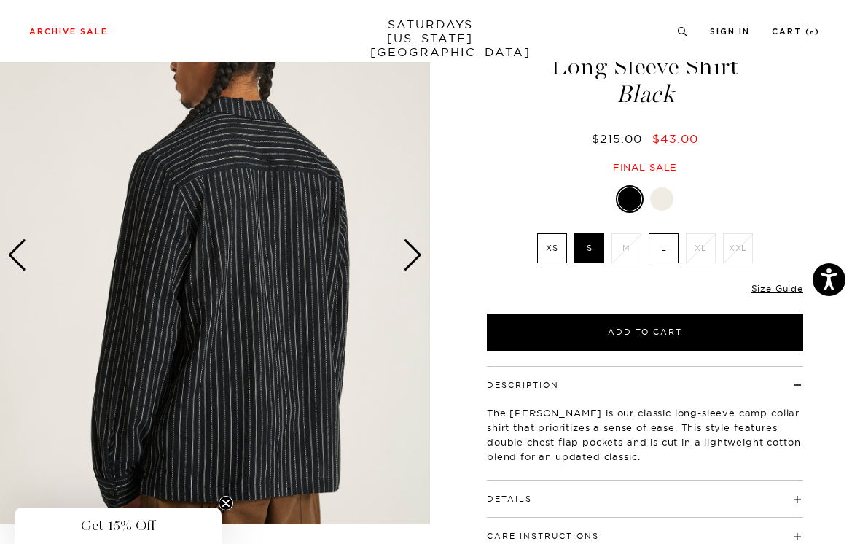
click at [419, 252] on div "Next slide" at bounding box center [413, 255] width 20 height 32
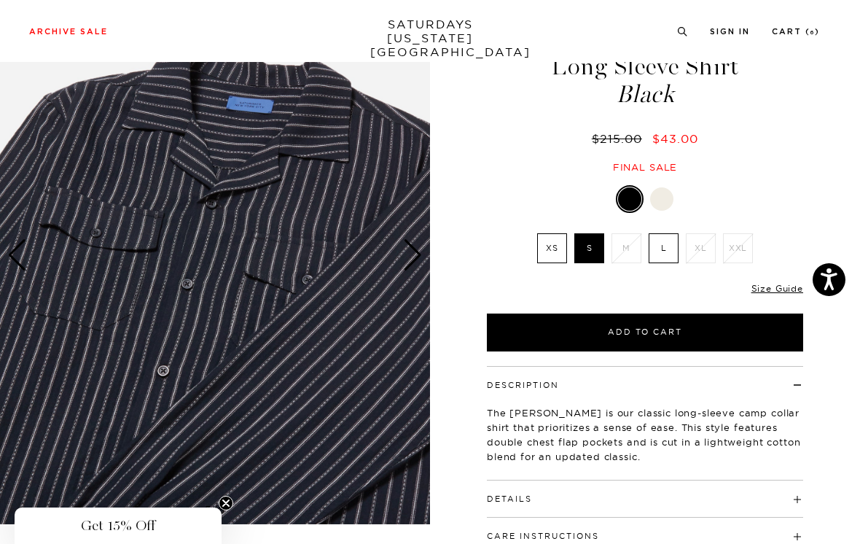
click at [419, 255] on div "Next slide" at bounding box center [413, 255] width 20 height 32
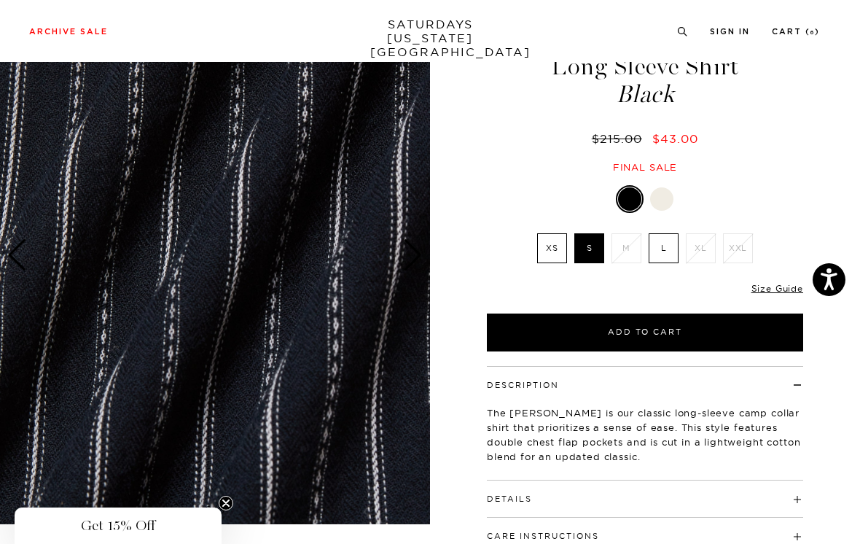
click at [419, 254] on div "Next slide" at bounding box center [413, 255] width 20 height 32
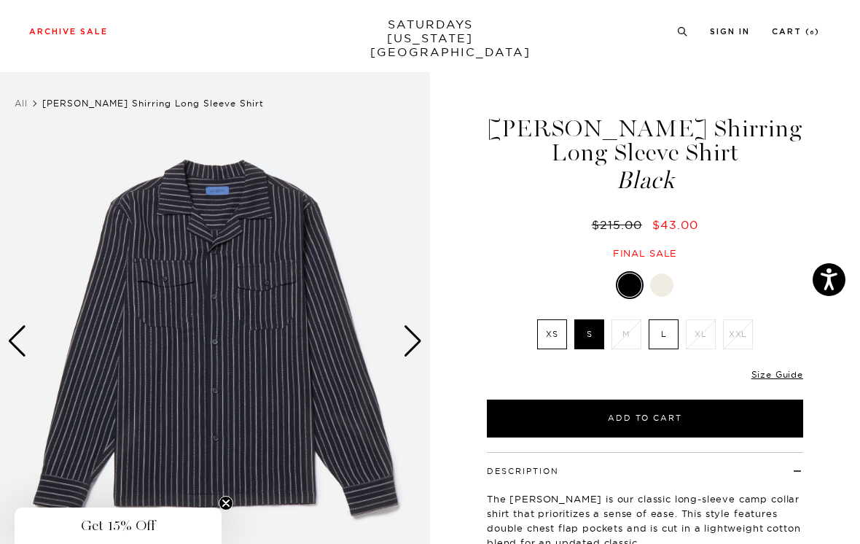
scroll to position [0, 0]
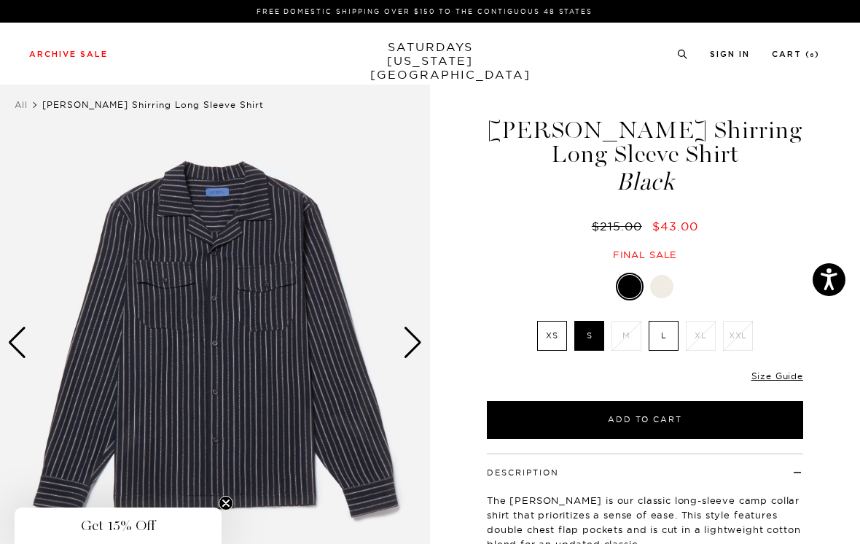
click at [808, 58] on link "Cart ( 6 )" at bounding box center [796, 54] width 48 height 8
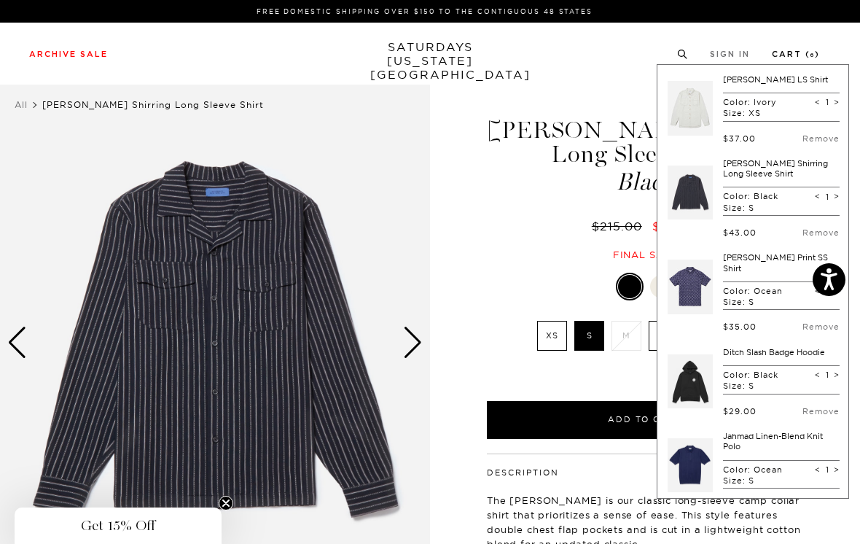
click at [600, 70] on div "Archive Sale Men's Tees Shirts Shorts Swim Knitwear Pants Sweats Women's" at bounding box center [430, 54] width 860 height 62
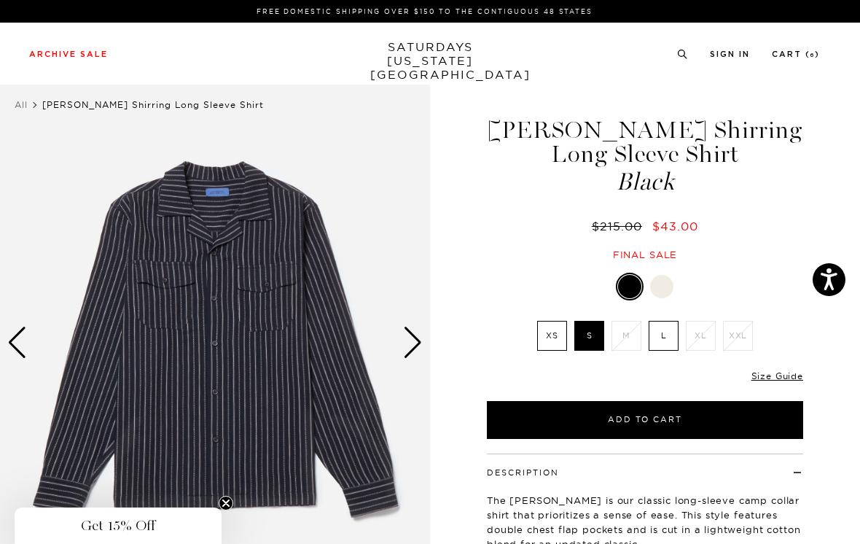
click at [800, 55] on link "Cart ( 6 )" at bounding box center [796, 54] width 48 height 8
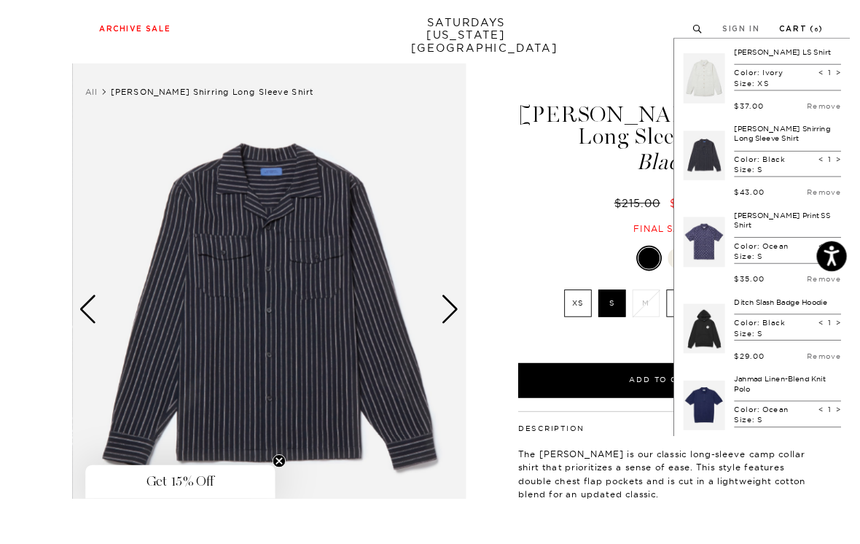
scroll to position [45, 0]
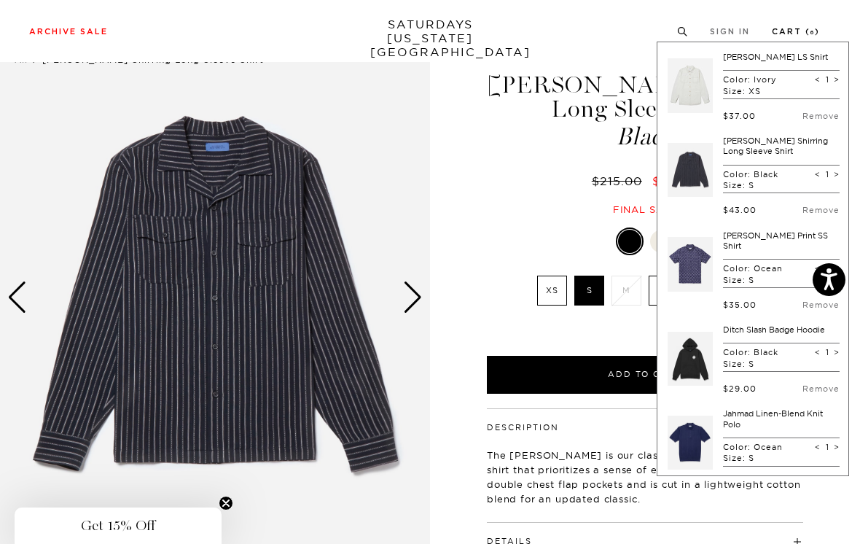
click at [416, 299] on div "Next slide" at bounding box center [413, 297] width 20 height 32
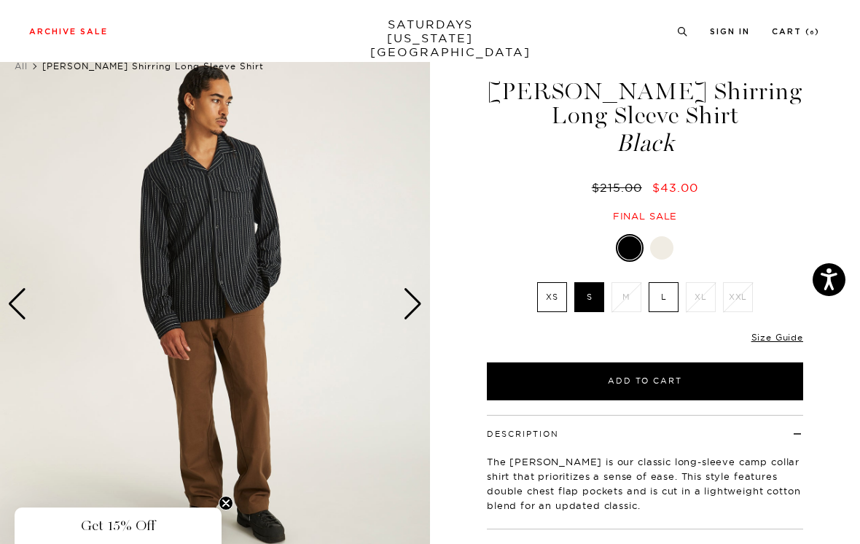
scroll to position [0, 0]
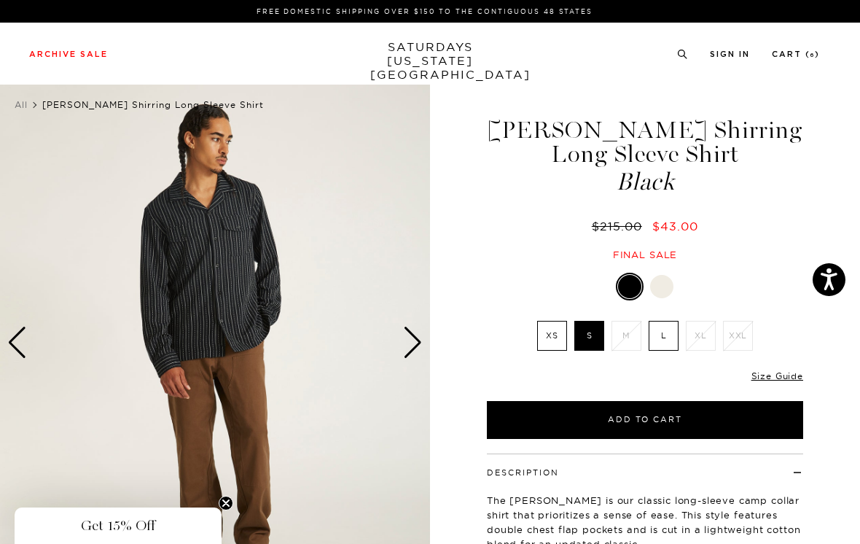
click at [800, 51] on link "Cart ( 6 )" at bounding box center [796, 54] width 48 height 8
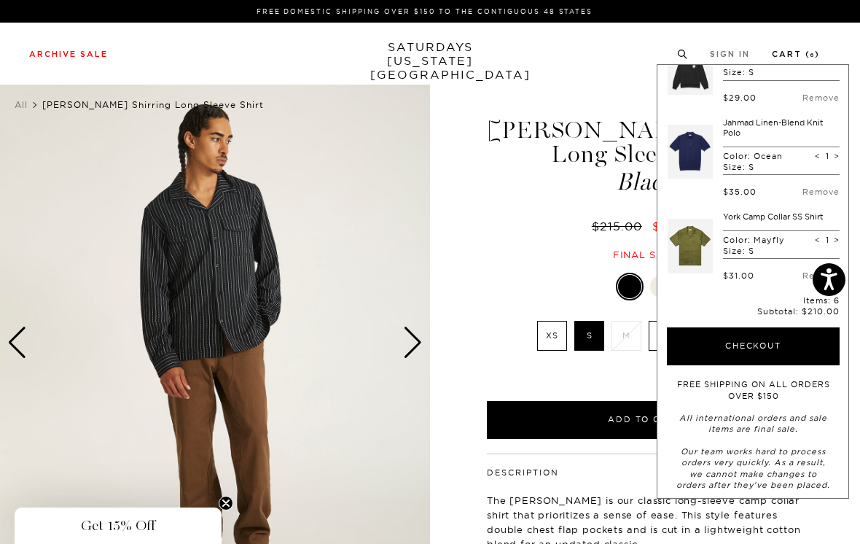
scroll to position [313, 0]
click at [361, 214] on img at bounding box center [215, 343] width 430 height 538
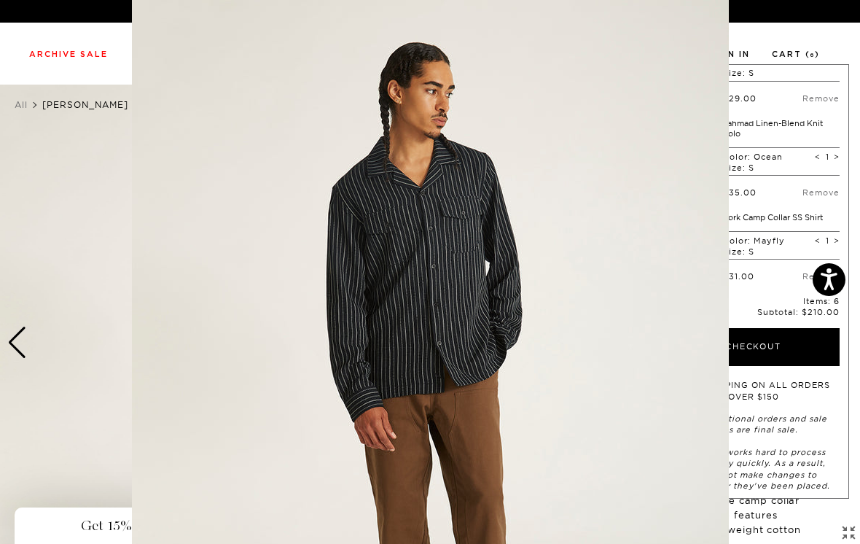
scroll to position [0, 0]
click at [788, 93] on figure at bounding box center [430, 272] width 860 height 544
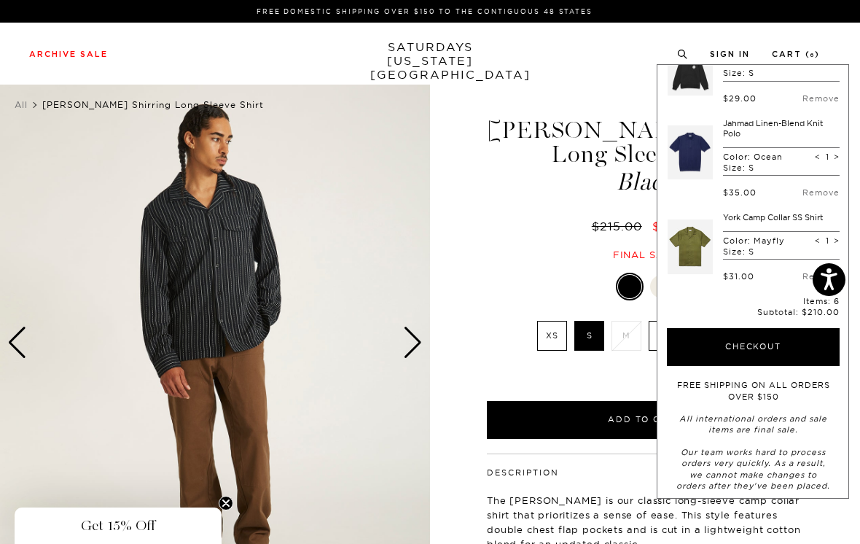
click at [421, 340] on div "Next slide" at bounding box center [413, 343] width 20 height 32
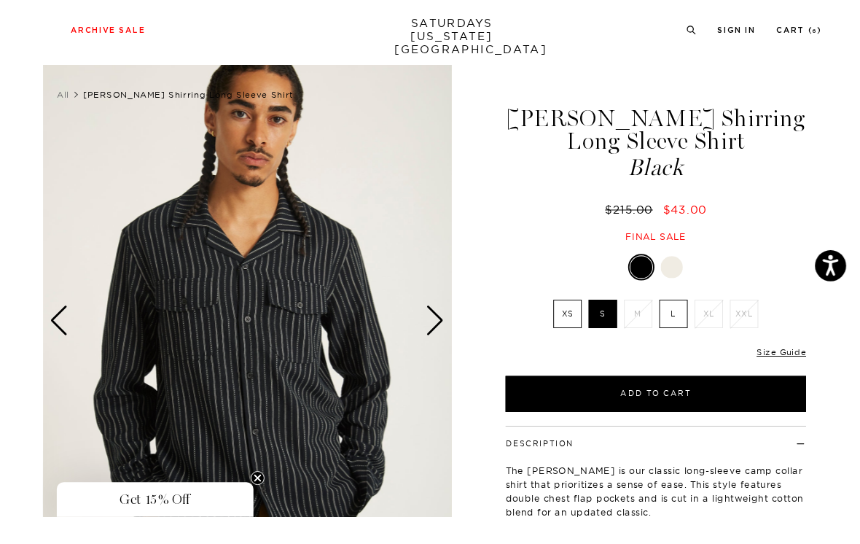
scroll to position [20, 0]
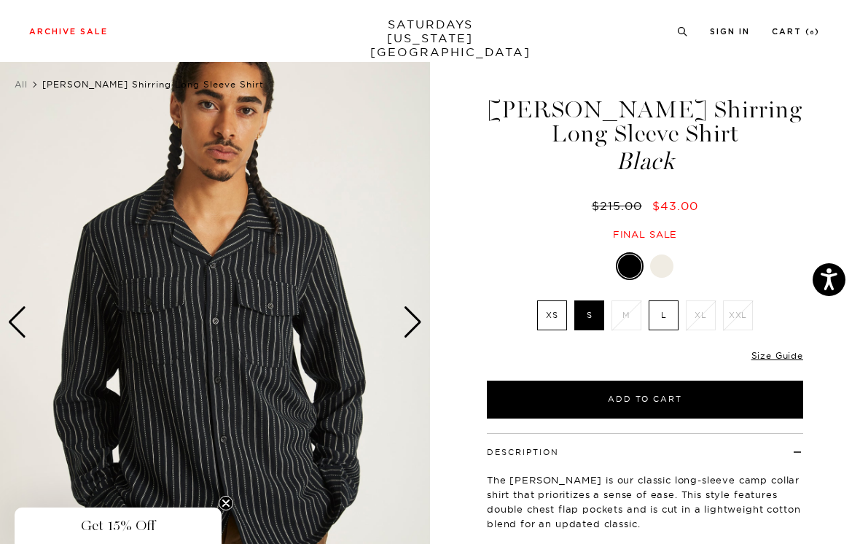
click at [413, 323] on div "Next slide" at bounding box center [413, 322] width 20 height 32
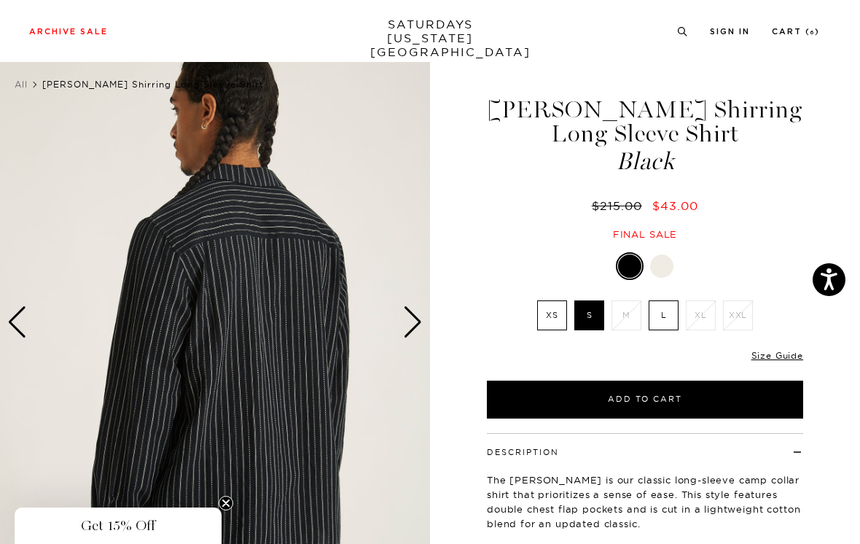
click at [416, 324] on div "Next slide" at bounding box center [413, 322] width 20 height 32
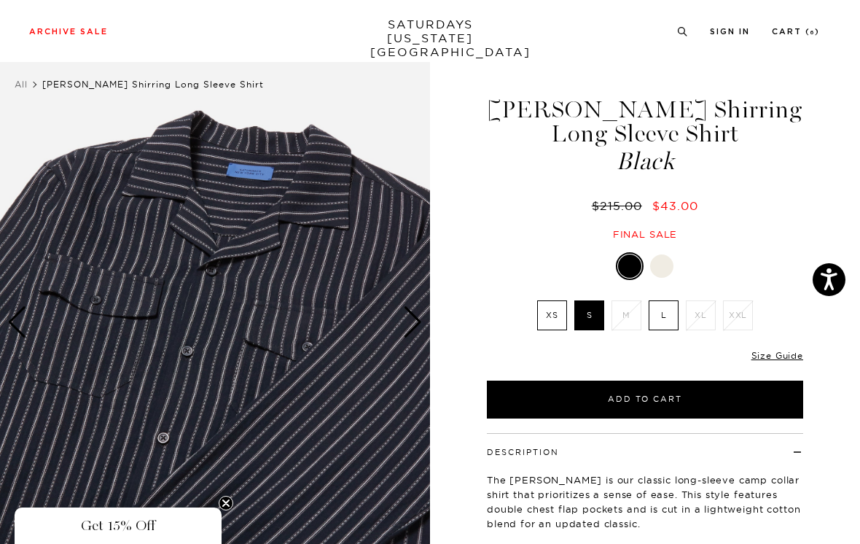
click at [418, 335] on div "Next slide" at bounding box center [413, 322] width 20 height 32
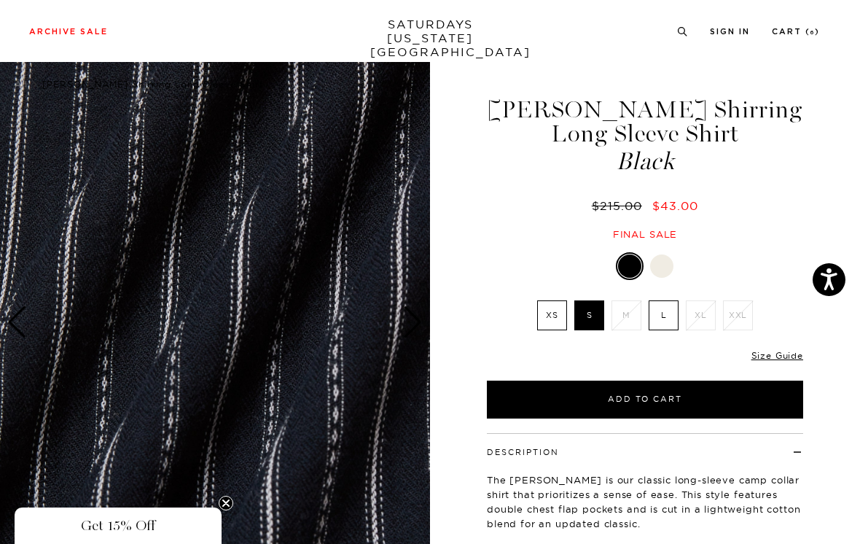
click at [415, 334] on div "Next slide" at bounding box center [413, 322] width 20 height 32
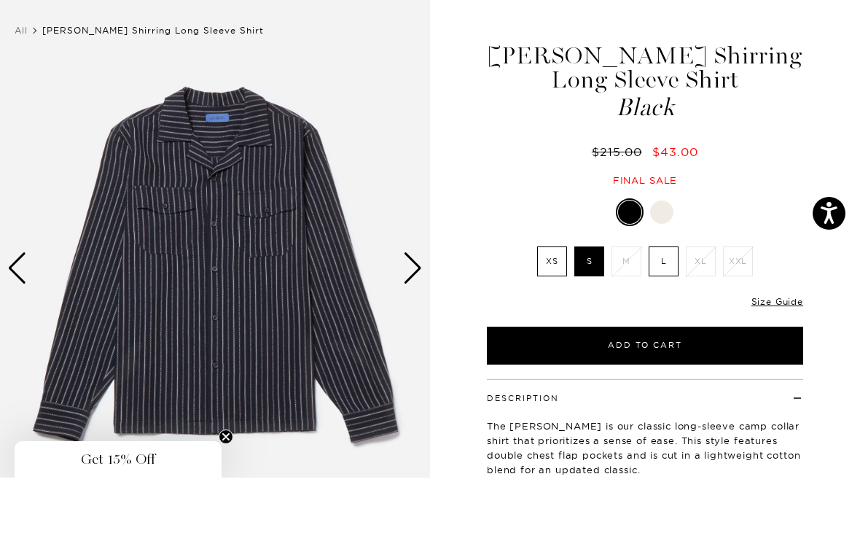
click at [416, 319] on div "Next slide" at bounding box center [413, 335] width 20 height 32
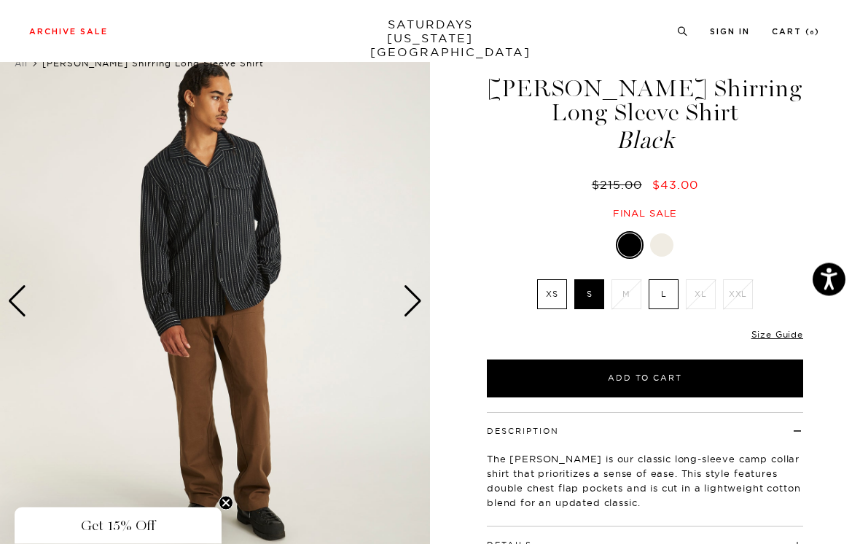
scroll to position [42, 0]
click at [419, 305] on div "Next slide" at bounding box center [413, 301] width 20 height 32
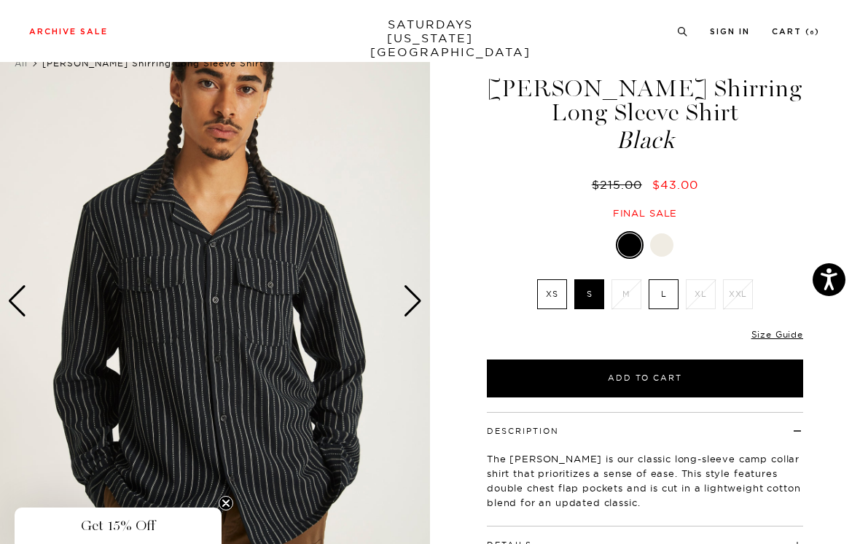
click at [417, 295] on div "Next slide" at bounding box center [413, 301] width 20 height 32
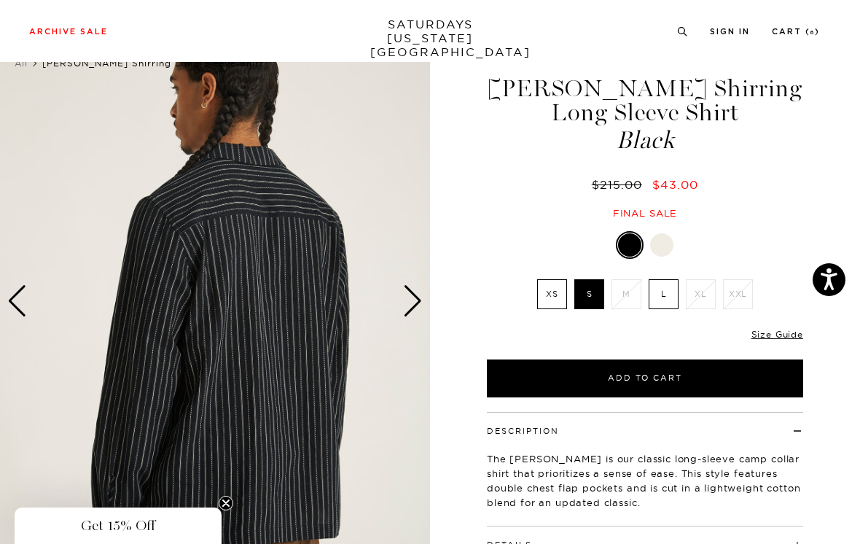
click at [419, 302] on div "Next slide" at bounding box center [413, 301] width 20 height 32
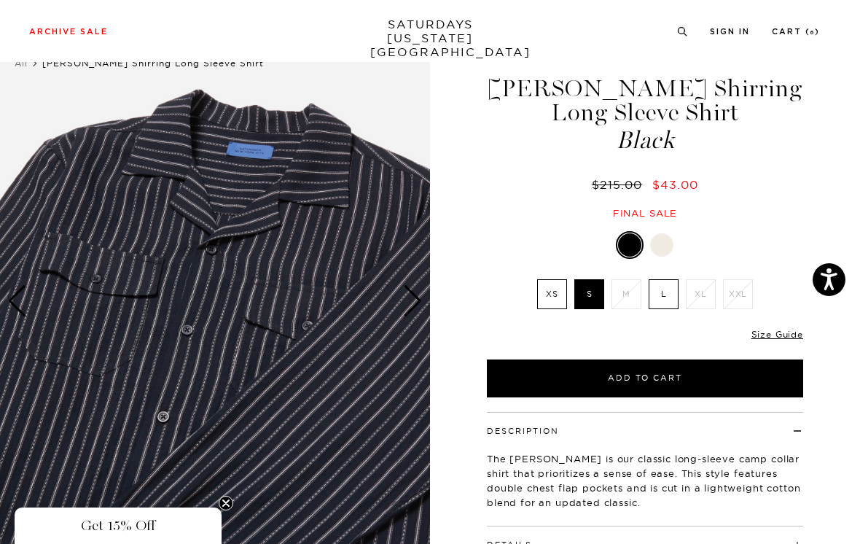
click at [420, 298] on div "Next slide" at bounding box center [413, 301] width 20 height 32
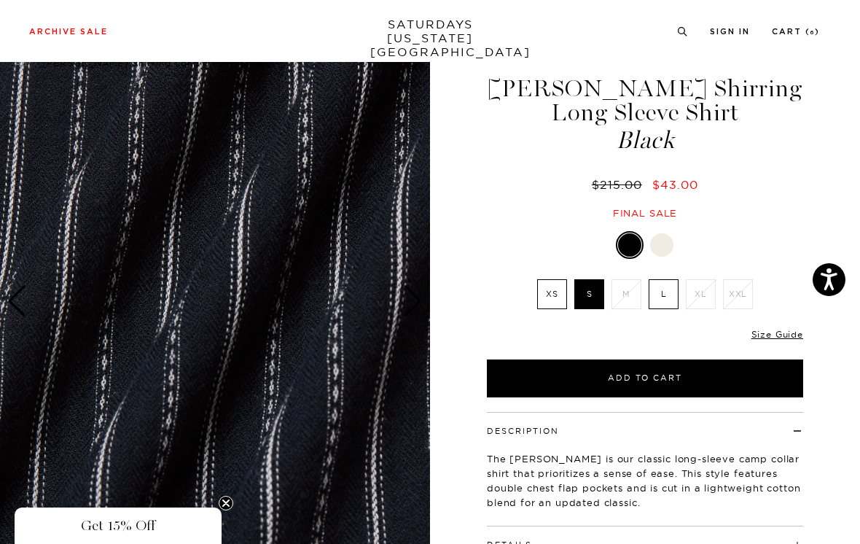
click at [413, 319] on img at bounding box center [215, 301] width 430 height 538
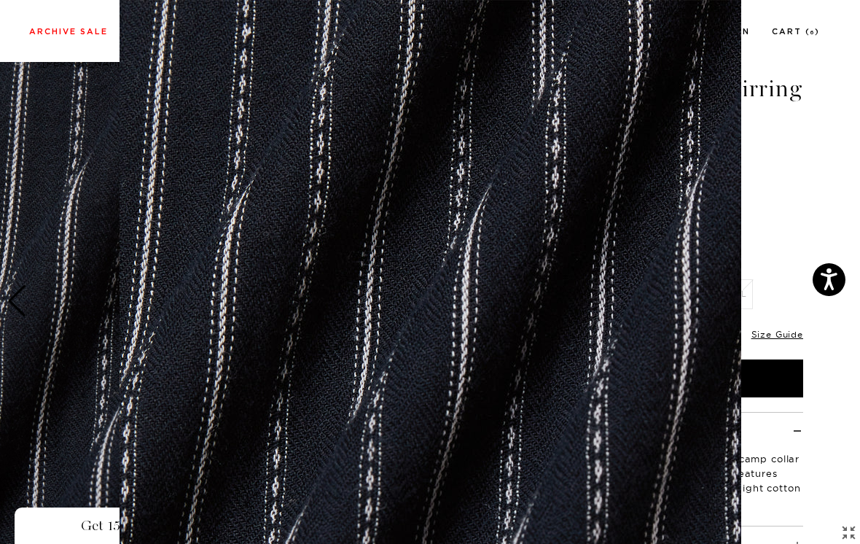
scroll to position [101, 0]
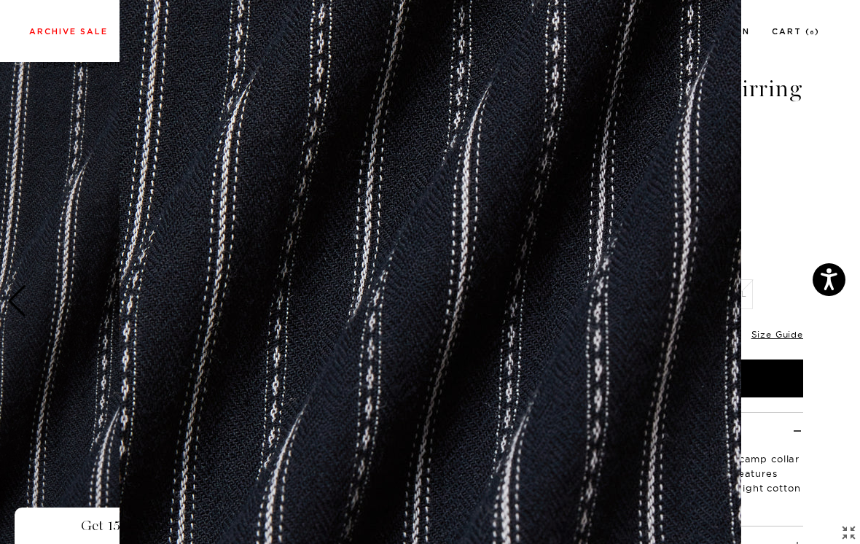
click at [784, 166] on figure at bounding box center [430, 272] width 860 height 544
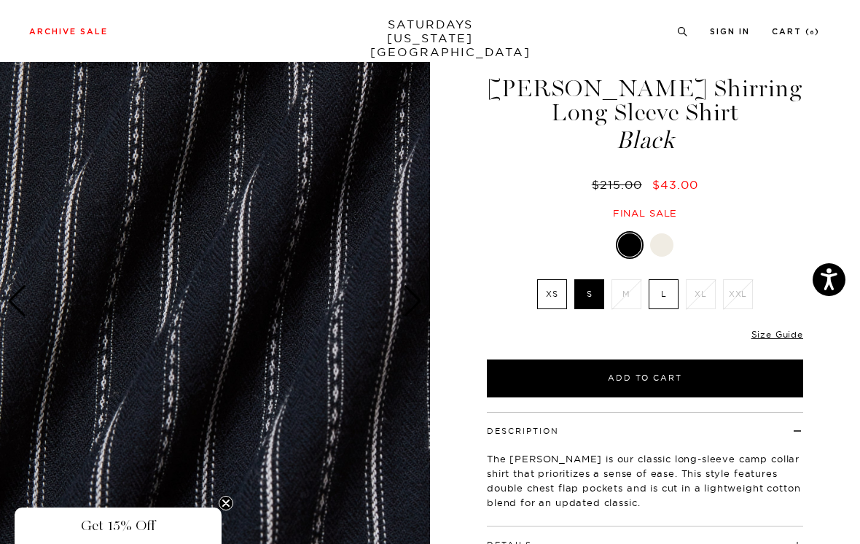
click at [412, 291] on div "Next slide" at bounding box center [413, 301] width 20 height 32
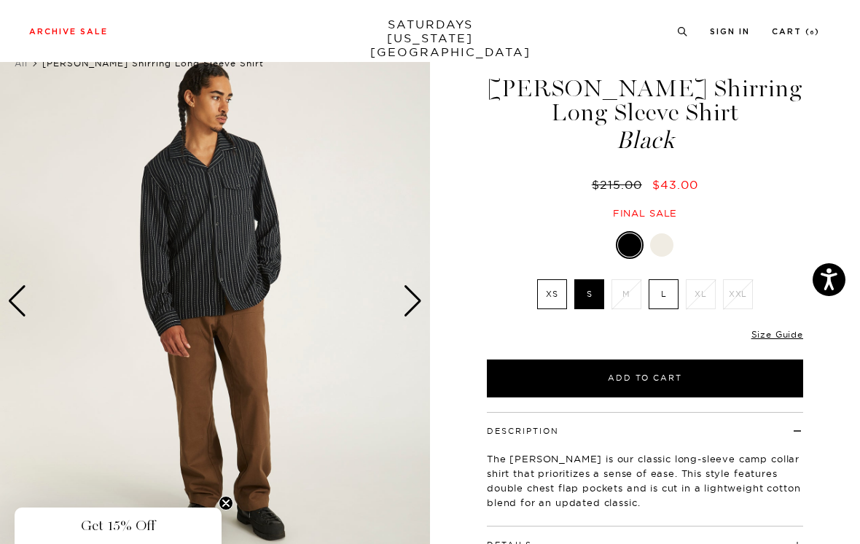
click at [422, 304] on div "Next slide" at bounding box center [413, 301] width 20 height 32
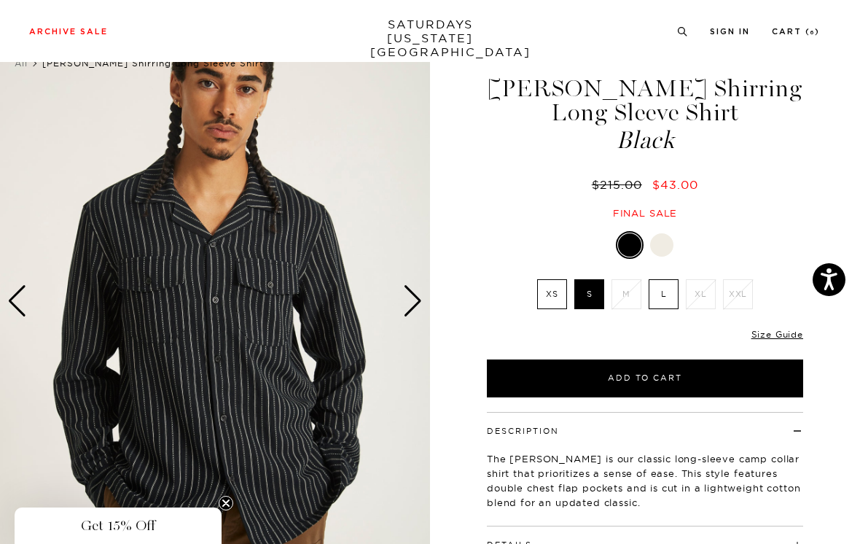
click at [423, 295] on img at bounding box center [215, 301] width 430 height 538
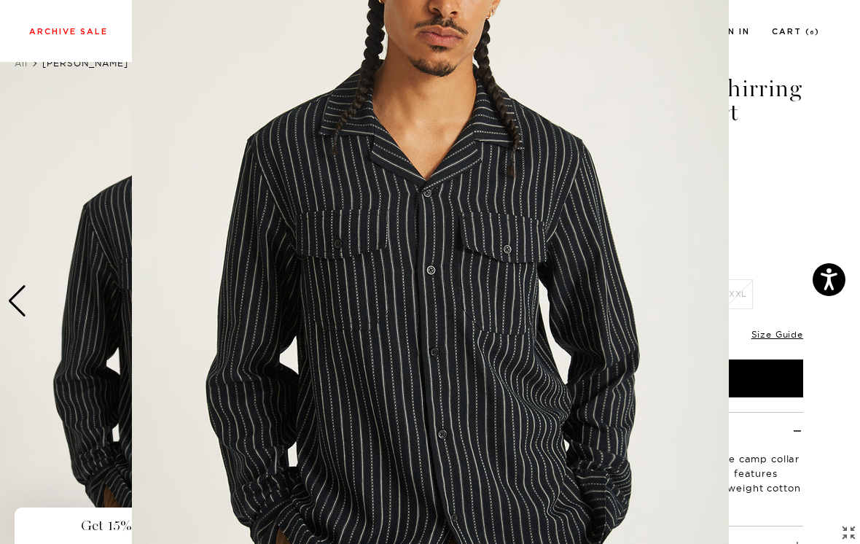
click at [710, 141] on img at bounding box center [430, 272] width 597 height 747
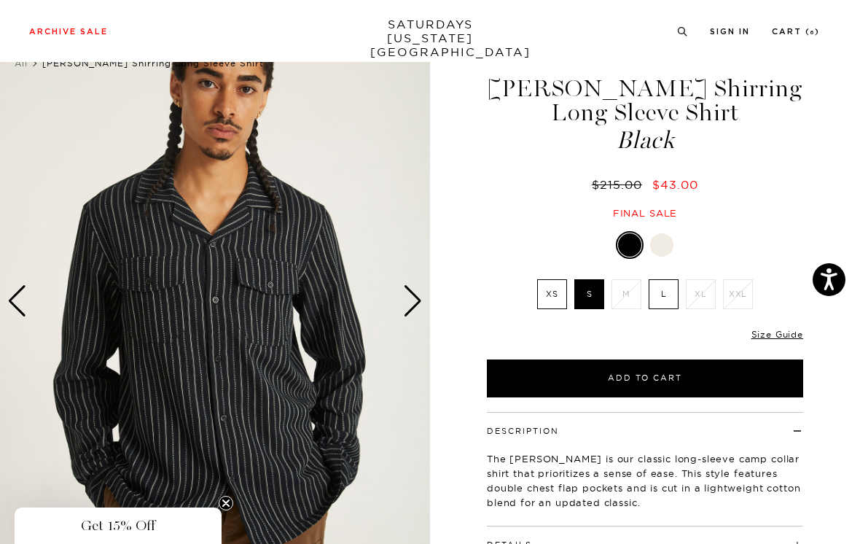
click at [418, 303] on div "Next slide" at bounding box center [413, 301] width 20 height 32
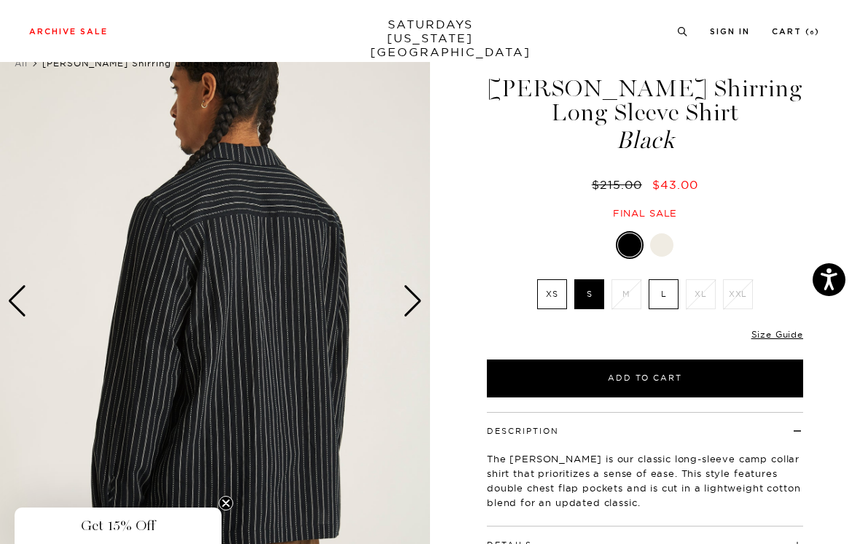
click at [421, 302] on div "Next slide" at bounding box center [413, 301] width 20 height 32
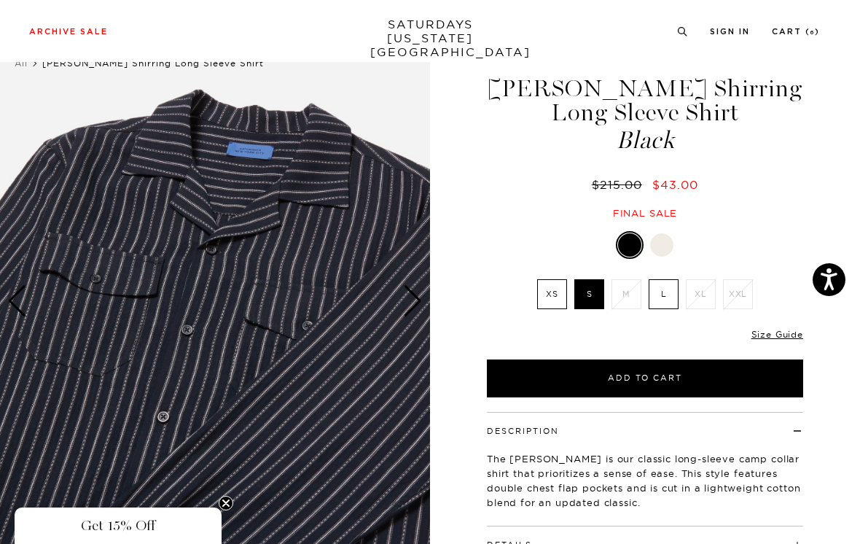
click at [421, 299] on div "Next slide" at bounding box center [413, 301] width 20 height 32
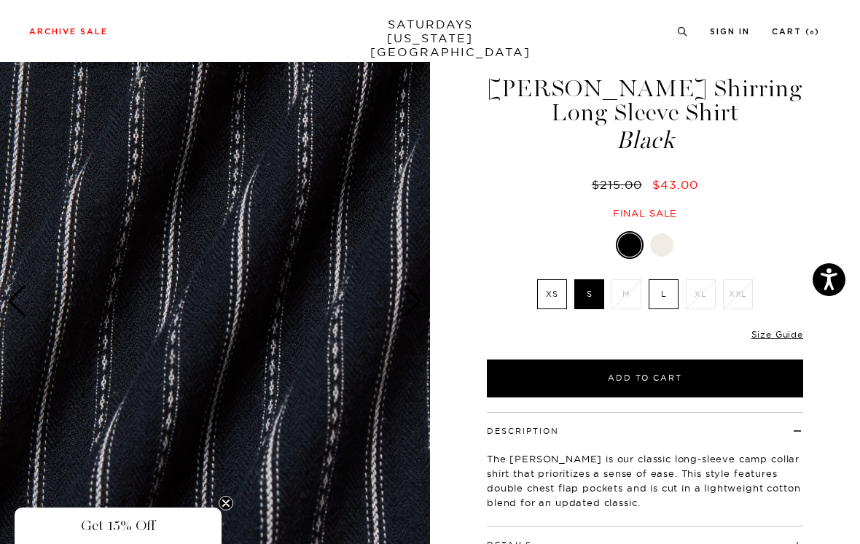
click at [419, 295] on div "Next slide" at bounding box center [413, 301] width 20 height 32
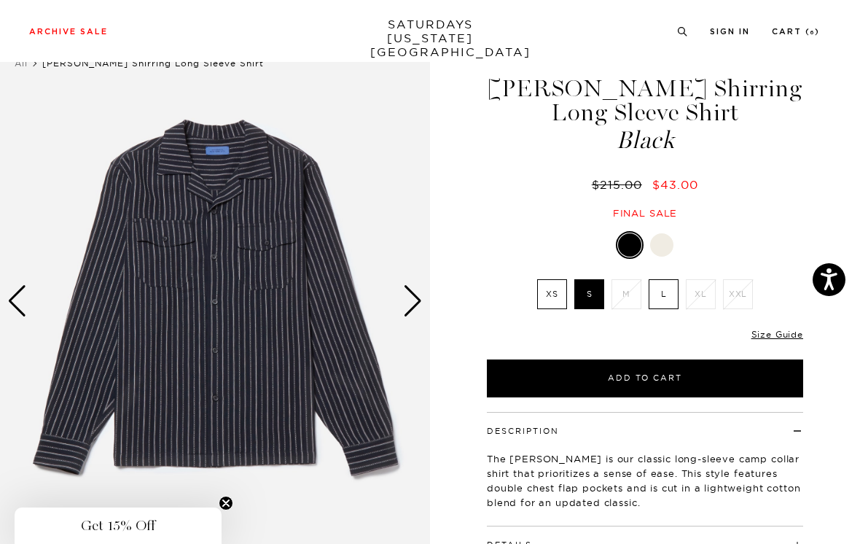
click at [420, 297] on div "Next slide" at bounding box center [413, 301] width 20 height 32
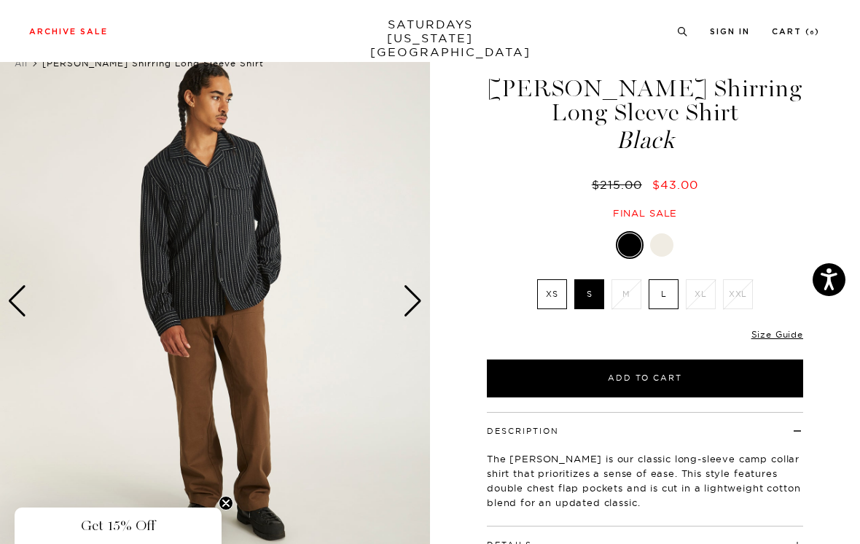
click at [415, 290] on div "Next slide" at bounding box center [413, 301] width 20 height 32
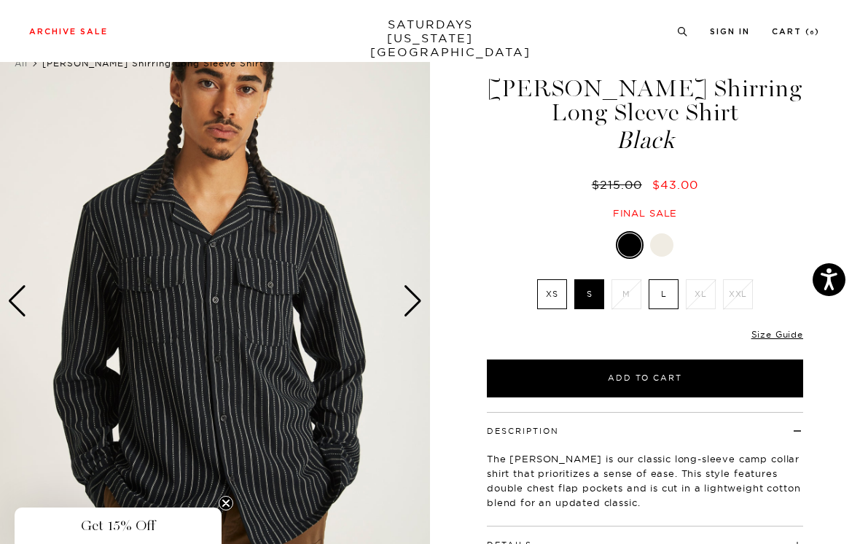
click at [418, 302] on div "Next slide" at bounding box center [413, 301] width 20 height 32
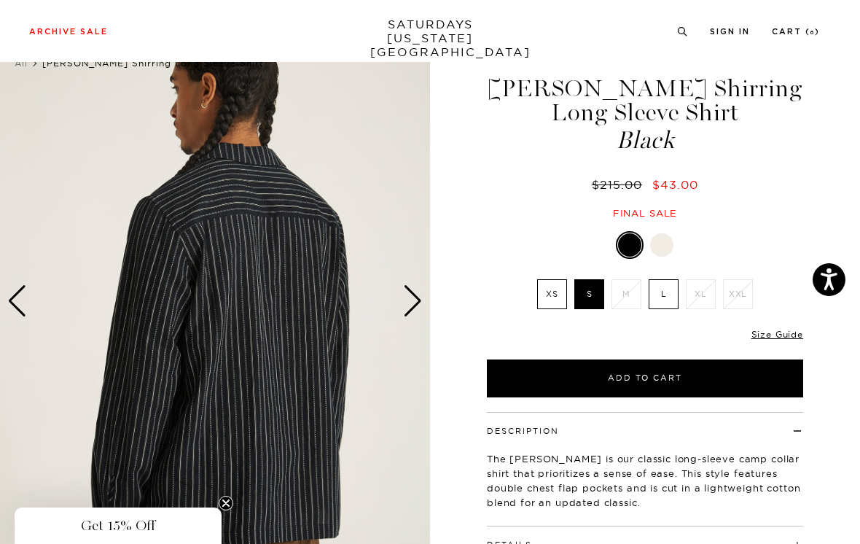
click at [417, 295] on div "Next slide" at bounding box center [413, 301] width 20 height 32
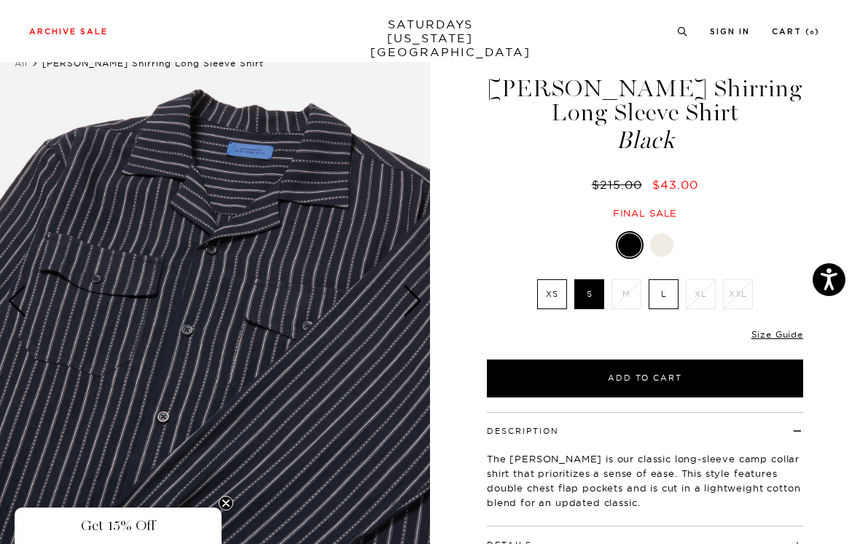
click at [418, 306] on div "Next slide" at bounding box center [413, 301] width 20 height 32
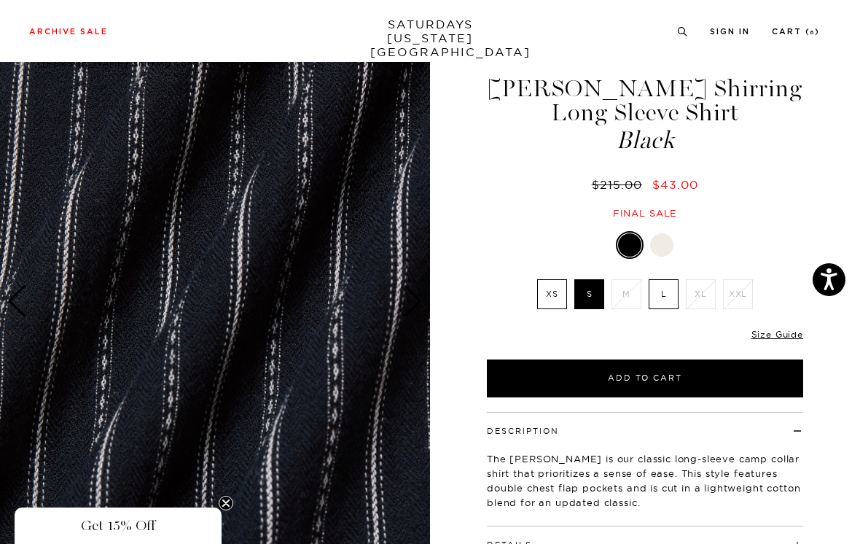
click at [416, 300] on div "Next slide" at bounding box center [413, 301] width 20 height 32
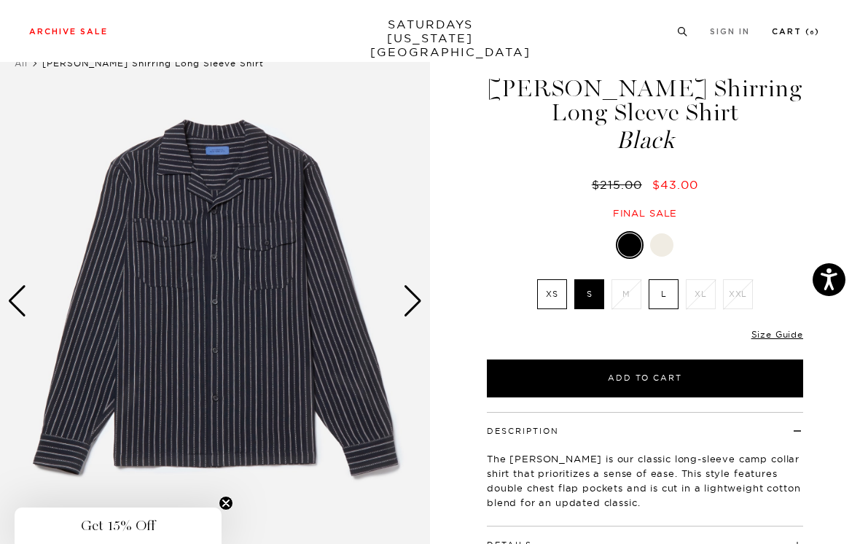
click at [804, 29] on link "Cart ( 6 )" at bounding box center [796, 32] width 48 height 8
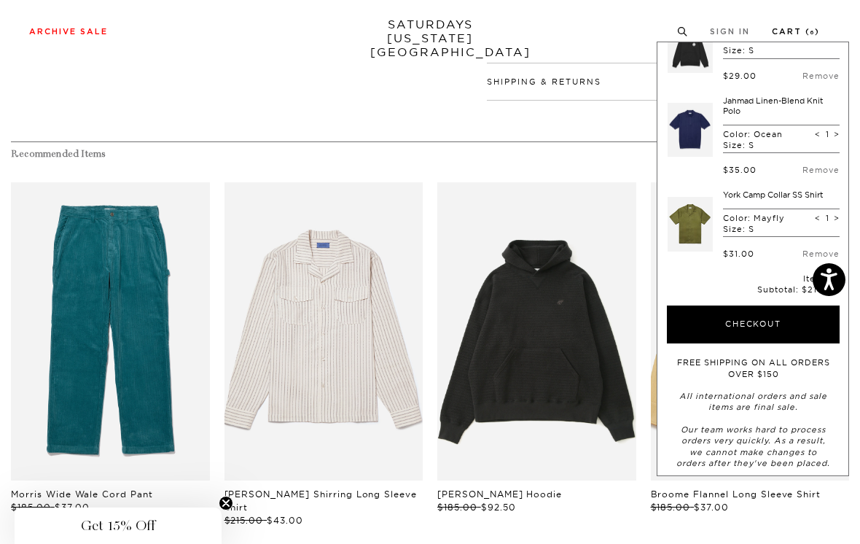
scroll to position [583, 0]
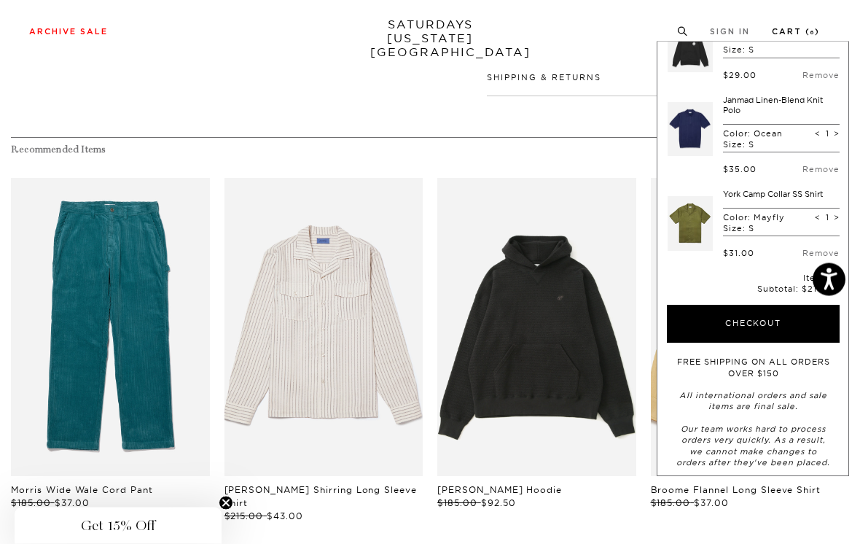
click at [782, 314] on button "Checkout" at bounding box center [753, 325] width 173 height 38
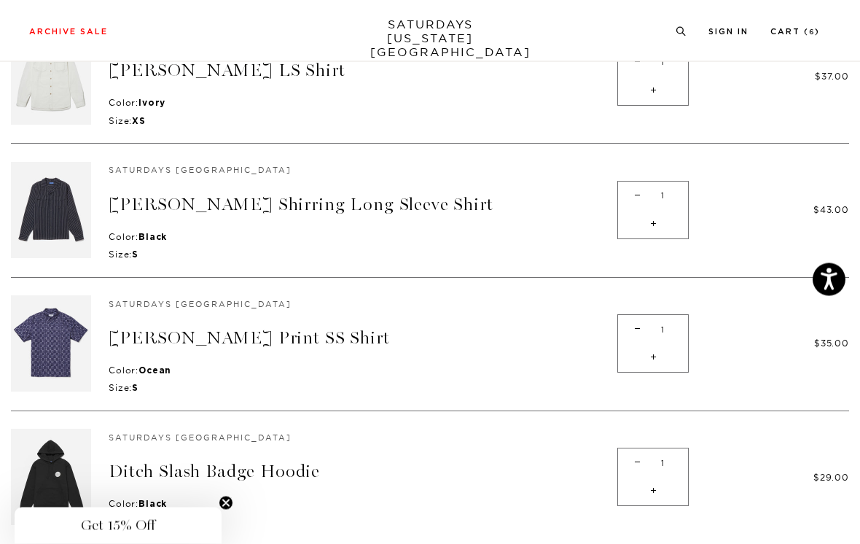
scroll to position [192, 0]
click at [630, 202] on span "-" at bounding box center [638, 196] width 20 height 28
type input "0"
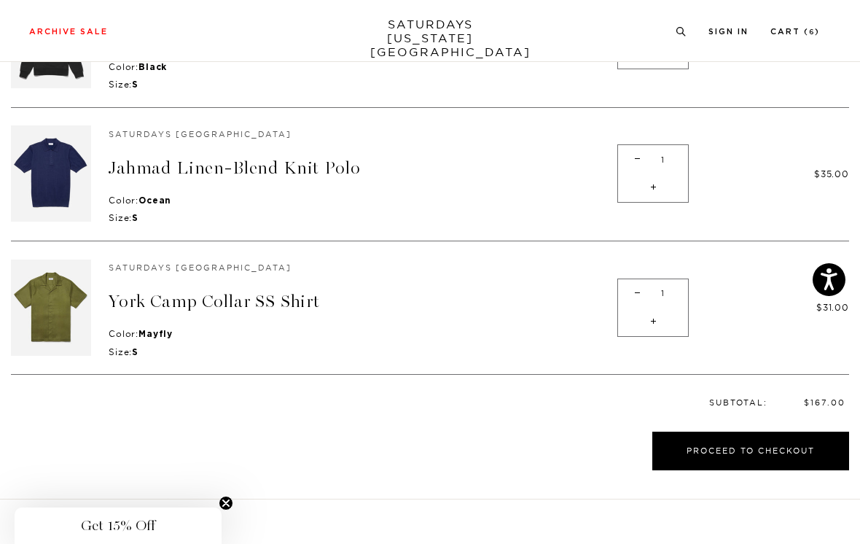
scroll to position [661, 0]
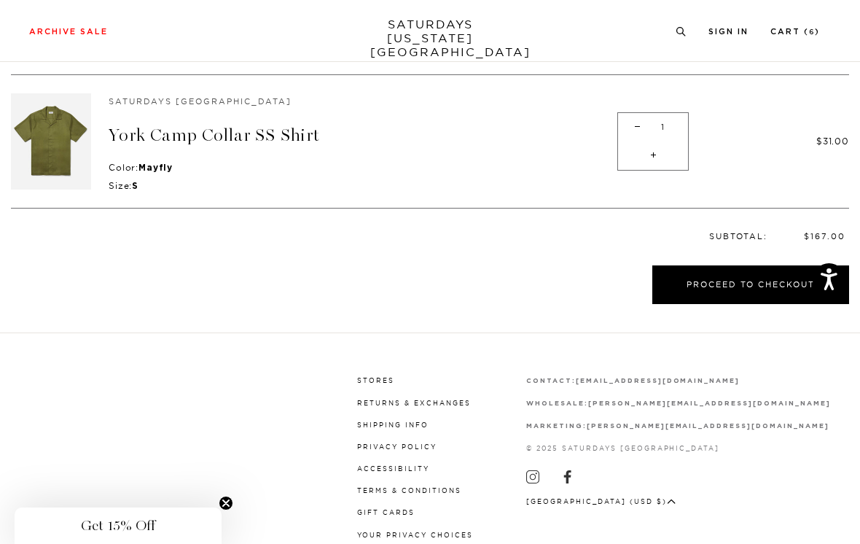
click at [696, 268] on button "Proceed to Checkout" at bounding box center [751, 284] width 197 height 39
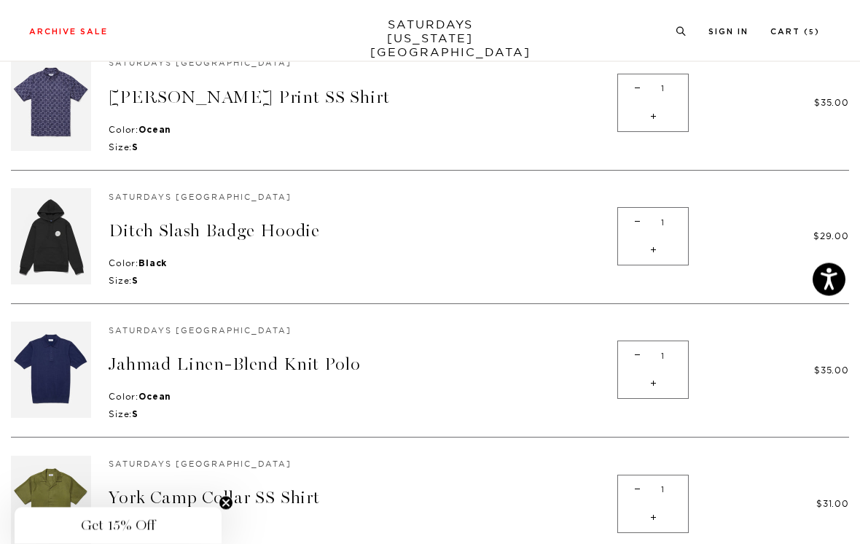
scroll to position [299, 0]
click at [276, 354] on link "Jahmad Linen-Blend Knit Polo" at bounding box center [235, 364] width 252 height 21
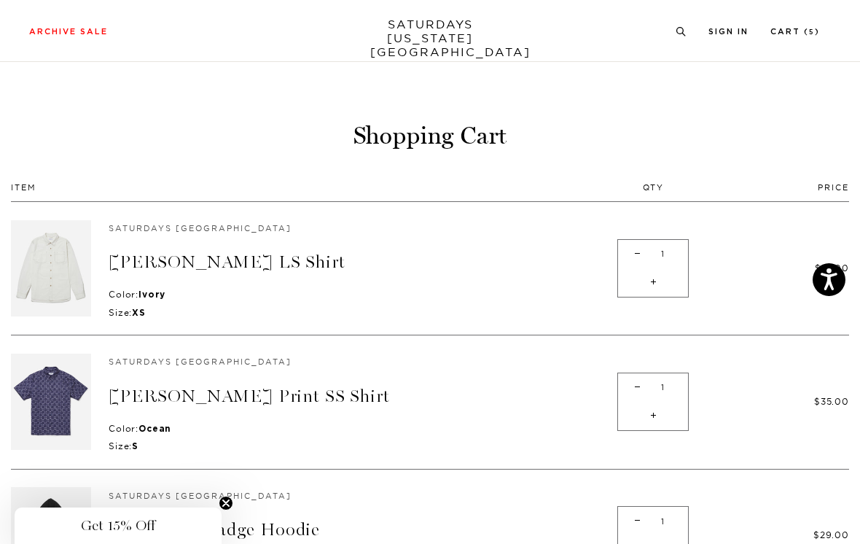
scroll to position [322, 0]
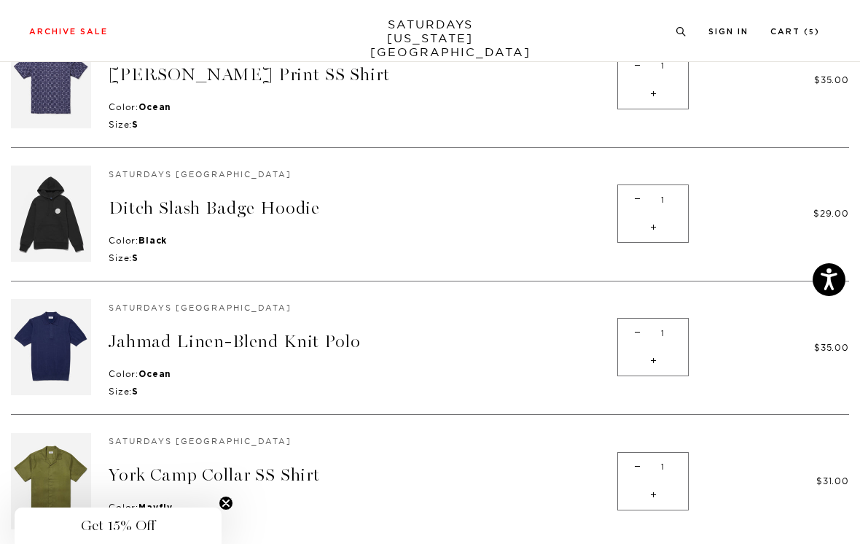
click at [303, 333] on link "Jahmad Linen-Blend Knit Polo" at bounding box center [235, 341] width 252 height 21
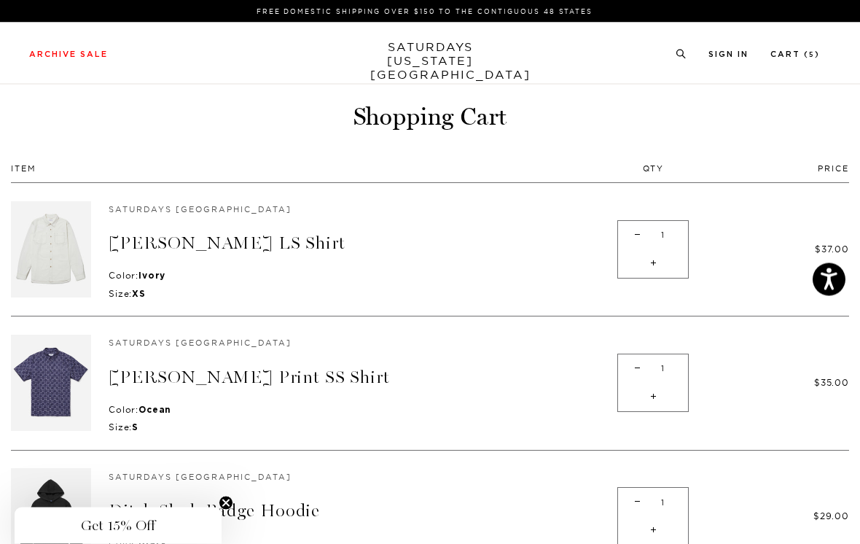
scroll to position [0, 0]
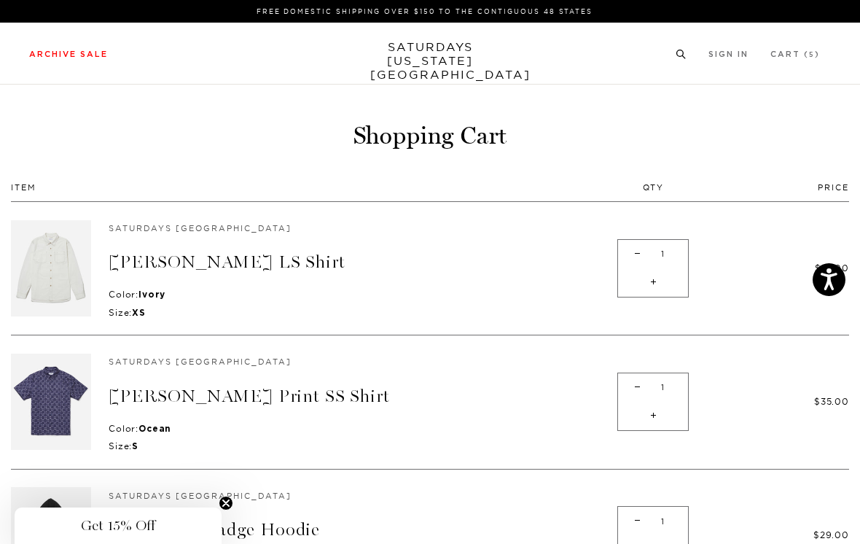
click at [29, 98] on link "Men's" at bounding box center [32, 93] width 34 height 10
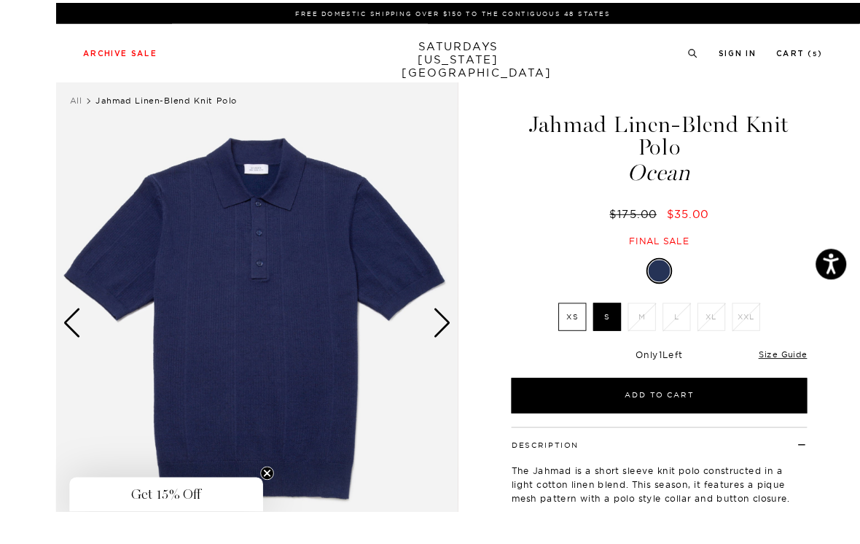
scroll to position [42, 0]
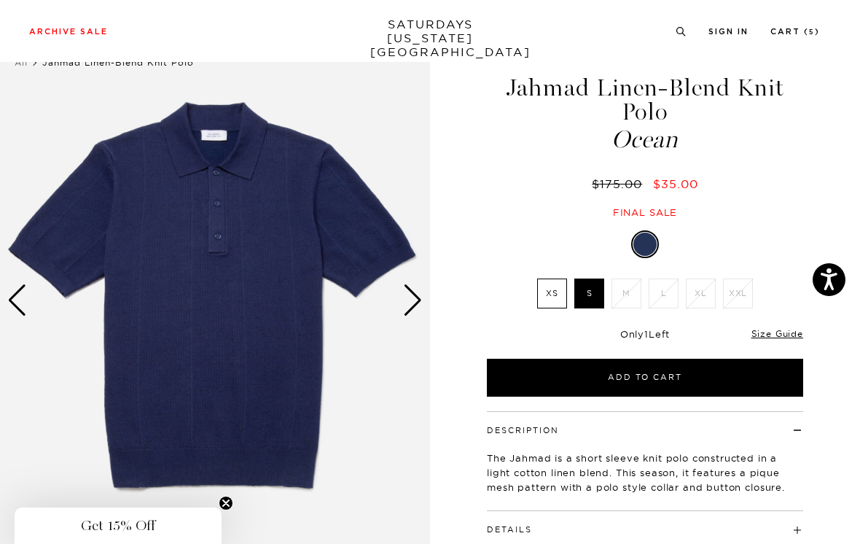
click at [416, 292] on div "Next slide" at bounding box center [413, 300] width 20 height 32
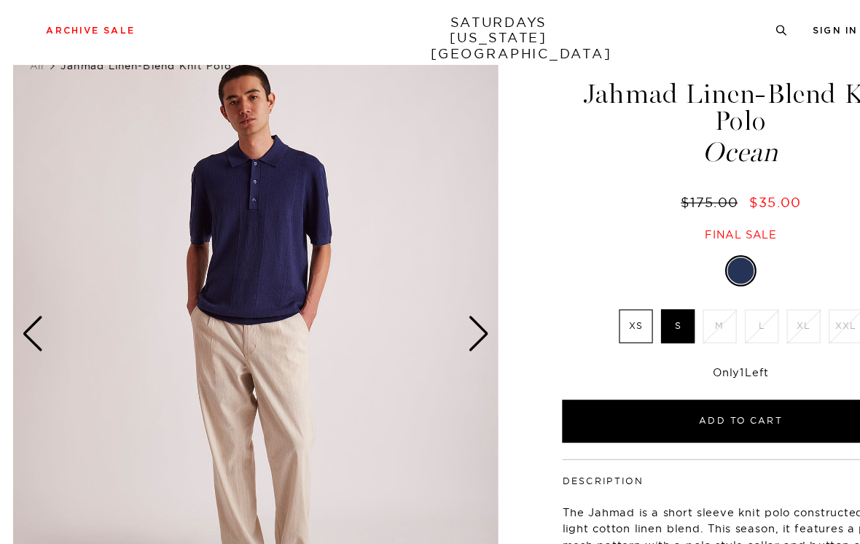
scroll to position [36, 0]
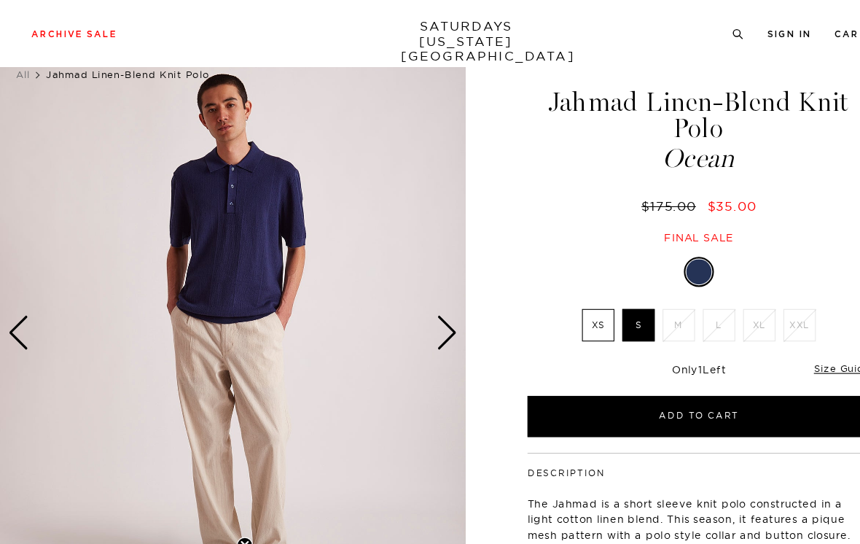
click at [417, 305] on div "Next slide" at bounding box center [413, 307] width 20 height 32
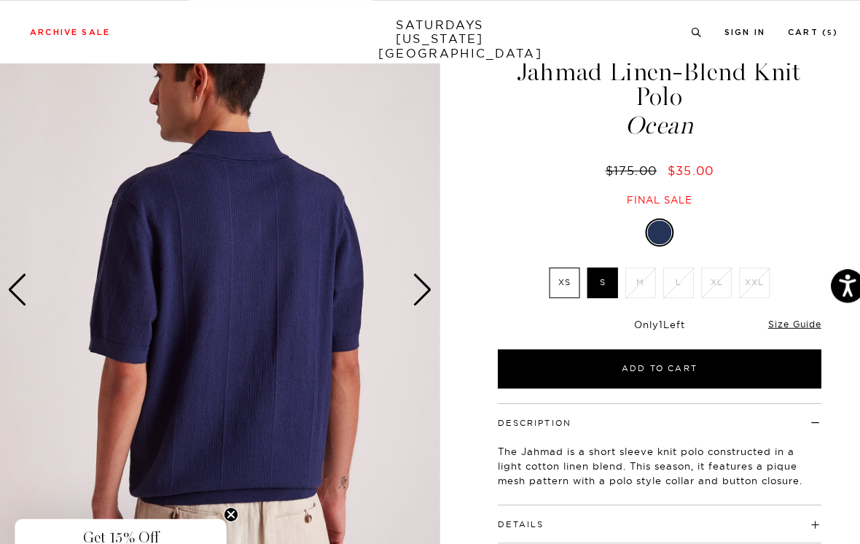
scroll to position [58, 0]
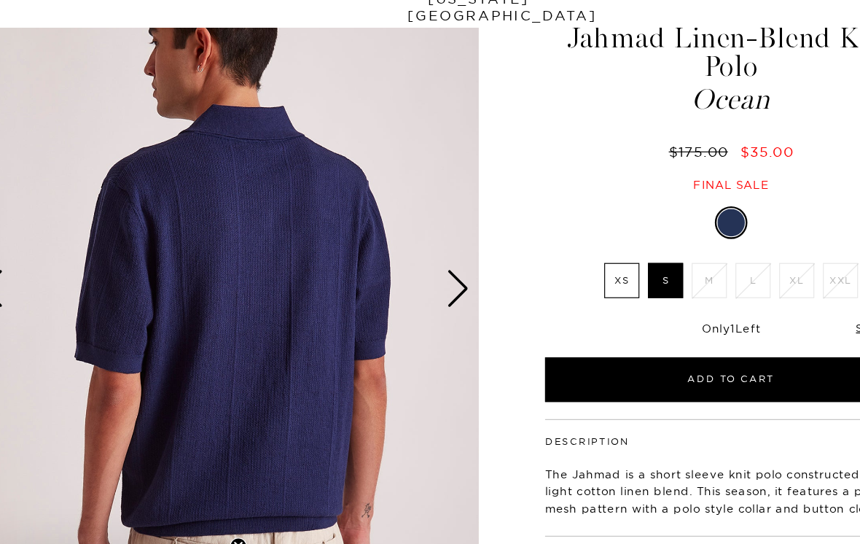
click at [403, 268] on div "Next slide" at bounding box center [413, 284] width 20 height 32
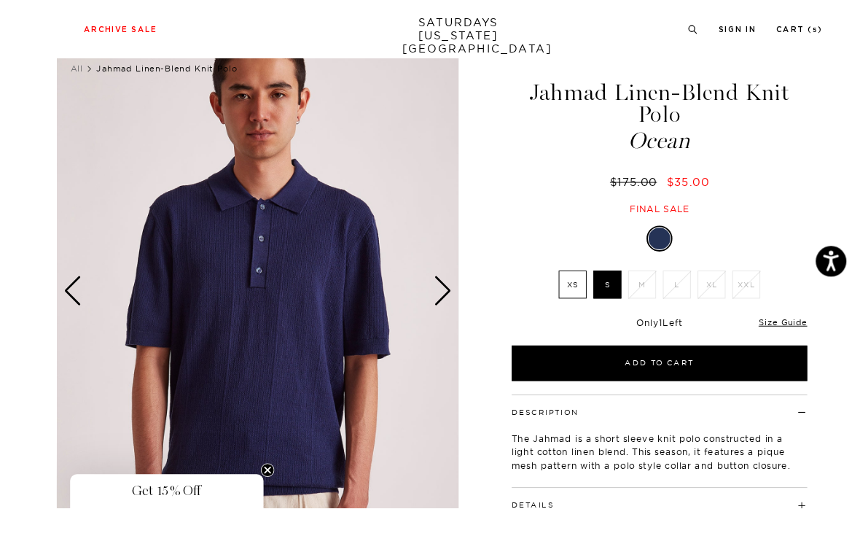
scroll to position [79, 0]
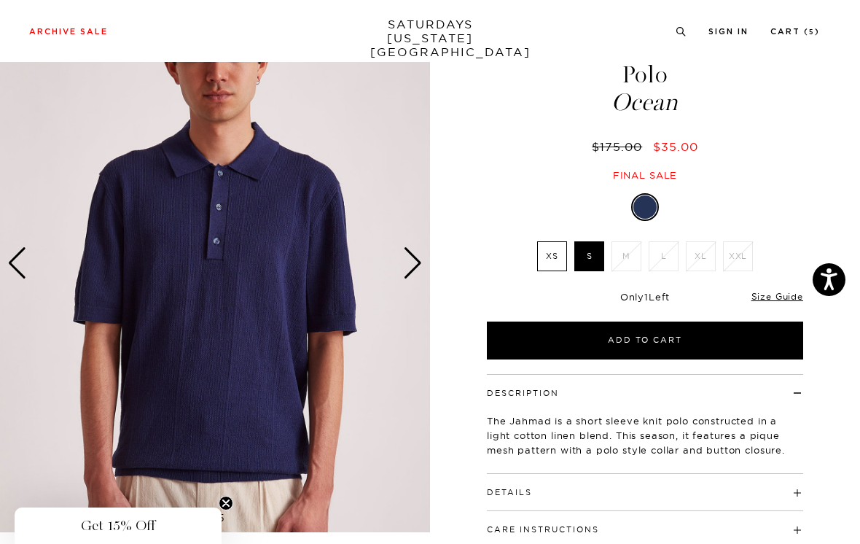
click at [419, 256] on div "Next slide" at bounding box center [413, 263] width 20 height 32
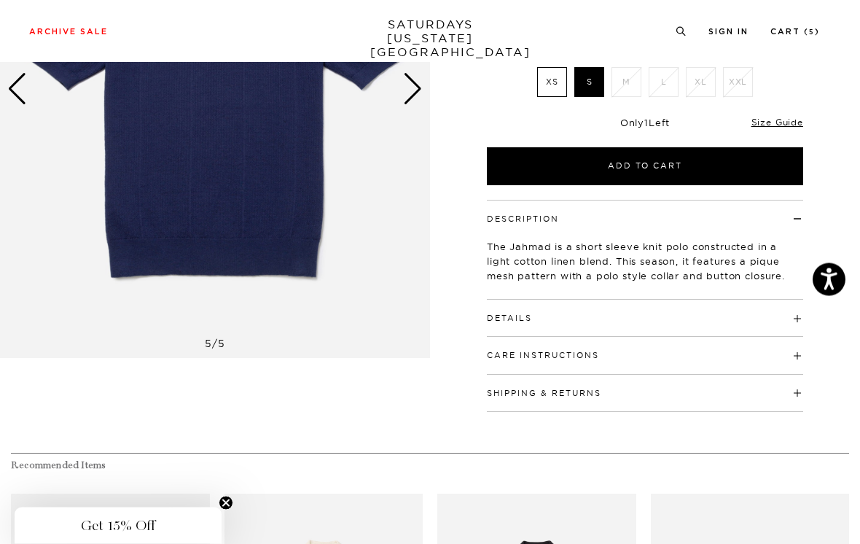
scroll to position [256, 0]
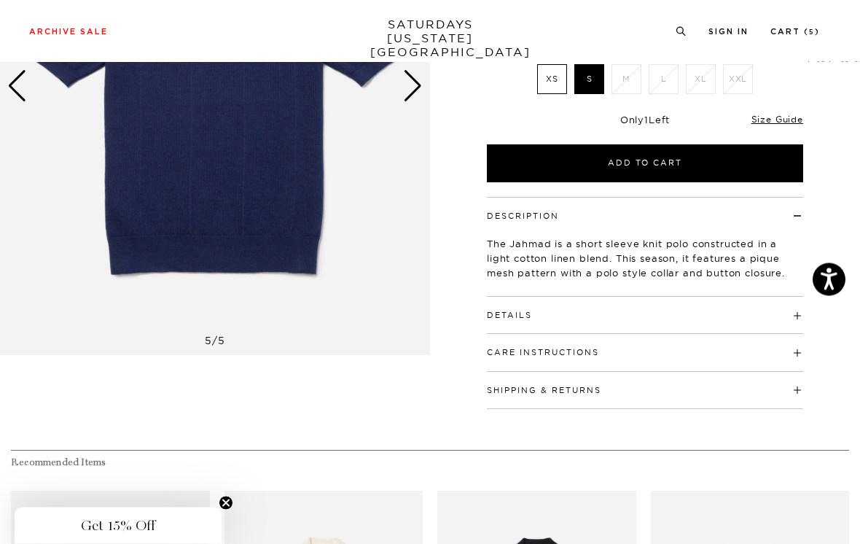
click at [755, 312] on h4 "Details" at bounding box center [645, 309] width 316 height 24
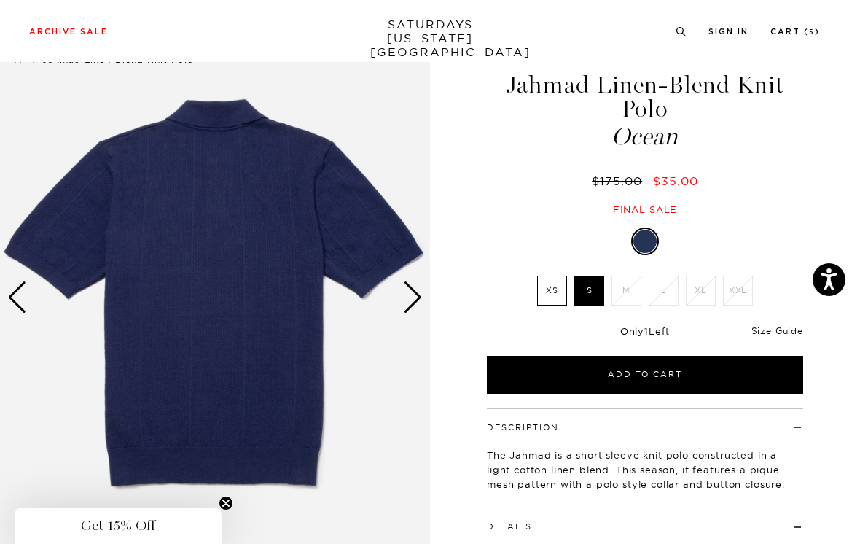
scroll to position [0, 0]
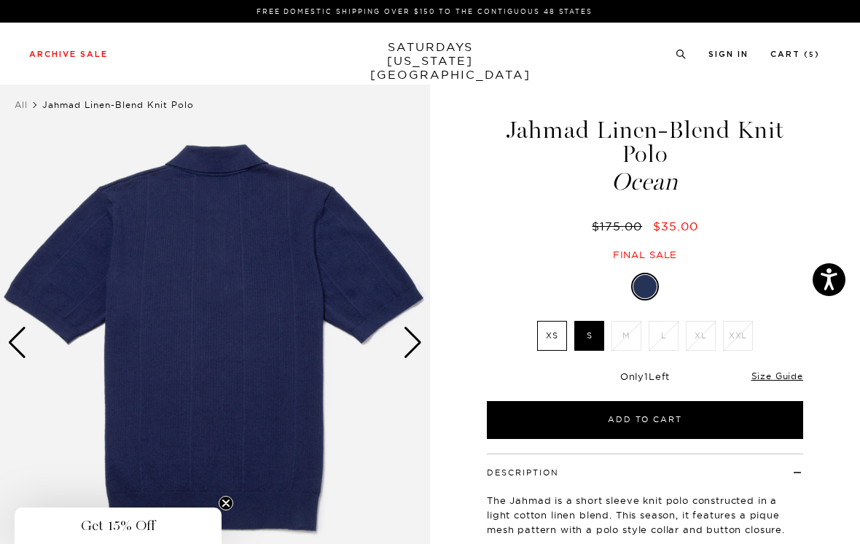
click at [418, 344] on div "Next slide" at bounding box center [413, 343] width 20 height 32
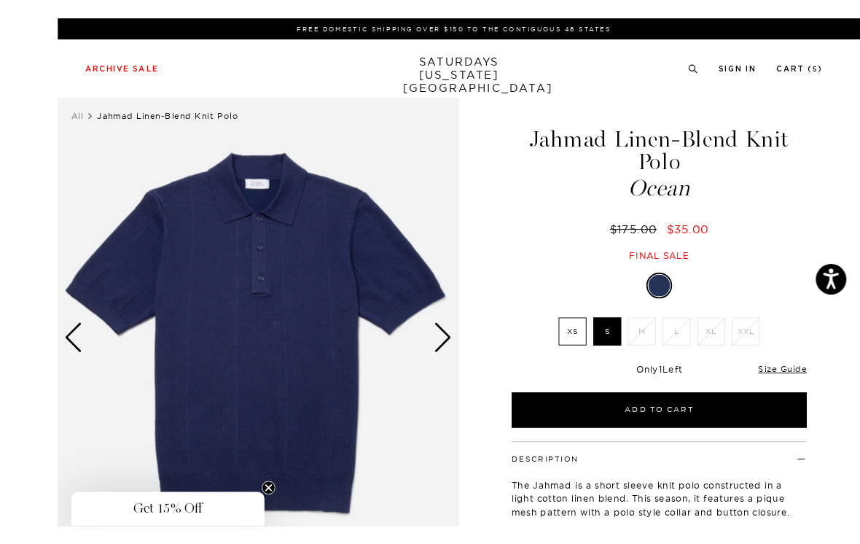
scroll to position [7, 0]
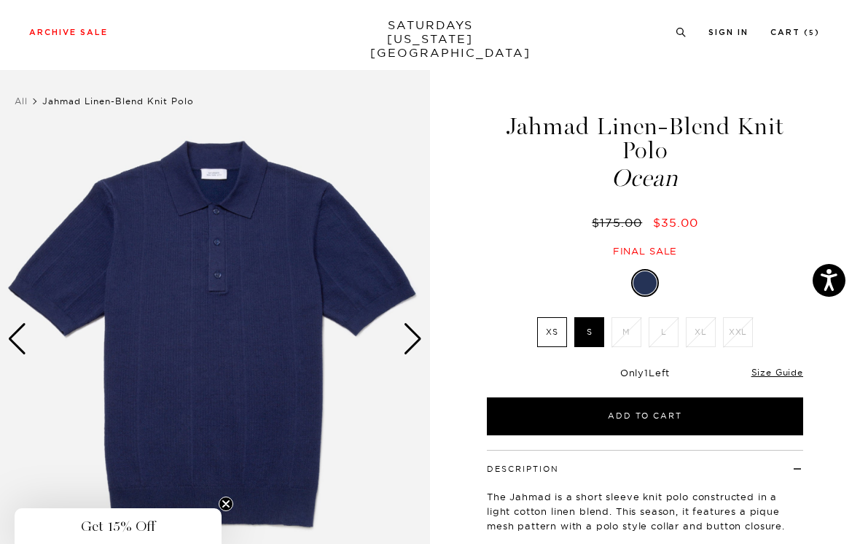
click at [554, 325] on label "XS" at bounding box center [552, 331] width 30 height 30
click at [0, 0] on input "XS" at bounding box center [0, 0] width 0 height 0
click at [594, 322] on label "S" at bounding box center [590, 332] width 30 height 30
click at [0, 0] on input "S" at bounding box center [0, 0] width 0 height 0
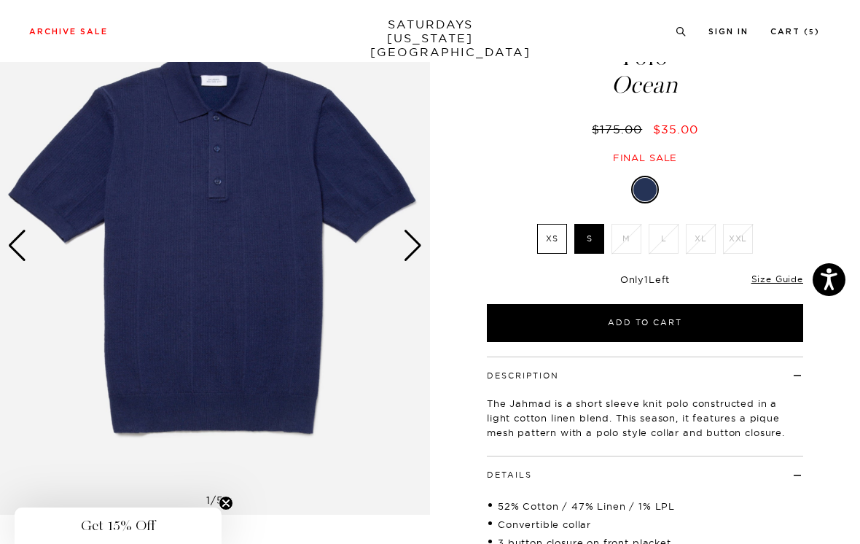
scroll to position [98, 0]
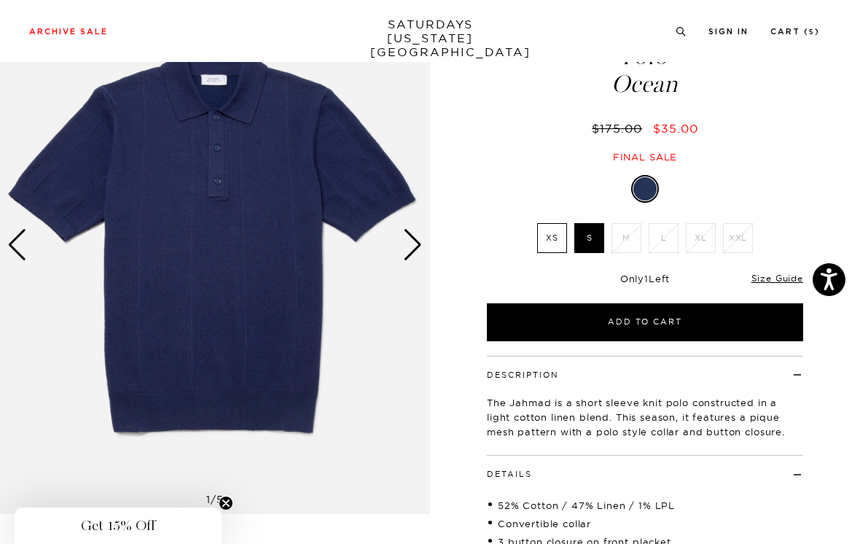
click at [781, 277] on link "Size Guide" at bounding box center [778, 278] width 52 height 11
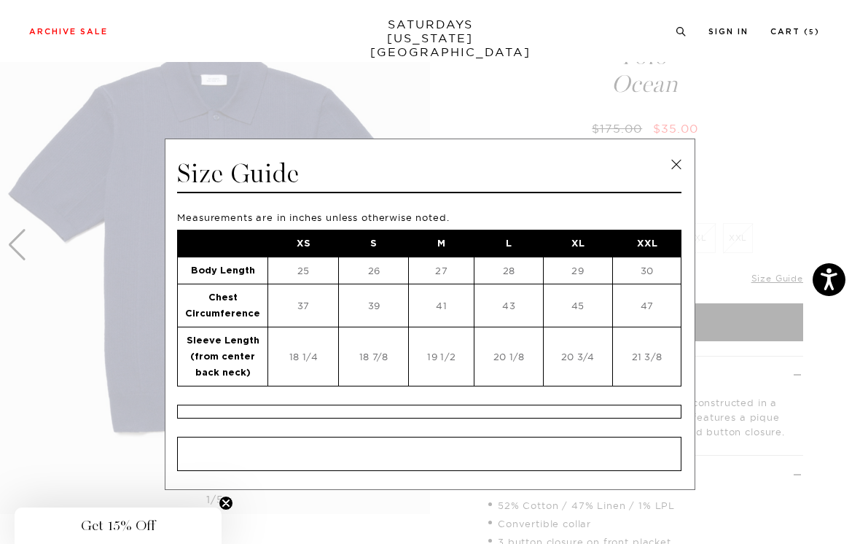
click at [685, 165] on link at bounding box center [677, 165] width 22 height 22
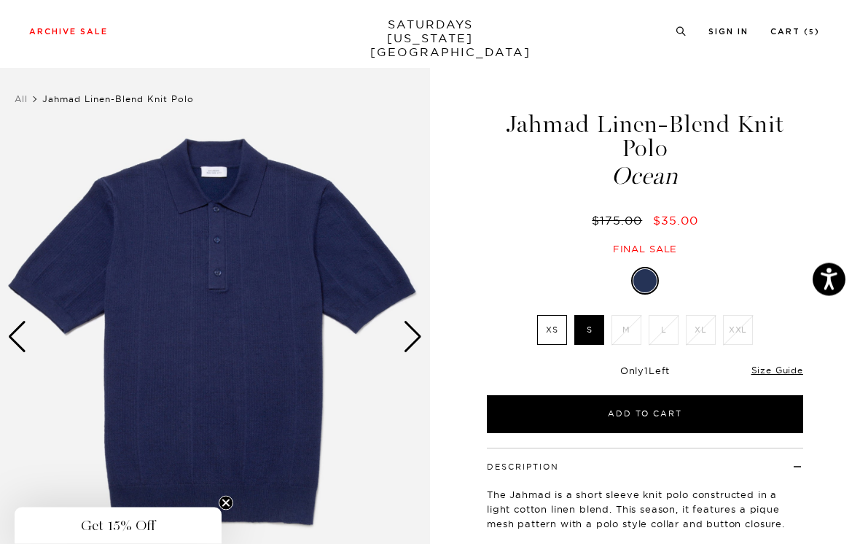
scroll to position [0, 0]
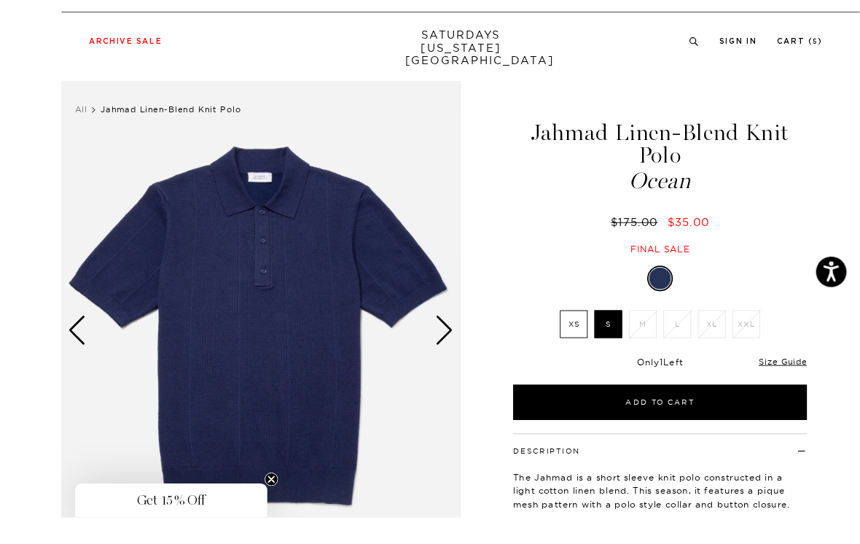
scroll to position [48, 0]
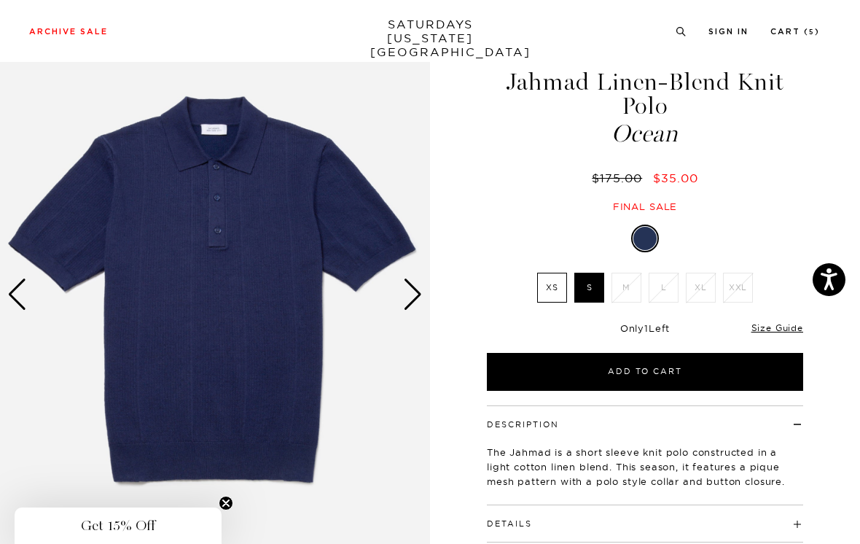
click at [413, 297] on div "Next slide" at bounding box center [413, 295] width 20 height 32
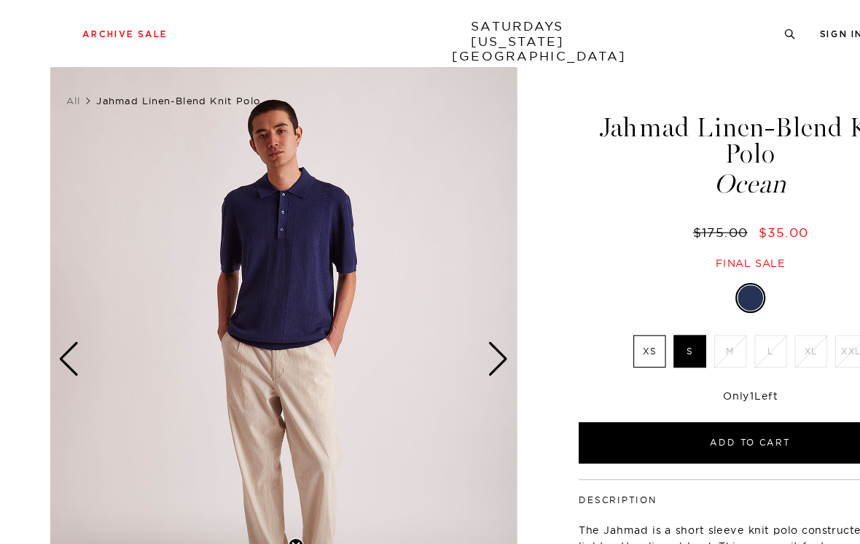
scroll to position [9, 0]
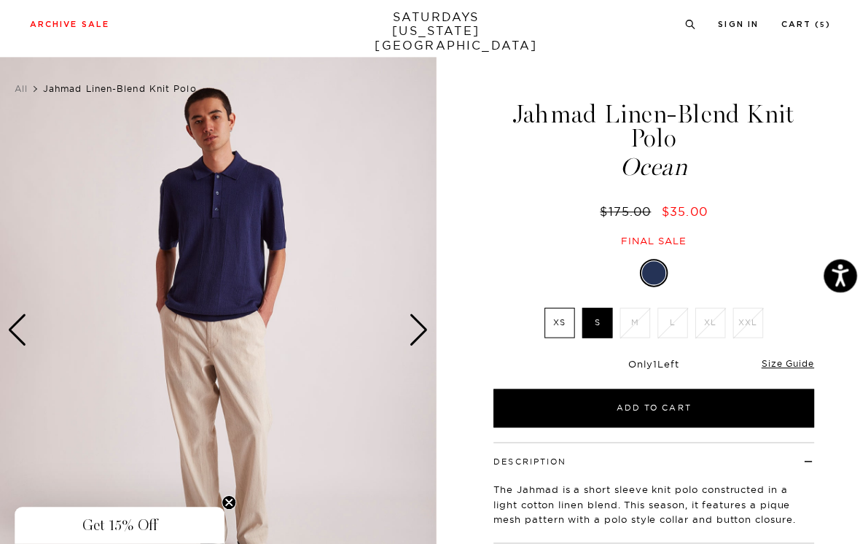
click at [415, 323] on div "Next slide" at bounding box center [413, 333] width 20 height 32
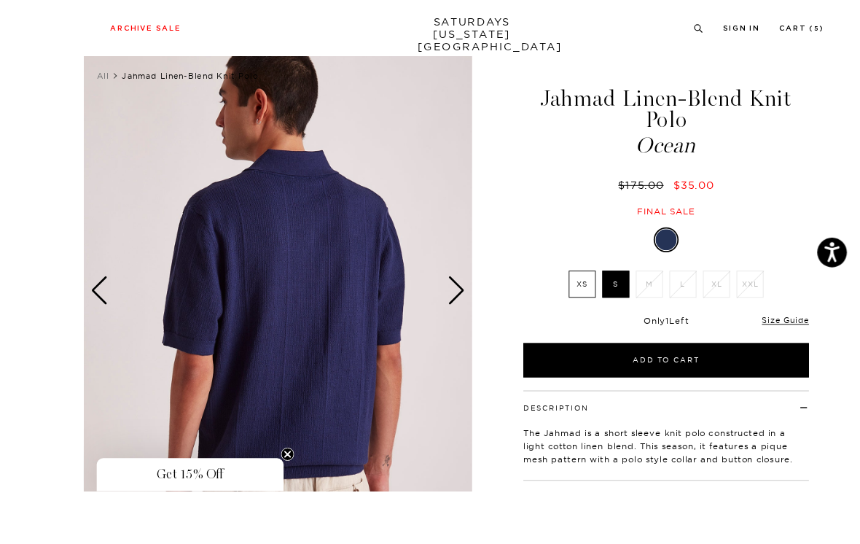
scroll to position [94, 0]
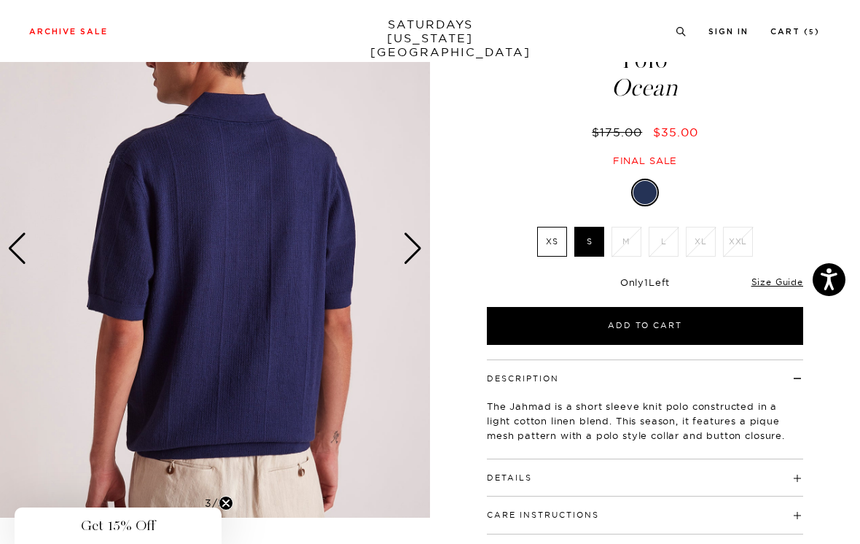
click at [414, 244] on div "Next slide" at bounding box center [413, 249] width 20 height 32
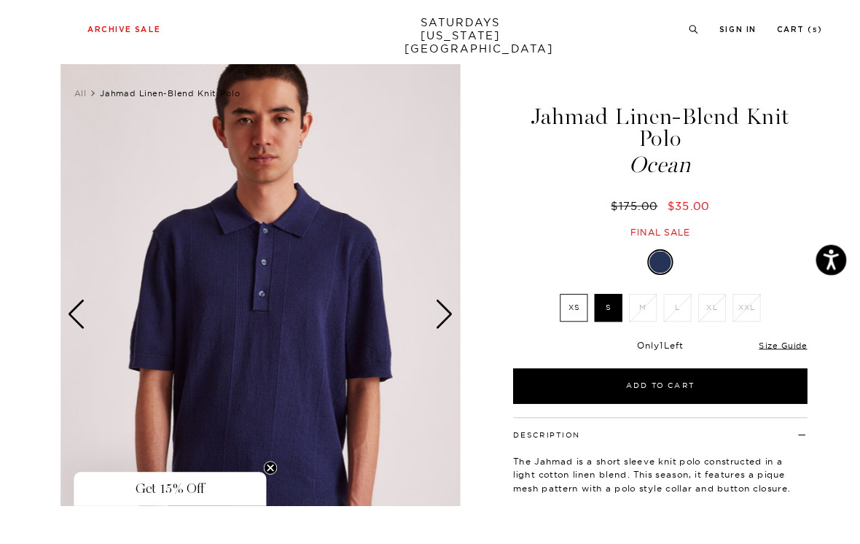
scroll to position [40, 0]
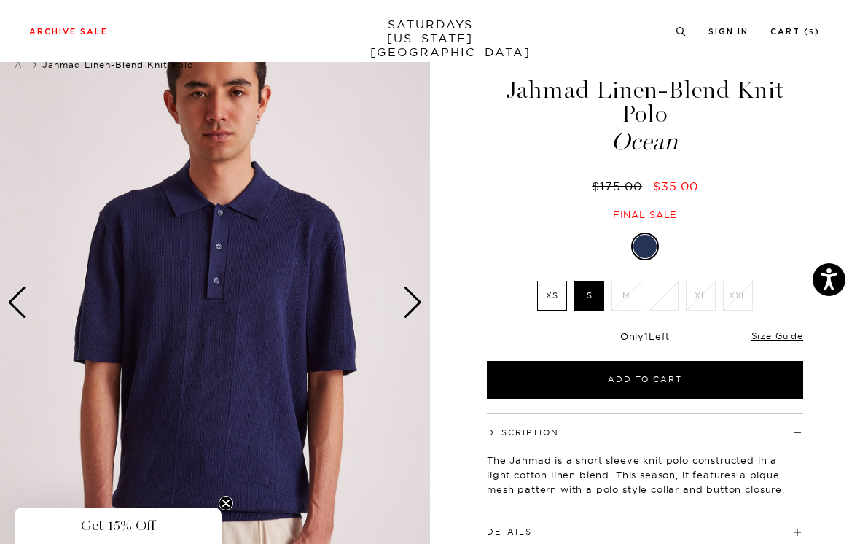
click at [414, 297] on div "Next slide" at bounding box center [413, 303] width 20 height 32
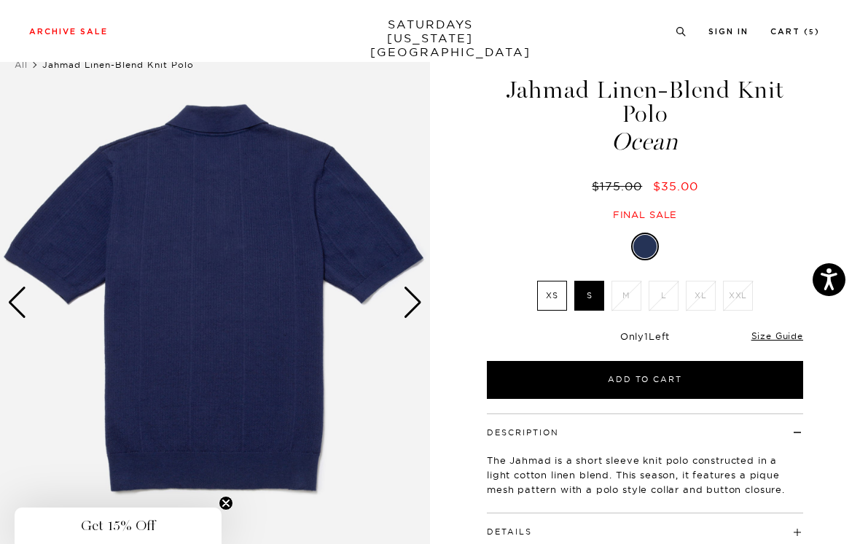
click at [413, 296] on div "Next slide" at bounding box center [413, 303] width 20 height 32
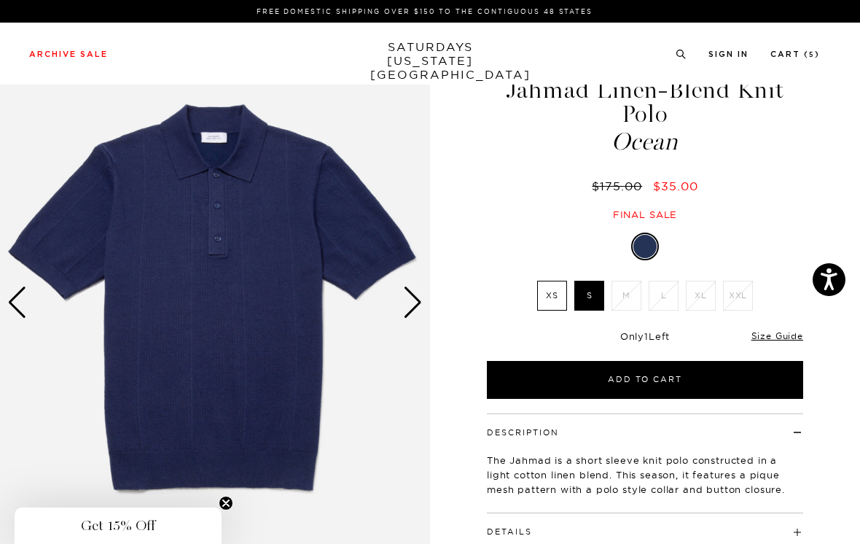
scroll to position [0, 0]
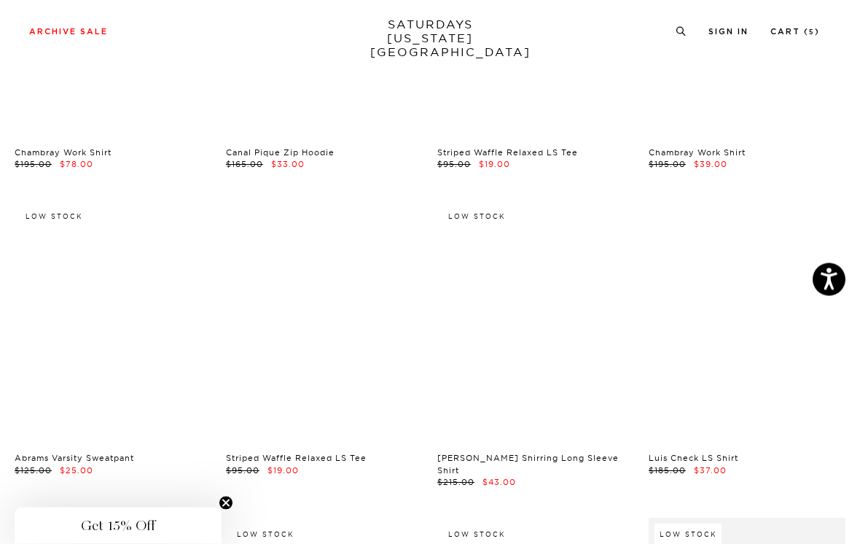
scroll to position [13494, 0]
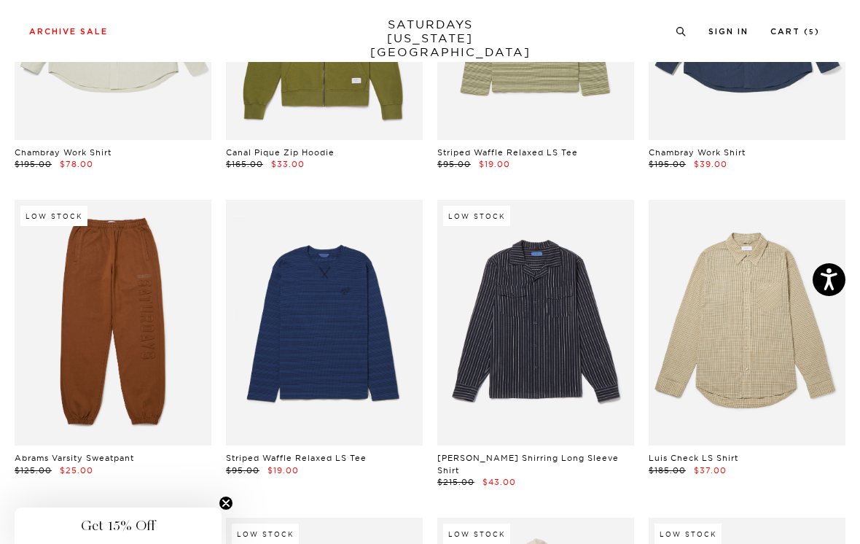
click at [599, 200] on link at bounding box center [535, 323] width 197 height 246
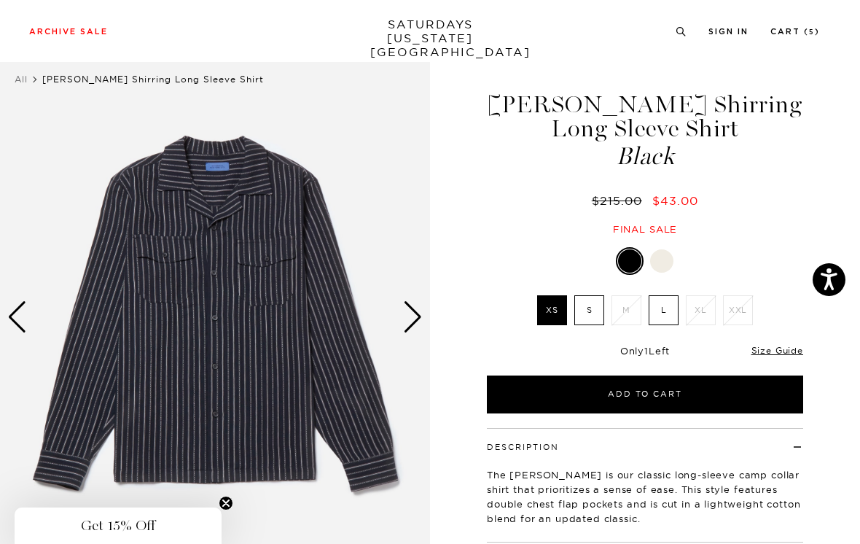
scroll to position [26, 0]
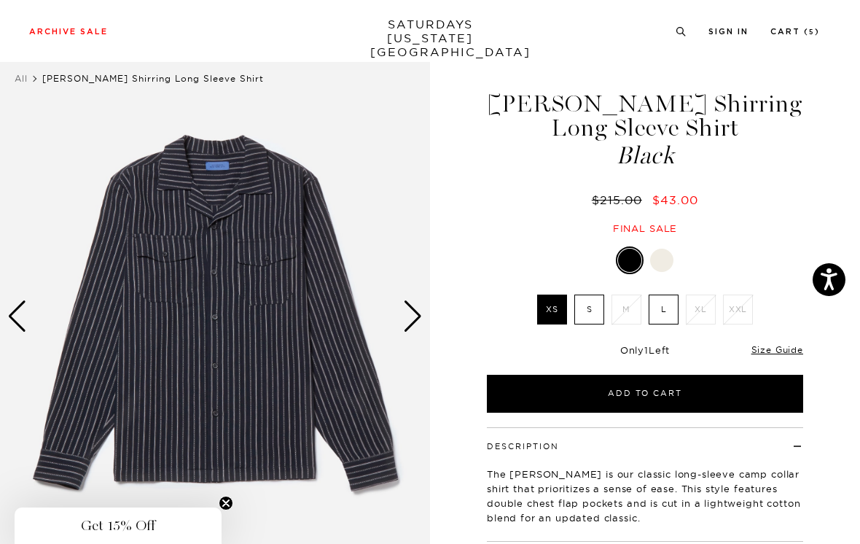
click at [406, 312] on div "Next slide" at bounding box center [413, 316] width 20 height 32
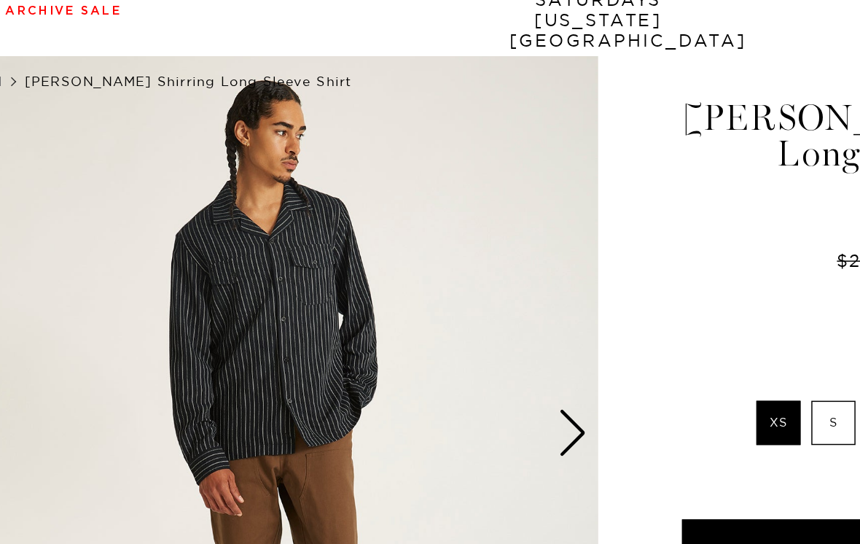
scroll to position [0, 0]
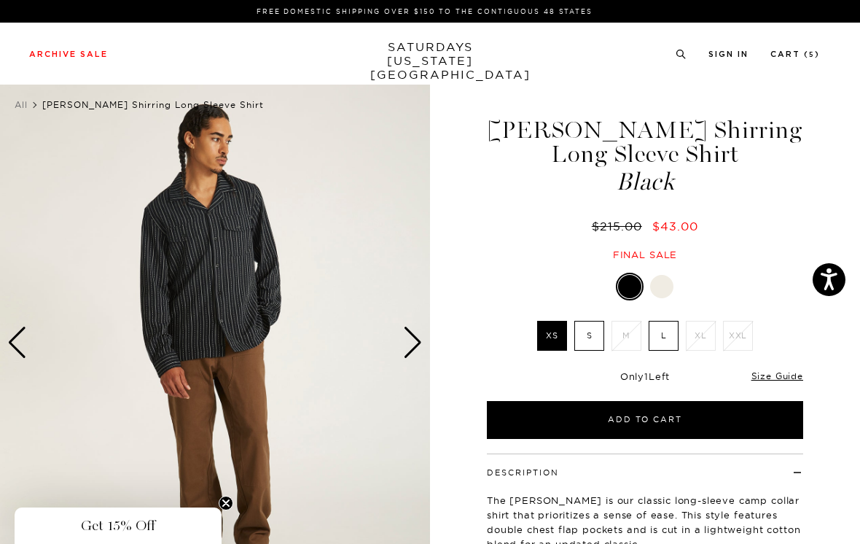
click at [415, 339] on div "Next slide" at bounding box center [413, 343] width 20 height 32
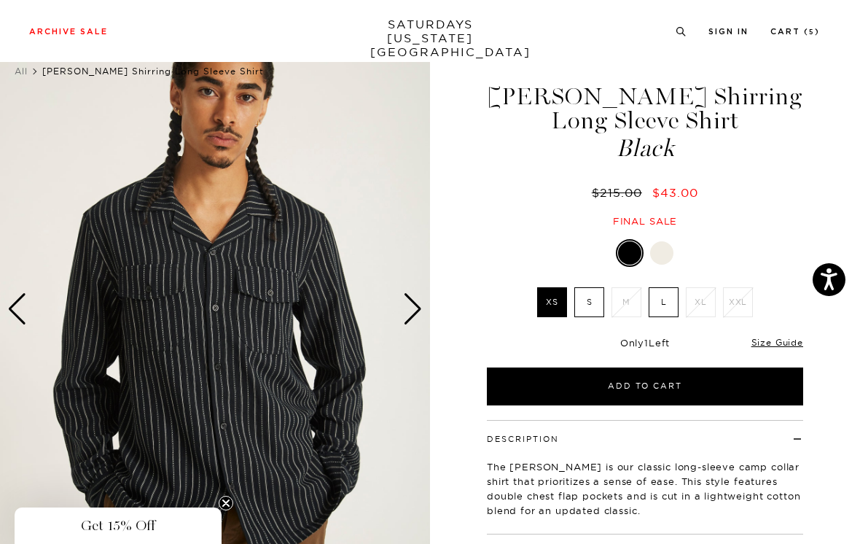
scroll to position [42, 0]
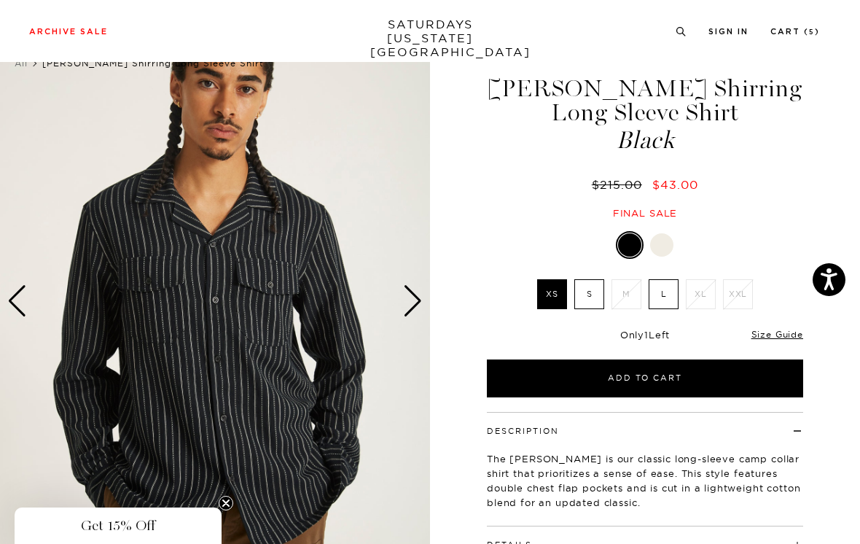
click at [420, 297] on div "Next slide" at bounding box center [413, 301] width 20 height 32
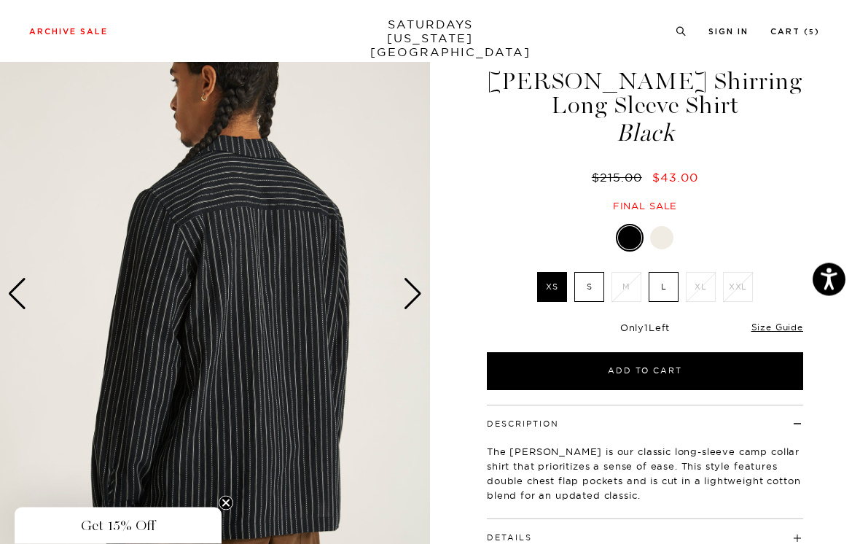
scroll to position [47, 0]
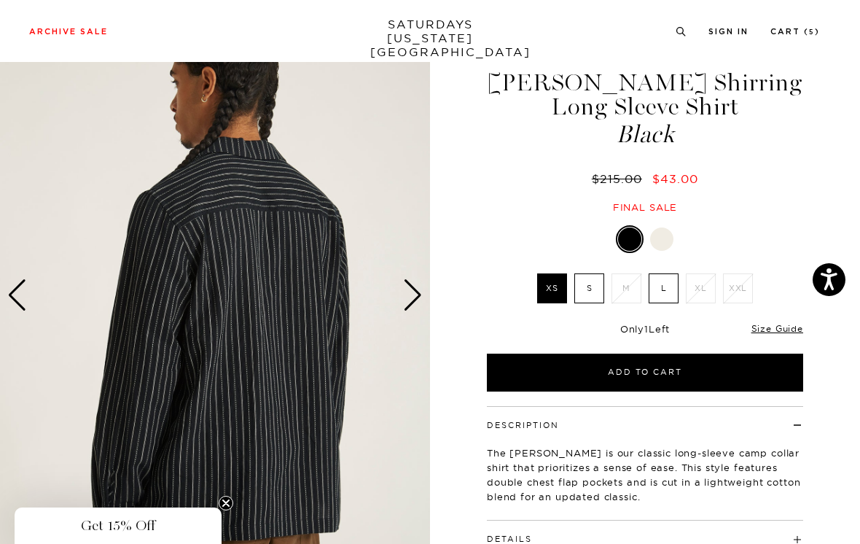
click at [413, 287] on div "Next slide" at bounding box center [413, 295] width 20 height 32
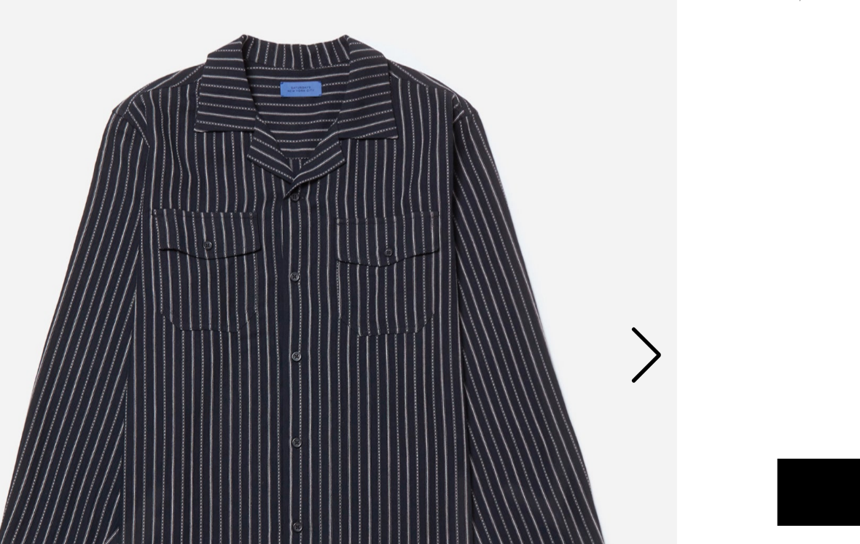
scroll to position [8, 0]
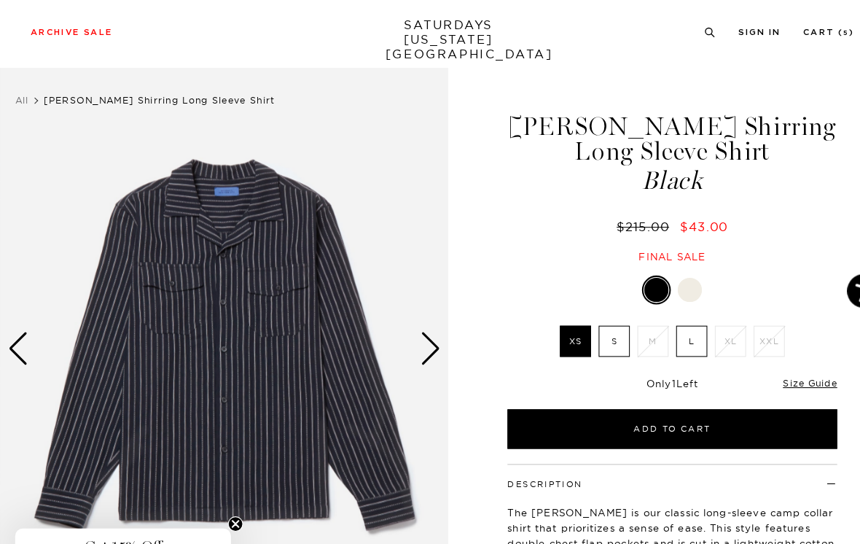
click at [418, 327] on div "Next slide" at bounding box center [413, 335] width 20 height 32
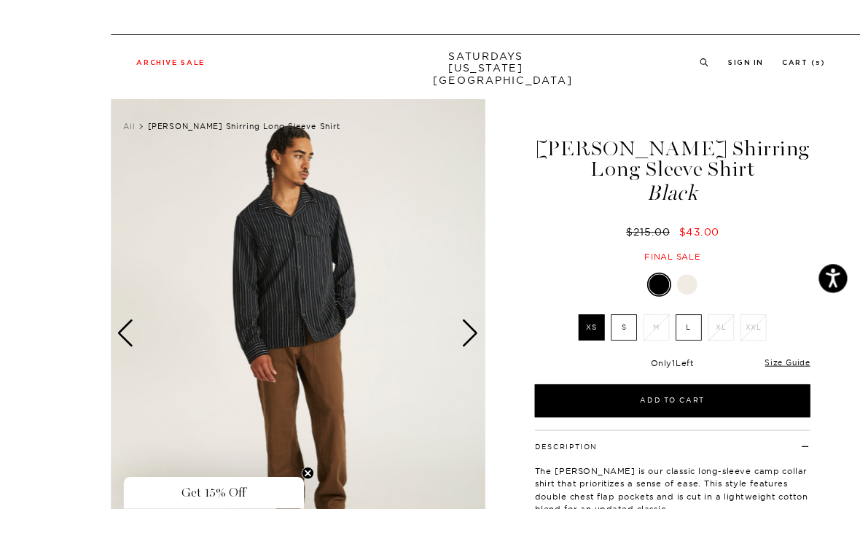
scroll to position [12, 0]
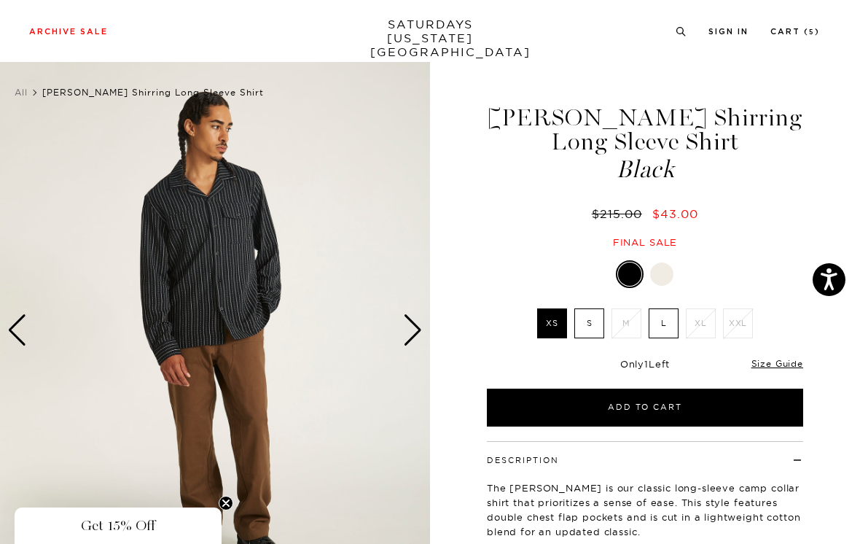
click at [664, 272] on div at bounding box center [661, 273] width 23 height 23
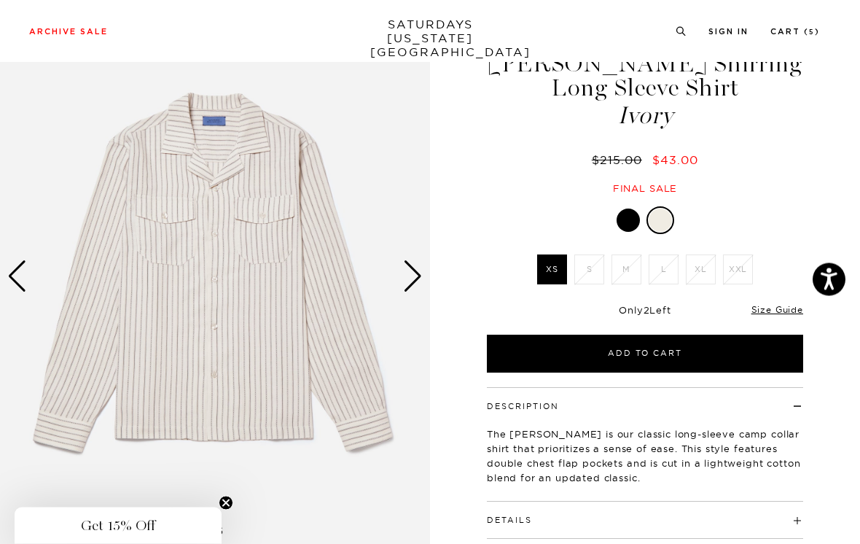
scroll to position [66, 0]
click at [773, 311] on link "Size Guide" at bounding box center [778, 309] width 52 height 11
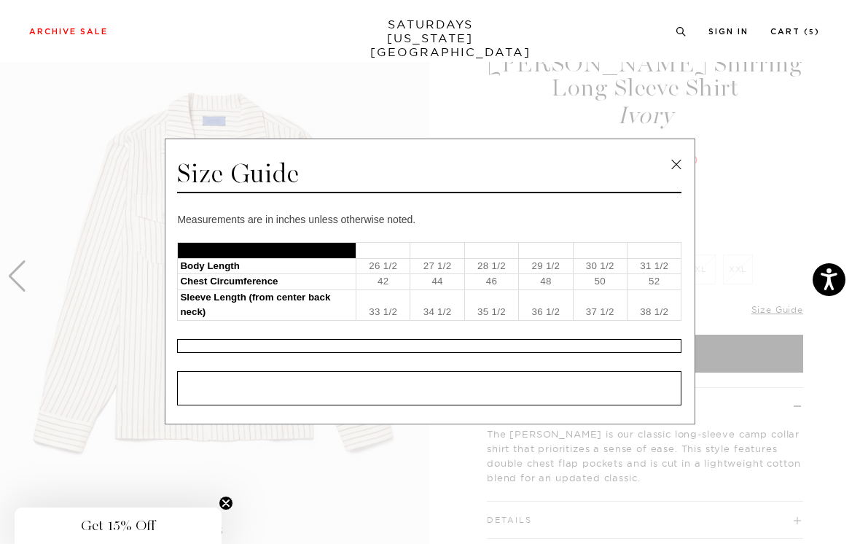
scroll to position [71, 0]
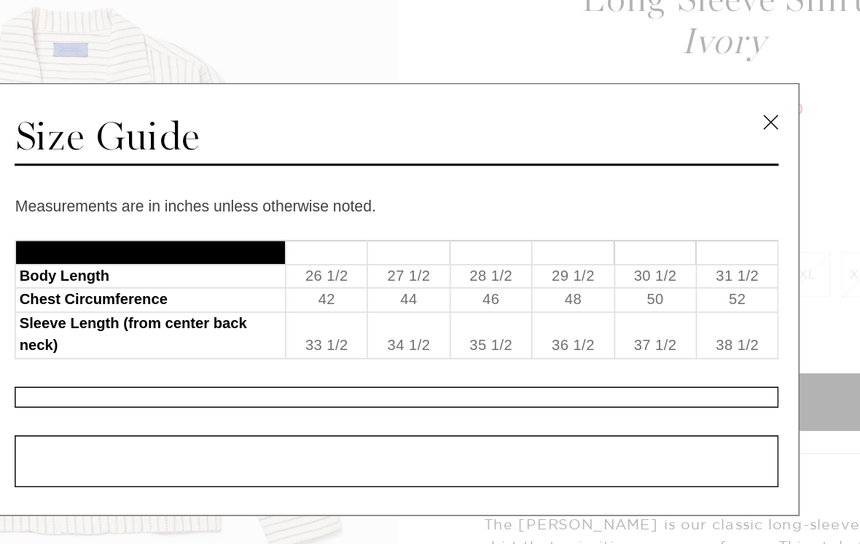
click at [666, 154] on link at bounding box center [677, 165] width 22 height 22
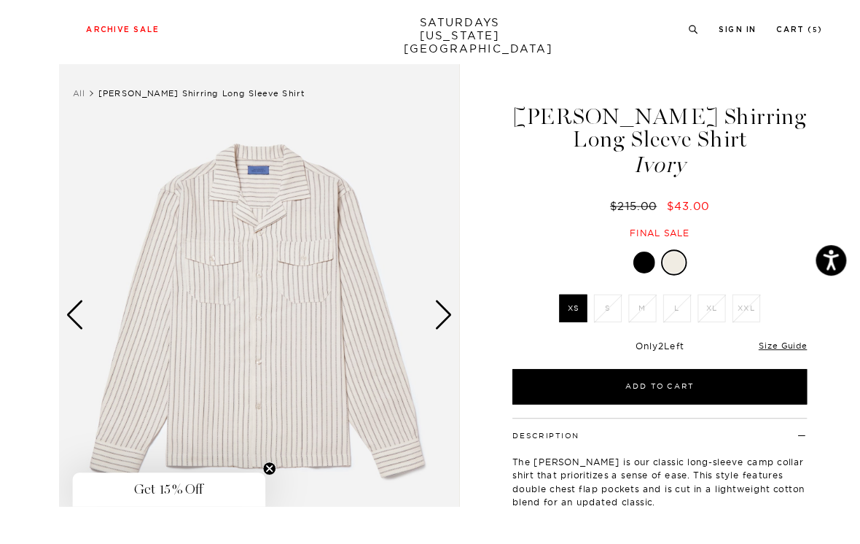
scroll to position [61, 0]
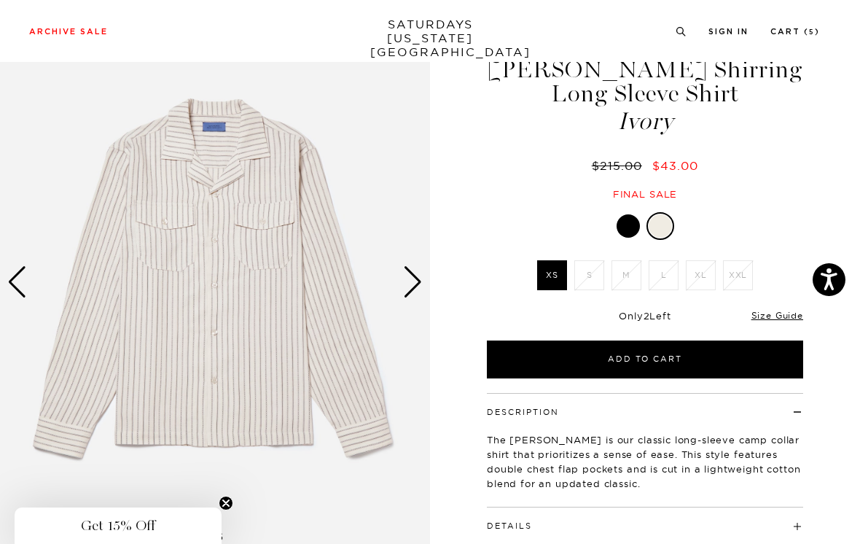
click at [418, 275] on div "Next slide" at bounding box center [413, 282] width 20 height 32
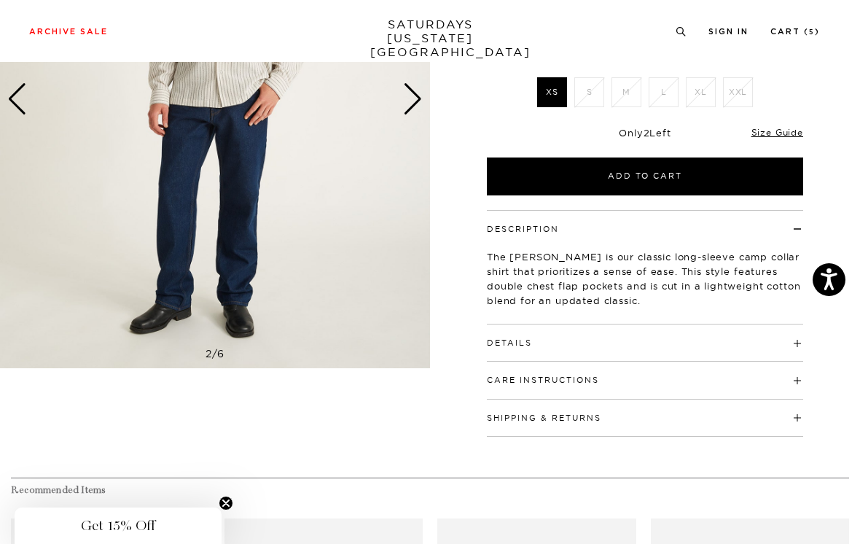
scroll to position [245, 0]
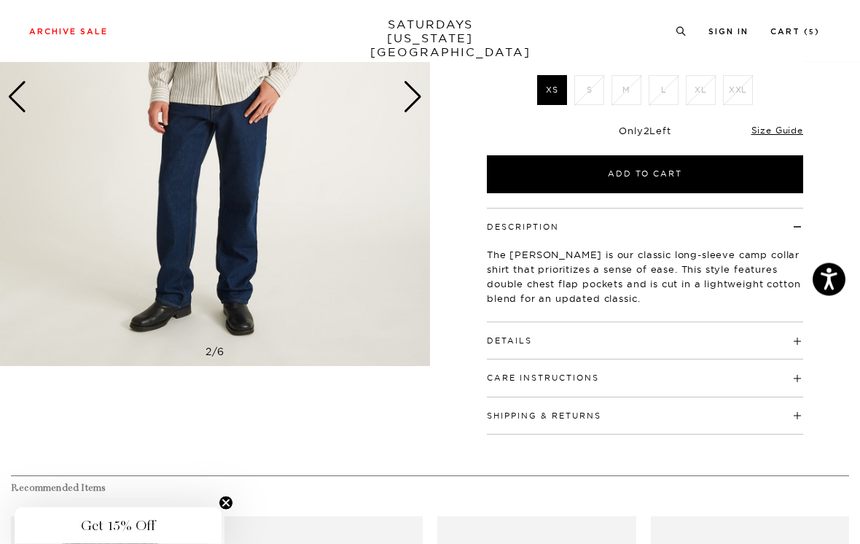
click at [608, 335] on h4 "Details" at bounding box center [645, 335] width 316 height 24
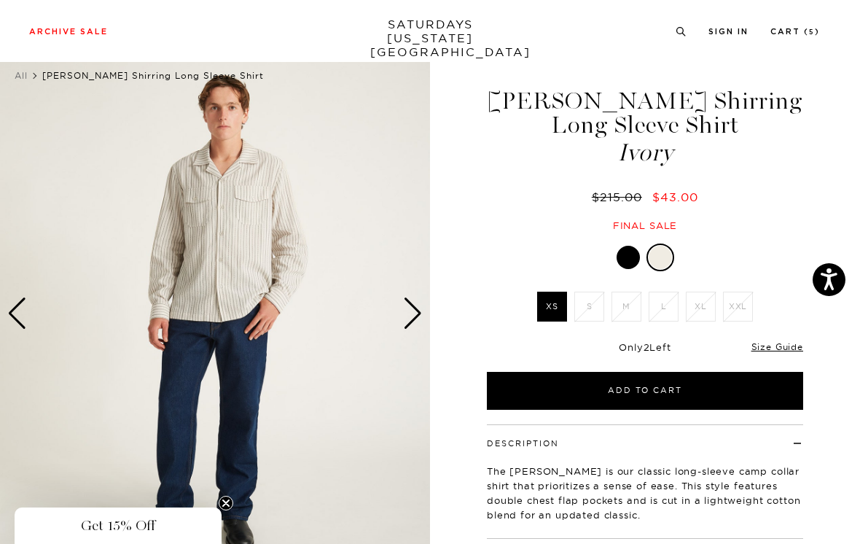
scroll to position [0, 0]
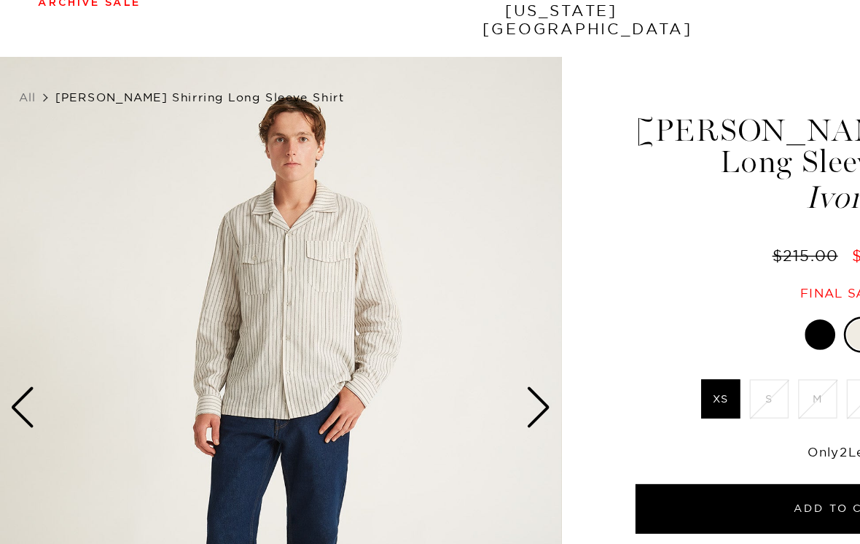
click at [413, 327] on div "Next slide" at bounding box center [413, 343] width 20 height 32
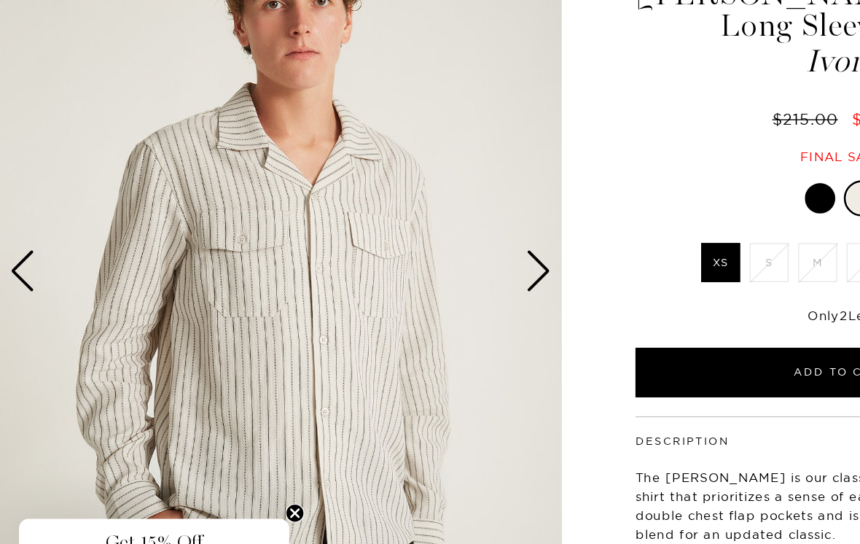
scroll to position [25, 0]
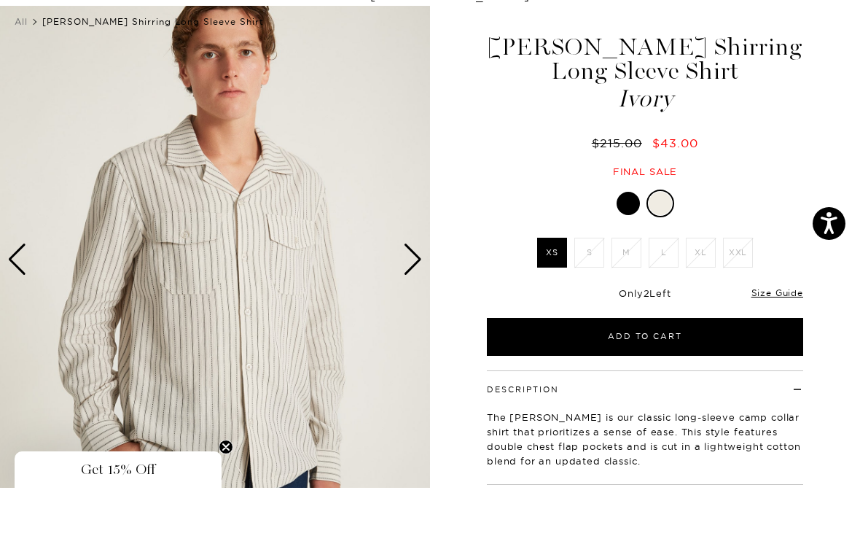
click at [420, 300] on div "Next slide" at bounding box center [413, 316] width 20 height 32
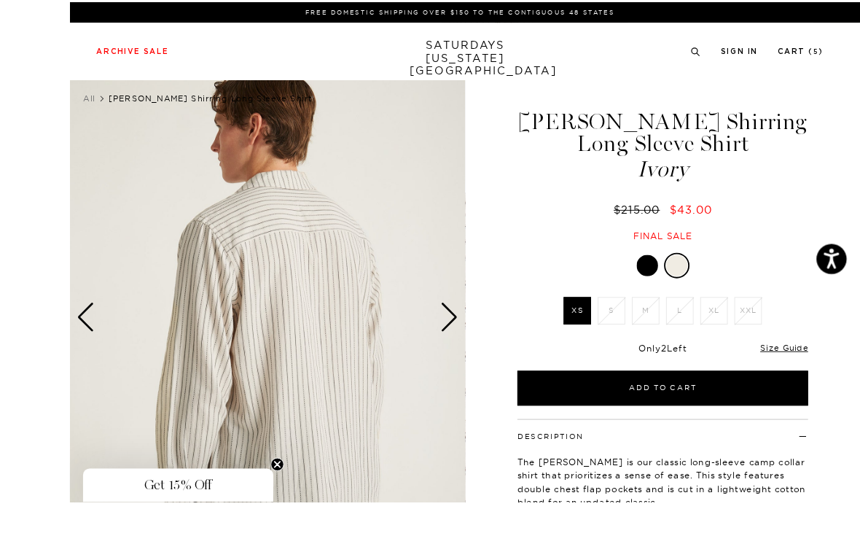
scroll to position [101, 0]
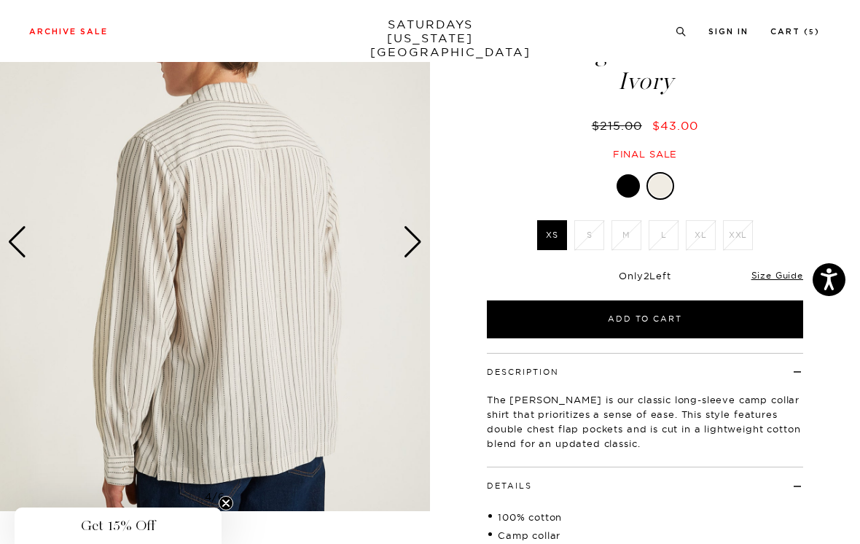
click at [413, 238] on div "Next slide" at bounding box center [413, 242] width 20 height 32
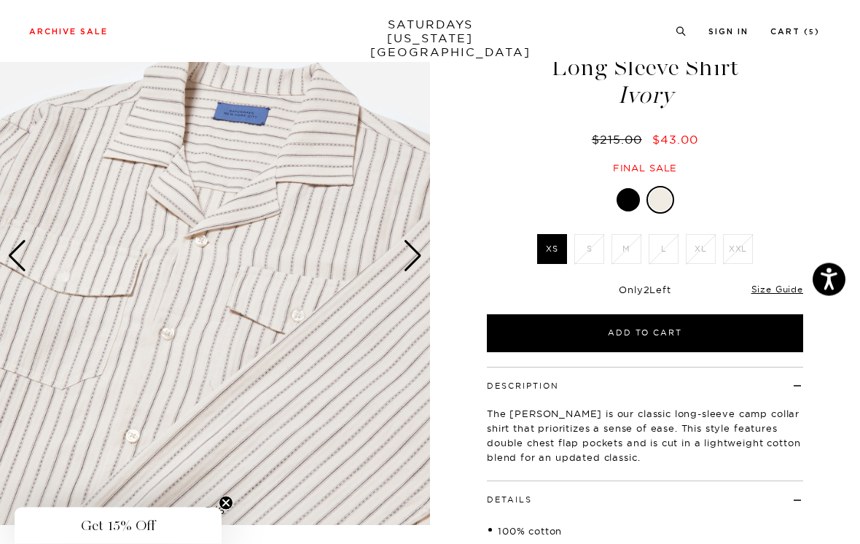
scroll to position [53, 0]
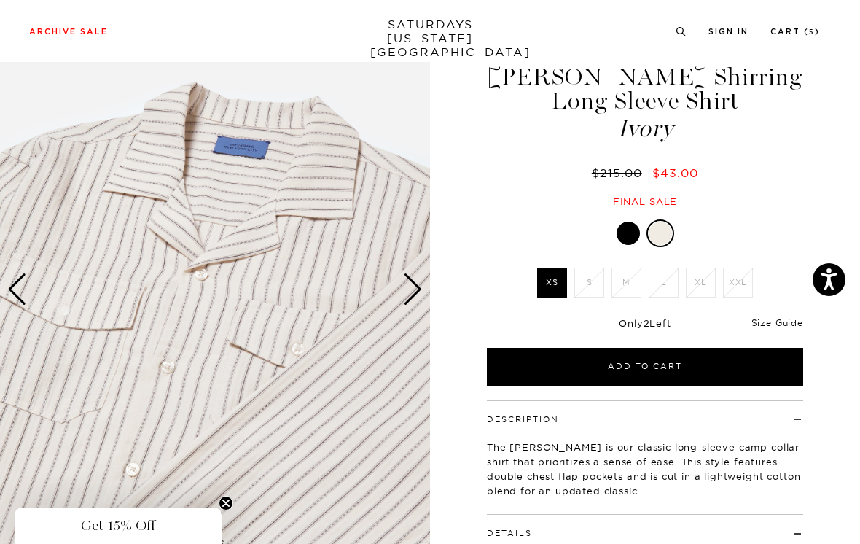
click at [413, 287] on div "Next slide" at bounding box center [413, 289] width 20 height 32
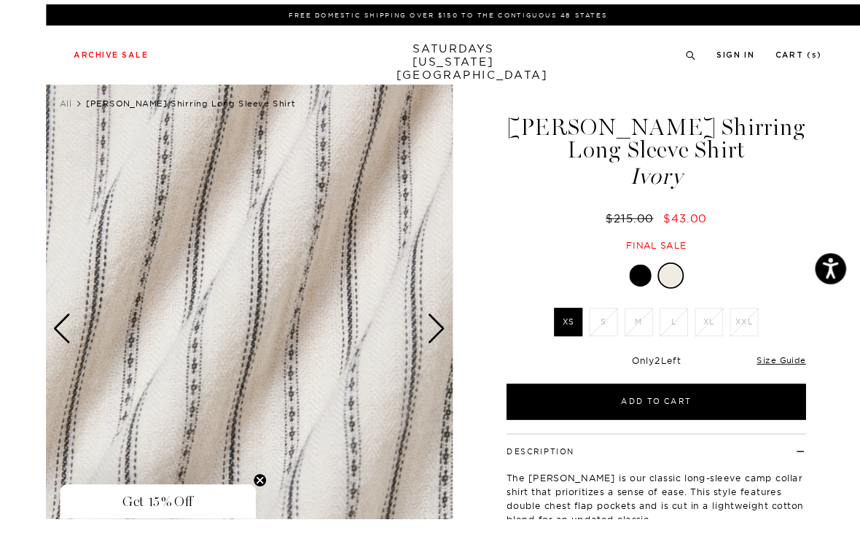
scroll to position [43, 0]
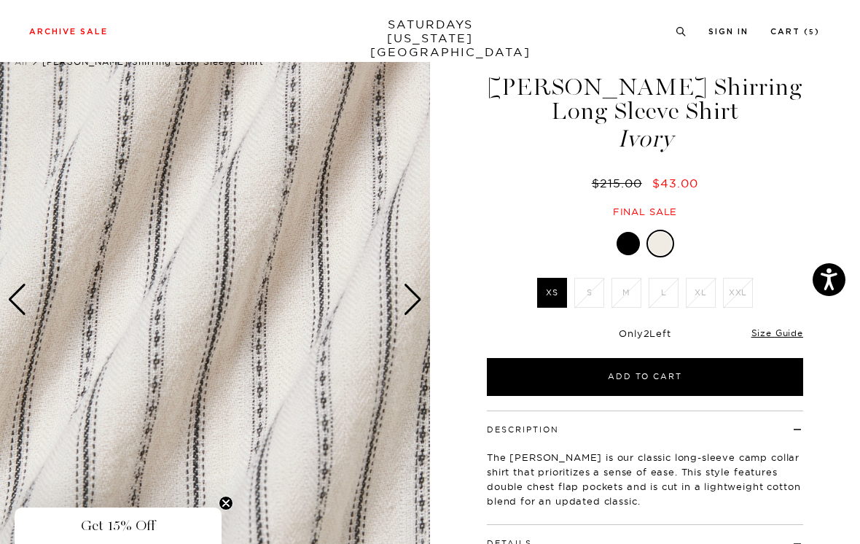
click at [408, 297] on div "Next slide" at bounding box center [413, 300] width 20 height 32
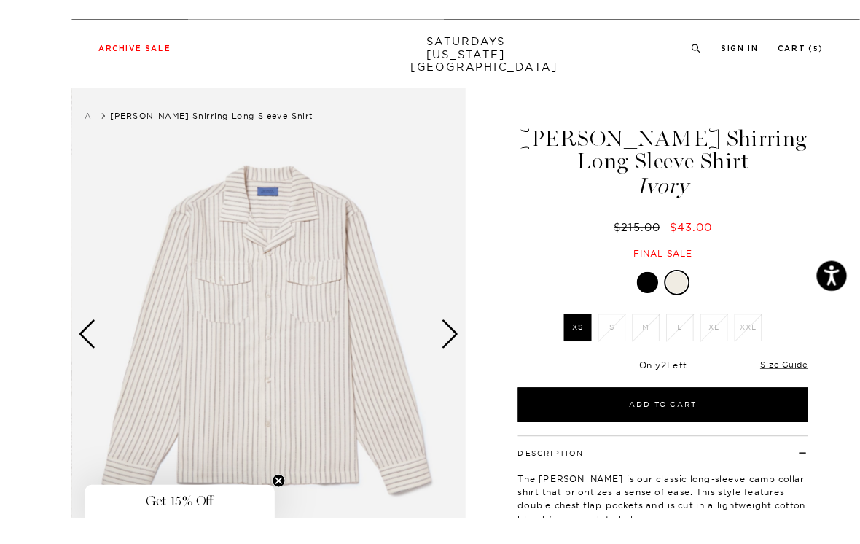
scroll to position [34, 0]
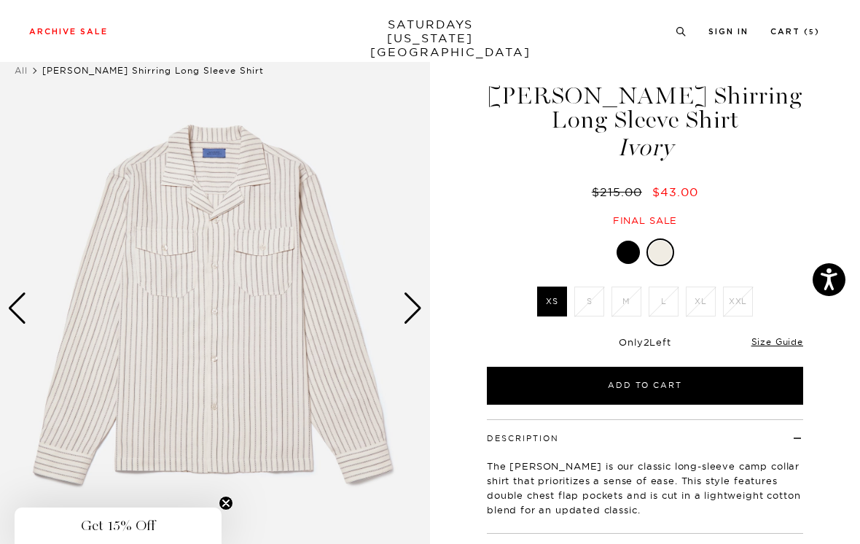
click at [627, 248] on div at bounding box center [628, 252] width 23 height 23
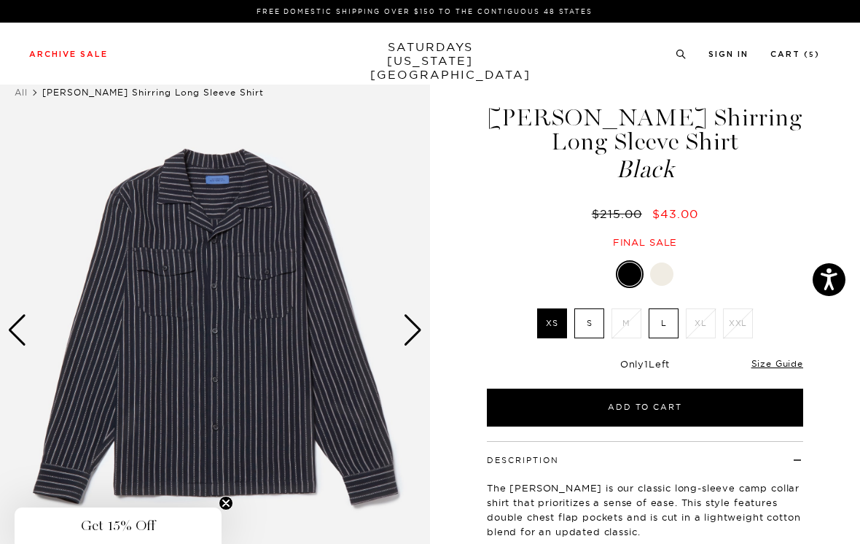
scroll to position [34, 0]
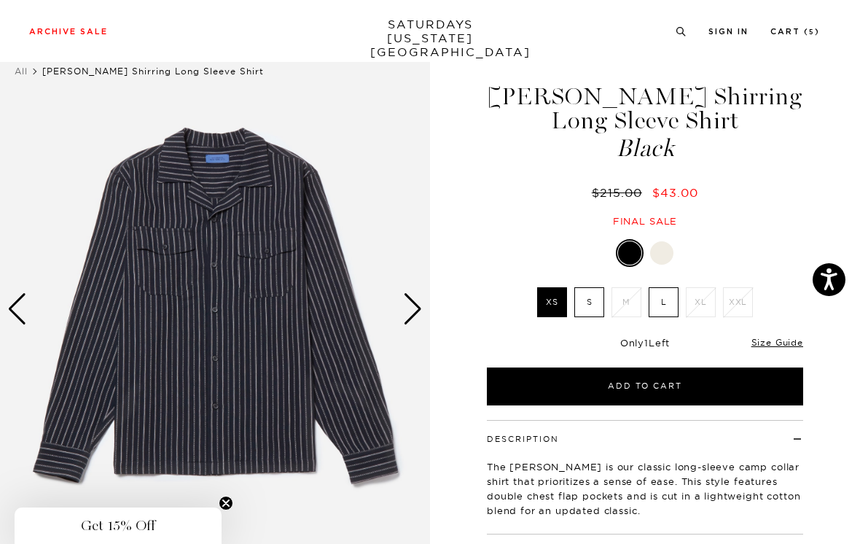
click at [664, 249] on div at bounding box center [661, 252] width 23 height 23
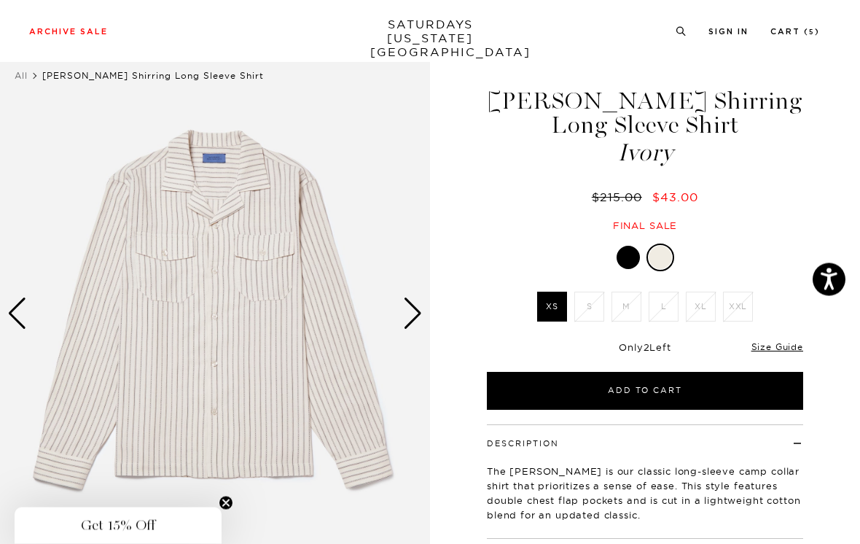
scroll to position [31, 0]
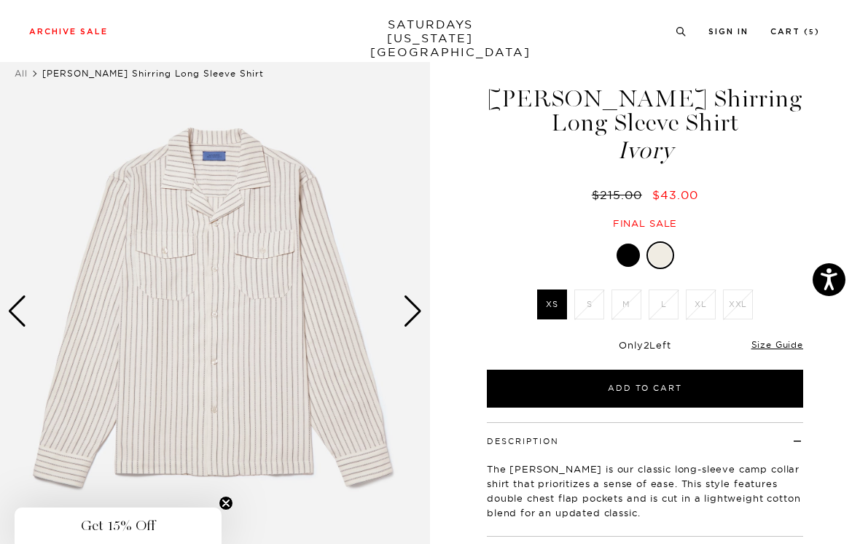
click at [630, 252] on div at bounding box center [628, 255] width 23 height 23
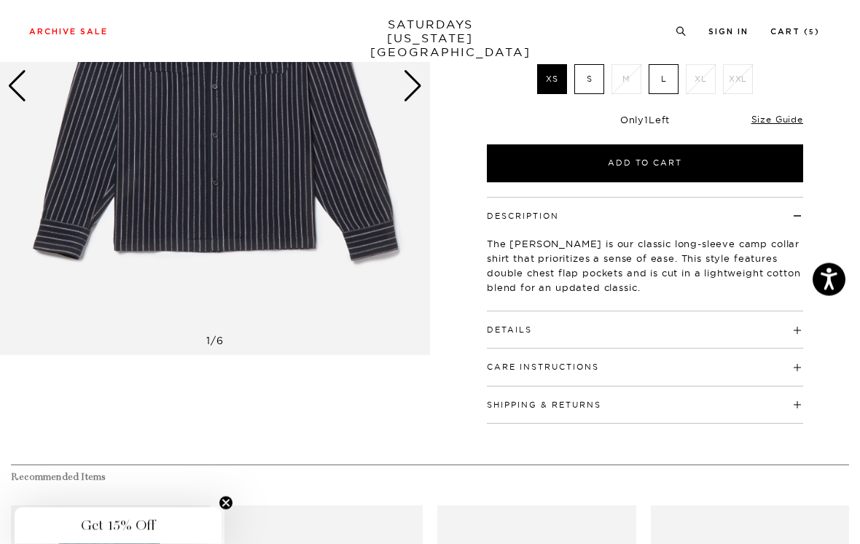
scroll to position [257, 0]
click at [779, 114] on link "Size Guide" at bounding box center [778, 119] width 52 height 11
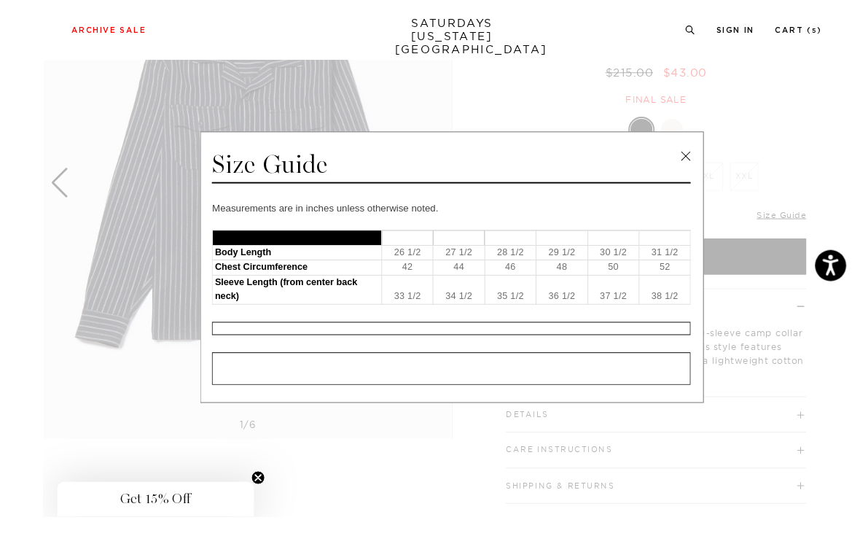
scroll to position [198, 0]
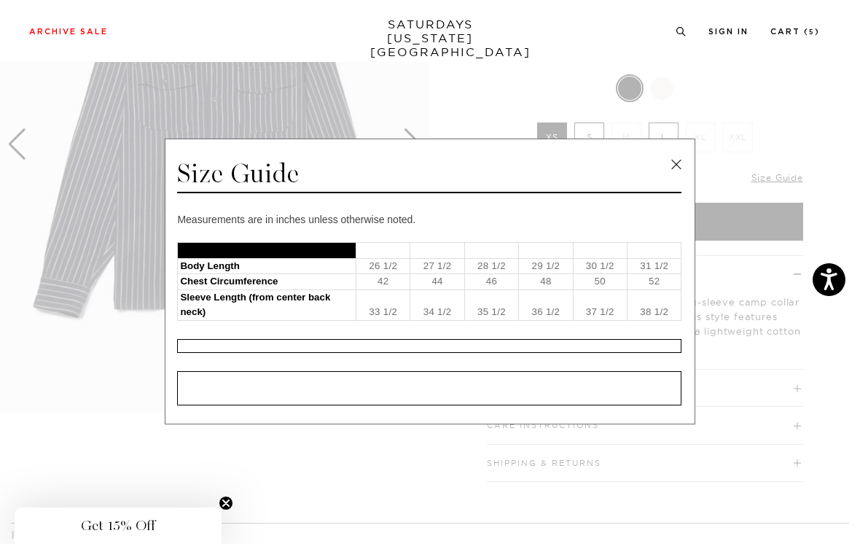
click at [679, 173] on link at bounding box center [677, 165] width 22 height 22
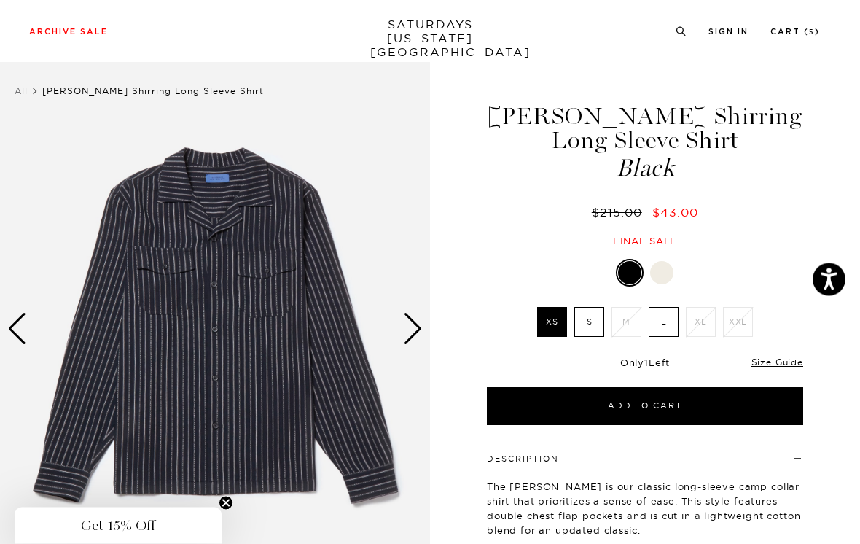
scroll to position [14, 0]
click at [590, 321] on label "S" at bounding box center [590, 322] width 30 height 30
click at [0, 0] on input "S" at bounding box center [0, 0] width 0 height 0
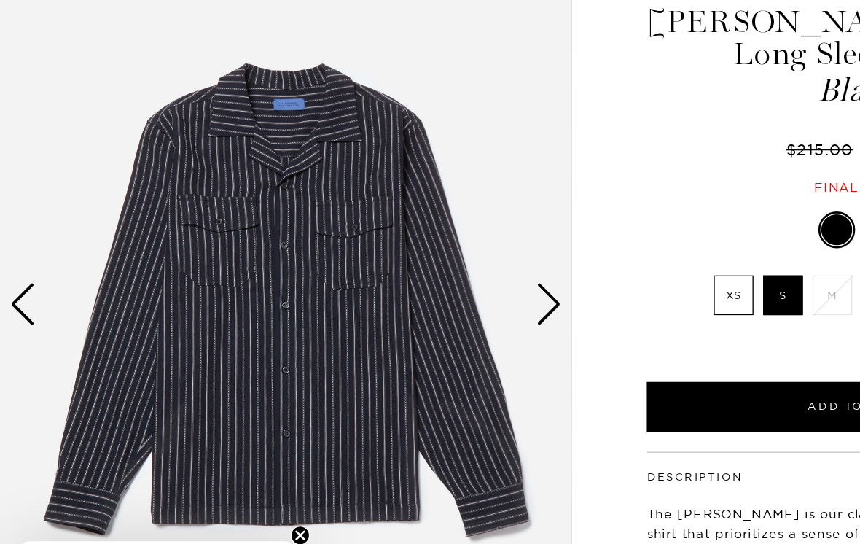
click at [416, 314] on div "Next slide" at bounding box center [413, 330] width 20 height 32
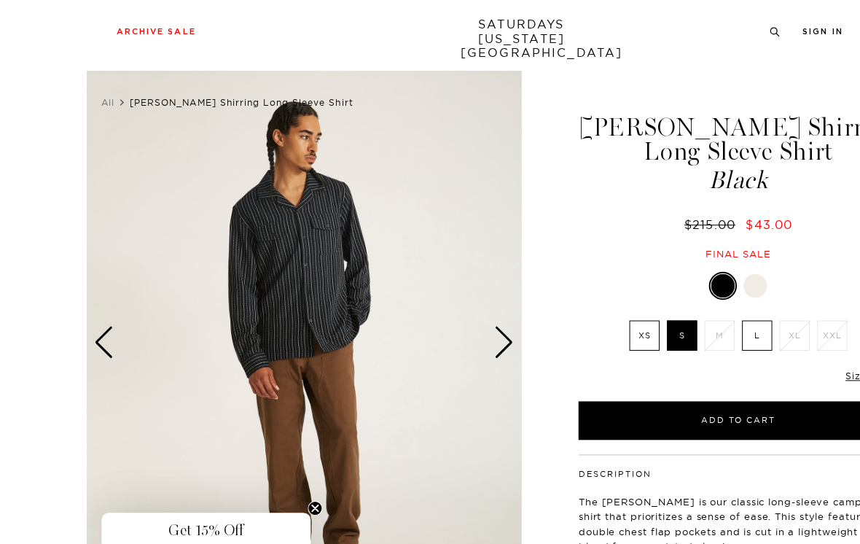
scroll to position [1, 0]
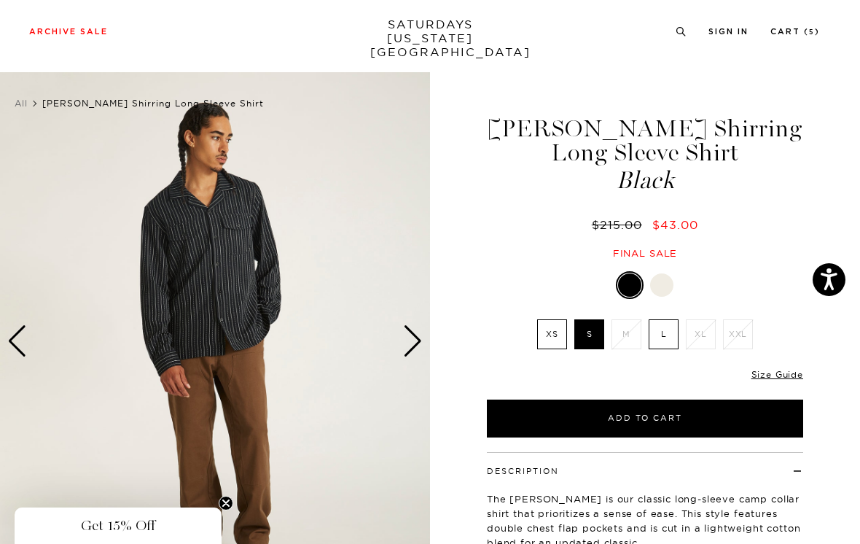
click at [414, 337] on div "Next slide" at bounding box center [413, 341] width 20 height 32
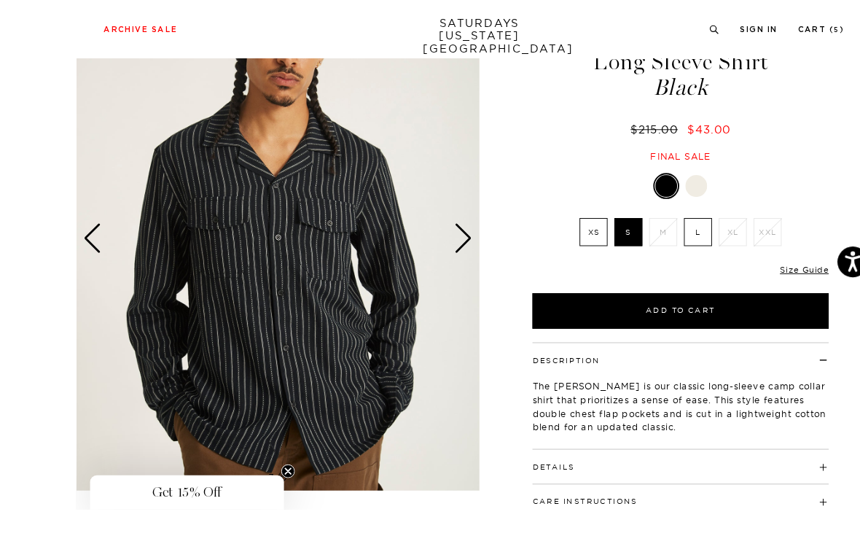
scroll to position [55, 0]
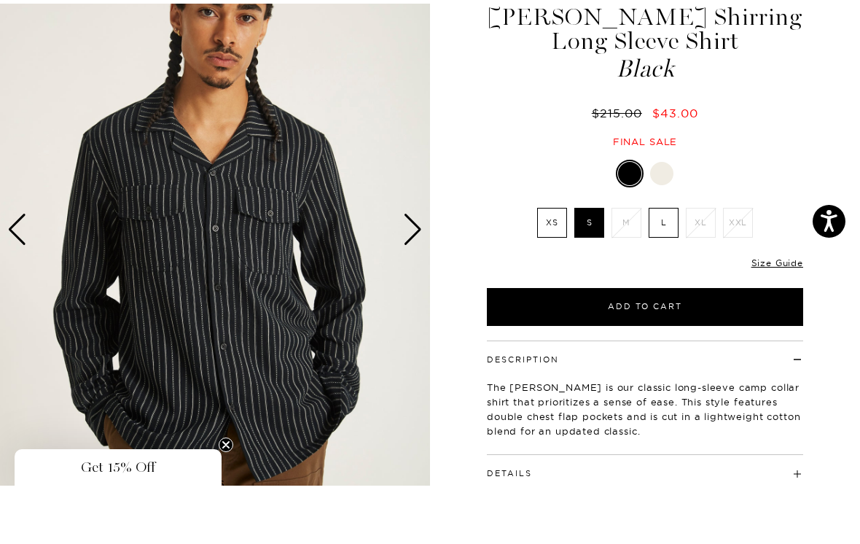
click at [420, 272] on div "Next slide" at bounding box center [413, 288] width 20 height 32
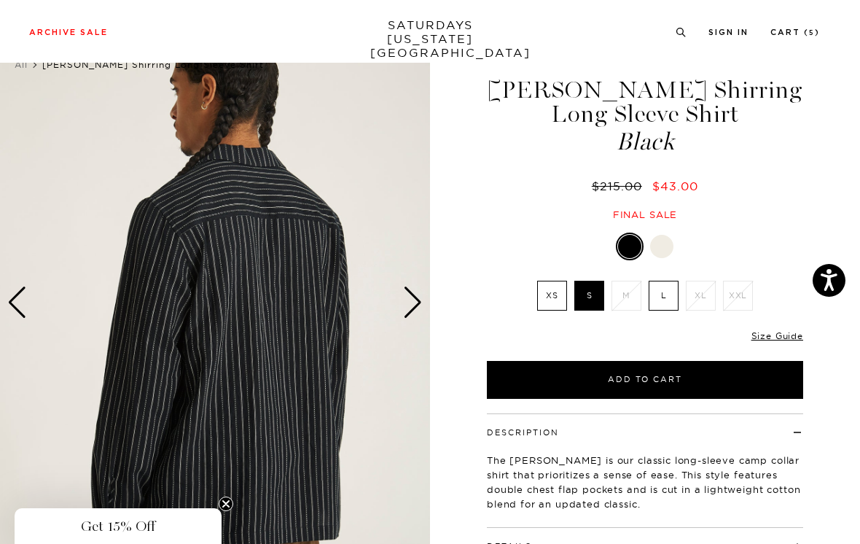
click at [414, 300] on div "Next slide" at bounding box center [413, 302] width 20 height 32
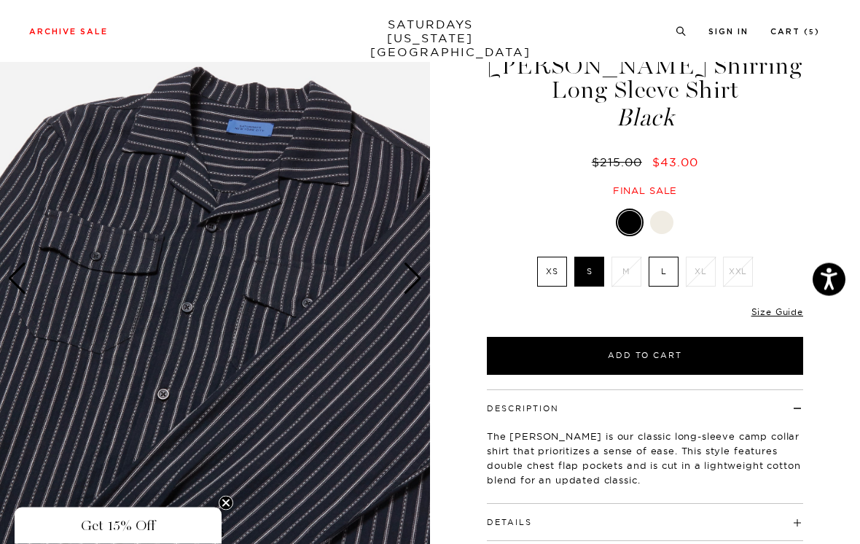
scroll to position [64, 0]
click at [422, 272] on div "Next slide" at bounding box center [413, 278] width 20 height 32
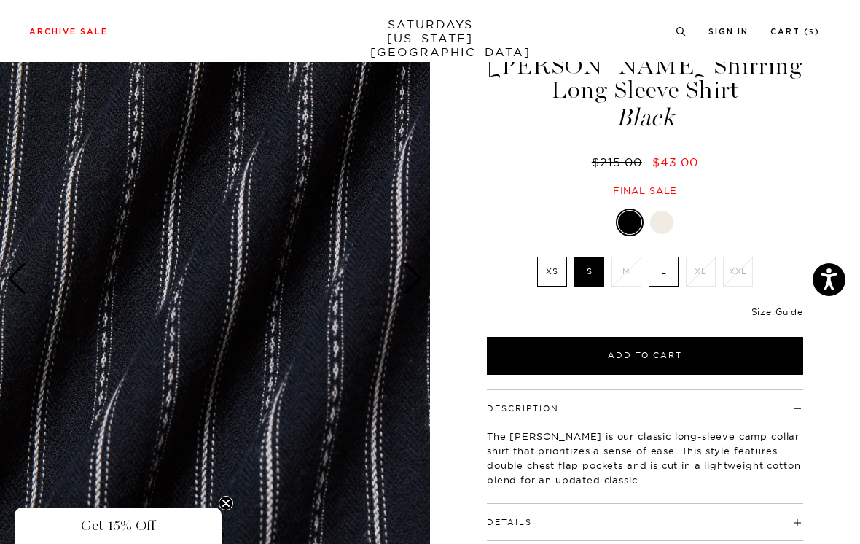
click at [413, 262] on div "Next slide" at bounding box center [413, 278] width 20 height 32
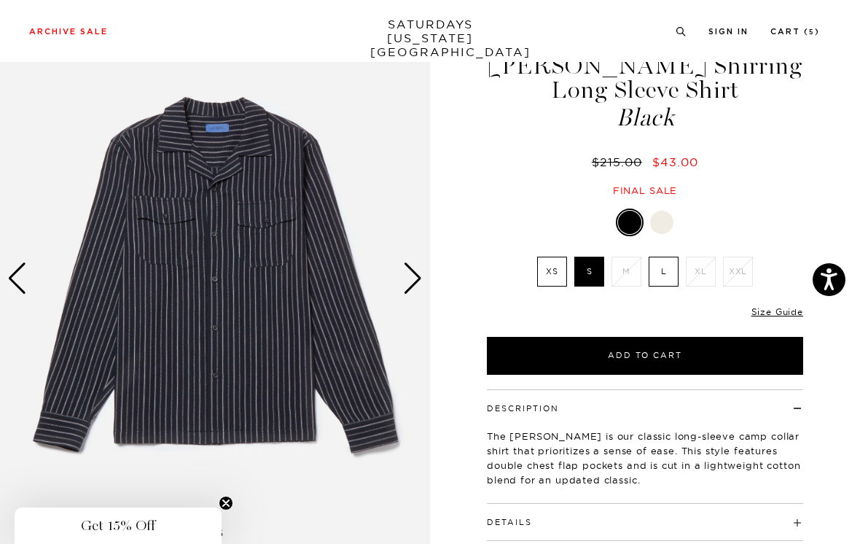
scroll to position [76, 0]
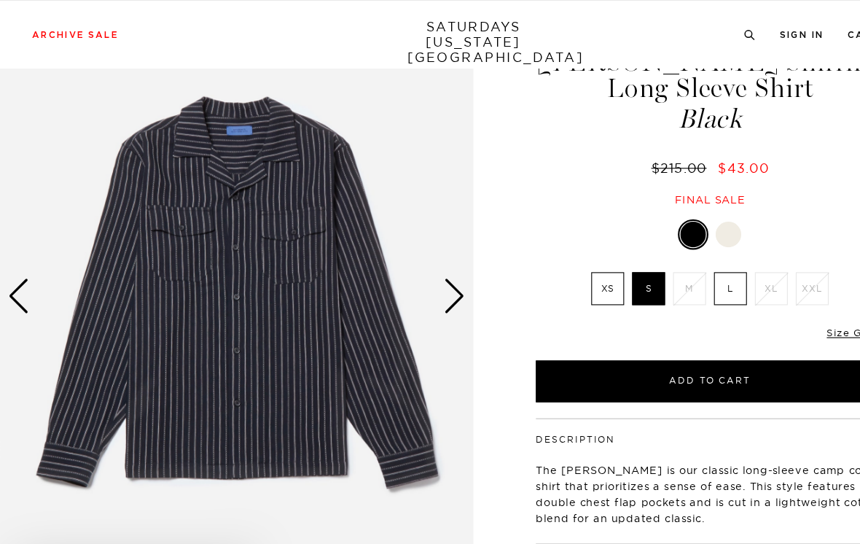
click at [405, 261] on div "Next slide" at bounding box center [413, 269] width 20 height 32
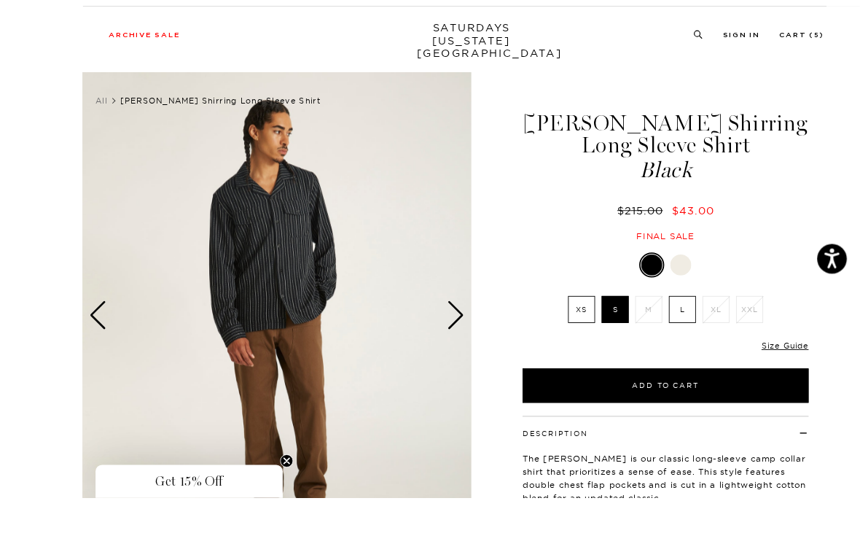
scroll to position [51, 0]
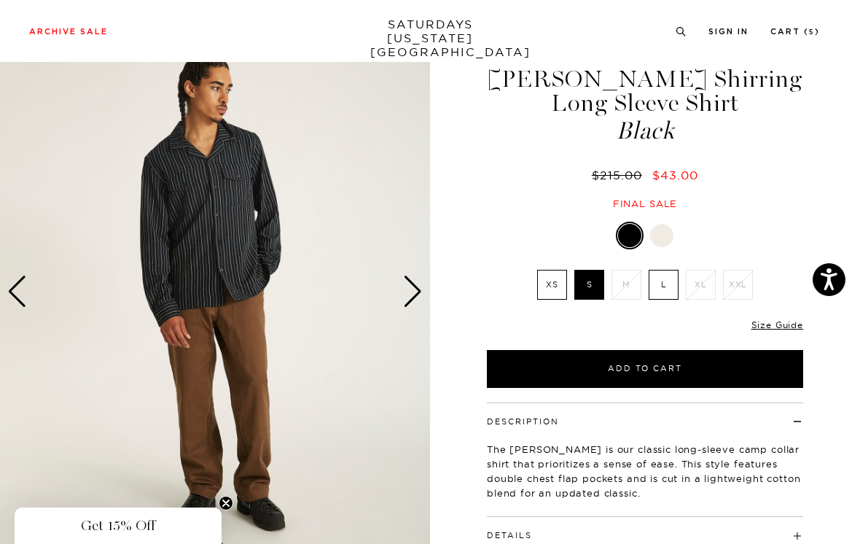
click at [666, 233] on div at bounding box center [661, 235] width 23 height 23
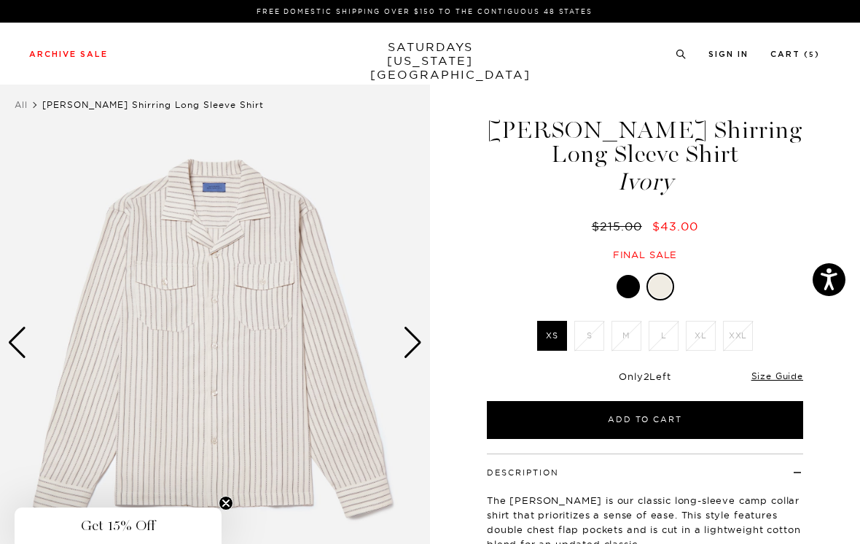
click at [413, 341] on div "Next slide" at bounding box center [413, 343] width 20 height 32
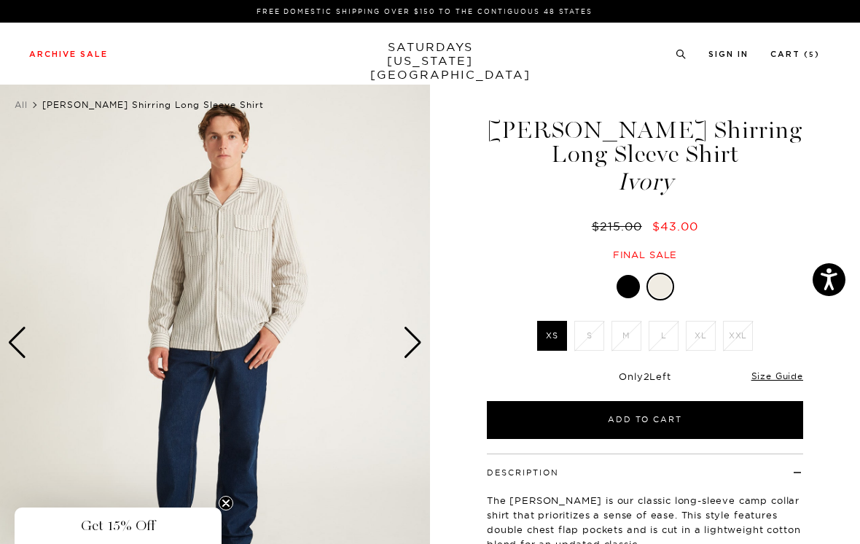
click at [418, 344] on div "Next slide" at bounding box center [413, 343] width 20 height 32
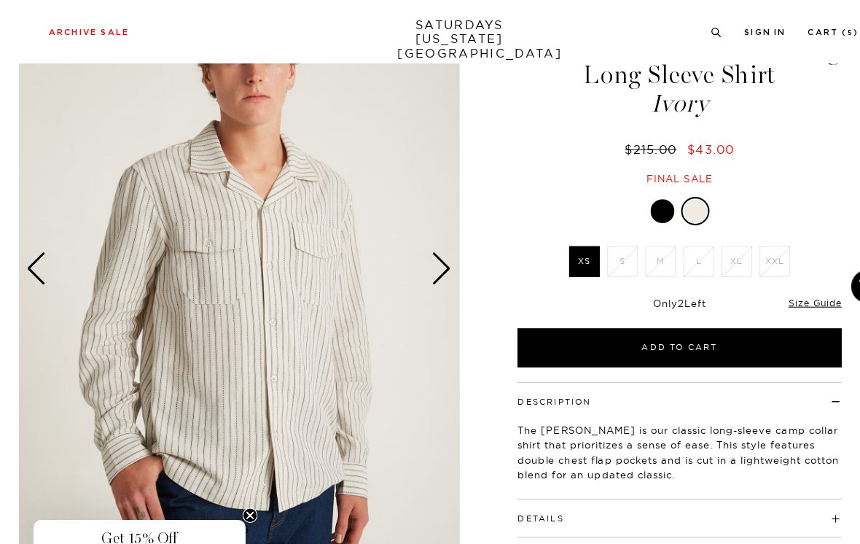
scroll to position [73, 0]
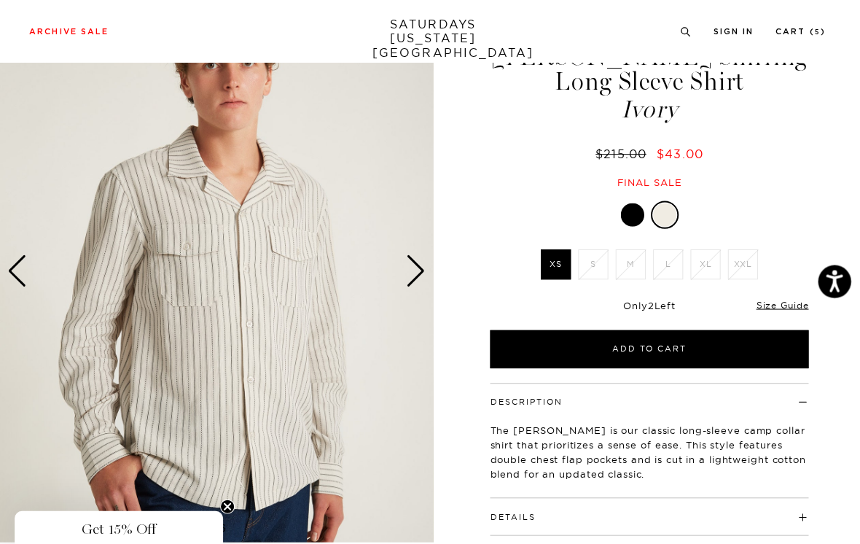
click at [422, 257] on div "Next slide" at bounding box center [413, 270] width 20 height 32
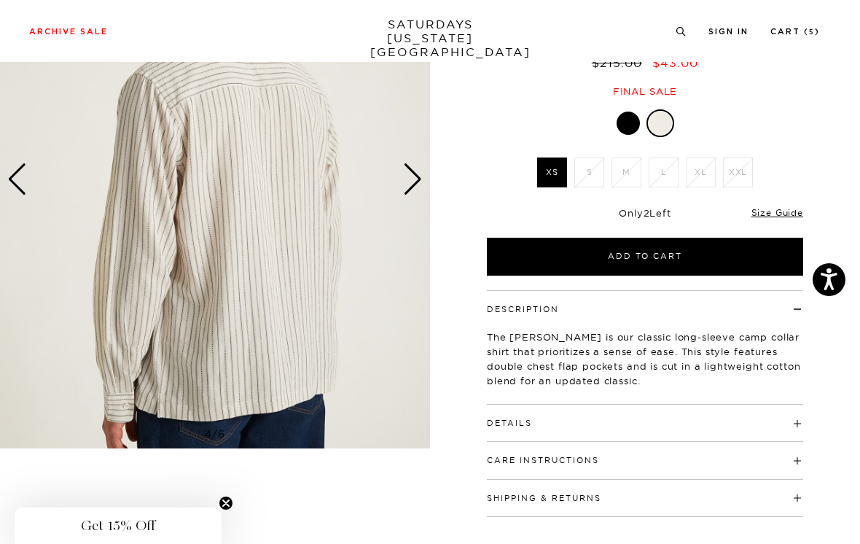
scroll to position [85, 0]
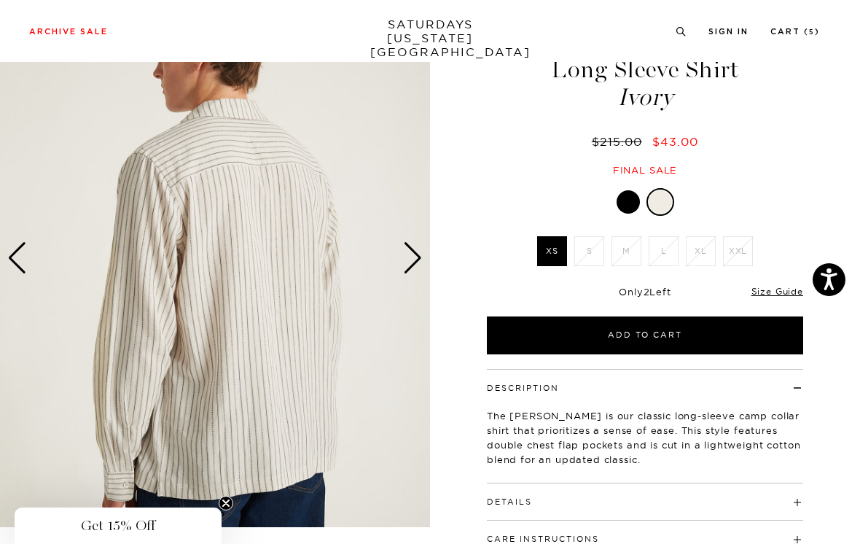
click at [416, 250] on div "Next slide" at bounding box center [413, 258] width 20 height 32
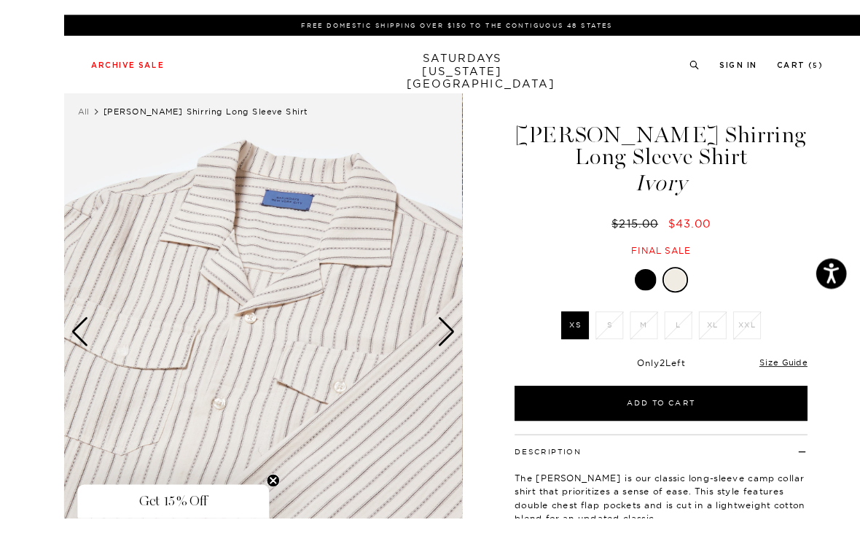
scroll to position [49, 0]
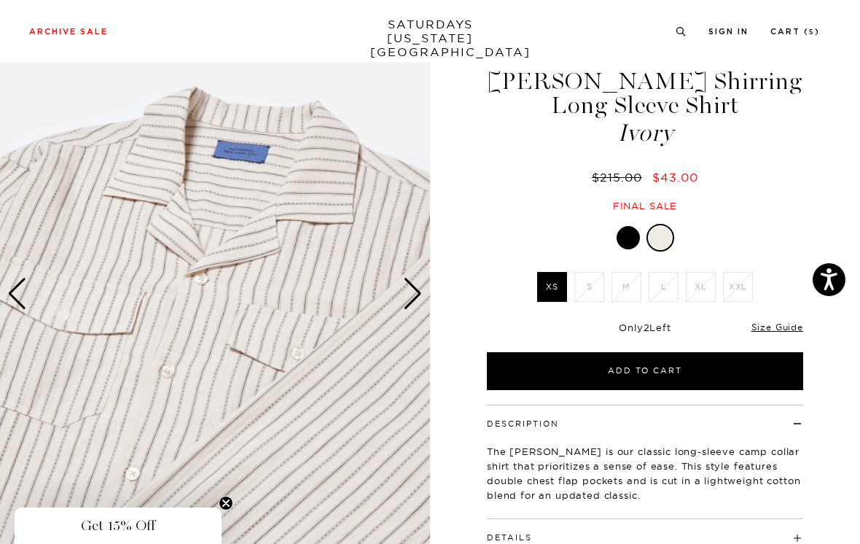
click at [419, 291] on div "Next slide" at bounding box center [413, 294] width 20 height 32
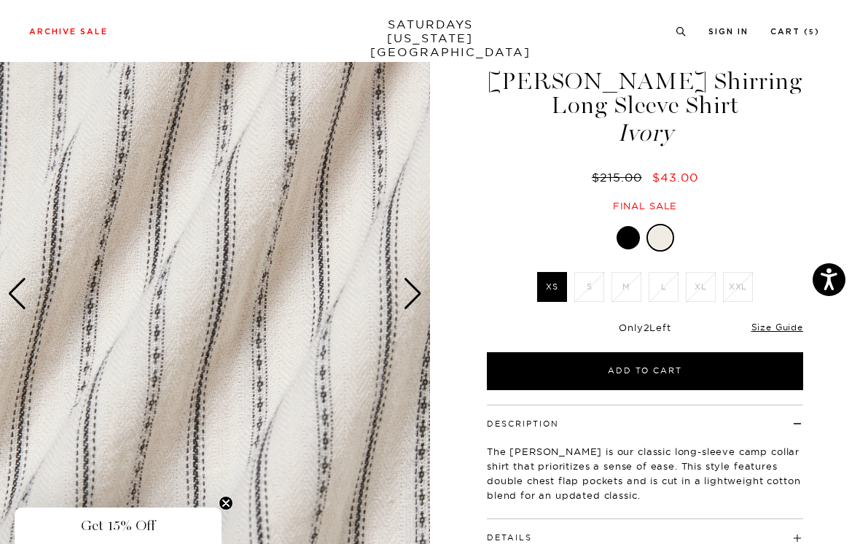
click at [418, 289] on div "Next slide" at bounding box center [413, 294] width 20 height 32
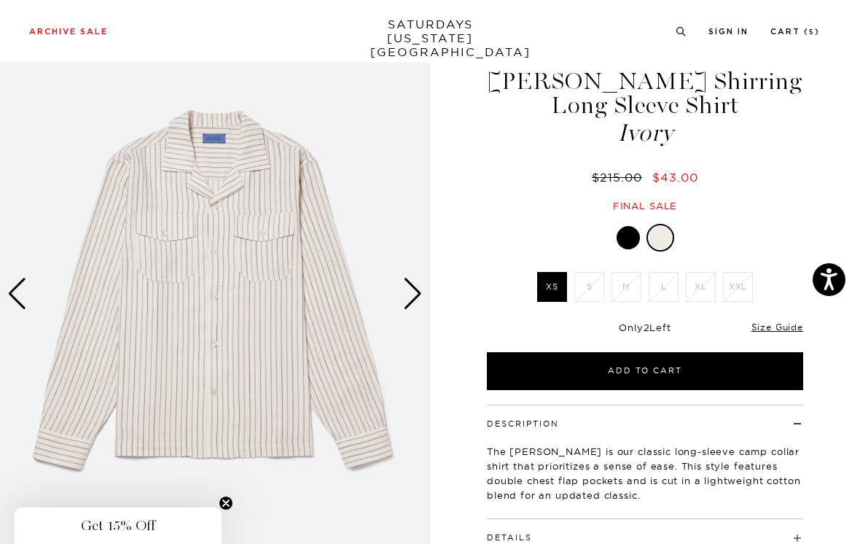
click at [418, 280] on div "Next slide" at bounding box center [413, 294] width 20 height 32
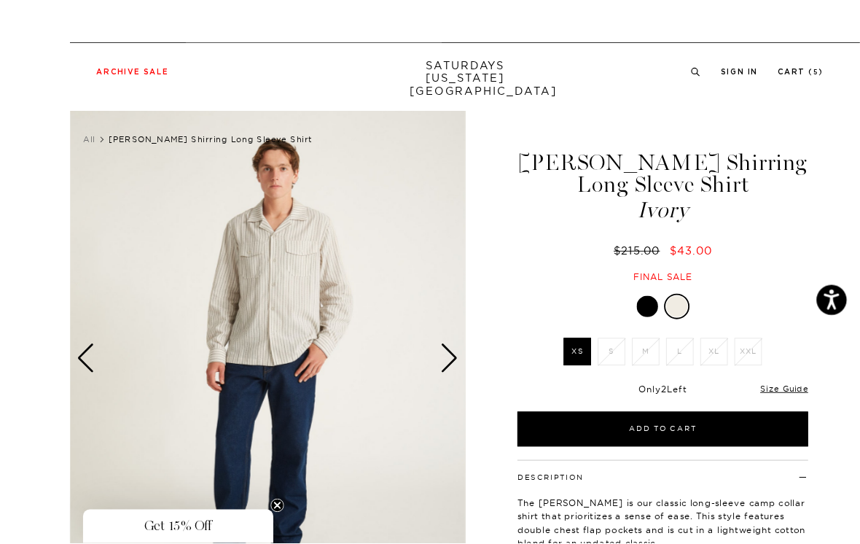
scroll to position [3, 0]
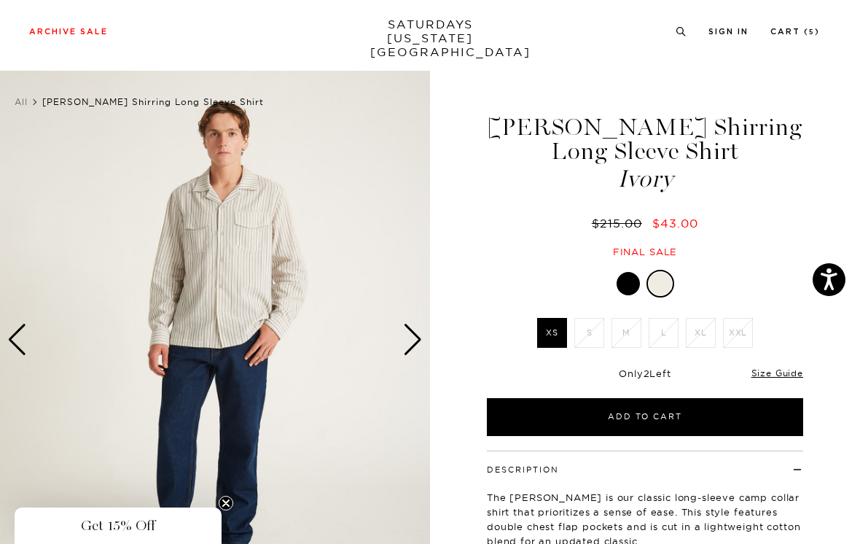
click at [414, 341] on div "Next slide" at bounding box center [413, 340] width 20 height 32
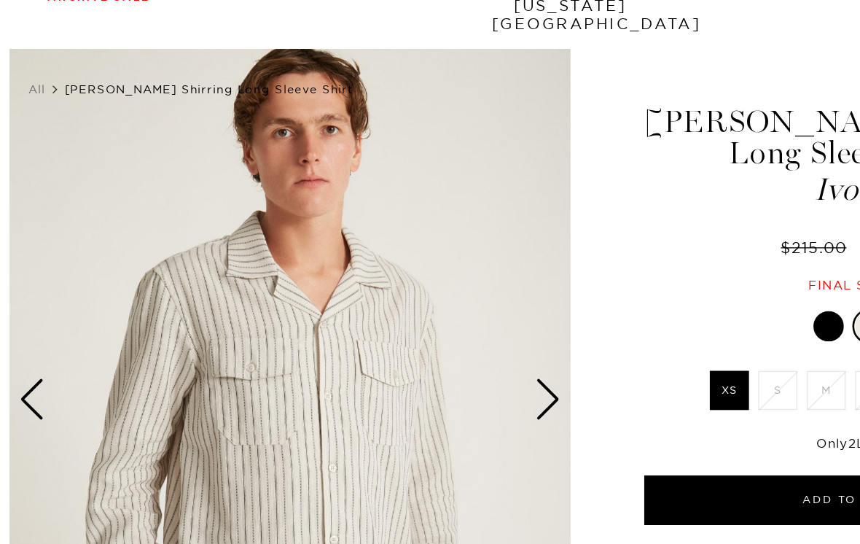
scroll to position [0, 0]
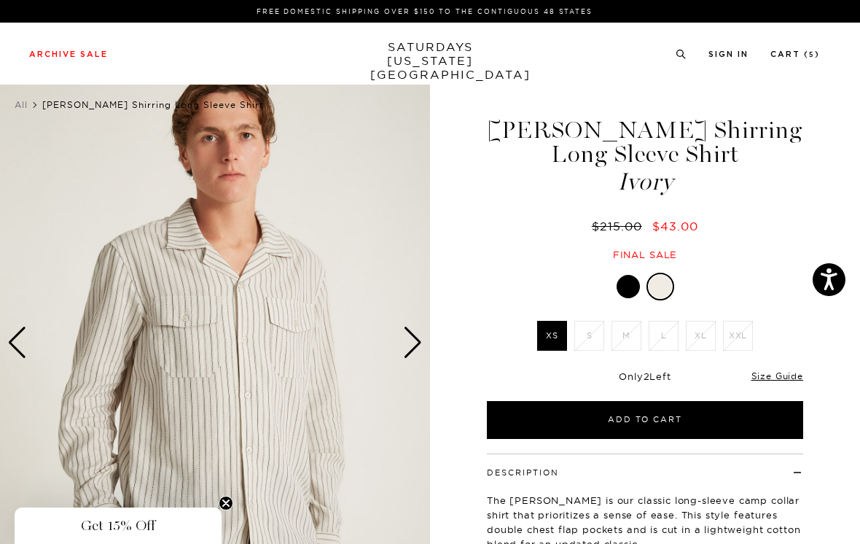
click at [416, 342] on div "Next slide" at bounding box center [413, 343] width 20 height 32
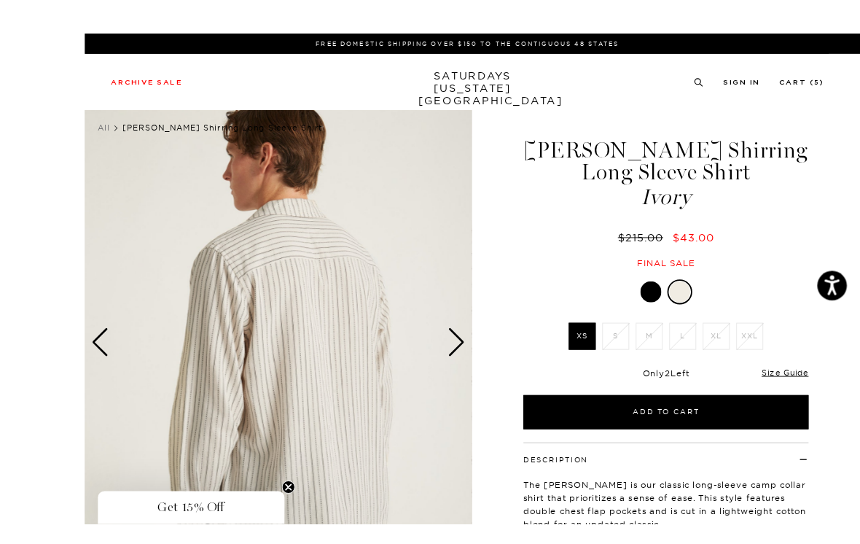
scroll to position [34, 0]
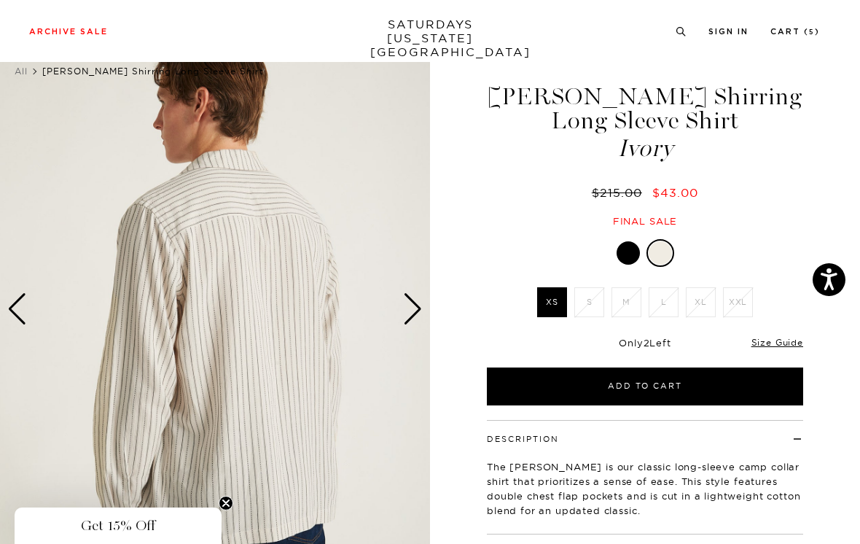
click at [419, 308] on div "Next slide" at bounding box center [413, 309] width 20 height 32
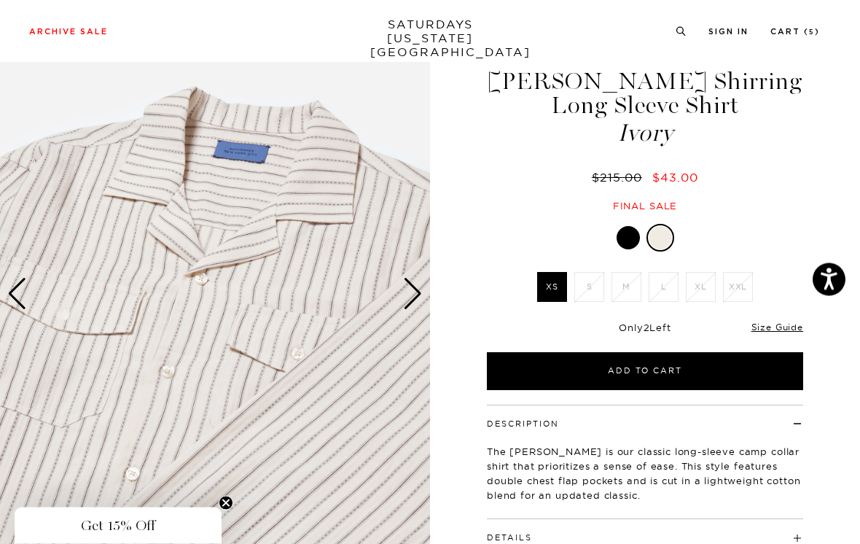
scroll to position [49, 0]
click at [780, 328] on link "Size Guide" at bounding box center [778, 327] width 52 height 11
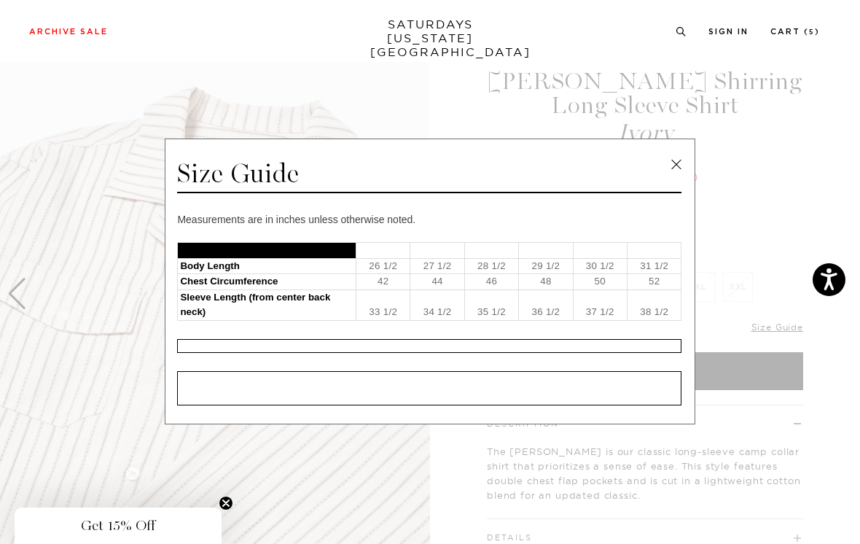
scroll to position [57, 0]
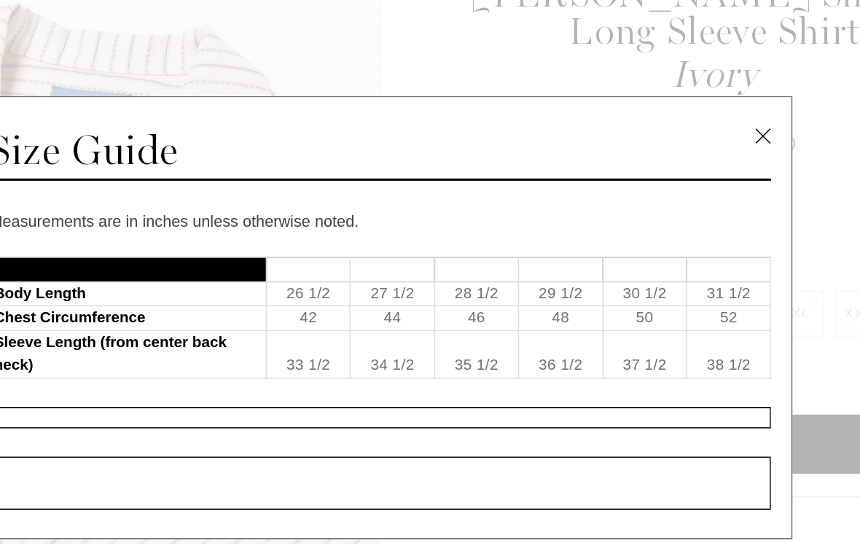
click at [666, 154] on link at bounding box center [677, 165] width 22 height 22
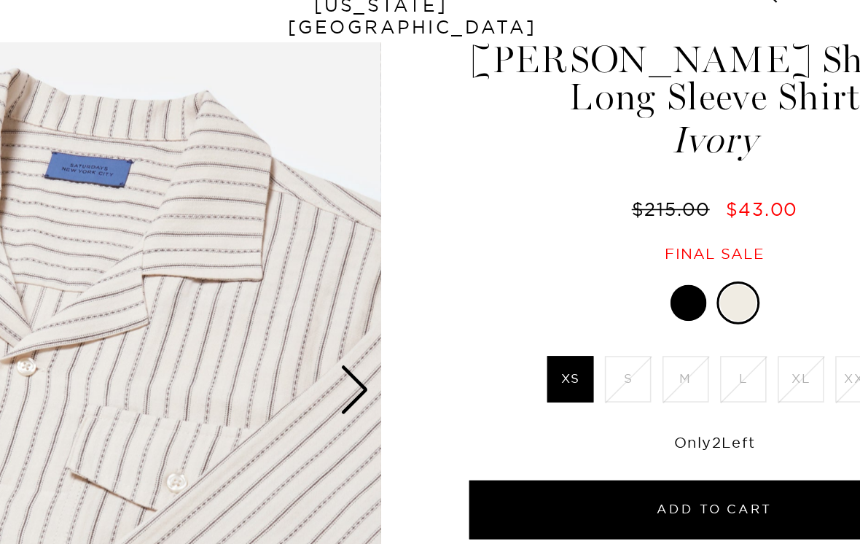
click at [617, 218] on div at bounding box center [628, 229] width 23 height 23
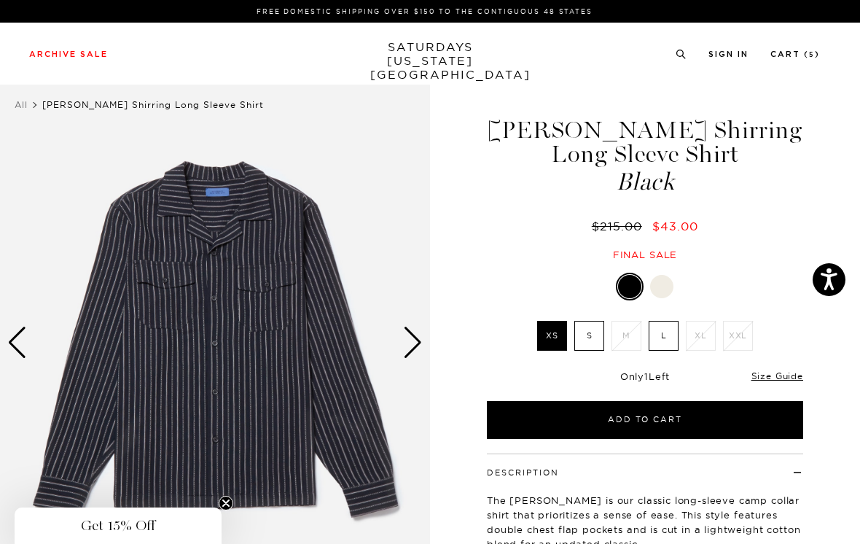
click at [420, 330] on div "Next slide" at bounding box center [413, 343] width 20 height 32
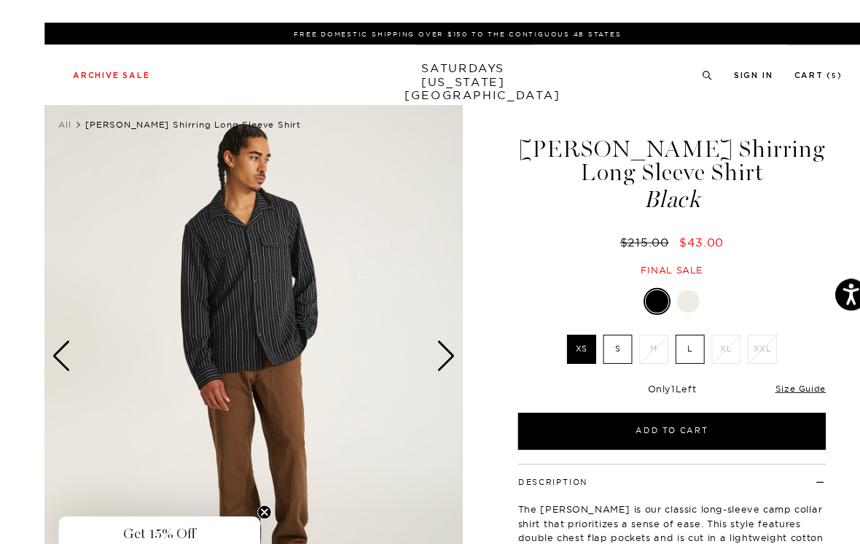
scroll to position [1, 0]
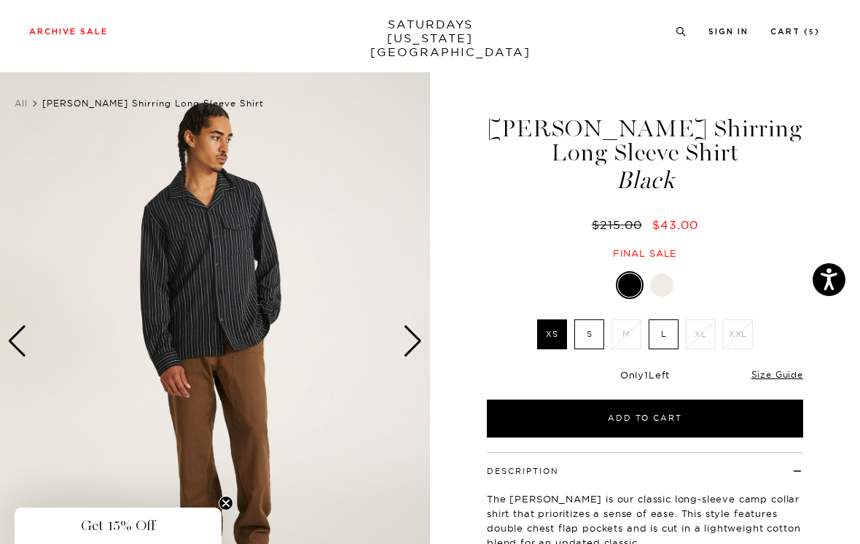
click at [414, 335] on div "Next slide" at bounding box center [413, 341] width 20 height 32
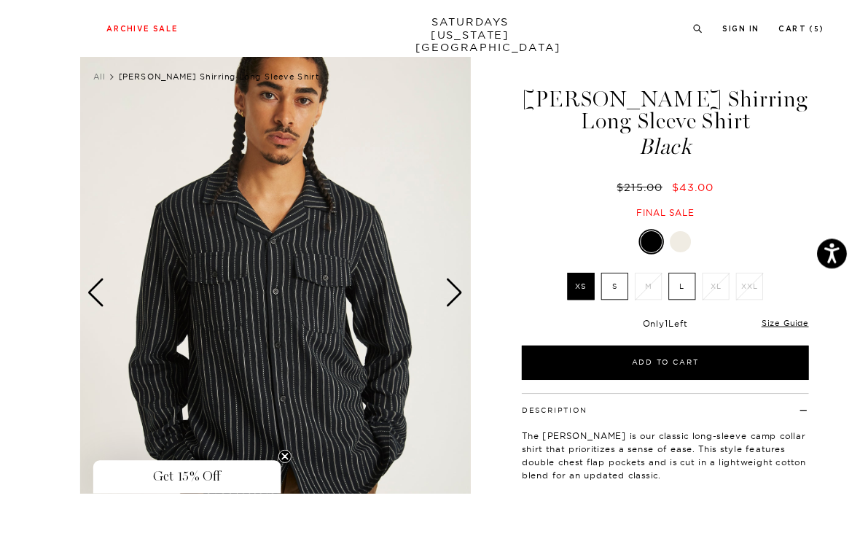
scroll to position [114, 0]
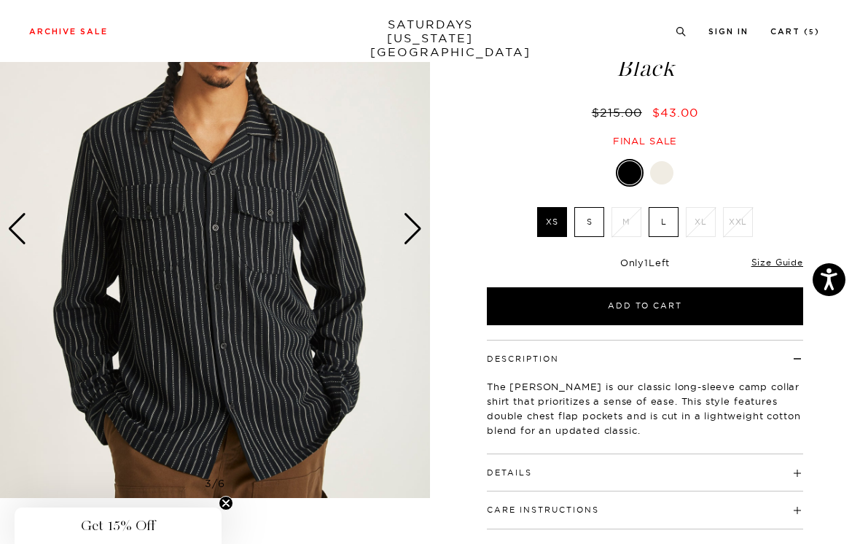
click at [410, 223] on div "Next slide" at bounding box center [413, 229] width 20 height 32
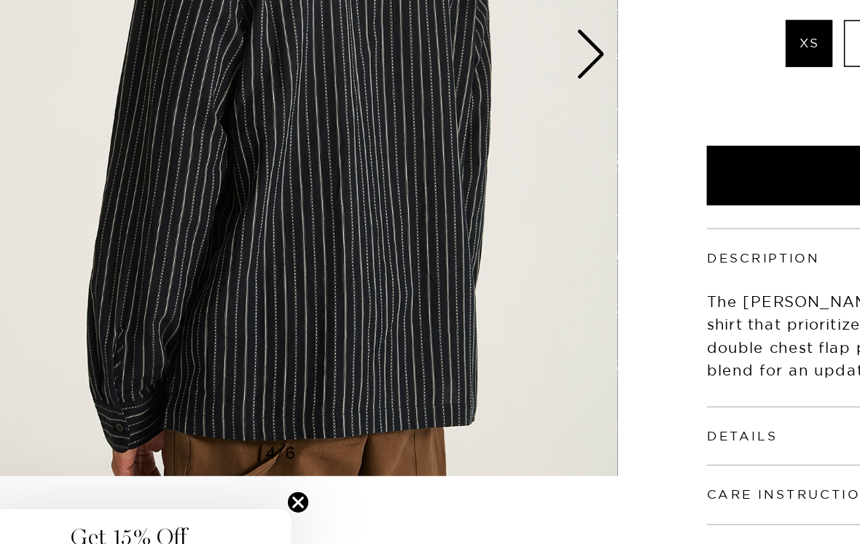
scroll to position [131, 0]
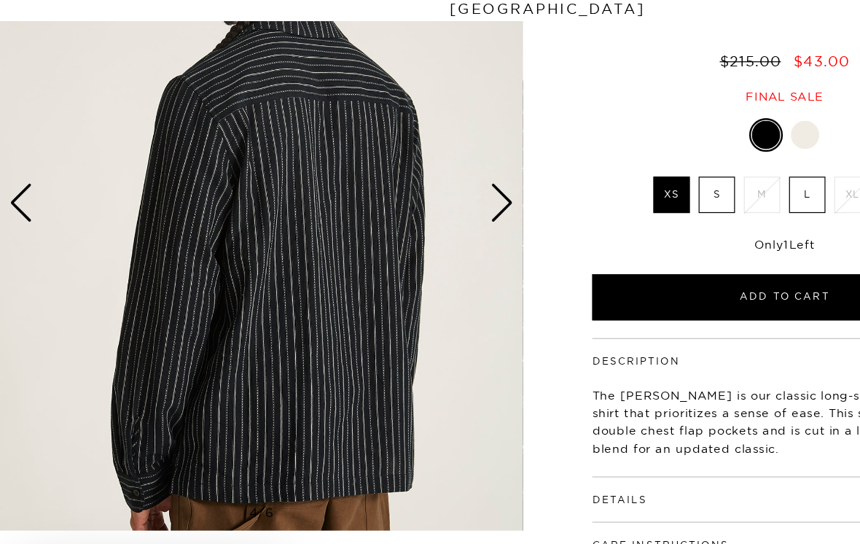
click at [411, 196] on div "Next slide" at bounding box center [413, 212] width 20 height 32
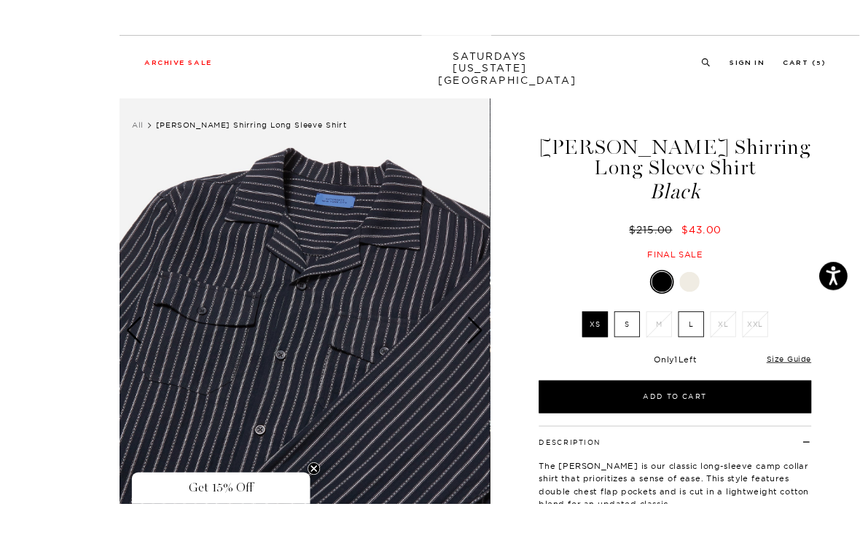
scroll to position [83, 0]
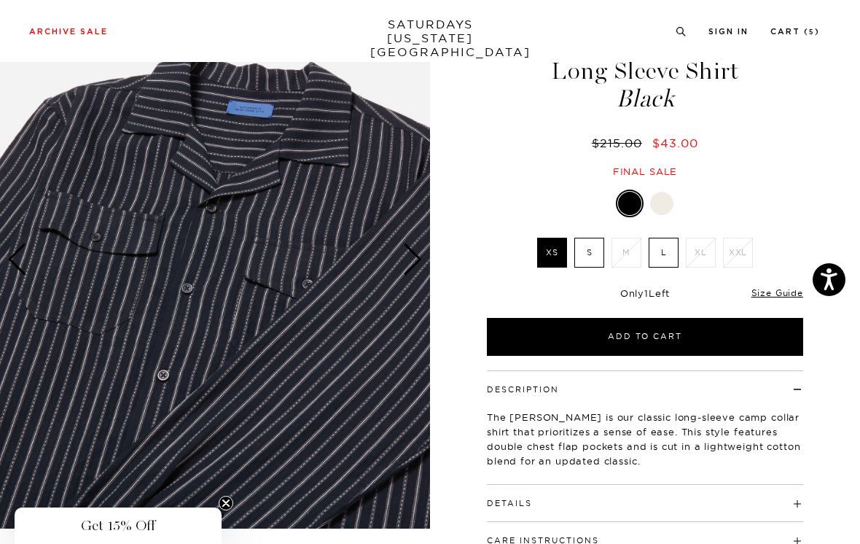
click at [420, 257] on div "Next slide" at bounding box center [413, 260] width 20 height 32
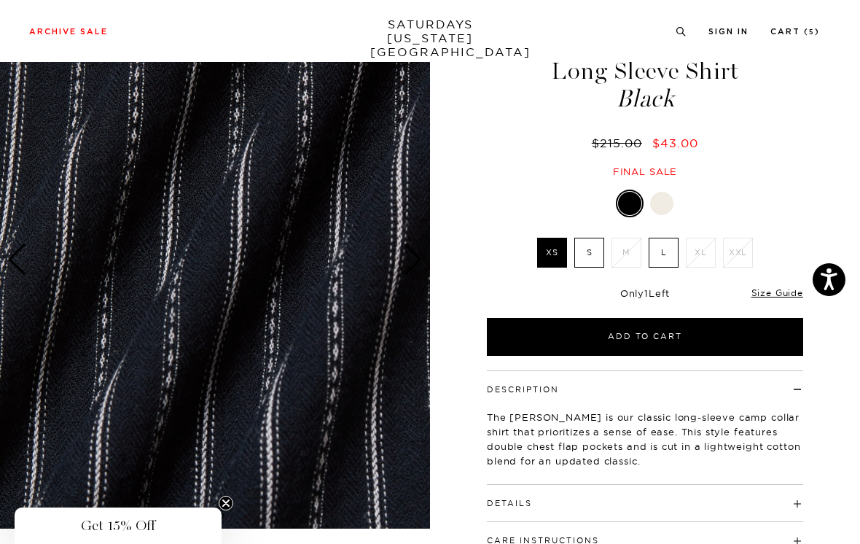
click at [421, 252] on div "Next slide" at bounding box center [413, 260] width 20 height 32
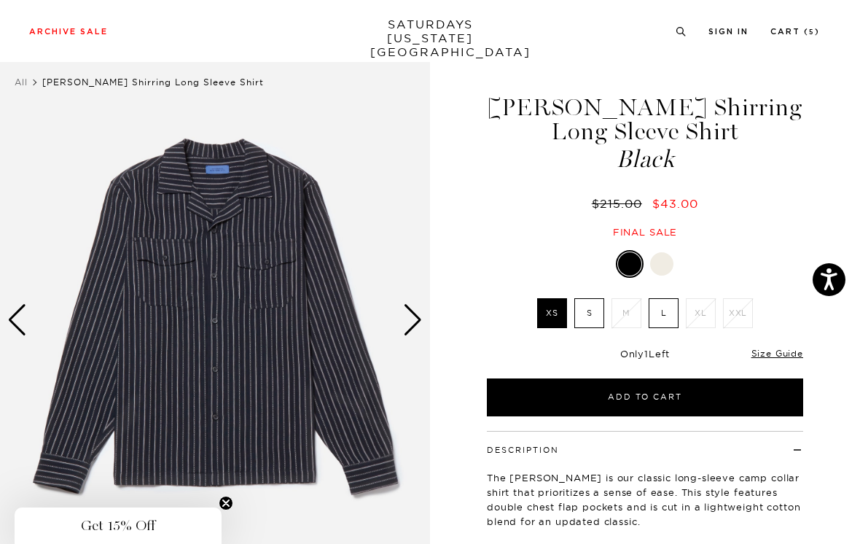
scroll to position [0, 0]
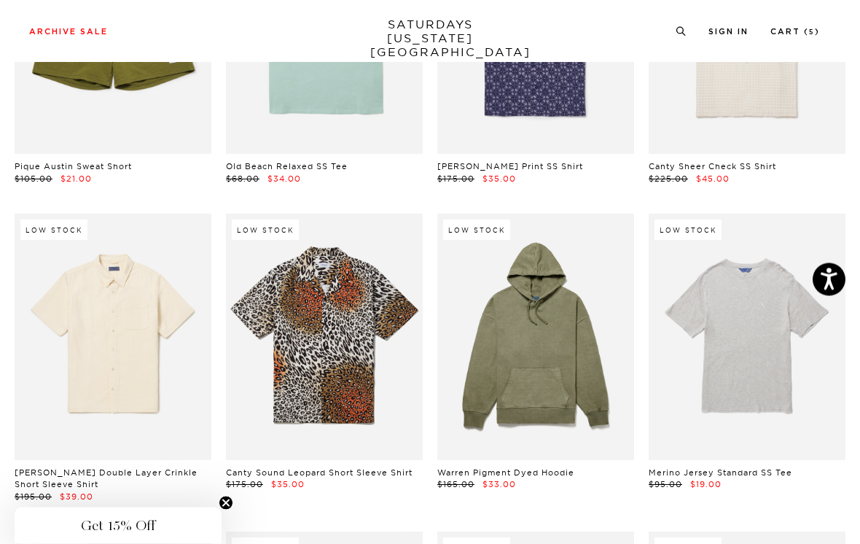
scroll to position [5789, 0]
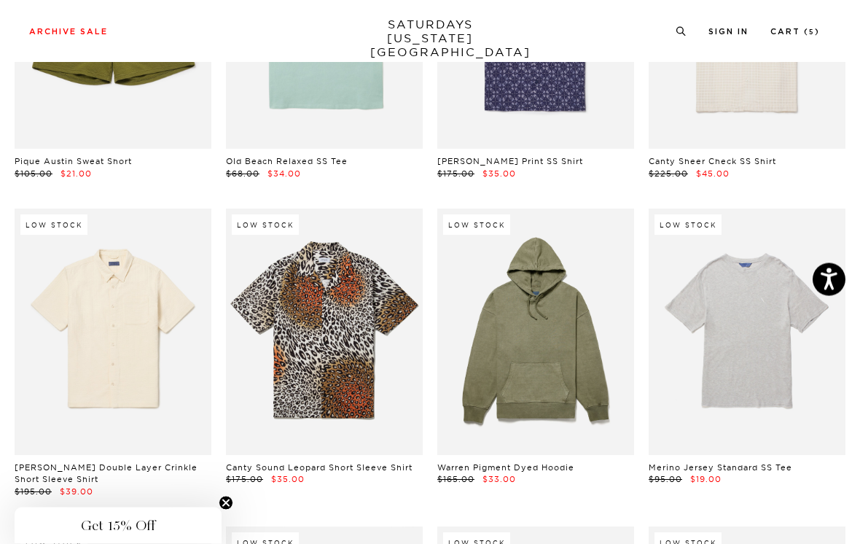
click at [165, 300] on link at bounding box center [113, 332] width 197 height 246
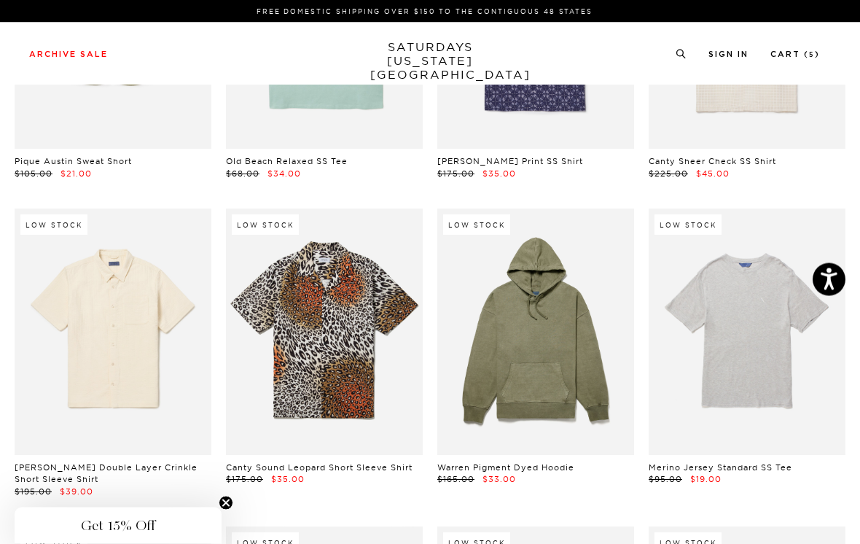
scroll to position [5812, 0]
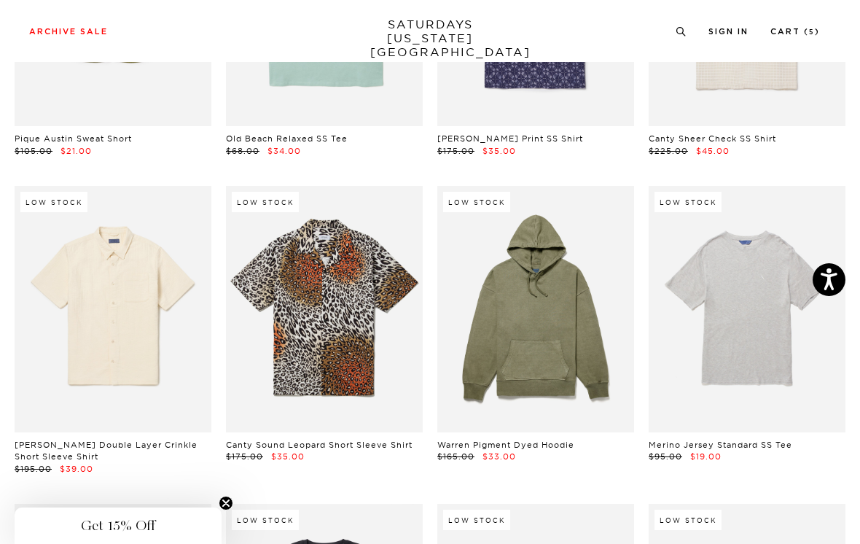
click at [162, 256] on link at bounding box center [113, 309] width 197 height 246
click at [154, 304] on link at bounding box center [113, 309] width 197 height 246
click at [160, 286] on link at bounding box center [113, 309] width 197 height 246
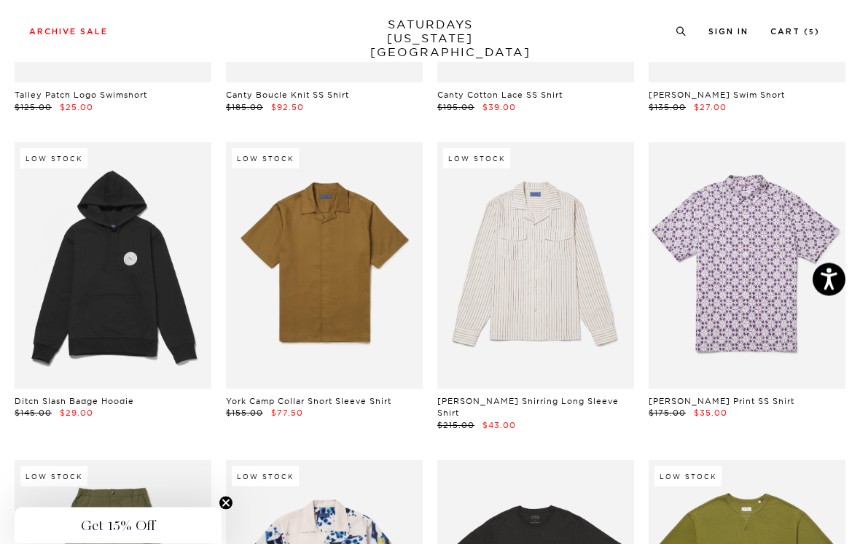
scroll to position [4926, 0]
click at [586, 218] on link at bounding box center [535, 265] width 197 height 246
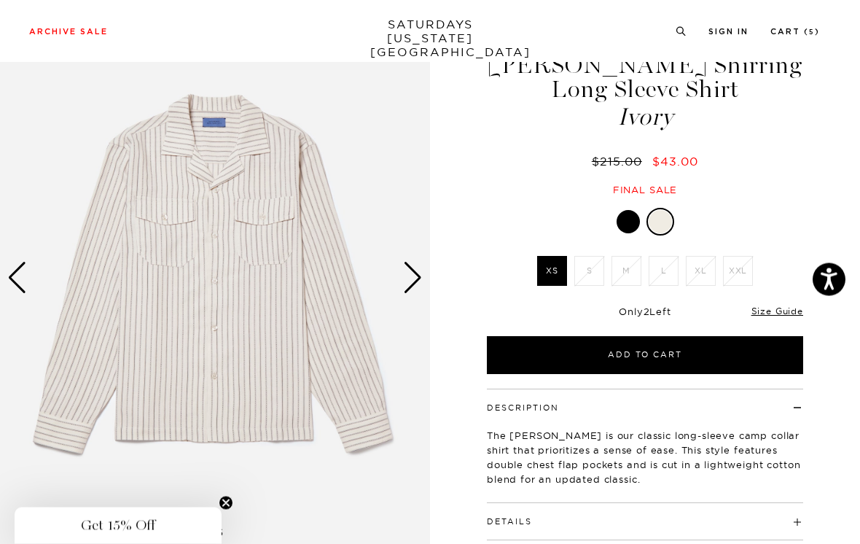
scroll to position [65, 0]
click at [777, 308] on link "Size Guide" at bounding box center [778, 311] width 52 height 11
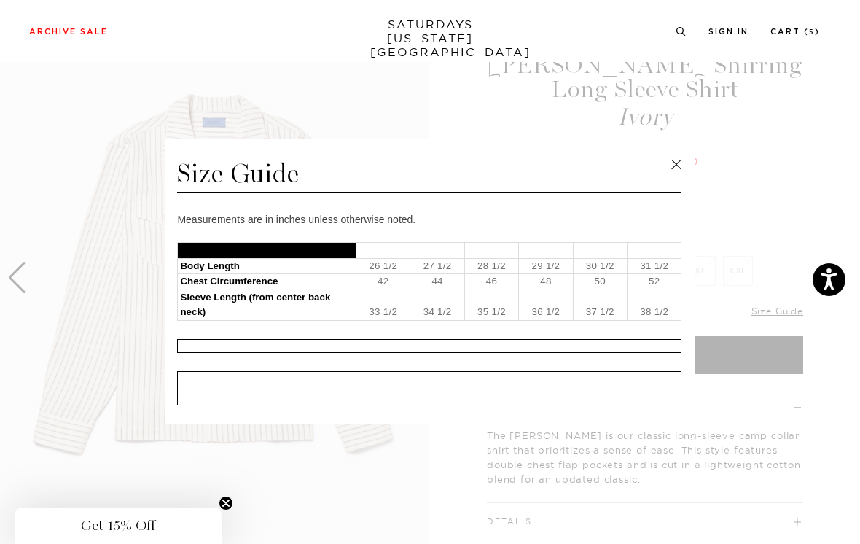
click at [674, 173] on link at bounding box center [677, 165] width 22 height 22
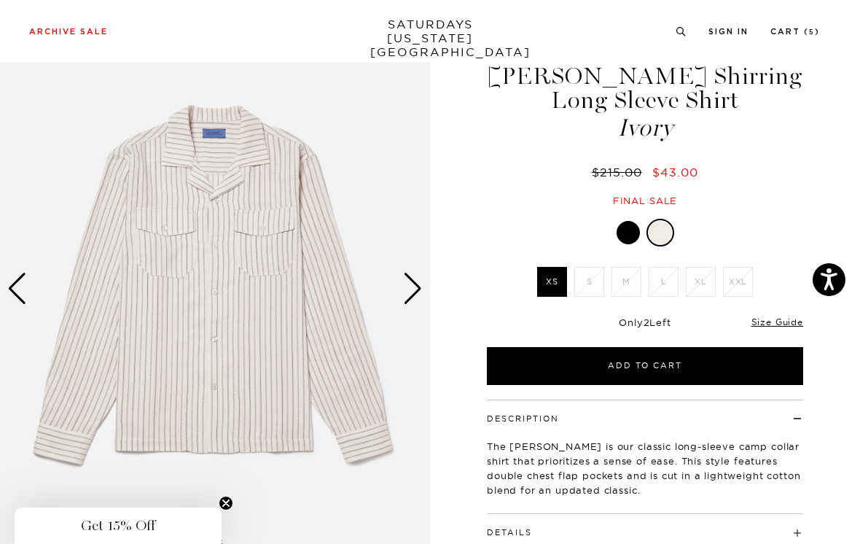
scroll to position [56, 0]
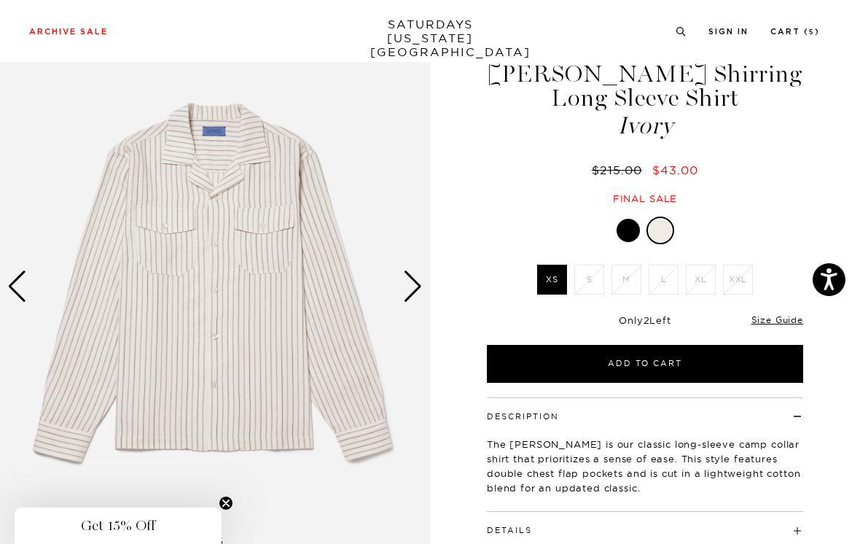
click at [635, 224] on div at bounding box center [628, 230] width 23 height 23
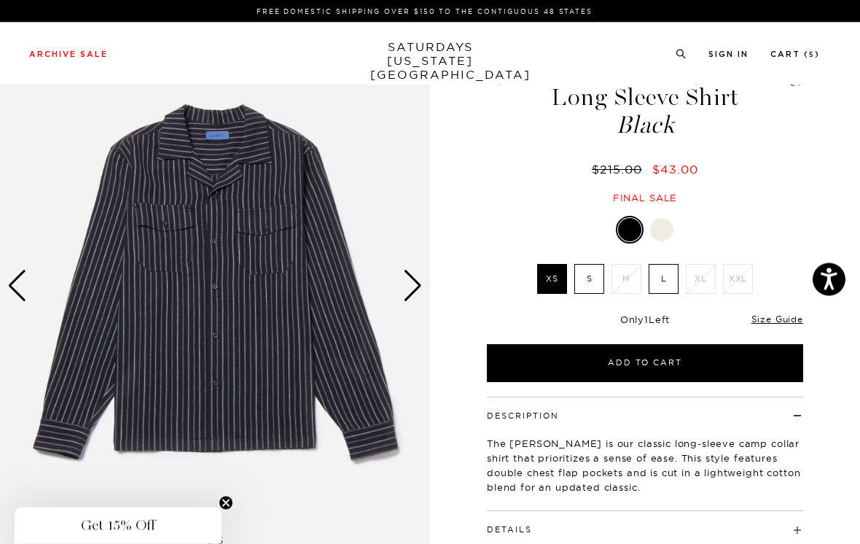
scroll to position [58, 0]
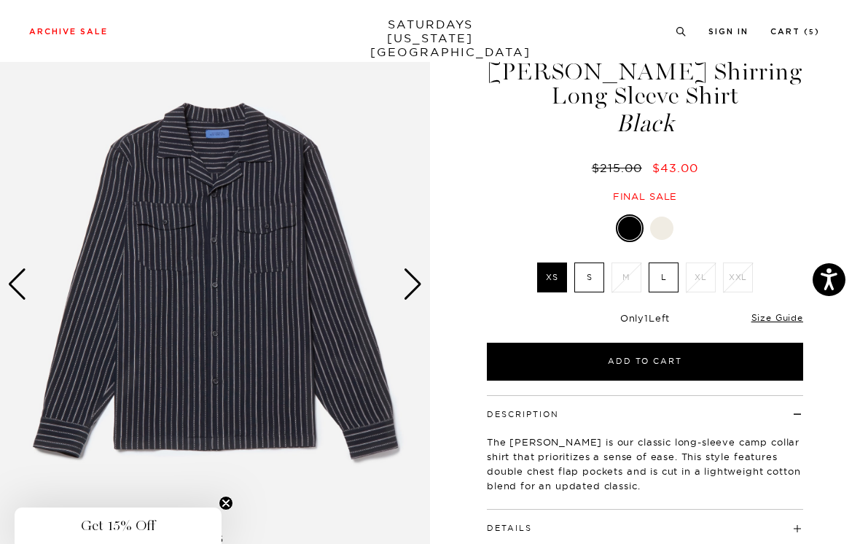
click at [589, 276] on label "S" at bounding box center [590, 277] width 30 height 30
click at [0, 0] on input "S" at bounding box center [0, 0] width 0 height 0
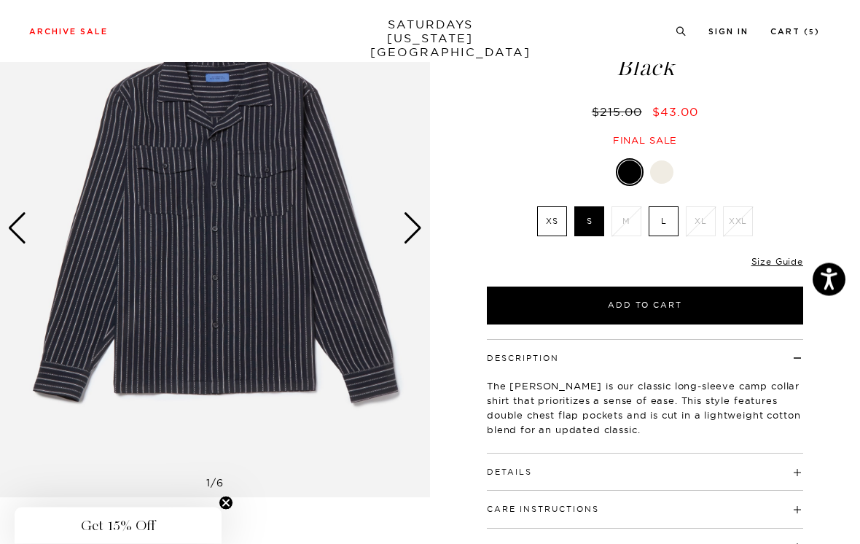
scroll to position [109, 0]
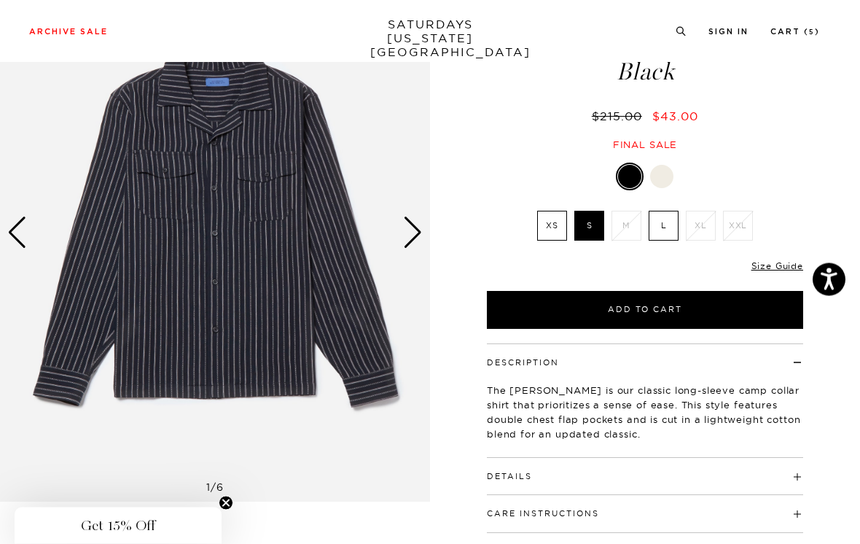
click at [783, 267] on link "Size Guide" at bounding box center [778, 266] width 52 height 11
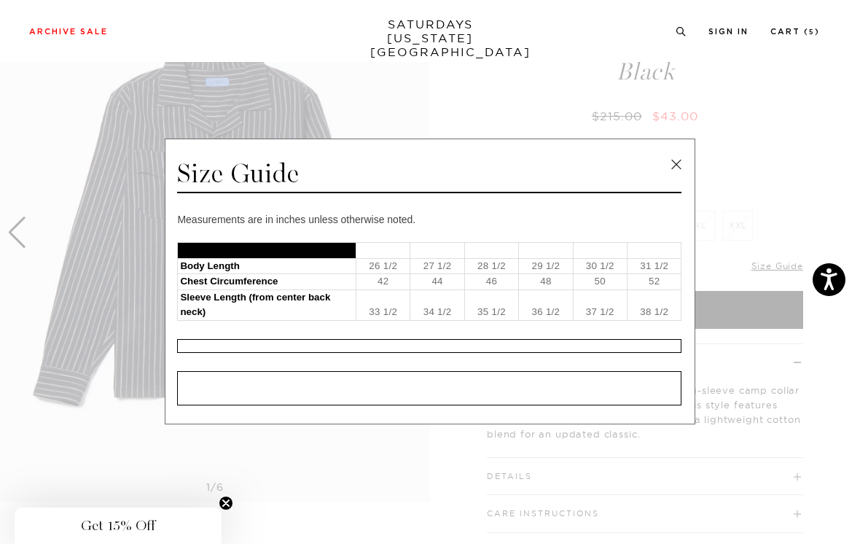
scroll to position [118, 0]
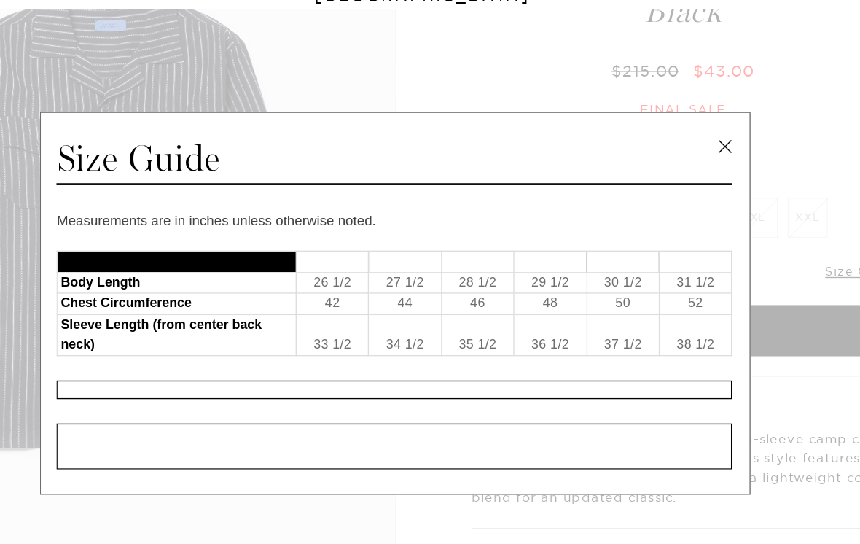
click at [666, 154] on link at bounding box center [677, 165] width 22 height 22
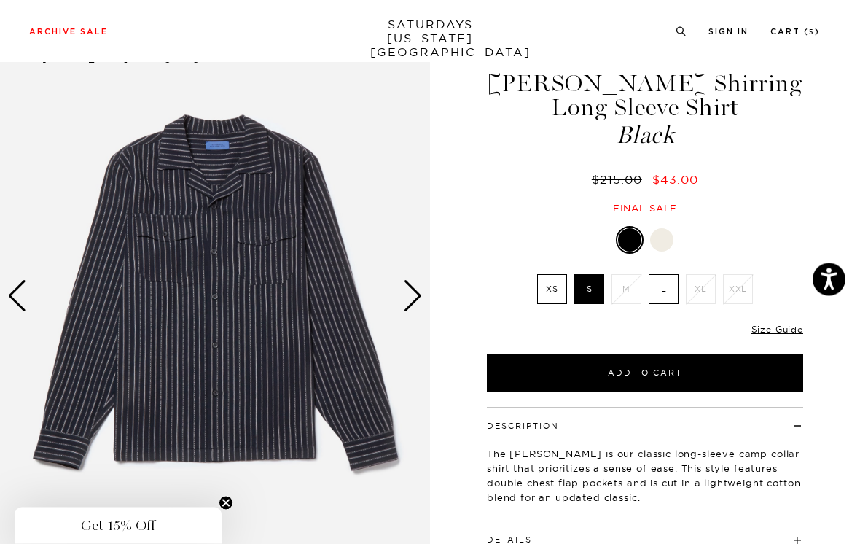
scroll to position [44, 0]
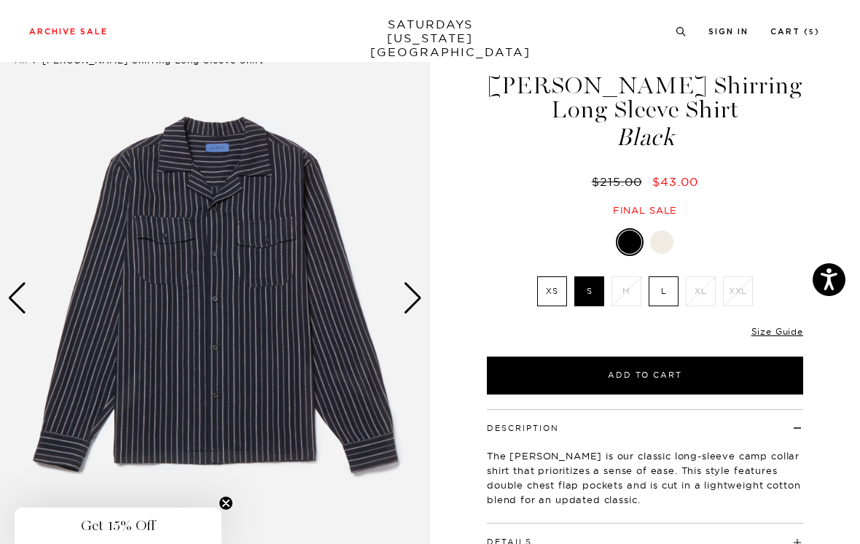
click at [413, 297] on div "Next slide" at bounding box center [413, 298] width 20 height 32
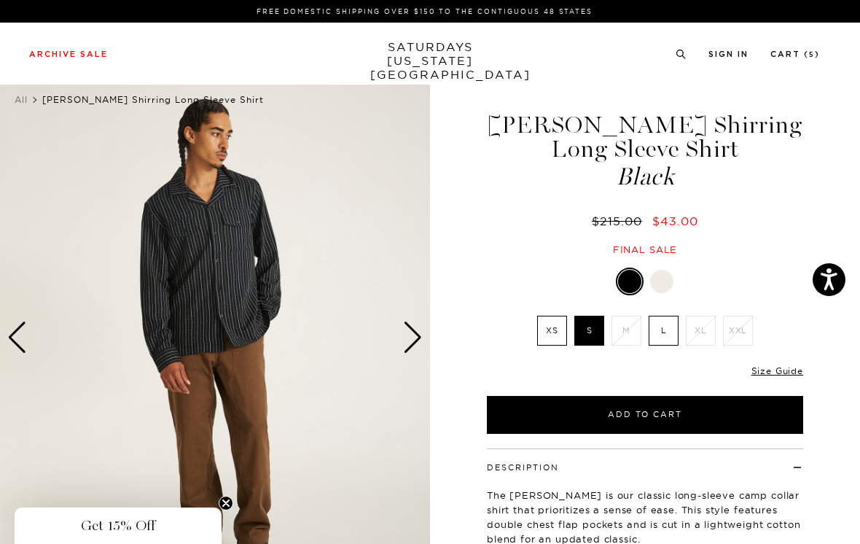
scroll to position [0, 0]
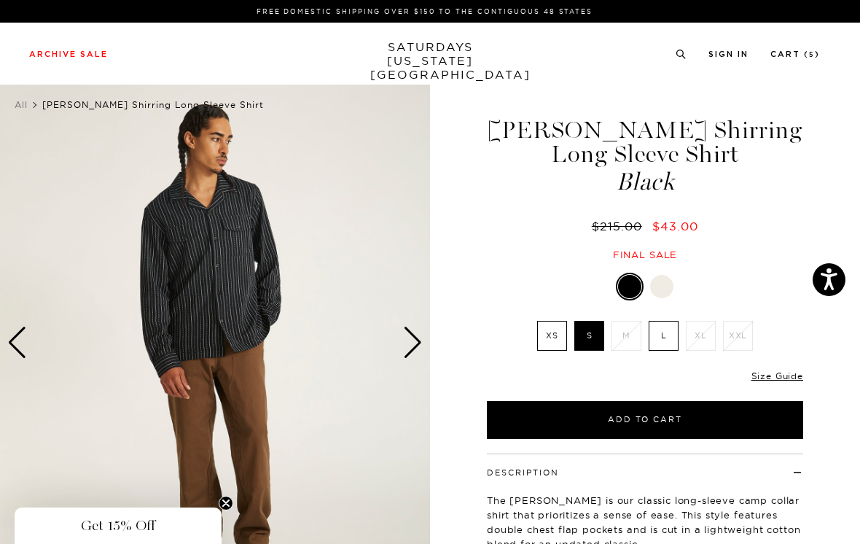
click at [806, 51] on link "Cart ( 5 )" at bounding box center [796, 54] width 50 height 8
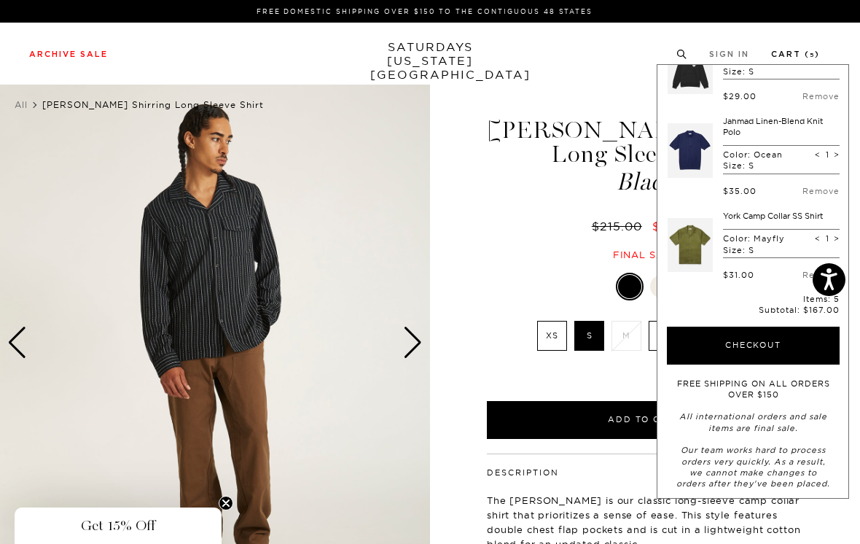
scroll to position [219, 0]
click at [690, 241] on link at bounding box center [690, 245] width 45 height 69
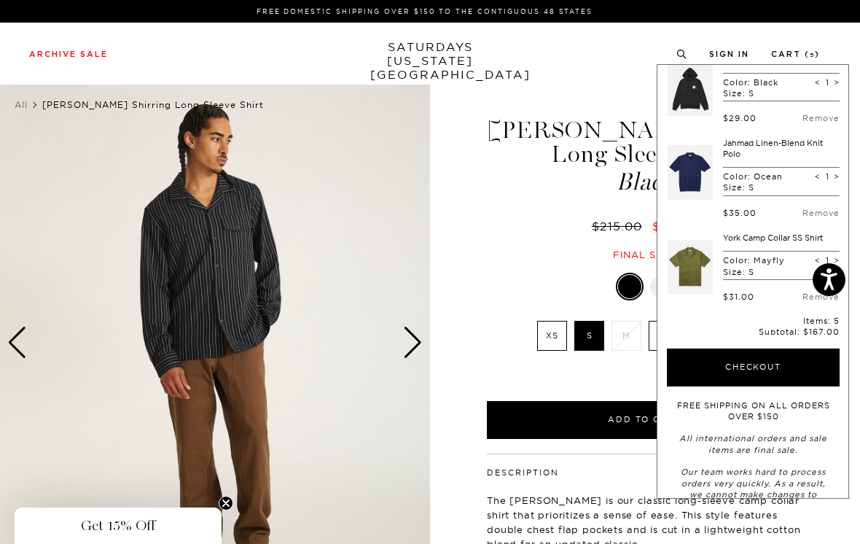
click at [543, 222] on div "$215.00 $43.00" at bounding box center [645, 226] width 321 height 15
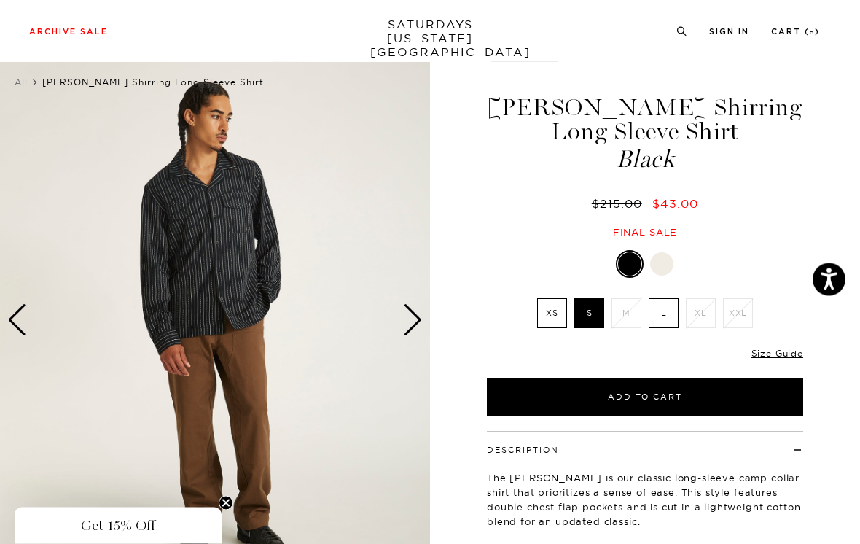
scroll to position [25, 0]
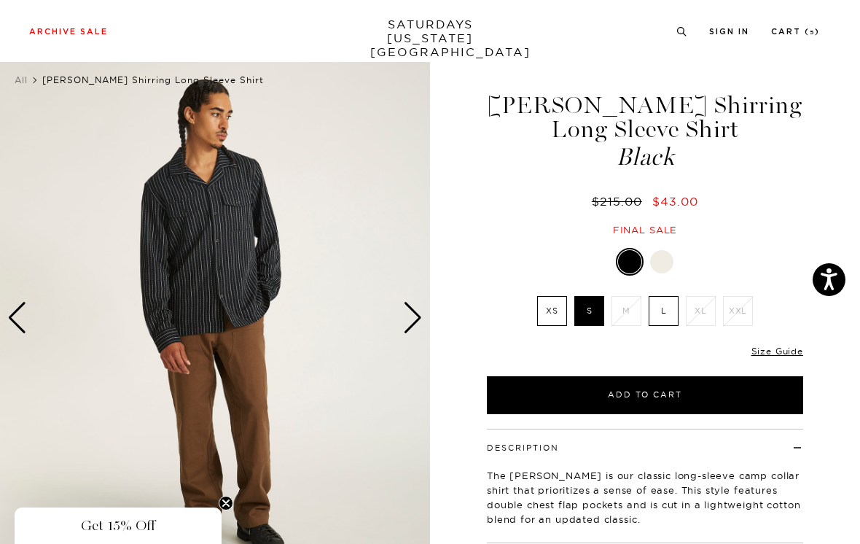
click at [672, 261] on div at bounding box center [661, 261] width 23 height 23
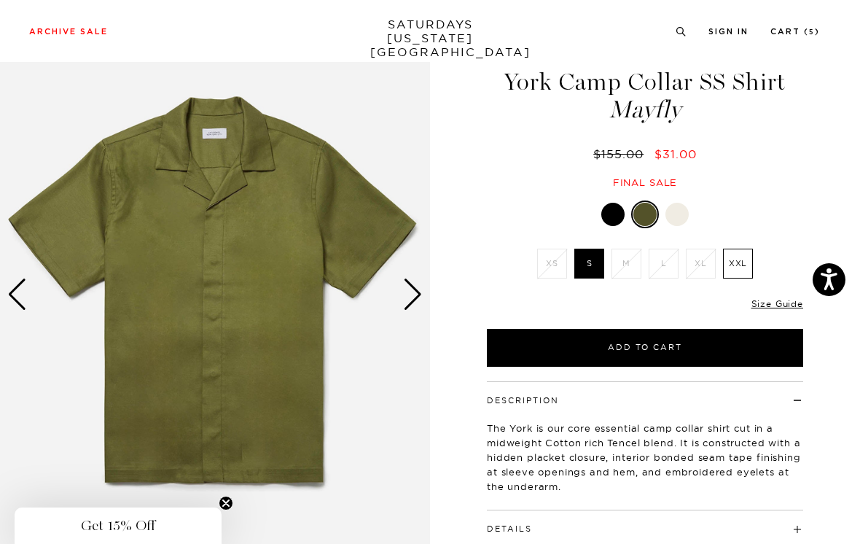
scroll to position [66, 0]
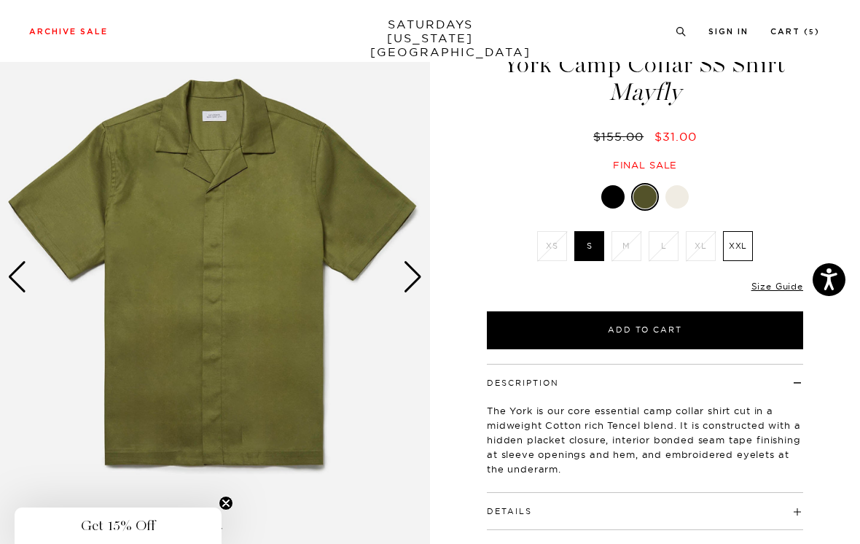
click at [780, 285] on link "Size Guide" at bounding box center [778, 286] width 52 height 11
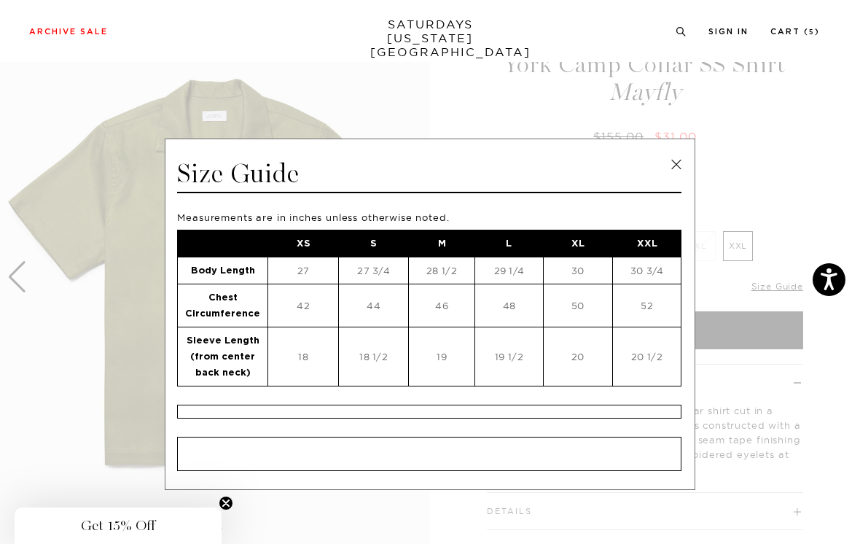
click at [680, 163] on link at bounding box center [677, 165] width 22 height 22
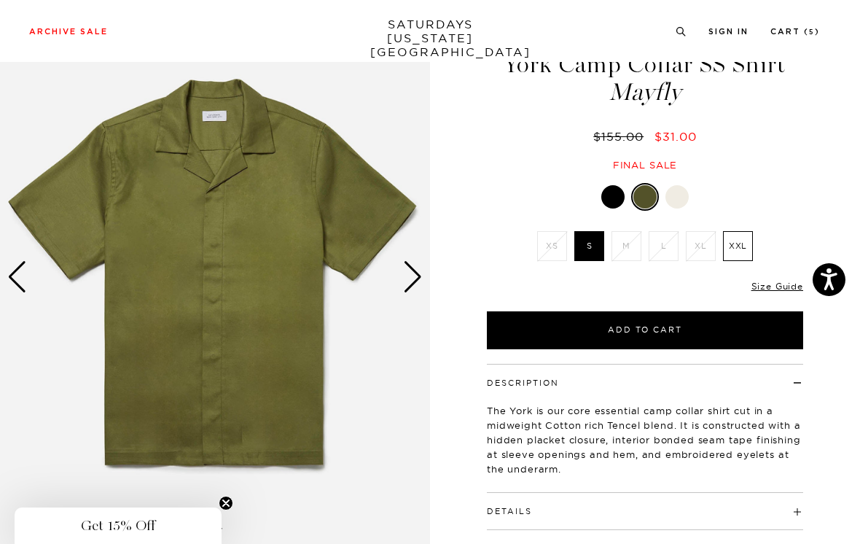
click at [774, 284] on link "Size Guide" at bounding box center [778, 286] width 52 height 11
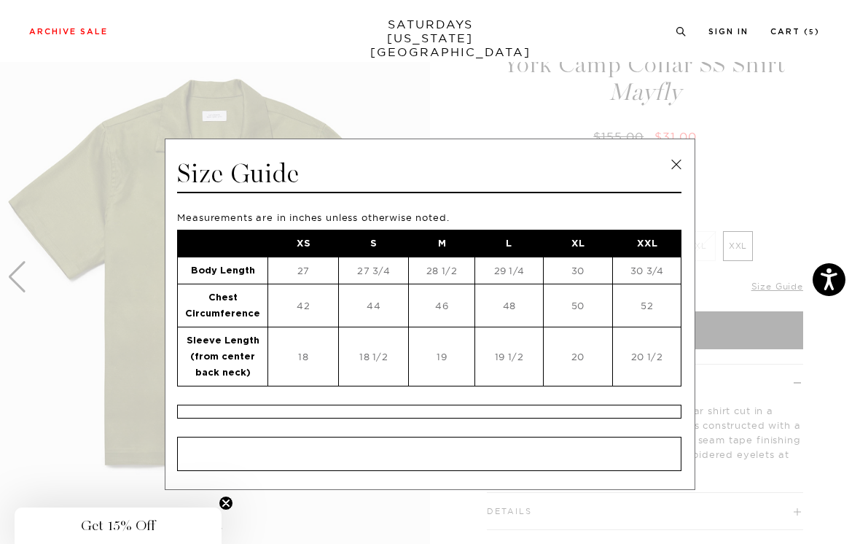
click at [679, 161] on link at bounding box center [677, 165] width 22 height 22
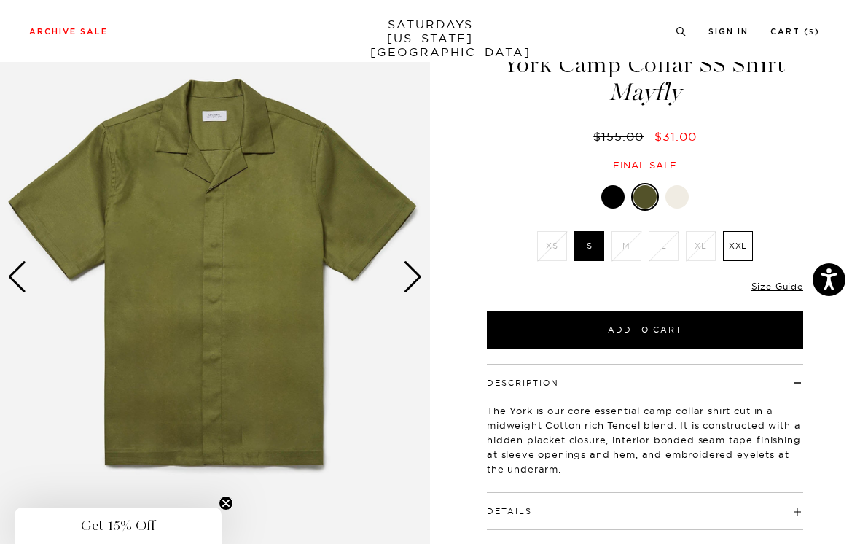
click at [777, 287] on link "Size Guide" at bounding box center [778, 286] width 52 height 11
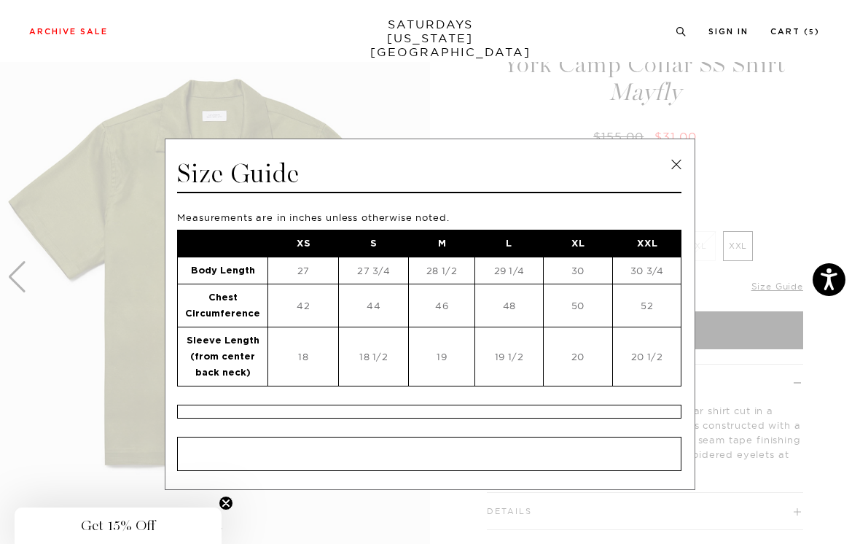
click at [674, 165] on link at bounding box center [677, 165] width 22 height 22
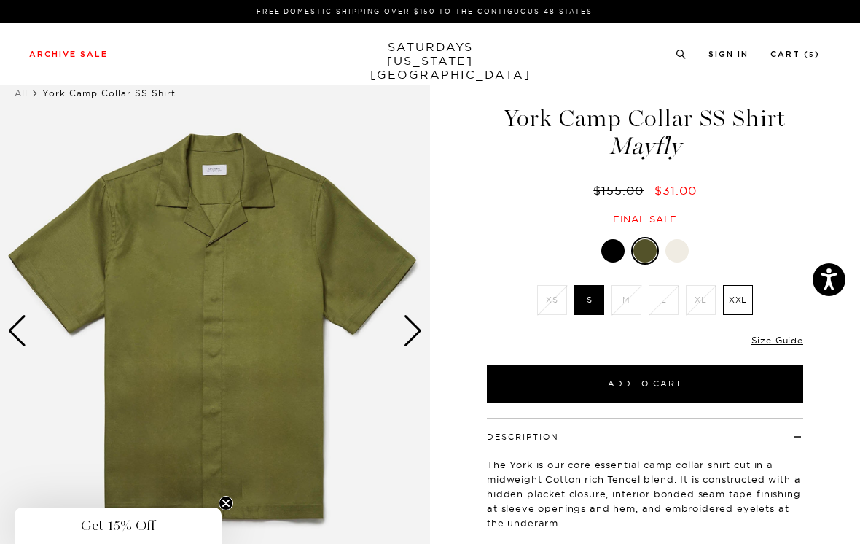
scroll to position [0, 0]
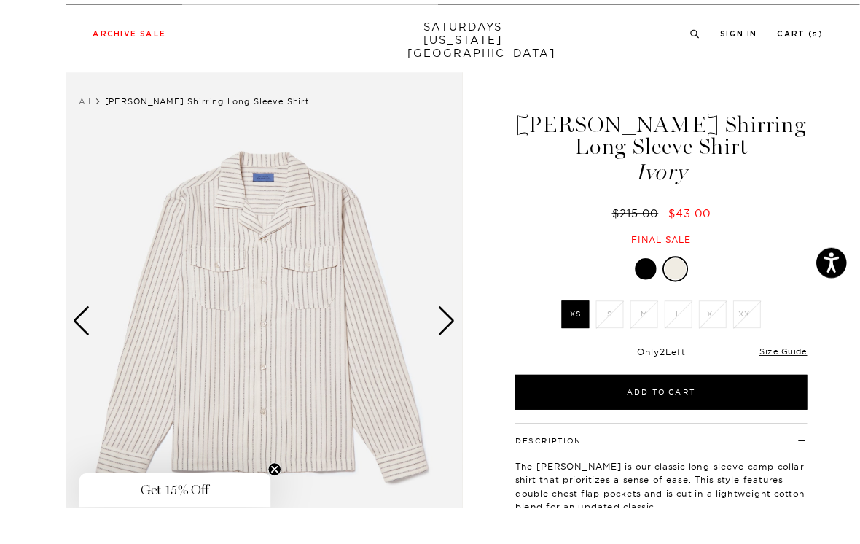
scroll to position [35, 0]
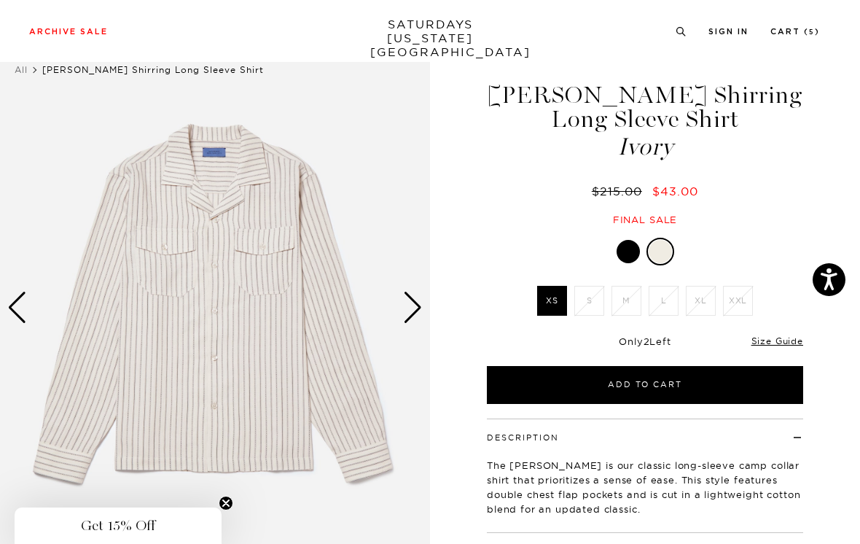
click at [419, 304] on div "Next slide" at bounding box center [413, 308] width 20 height 32
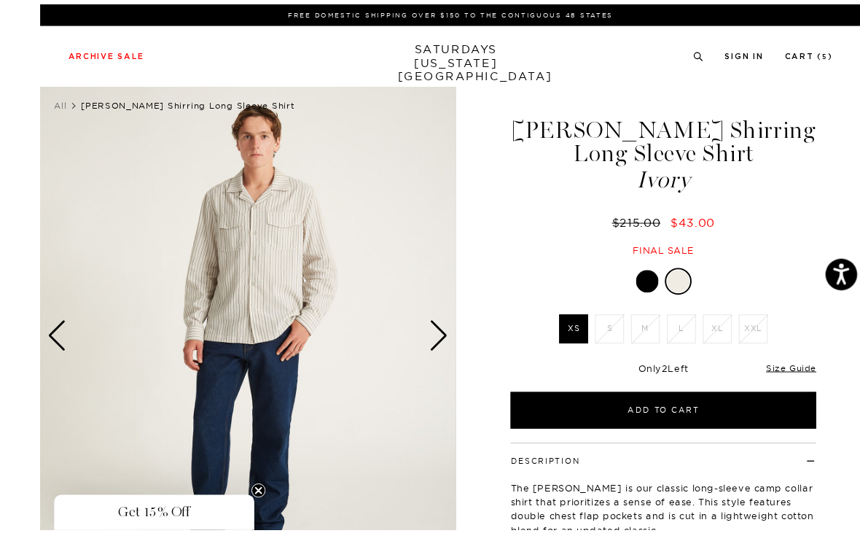
scroll to position [1, 0]
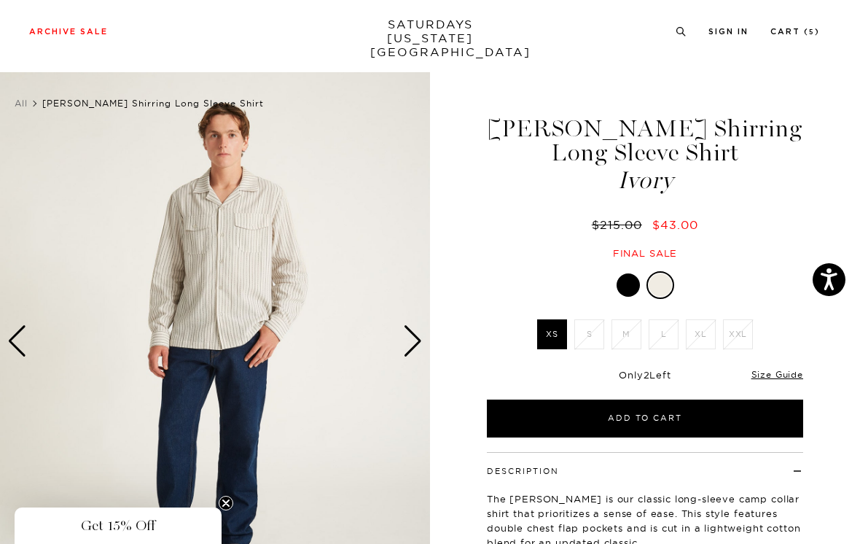
click at [409, 336] on div "Next slide" at bounding box center [413, 341] width 20 height 32
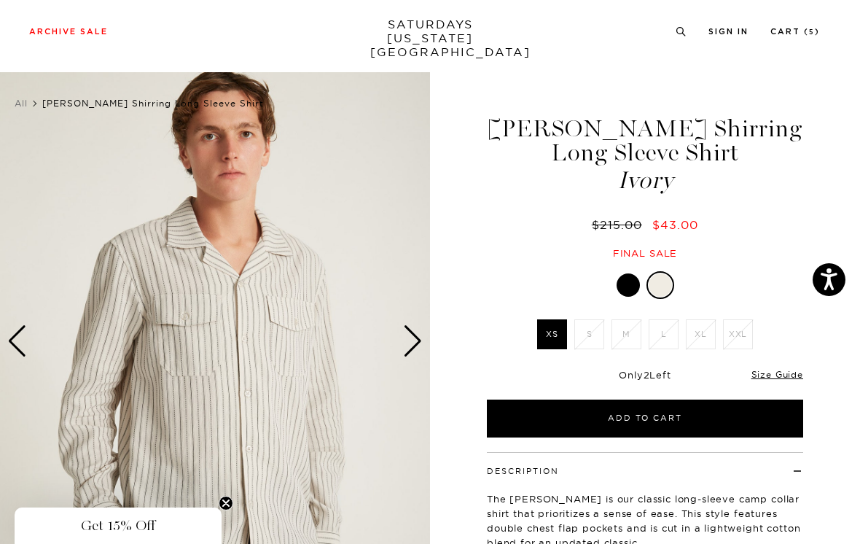
click at [630, 273] on link at bounding box center [628, 285] width 25 height 25
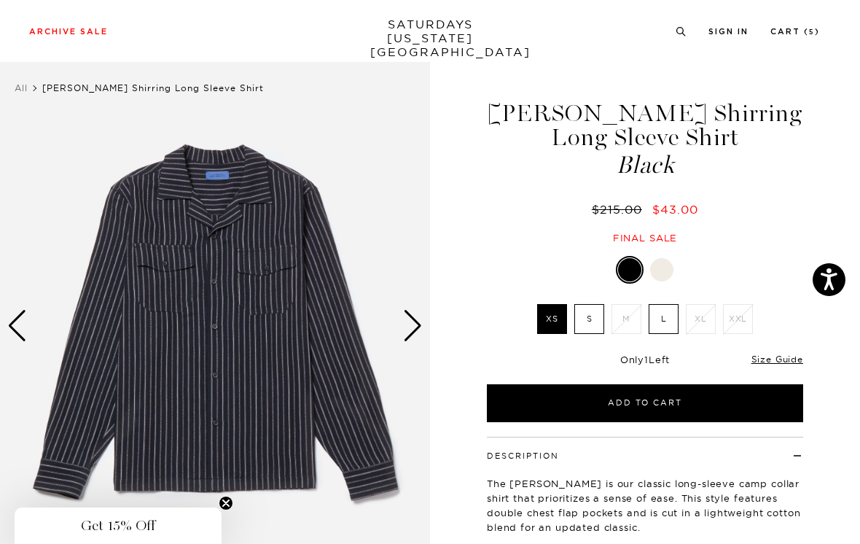
scroll to position [60, 0]
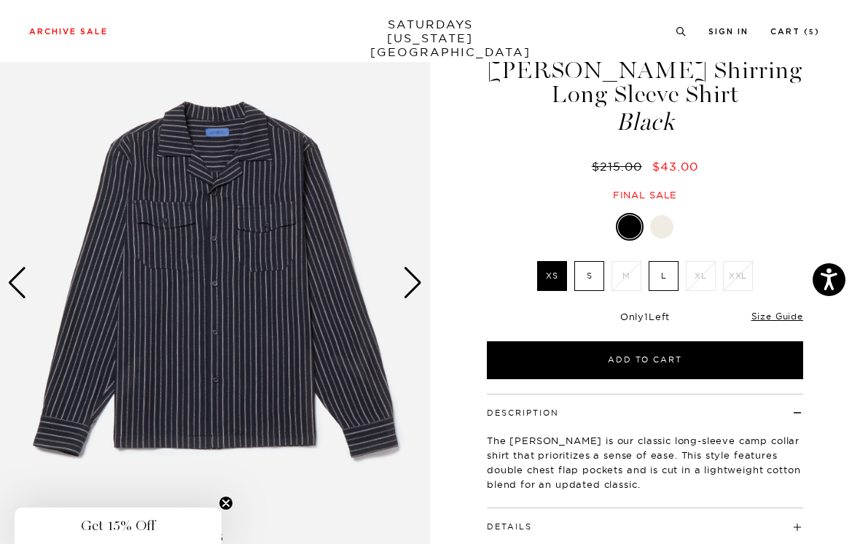
click at [664, 229] on div at bounding box center [661, 226] width 23 height 23
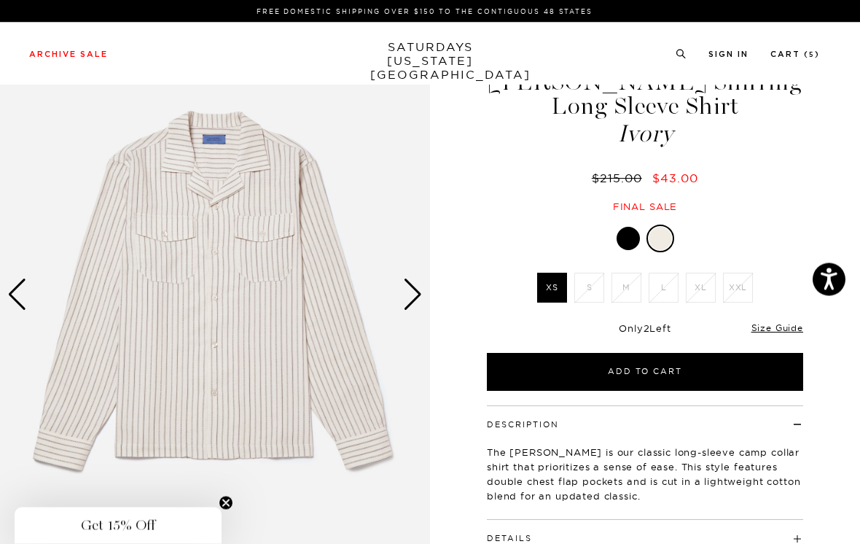
scroll to position [48, 0]
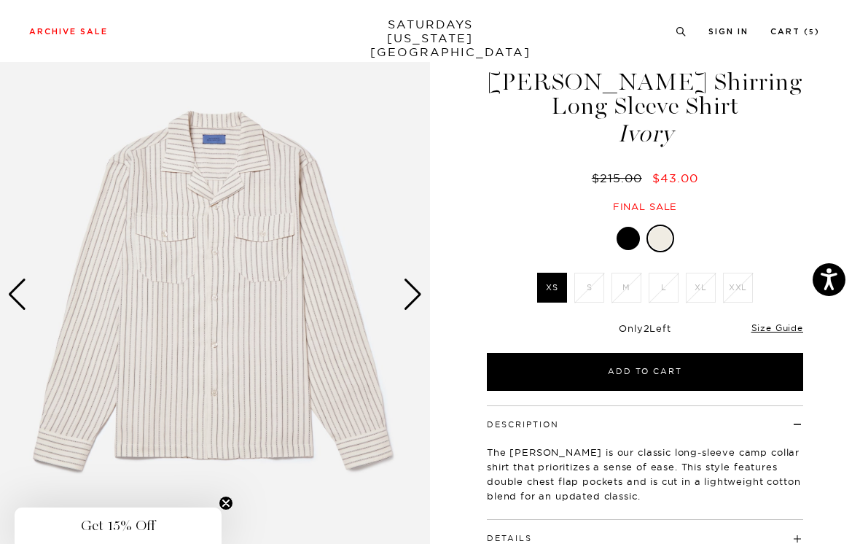
click at [418, 291] on div "Next slide" at bounding box center [413, 295] width 20 height 32
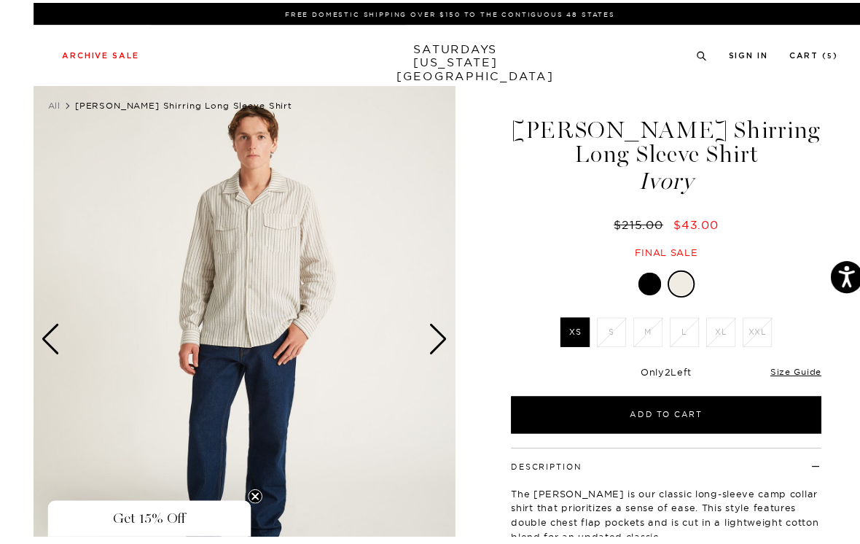
scroll to position [1, 0]
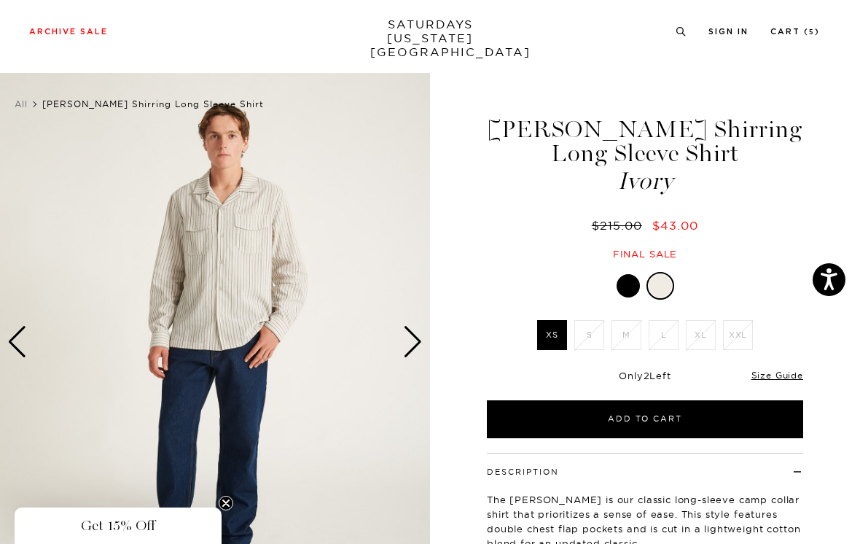
click at [414, 340] on div "Next slide" at bounding box center [413, 342] width 20 height 32
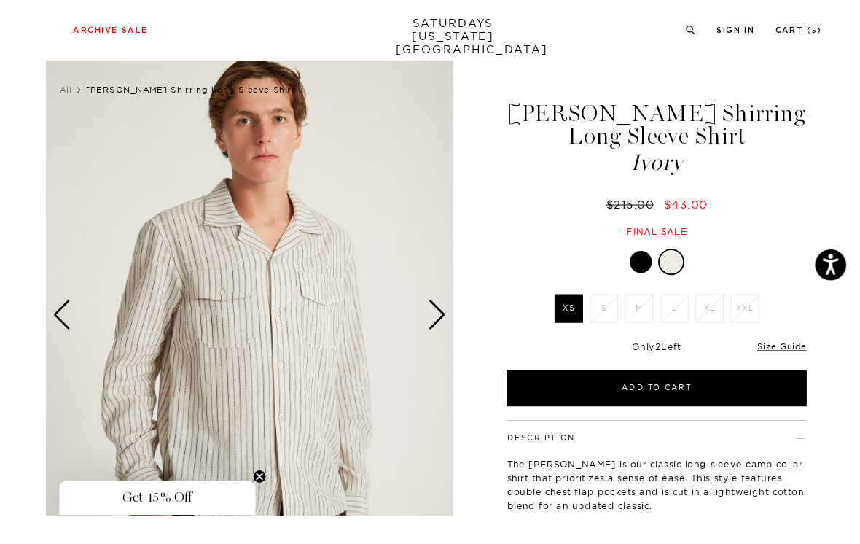
scroll to position [74, 0]
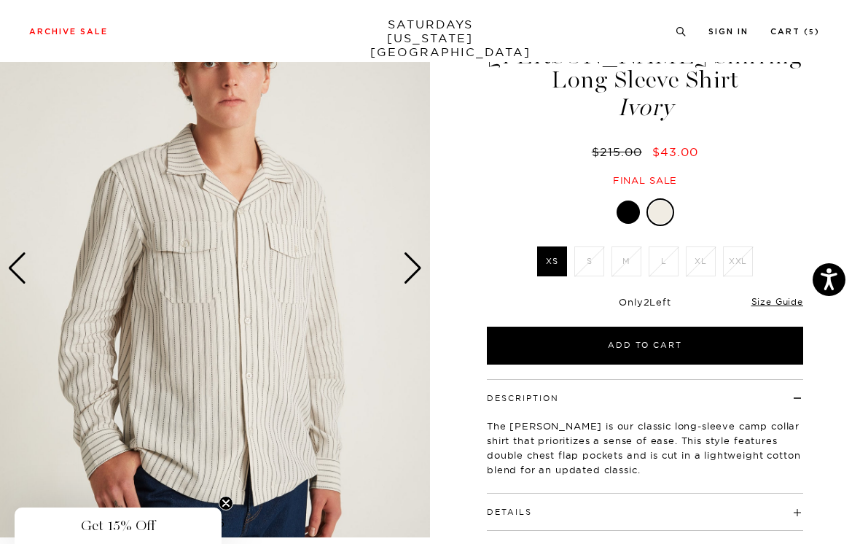
click at [421, 266] on div "Next slide" at bounding box center [413, 268] width 20 height 32
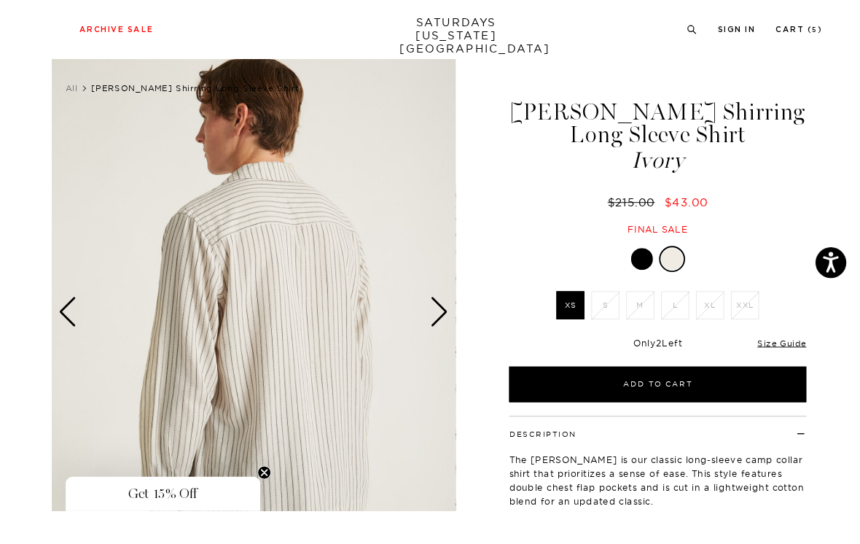
scroll to position [49, 0]
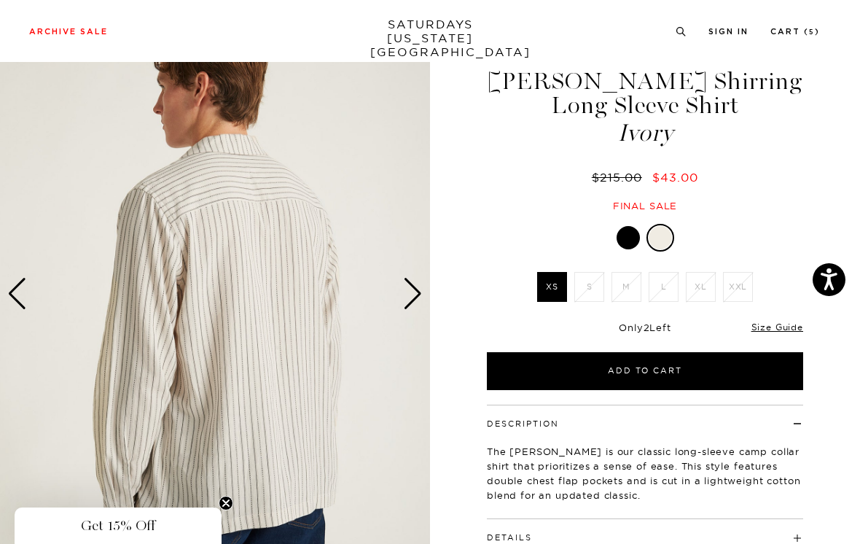
click at [414, 286] on div "Next slide" at bounding box center [413, 294] width 20 height 32
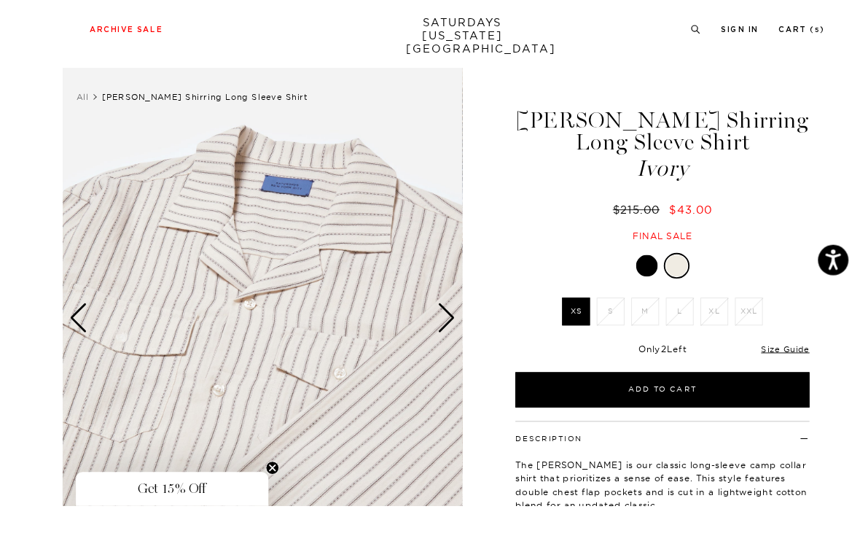
scroll to position [20, 0]
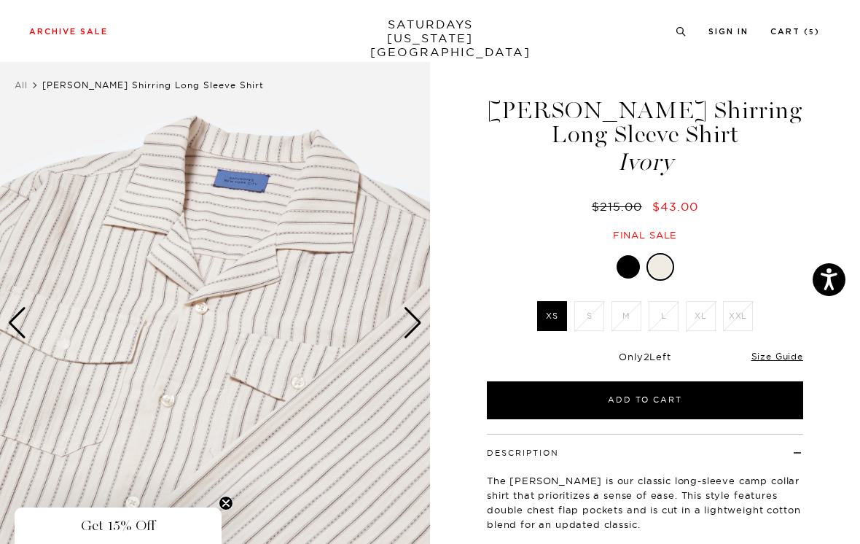
click at [776, 356] on link "Size Guide" at bounding box center [778, 356] width 52 height 11
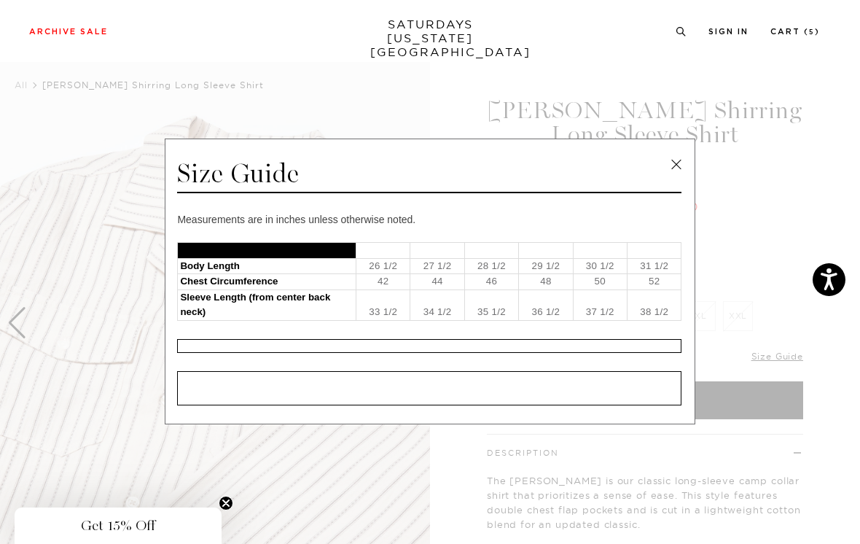
click at [679, 170] on link at bounding box center [677, 165] width 22 height 22
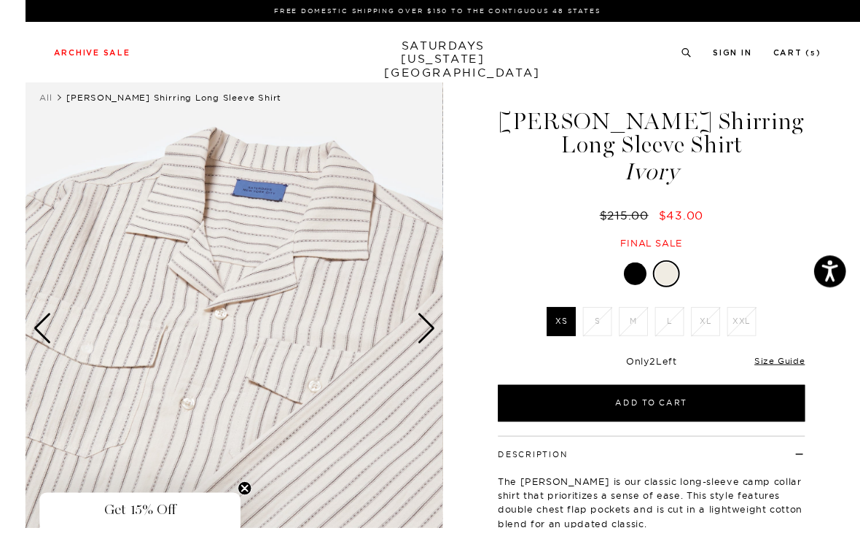
scroll to position [0, 0]
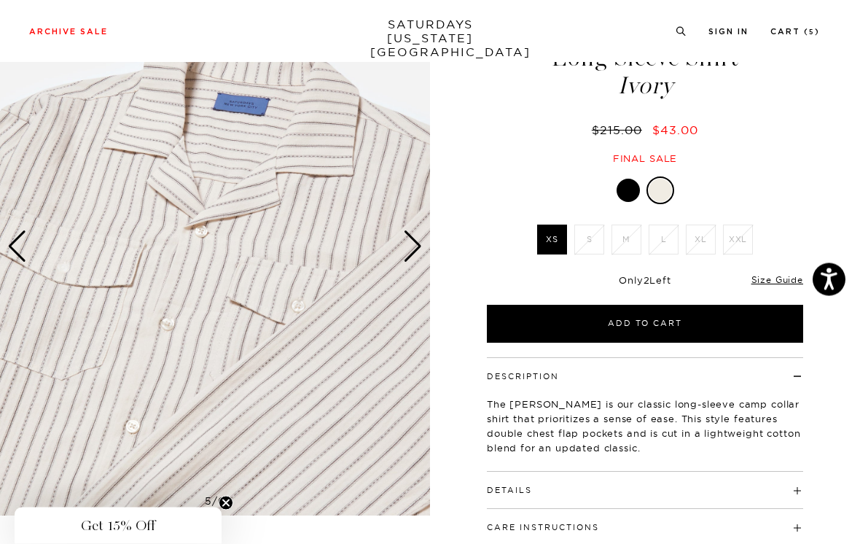
click at [416, 244] on div "Next slide" at bounding box center [413, 247] width 20 height 32
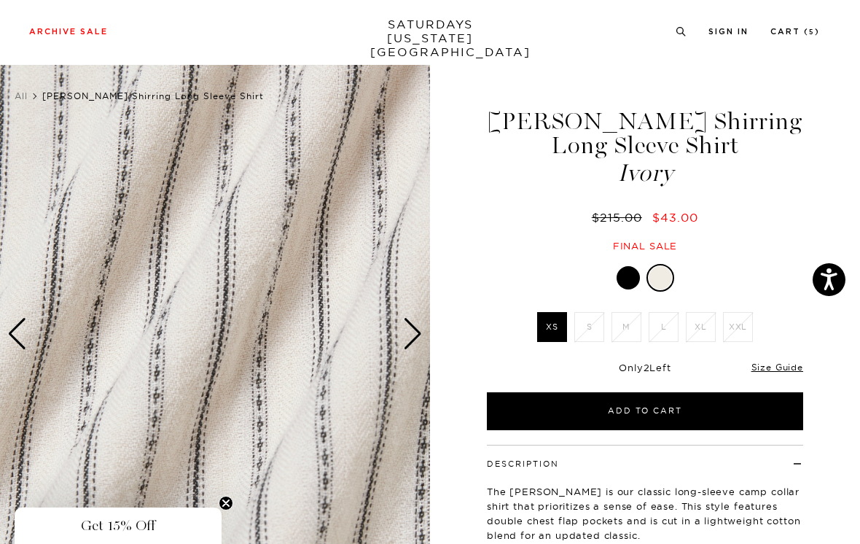
scroll to position [8, 0]
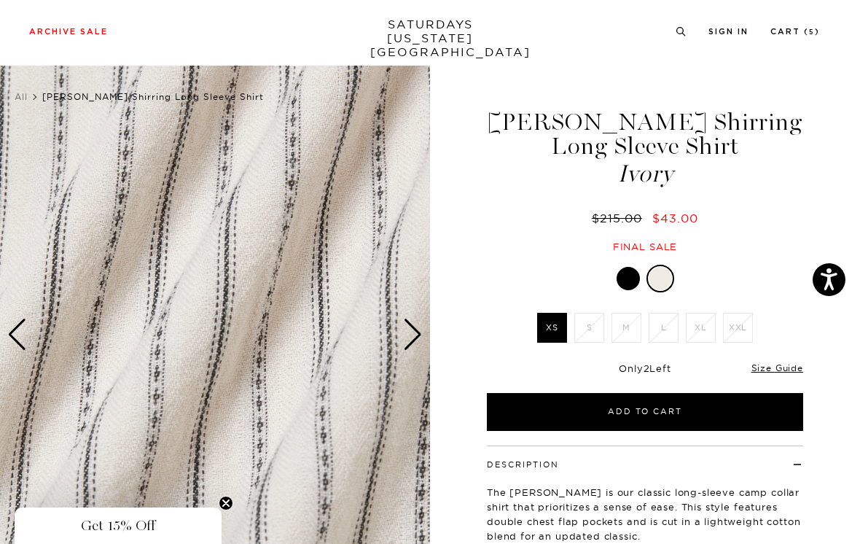
click at [416, 335] on div "Next slide" at bounding box center [413, 335] width 20 height 32
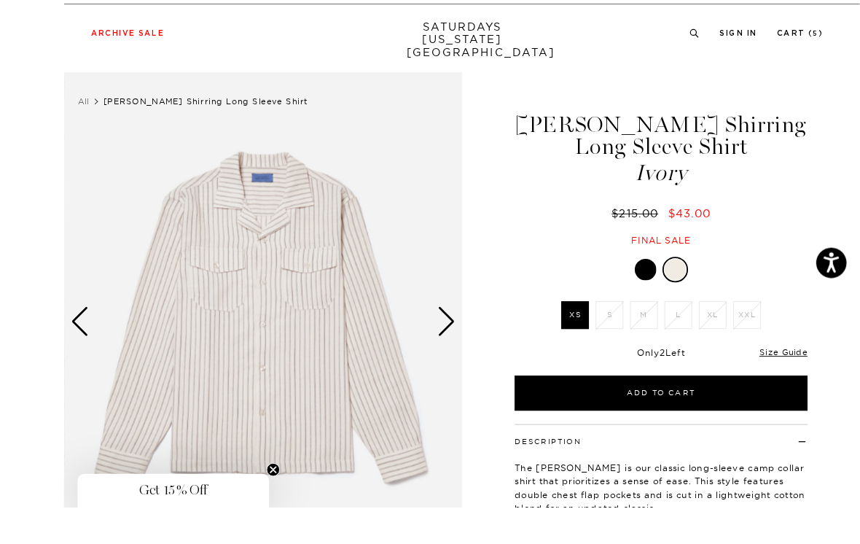
scroll to position [77, 0]
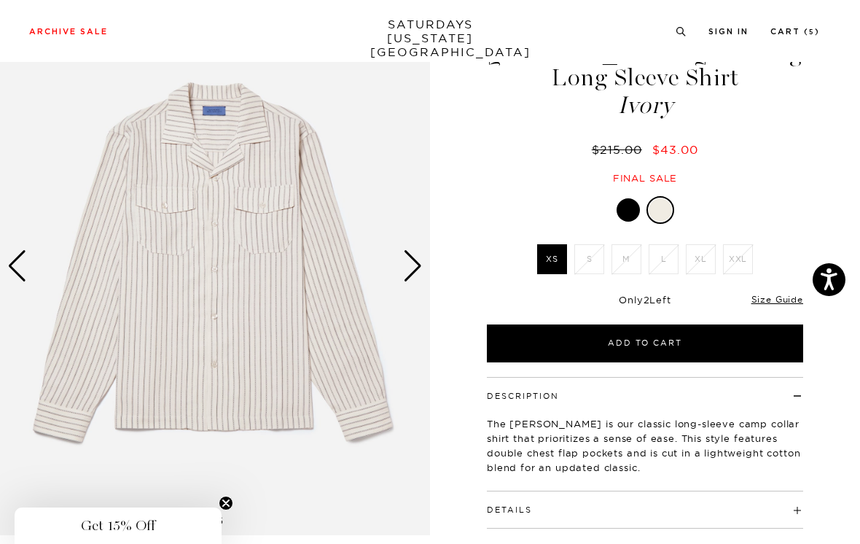
click at [416, 268] on div "Next slide" at bounding box center [413, 266] width 20 height 32
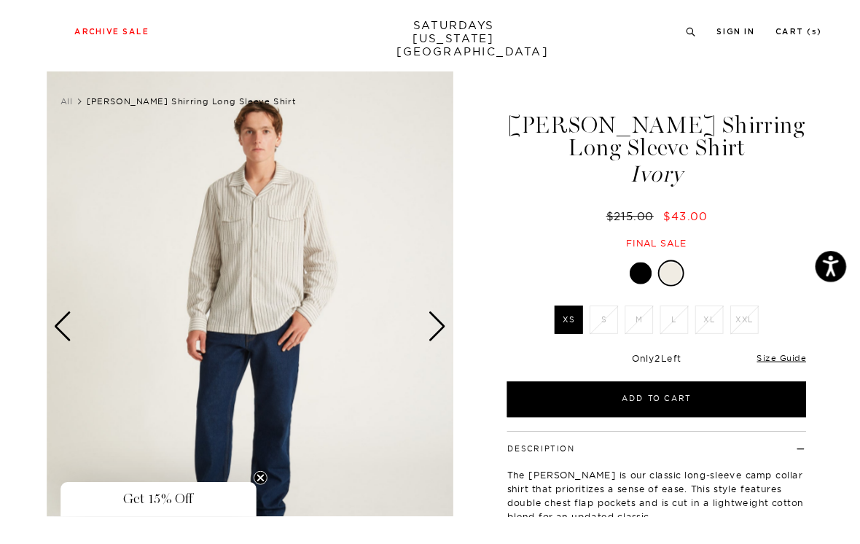
scroll to position [52, 0]
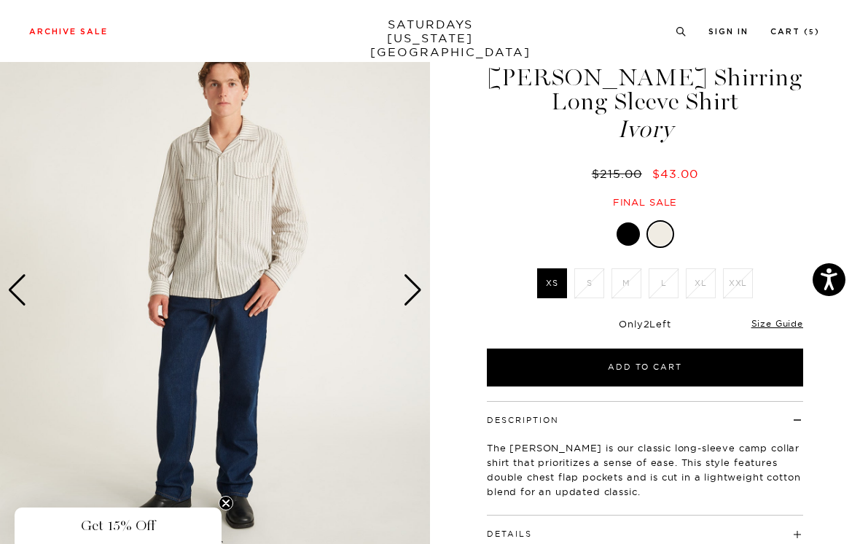
click at [624, 233] on div at bounding box center [628, 233] width 23 height 23
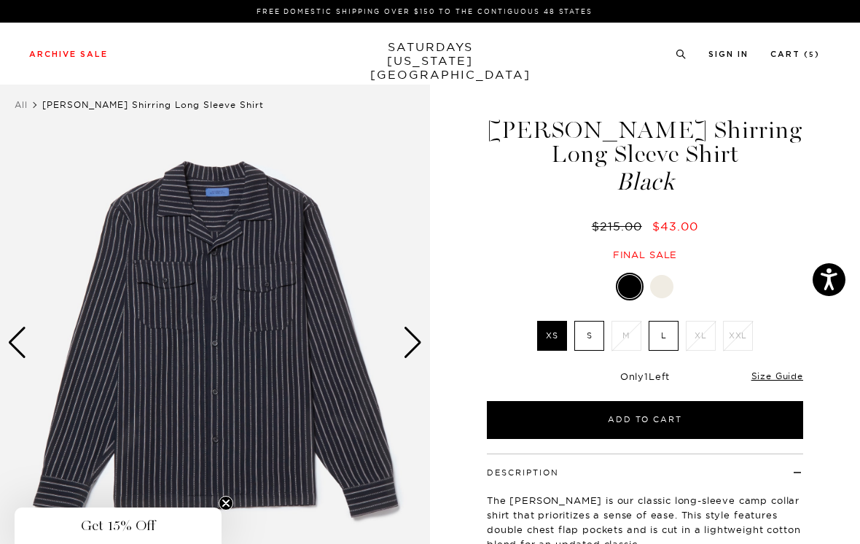
click at [419, 342] on div "Next slide" at bounding box center [413, 343] width 20 height 32
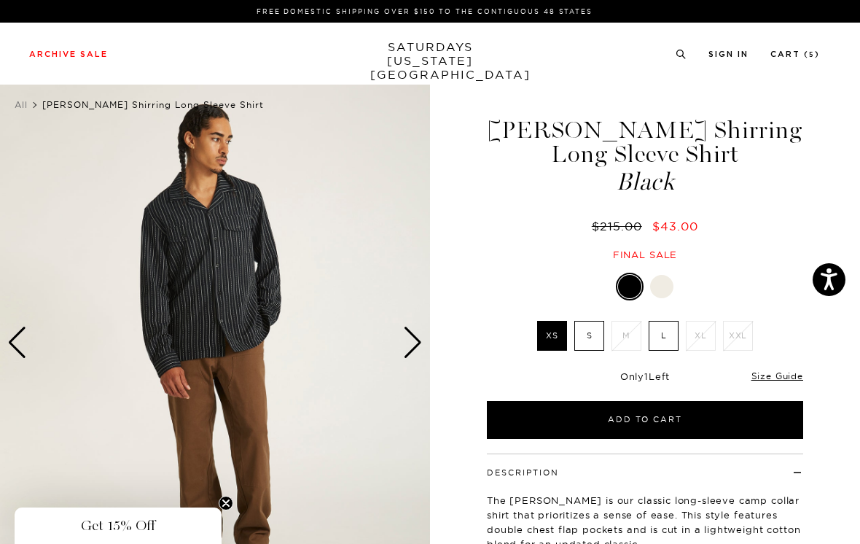
click at [414, 338] on div "Next slide" at bounding box center [413, 343] width 20 height 32
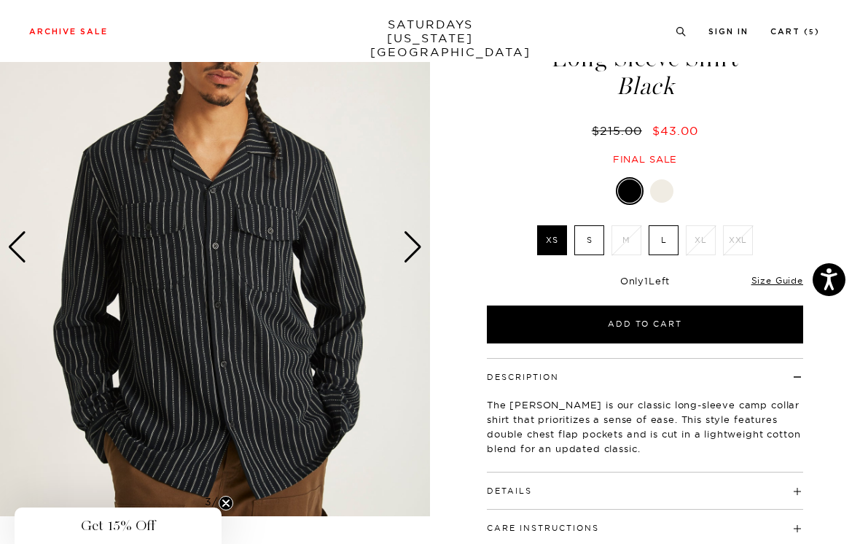
scroll to position [95, 0]
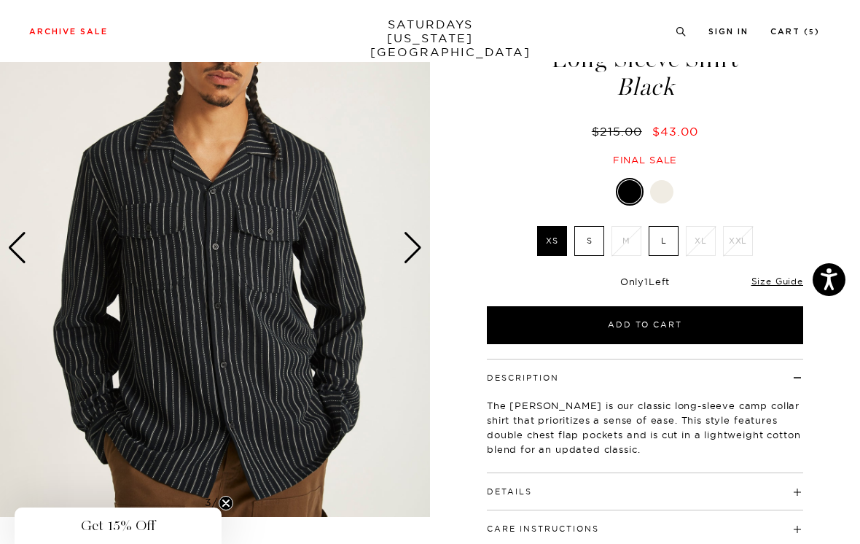
click at [419, 237] on div "Next slide" at bounding box center [413, 248] width 20 height 32
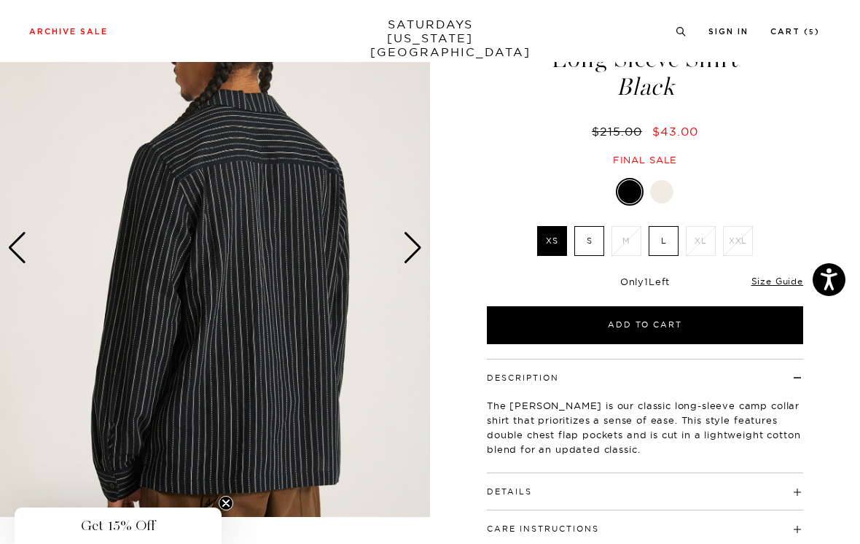
click at [415, 241] on div "Next slide" at bounding box center [413, 248] width 20 height 32
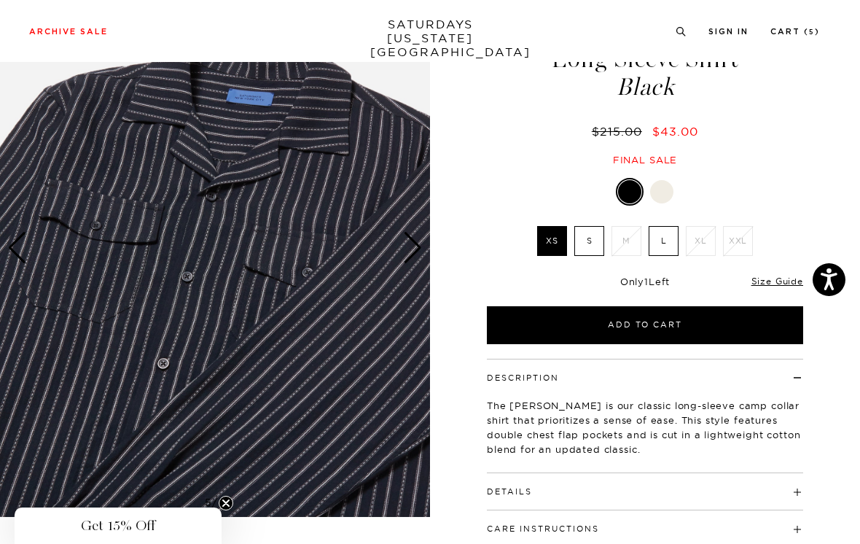
click at [424, 244] on img at bounding box center [215, 248] width 430 height 538
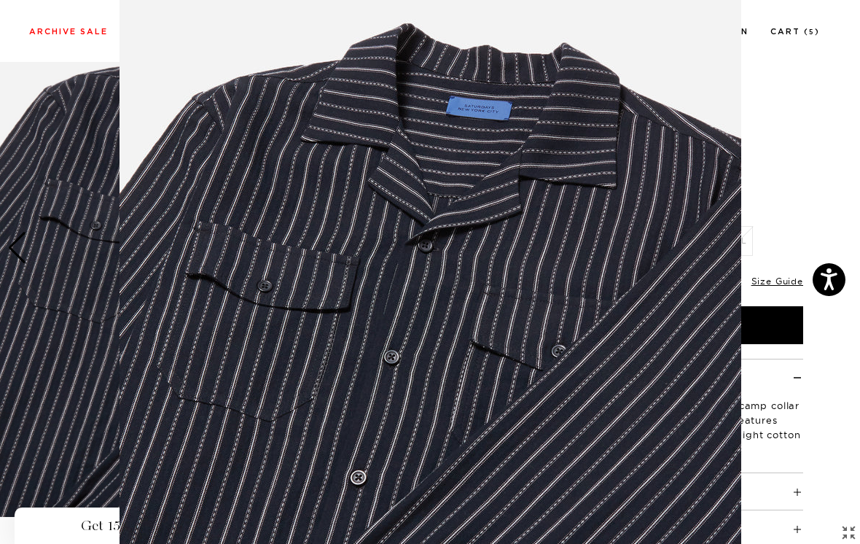
scroll to position [54, 0]
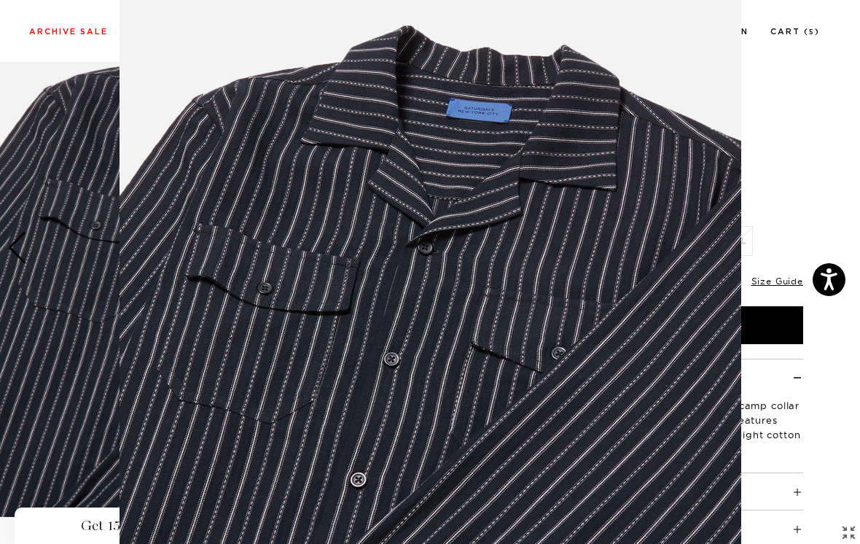
click at [825, 167] on figure at bounding box center [430, 272] width 860 height 544
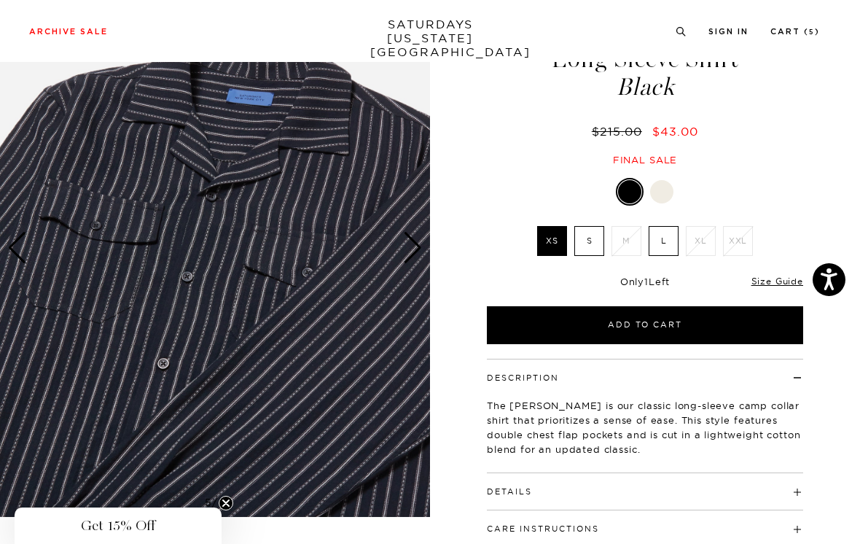
scroll to position [0, 0]
click at [424, 246] on img at bounding box center [215, 248] width 430 height 538
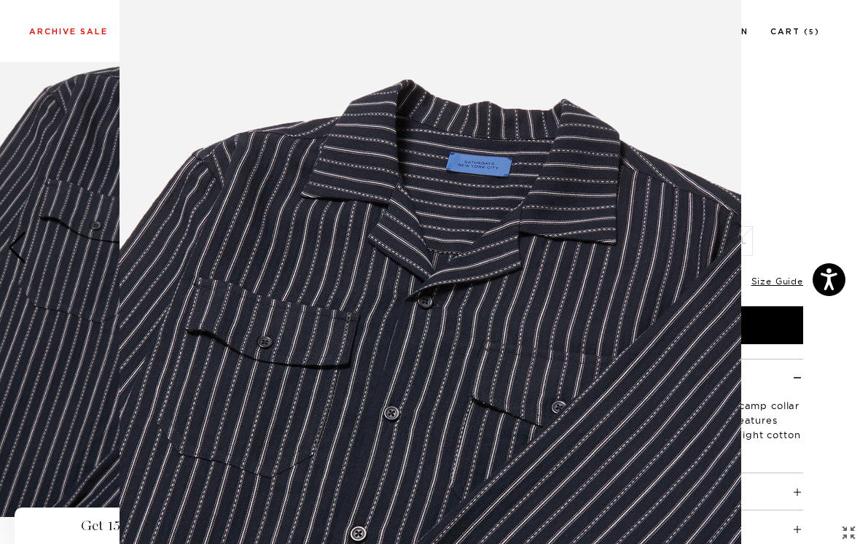
scroll to position [101, 0]
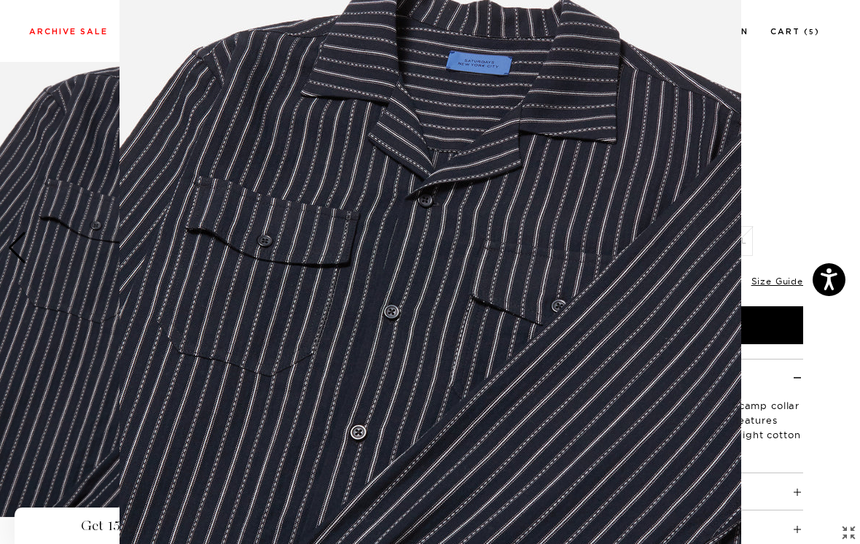
click at [808, 149] on figure at bounding box center [430, 272] width 860 height 544
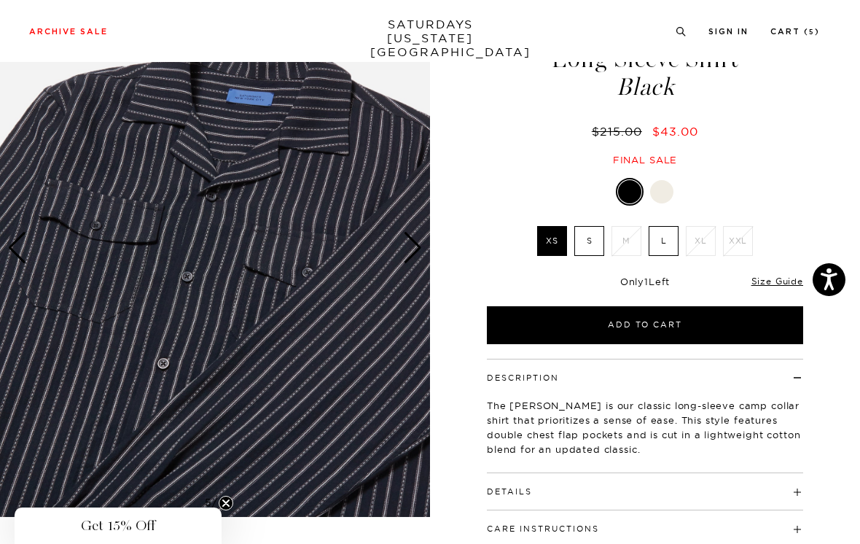
click at [416, 247] on div "Next slide" at bounding box center [413, 248] width 20 height 32
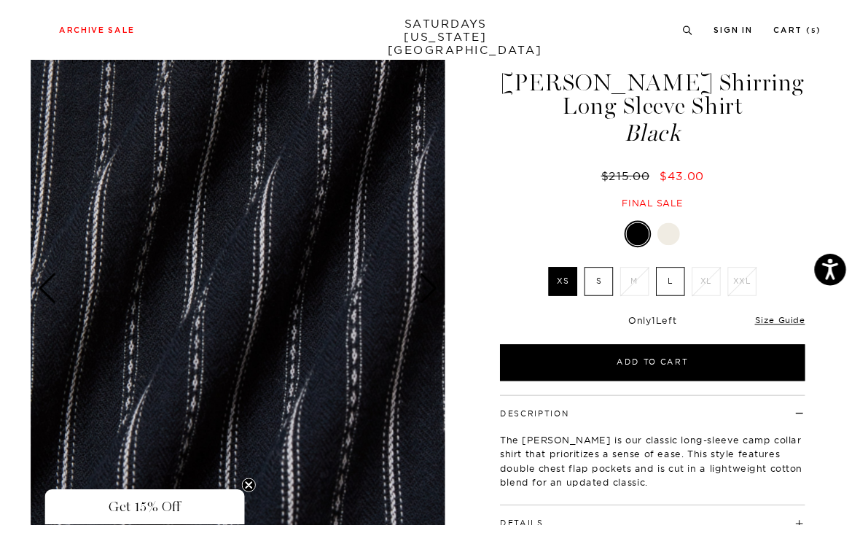
scroll to position [44, 0]
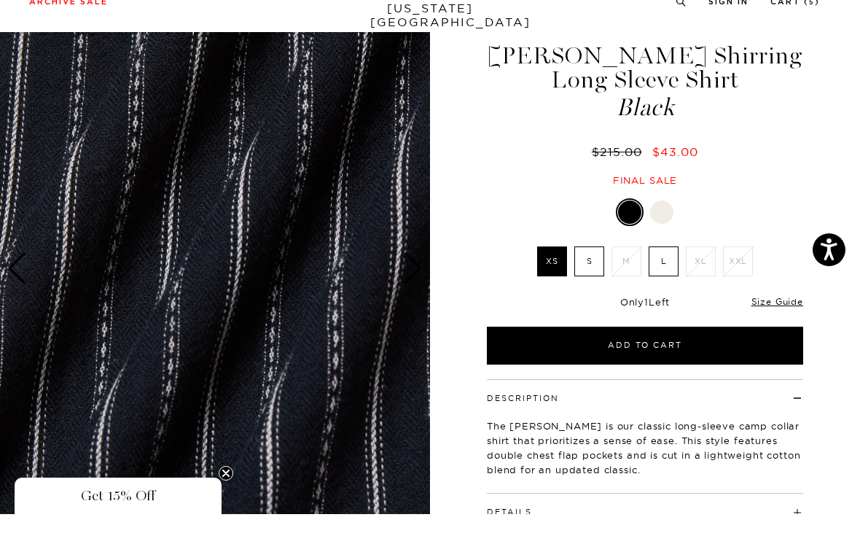
click at [419, 244] on img at bounding box center [215, 298] width 430 height 538
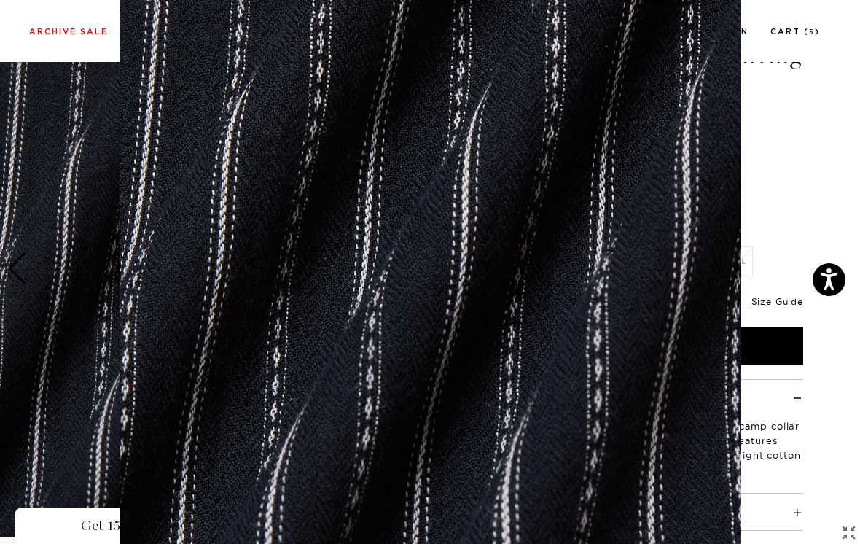
click at [778, 148] on figure at bounding box center [430, 272] width 860 height 544
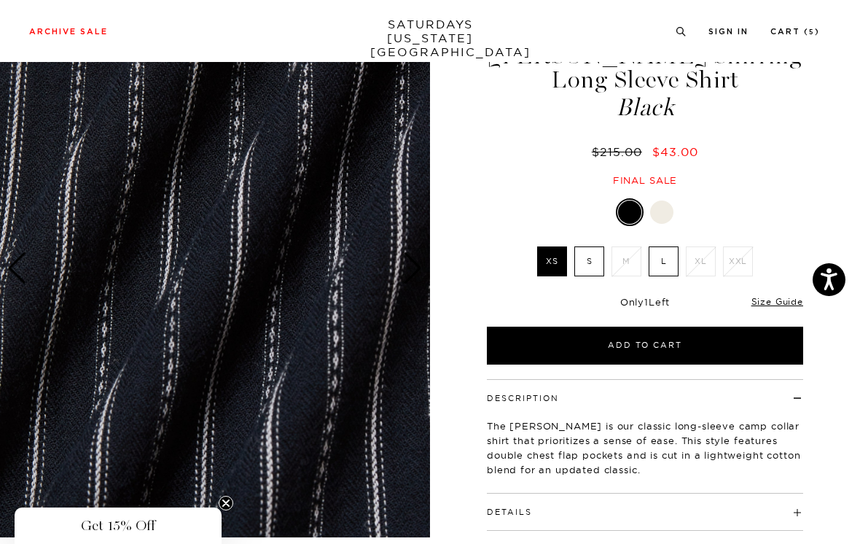
click at [408, 249] on img at bounding box center [215, 268] width 430 height 538
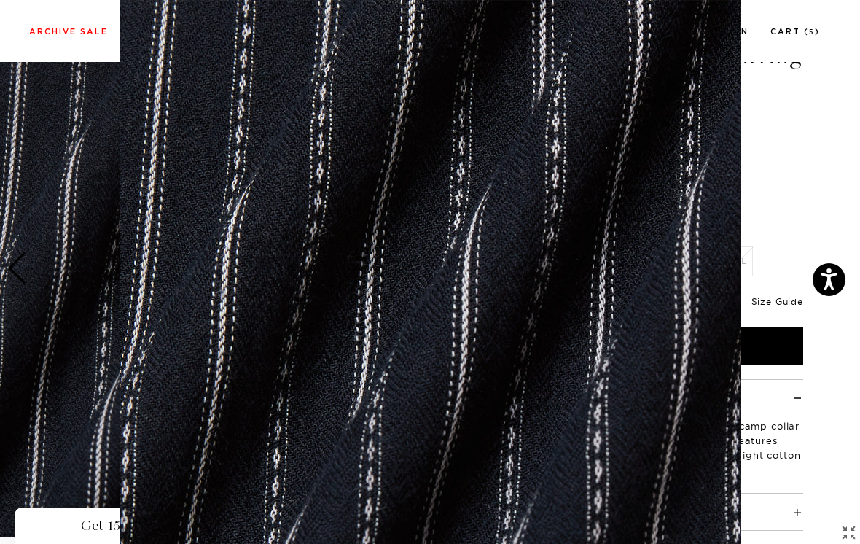
scroll to position [101, 0]
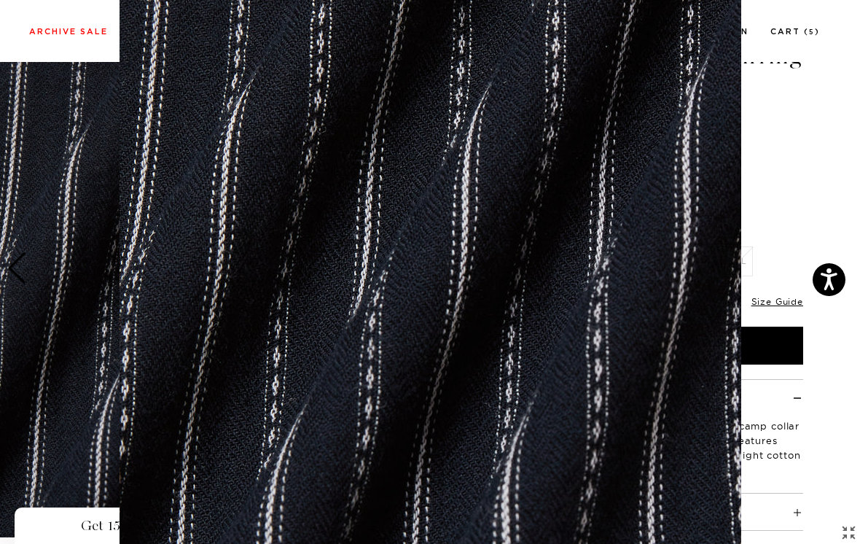
click at [805, 144] on figure at bounding box center [430, 272] width 860 height 544
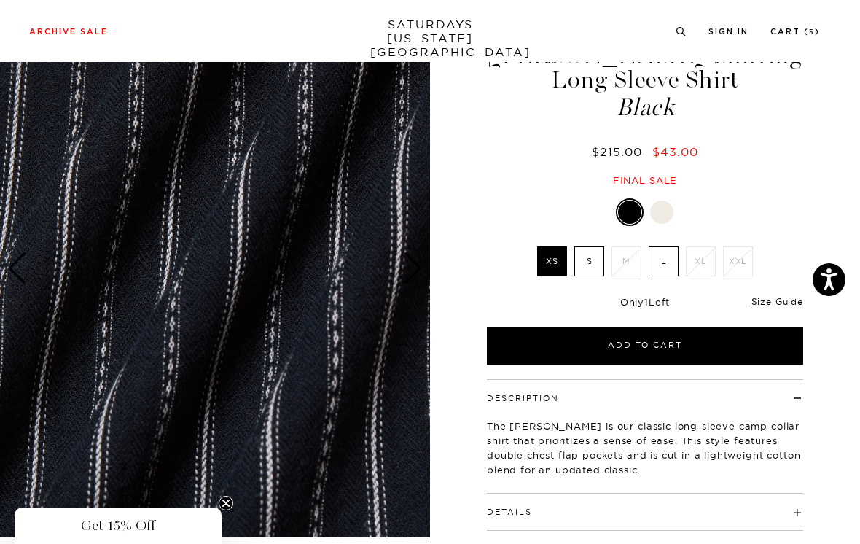
click at [416, 287] on img at bounding box center [215, 268] width 430 height 538
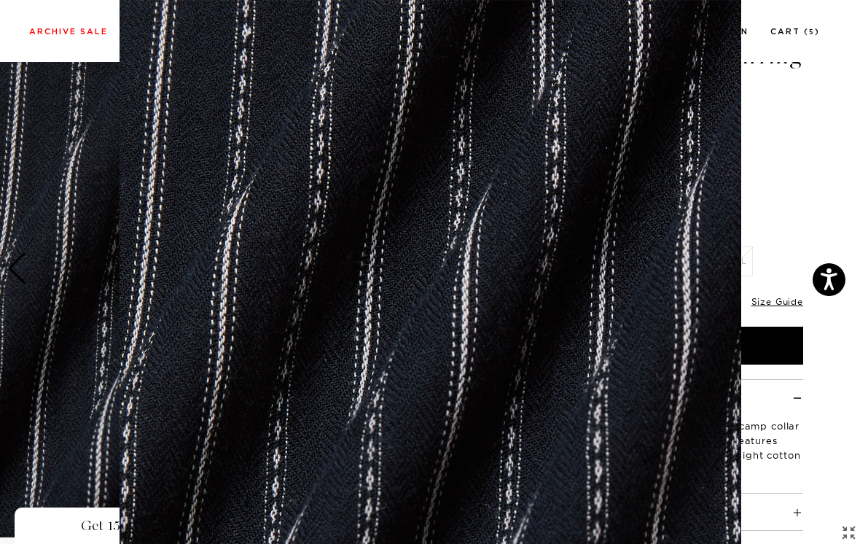
scroll to position [101, 0]
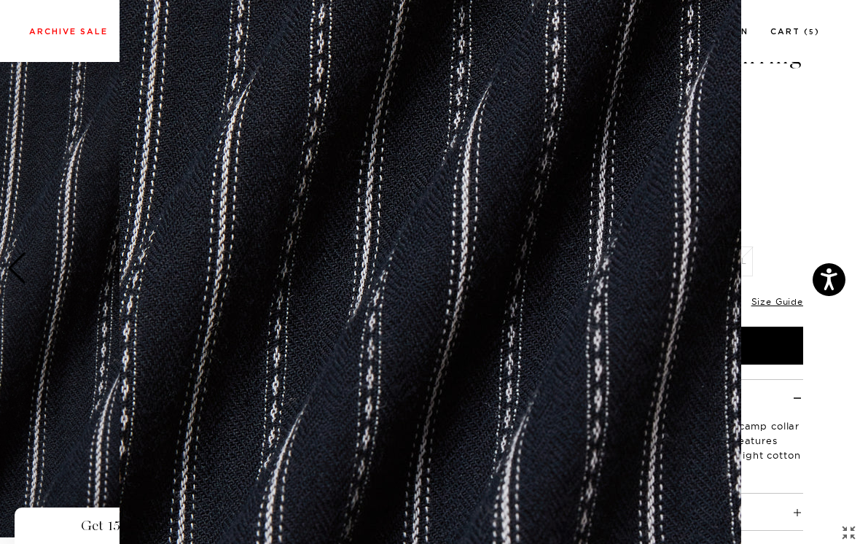
click at [825, 157] on figure at bounding box center [430, 272] width 860 height 544
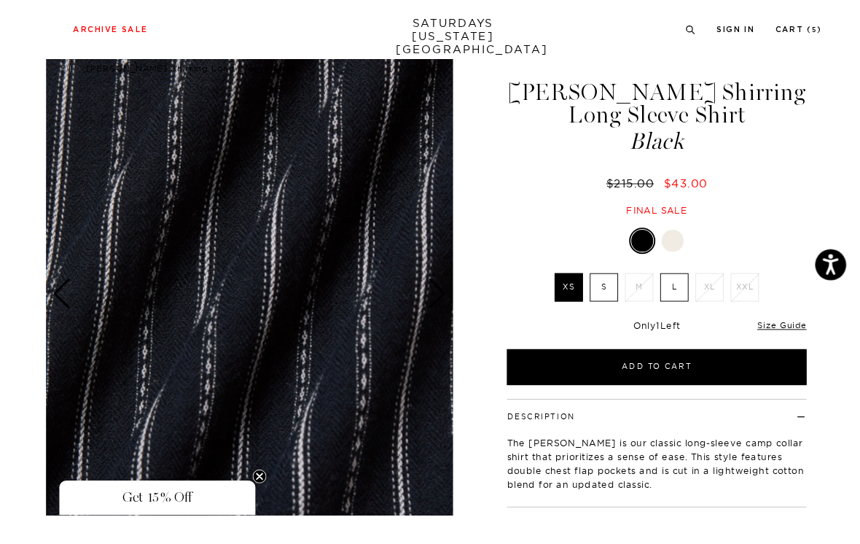
scroll to position [33, 0]
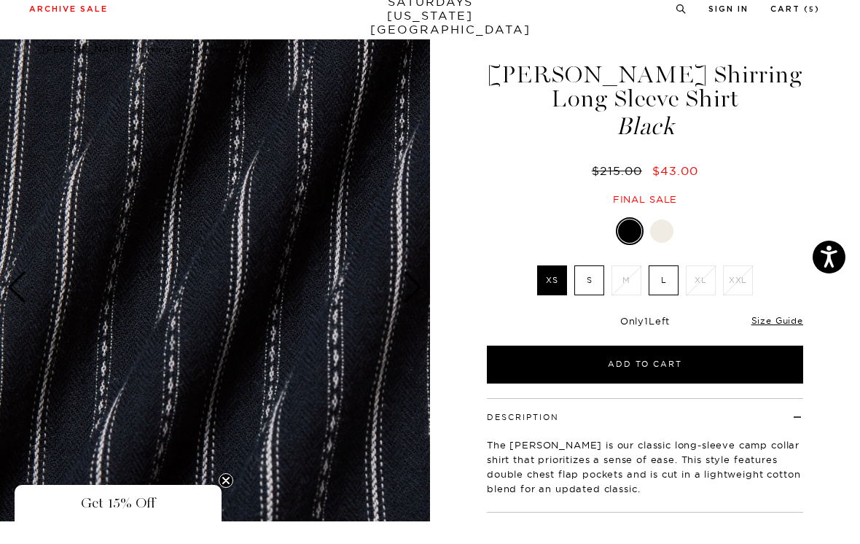
click at [419, 259] on img at bounding box center [215, 310] width 430 height 538
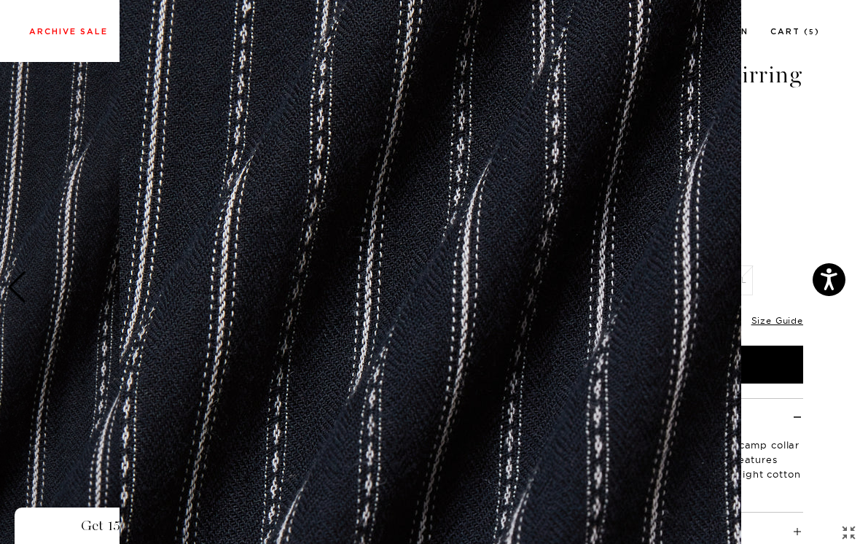
scroll to position [22, 0]
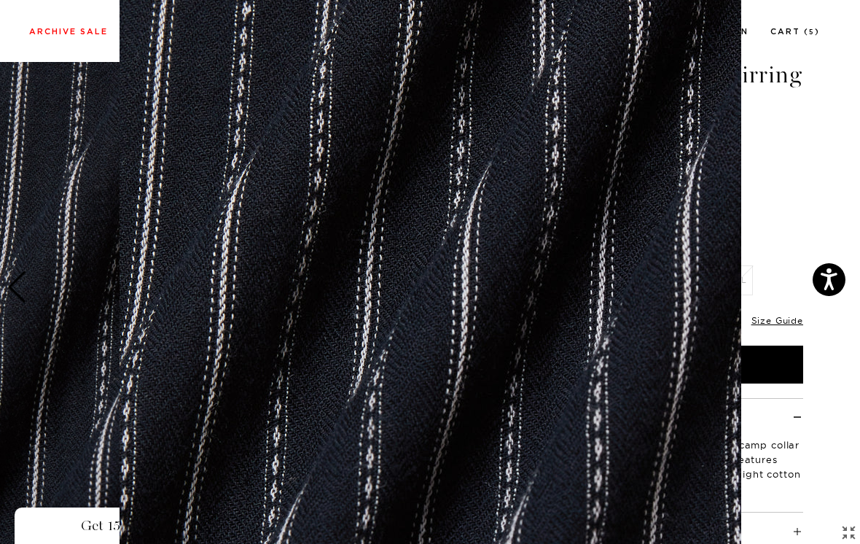
click at [802, 161] on figure at bounding box center [430, 272] width 860 height 544
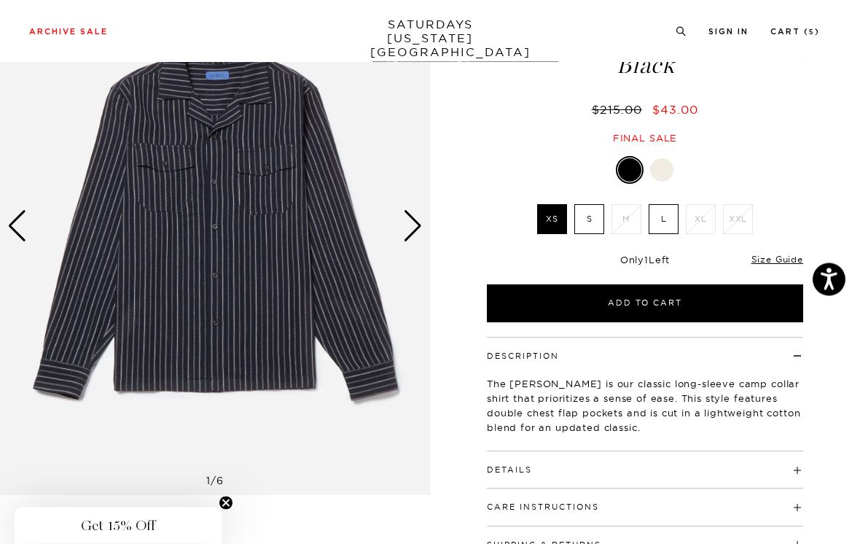
click at [416, 222] on div "Next slide" at bounding box center [413, 227] width 20 height 32
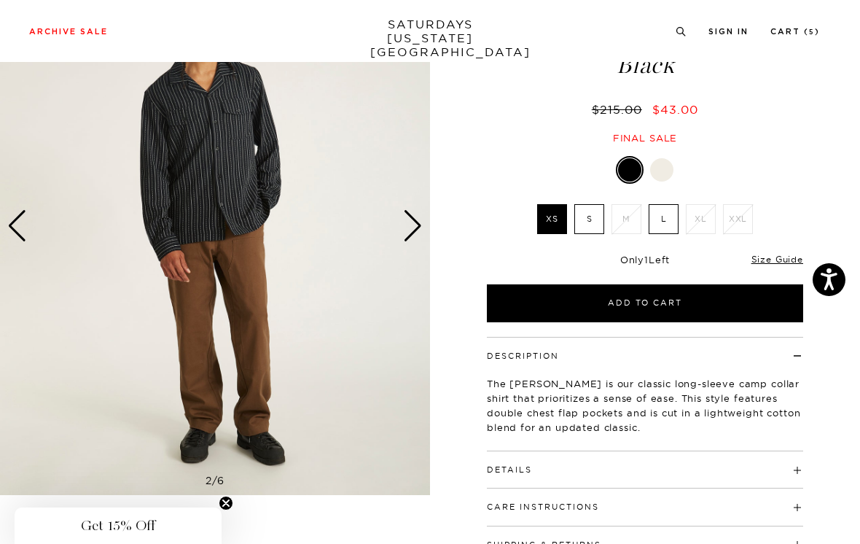
click at [411, 227] on div "Next slide" at bounding box center [413, 226] width 20 height 32
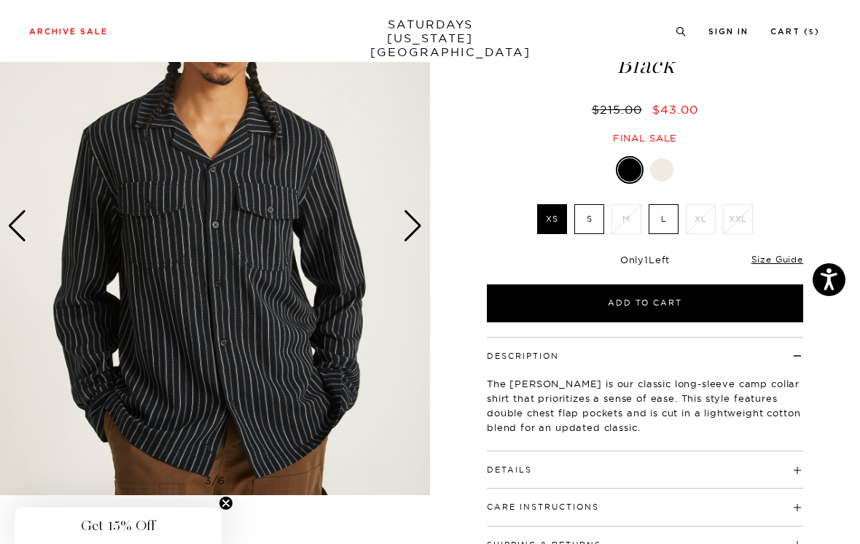
click at [421, 222] on div "Next slide" at bounding box center [413, 226] width 20 height 32
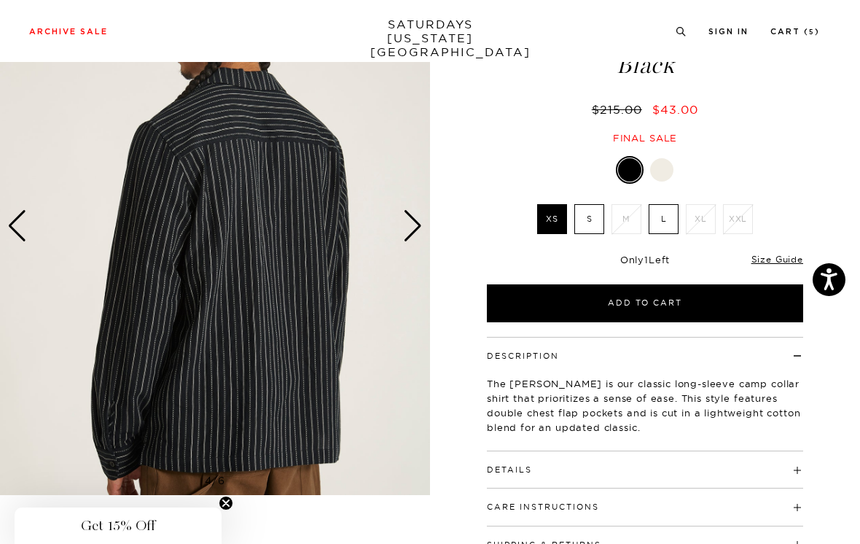
click at [417, 225] on div "Next slide" at bounding box center [413, 226] width 20 height 32
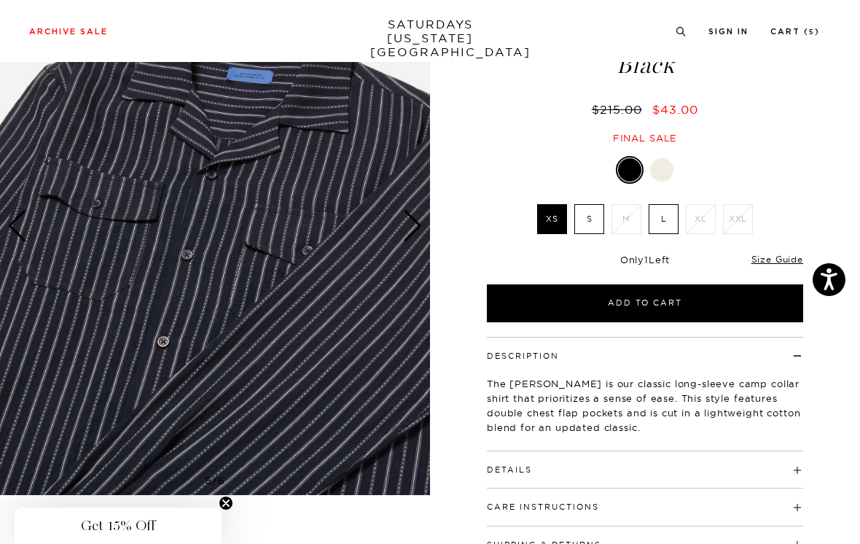
click at [419, 228] on div "Next slide" at bounding box center [413, 226] width 20 height 32
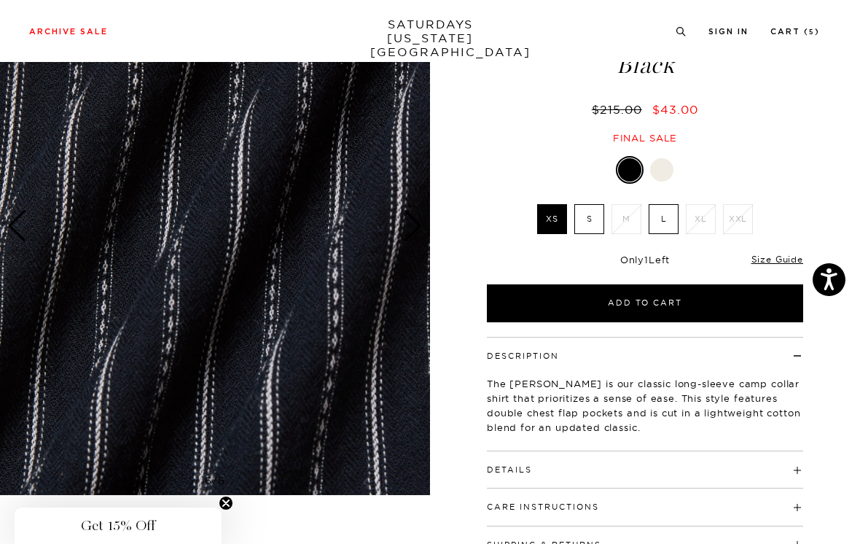
click at [414, 239] on div "Next slide" at bounding box center [413, 226] width 20 height 32
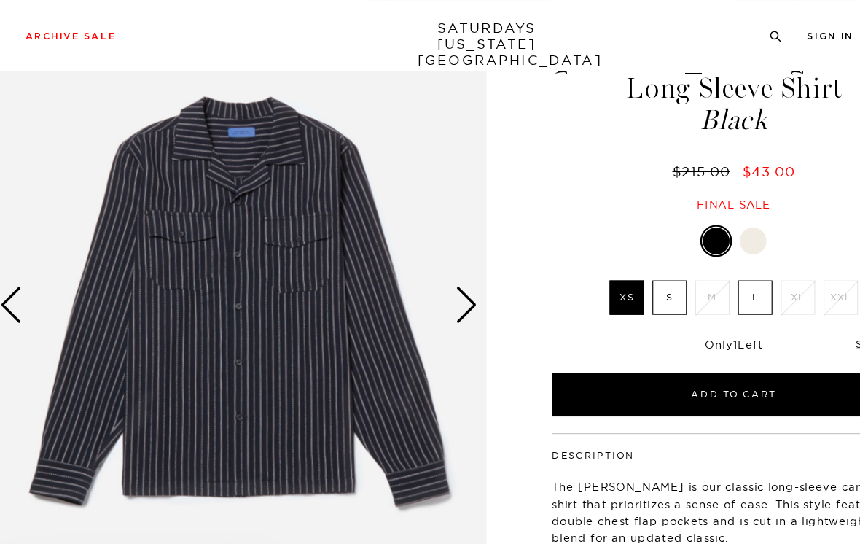
scroll to position [45, 0]
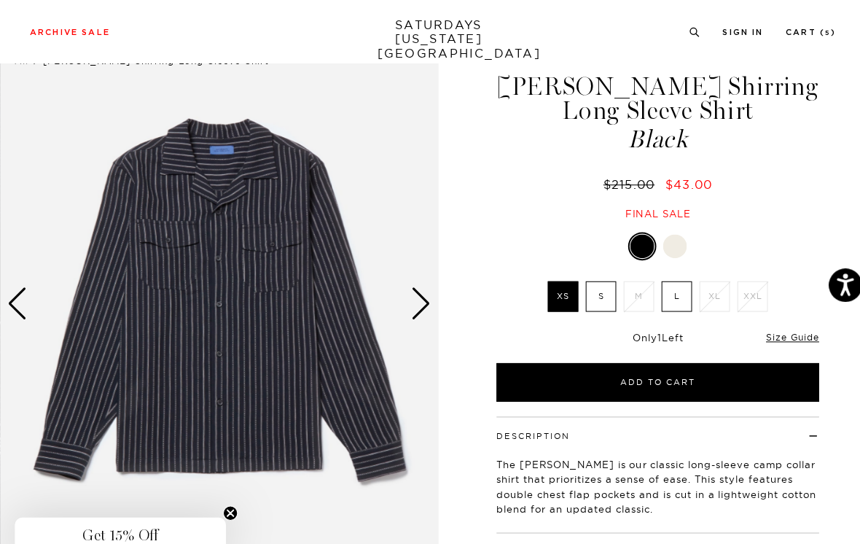
click at [413, 292] on div "Next slide" at bounding box center [413, 297] width 20 height 32
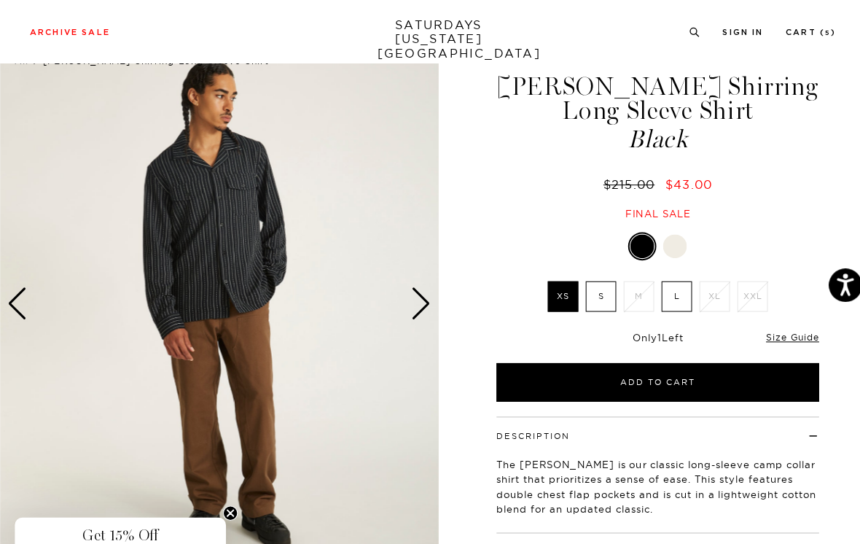
click at [418, 296] on div "Next slide" at bounding box center [413, 297] width 20 height 32
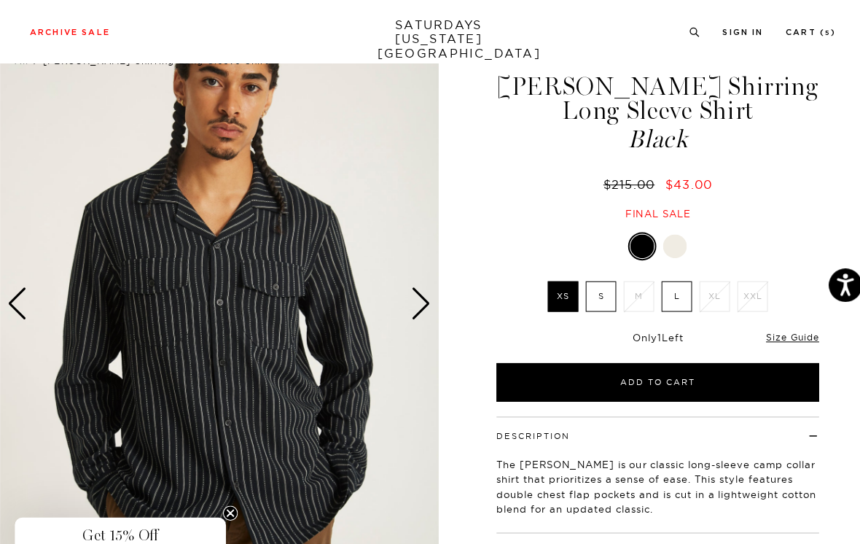
click at [414, 297] on div "Next slide" at bounding box center [413, 297] width 20 height 32
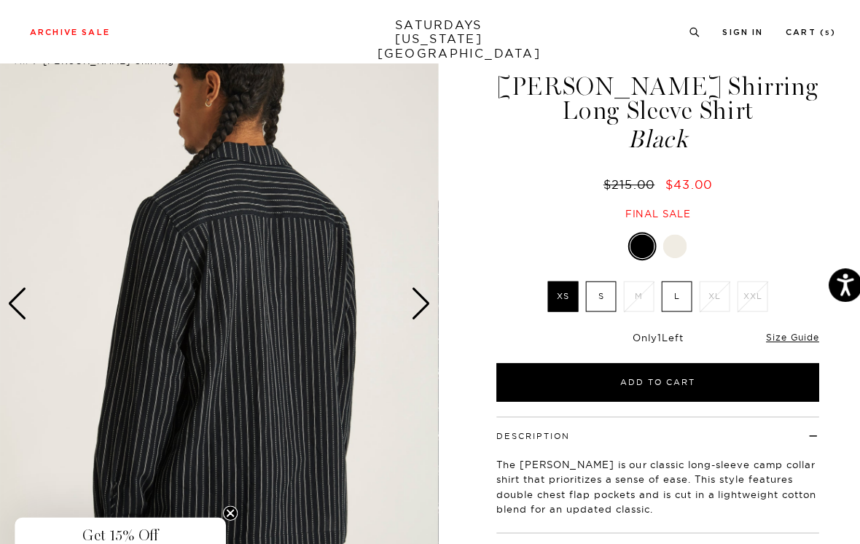
click at [424, 297] on img at bounding box center [215, 297] width 430 height 538
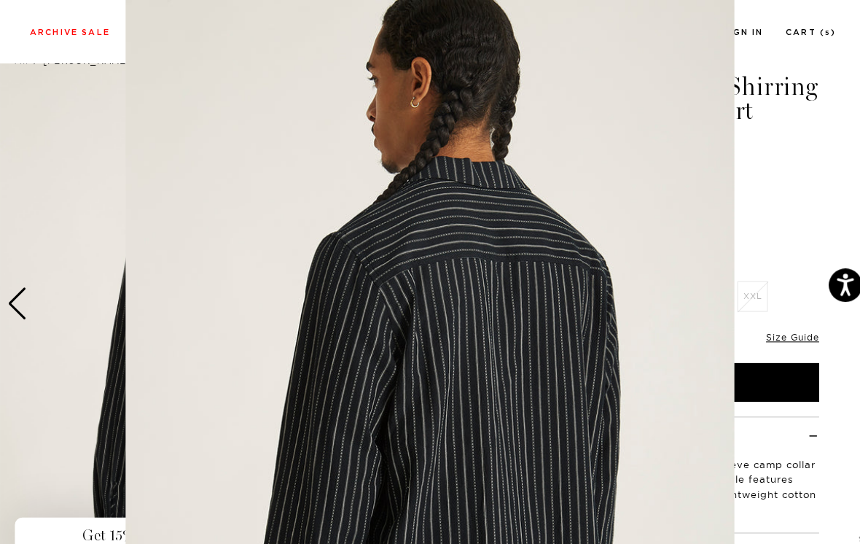
scroll to position [101, 0]
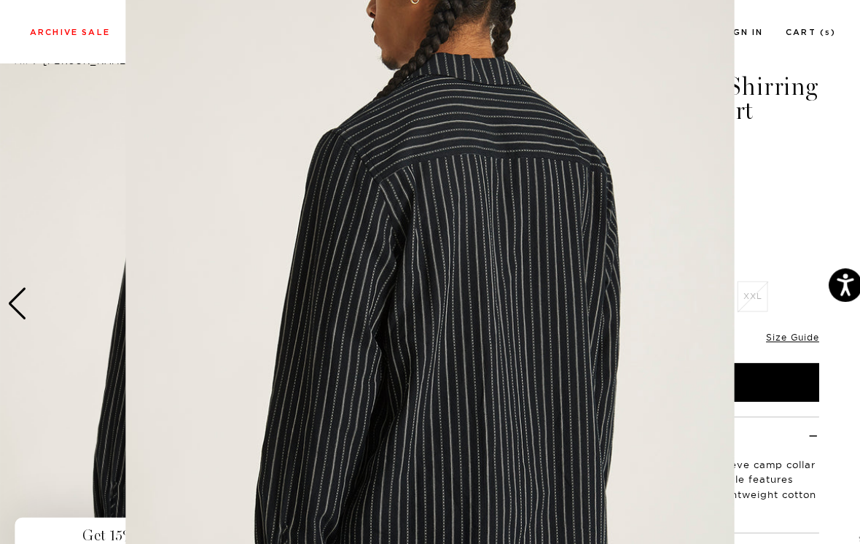
click at [739, 217] on figure at bounding box center [430, 272] width 860 height 544
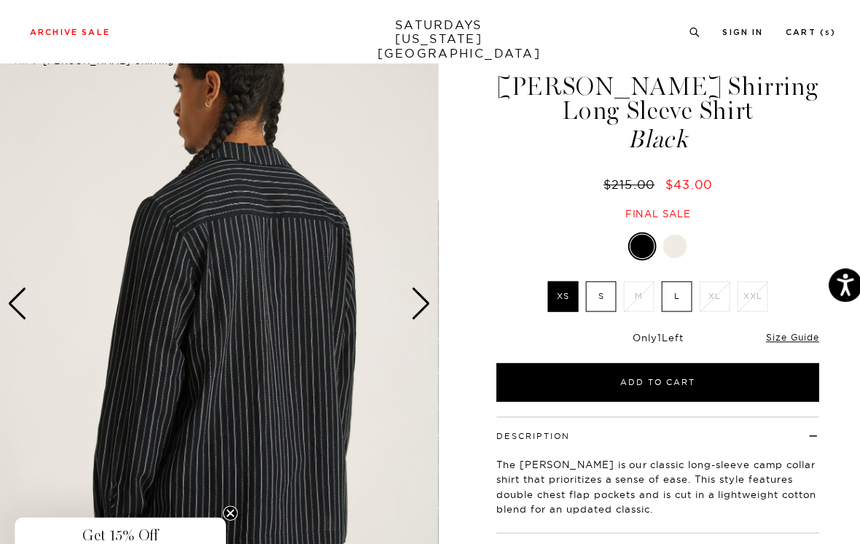
scroll to position [0, 0]
click at [416, 299] on div "Next slide" at bounding box center [413, 297] width 20 height 32
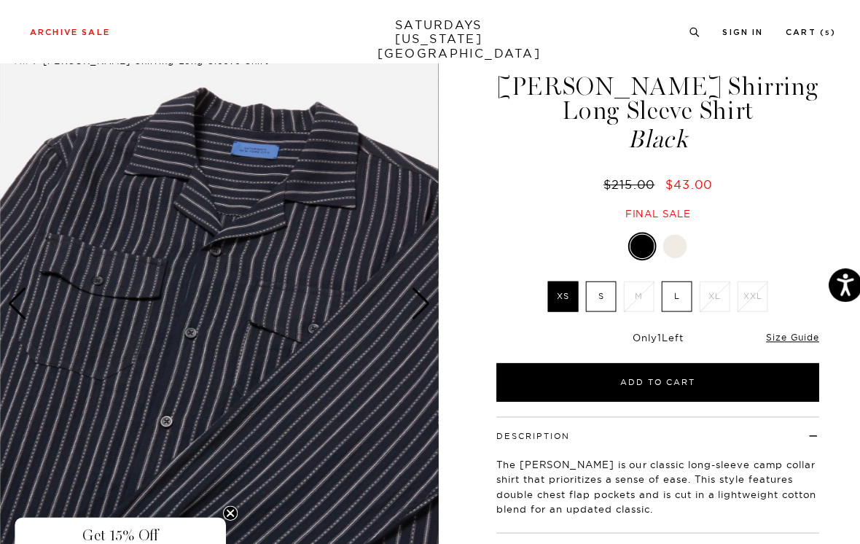
click at [417, 298] on div "Next slide" at bounding box center [413, 297] width 20 height 32
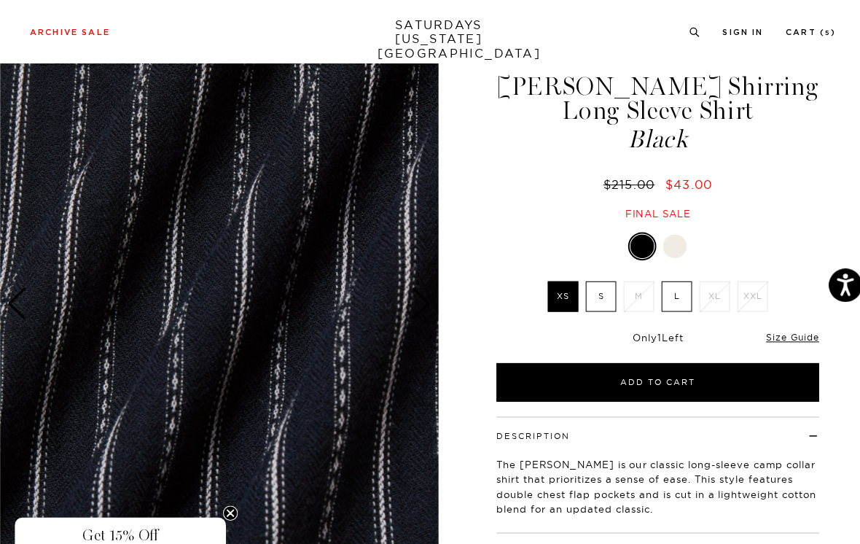
click at [415, 301] on div "Next slide" at bounding box center [413, 297] width 20 height 32
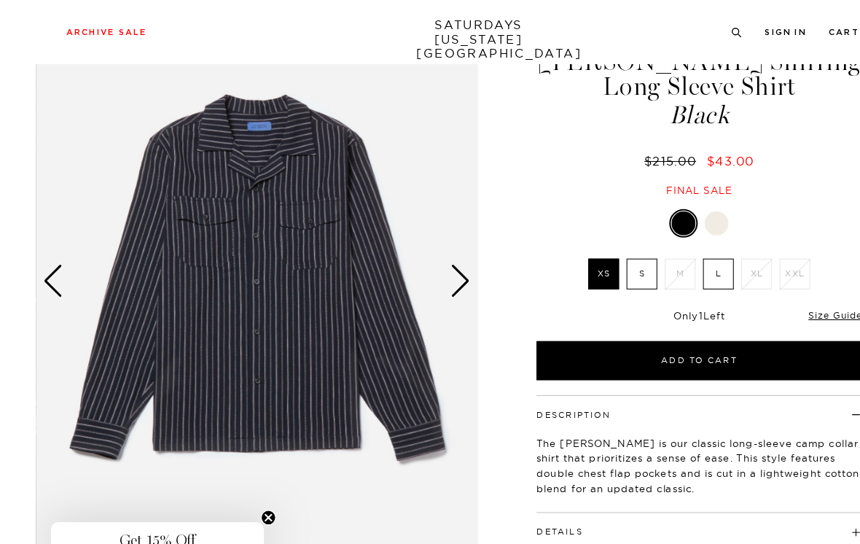
scroll to position [50, 0]
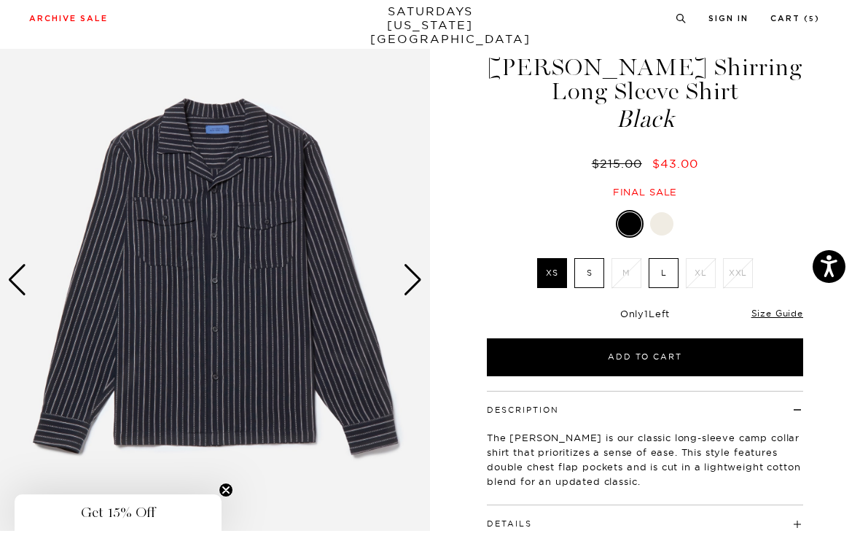
click at [588, 273] on label "S" at bounding box center [590, 286] width 30 height 30
click at [0, 0] on input "S" at bounding box center [0, 0] width 0 height 0
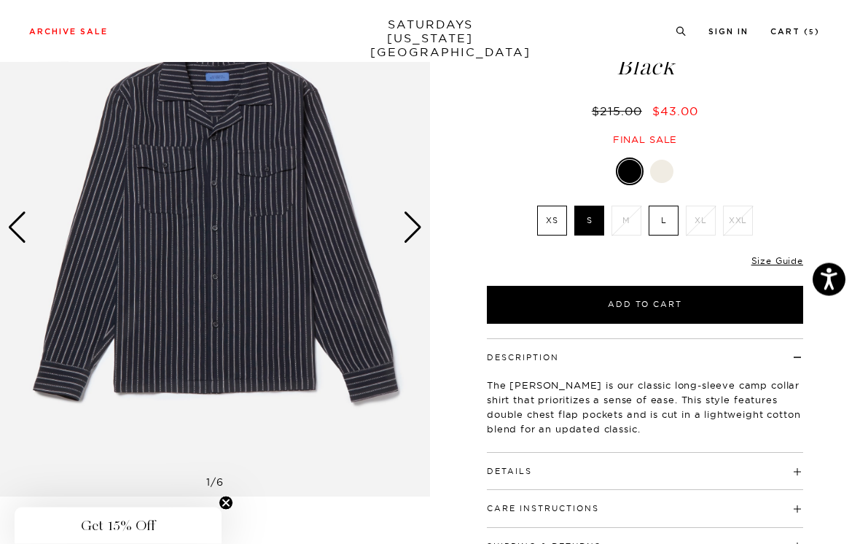
scroll to position [115, 0]
click at [667, 166] on div at bounding box center [661, 171] width 23 height 23
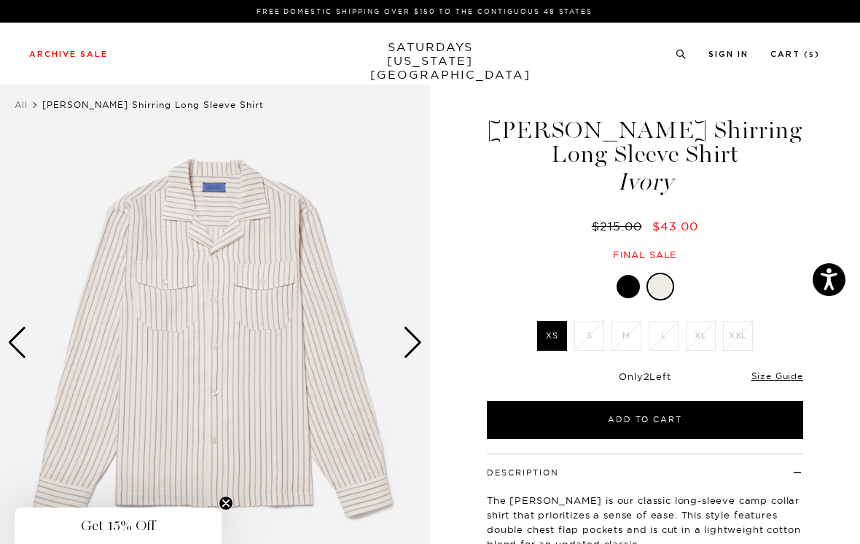
click at [626, 284] on div at bounding box center [628, 286] width 23 height 23
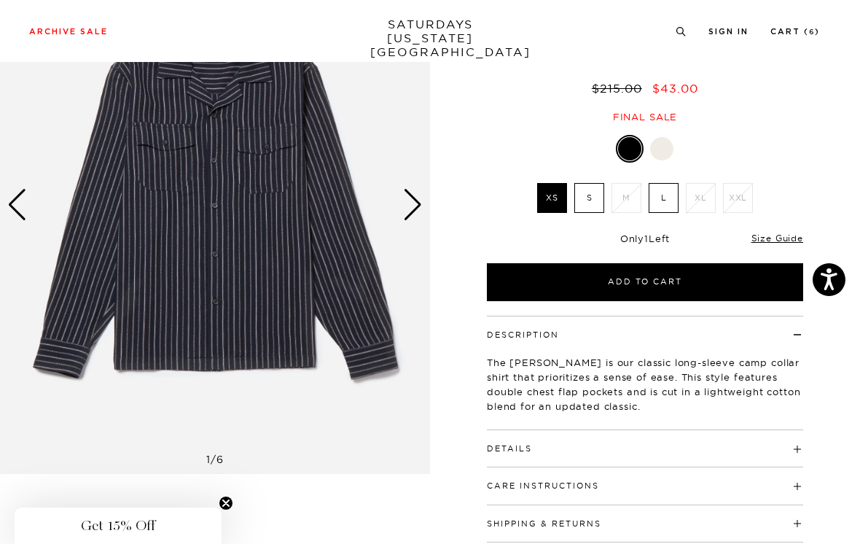
click at [806, 28] on link "Cart ( 6 )" at bounding box center [796, 32] width 50 height 8
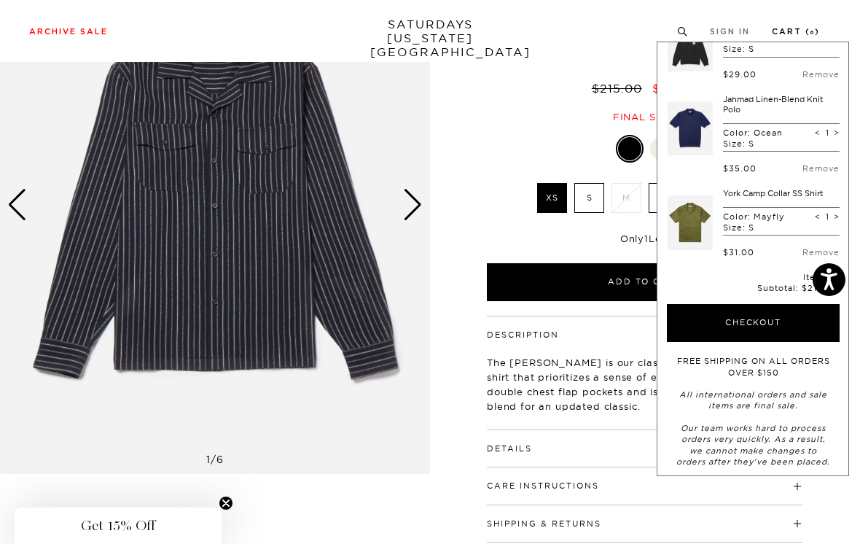
scroll to position [313, 0]
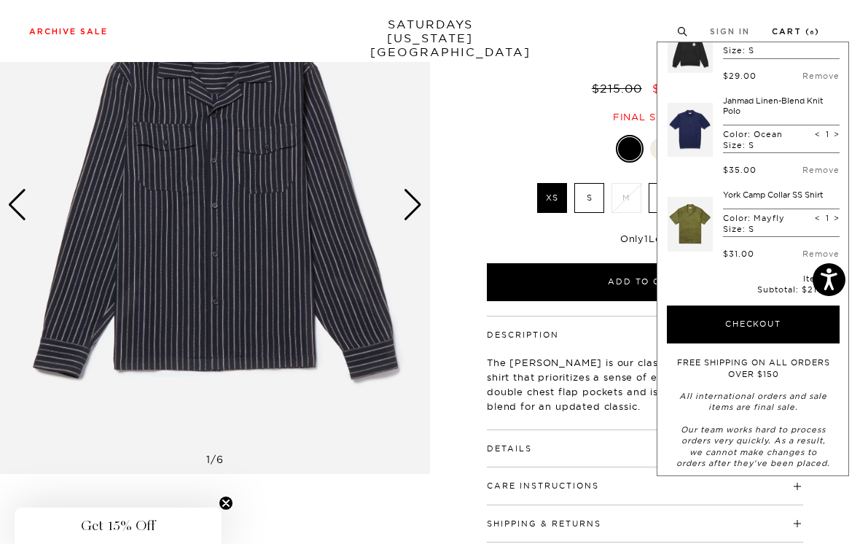
click at [777, 316] on button "Checkout" at bounding box center [753, 325] width 173 height 38
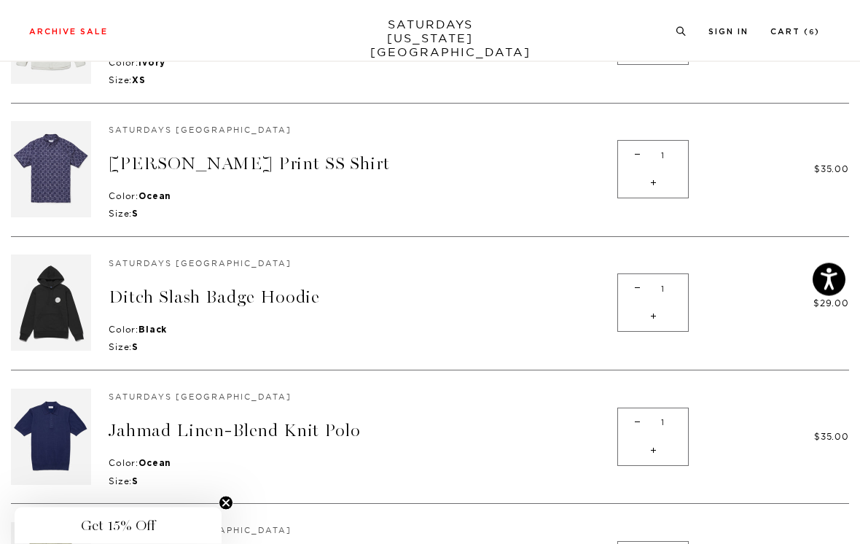
scroll to position [367, 0]
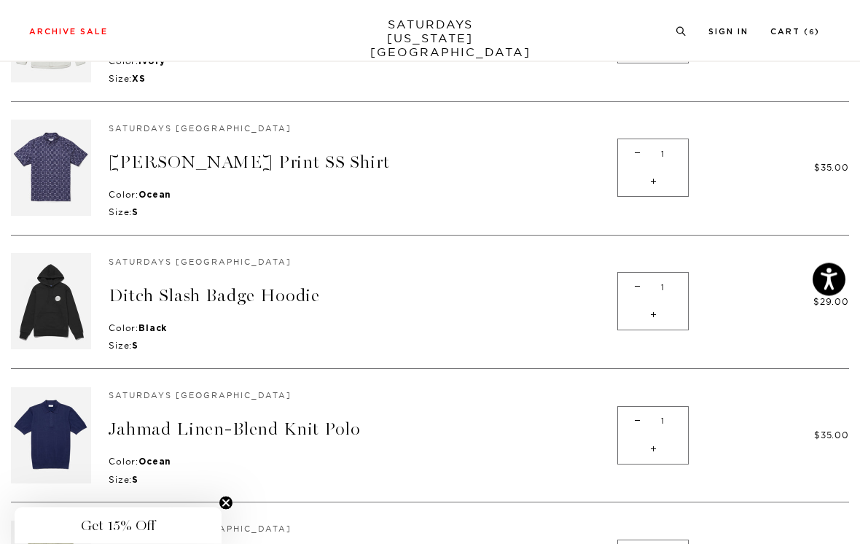
click at [631, 423] on span "-" at bounding box center [638, 422] width 20 height 28
type input "0"
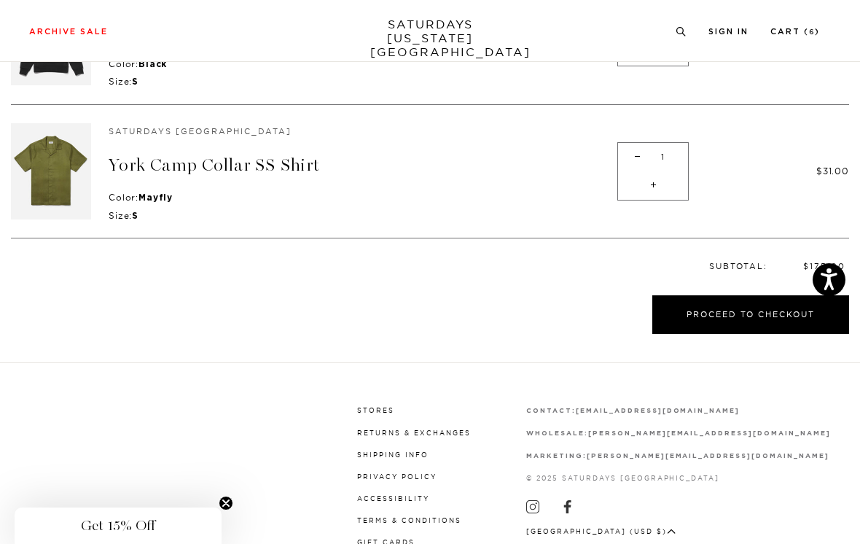
scroll to position [632, 0]
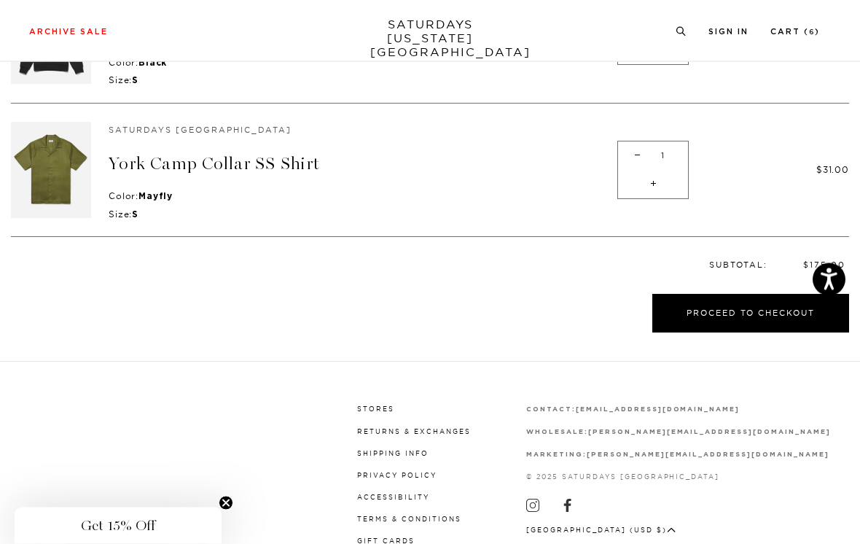
click at [695, 295] on button "Proceed to Checkout" at bounding box center [751, 314] width 197 height 39
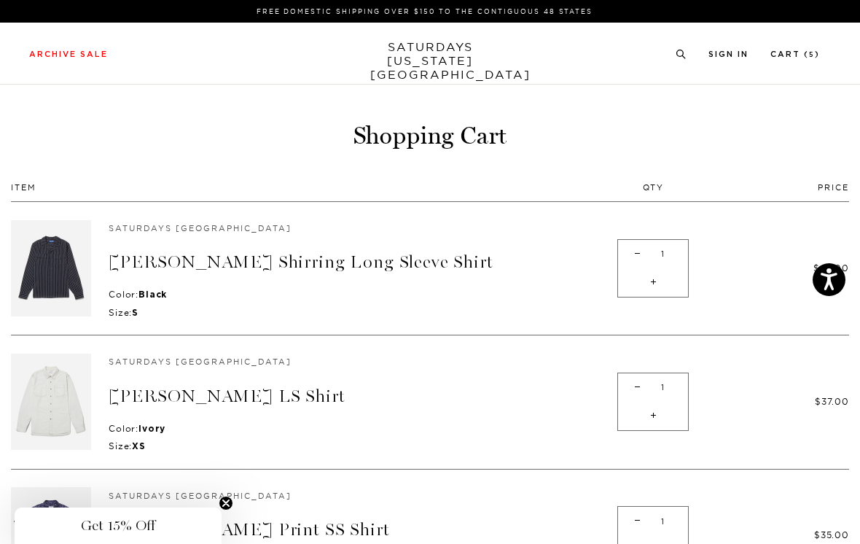
click at [245, 260] on link "[PERSON_NAME] Shirring Long Sleeve Shirt" at bounding box center [301, 262] width 385 height 21
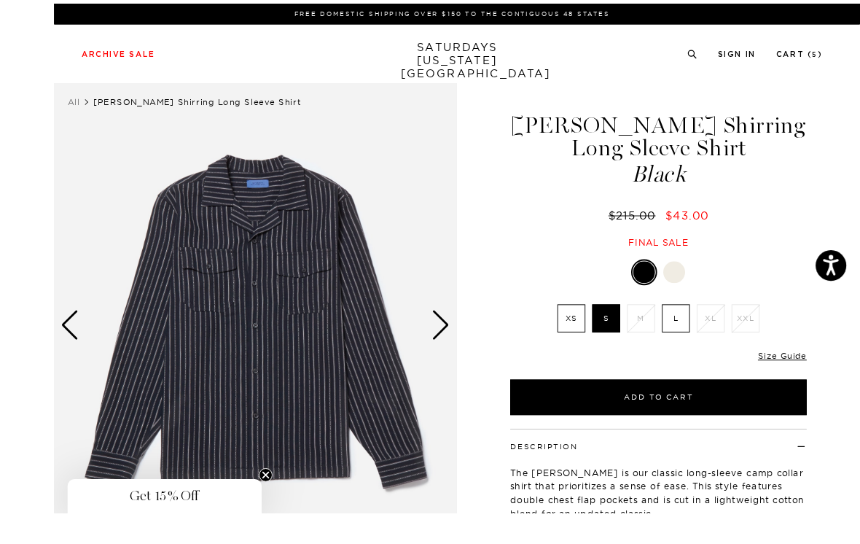
scroll to position [21, 0]
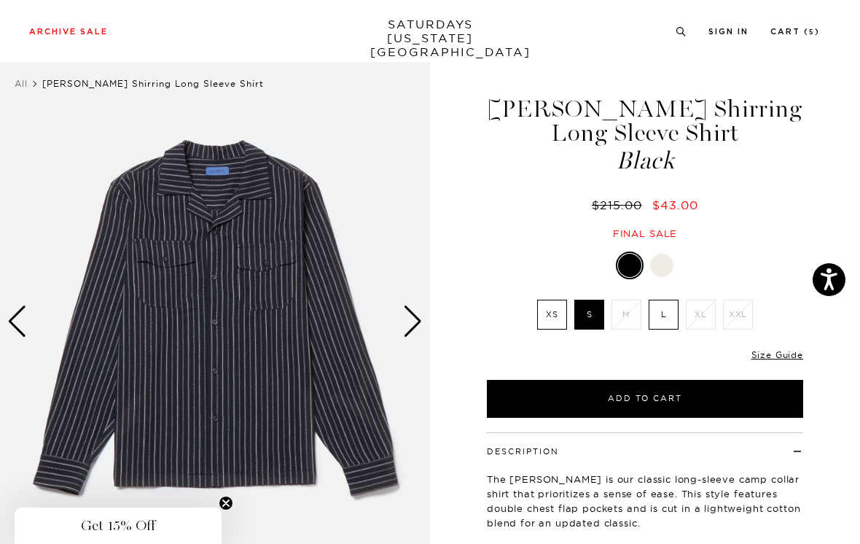
click at [419, 324] on div "Next slide" at bounding box center [413, 322] width 20 height 32
click at [403, 319] on div "Next slide" at bounding box center [413, 322] width 20 height 32
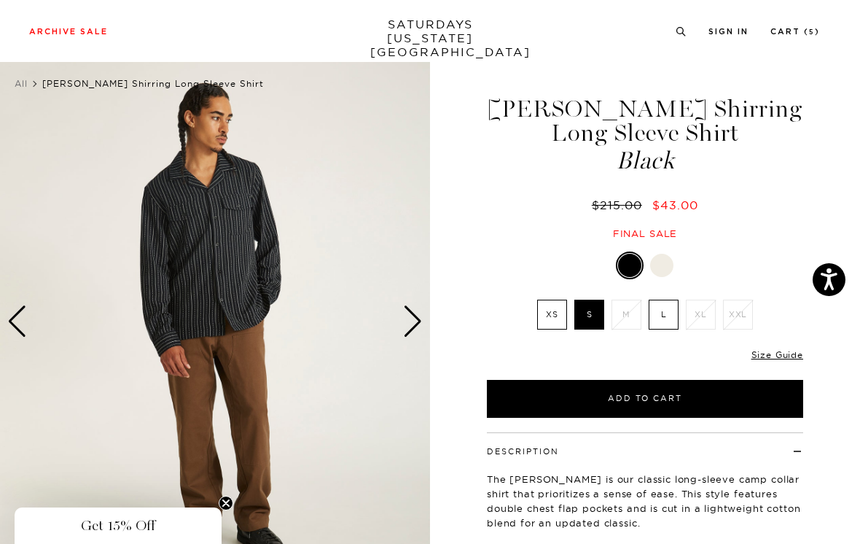
click at [409, 319] on div "Next slide" at bounding box center [413, 322] width 20 height 32
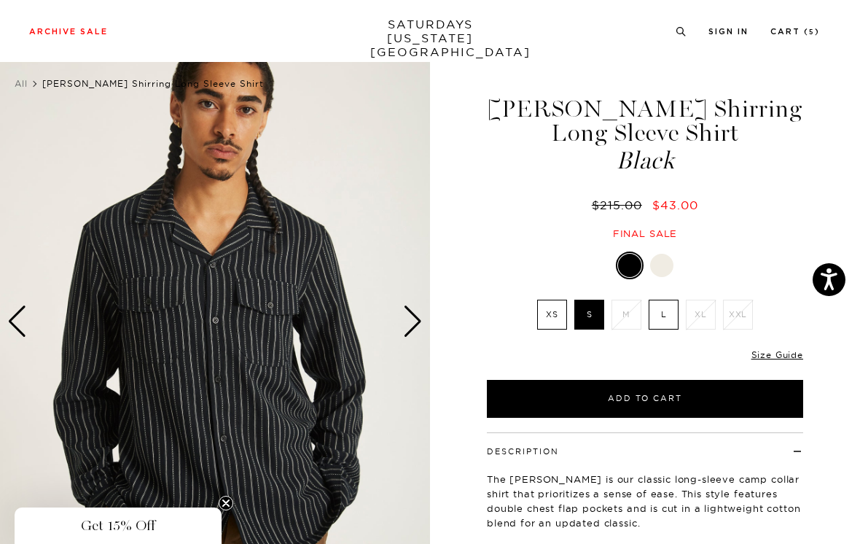
click at [419, 319] on div "Next slide" at bounding box center [413, 322] width 20 height 32
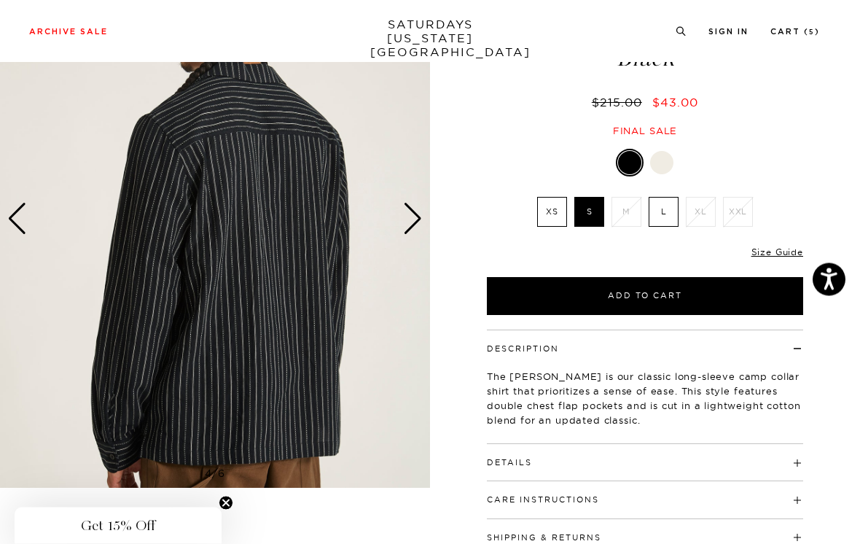
scroll to position [125, 0]
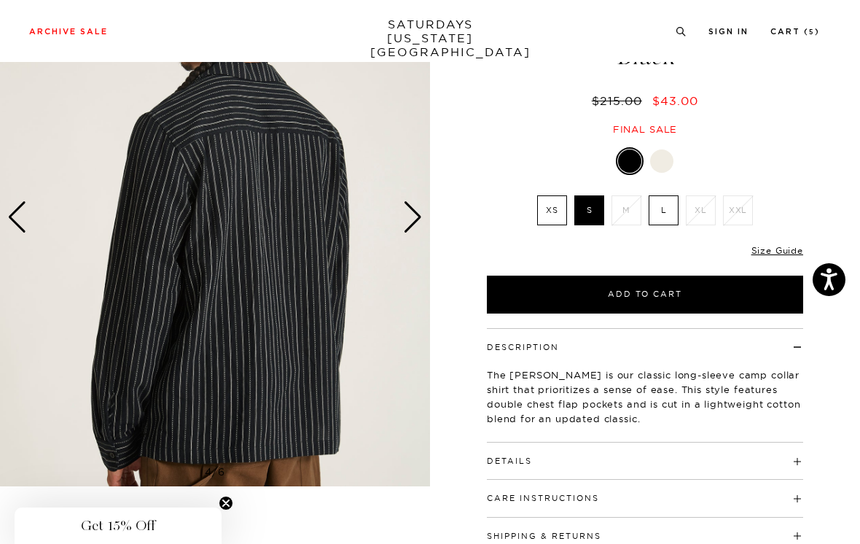
click at [423, 210] on img at bounding box center [215, 217] width 430 height 538
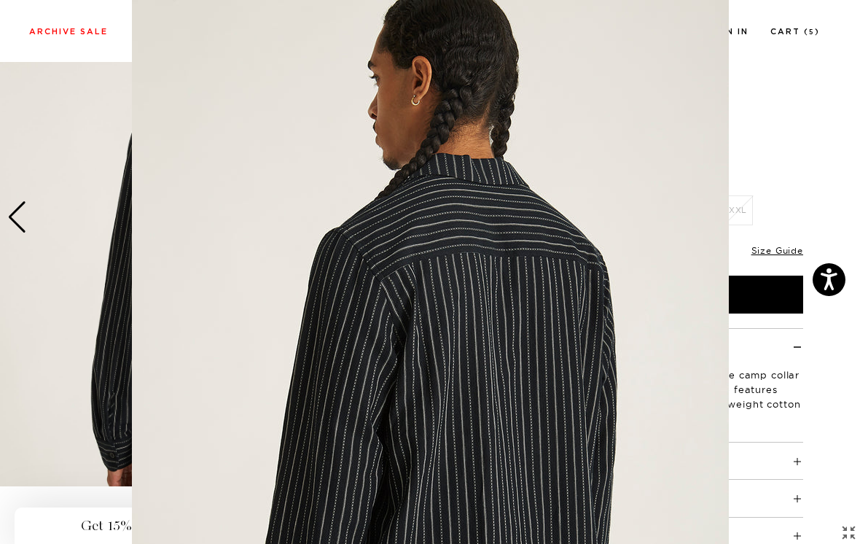
scroll to position [101, 0]
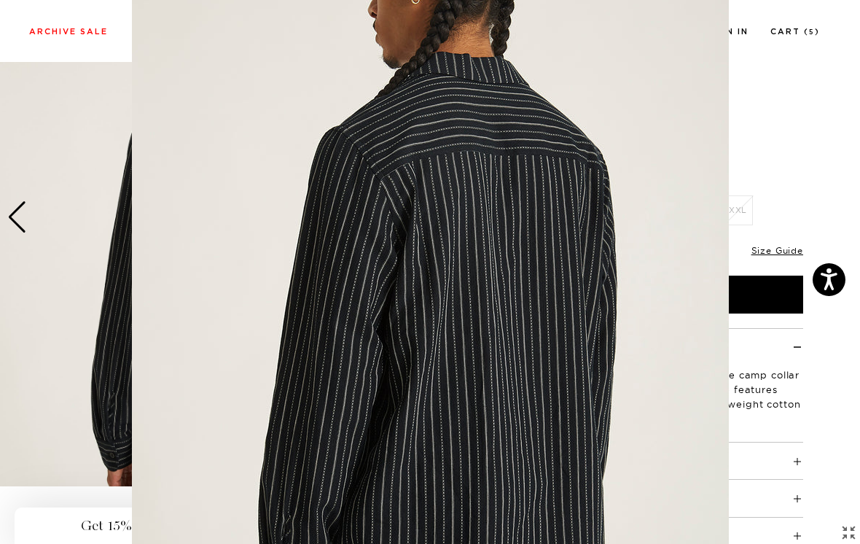
click at [769, 106] on figure at bounding box center [430, 272] width 860 height 544
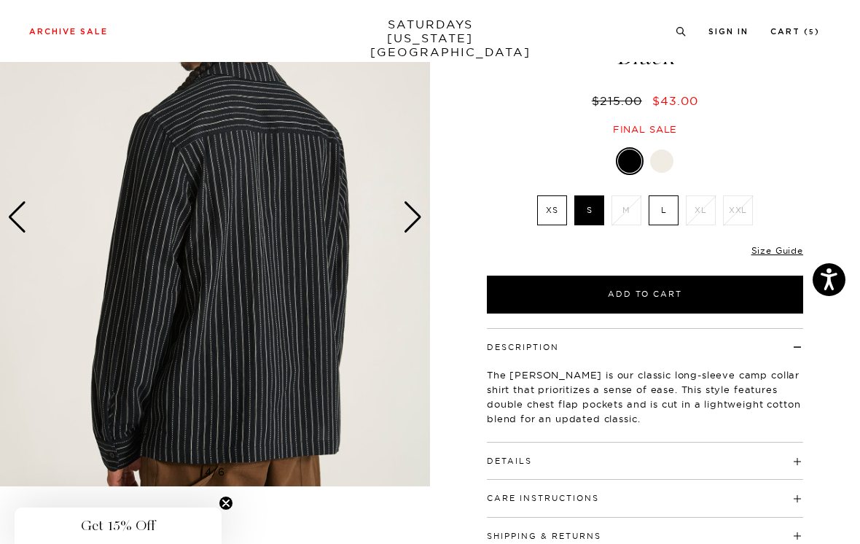
scroll to position [0, 0]
click at [411, 214] on div "Next slide" at bounding box center [413, 217] width 20 height 32
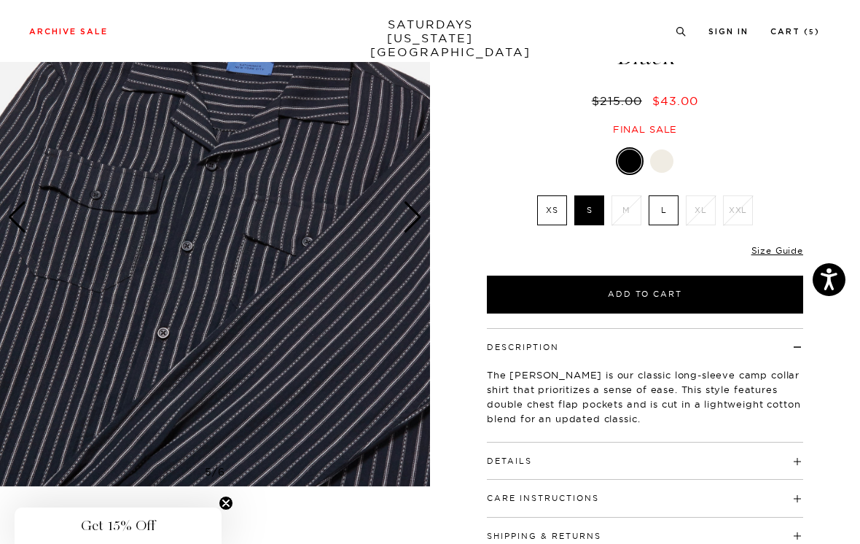
click at [416, 214] on div "Next slide" at bounding box center [413, 217] width 20 height 32
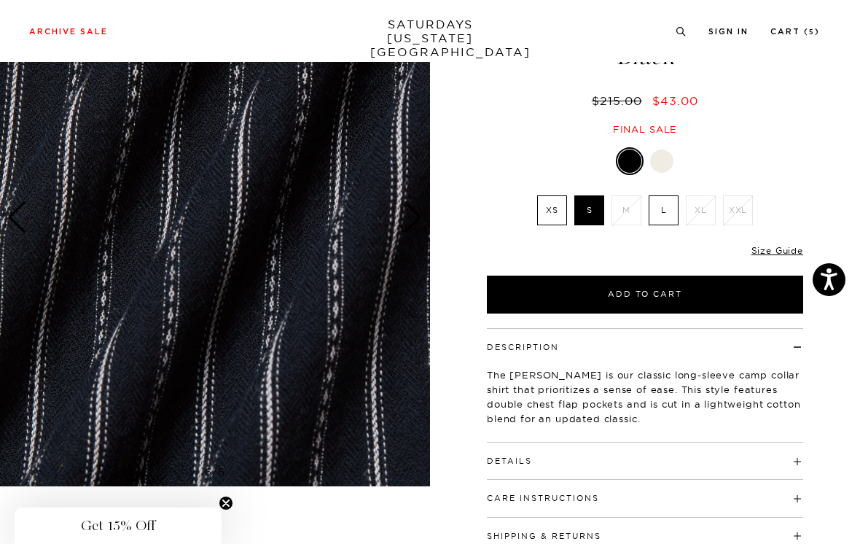
click at [409, 228] on div "Next slide" at bounding box center [413, 217] width 20 height 32
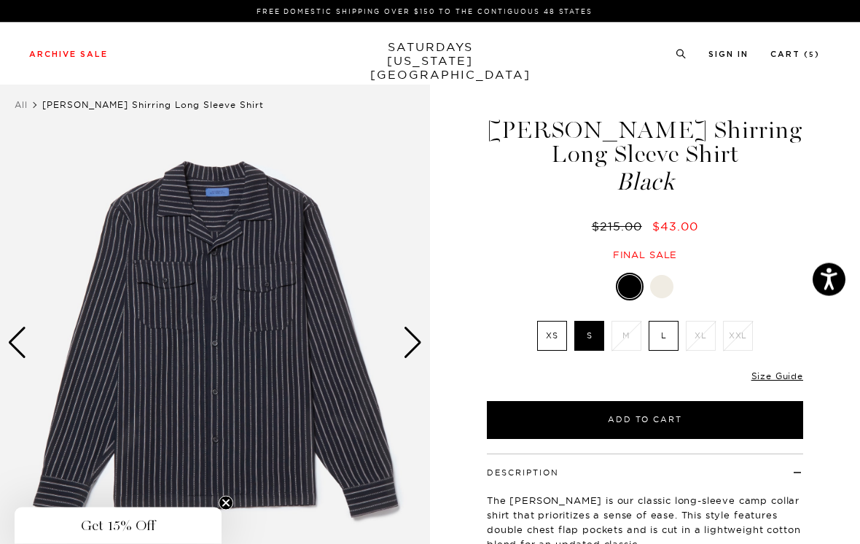
scroll to position [38, 0]
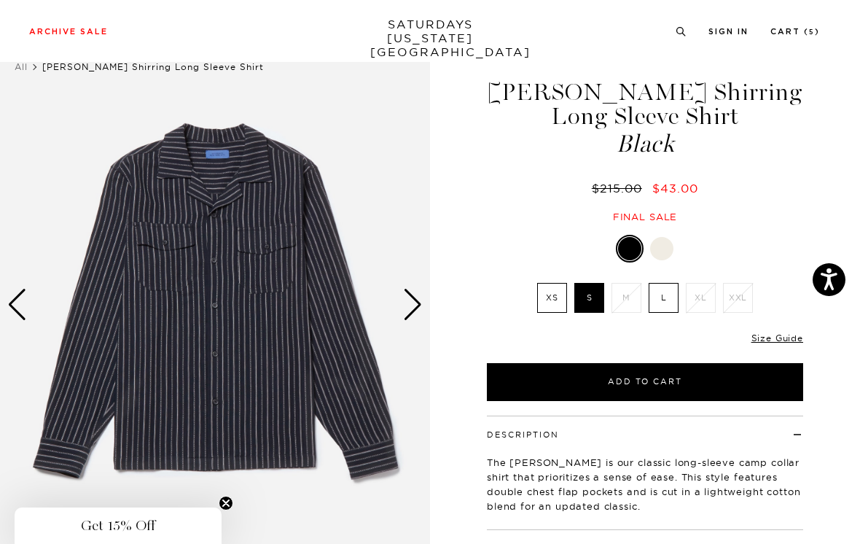
click at [560, 294] on label "XS" at bounding box center [552, 298] width 30 height 30
click at [0, 0] on input "XS" at bounding box center [0, 0] width 0 height 0
click at [777, 342] on link "Size Guide" at bounding box center [778, 337] width 52 height 11
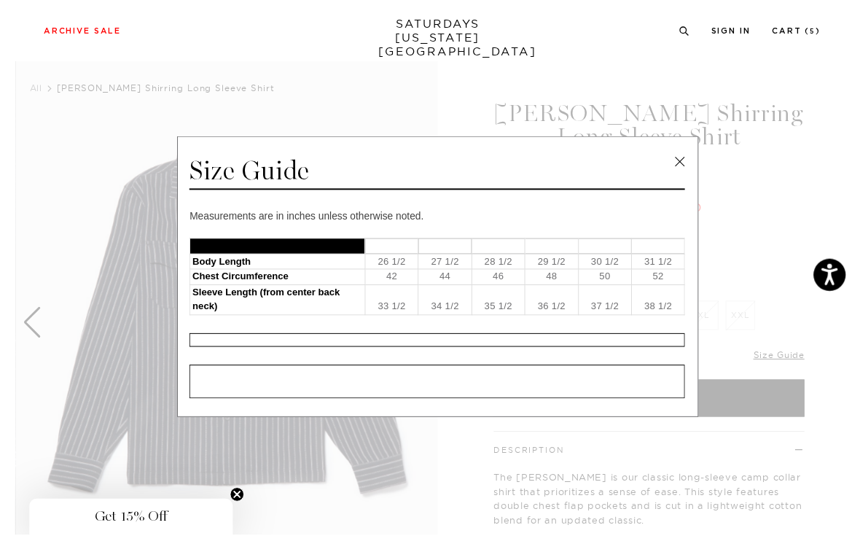
scroll to position [26, 0]
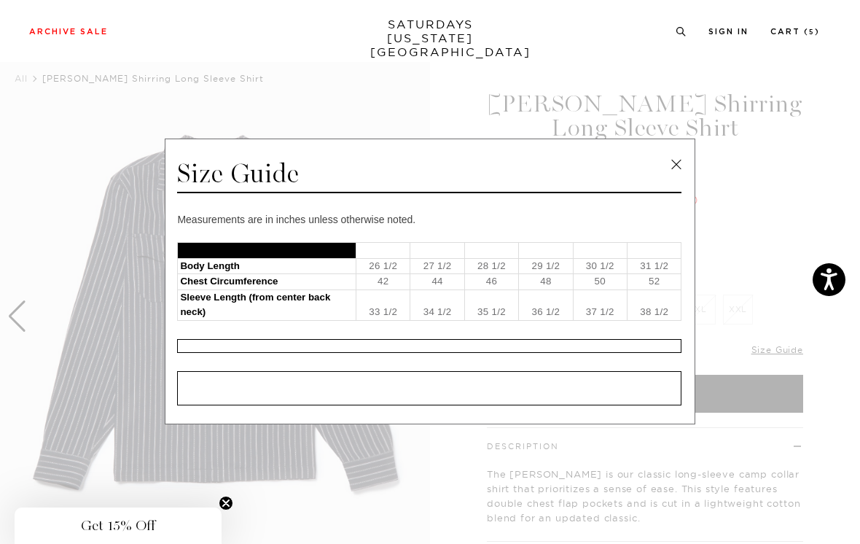
click at [675, 171] on link at bounding box center [677, 165] width 22 height 22
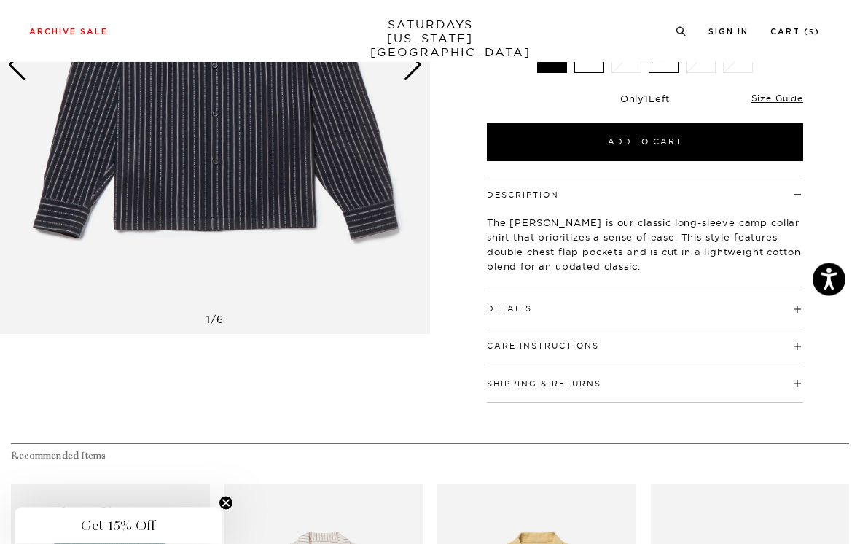
scroll to position [279, 0]
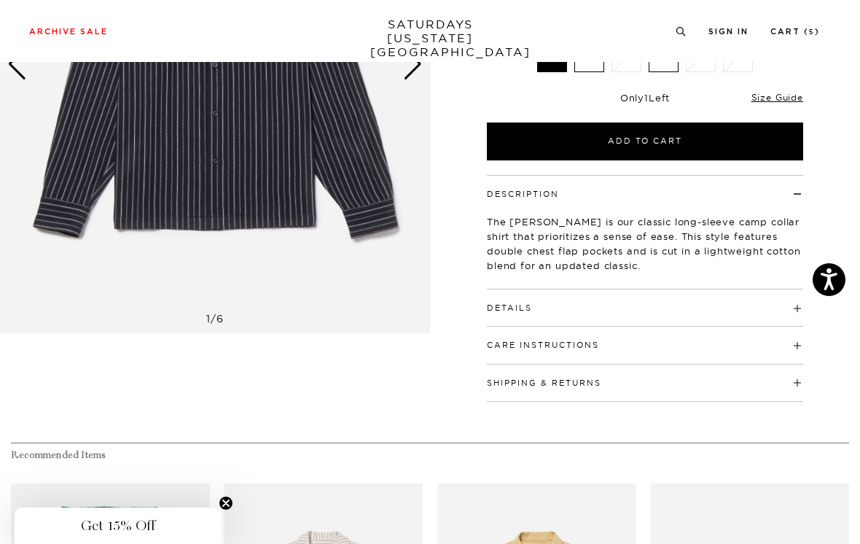
click at [555, 299] on h4 "Details" at bounding box center [645, 301] width 316 height 24
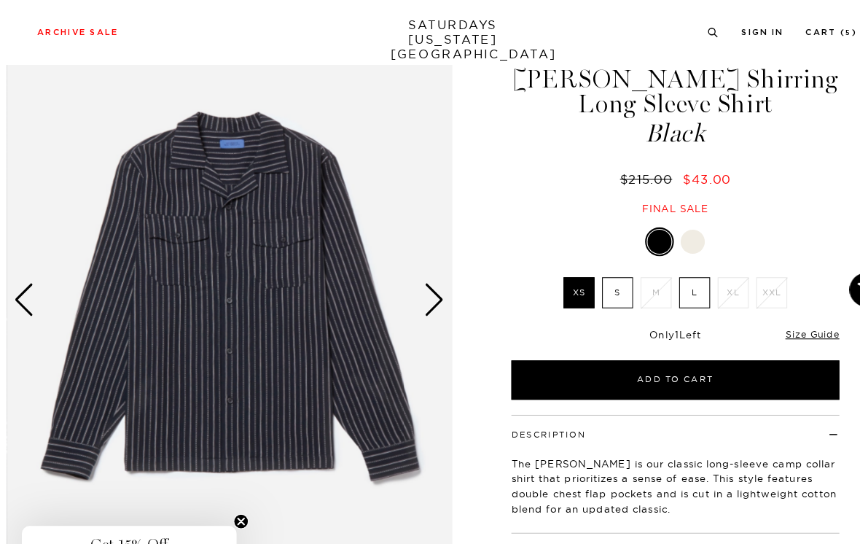
scroll to position [51, 0]
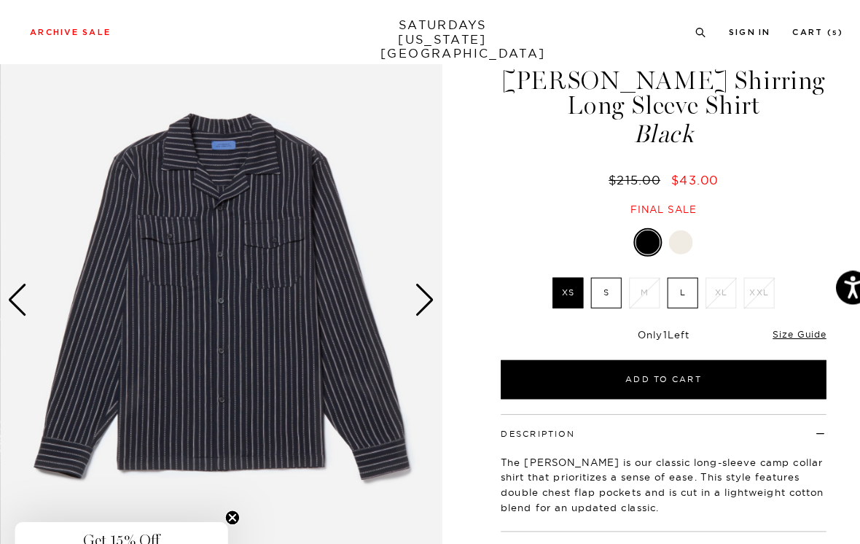
click at [588, 279] on label "S" at bounding box center [590, 285] width 30 height 30
click at [0, 0] on input "S" at bounding box center [0, 0] width 0 height 0
click at [547, 287] on label "XS" at bounding box center [552, 285] width 30 height 30
click at [0, 0] on input "XS" at bounding box center [0, 0] width 0 height 0
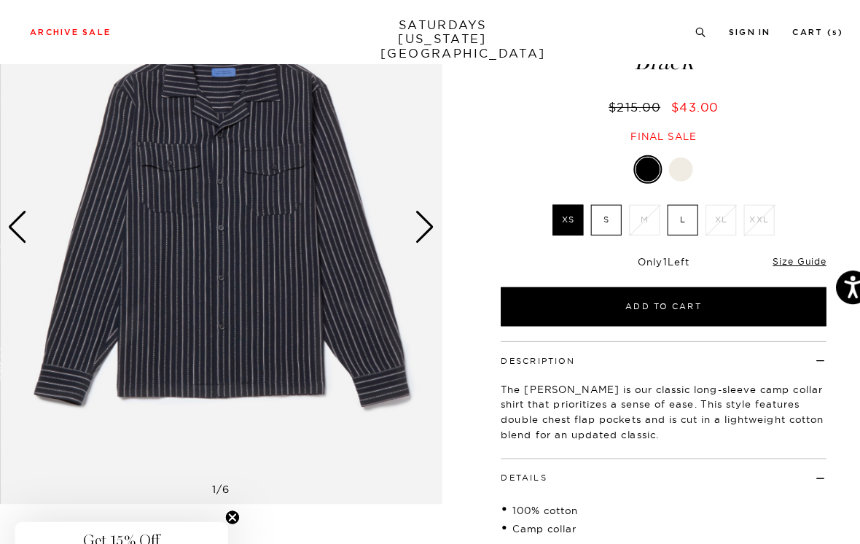
scroll to position [76, 0]
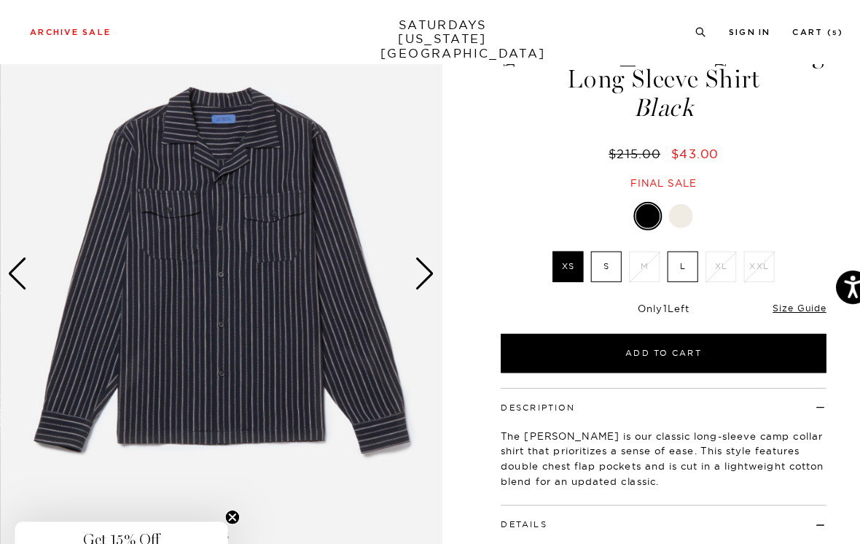
click at [411, 262] on div "Next slide" at bounding box center [413, 267] width 20 height 32
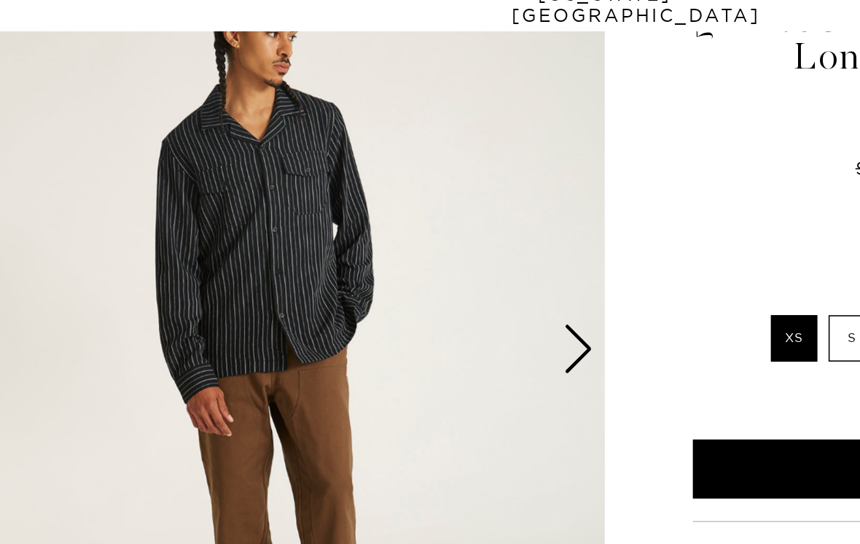
click at [403, 251] on div "Next slide" at bounding box center [413, 267] width 20 height 32
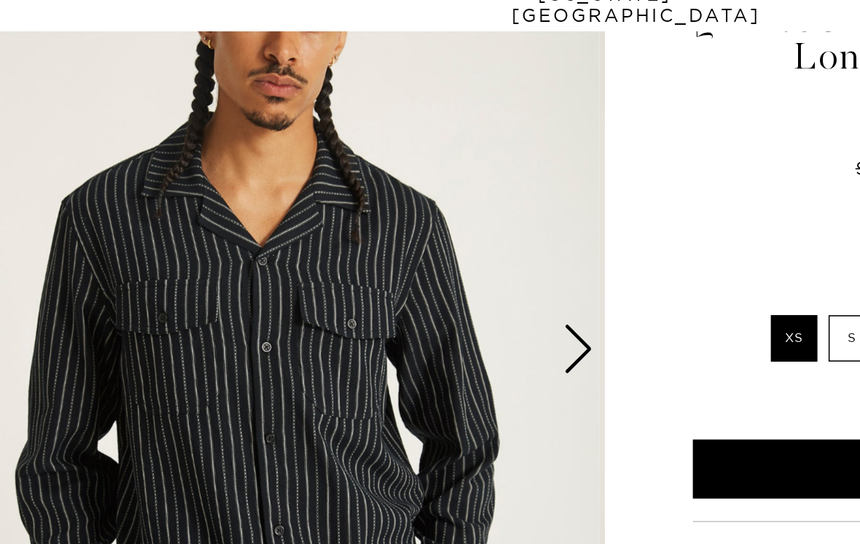
click at [403, 251] on div "Next slide" at bounding box center [413, 267] width 20 height 32
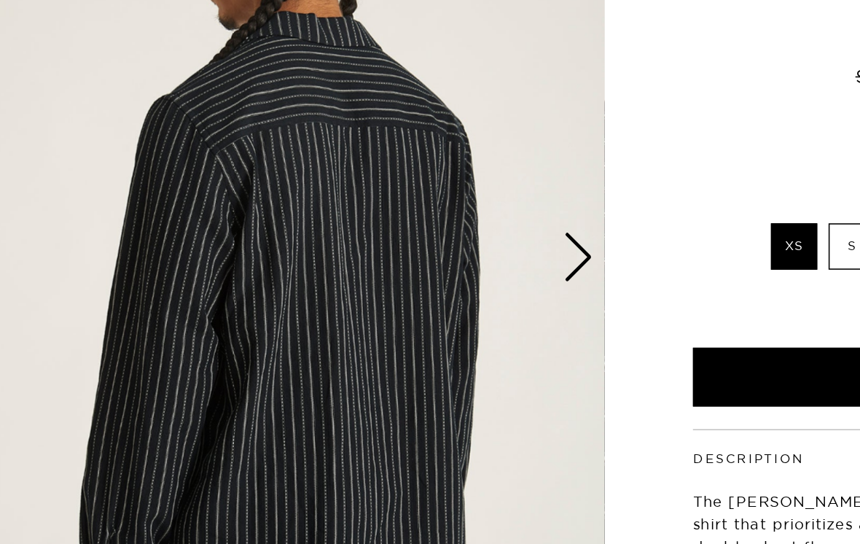
click at [403, 251] on div "Next slide" at bounding box center [413, 267] width 20 height 32
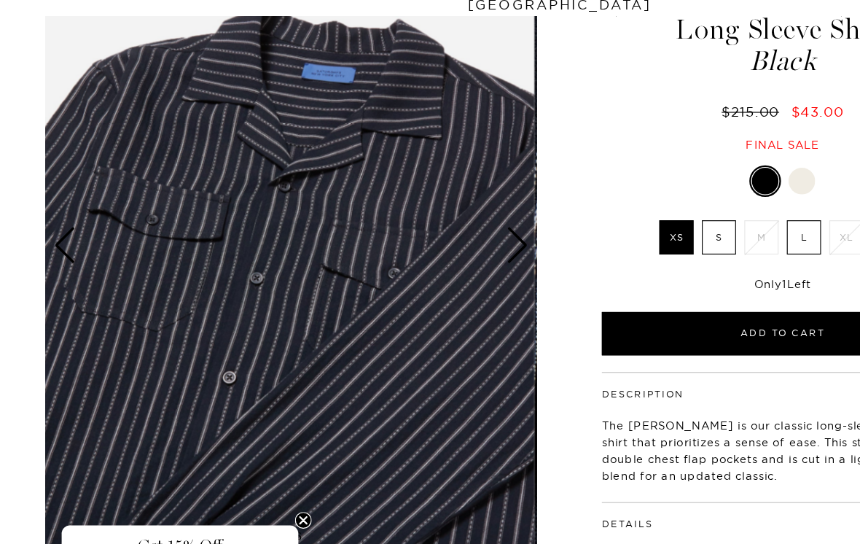
scroll to position [87, 0]
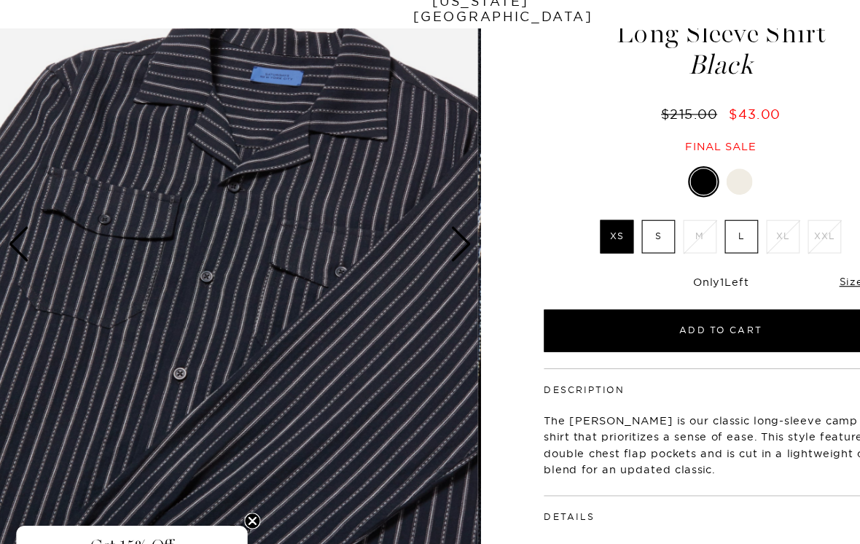
click at [418, 240] on div "Next slide" at bounding box center [413, 256] width 20 height 32
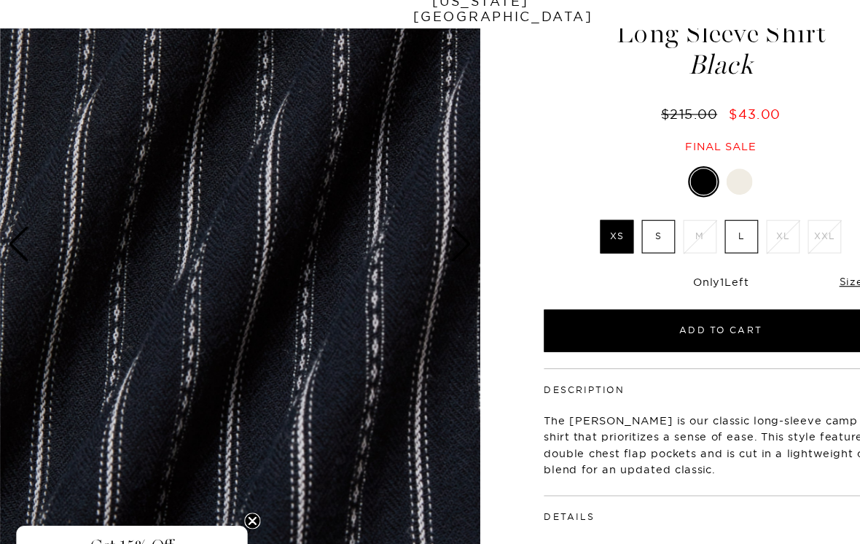
click at [413, 240] on div "Next slide" at bounding box center [413, 256] width 20 height 32
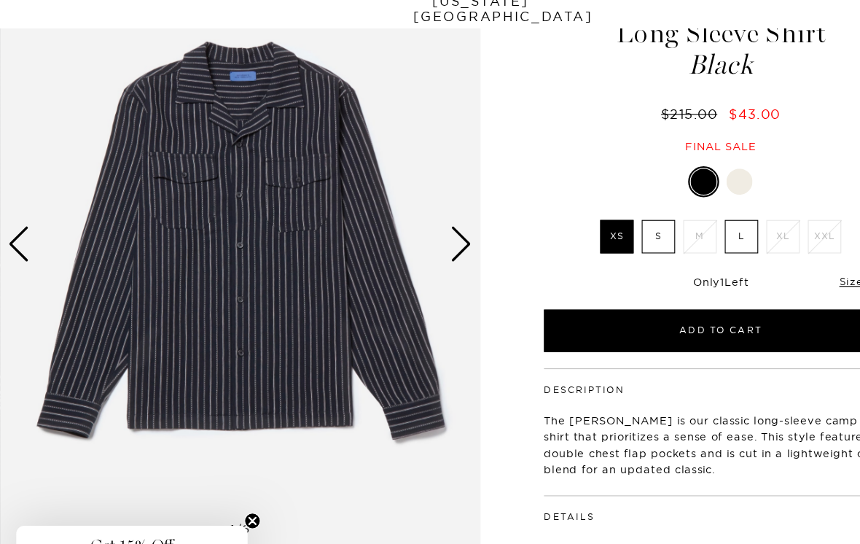
click at [418, 240] on div "Next slide" at bounding box center [413, 256] width 20 height 32
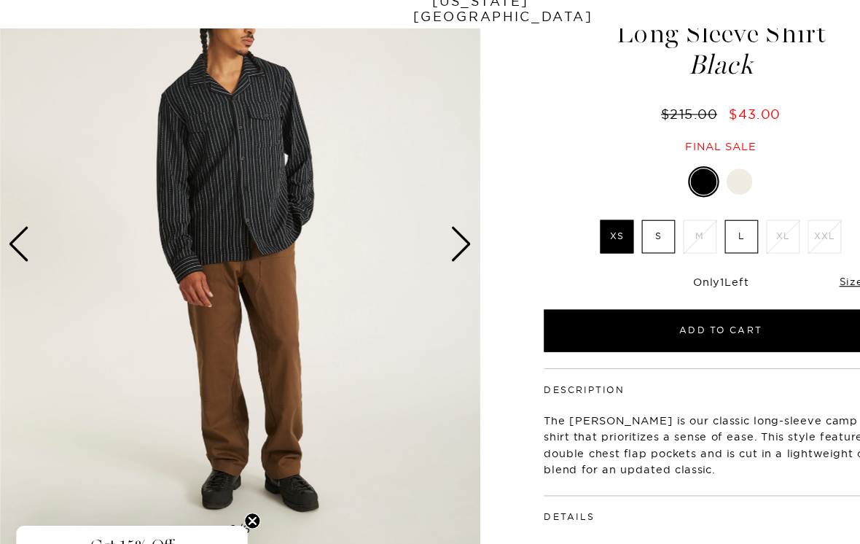
click at [411, 240] on div "Next slide" at bounding box center [413, 256] width 20 height 32
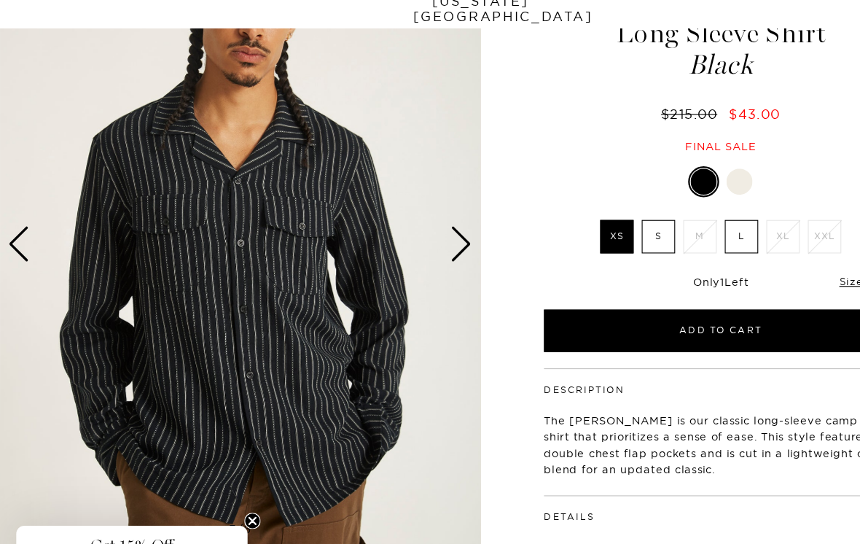
click at [416, 240] on div "Next slide" at bounding box center [413, 256] width 20 height 32
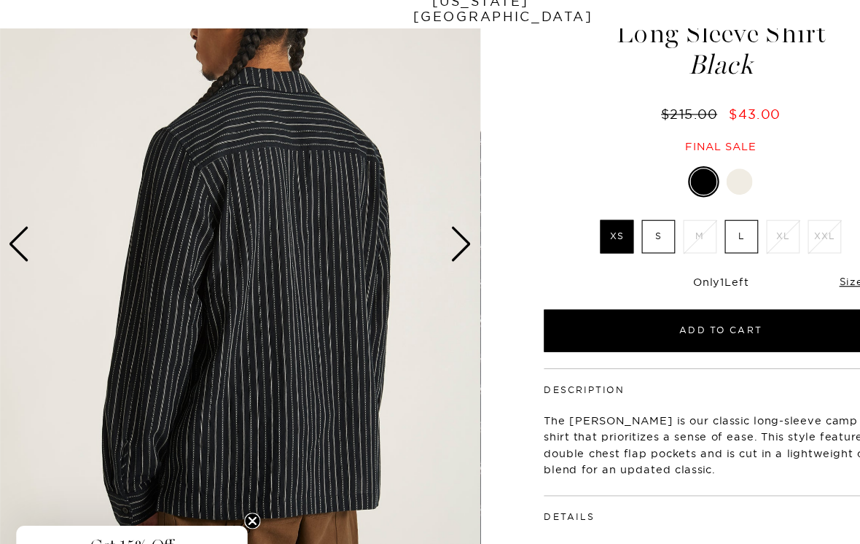
click at [414, 240] on div "Next slide" at bounding box center [413, 256] width 20 height 32
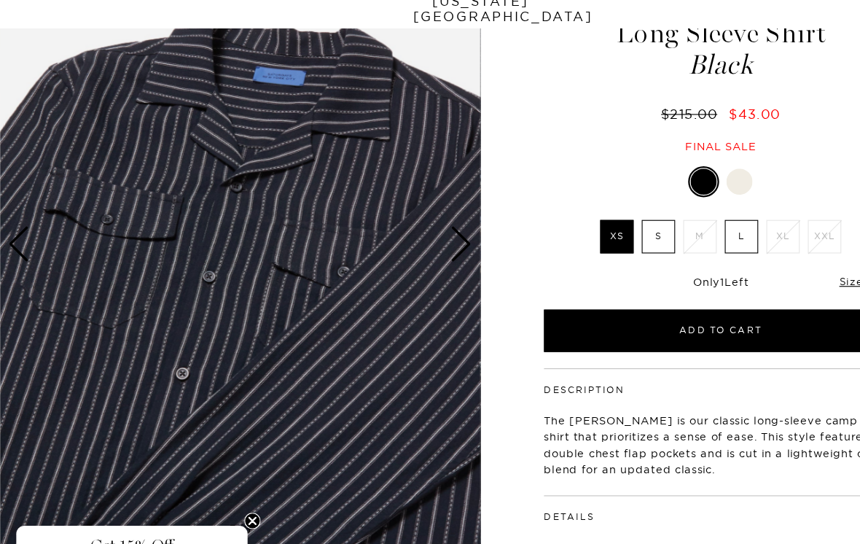
click at [418, 240] on div "Next slide" at bounding box center [413, 256] width 20 height 32
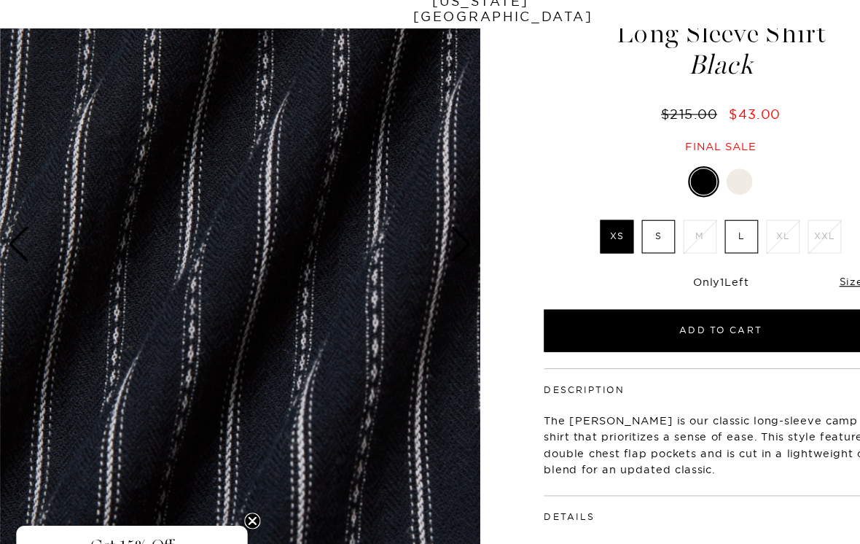
click at [416, 240] on div "Next slide" at bounding box center [413, 256] width 20 height 32
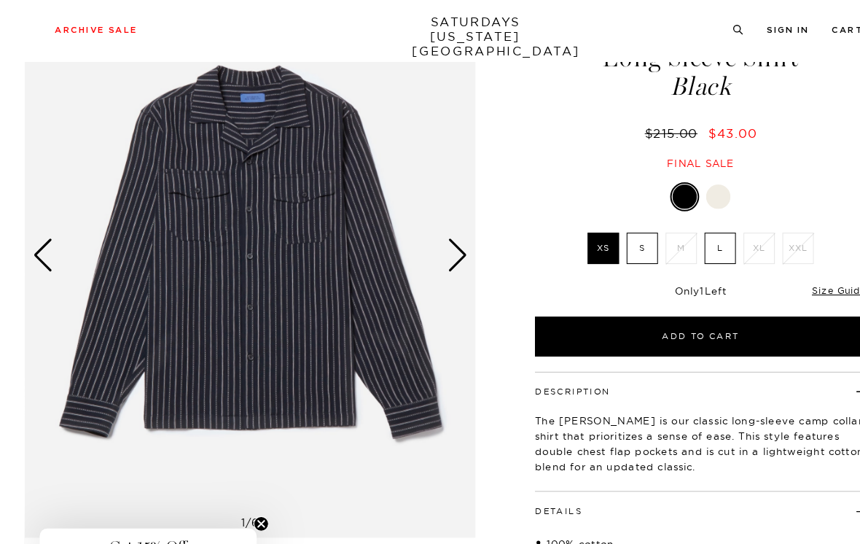
scroll to position [97, 0]
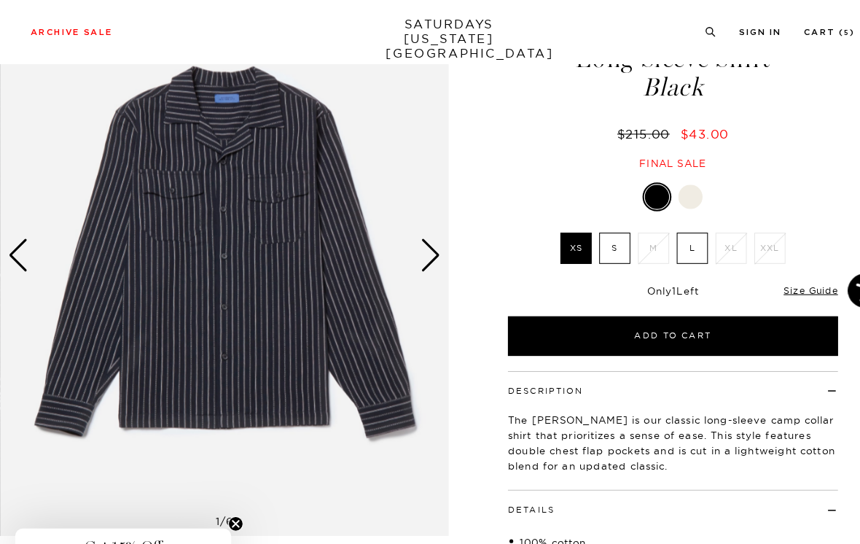
click at [695, 319] on button "Add to Cart" at bounding box center [645, 323] width 316 height 38
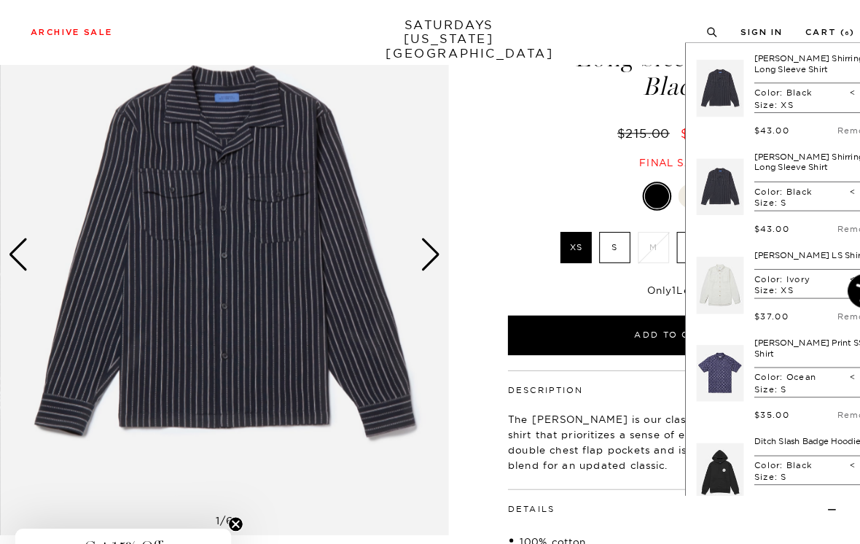
click at [805, 121] on link "Remove" at bounding box center [821, 126] width 37 height 10
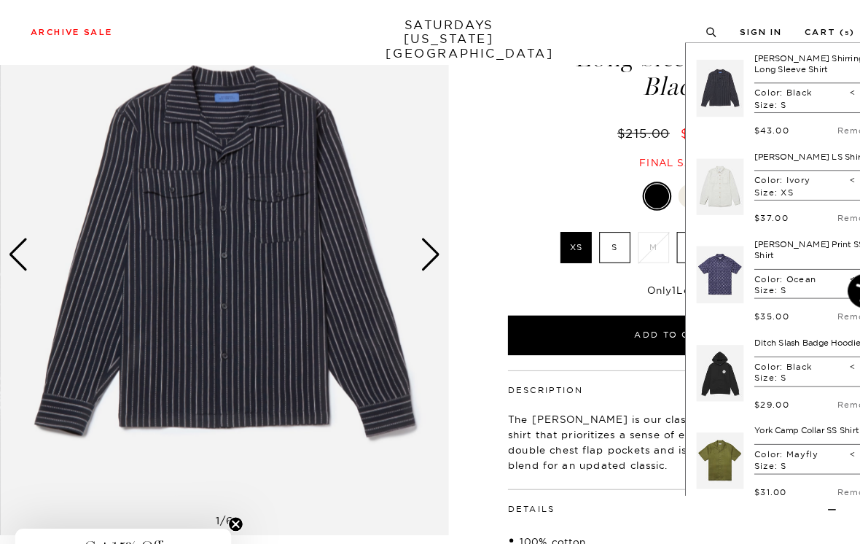
click at [514, 128] on div "$215.00 $43.00" at bounding box center [645, 128] width 321 height 15
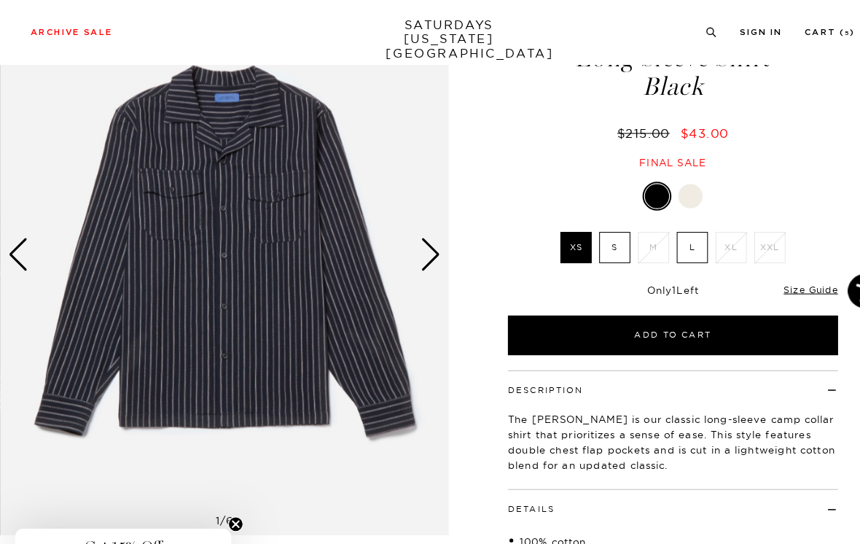
scroll to position [0, 0]
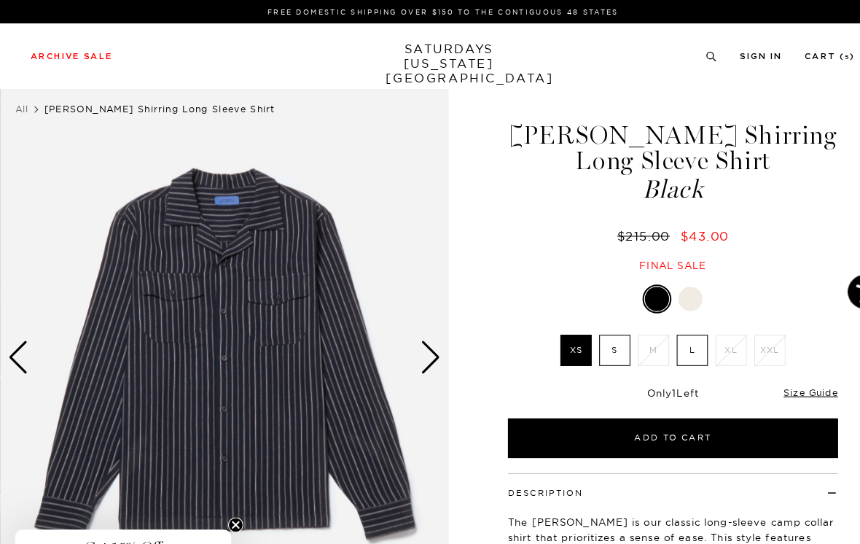
click at [590, 333] on label "S" at bounding box center [590, 336] width 30 height 30
click at [0, 0] on input "S" at bounding box center [0, 0] width 0 height 0
click at [556, 337] on label "XS" at bounding box center [552, 336] width 30 height 30
click at [0, 0] on input "XS" at bounding box center [0, 0] width 0 height 0
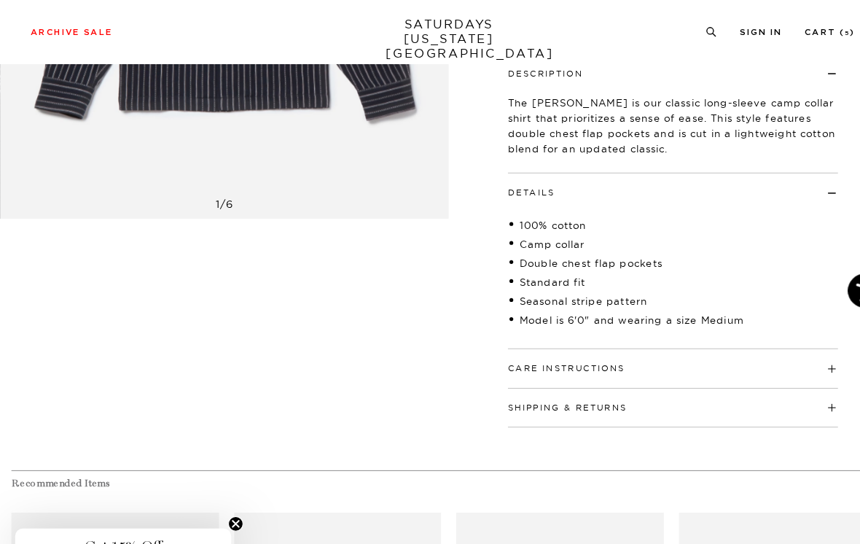
scroll to position [402, 0]
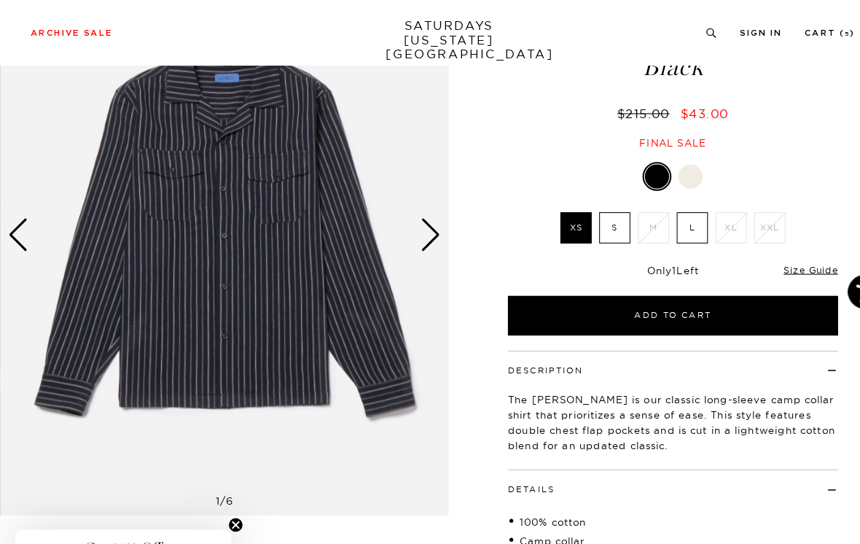
click at [415, 230] on div "Next slide" at bounding box center [413, 225] width 20 height 32
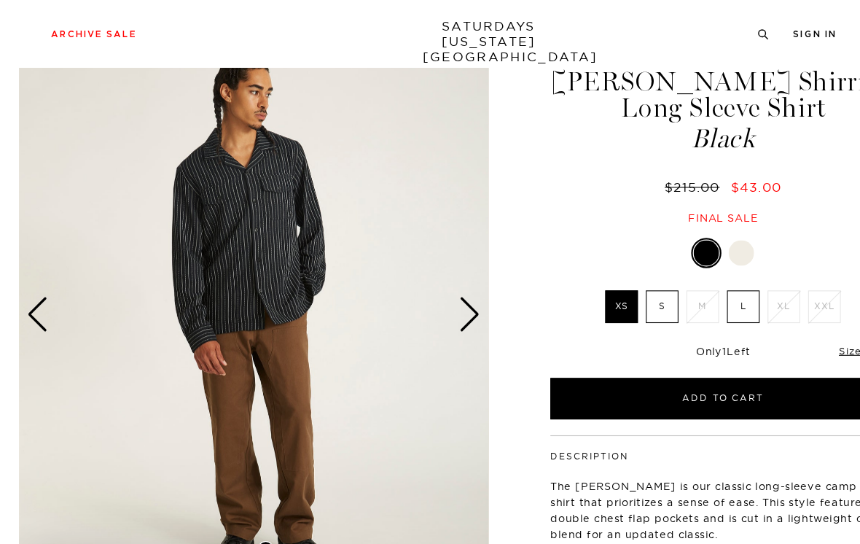
scroll to position [51, 0]
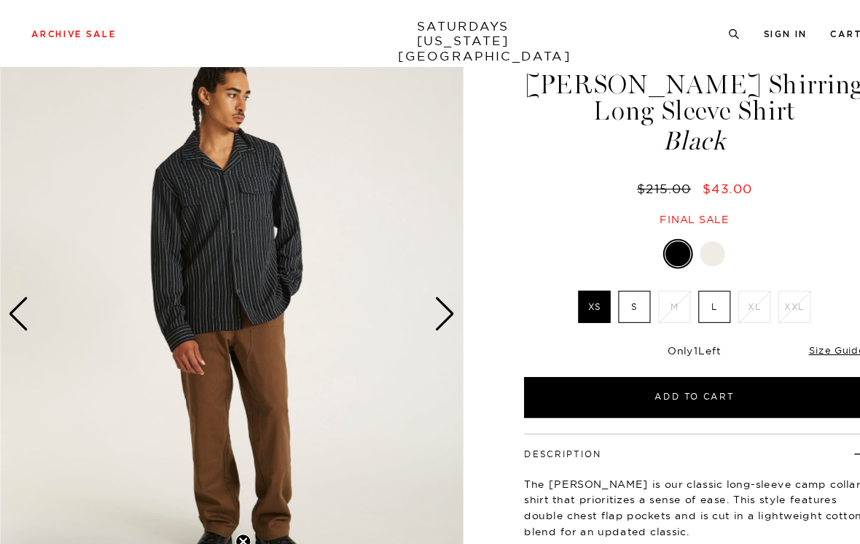
click at [413, 283] on div "Next slide" at bounding box center [413, 292] width 20 height 32
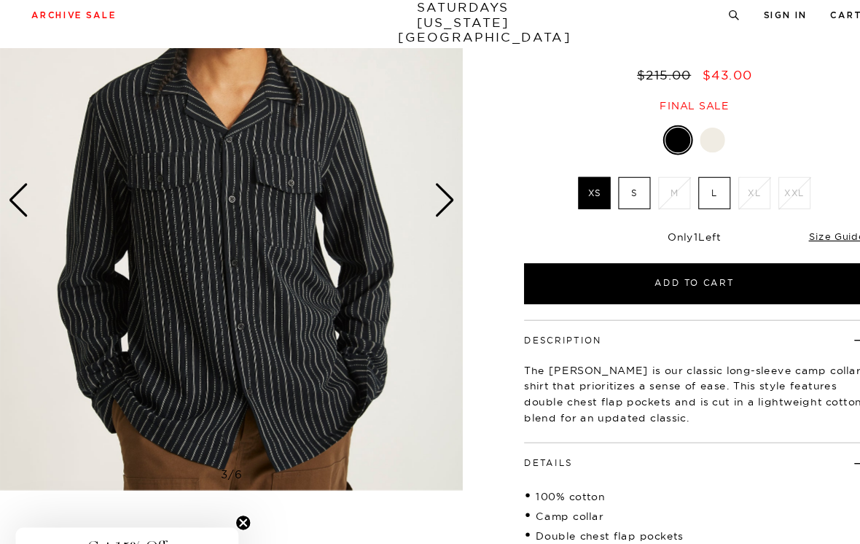
click at [419, 188] on div "Next slide" at bounding box center [413, 204] width 20 height 32
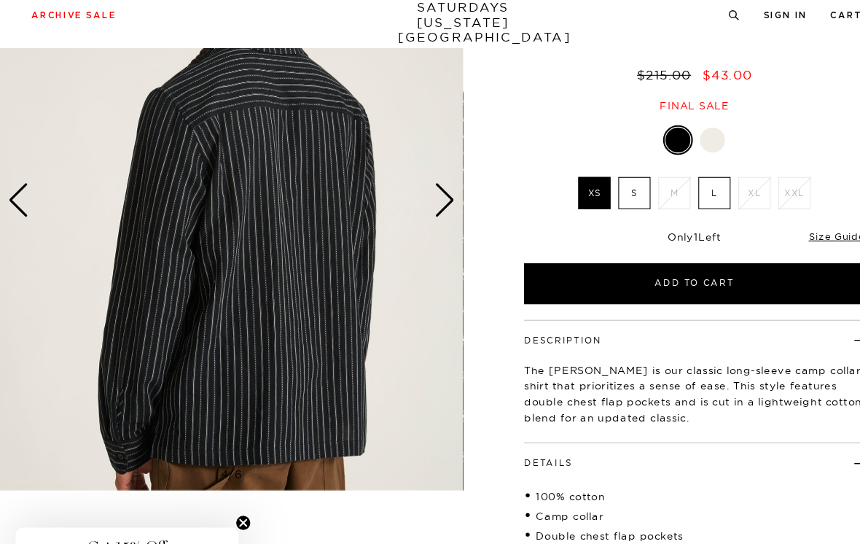
click at [416, 187] on div "Next slide" at bounding box center [413, 203] width 20 height 32
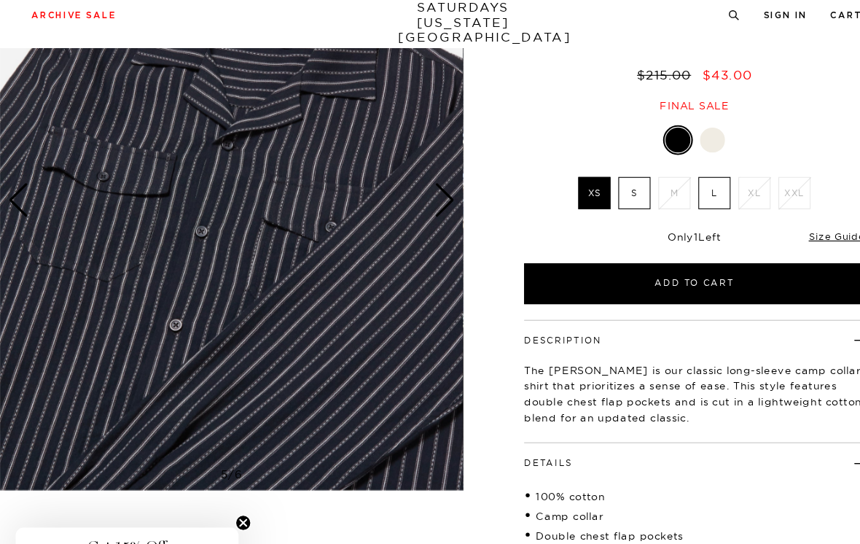
click at [419, 187] on div "Next slide" at bounding box center [413, 203] width 20 height 32
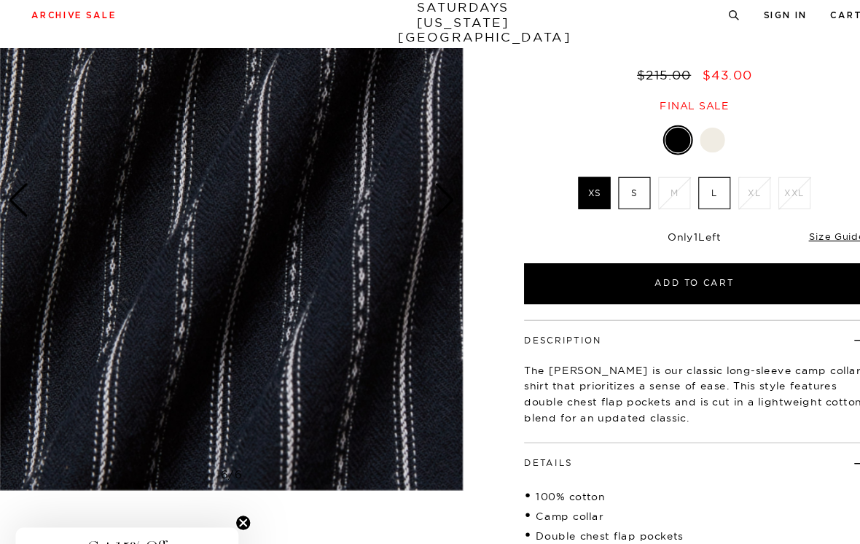
click at [413, 187] on div "Next slide" at bounding box center [413, 203] width 20 height 32
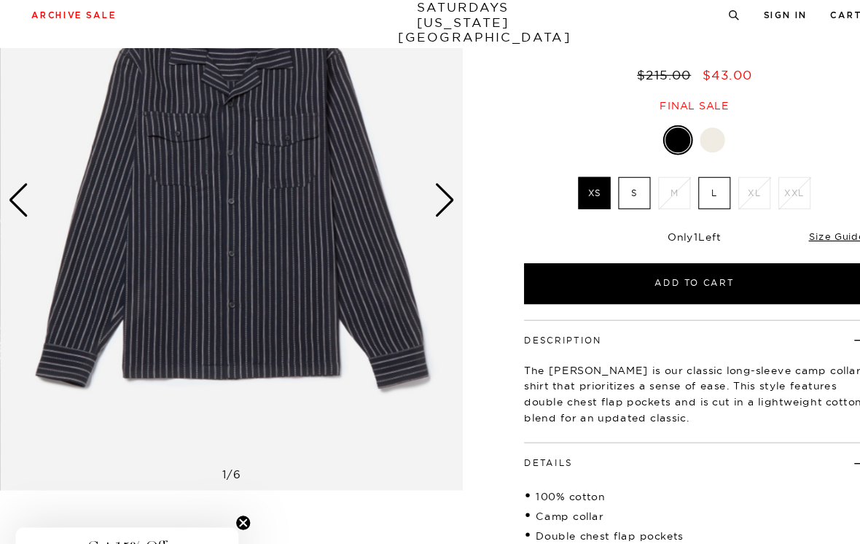
click at [415, 187] on div "Next slide" at bounding box center [413, 203] width 20 height 32
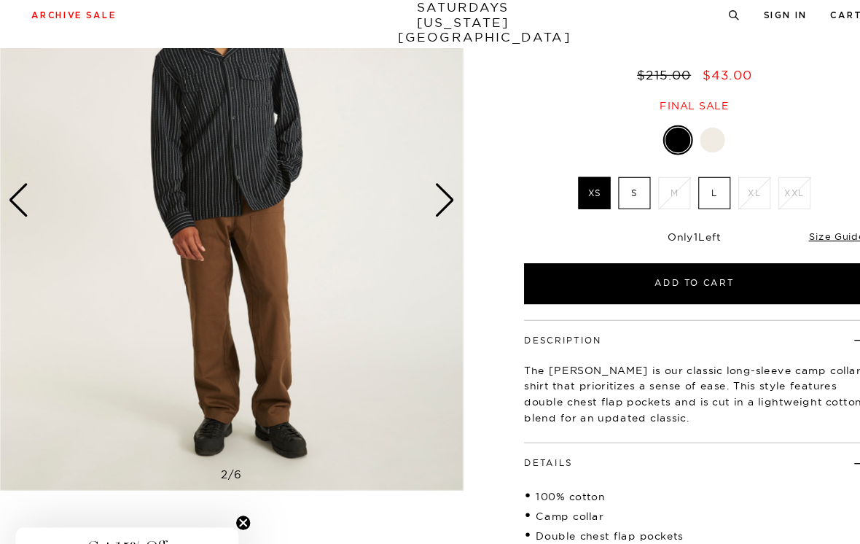
click at [415, 187] on div "Next slide" at bounding box center [413, 203] width 20 height 32
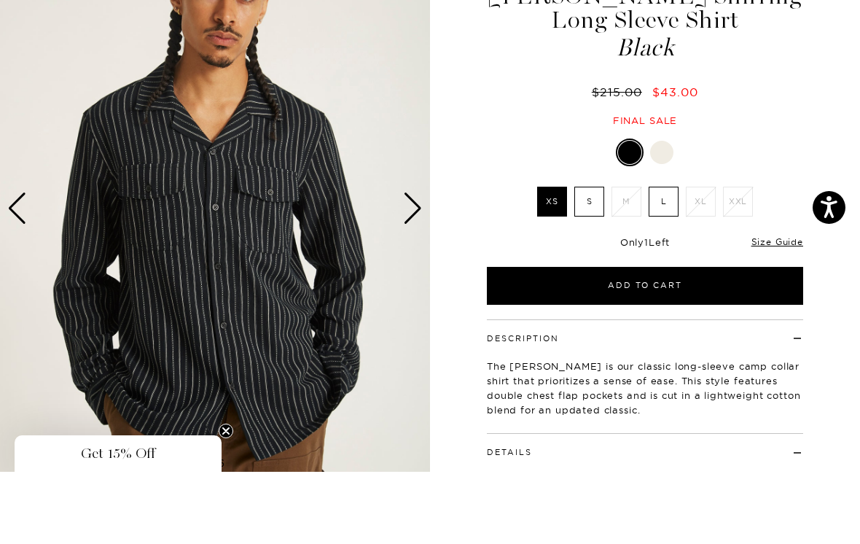
scroll to position [139, 0]
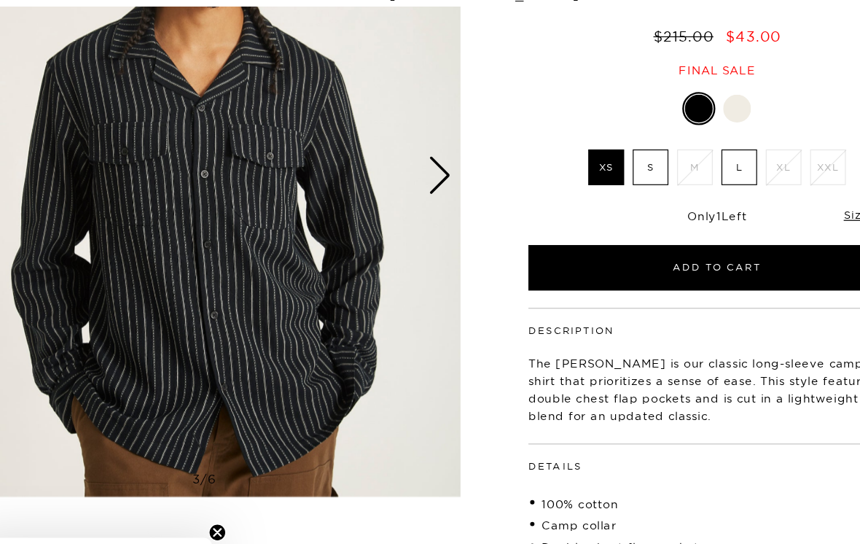
click at [403, 188] on div "Next slide" at bounding box center [413, 204] width 20 height 32
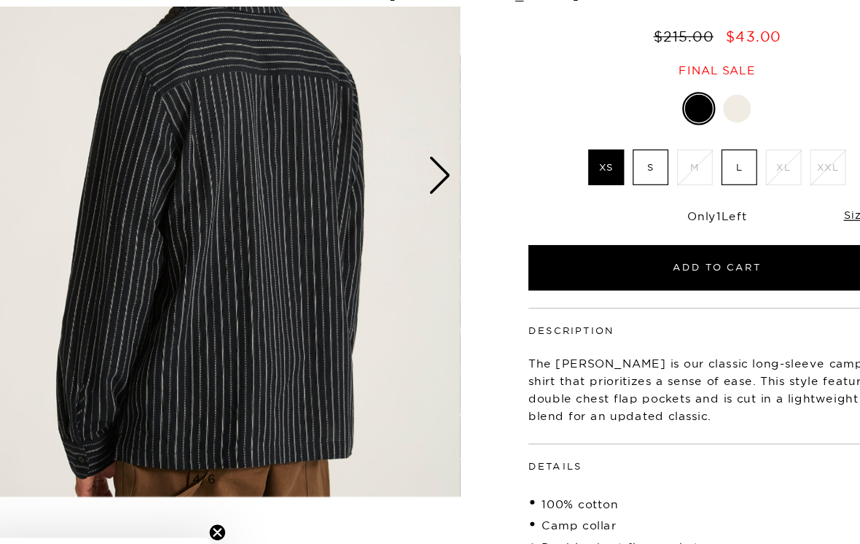
click at [403, 188] on div "Next slide" at bounding box center [413, 204] width 20 height 32
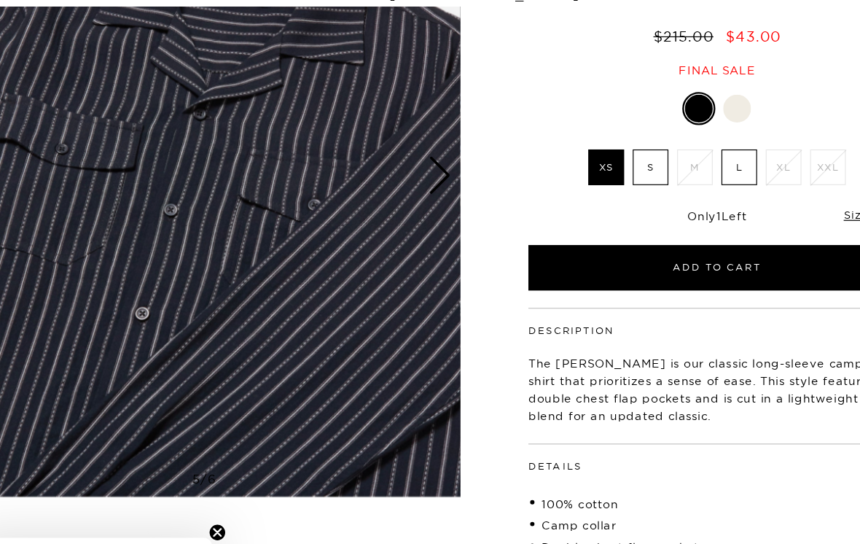
click at [403, 188] on div "Next slide" at bounding box center [413, 204] width 20 height 32
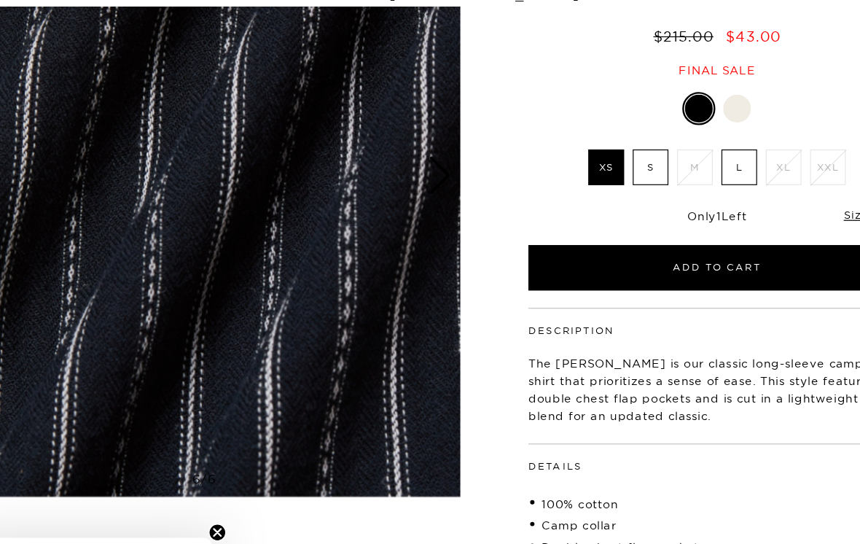
click at [403, 188] on div "Next slide" at bounding box center [413, 204] width 20 height 32
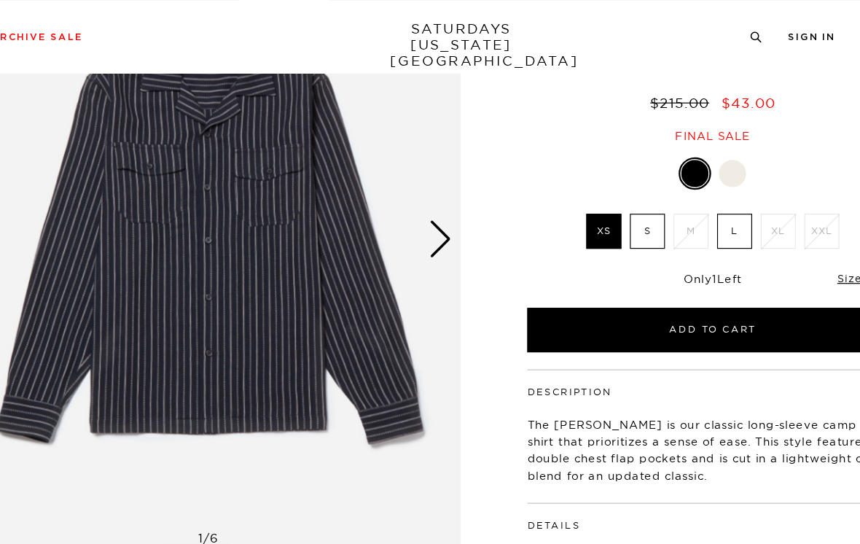
scroll to position [137, 0]
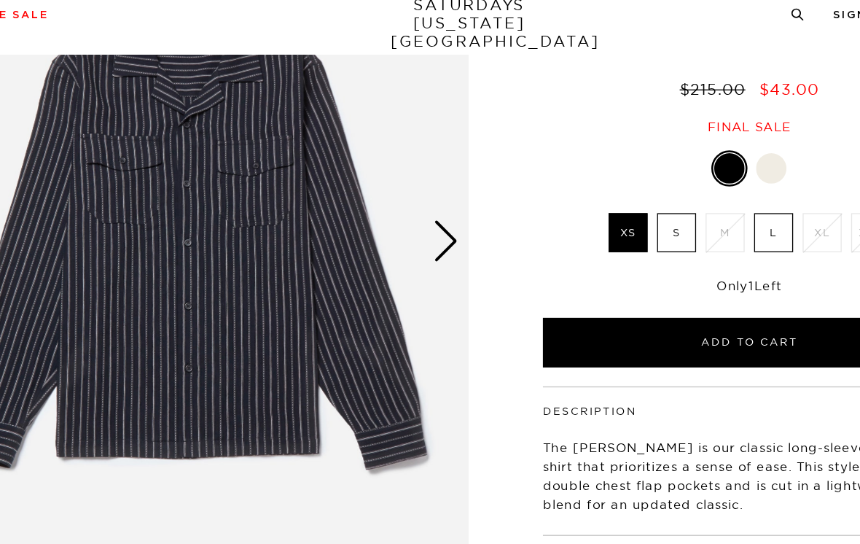
click at [403, 190] on div "Next slide" at bounding box center [413, 206] width 20 height 32
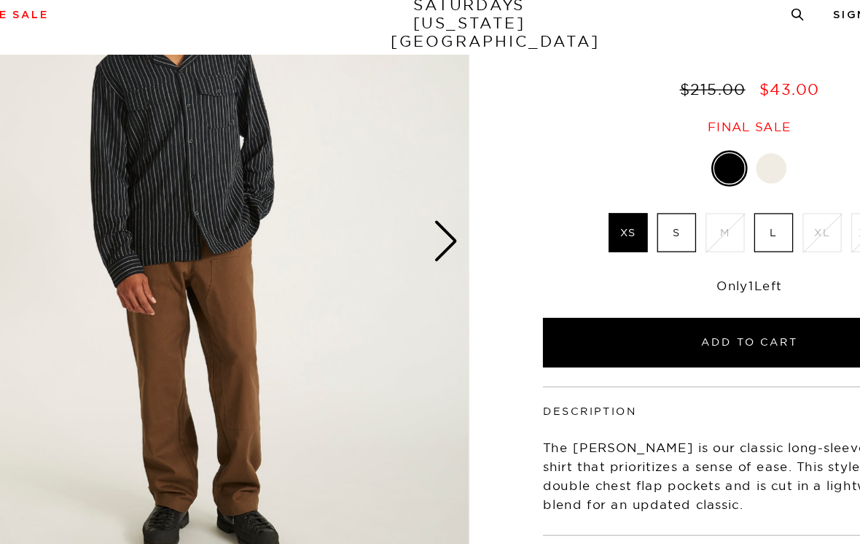
click at [403, 190] on div "Next slide" at bounding box center [413, 206] width 20 height 32
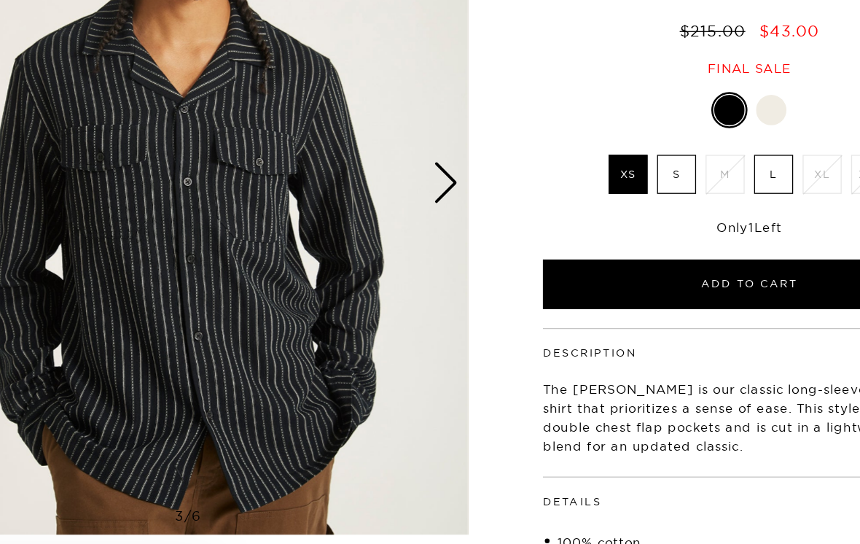
click at [403, 190] on div "Next slide" at bounding box center [413, 206] width 20 height 32
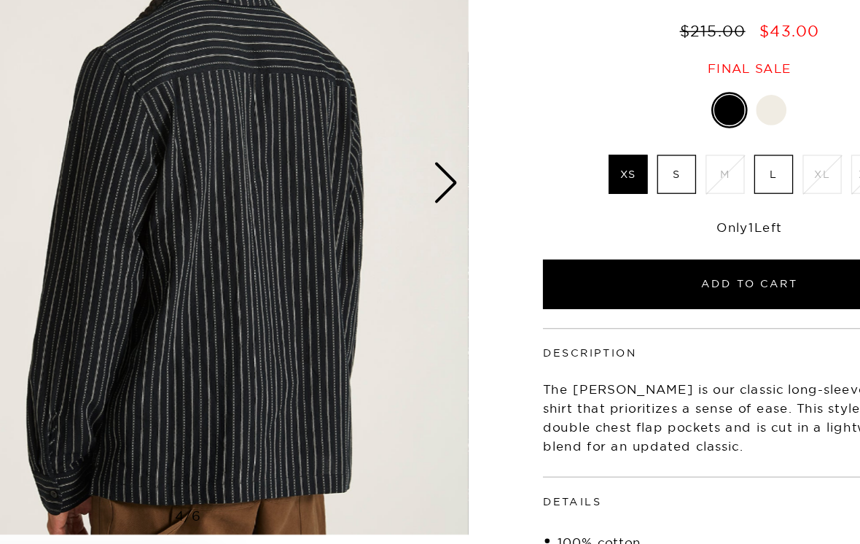
click at [403, 190] on div "Next slide" at bounding box center [413, 206] width 20 height 32
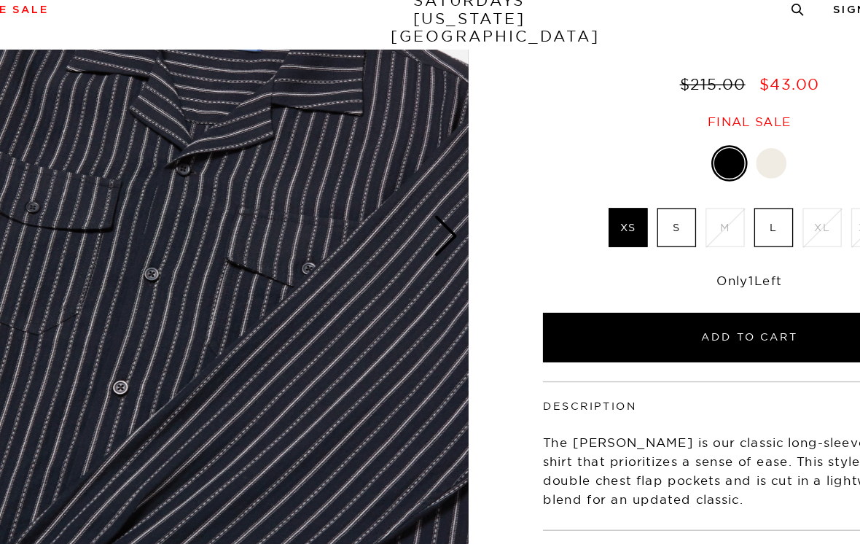
click at [403, 190] on div "Next slide" at bounding box center [413, 206] width 20 height 32
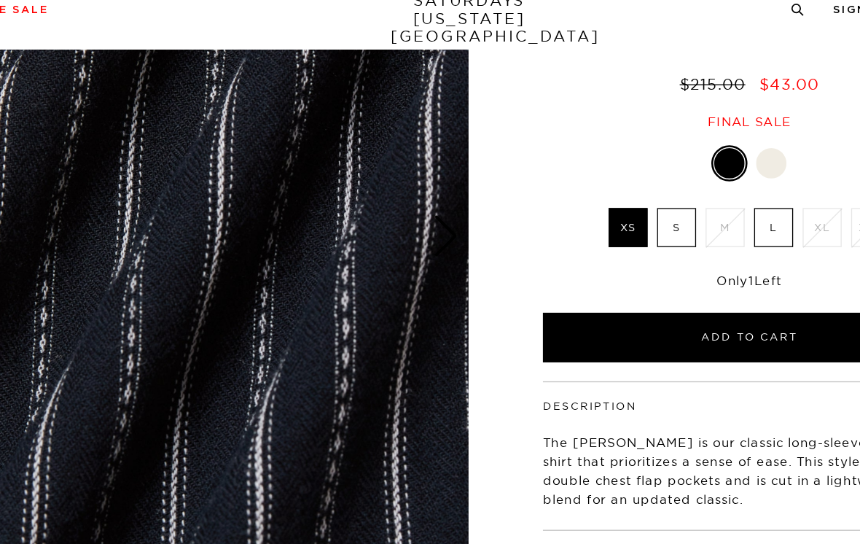
click at [403, 190] on div "Next slide" at bounding box center [413, 206] width 20 height 32
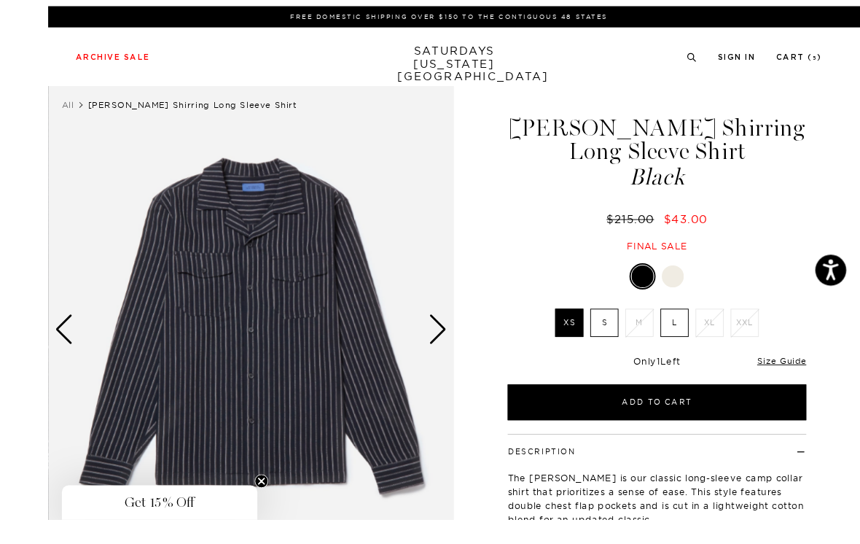
scroll to position [57, 0]
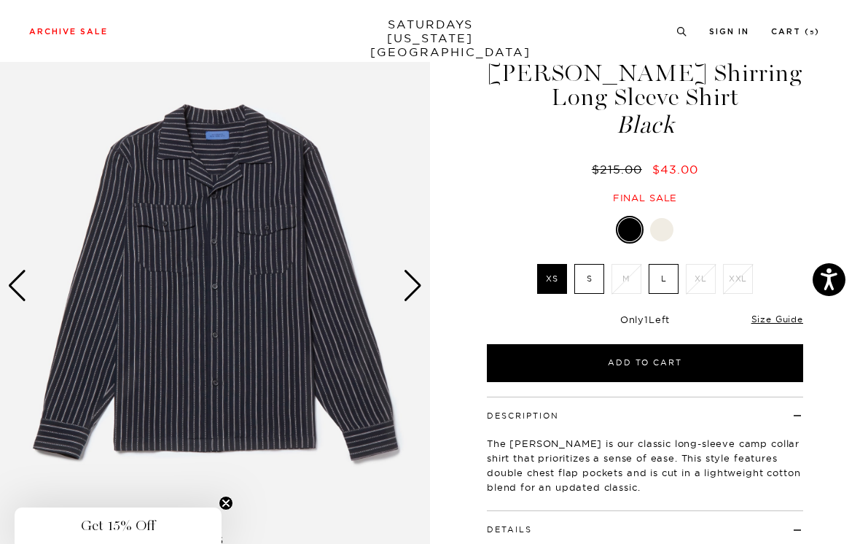
click at [666, 226] on div at bounding box center [661, 229] width 23 height 23
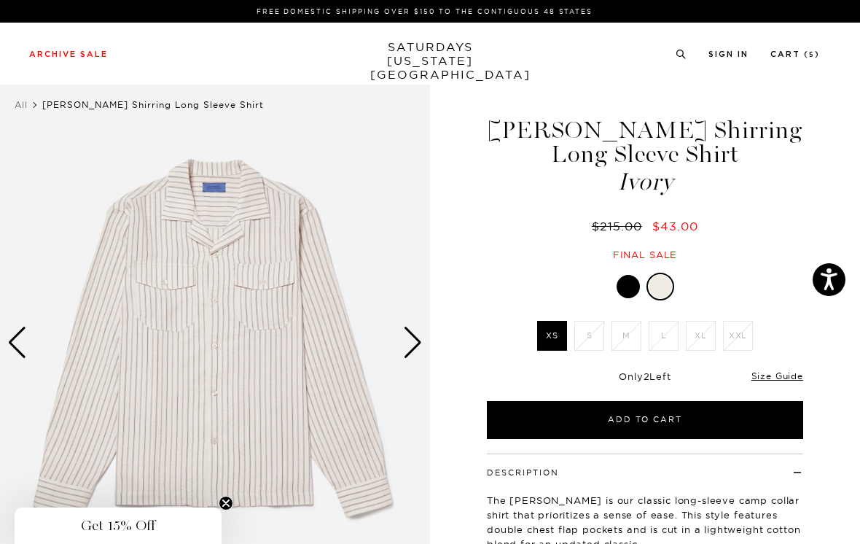
click at [632, 282] on div at bounding box center [628, 286] width 23 height 23
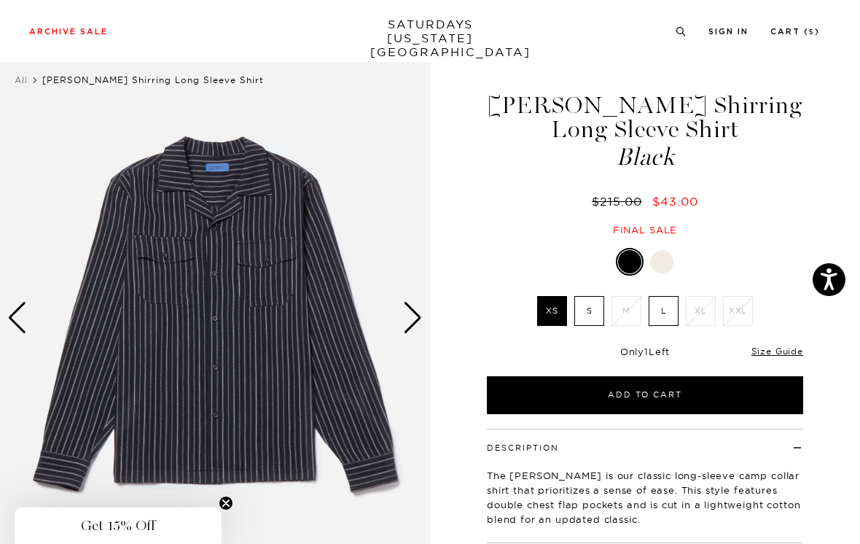
scroll to position [26, 0]
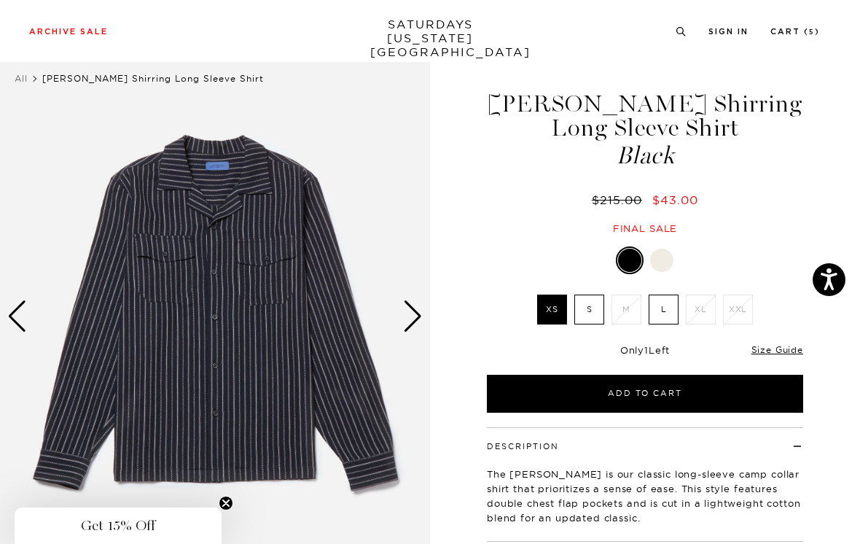
click at [664, 259] on div at bounding box center [661, 260] width 23 height 23
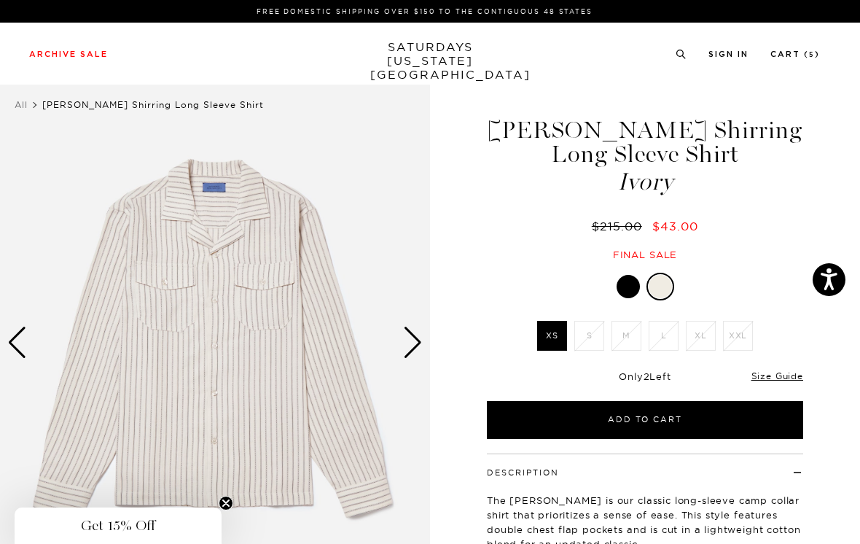
scroll to position [34, 0]
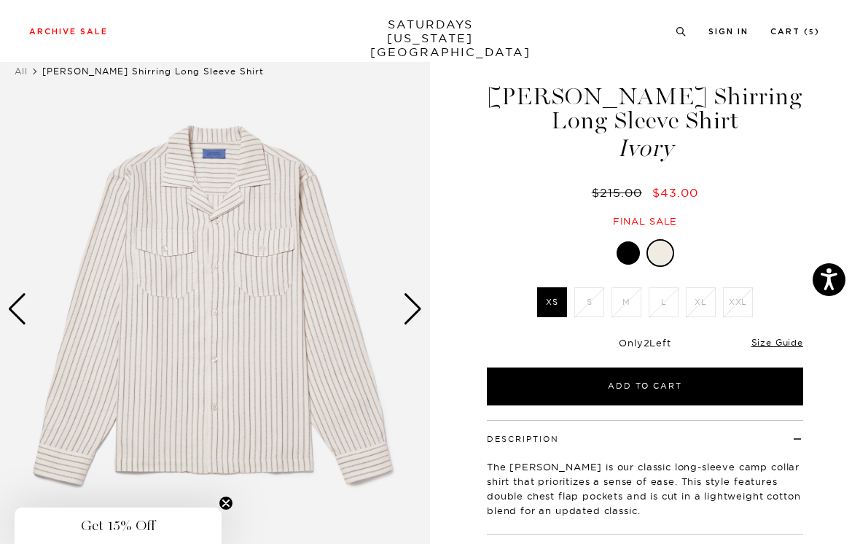
click at [416, 304] on div "Next slide" at bounding box center [413, 309] width 20 height 32
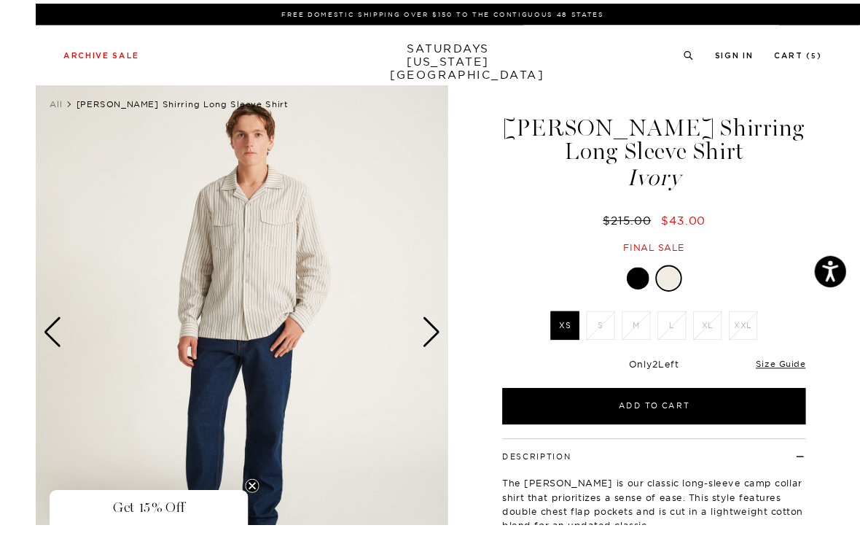
scroll to position [12, 0]
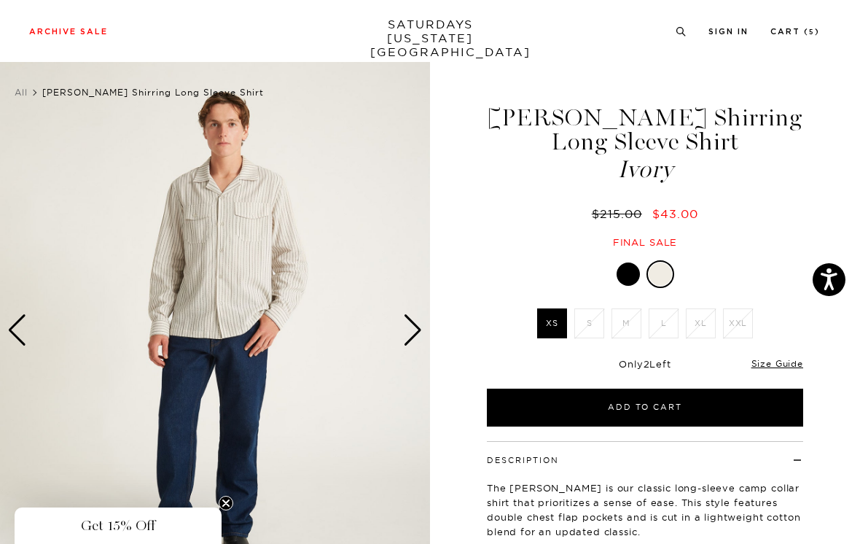
click at [414, 329] on div "Next slide" at bounding box center [413, 330] width 20 height 32
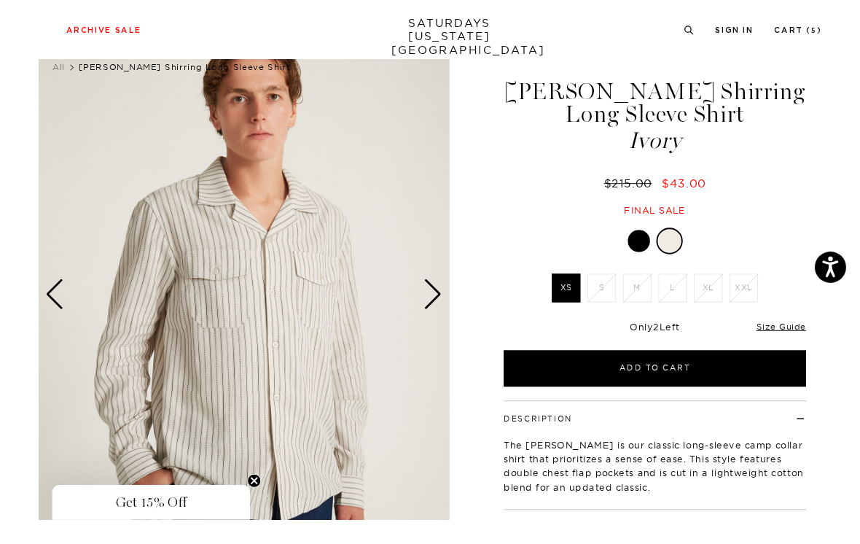
scroll to position [84, 0]
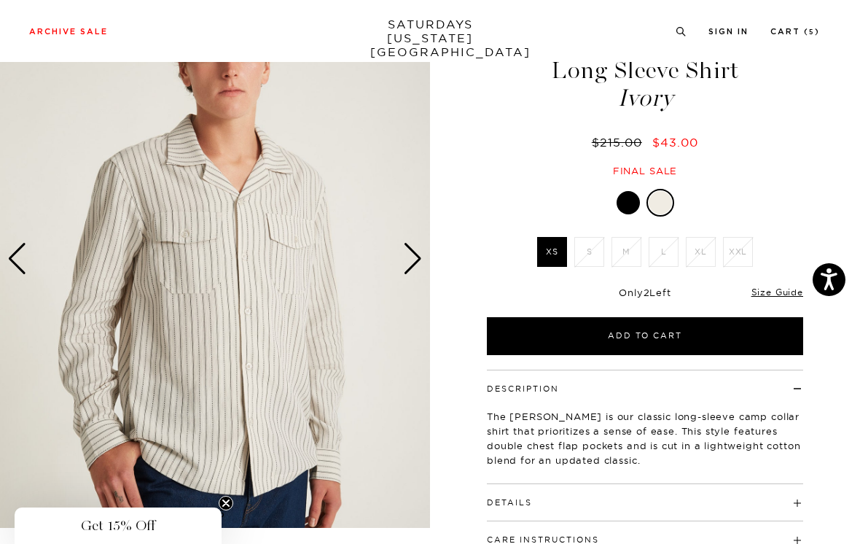
click at [418, 256] on div "Next slide" at bounding box center [413, 259] width 20 height 32
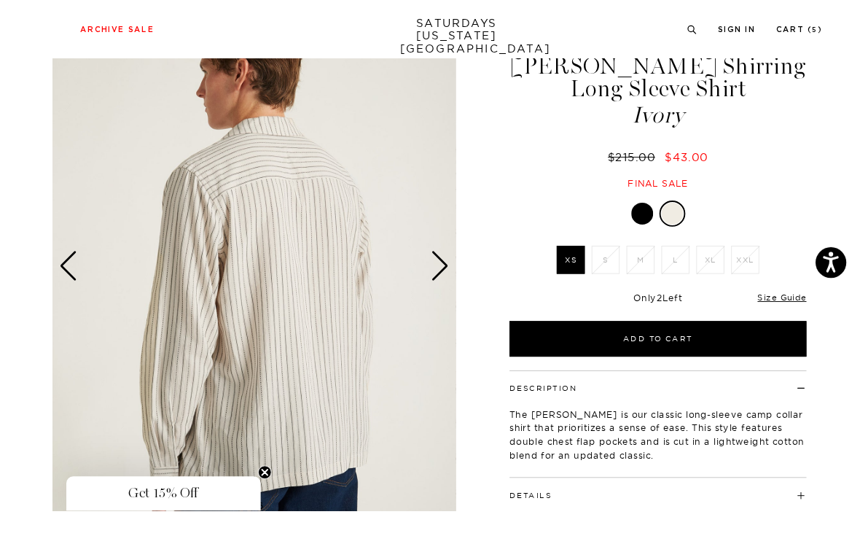
scroll to position [120, 0]
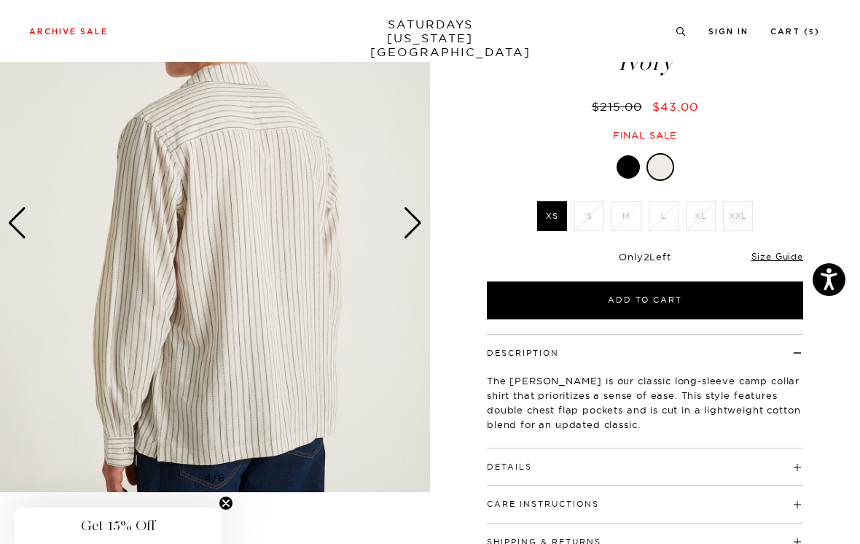
click at [418, 214] on div "Next slide" at bounding box center [413, 223] width 20 height 32
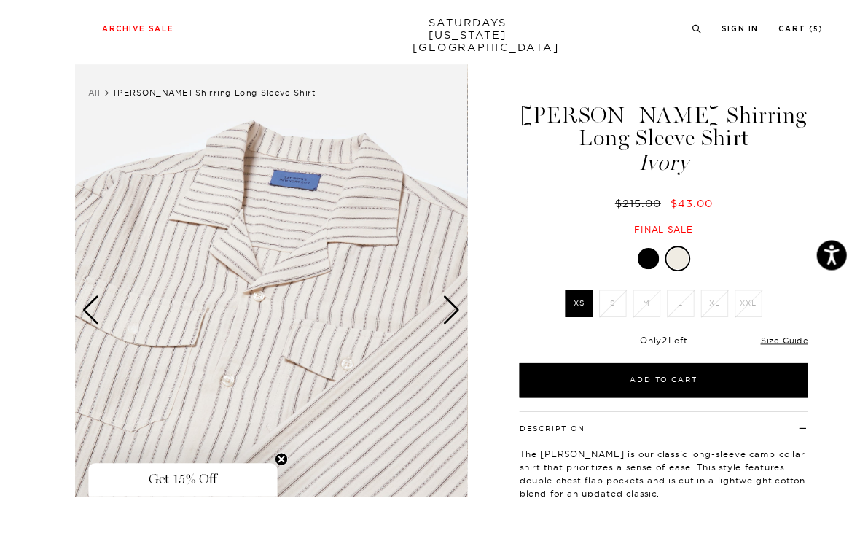
scroll to position [133, 0]
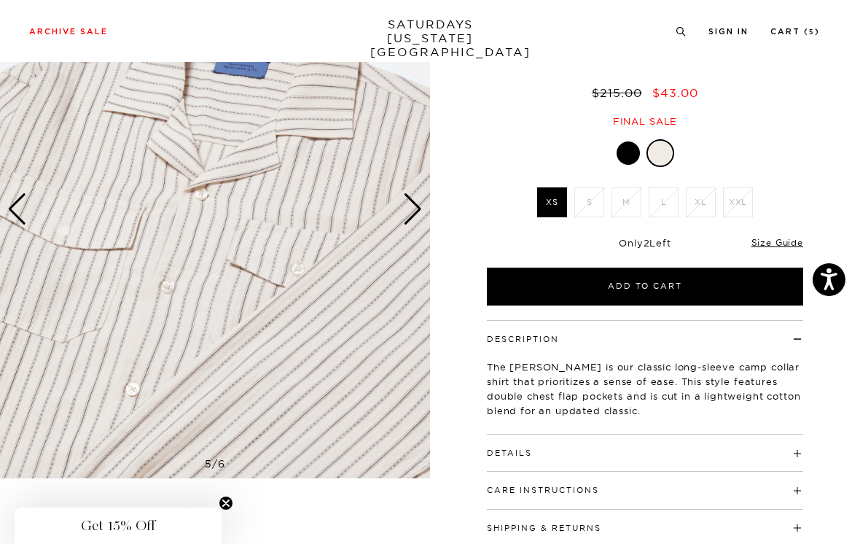
click at [414, 198] on div "Next slide" at bounding box center [413, 209] width 20 height 32
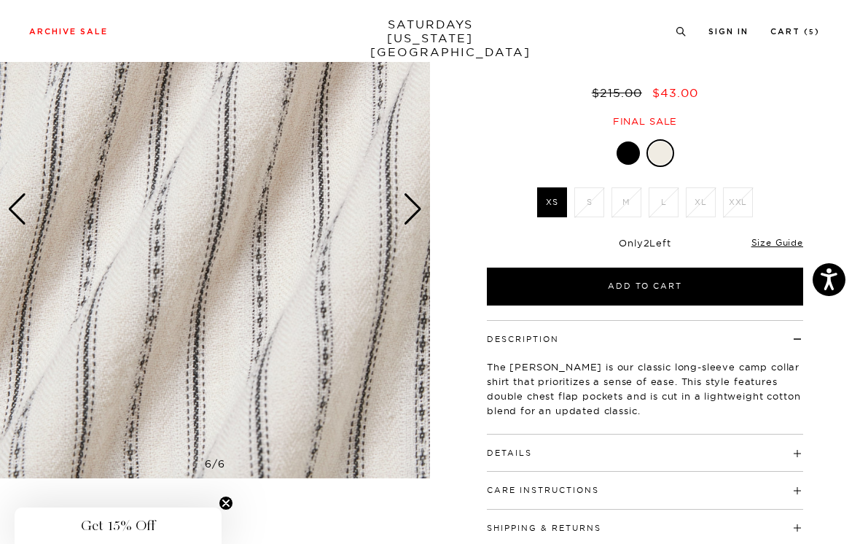
click at [419, 200] on div "Next slide" at bounding box center [413, 209] width 20 height 32
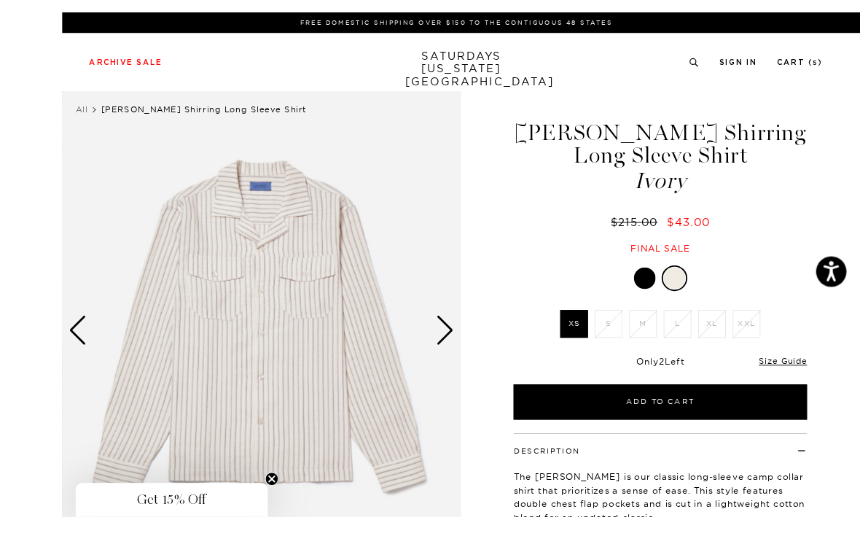
scroll to position [87, 0]
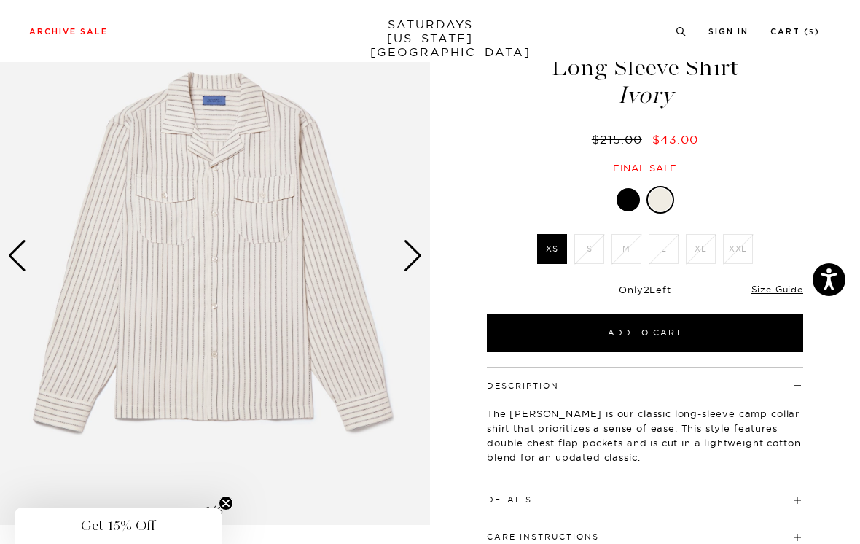
click at [416, 246] on div "Next slide" at bounding box center [413, 256] width 20 height 32
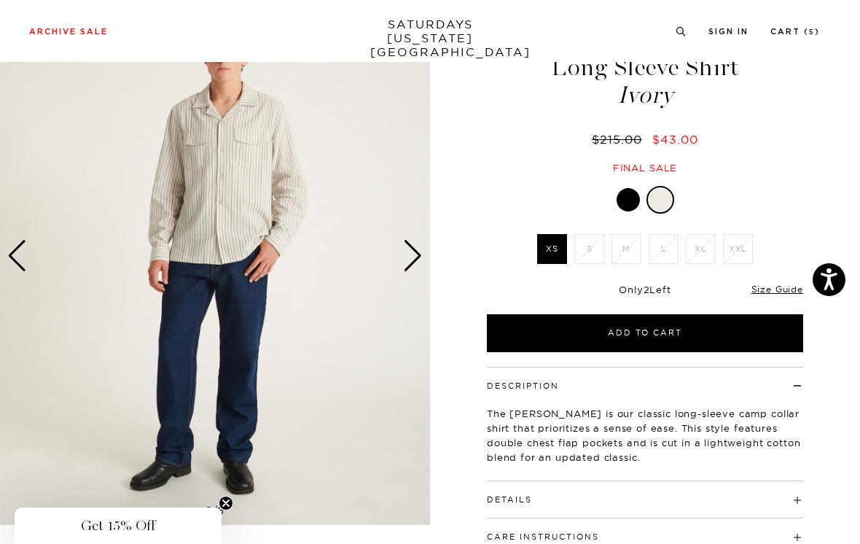
scroll to position [86, 0]
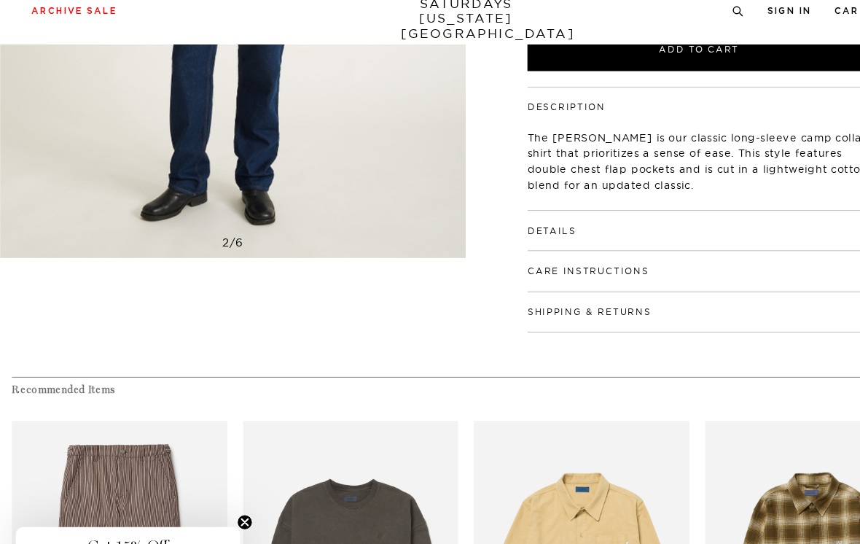
click at [615, 216] on h4 "Details" at bounding box center [645, 228] width 316 height 24
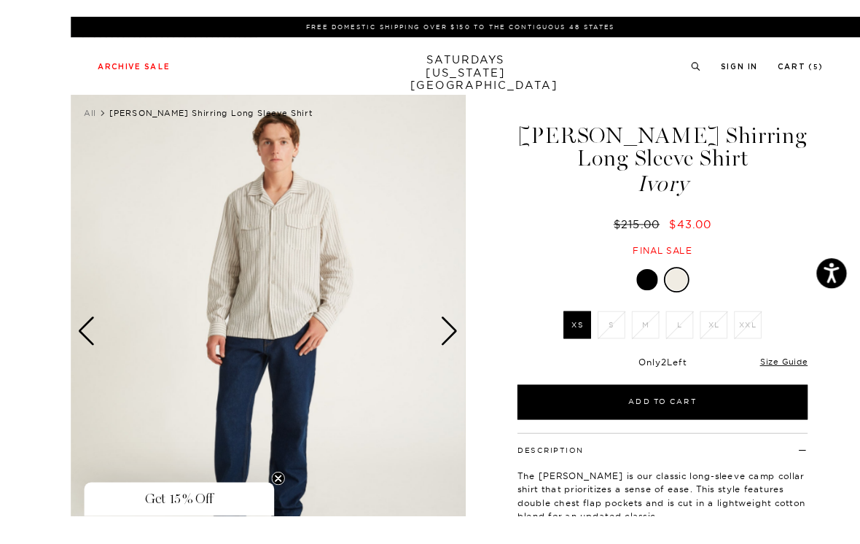
scroll to position [23, 0]
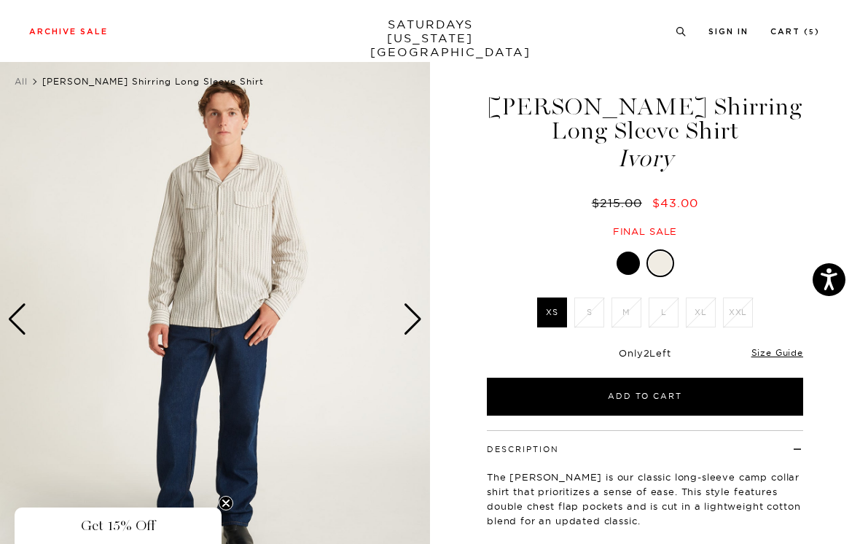
click at [637, 254] on link at bounding box center [628, 263] width 25 height 25
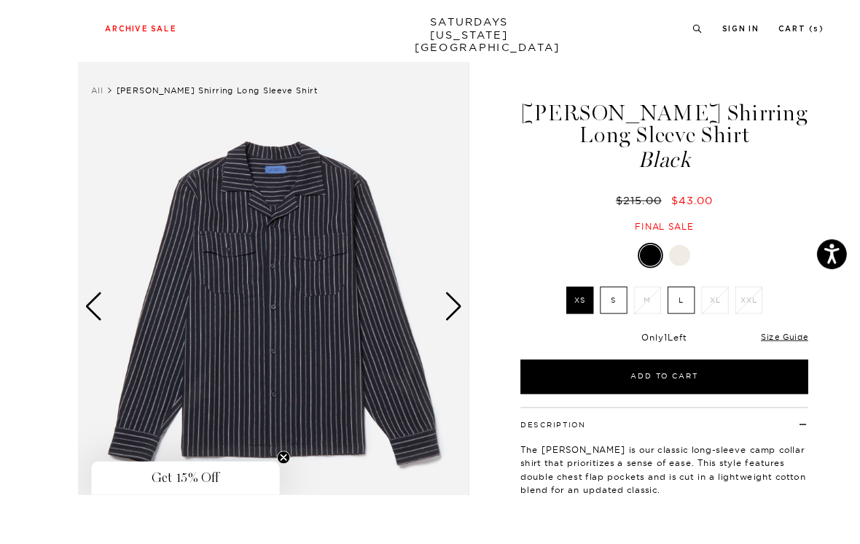
scroll to position [31, 0]
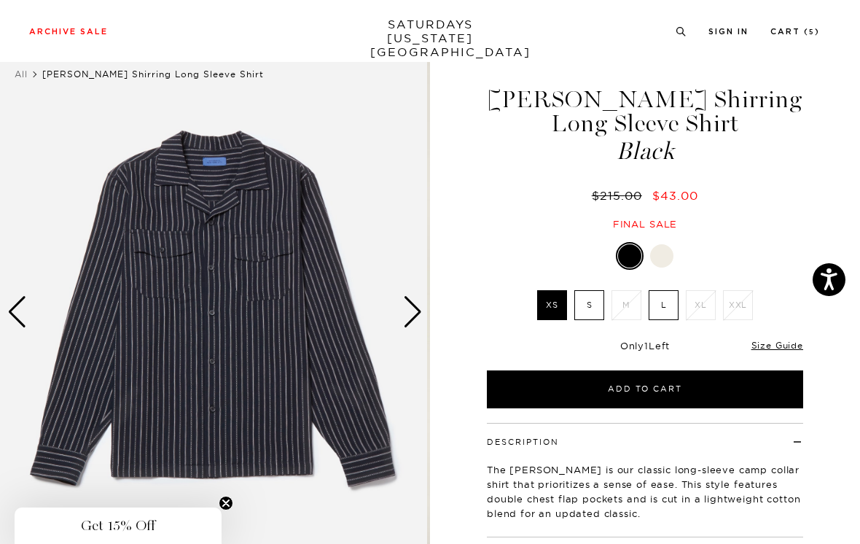
click at [416, 306] on div "Next slide" at bounding box center [413, 312] width 20 height 32
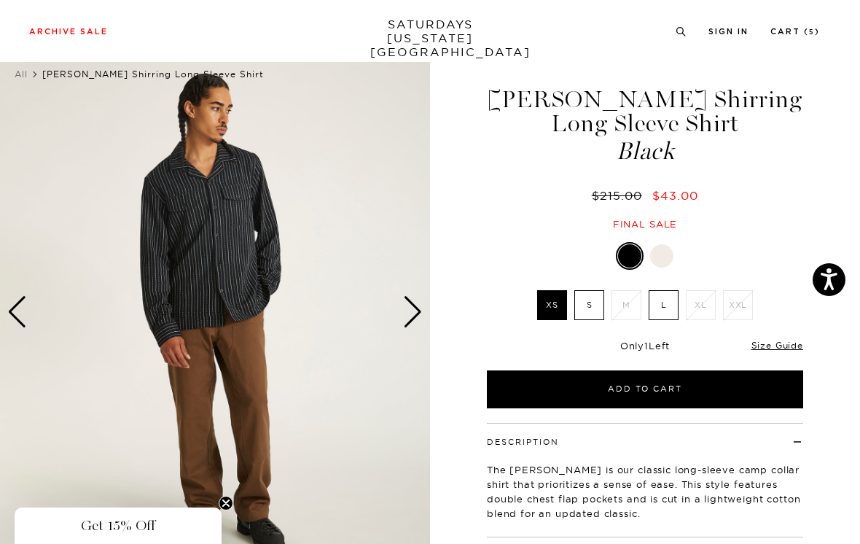
click at [417, 308] on div "Next slide" at bounding box center [413, 312] width 20 height 32
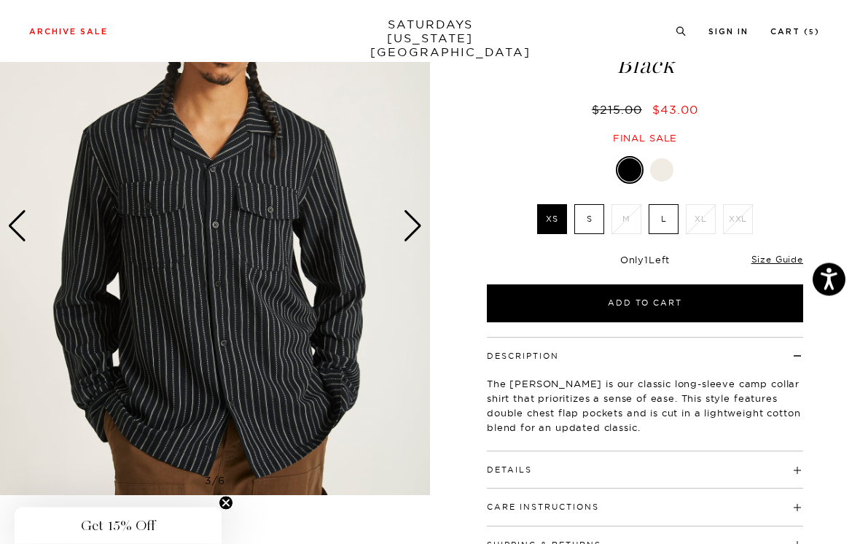
scroll to position [120, 0]
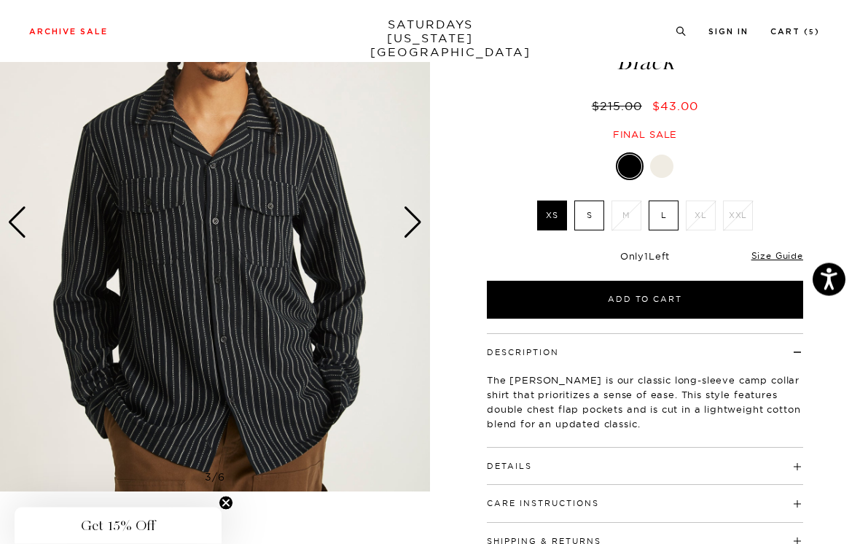
click at [419, 211] on div "Next slide" at bounding box center [413, 223] width 20 height 32
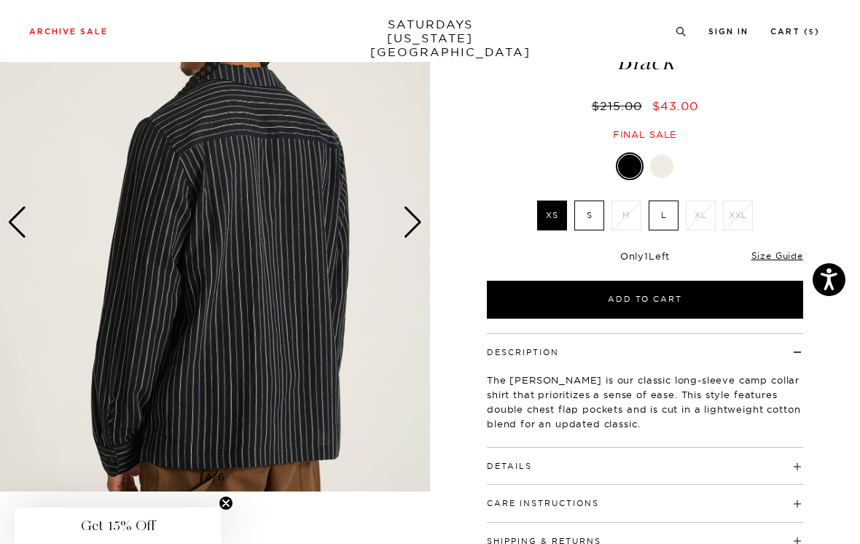
click at [419, 219] on div "Next slide" at bounding box center [413, 222] width 20 height 32
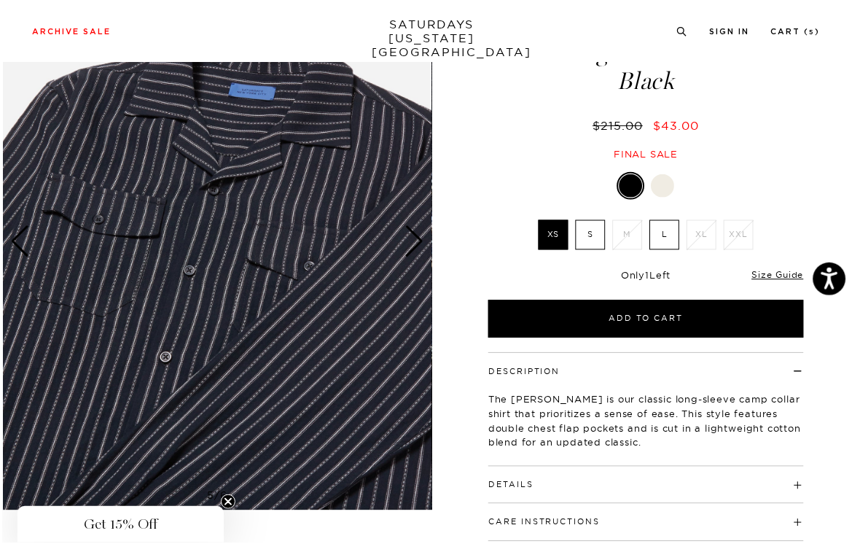
scroll to position [110, 0]
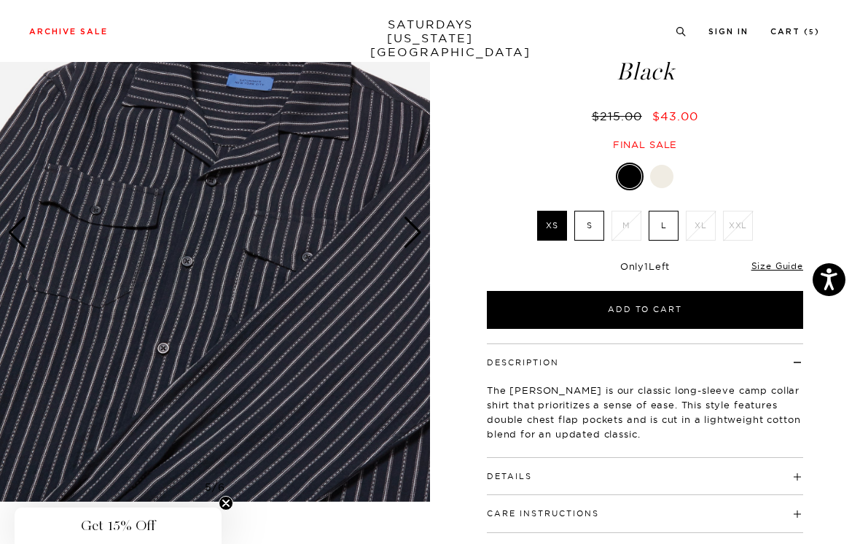
click at [420, 230] on div "Next slide" at bounding box center [413, 233] width 20 height 32
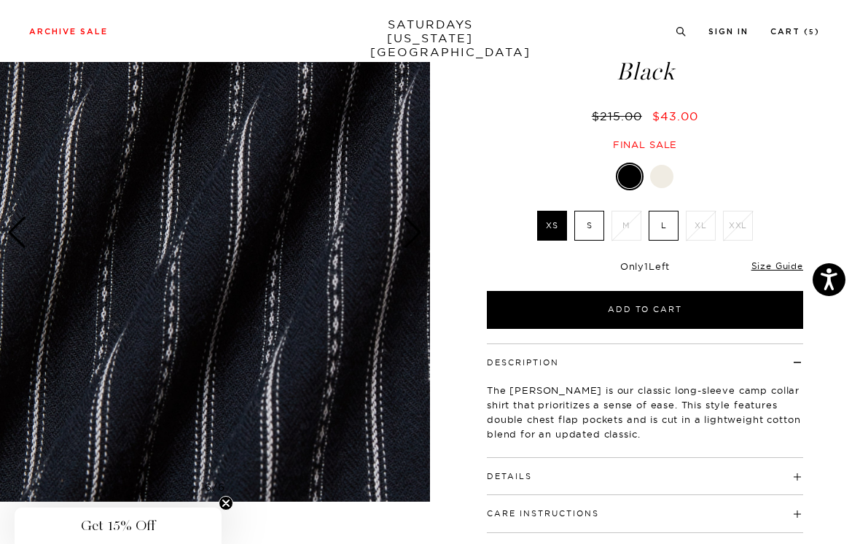
click at [417, 233] on div "Next slide" at bounding box center [413, 233] width 20 height 32
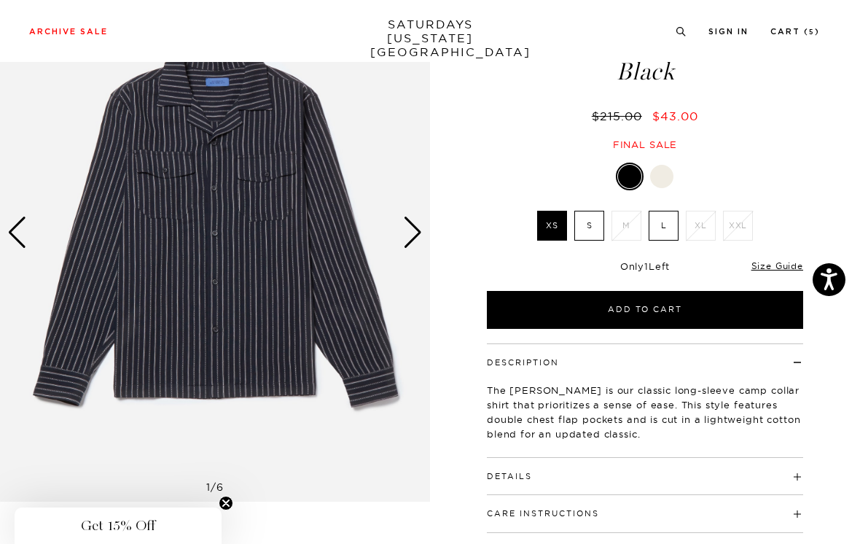
click at [417, 227] on div "Next slide" at bounding box center [413, 233] width 20 height 32
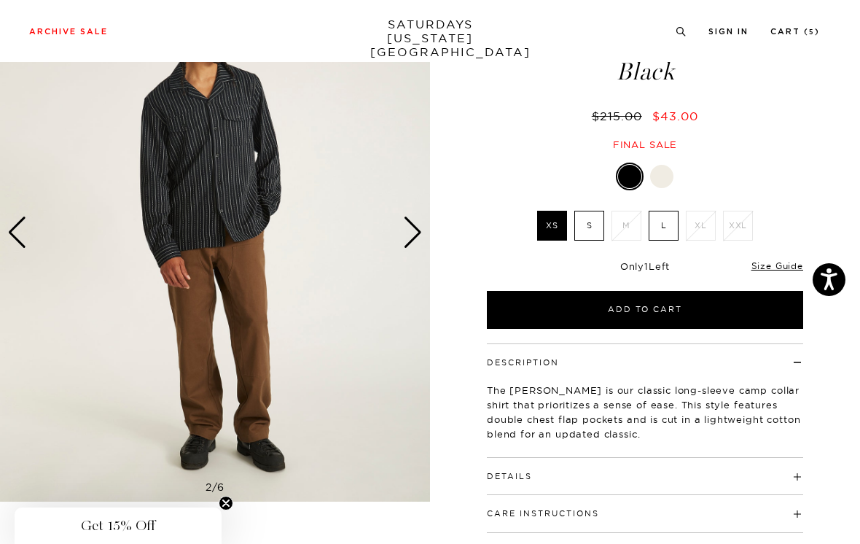
click at [419, 225] on div "Next slide" at bounding box center [413, 233] width 20 height 32
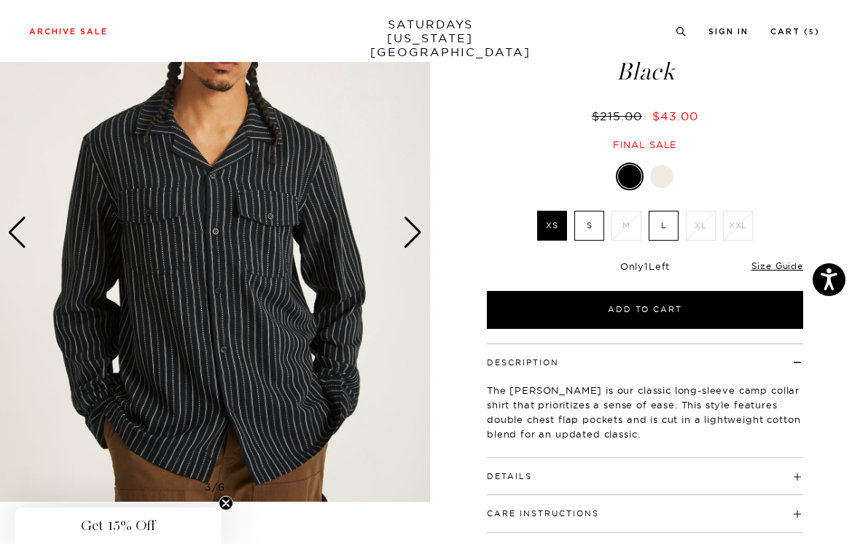
click at [419, 225] on div "Next slide" at bounding box center [413, 233] width 20 height 32
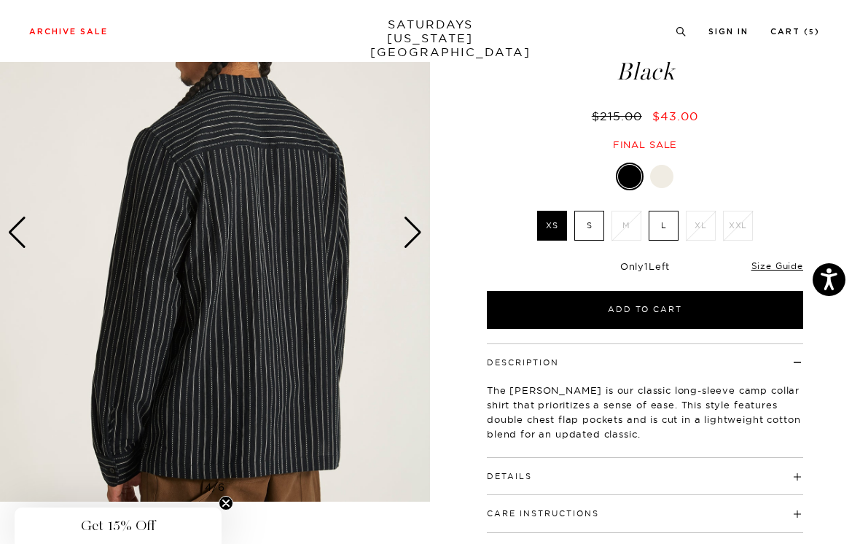
click at [418, 224] on div "Next slide" at bounding box center [413, 233] width 20 height 32
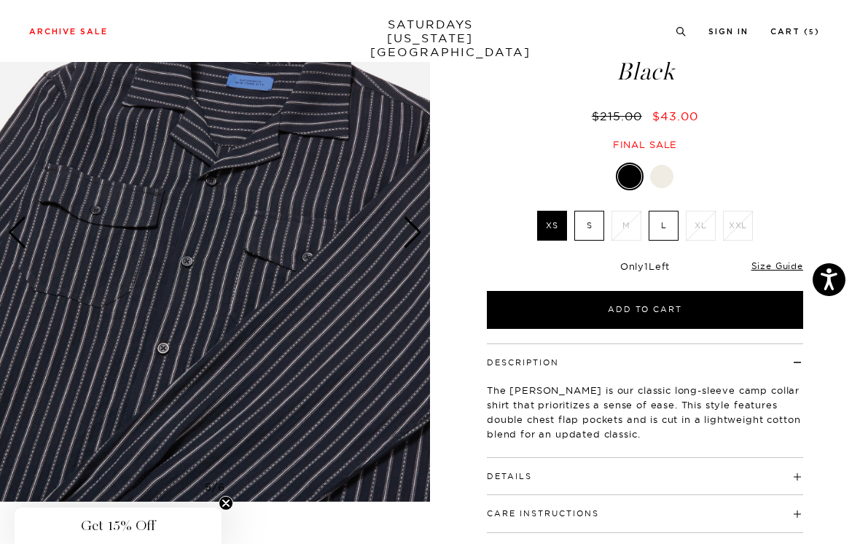
click at [421, 233] on div "Next slide" at bounding box center [413, 233] width 20 height 32
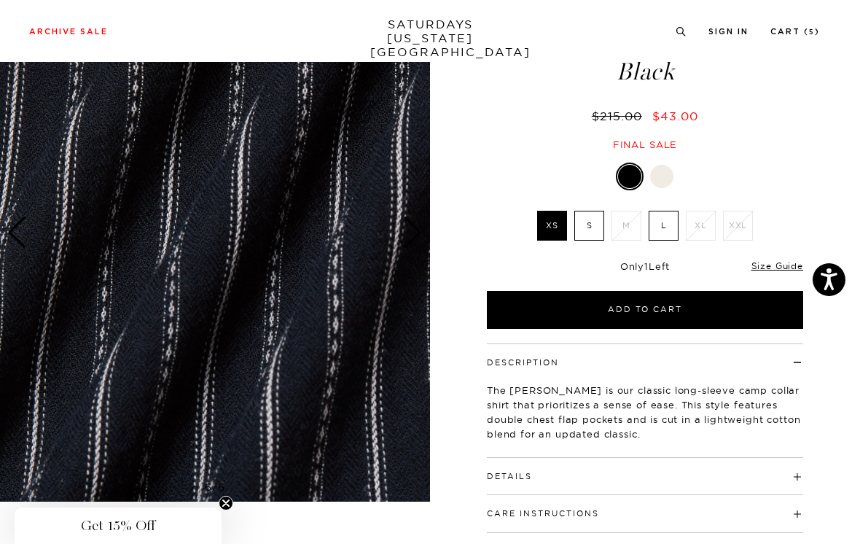
click at [419, 236] on div "Next slide" at bounding box center [413, 233] width 20 height 32
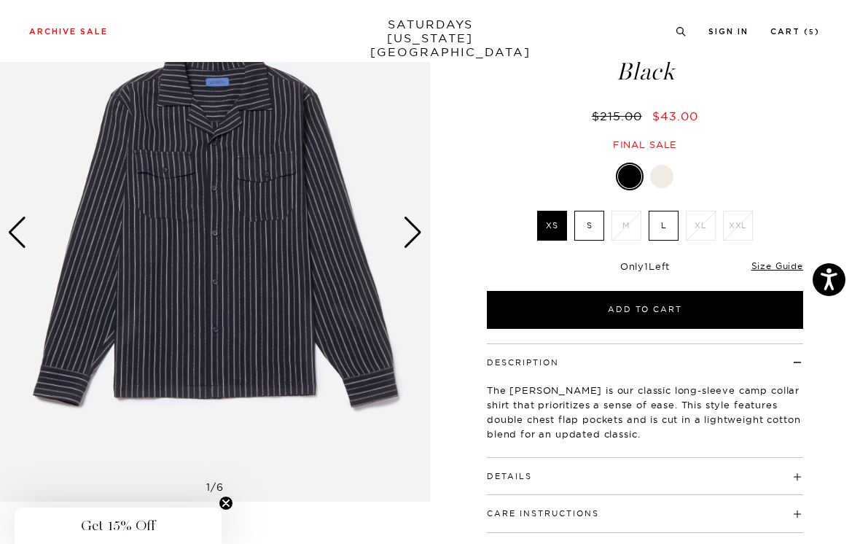
click at [420, 230] on div "Next slide" at bounding box center [413, 233] width 20 height 32
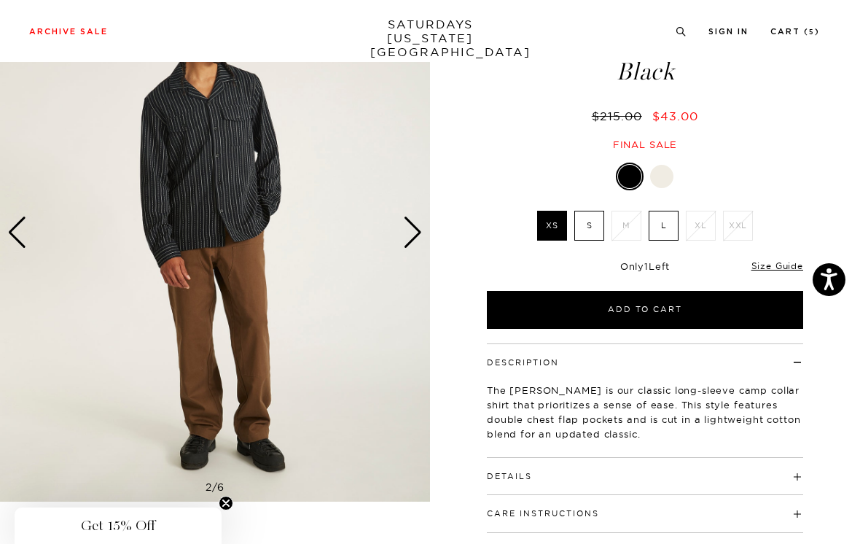
click at [421, 228] on div "Next slide" at bounding box center [413, 233] width 20 height 32
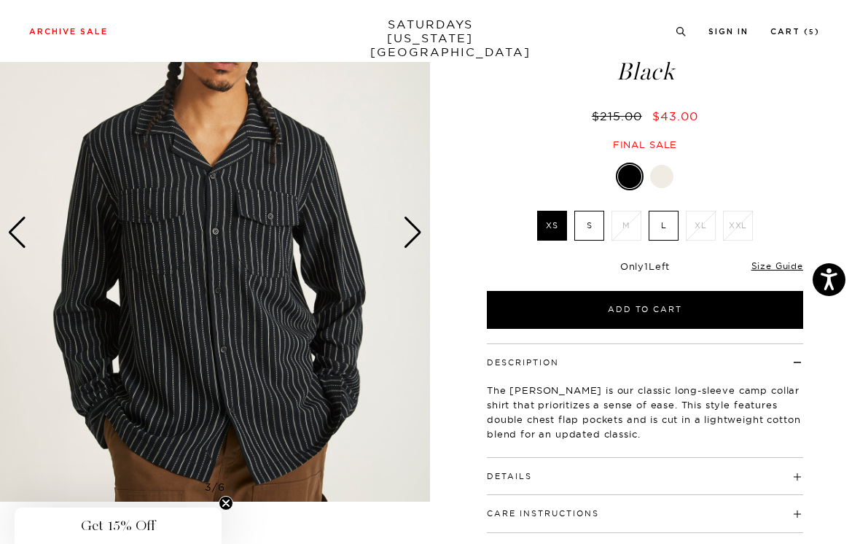
click at [420, 227] on div "Next slide" at bounding box center [413, 233] width 20 height 32
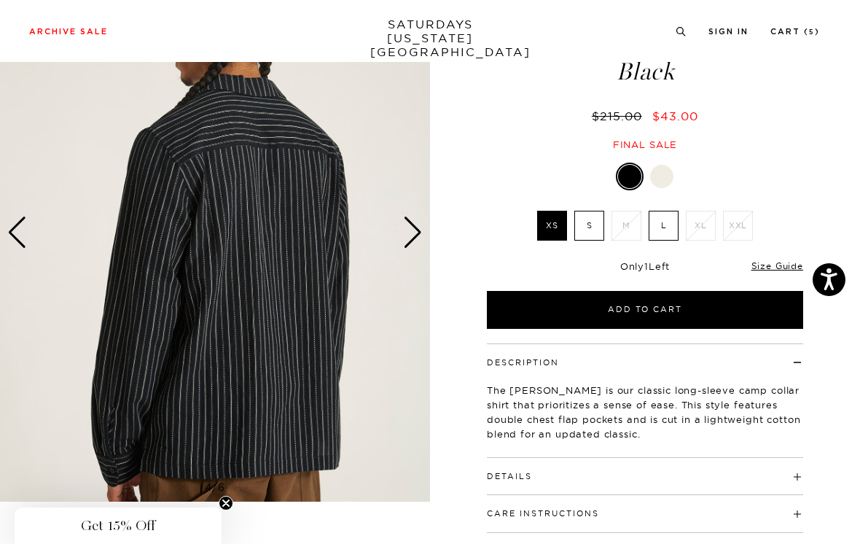
click at [422, 232] on div "Next slide" at bounding box center [413, 233] width 20 height 32
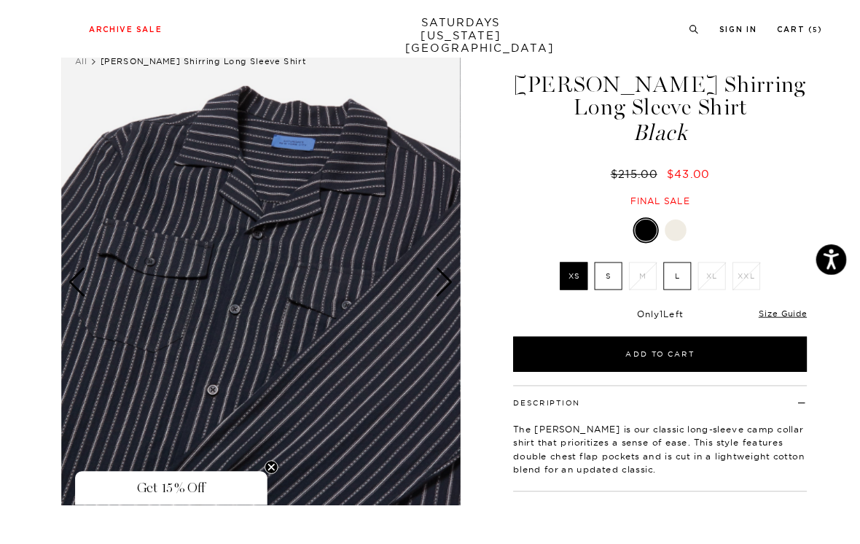
scroll to position [90, 0]
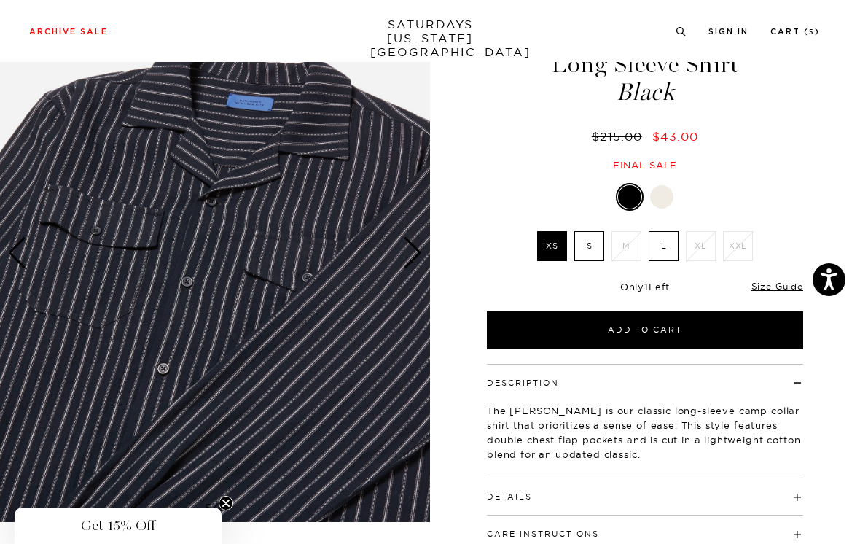
click at [419, 249] on div "Next slide" at bounding box center [413, 253] width 20 height 32
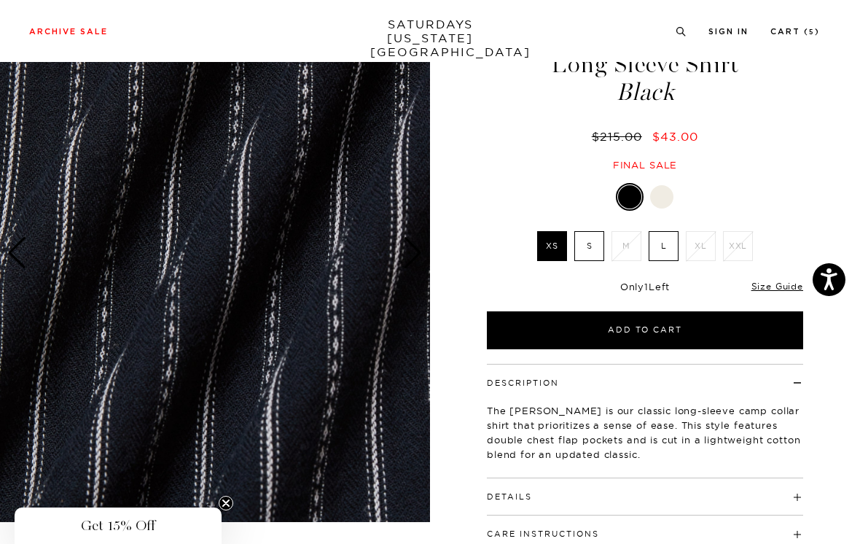
click at [413, 249] on div "Next slide" at bounding box center [413, 253] width 20 height 32
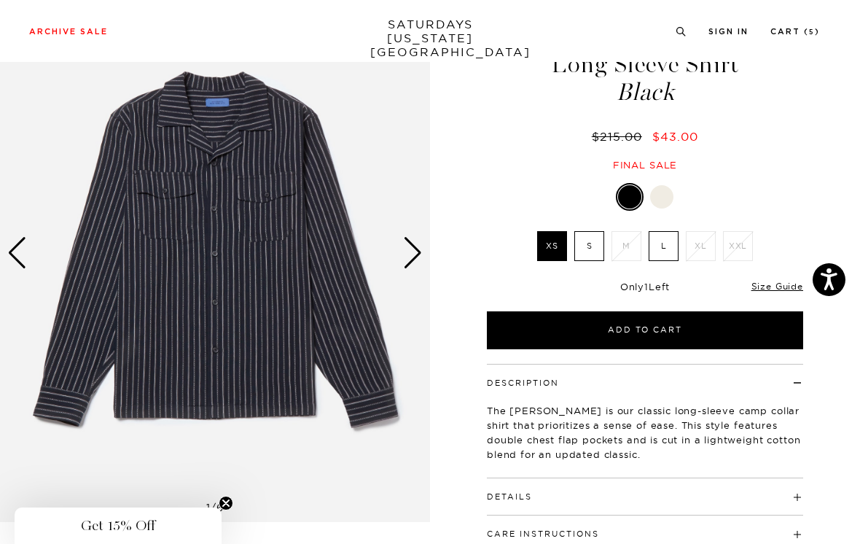
click at [415, 246] on div "Next slide" at bounding box center [413, 253] width 20 height 32
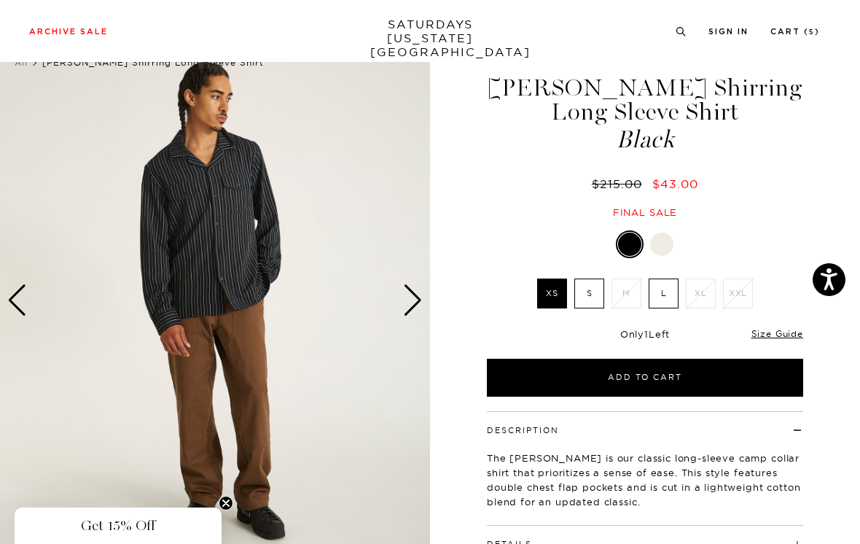
scroll to position [84, 0]
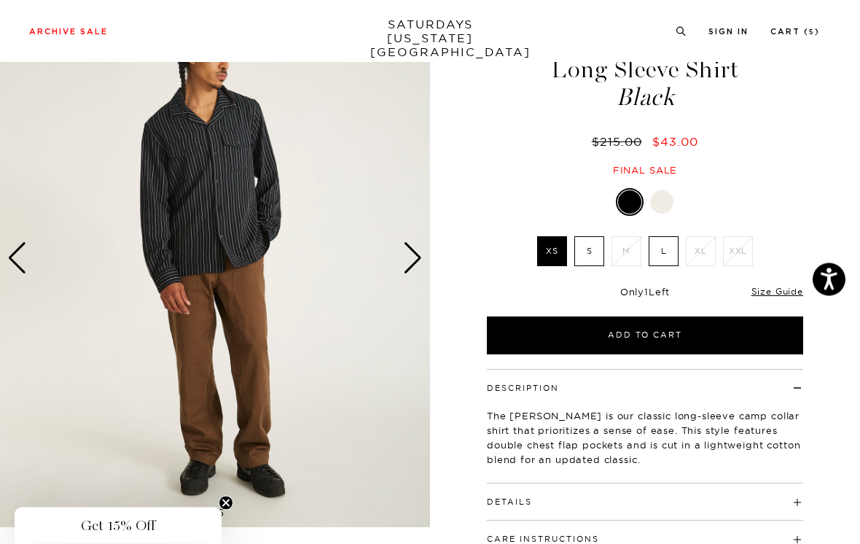
click at [591, 249] on label "S" at bounding box center [590, 252] width 30 height 30
click at [0, 0] on input "S" at bounding box center [0, 0] width 0 height 0
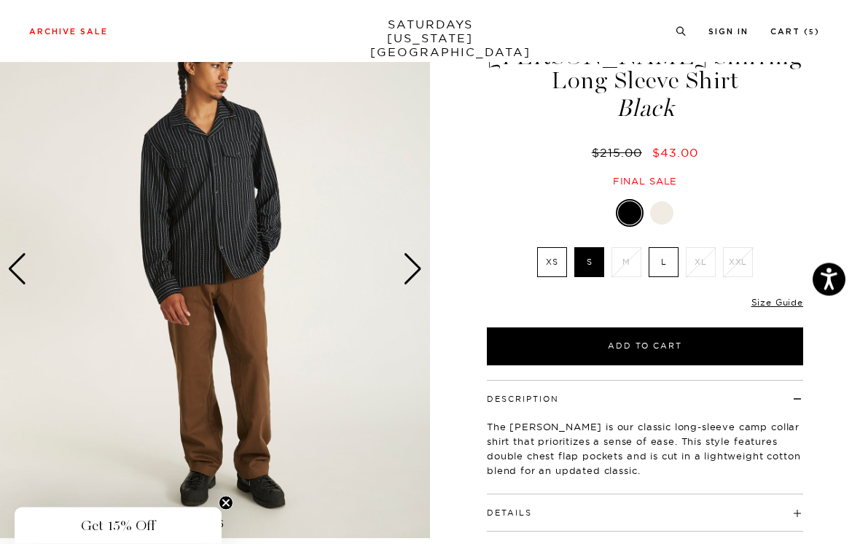
scroll to position [68, 0]
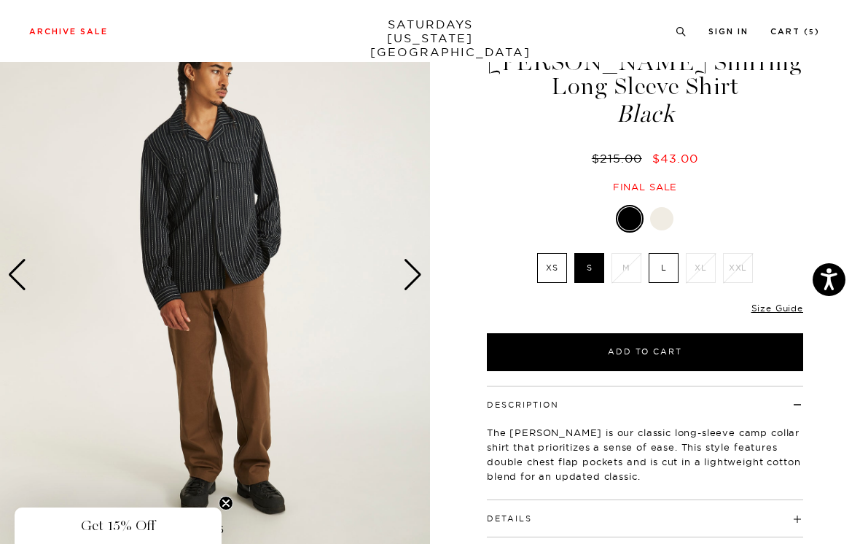
click at [665, 219] on div at bounding box center [661, 218] width 23 height 23
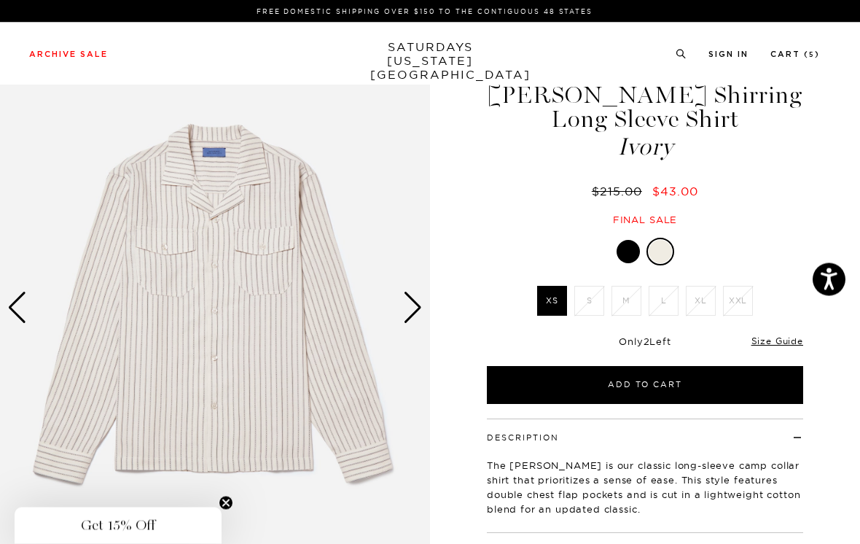
scroll to position [35, 0]
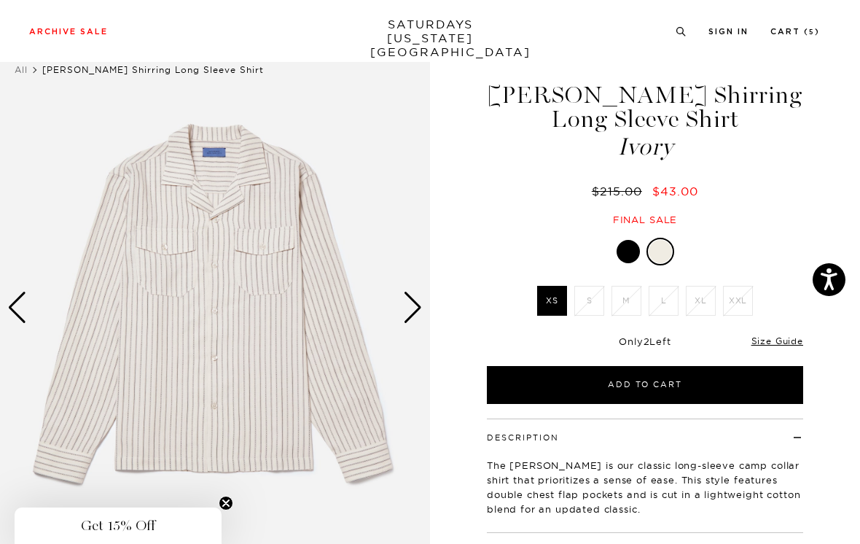
click at [621, 250] on div at bounding box center [628, 251] width 23 height 23
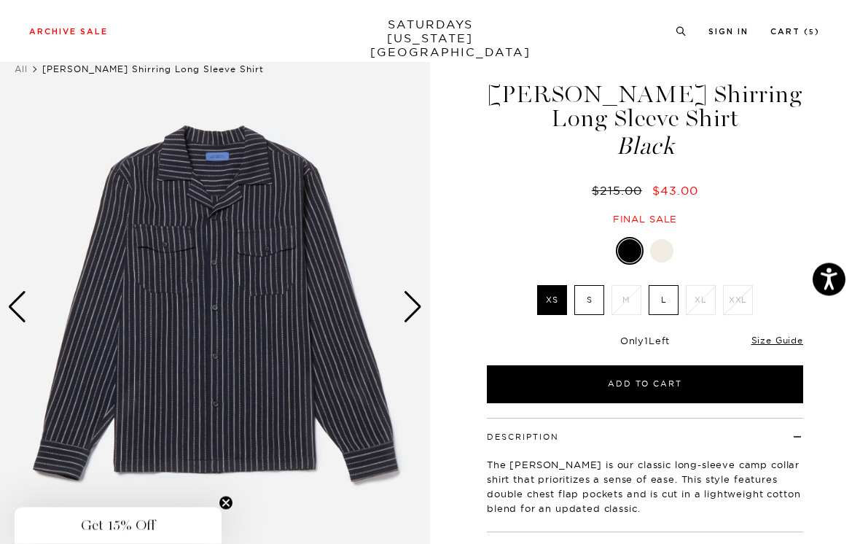
scroll to position [36, 0]
click at [667, 252] on div at bounding box center [661, 250] width 23 height 23
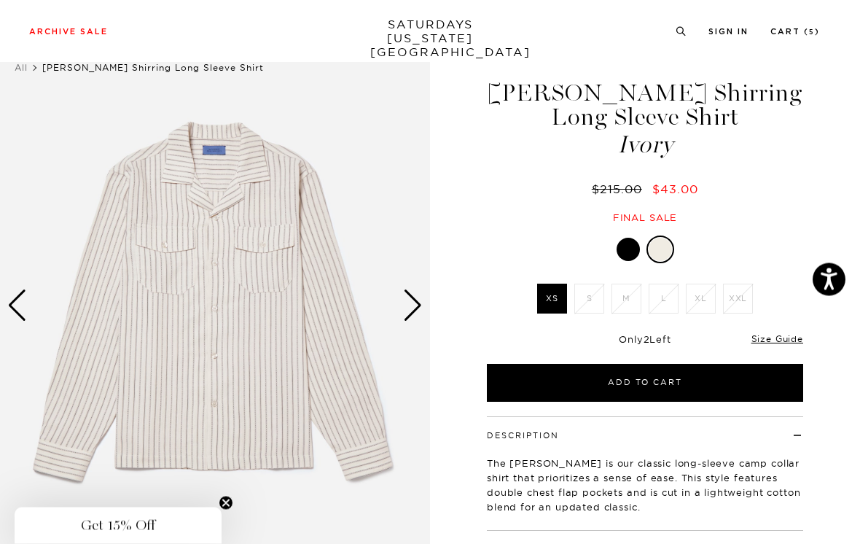
scroll to position [38, 0]
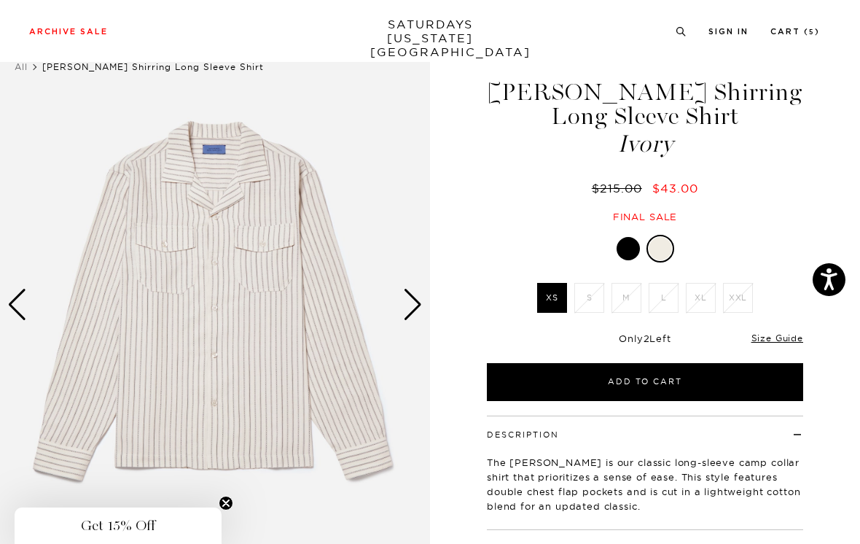
click at [407, 303] on div "Next slide" at bounding box center [413, 305] width 20 height 32
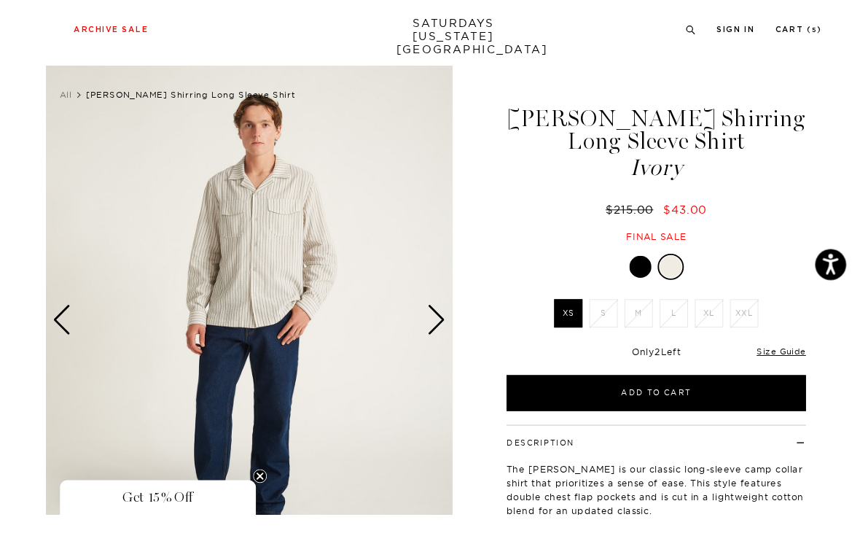
scroll to position [8, 0]
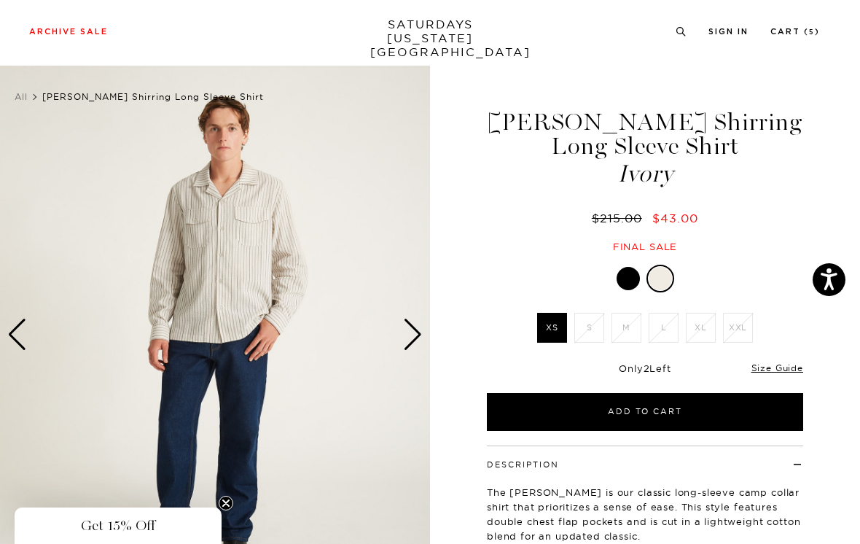
click at [411, 332] on div "Next slide" at bounding box center [413, 335] width 20 height 32
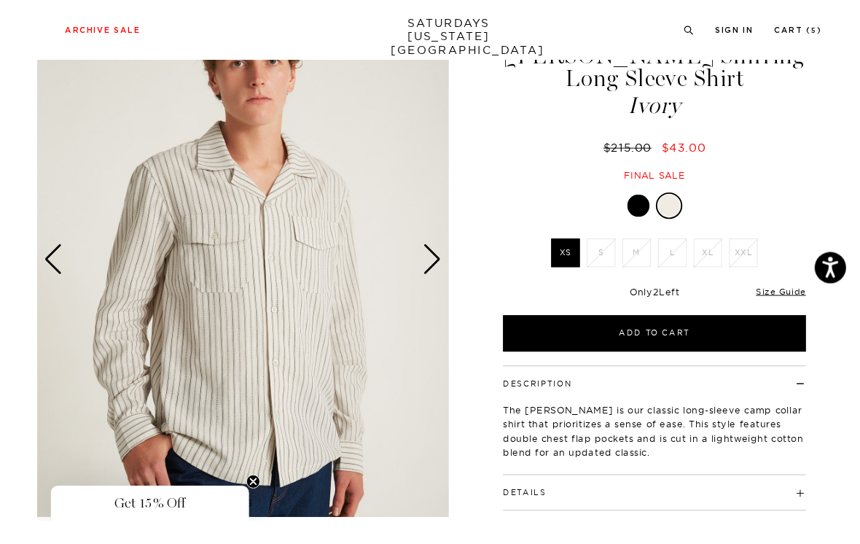
scroll to position [99, 0]
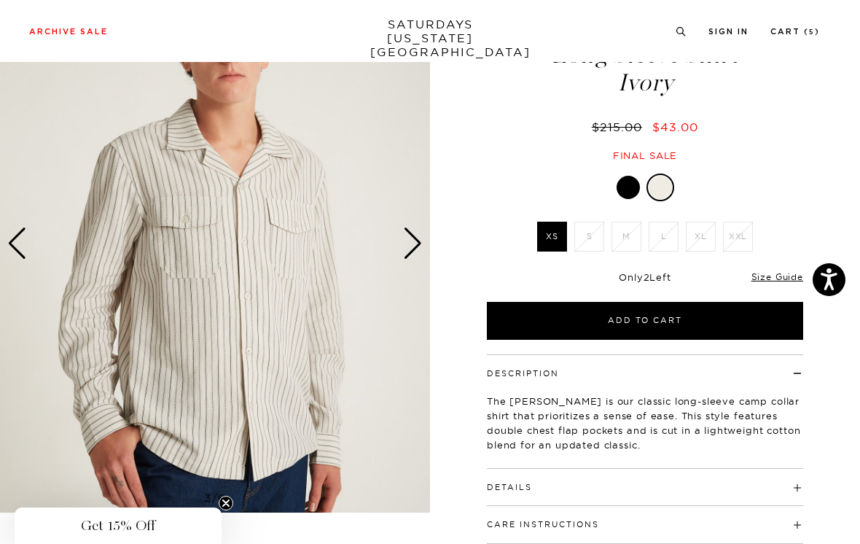
click at [418, 232] on div "Next slide" at bounding box center [413, 243] width 20 height 32
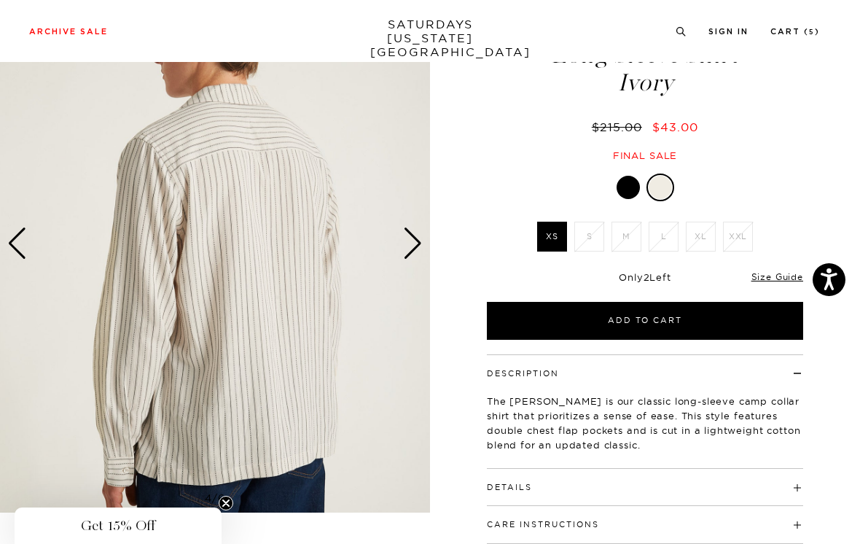
click at [415, 241] on div "Next slide" at bounding box center [413, 243] width 20 height 32
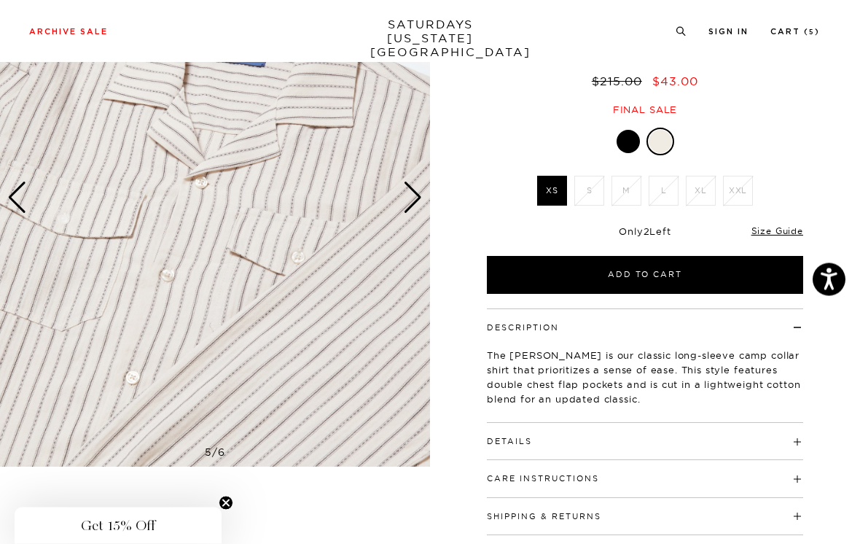
scroll to position [147, 0]
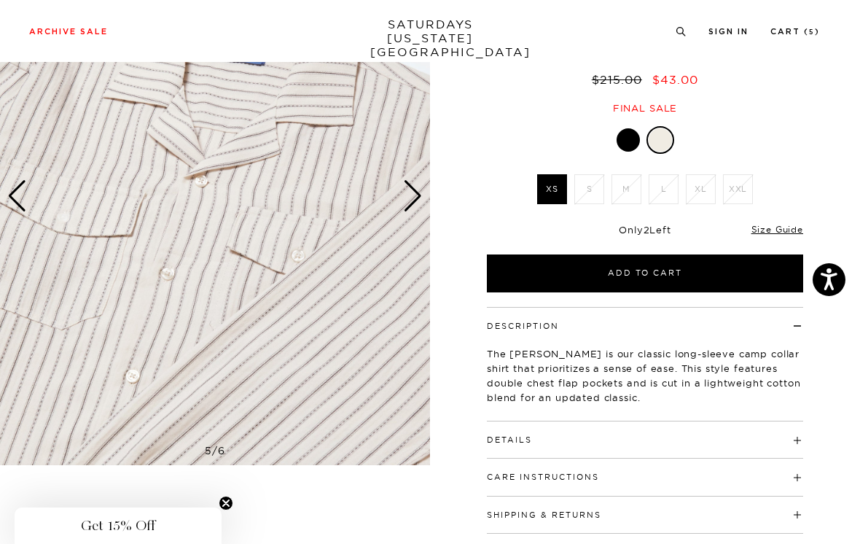
click at [424, 190] on img at bounding box center [215, 196] width 430 height 538
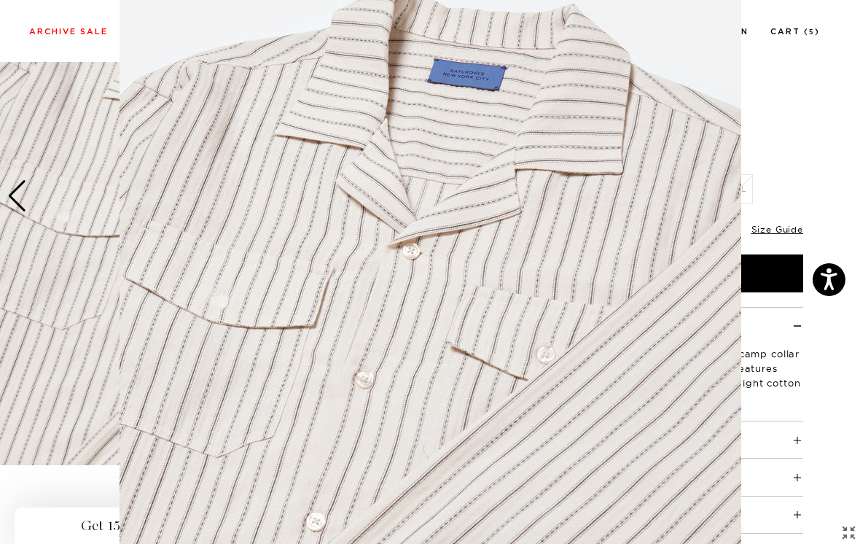
click at [413, 197] on img at bounding box center [431, 272] width 622 height 747
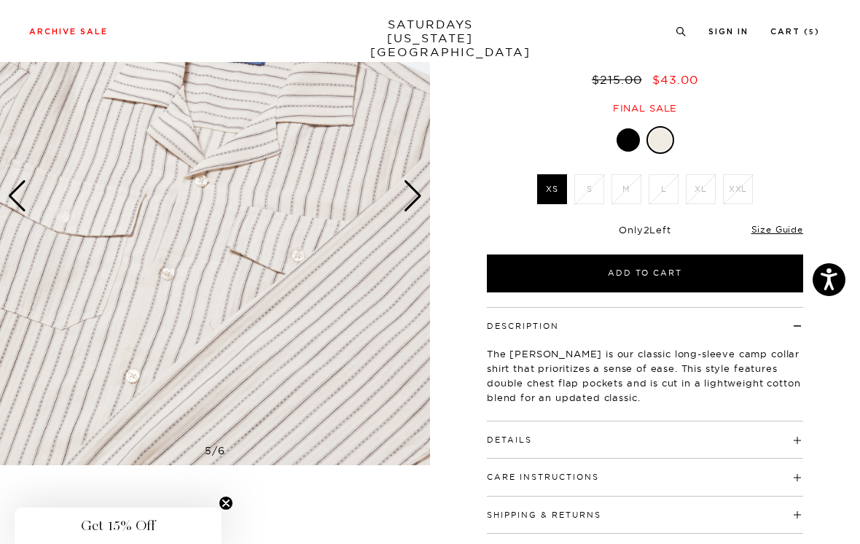
click at [413, 192] on div "Next slide" at bounding box center [413, 196] width 20 height 32
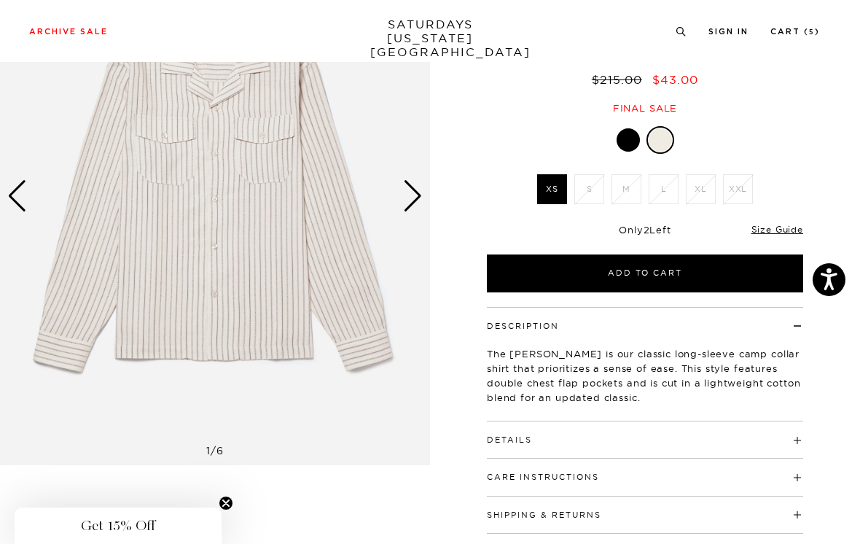
click at [416, 198] on div "Next slide" at bounding box center [413, 196] width 20 height 32
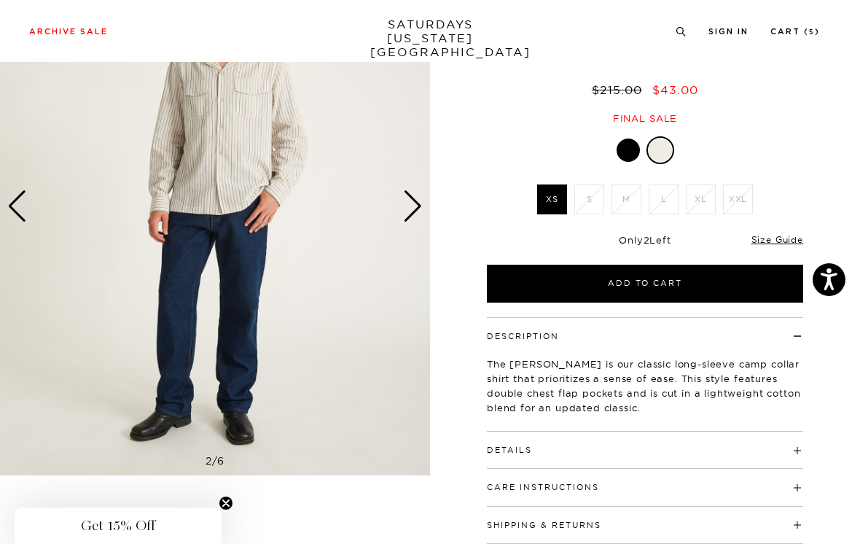
scroll to position [108, 0]
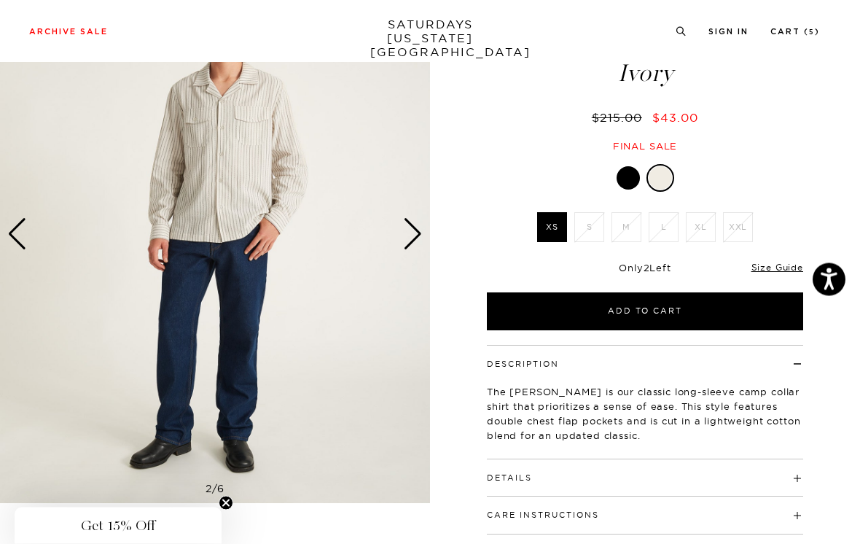
click at [421, 230] on div "Next slide" at bounding box center [413, 235] width 20 height 32
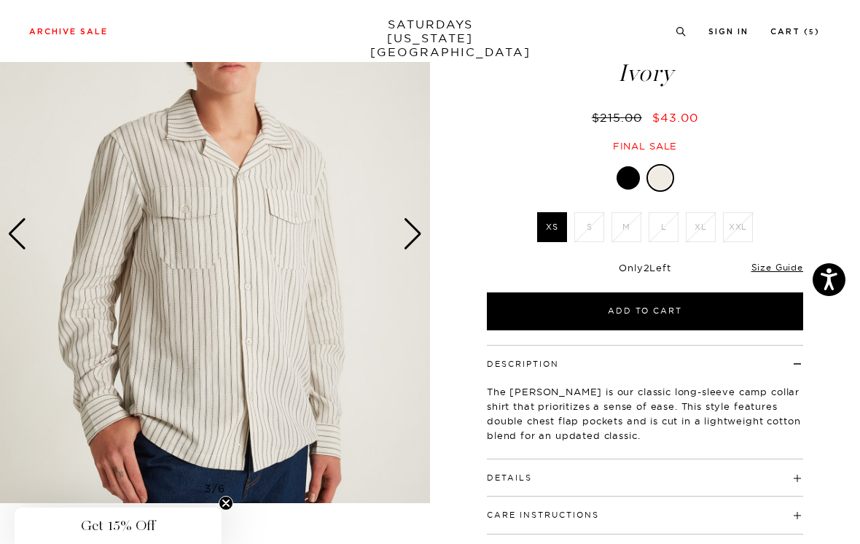
click at [417, 229] on div "Next slide" at bounding box center [413, 234] width 20 height 32
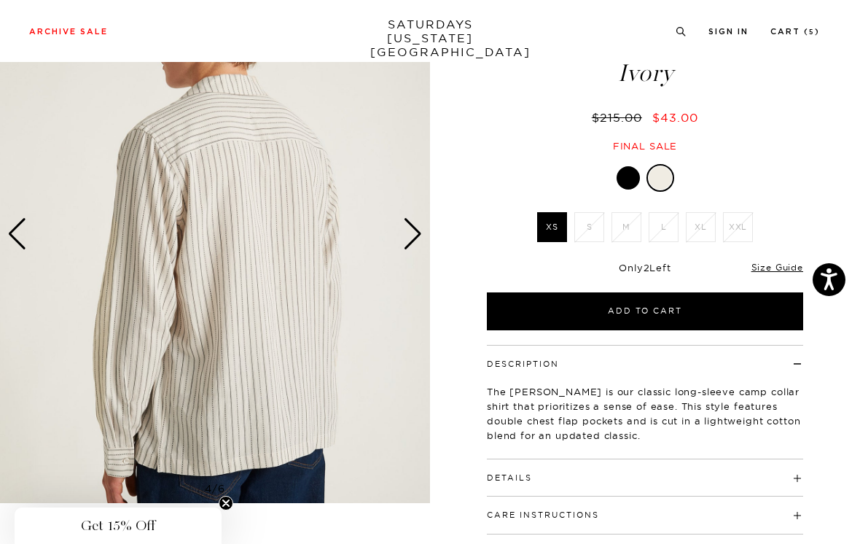
click at [417, 231] on div "Next slide" at bounding box center [413, 234] width 20 height 32
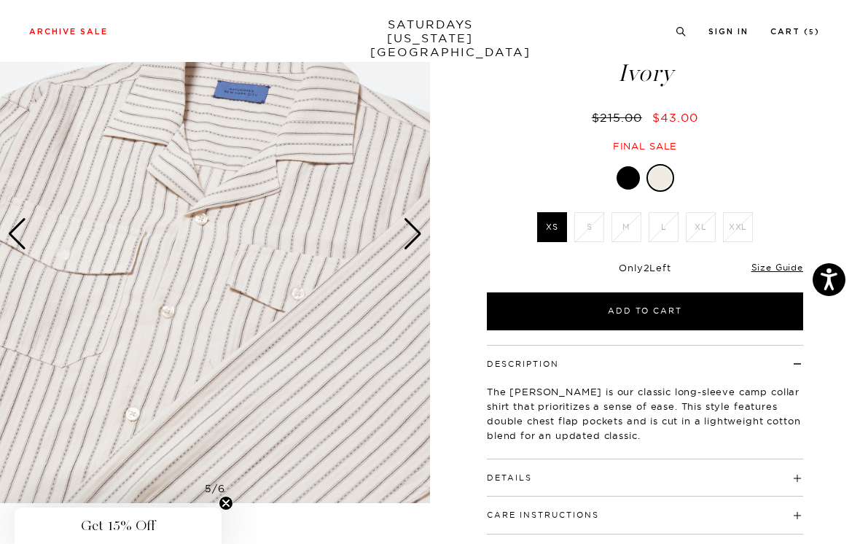
click at [414, 230] on div "Next slide" at bounding box center [413, 234] width 20 height 32
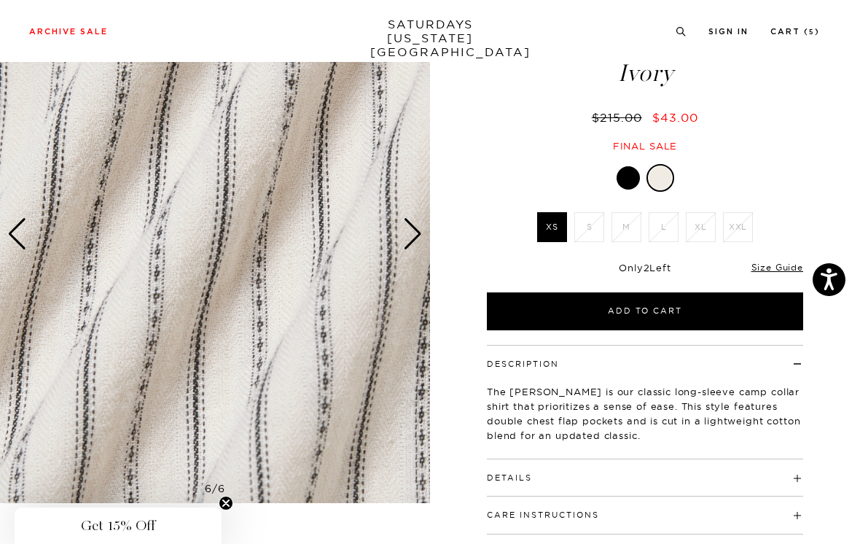
click at [413, 229] on div "Next slide" at bounding box center [413, 234] width 20 height 32
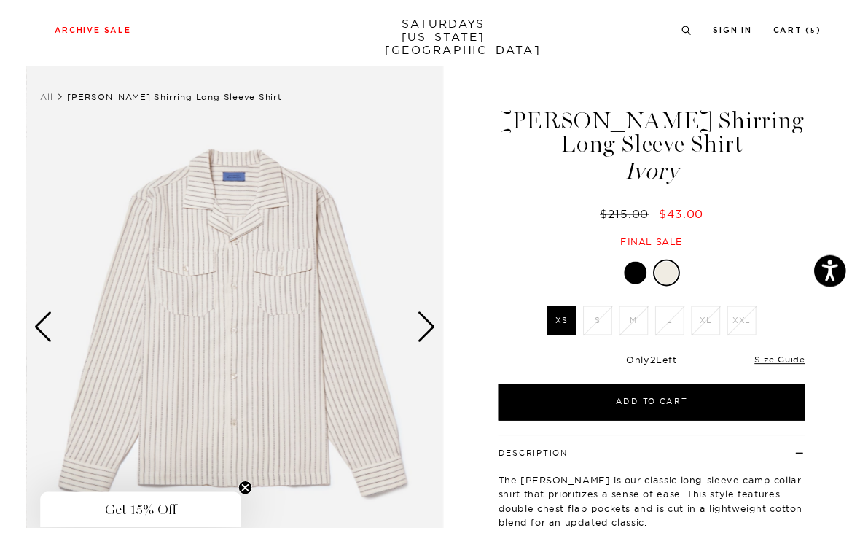
scroll to position [48, 0]
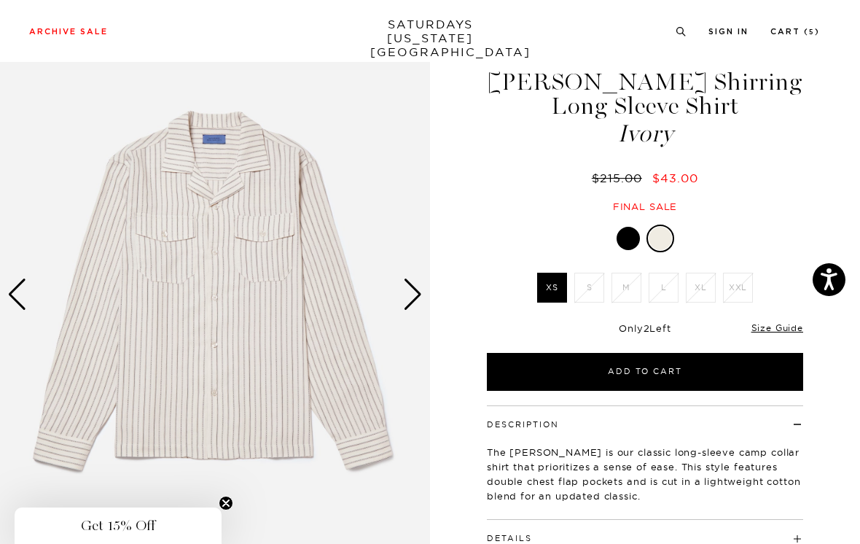
click at [416, 289] on div "Next slide" at bounding box center [413, 295] width 20 height 32
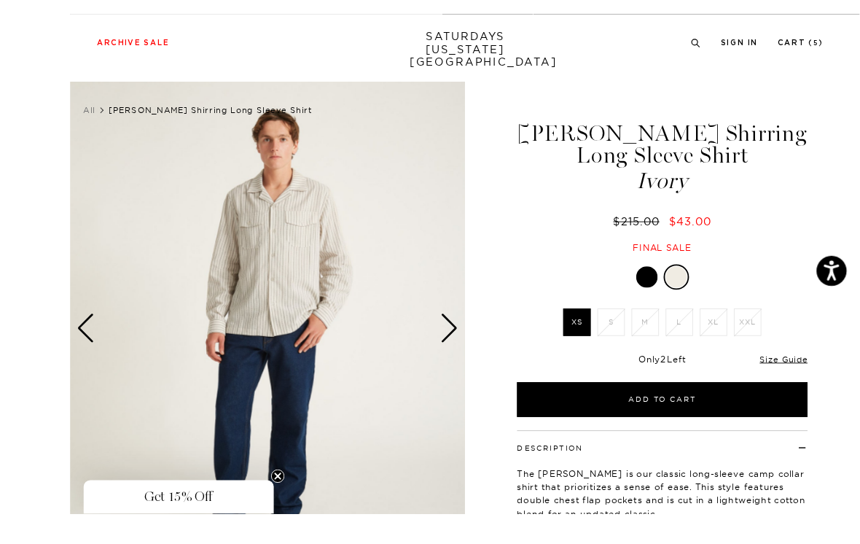
scroll to position [12, 0]
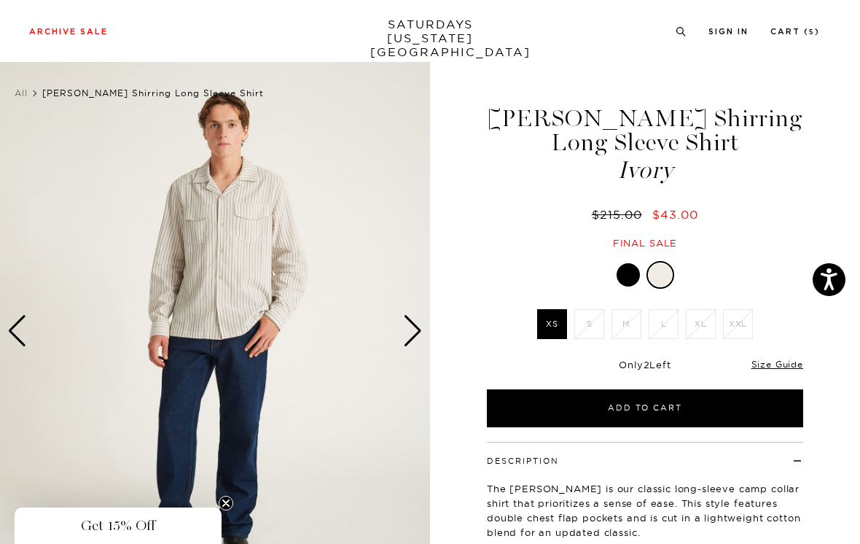
click at [415, 333] on div "Next slide" at bounding box center [413, 331] width 20 height 32
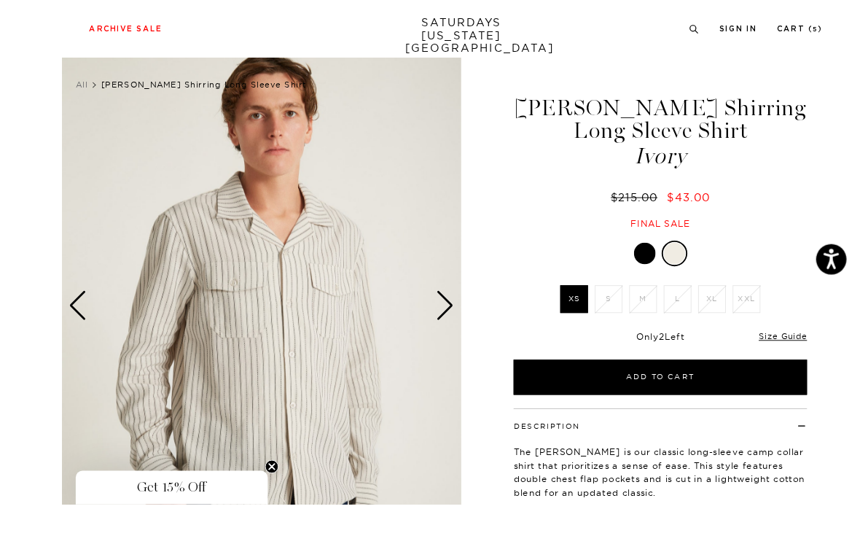
scroll to position [114, 0]
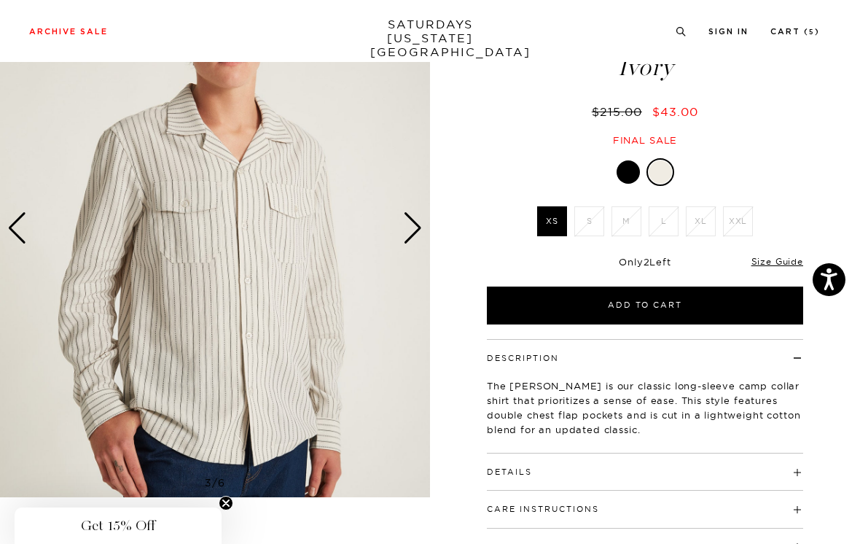
click at [418, 225] on div "Next slide" at bounding box center [413, 228] width 20 height 32
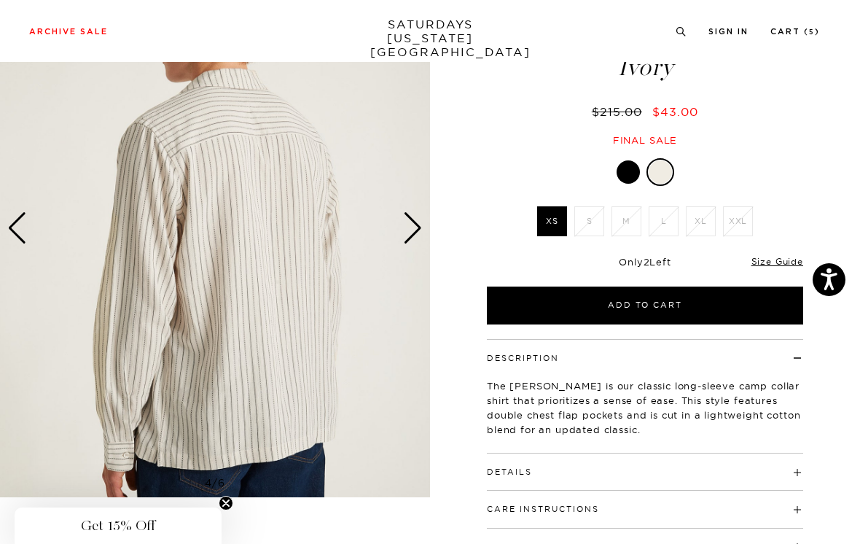
click at [416, 227] on div "Next slide" at bounding box center [413, 228] width 20 height 32
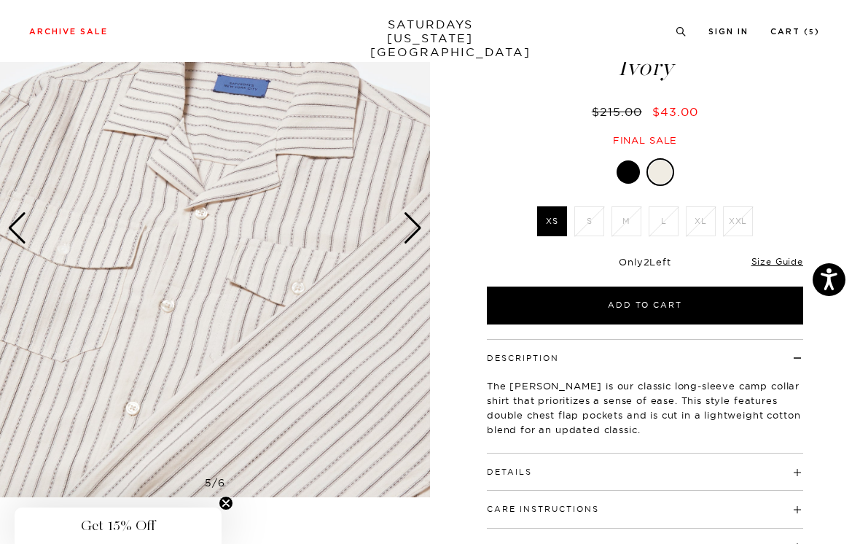
click at [629, 171] on div at bounding box center [628, 171] width 23 height 23
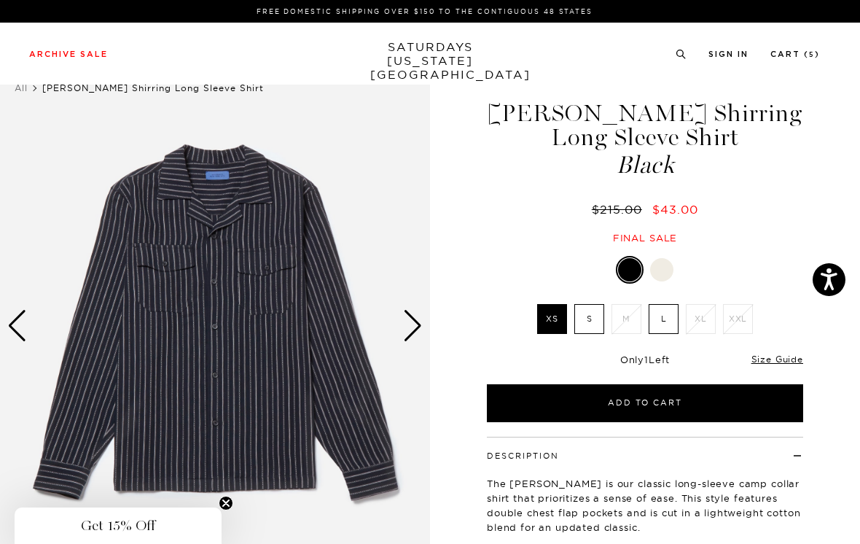
scroll to position [101, 0]
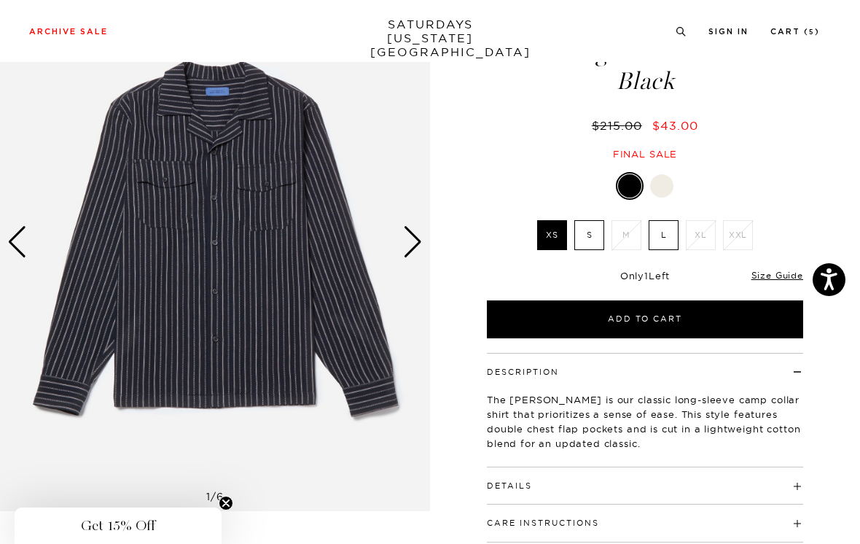
click at [412, 238] on div "Next slide" at bounding box center [413, 242] width 20 height 32
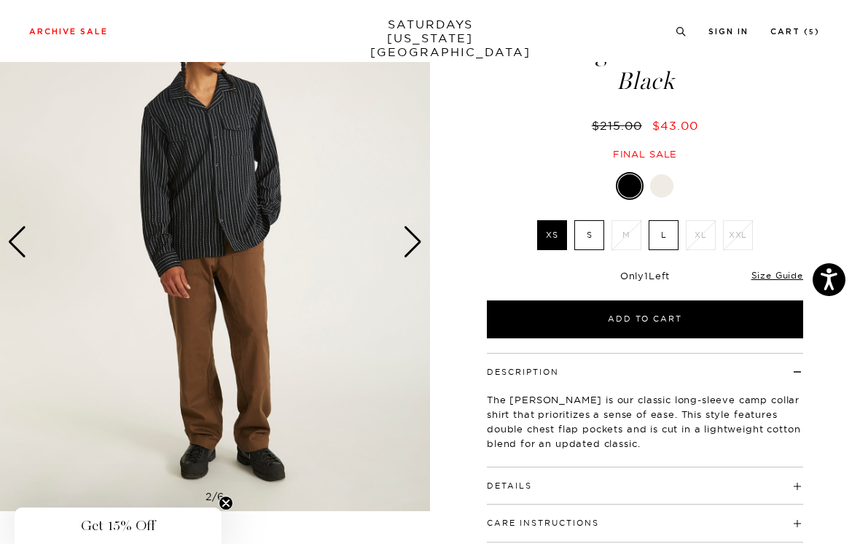
click at [413, 237] on div "Next slide" at bounding box center [413, 242] width 20 height 32
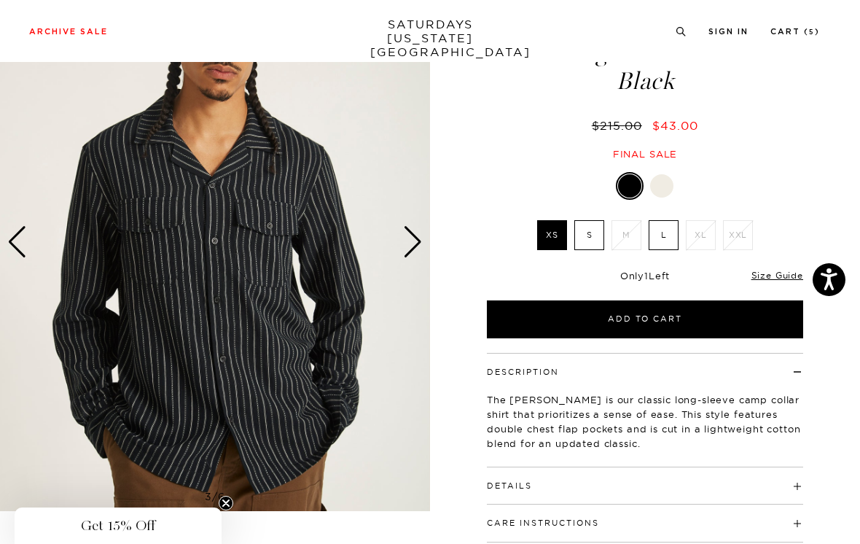
click at [422, 236] on div "Next slide" at bounding box center [413, 242] width 20 height 32
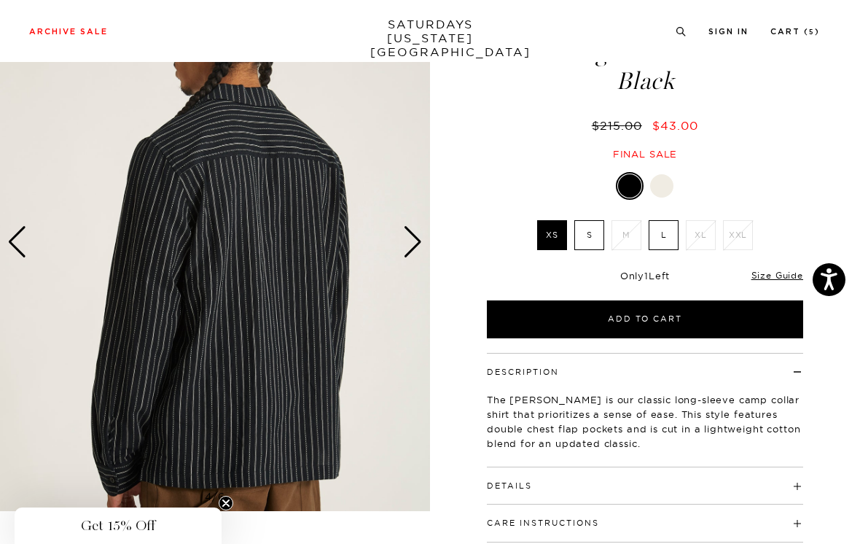
click at [412, 233] on div "Next slide" at bounding box center [413, 242] width 20 height 32
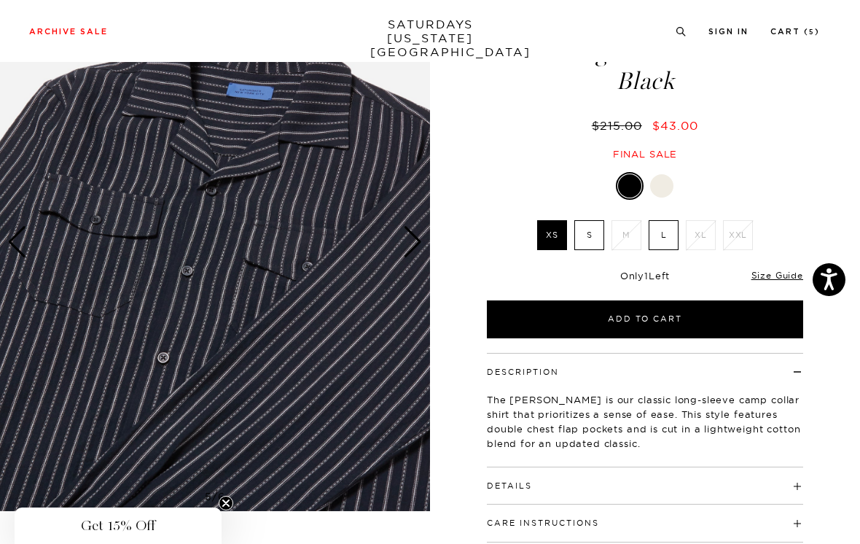
click at [419, 239] on div "Next slide" at bounding box center [413, 242] width 20 height 32
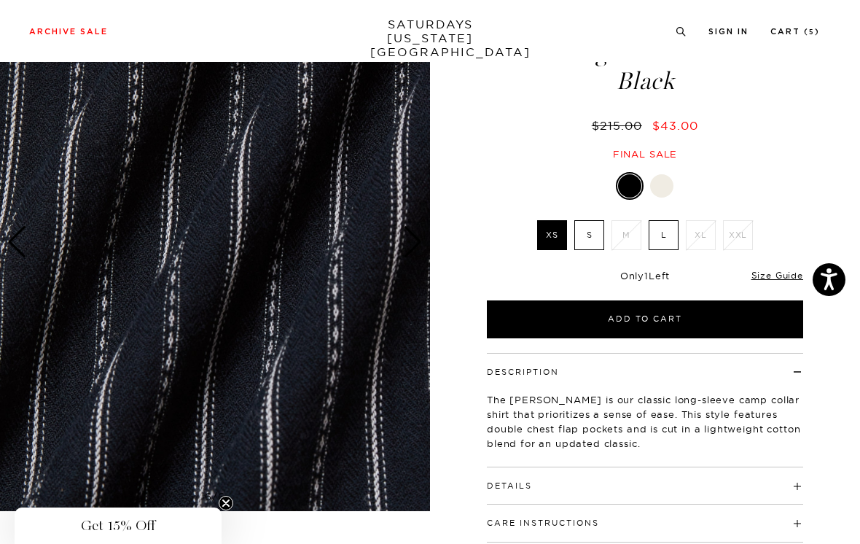
click at [413, 243] on div "Next slide" at bounding box center [413, 242] width 20 height 32
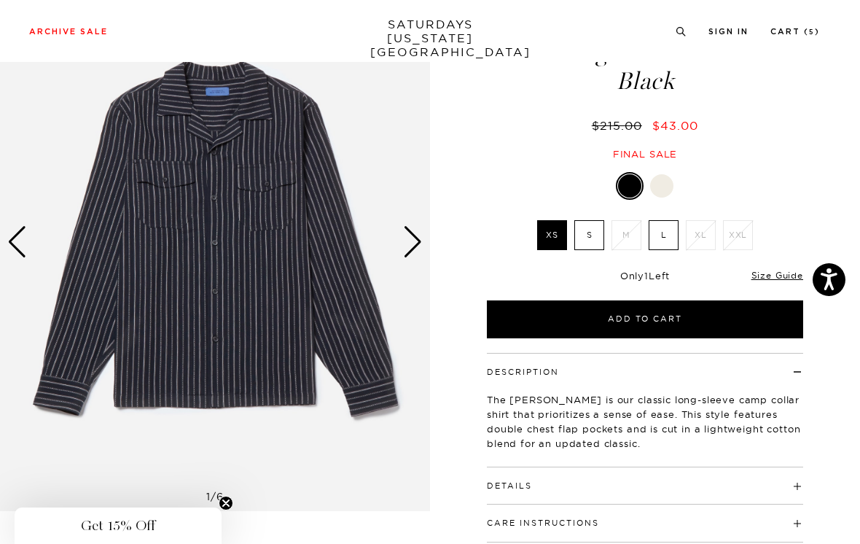
click at [664, 182] on div at bounding box center [661, 185] width 23 height 23
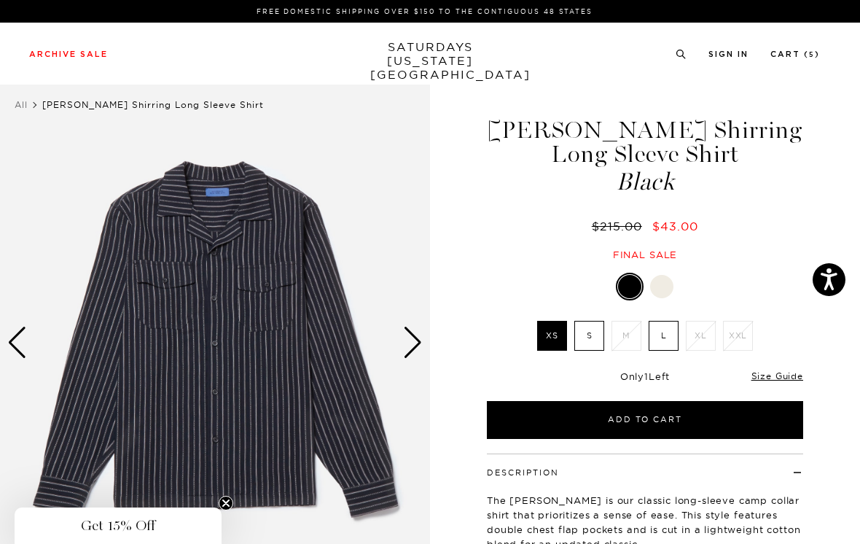
click at [661, 288] on div at bounding box center [661, 286] width 23 height 23
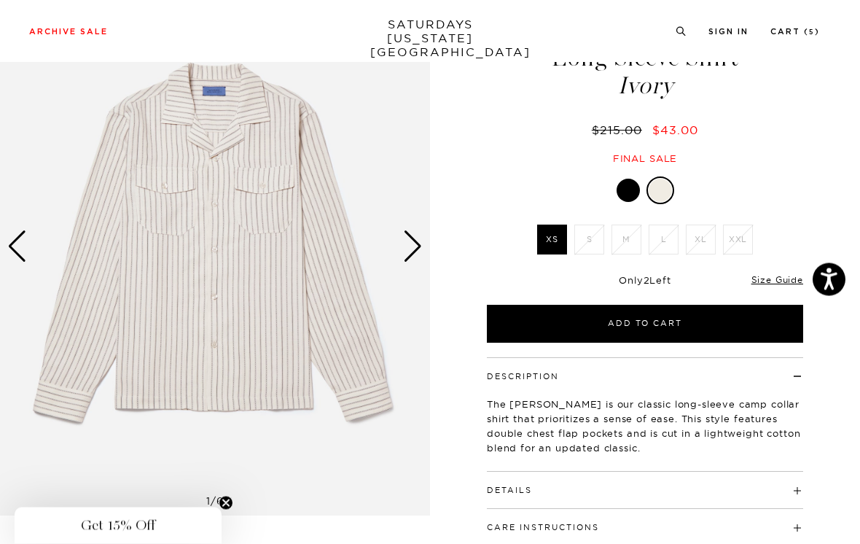
scroll to position [97, 0]
click at [630, 182] on div at bounding box center [628, 189] width 23 height 23
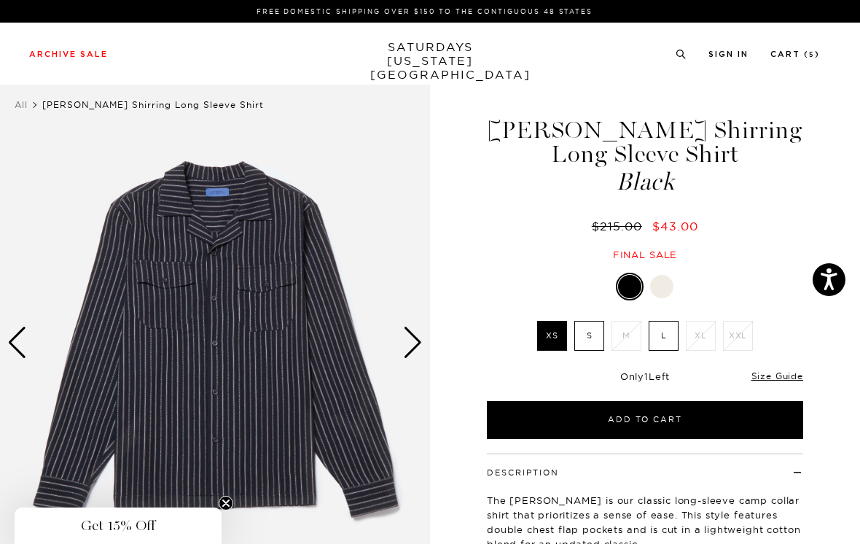
click at [667, 284] on div at bounding box center [661, 286] width 23 height 23
